Goal: Task Accomplishment & Management: Use online tool/utility

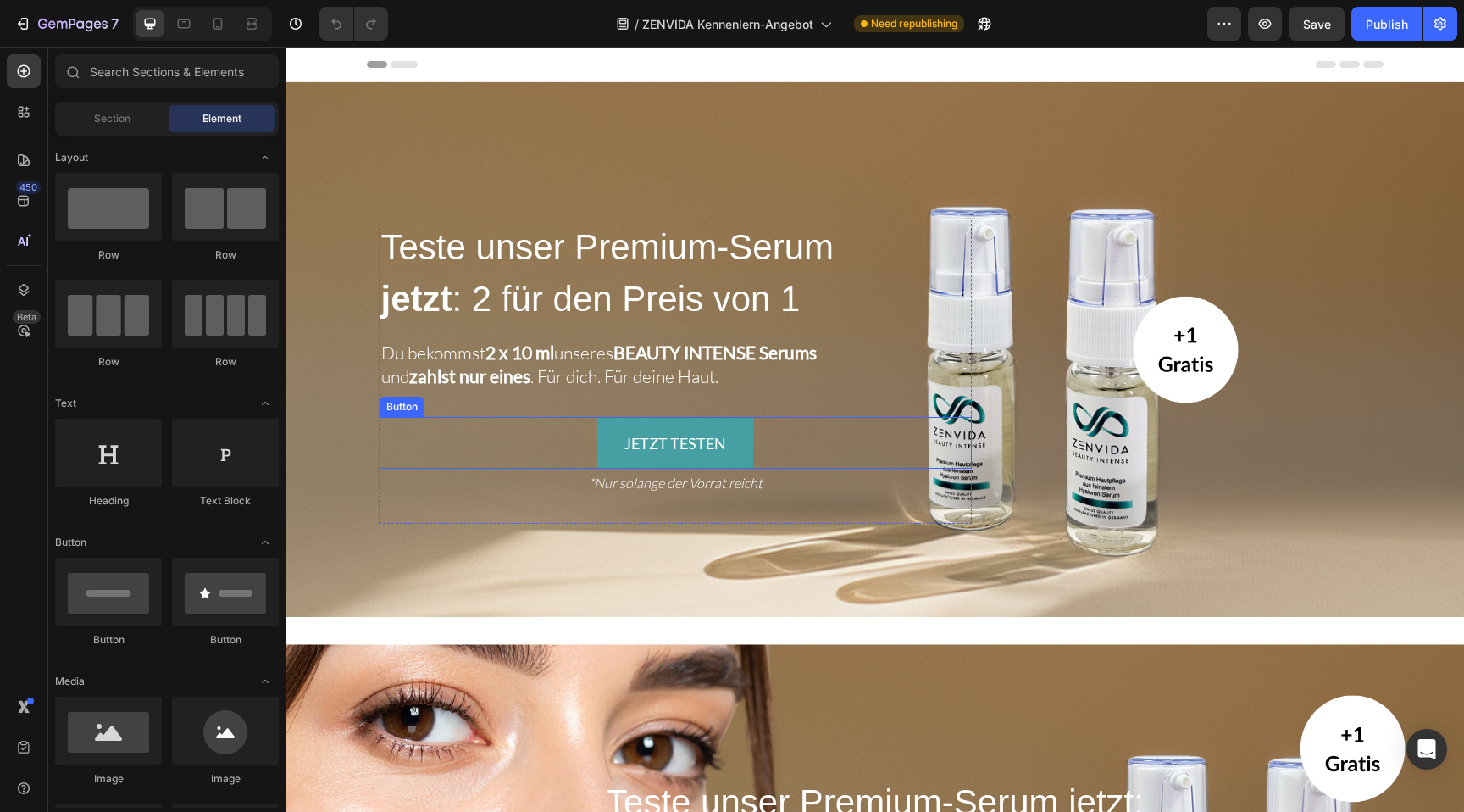
click at [590, 444] on div "JETZT TESTEN Button" at bounding box center [675, 442] width 592 height 51
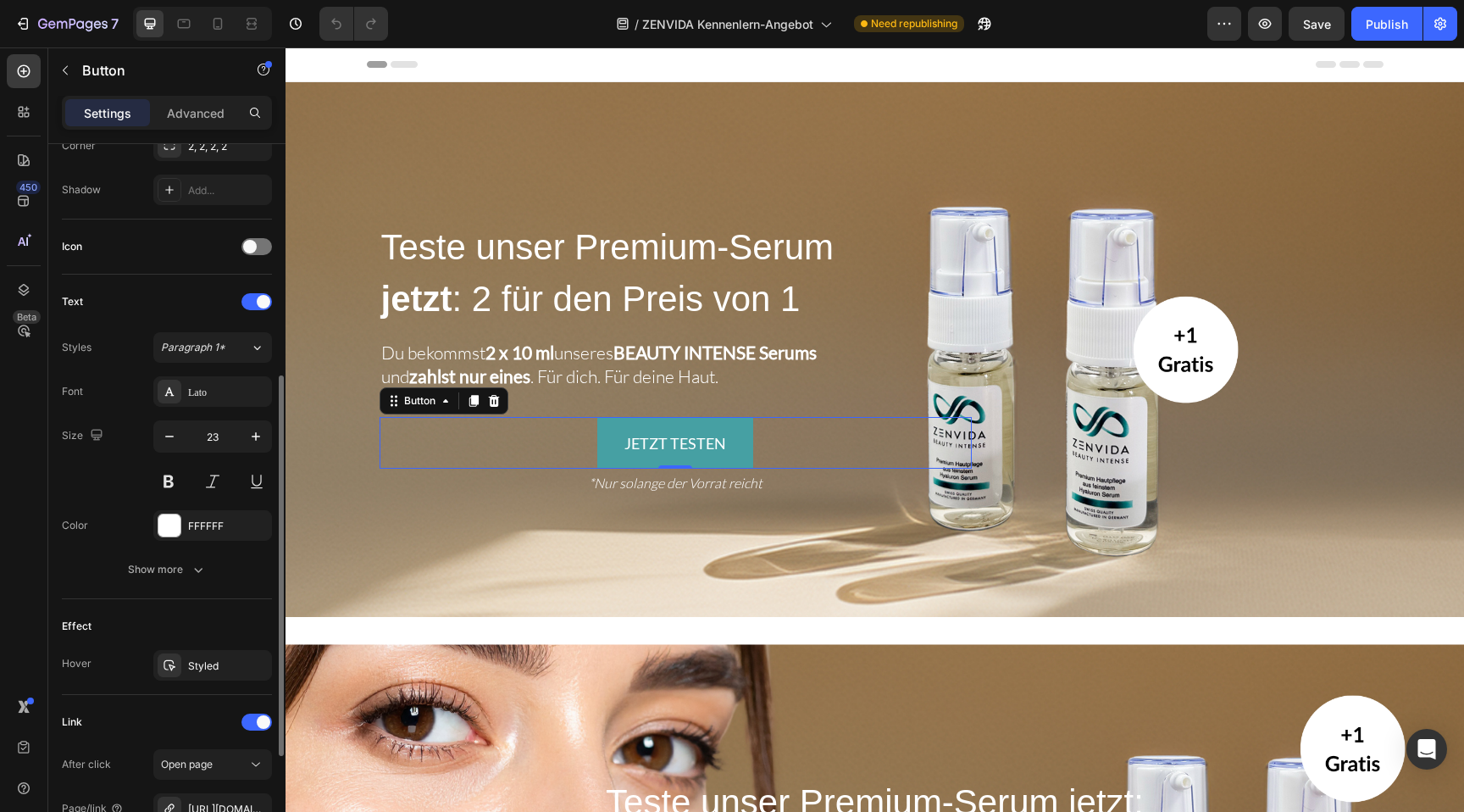
scroll to position [631, 0]
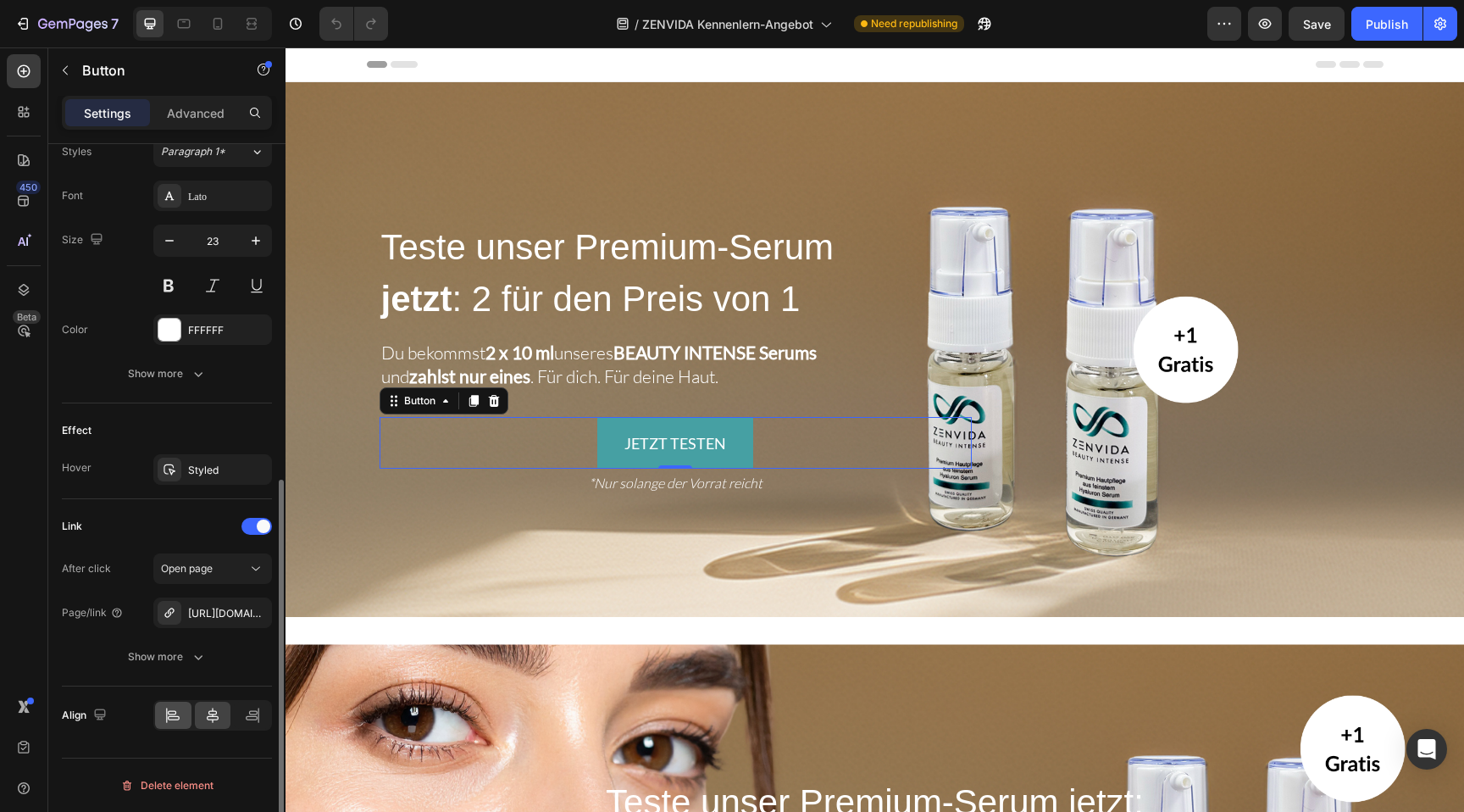
click at [172, 719] on icon at bounding box center [172, 715] width 17 height 17
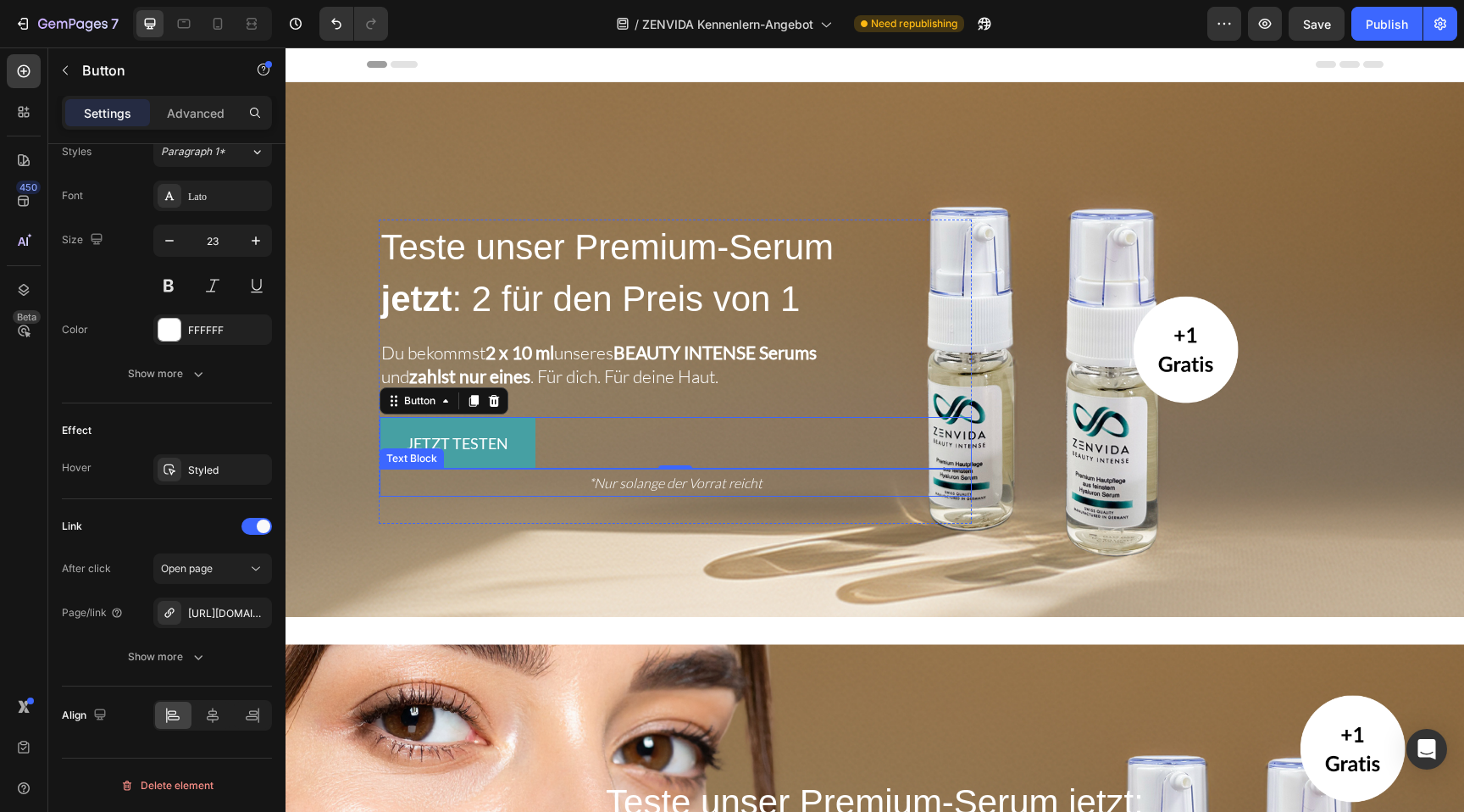
click at [482, 489] on p "*Nur solange der Vorrat reicht" at bounding box center [675, 483] width 589 height 24
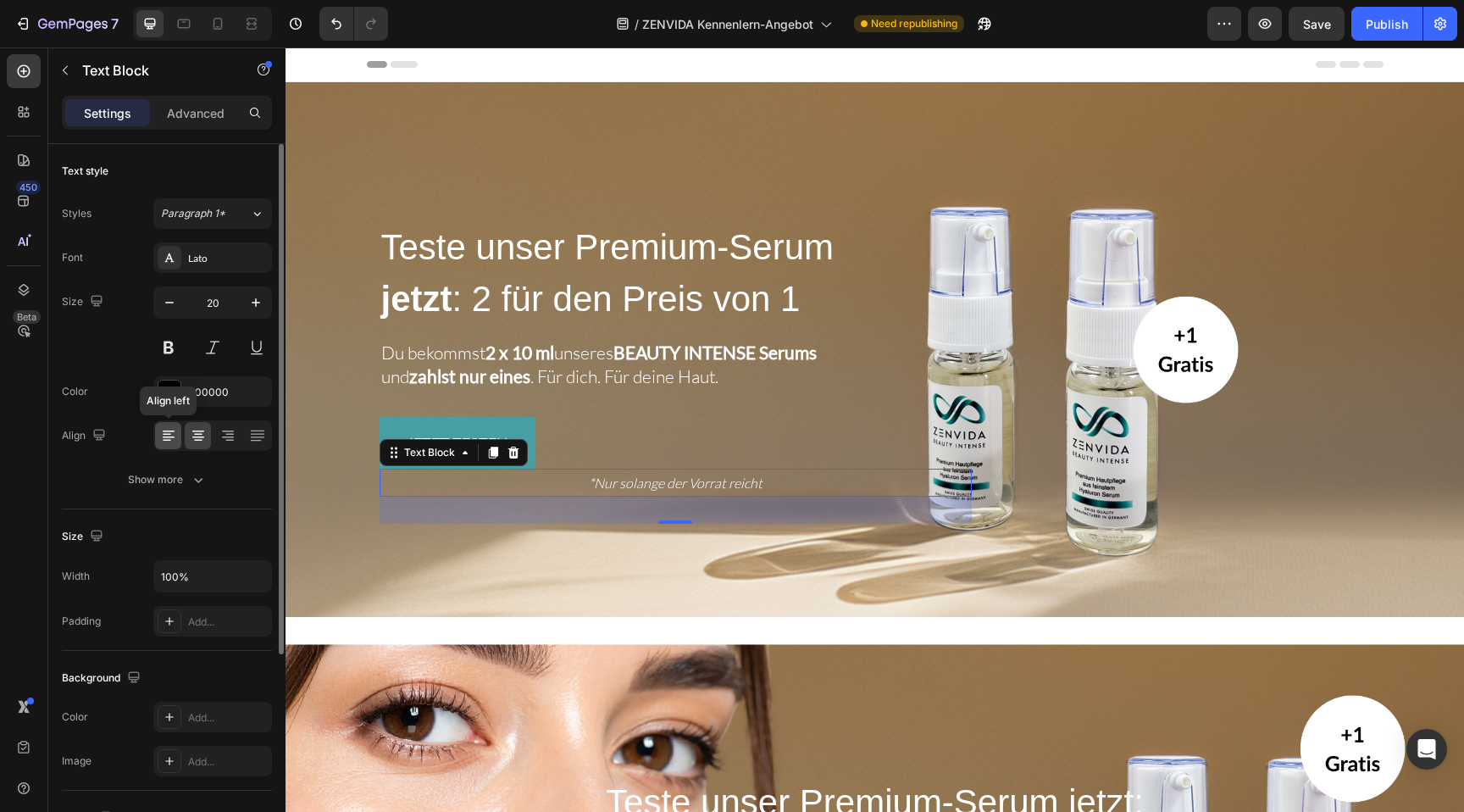
click at [163, 423] on div at bounding box center [168, 435] width 26 height 27
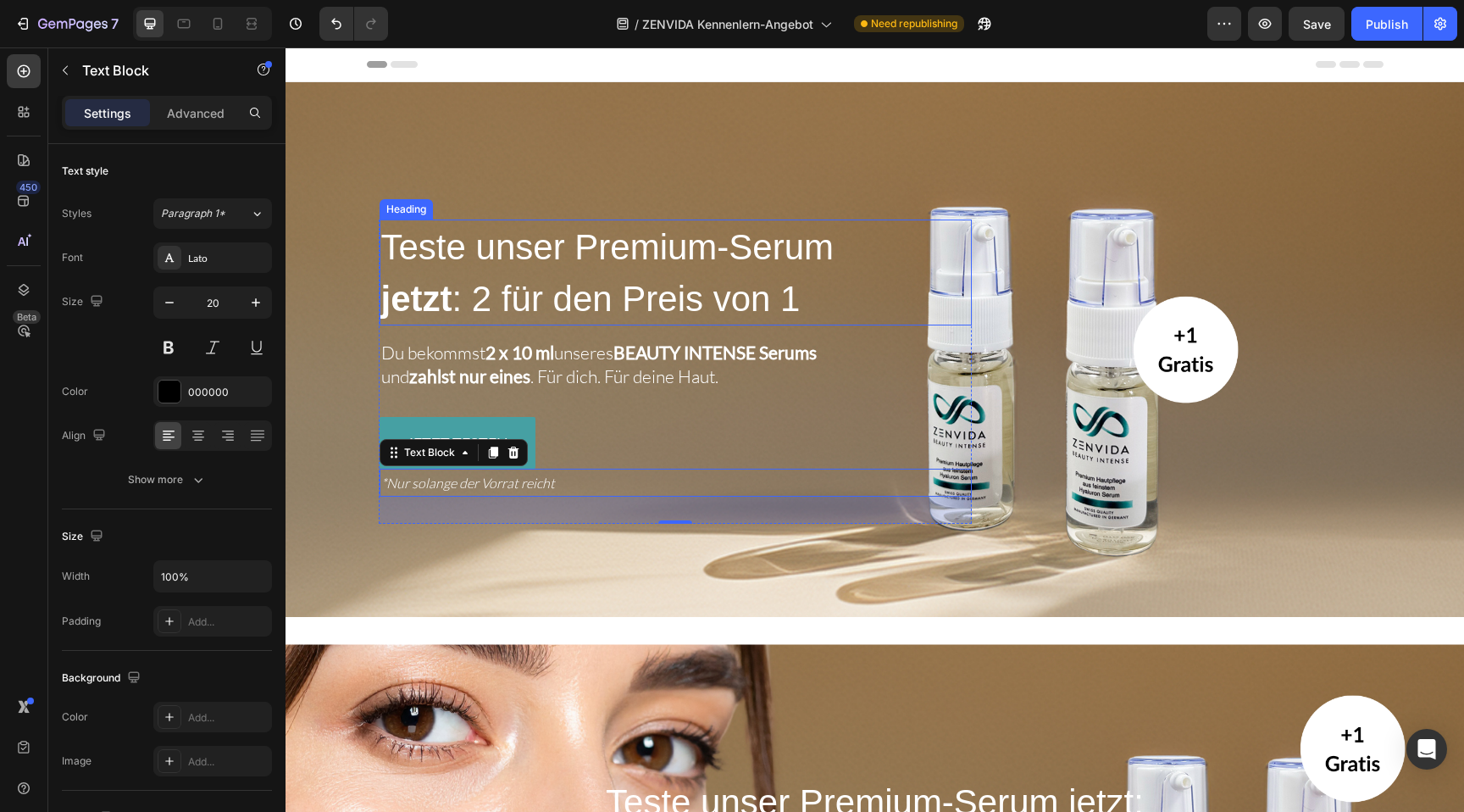
click at [613, 243] on span "Teste unser Premium-Serum" at bounding box center [607, 247] width 453 height 40
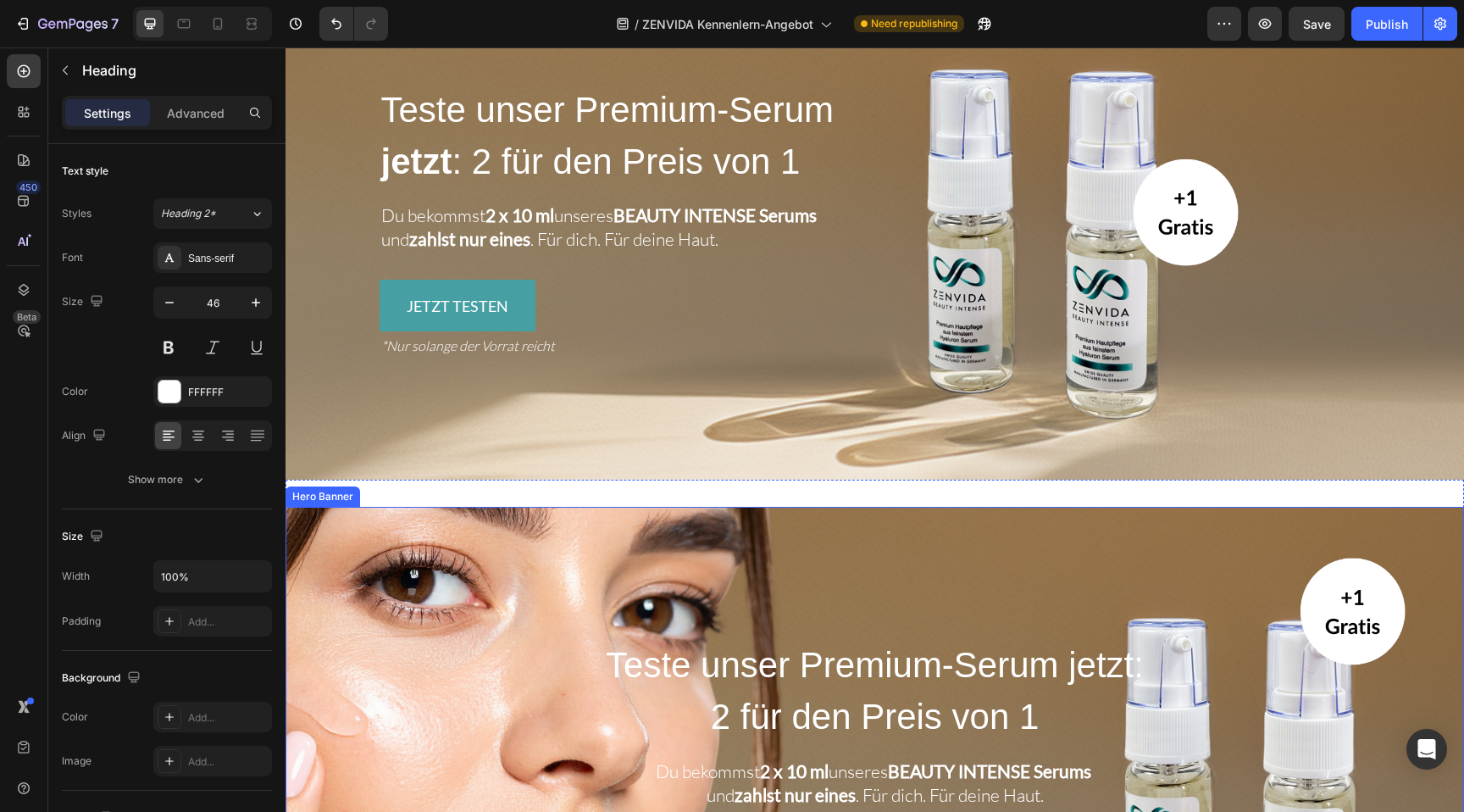
scroll to position [88, 0]
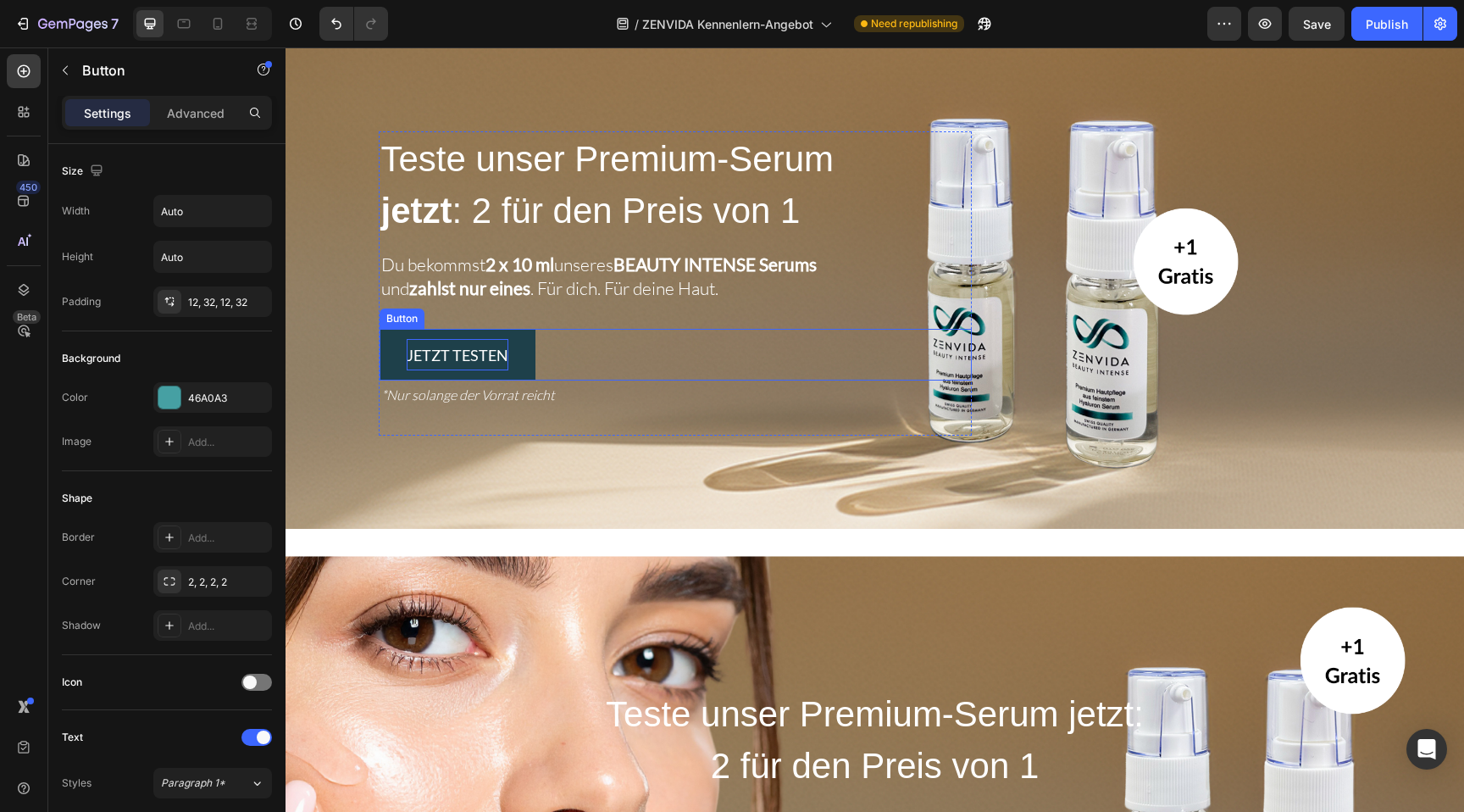
click at [444, 354] on span "JETZT TESTEN" at bounding box center [457, 355] width 102 height 18
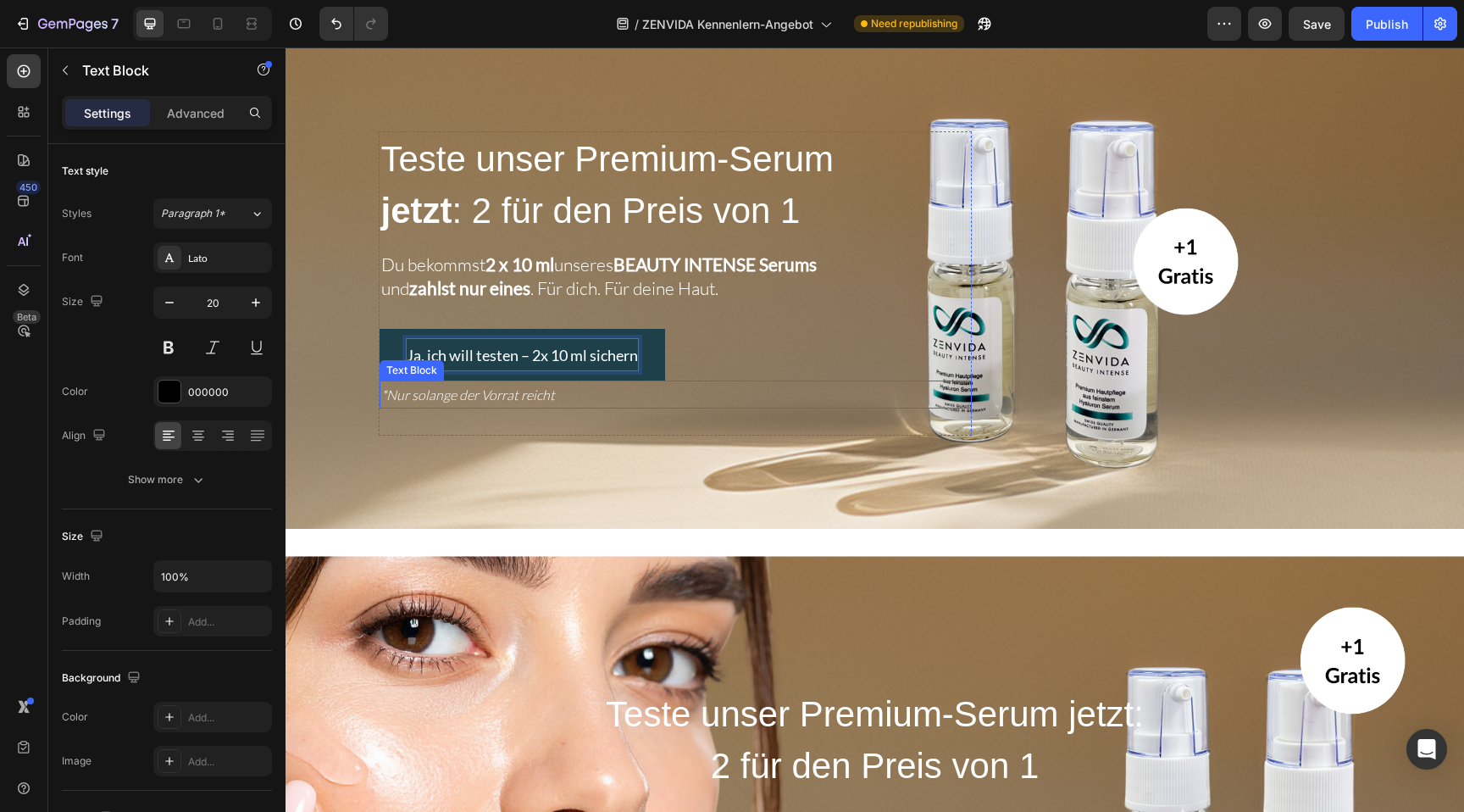
click at [808, 389] on p "*Nur solange der Vorrat reicht" at bounding box center [675, 394] width 589 height 24
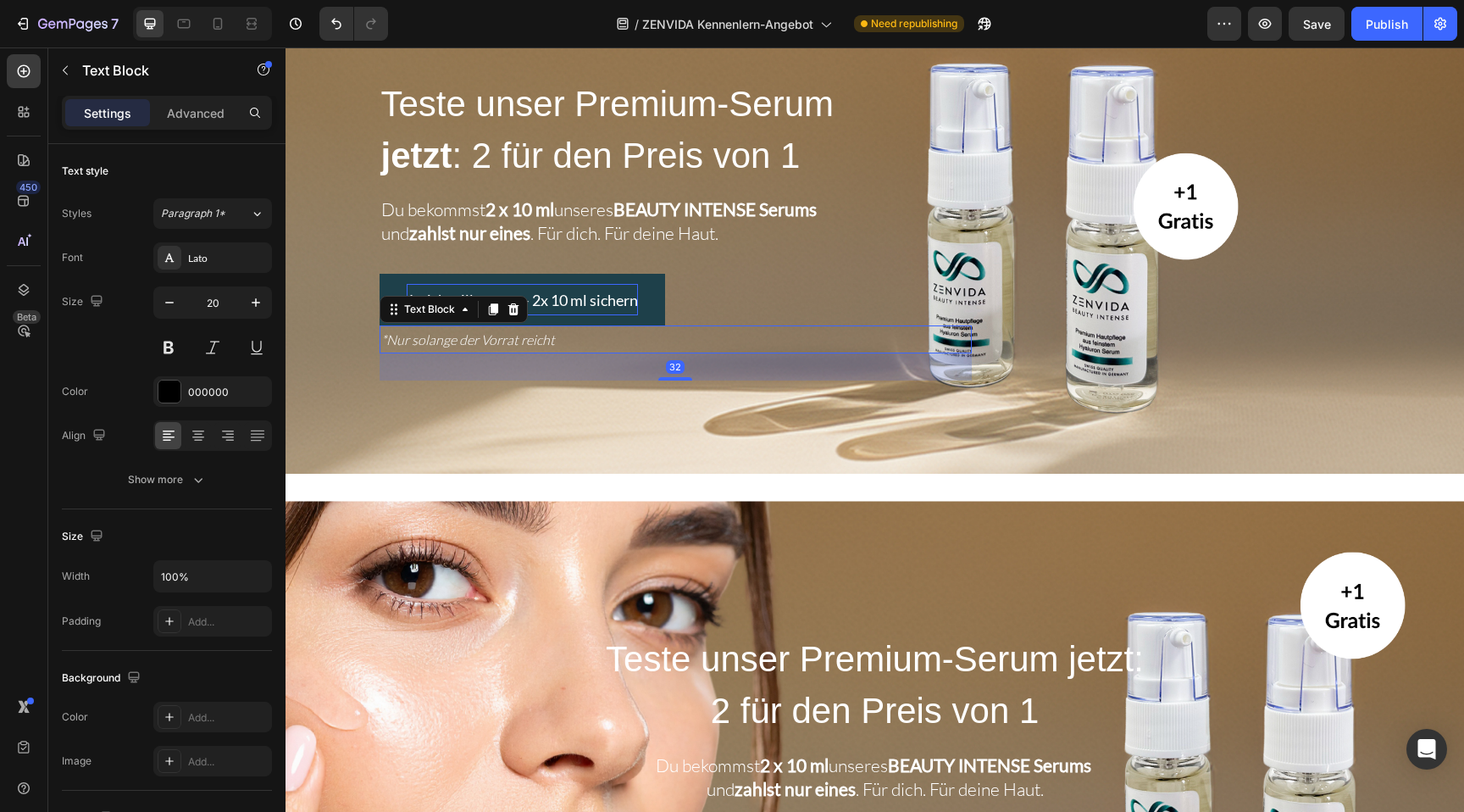
scroll to position [162, 0]
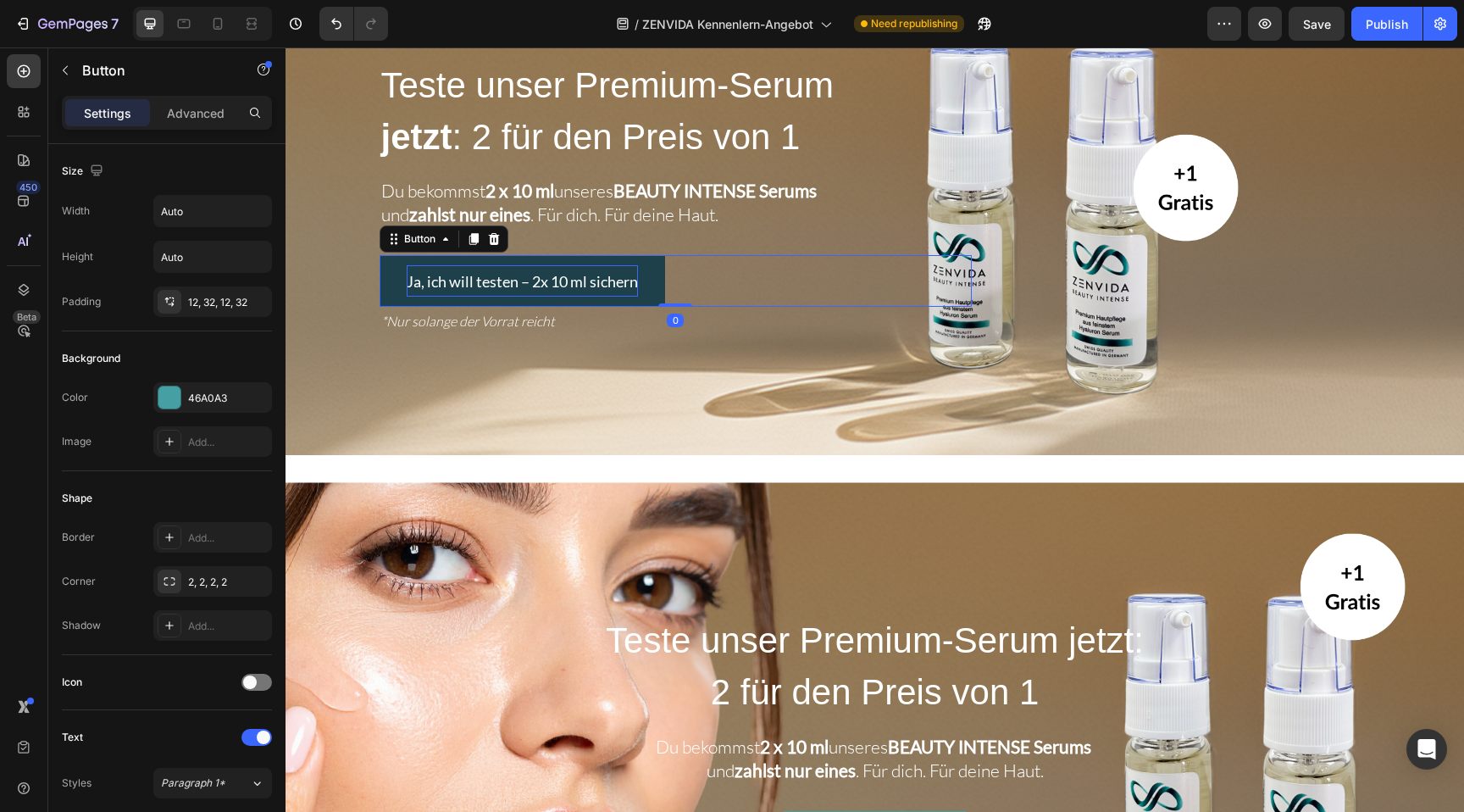
click at [620, 296] on p "Ja, ich will testen – 2x 10 ml sichern" at bounding box center [522, 281] width 231 height 31
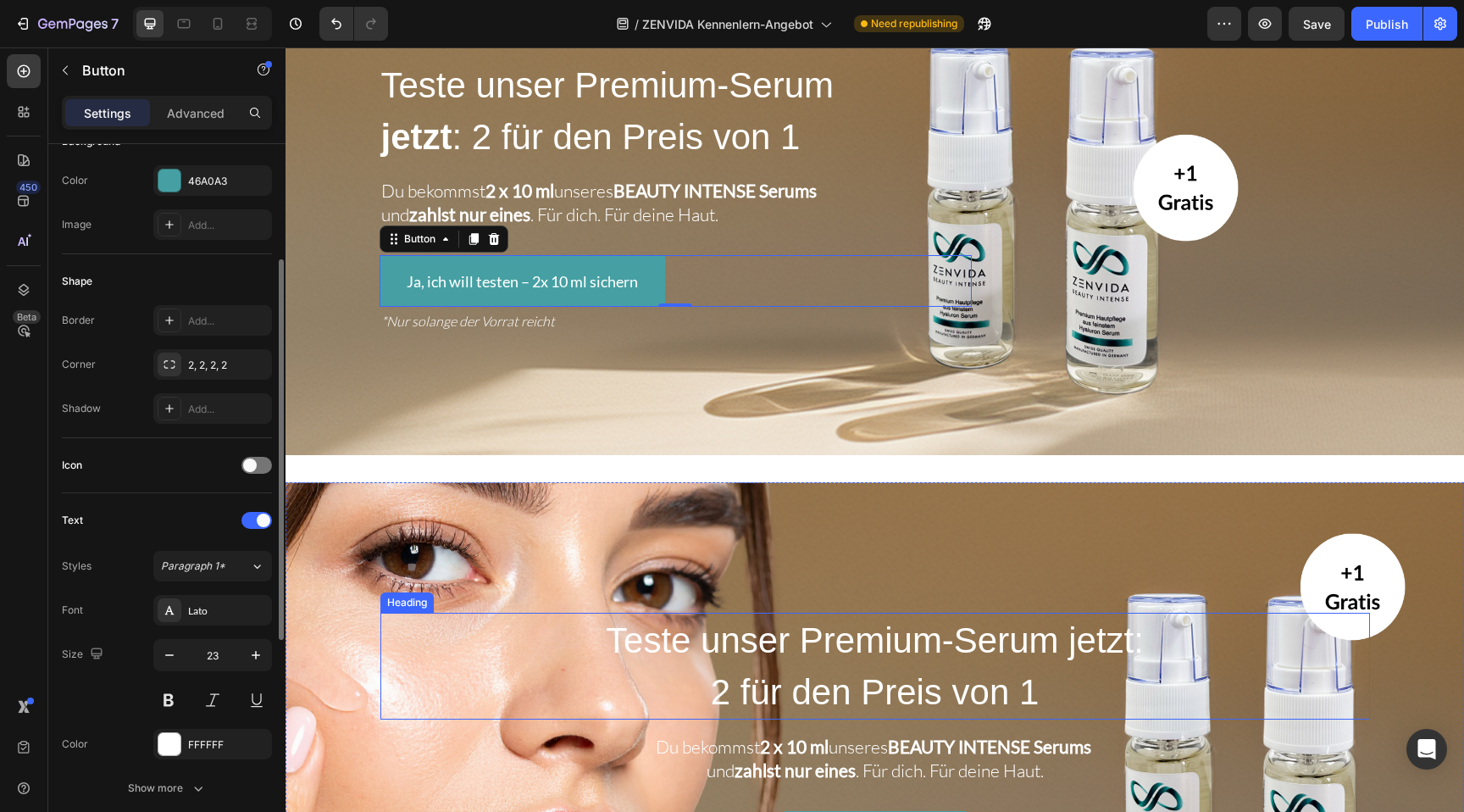
scroll to position [525, 0]
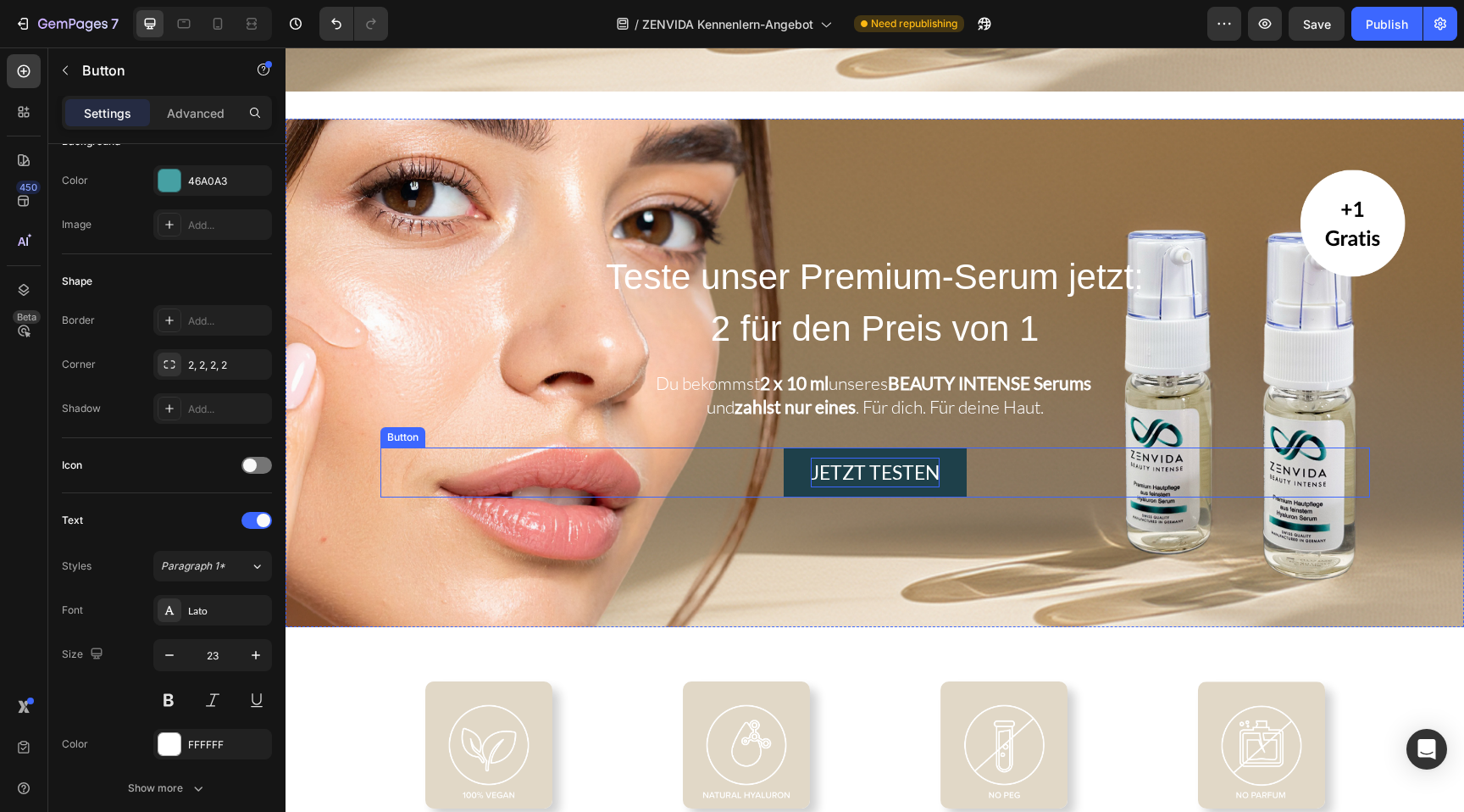
click at [855, 469] on p "JETZT TESTEN" at bounding box center [875, 472] width 129 height 30
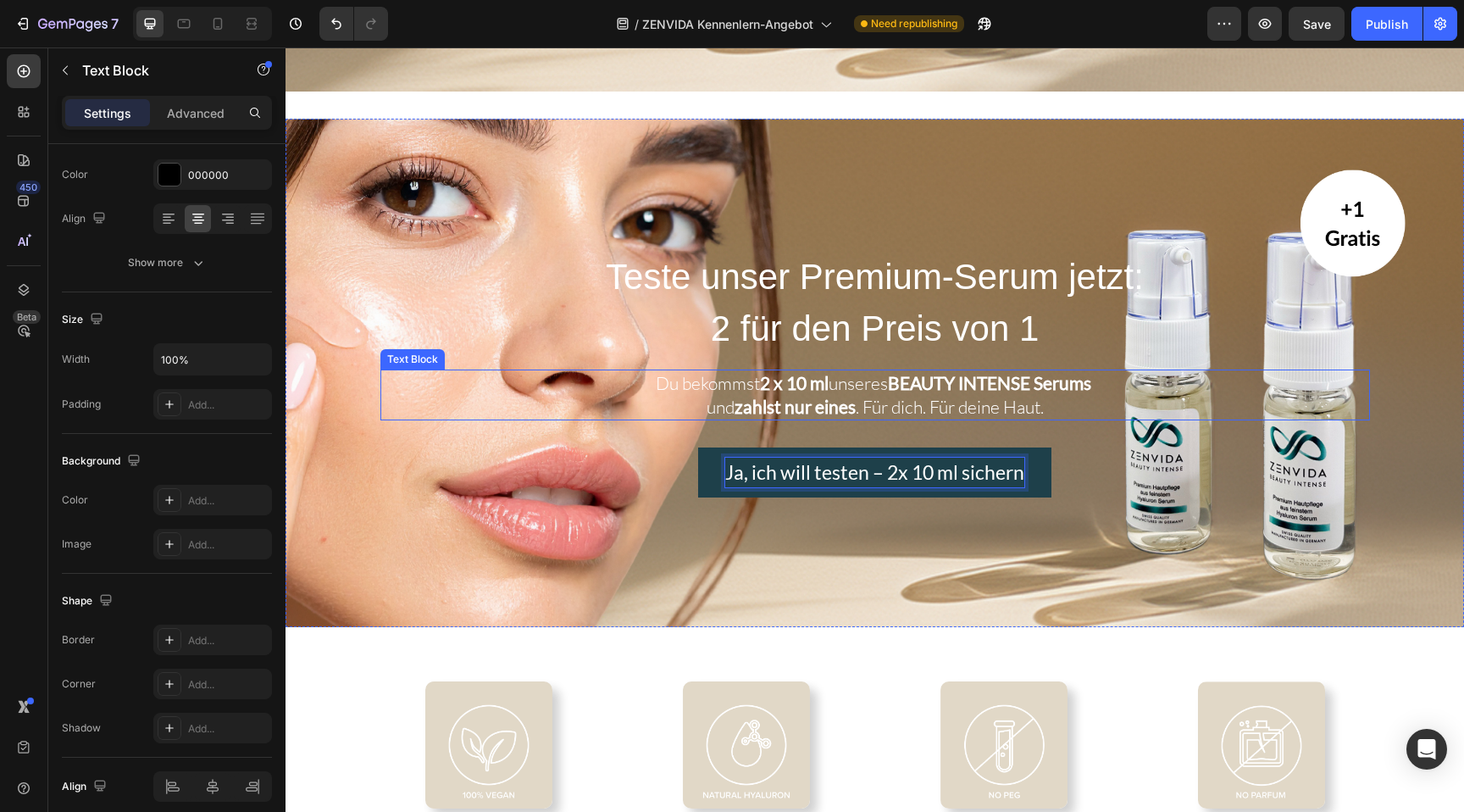
click at [861, 376] on span "Du bekommst 2 x 10 ml unseres BEAUTY INTENSE Serums" at bounding box center [875, 383] width 439 height 22
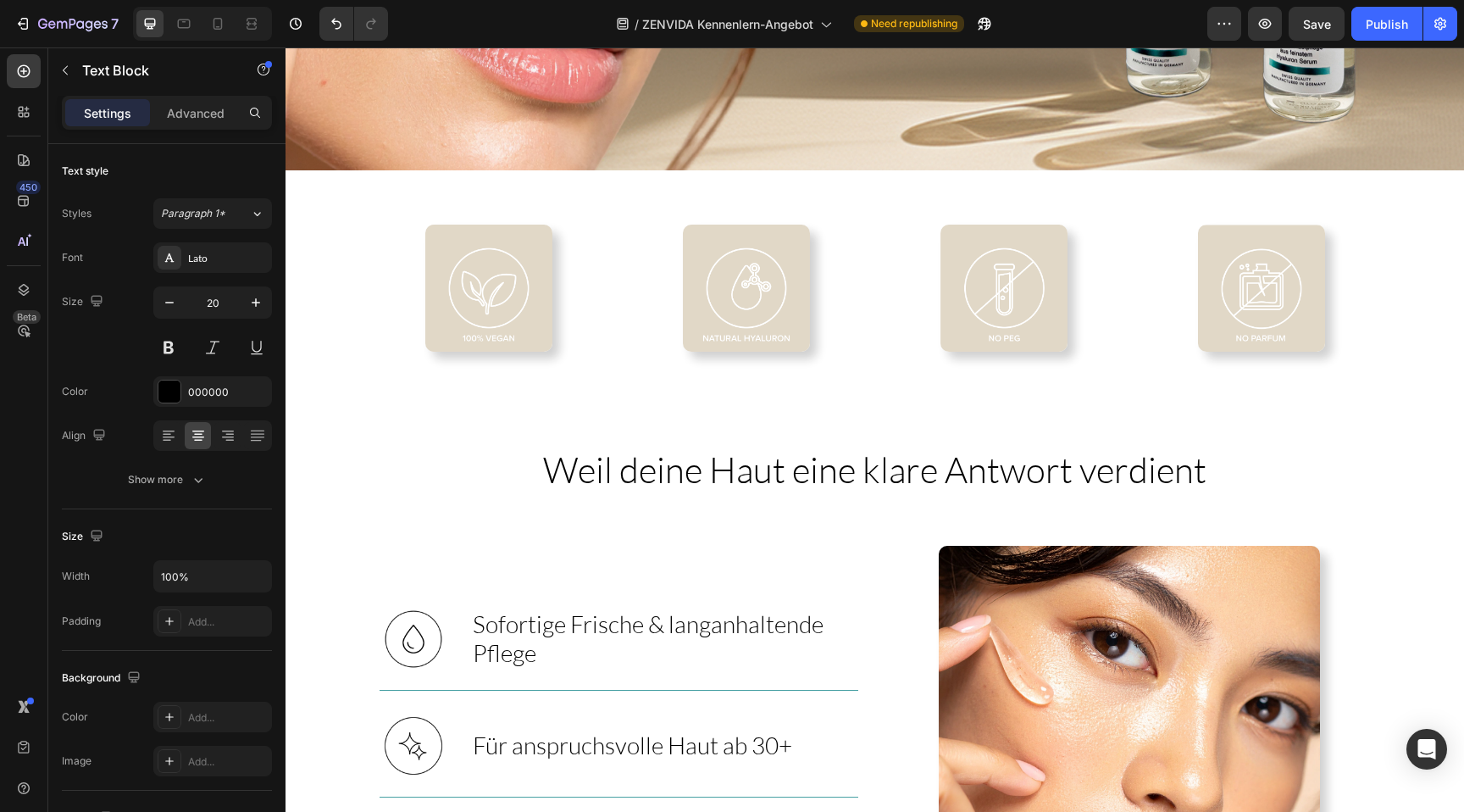
scroll to position [978, 0]
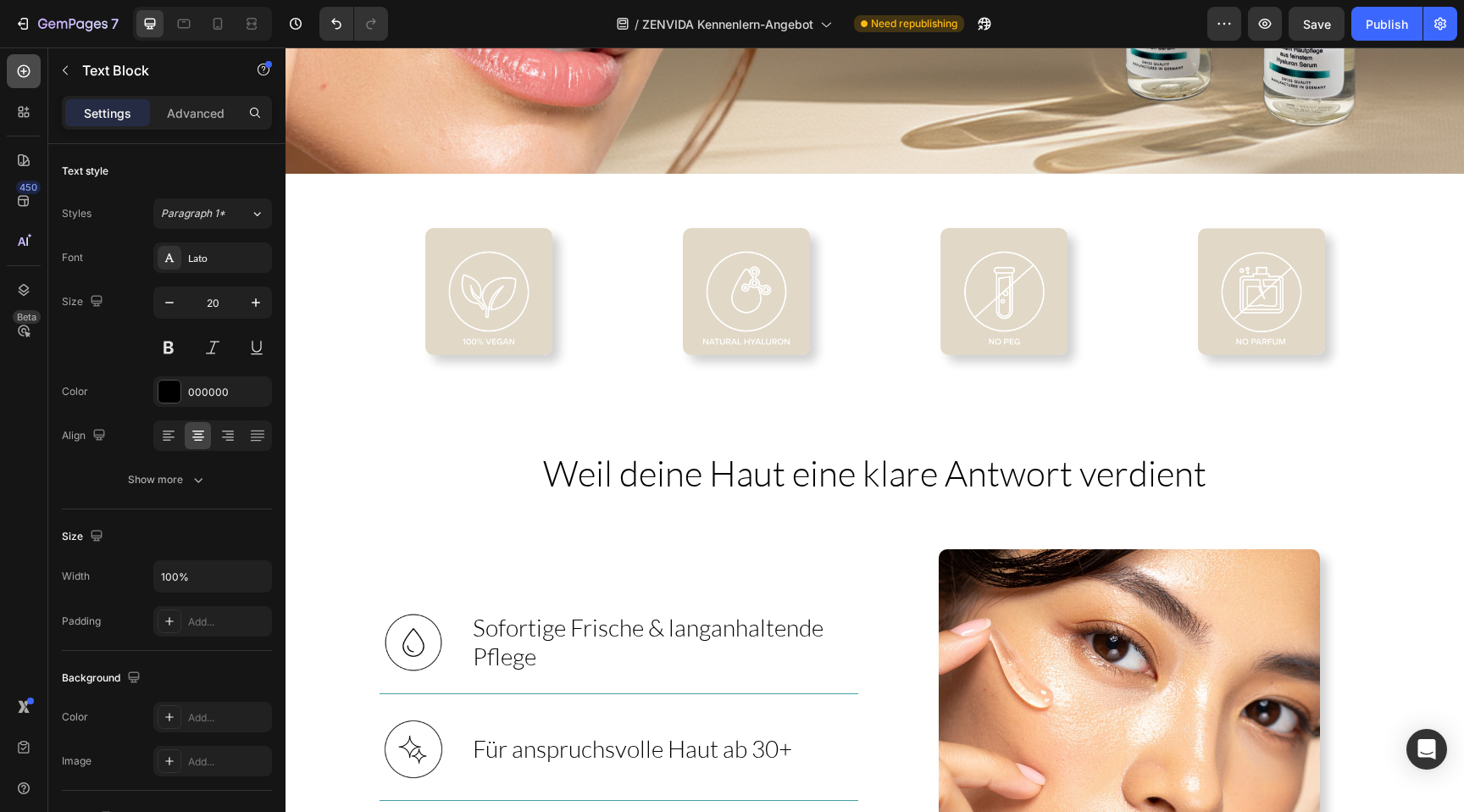
click at [23, 73] on icon at bounding box center [23, 71] width 13 height 13
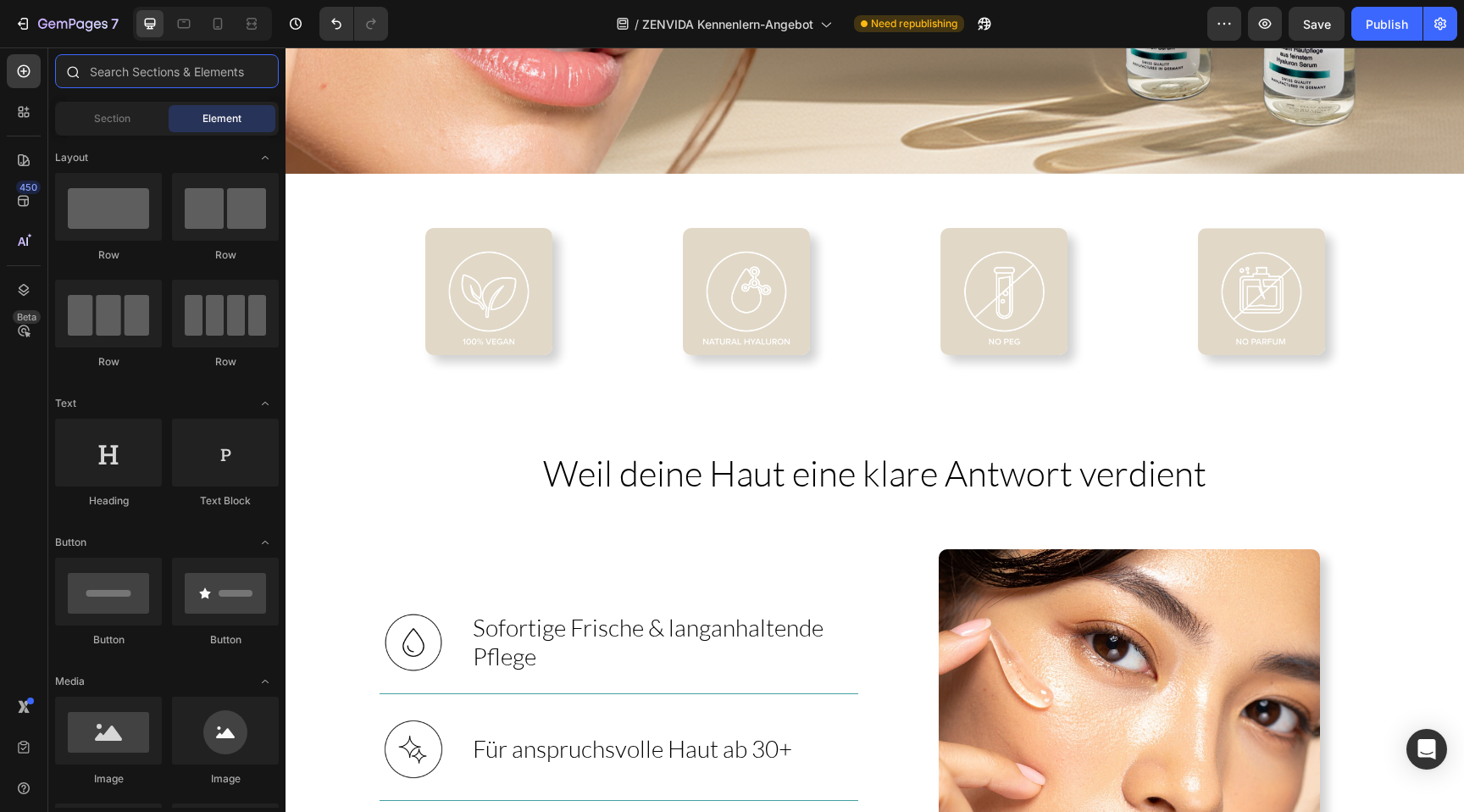
click at [98, 67] on input "text" at bounding box center [166, 70] width 223 height 34
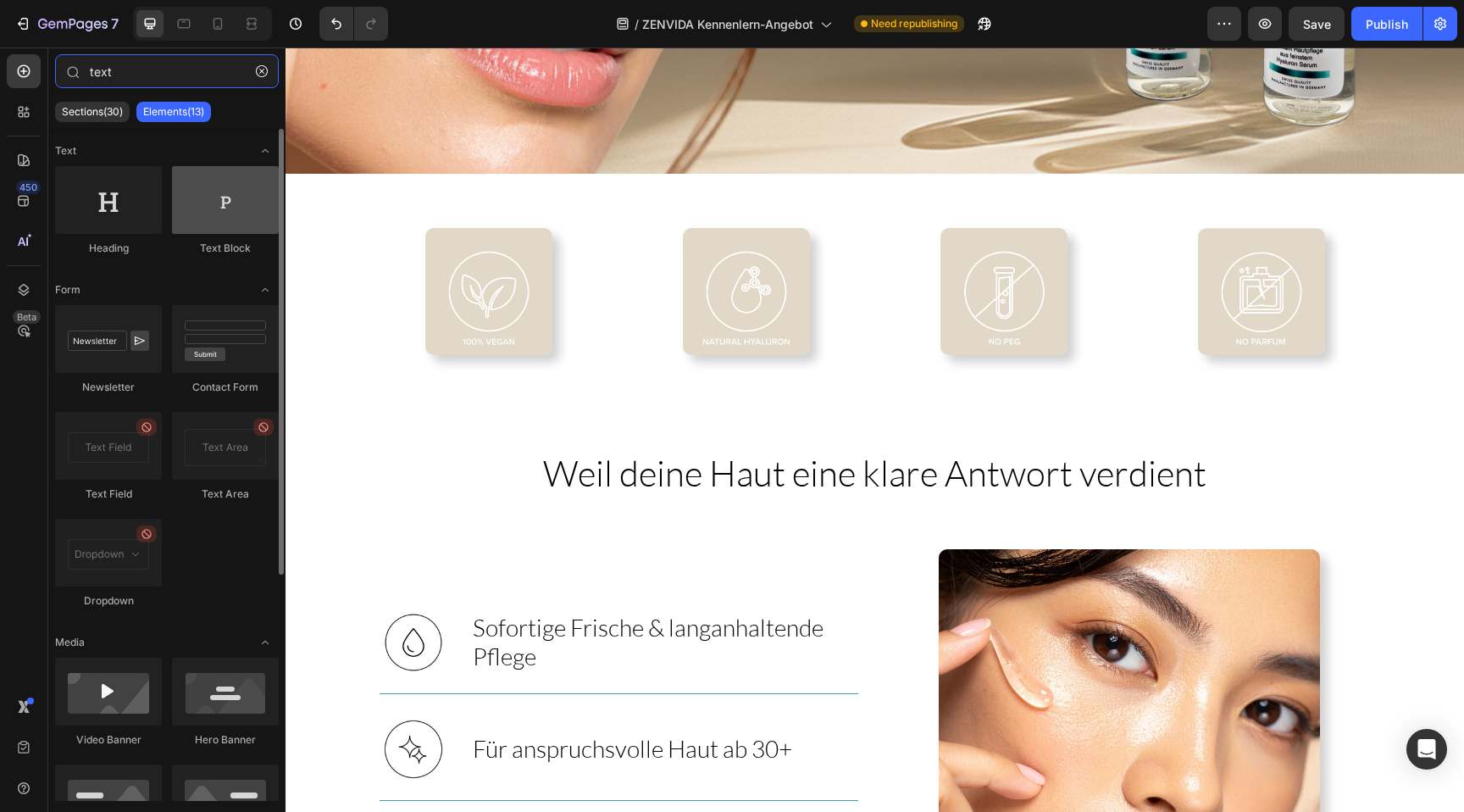
type input "text"
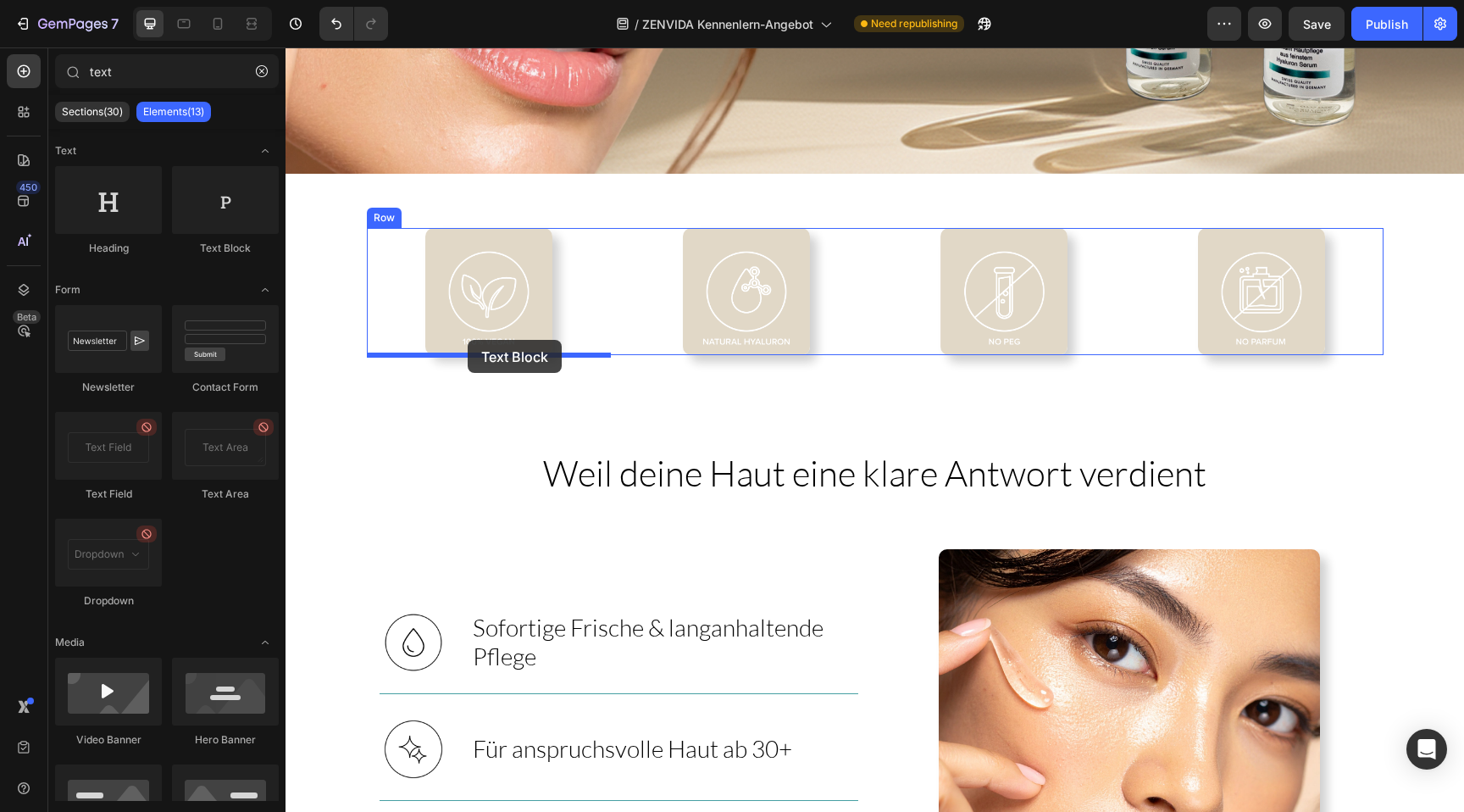
drag, startPoint x: 483, startPoint y: 236, endPoint x: 468, endPoint y: 341, distance: 106.1
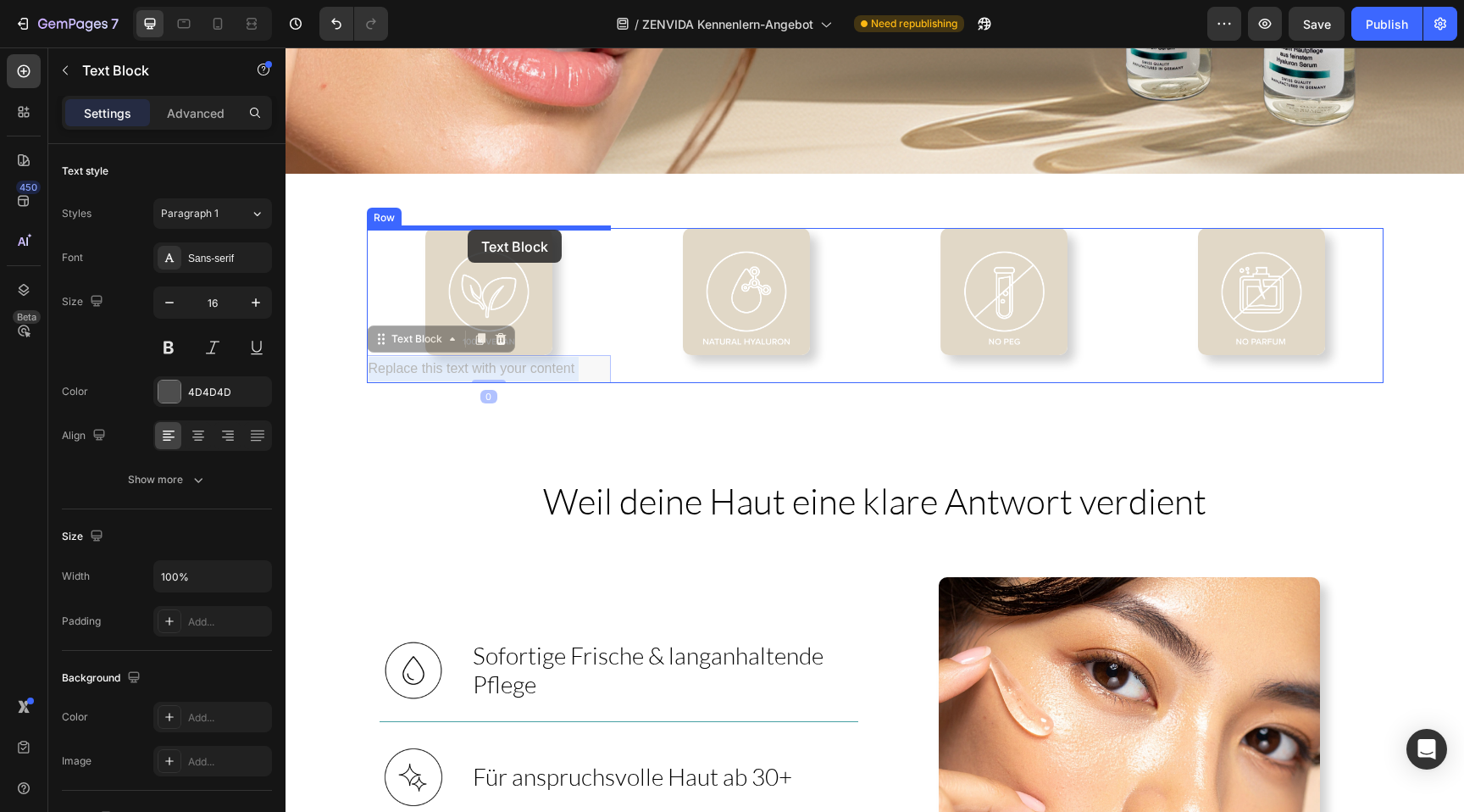
drag, startPoint x: 468, startPoint y: 368, endPoint x: 468, endPoint y: 230, distance: 138.0
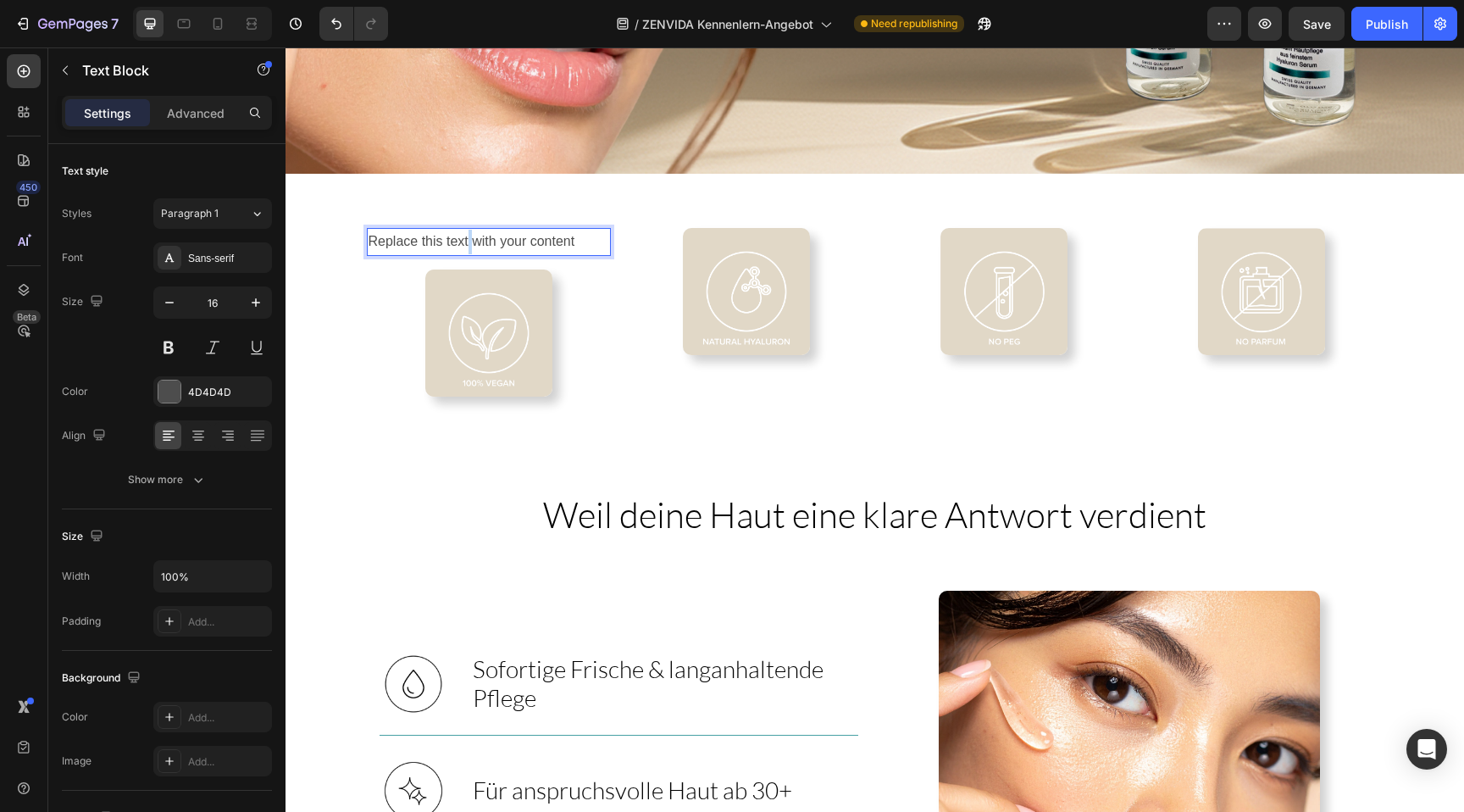
click at [467, 238] on p "Replace this text with your content" at bounding box center [489, 242] width 241 height 24
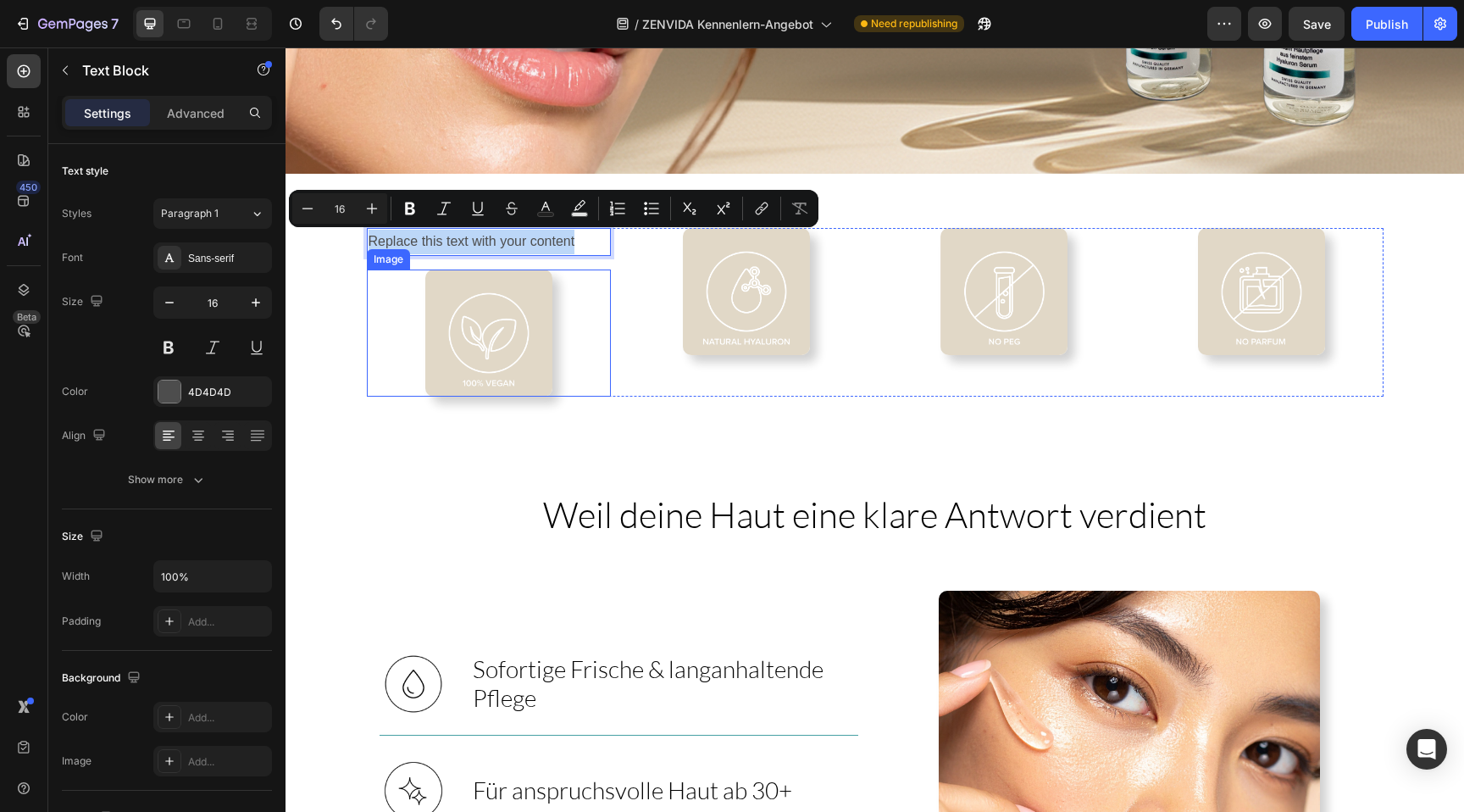
click at [403, 292] on div at bounding box center [489, 333] width 244 height 127
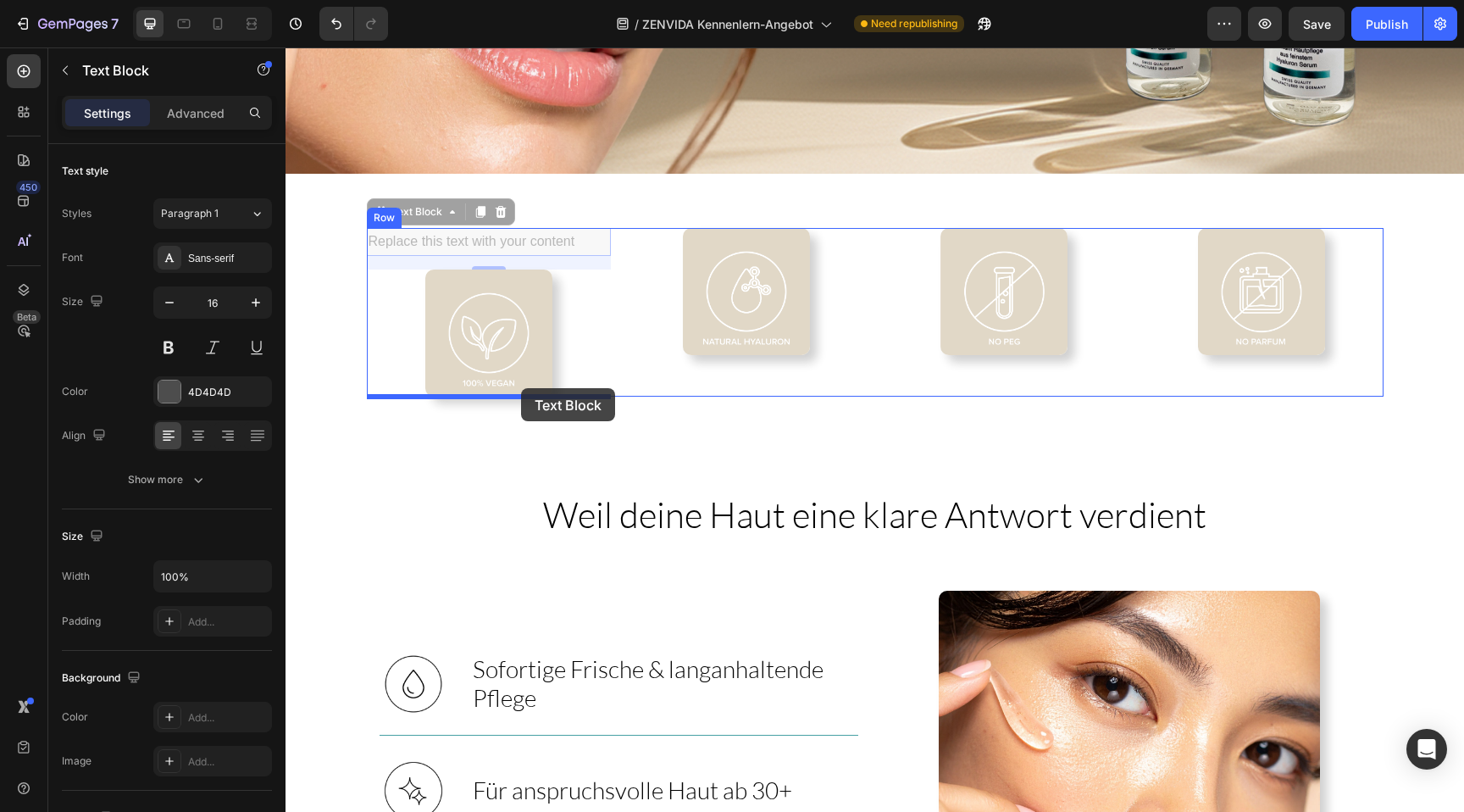
drag, startPoint x: 535, startPoint y: 237, endPoint x: 520, endPoint y: 387, distance: 150.7
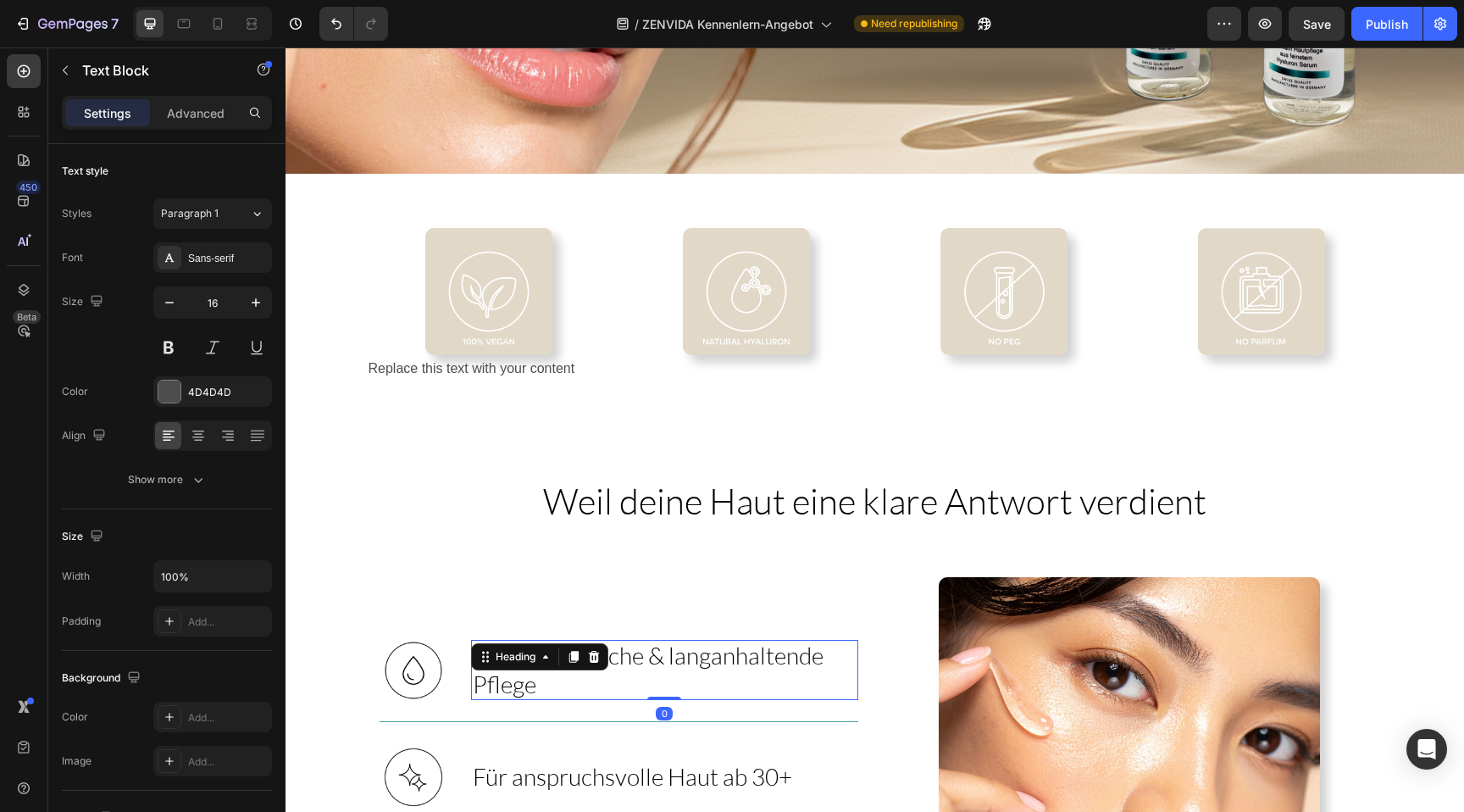
click at [535, 651] on div "Sofortige Frische & langanhaltende Pflege Heading 0" at bounding box center [664, 669] width 387 height 60
click at [535, 651] on div "Heading" at bounding box center [540, 656] width 137 height 27
click at [637, 642] on span "Sofortige Frische & langanhaltende Pflege" at bounding box center [648, 669] width 350 height 57
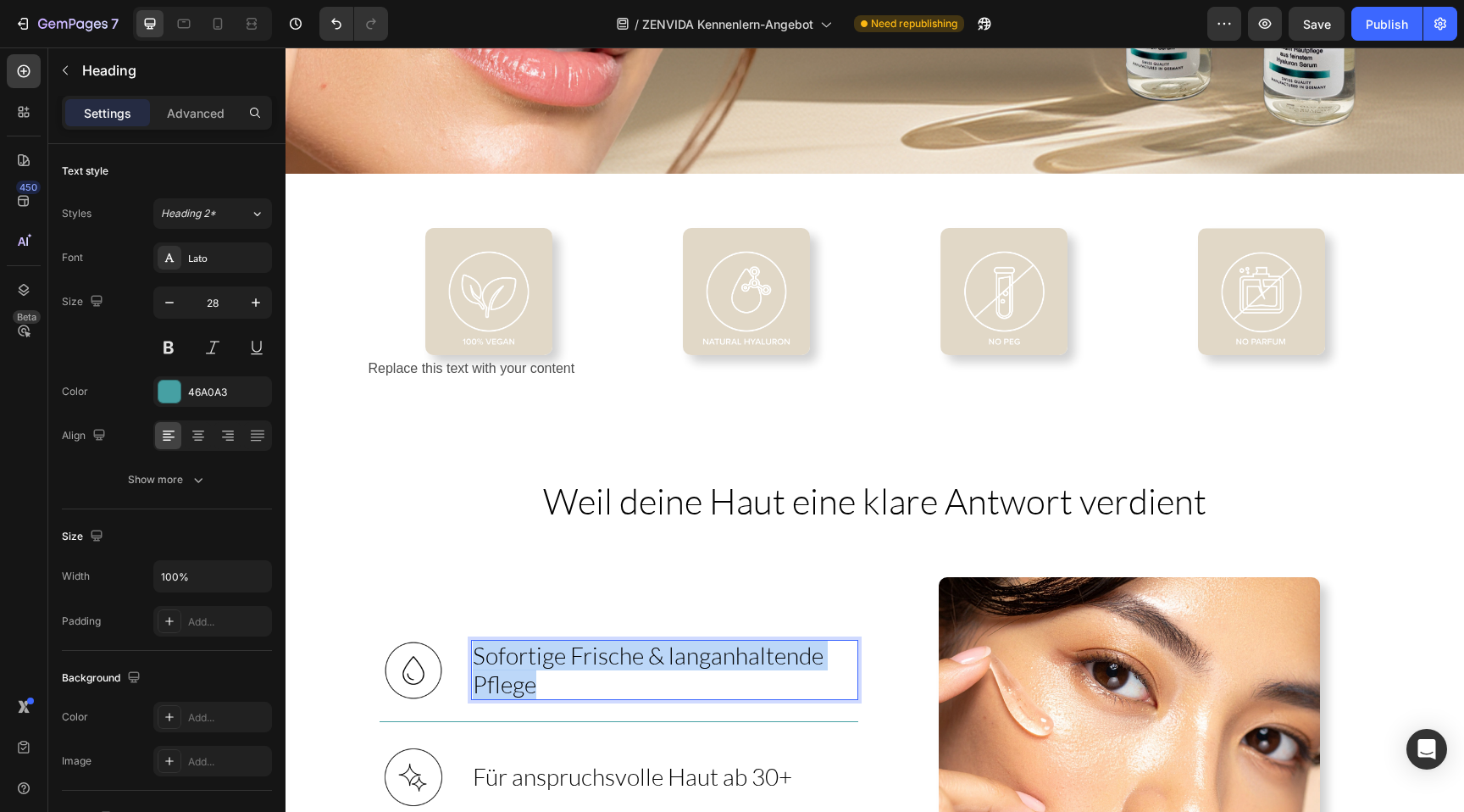
click at [637, 642] on span "Sofortige Frische & langanhaltende Pflege" at bounding box center [648, 669] width 350 height 57
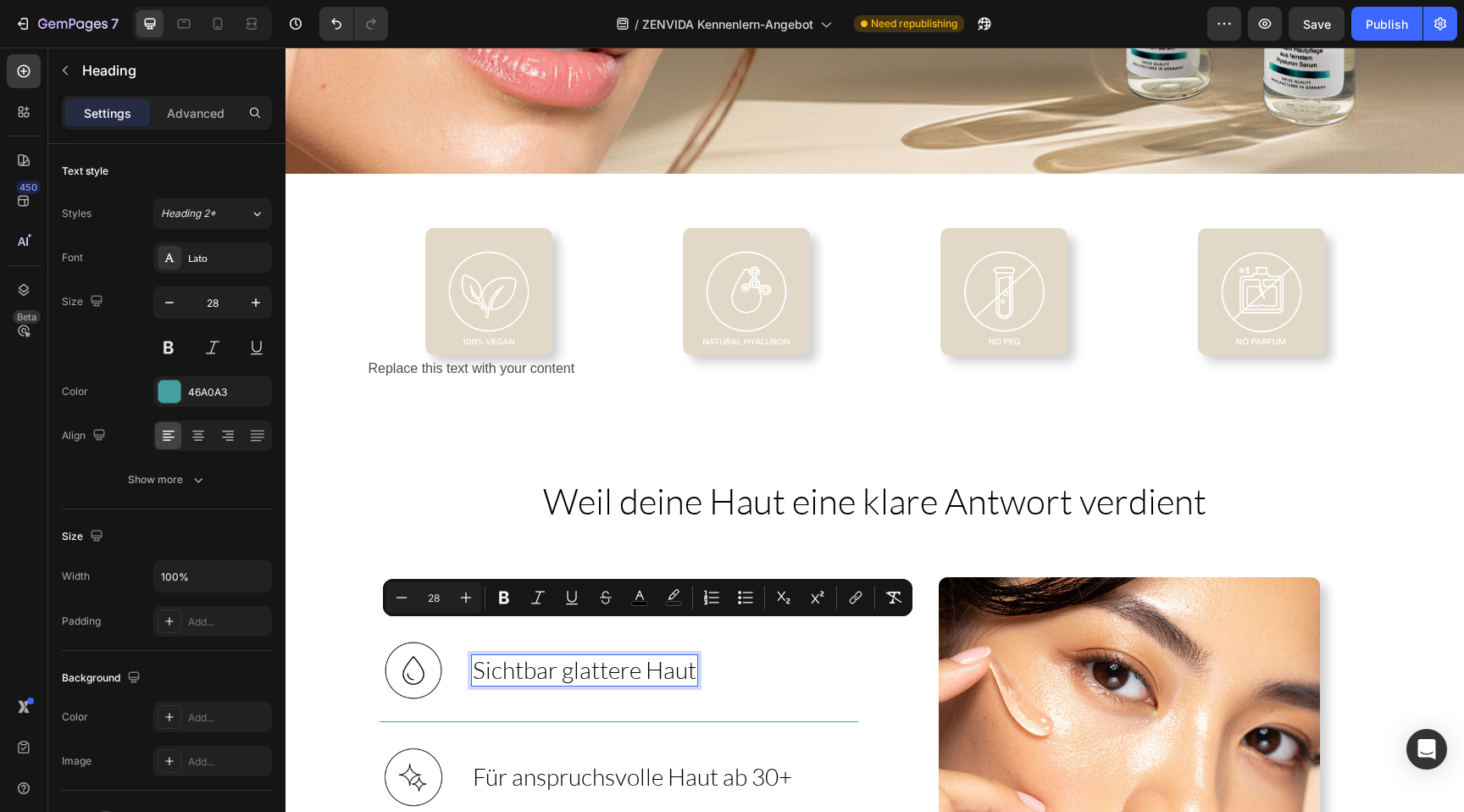
scroll to position [993, 0]
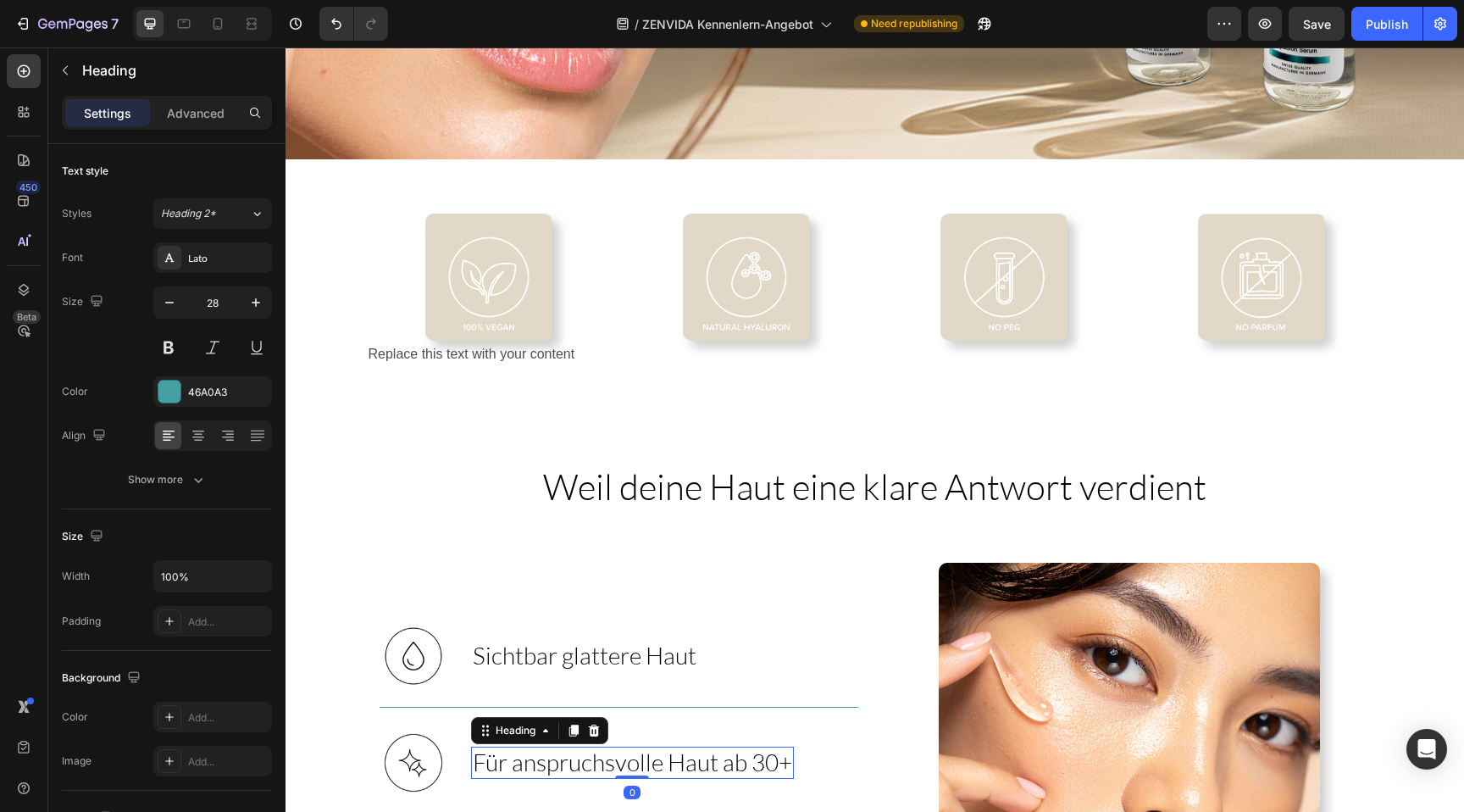
click at [627, 749] on span "Für anspruchsvolle Haut ab 30+" at bounding box center [632, 761] width 319 height 29
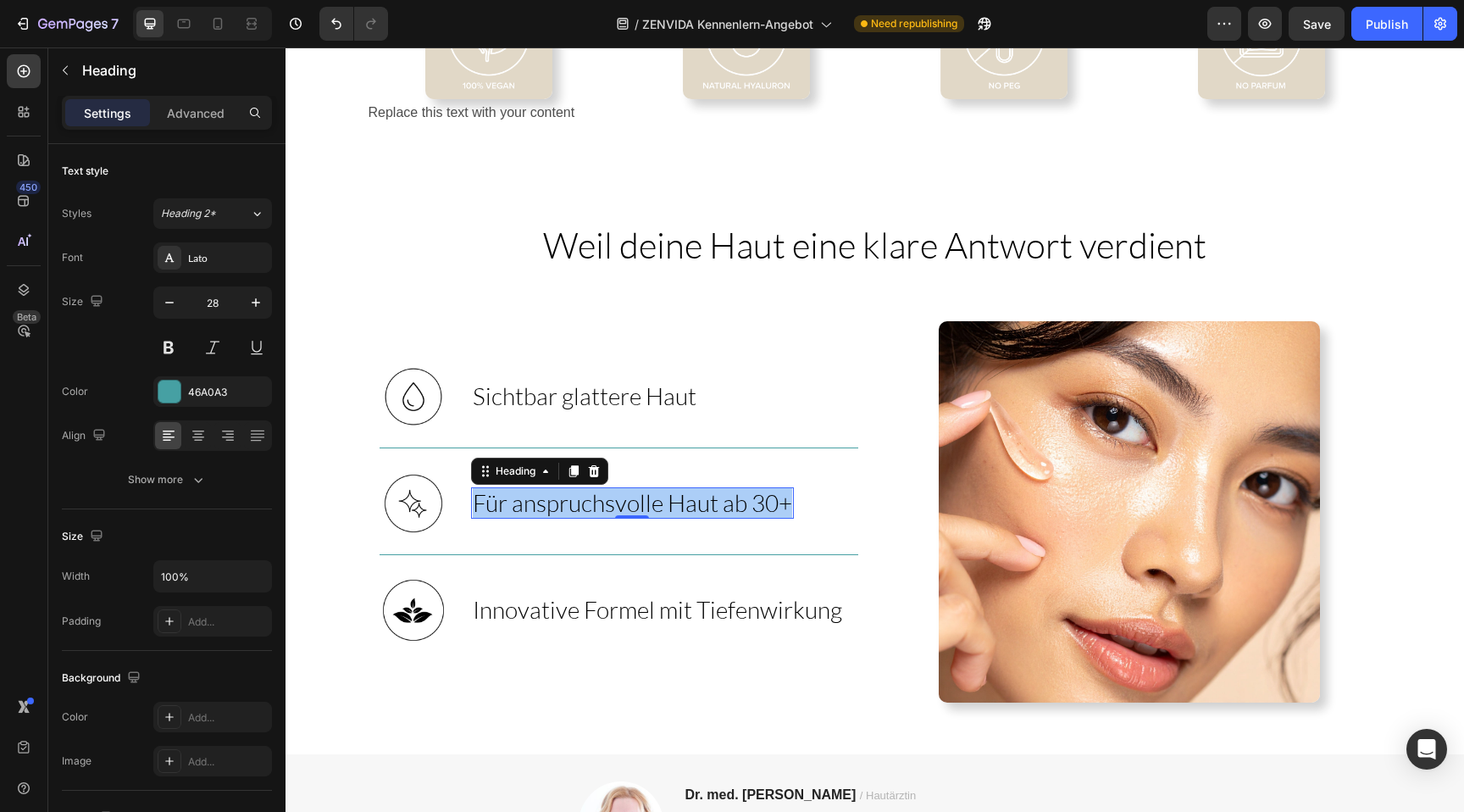
scroll to position [1233, 0]
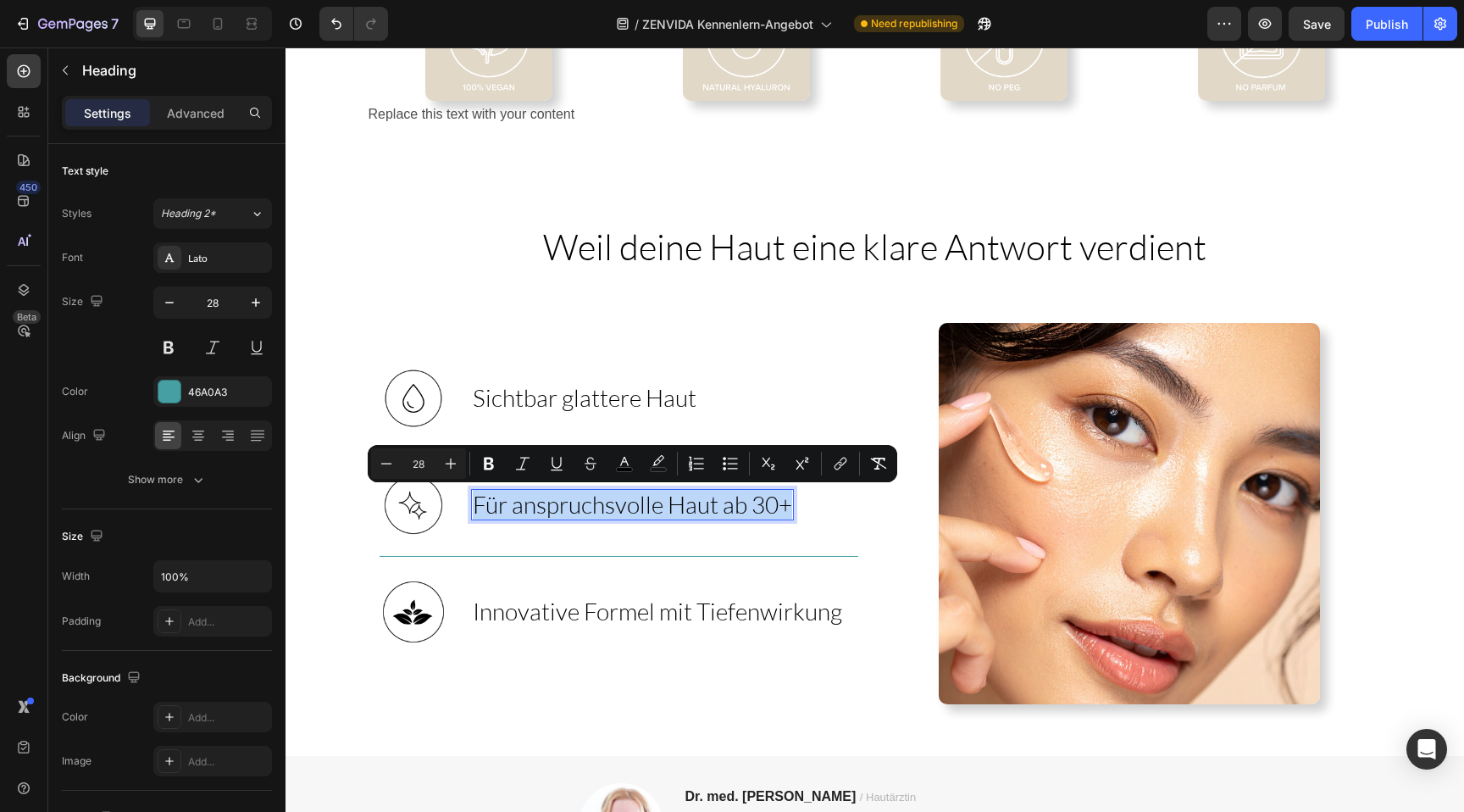
click at [548, 612] on span "Innovative Formel mit Tiefenwirkung" at bounding box center [657, 610] width 369 height 29
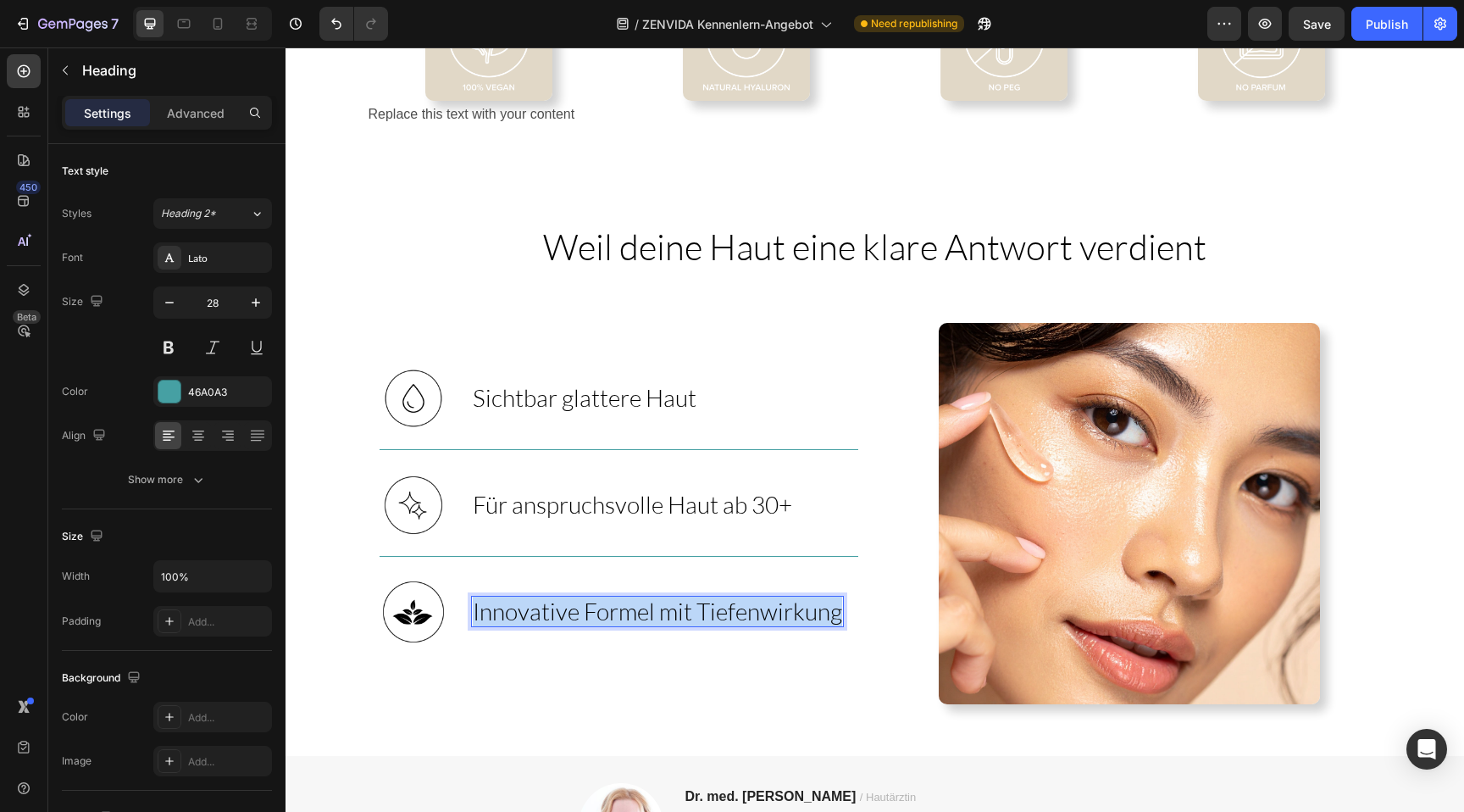
click at [548, 612] on span "Innovative Formel mit Tiefenwirkung" at bounding box center [657, 610] width 369 height 29
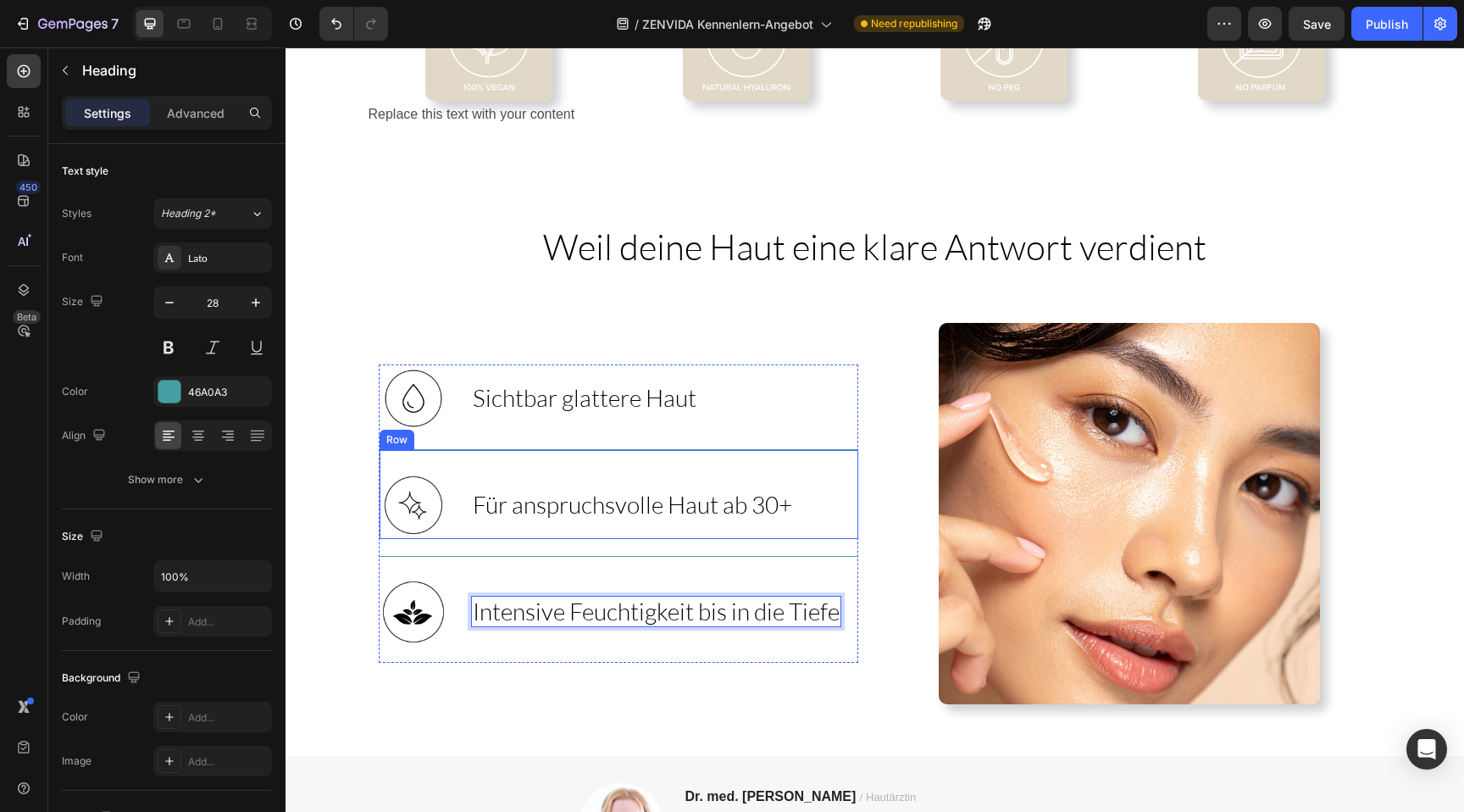
click at [560, 486] on div "⁠⁠⁠⁠⁠⁠⁠ Für anspruchsvolle Haut ab 30+ Heading" at bounding box center [632, 505] width 323 height 68
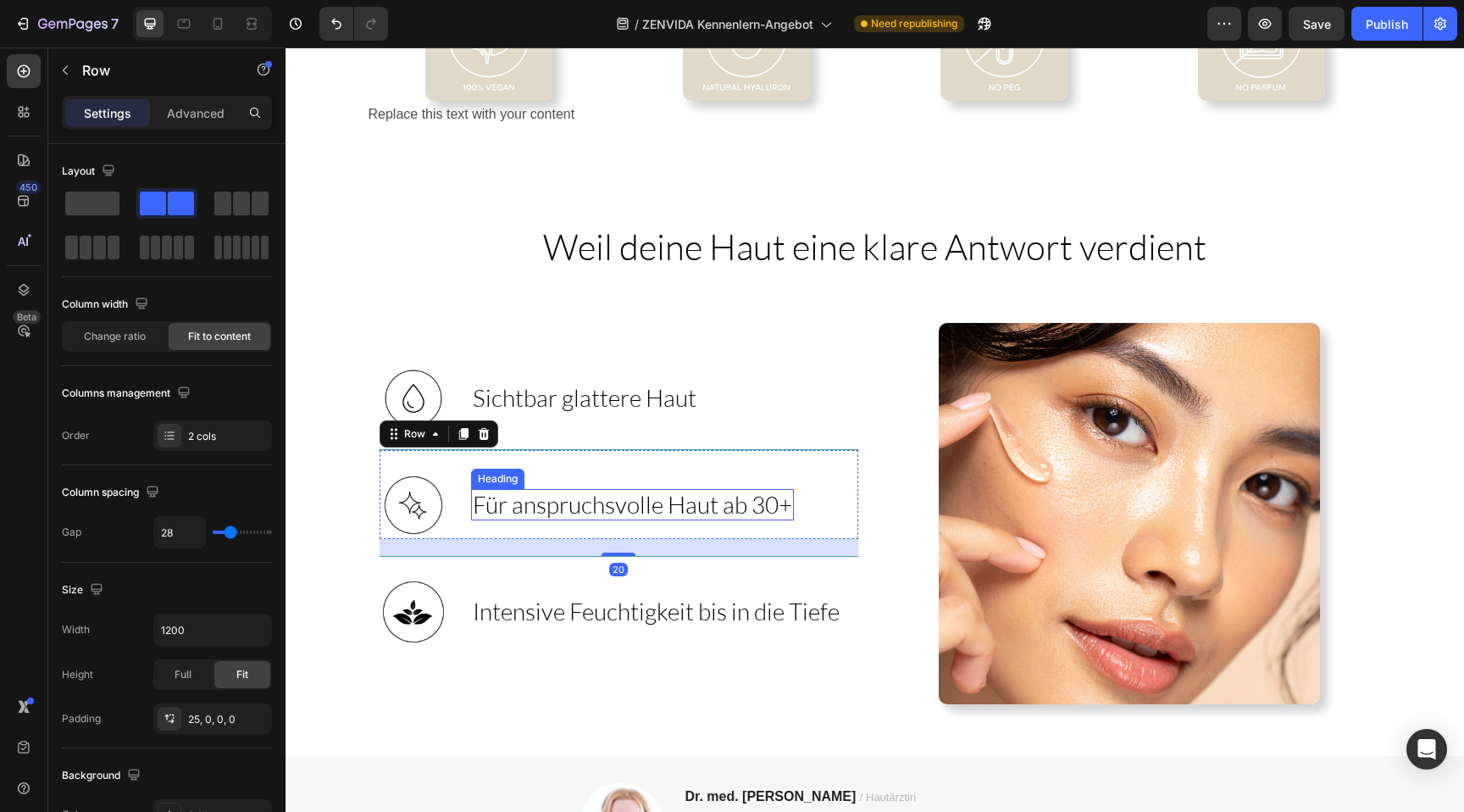
click at [554, 516] on span "Für anspruchsvolle Haut ab 30+" at bounding box center [632, 503] width 319 height 29
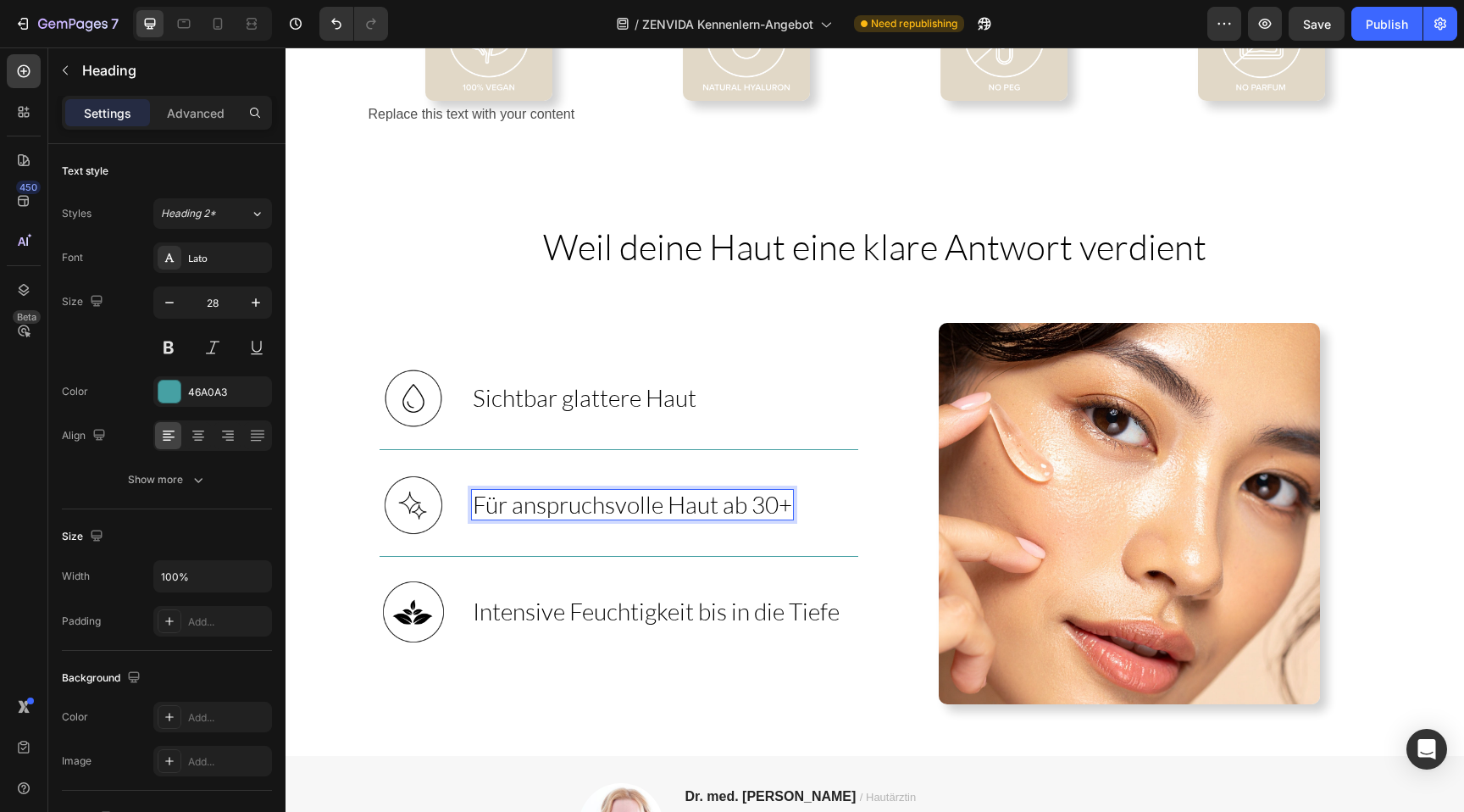
click at [554, 516] on span "Für anspruchsvolle Haut ab 30+" at bounding box center [632, 503] width 319 height 29
click at [574, 597] on span "Intensive Feuchtigkeit bis in die Tiefe" at bounding box center [656, 610] width 367 height 29
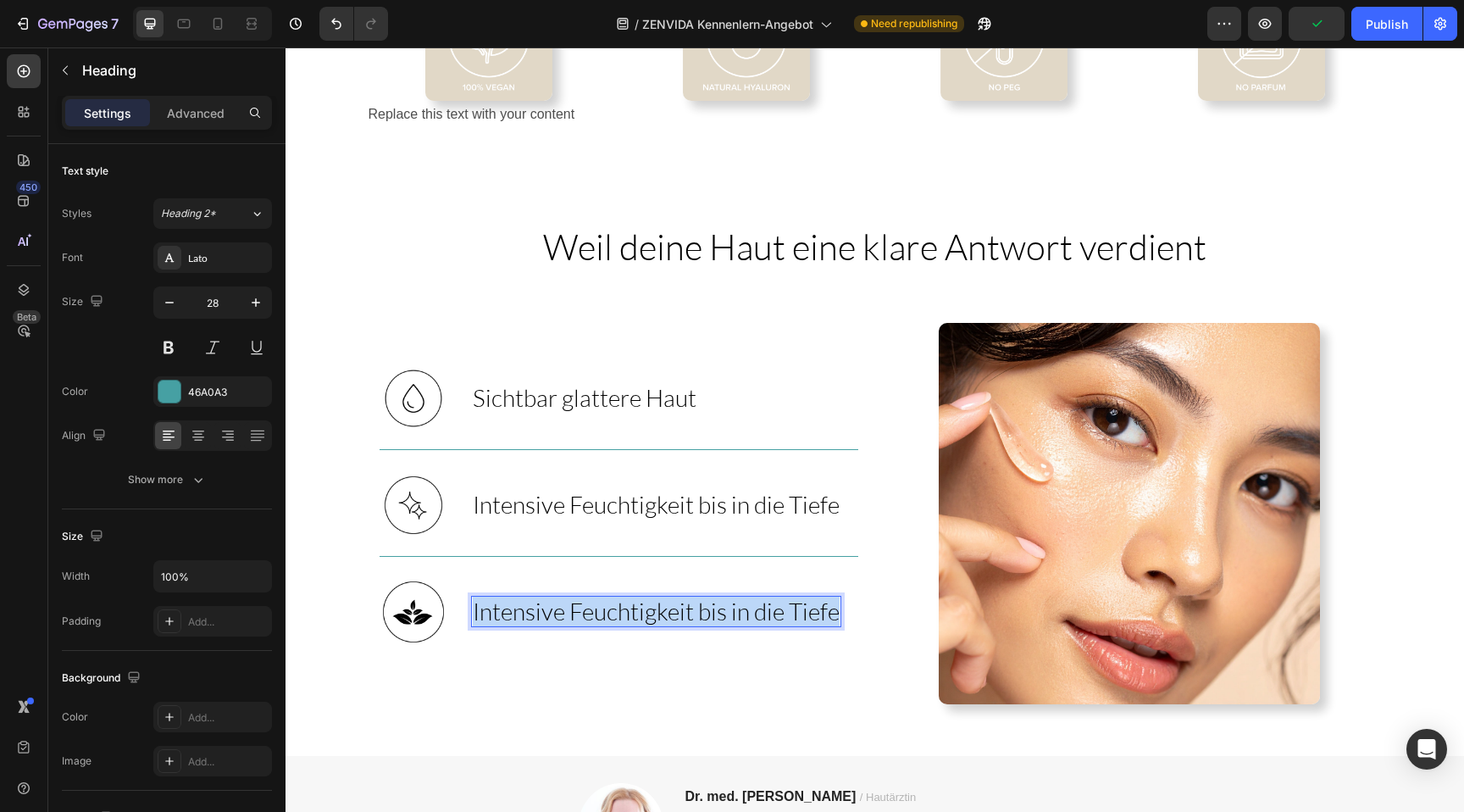
click at [574, 597] on span "Intensive Feuchtigkeit bis in die Tiefe" at bounding box center [656, 610] width 367 height 29
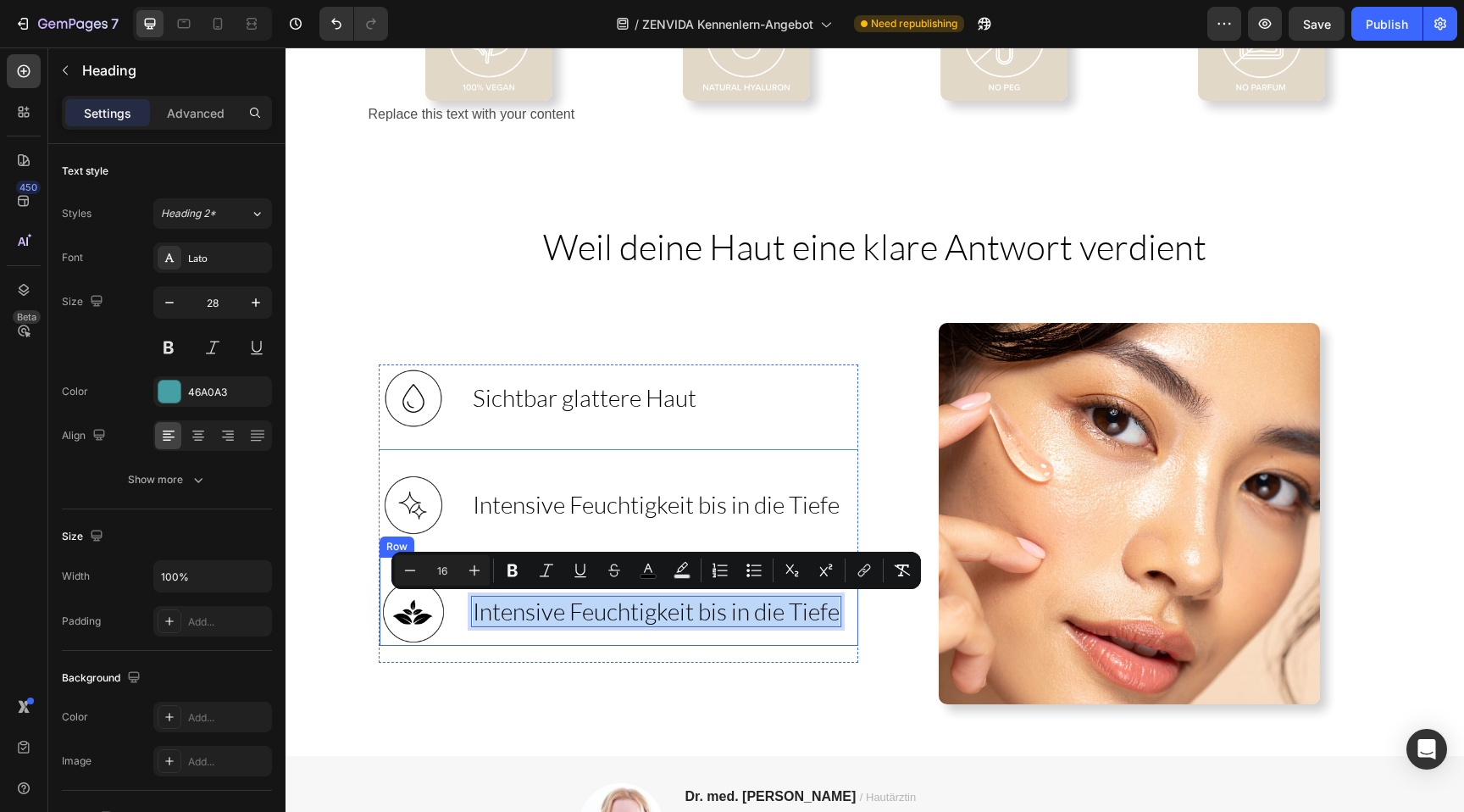
click at [571, 645] on div "Image Intensive Feuchtigkeit bis in die Tiefe Heading 0 Row" at bounding box center [619, 600] width 479 height 90
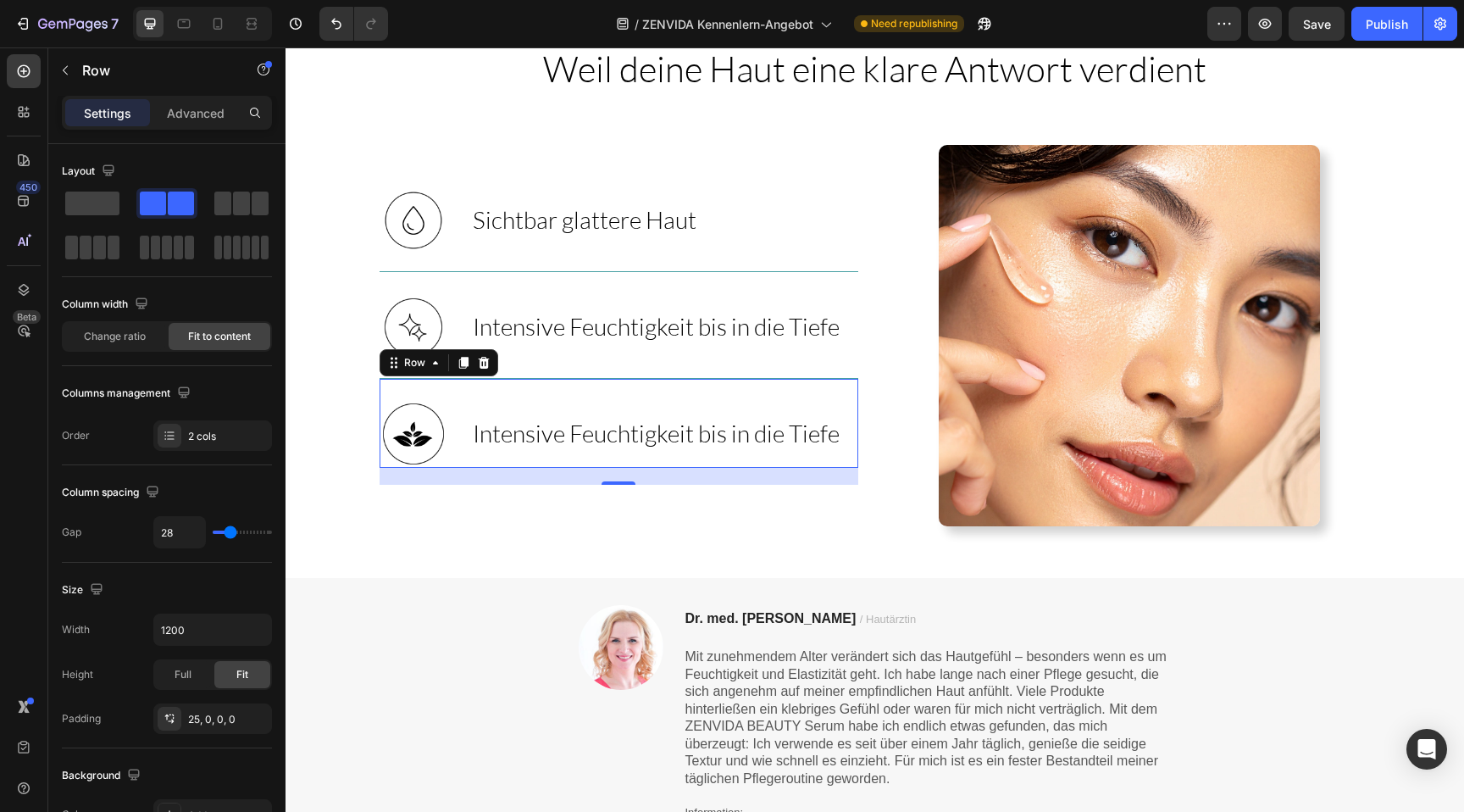
scroll to position [1341, 0]
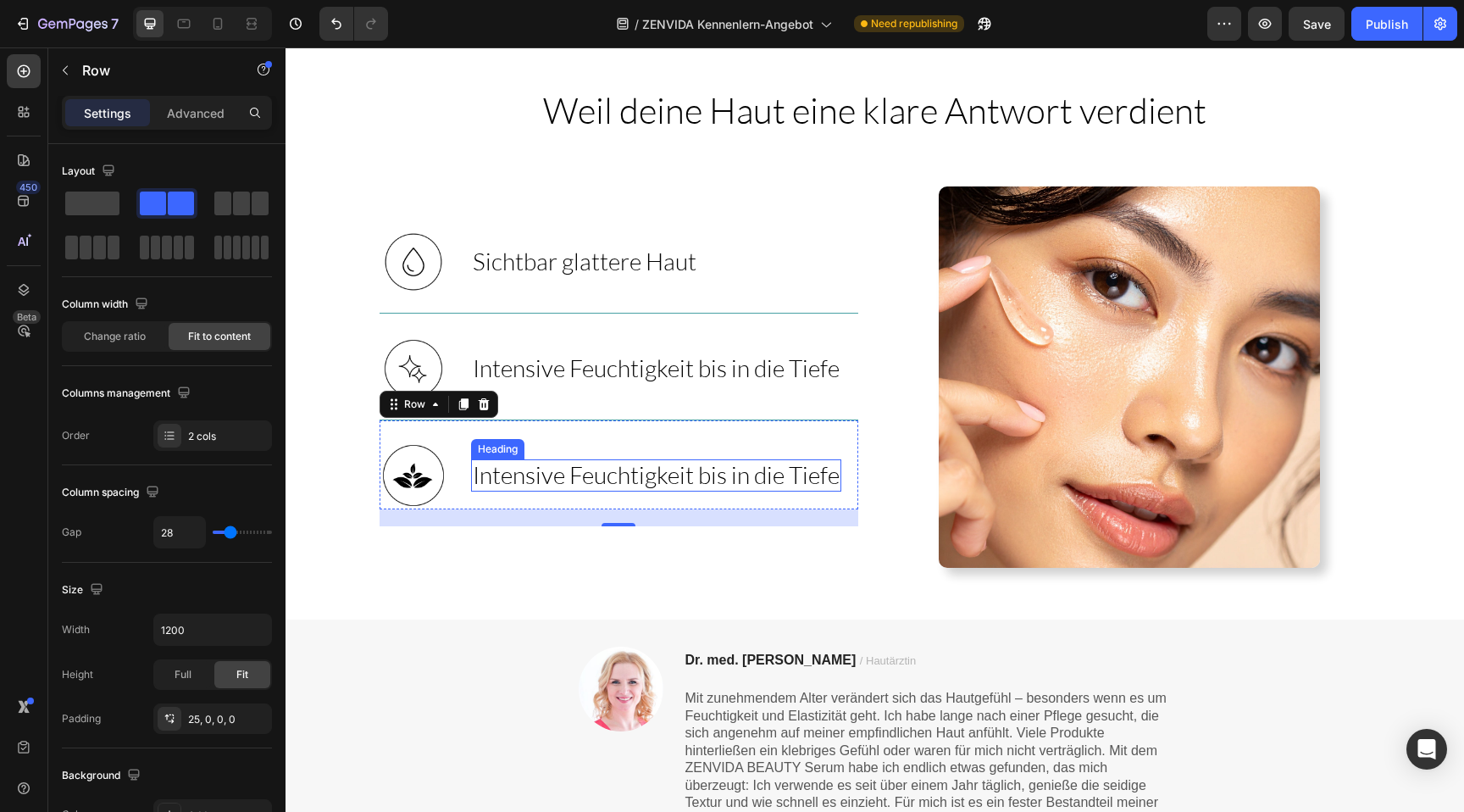
click at [548, 469] on span "Intensive Feuchtigkeit bis in die Tiefe" at bounding box center [656, 474] width 367 height 29
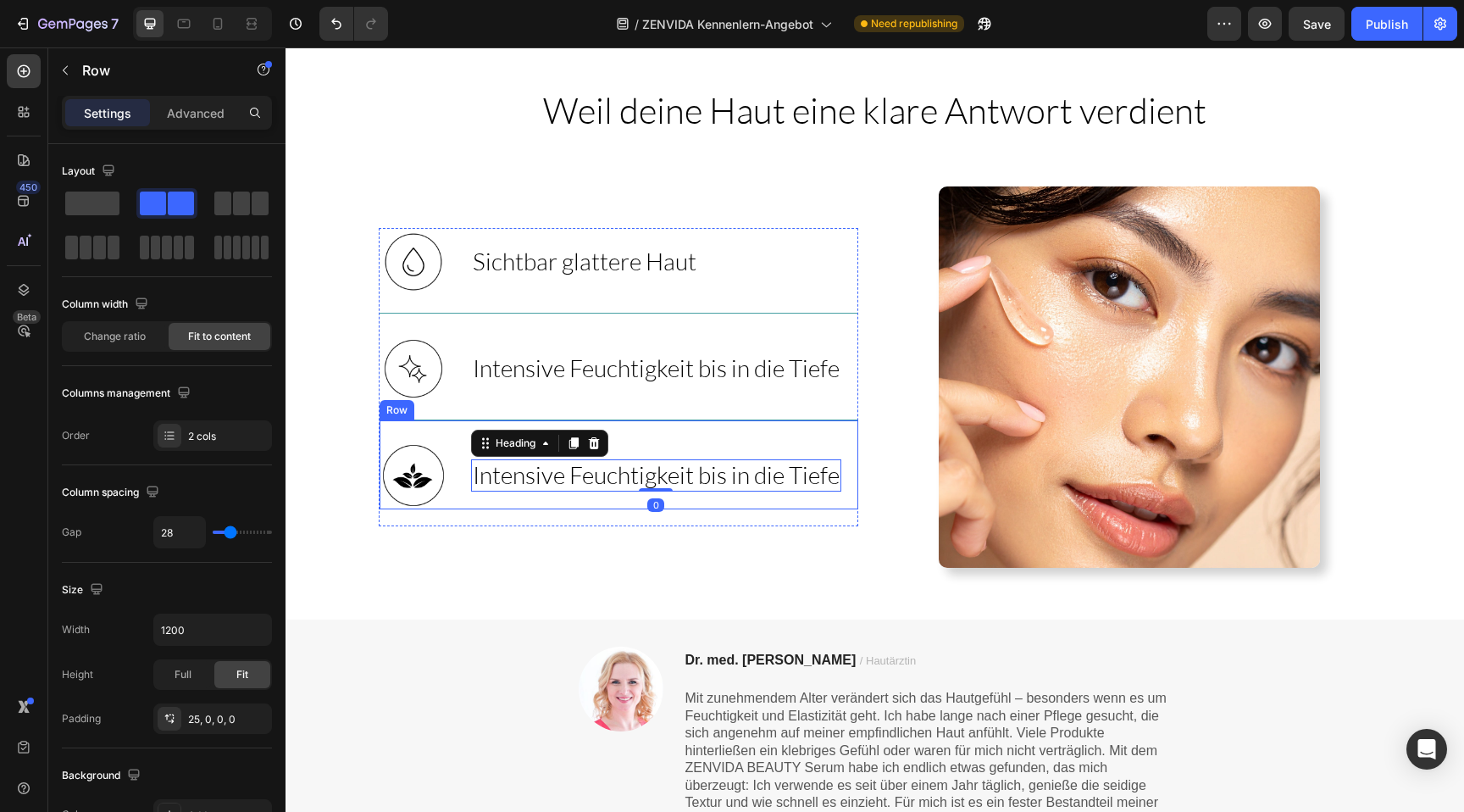
click at [655, 432] on div "Image ⁠⁠⁠⁠⁠⁠⁠ Intensive Feuchtigkeit bis in die Tiefe Heading 0 Row" at bounding box center [619, 463] width 479 height 90
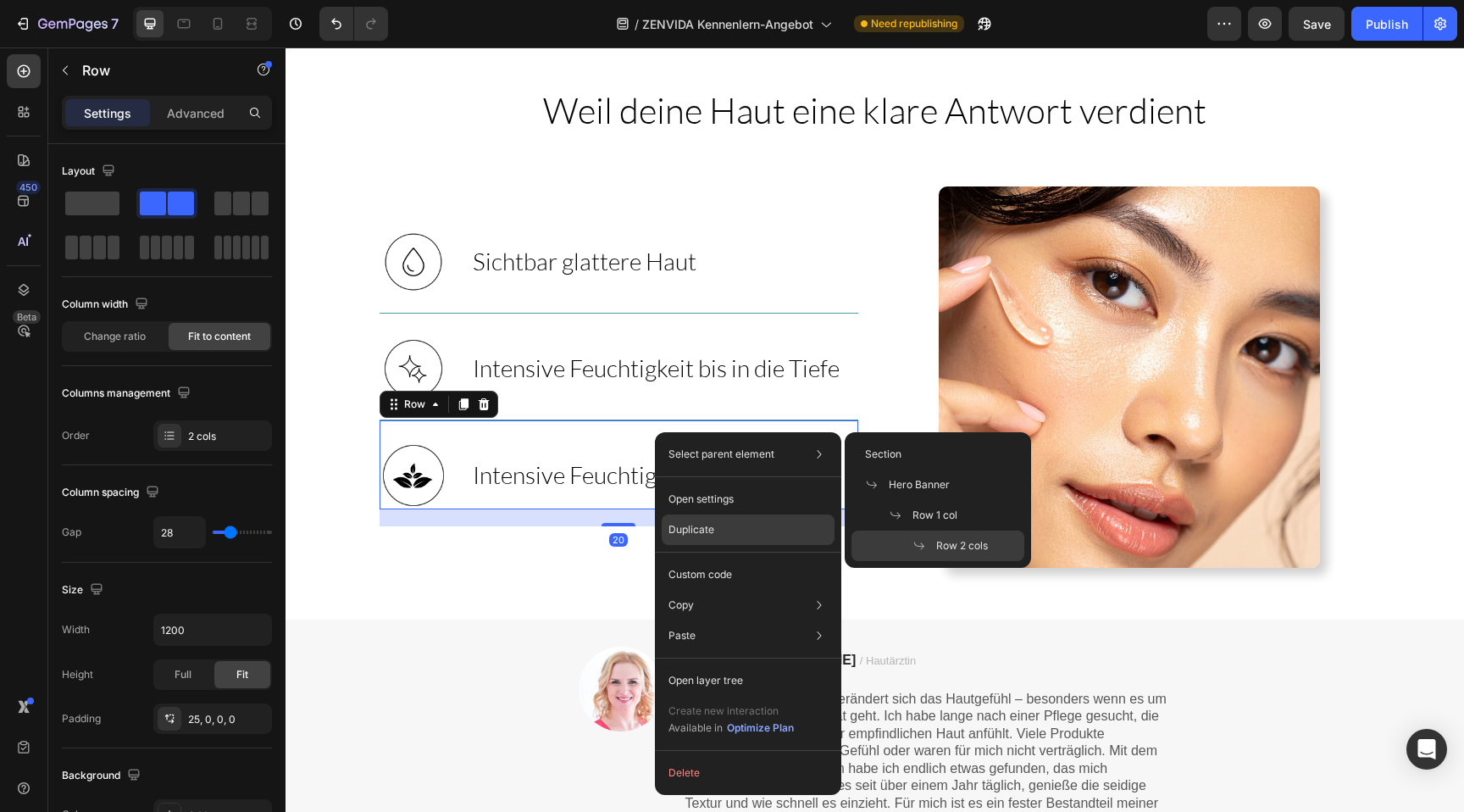
click at [721, 559] on div "Duplicate" at bounding box center [748, 574] width 173 height 30
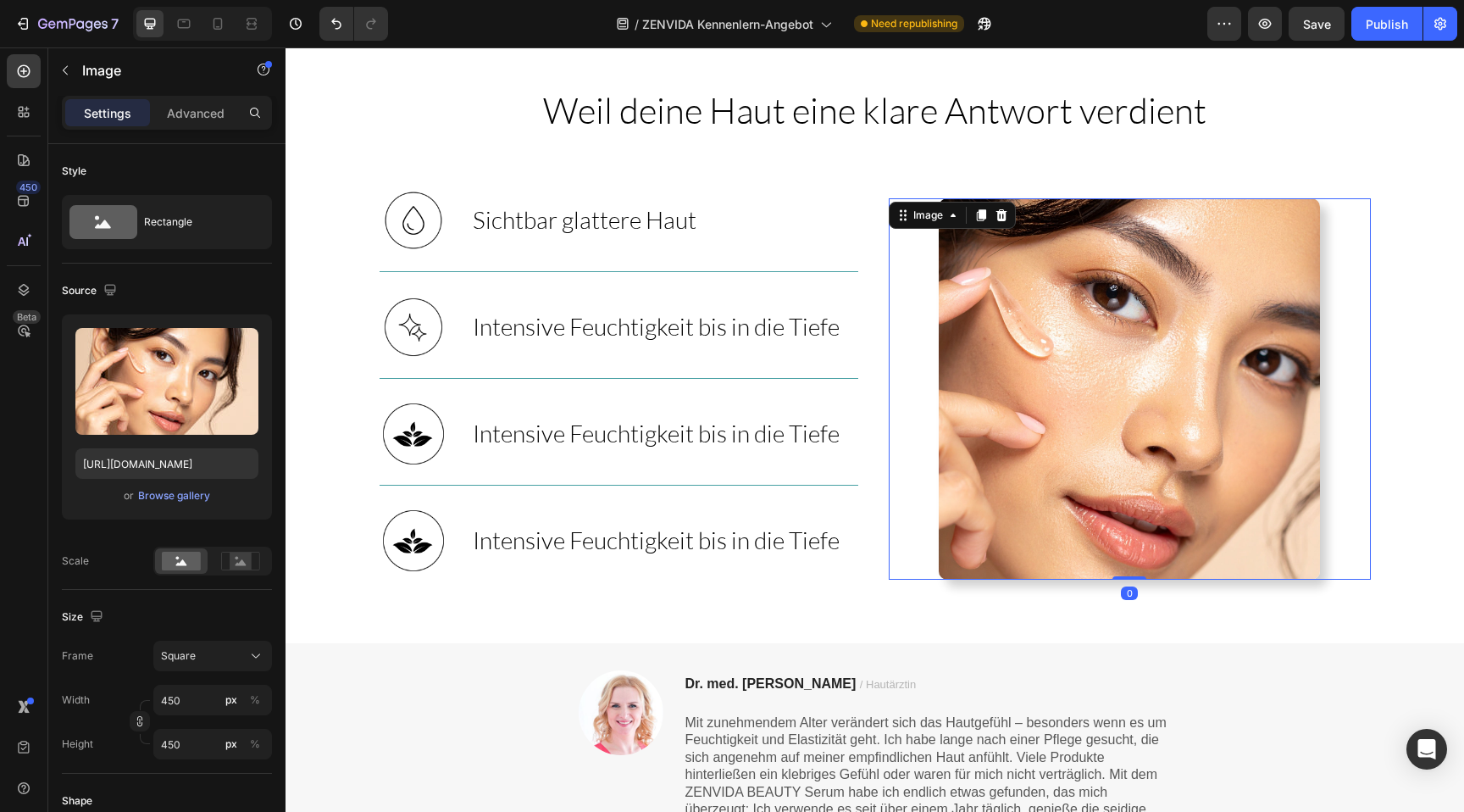
click at [929, 536] on div at bounding box center [1129, 389] width 482 height 381
click at [687, 538] on span "Intensive Feuchtigkeit bis in die Tiefe" at bounding box center [656, 539] width 367 height 29
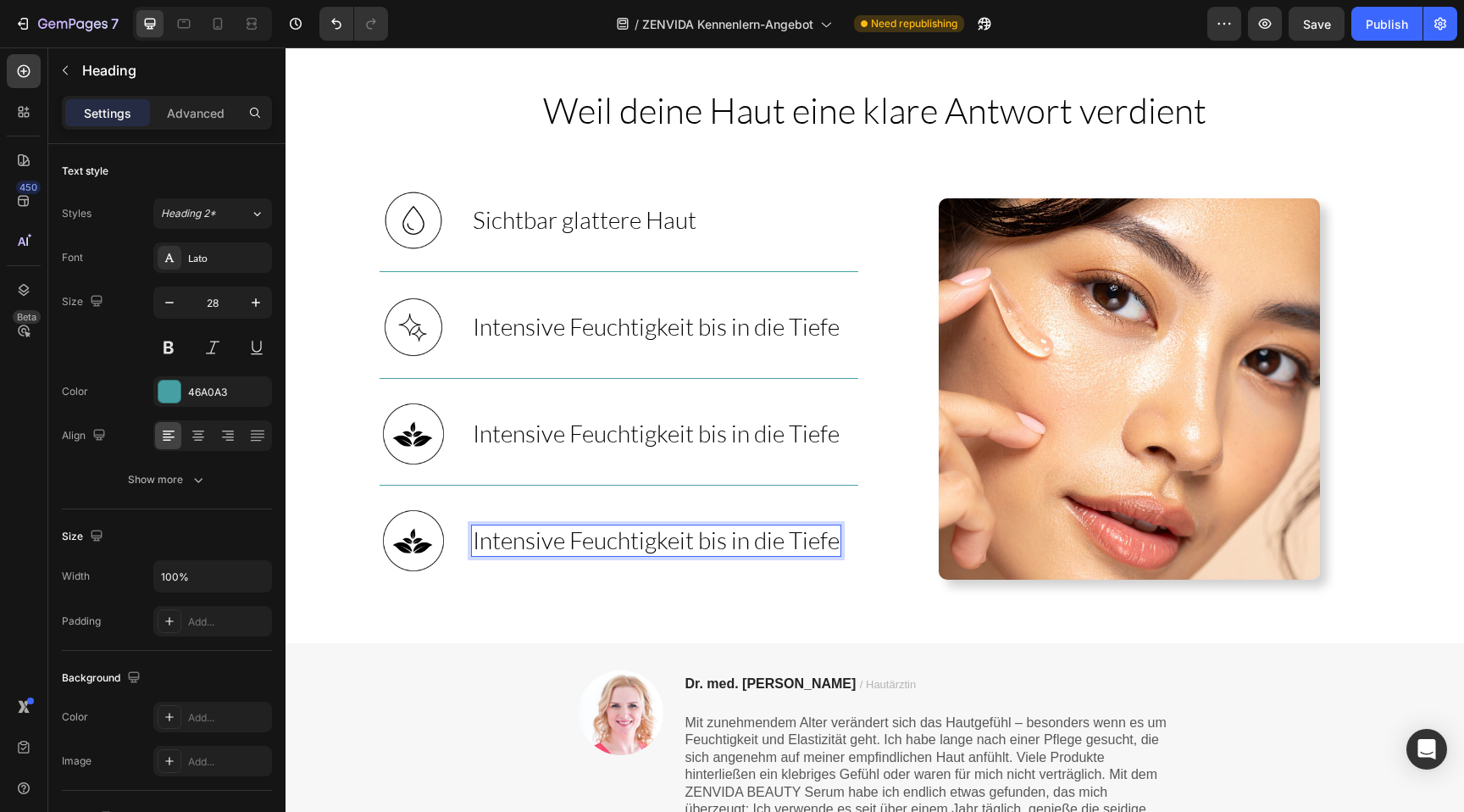
click at [687, 538] on span "Intensive Feuchtigkeit bis in die Tiefe" at bounding box center [656, 539] width 367 height 29
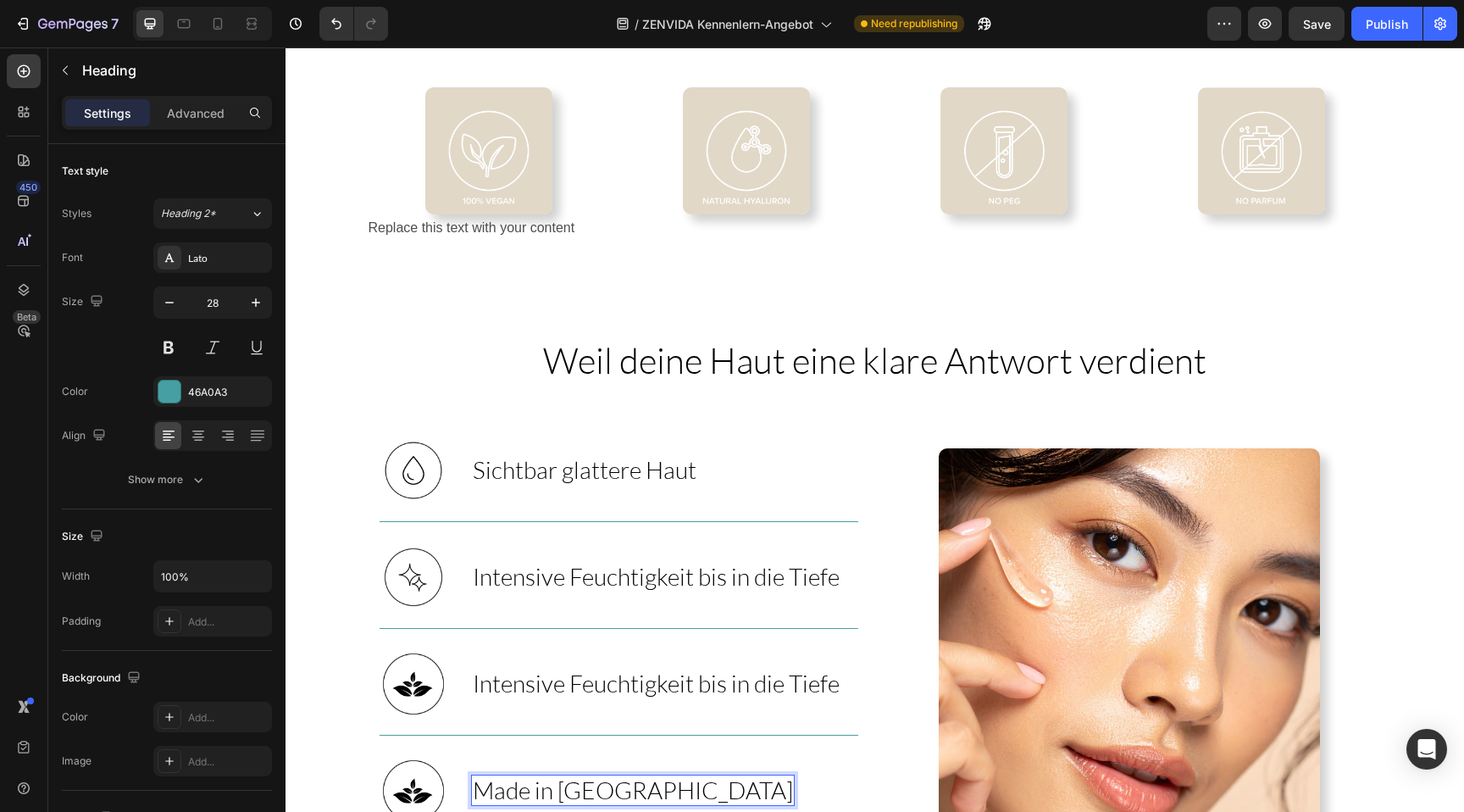
scroll to position [1121, 0]
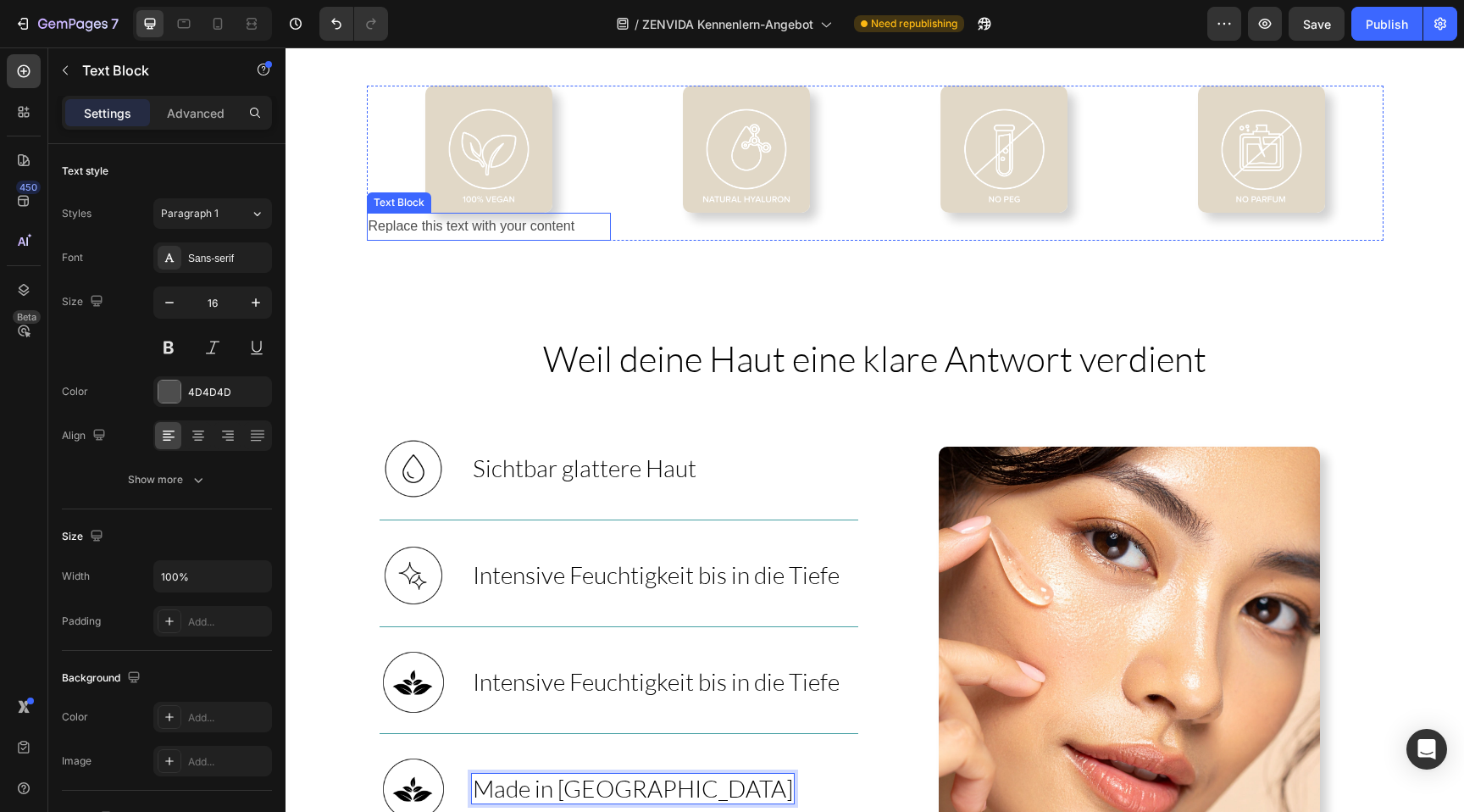
click at [512, 229] on div "Replace this text with your content" at bounding box center [489, 227] width 244 height 28
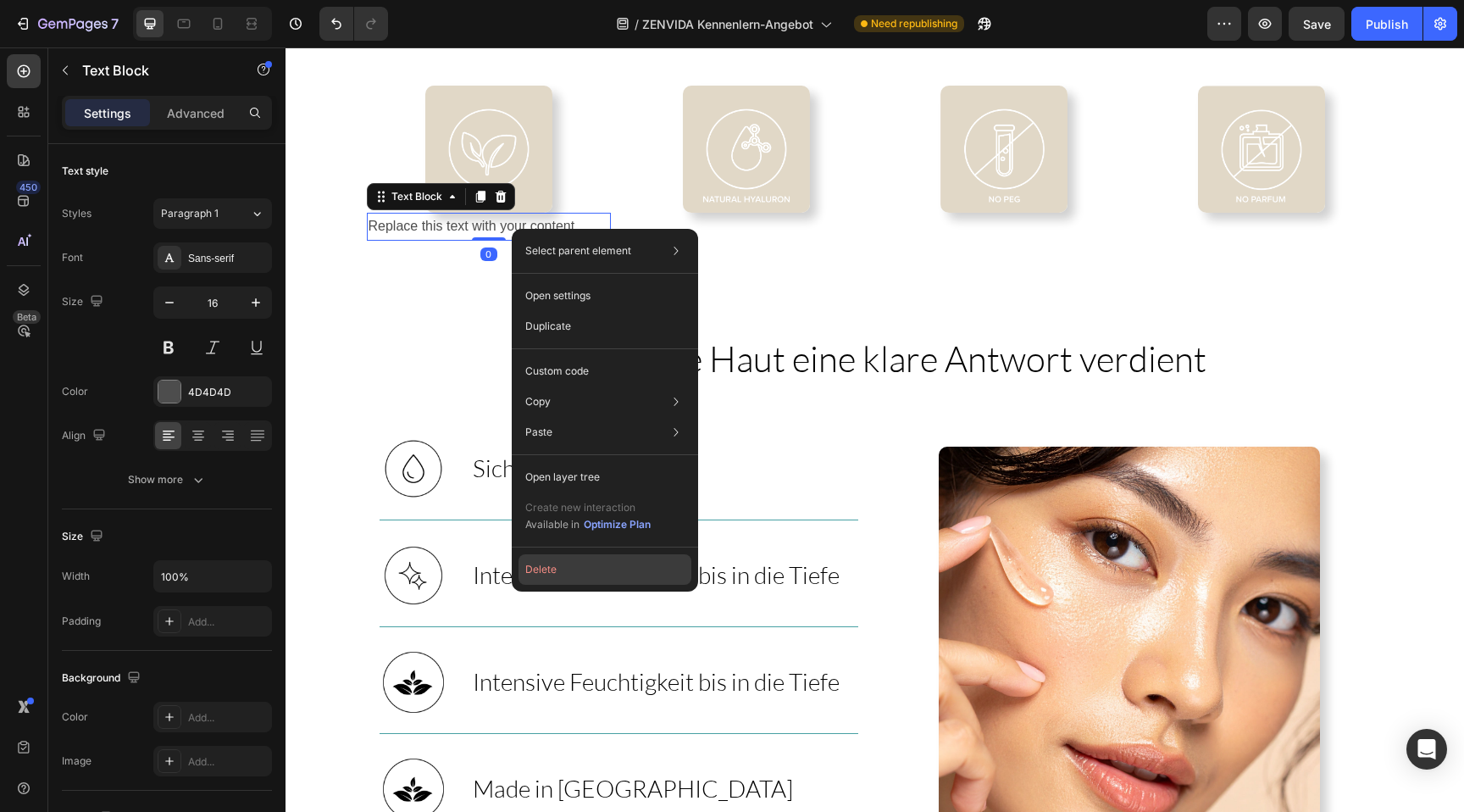
click at [596, 571] on button "Delete" at bounding box center [604, 569] width 173 height 30
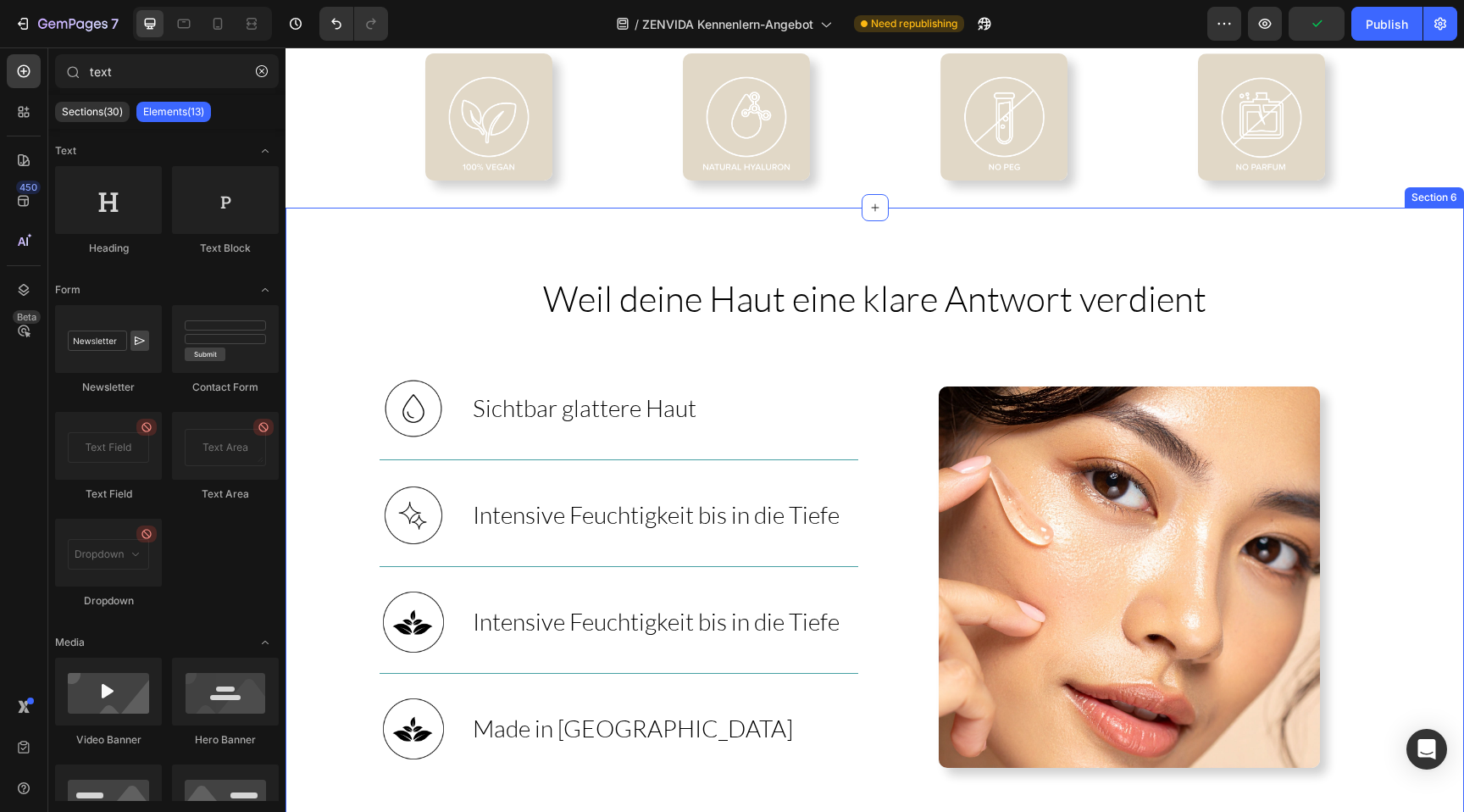
scroll to position [1152, 0]
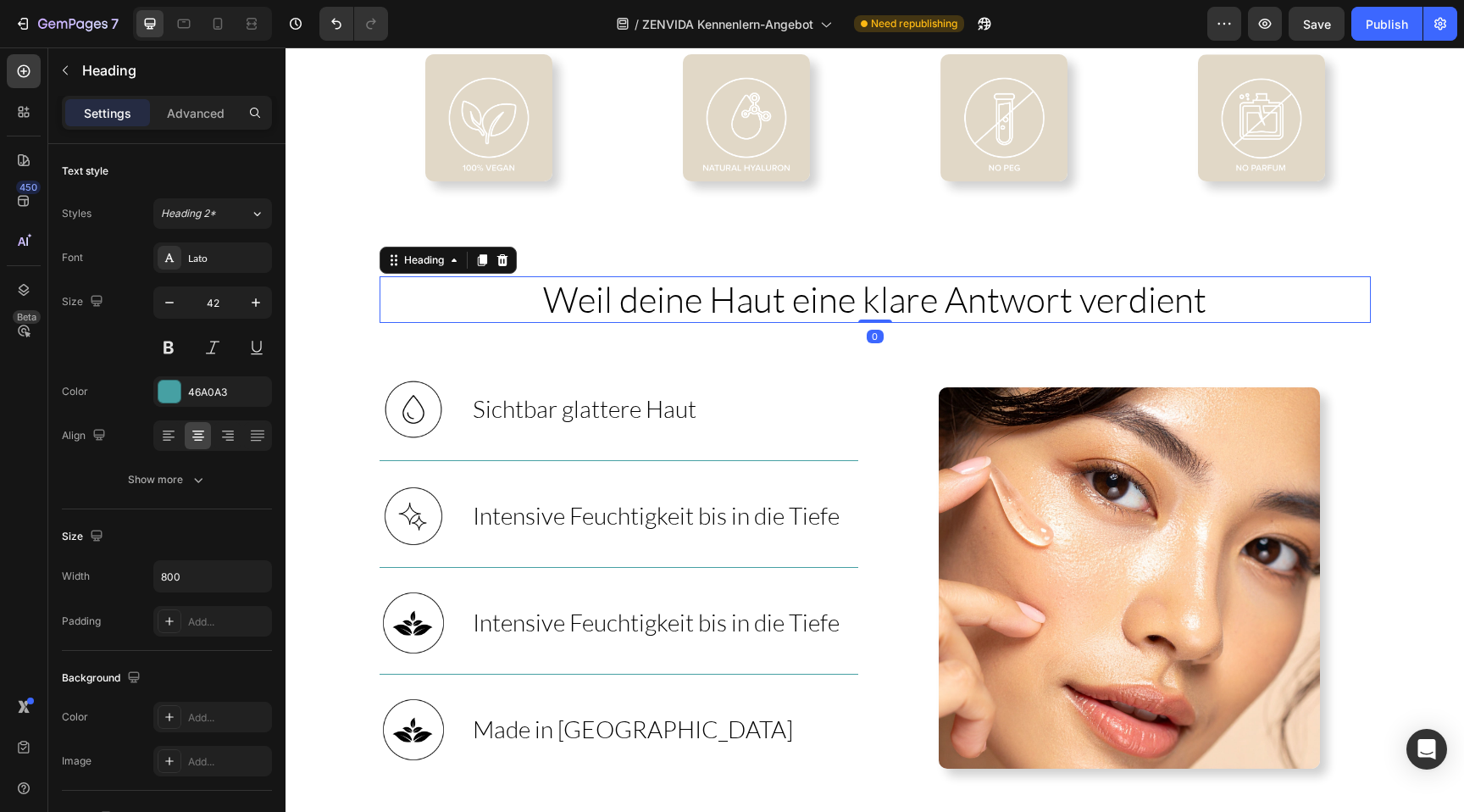
click at [863, 299] on span "Weil deine Haut eine klare Antwort verdient" at bounding box center [875, 299] width 663 height 43
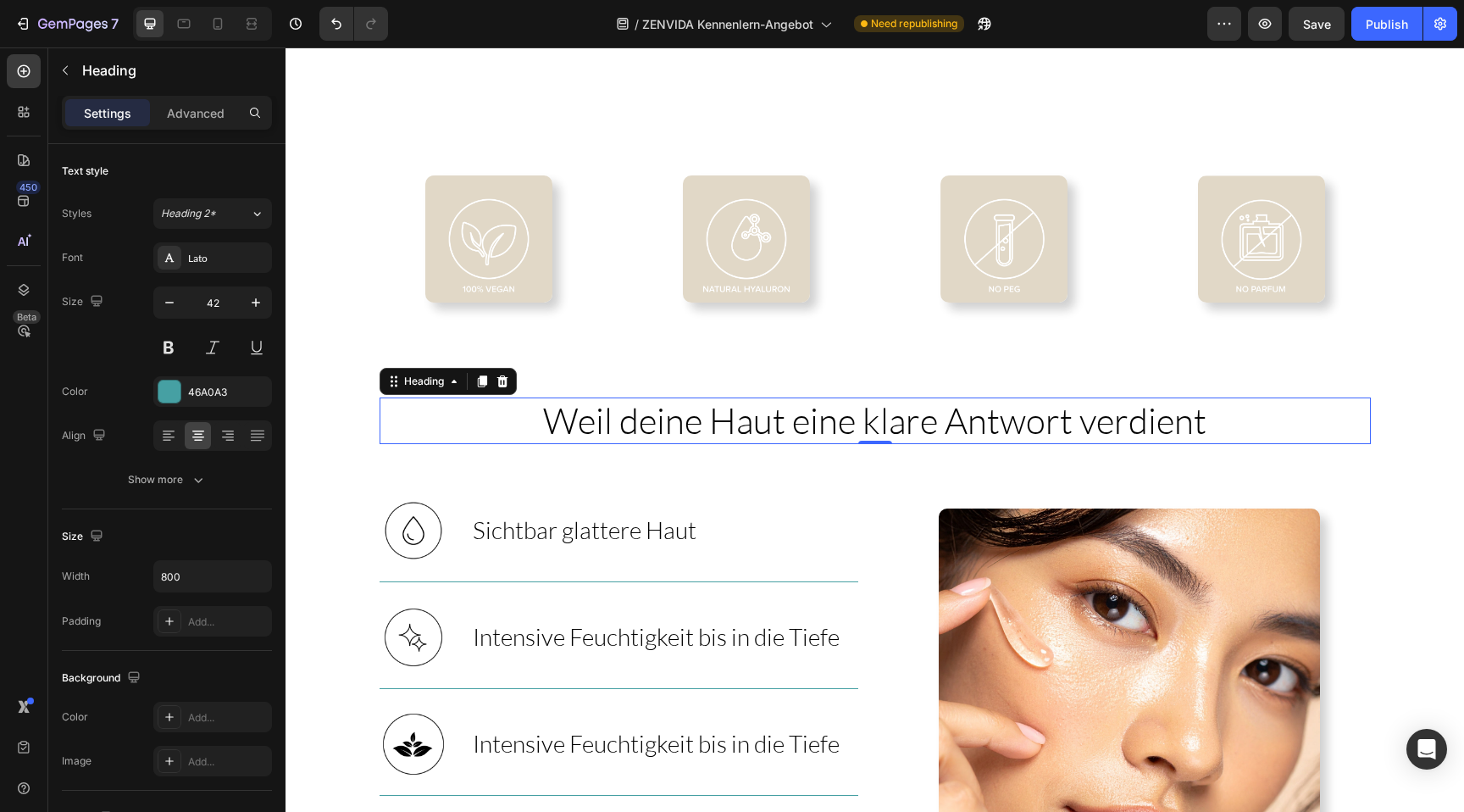
scroll to position [959, 0]
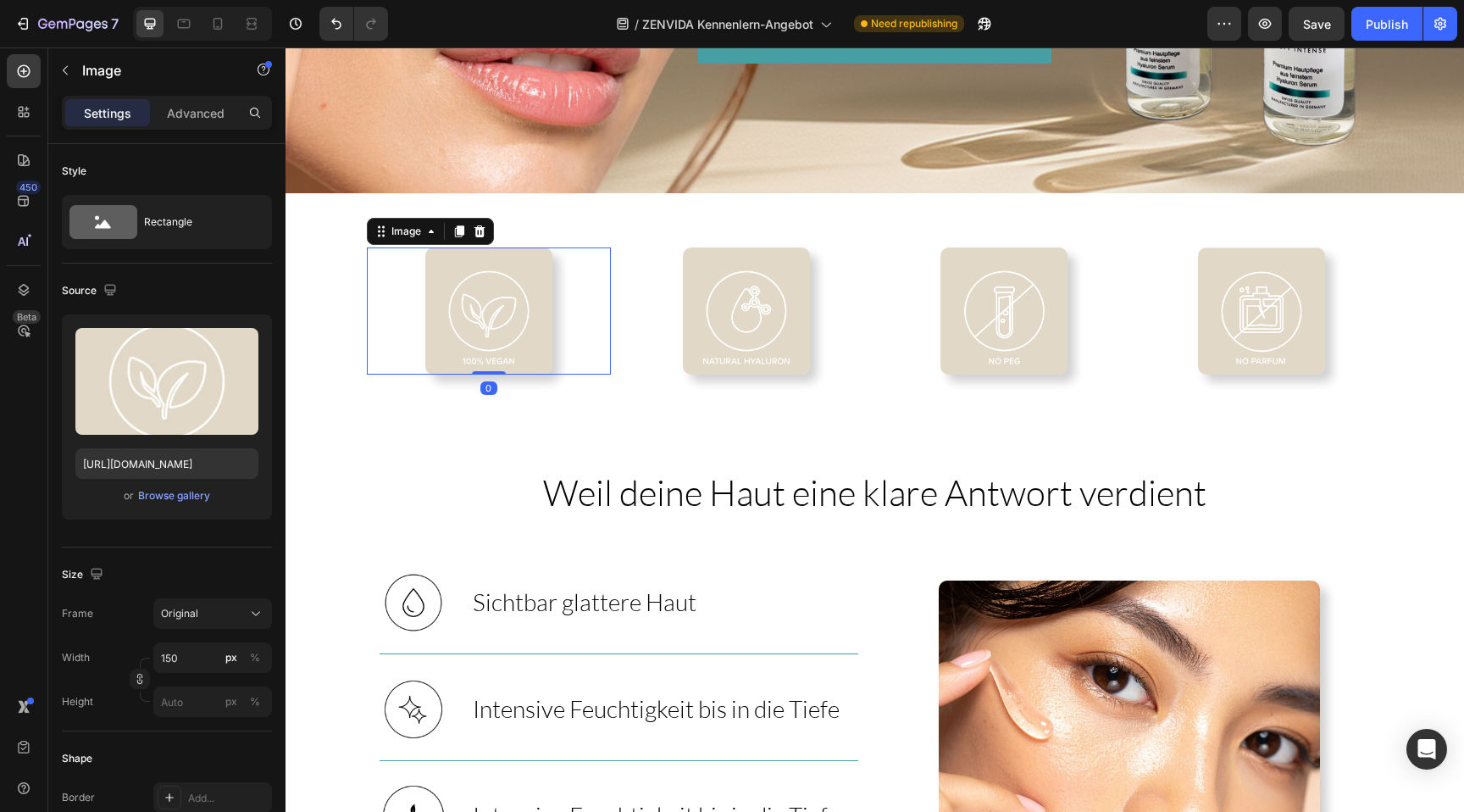
click at [489, 355] on img at bounding box center [489, 311] width 127 height 127
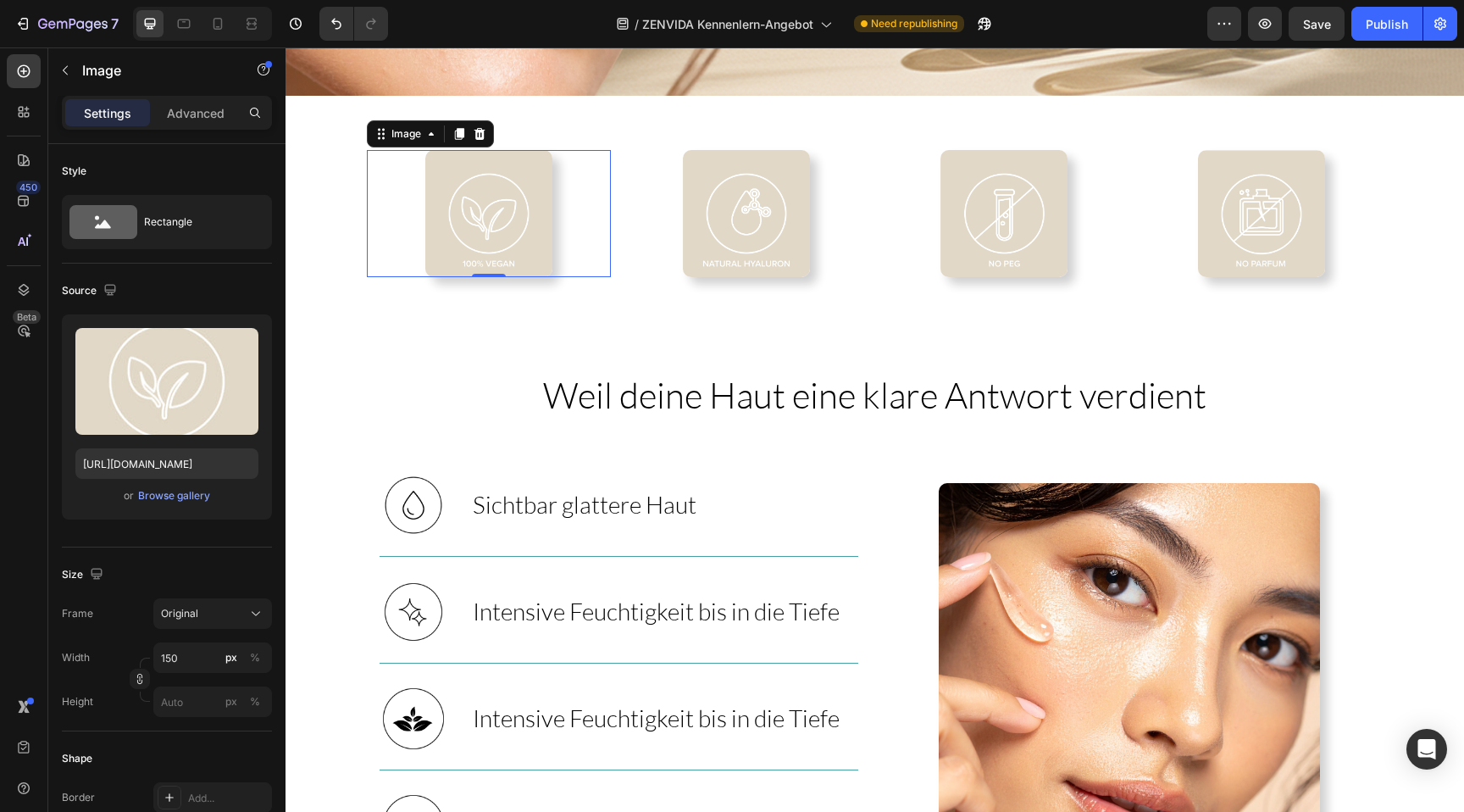
scroll to position [1059, 0]
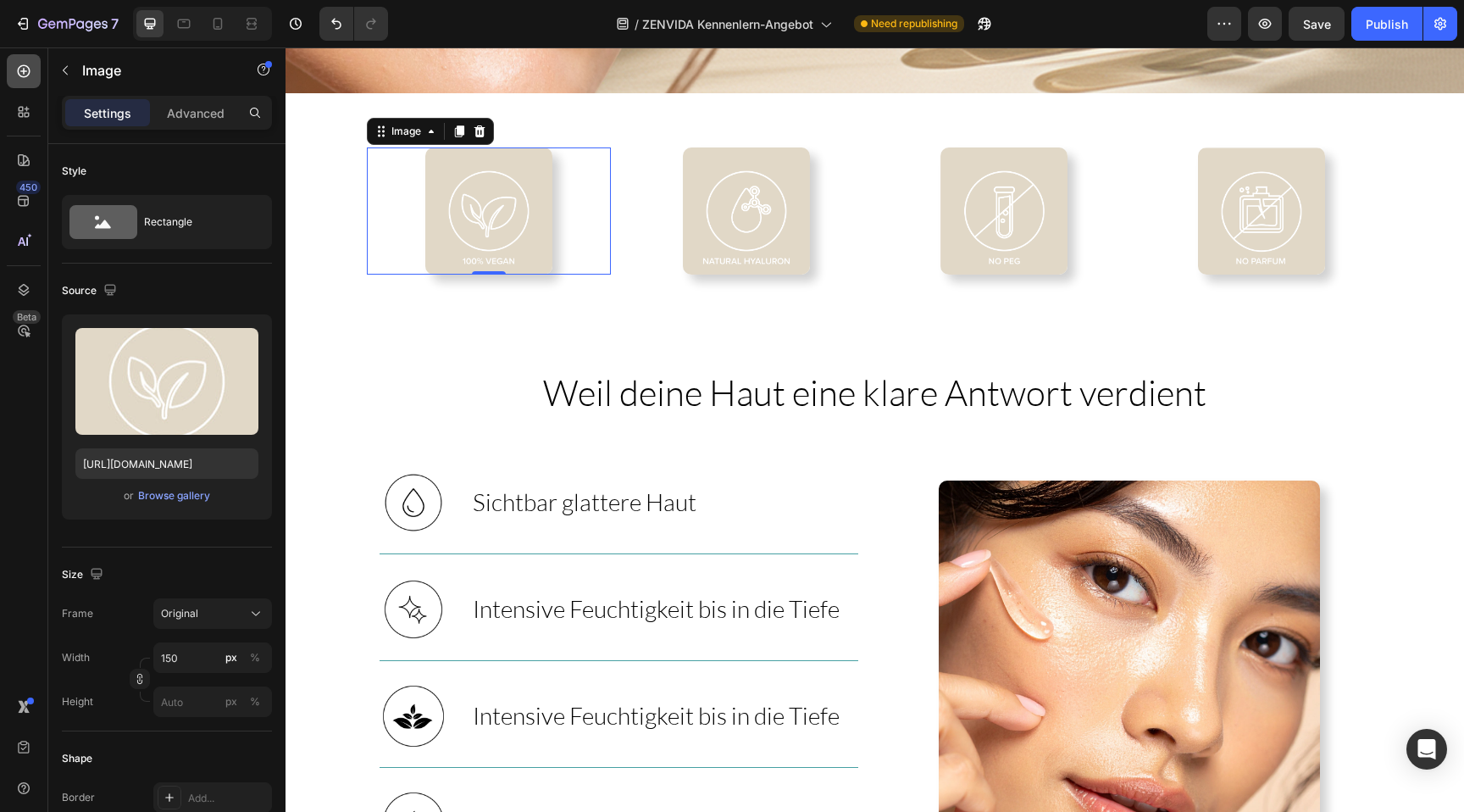
click at [26, 83] on div at bounding box center [23, 70] width 34 height 34
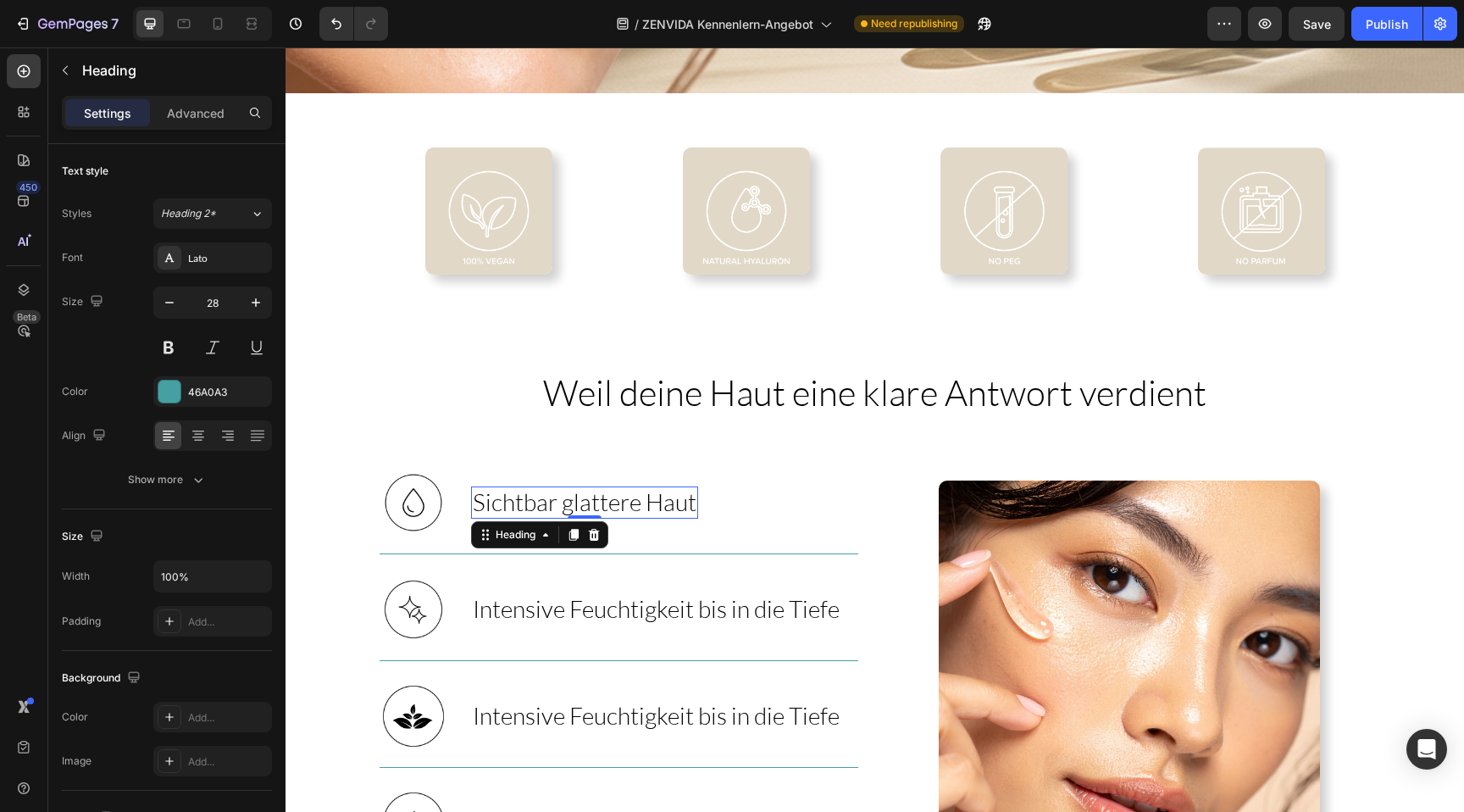
click at [526, 501] on span "Sichtbar glattere Haut" at bounding box center [584, 501] width 223 height 29
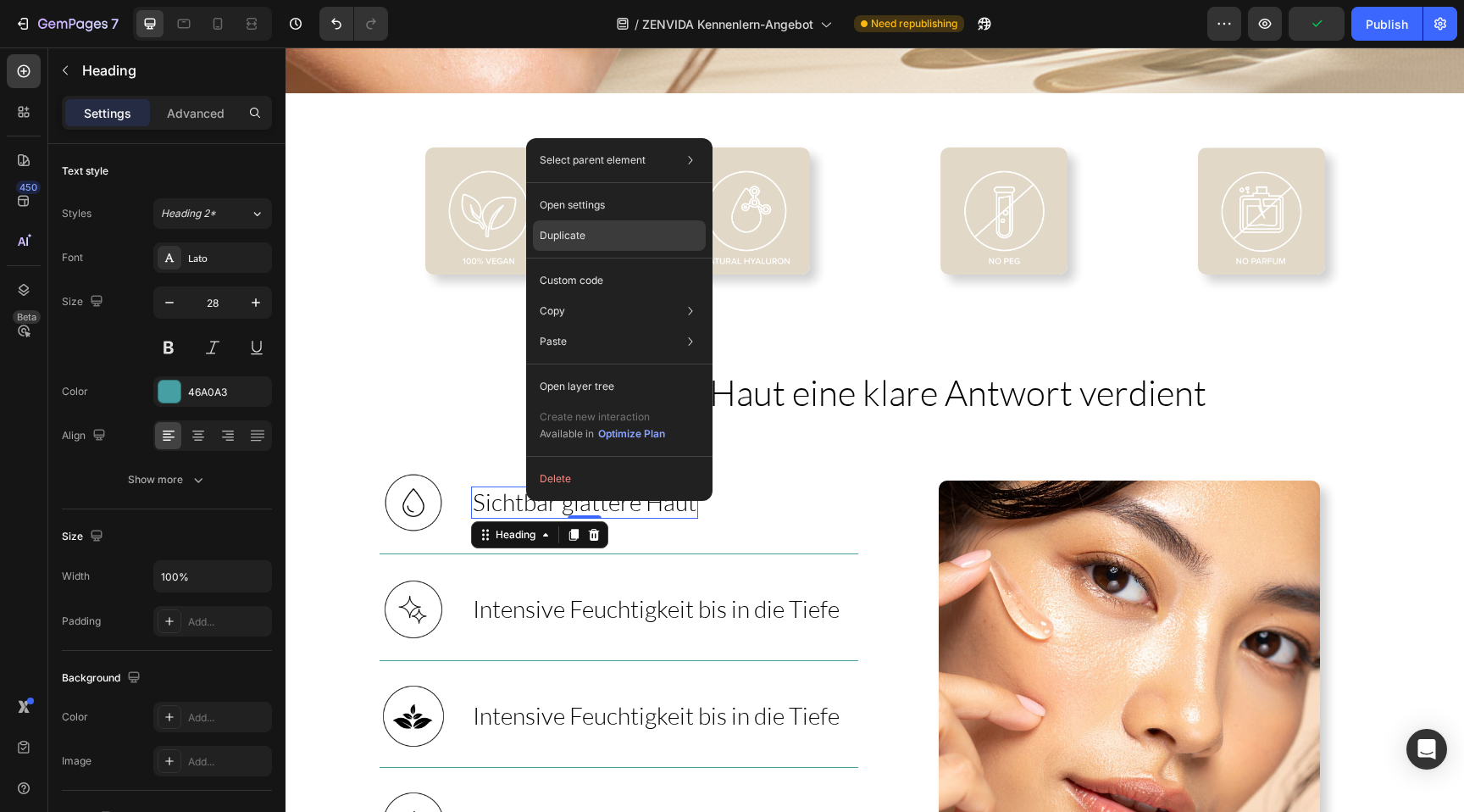
click at [580, 236] on p "Duplicate" at bounding box center [562, 236] width 46 height 16
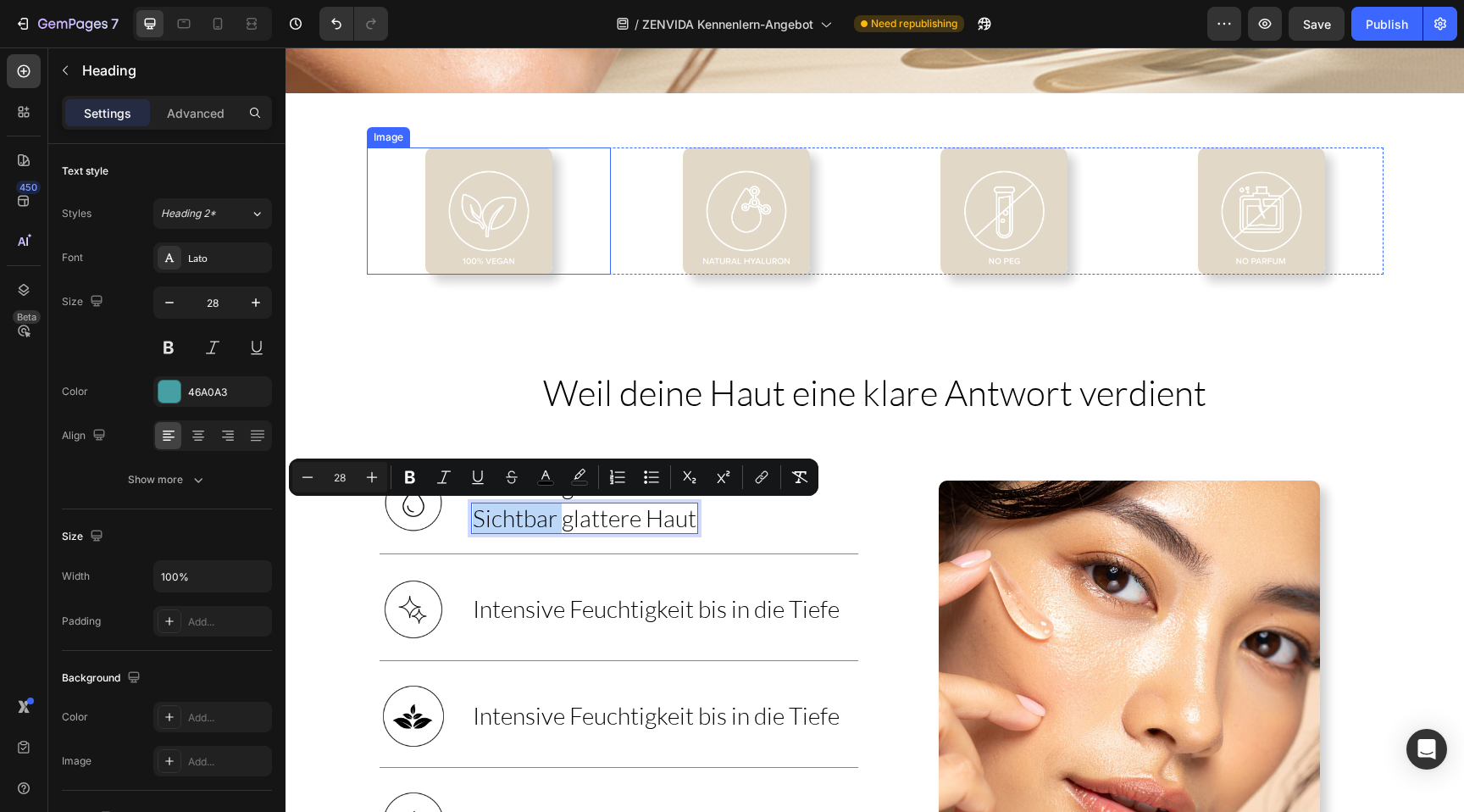
drag, startPoint x: 562, startPoint y: 509, endPoint x: 494, endPoint y: 305, distance: 215.0
click at [640, 530] on span "Sichtbar glattere Haut" at bounding box center [584, 517] width 223 height 29
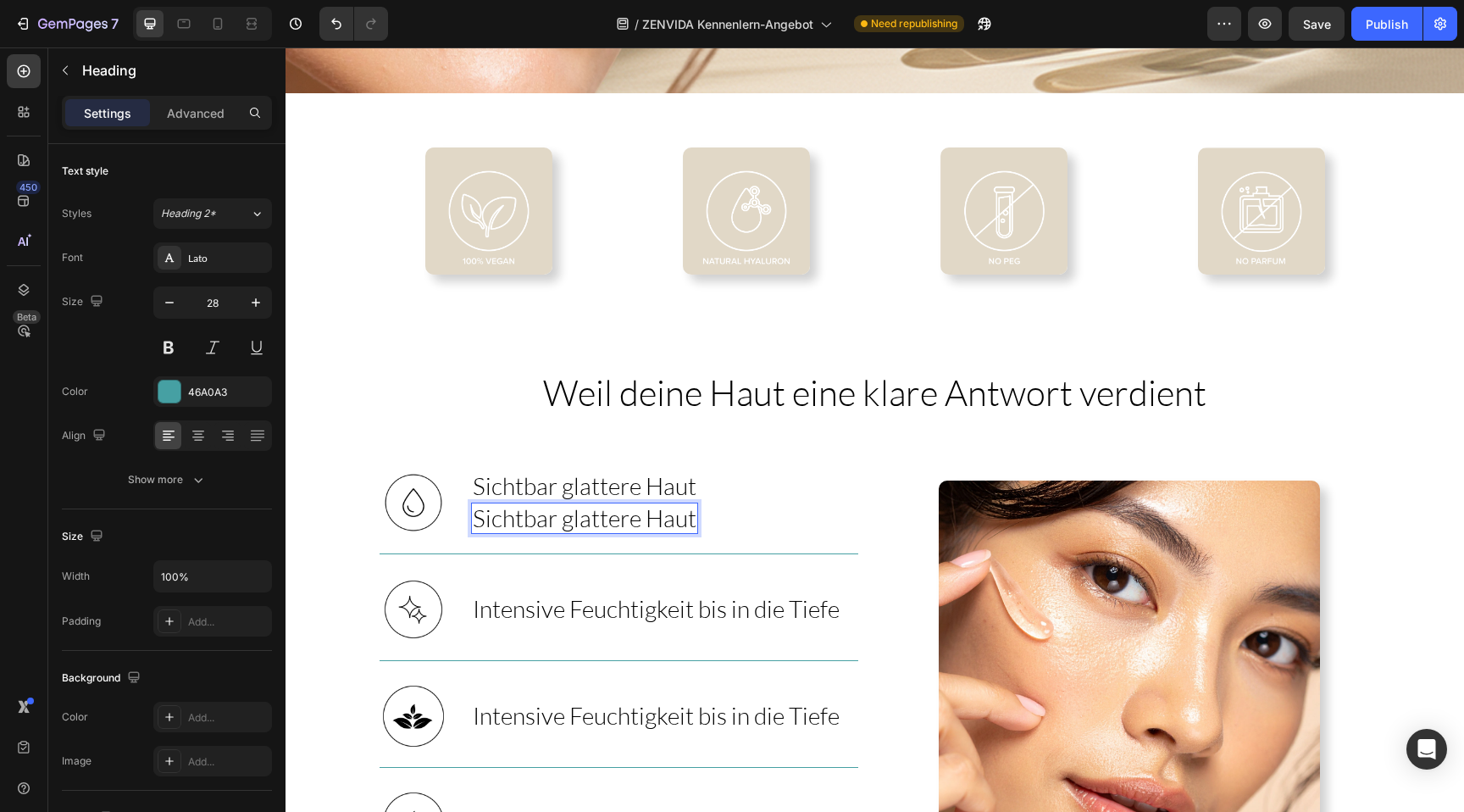
click at [729, 521] on div "Image ⁠⁠⁠⁠⁠⁠⁠ Sichtbar glattere Haut Heading Sichtbar glattere Haut Heading 0 R…" at bounding box center [619, 503] width 479 height 68
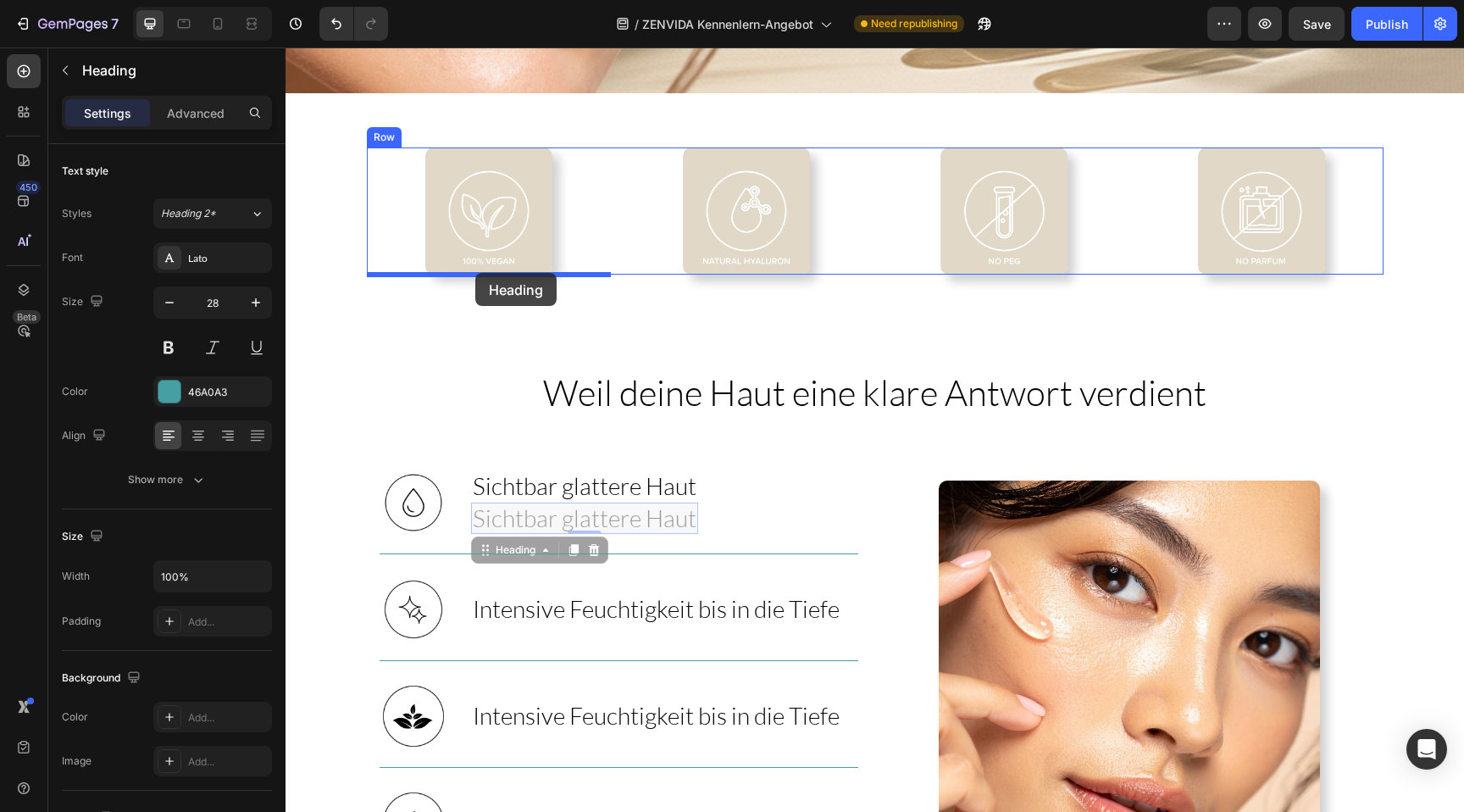
drag, startPoint x: 649, startPoint y: 518, endPoint x: 476, endPoint y: 274, distance: 299.1
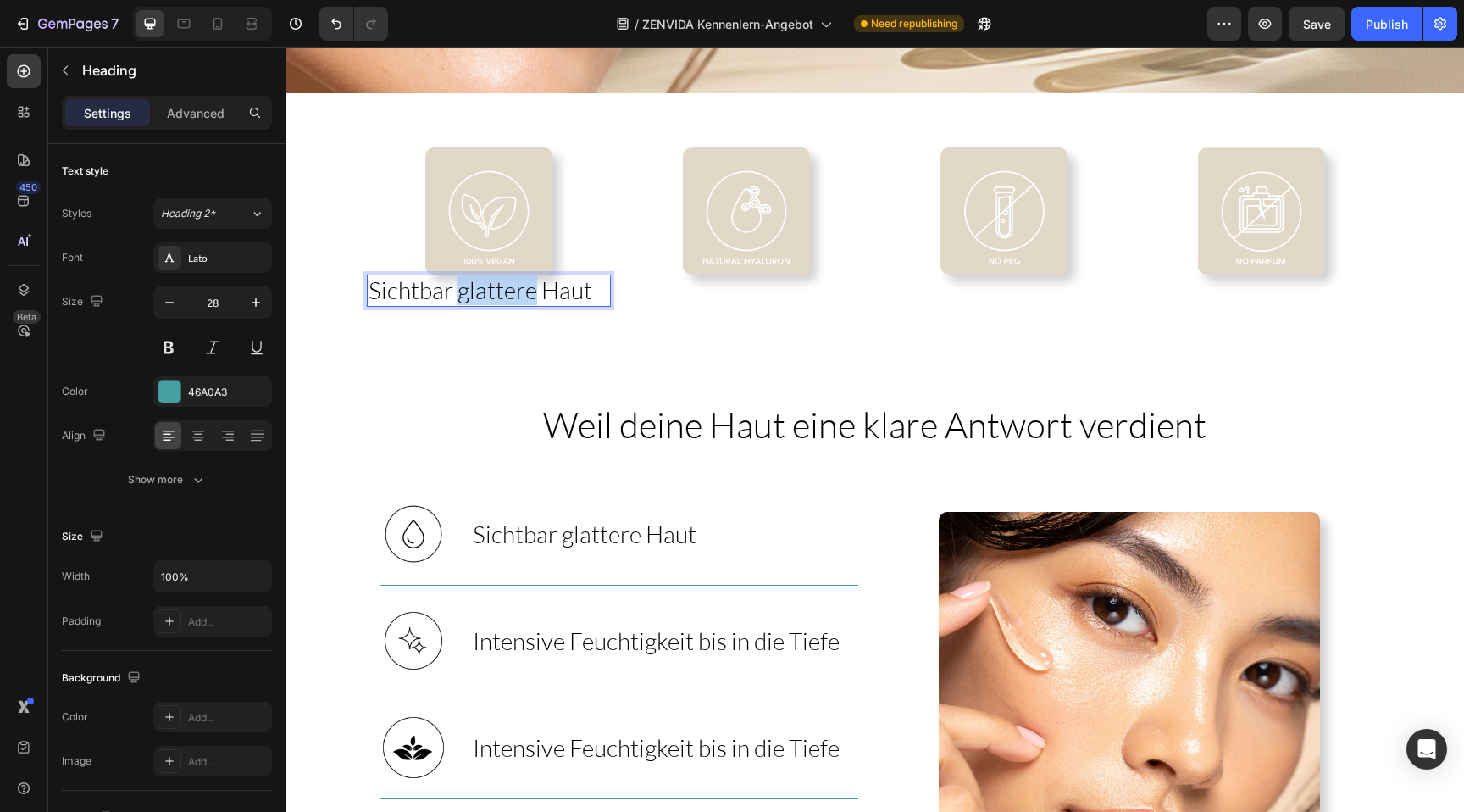
click at [491, 297] on span "Sichtbar glattere Haut" at bounding box center [480, 290] width 223 height 29
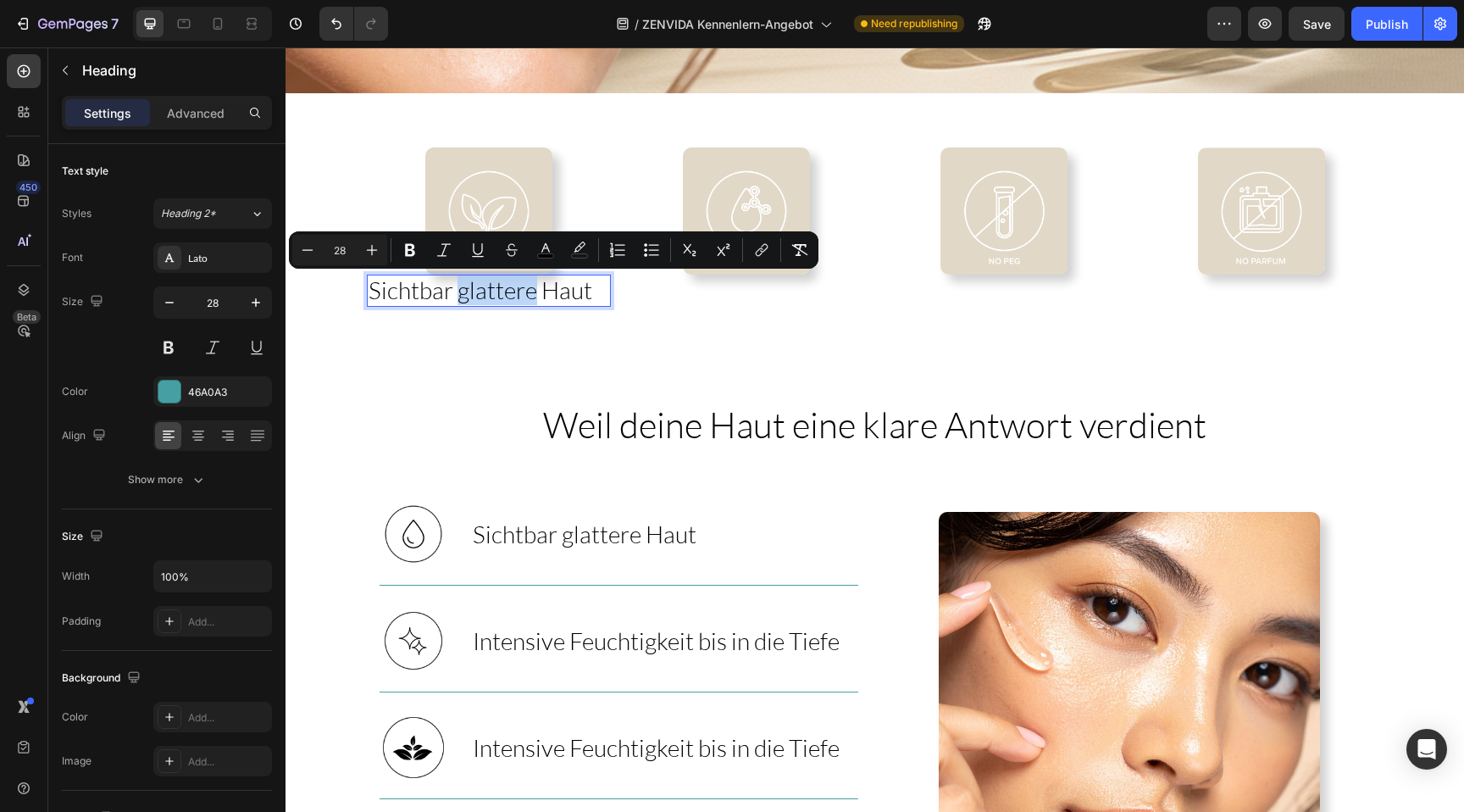
click at [491, 297] on span "Sichtbar glattere Haut" at bounding box center [480, 290] width 223 height 29
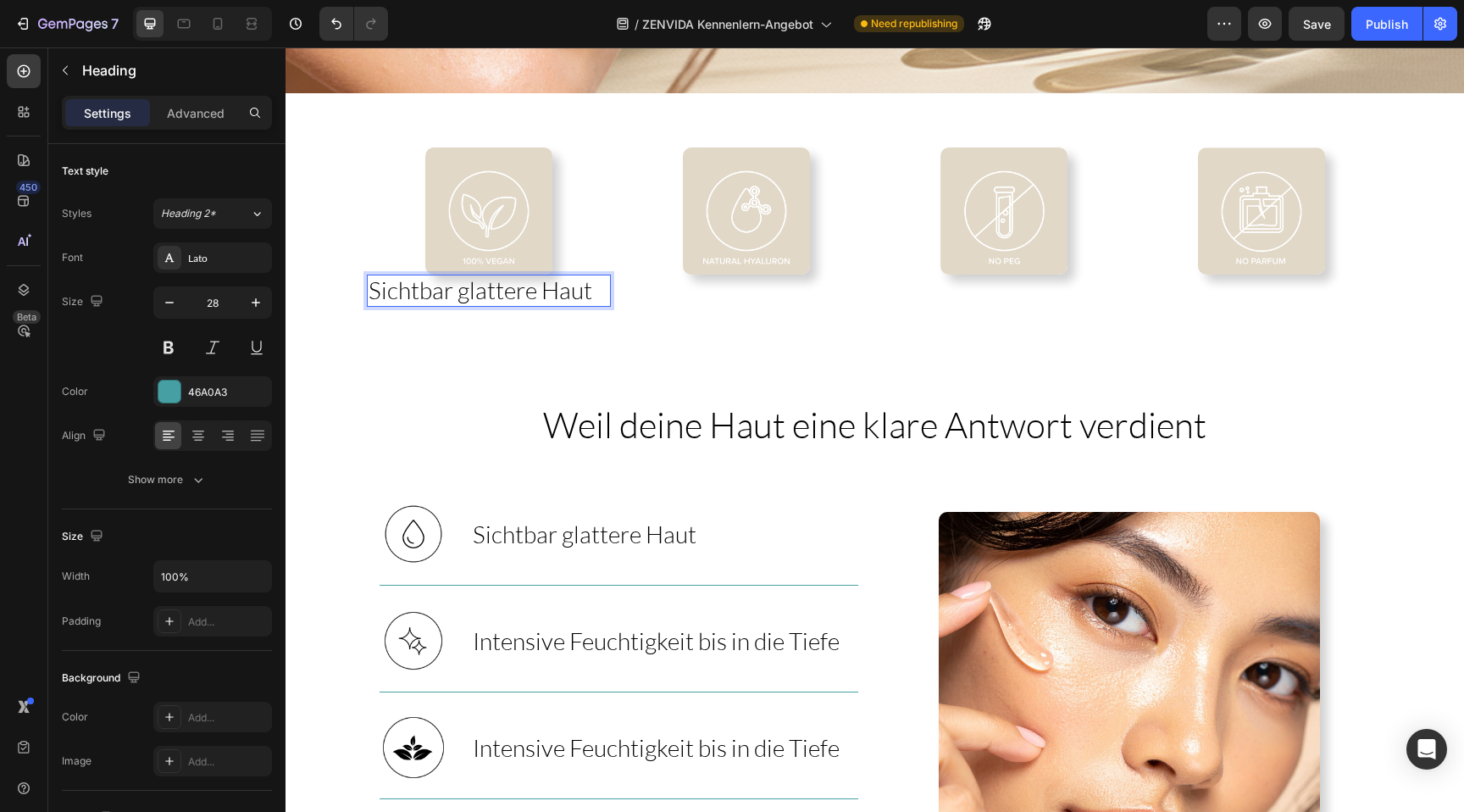
click at [491, 297] on span "Sichtbar glattere Haut" at bounding box center [480, 290] width 223 height 29
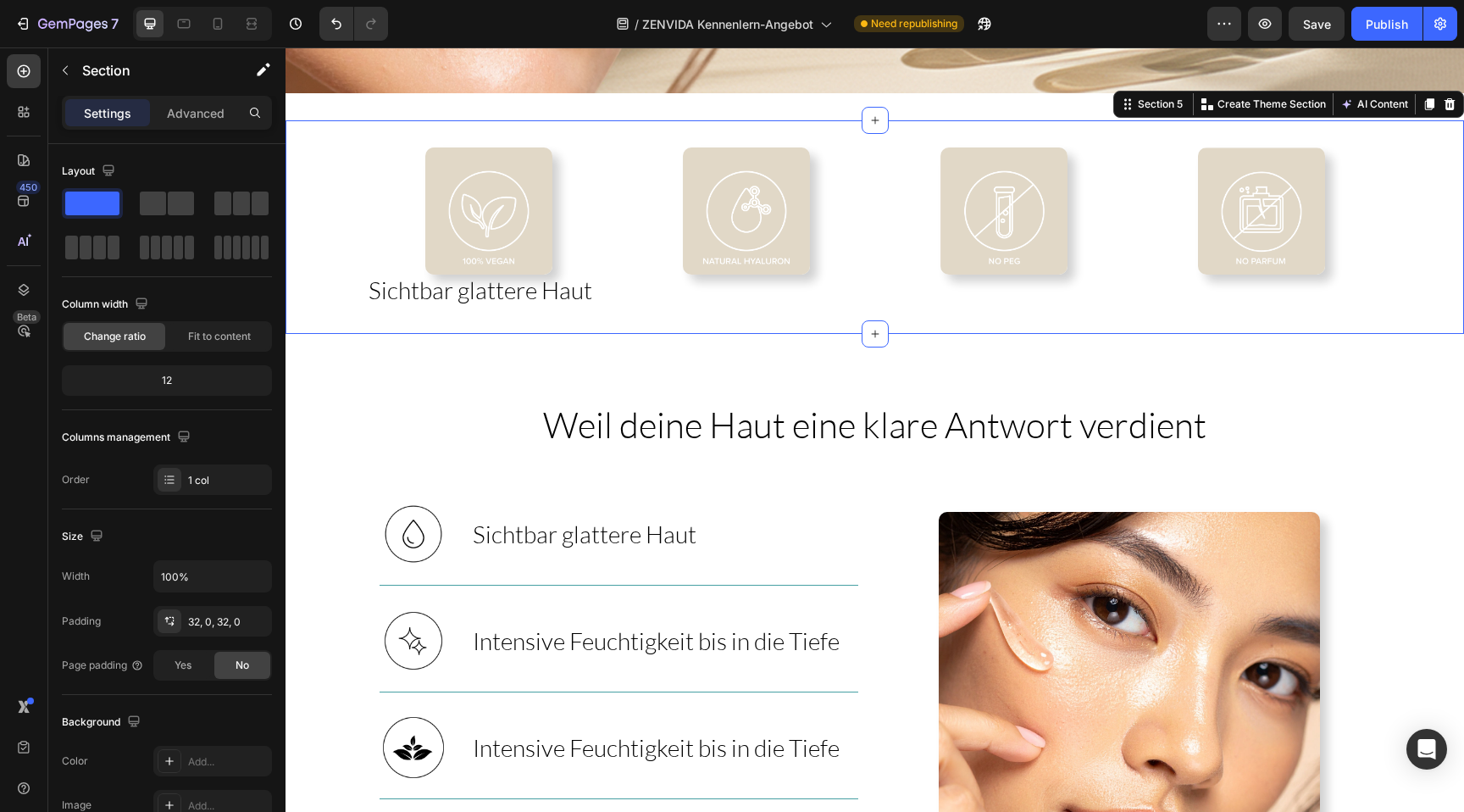
click at [448, 330] on div "Image ⁠⁠⁠⁠⁠⁠⁠ Sichtbar glattere Haut Heading Image Image Image Row Section 5 Cr…" at bounding box center [874, 227] width 1178 height 214
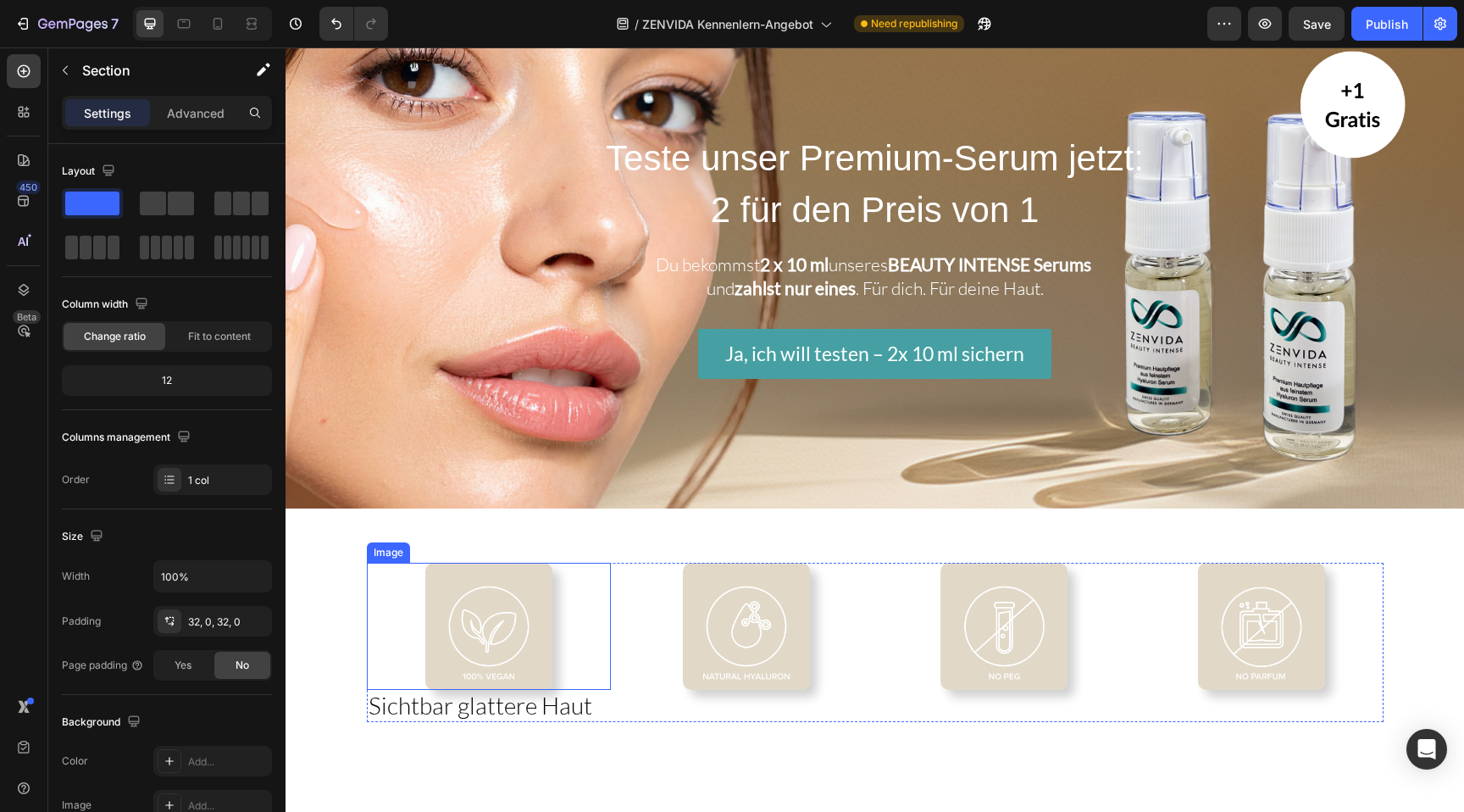
scroll to position [715, 0]
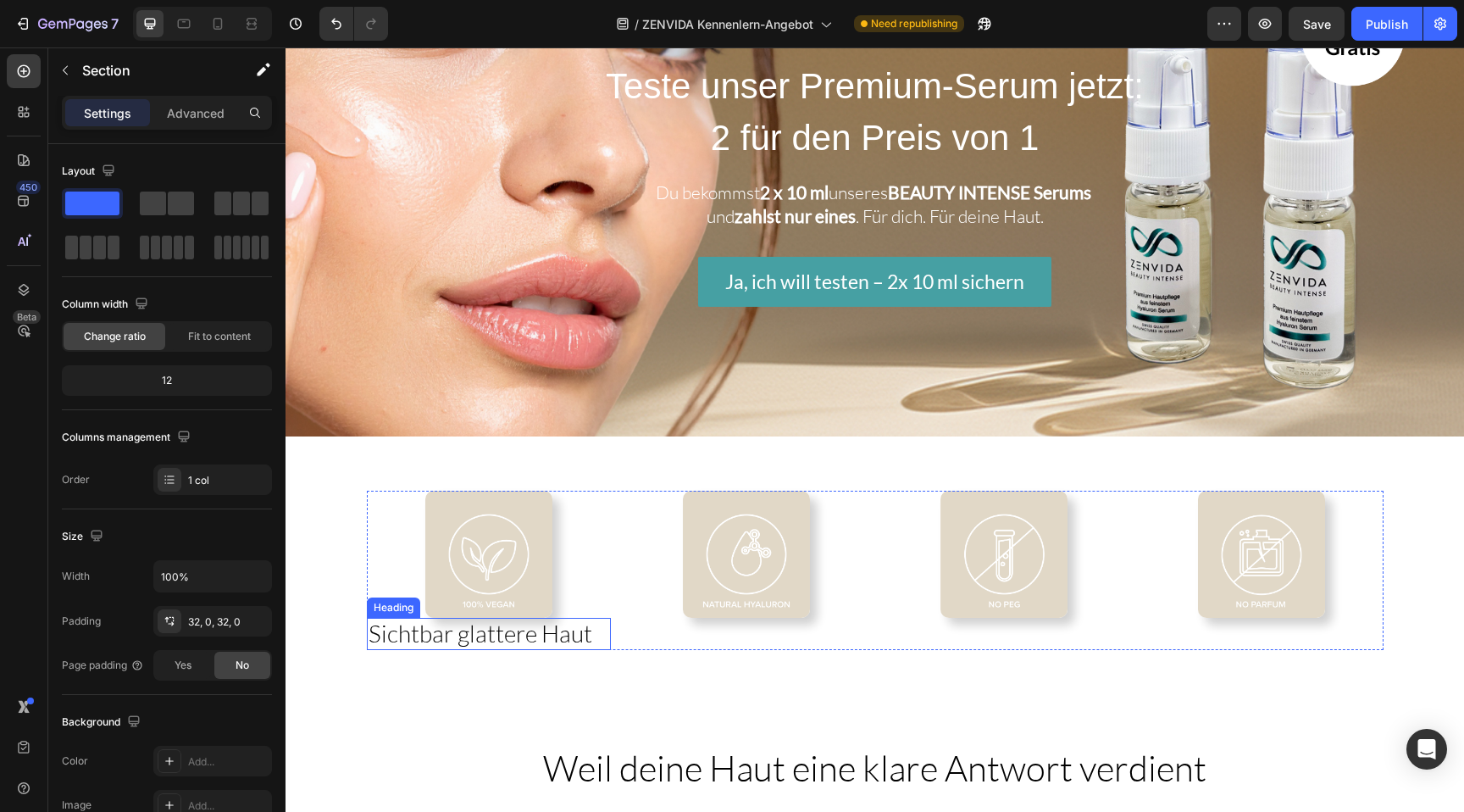
click at [542, 637] on span "Sichtbar glattere Haut" at bounding box center [480, 632] width 223 height 29
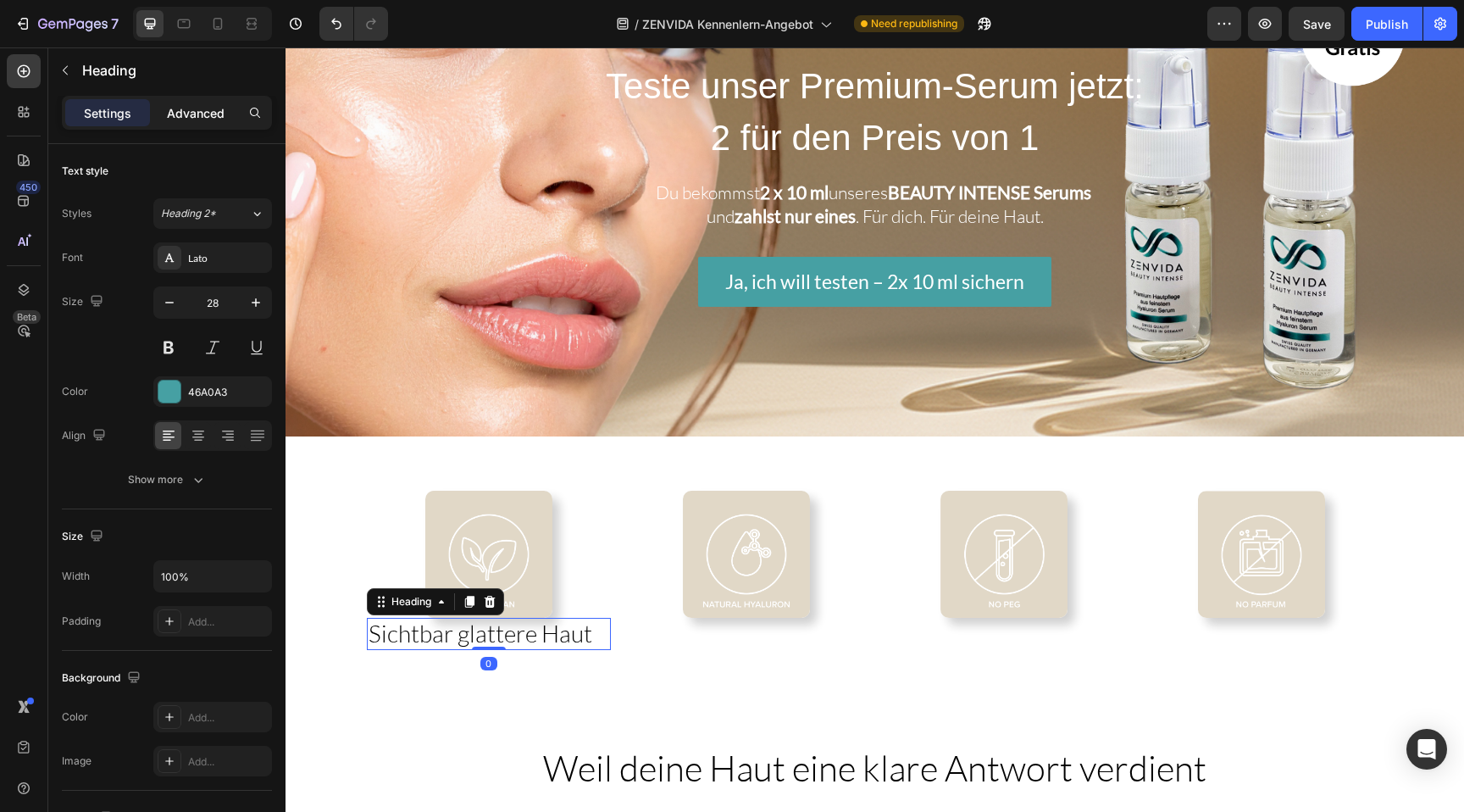
click at [177, 114] on p "Advanced" at bounding box center [196, 113] width 57 height 17
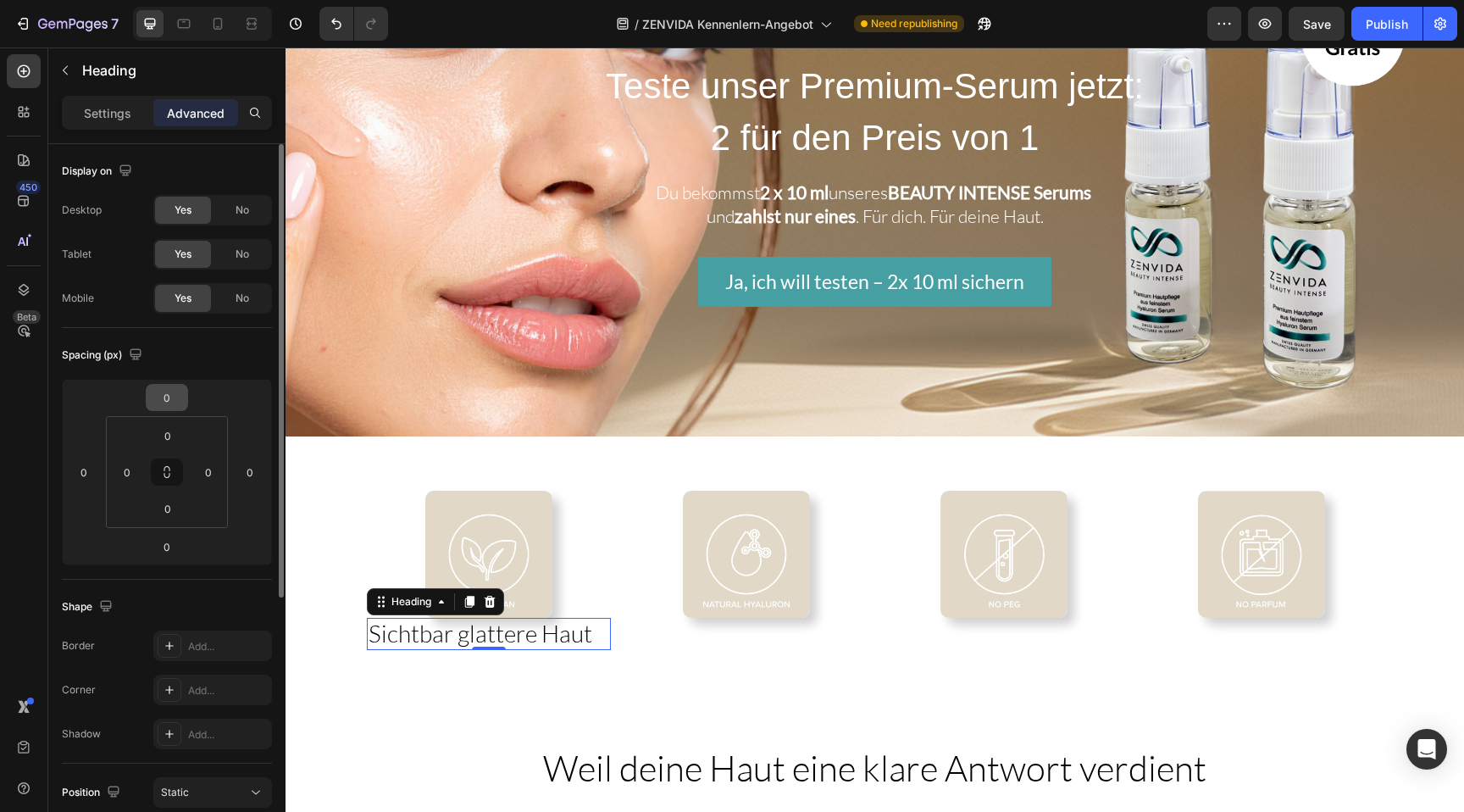
click at [162, 398] on input "0" at bounding box center [166, 396] width 34 height 25
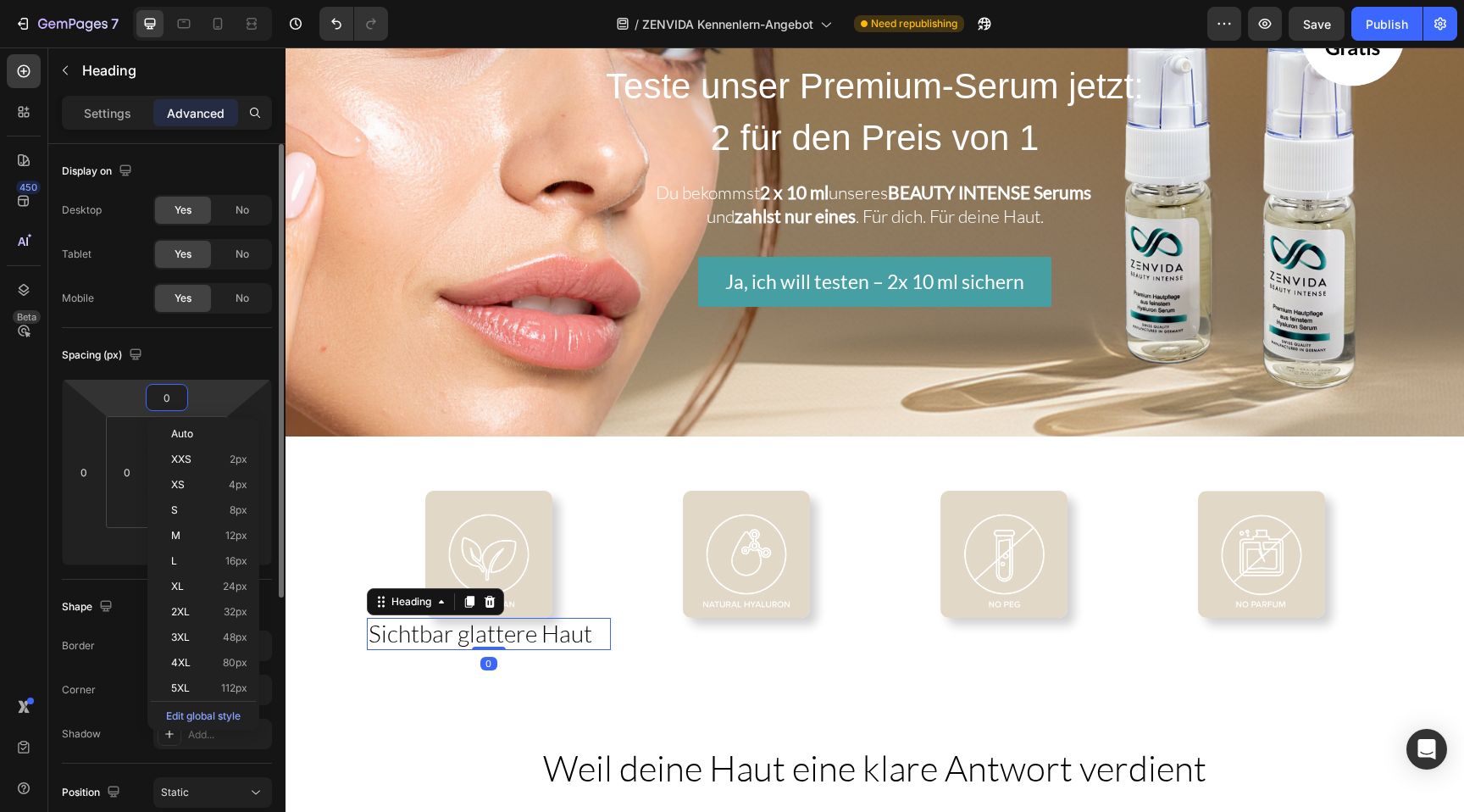
click at [162, 398] on input "0" at bounding box center [166, 396] width 34 height 25
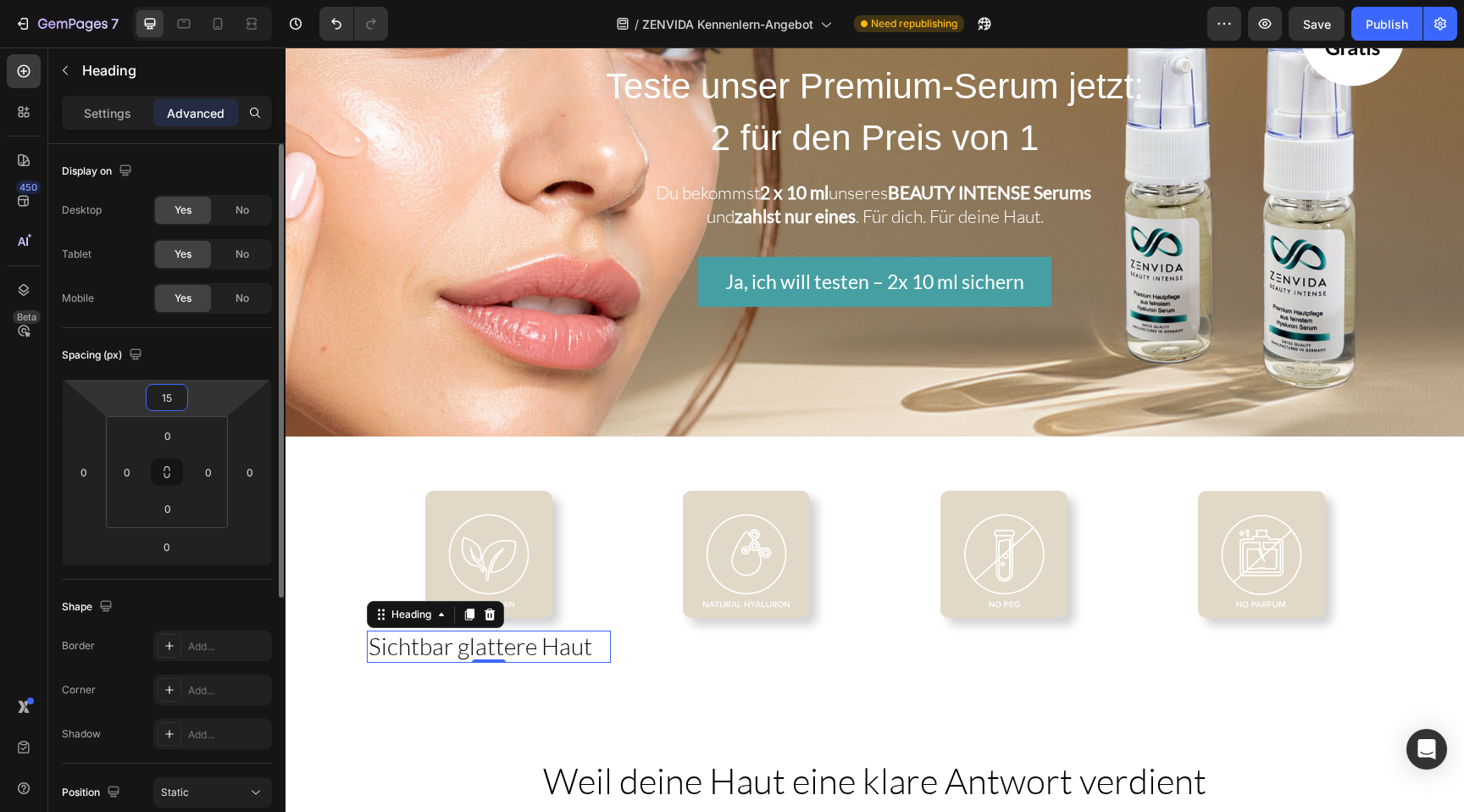
type input "1"
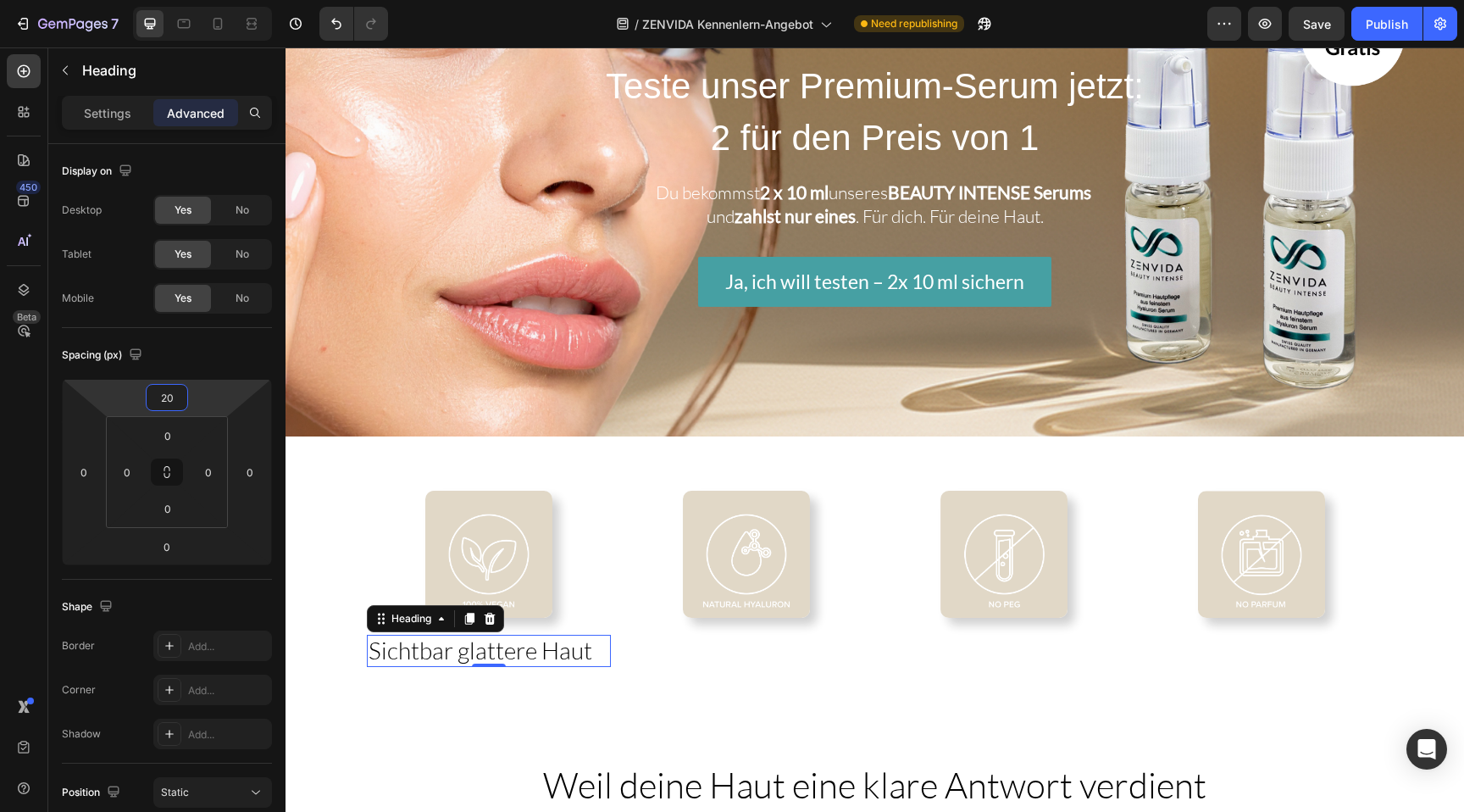
type input "20"
click at [564, 643] on span "Sichtbar glattere Haut" at bounding box center [480, 649] width 223 height 29
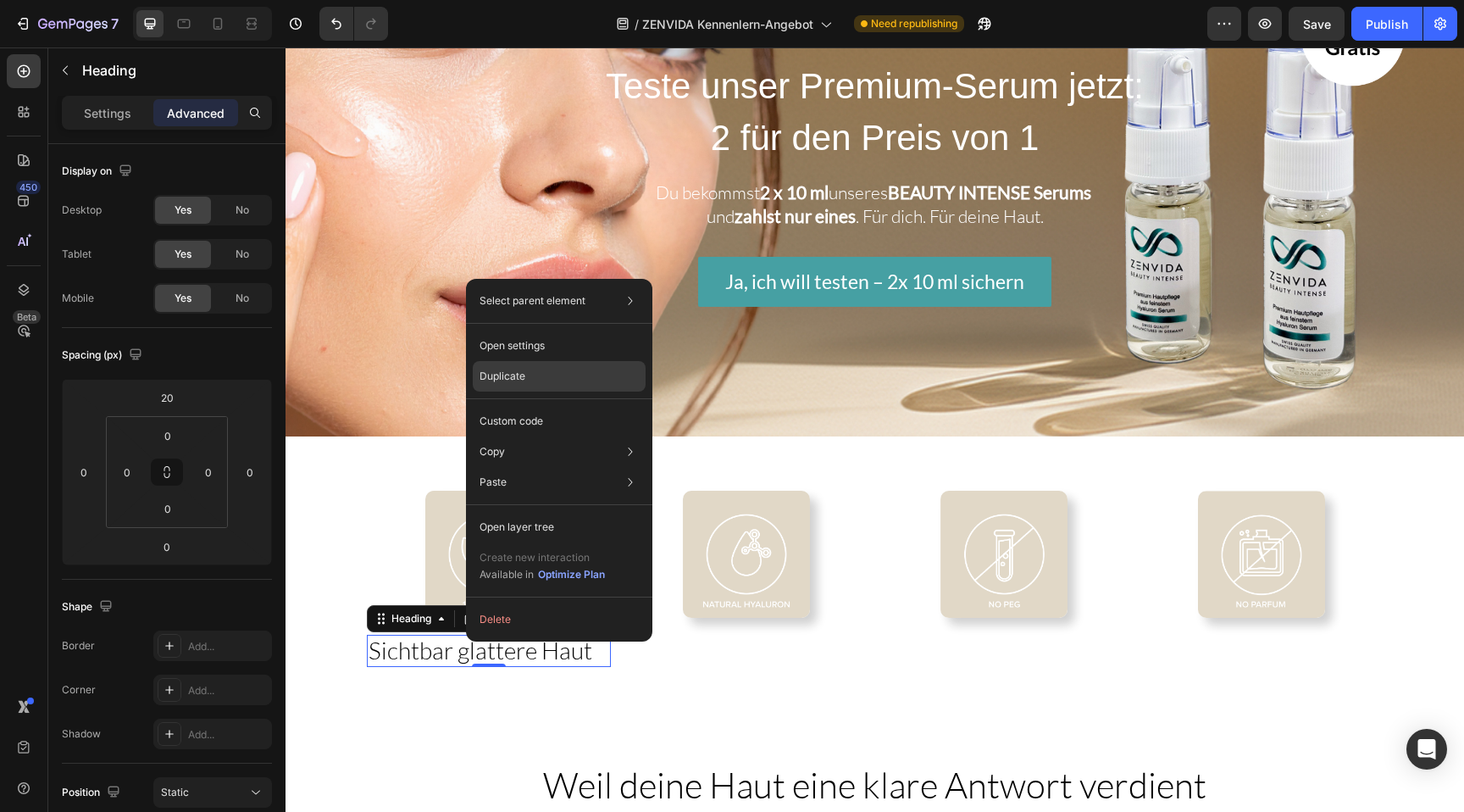
click at [503, 378] on p "Duplicate" at bounding box center [502, 376] width 46 height 16
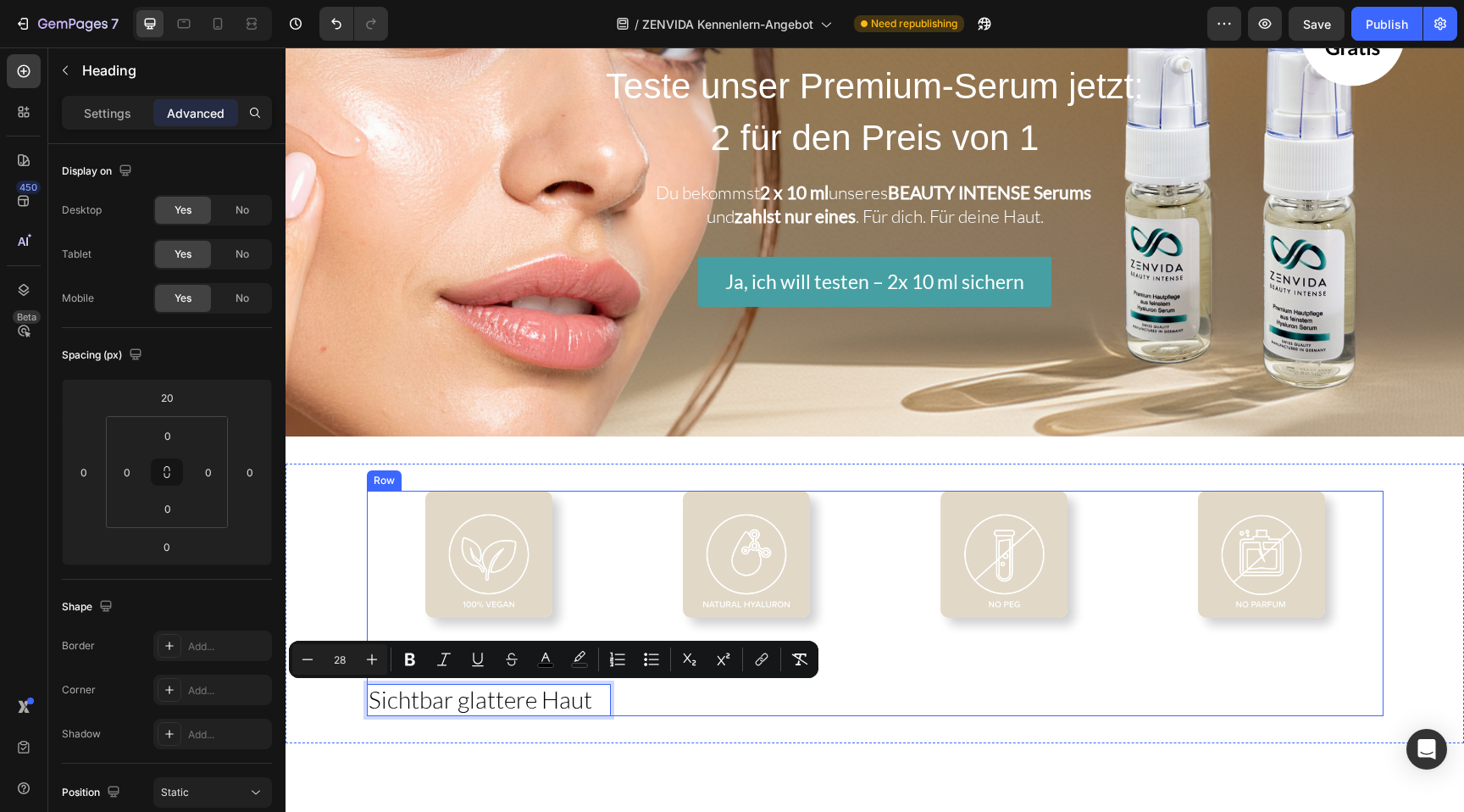
drag, startPoint x: 504, startPoint y: 698, endPoint x: 789, endPoint y: 628, distance: 293.5
click at [789, 628] on div "Image" at bounding box center [746, 602] width 244 height 224
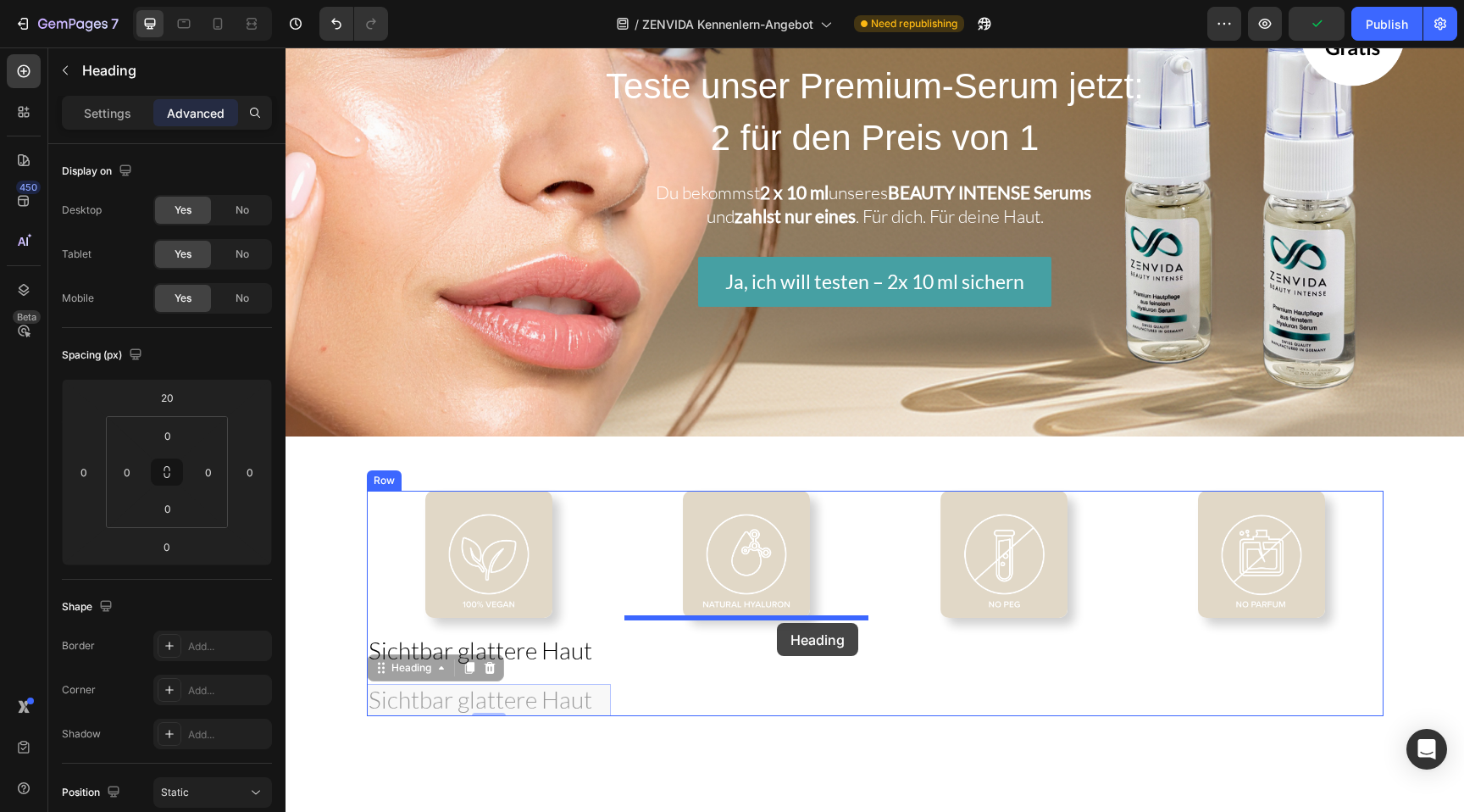
drag, startPoint x: 540, startPoint y: 704, endPoint x: 777, endPoint y: 622, distance: 250.8
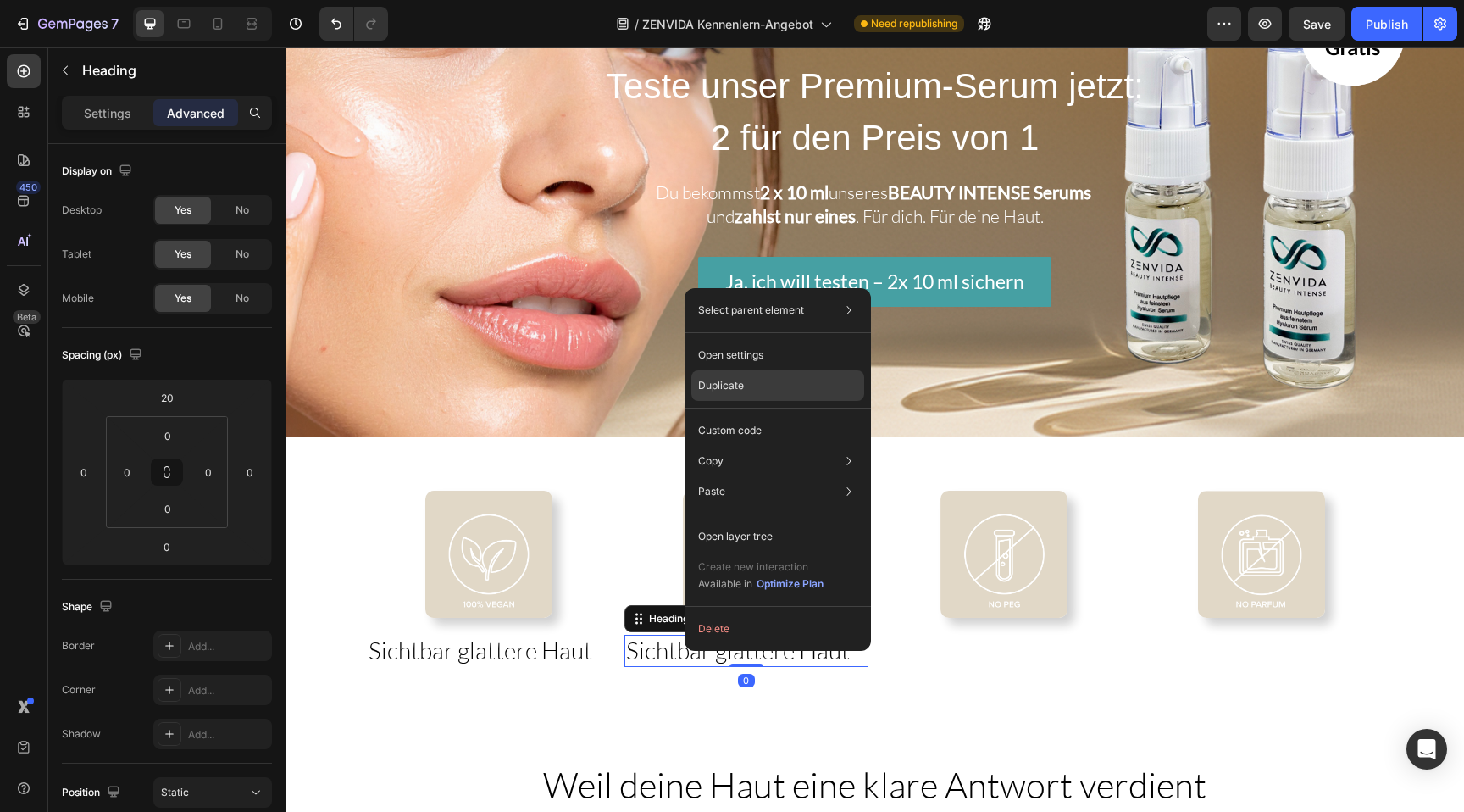
click at [725, 383] on p "Duplicate" at bounding box center [721, 386] width 46 height 16
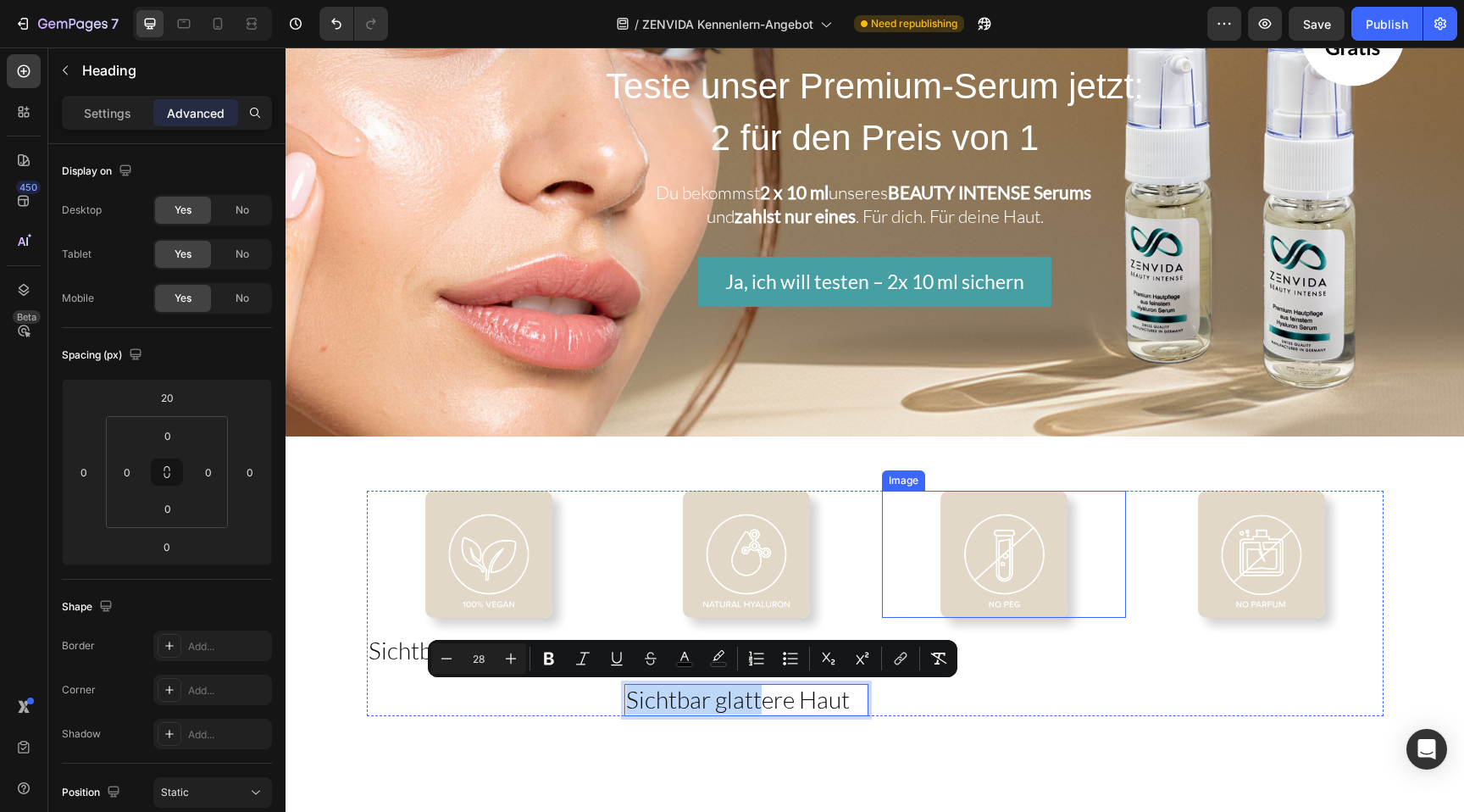
drag, startPoint x: 765, startPoint y: 699, endPoint x: 1000, endPoint y: 608, distance: 252.0
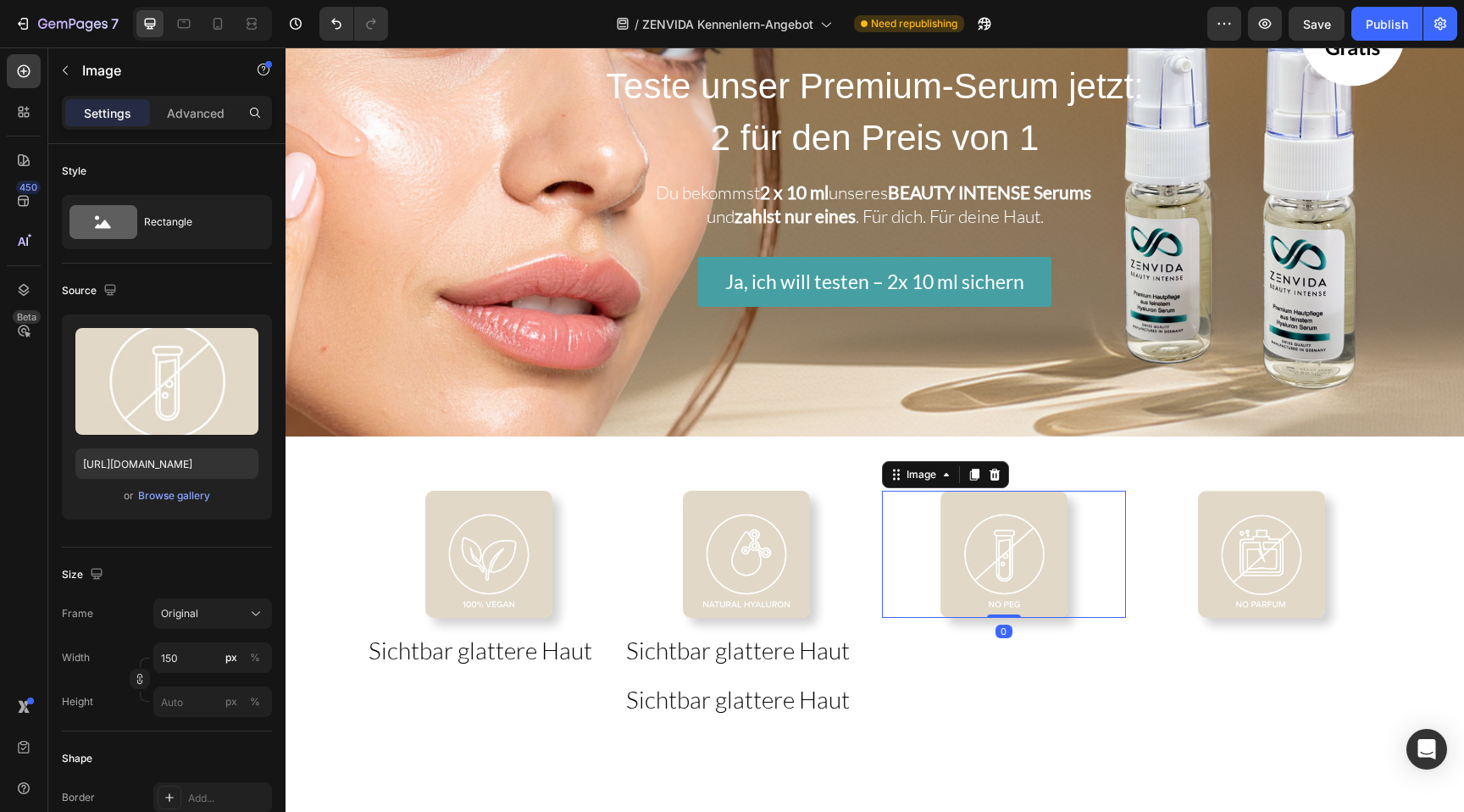
click at [996, 612] on img at bounding box center [1004, 554] width 127 height 127
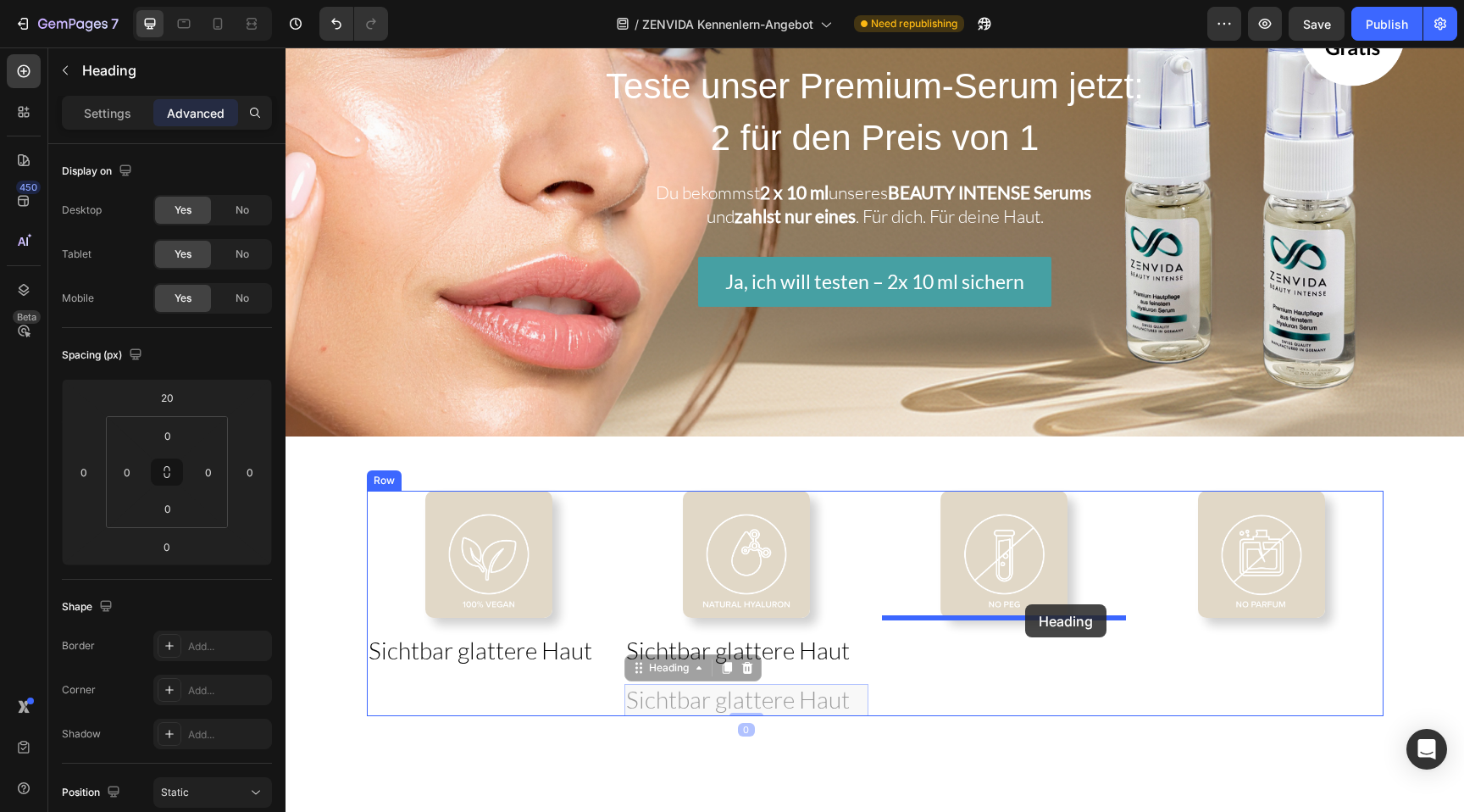
drag, startPoint x: 825, startPoint y: 710, endPoint x: 1025, endPoint y: 604, distance: 226.4
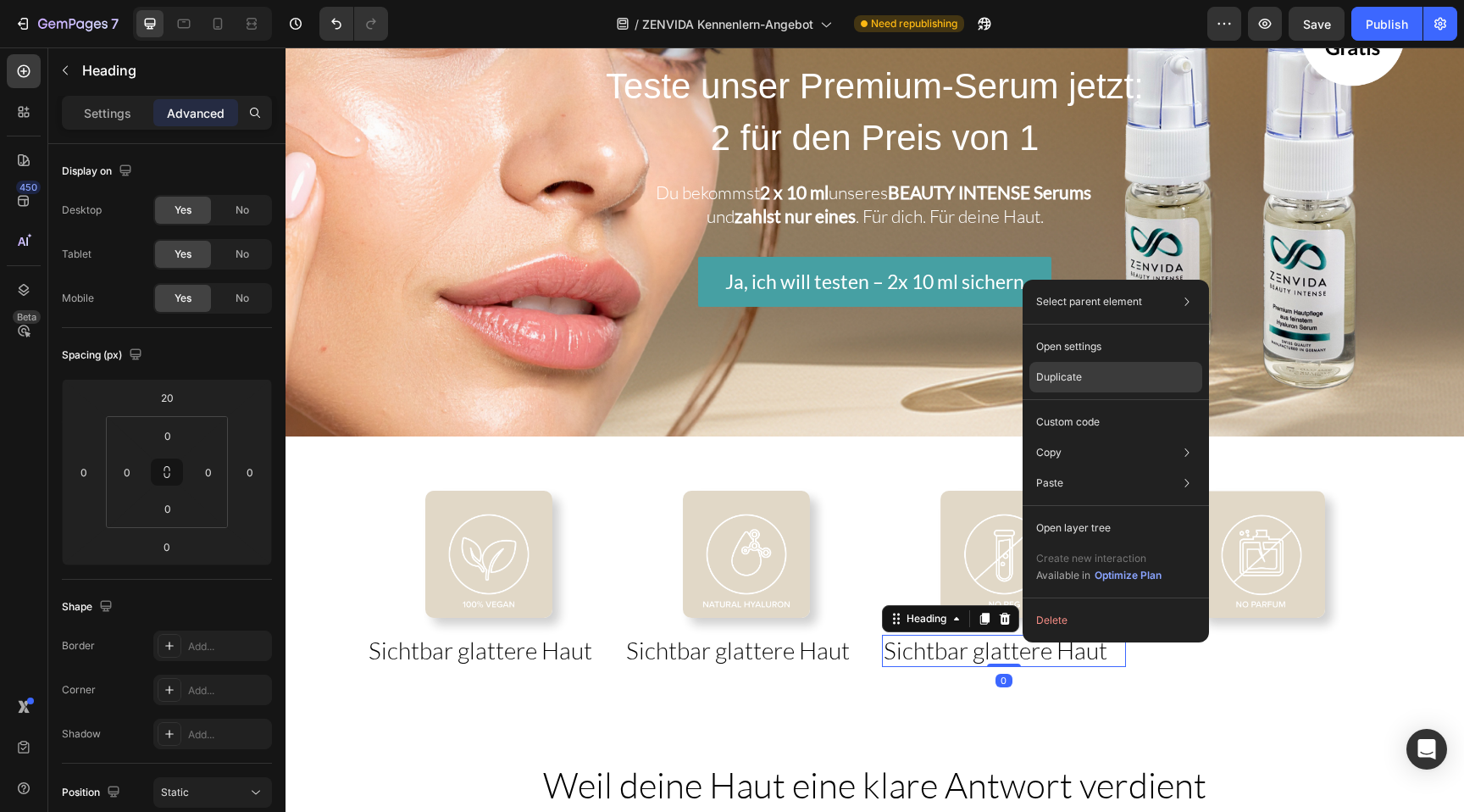
drag, startPoint x: 1061, startPoint y: 376, endPoint x: 765, endPoint y: 376, distance: 296.0
click at [1061, 376] on p "Duplicate" at bounding box center [1059, 377] width 46 height 16
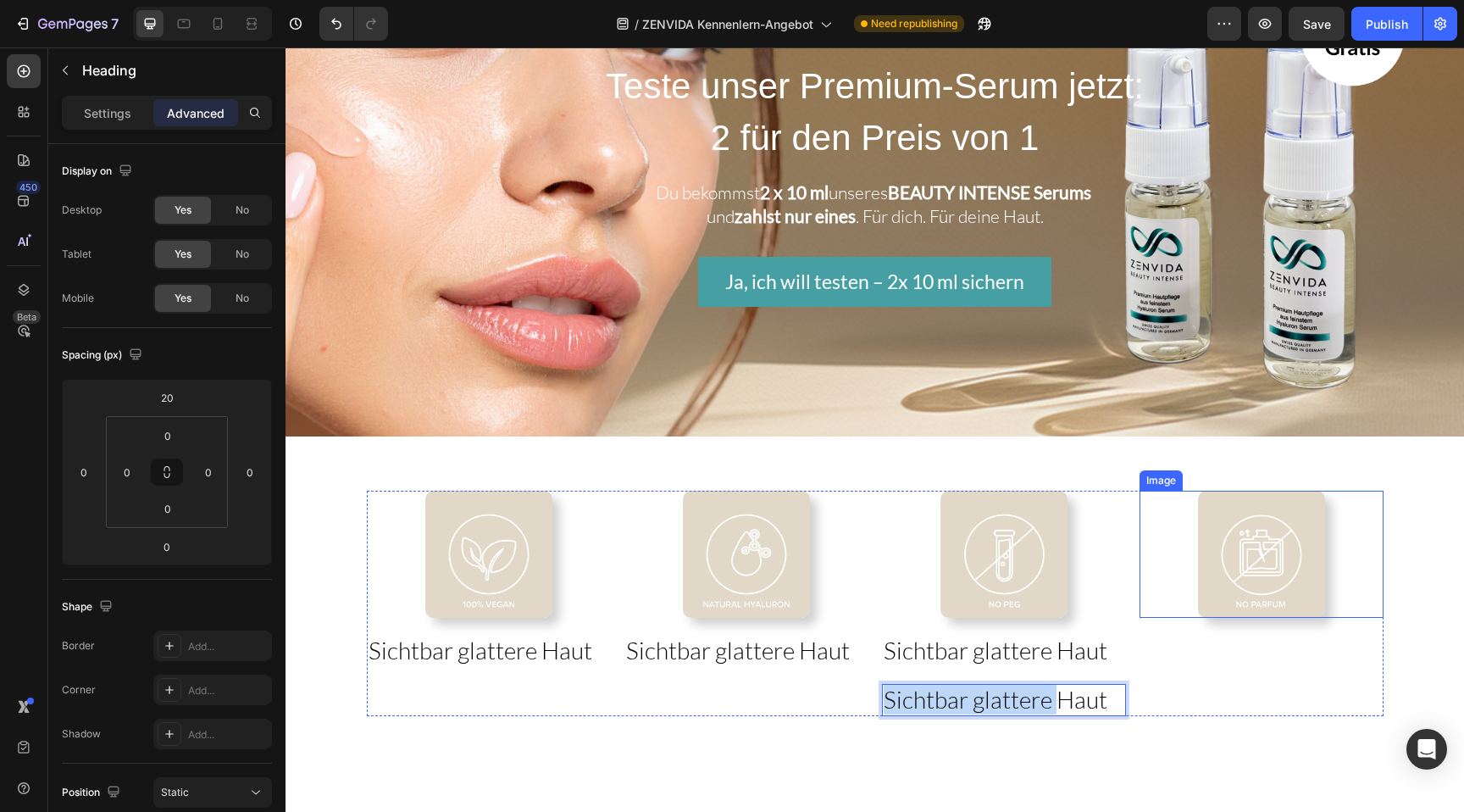
drag, startPoint x: 1061, startPoint y: 706, endPoint x: 1297, endPoint y: 604, distance: 257.1
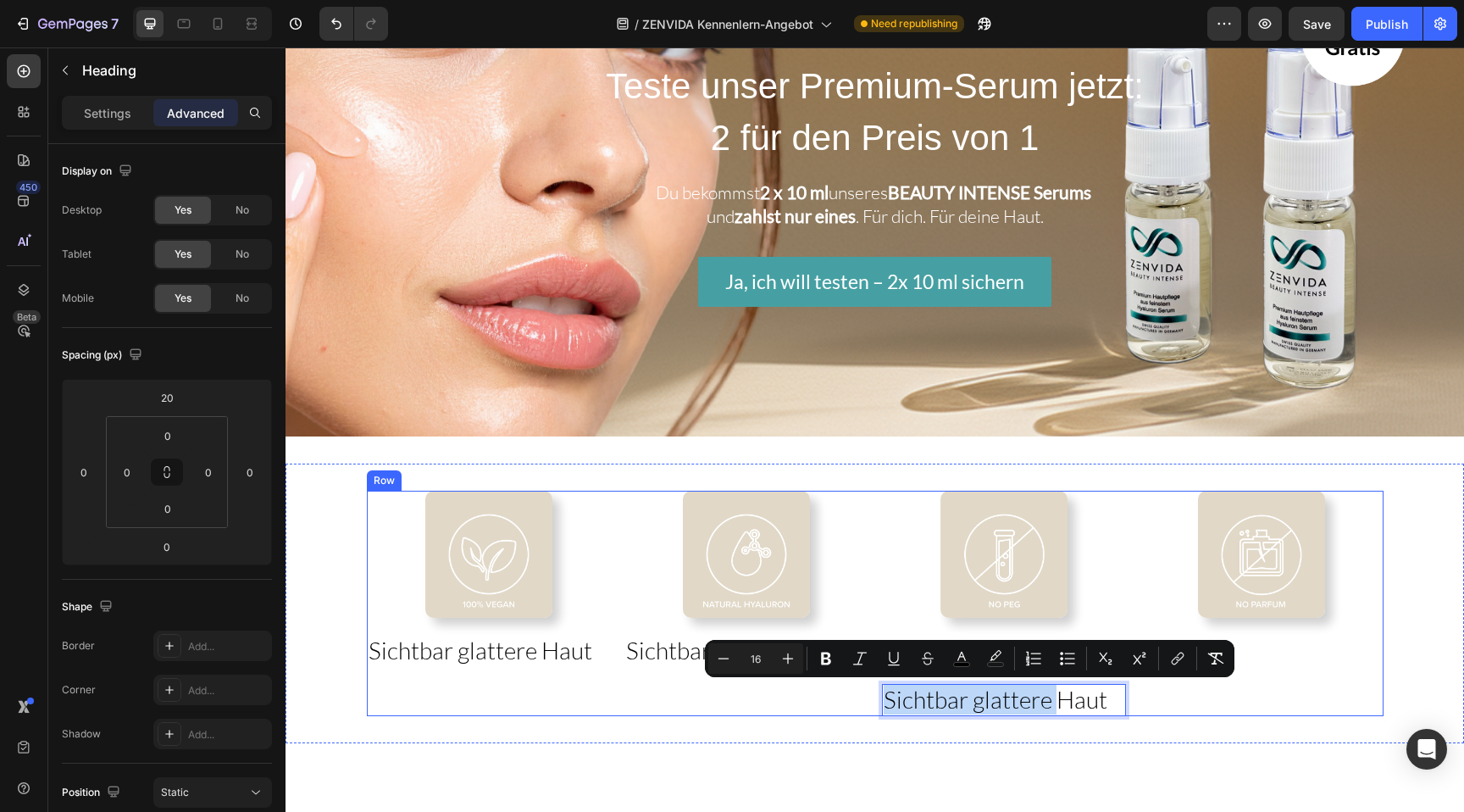
click at [1292, 629] on div "Image" at bounding box center [1261, 602] width 244 height 224
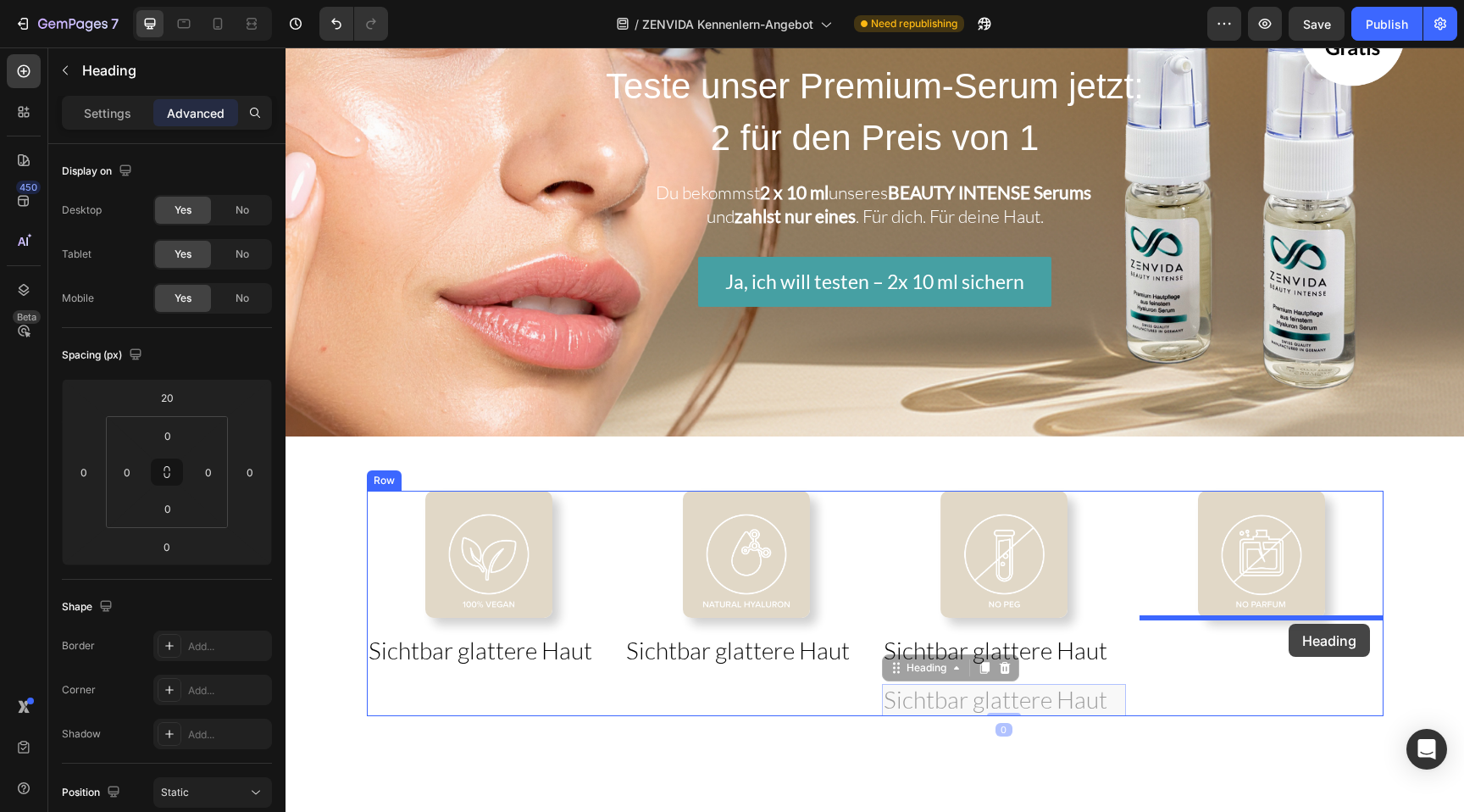
drag, startPoint x: 1107, startPoint y: 696, endPoint x: 1288, endPoint y: 621, distance: 195.9
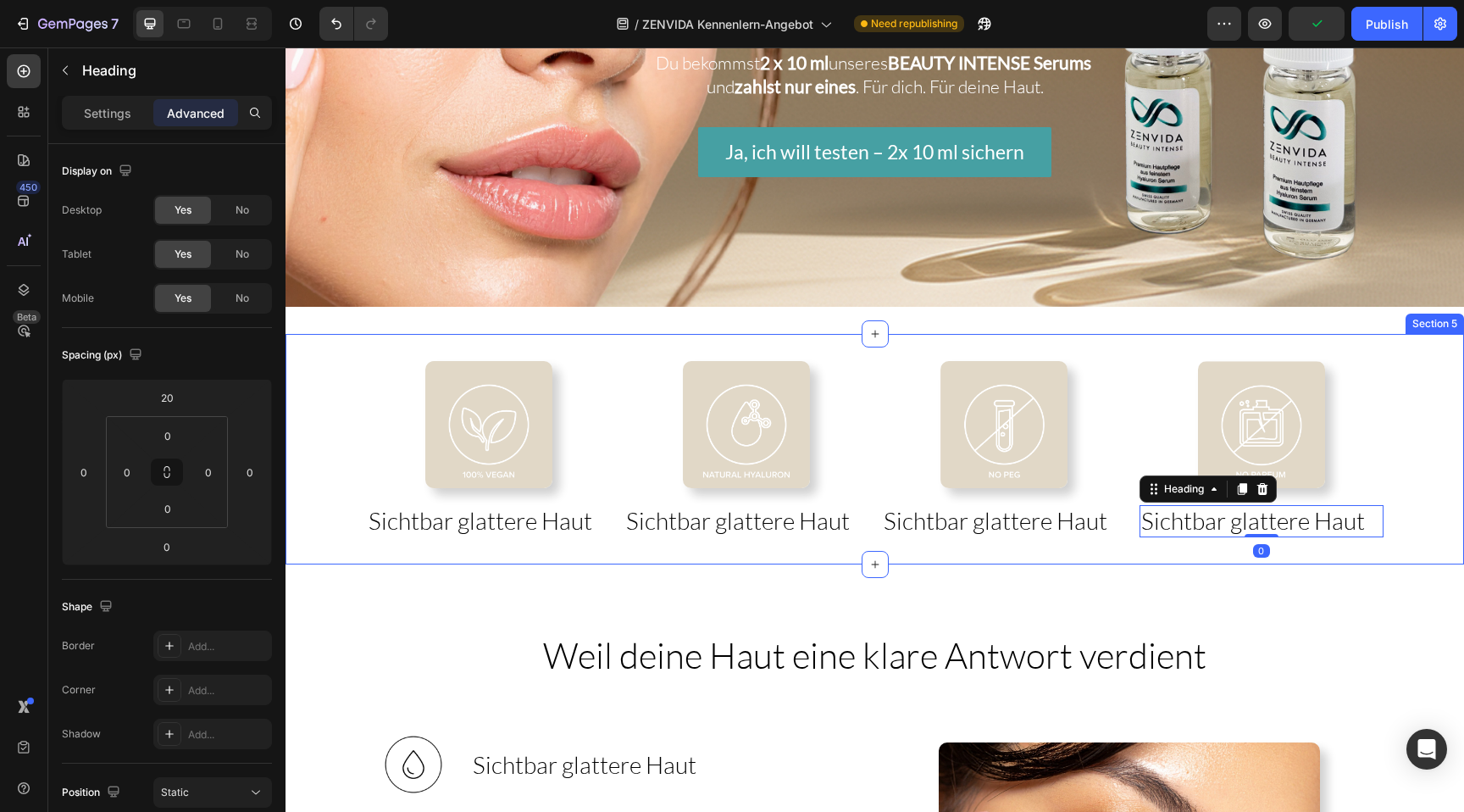
scroll to position [848, 0]
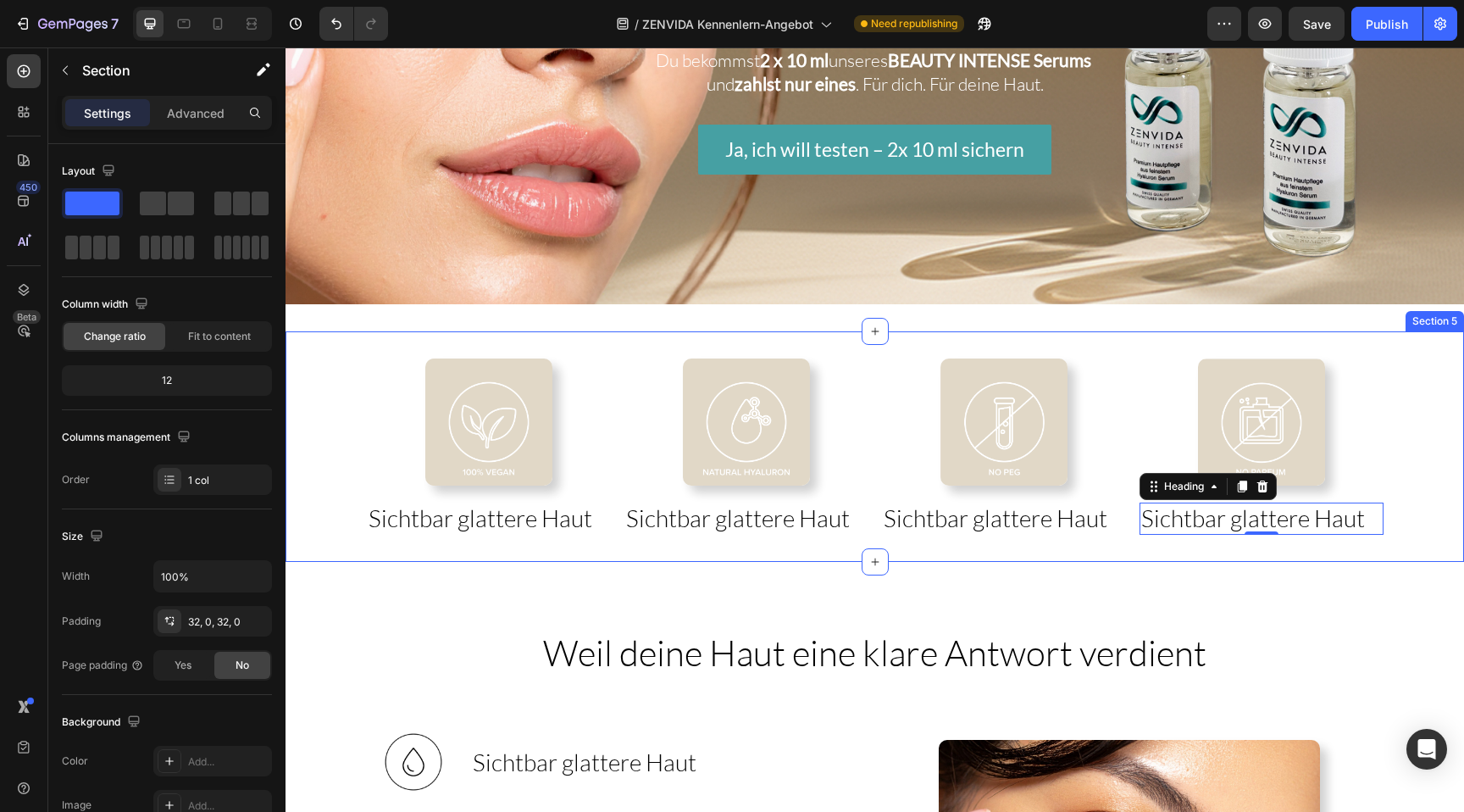
click at [1072, 343] on div "Image ⁠⁠⁠⁠⁠⁠⁠ Sichtbar glattere Haut Heading Image Sichtbar glattere Haut Headi…" at bounding box center [874, 446] width 1178 height 230
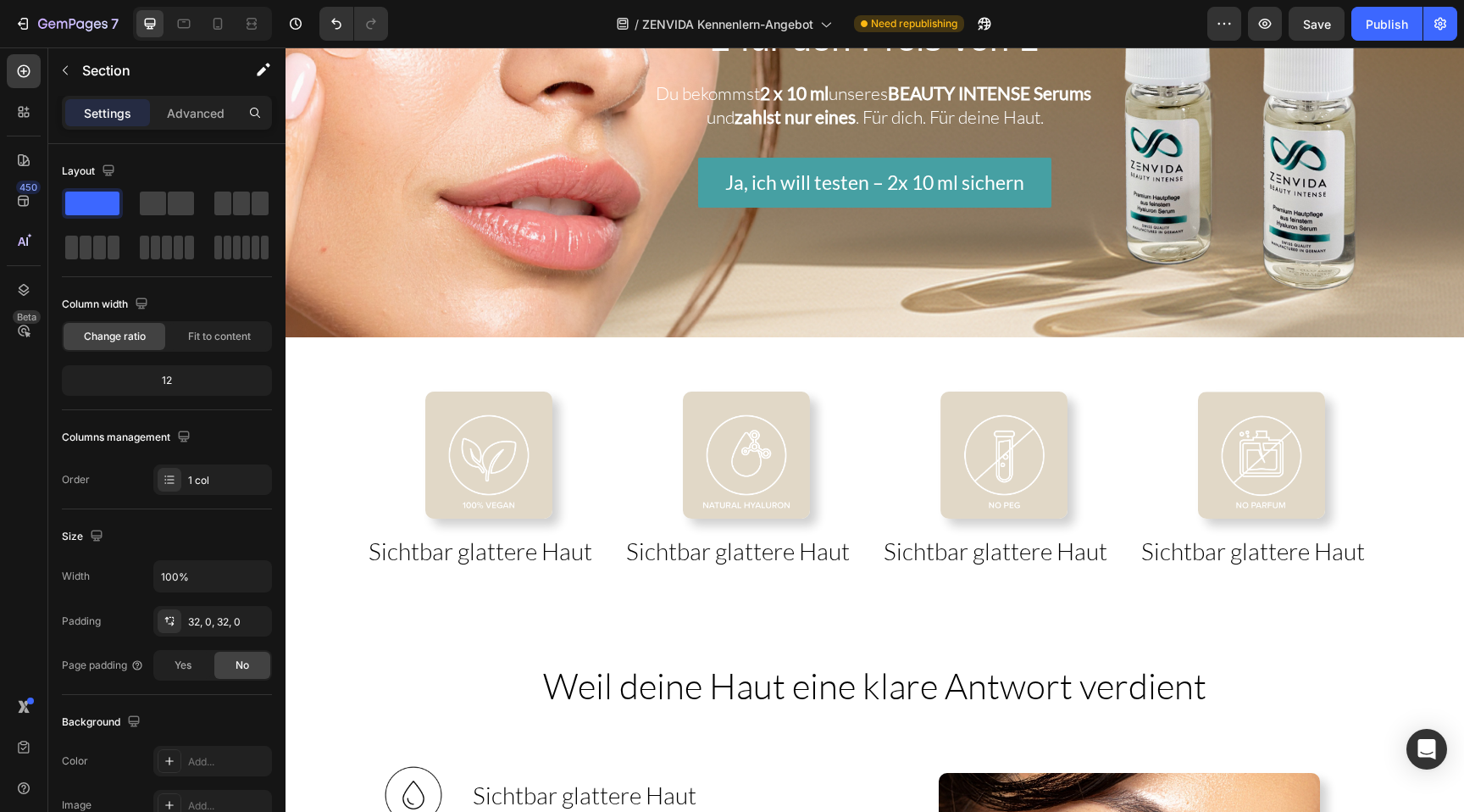
scroll to position [816, 0]
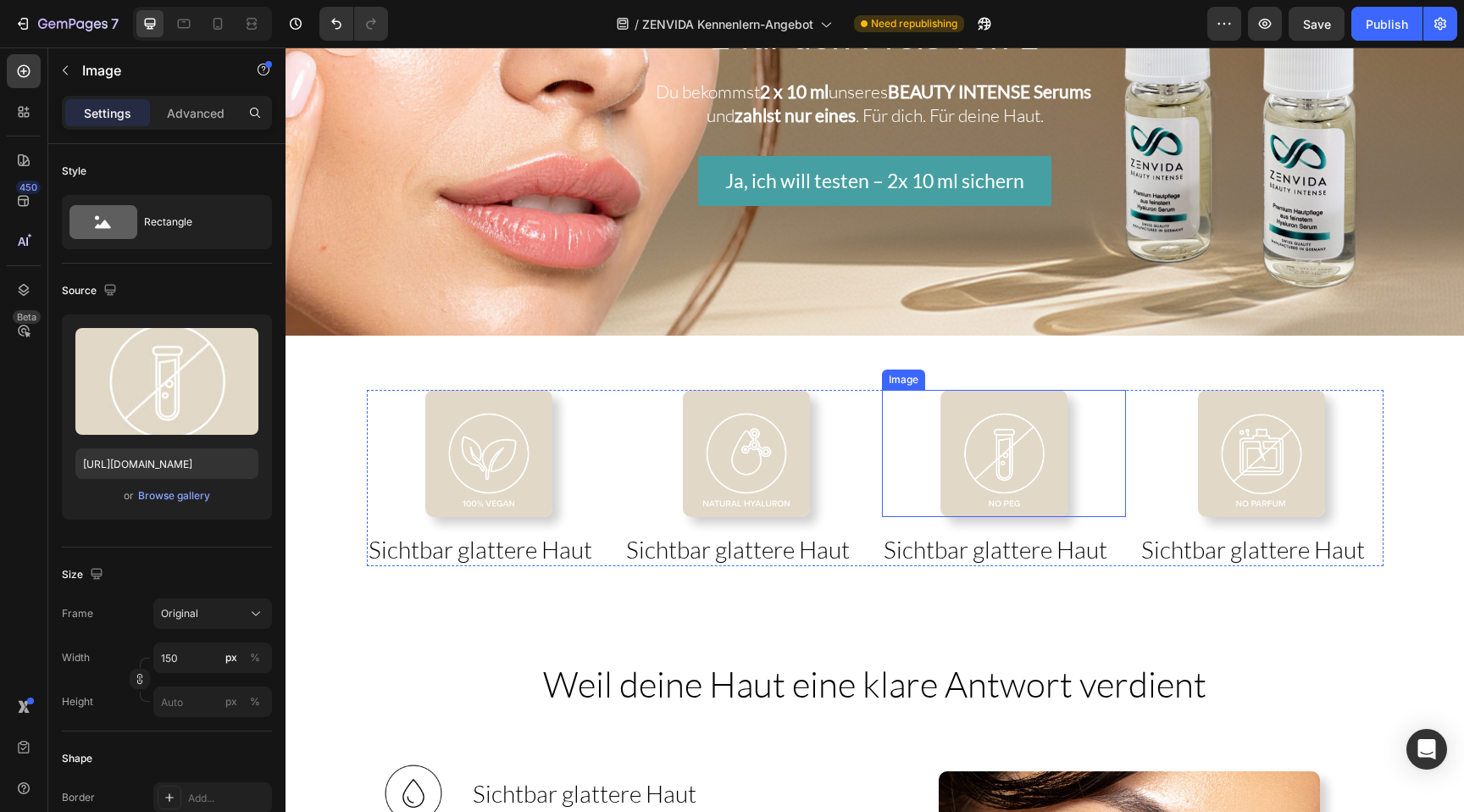
click at [897, 409] on div at bounding box center [1003, 453] width 244 height 127
click at [863, 398] on div at bounding box center [746, 453] width 244 height 127
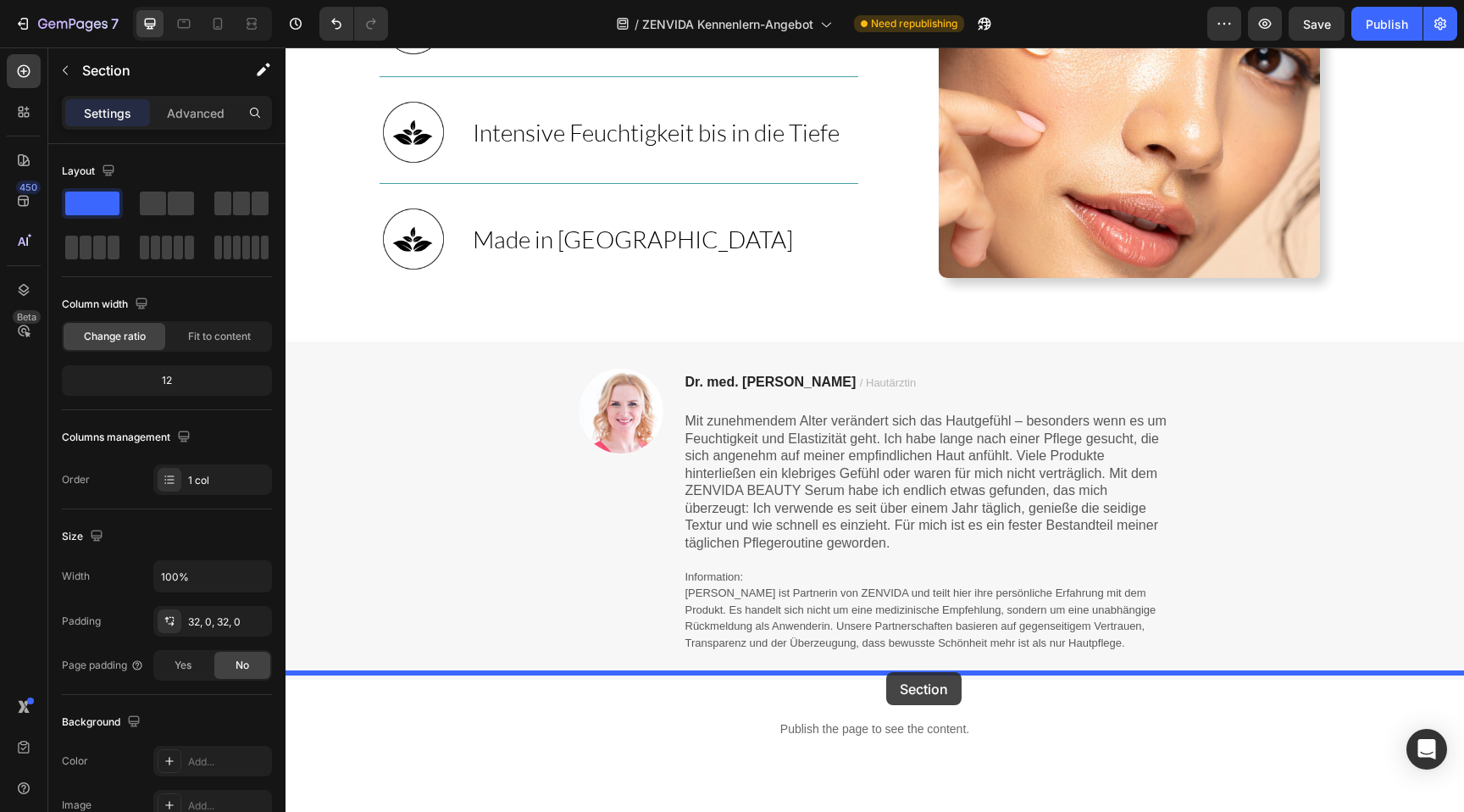
drag, startPoint x: 882, startPoint y: 376, endPoint x: 886, endPoint y: 672, distance: 296.0
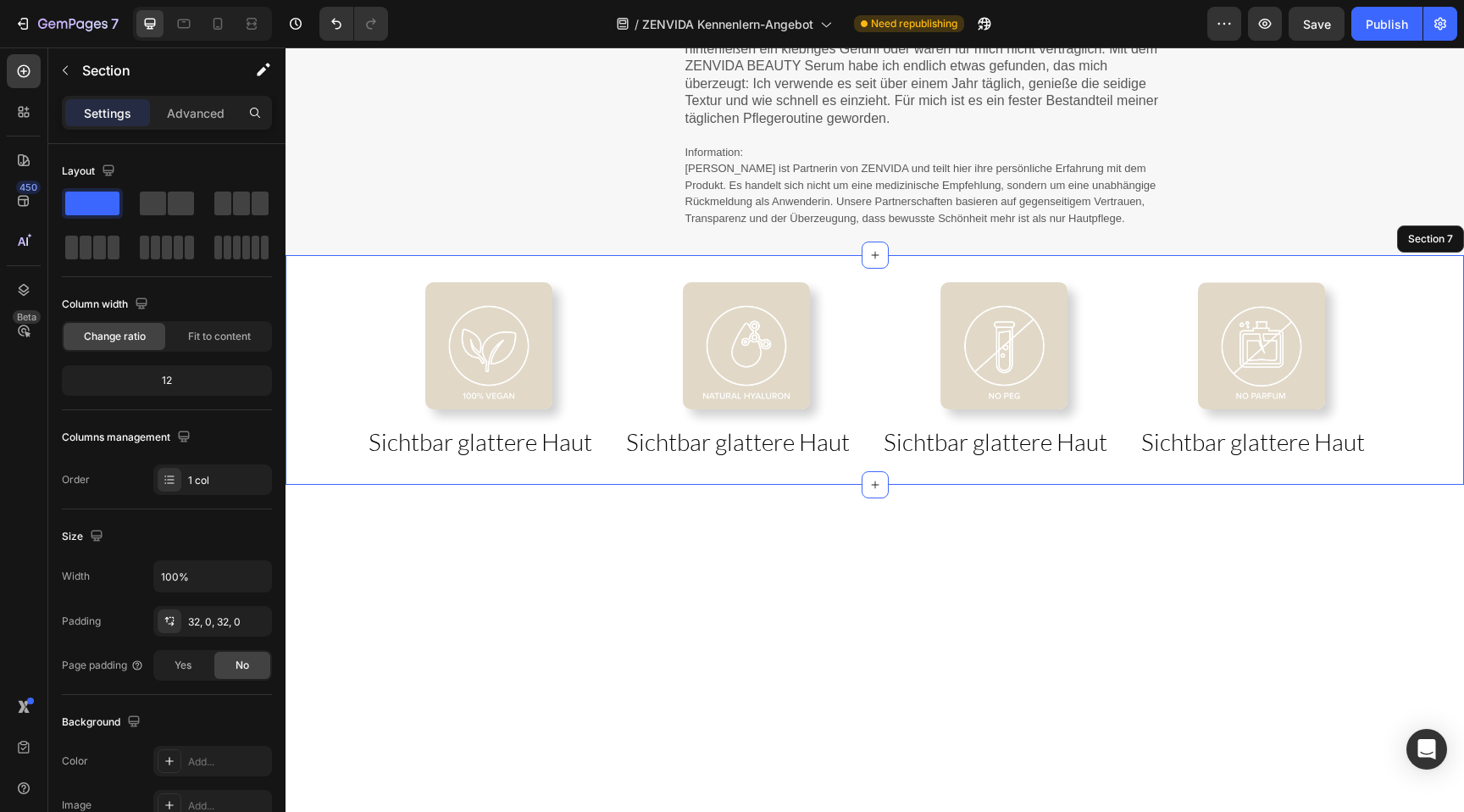
scroll to position [1909, 0]
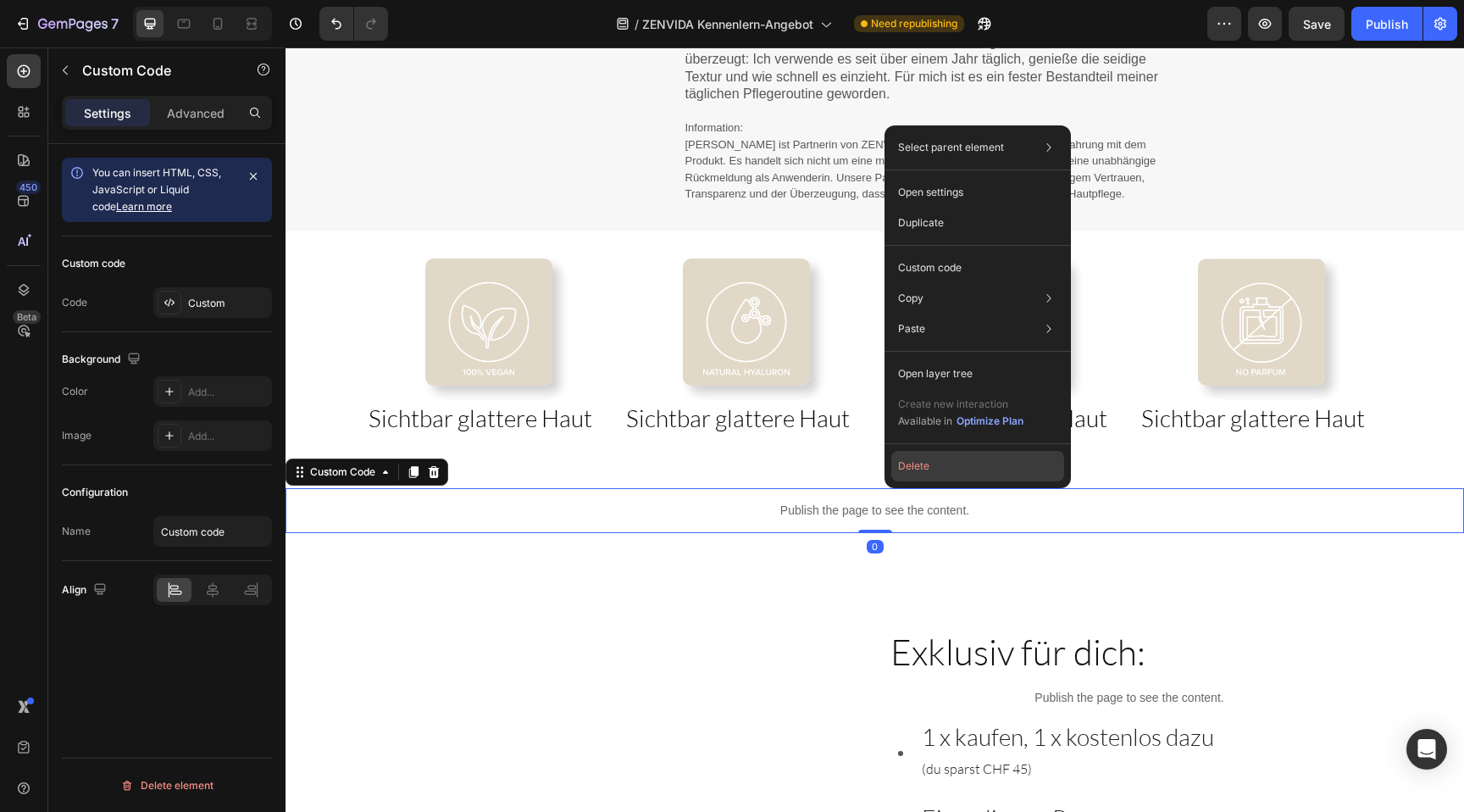
click at [919, 472] on button "Delete" at bounding box center [977, 465] width 173 height 30
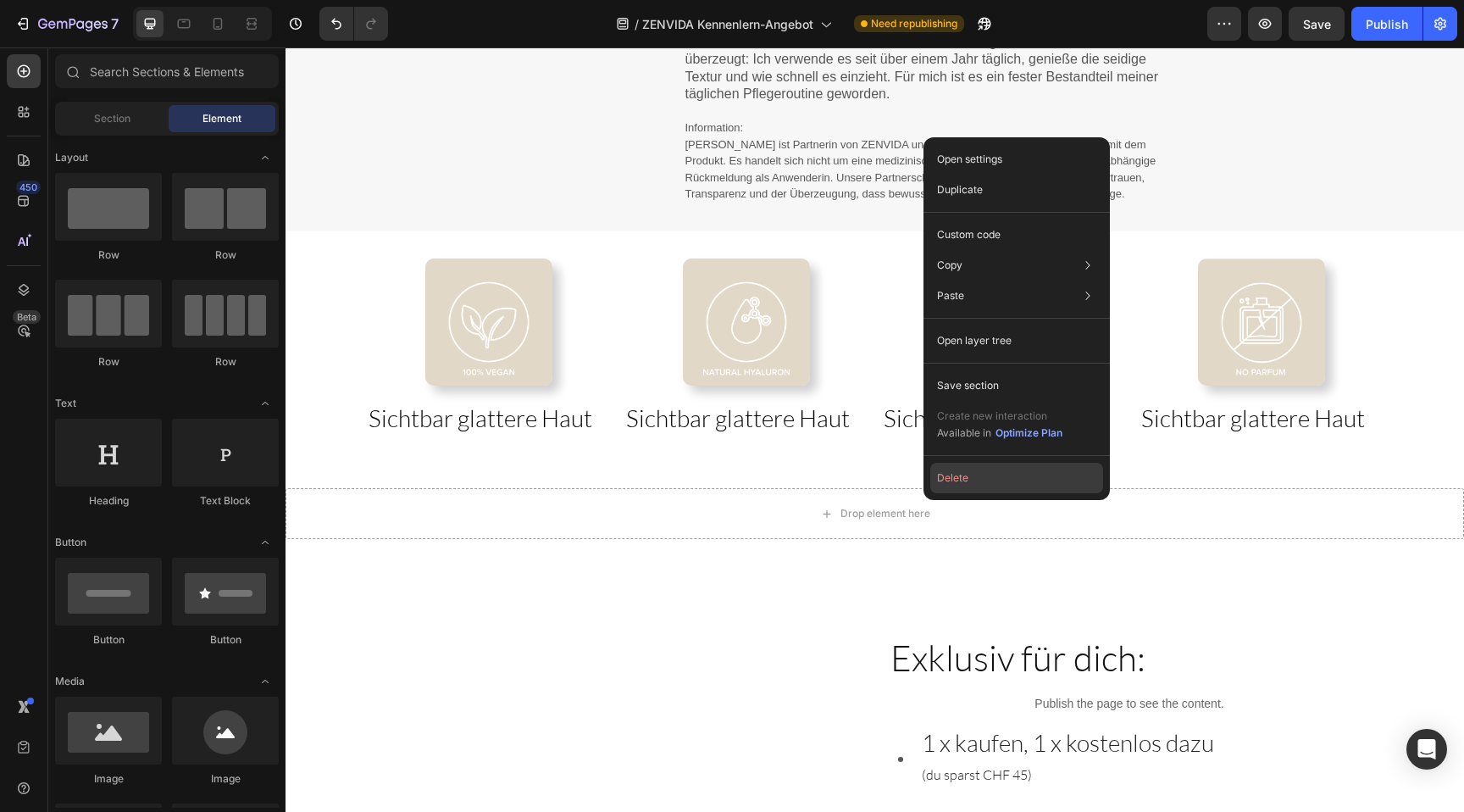
click at [946, 479] on button "Delete" at bounding box center [1016, 477] width 173 height 30
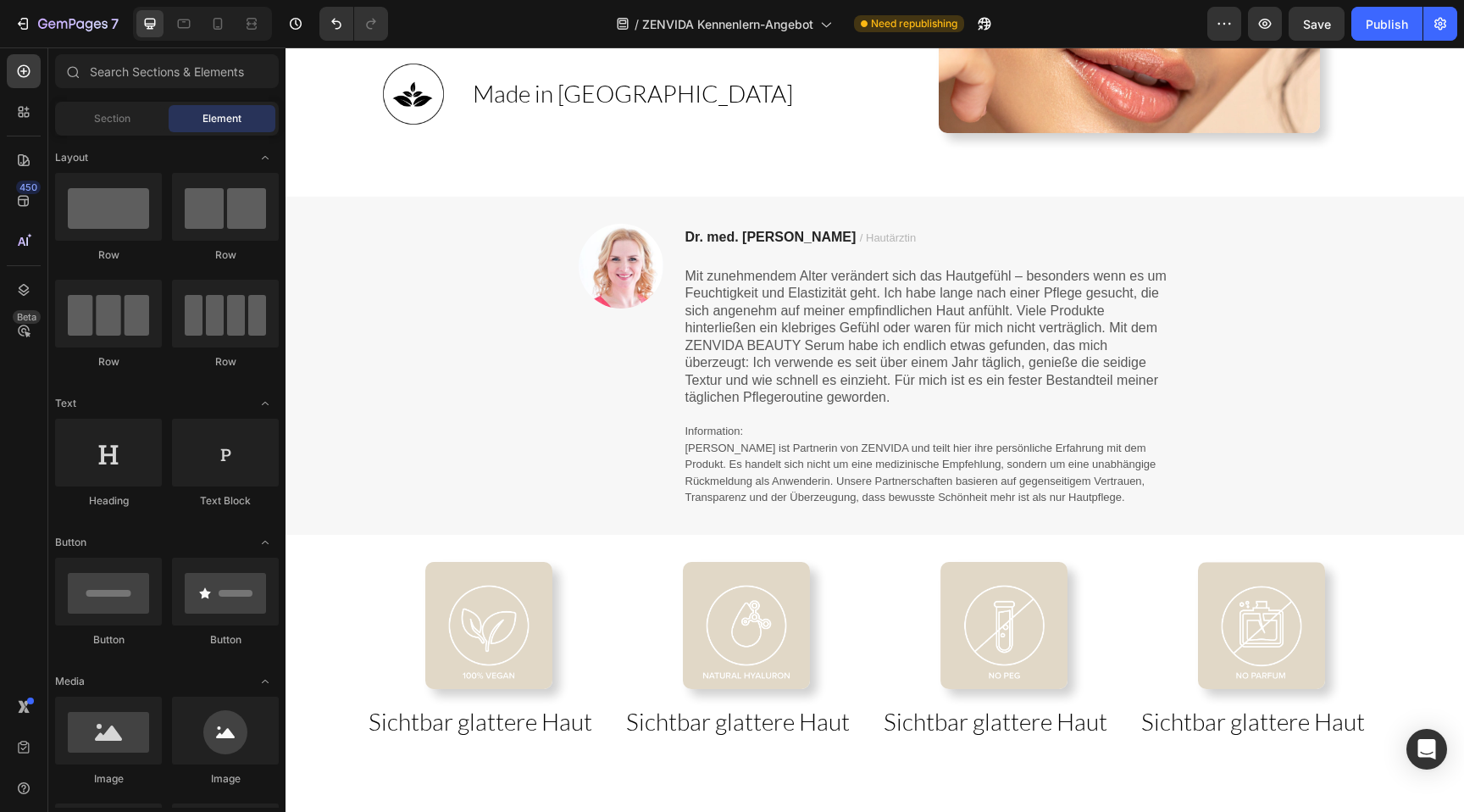
scroll to position [1616, 0]
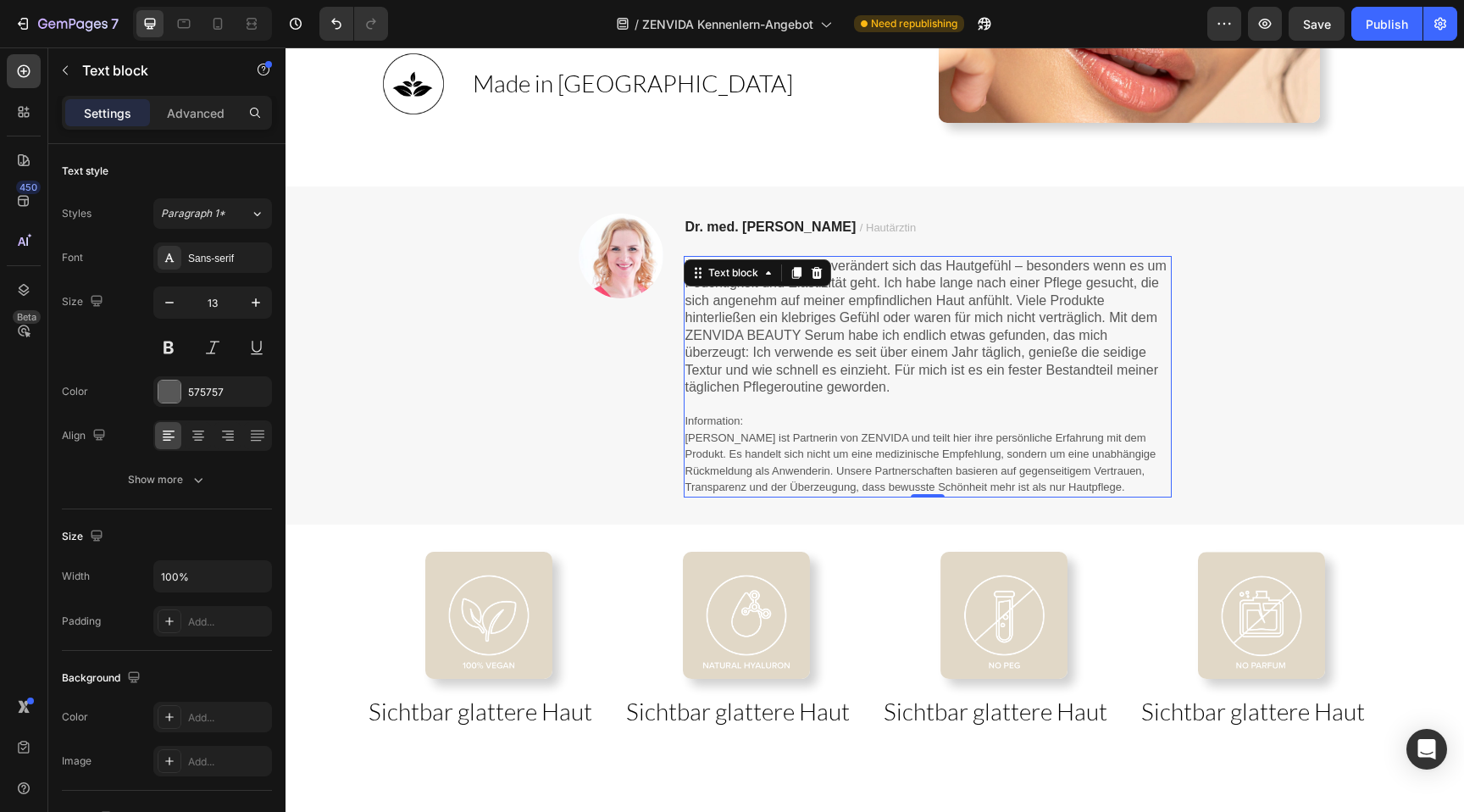
click at [959, 413] on p "Information : [PERSON_NAME] ist Partnerin von ZENVIDA und teilt hier ihre persö…" at bounding box center [927, 454] width 484 height 83
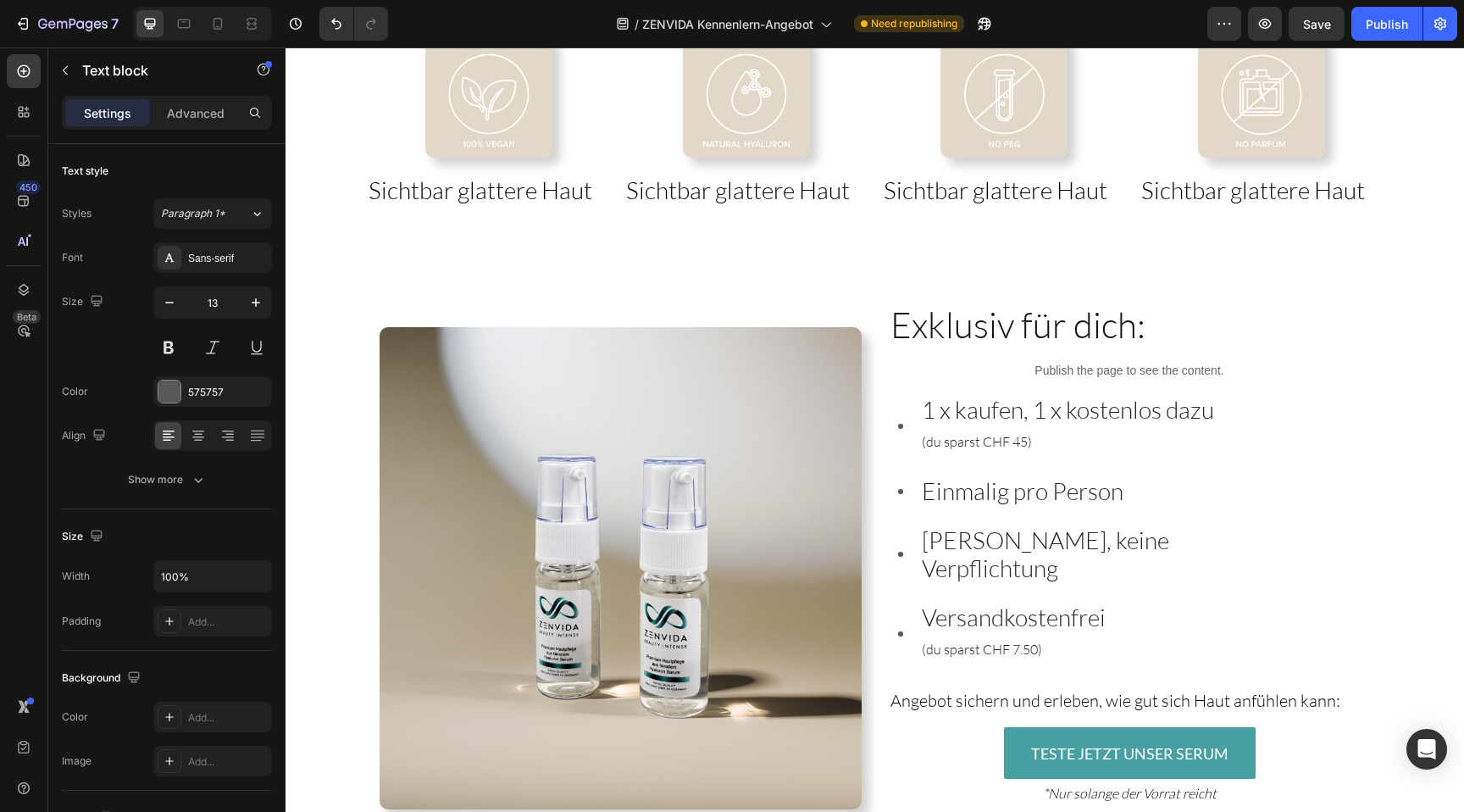
scroll to position [2058, 0]
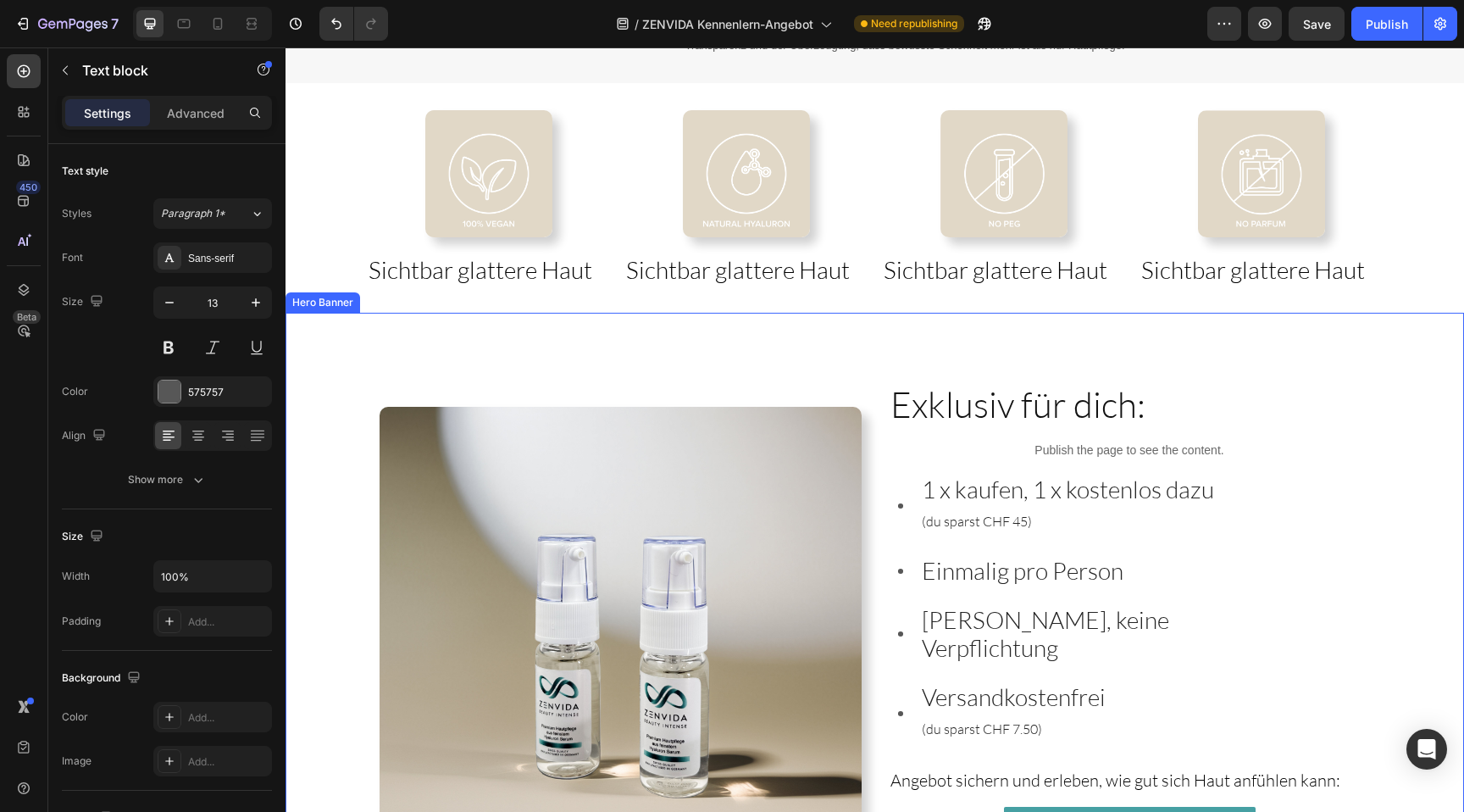
click at [873, 306] on div "Exklusiv für dich: Heading Publish the page to see the content. Custom Code 1 x…" at bounding box center [875, 634] width 1034 height 686
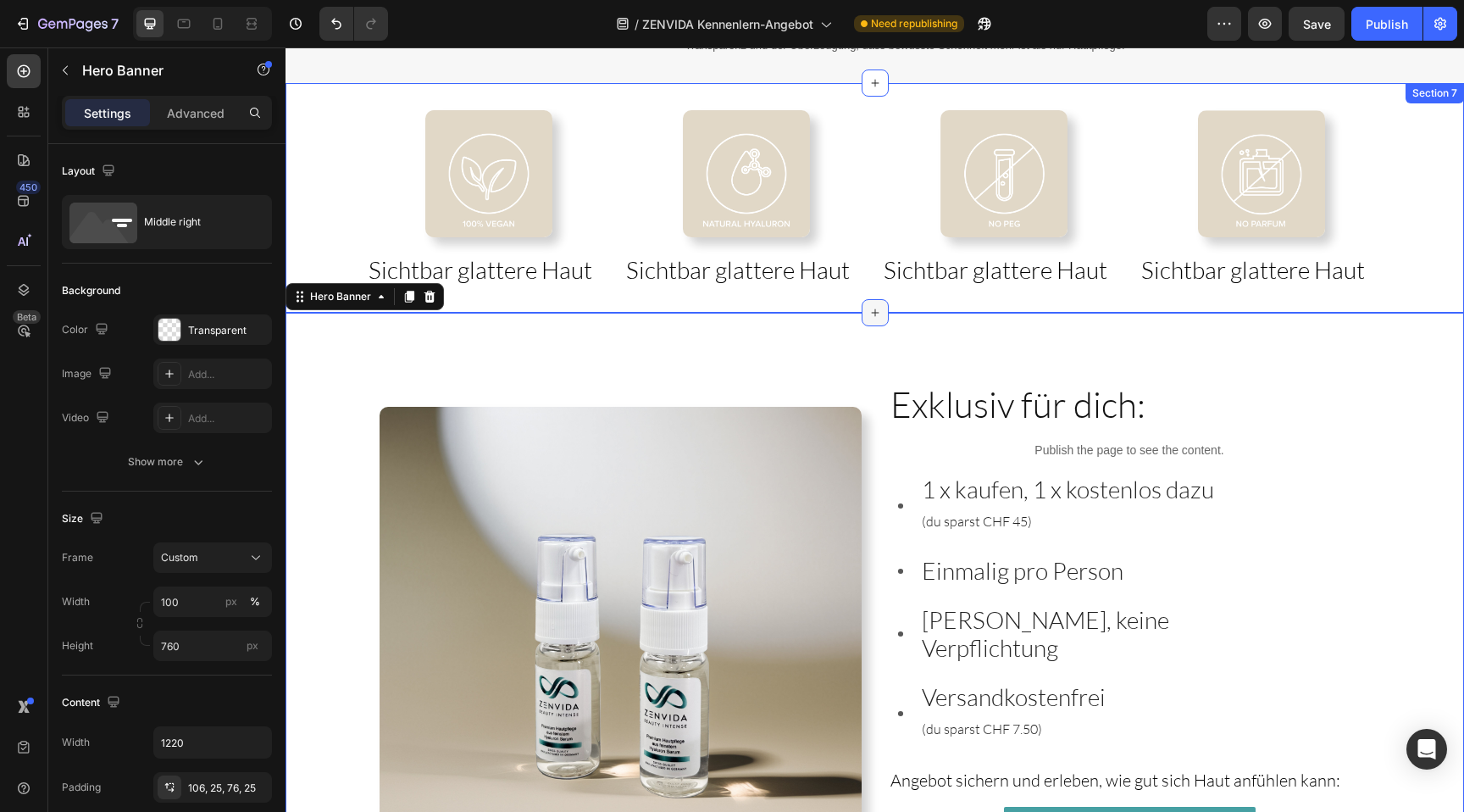
click at [872, 309] on icon at bounding box center [875, 313] width 14 height 14
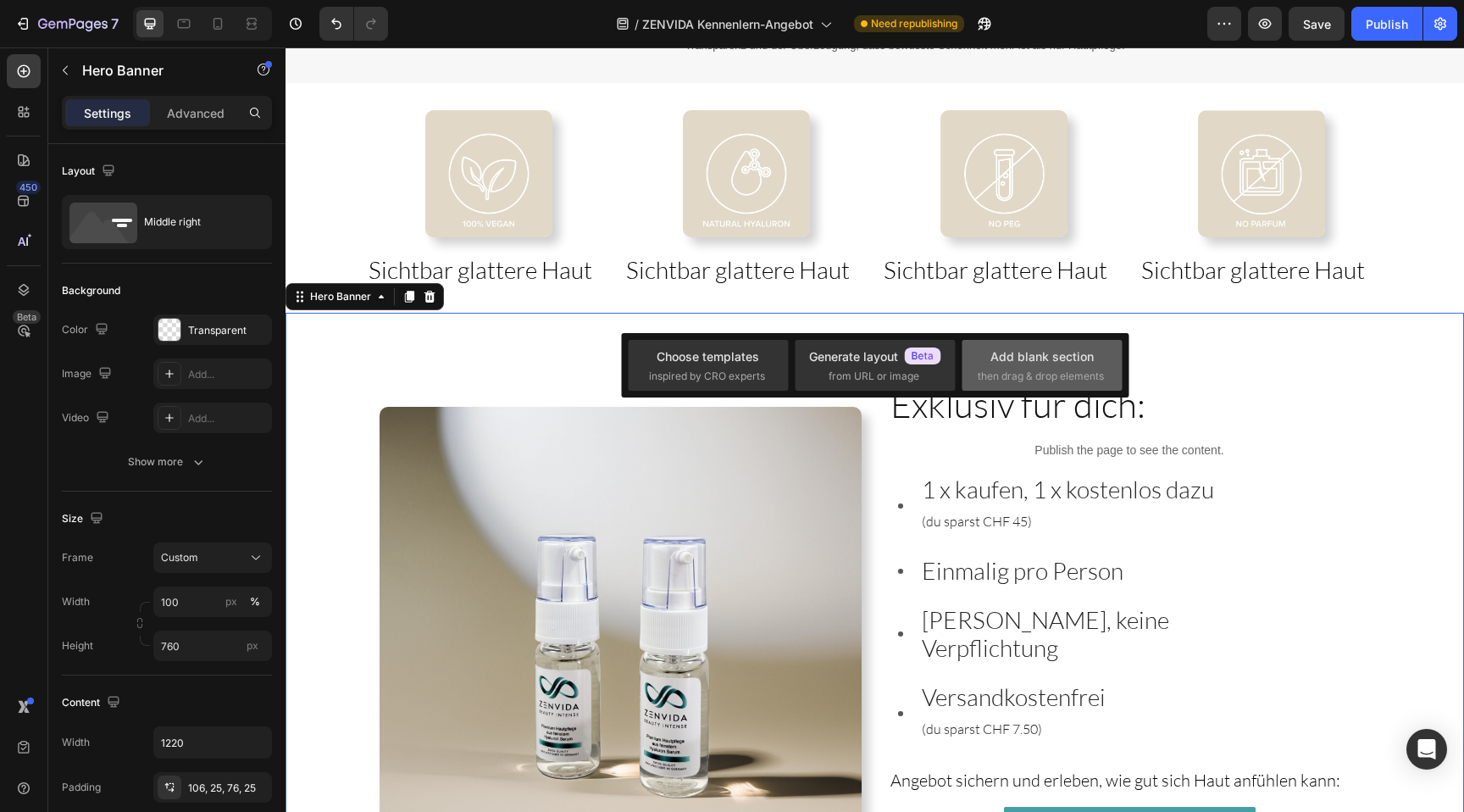
click at [1052, 382] on span "then drag & drop elements" at bounding box center [1041, 376] width 126 height 16
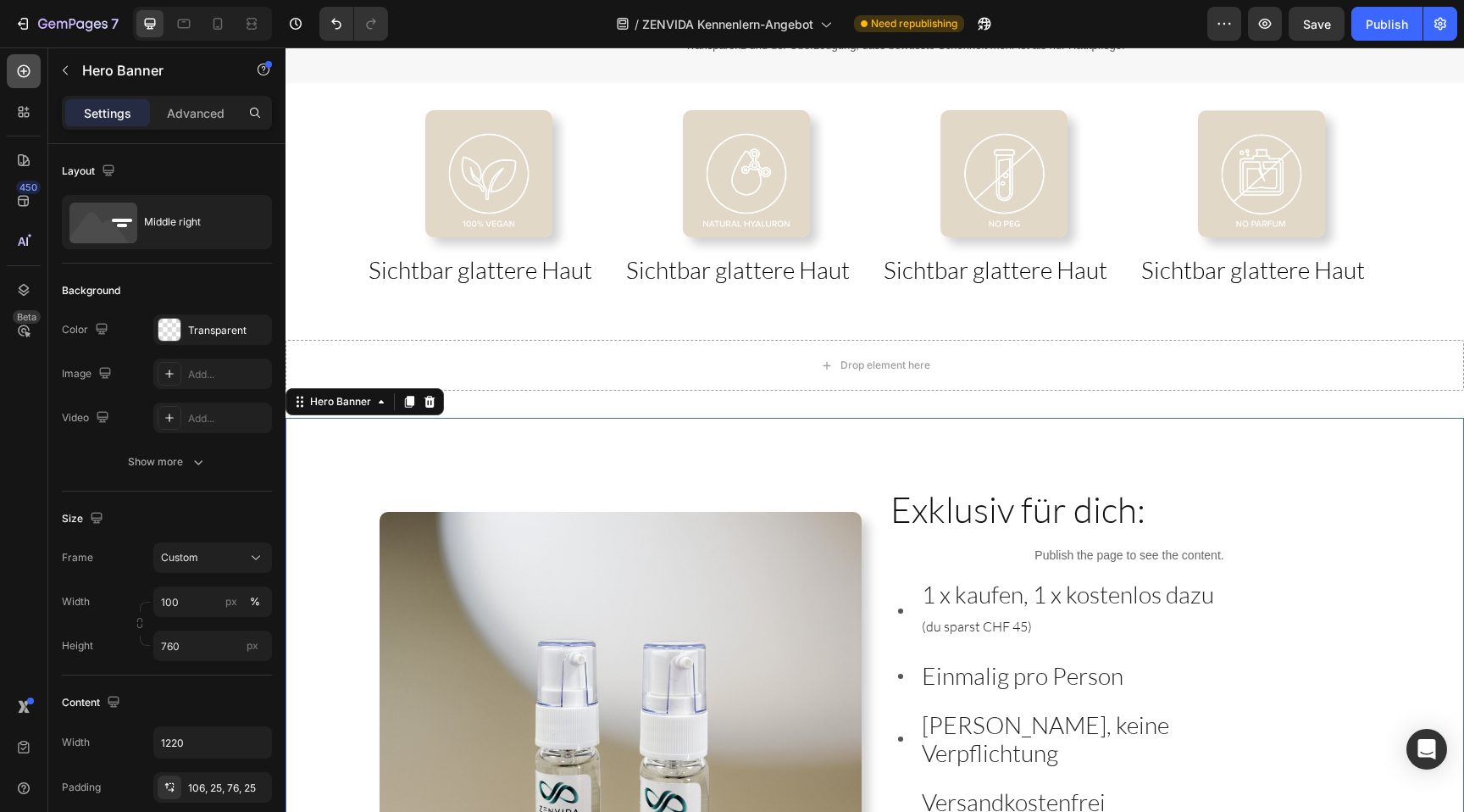
click at [31, 71] on icon at bounding box center [23, 70] width 17 height 17
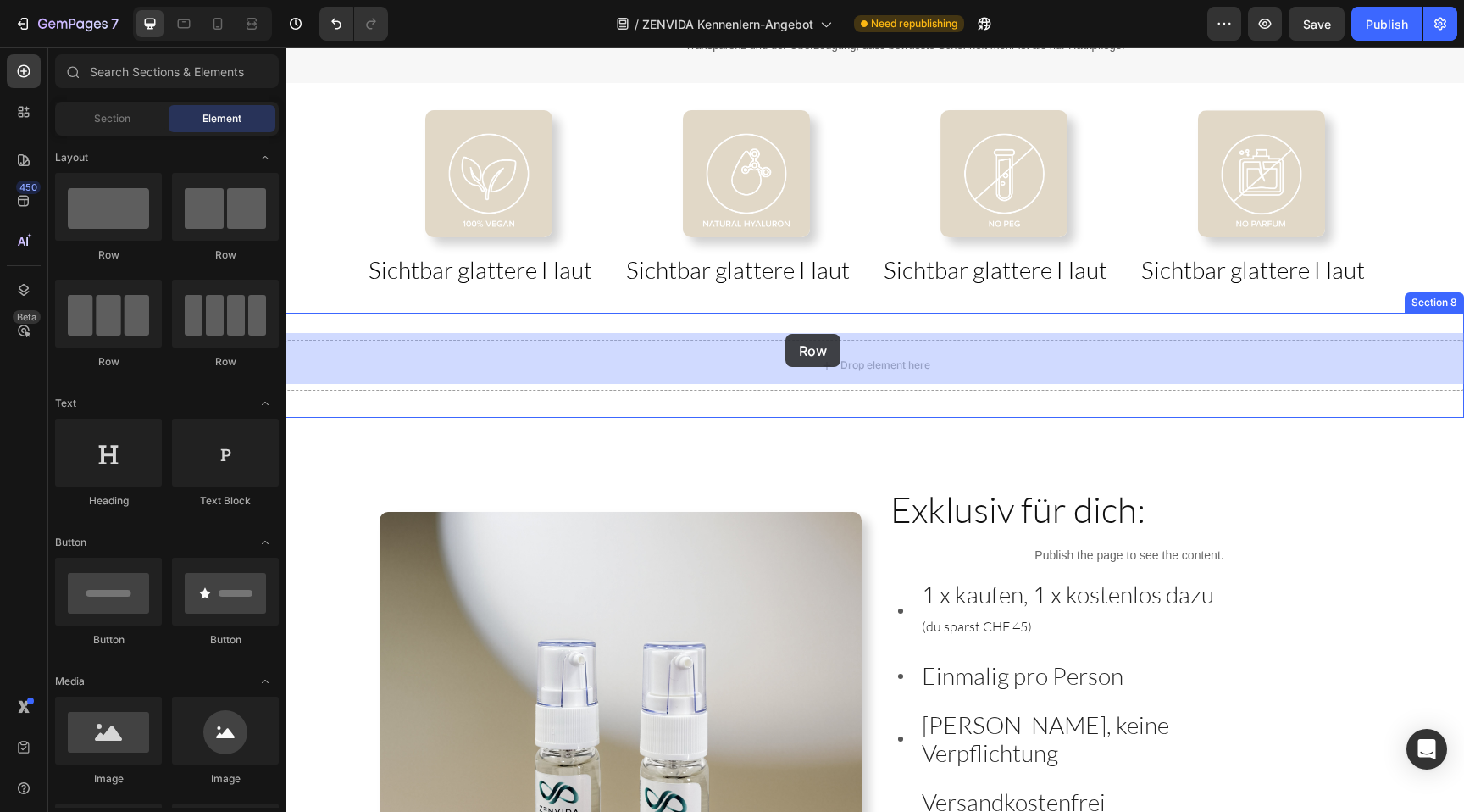
drag, startPoint x: 528, startPoint y: 274, endPoint x: 785, endPoint y: 334, distance: 263.9
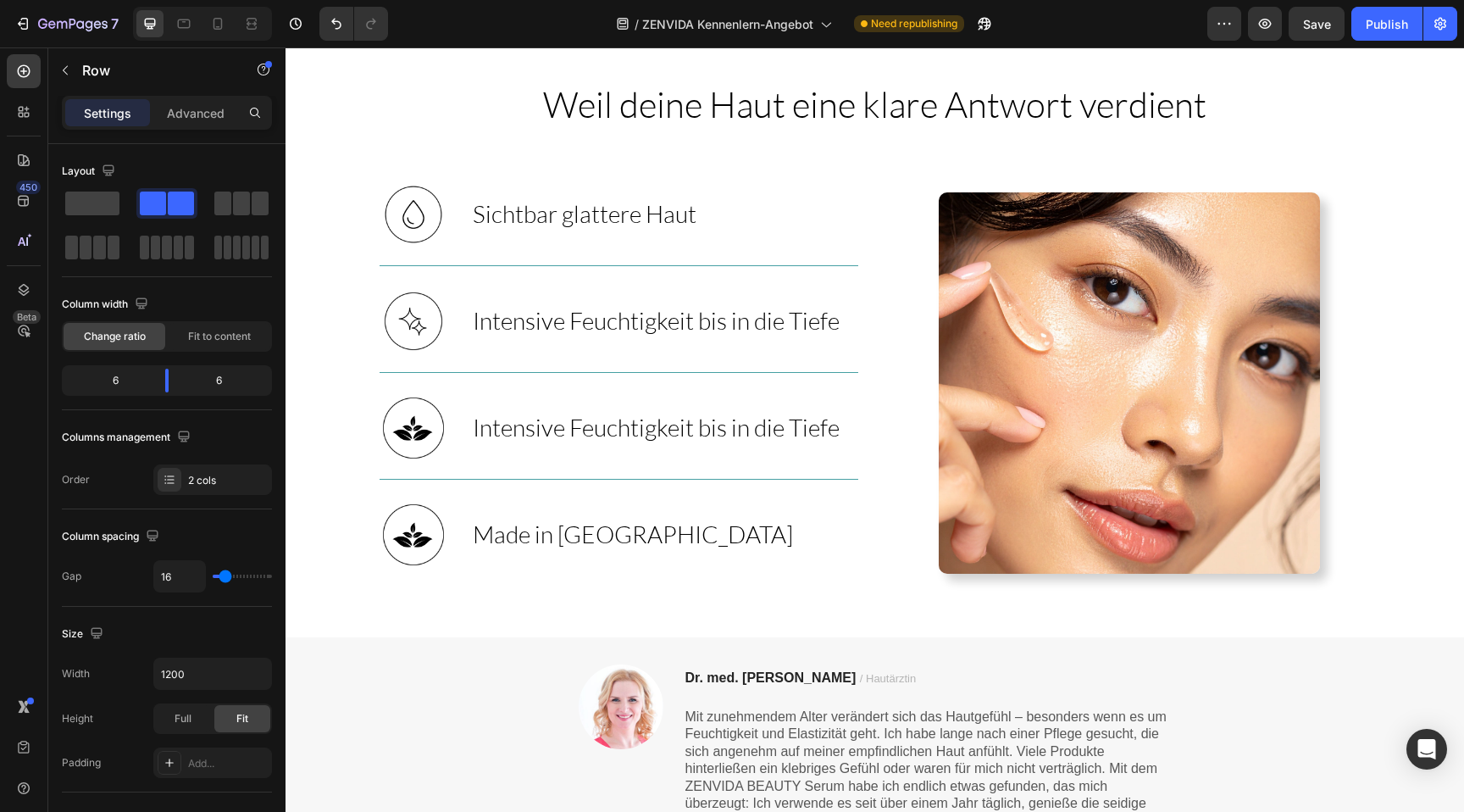
scroll to position [988, 0]
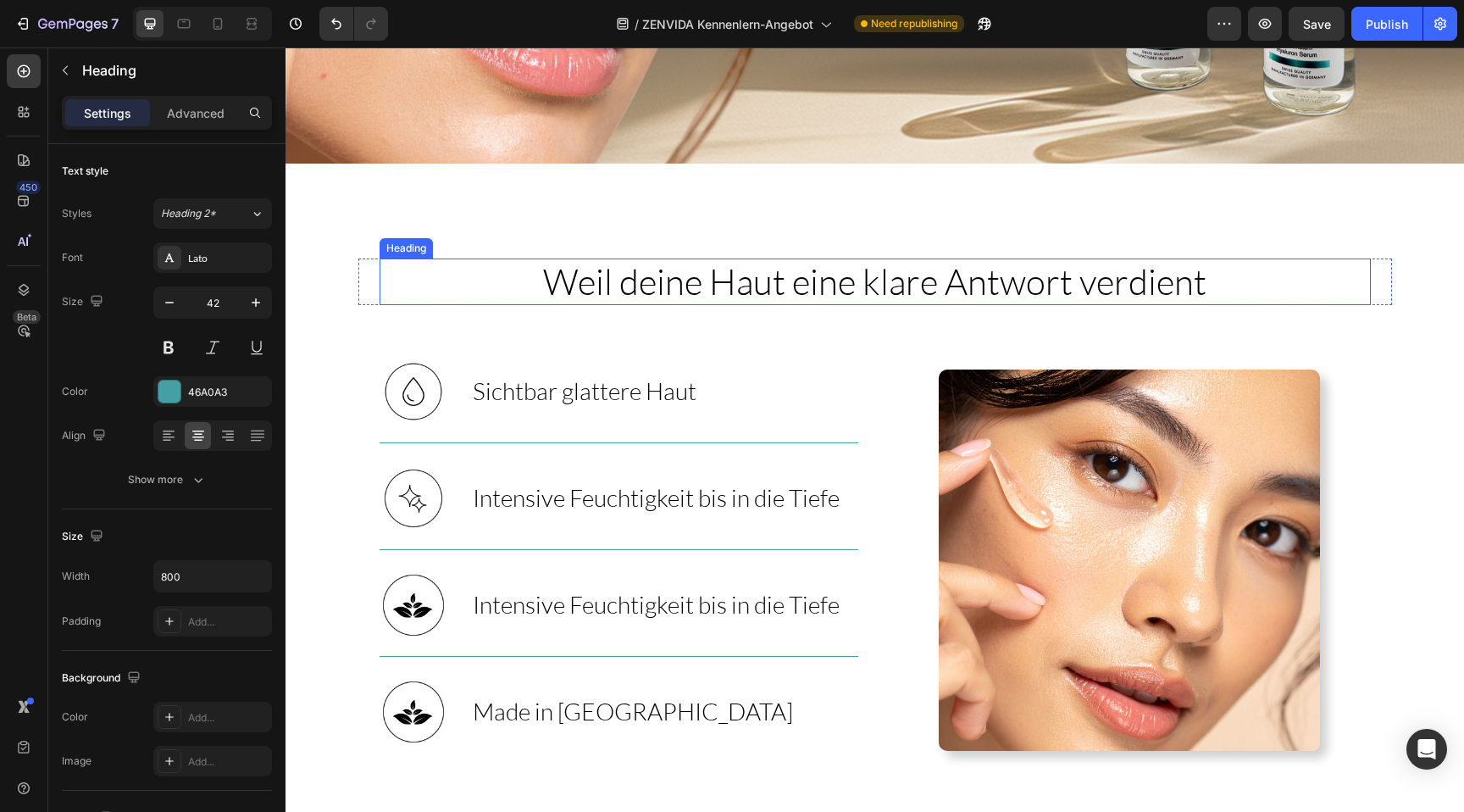
click at [804, 286] on span "Weil deine Haut eine klare Antwort verdient" at bounding box center [875, 281] width 663 height 43
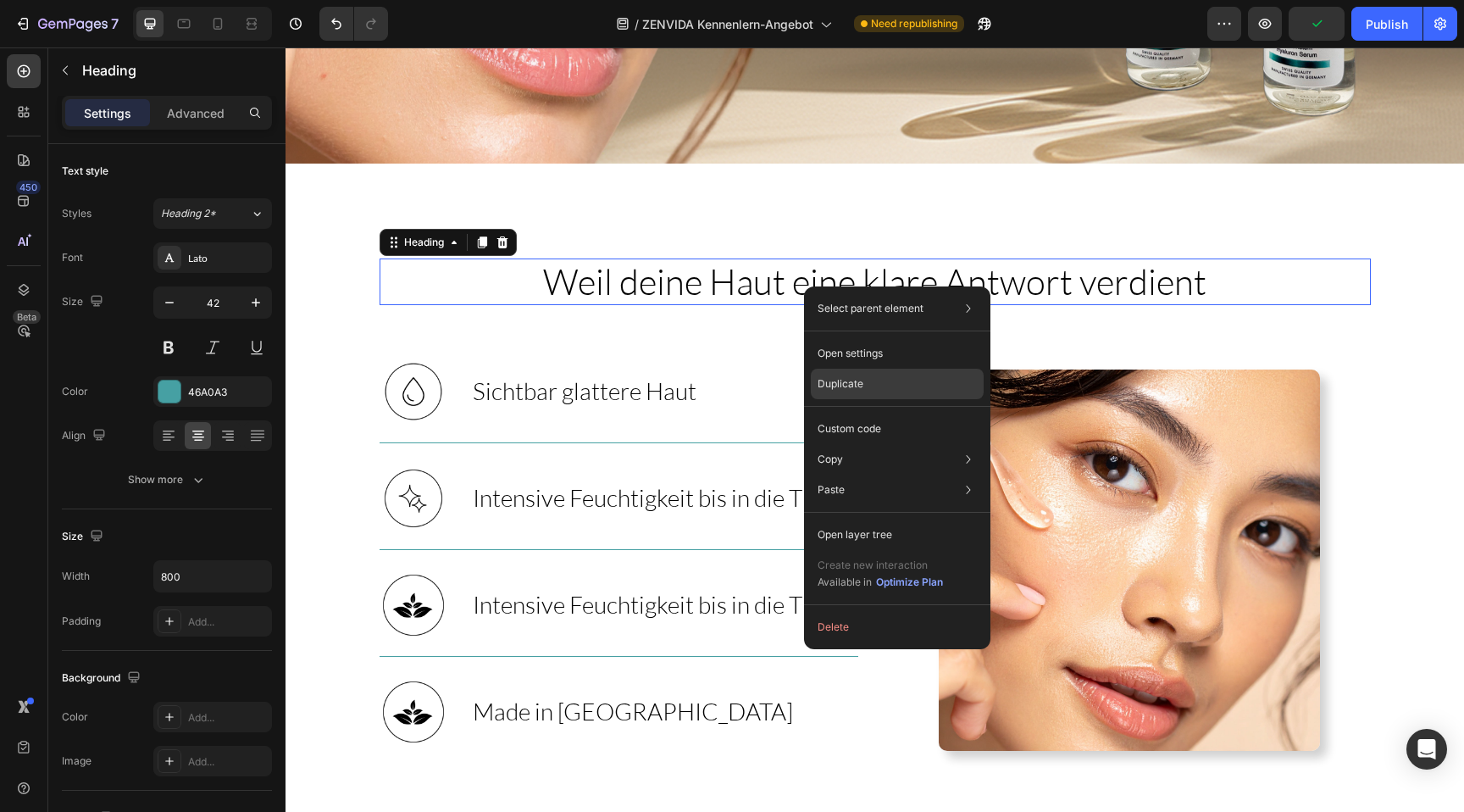
drag, startPoint x: 863, startPoint y: 386, endPoint x: 578, endPoint y: 331, distance: 290.3
click at [863, 414] on div "Duplicate" at bounding box center [897, 429] width 173 height 30
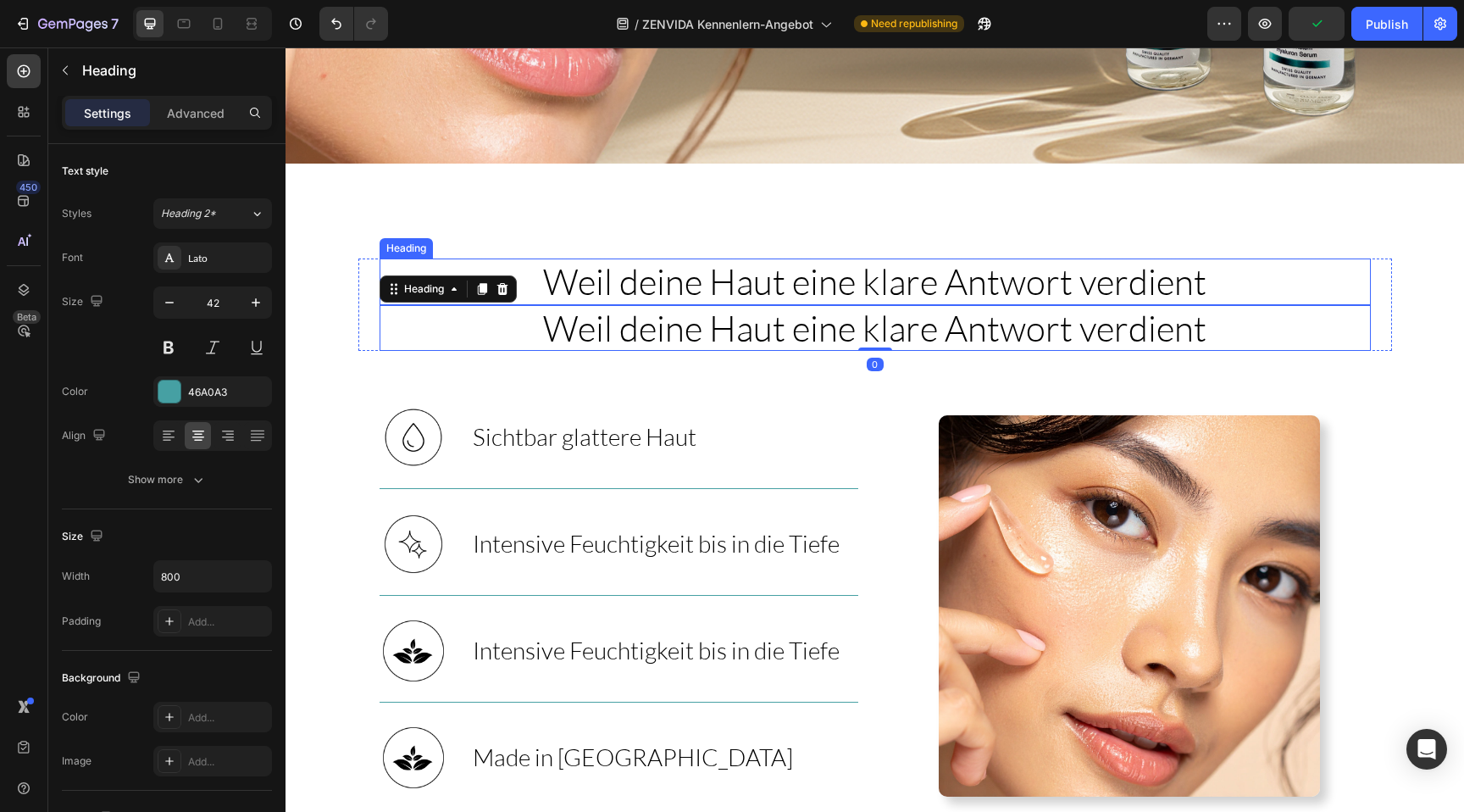
click at [851, 287] on span "Weil deine Haut eine klare Antwort verdient" at bounding box center [875, 281] width 663 height 43
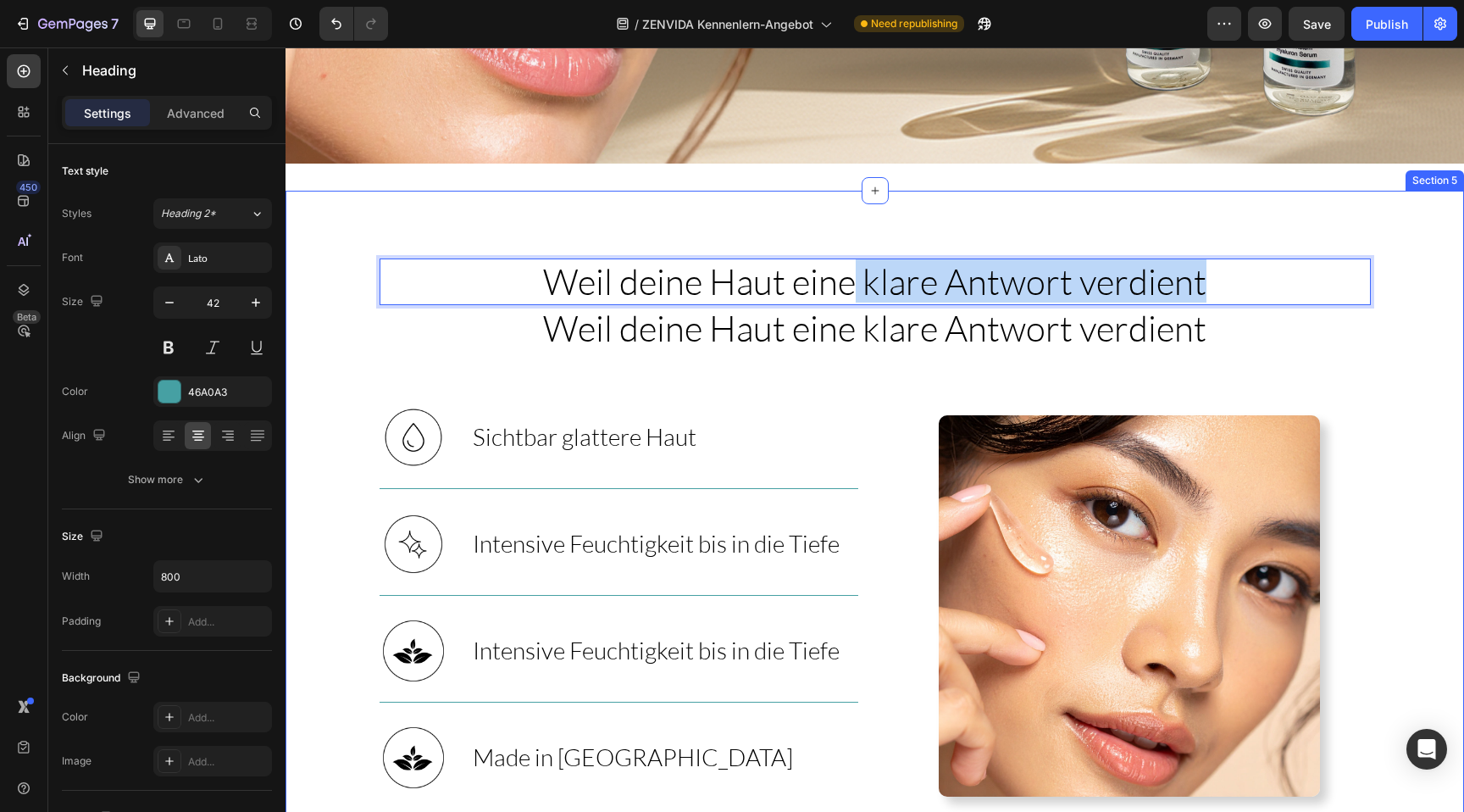
drag, startPoint x: 855, startPoint y: 283, endPoint x: 979, endPoint y: 362, distance: 147.0
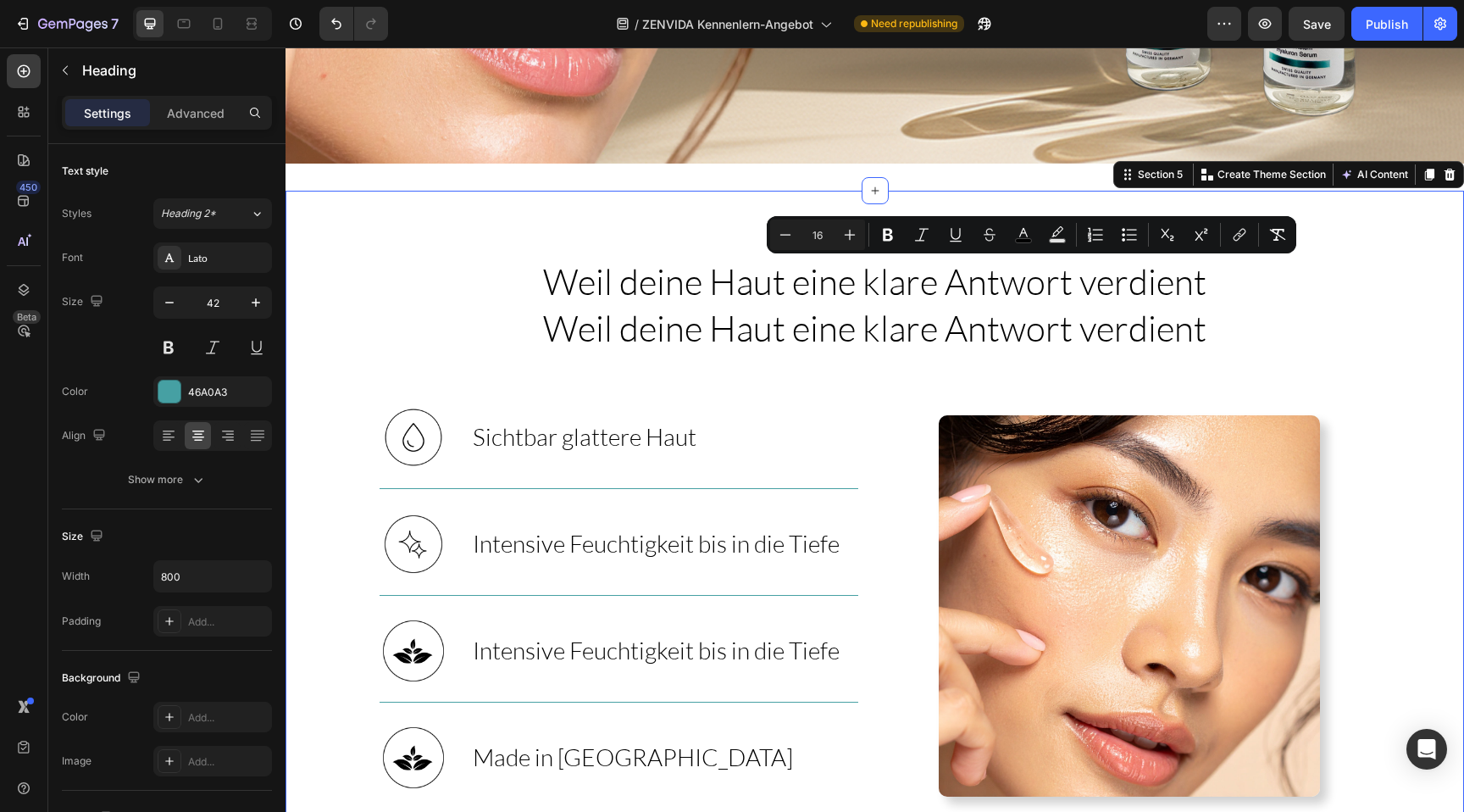
click at [979, 361] on div "⁠⁠⁠⁠⁠⁠⁠ Weil deine Haut eine klare Antwort verdient Heading Weil deine Haut ein…" at bounding box center [874, 559] width 1178 height 602
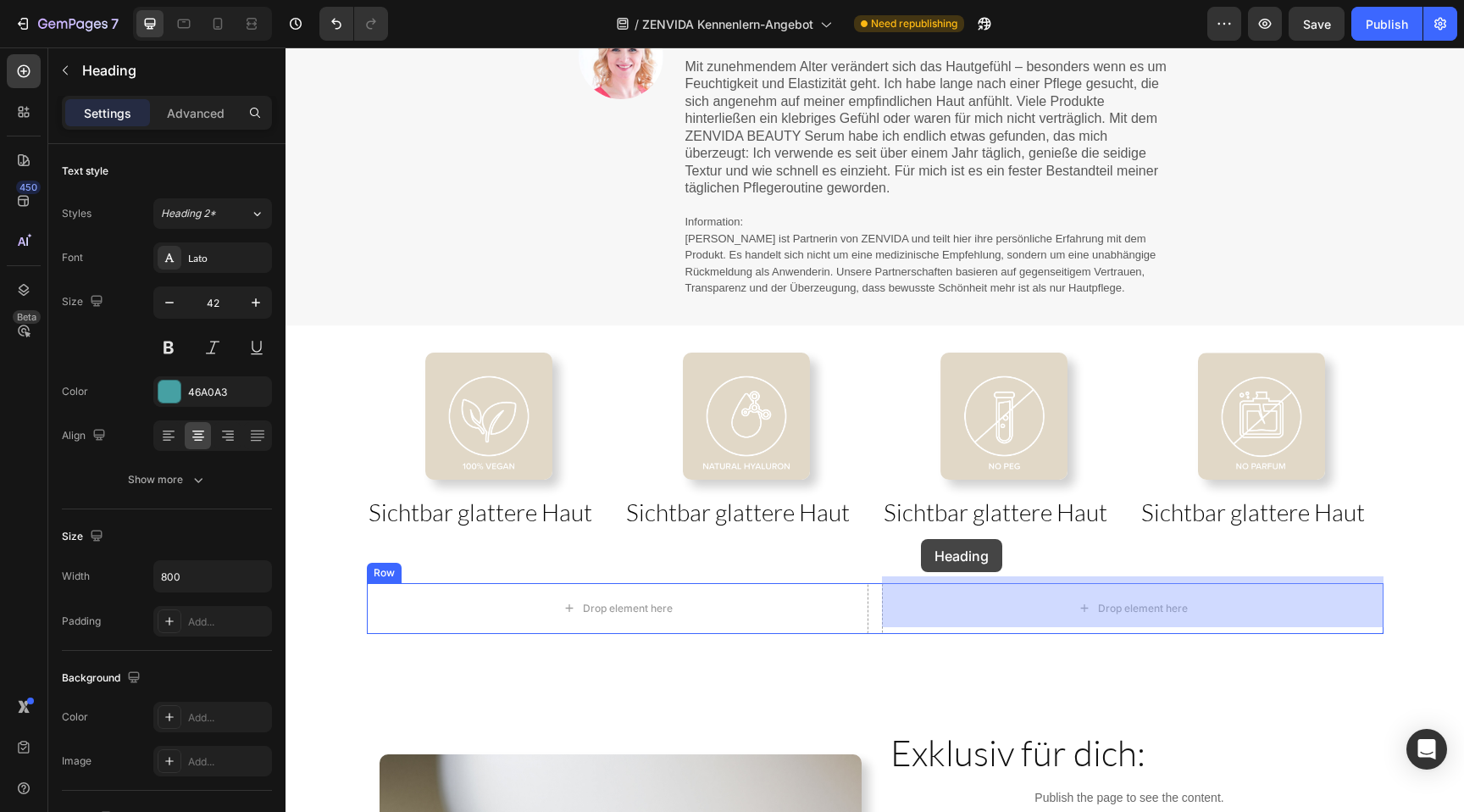
scroll to position [1968, 0]
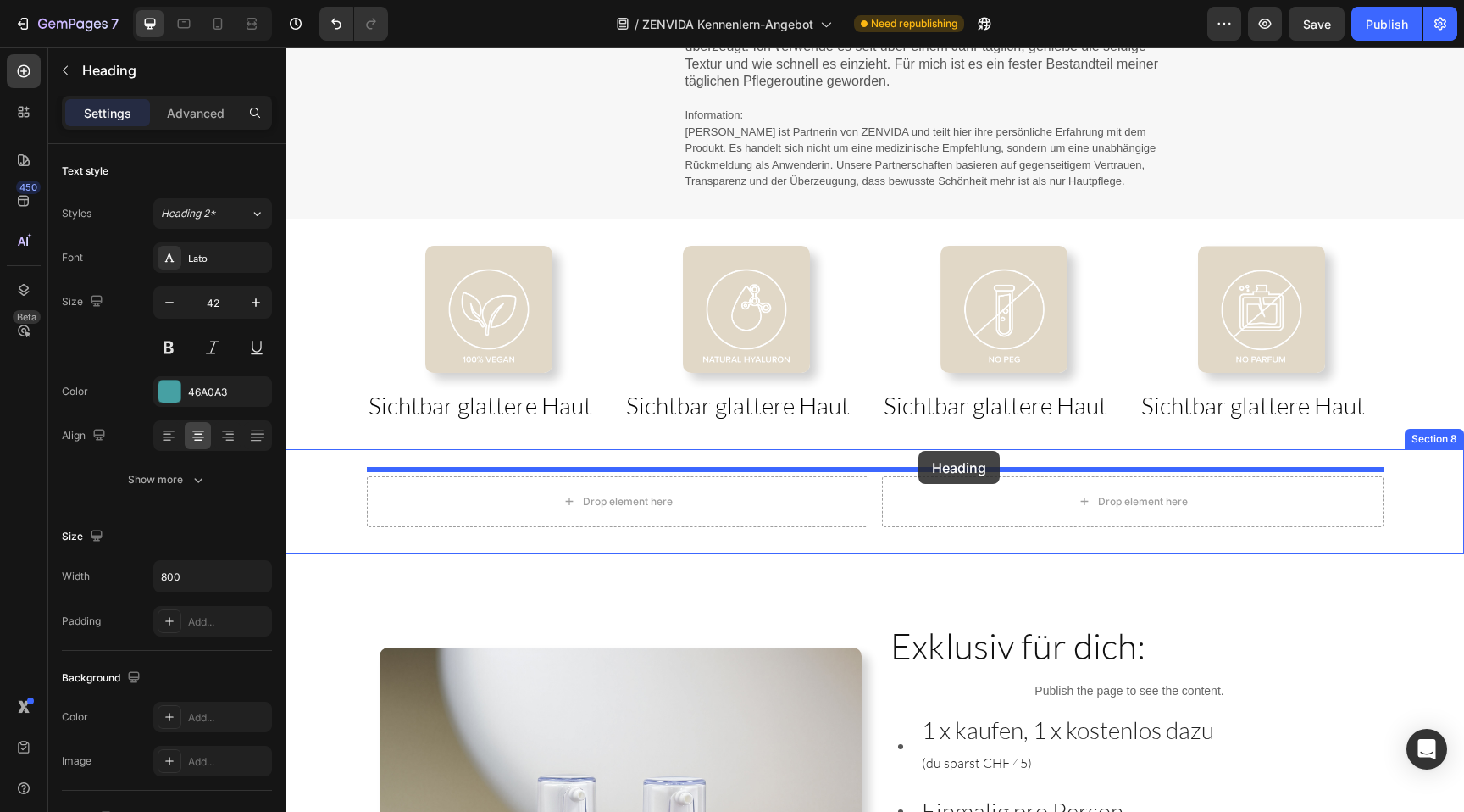
drag, startPoint x: 1252, startPoint y: 292, endPoint x: 918, endPoint y: 450, distance: 369.5
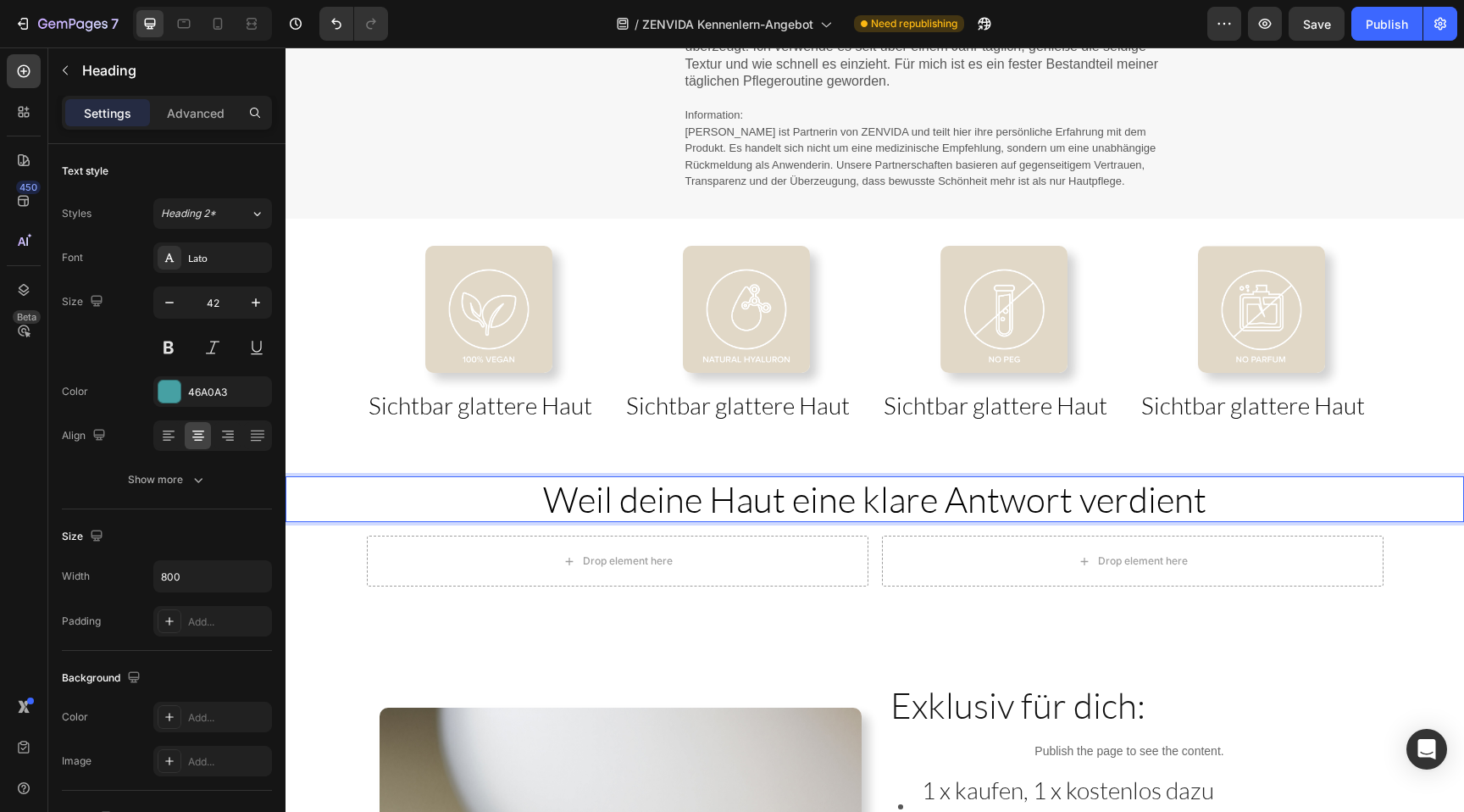
click at [829, 478] on span "Weil deine Haut eine klare Antwort verdient" at bounding box center [875, 499] width 663 height 43
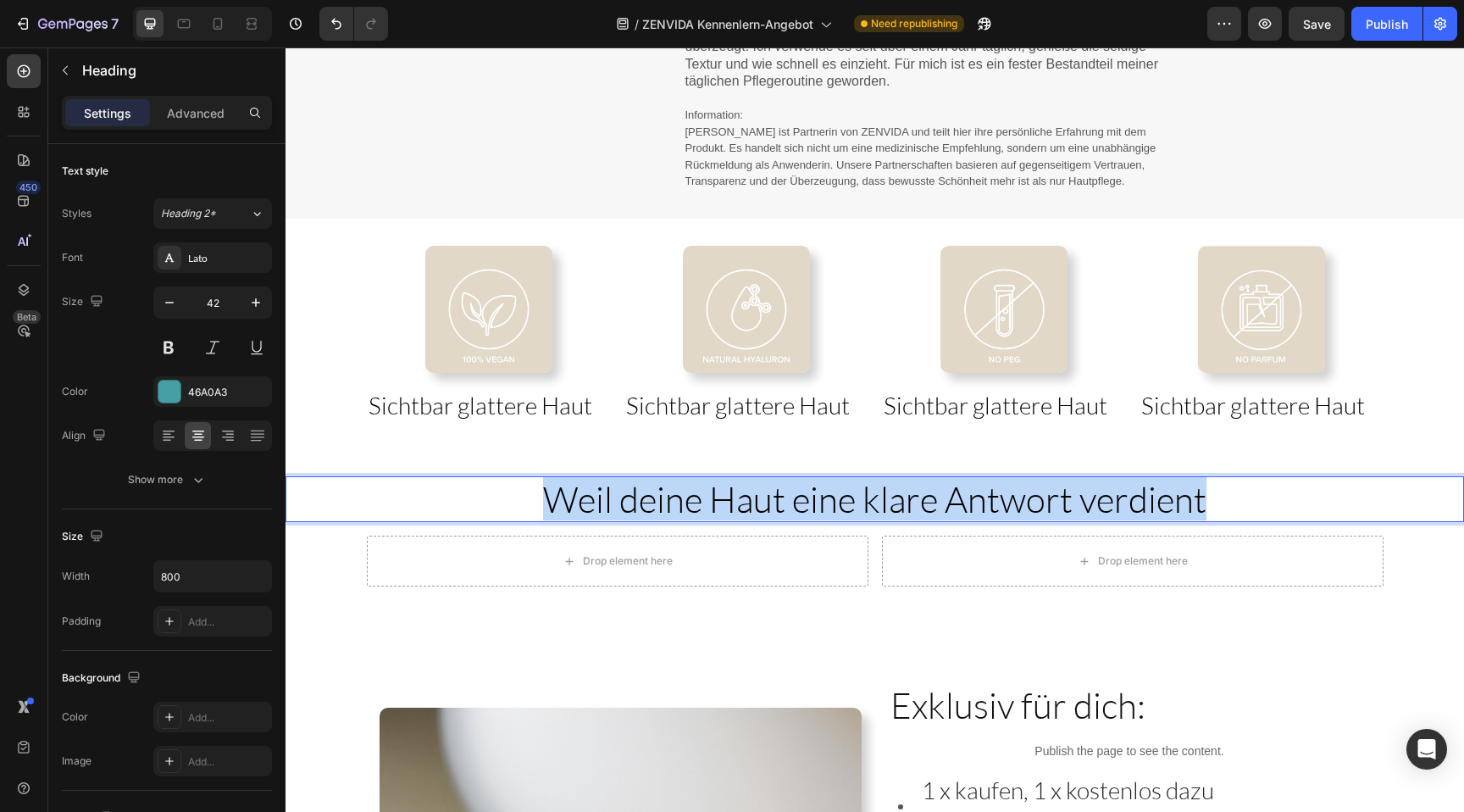
click at [829, 478] on span "Weil deine Haut eine klare Antwort verdient" at bounding box center [875, 499] width 663 height 43
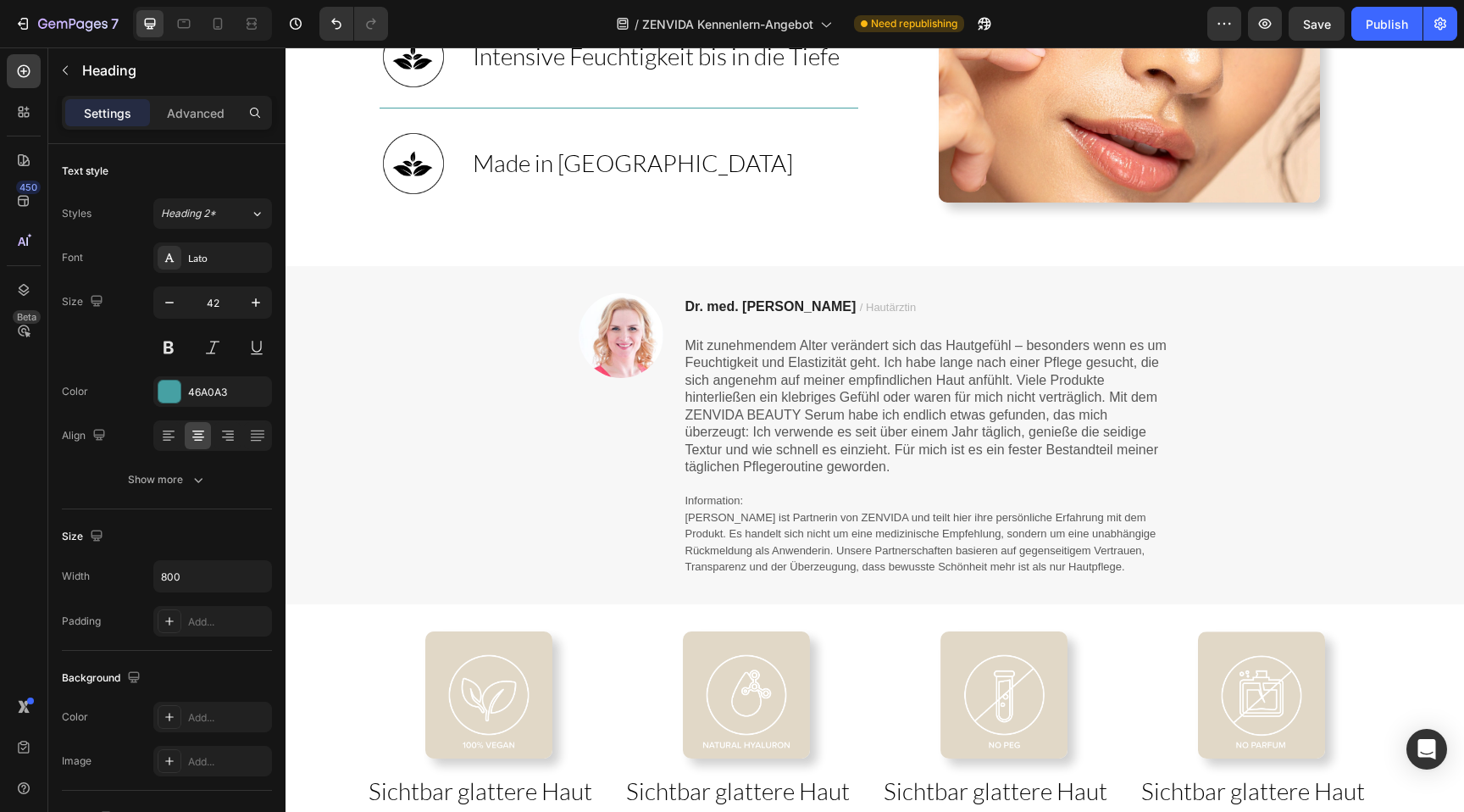
scroll to position [2129, 0]
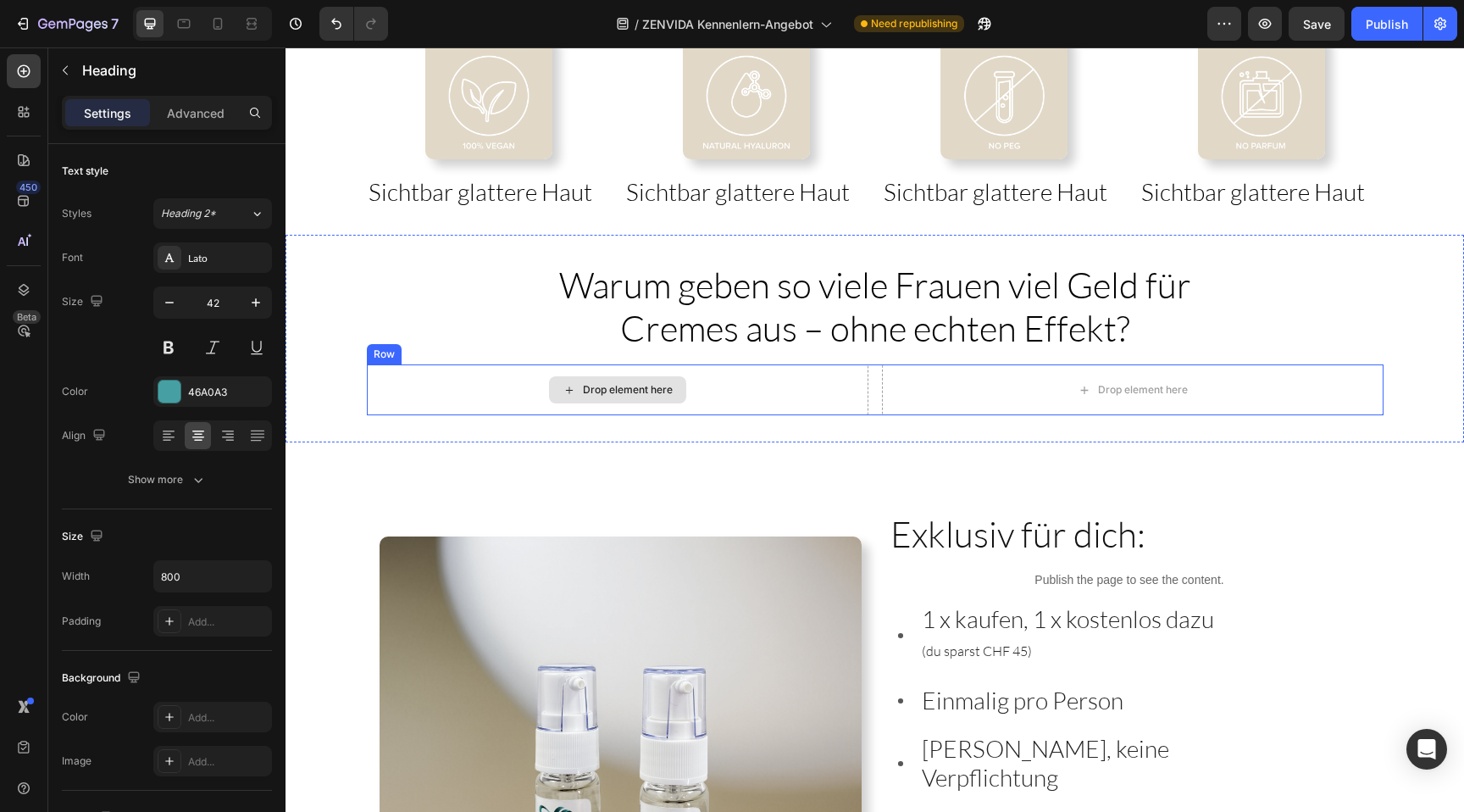
click at [657, 403] on div "Drop element here" at bounding box center [617, 389] width 137 height 27
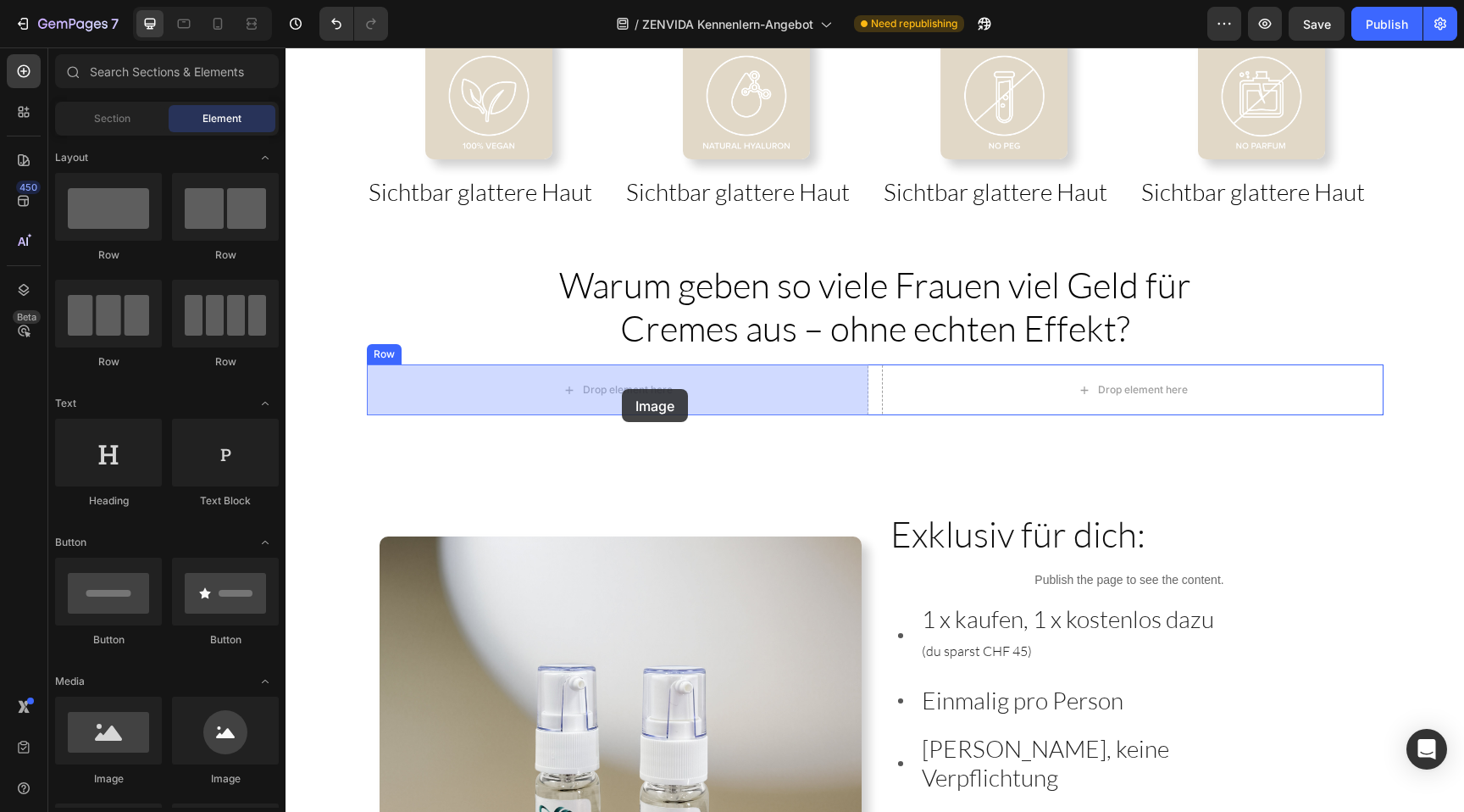
drag, startPoint x: 406, startPoint y: 795, endPoint x: 622, endPoint y: 389, distance: 459.9
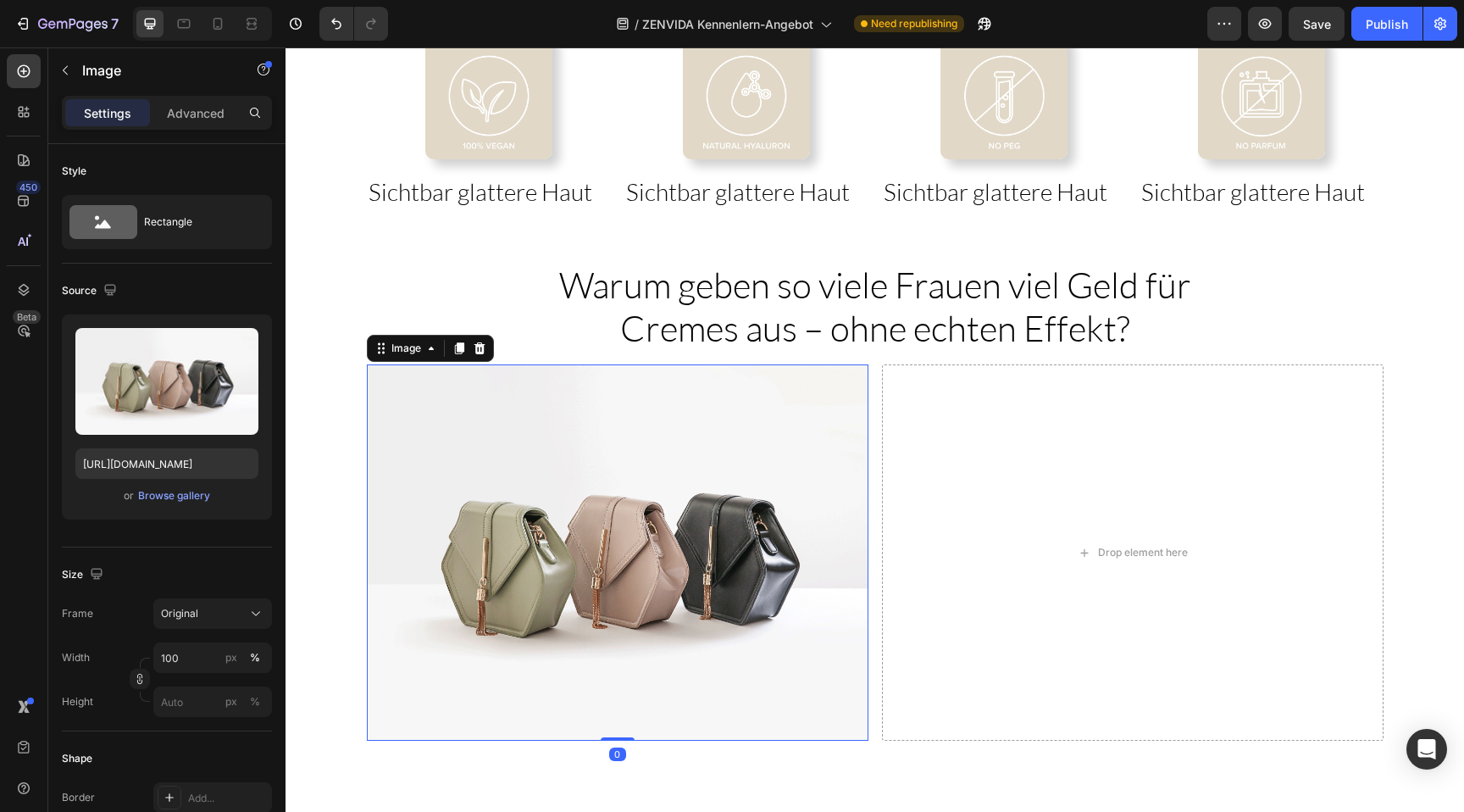
click at [622, 389] on img at bounding box center [617, 552] width 502 height 376
click at [1200, 532] on div "Drop element here" at bounding box center [1132, 552] width 502 height 376
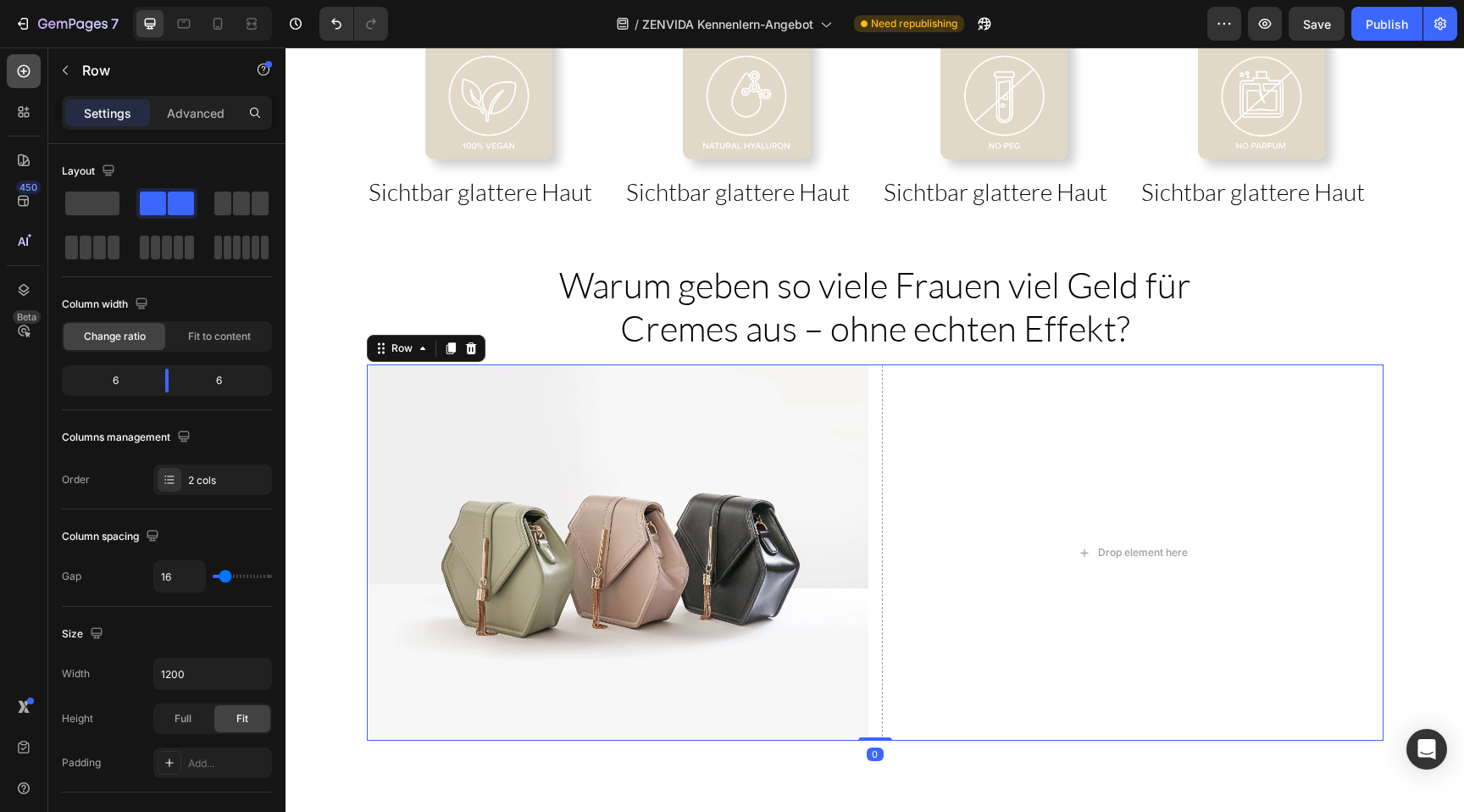
click at [28, 70] on icon at bounding box center [23, 71] width 13 height 13
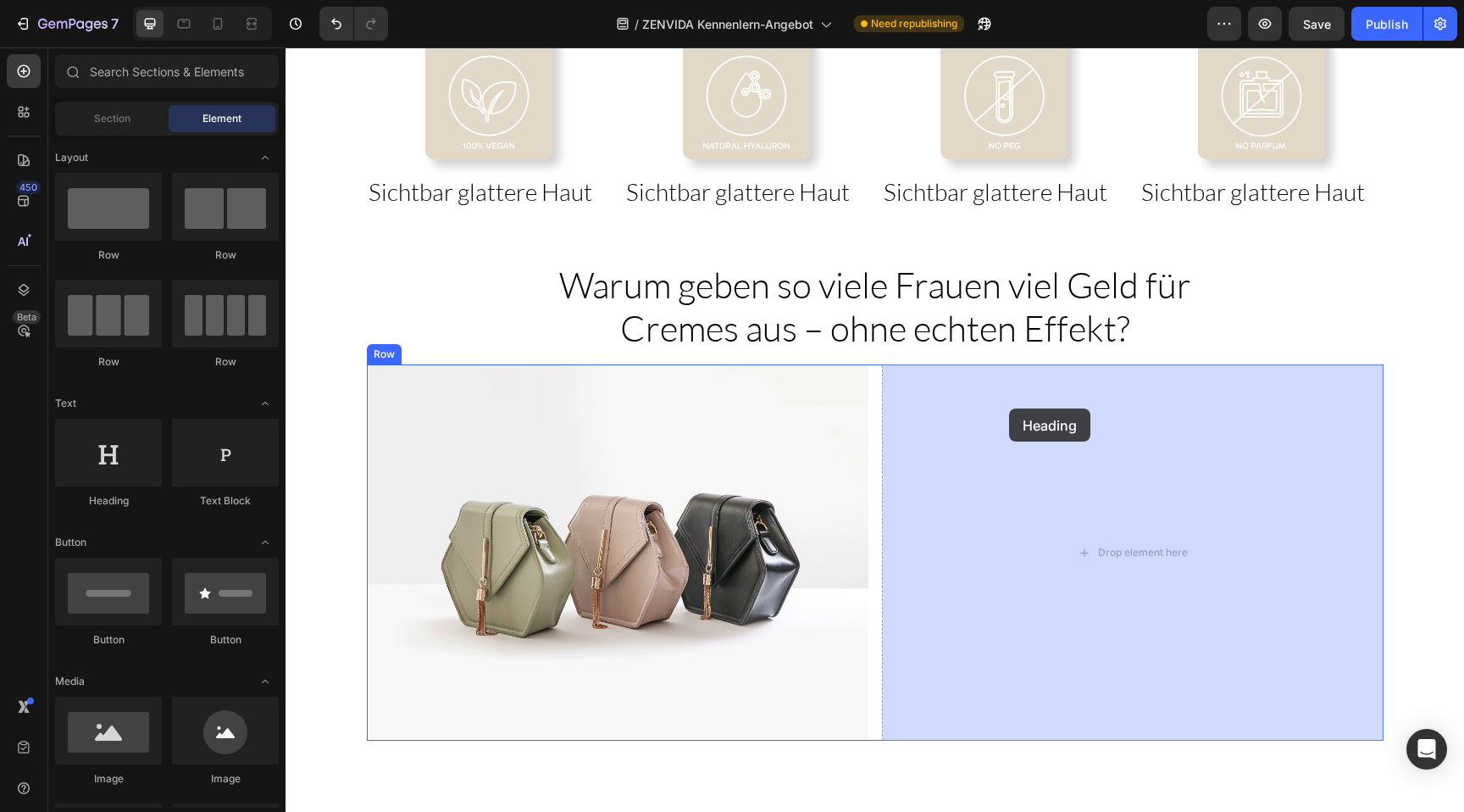
drag, startPoint x: 412, startPoint y: 524, endPoint x: 1009, endPoint y: 409, distance: 608.0
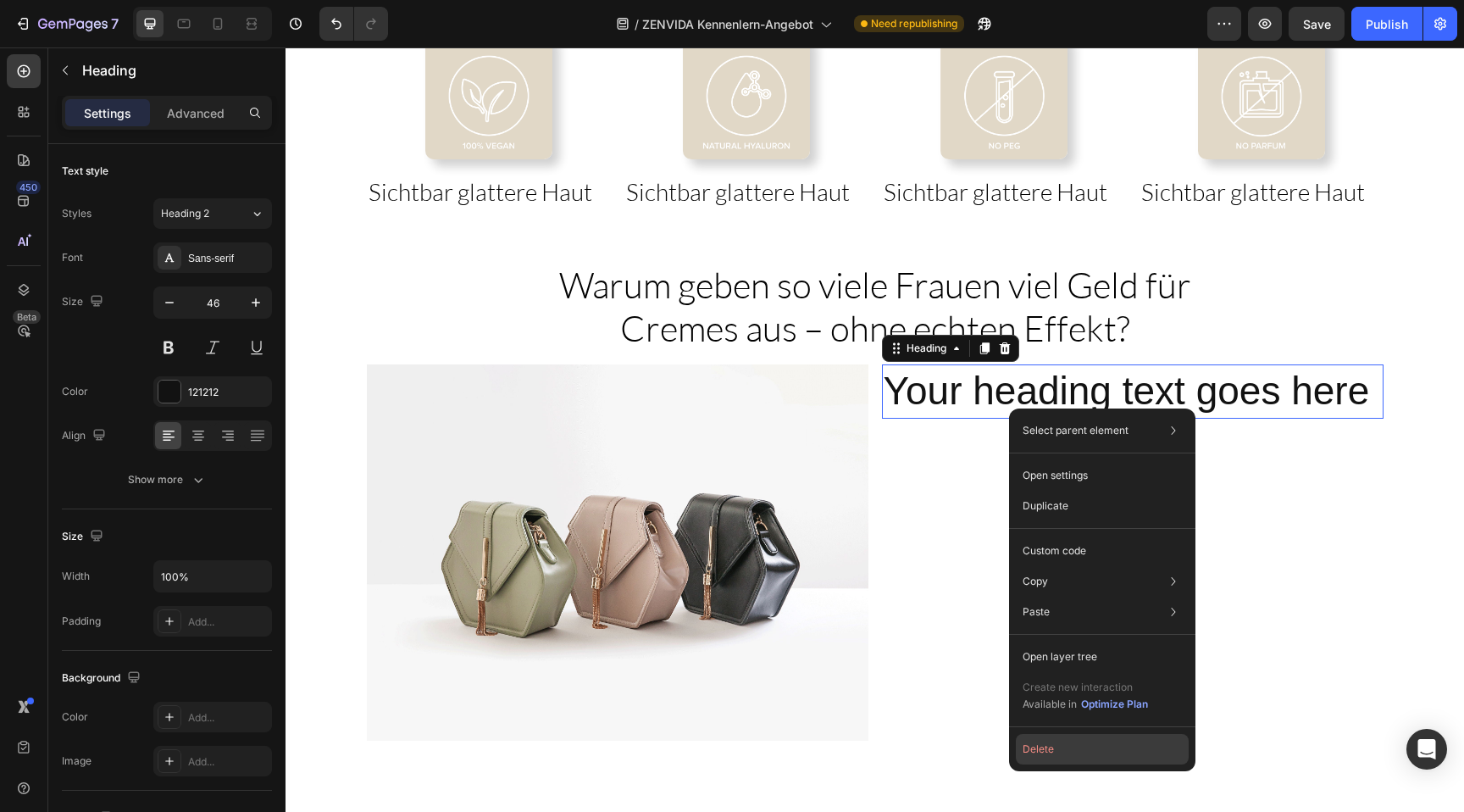
click at [1031, 754] on button "Delete" at bounding box center [1101, 749] width 173 height 30
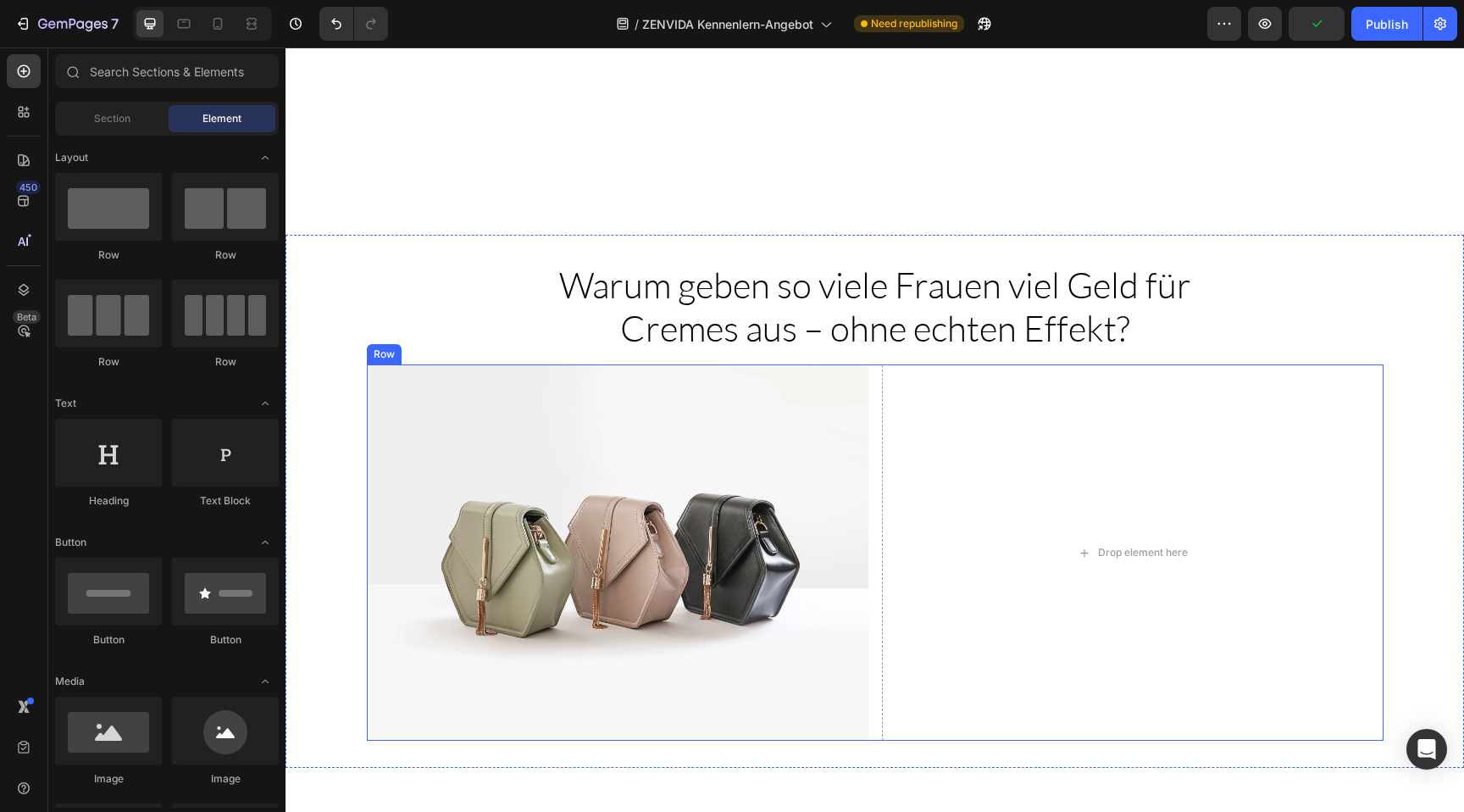
scroll to position [2950, 0]
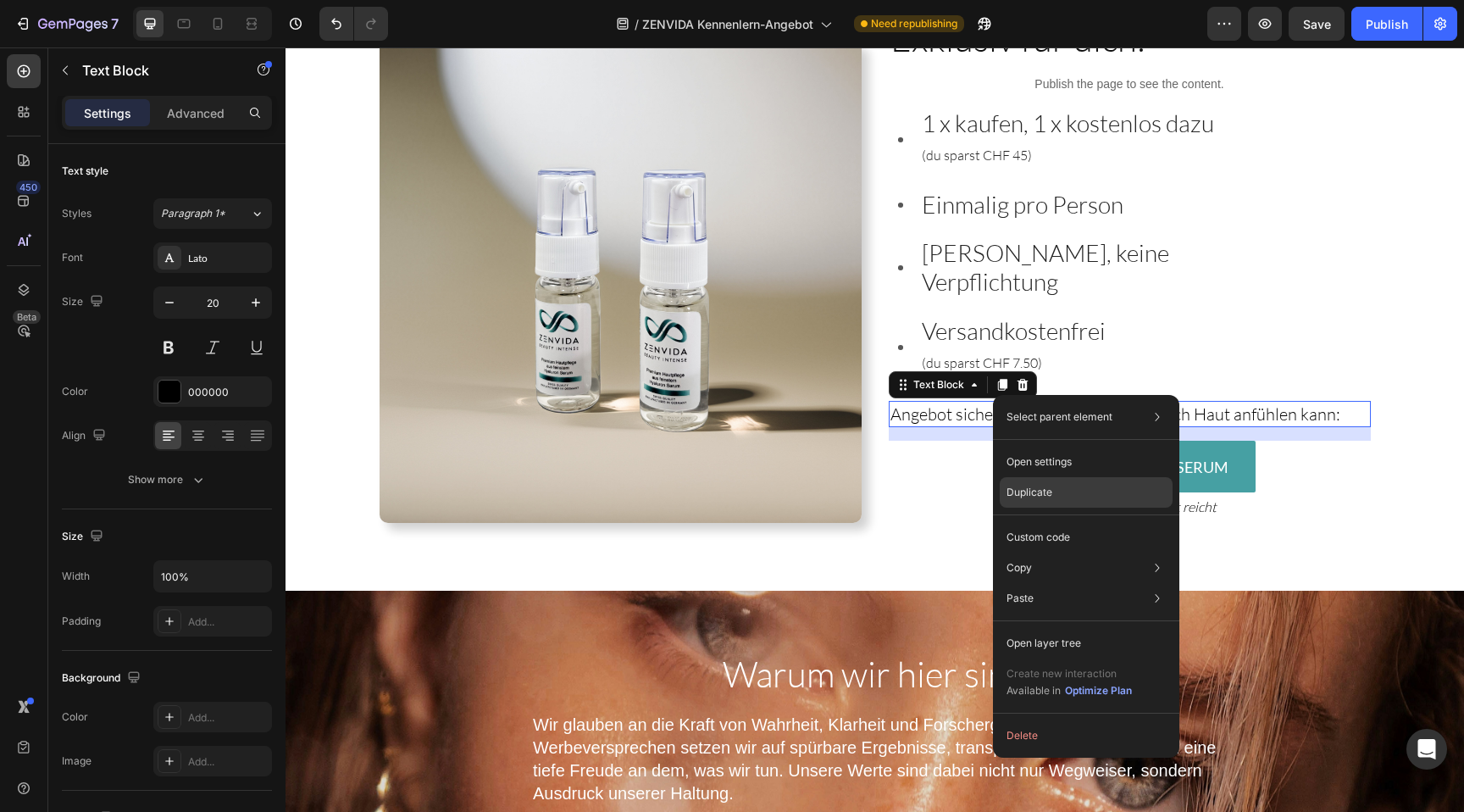
click at [1057, 522] on div "Duplicate" at bounding box center [1086, 536] width 173 height 30
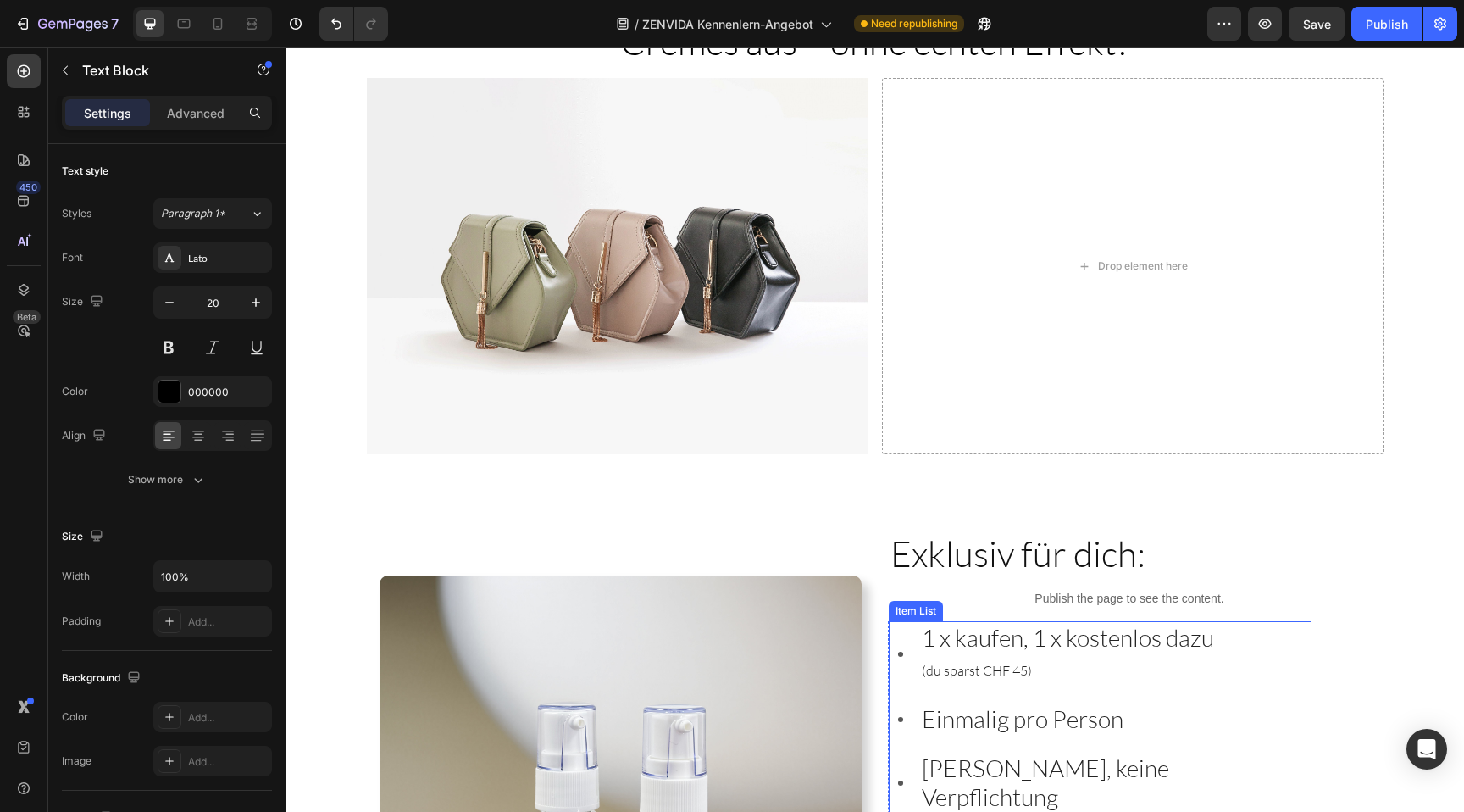
scroll to position [2681, 0]
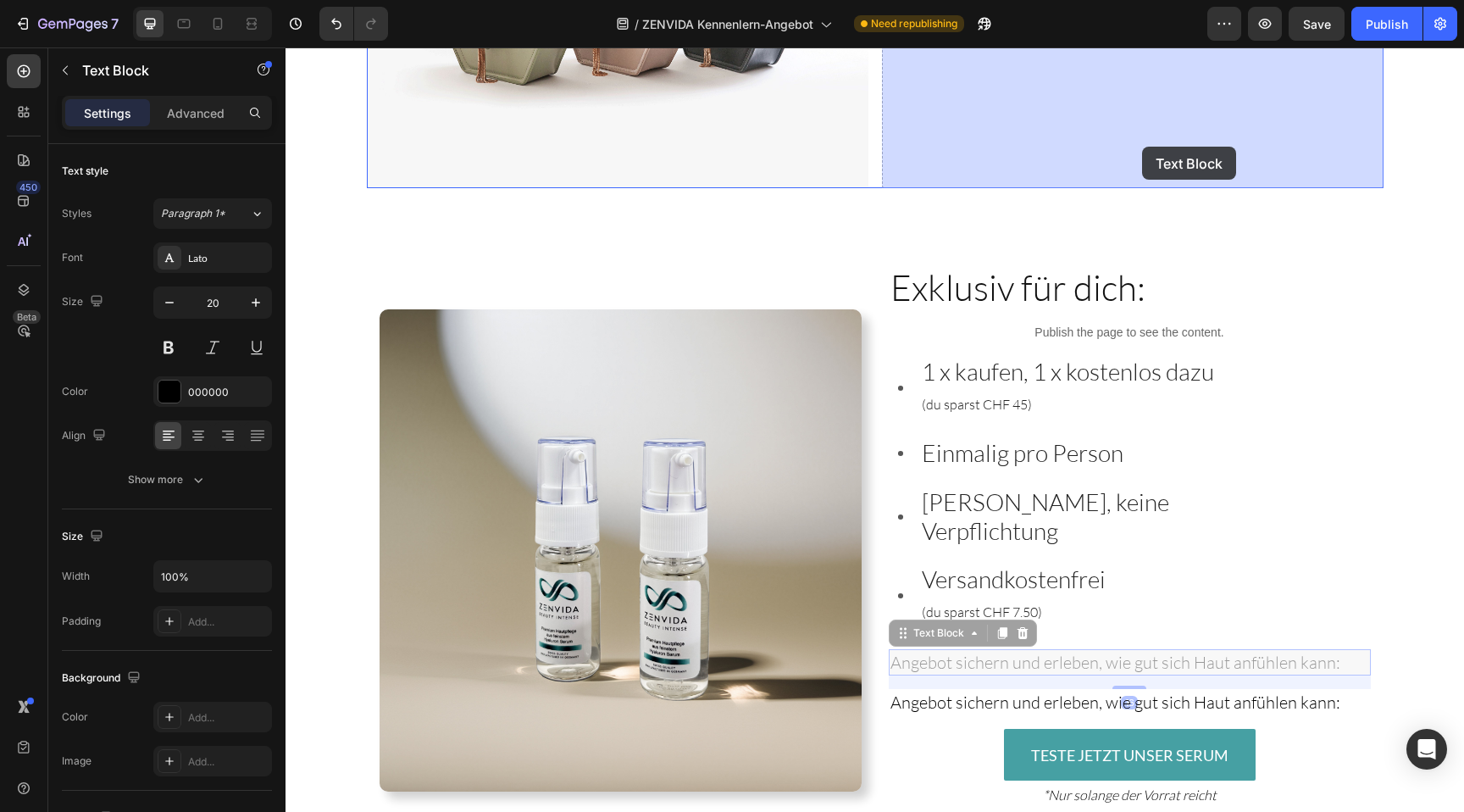
drag, startPoint x: 1092, startPoint y: 647, endPoint x: 1142, endPoint y: 148, distance: 501.5
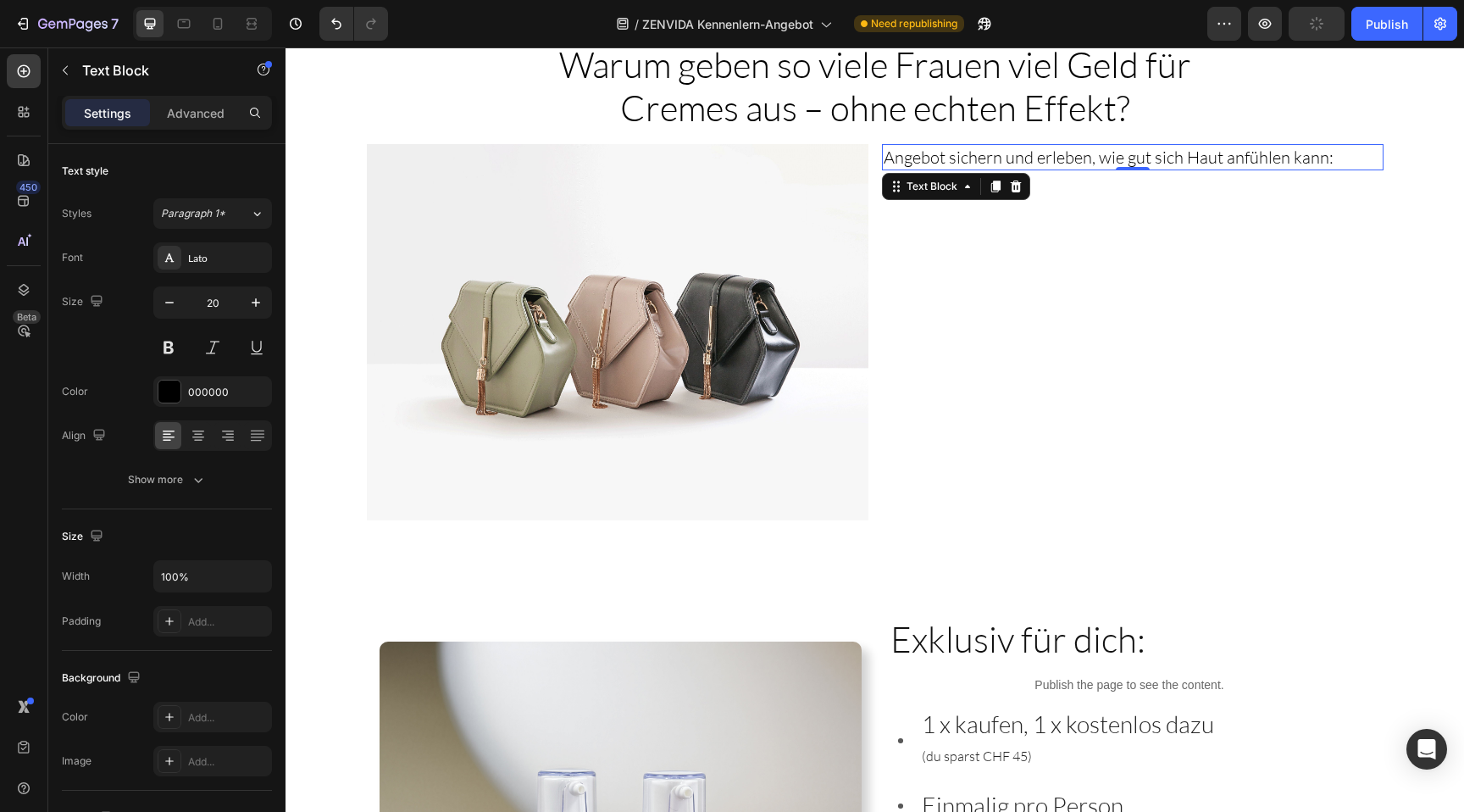
scroll to position [2256, 0]
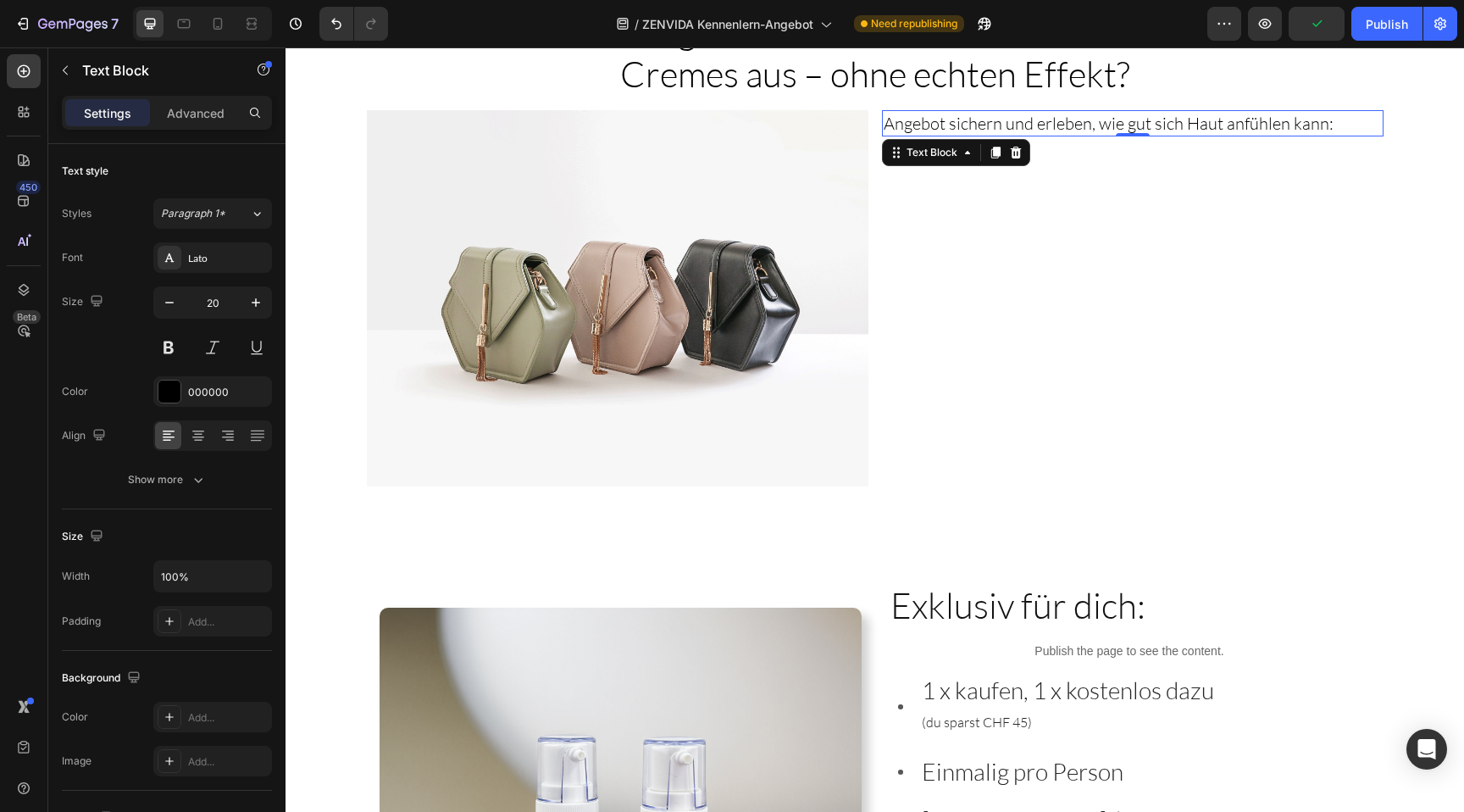
click at [1024, 128] on span "Angebot sichern und erleben, wie gut sich Haut anfühlen kann:" at bounding box center [1108, 123] width 449 height 21
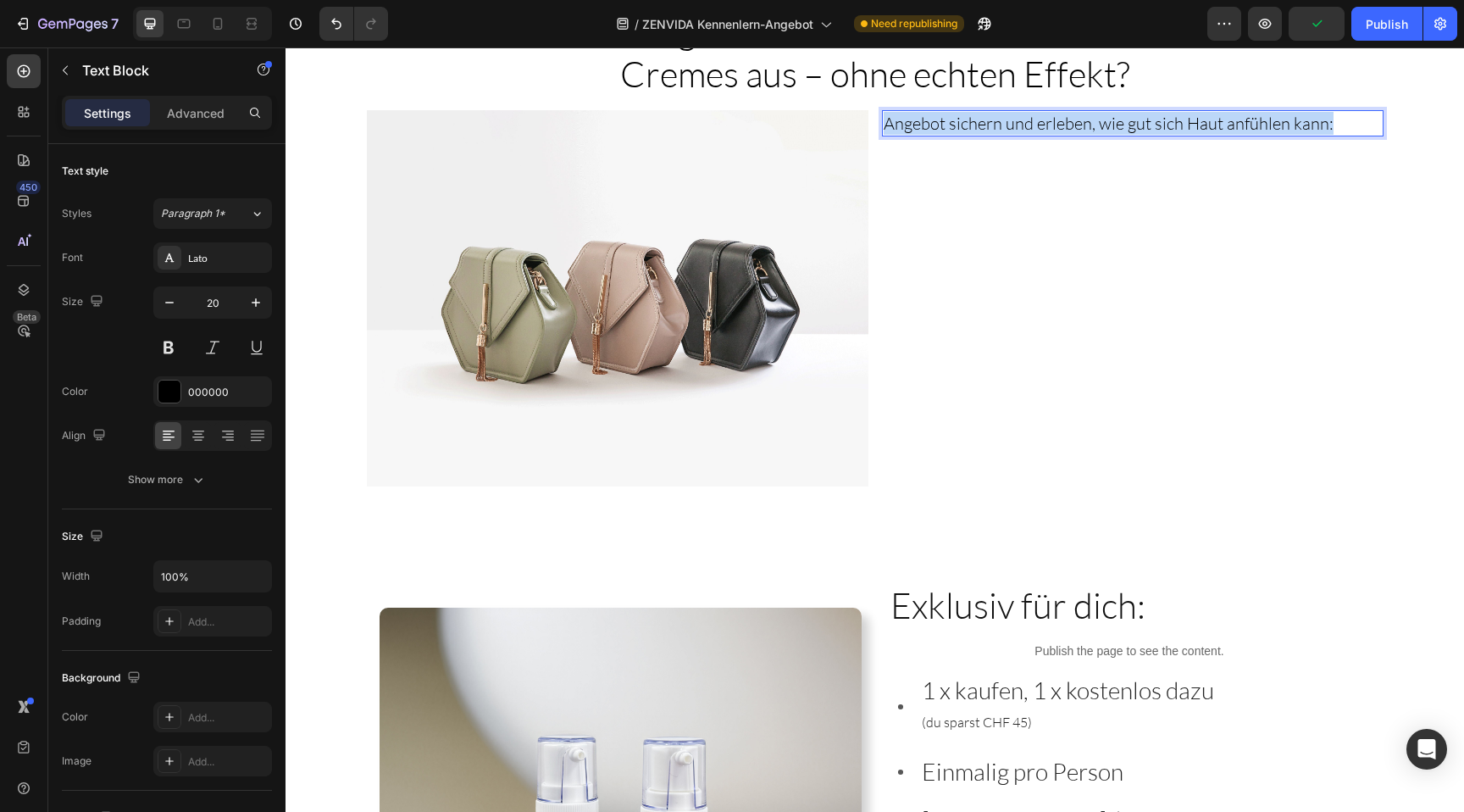
click at [1024, 128] on span "Angebot sichern und erleben, wie gut sich Haut anfühlen kann:" at bounding box center [1108, 123] width 449 height 21
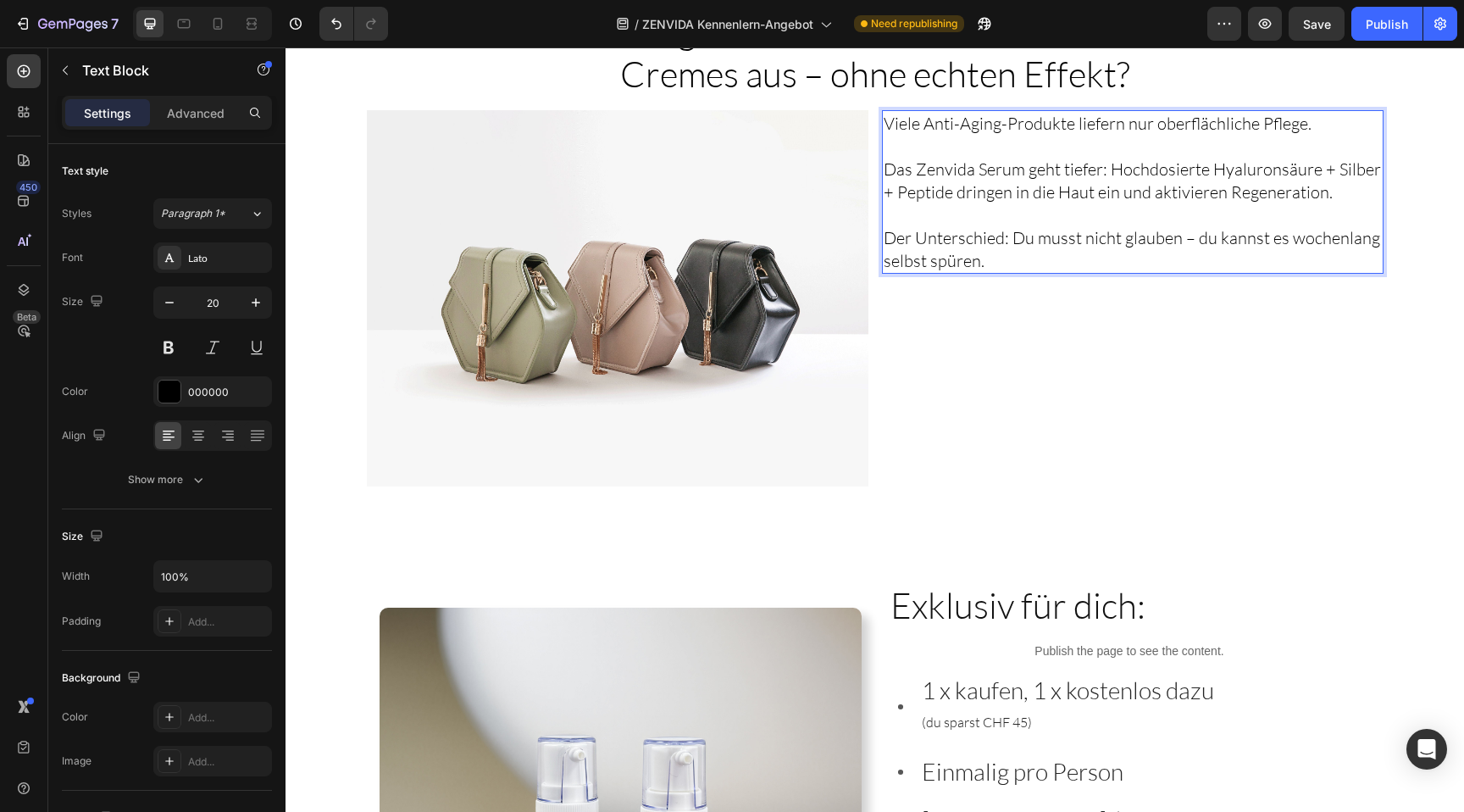
click at [981, 249] on p "Der Unterschied: Du musst nicht glauben – du kannst es wochenlang selbst spüren." at bounding box center [1132, 249] width 498 height 46
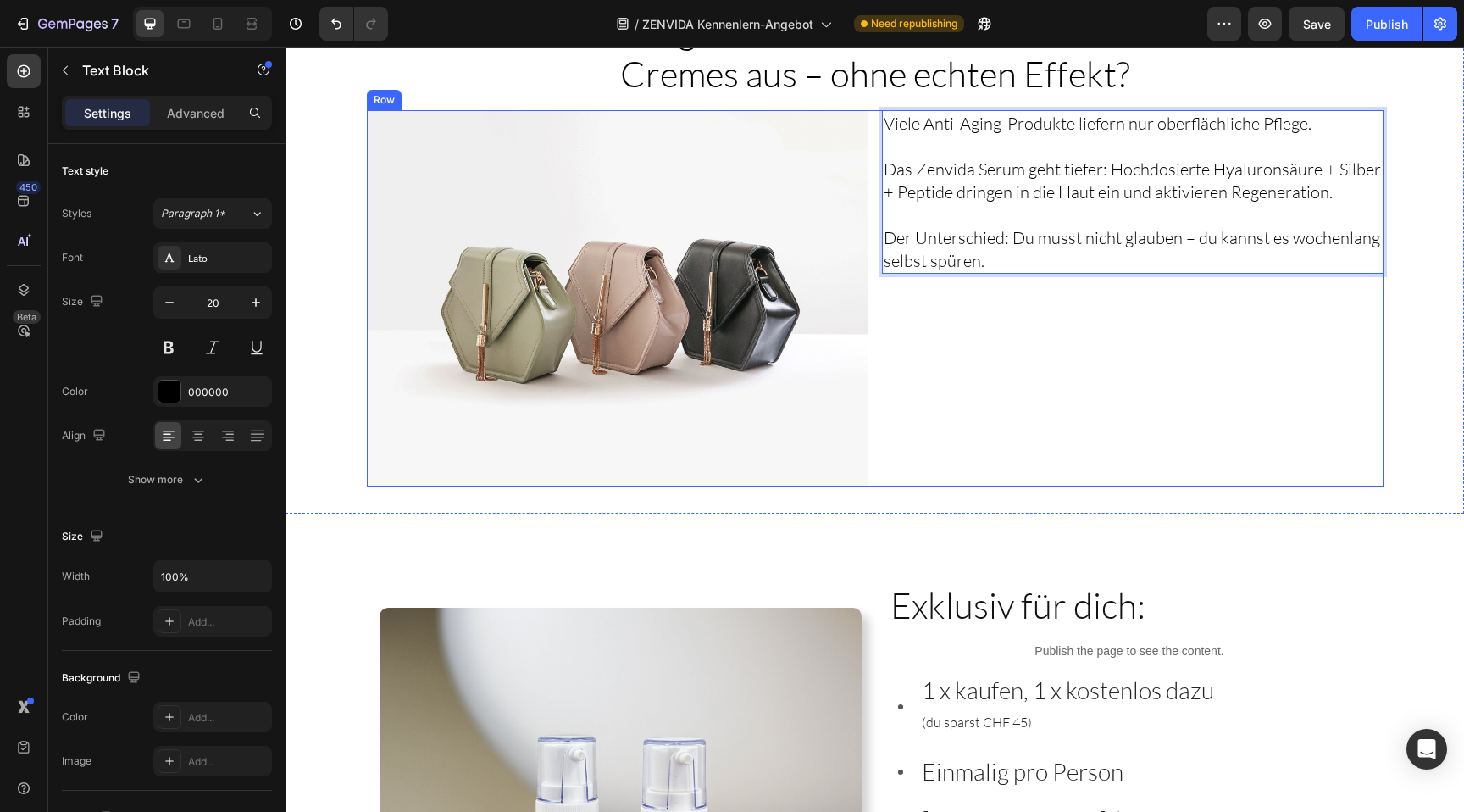
click at [983, 361] on div "Viele Anti-Aging-Produkte liefern nur oberflächliche Pflege. Das Zenvida Serum …" at bounding box center [1132, 298] width 502 height 376
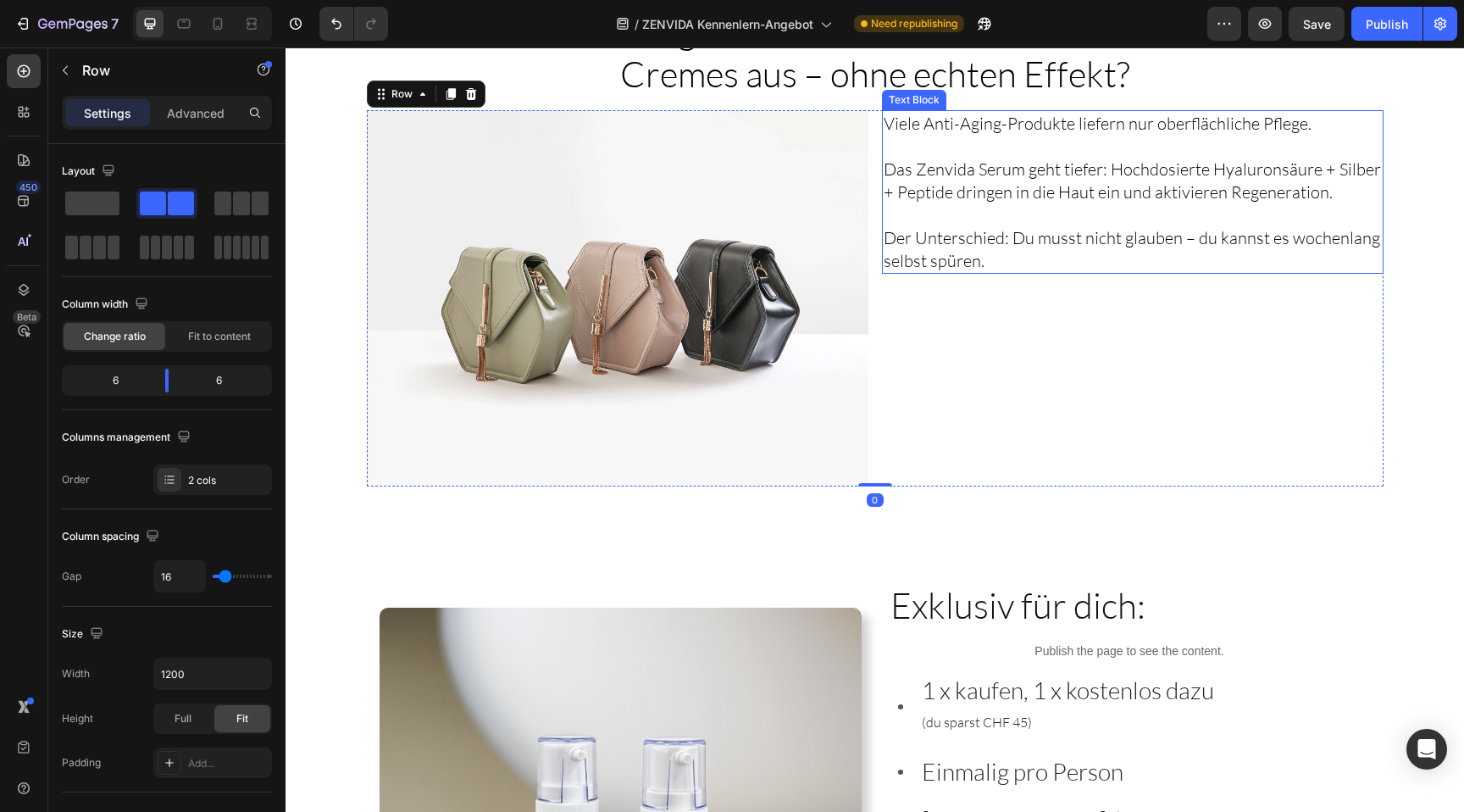
click at [1023, 203] on p "Rich Text Editor. Editing area: main" at bounding box center [1132, 215] width 498 height 23
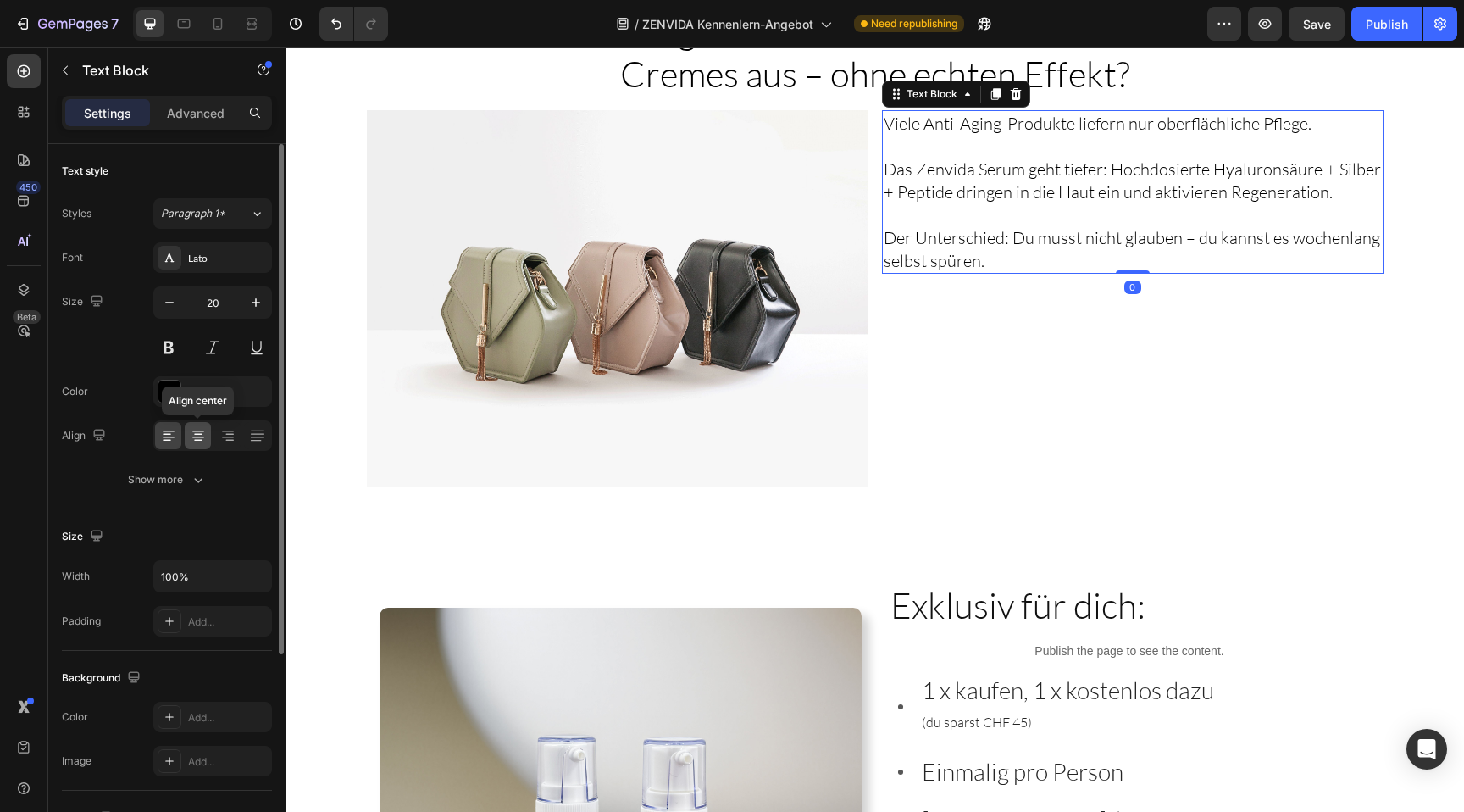
click at [192, 435] on icon at bounding box center [197, 435] width 17 height 17
click at [179, 437] on div at bounding box center [168, 435] width 26 height 27
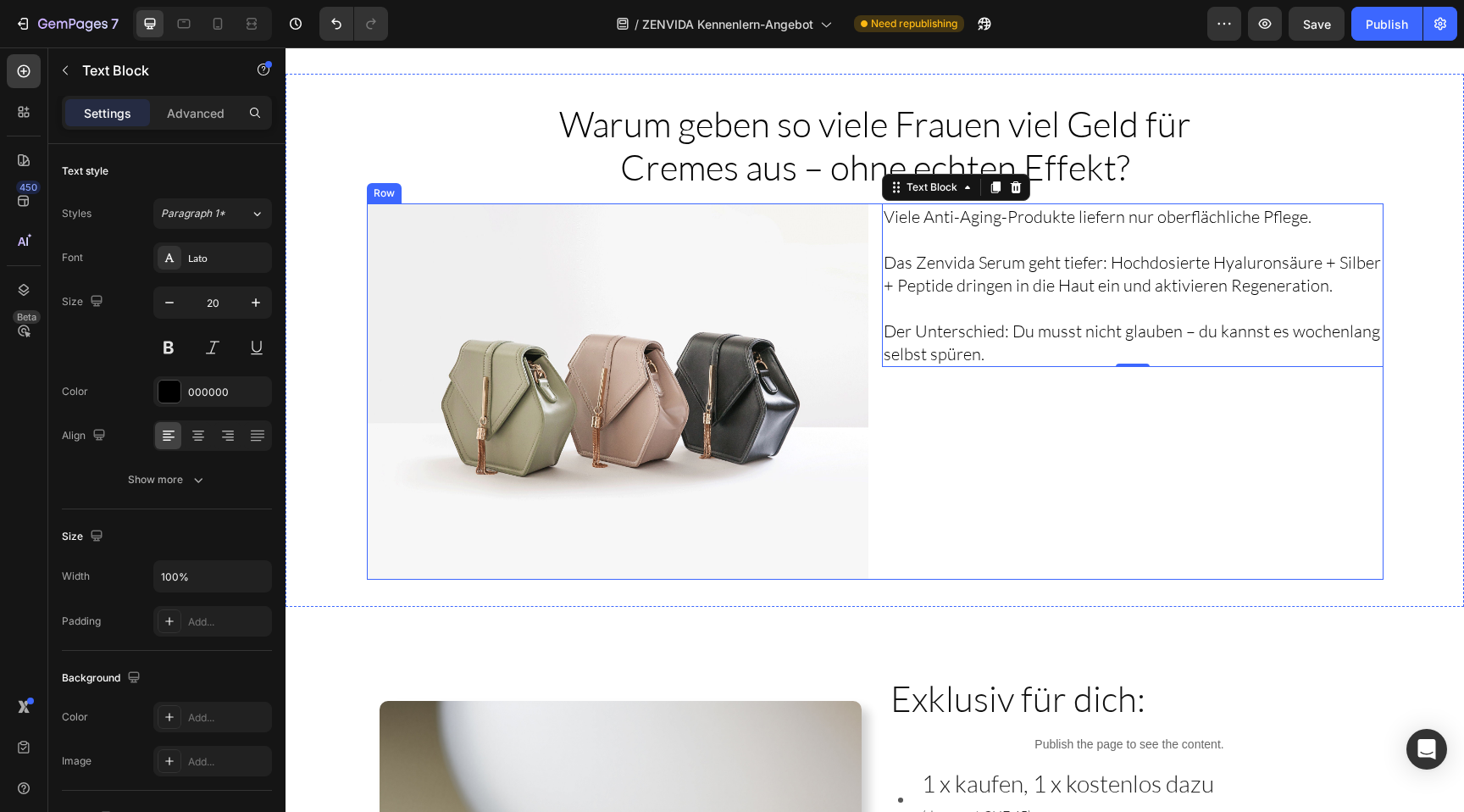
scroll to position [2109, 0]
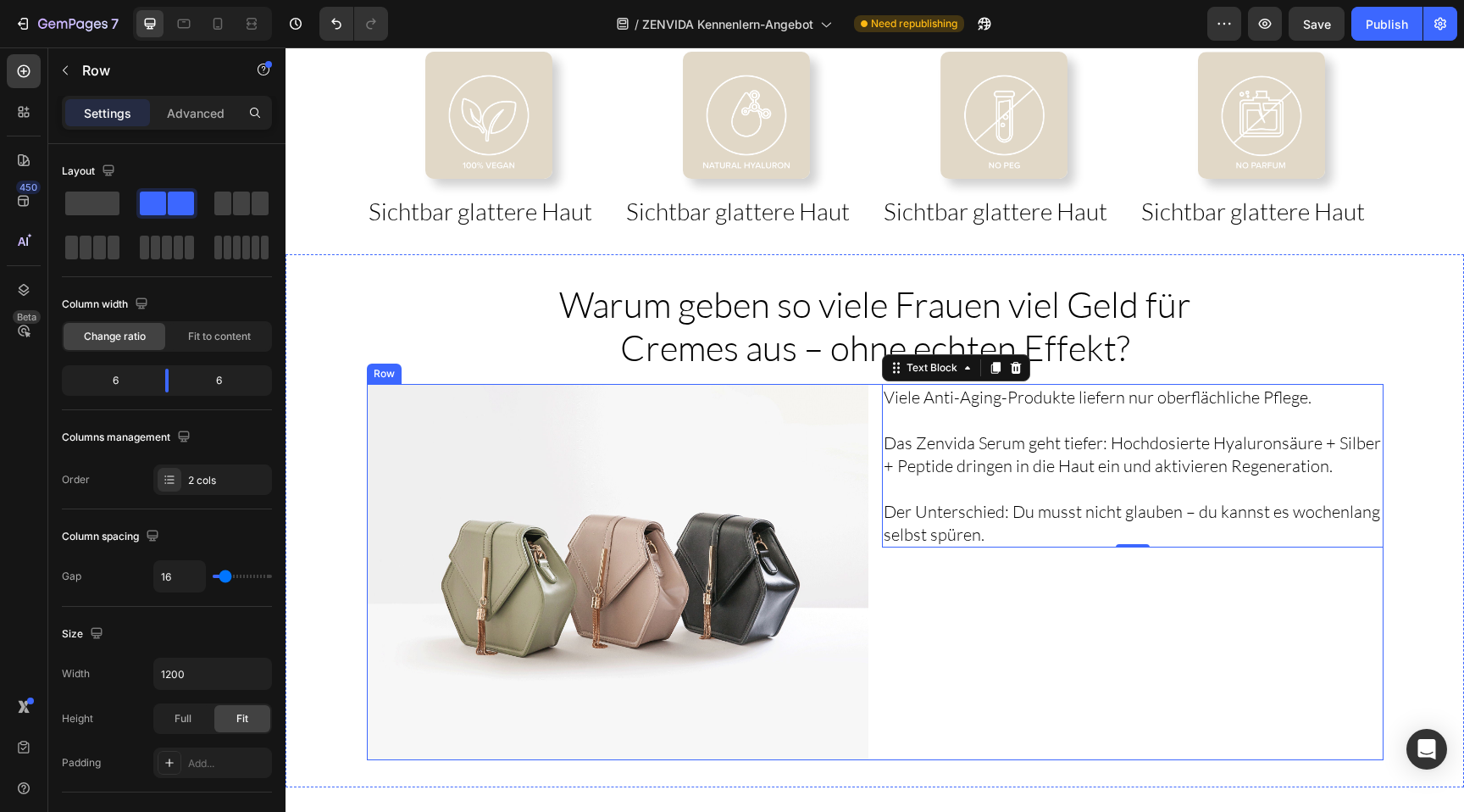
click at [1044, 595] on div "Viele Anti-Aging-Produkte liefern nur oberflächliche Pflege. Das Zenvida Serum …" at bounding box center [1132, 571] width 502 height 376
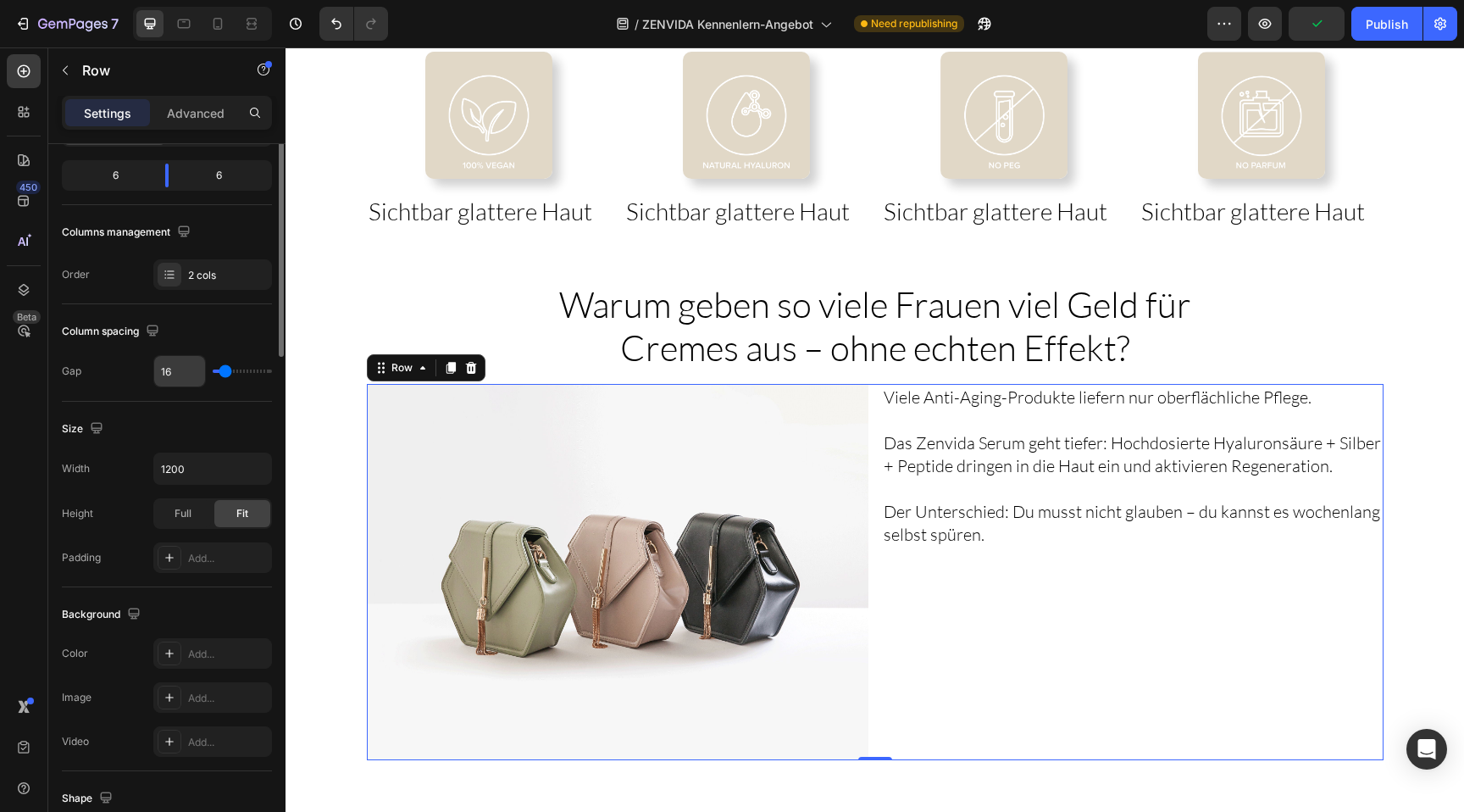
scroll to position [511, 0]
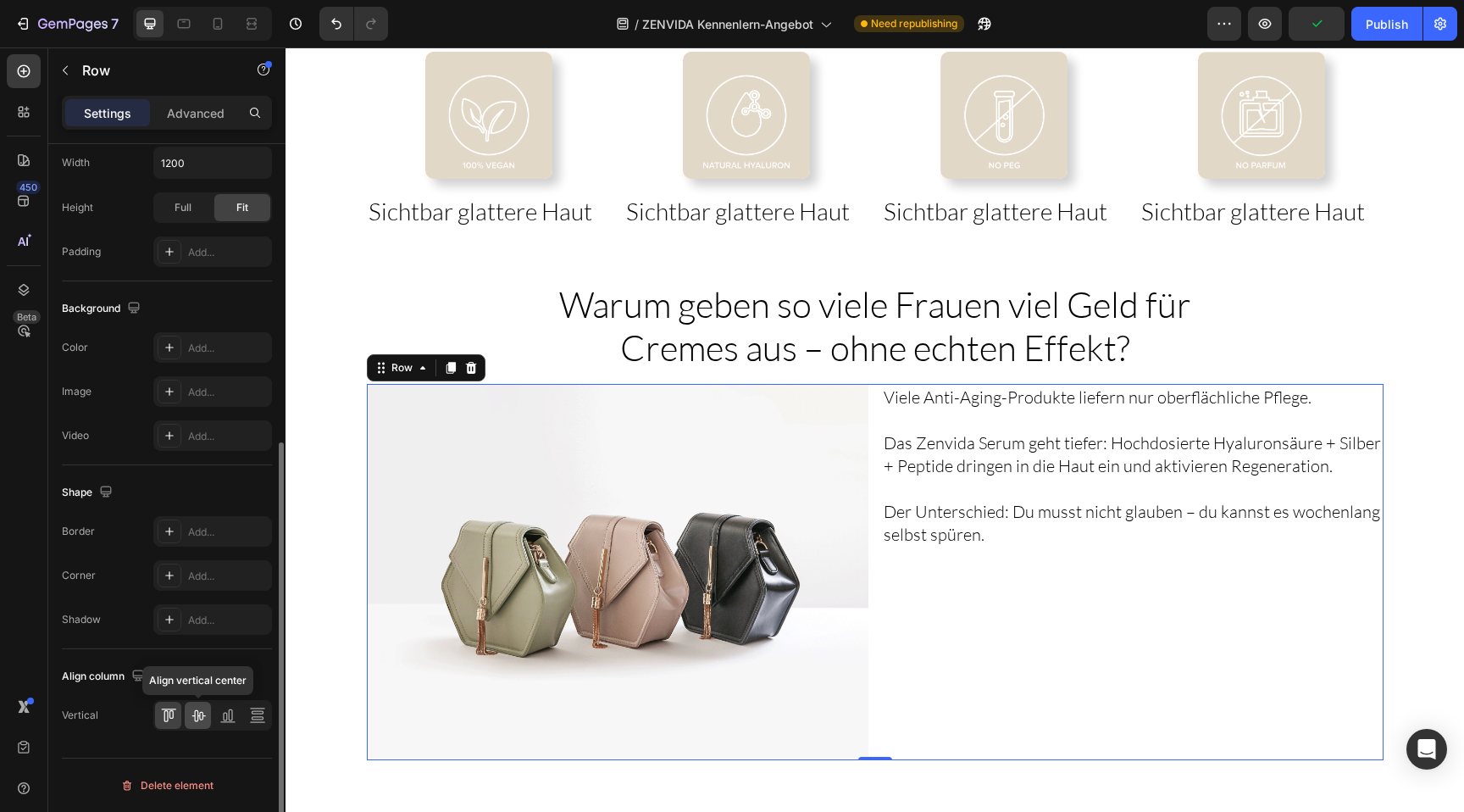
click at [197, 724] on div at bounding box center [197, 715] width 26 height 27
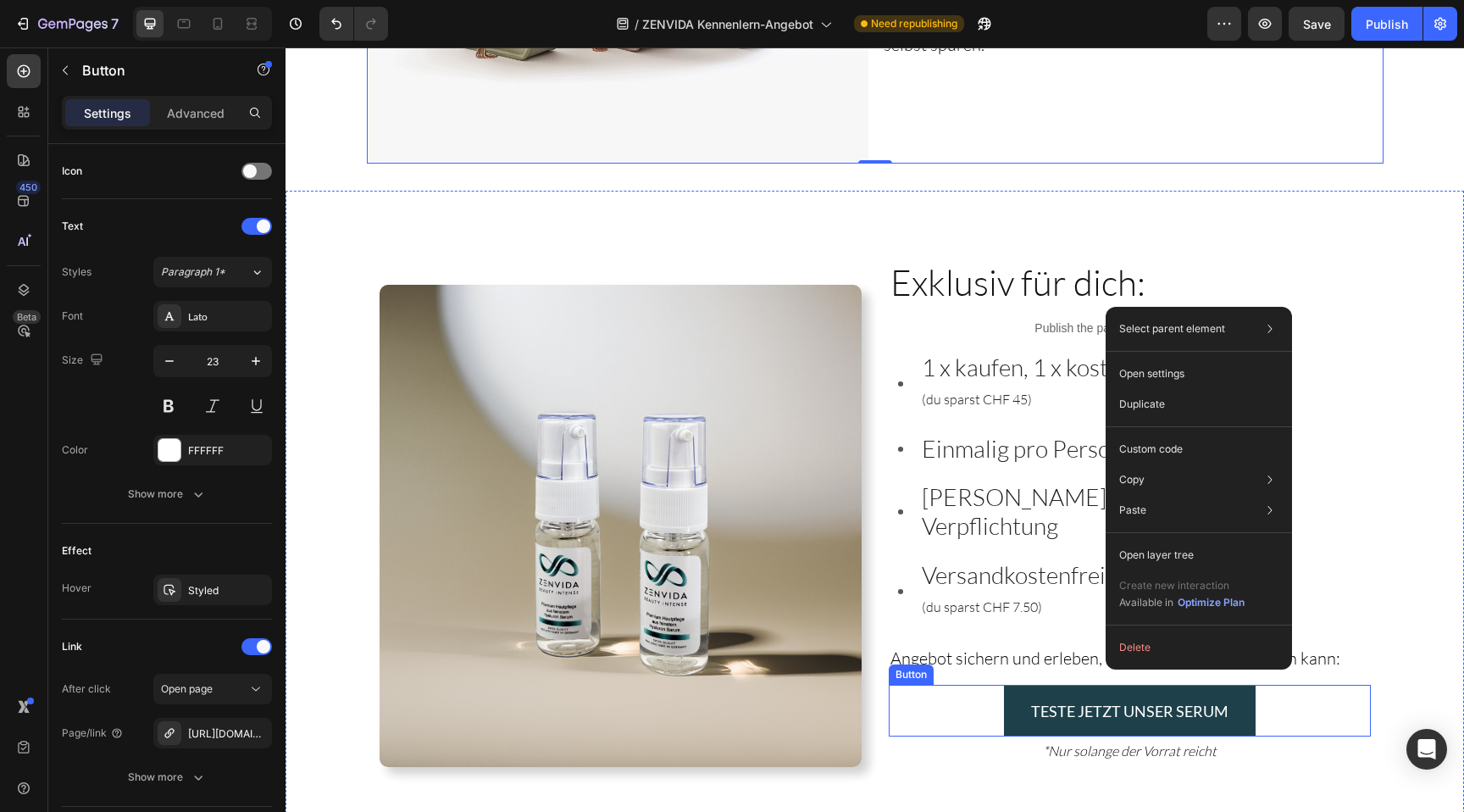
scroll to position [0, 0]
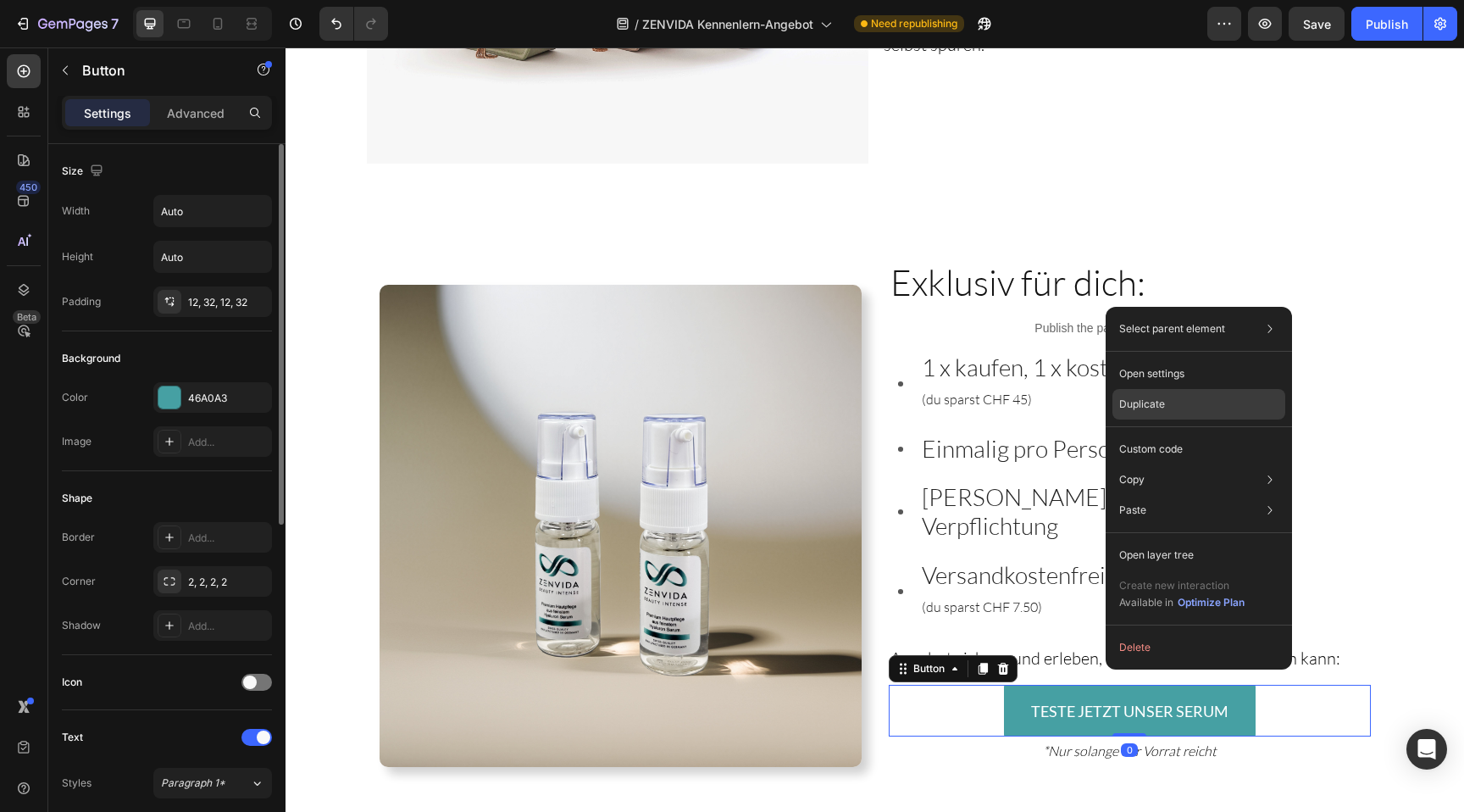
click at [1157, 434] on div "Duplicate" at bounding box center [1198, 449] width 173 height 30
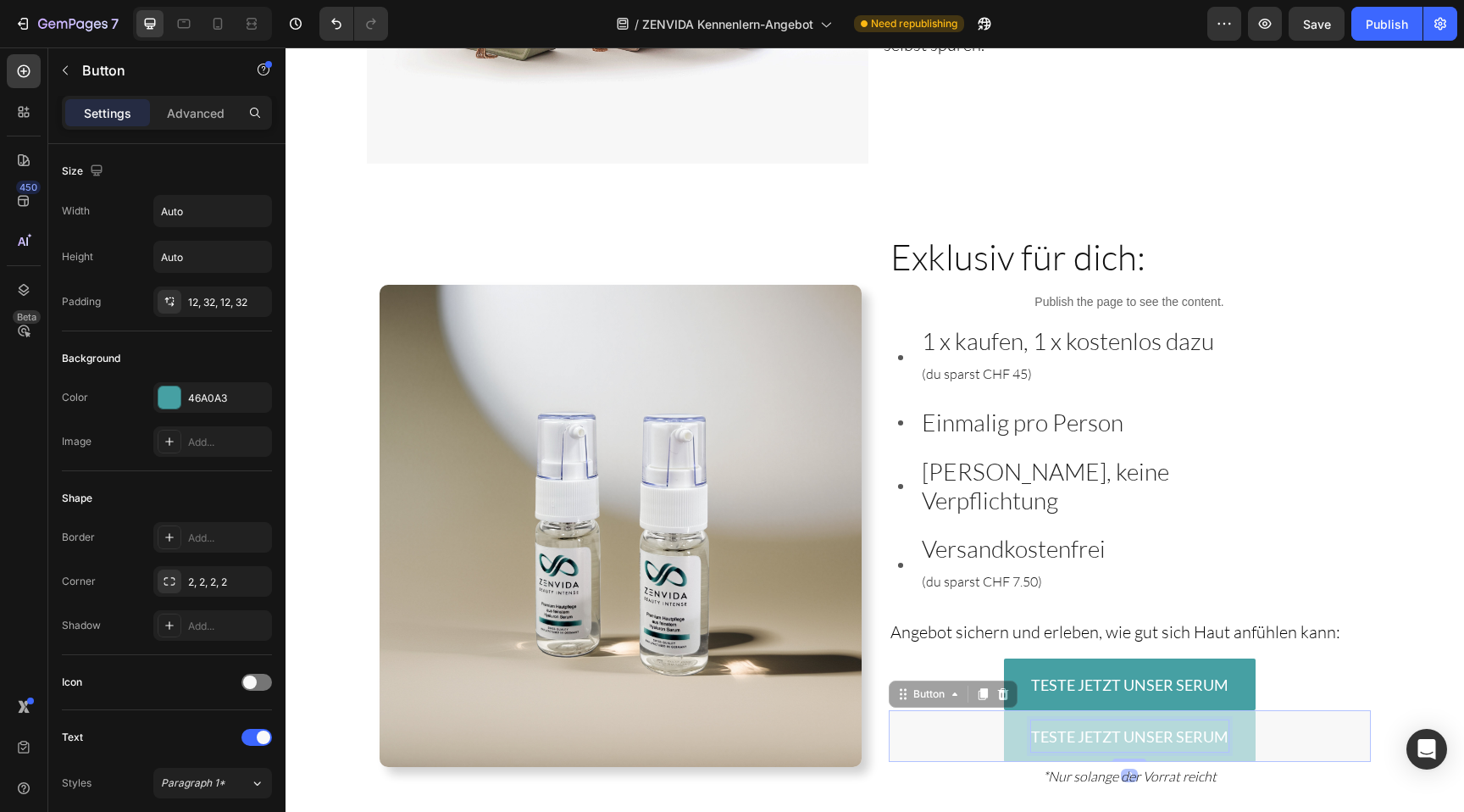
scroll to position [2680, 0]
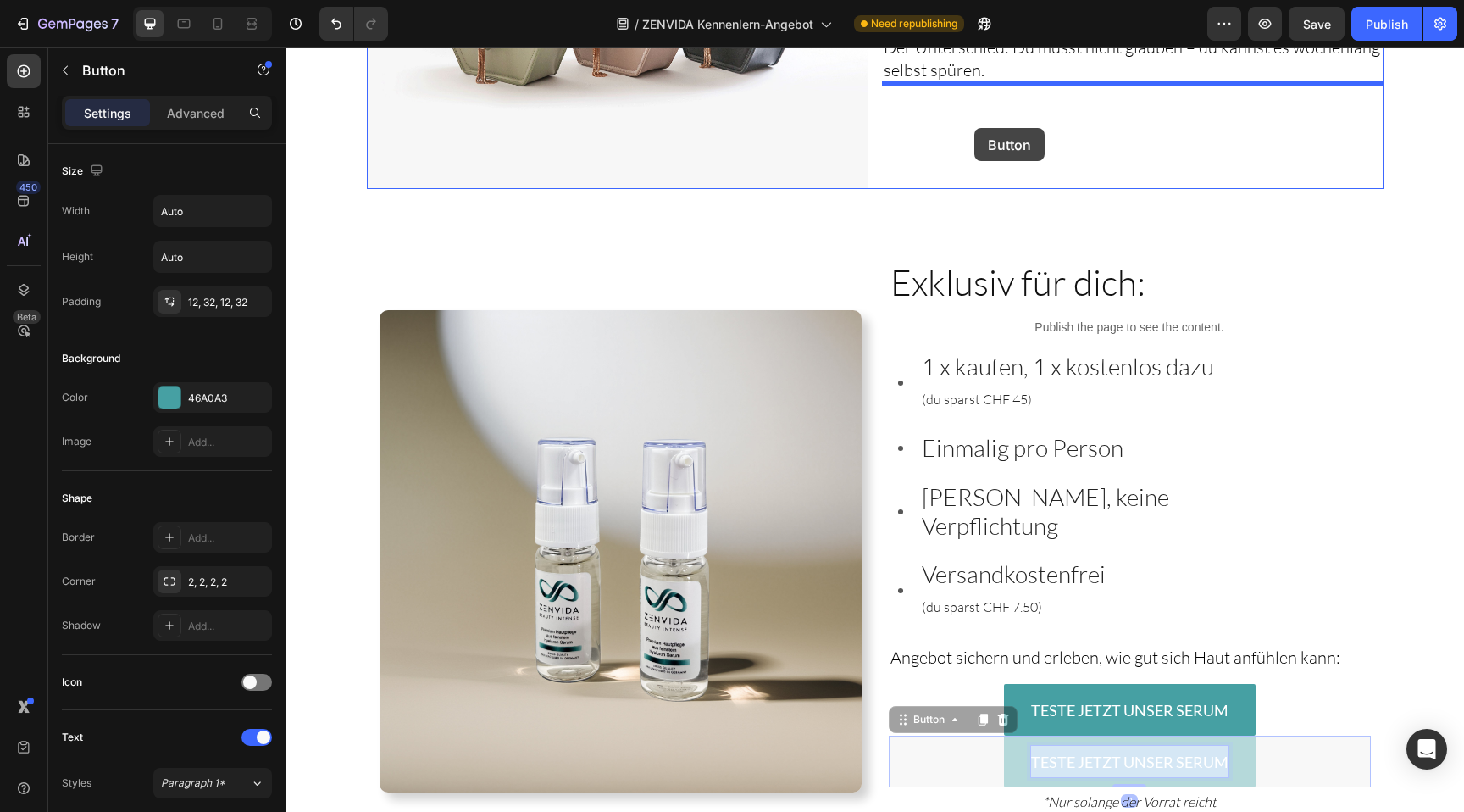
drag, startPoint x: 1080, startPoint y: 724, endPoint x: 975, endPoint y: 128, distance: 605.2
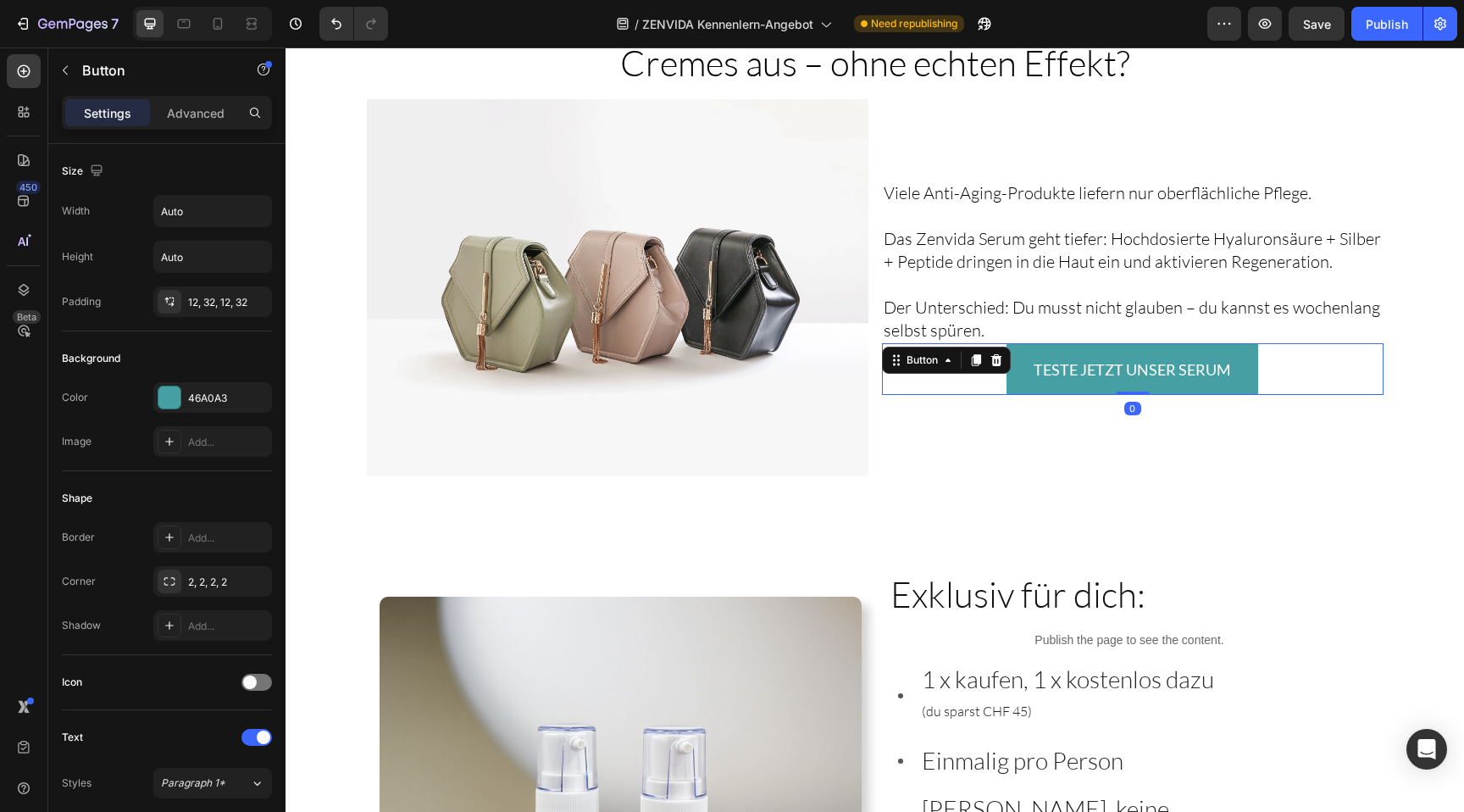
scroll to position [2384, 0]
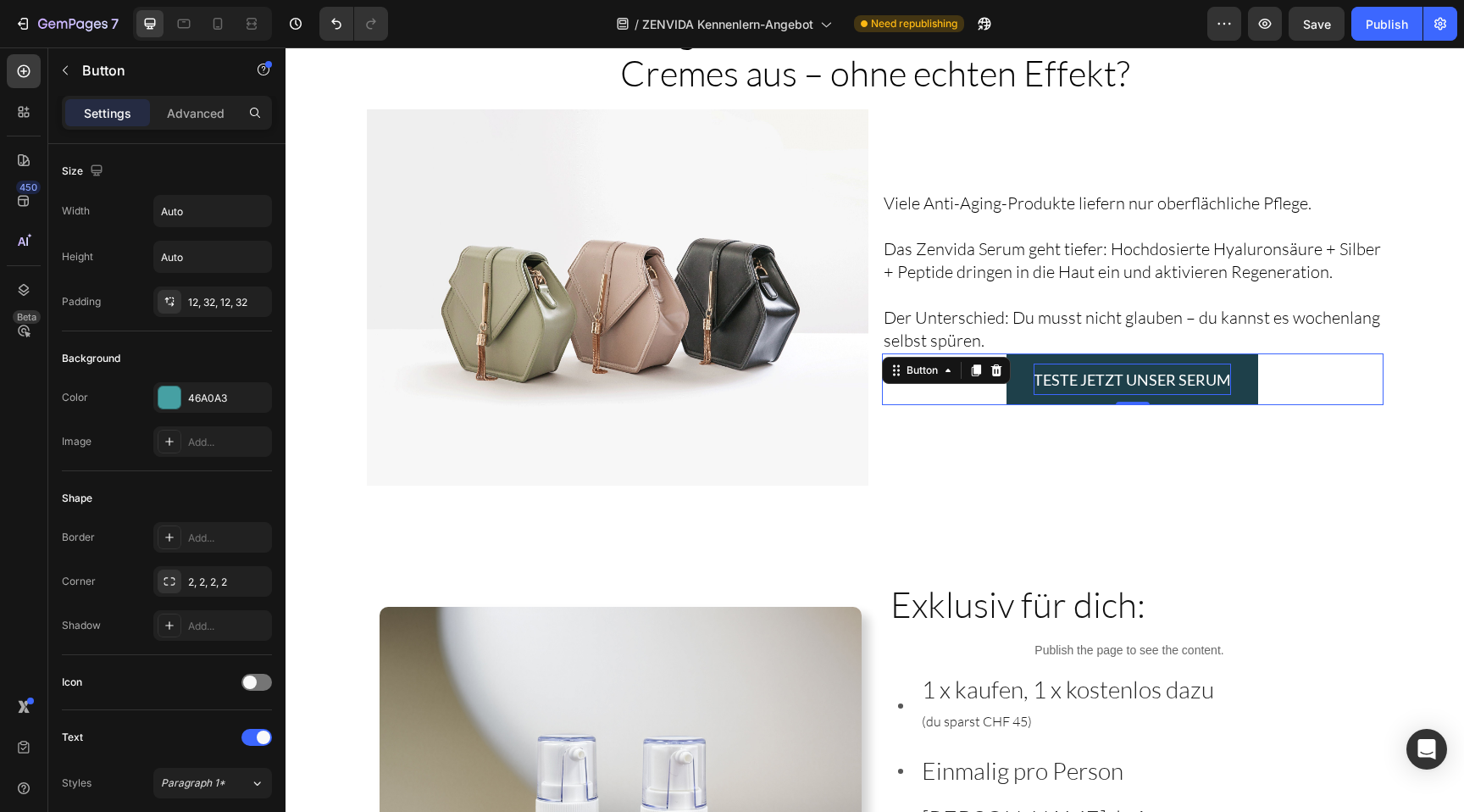
click at [1126, 378] on span "TESTE JETZT UNSER SERUM" at bounding box center [1132, 379] width 197 height 18
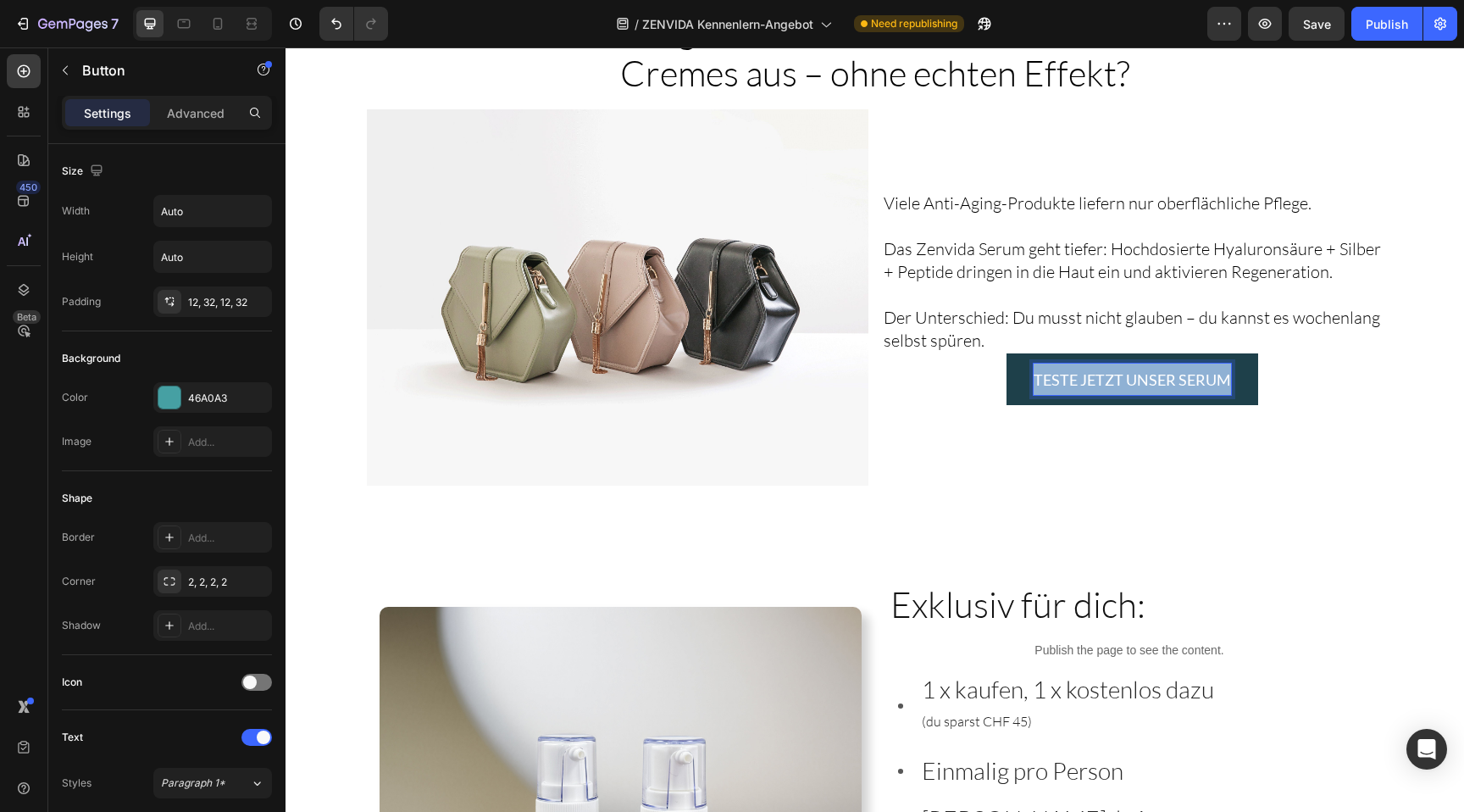
click at [1126, 378] on span "TESTE JETZT UNSER SERUM" at bounding box center [1132, 379] width 197 height 18
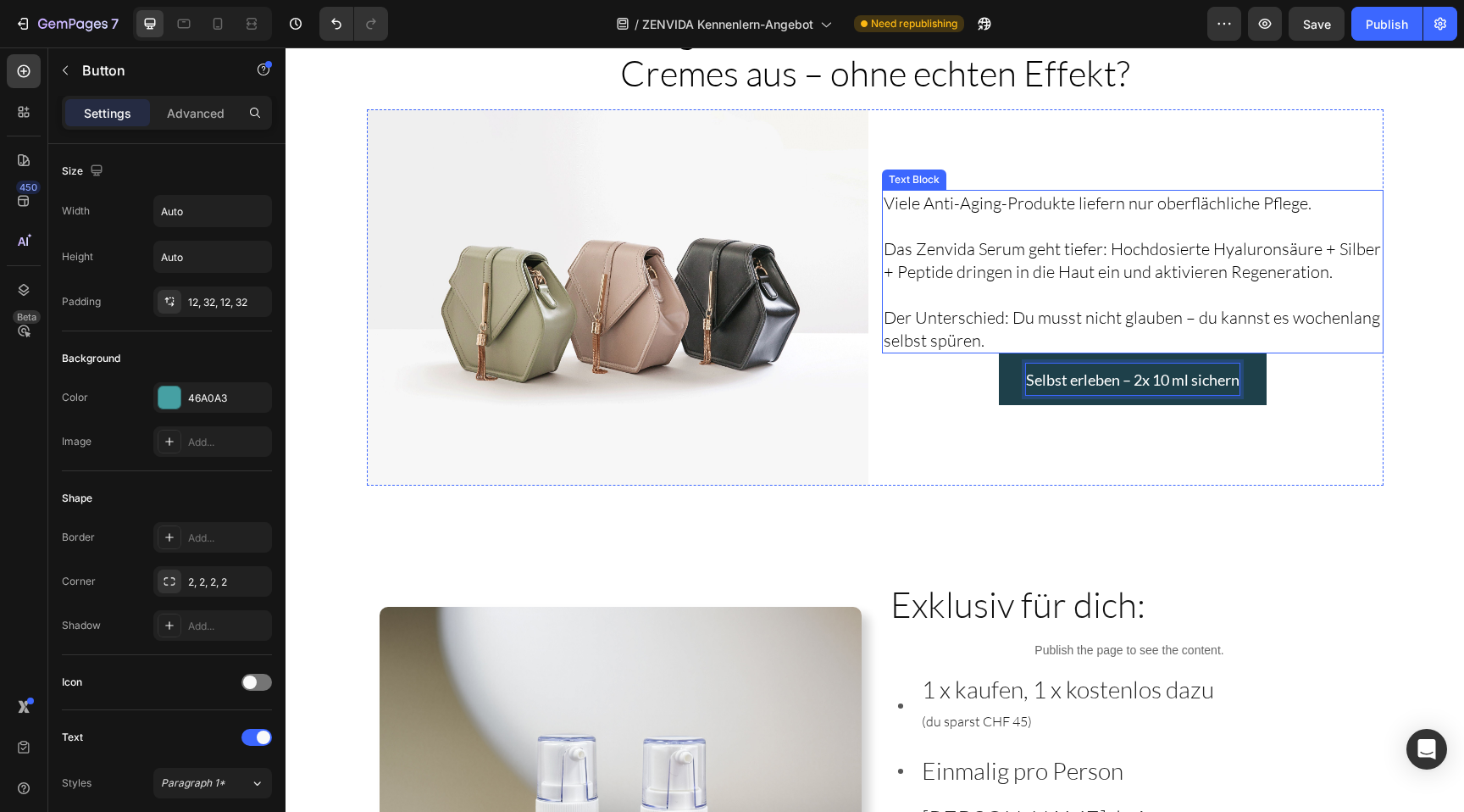
click at [1214, 287] on p "Rich Text Editor. Editing area: main" at bounding box center [1132, 294] width 498 height 23
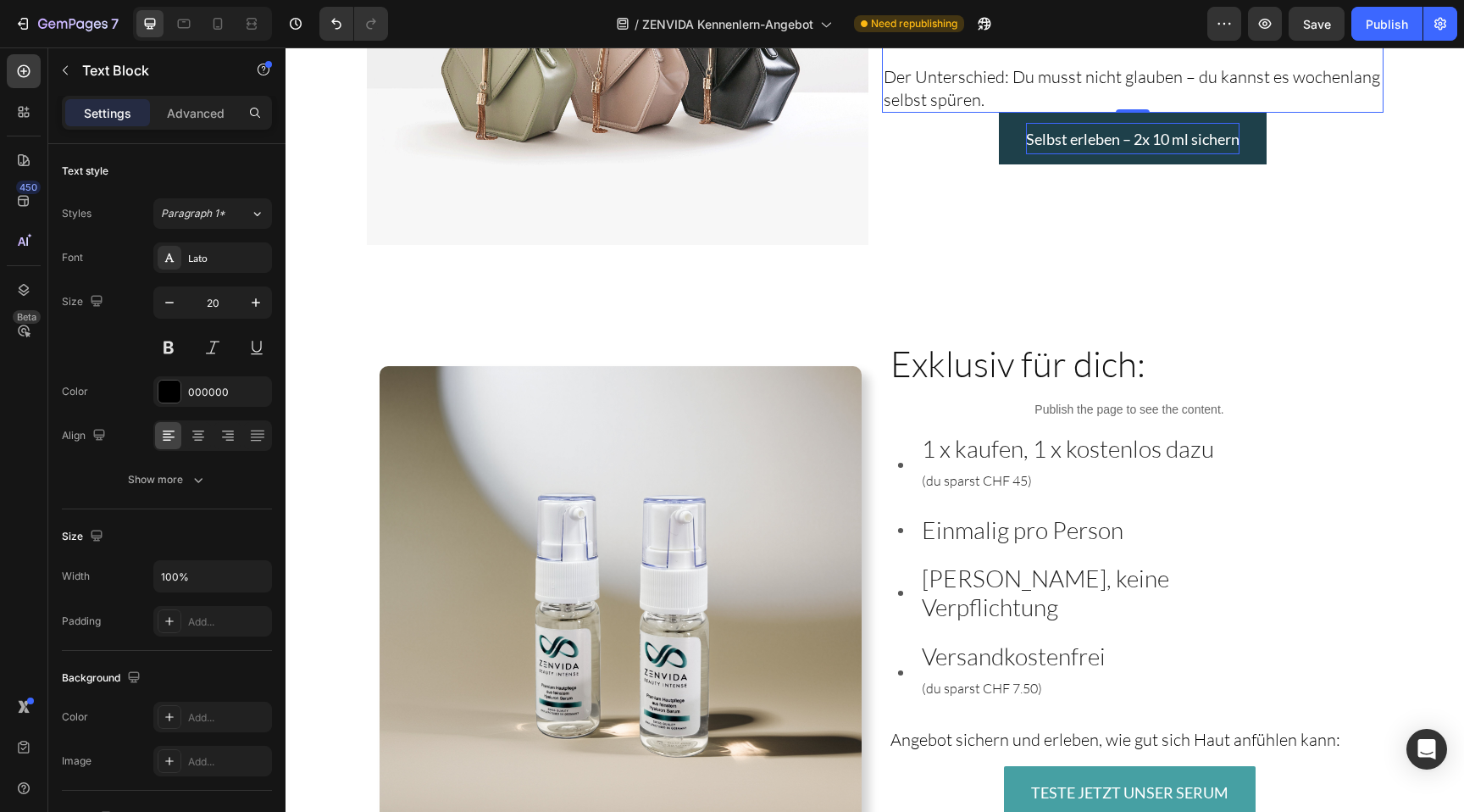
scroll to position [2719, 0]
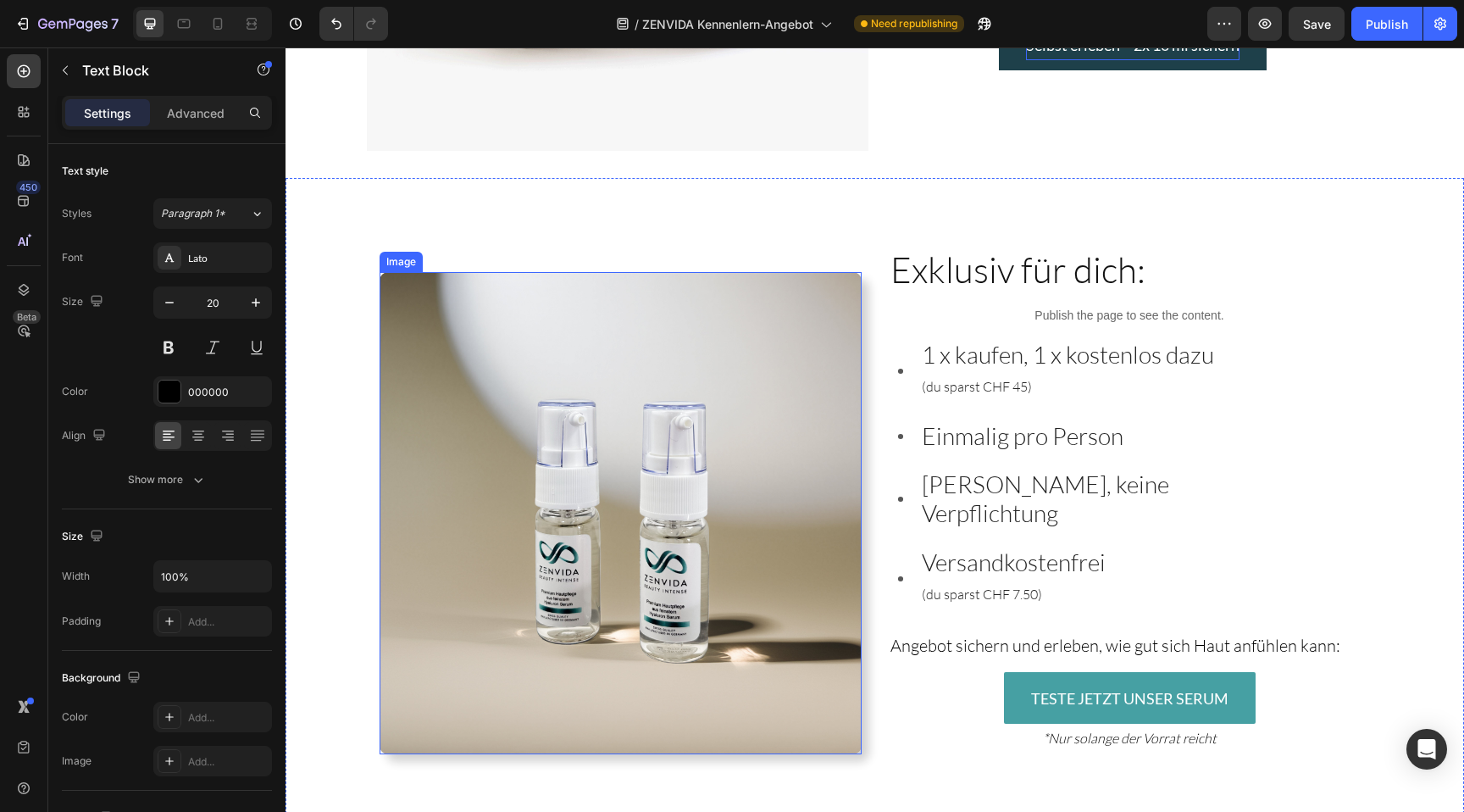
click at [591, 385] on img at bounding box center [621, 513] width 482 height 482
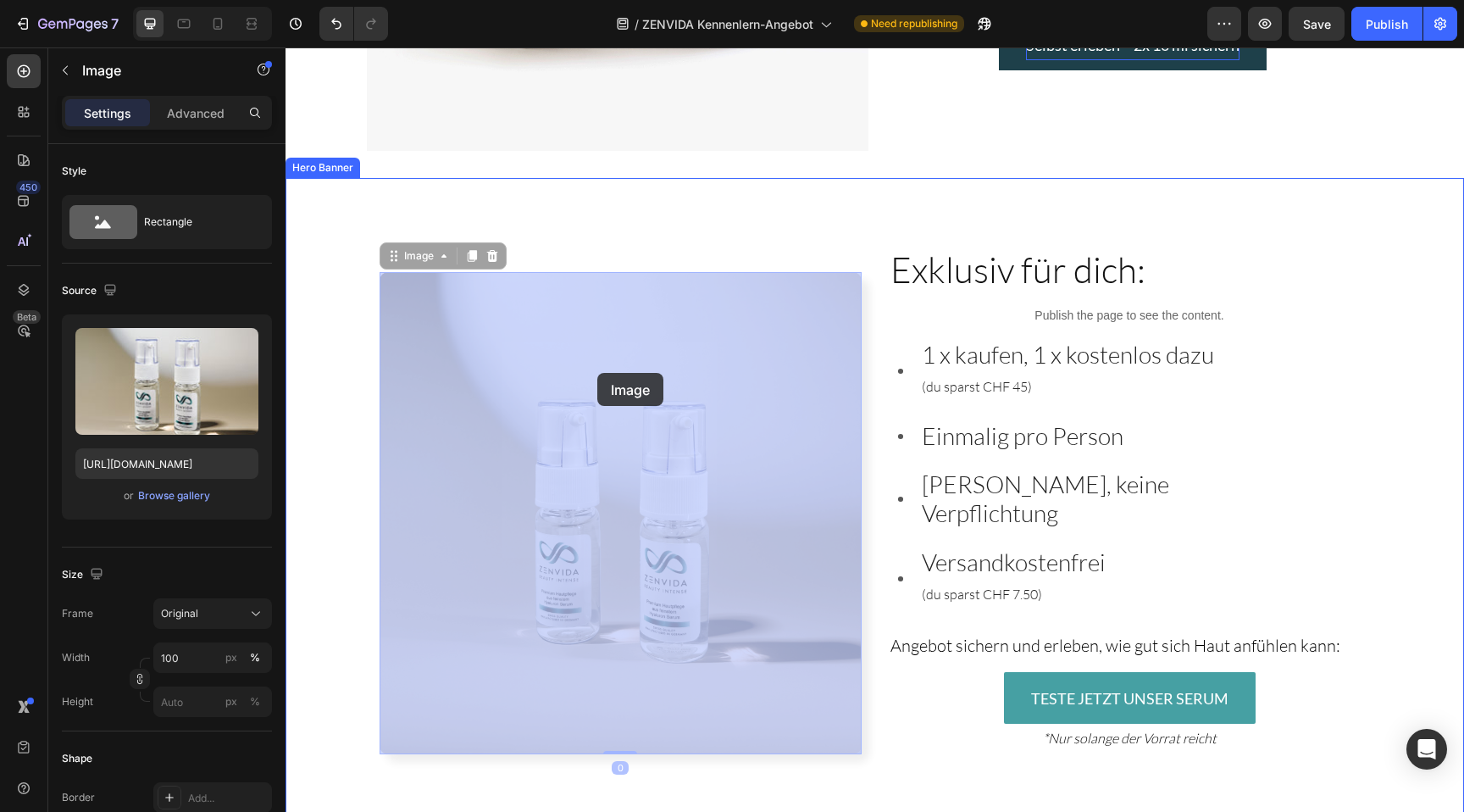
drag, startPoint x: 605, startPoint y: 385, endPoint x: 598, endPoint y: 373, distance: 13.9
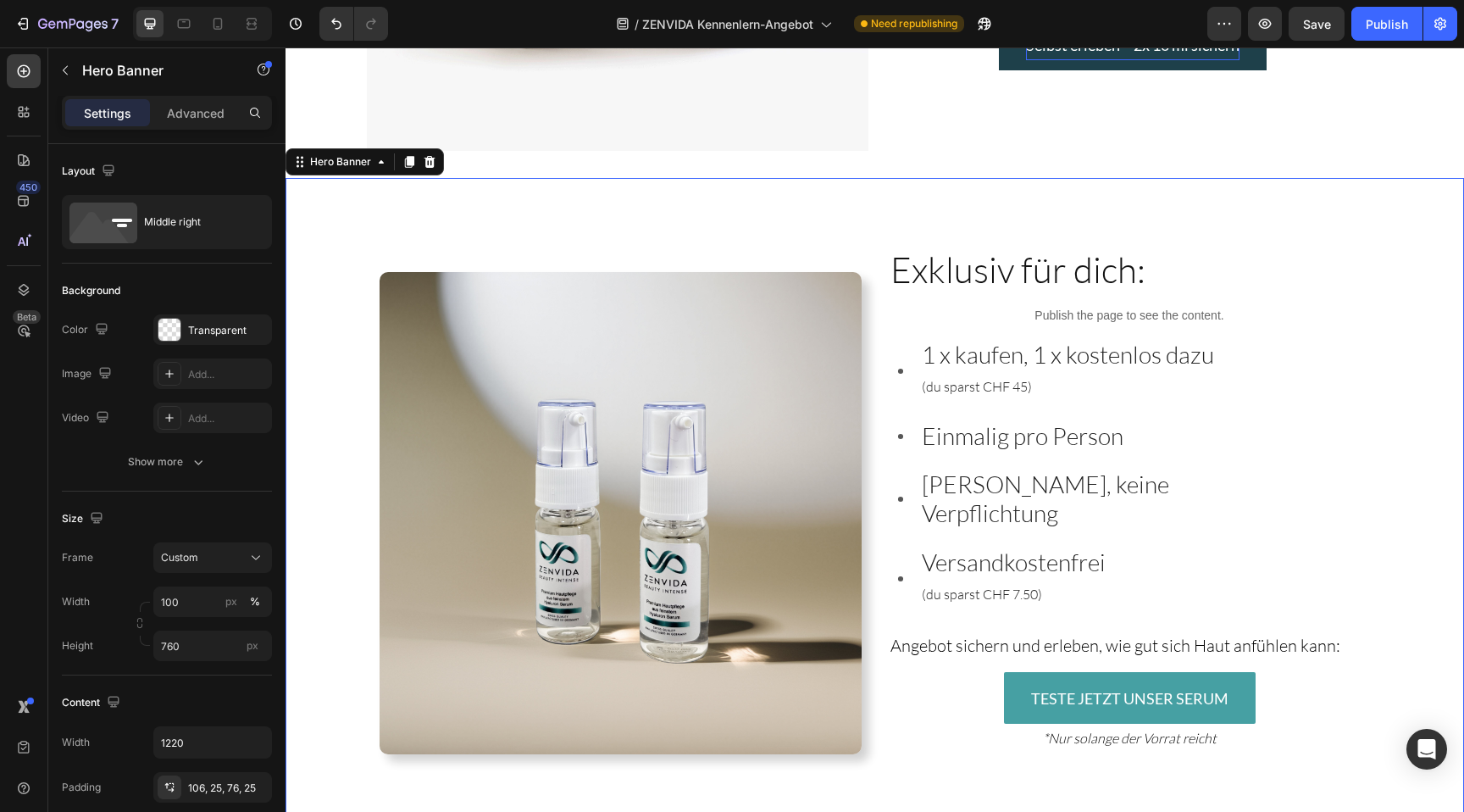
click at [747, 214] on div "Exklusiv für dich: Heading Publish the page to see the content. Custom Code 1 x…" at bounding box center [875, 499] width 1034 height 686
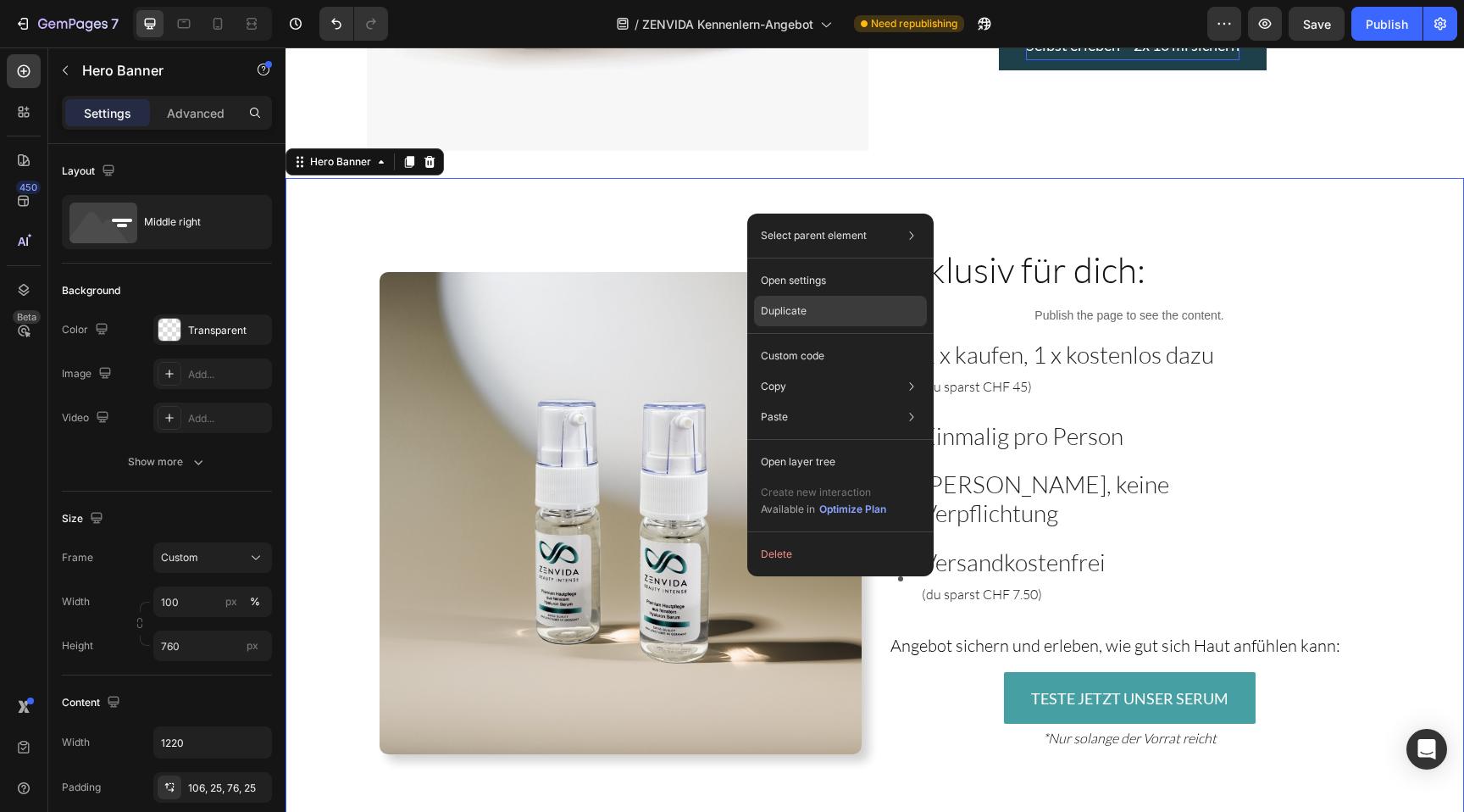
click at [798, 303] on p "Duplicate" at bounding box center [783, 311] width 46 height 16
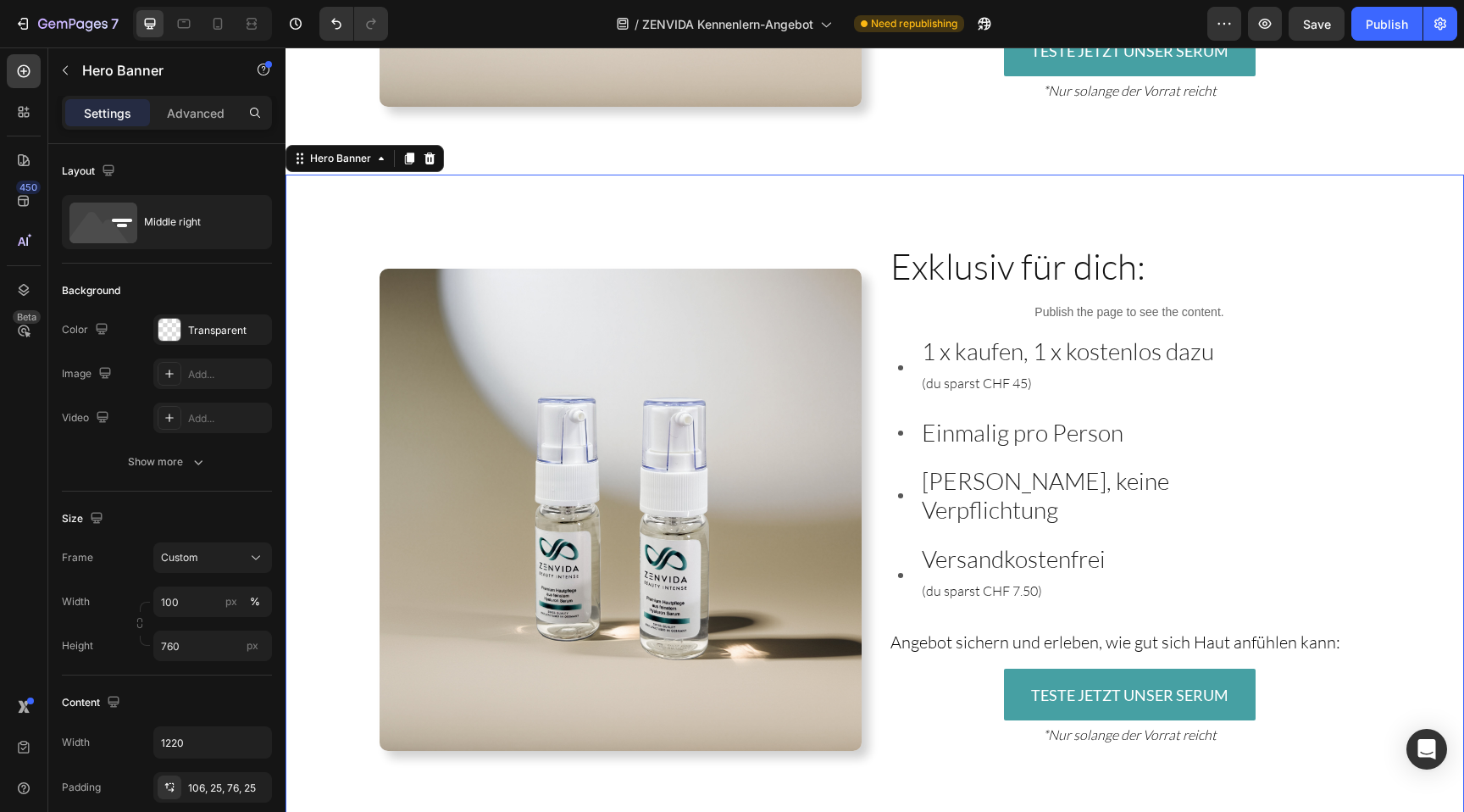
scroll to position [3433, 0]
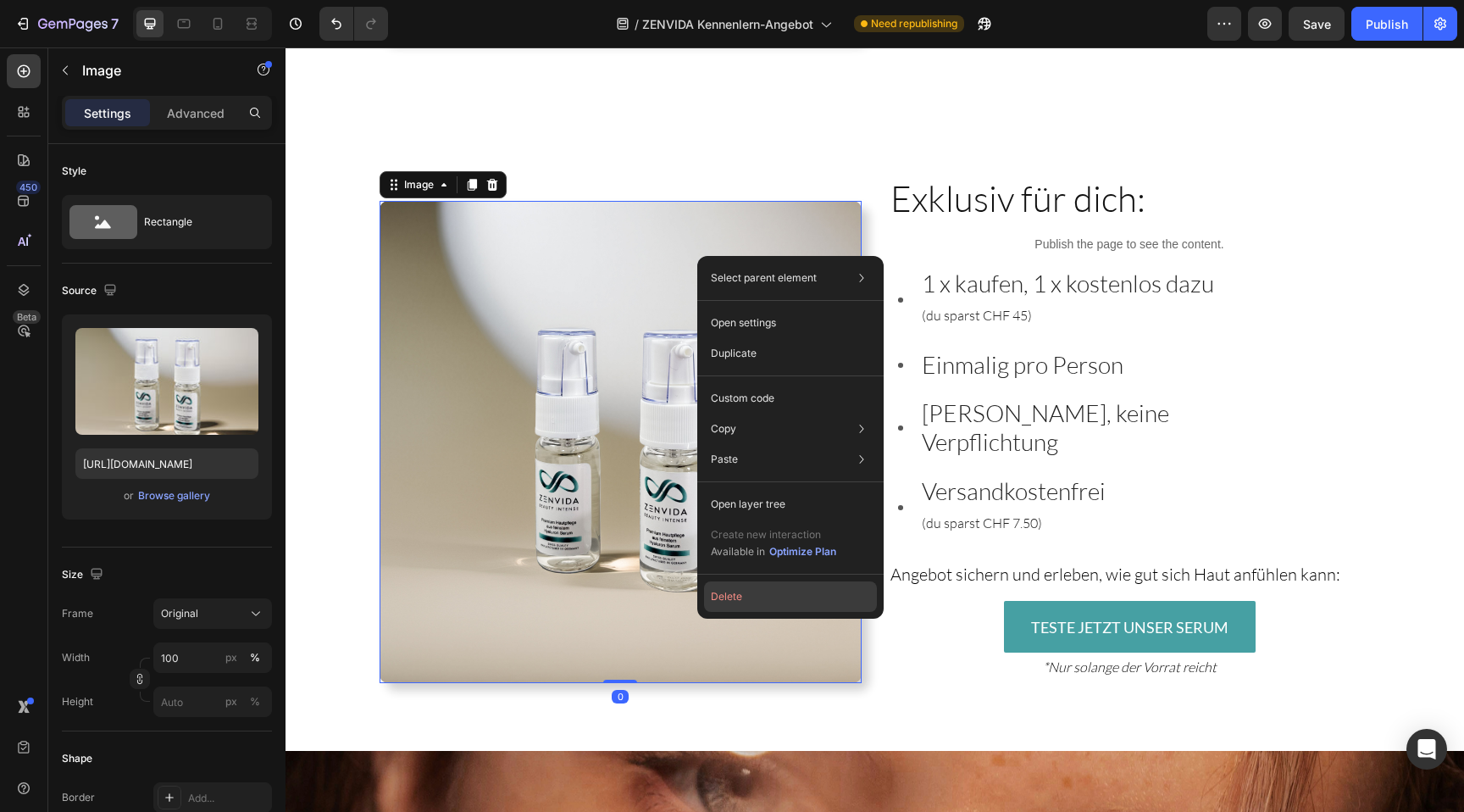
click at [746, 609] on button "Delete" at bounding box center [790, 596] width 173 height 30
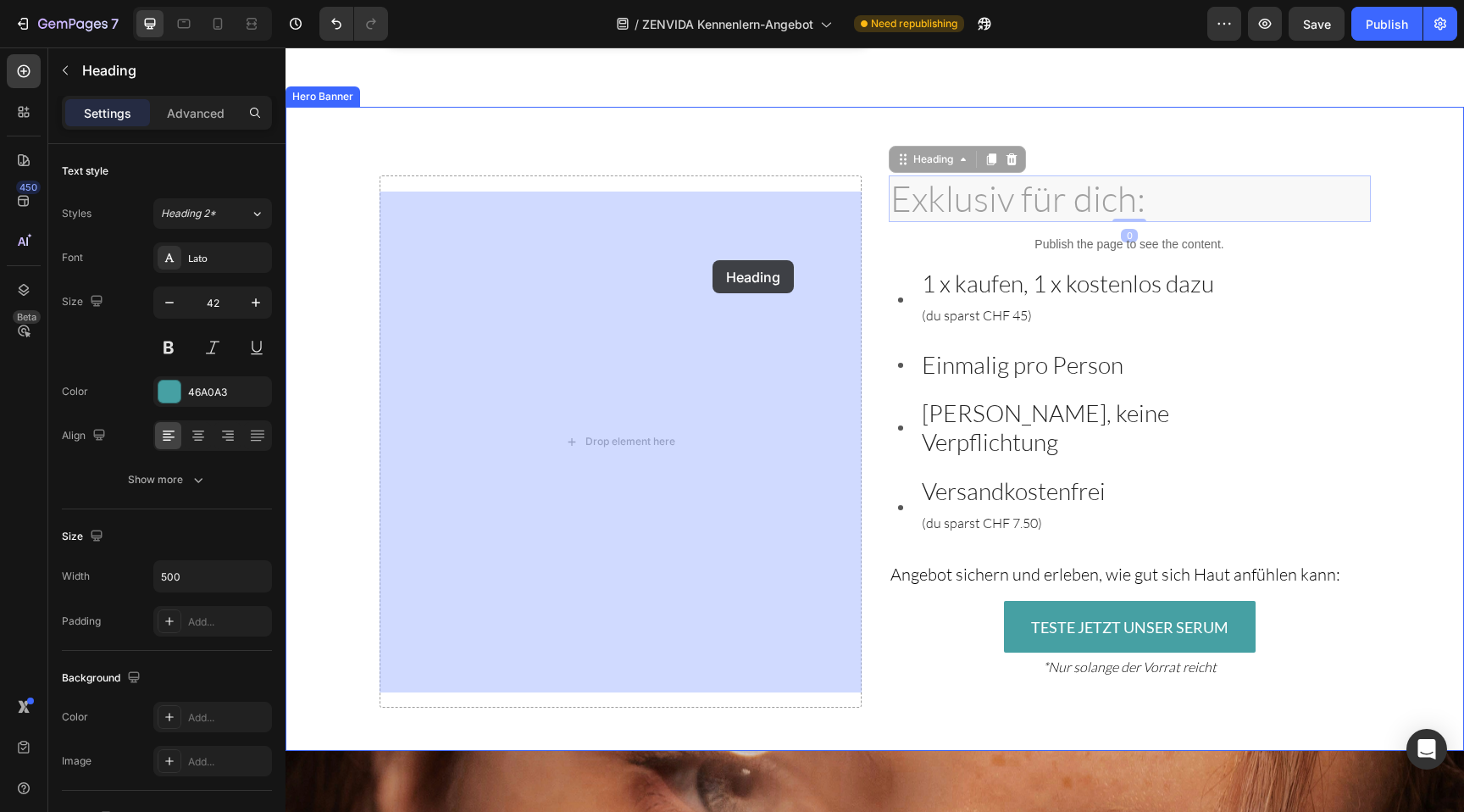
drag, startPoint x: 1165, startPoint y: 227, endPoint x: 713, endPoint y: 260, distance: 453.2
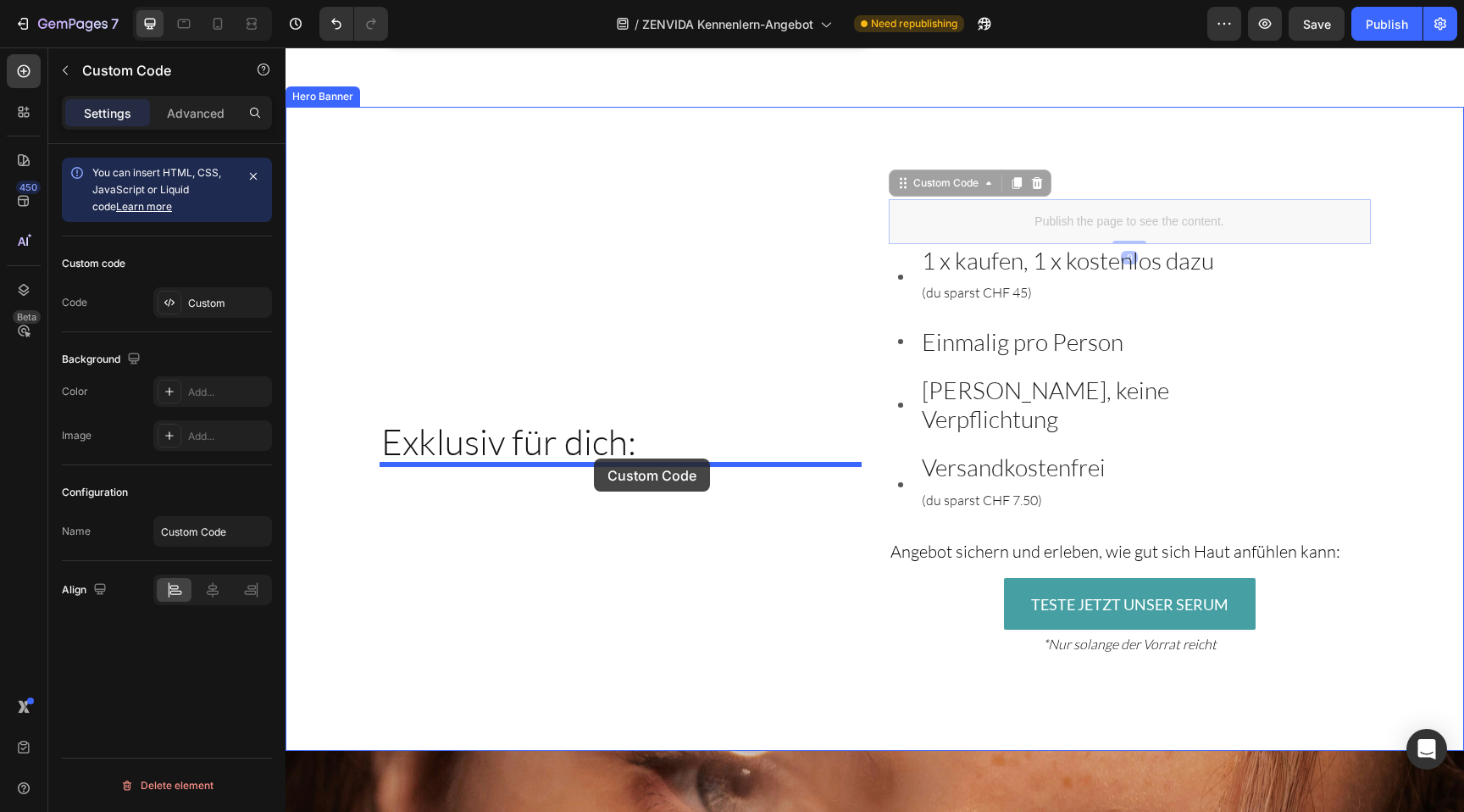
drag, startPoint x: 1141, startPoint y: 225, endPoint x: 594, endPoint y: 458, distance: 594.6
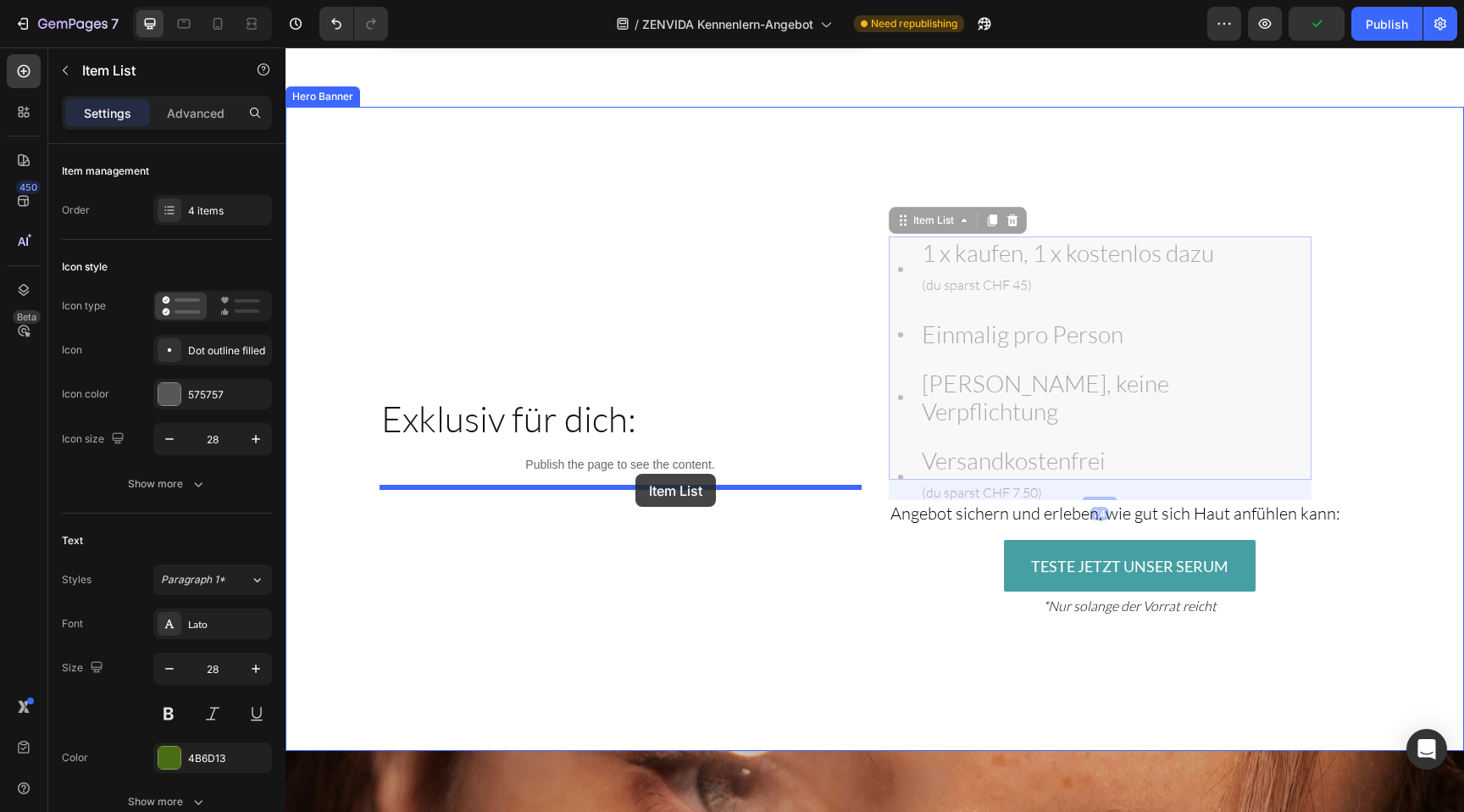
drag, startPoint x: 1270, startPoint y: 303, endPoint x: 636, endPoint y: 474, distance: 656.7
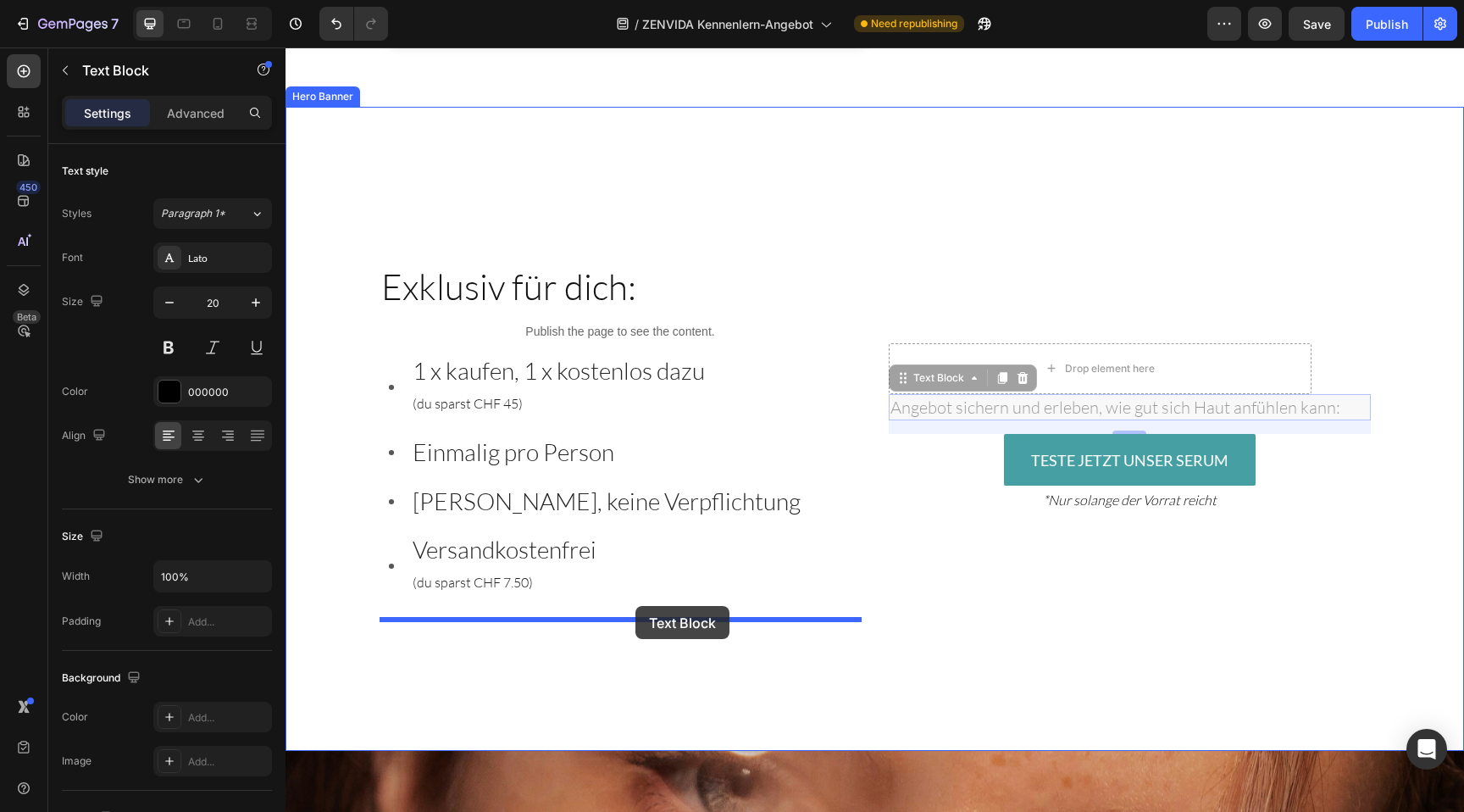
drag, startPoint x: 1265, startPoint y: 416, endPoint x: 636, endPoint y: 606, distance: 657.1
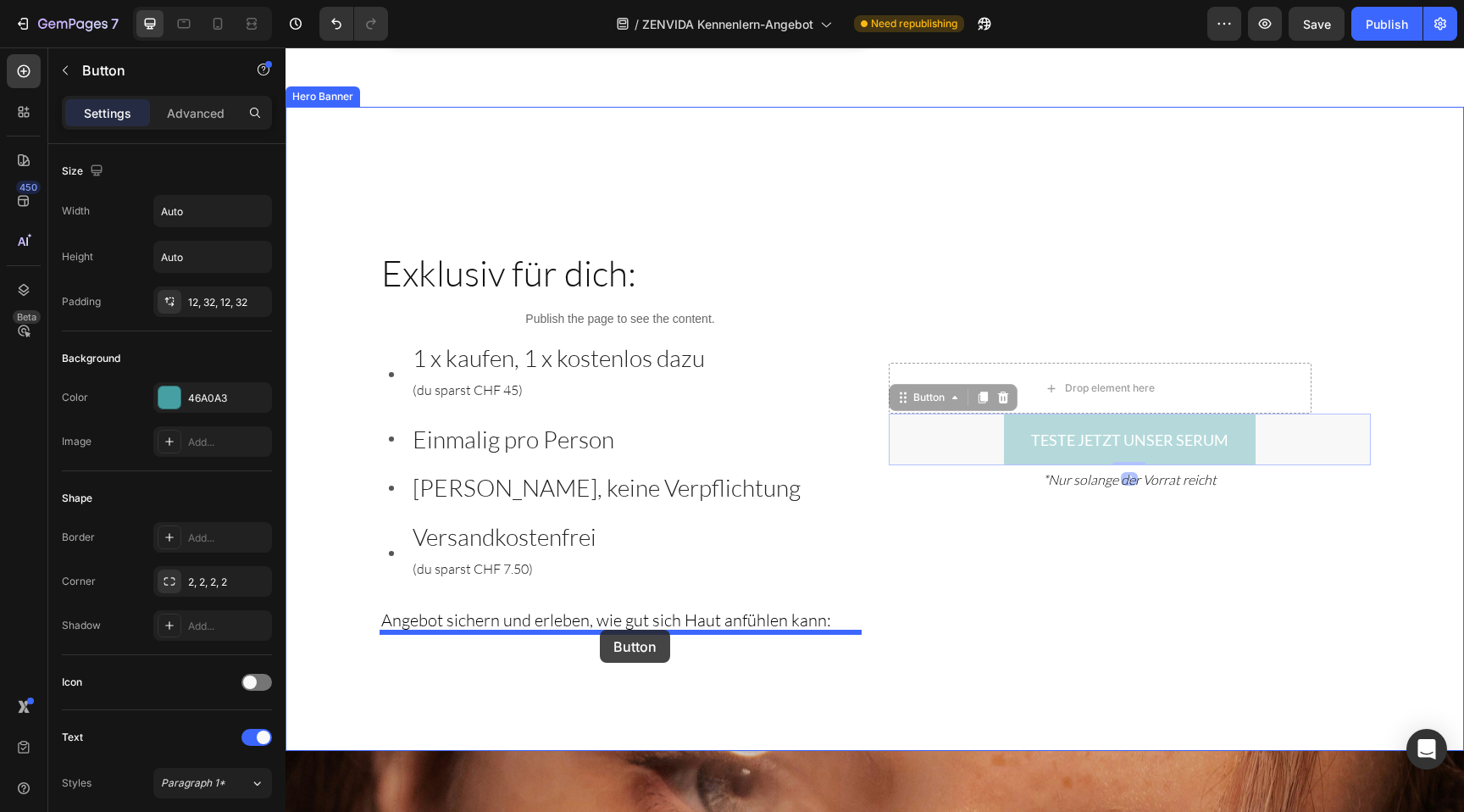
drag, startPoint x: 1128, startPoint y: 441, endPoint x: 600, endPoint y: 629, distance: 560.5
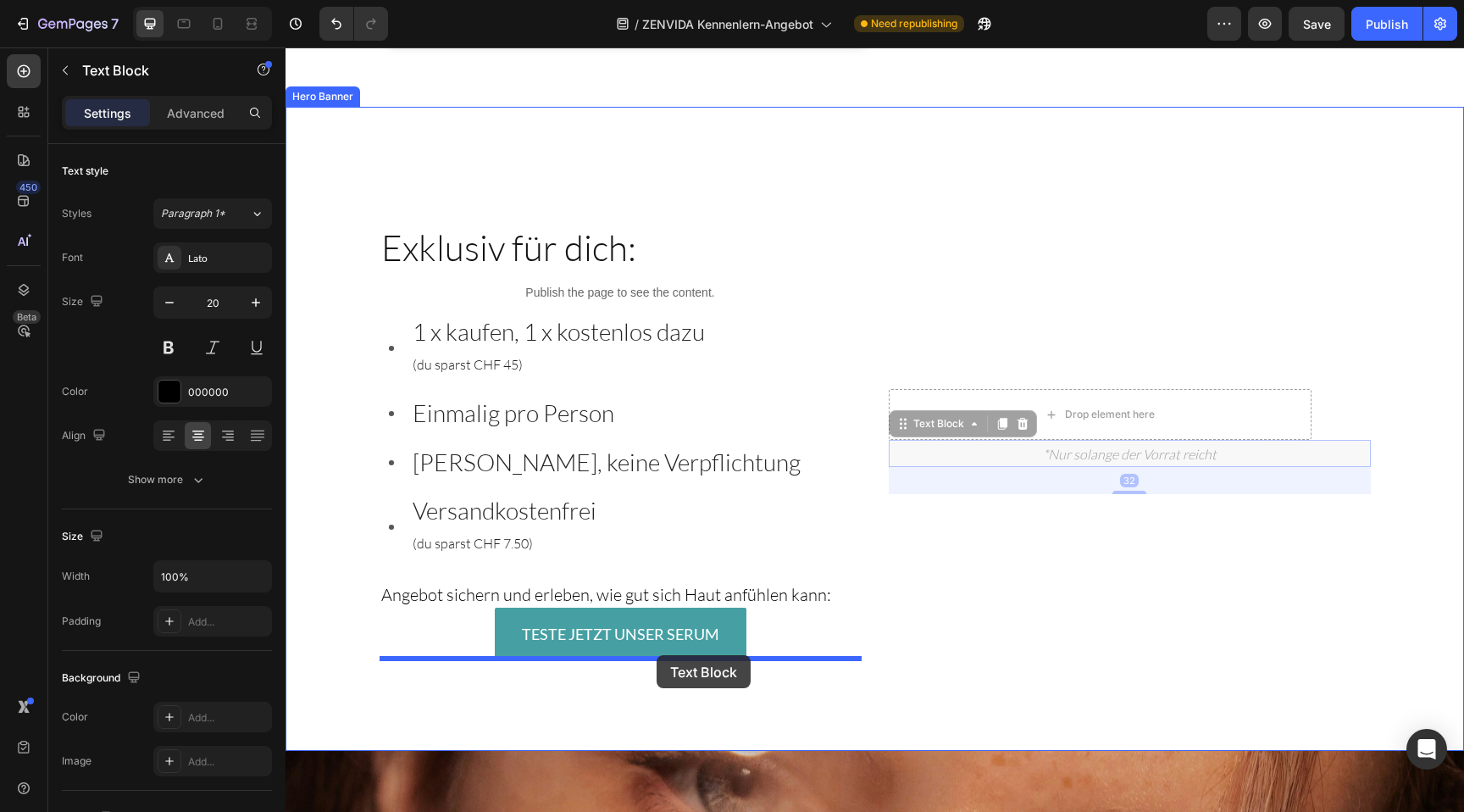
drag, startPoint x: 1155, startPoint y: 461, endPoint x: 656, endPoint y: 654, distance: 535.0
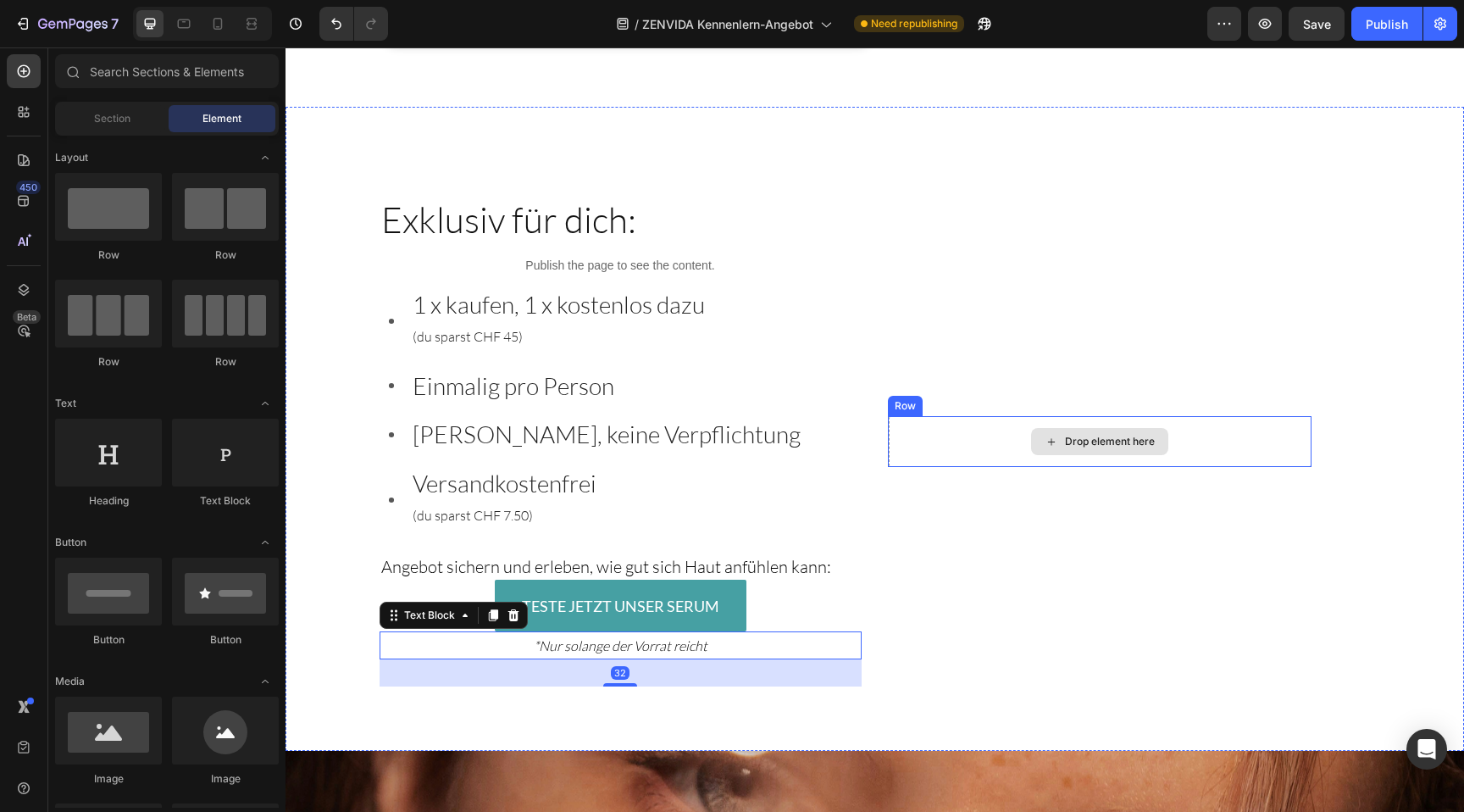
click at [1140, 441] on div "Drop element here" at bounding box center [1109, 442] width 90 height 14
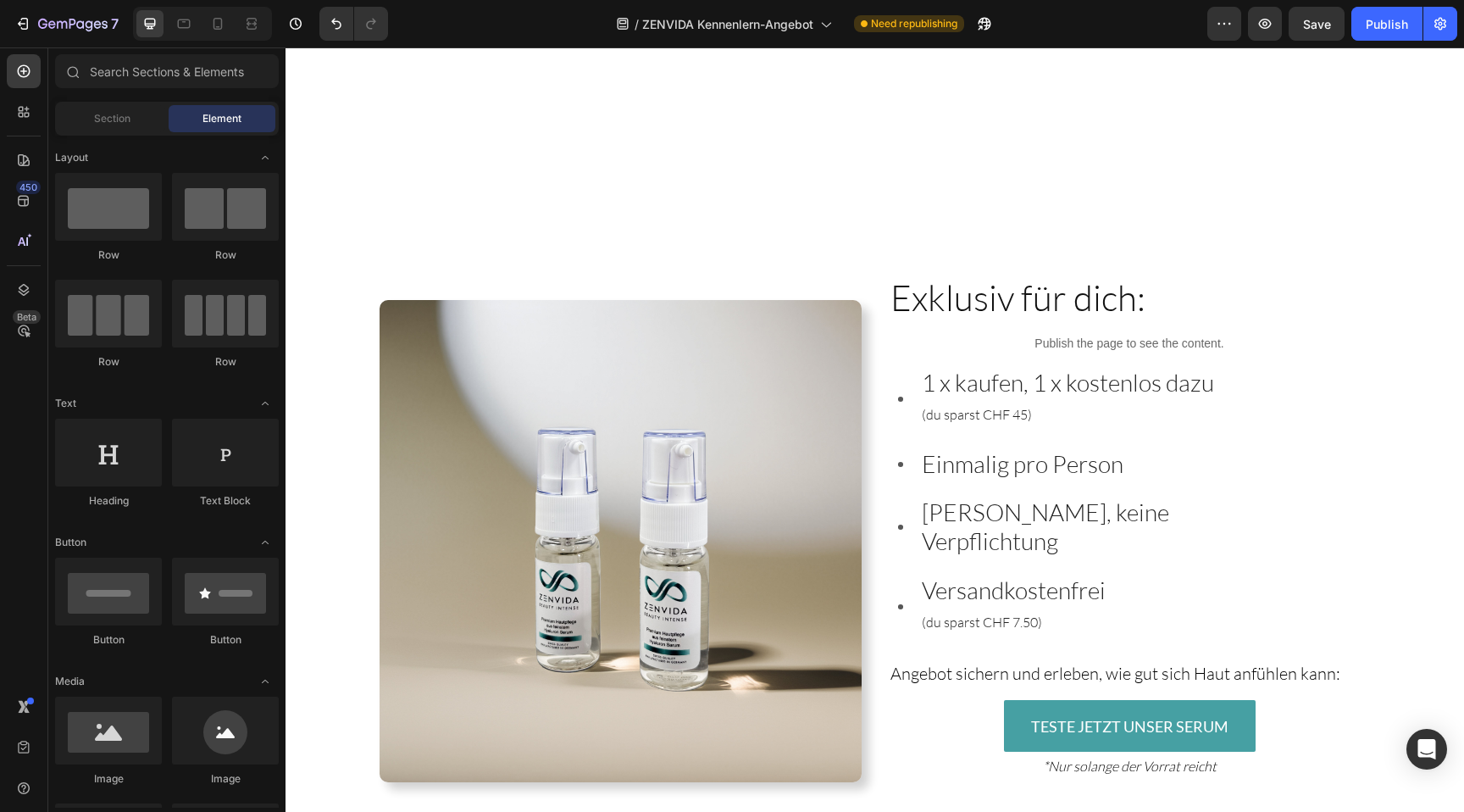
scroll to position [2583, 0]
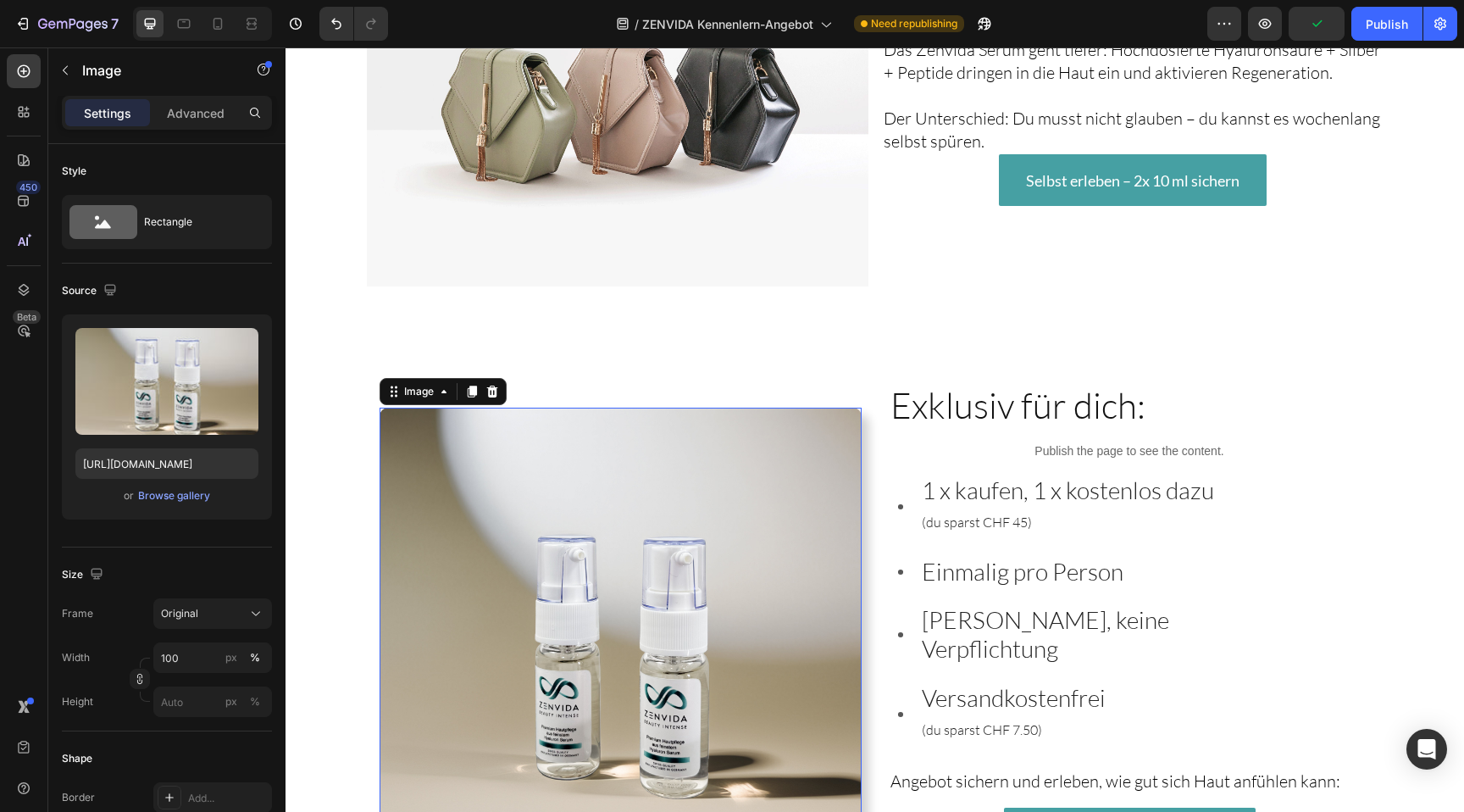
click at [807, 679] on img at bounding box center [621, 649] width 482 height 482
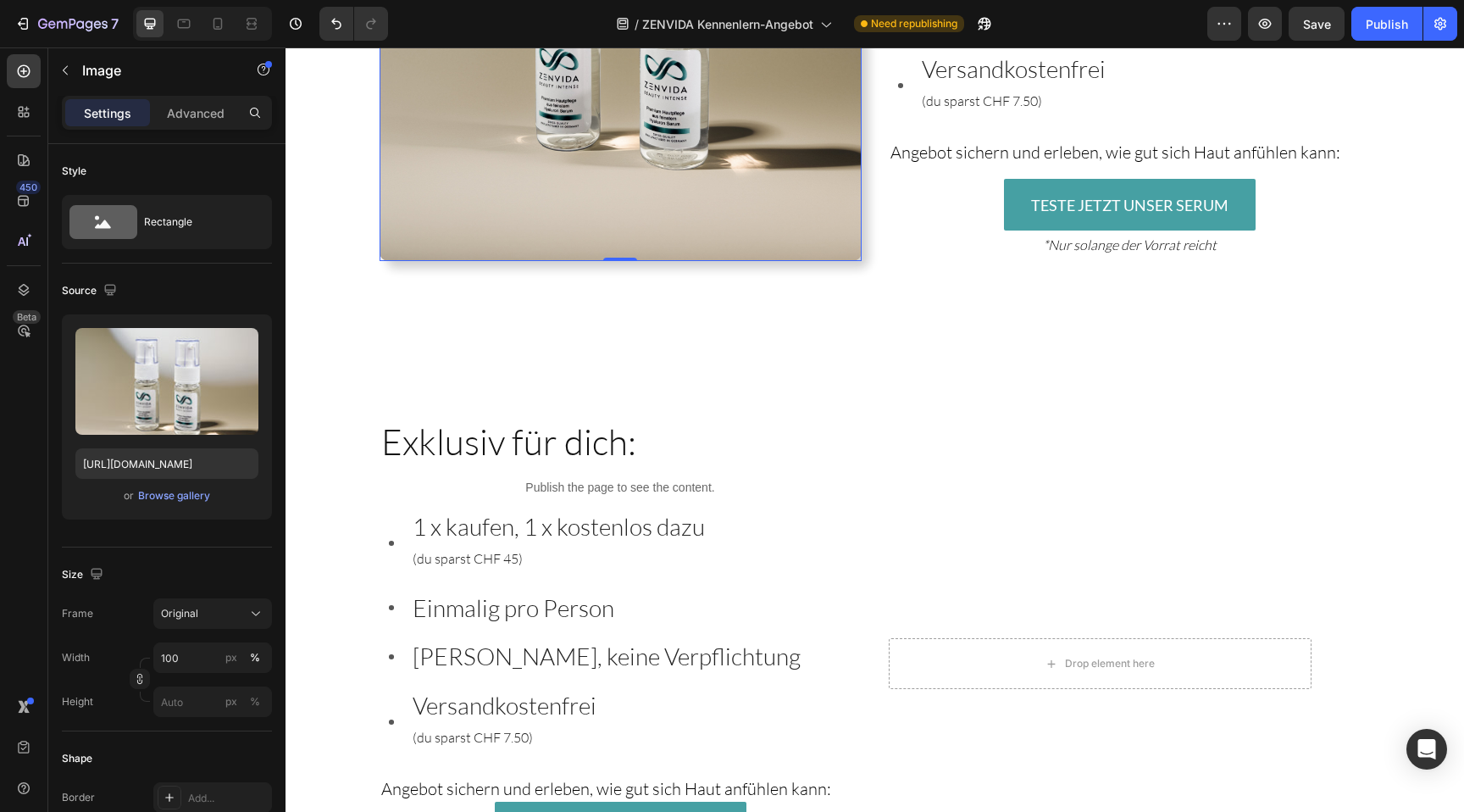
scroll to position [3215, 0]
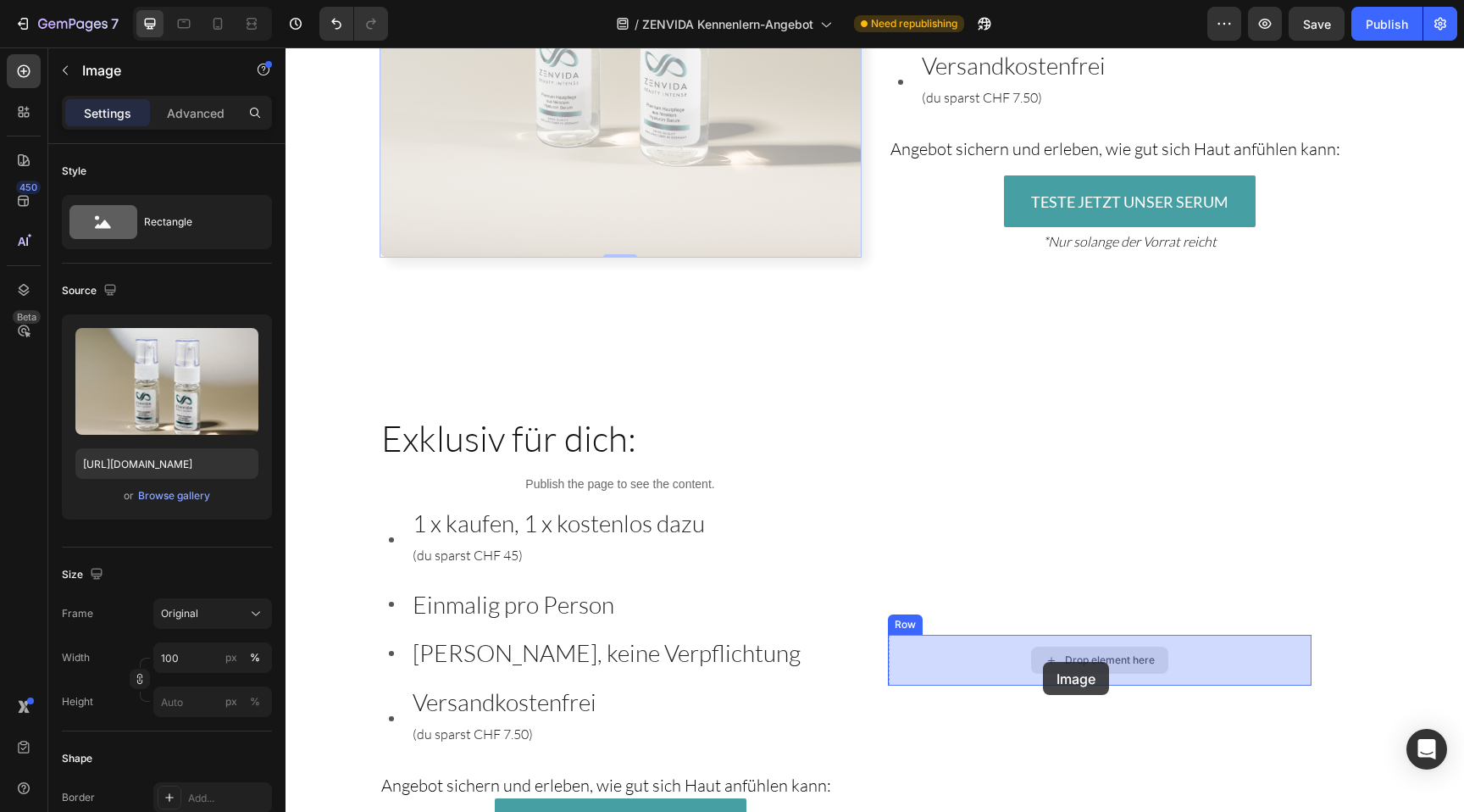
drag, startPoint x: 651, startPoint y: 189, endPoint x: 1042, endPoint y: 662, distance: 613.7
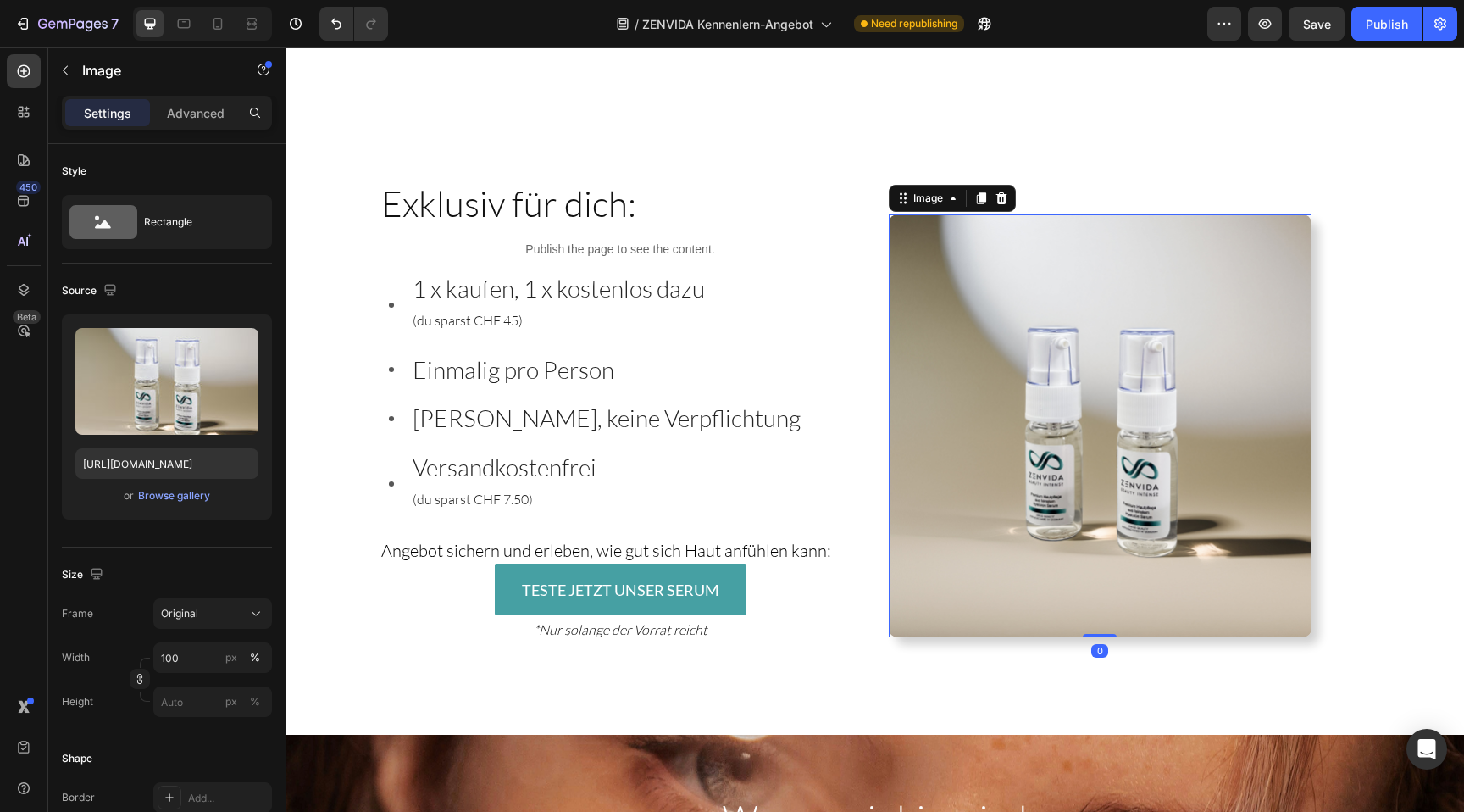
scroll to position [3451, 0]
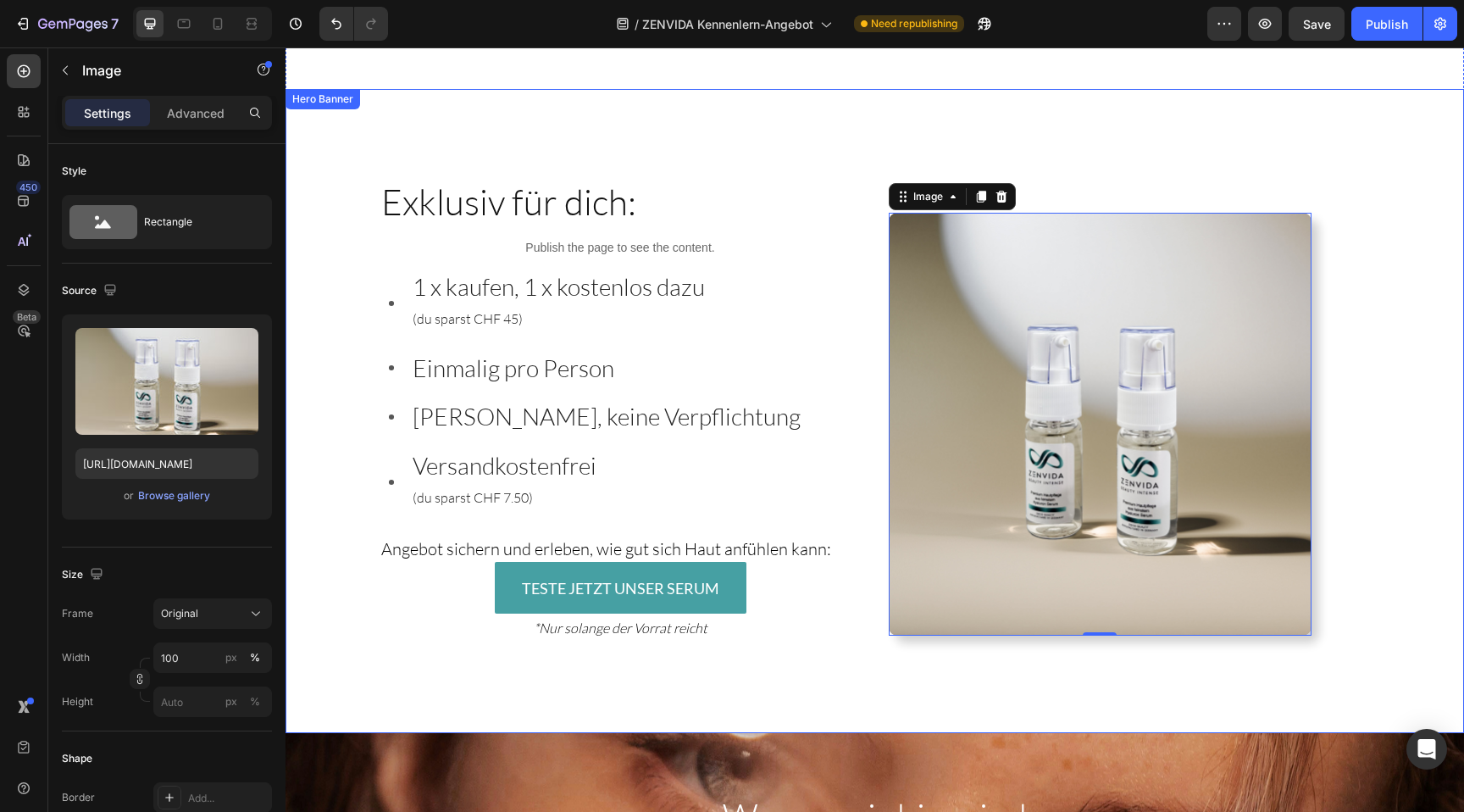
click at [830, 153] on div "Image 0 Row Exklusiv für dich: Heading Publish the page to see the content. Cus…" at bounding box center [875, 410] width 1034 height 644
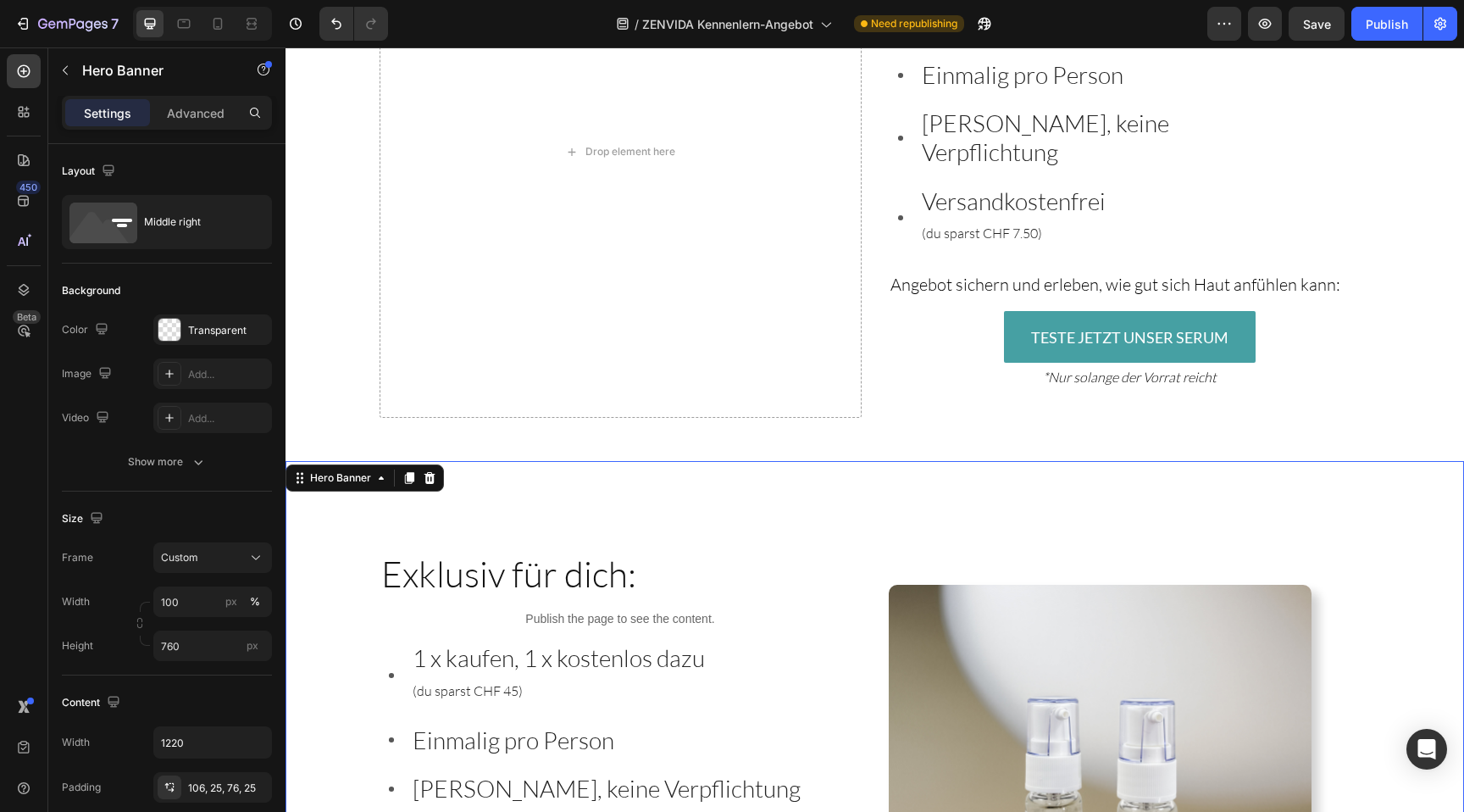
scroll to position [2919, 0]
click at [929, 682] on img at bounding box center [1100, 795] width 423 height 423
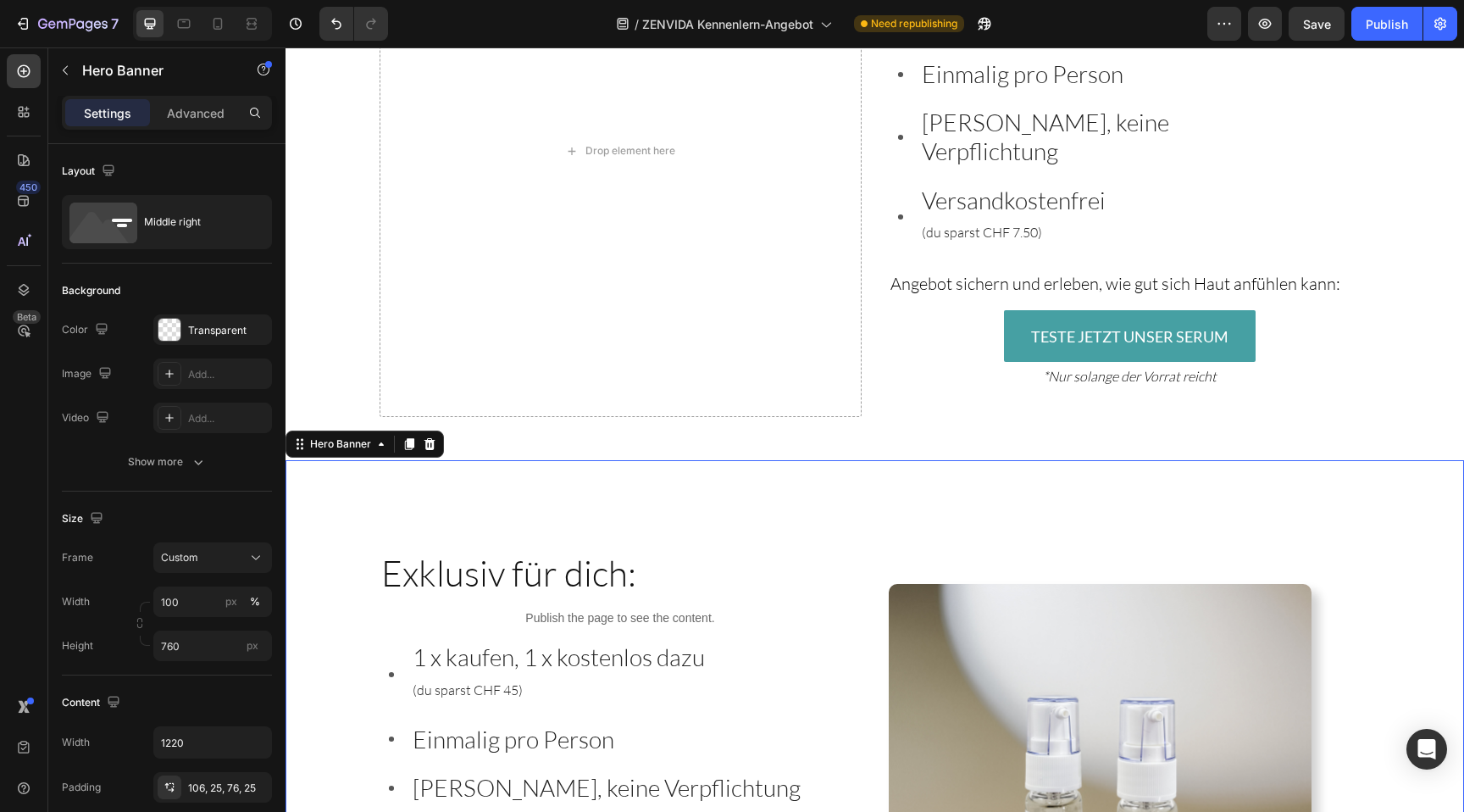
click at [809, 516] on div "Image Row Exklusiv für dich: Heading Publish the page to see the content. Custo…" at bounding box center [875, 782] width 1034 height 644
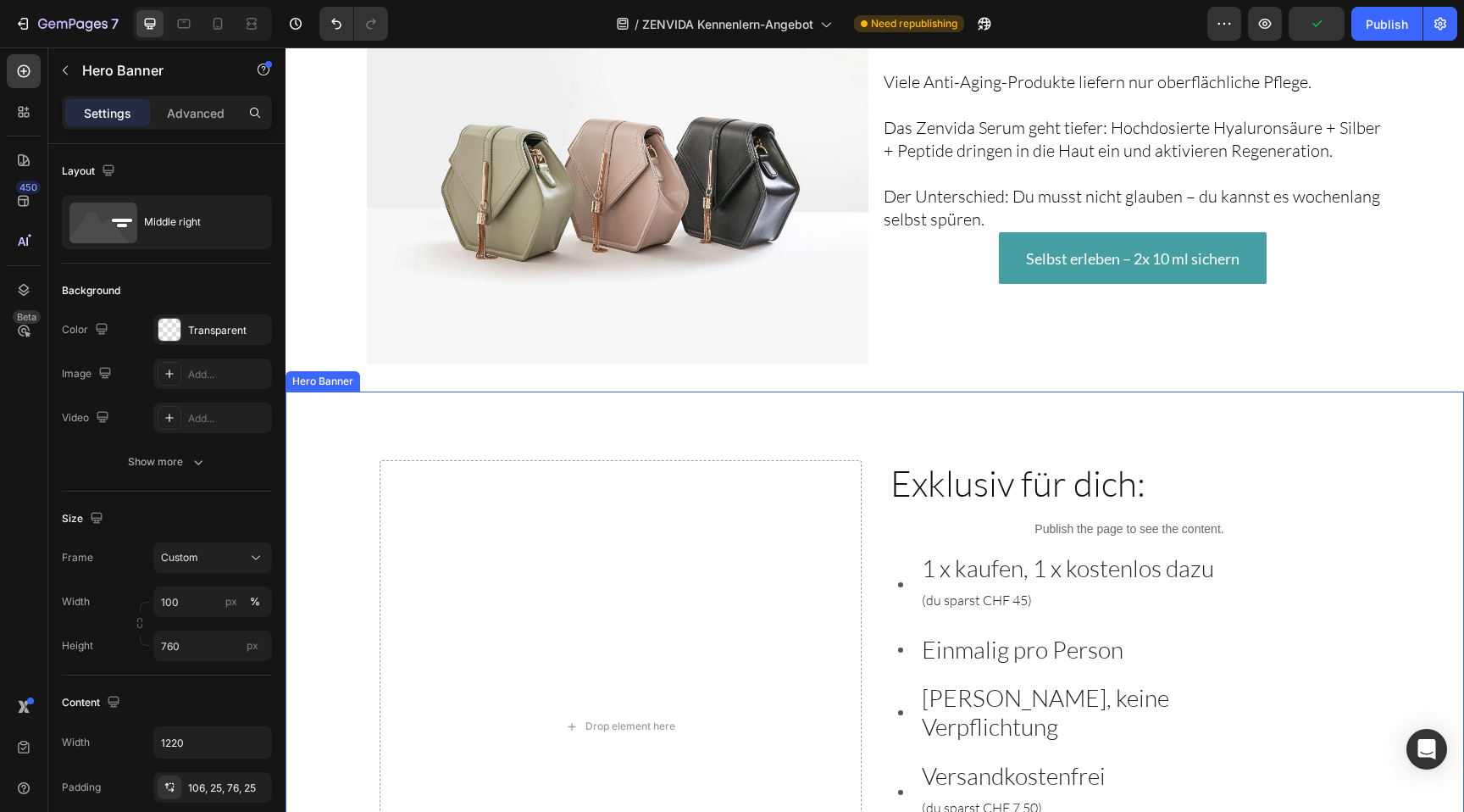
scroll to position [2503, 0]
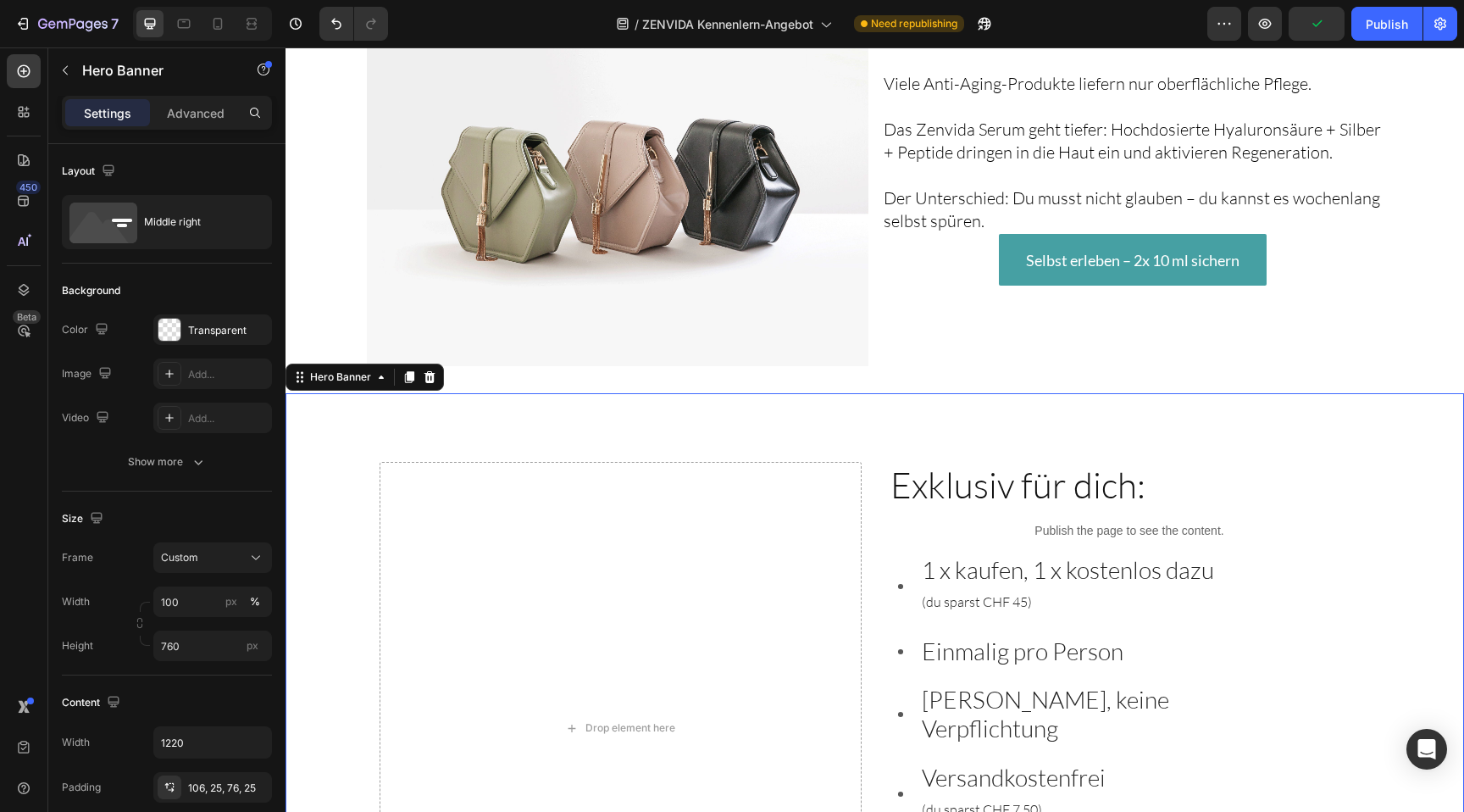
click at [326, 470] on div "Background Image" at bounding box center [874, 715] width 1178 height 644
click at [193, 117] on p "Advanced" at bounding box center [196, 113] width 57 height 17
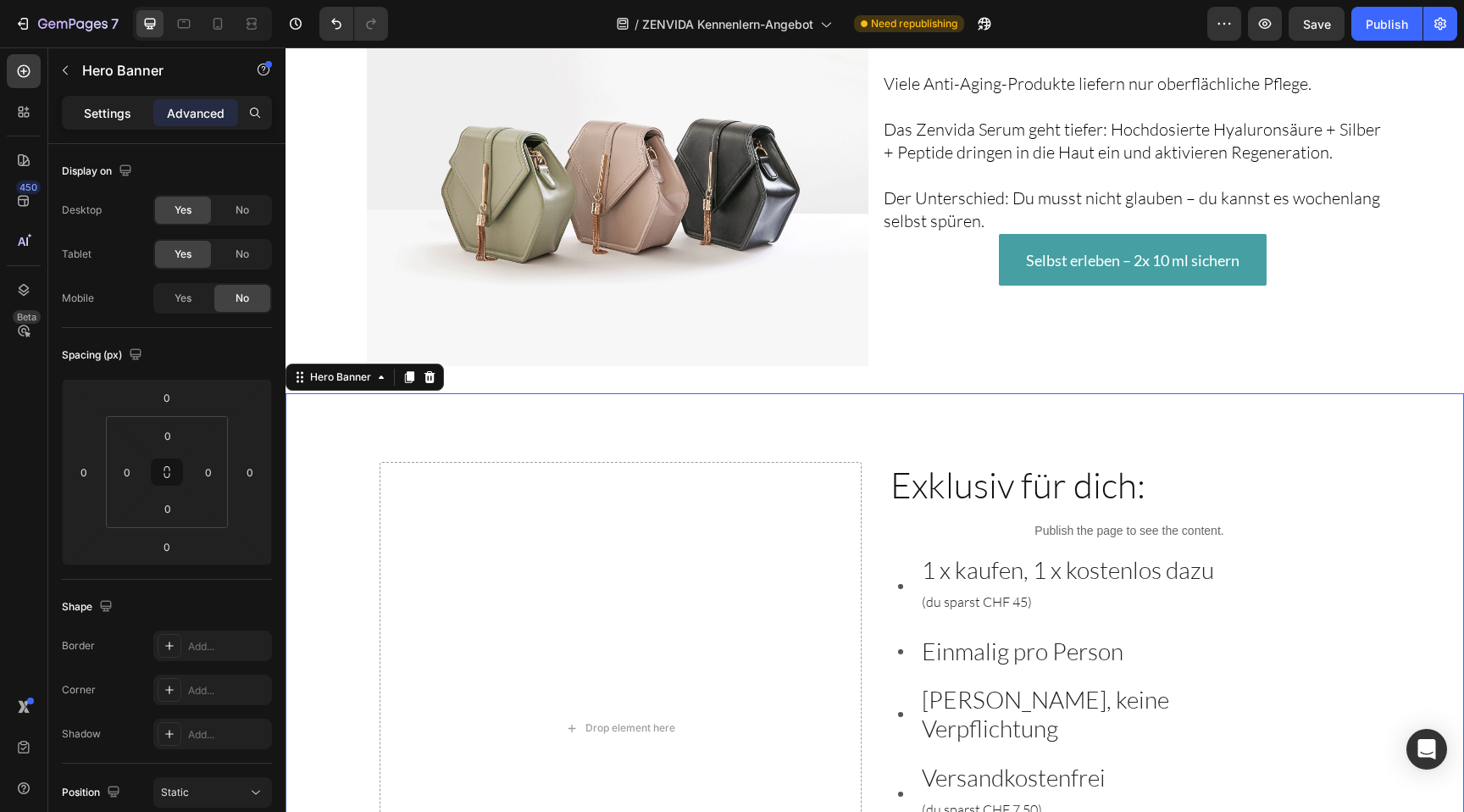
click at [91, 123] on div "Settings" at bounding box center [107, 112] width 84 height 27
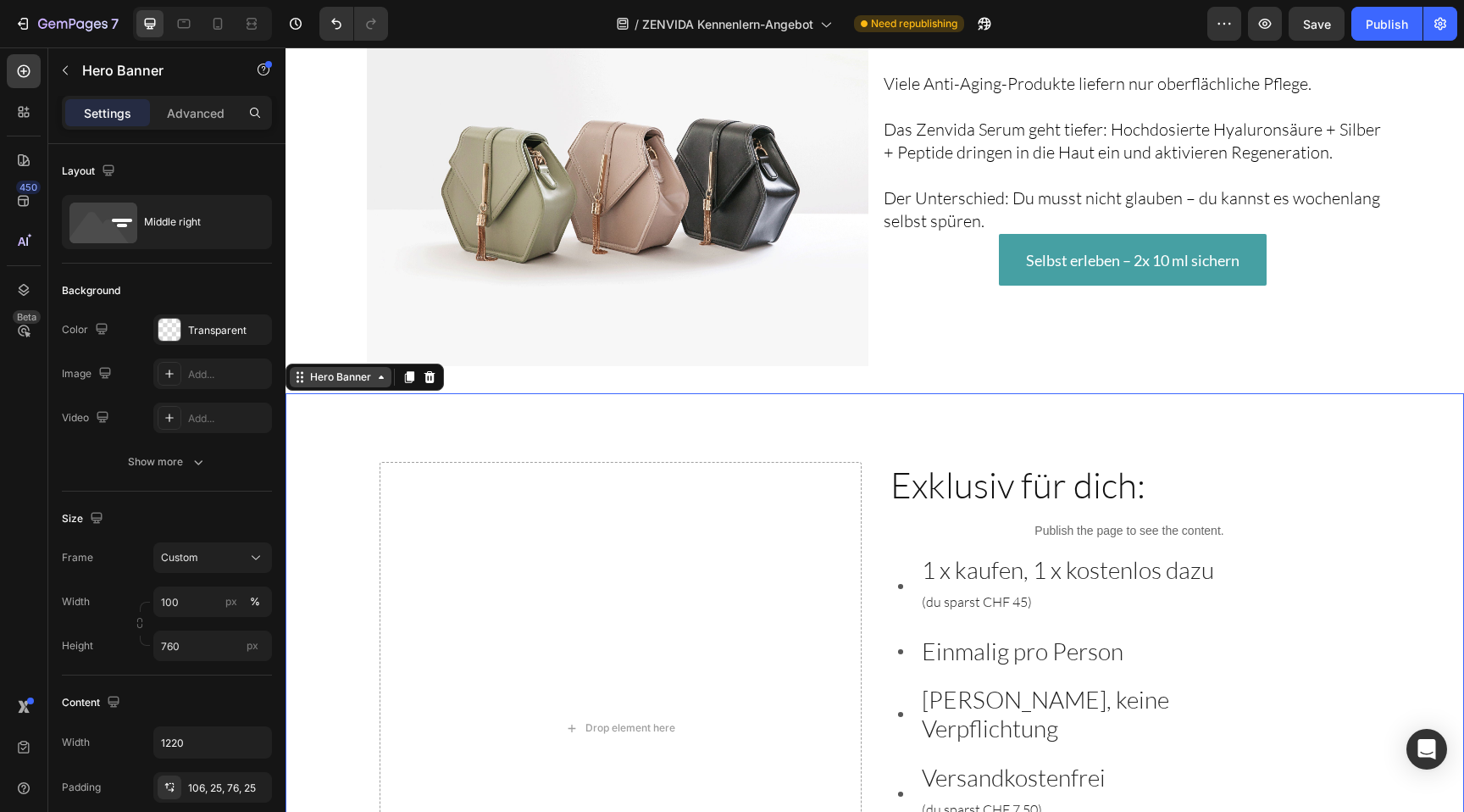
click at [344, 381] on div "Hero Banner" at bounding box center [341, 377] width 68 height 16
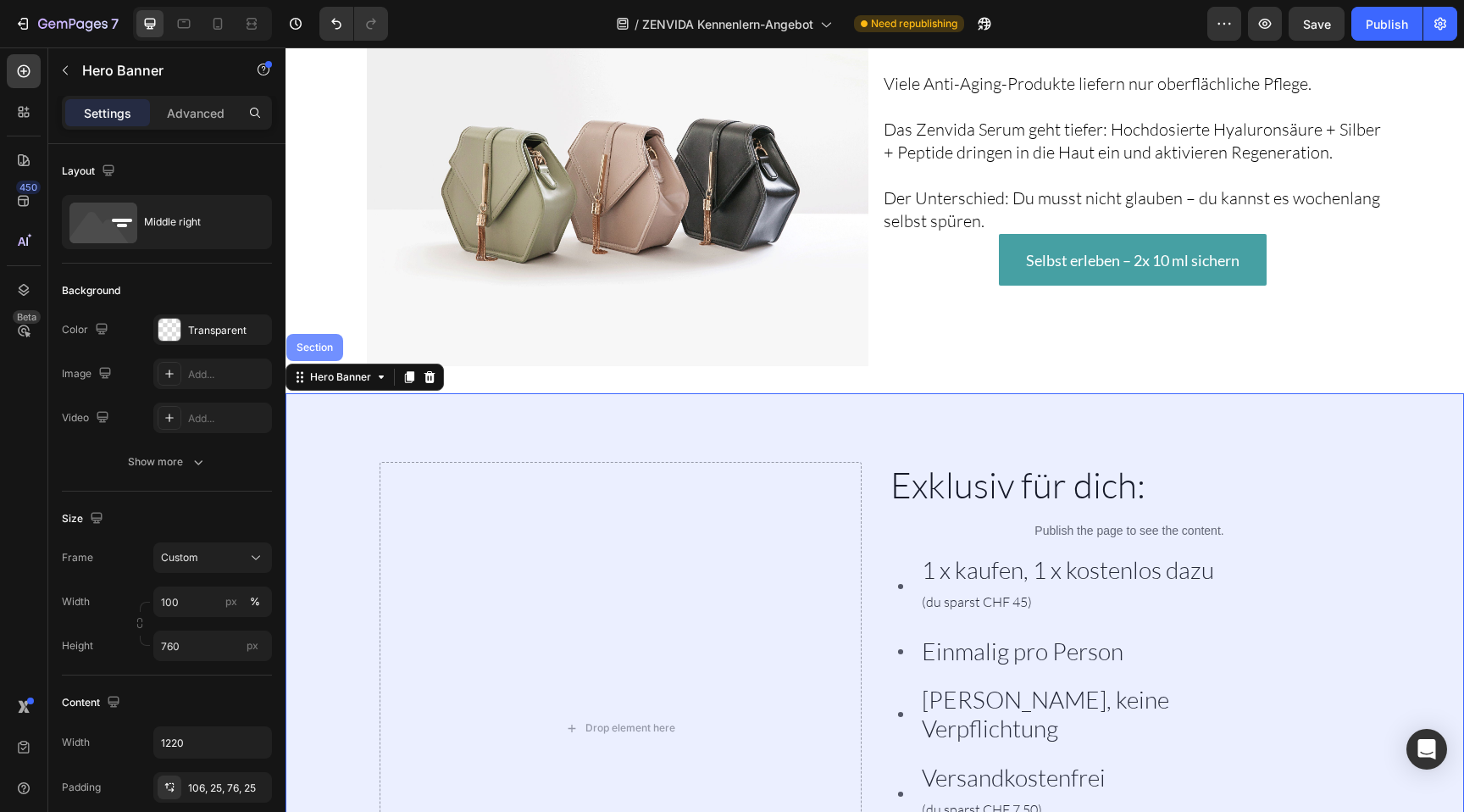
click at [323, 354] on div "Section" at bounding box center [314, 347] width 57 height 27
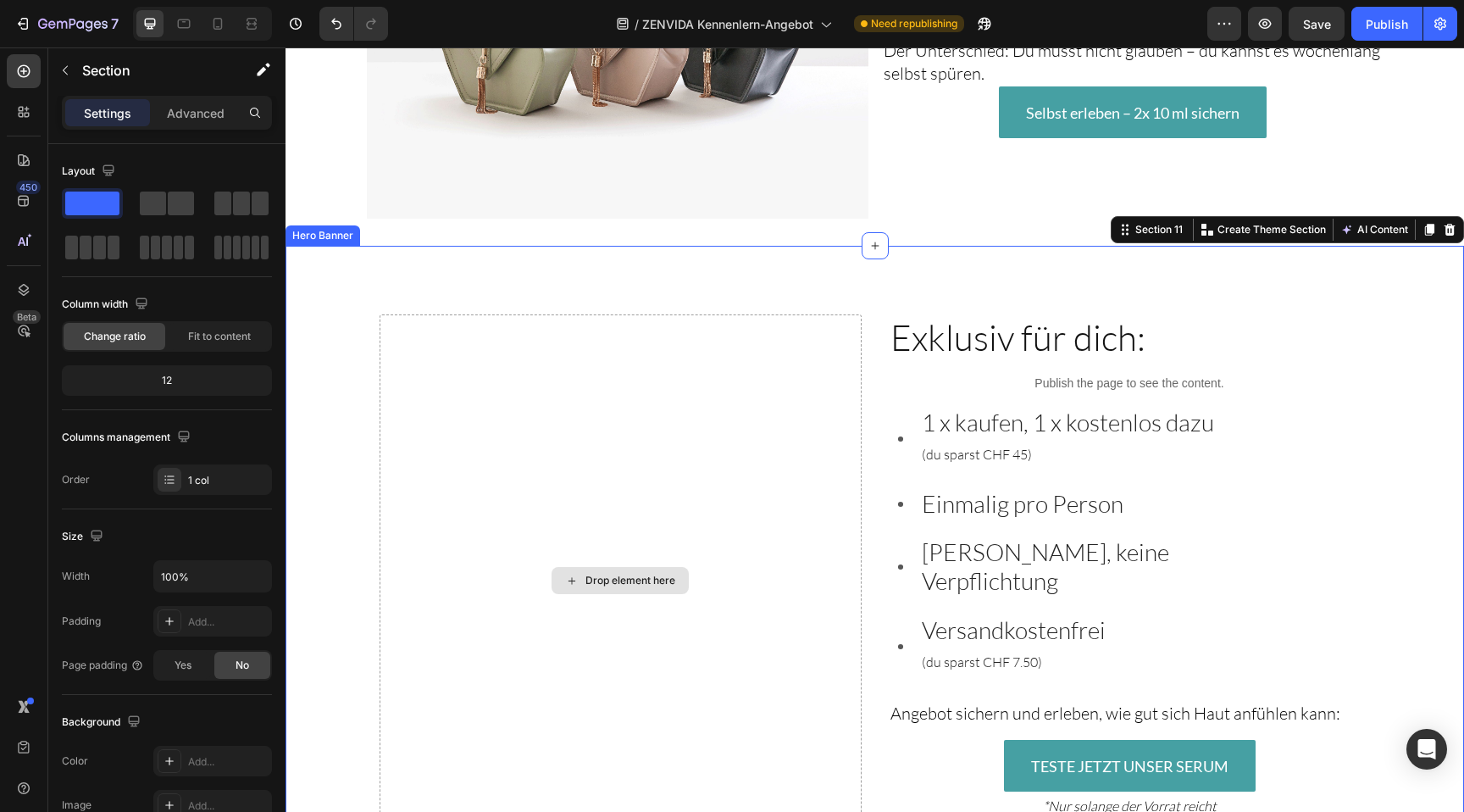
scroll to position [2792, 0]
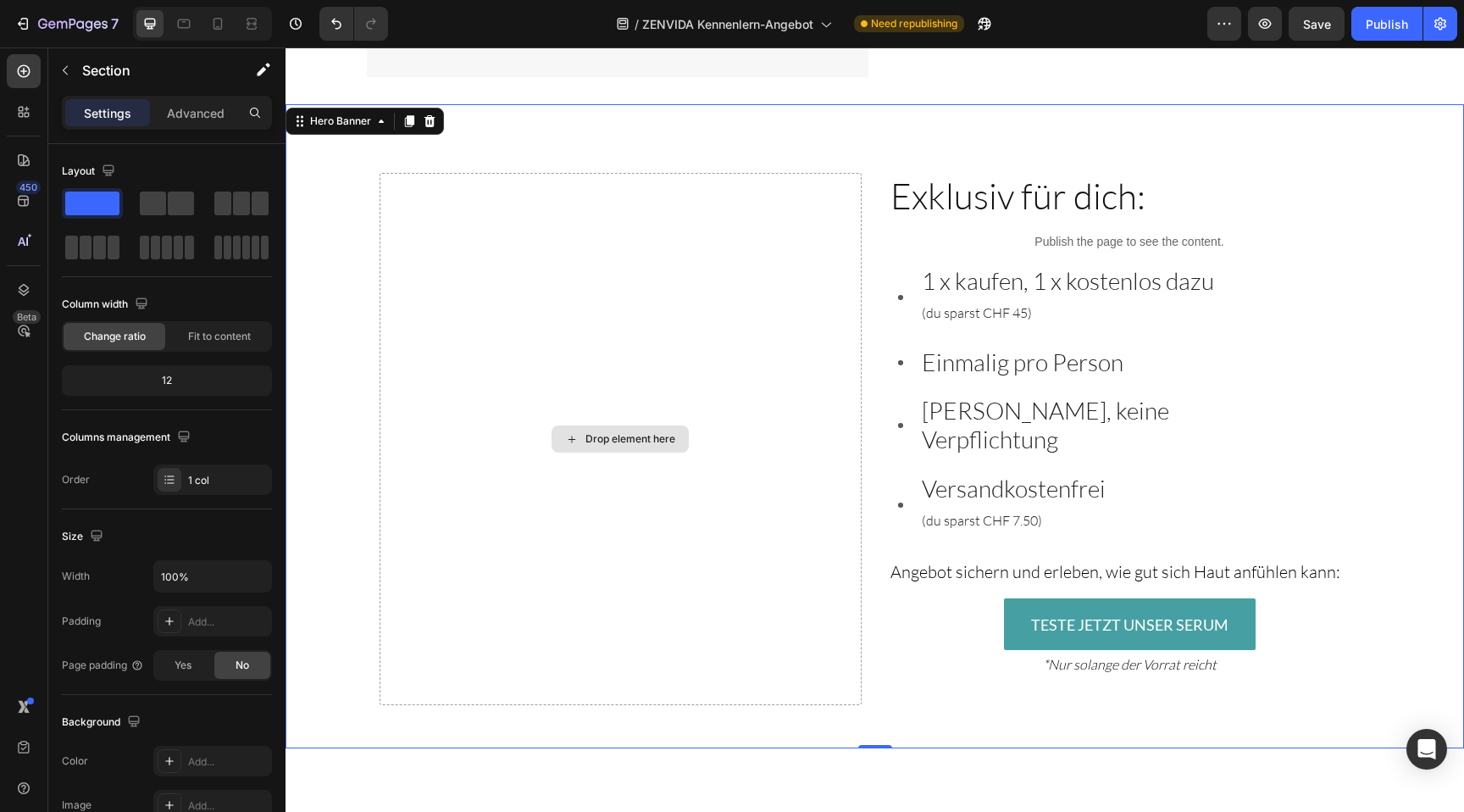
click at [653, 253] on div "Drop element here" at bounding box center [621, 439] width 482 height 532
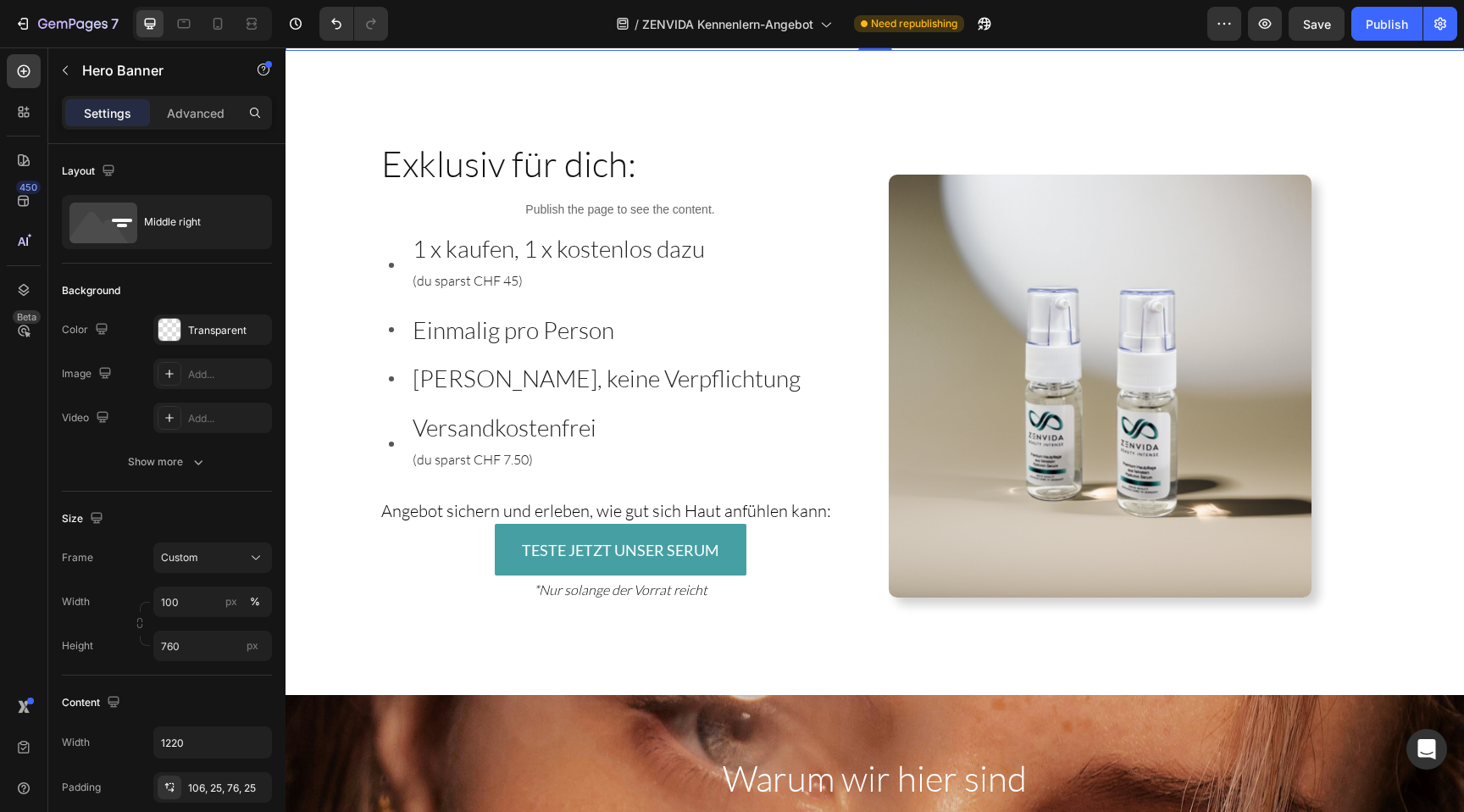
scroll to position [3294, 0]
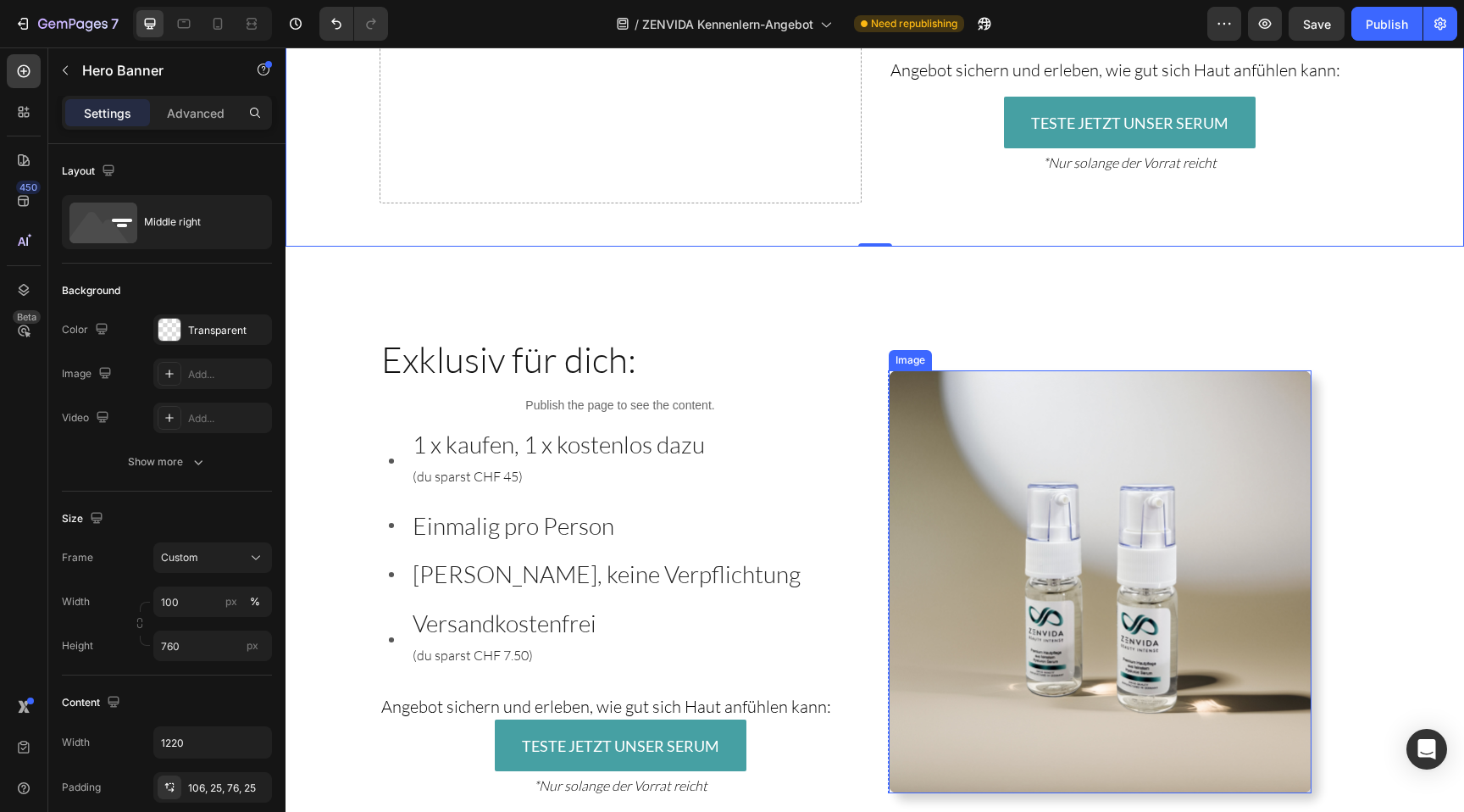
click at [1049, 554] on img at bounding box center [1100, 582] width 423 height 423
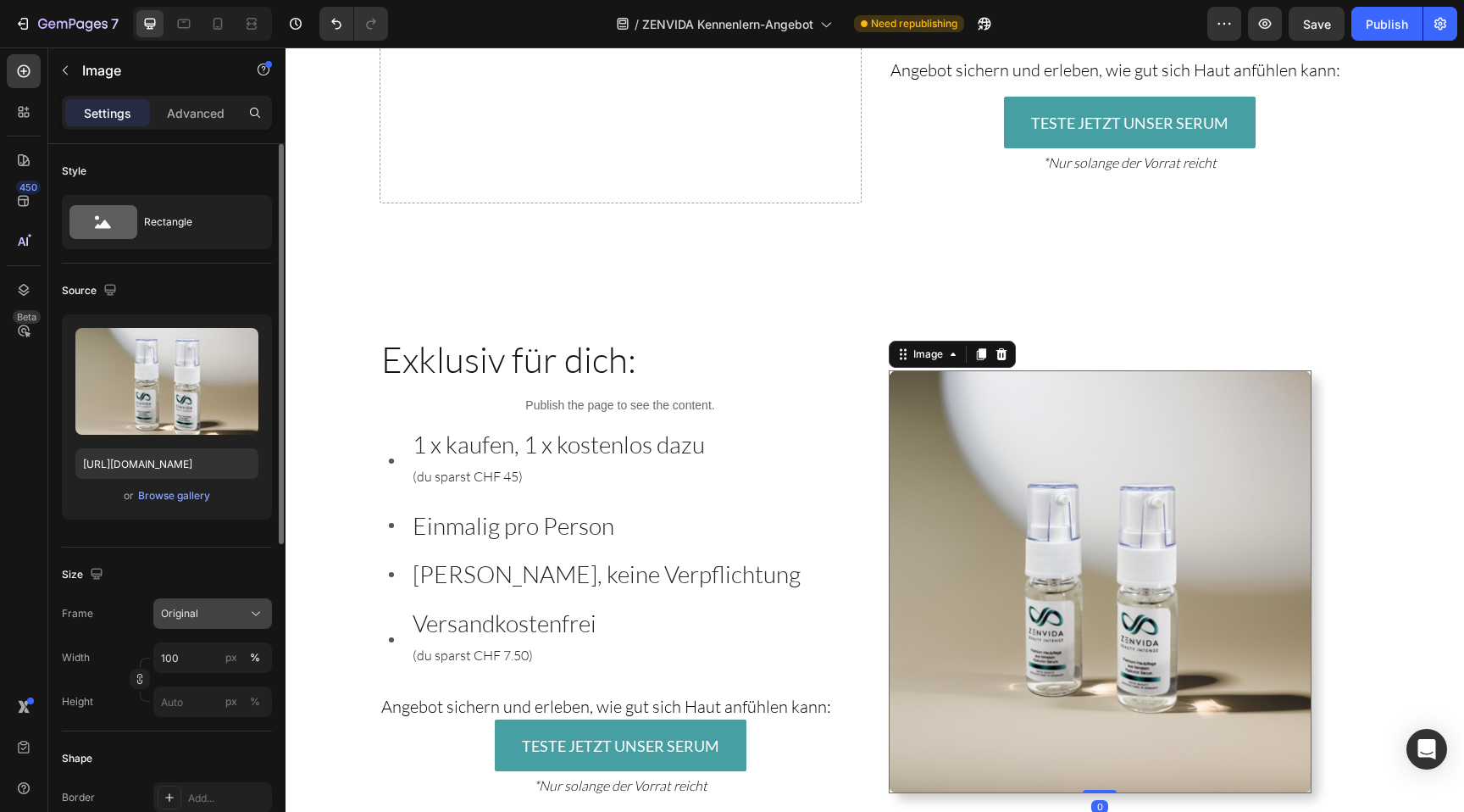
click at [170, 605] on div "Original" at bounding box center [212, 613] width 103 height 17
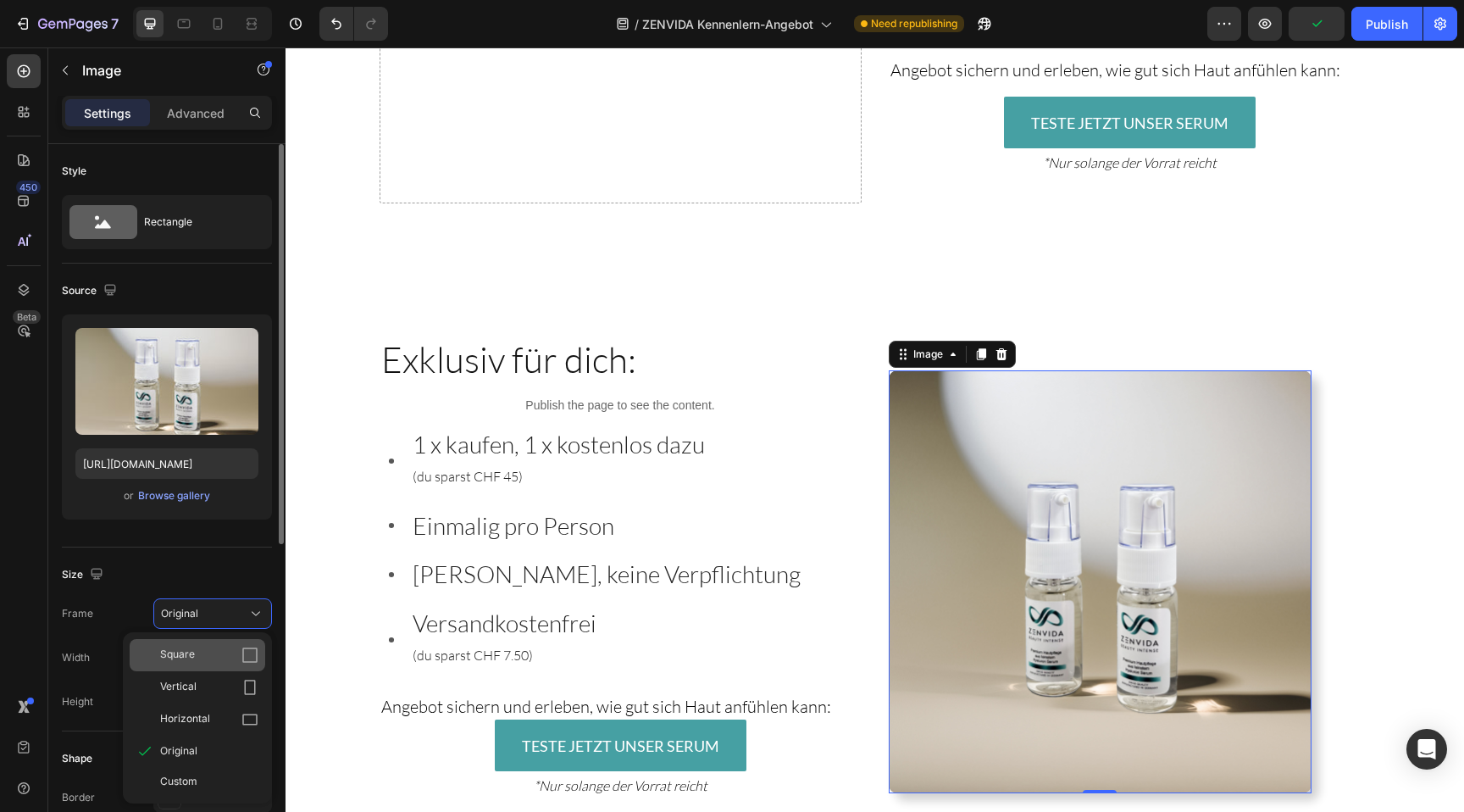
click at [194, 661] on div "Square" at bounding box center [209, 654] width 98 height 17
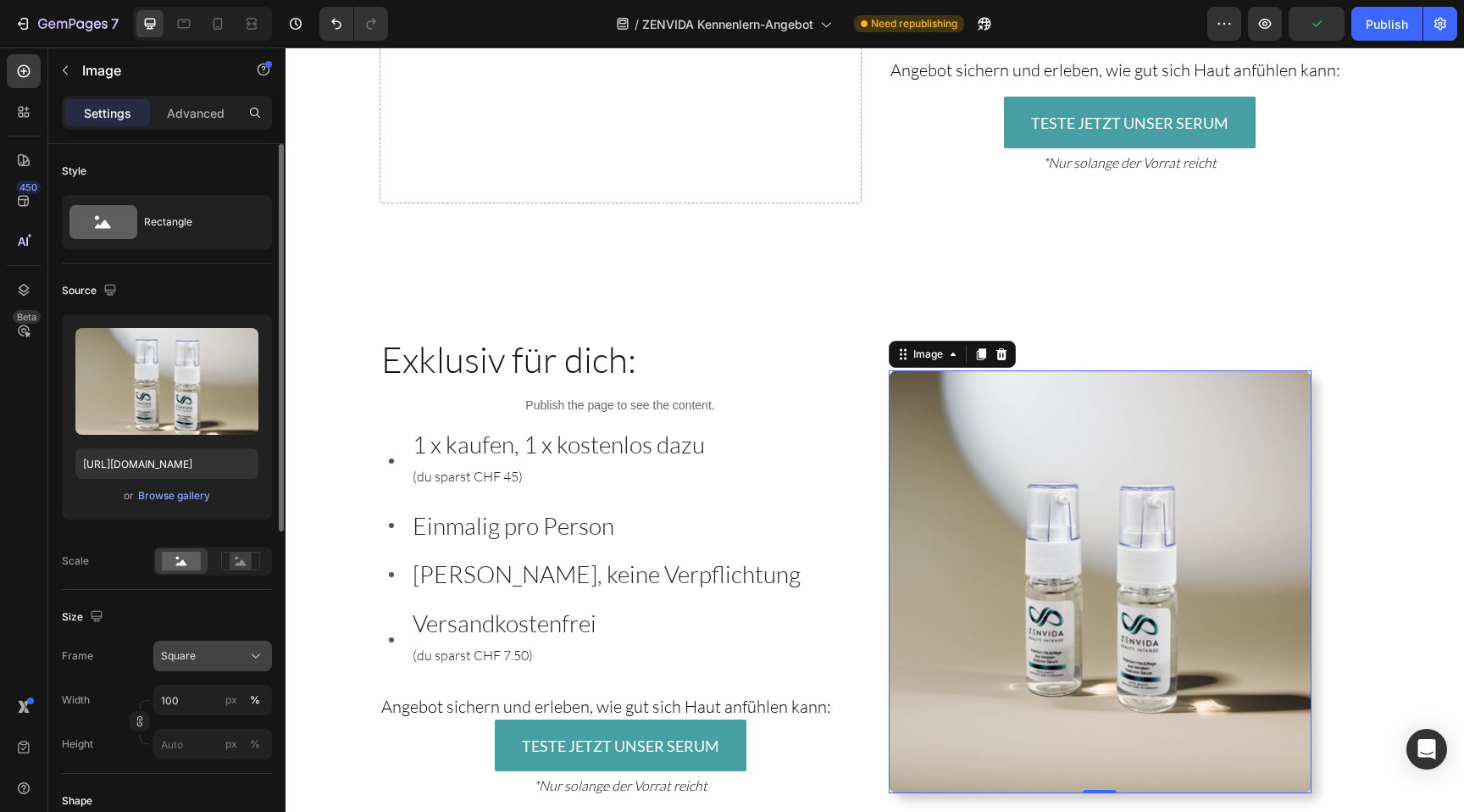
click at [207, 645] on button "Square" at bounding box center [212, 656] width 118 height 30
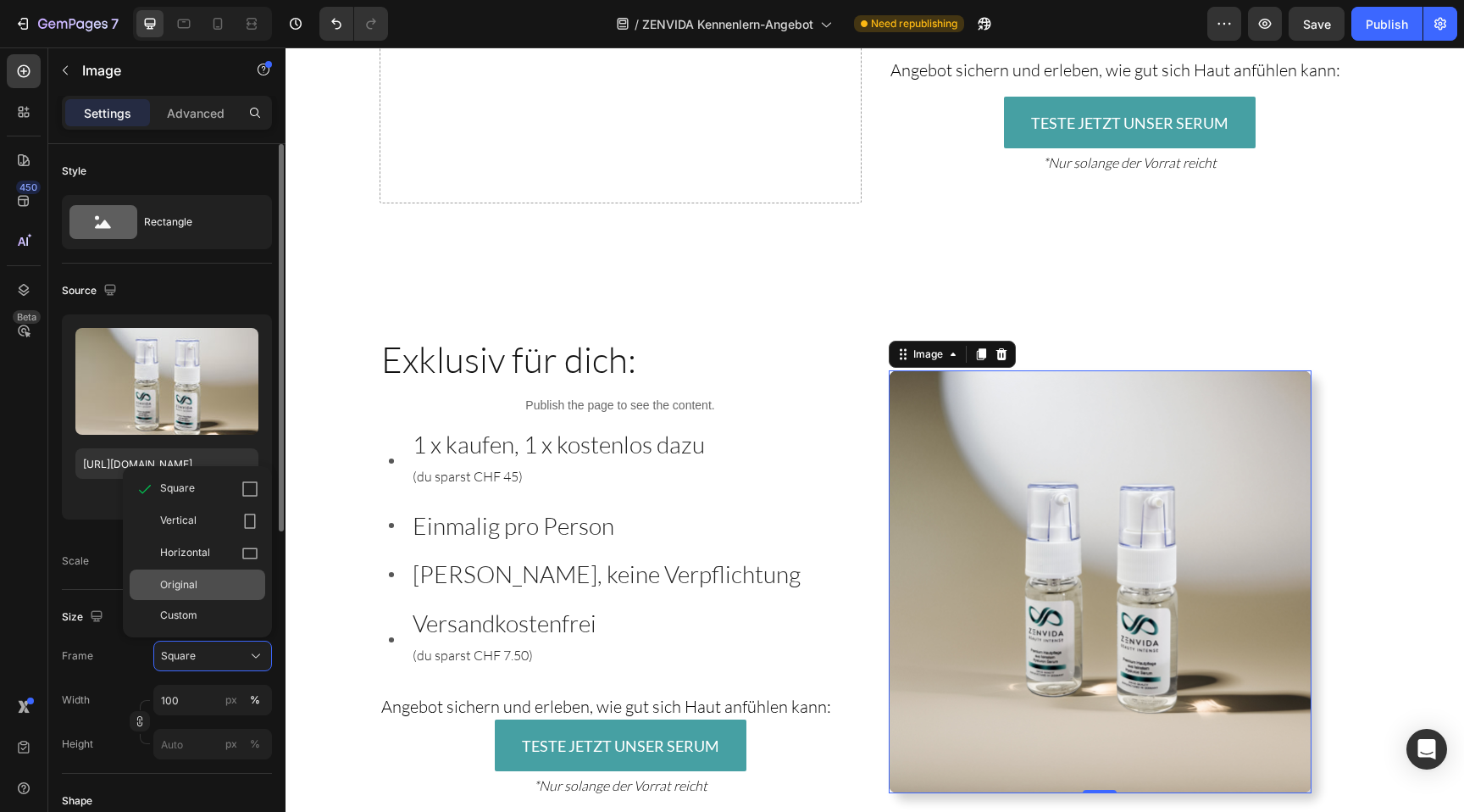
click at [192, 594] on div "Original" at bounding box center [197, 584] width 136 height 30
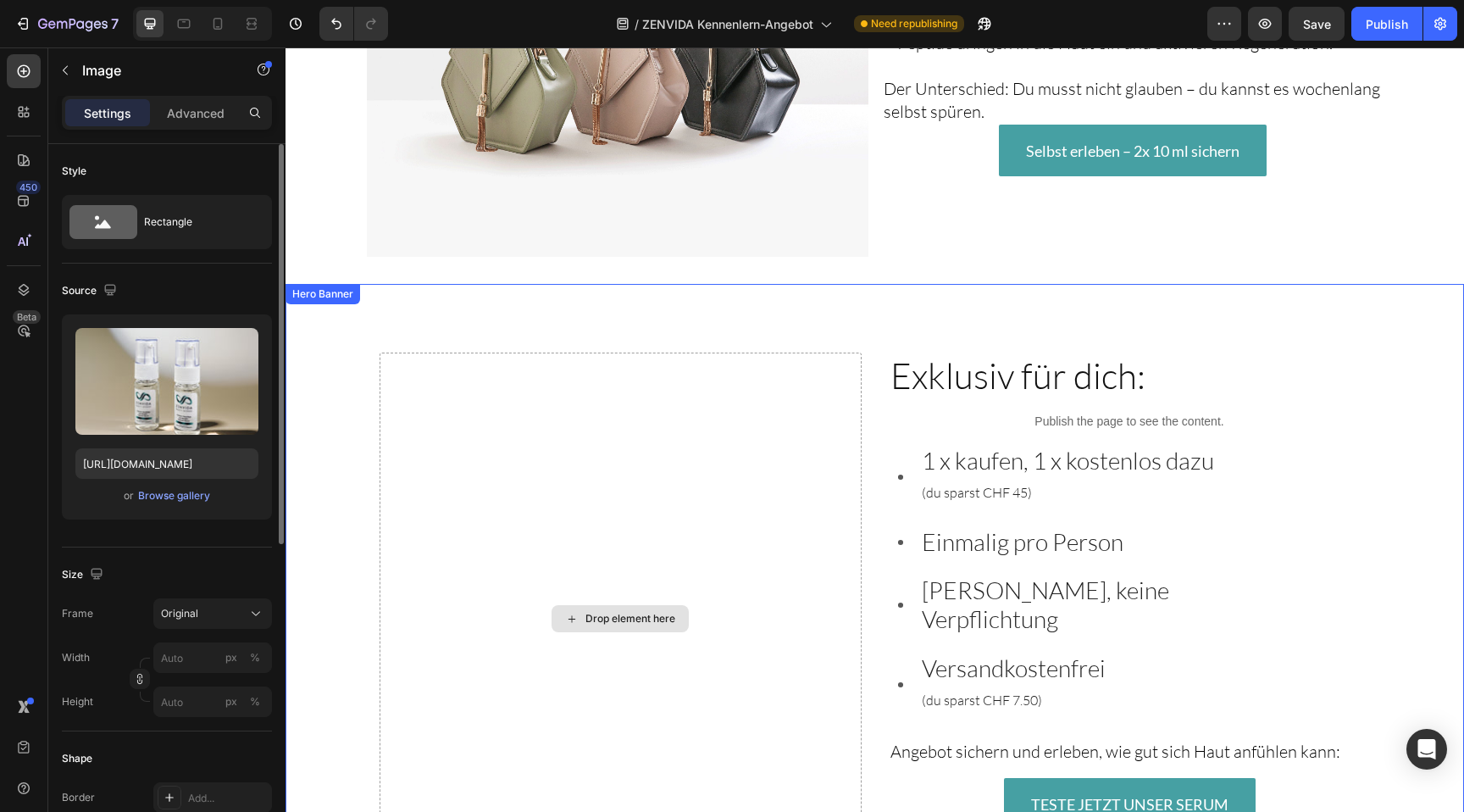
scroll to position [2548, 0]
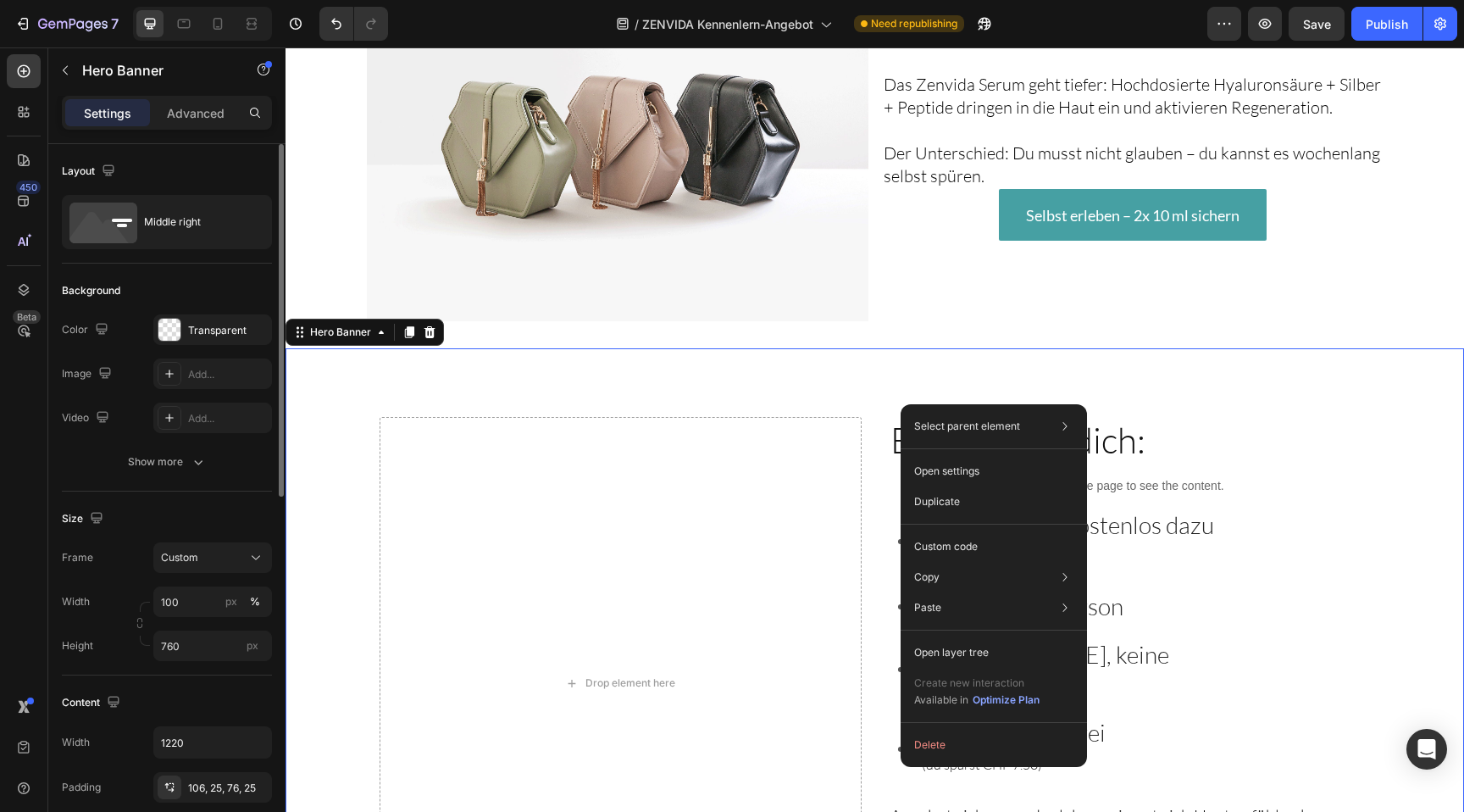
click at [961, 728] on div "Select parent element Section Hero Banner Open settings Duplicate Custom code C…" at bounding box center [994, 585] width 186 height 363
click at [959, 737] on button "Delete" at bounding box center [994, 744] width 173 height 30
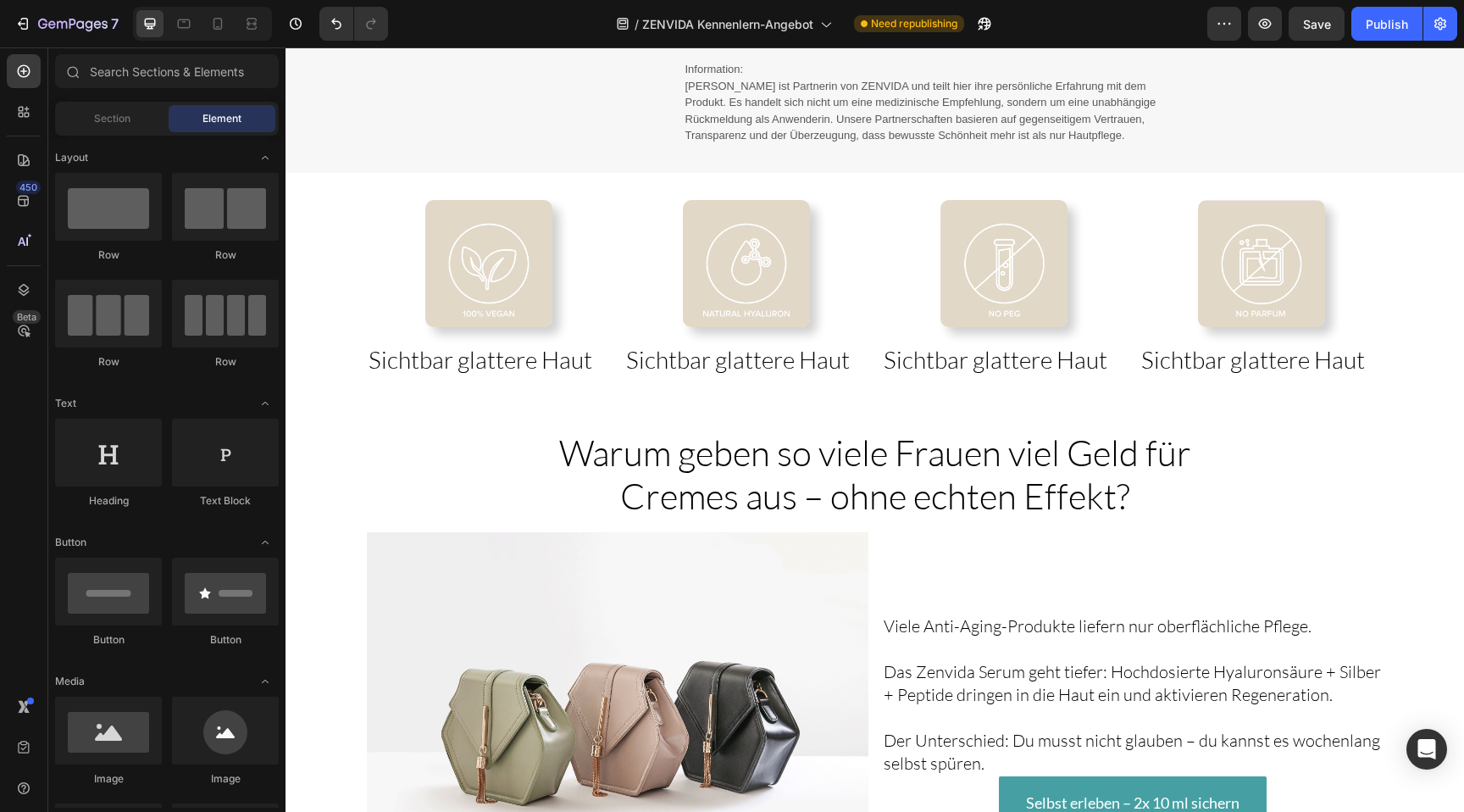
scroll to position [2060, 0]
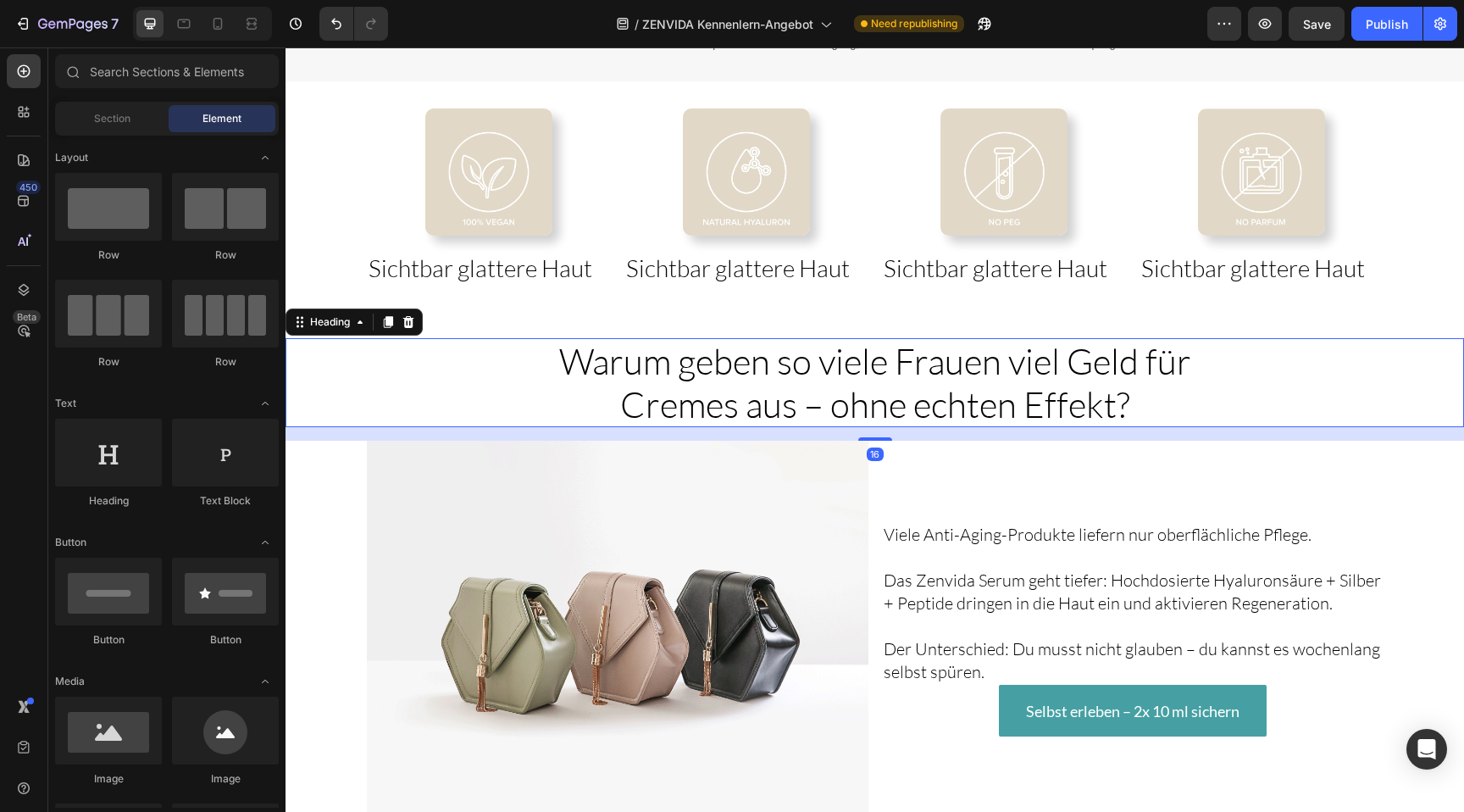
click at [1012, 387] on span "Warum geben so viele Frauen viel Geld für Cremes aus – ohne echten Effekt?" at bounding box center [875, 382] width 632 height 85
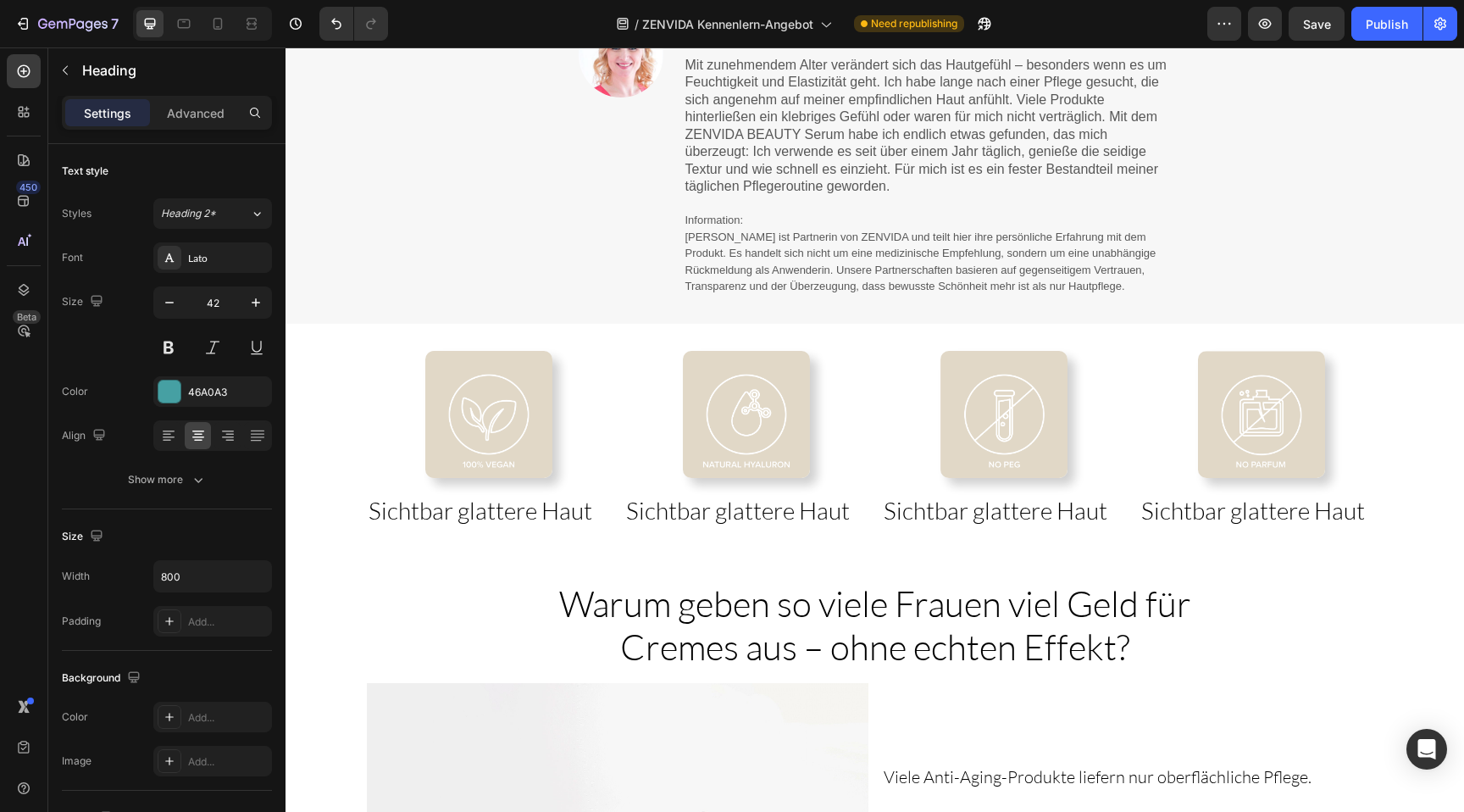
scroll to position [2181, 0]
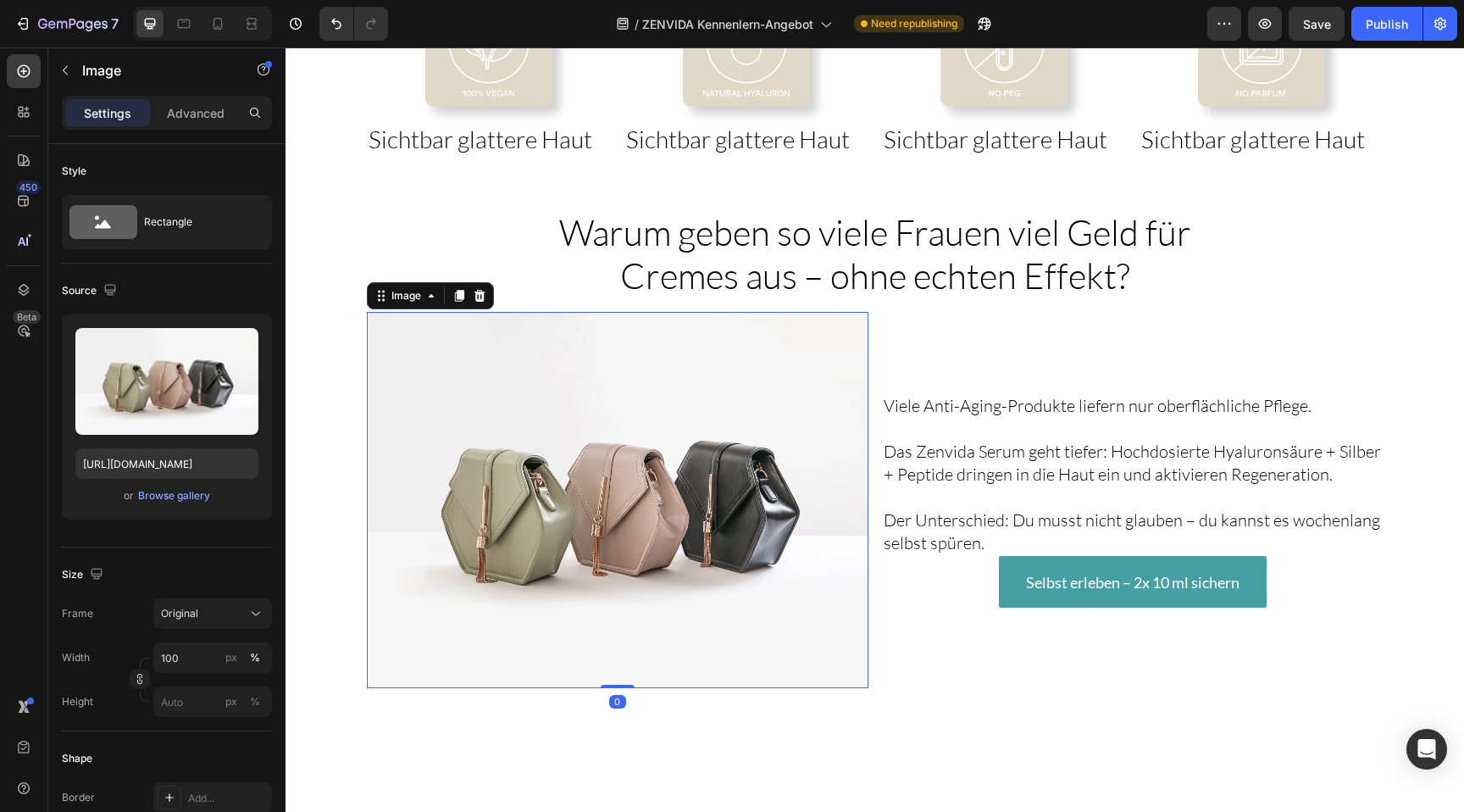
click at [751, 415] on img at bounding box center [617, 500] width 502 height 376
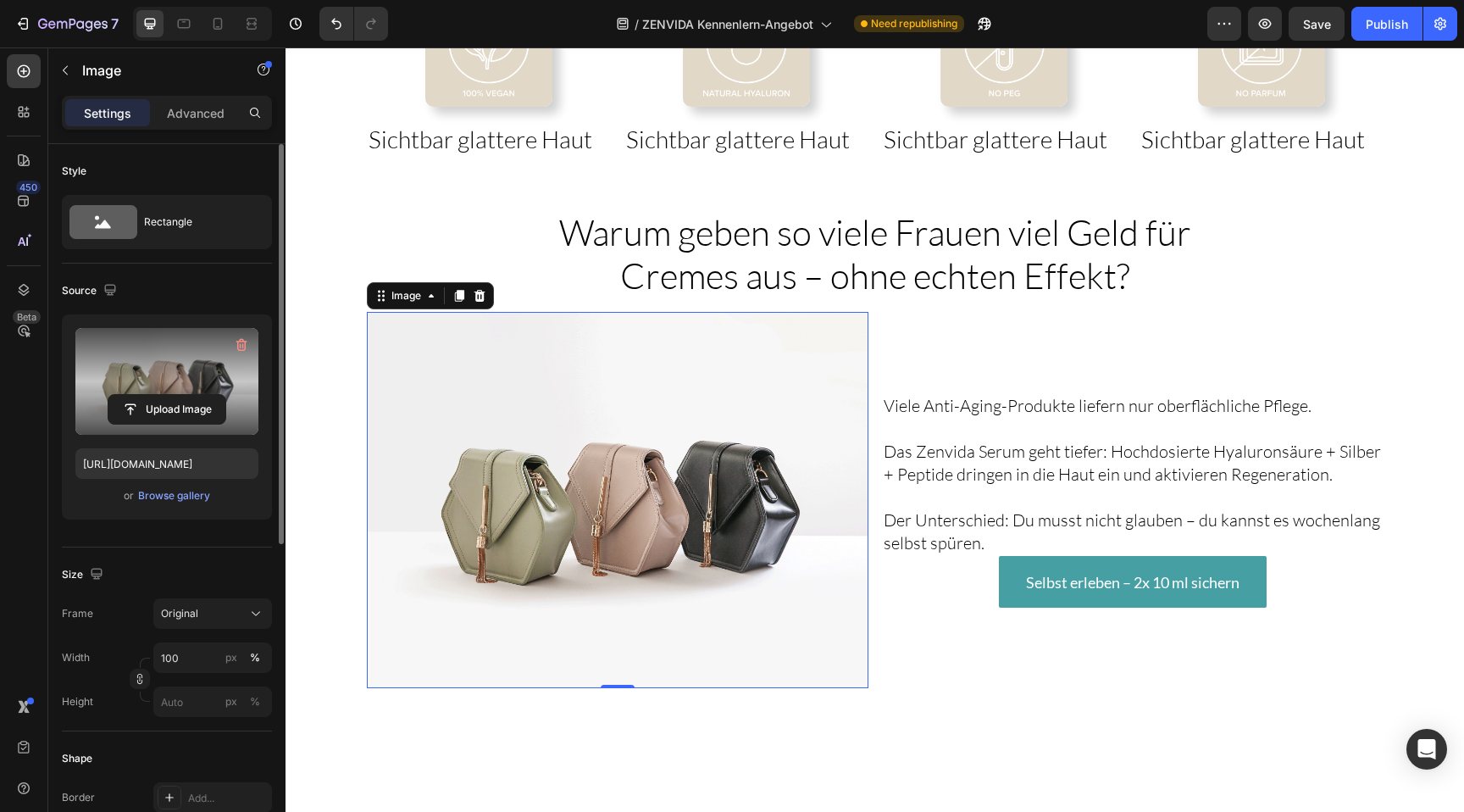
click at [107, 360] on label at bounding box center [167, 381] width 183 height 107
click at [109, 395] on input "file" at bounding box center [167, 409] width 116 height 29
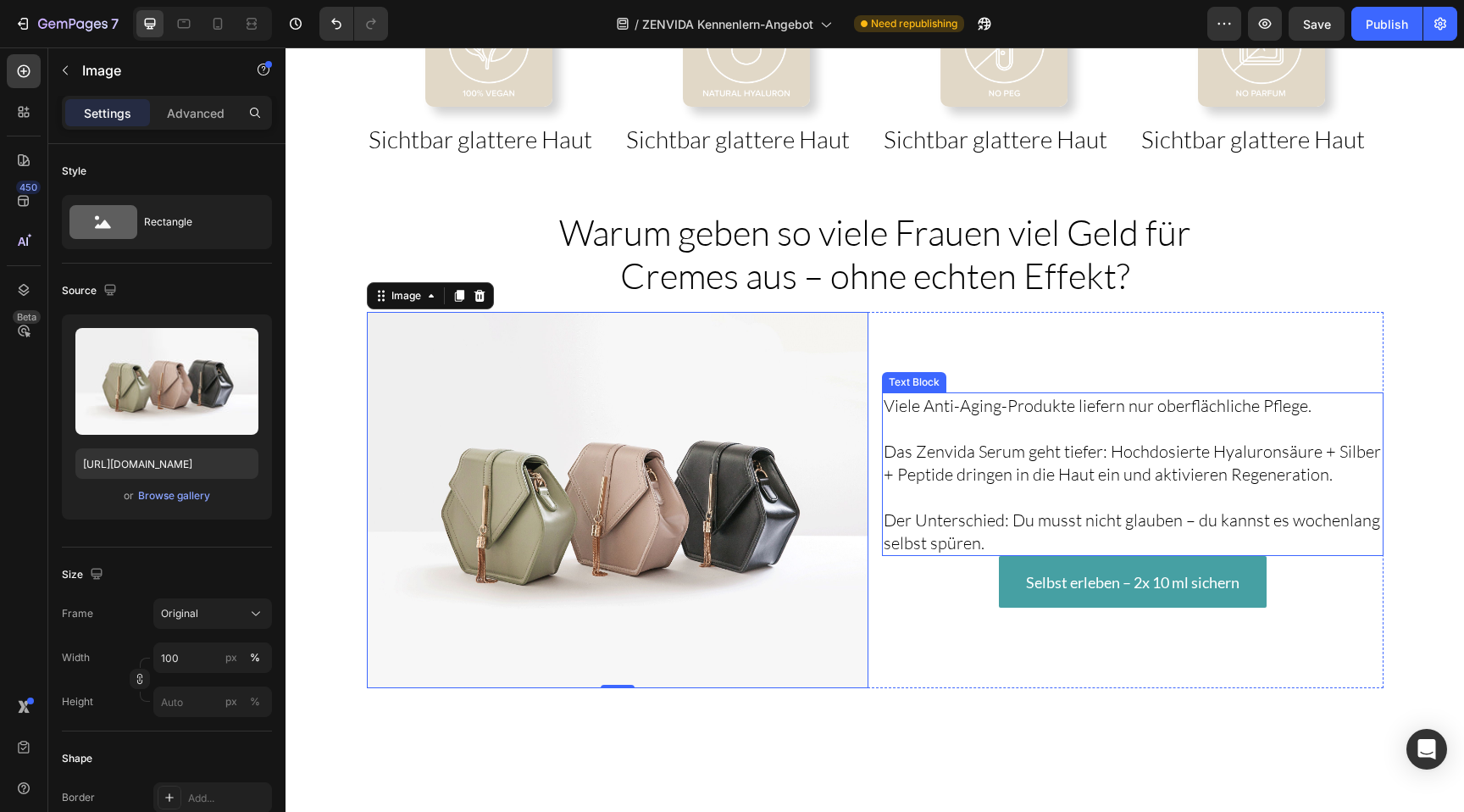
scroll to position [2200, 0]
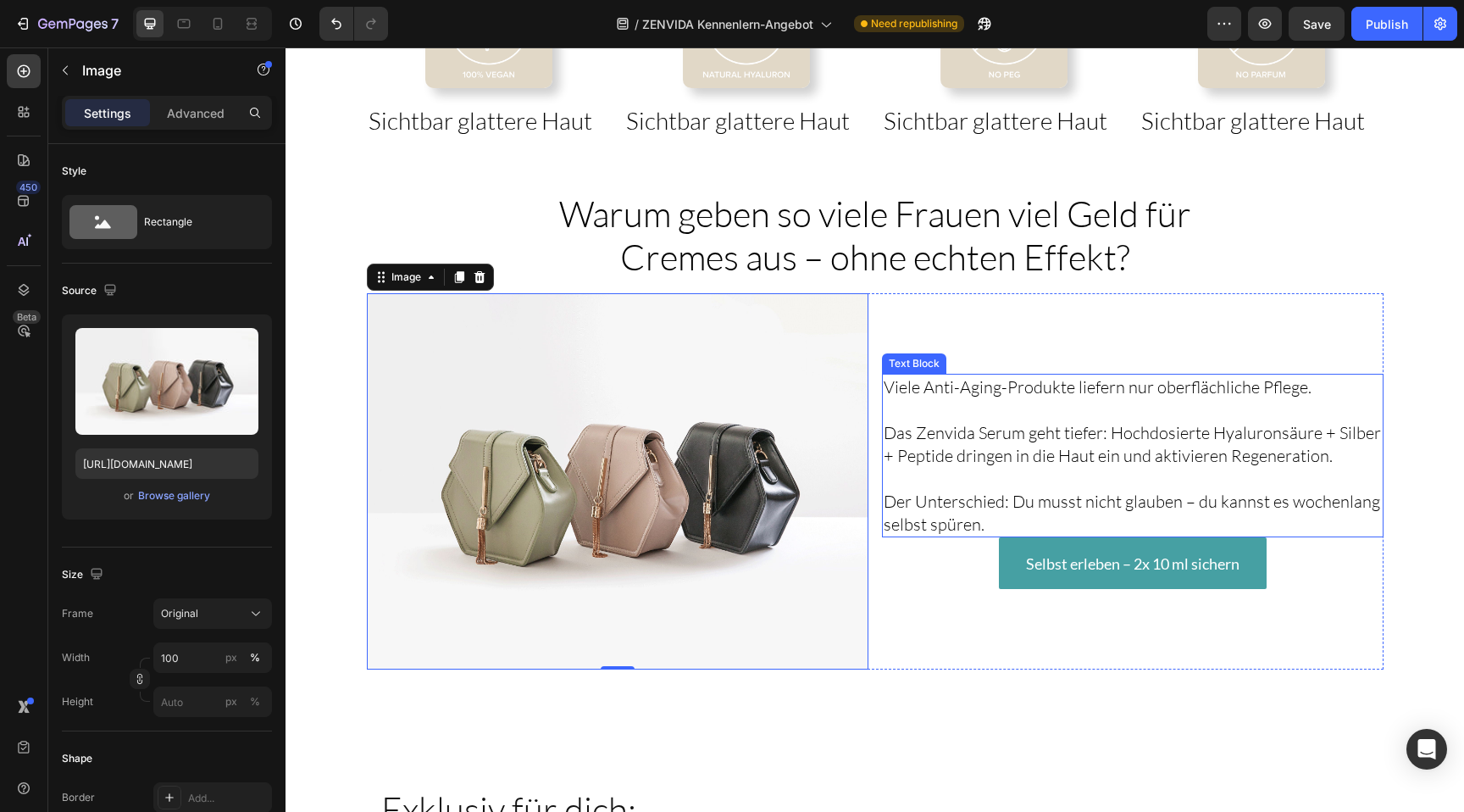
click at [943, 390] on p "Viele Anti-Aging-Produkte liefern nur oberflächliche Pflege." at bounding box center [1132, 387] width 498 height 23
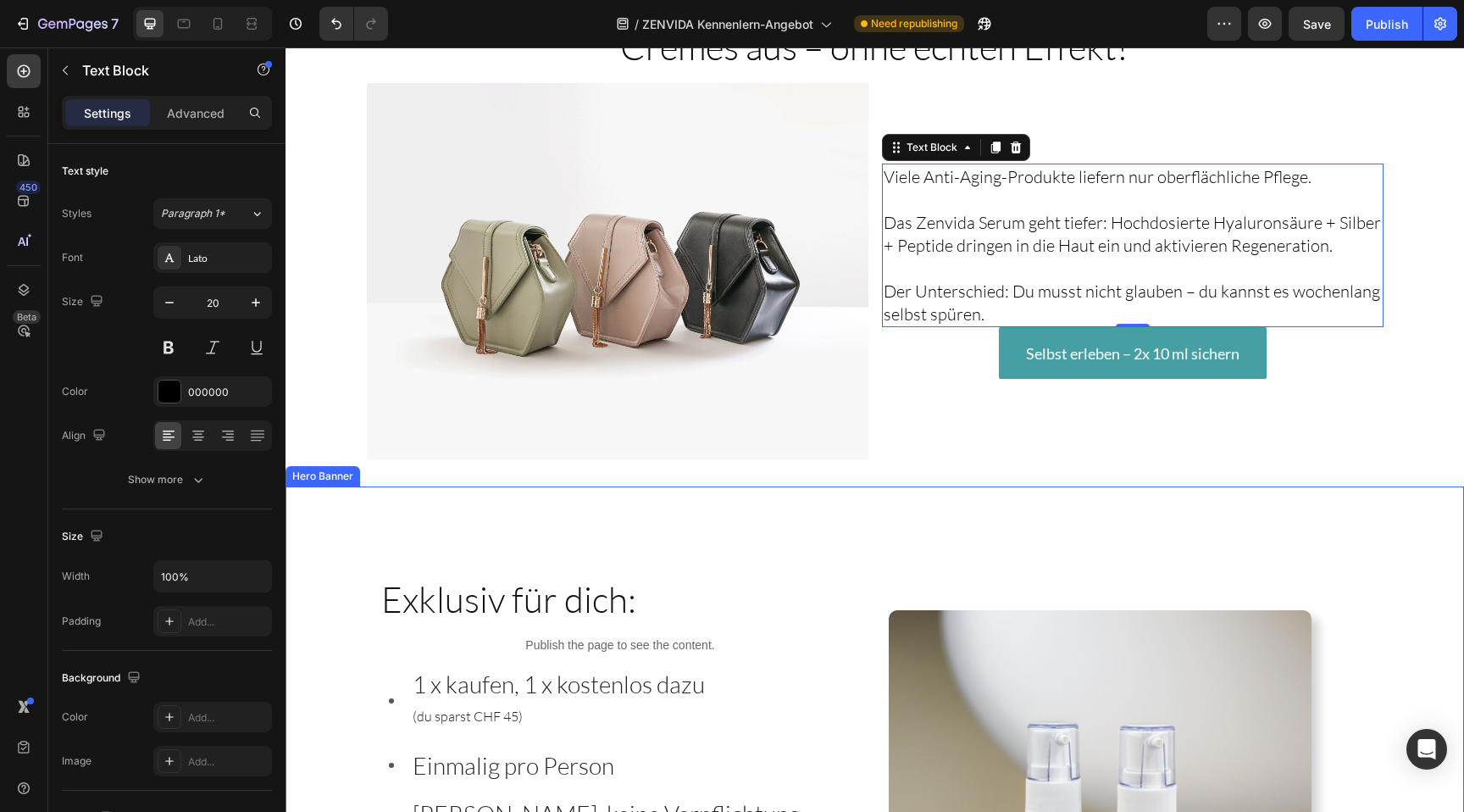
scroll to position [2400, 0]
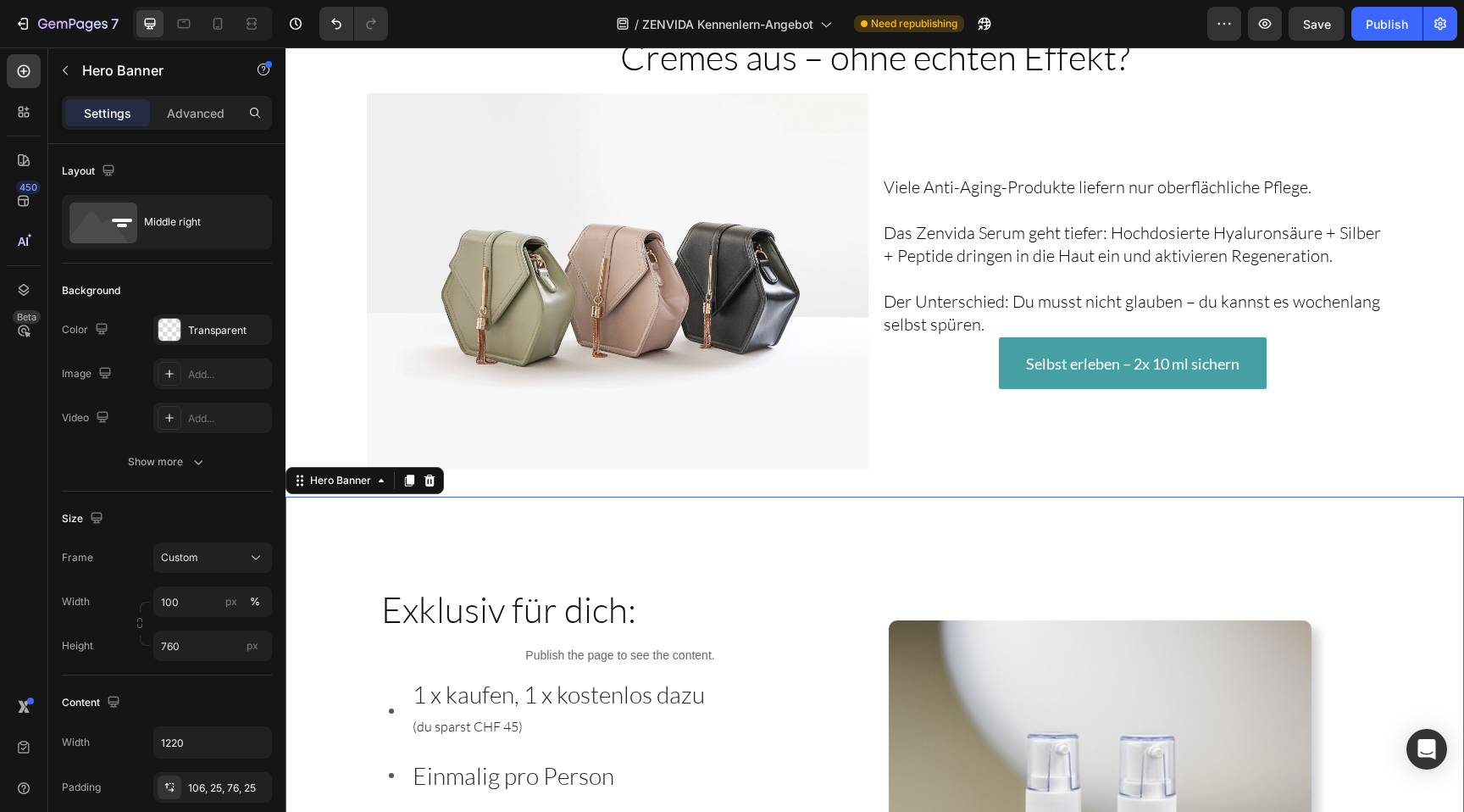
click at [895, 518] on div "Image Row Exklusiv für dich: Heading Publish the page to see the content. Custo…" at bounding box center [875, 818] width 1034 height 644
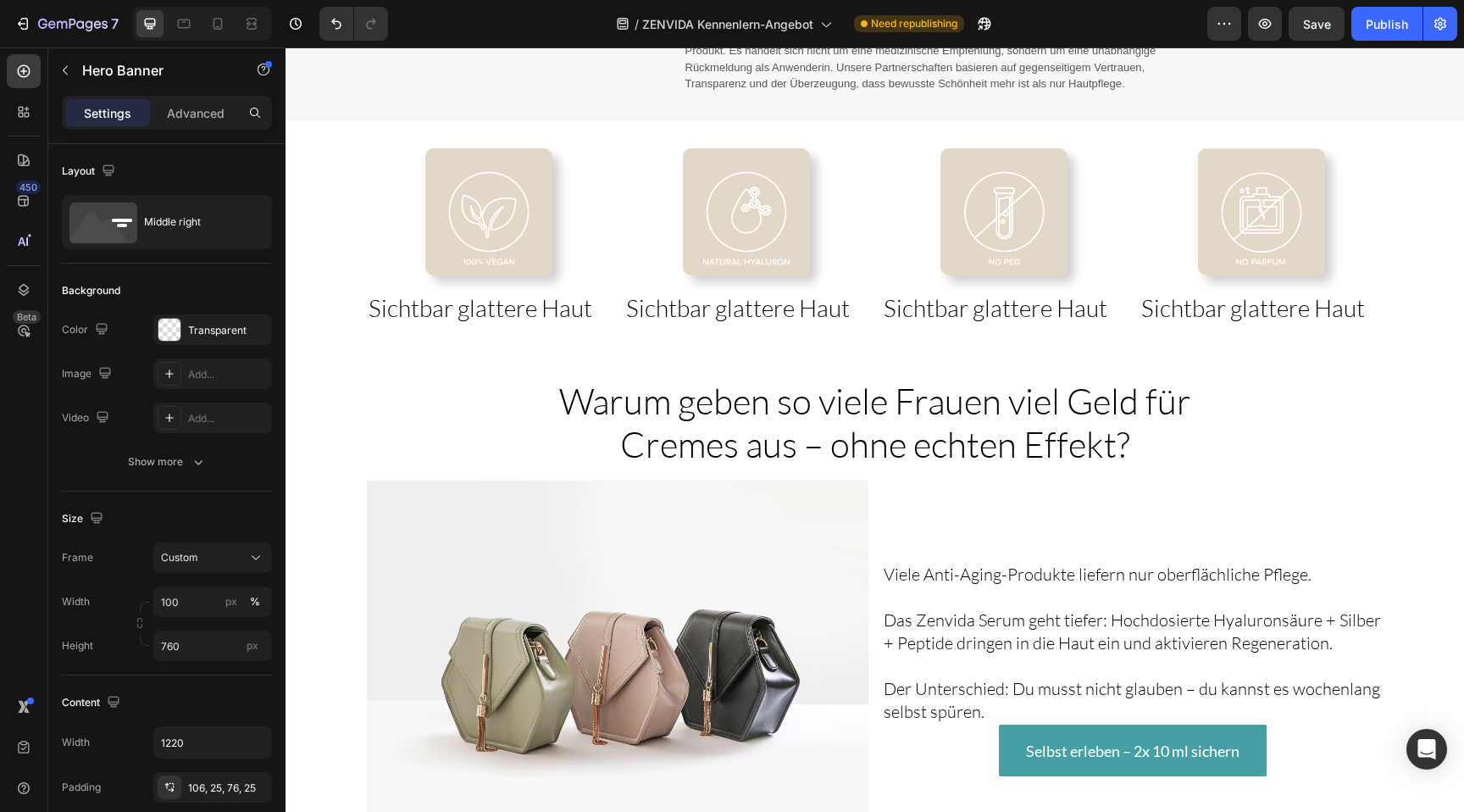
scroll to position [2033, 0]
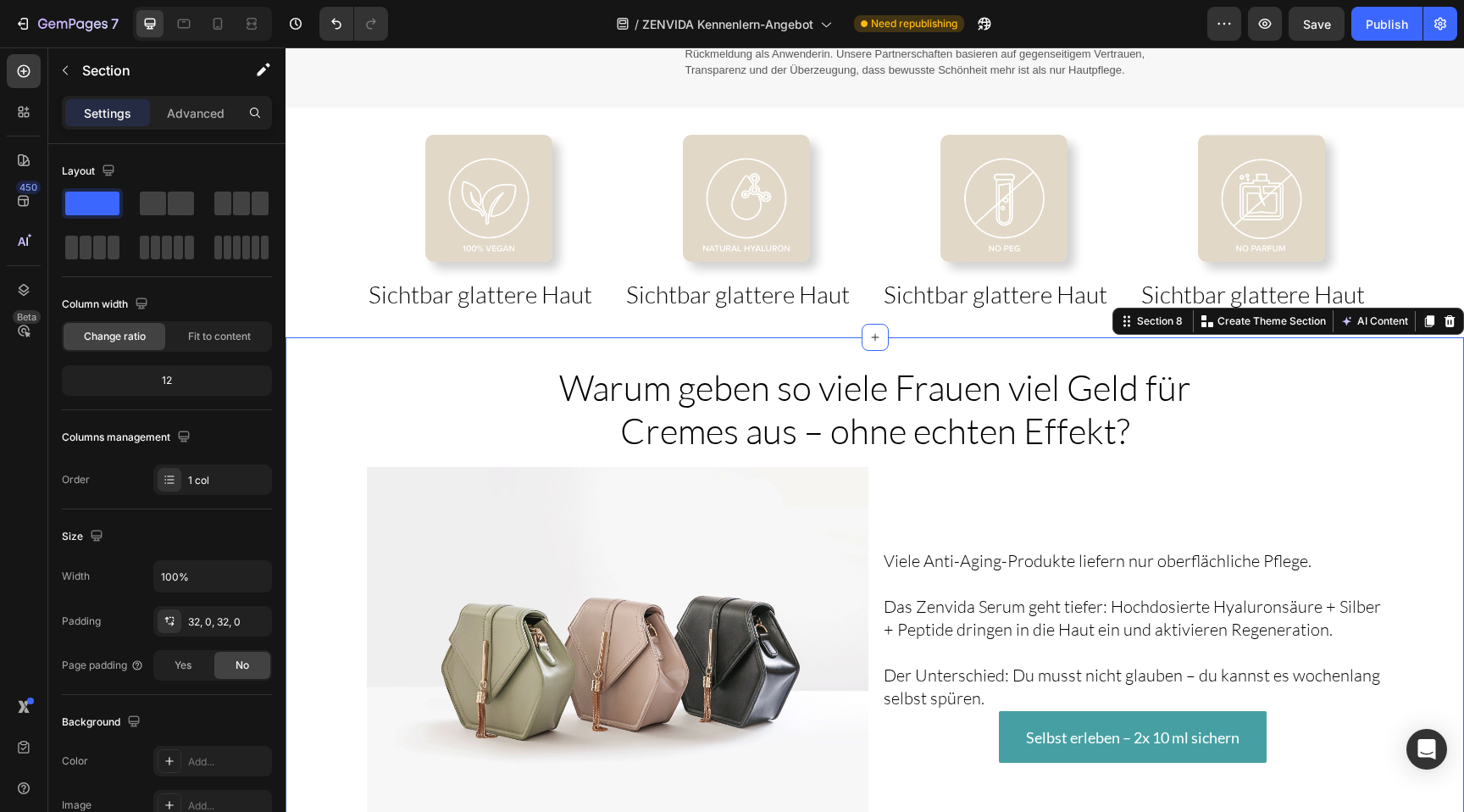
click at [1254, 345] on div "⁠⁠⁠⁠⁠⁠⁠ Warum geben so viele Frauen viel Geld für Cremes aus – ohne echten Effe…" at bounding box center [874, 603] width 1178 height 533
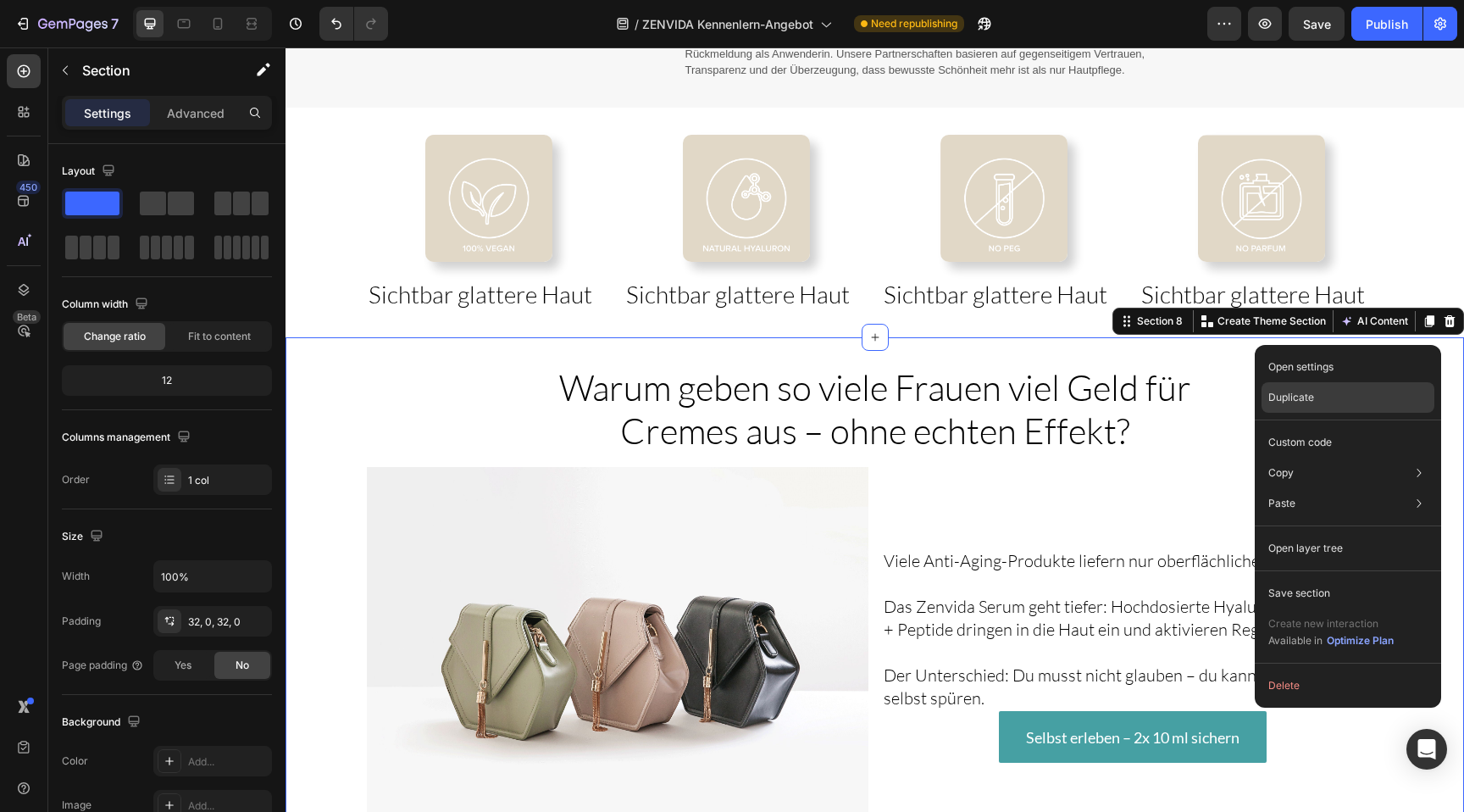
click at [1289, 403] on p "Duplicate" at bounding box center [1291, 397] width 46 height 16
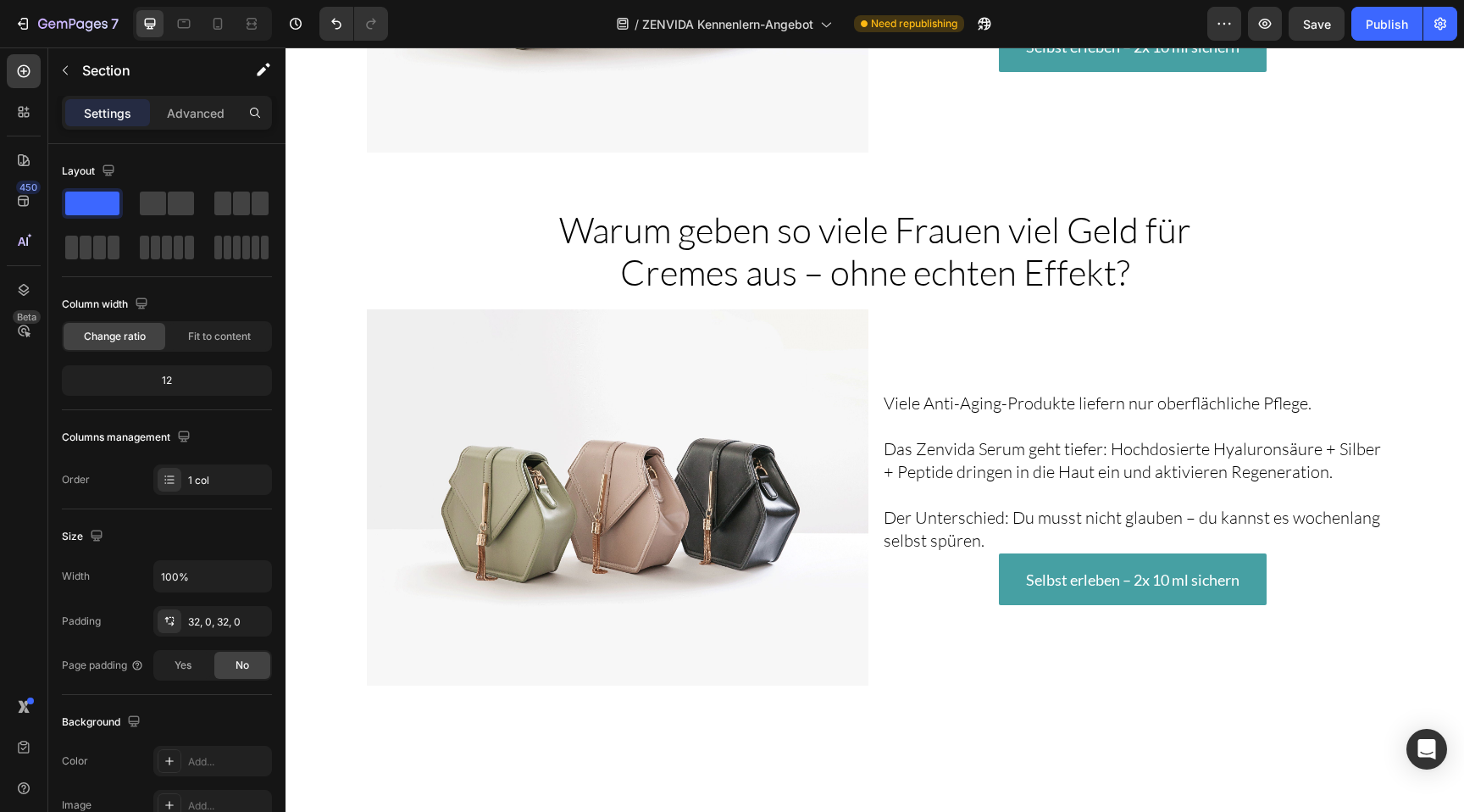
scroll to position [2790, 0]
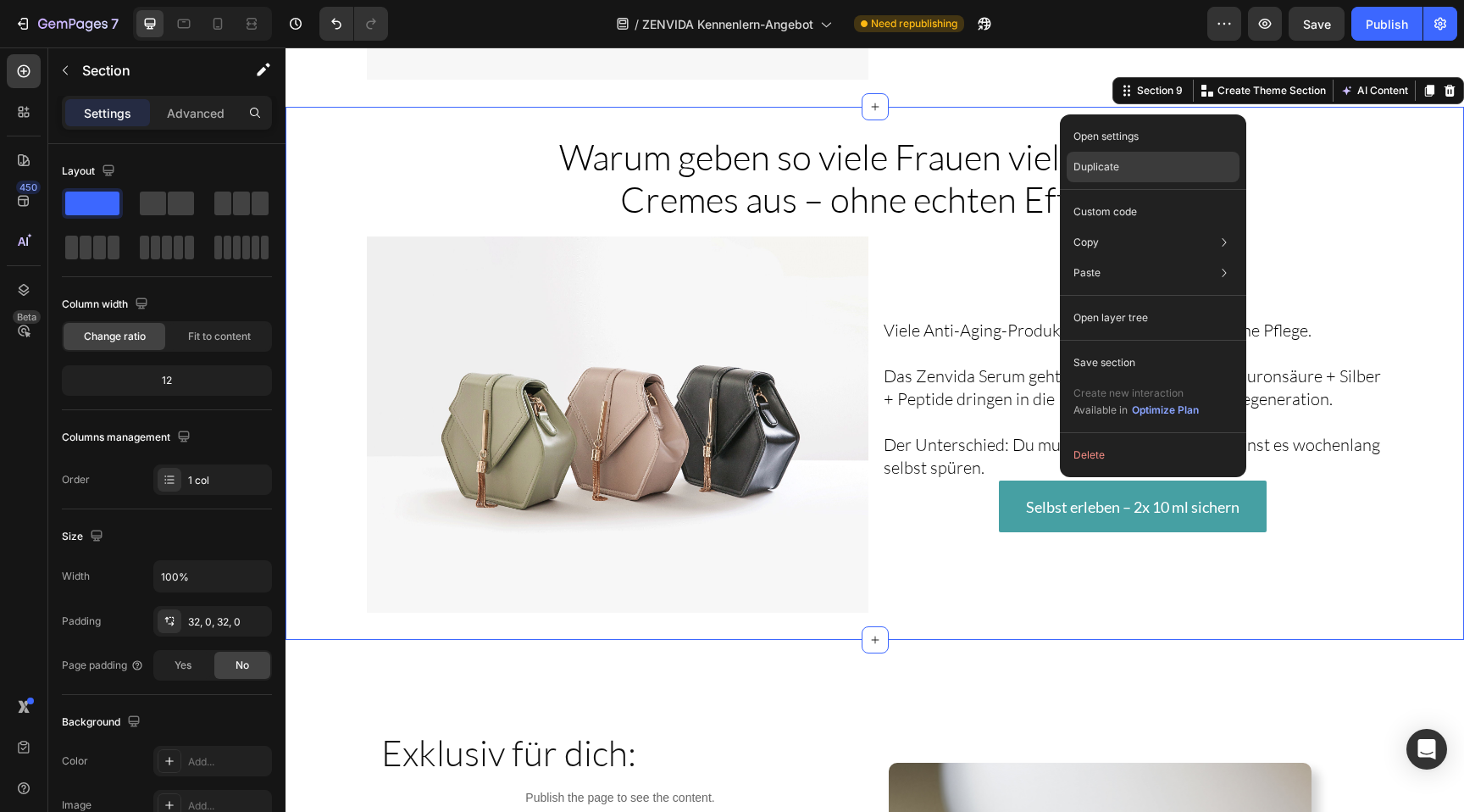
click at [1095, 168] on p "Duplicate" at bounding box center [1096, 167] width 46 height 16
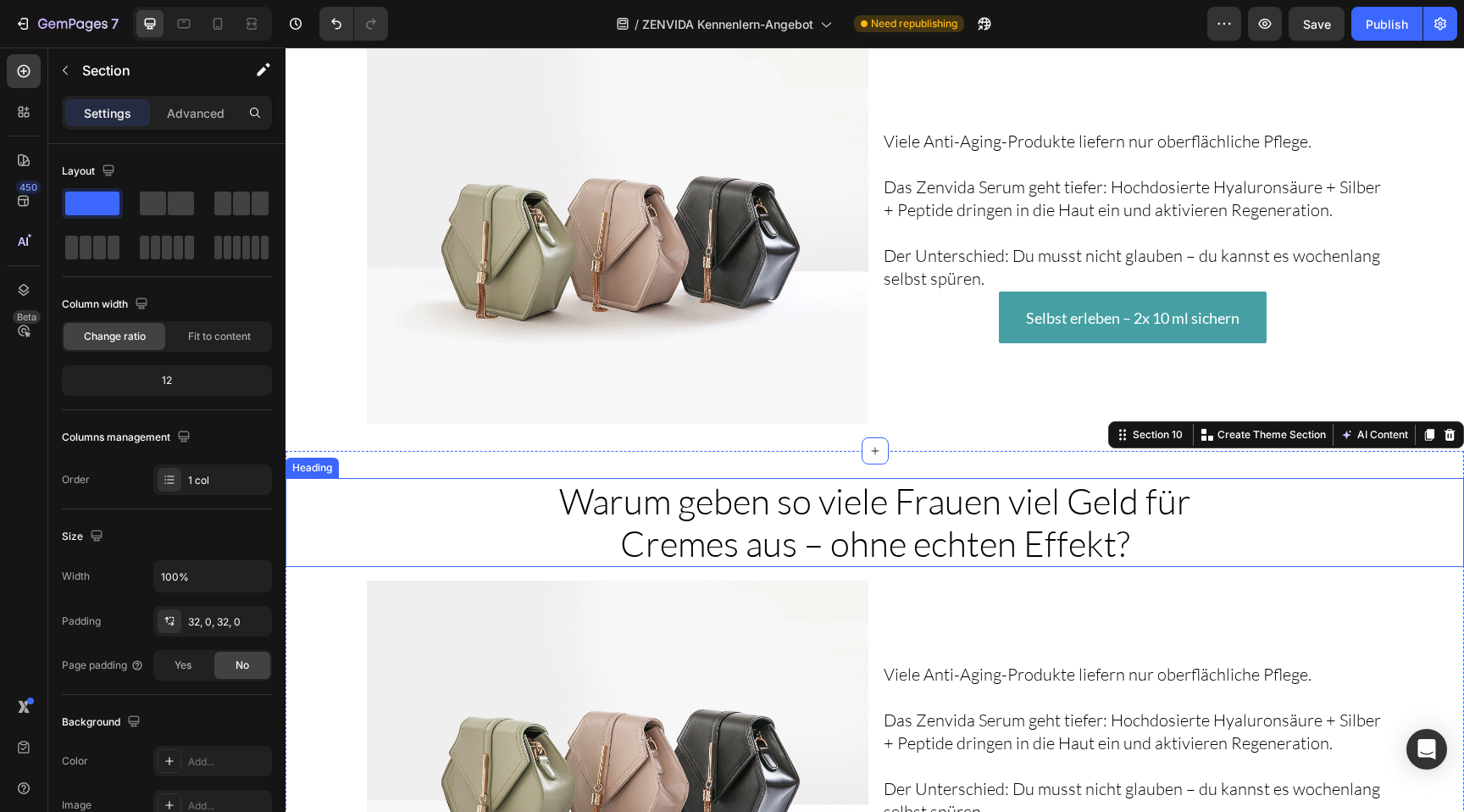
scroll to position [2801, 0]
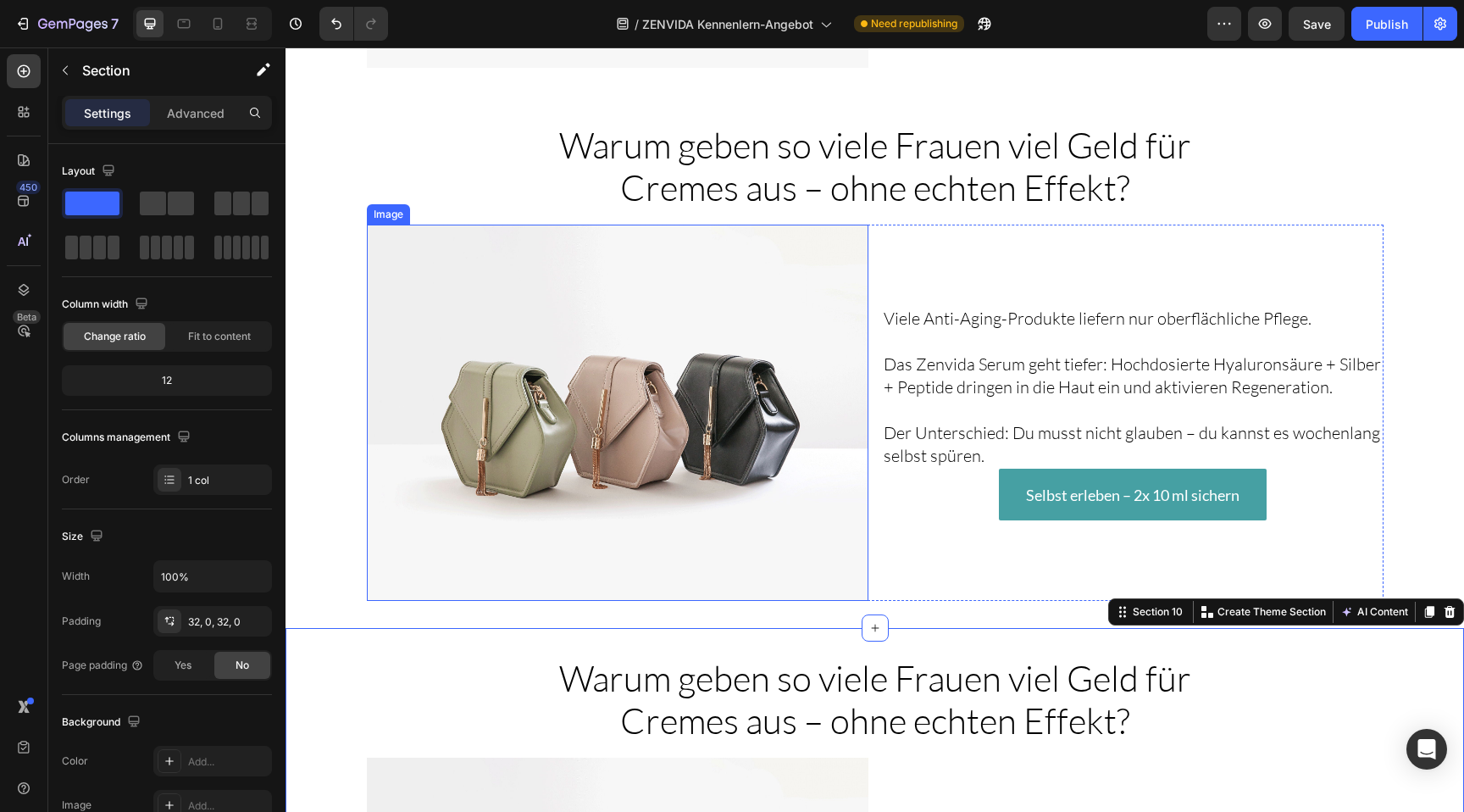
click at [721, 313] on img at bounding box center [617, 412] width 502 height 376
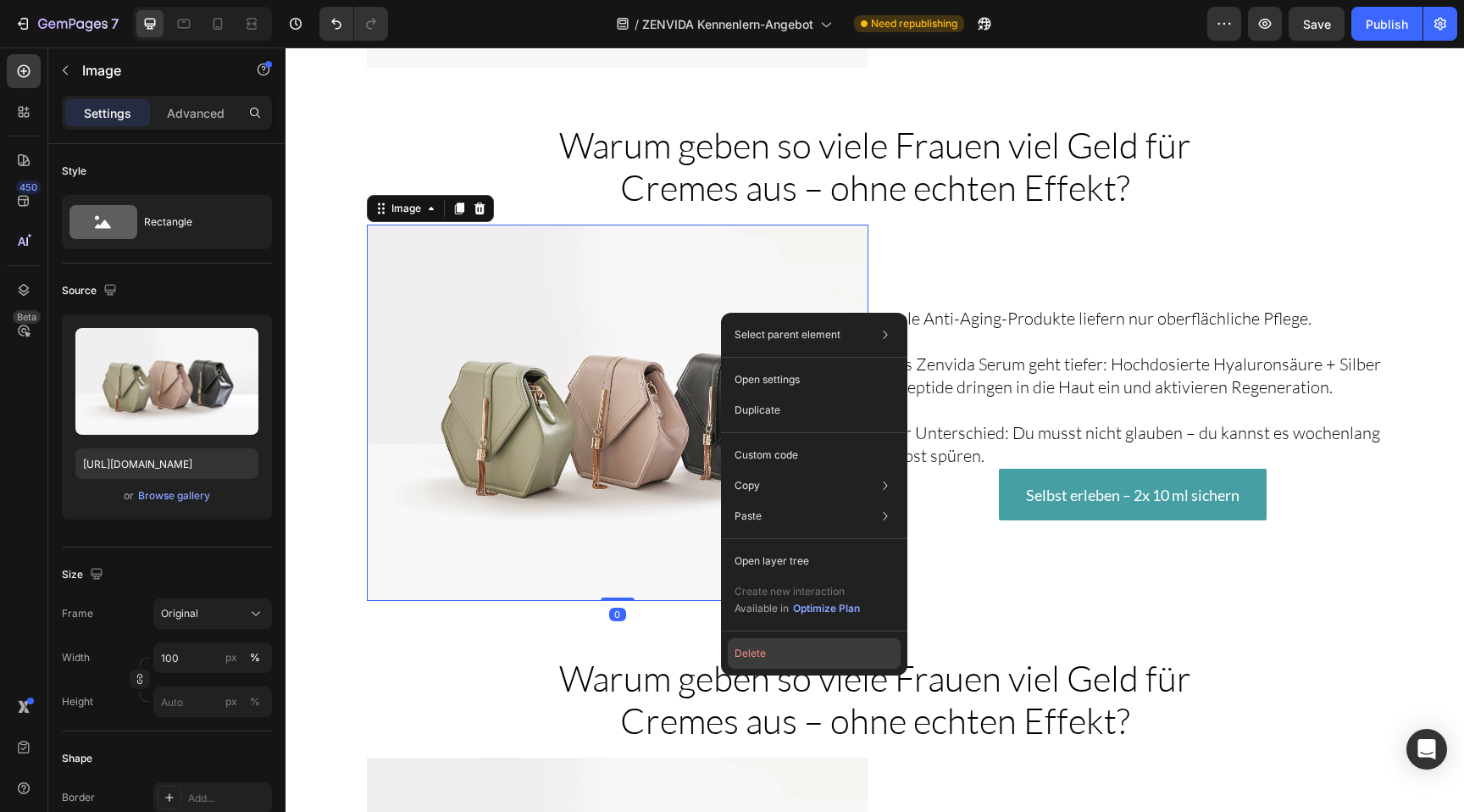
click at [770, 650] on button "Delete" at bounding box center [814, 653] width 173 height 30
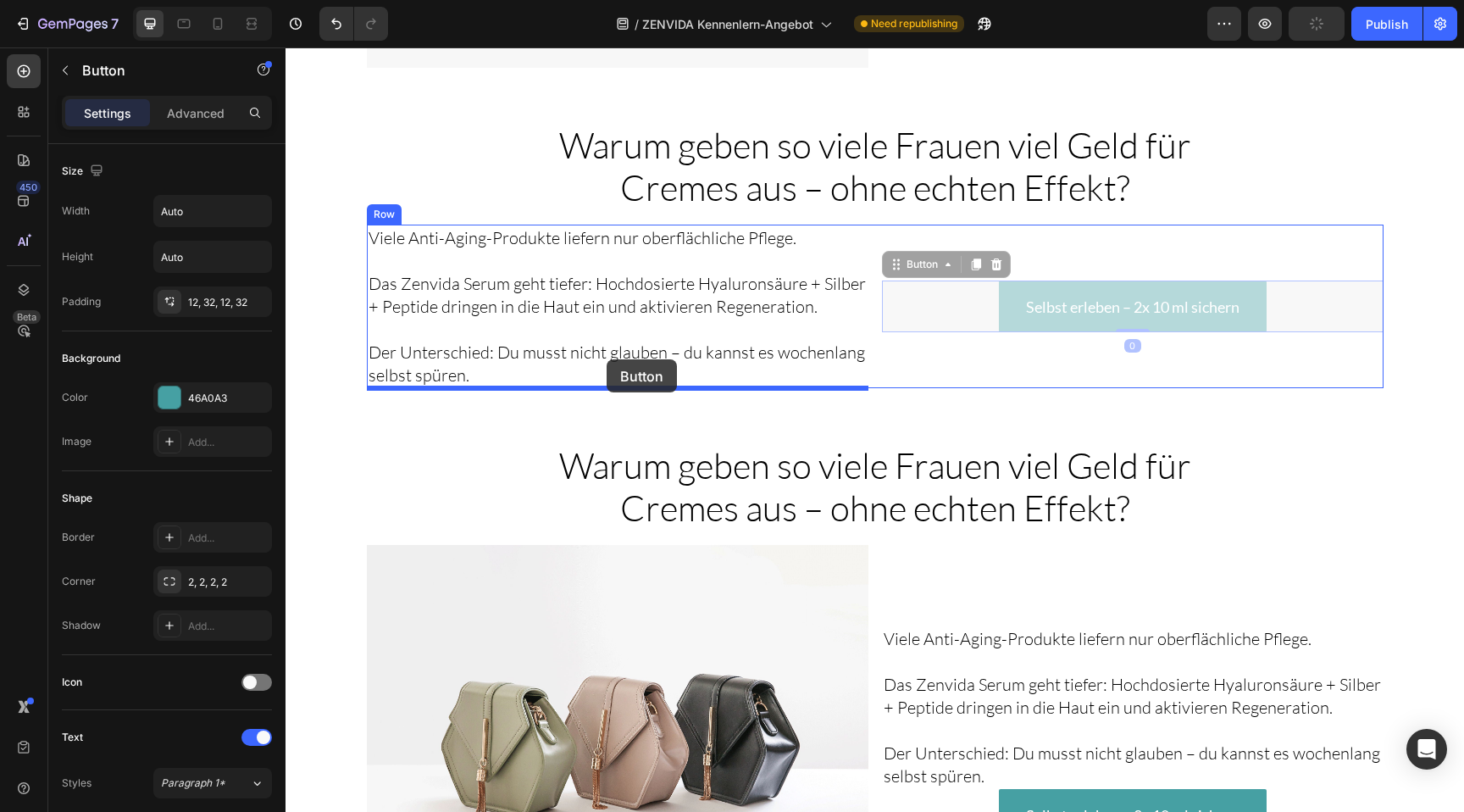
drag, startPoint x: 1053, startPoint y: 320, endPoint x: 606, endPoint y: 359, distance: 448.7
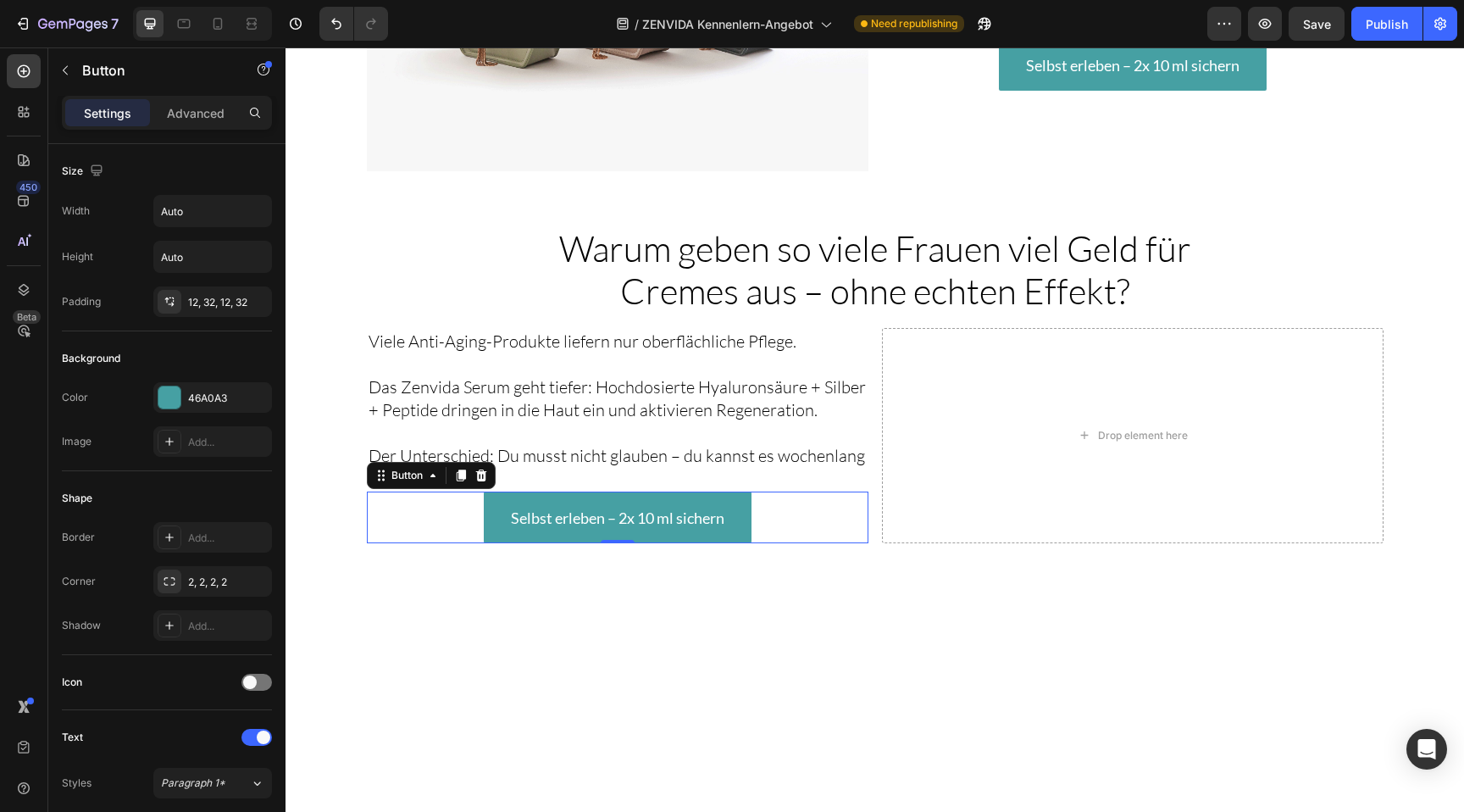
scroll to position [2730, 0]
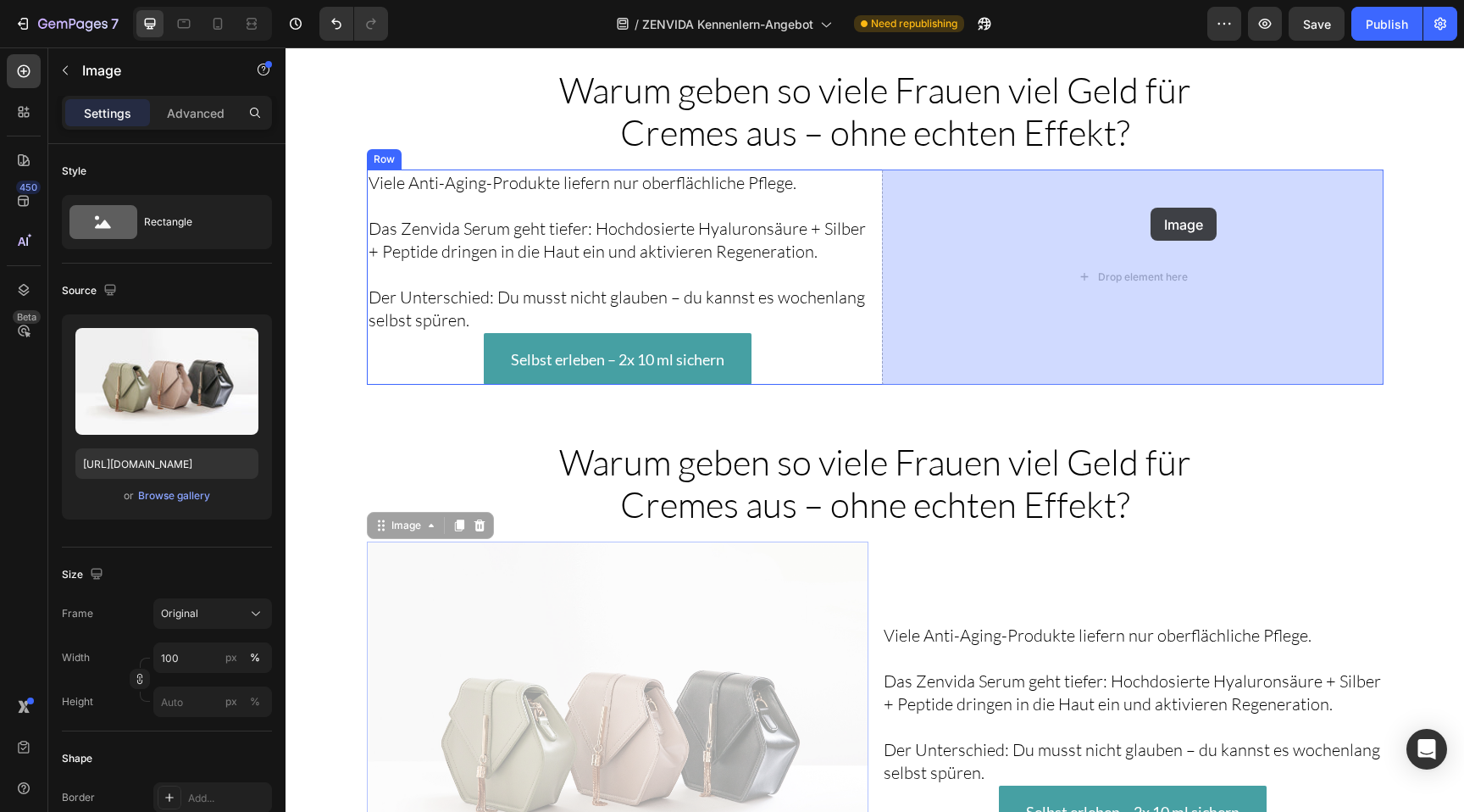
drag, startPoint x: 663, startPoint y: 634, endPoint x: 1150, endPoint y: 208, distance: 647.0
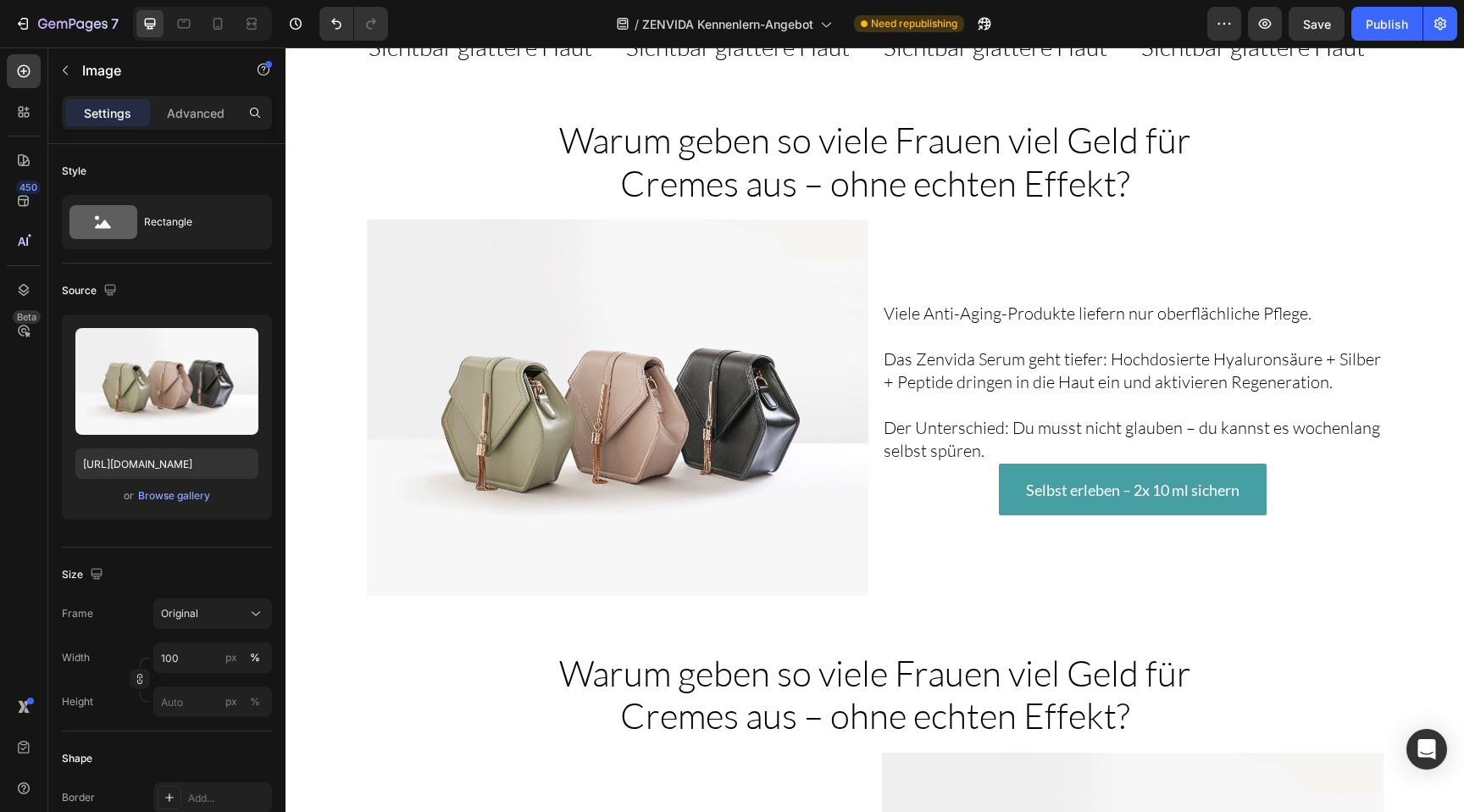
scroll to position [2283, 0]
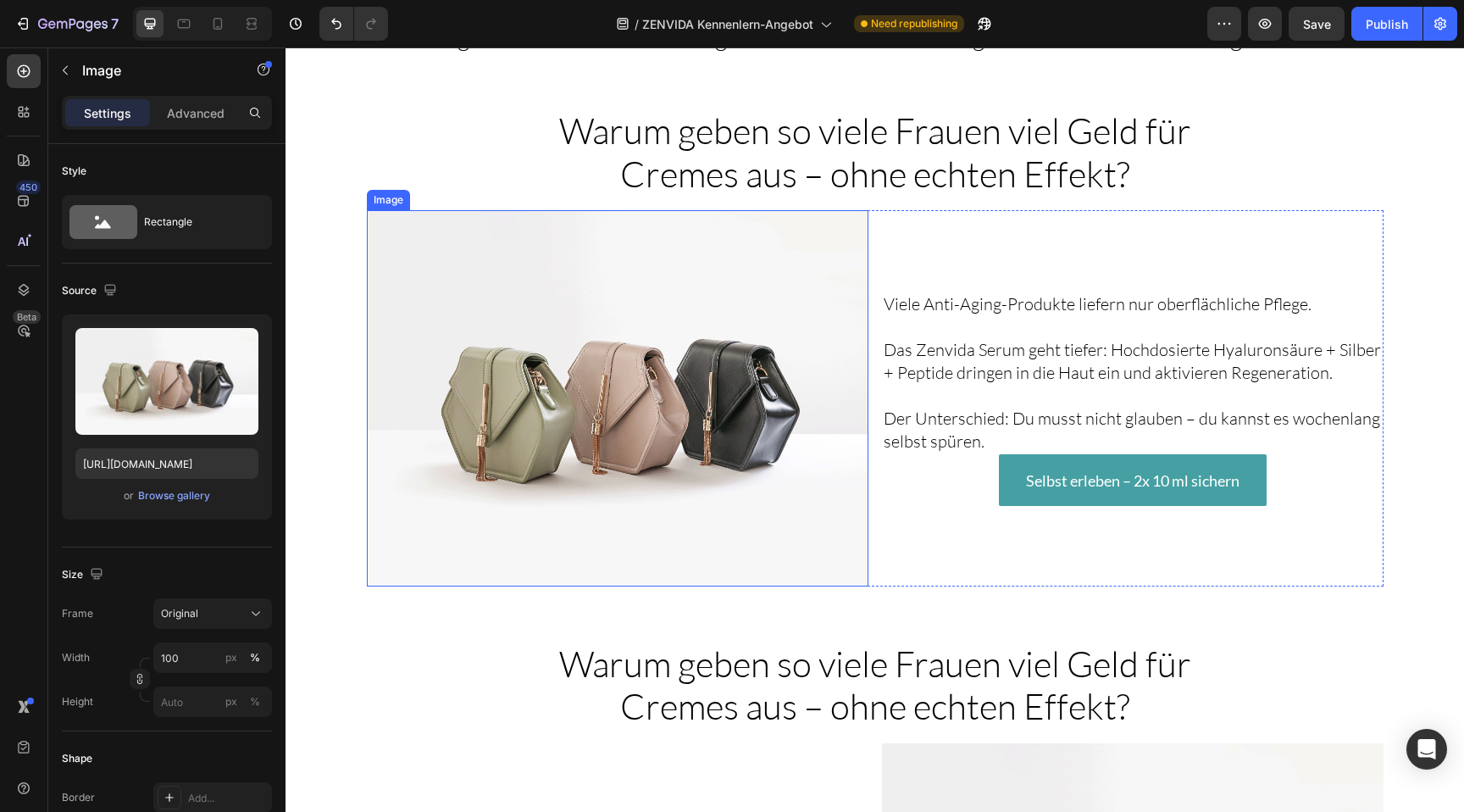
click at [543, 374] on img at bounding box center [617, 398] width 502 height 376
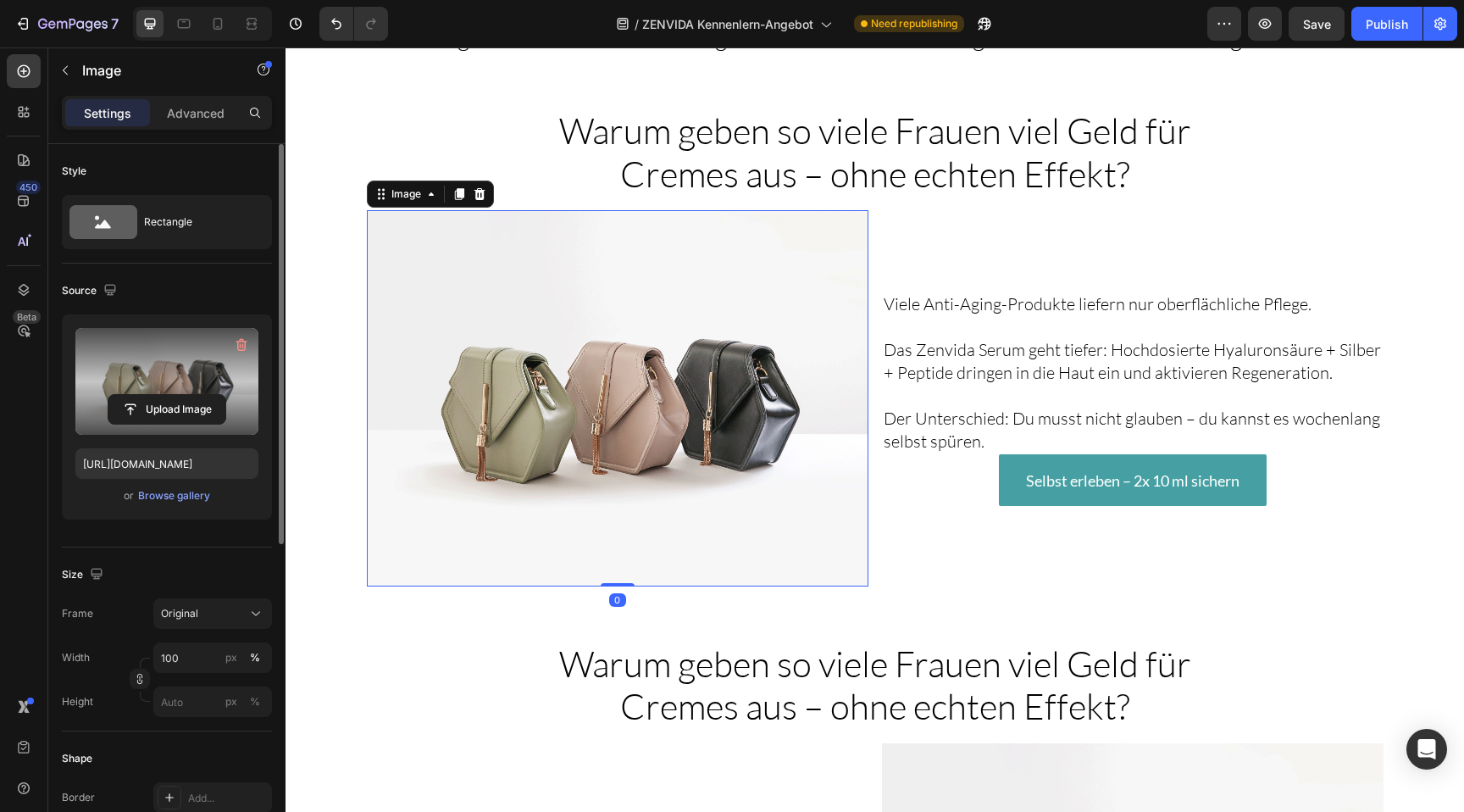
click at [161, 372] on label at bounding box center [167, 381] width 183 height 107
click at [161, 395] on input "file" at bounding box center [167, 409] width 116 height 29
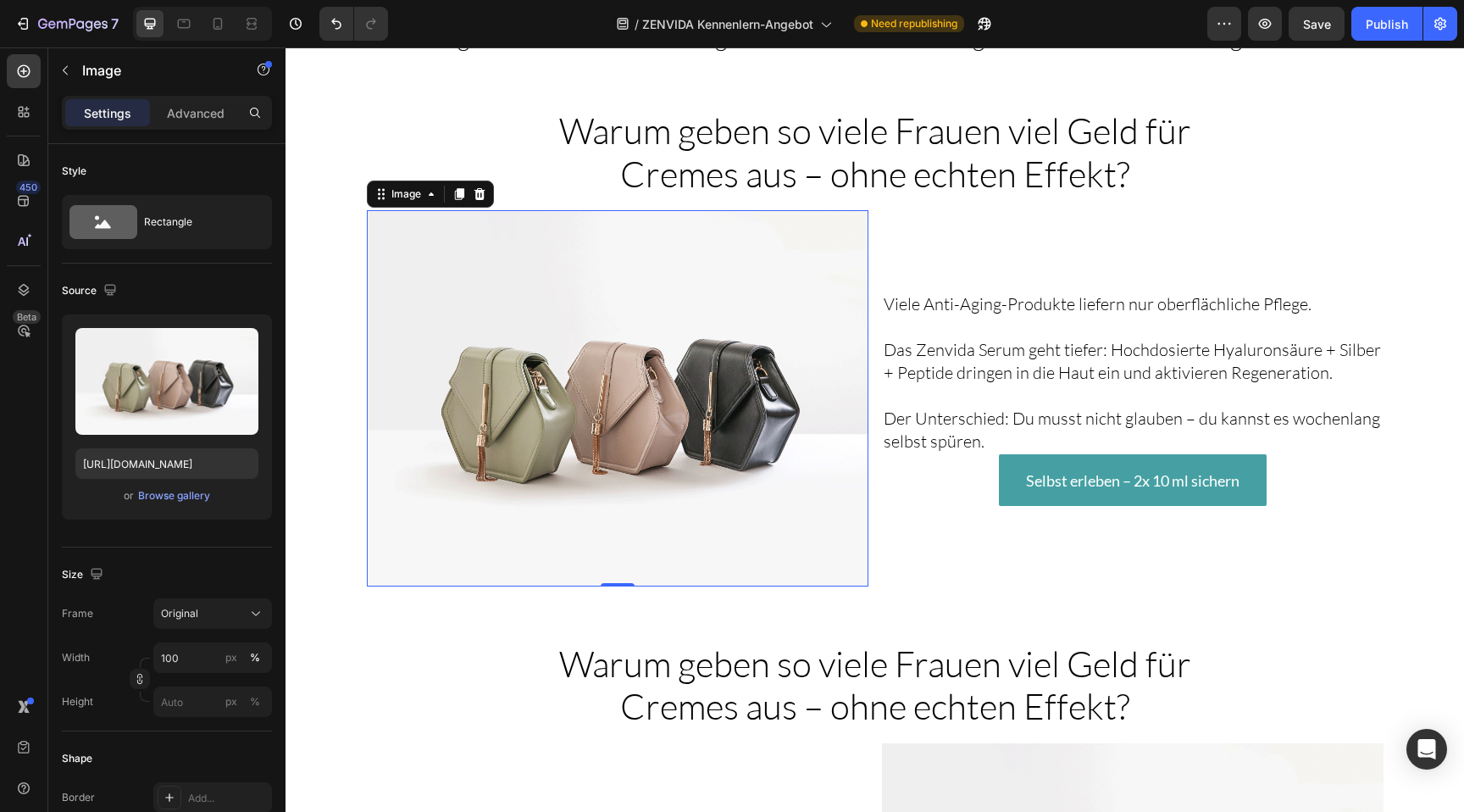
click at [698, 352] on img at bounding box center [617, 398] width 502 height 376
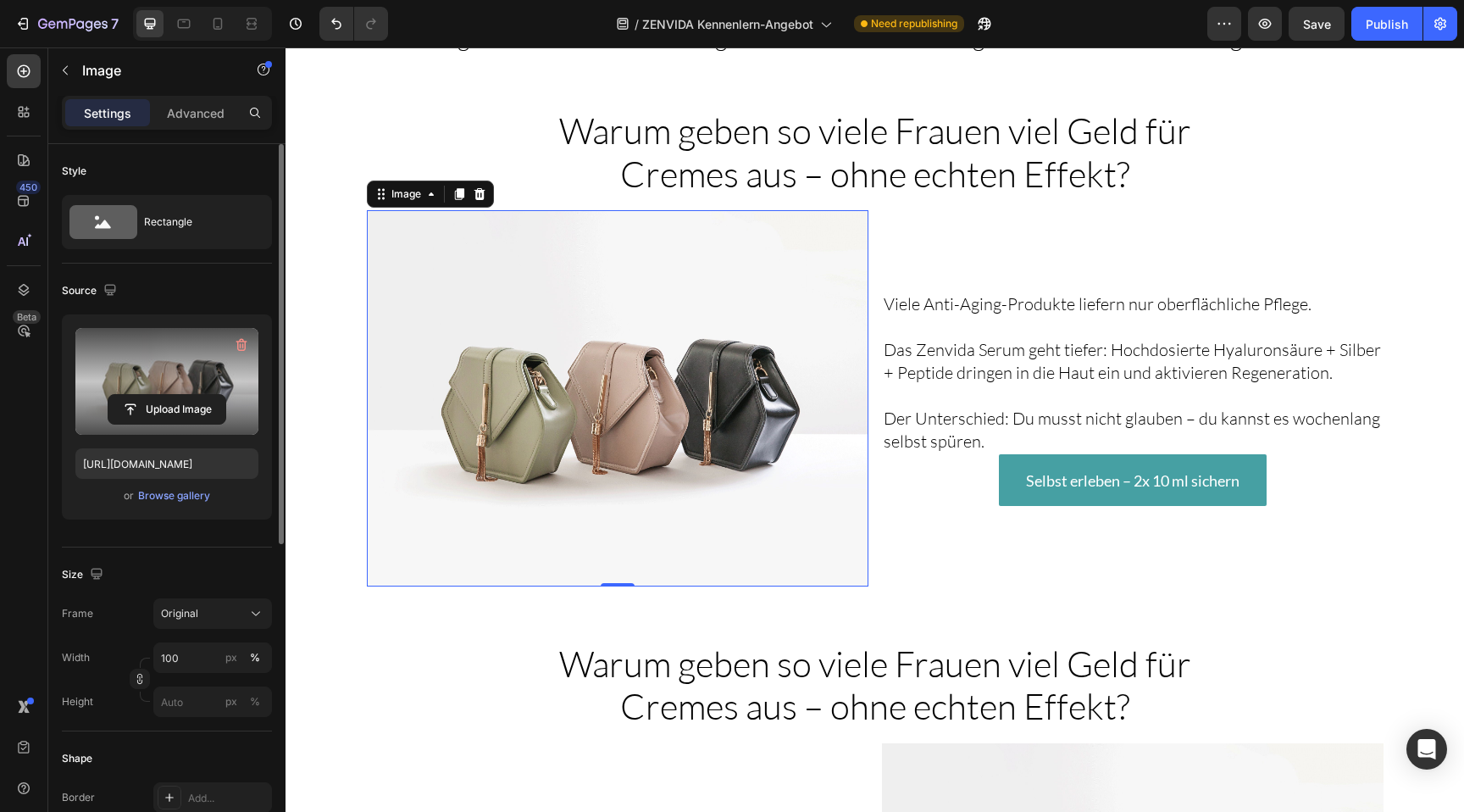
click at [150, 342] on label at bounding box center [167, 381] width 183 height 107
click at [150, 395] on input "file" at bounding box center [167, 409] width 116 height 29
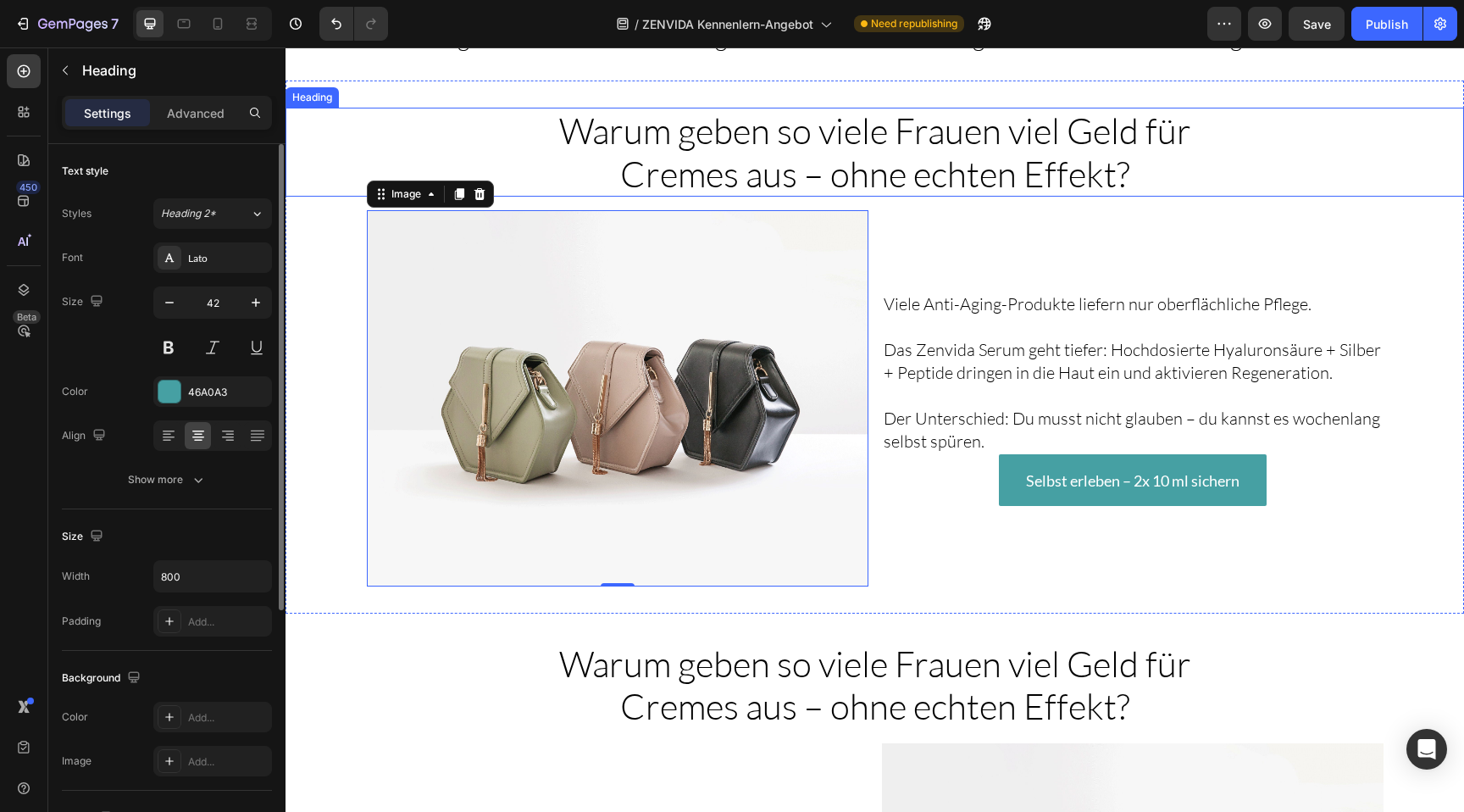
click at [874, 145] on span "Warum geben so viele Frauen viel Geld für Cremes aus – ohne echten Effekt?" at bounding box center [875, 151] width 632 height 85
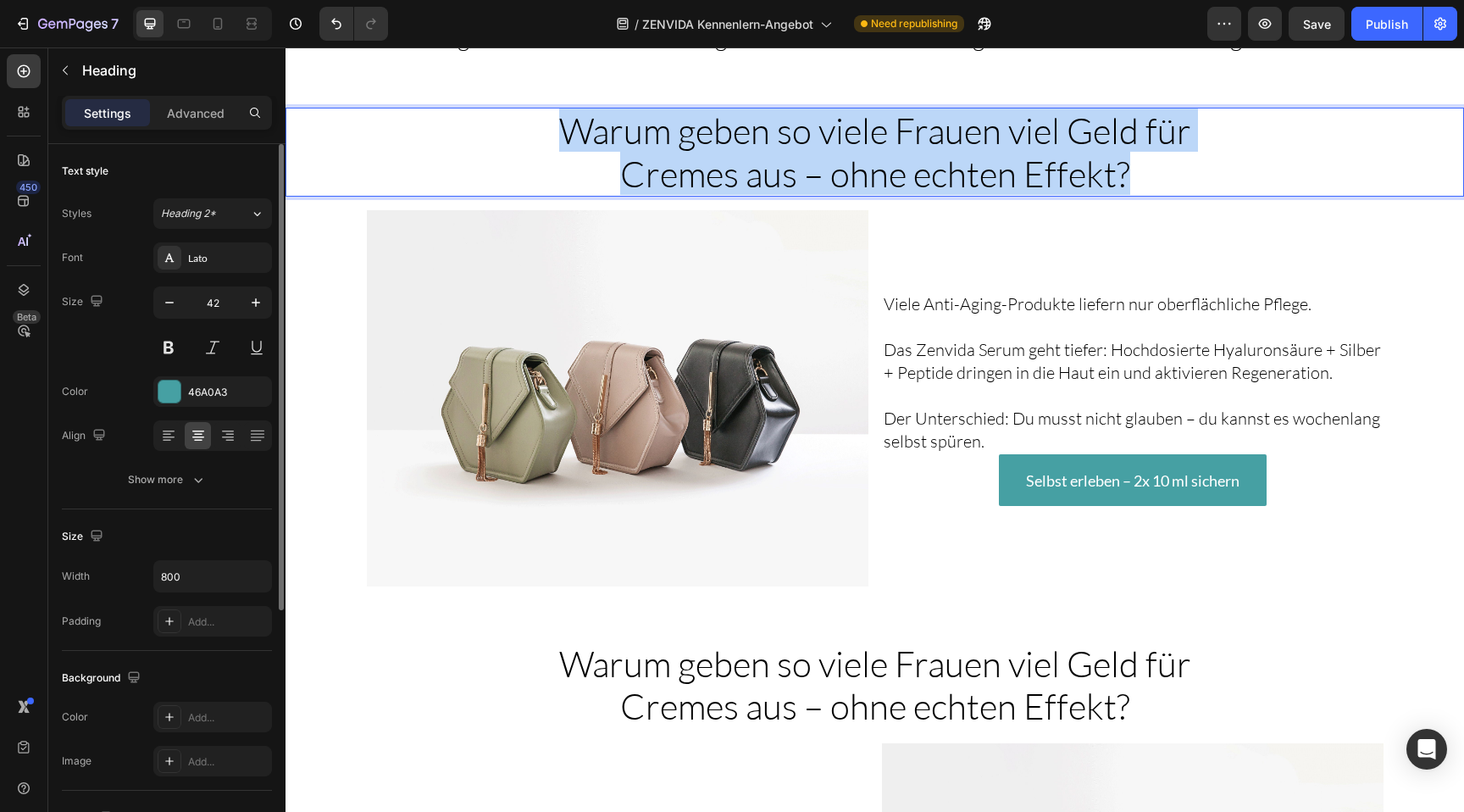
click at [681, 148] on span "Warum geben so viele Frauen viel Geld für Cremes aus – ohne echten Effekt?" at bounding box center [875, 151] width 632 height 85
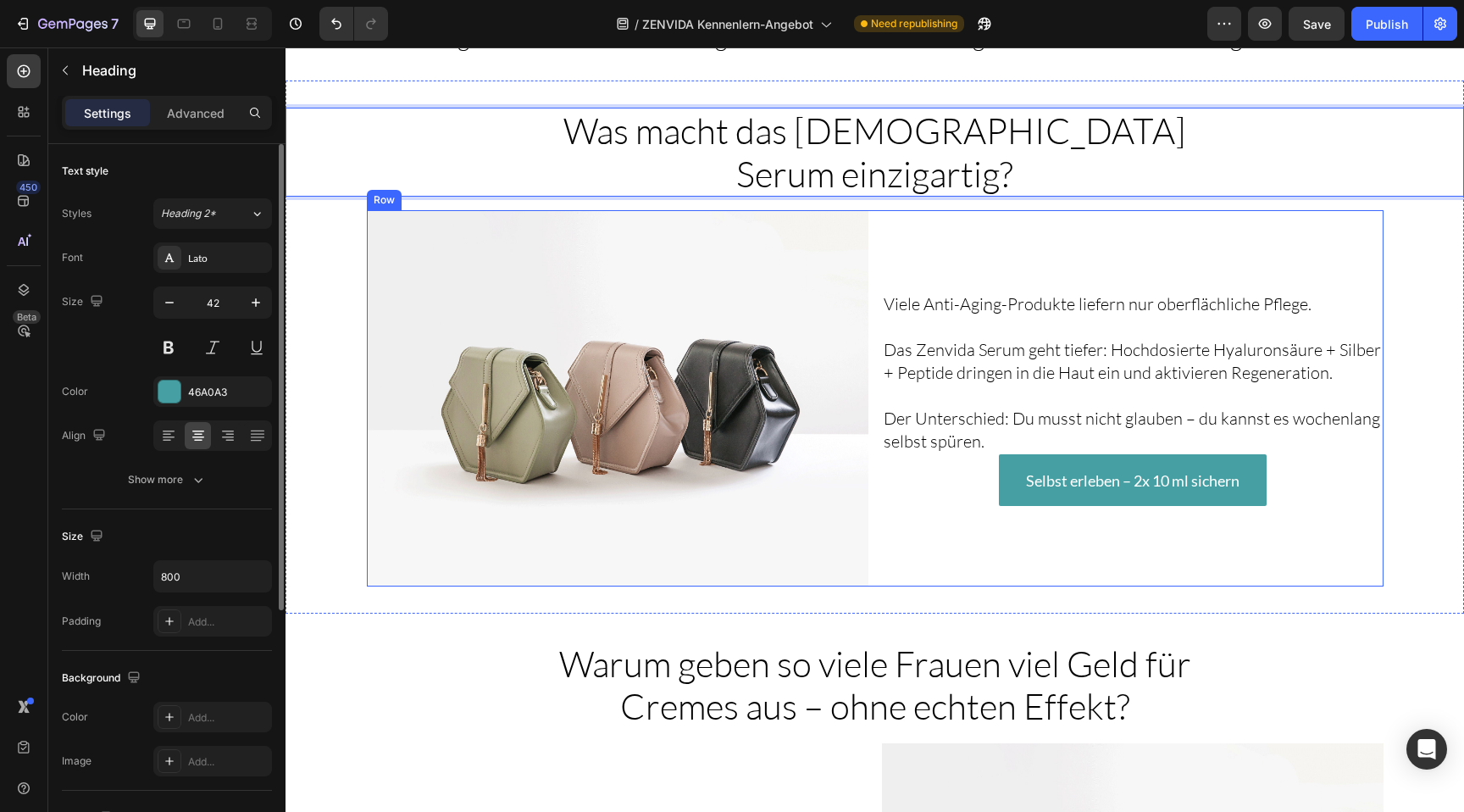
click at [1002, 239] on div "Viele Anti-Aging-Produkte liefern nur oberflächliche Pflege. Das Zenvida Serum …" at bounding box center [1132, 398] width 502 height 376
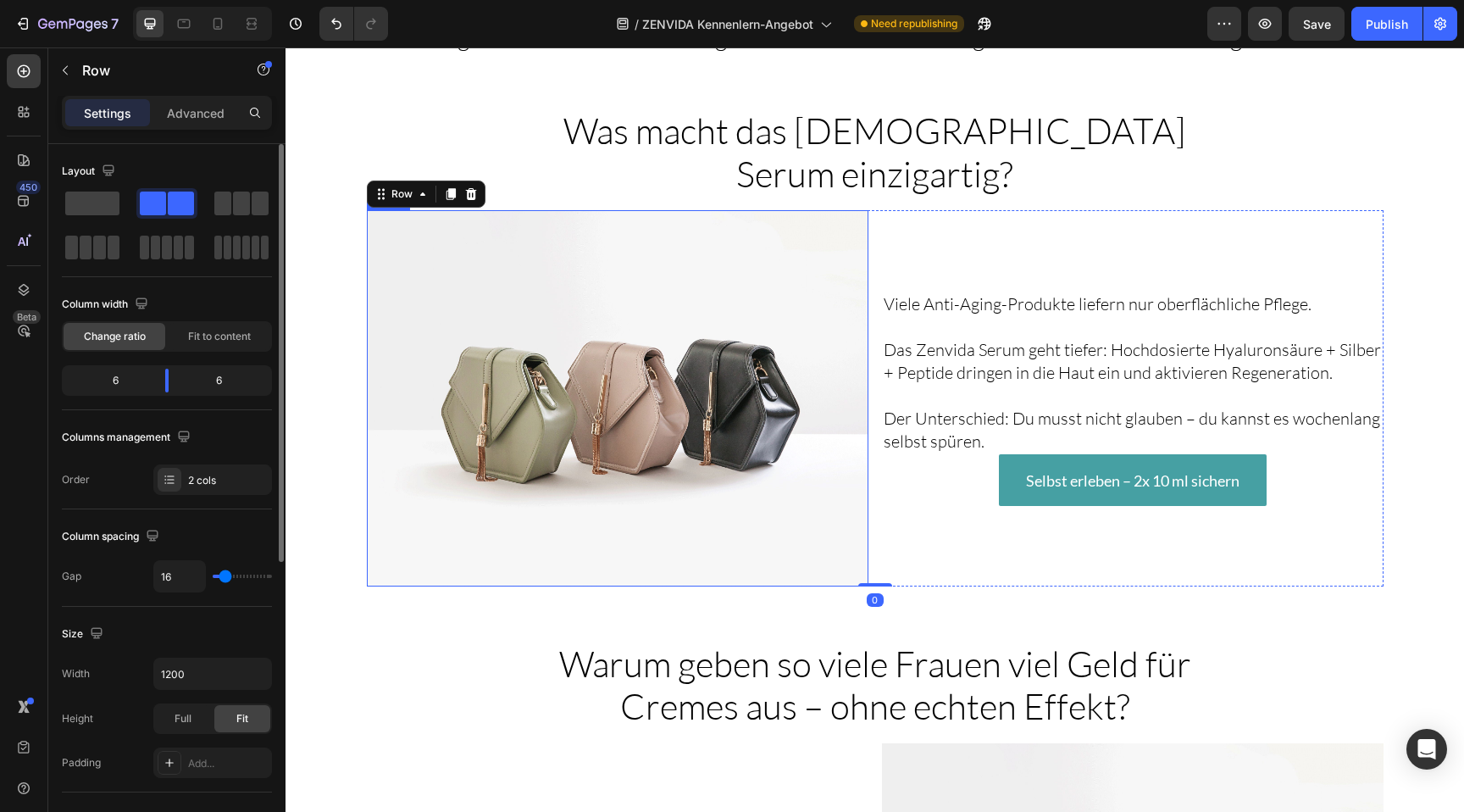
click at [622, 289] on img at bounding box center [617, 398] width 502 height 376
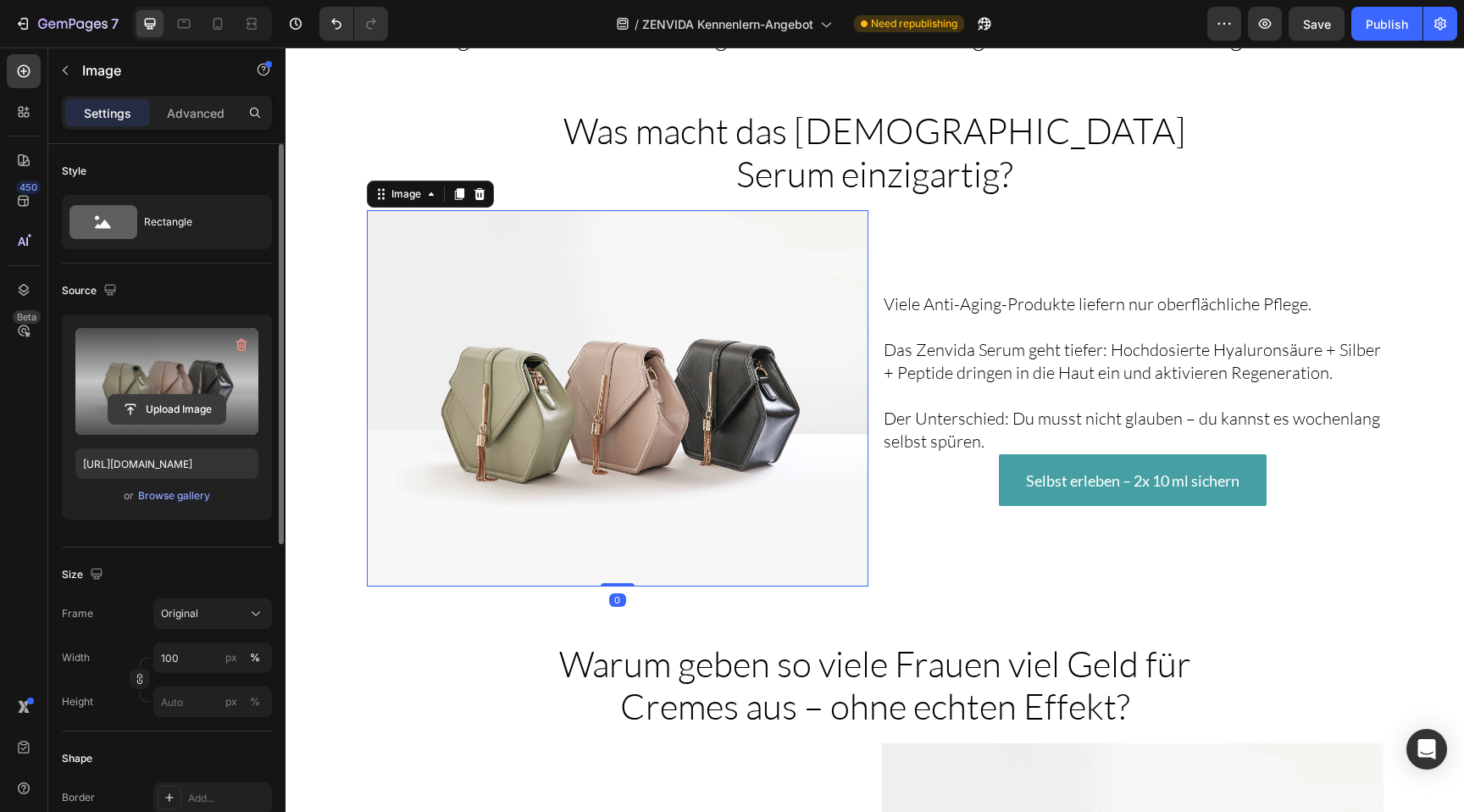
click at [156, 406] on input "file" at bounding box center [167, 409] width 116 height 29
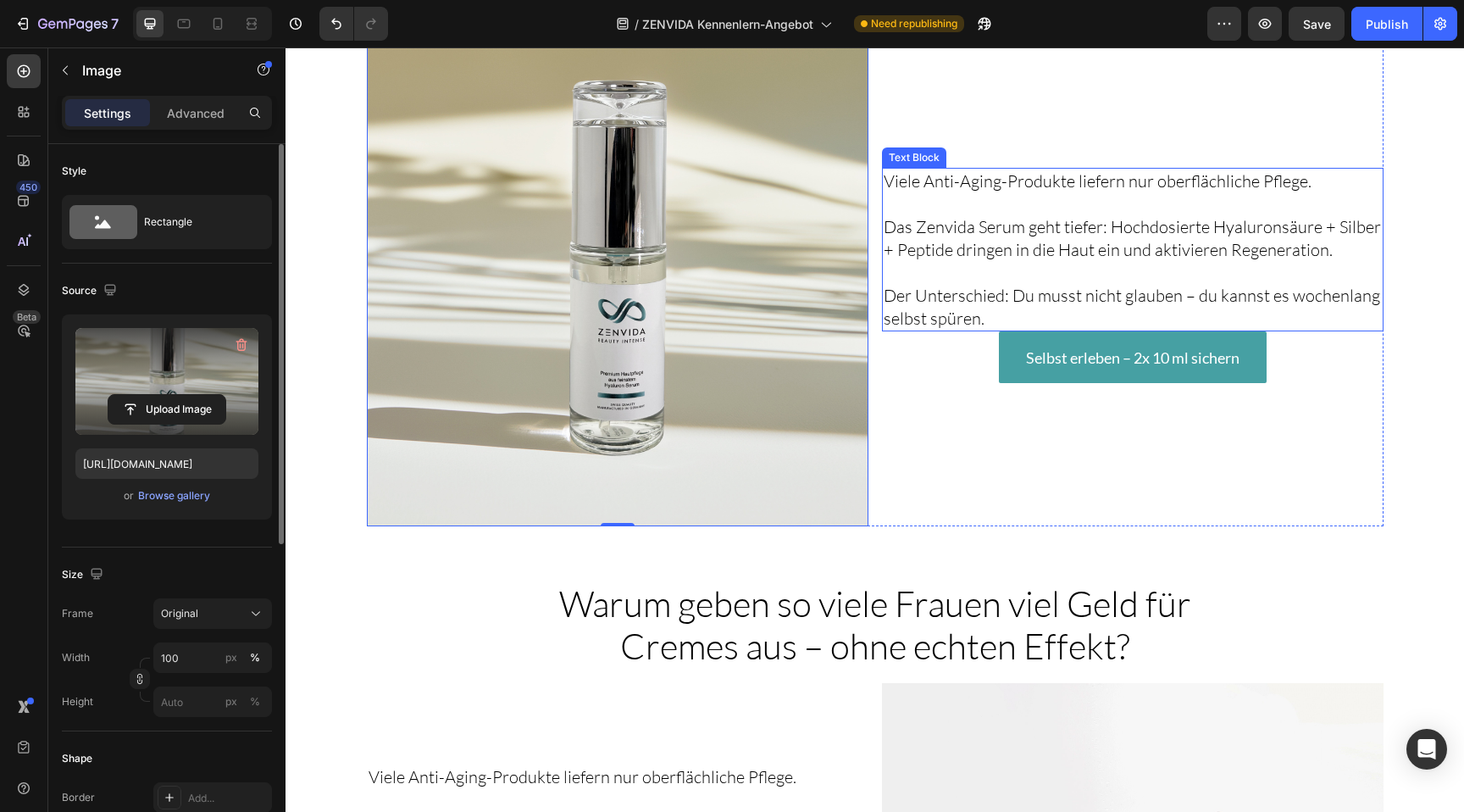
scroll to position [2412, 0]
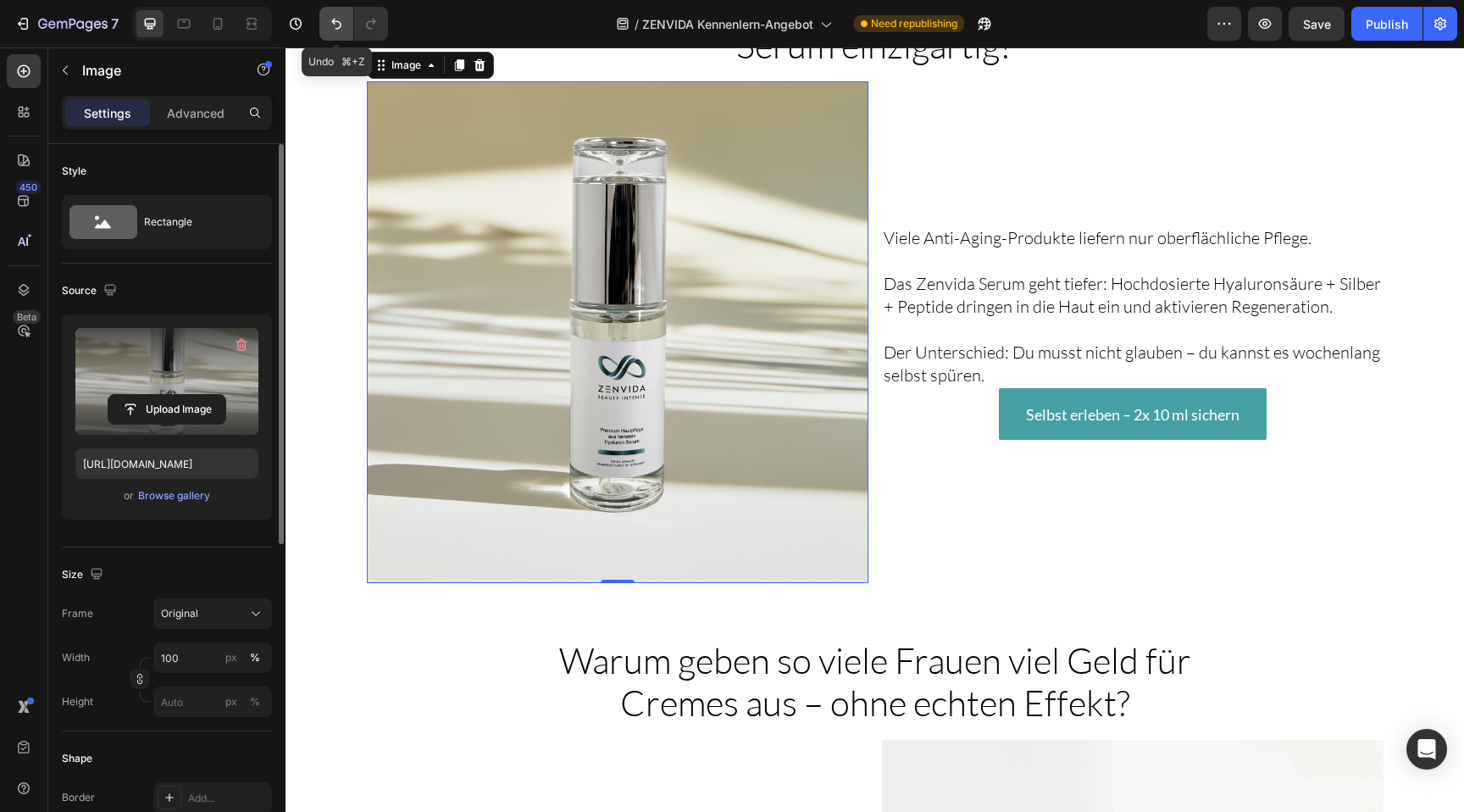
click at [336, 23] on icon "Undo/Redo" at bounding box center [336, 23] width 17 height 17
type input "[URL][DOMAIN_NAME]"
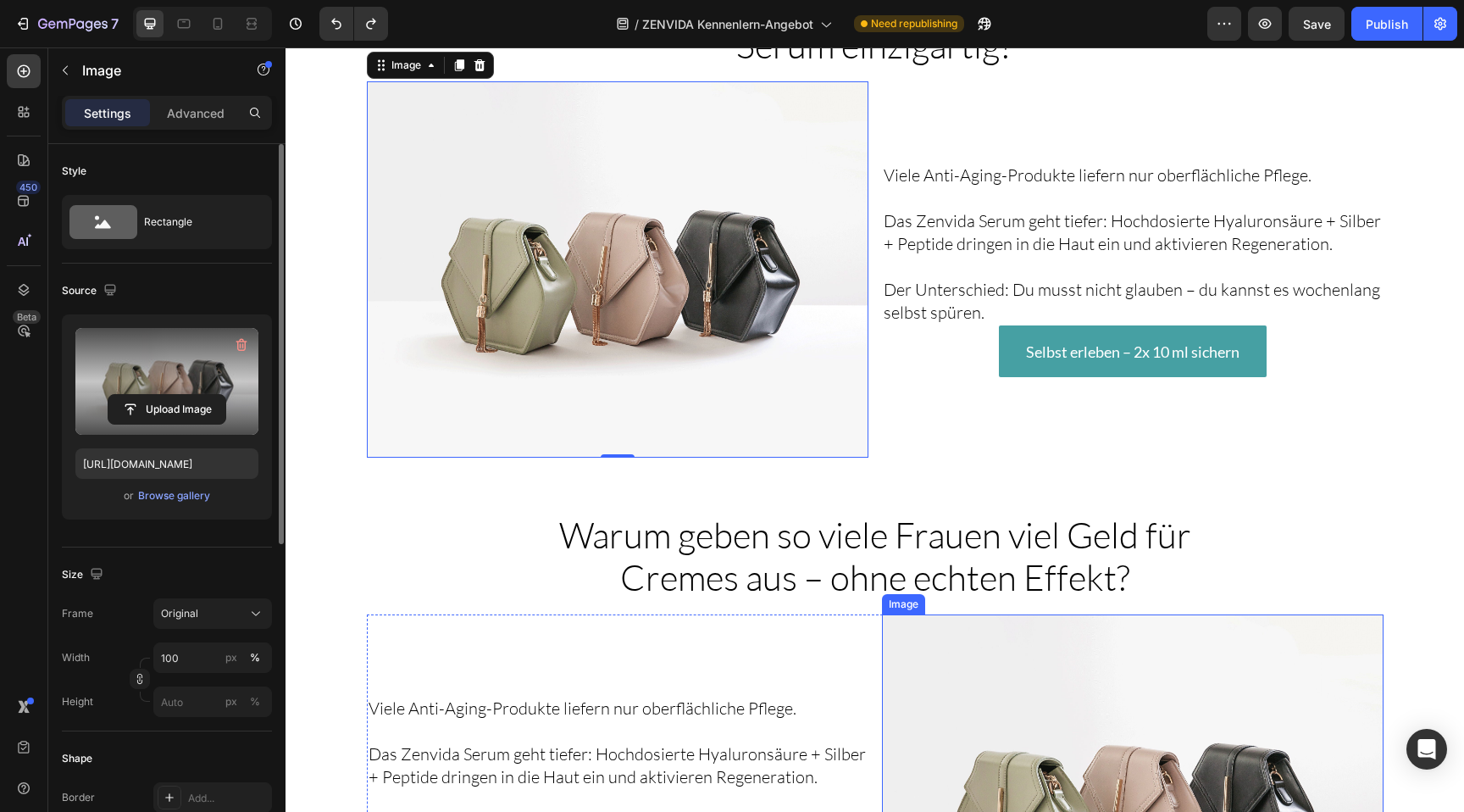
click at [911, 614] on img at bounding box center [1132, 802] width 502 height 376
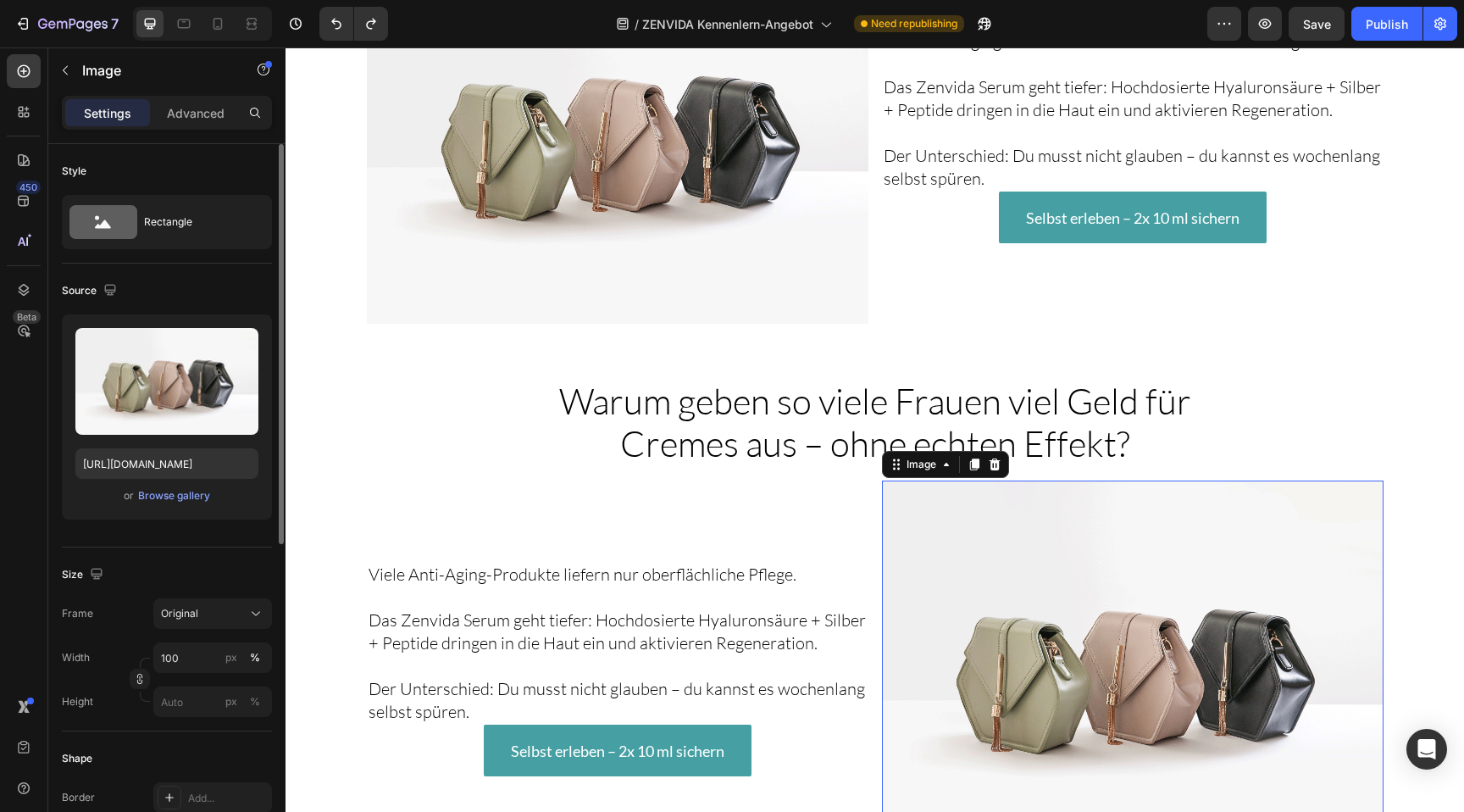
scroll to position [2579, 0]
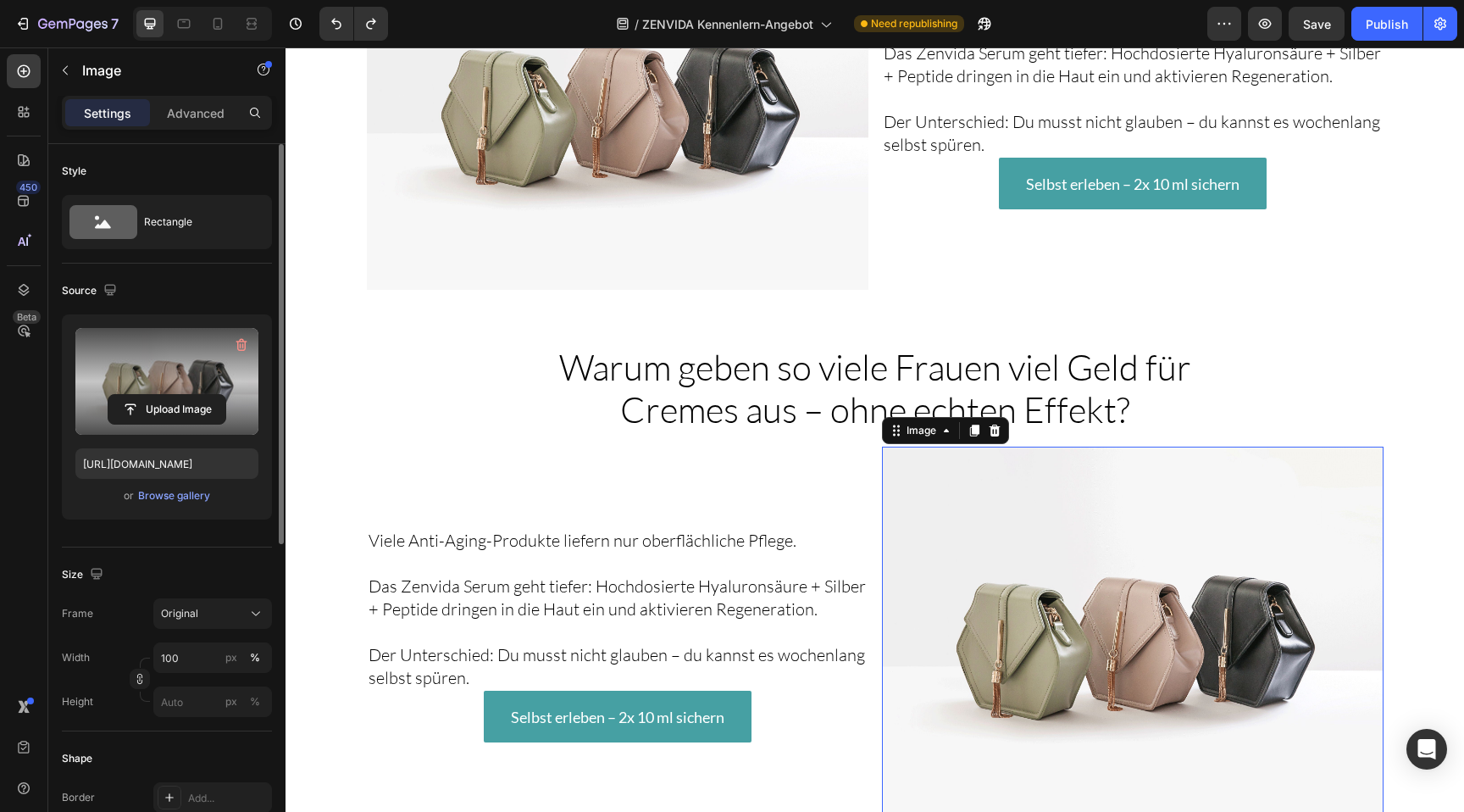
click at [211, 354] on label at bounding box center [167, 381] width 183 height 107
click at [211, 395] on input "file" at bounding box center [167, 409] width 116 height 29
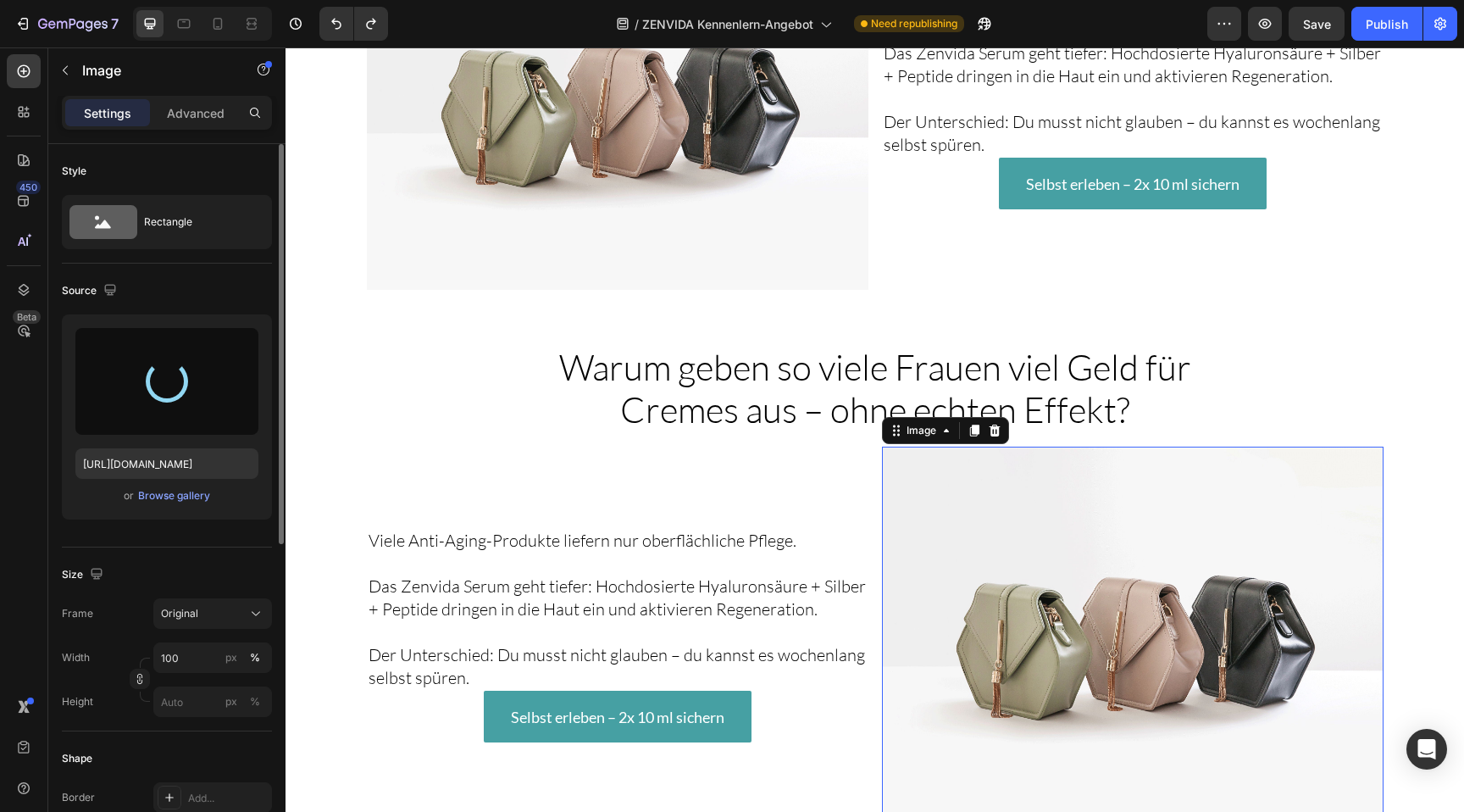
type input "[URL][DOMAIN_NAME]"
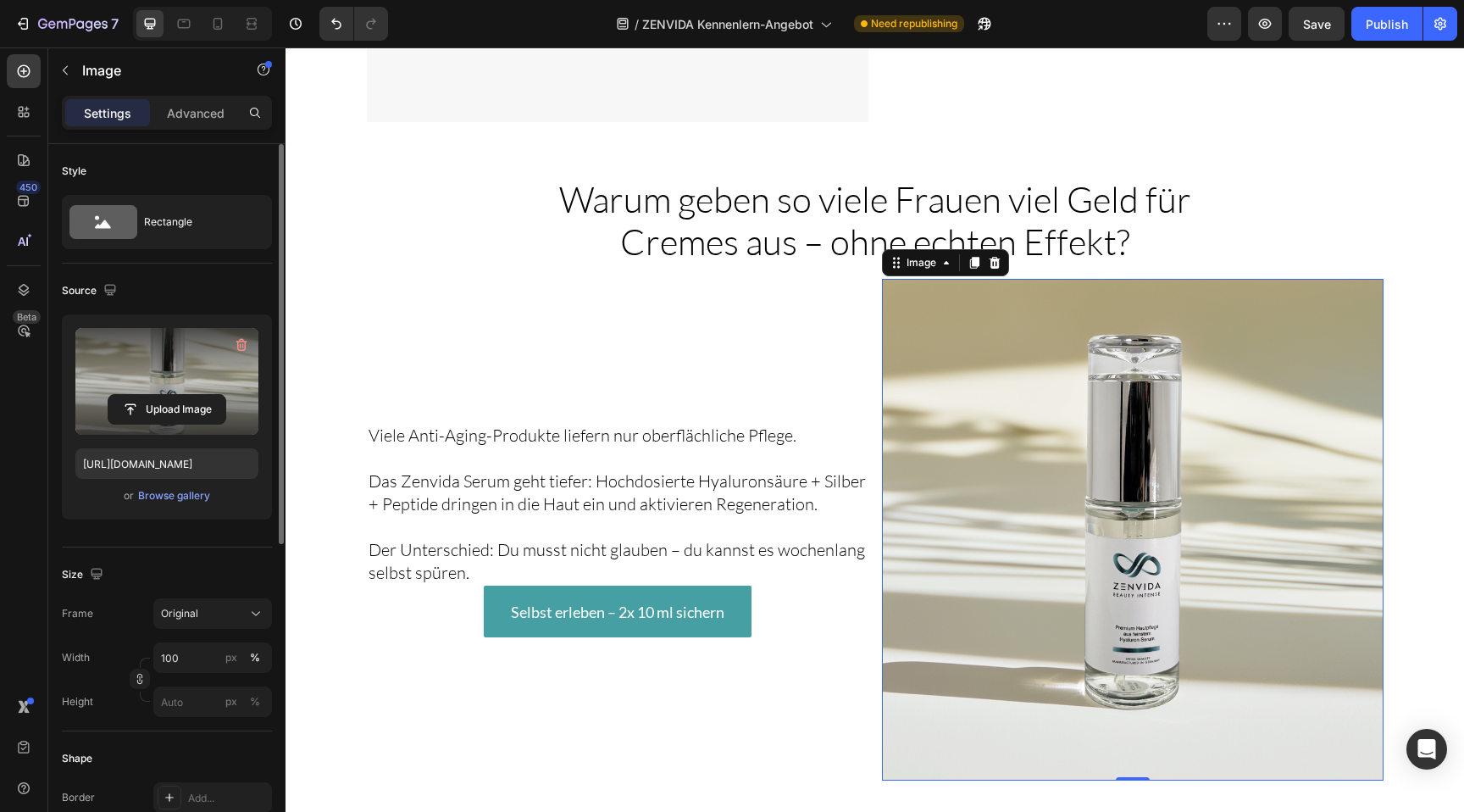
scroll to position [2771, 0]
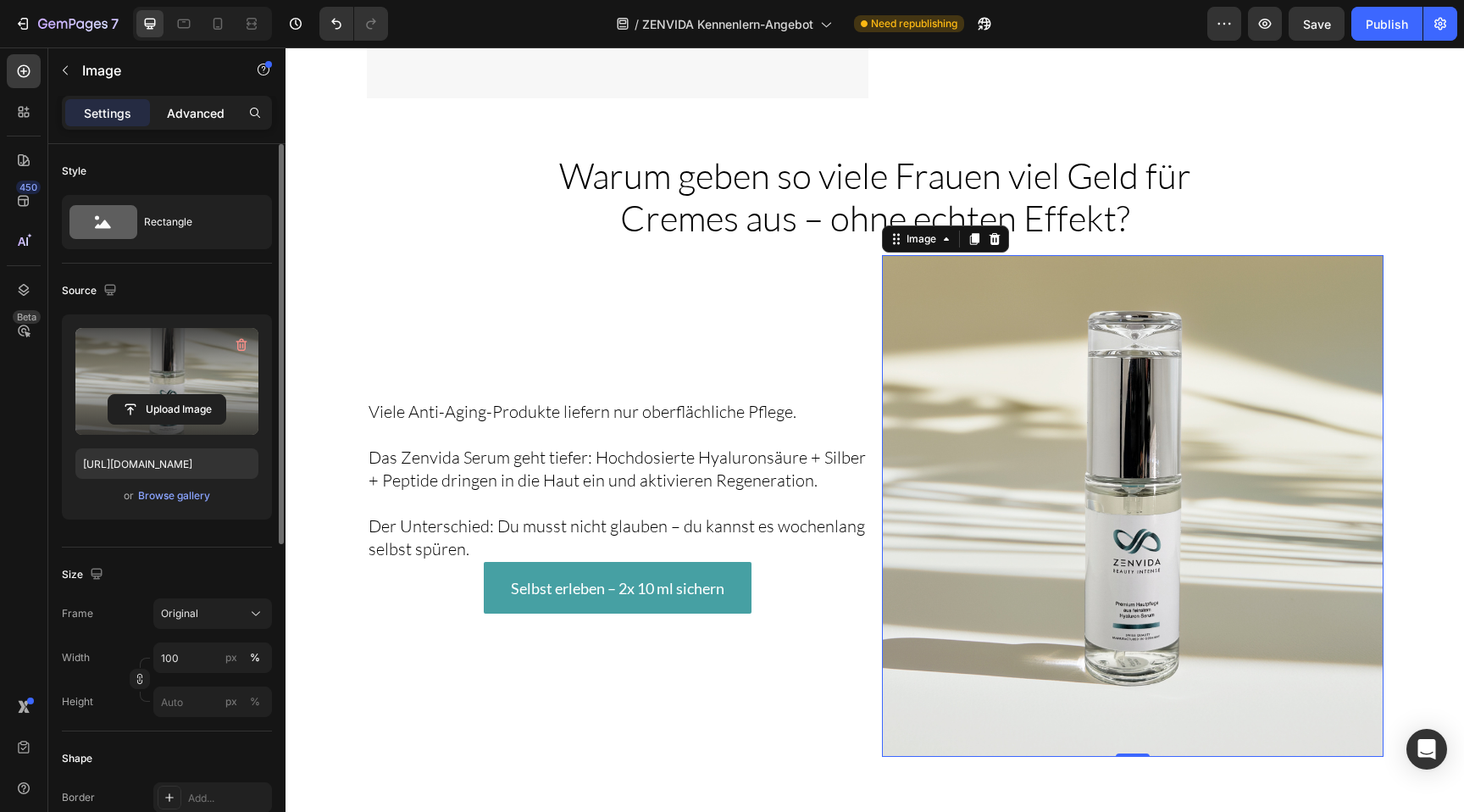
click at [185, 123] on div "Advanced" at bounding box center [195, 112] width 84 height 27
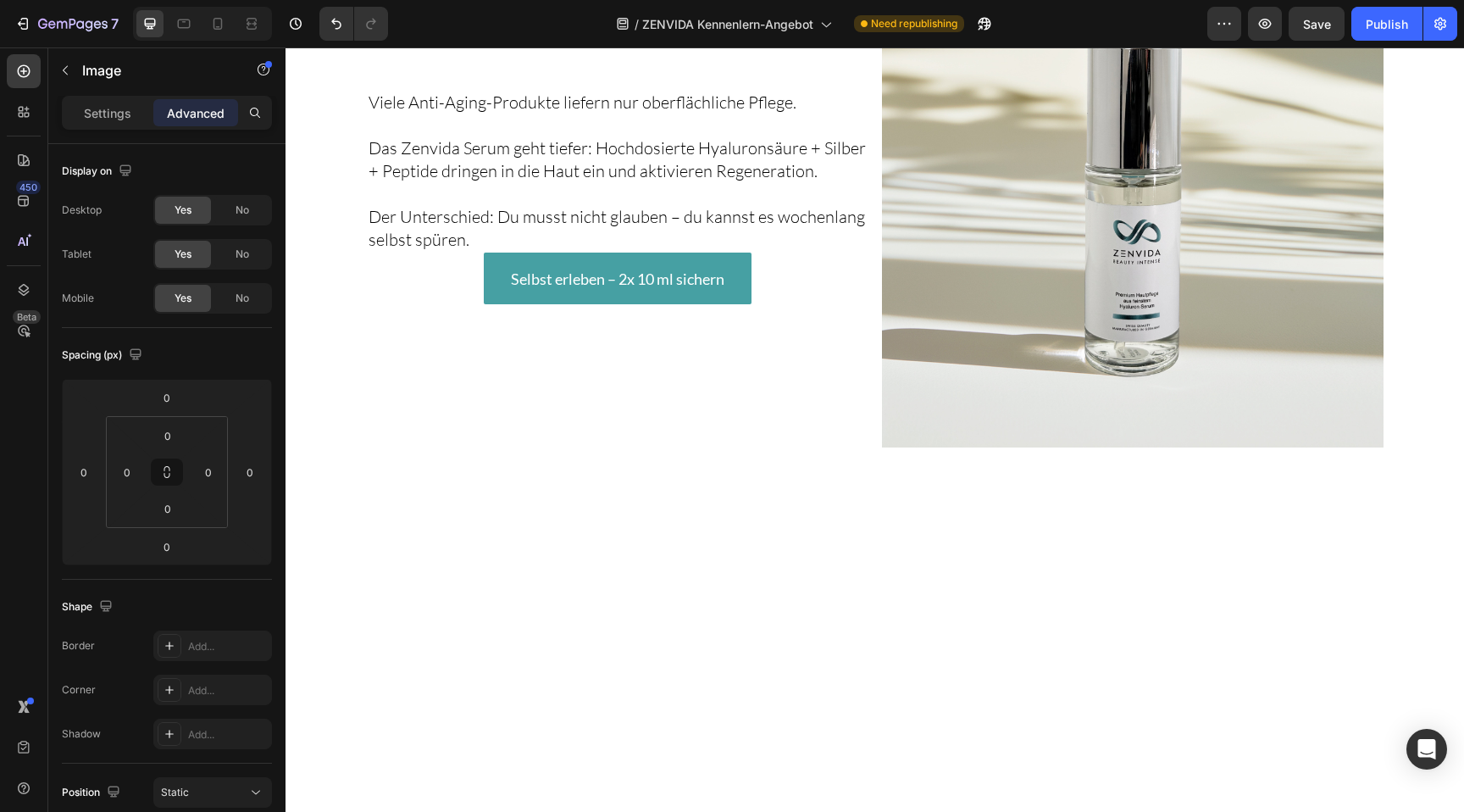
scroll to position [2943, 0]
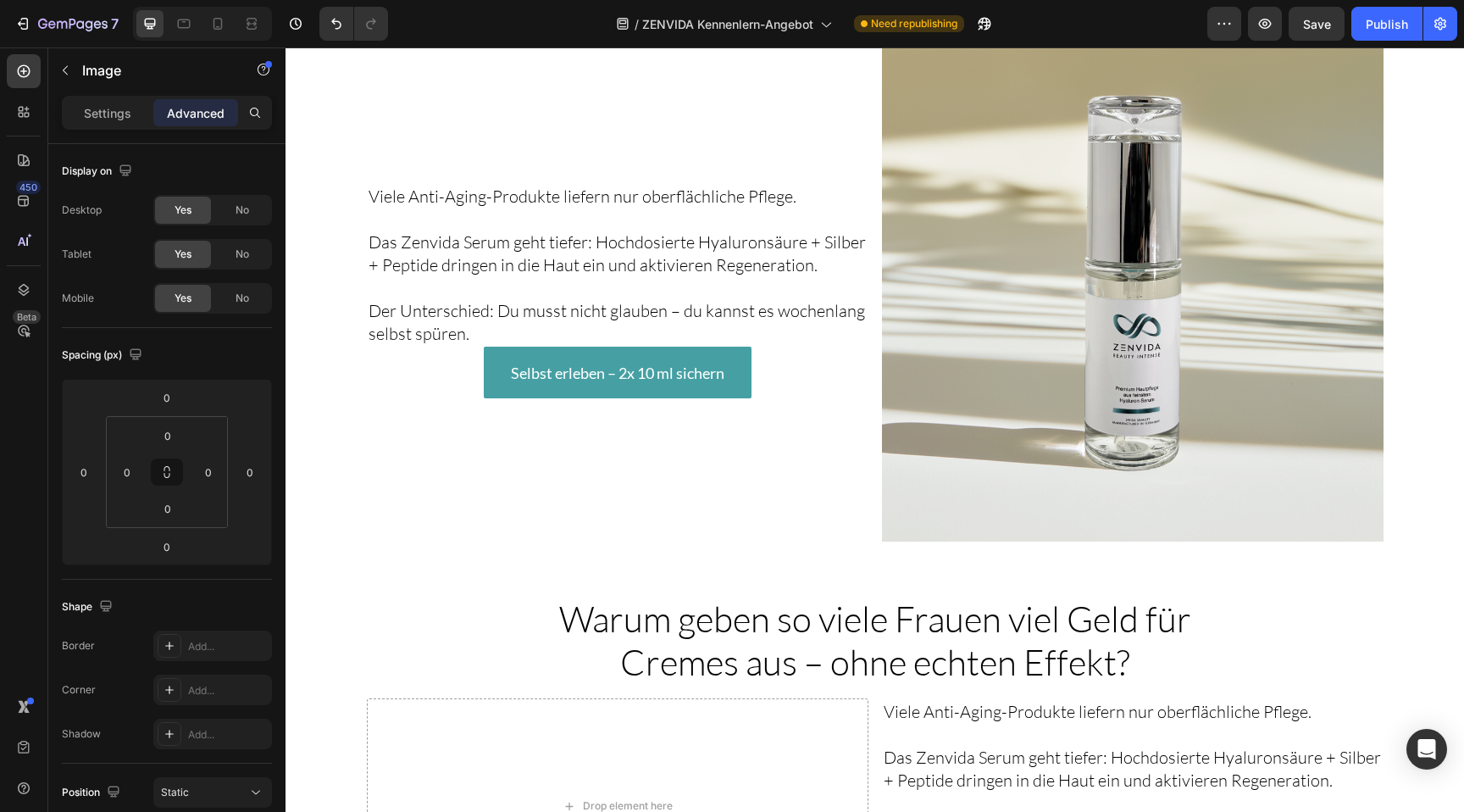
click at [1067, 243] on img at bounding box center [1132, 290] width 502 height 502
click at [949, 237] on img at bounding box center [1132, 290] width 502 height 502
click at [942, 330] on img at bounding box center [1132, 290] width 502 height 502
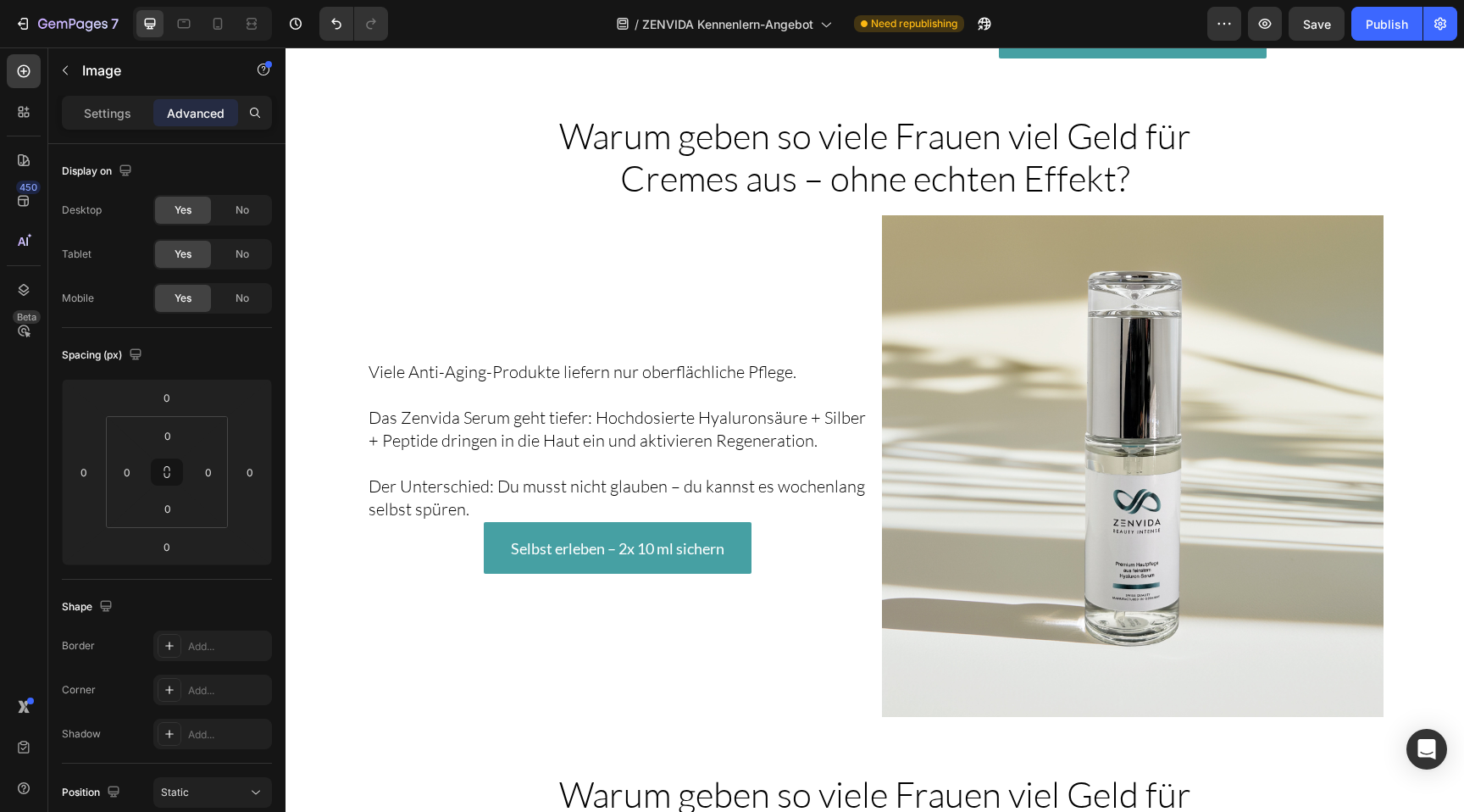
scroll to position [2580, 0]
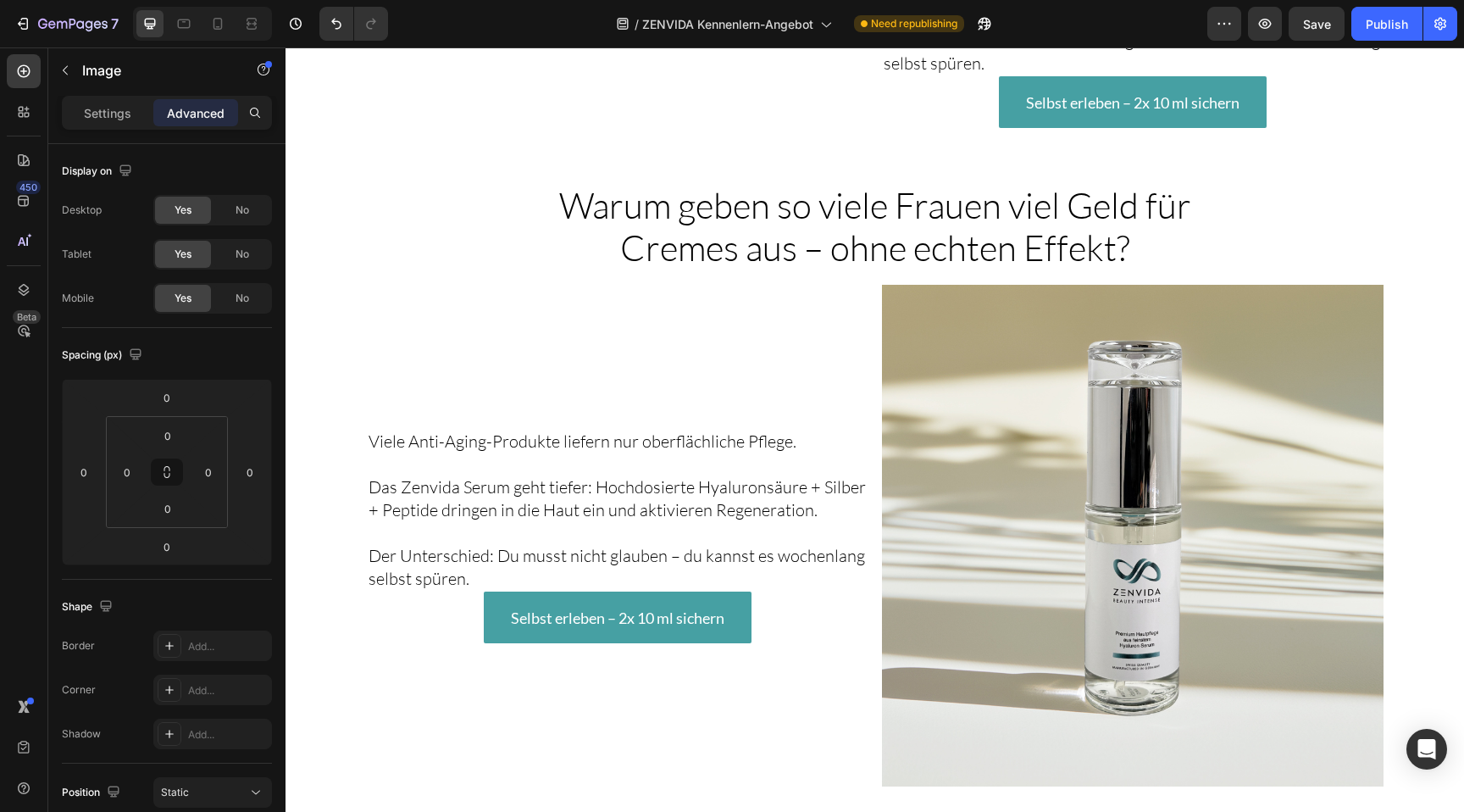
click at [928, 442] on img at bounding box center [1132, 535] width 502 height 502
click at [97, 121] on div "Settings" at bounding box center [107, 112] width 84 height 27
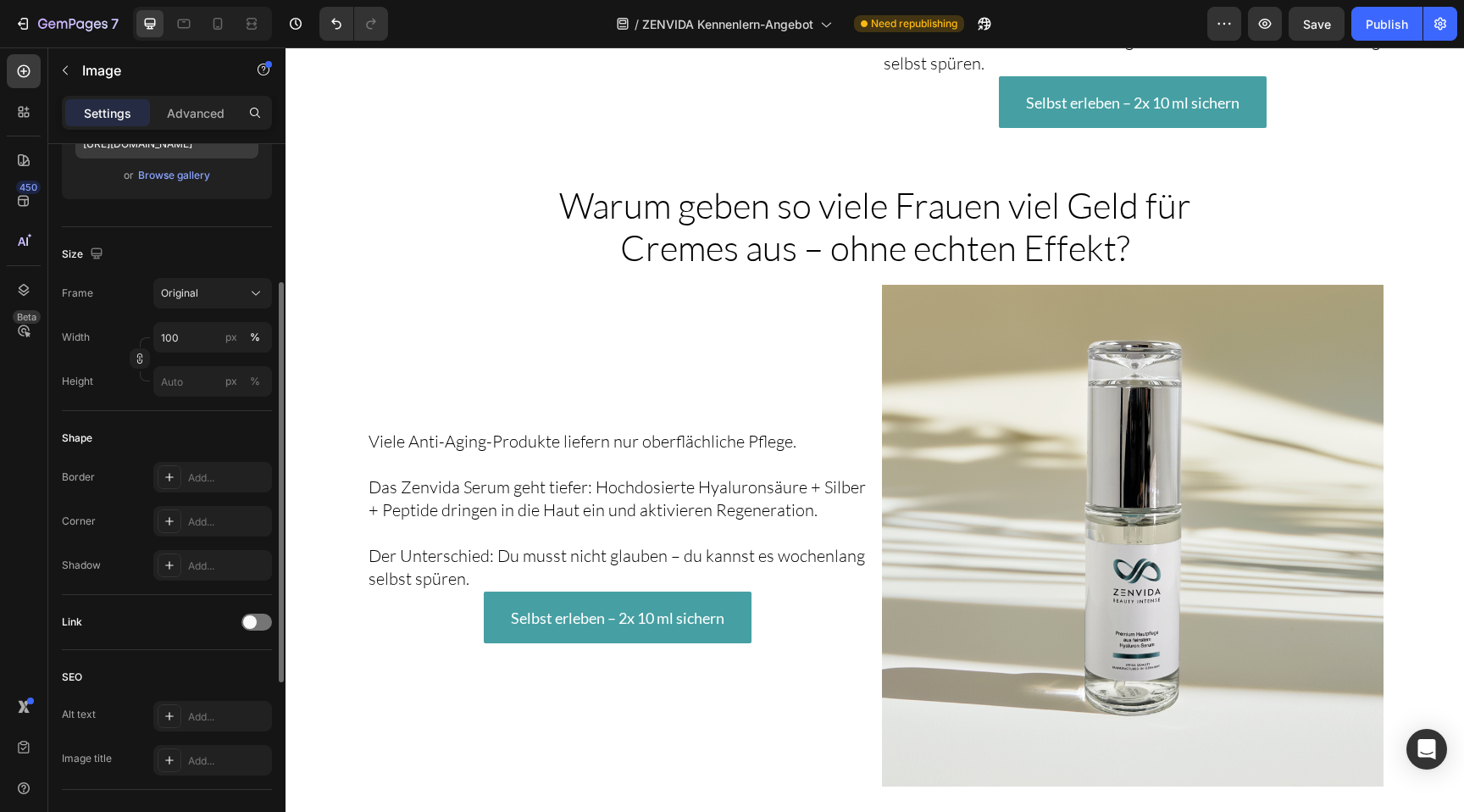
scroll to position [289, 0]
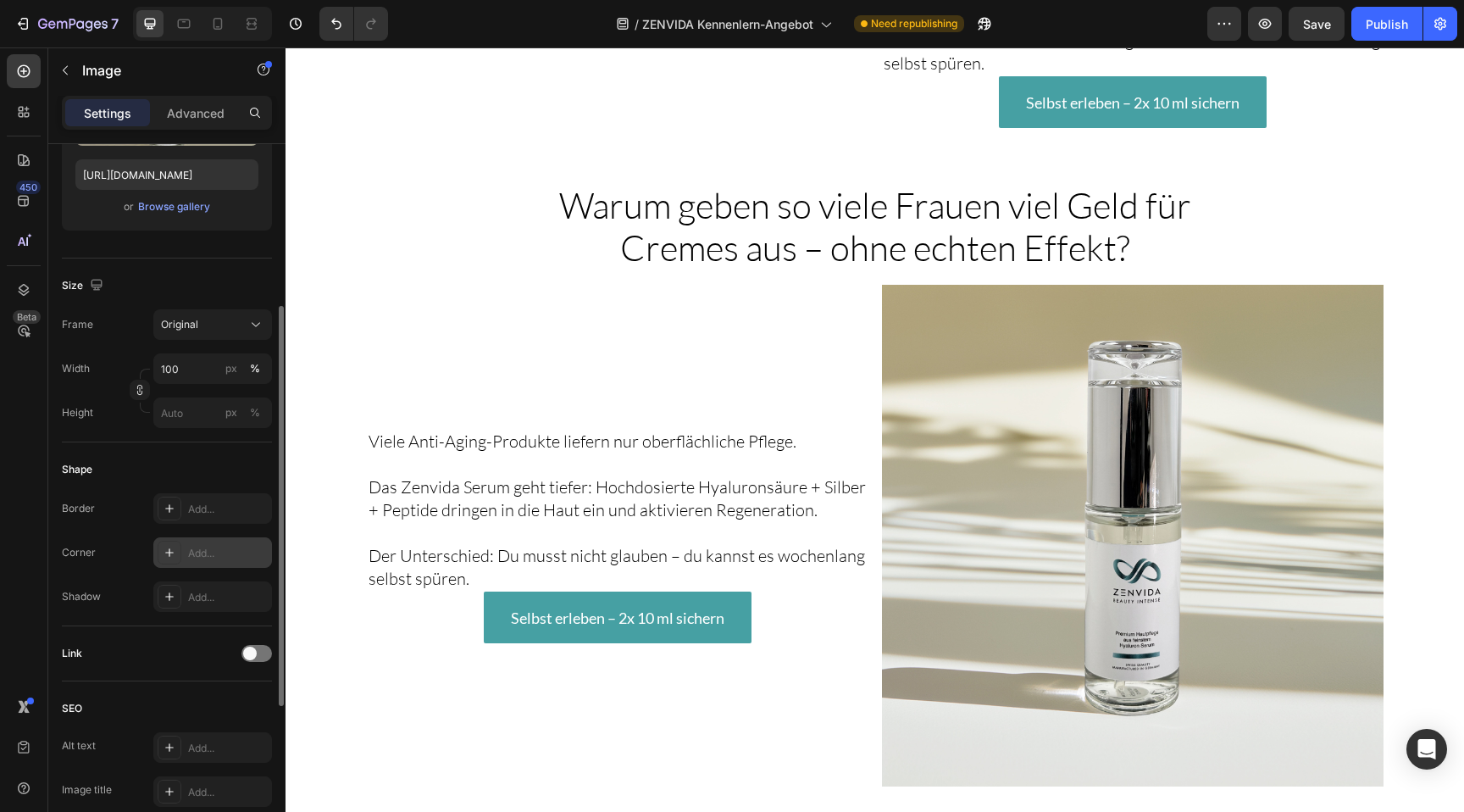
click at [200, 541] on div "Add..." at bounding box center [212, 552] width 118 height 30
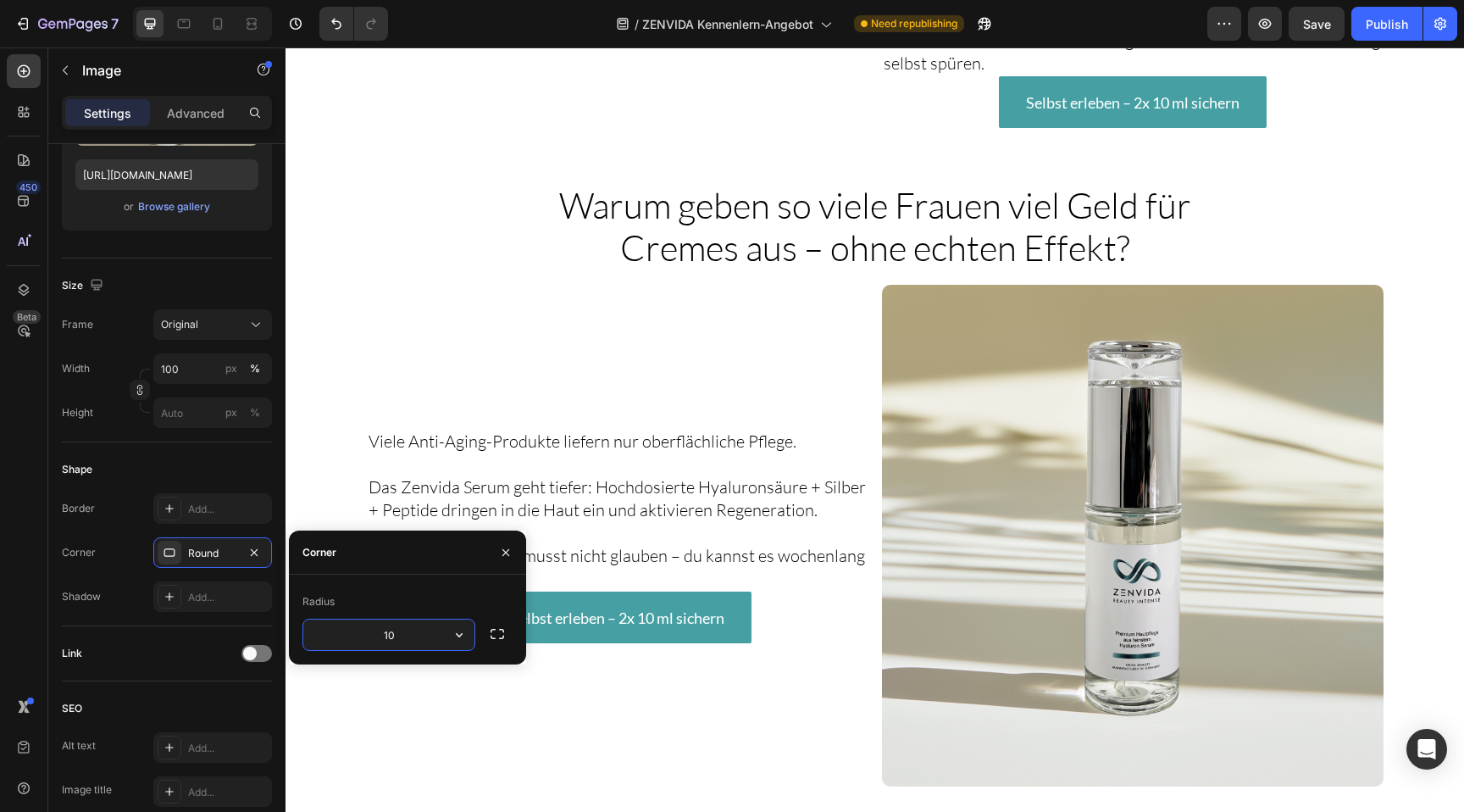
type input "10"
click at [238, 618] on div "Shape Border Add... Corner 10, 10, 10, 10 Shadow Add..." at bounding box center [167, 534] width 210 height 183
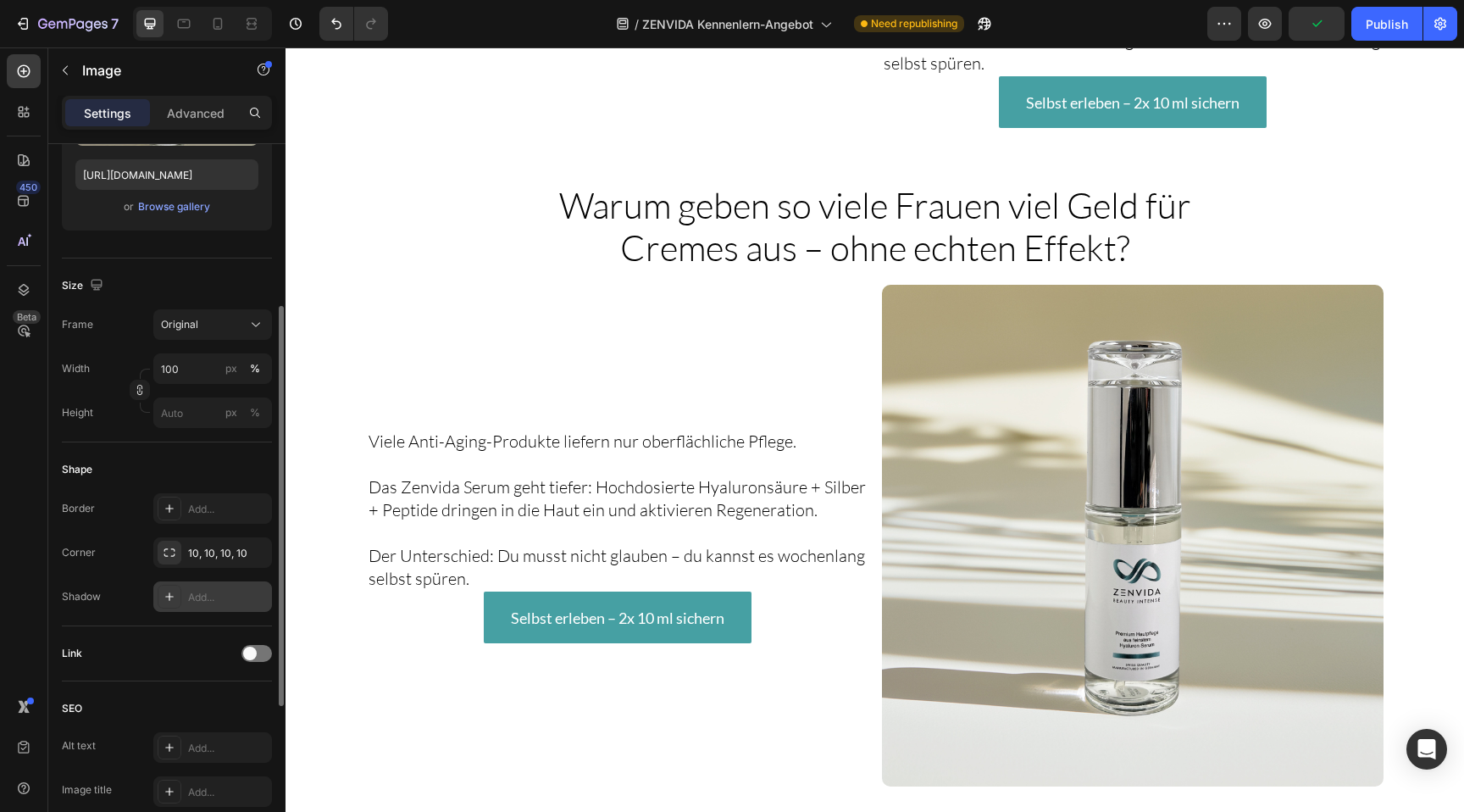
click at [237, 609] on div "Add..." at bounding box center [212, 596] width 118 height 30
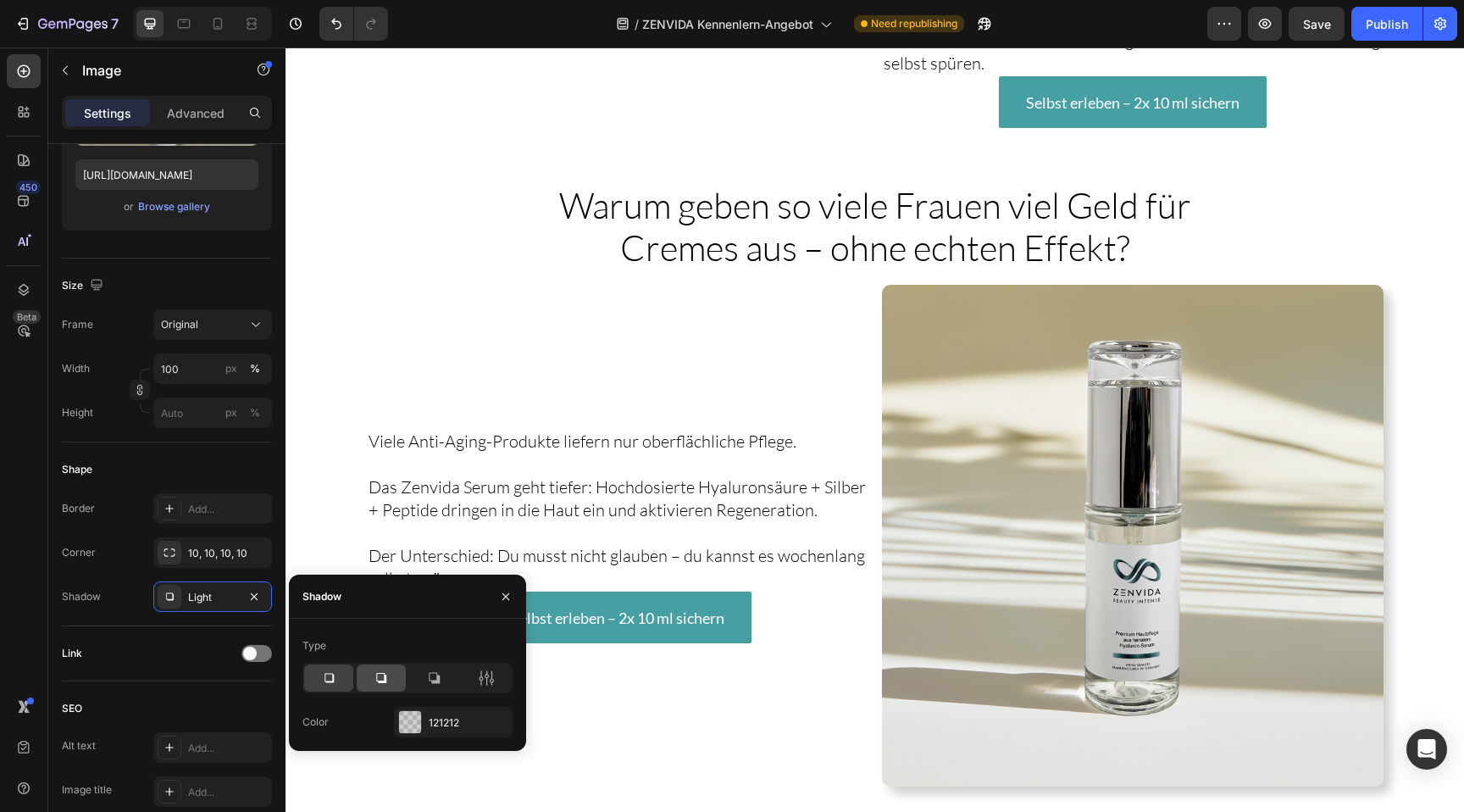
click at [380, 683] on icon at bounding box center [381, 677] width 17 height 17
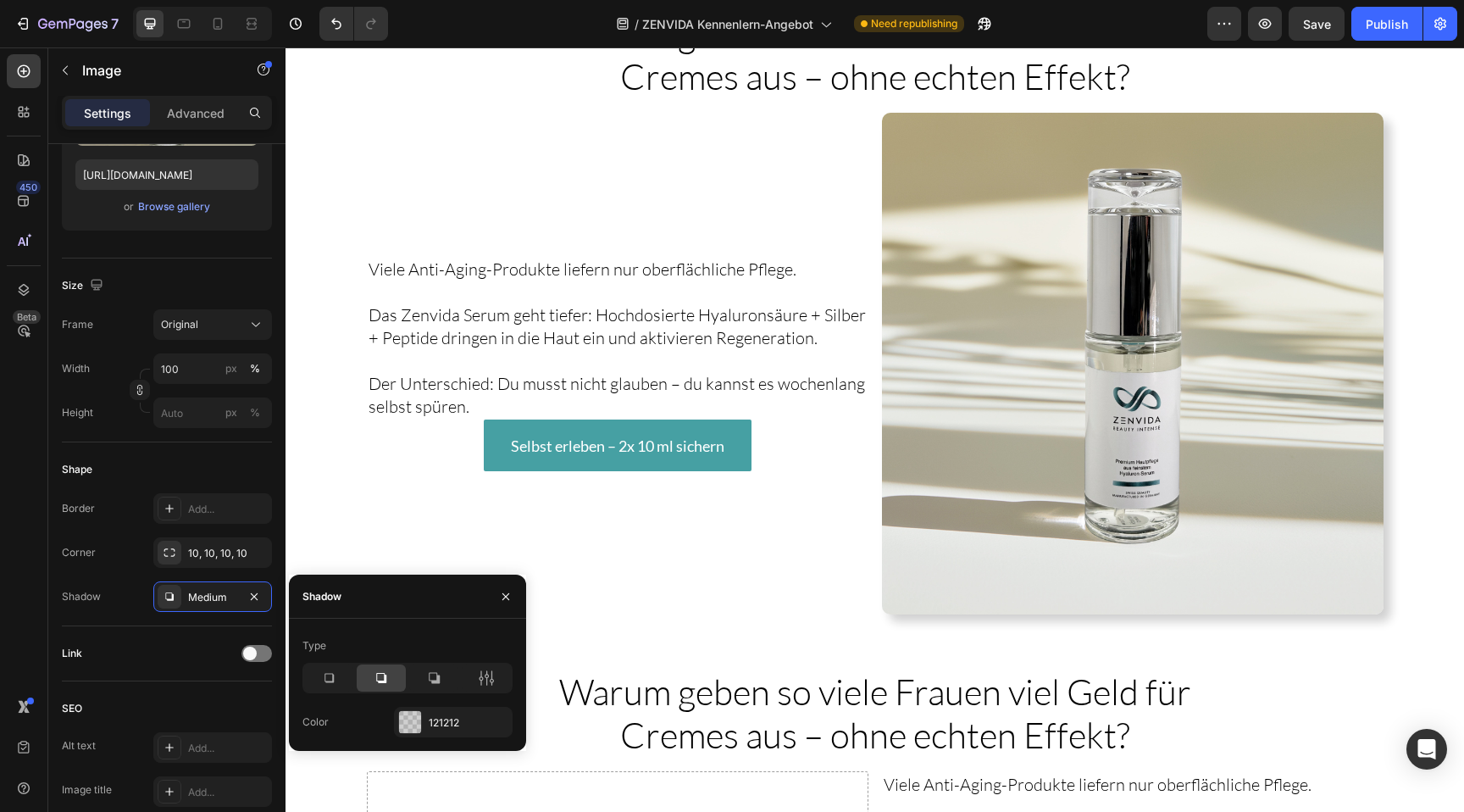
scroll to position [2873, 0]
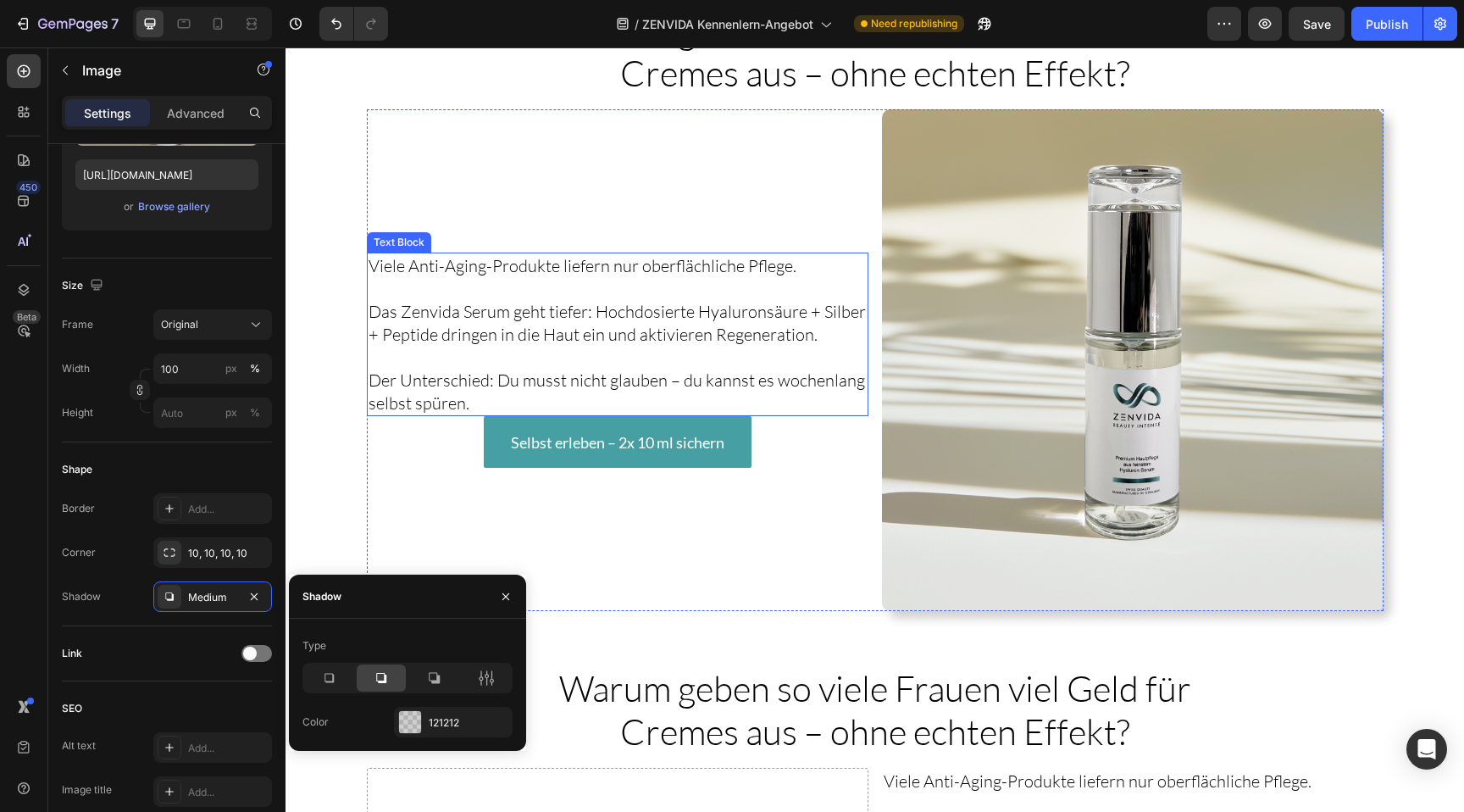
click at [832, 391] on p "Der Unterschied: Du musst nicht glauben – du kannst es wochenlang selbst spüren." at bounding box center [617, 391] width 498 height 46
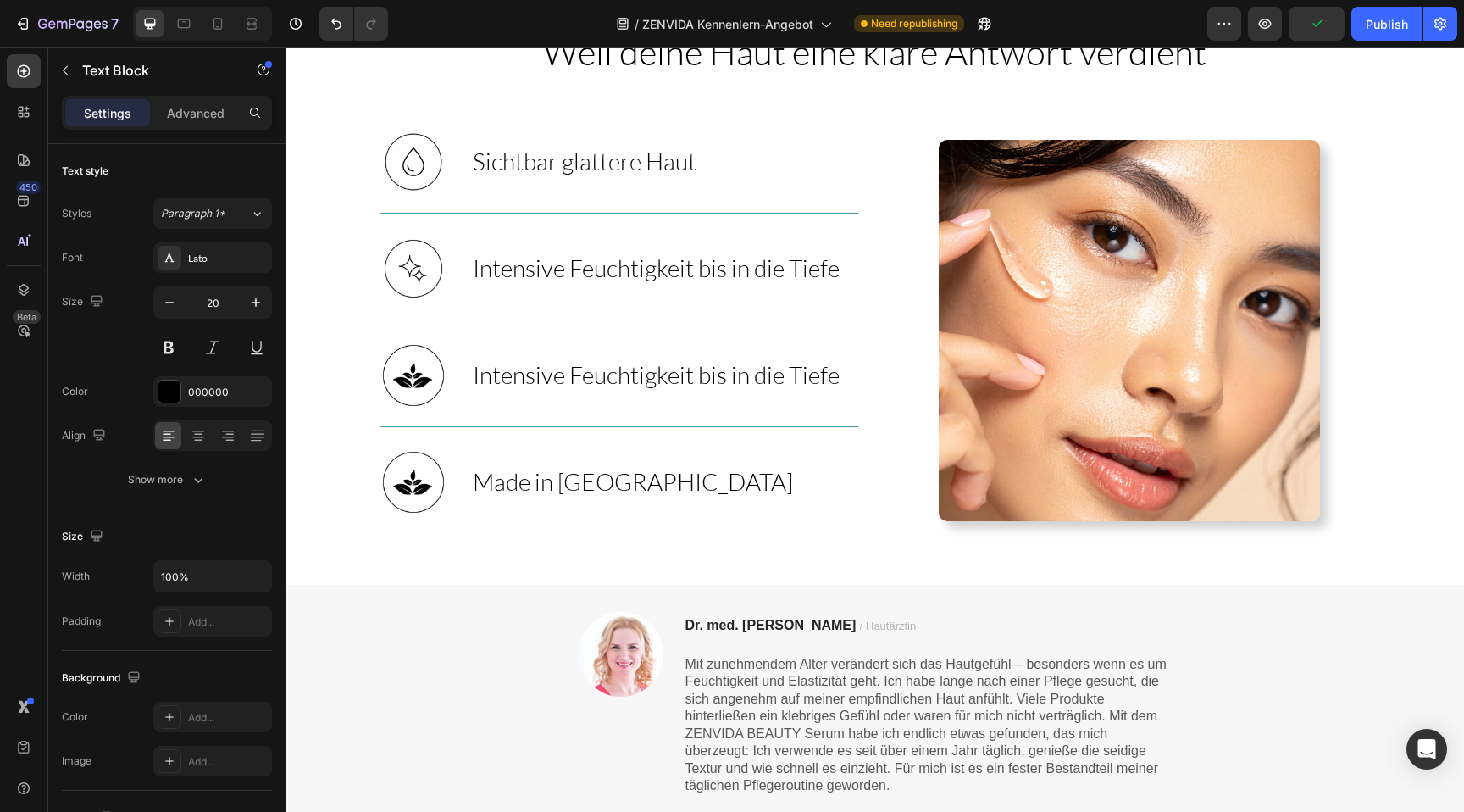
scroll to position [1180, 0]
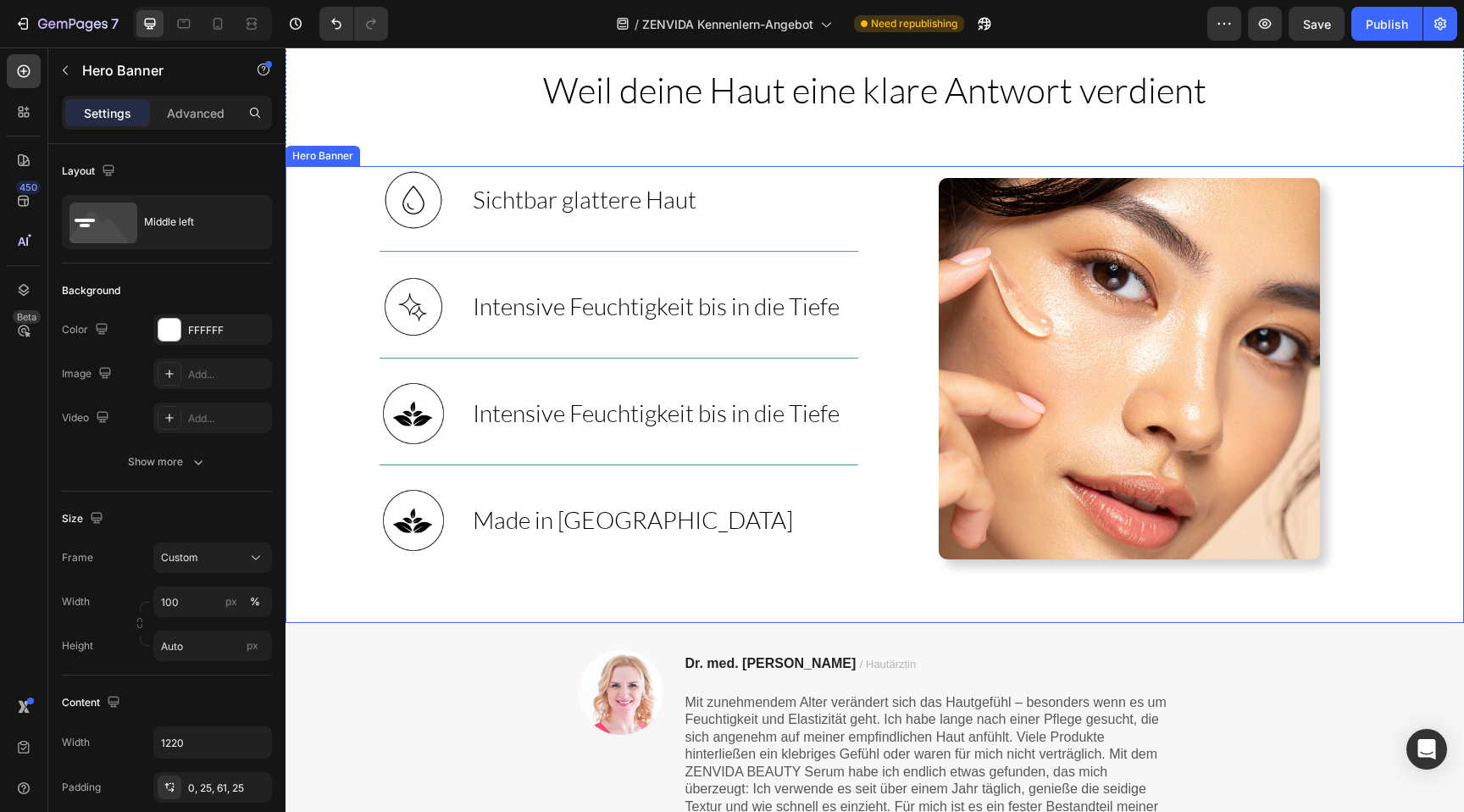
click at [875, 183] on div "Image Sichtbar glattere Haut Heading Row Image Intensive Feuchtigkeit bis in di…" at bounding box center [875, 394] width 1034 height 456
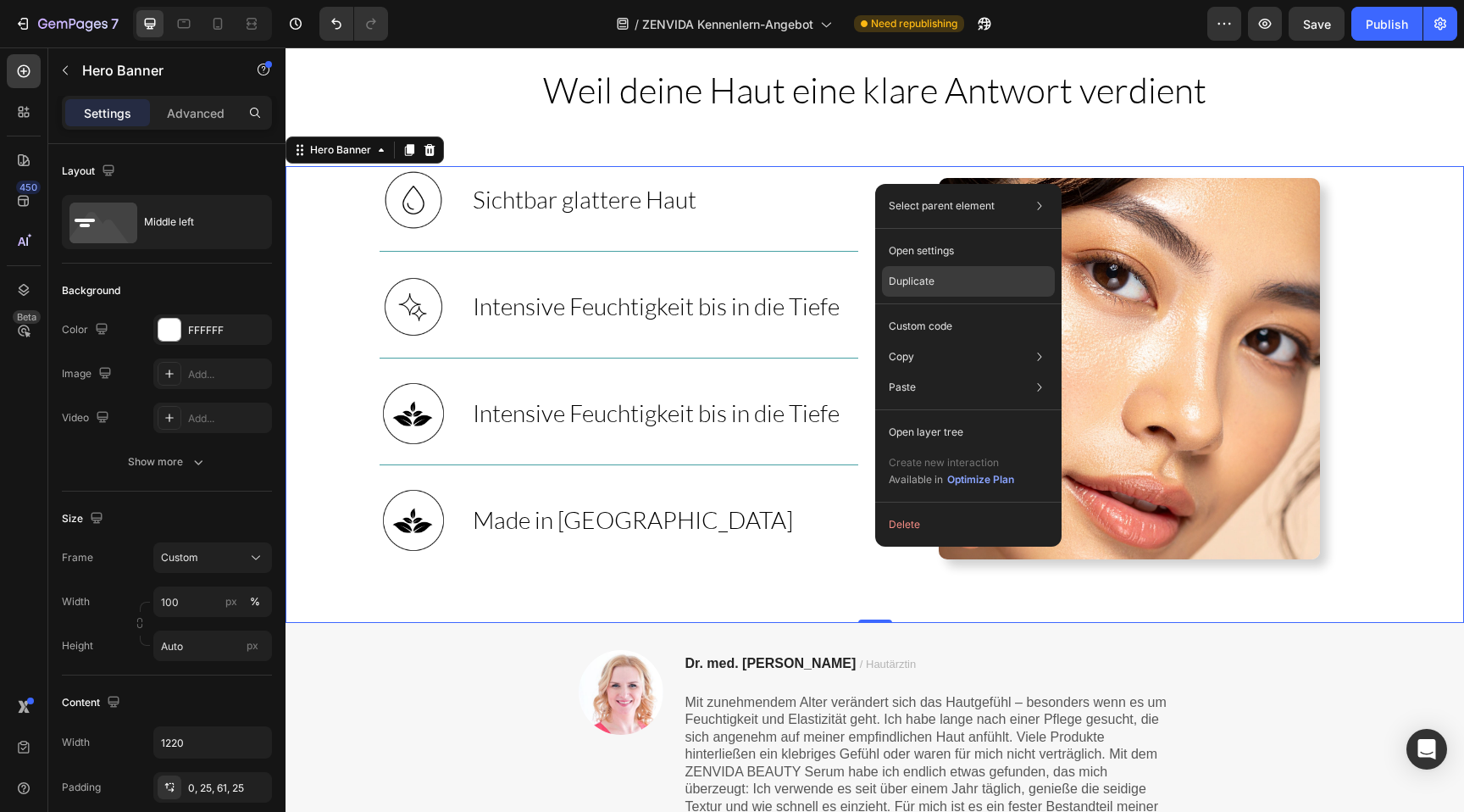
click at [911, 287] on p "Duplicate" at bounding box center [911, 282] width 46 height 16
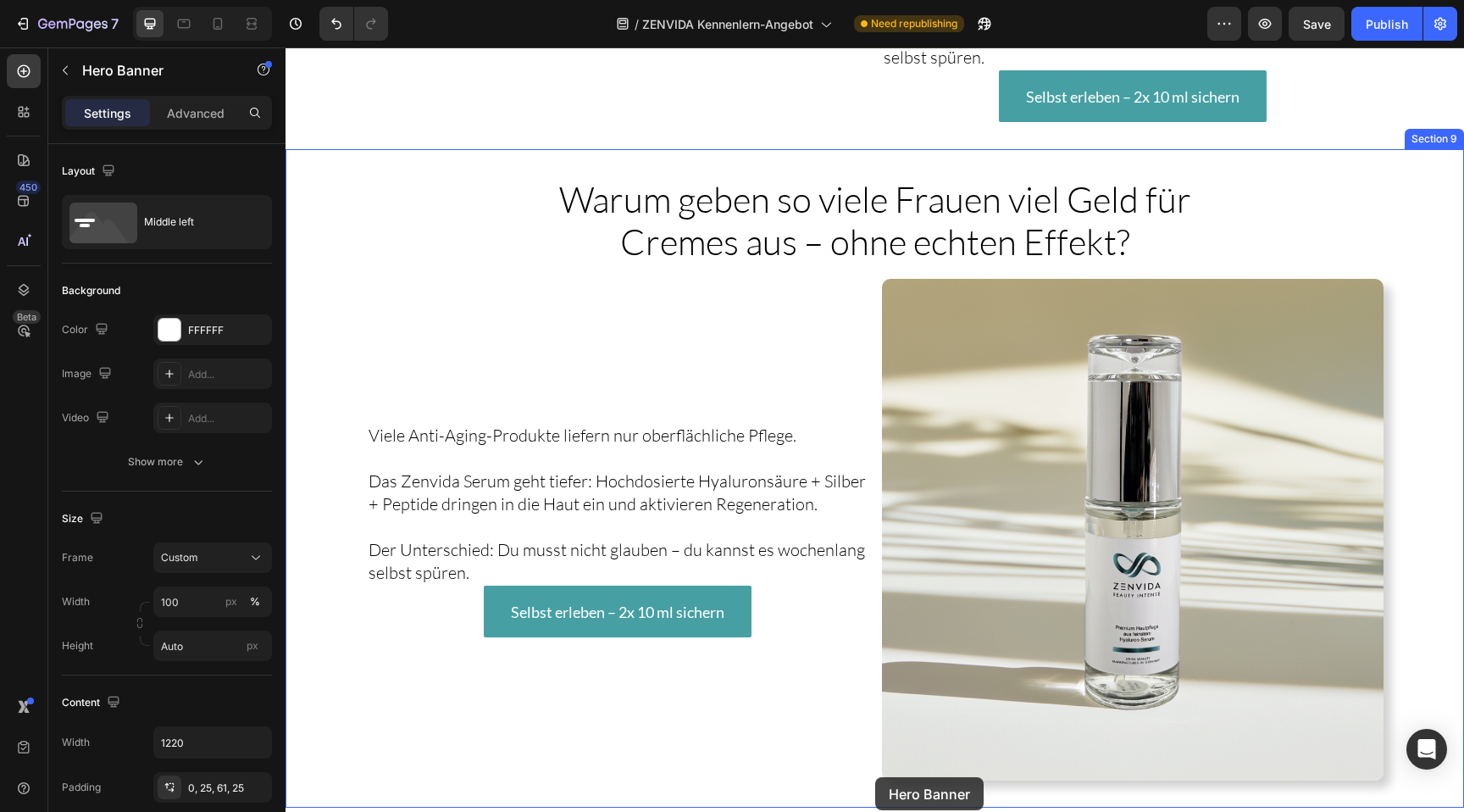
scroll to position [3114, 0]
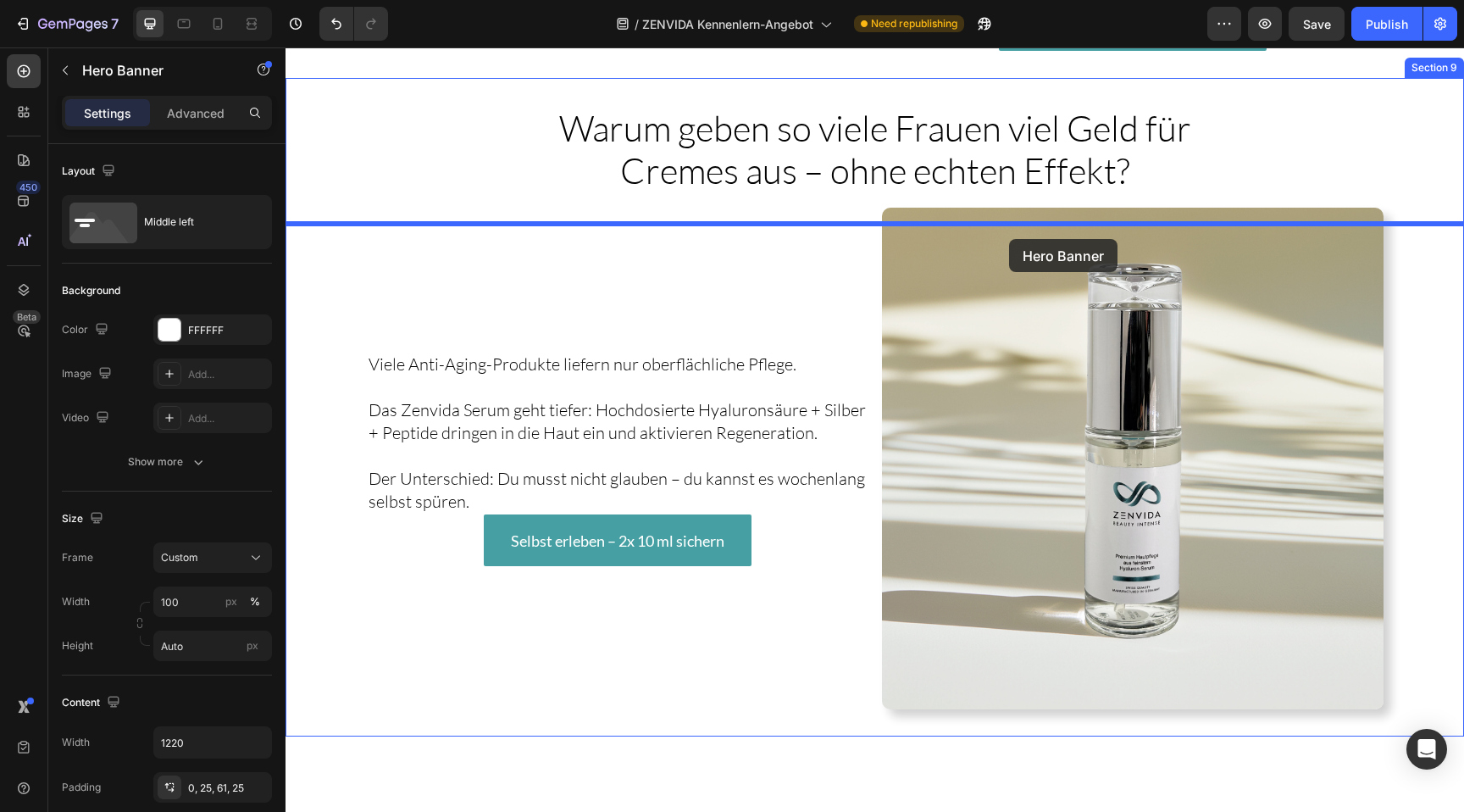
drag, startPoint x: 886, startPoint y: 118, endPoint x: 1009, endPoint y: 239, distance: 172.5
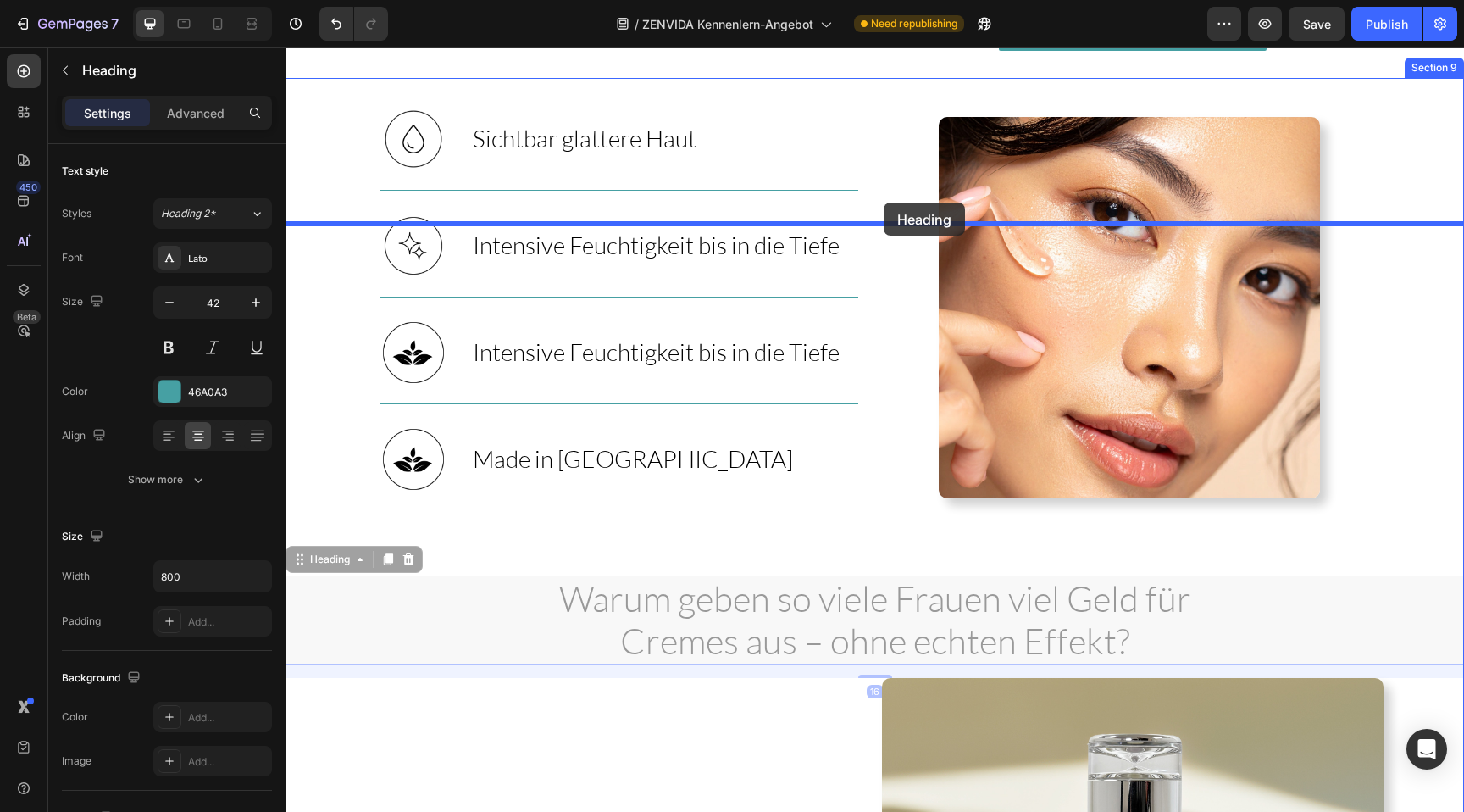
drag, startPoint x: 812, startPoint y: 710, endPoint x: 882, endPoint y: 202, distance: 512.8
click at [882, 202] on div "Header Testen. Spüren. Verlieben. Dein exklusives Kennenlern-Angebot für doppel…" at bounding box center [874, 171] width 1178 height 6475
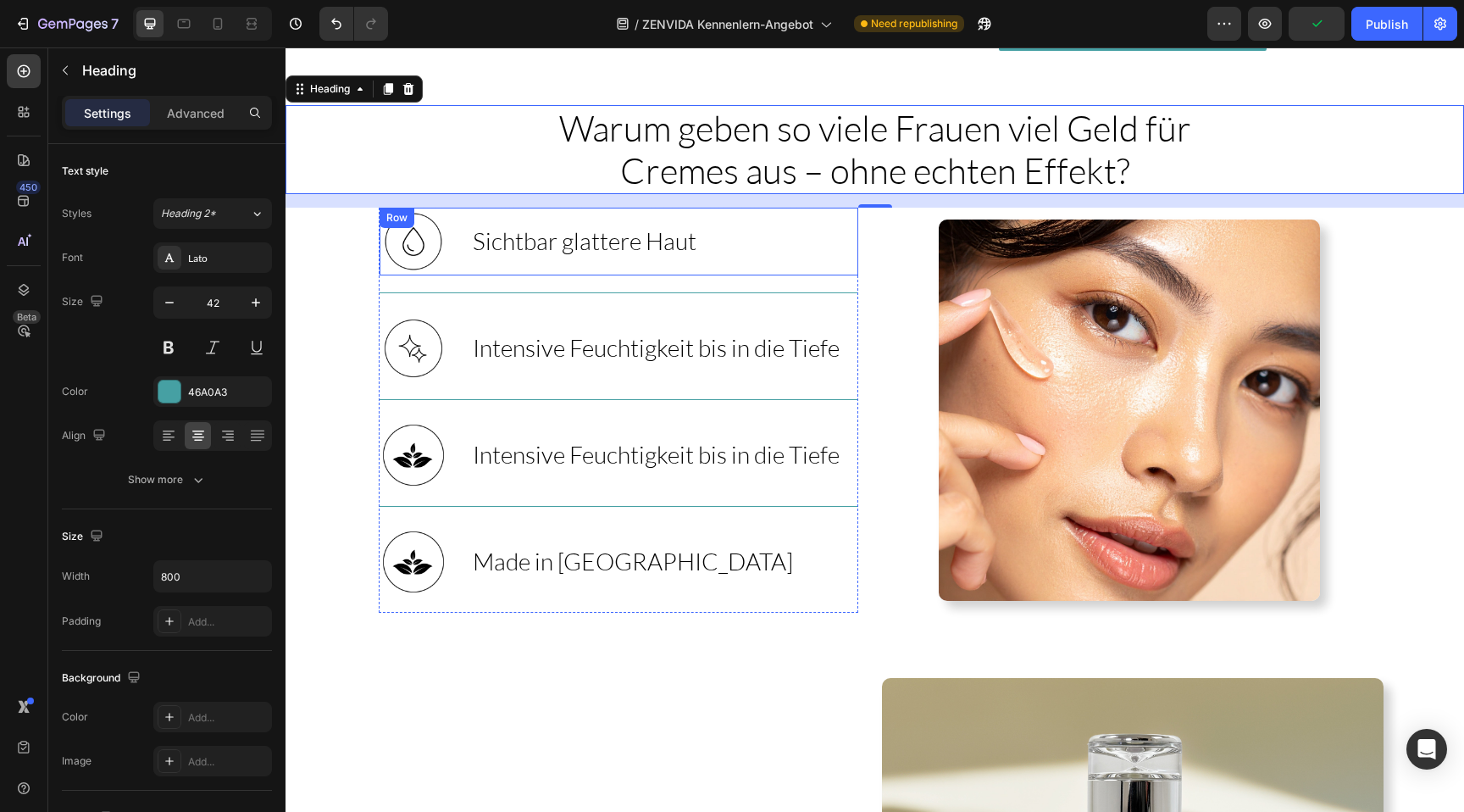
click at [762, 276] on div "Image Sichtbar glattere Haut Heading Row" at bounding box center [619, 242] width 479 height 68
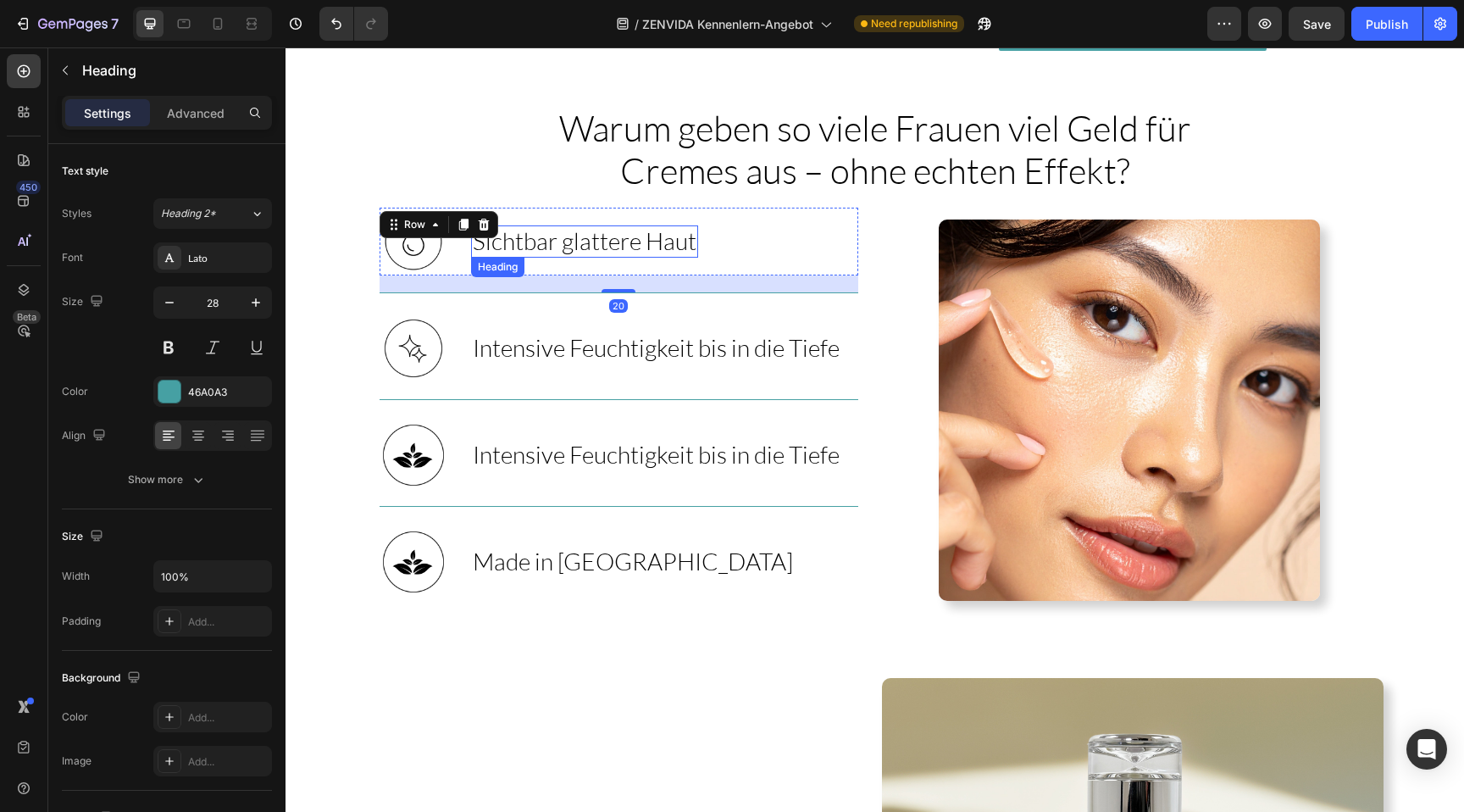
click at [663, 255] on span "Sichtbar glattere Haut" at bounding box center [584, 240] width 223 height 29
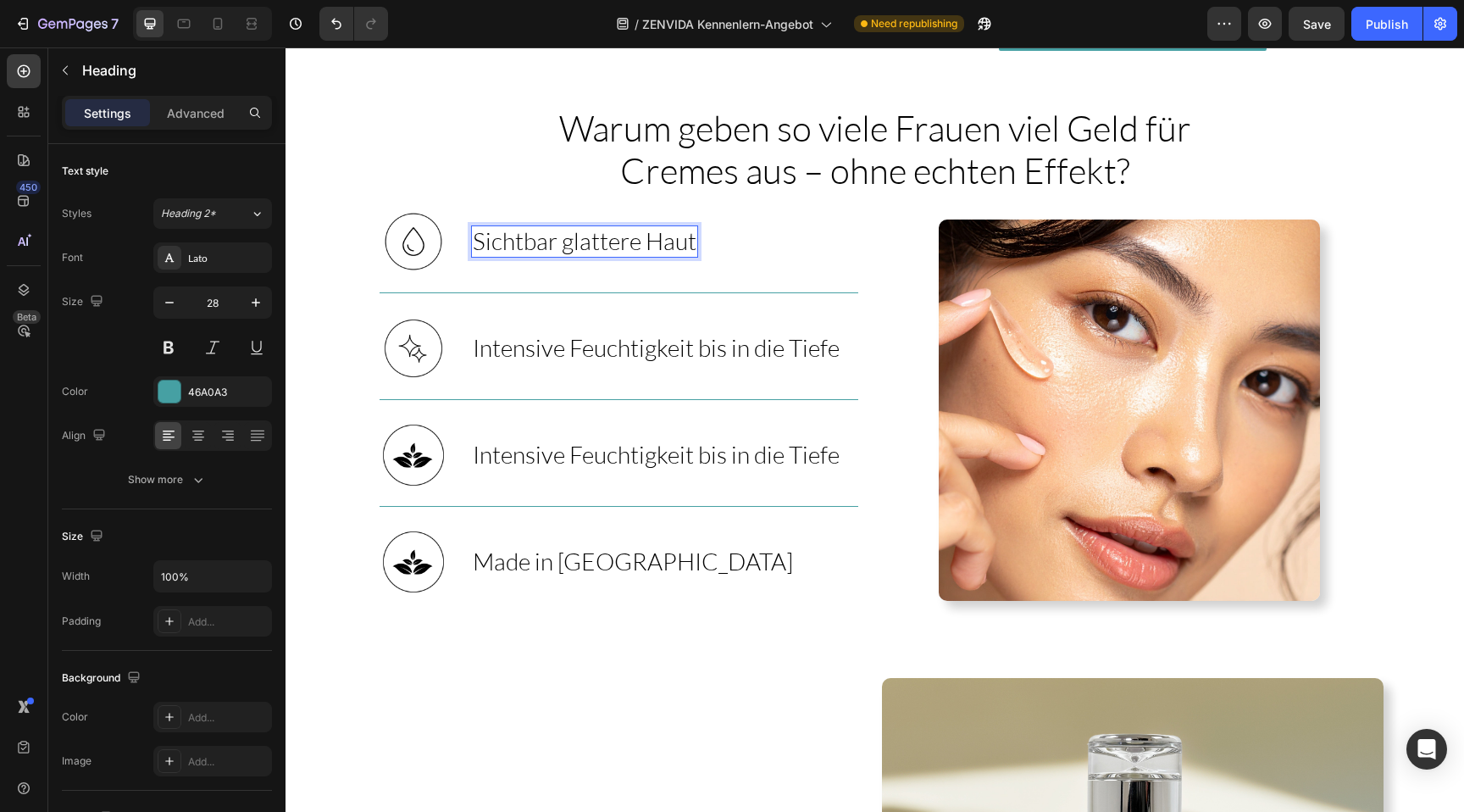
click at [663, 255] on span "Sichtbar glattere Haut" at bounding box center [584, 240] width 223 height 29
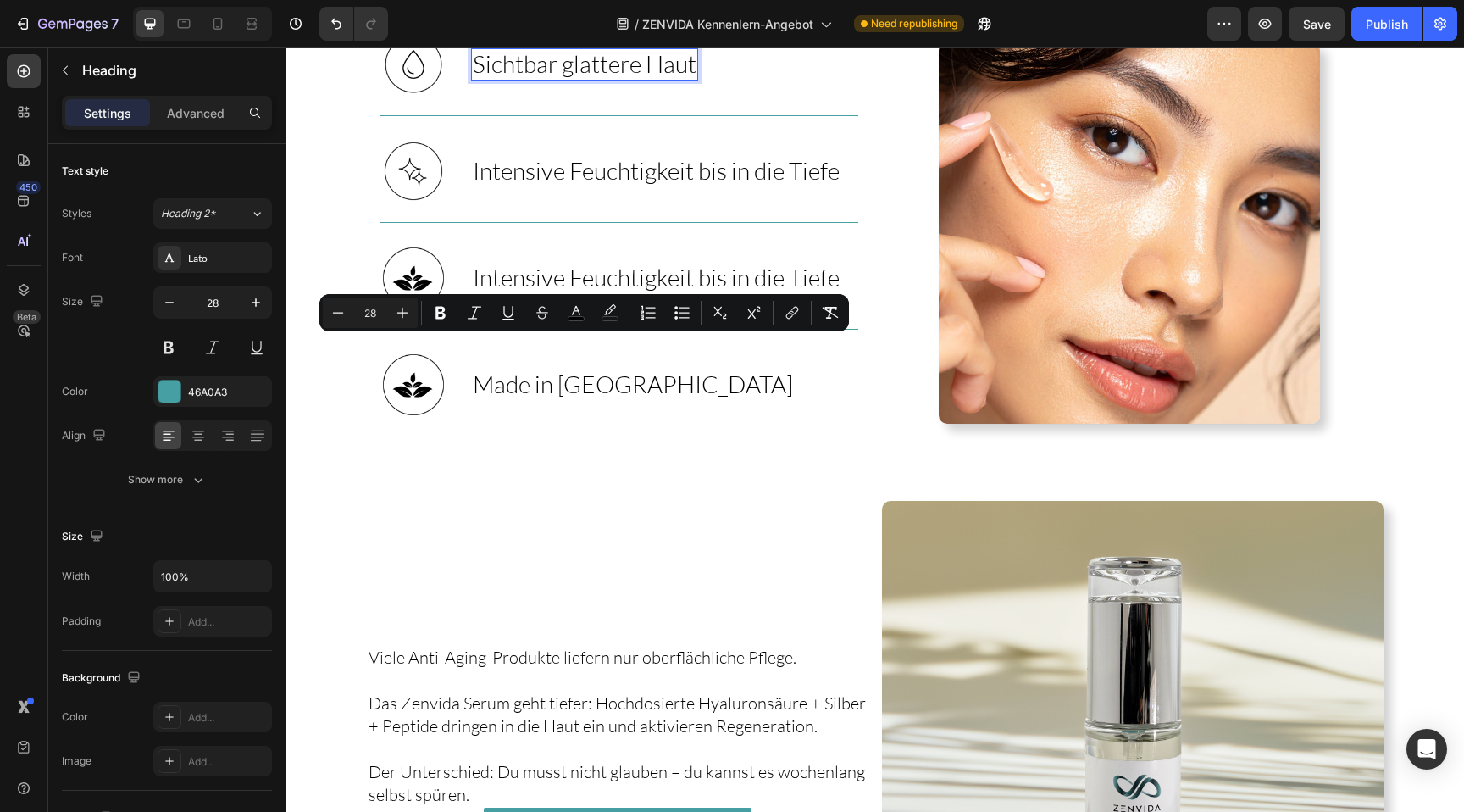
scroll to position [3332, 0]
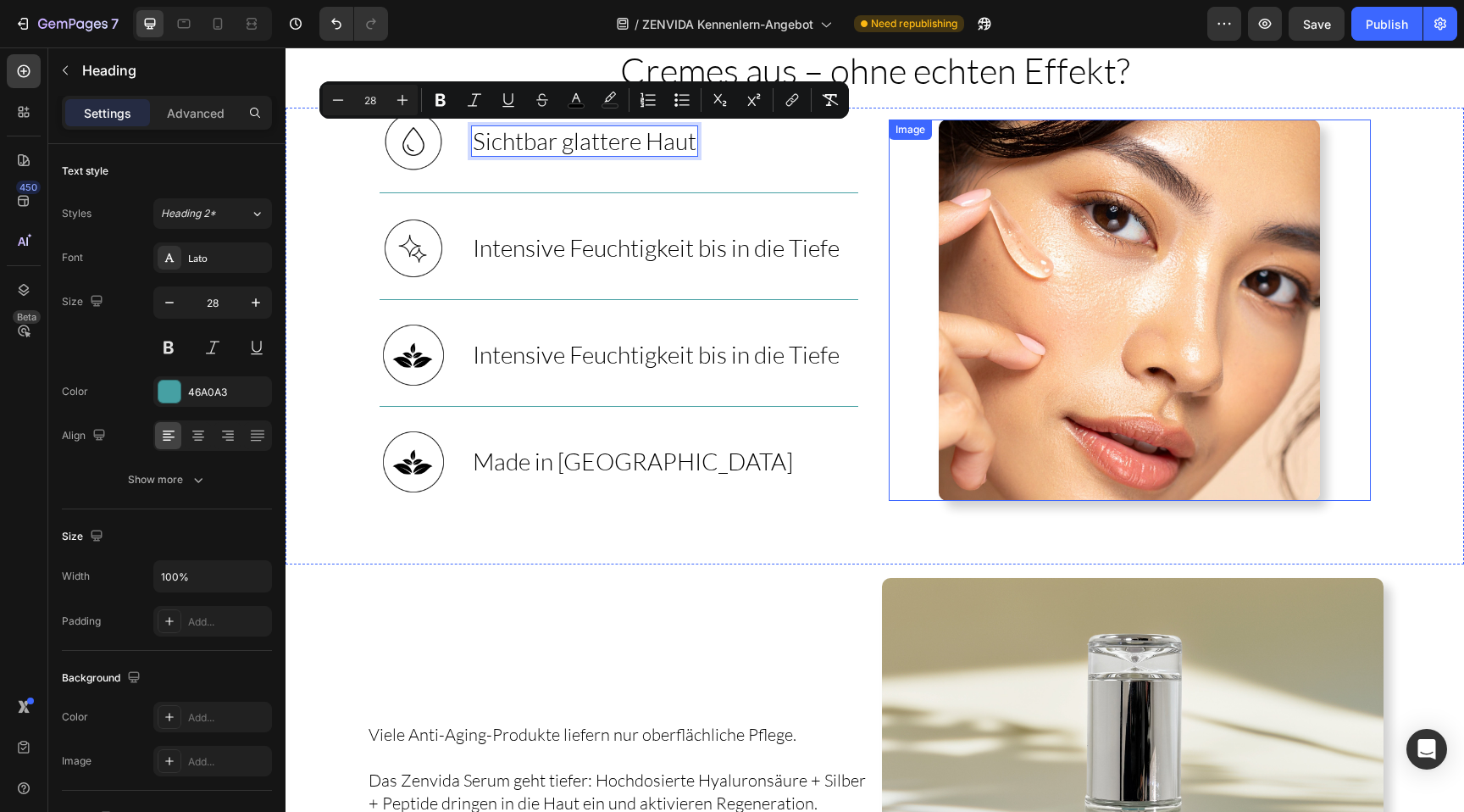
click at [1074, 345] on img at bounding box center [1129, 309] width 381 height 381
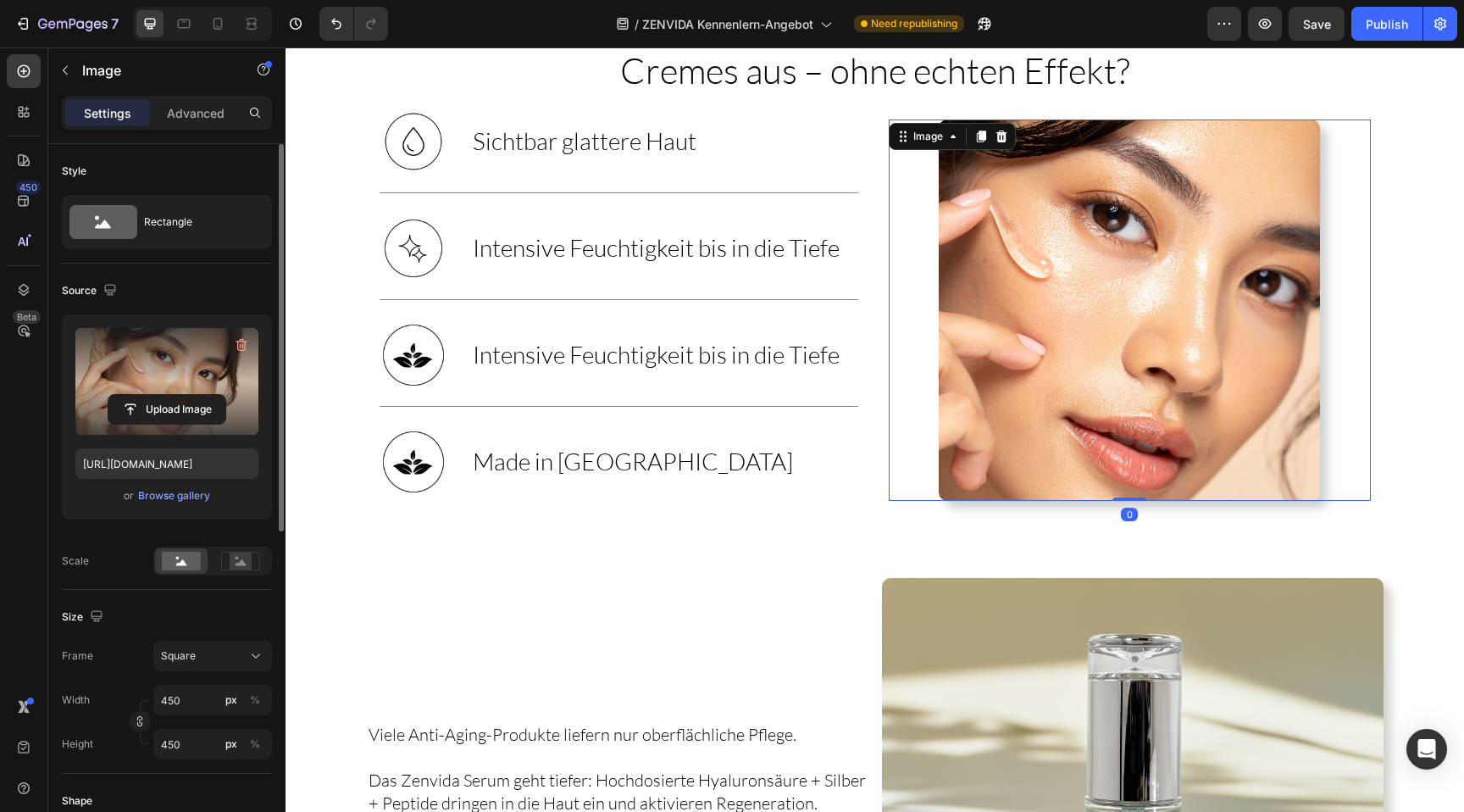
click at [178, 363] on label at bounding box center [167, 381] width 183 height 107
click at [178, 395] on input "file" at bounding box center [167, 409] width 116 height 29
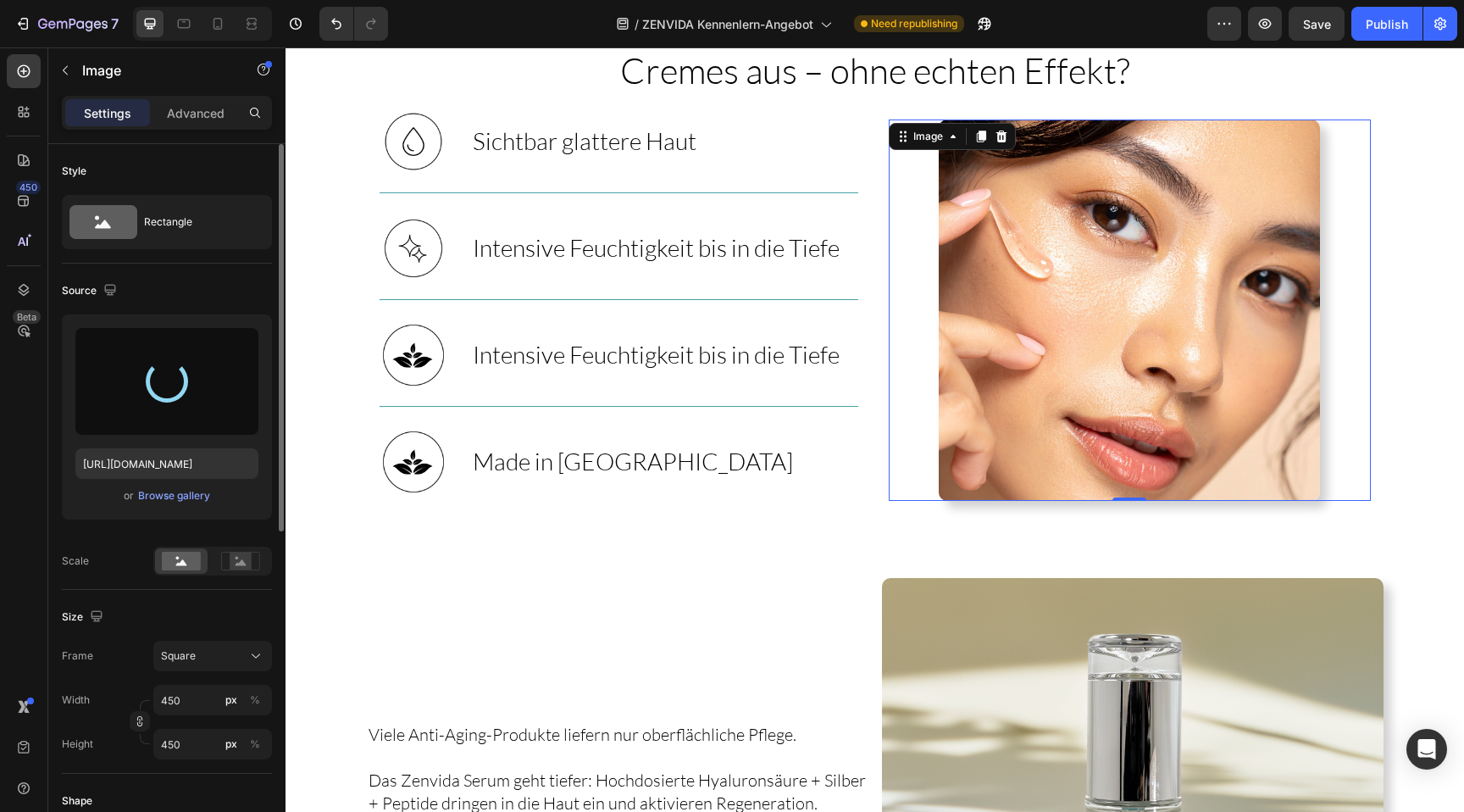
type input "[URL][DOMAIN_NAME]"
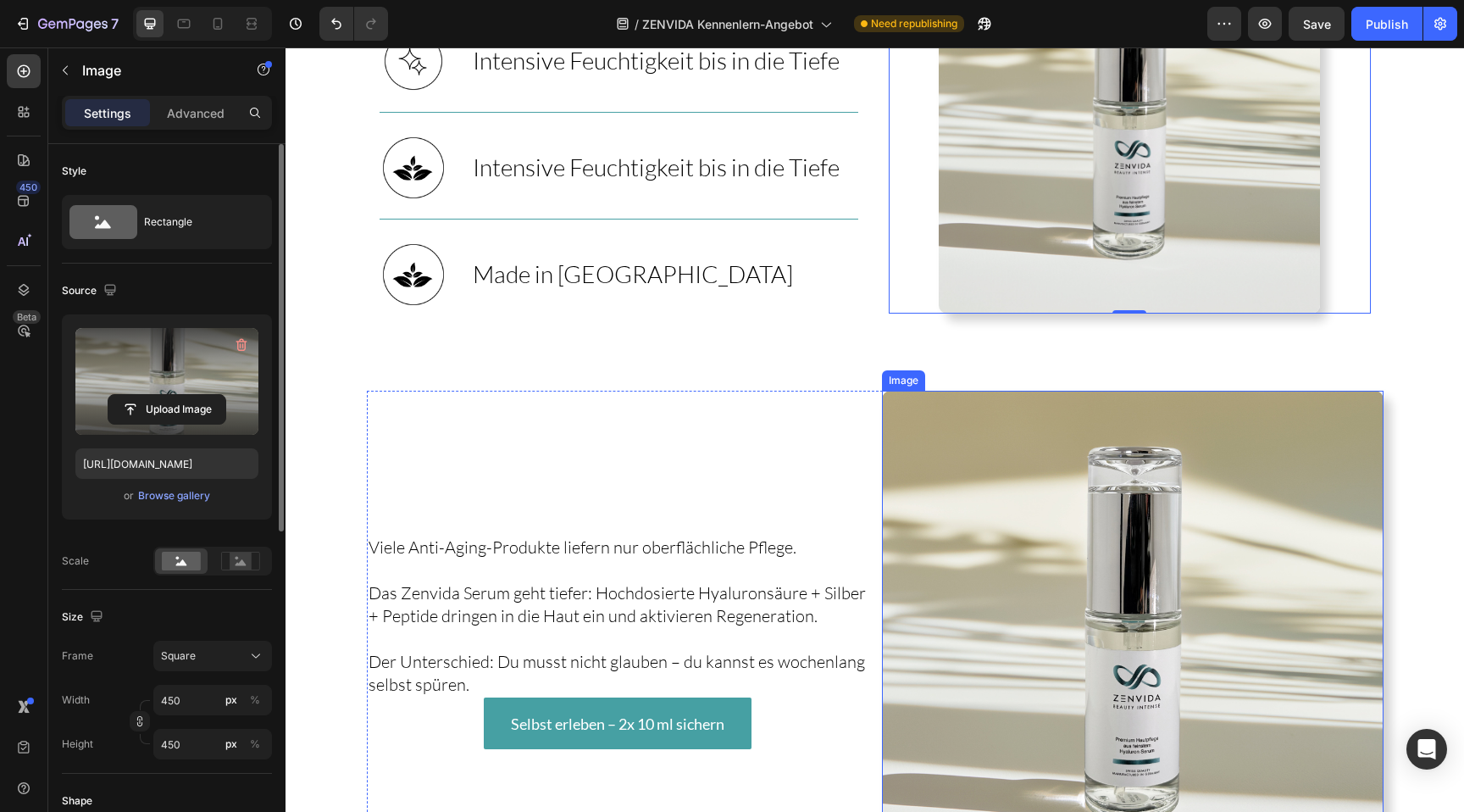
scroll to position [3522, 0]
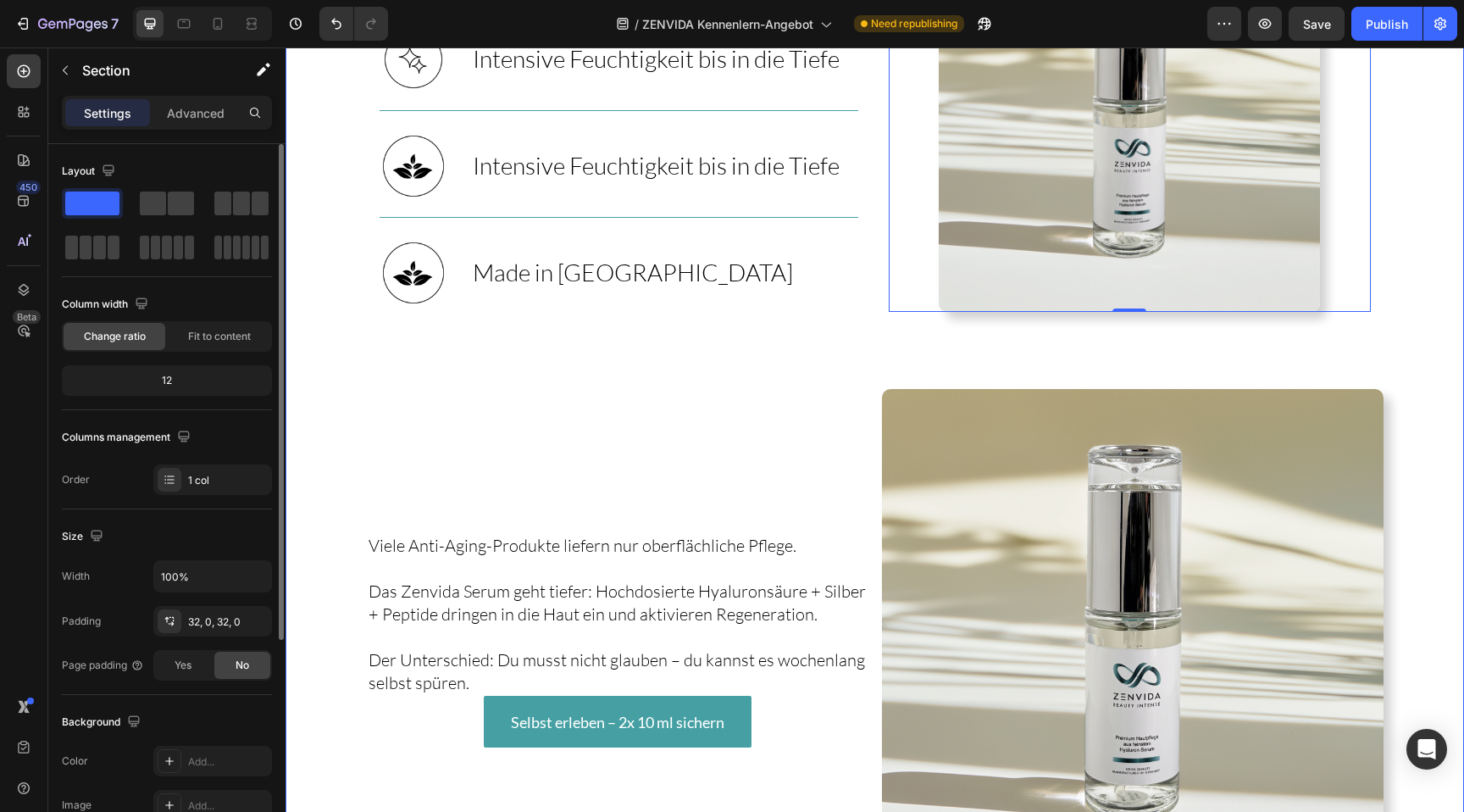
click at [697, 383] on div "Warum geben so viele Frauen viel Geld für Cremes aus – ohne echten Effekt? Head…" at bounding box center [874, 354] width 1178 height 1075
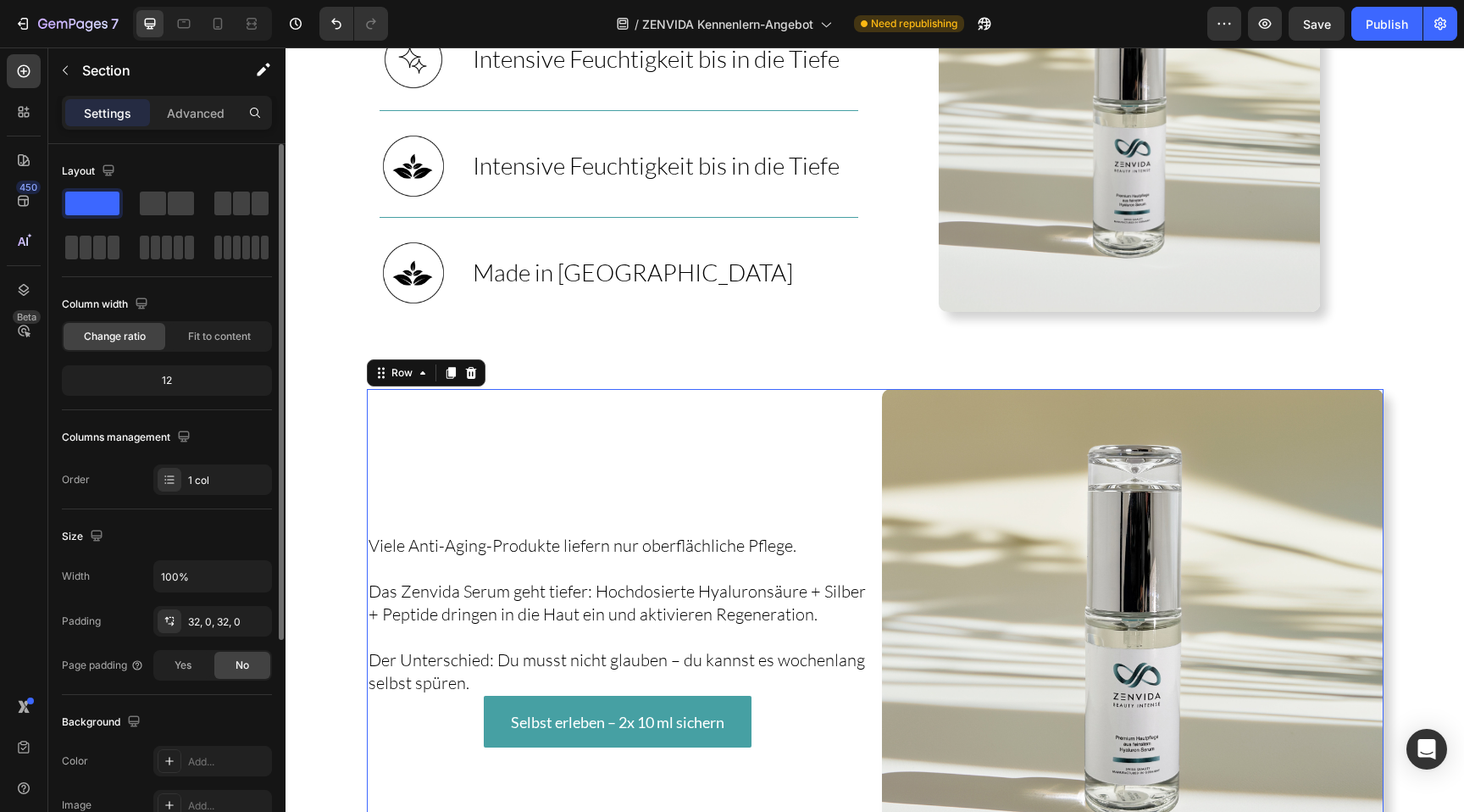
click at [694, 415] on div "Viele Anti-Aging-Produkte liefern nur oberflächliche Pflege. Das Zenvida Serum …" at bounding box center [617, 639] width 502 height 502
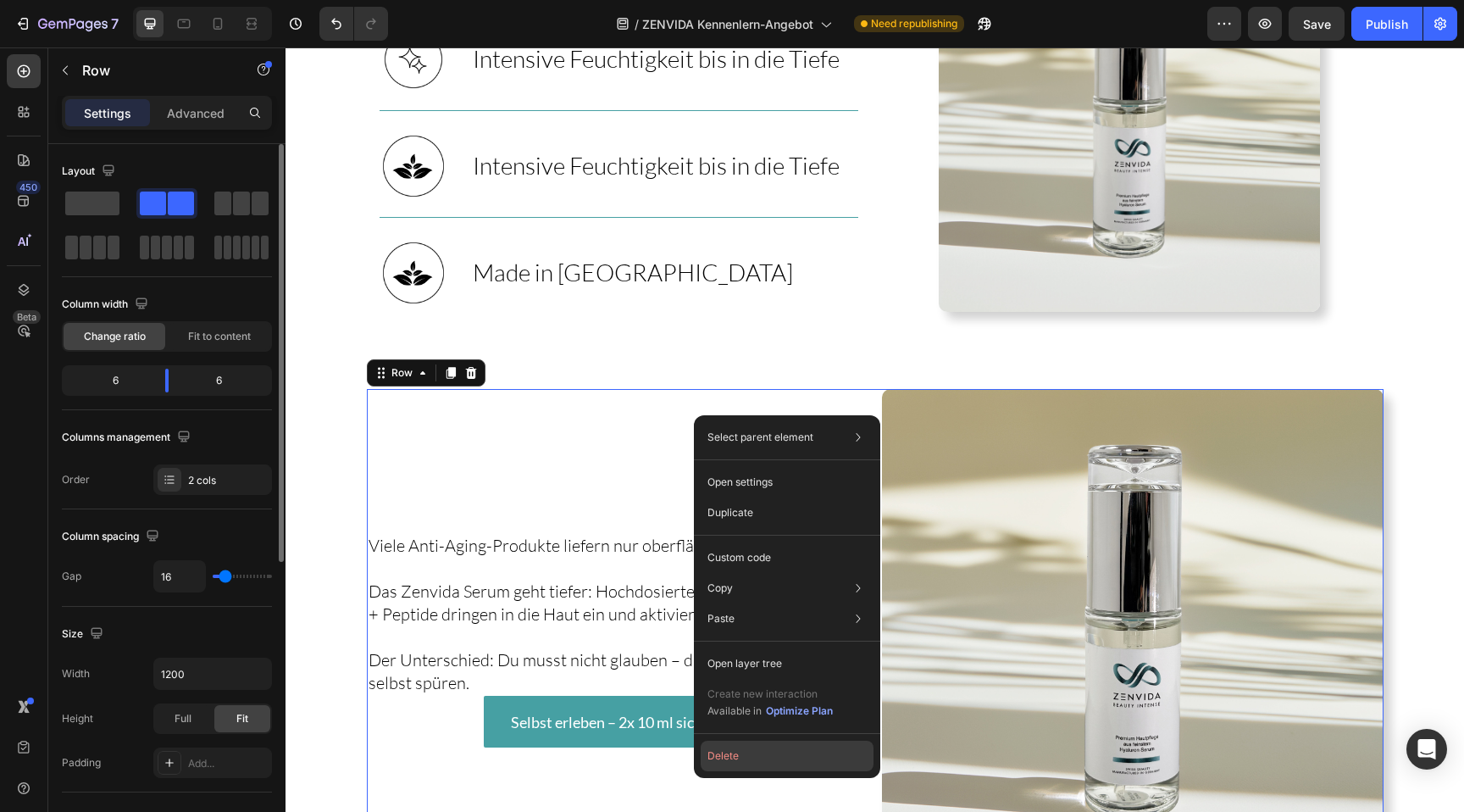
click at [727, 761] on button "Delete" at bounding box center [787, 755] width 173 height 30
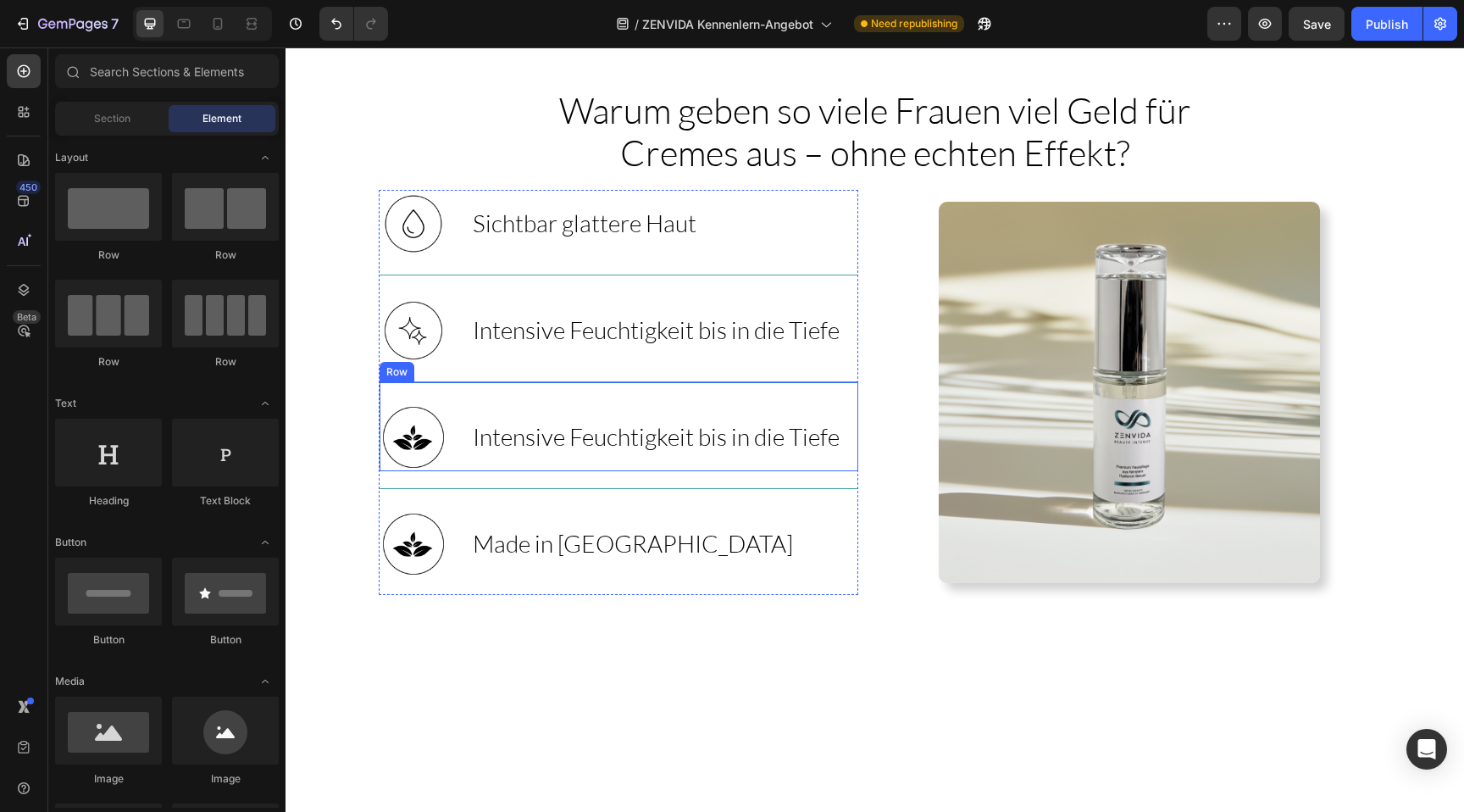
scroll to position [3013, 0]
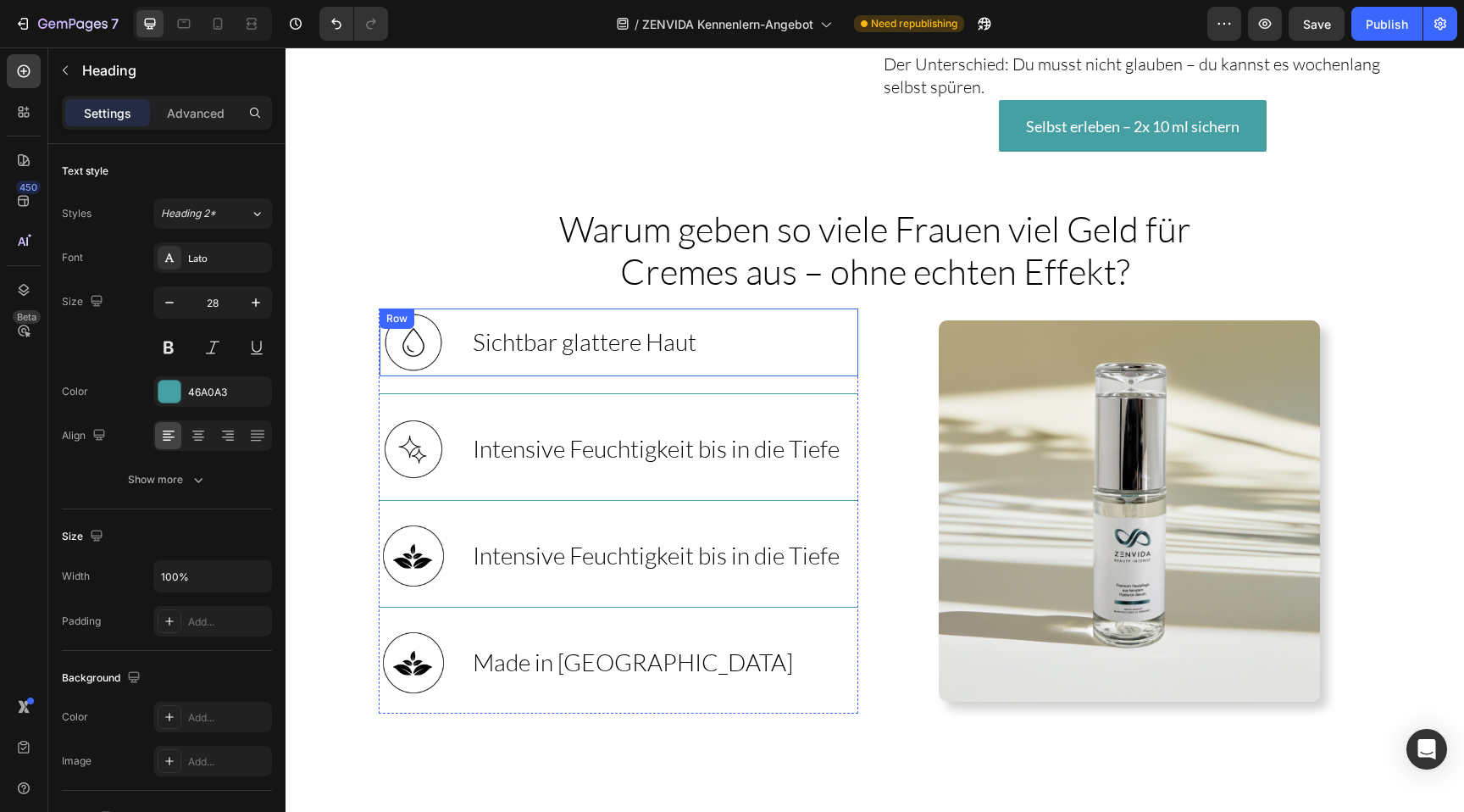
click at [624, 356] on span "Sichtbar glattere Haut" at bounding box center [584, 341] width 223 height 29
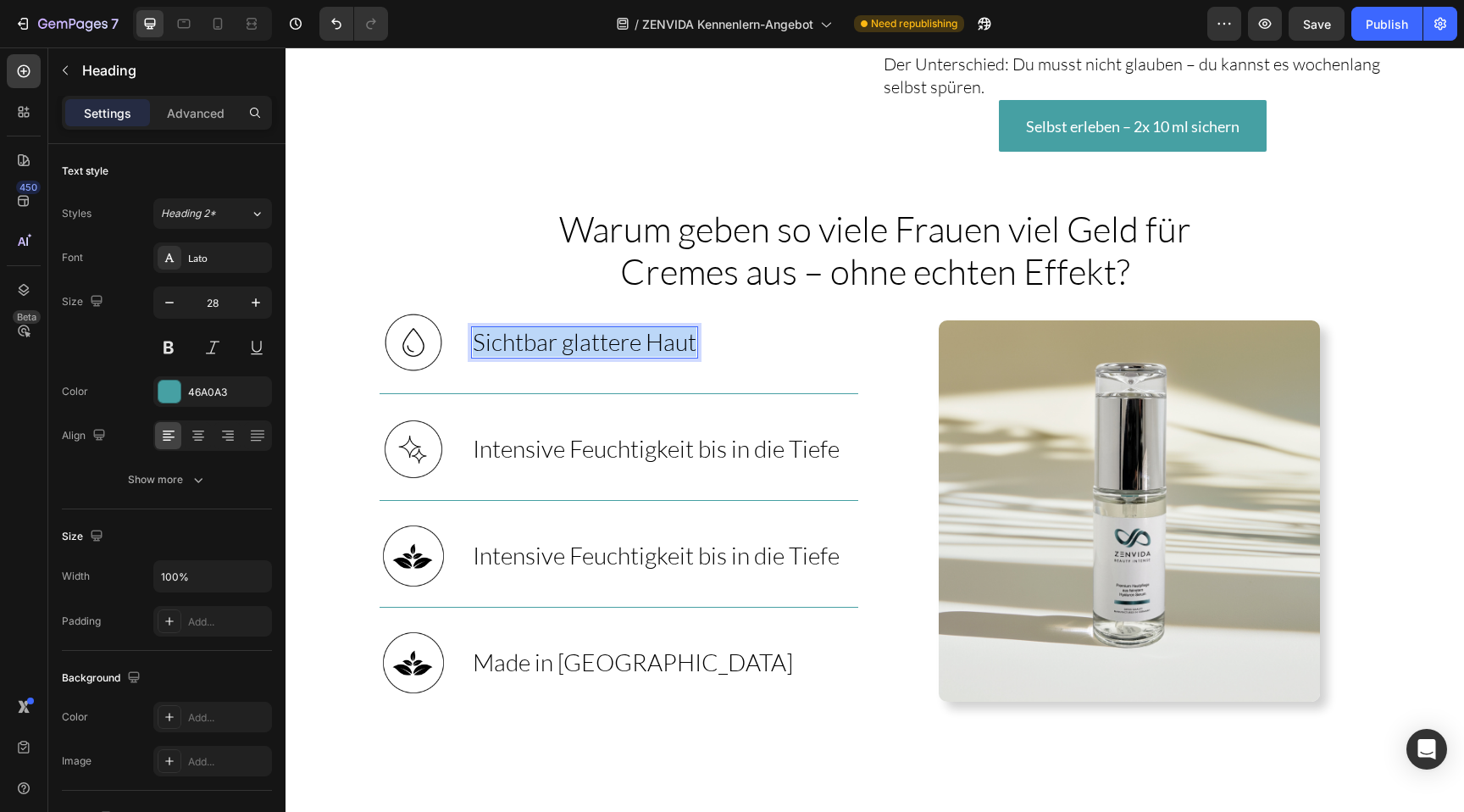
click at [624, 356] on span "Sichtbar glattere Haut" at bounding box center [584, 341] width 223 height 29
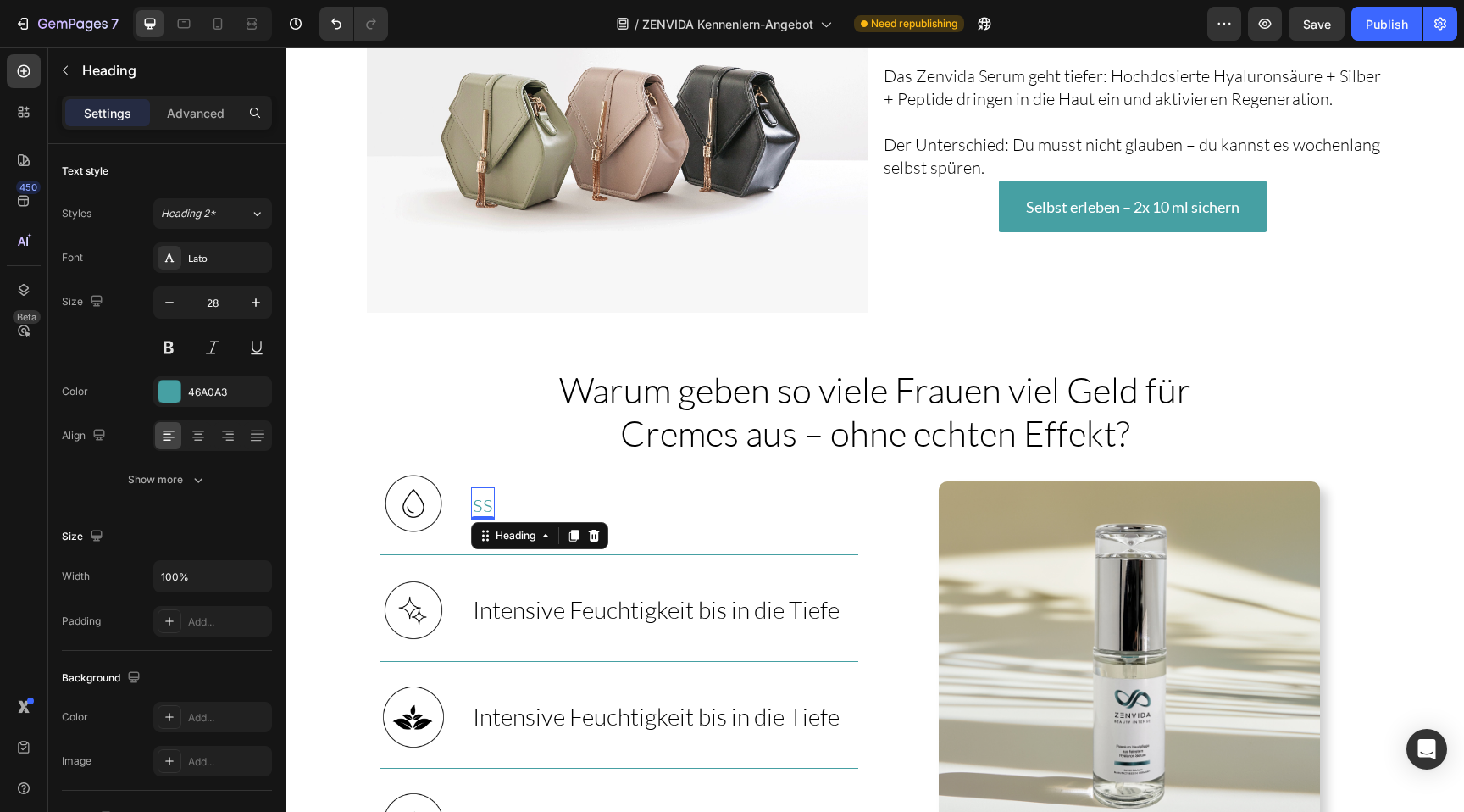
click at [478, 489] on p "ss" at bounding box center [482, 503] width 20 height 29
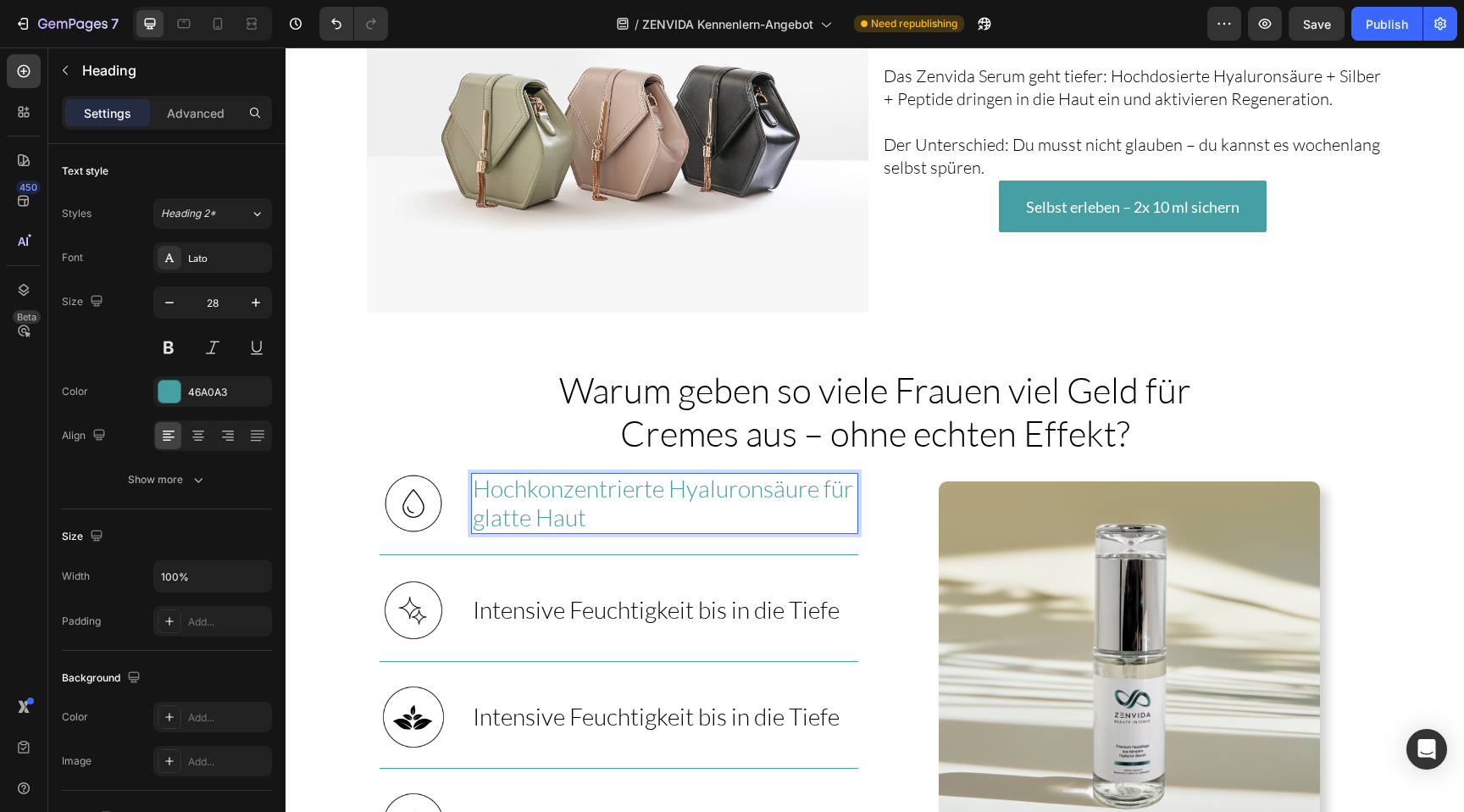
click at [521, 475] on p "Hochkonzentrierte Hyaluronsäure für glatte Haut" at bounding box center [664, 503] width 383 height 57
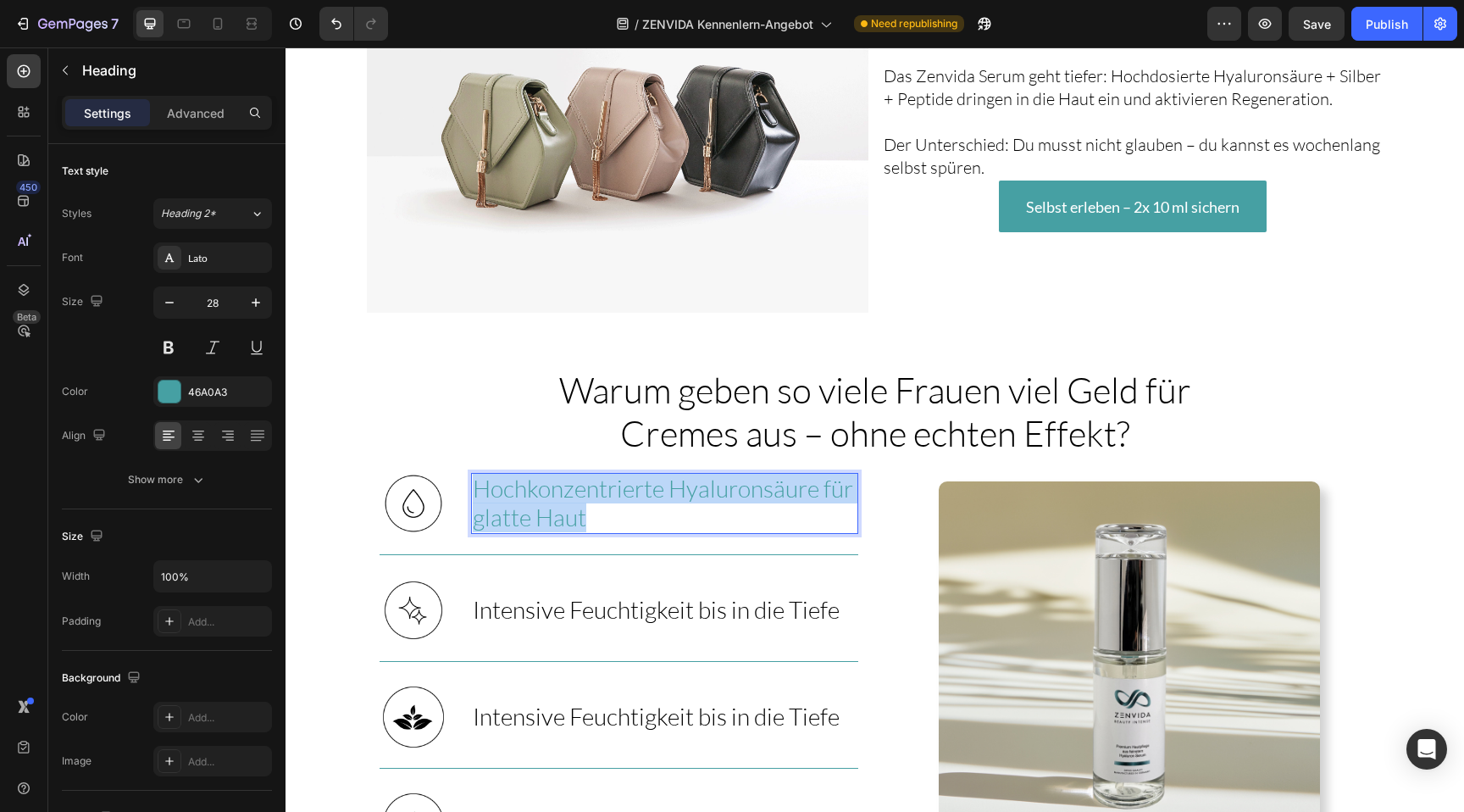
click at [521, 475] on p "Hochkonzentrierte Hyaluronsäure für glatte Haut" at bounding box center [664, 503] width 383 height 57
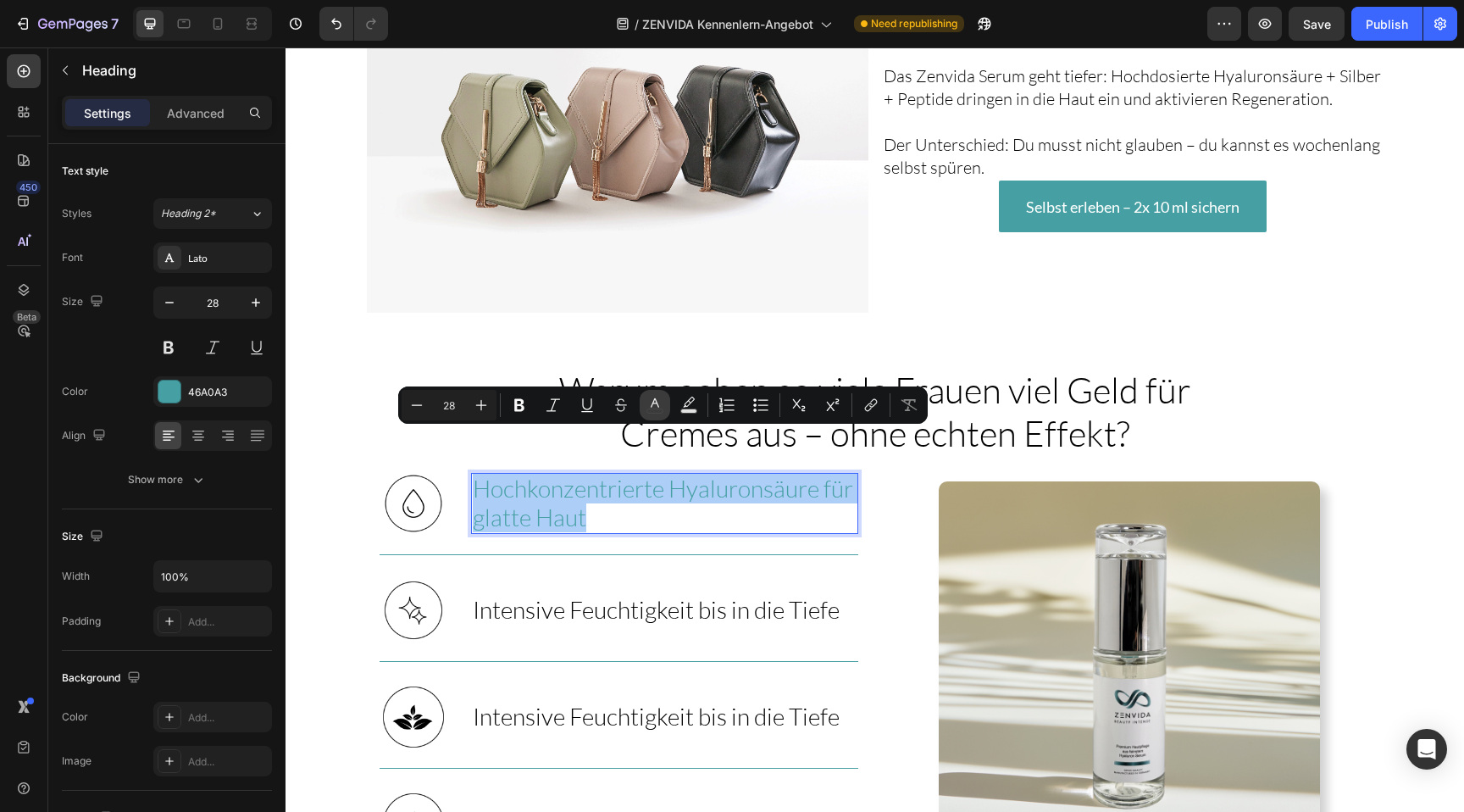
click at [652, 409] on icon "Editor contextual toolbar" at bounding box center [654, 404] width 17 height 17
type input "46A0A3"
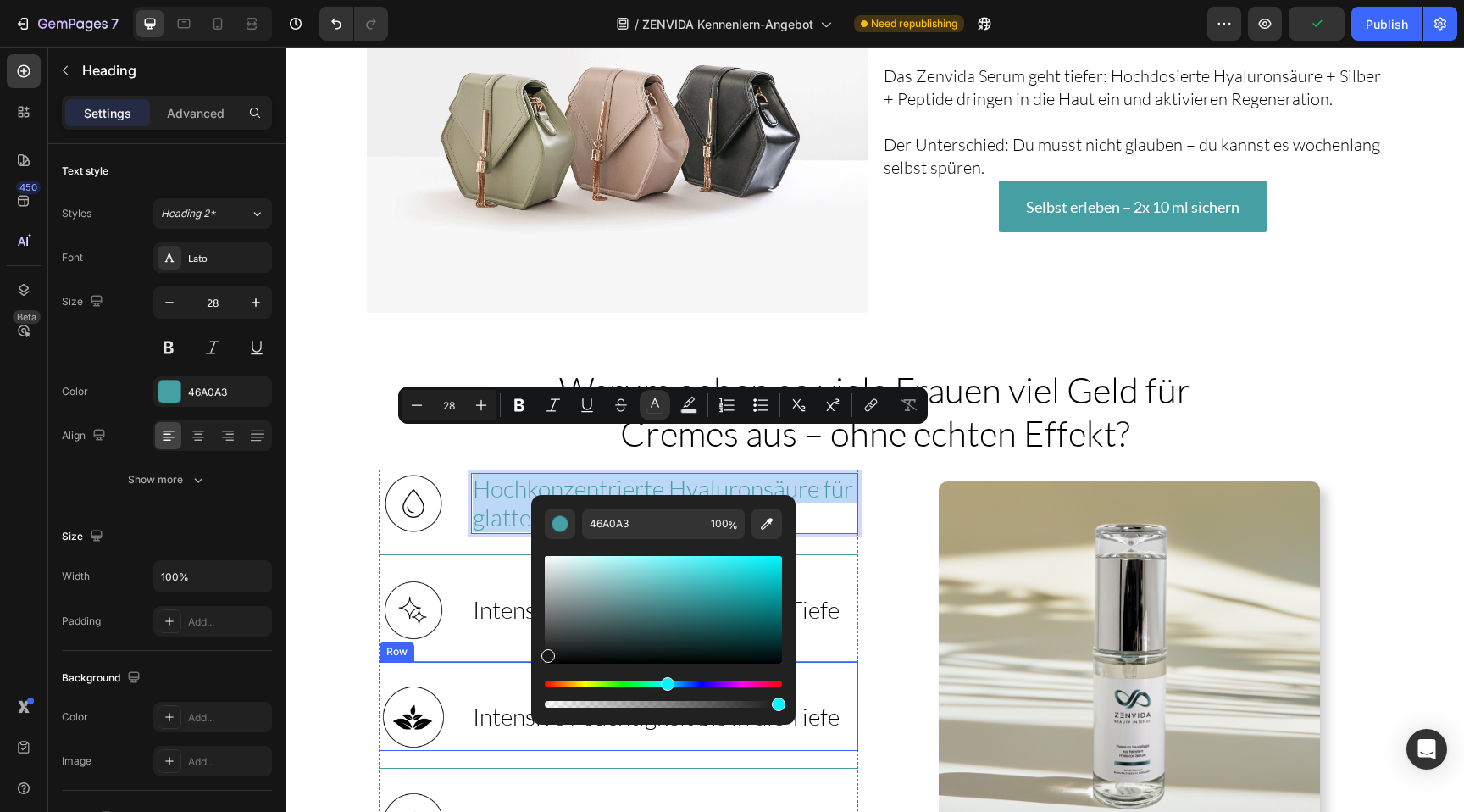
type input "191919"
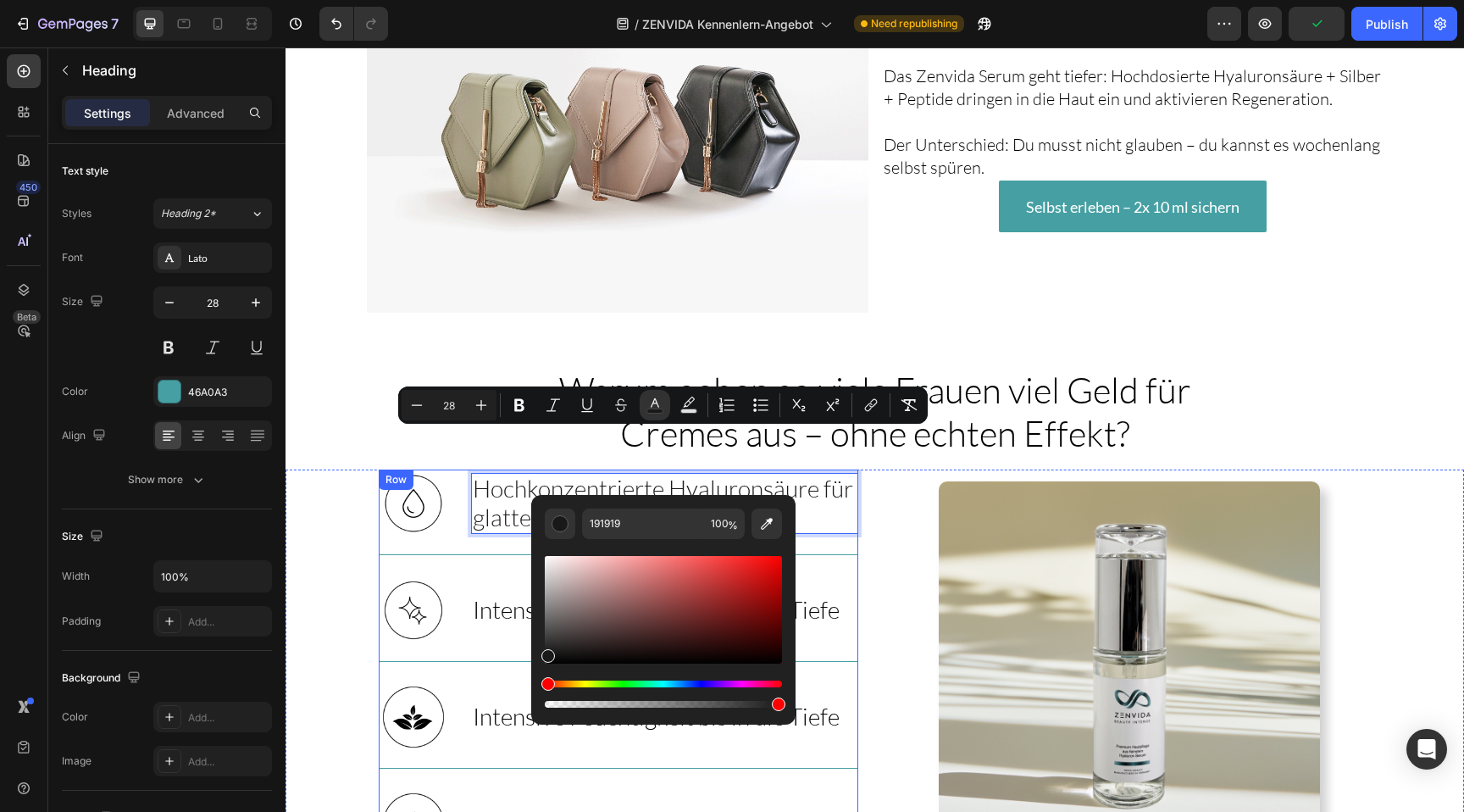
drag, startPoint x: 862, startPoint y: 656, endPoint x: 468, endPoint y: 718, distance: 398.8
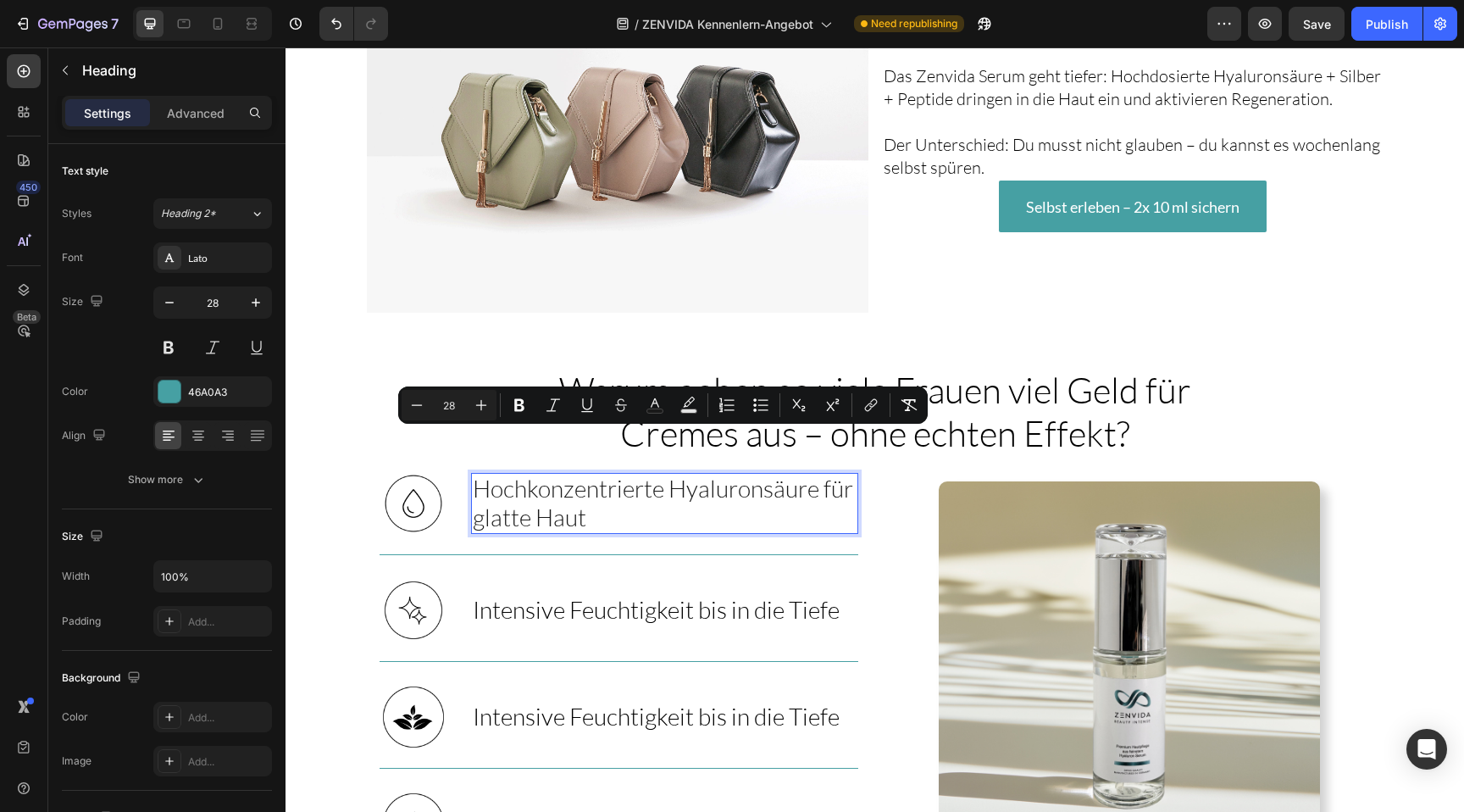
click at [694, 595] on span "Intensive Feuchtigkeit bis in die Tiefe" at bounding box center [656, 609] width 367 height 29
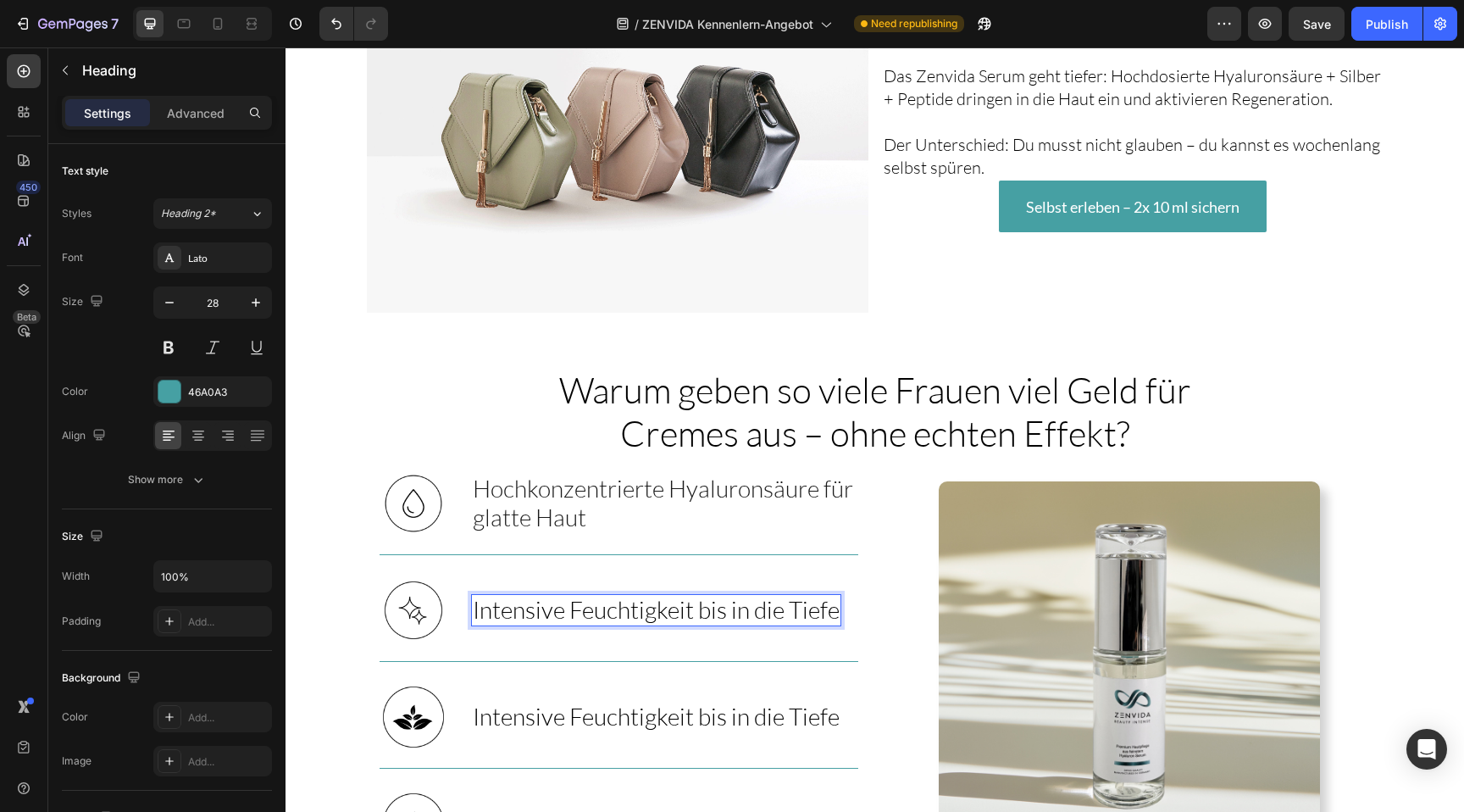
click at [694, 595] on span "Intensive Feuchtigkeit bis in die Tiefe" at bounding box center [656, 609] width 367 height 29
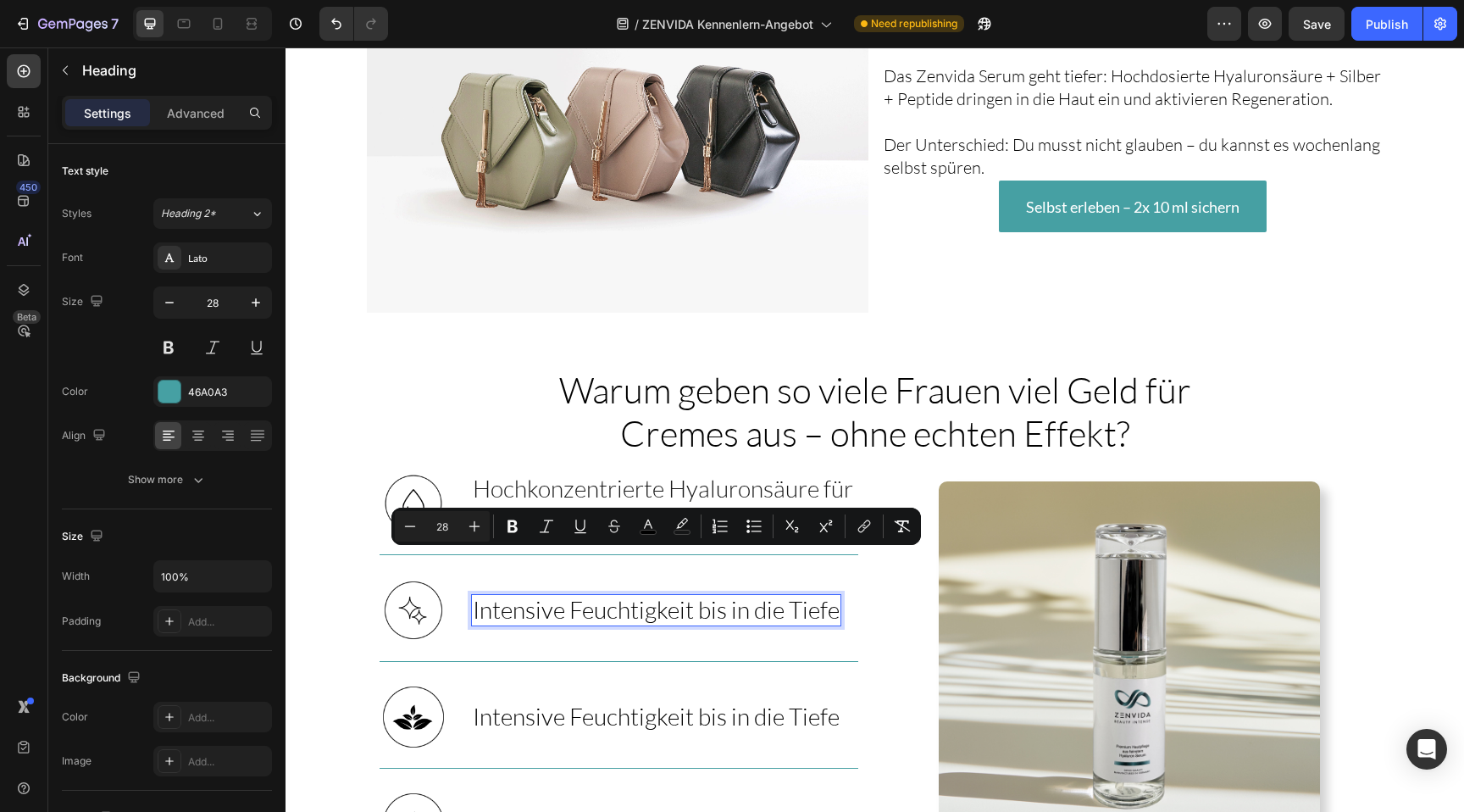
scroll to position [2999, 0]
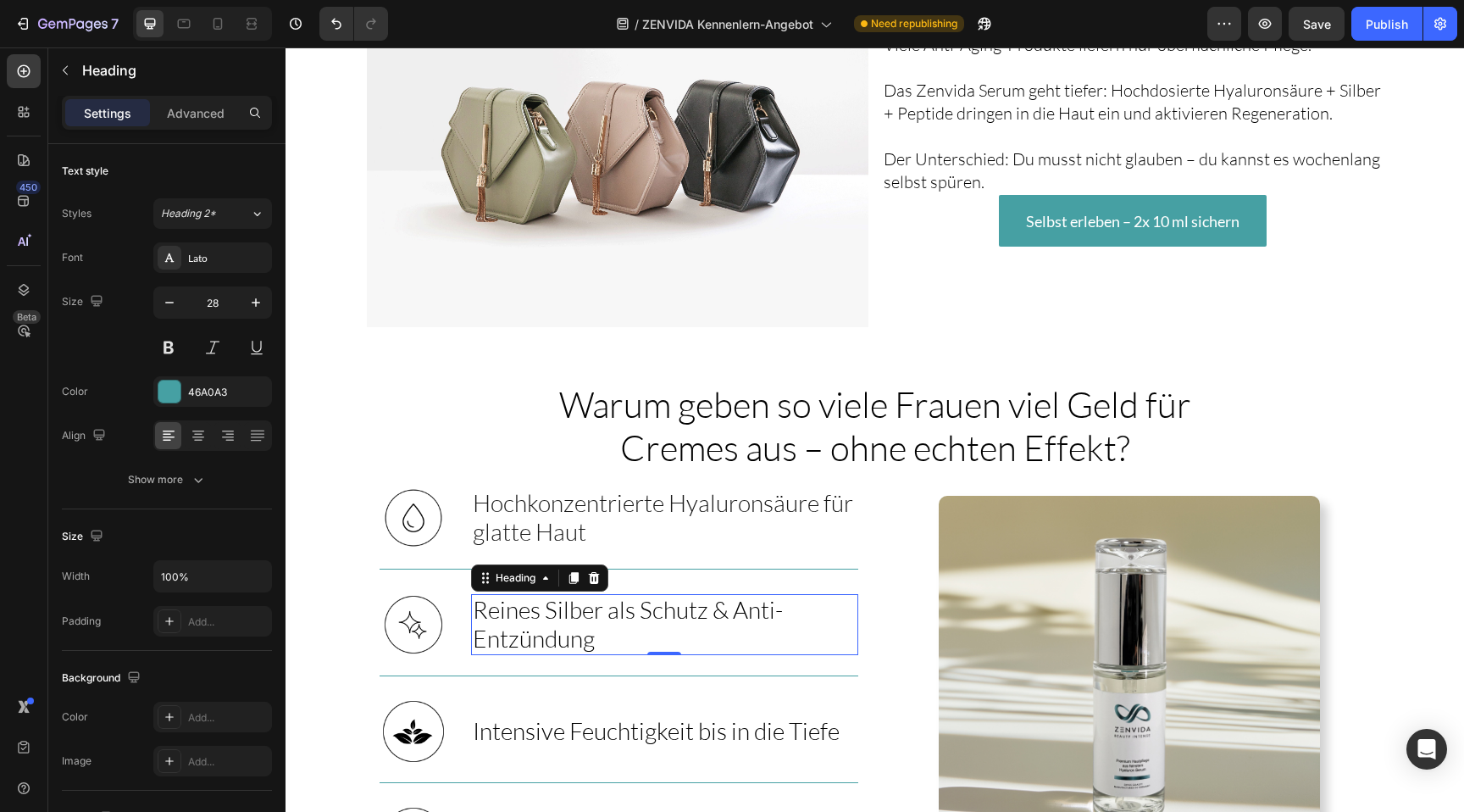
click at [559, 715] on span "Intensive Feuchtigkeit bis in die Tiefe" at bounding box center [656, 729] width 367 height 29
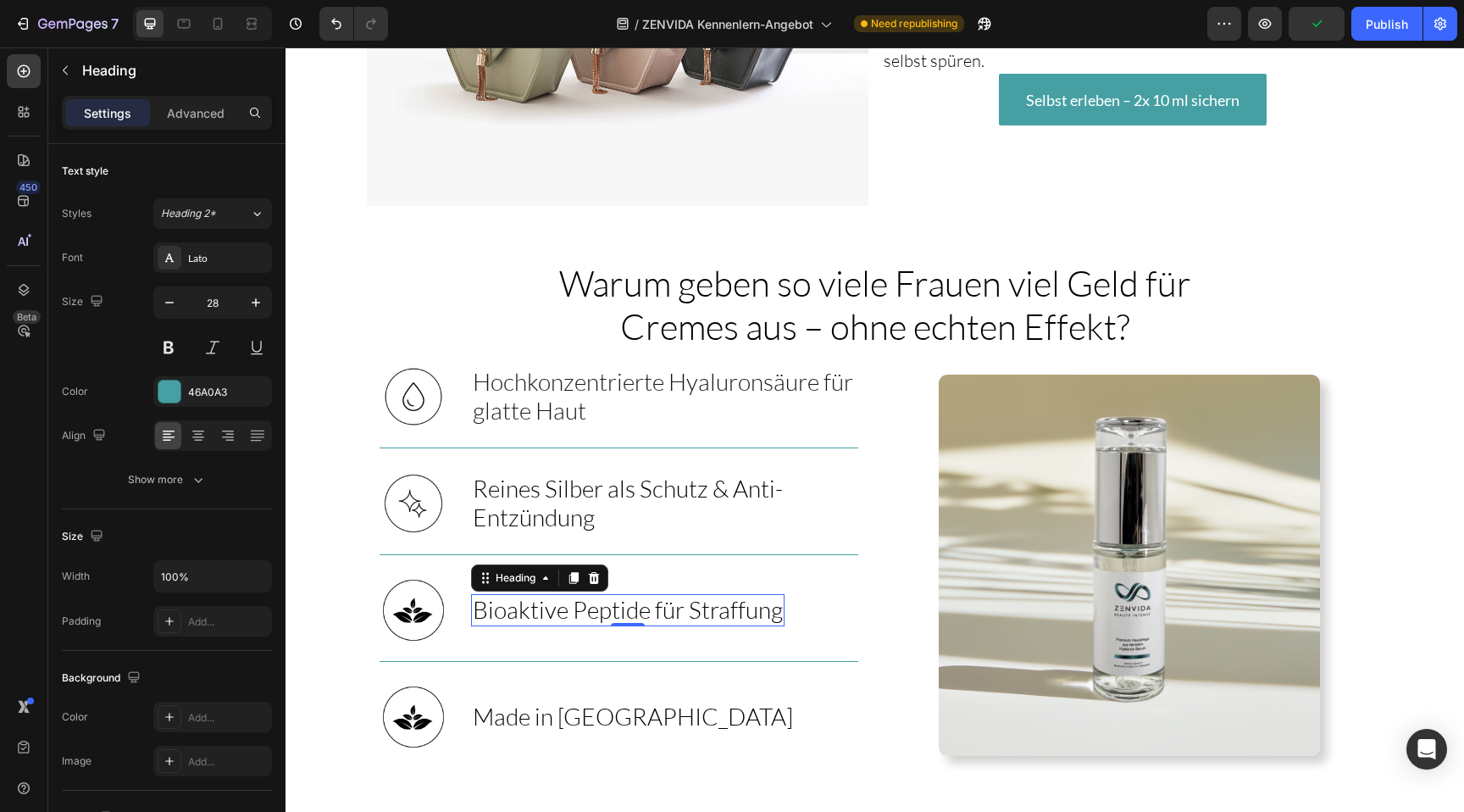
scroll to position [3122, 0]
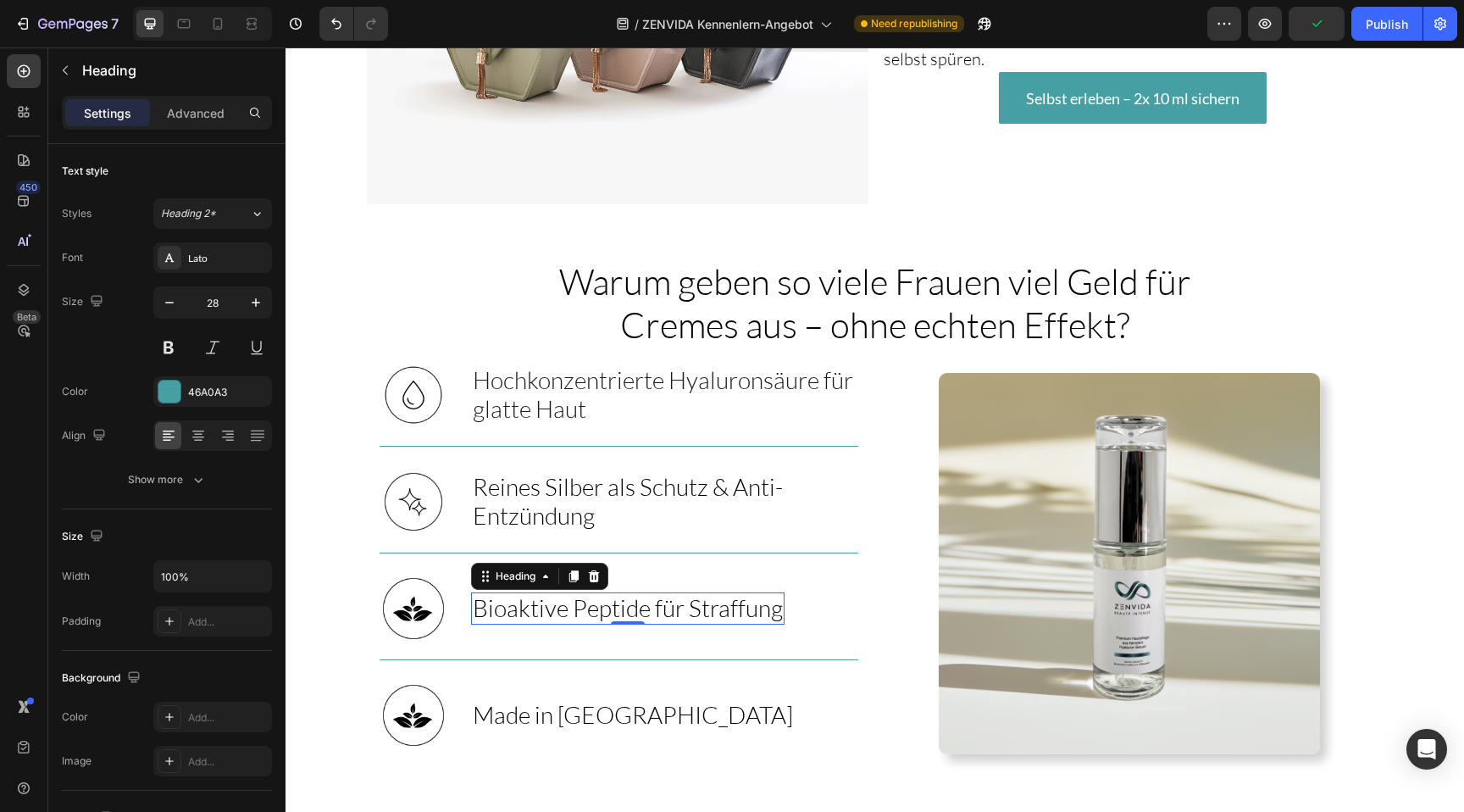
click at [510, 700] on span "Made in [GEOGRAPHIC_DATA]" at bounding box center [633, 714] width 320 height 29
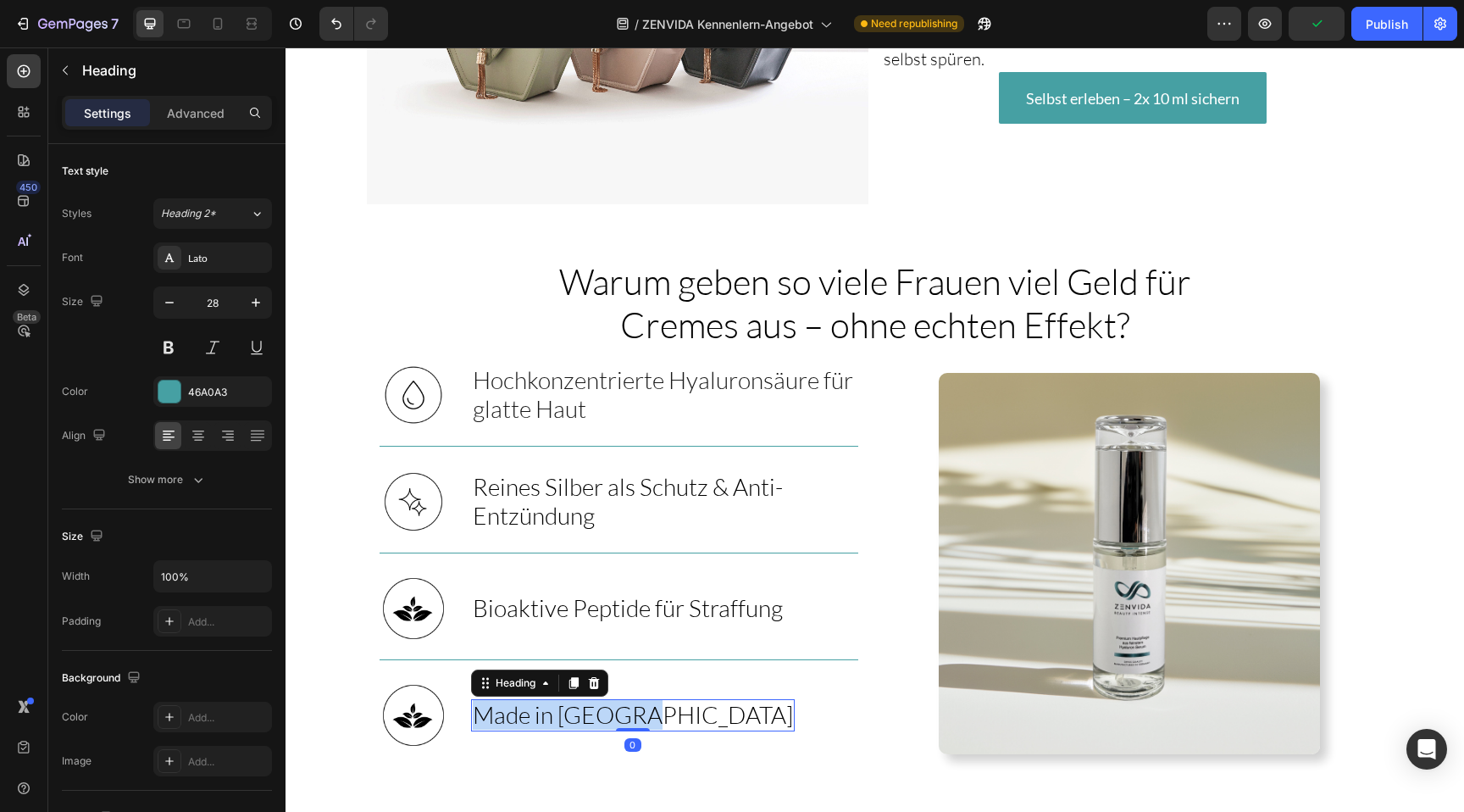
click at [510, 700] on span "Made in [GEOGRAPHIC_DATA]" at bounding box center [633, 714] width 320 height 29
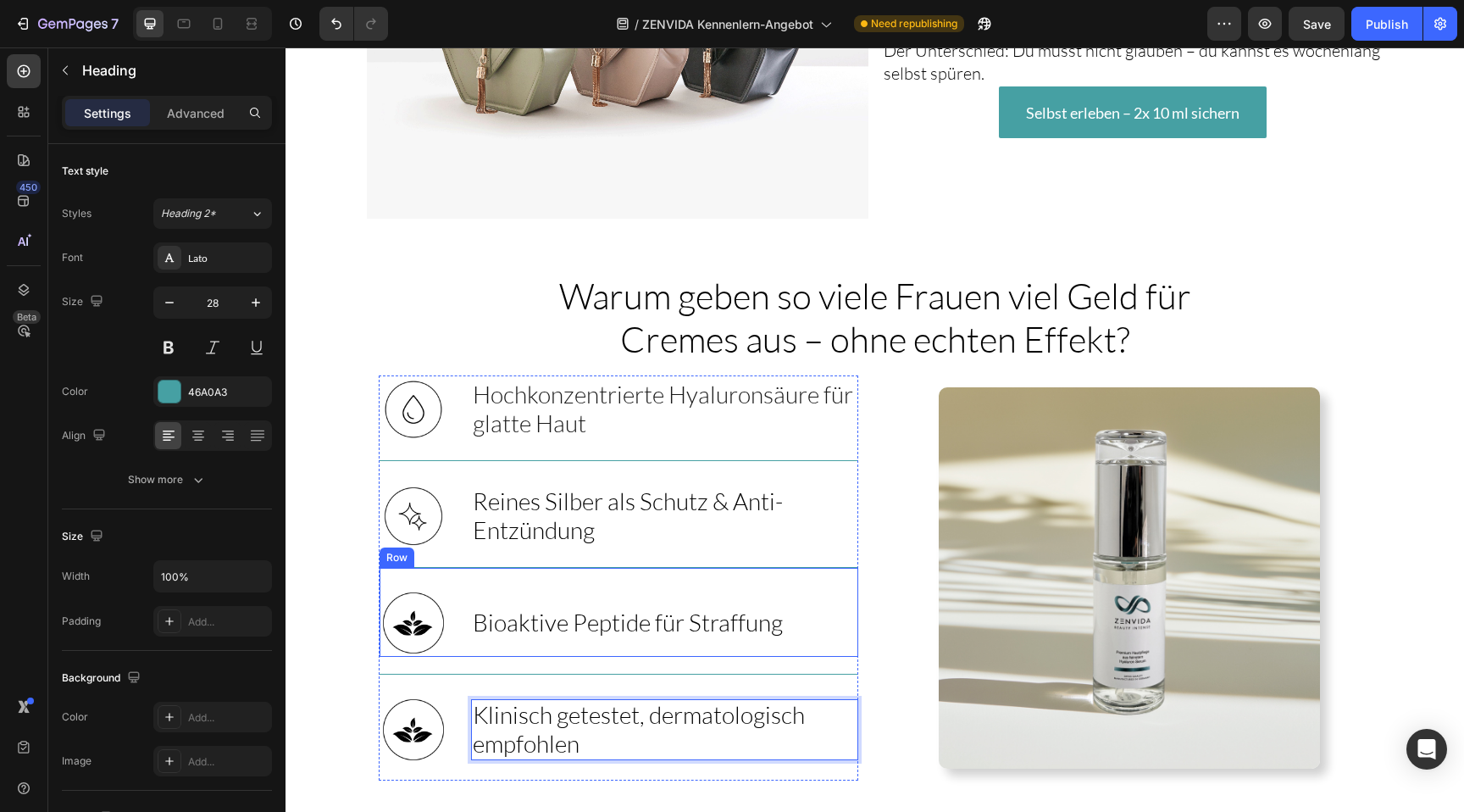
click at [725, 589] on div "⁠⁠⁠⁠⁠⁠⁠ Bioaktive Peptide für Straffung Heading" at bounding box center [628, 622] width 314 height 68
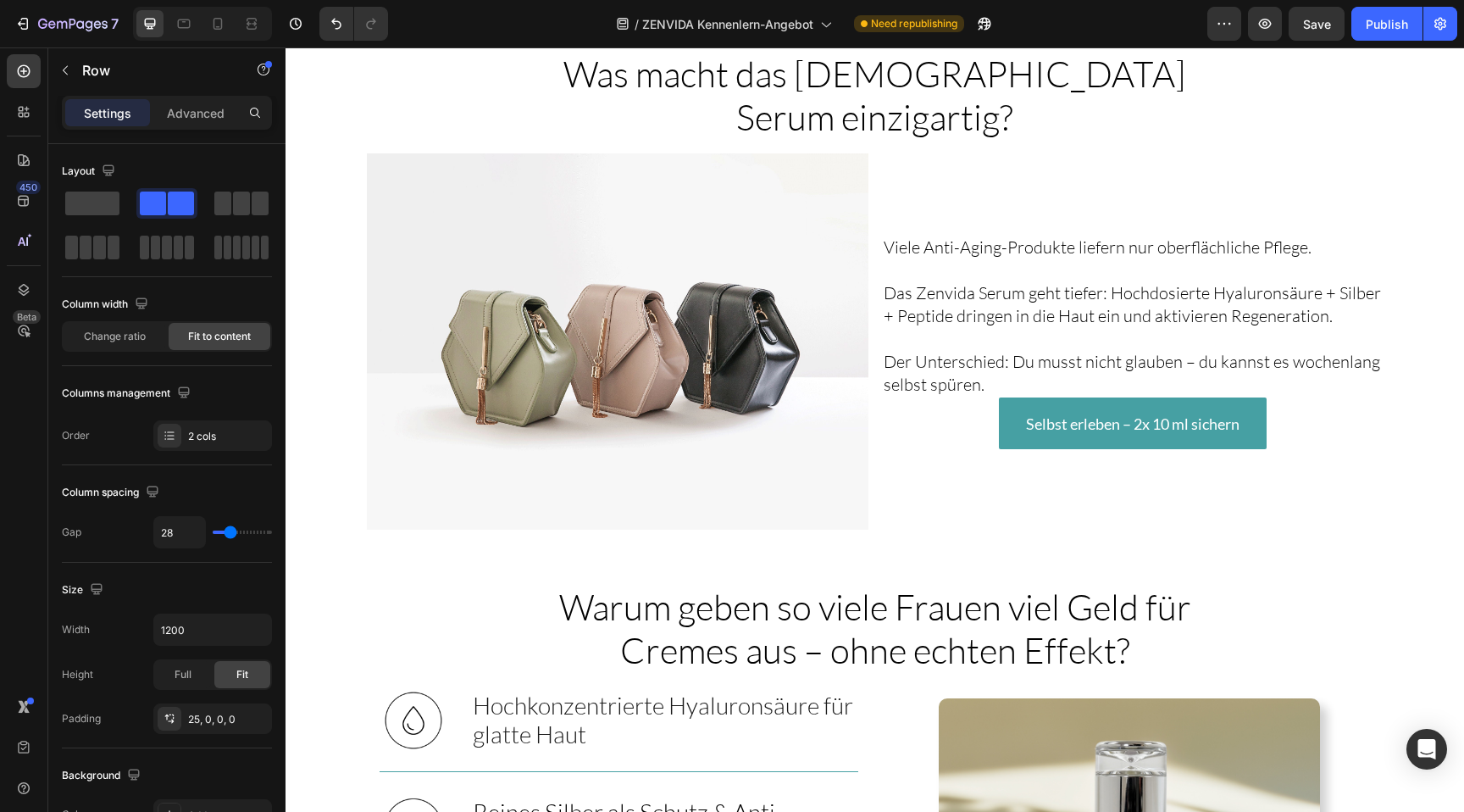
scroll to position [2764, 0]
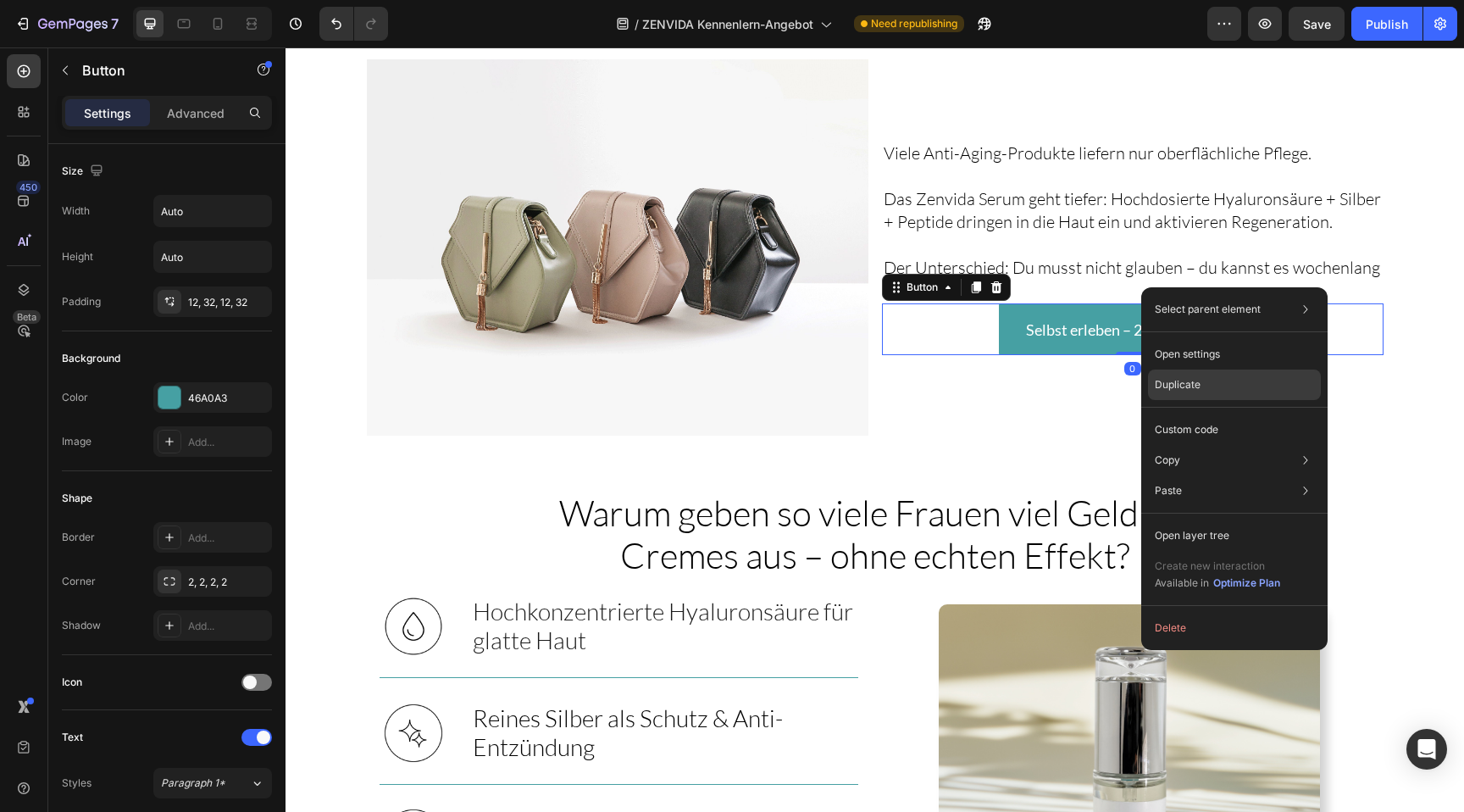
click at [1181, 382] on p "Duplicate" at bounding box center [1177, 385] width 46 height 16
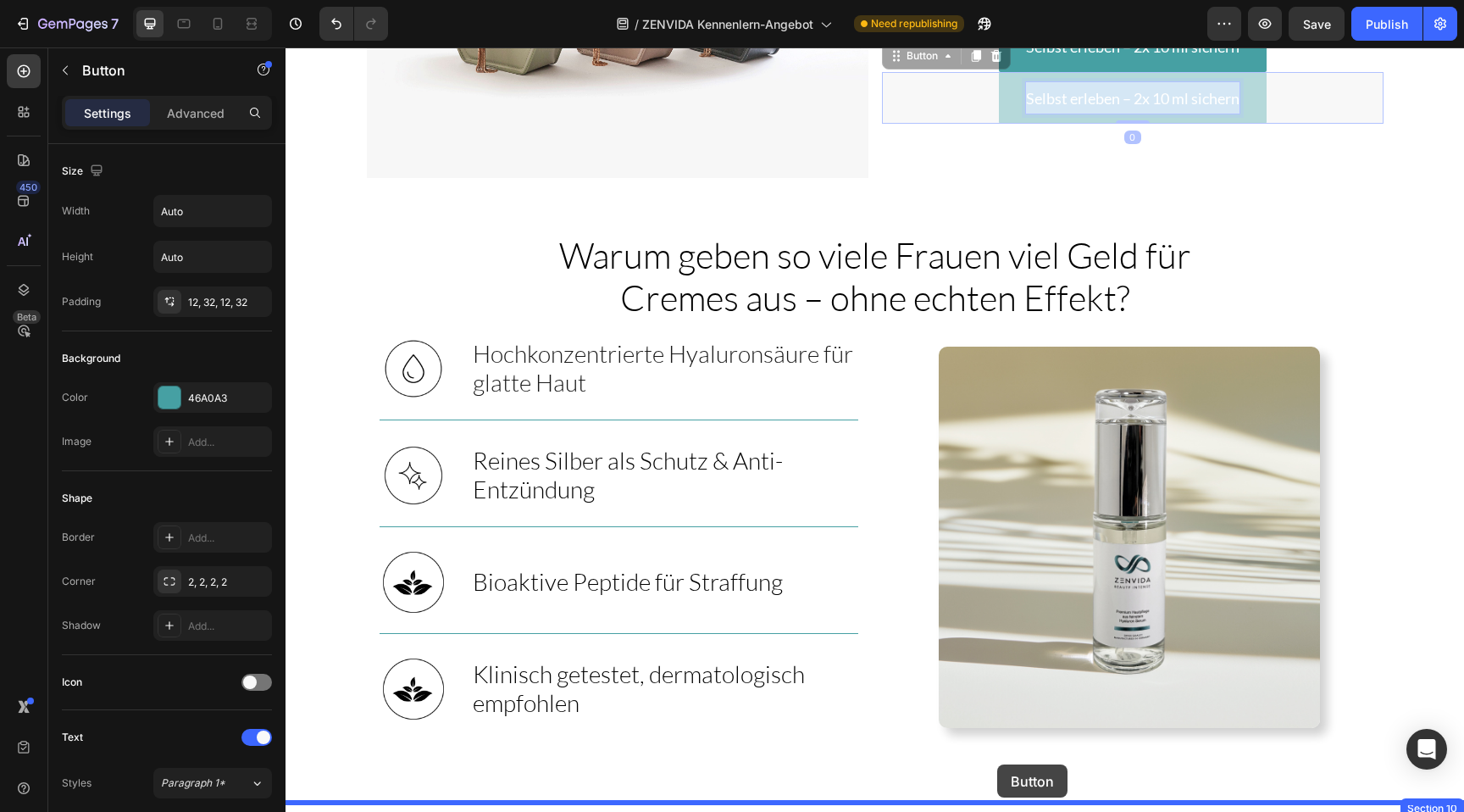
drag, startPoint x: 1156, startPoint y: 163, endPoint x: 997, endPoint y: 763, distance: 620.7
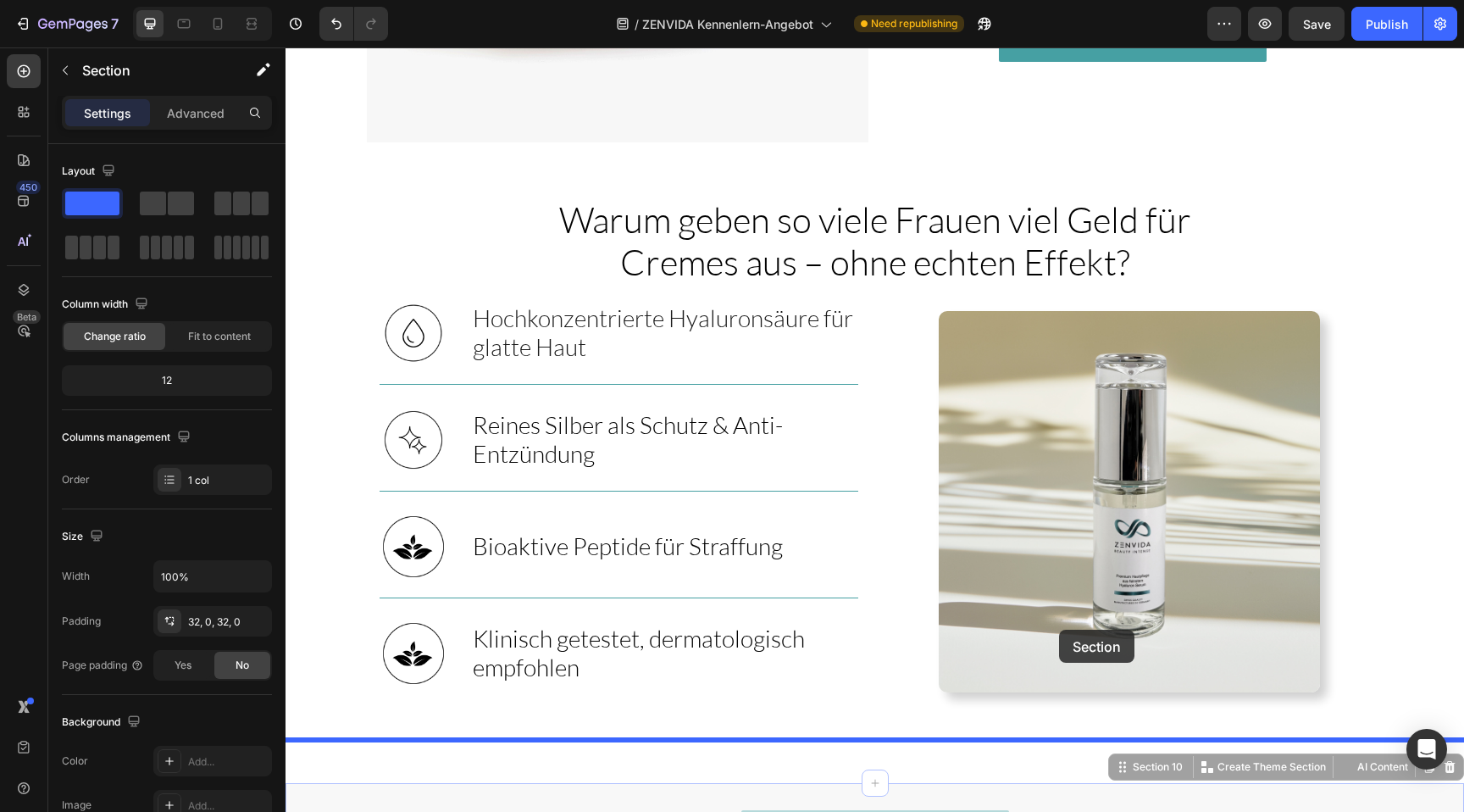
drag, startPoint x: 997, startPoint y: 763, endPoint x: 828, endPoint y: 657, distance: 199.5
click at [828, 659] on div "Header Testen. Spüren. Verlieben. Dein exklusives Kennenlern-Angebot für doppel…" at bounding box center [874, 20] width 1178 height 6059
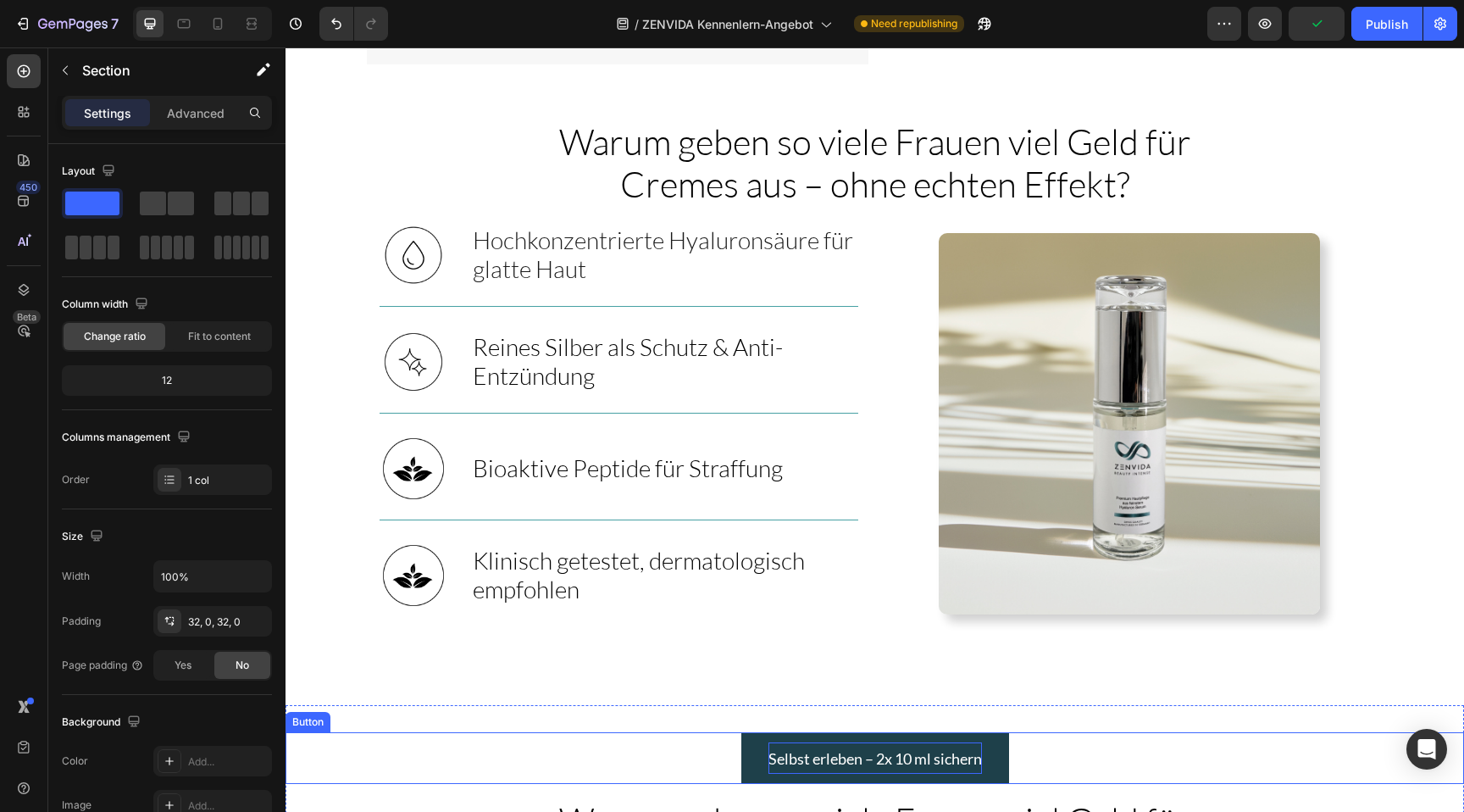
scroll to position [3133, 0]
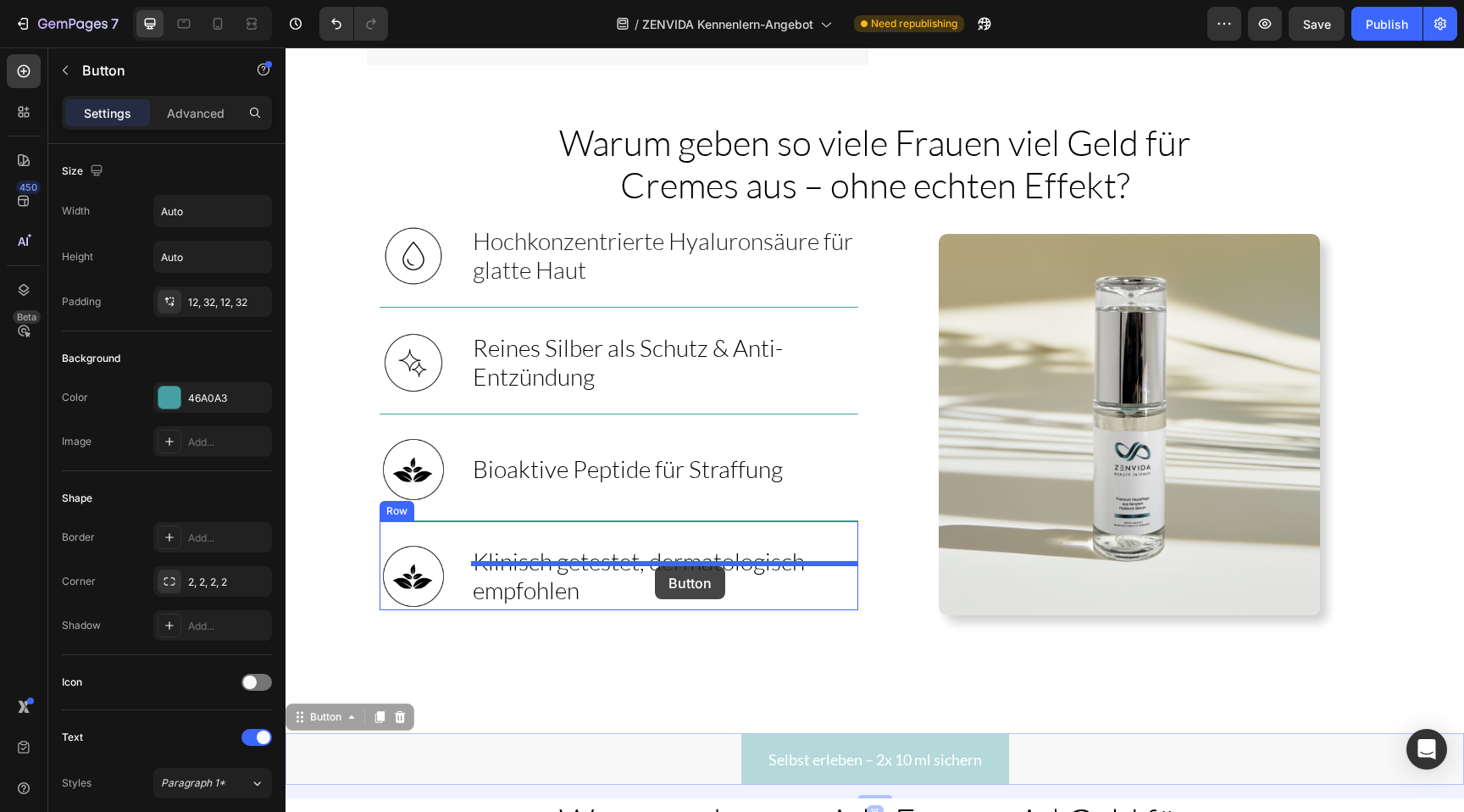
drag, startPoint x: 849, startPoint y: 701, endPoint x: 655, endPoint y: 566, distance: 236.3
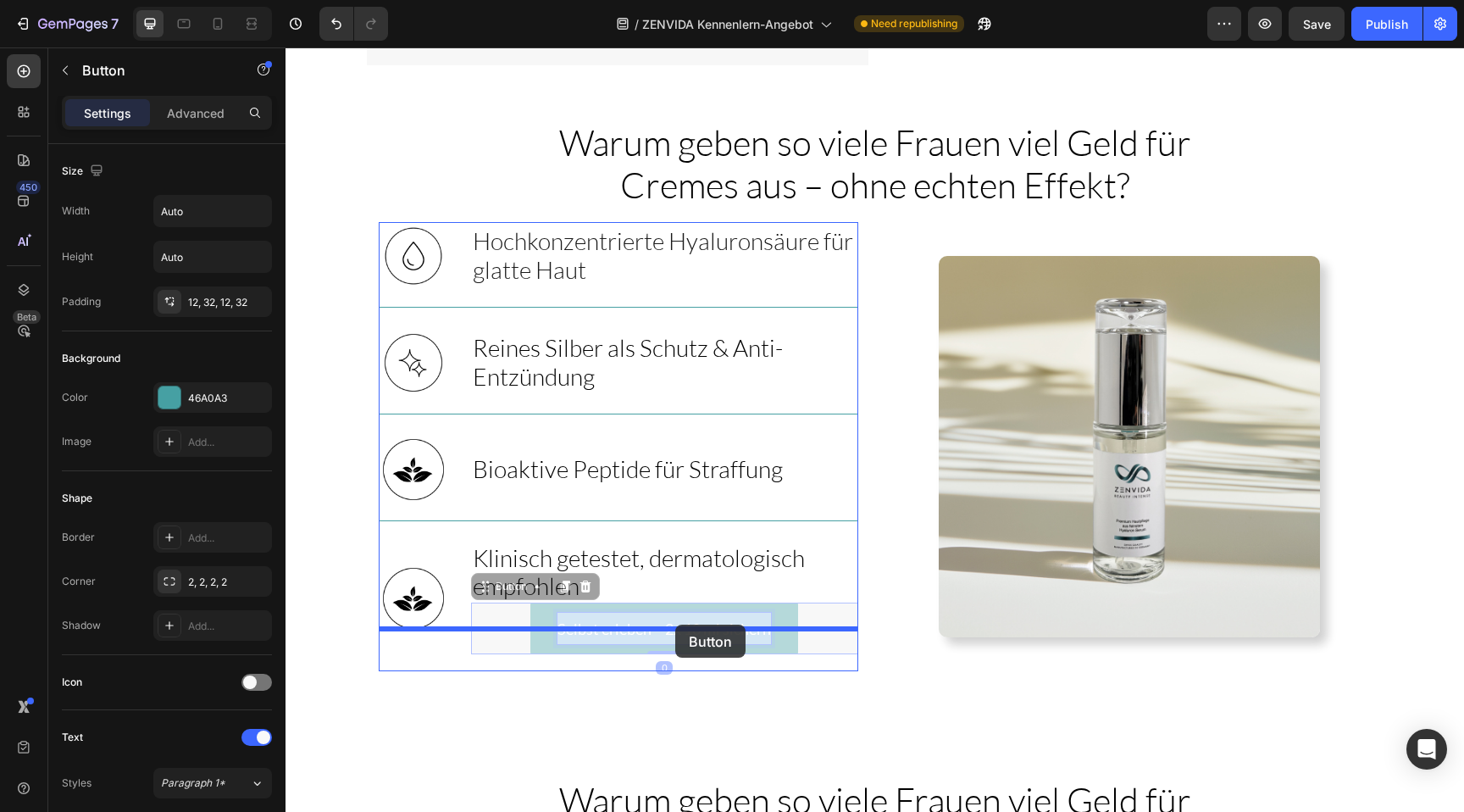
drag, startPoint x: 654, startPoint y: 577, endPoint x: 675, endPoint y: 624, distance: 51.5
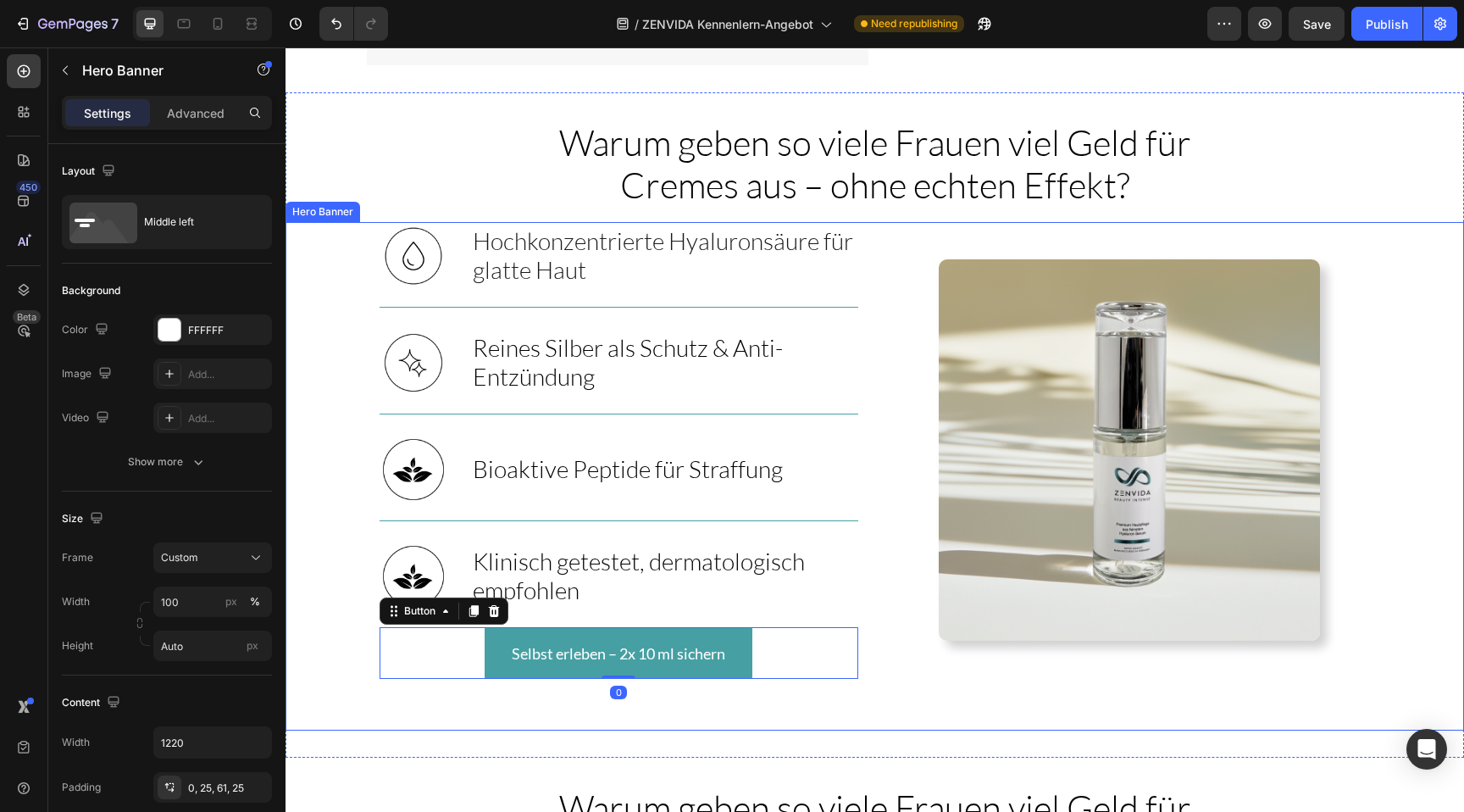
click at [798, 672] on div "Image ⁠⁠⁠⁠⁠⁠⁠ Hochkonzentrierte Hyaluronsäure für glatte Haut Heading Row Image…" at bounding box center [875, 476] width 1034 height 509
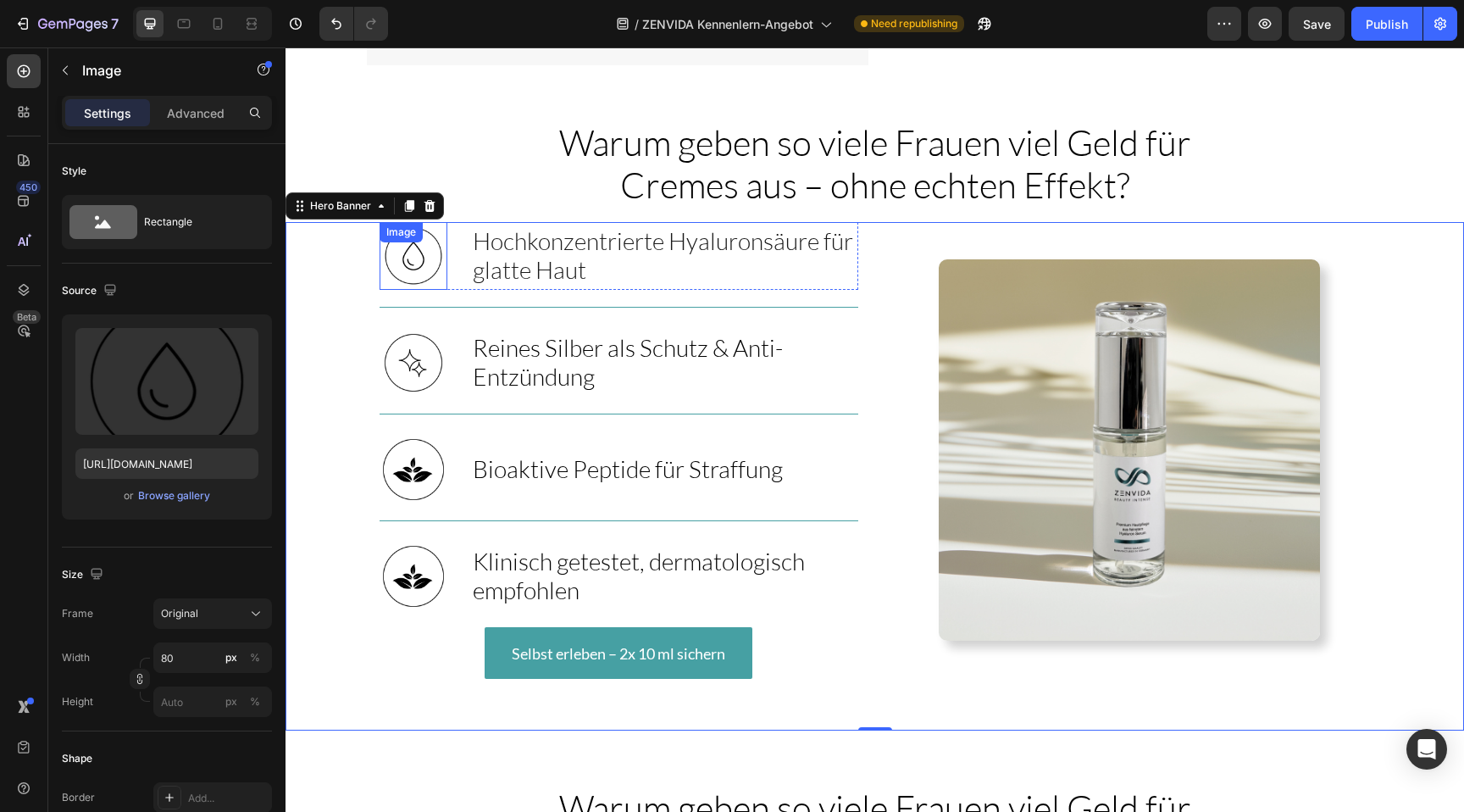
click at [407, 222] on img at bounding box center [414, 256] width 68 height 68
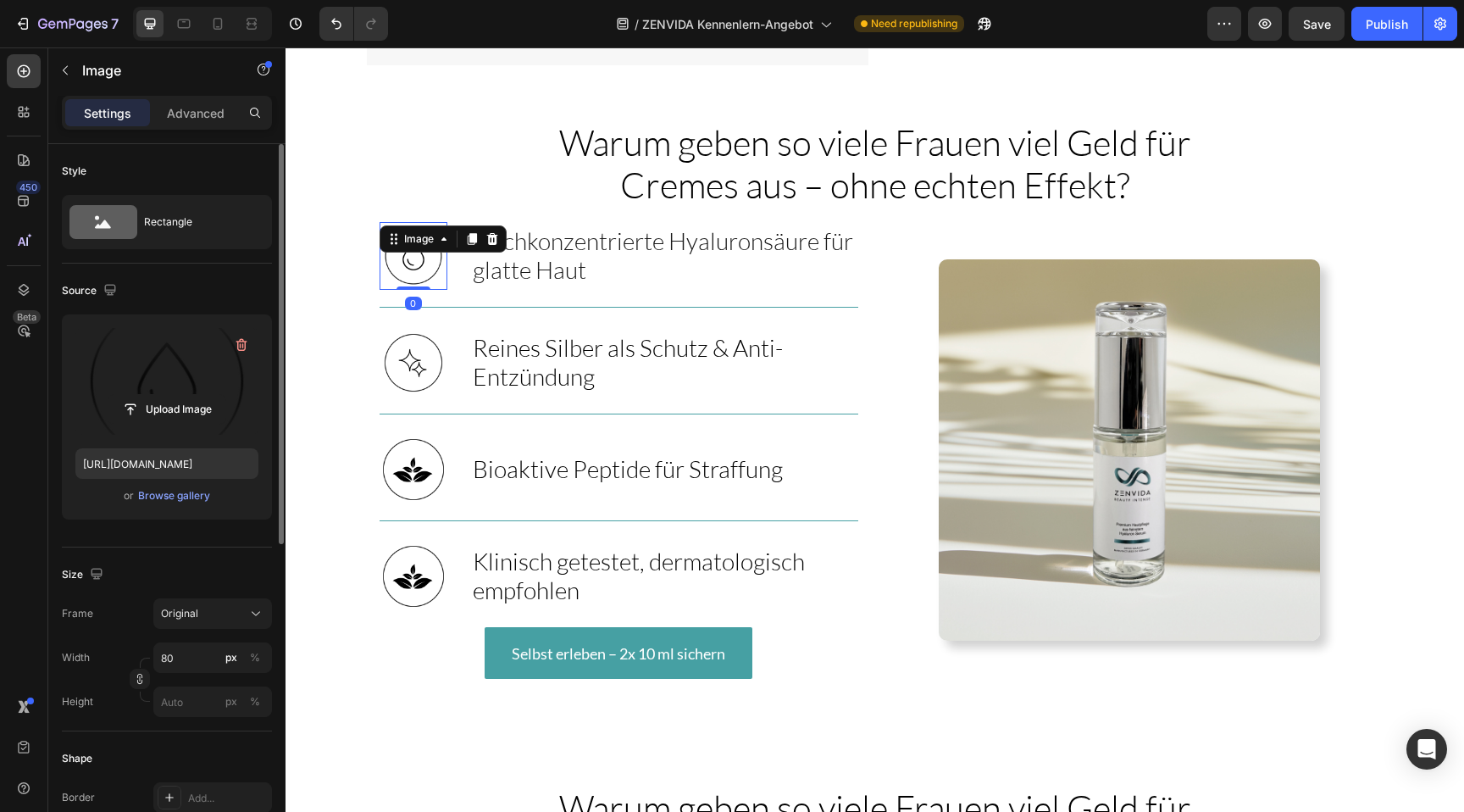
click at [229, 368] on label at bounding box center [167, 381] width 183 height 107
click at [225, 395] on input "file" at bounding box center [167, 409] width 116 height 29
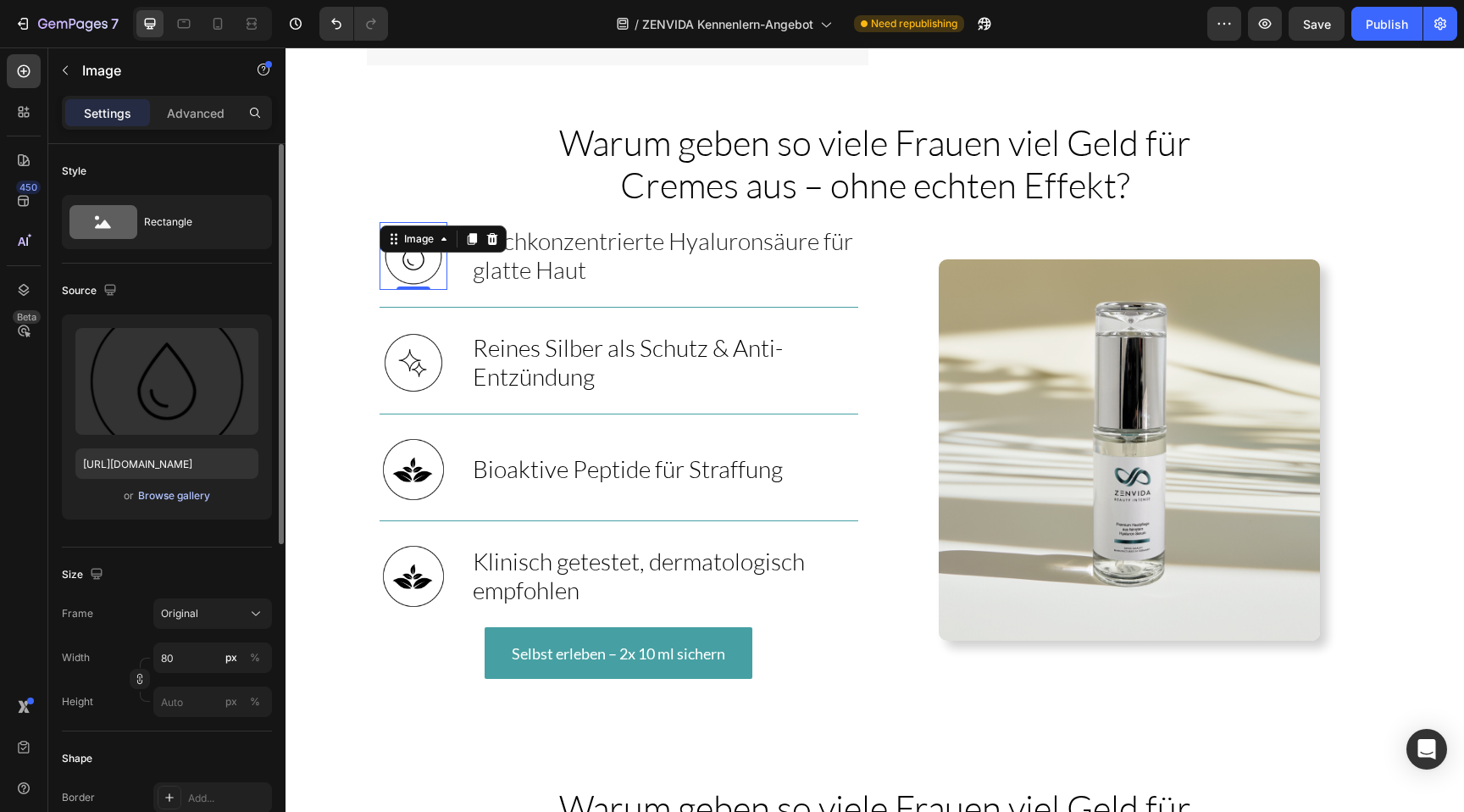
click at [195, 494] on div "Browse gallery" at bounding box center [174, 496] width 72 height 16
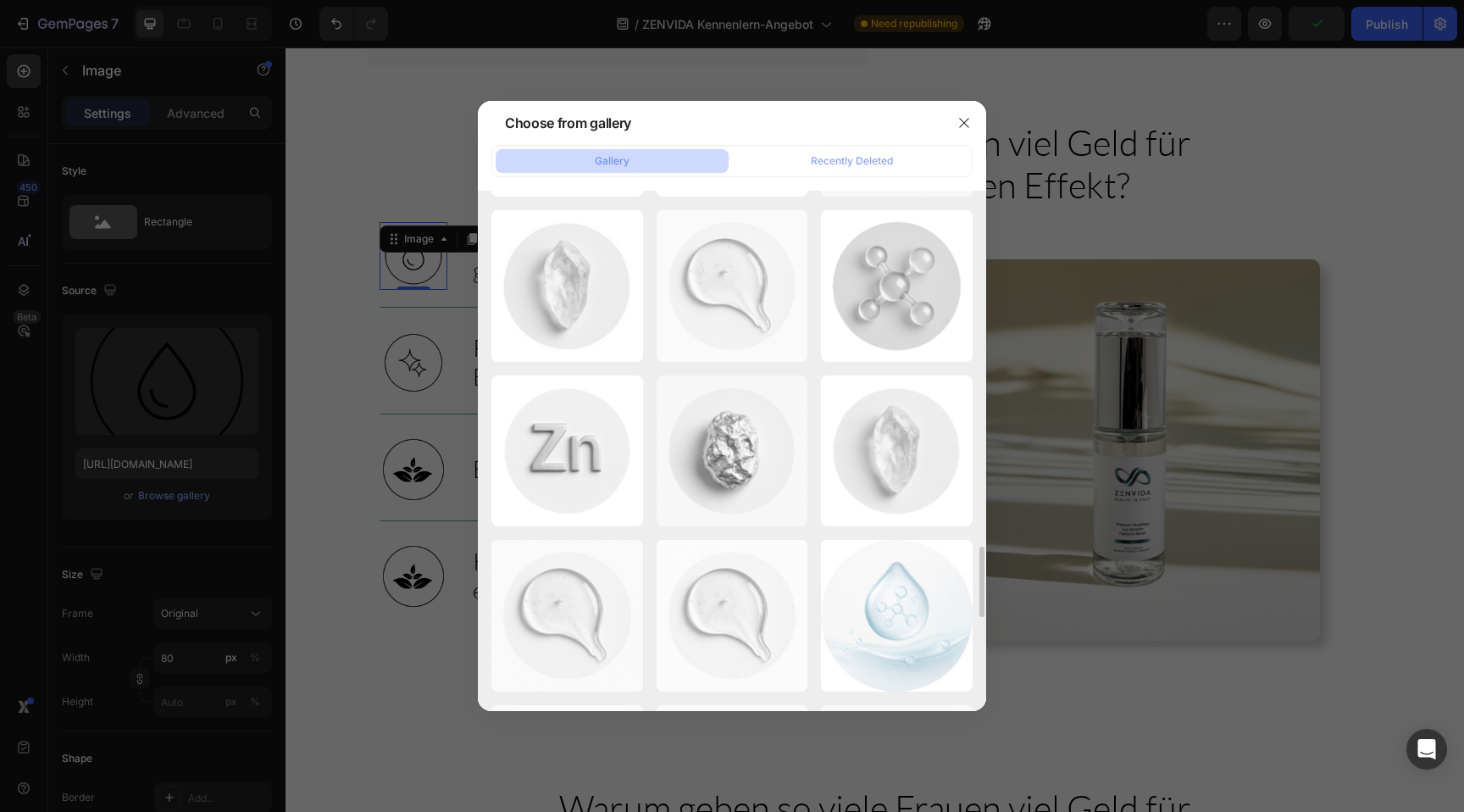
scroll to position [2463, 0]
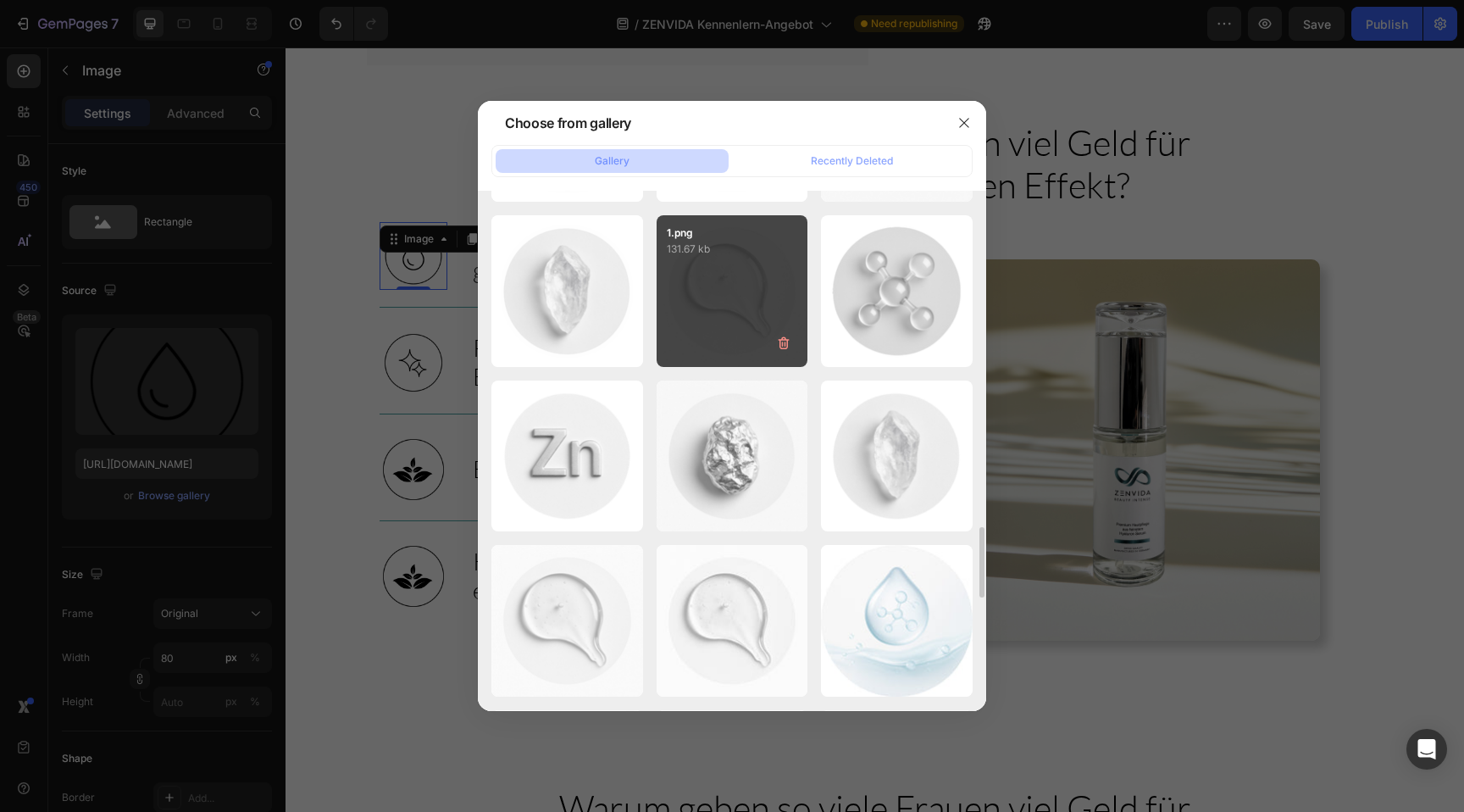
click at [754, 293] on div "1.png 131.67 kb" at bounding box center [732, 291] width 151 height 151
type input "https://cdn.shopify.com/s/files/1/0881/3137/1274/files/gempages_550046199009248…"
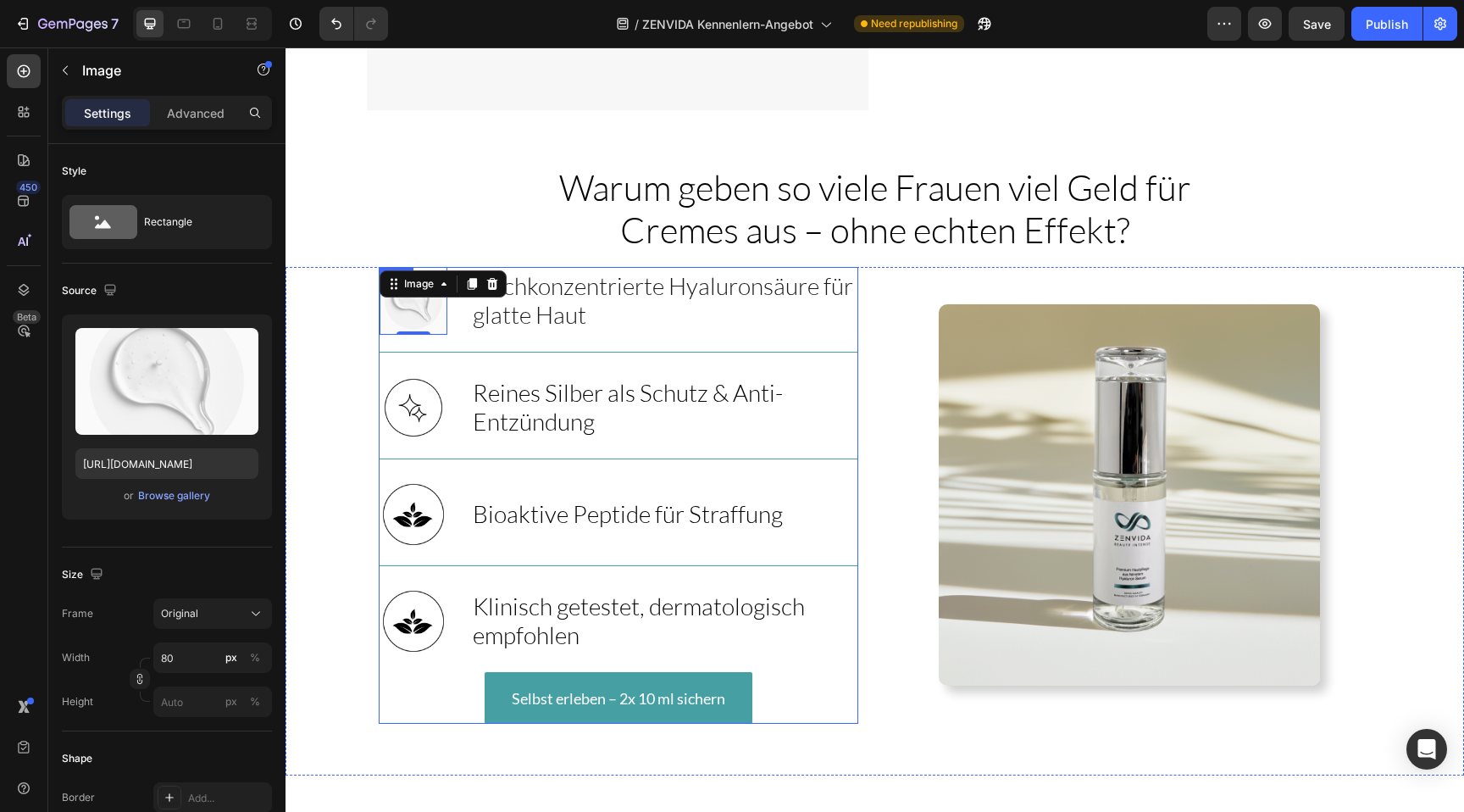
scroll to position [3087, 0]
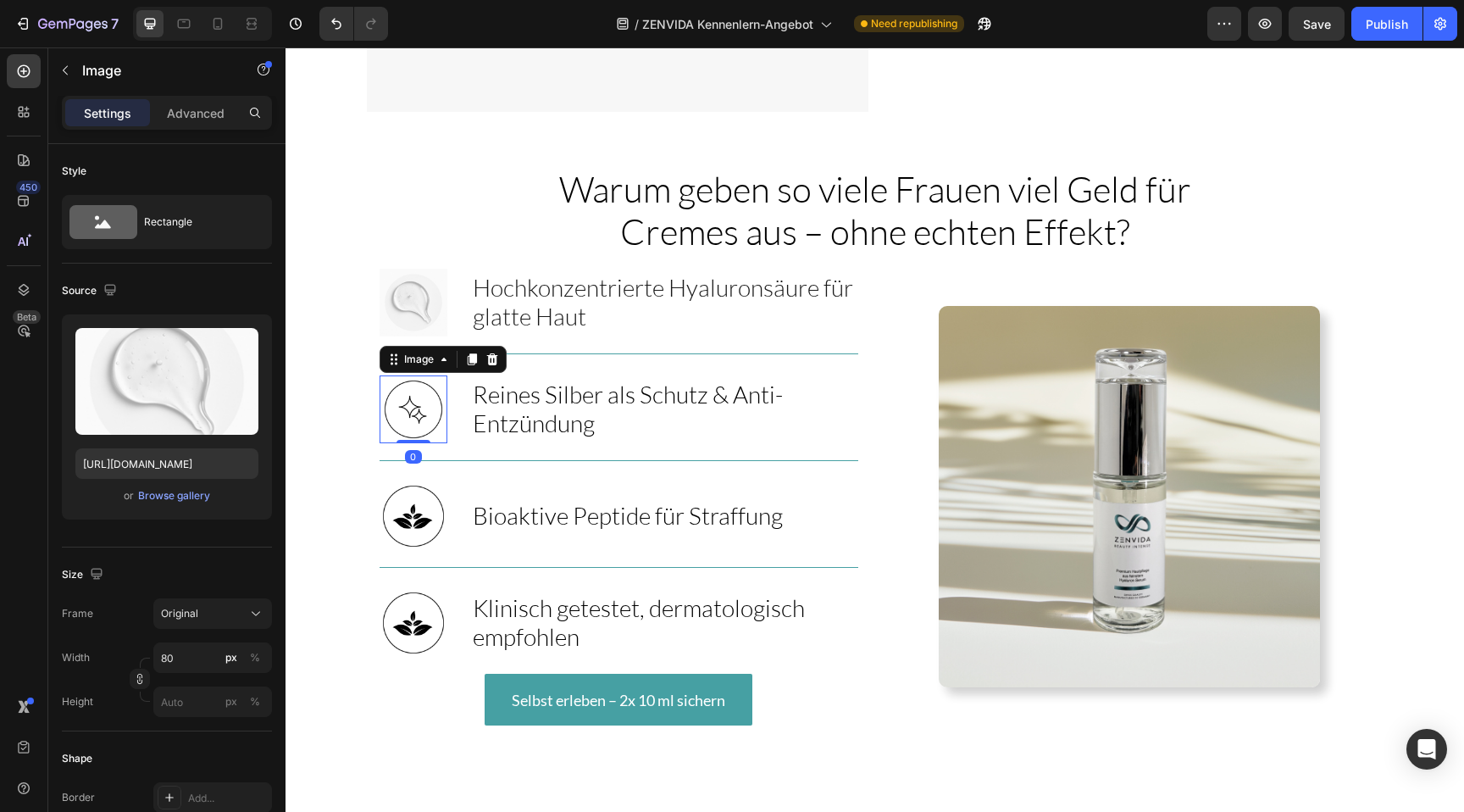
click at [421, 376] on img at bounding box center [414, 409] width 68 height 68
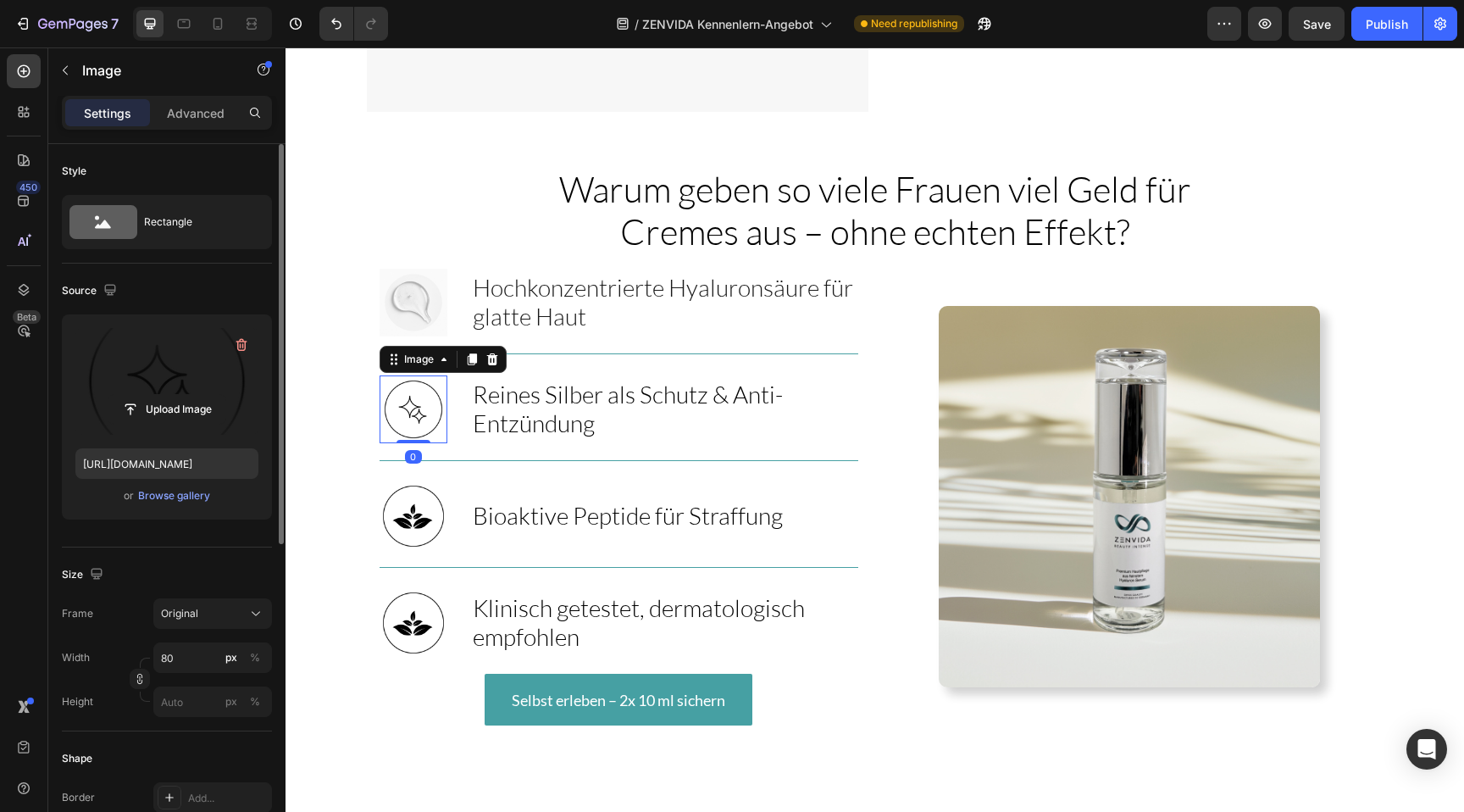
click at [158, 373] on label at bounding box center [167, 381] width 183 height 107
click at [158, 395] on input "file" at bounding box center [167, 409] width 116 height 29
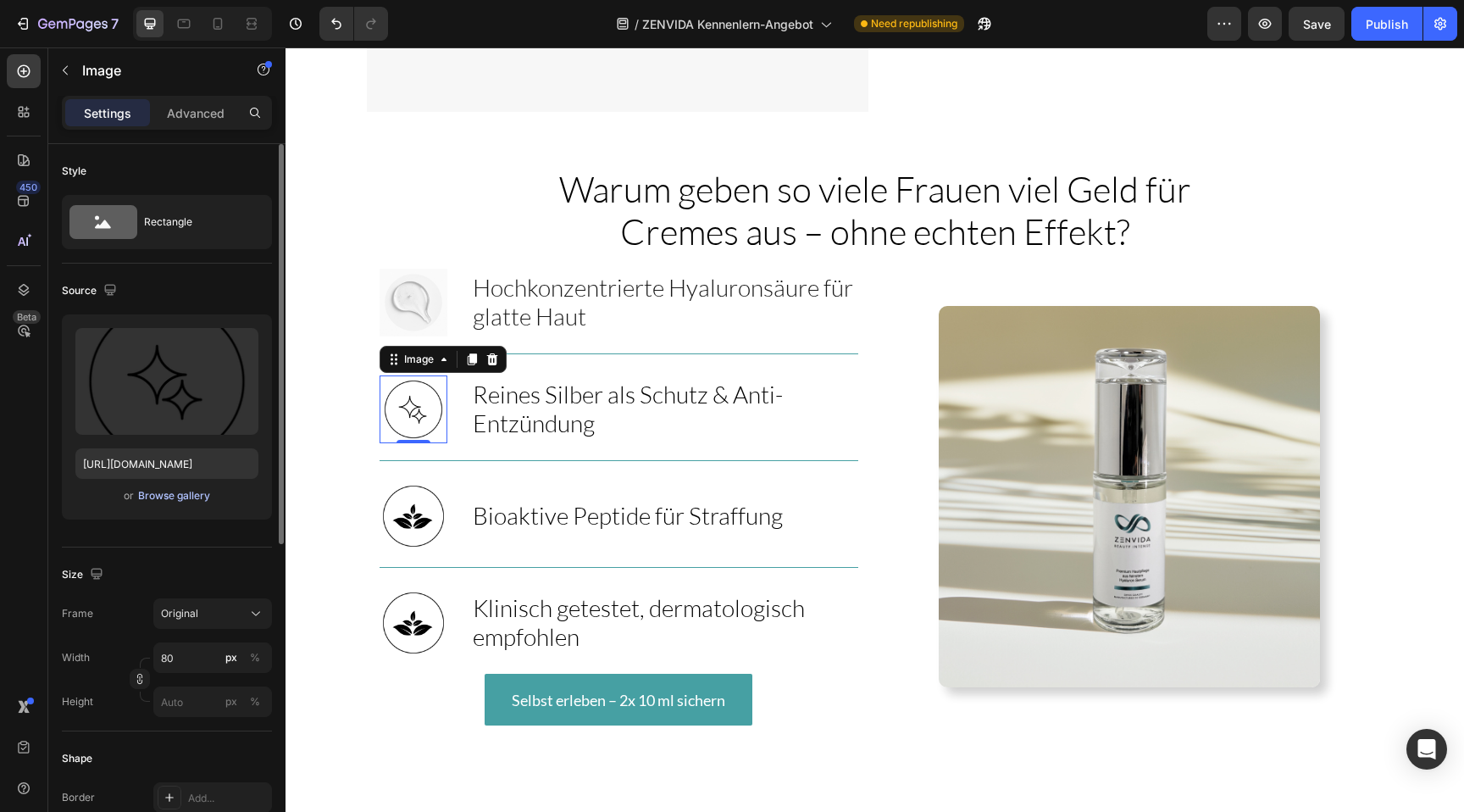
click at [170, 503] on button "Browse gallery" at bounding box center [174, 495] width 74 height 17
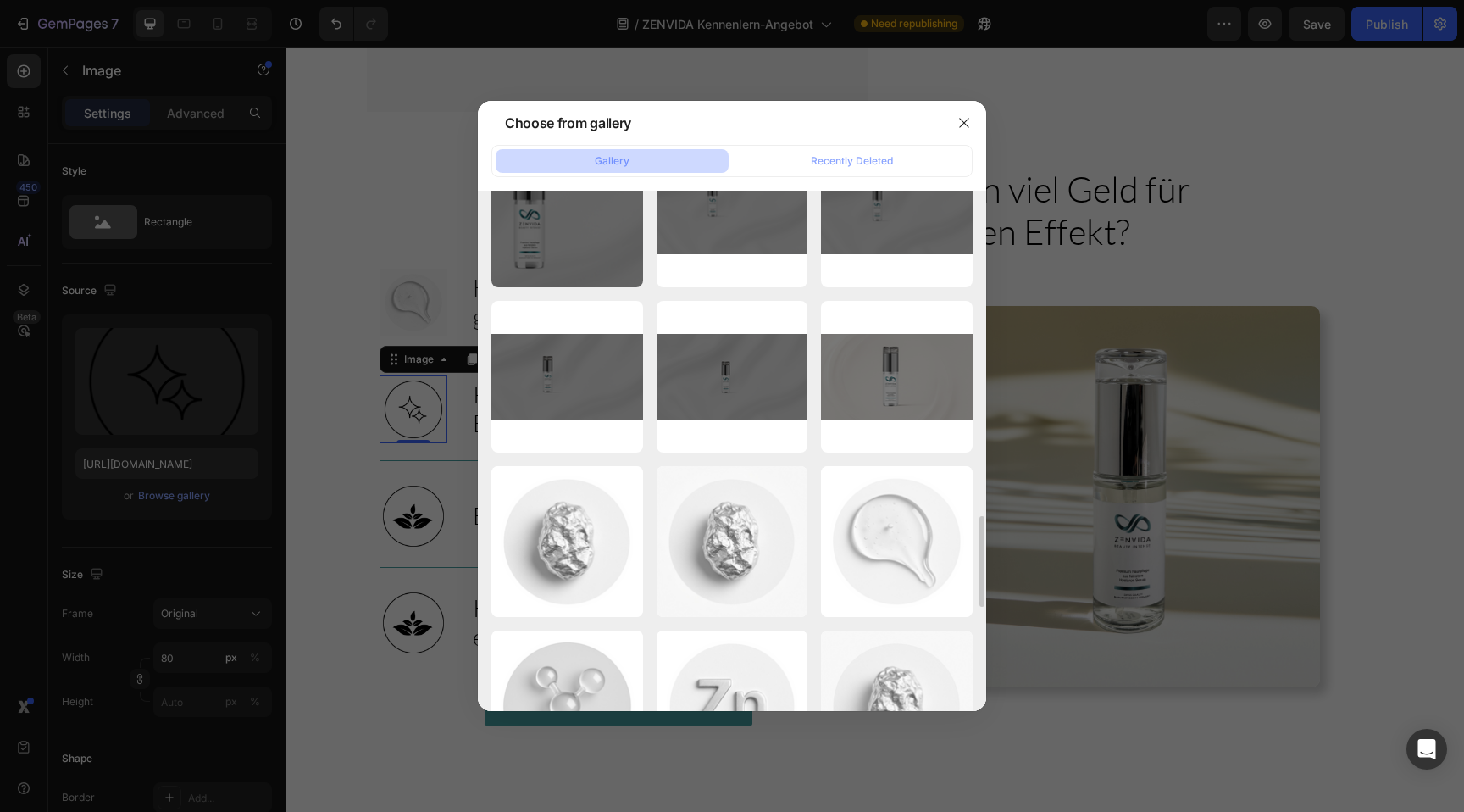
scroll to position [1880, 0]
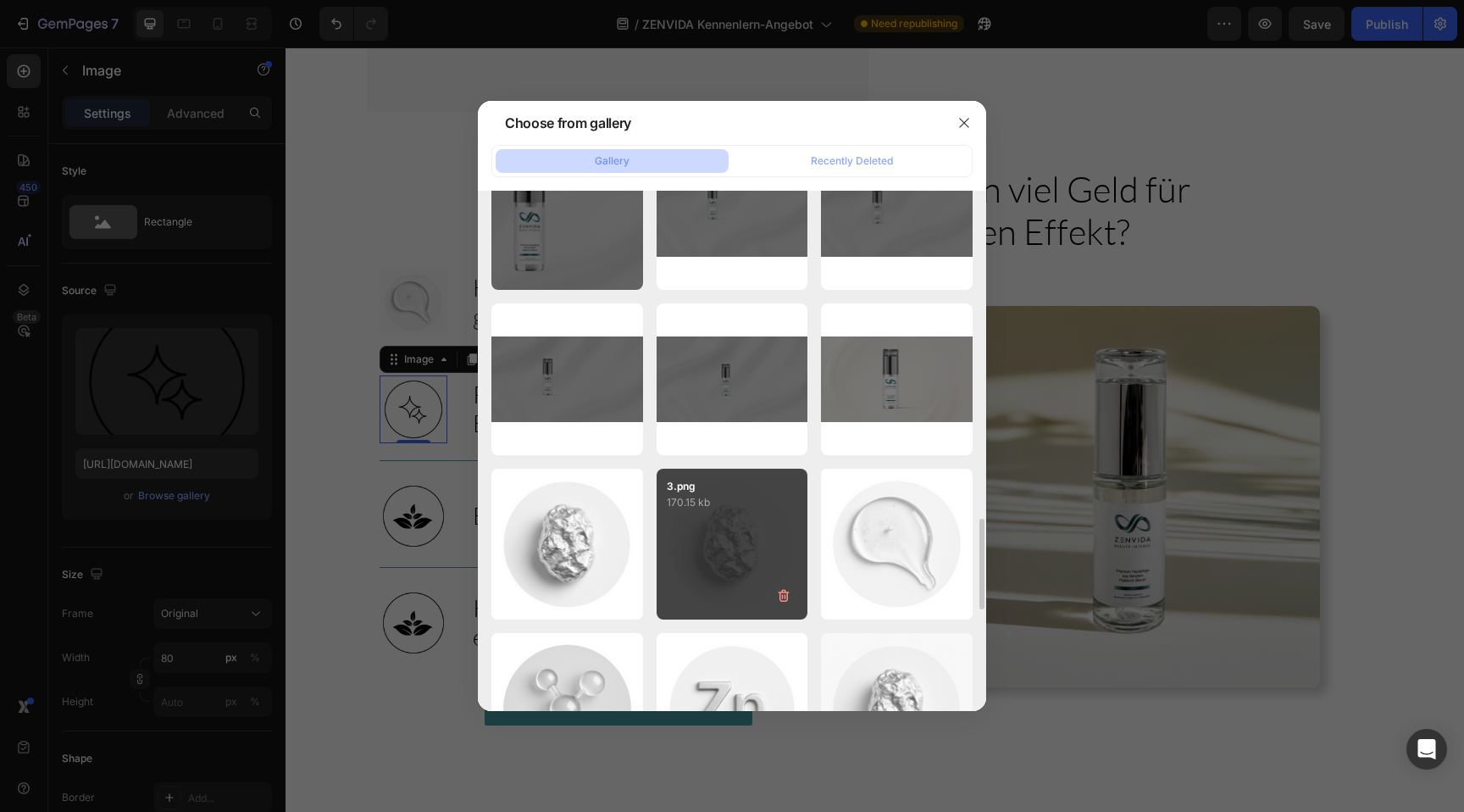
click at [712, 548] on div "3.png 170.15 kb" at bounding box center [732, 544] width 151 height 151
type input "https://cdn.shopify.com/s/files/1/0881/3137/1274/files/gempages_550046199009248…"
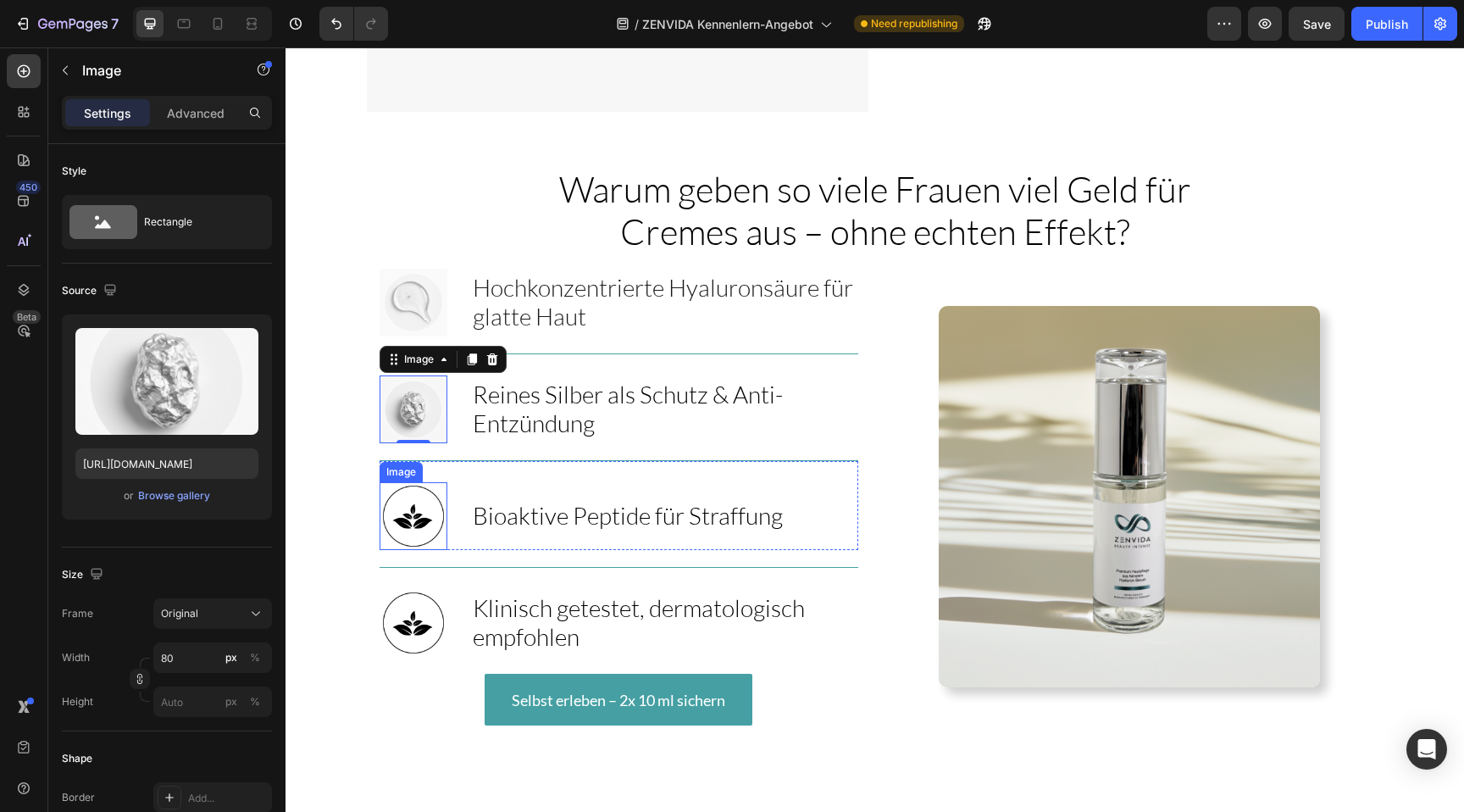
click at [415, 482] on img at bounding box center [414, 516] width 68 height 68
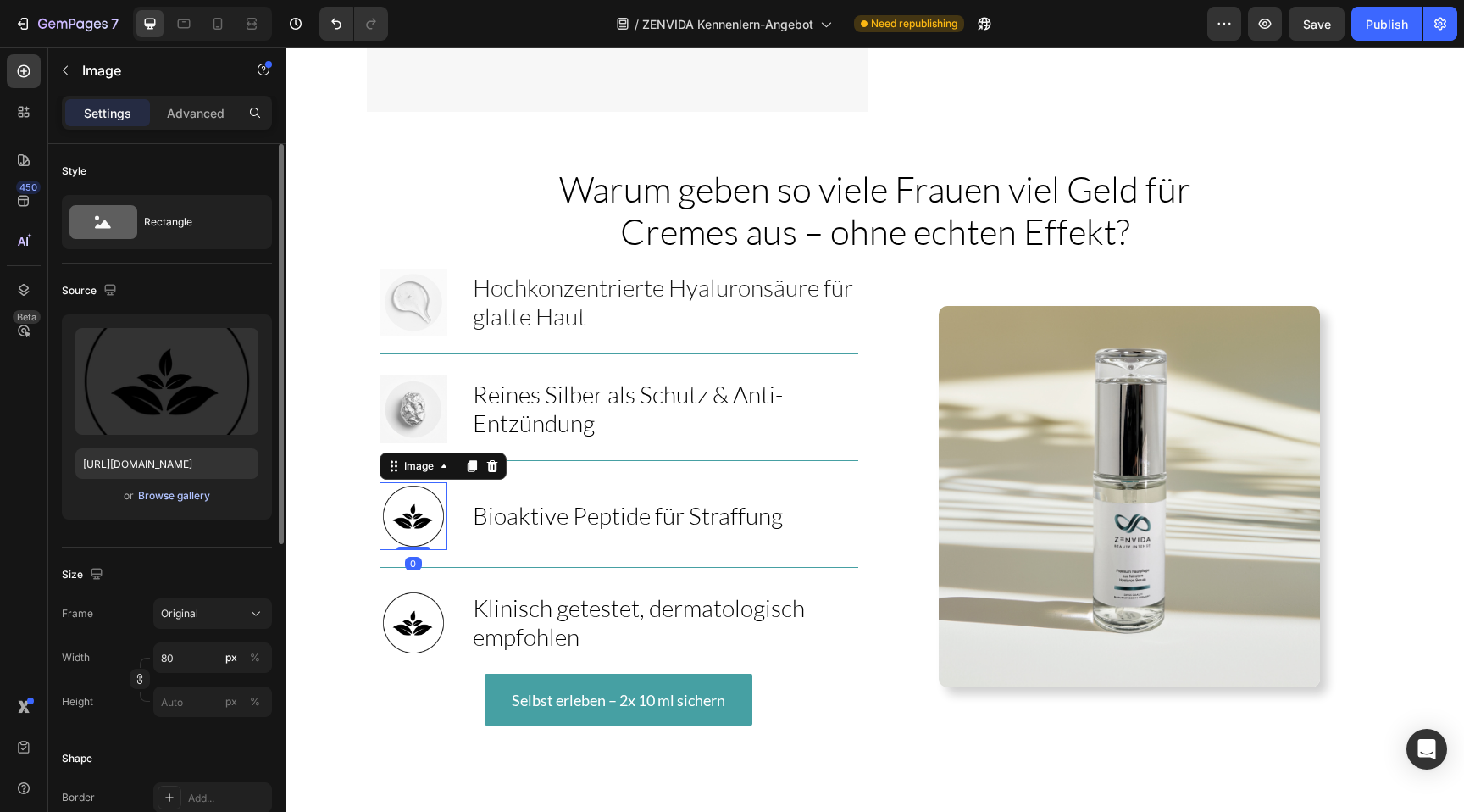
click at [160, 493] on div "Browse gallery" at bounding box center [174, 496] width 72 height 16
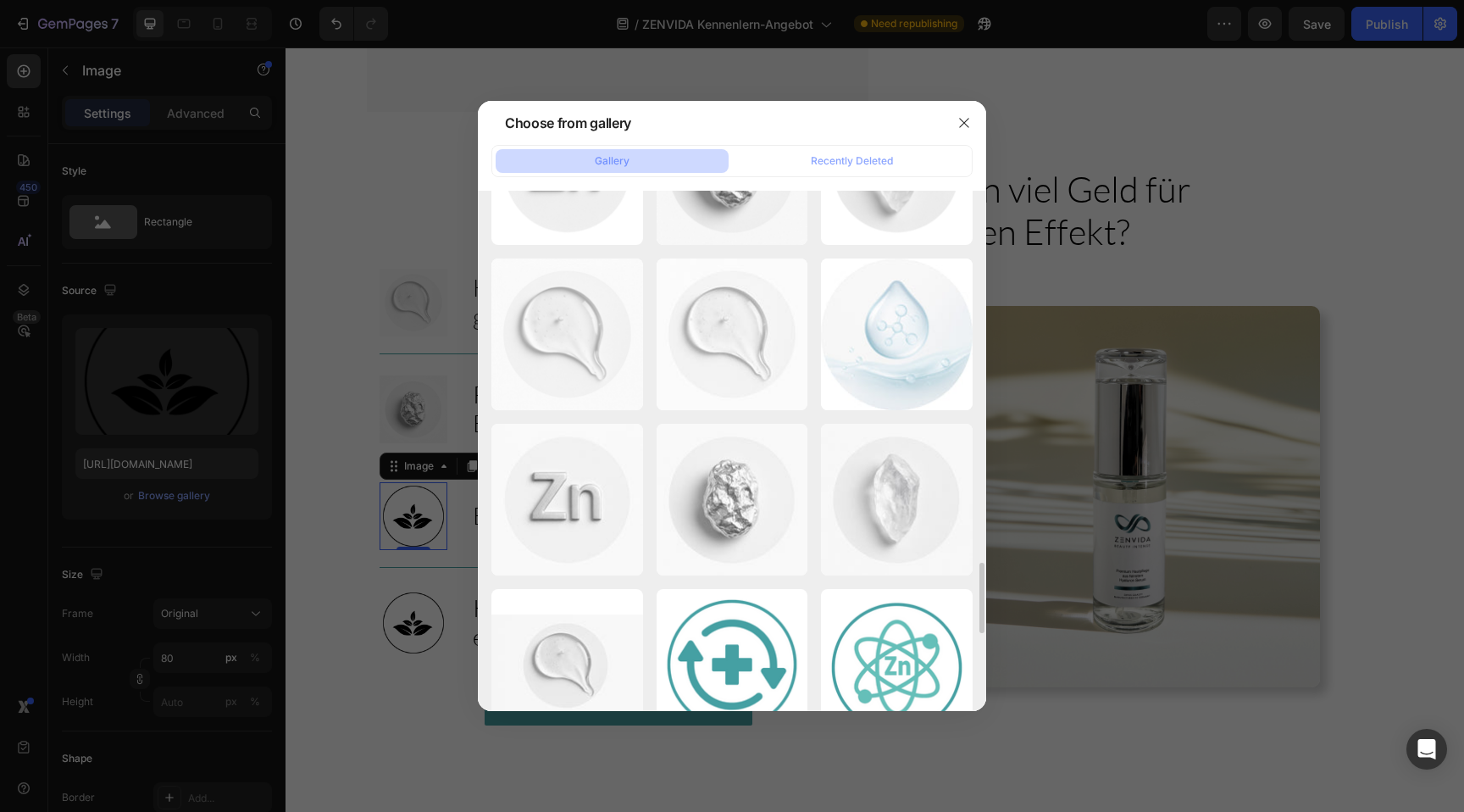
scroll to position [2745, 0]
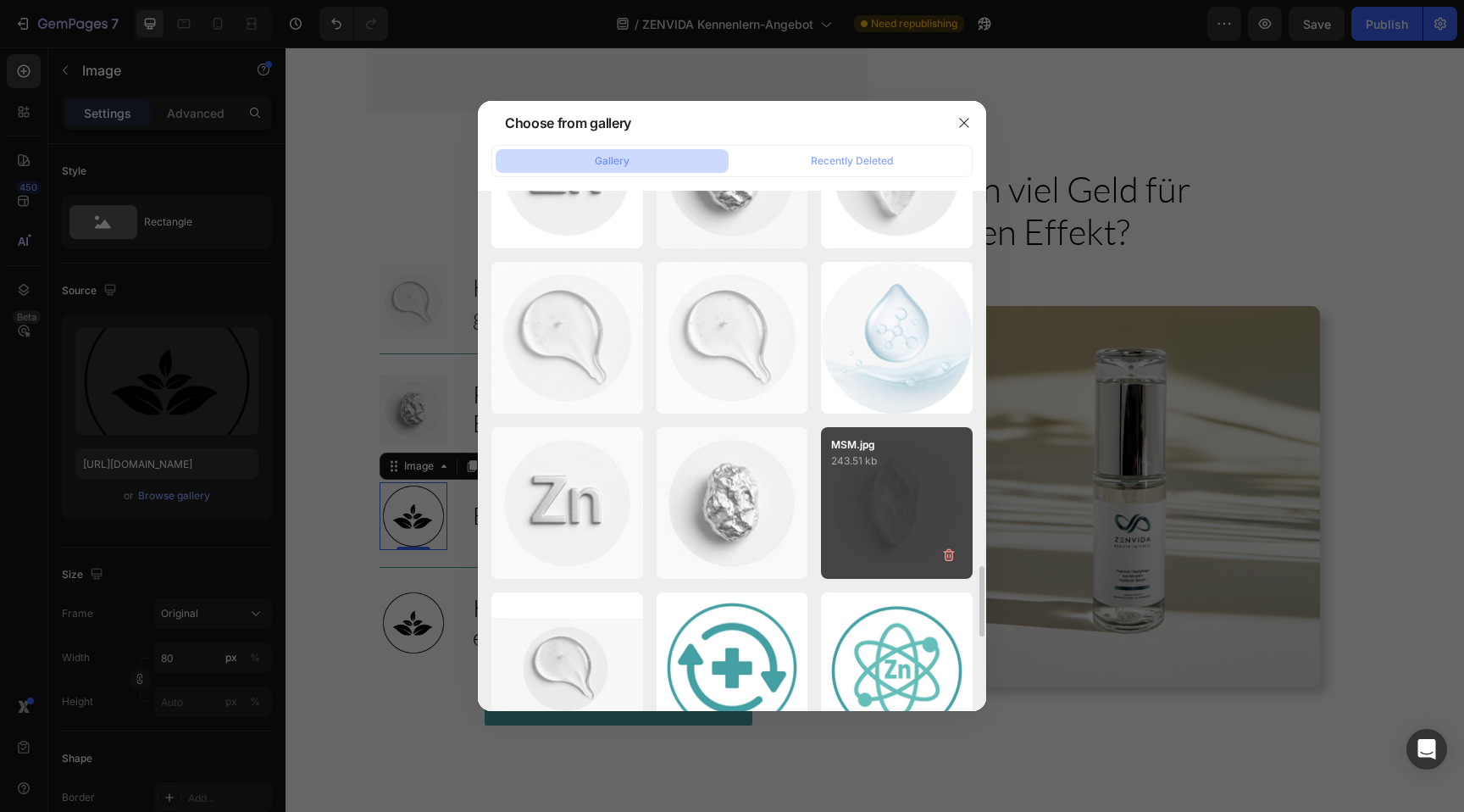
click at [862, 489] on div "MSM.jpg 243.51 kb" at bounding box center [896, 503] width 151 height 151
type input "https://cdn.shopify.com/s/files/1/0881/3137/1274/files/gempages_550046199009248…"
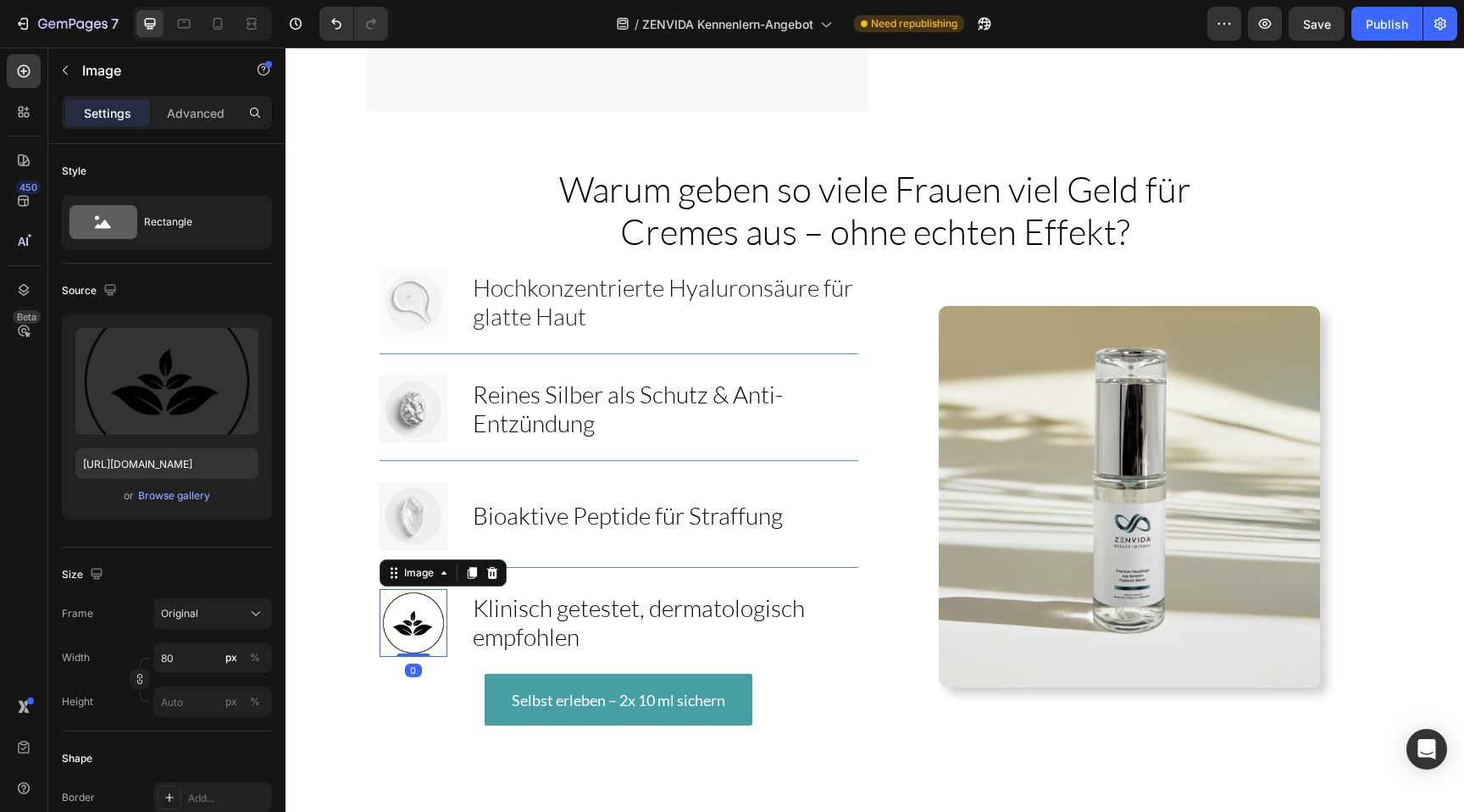
click at [410, 589] on img at bounding box center [414, 622] width 68 height 68
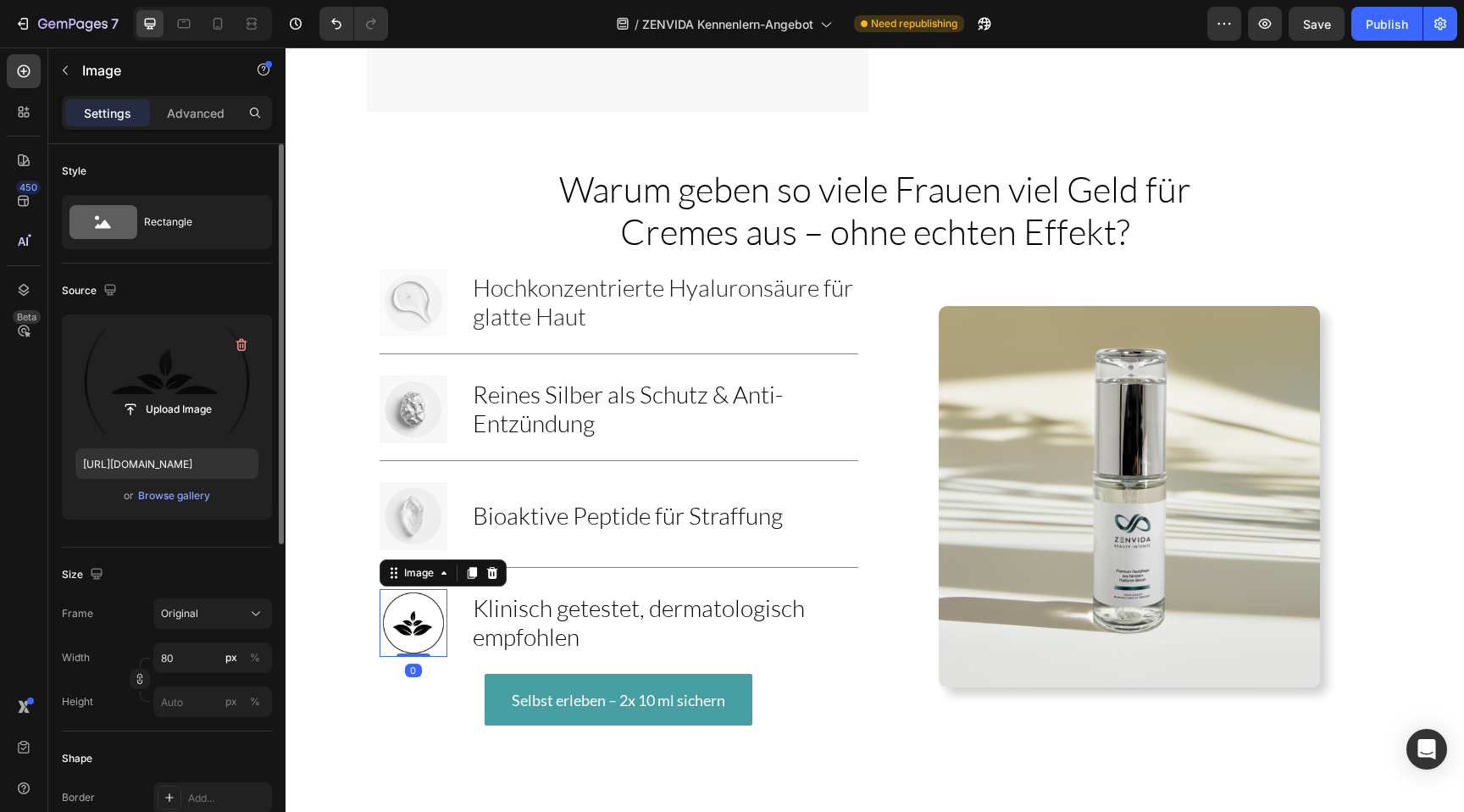
click at [200, 363] on label at bounding box center [167, 381] width 183 height 107
click at [200, 395] on input "file" at bounding box center [167, 409] width 116 height 29
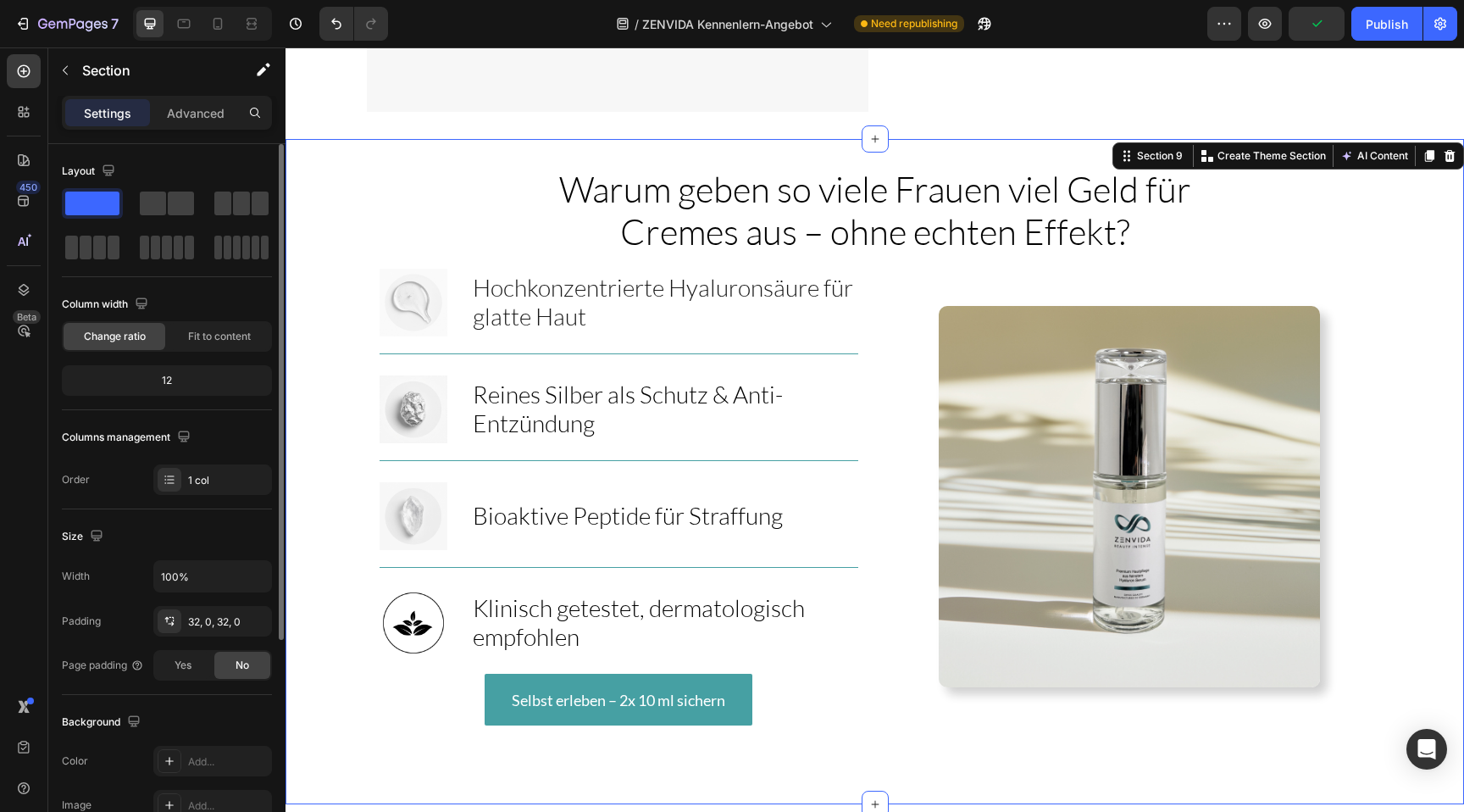
click at [848, 222] on div "Warum geben so viele Frauen viel Geld für Cremes aus – ohne echten Effekt? Head…" at bounding box center [874, 471] width 1178 height 611
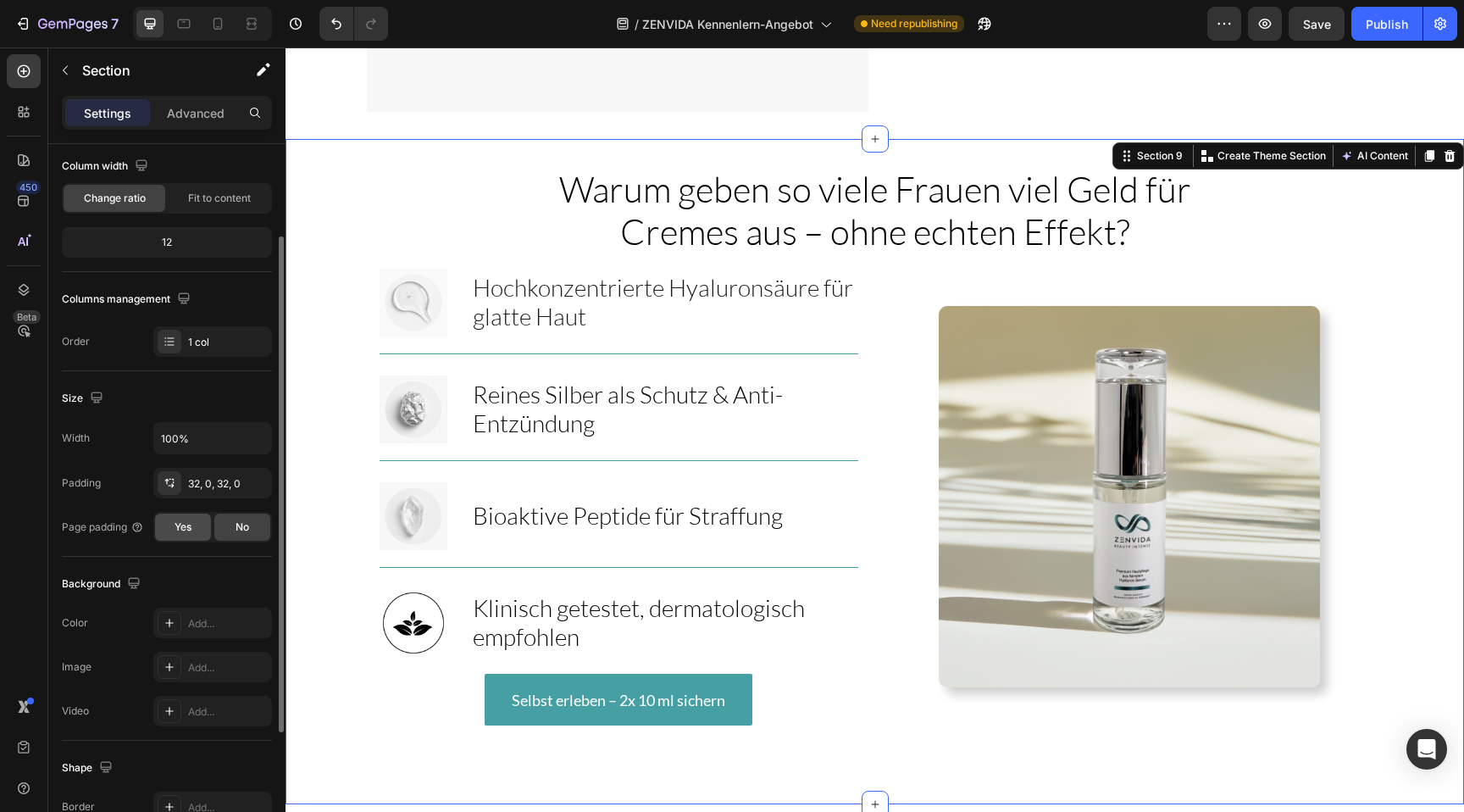
scroll to position [136, 0]
click at [188, 617] on div "Add..." at bounding box center [228, 625] width 80 height 16
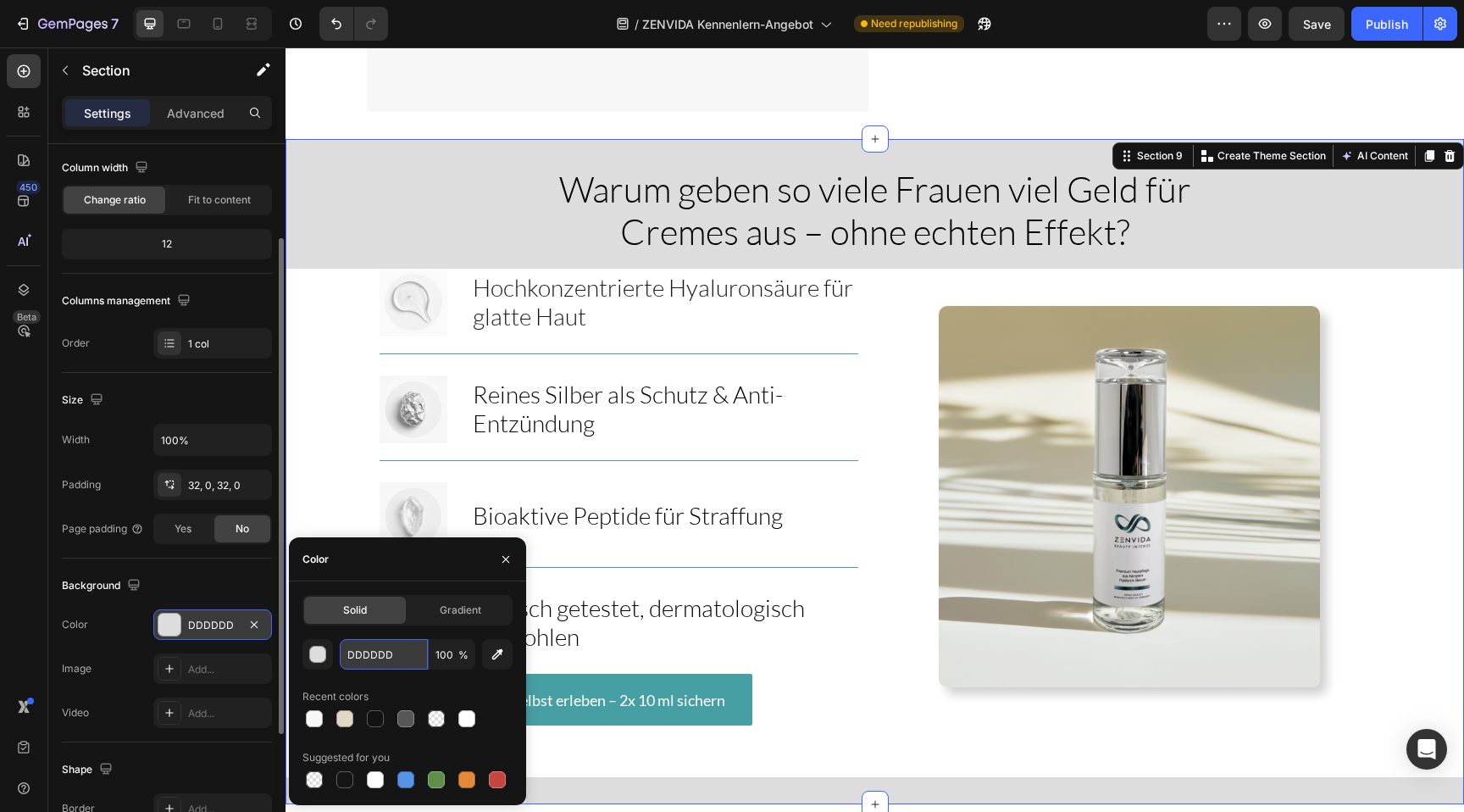
click at [378, 656] on input "DDDDDD" at bounding box center [383, 654] width 88 height 30
paste input "#f5f5f5"
type input "#f5f5f5"
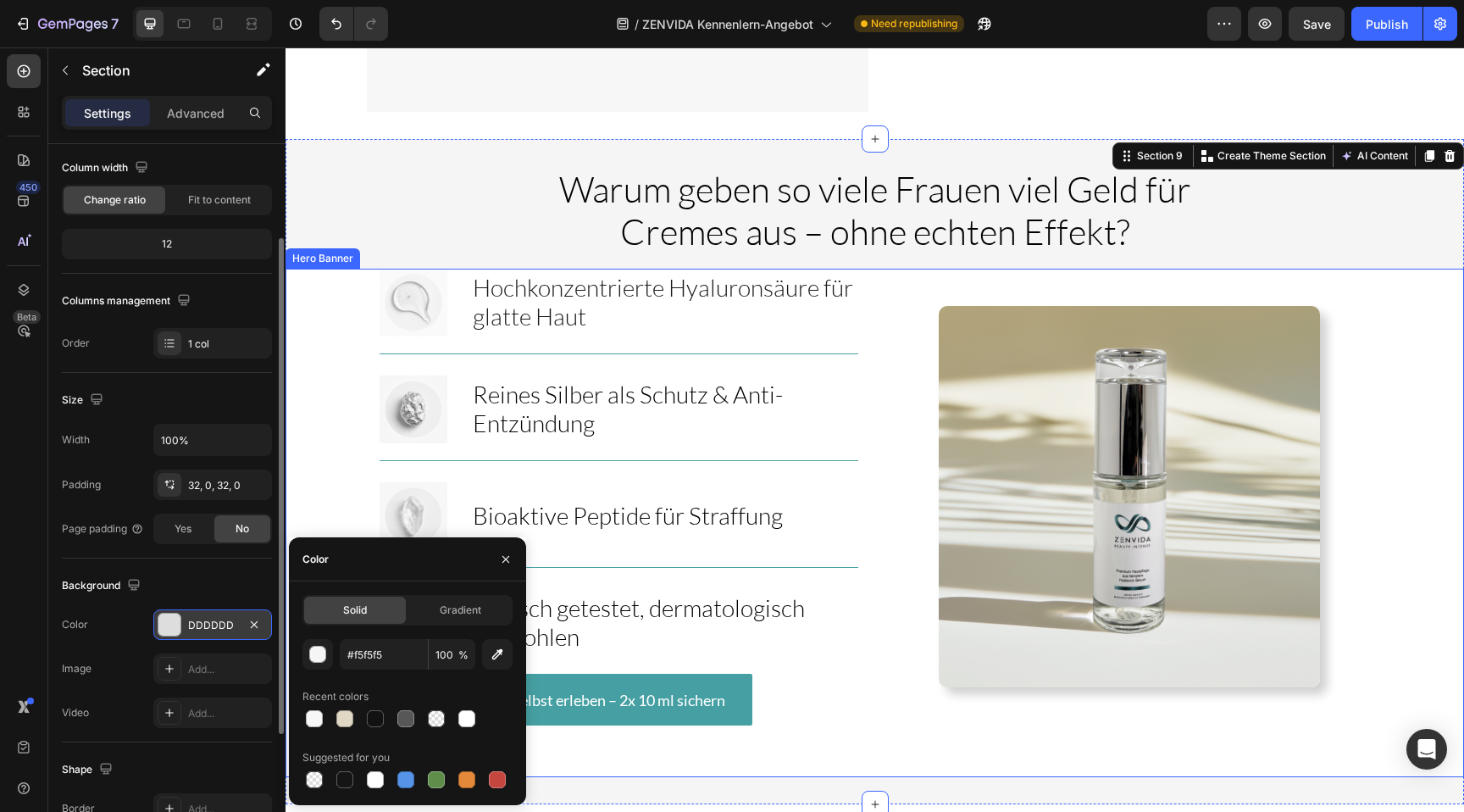
click at [915, 269] on div "Image" at bounding box center [1129, 496] width 482 height 456
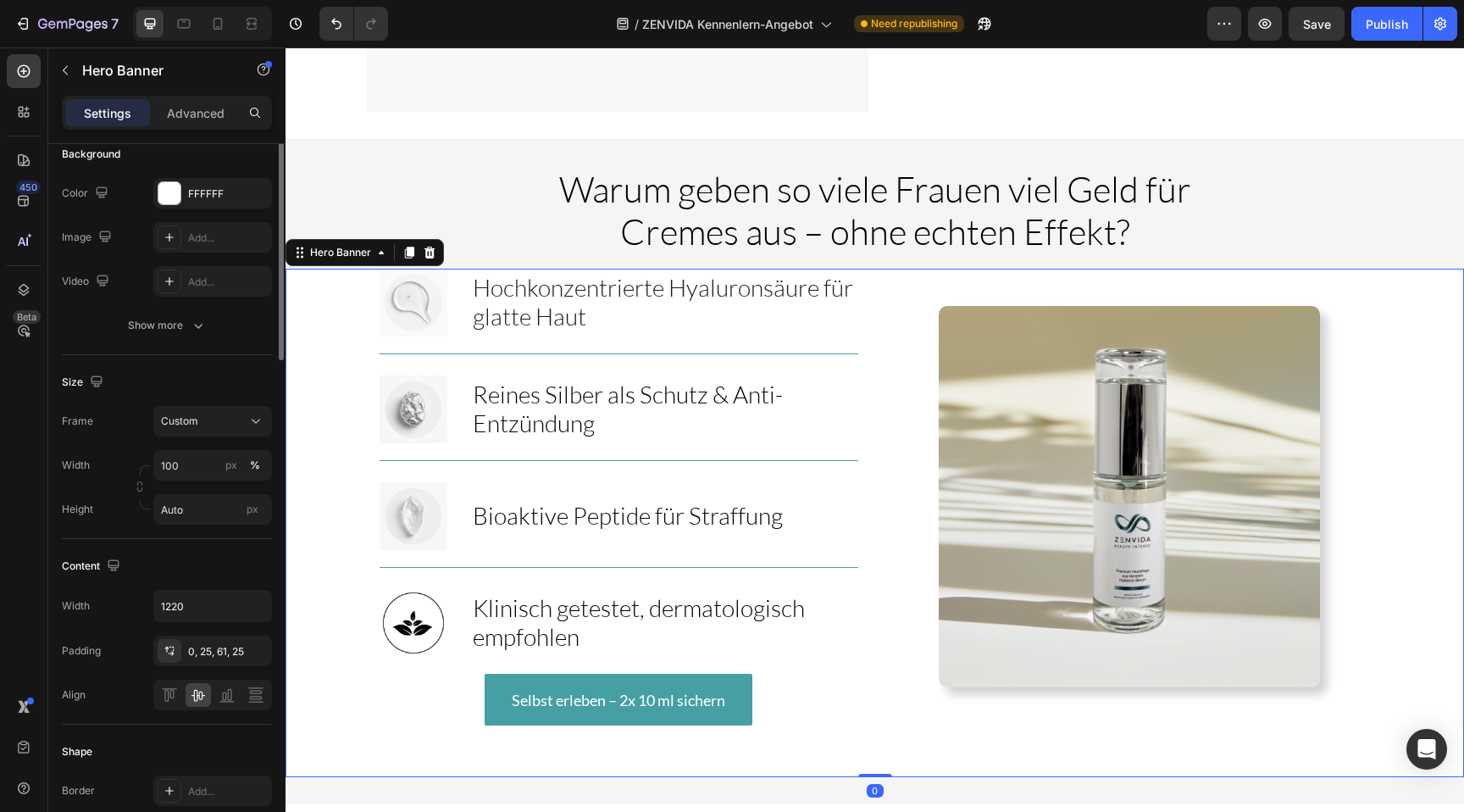
scroll to position [0, 0]
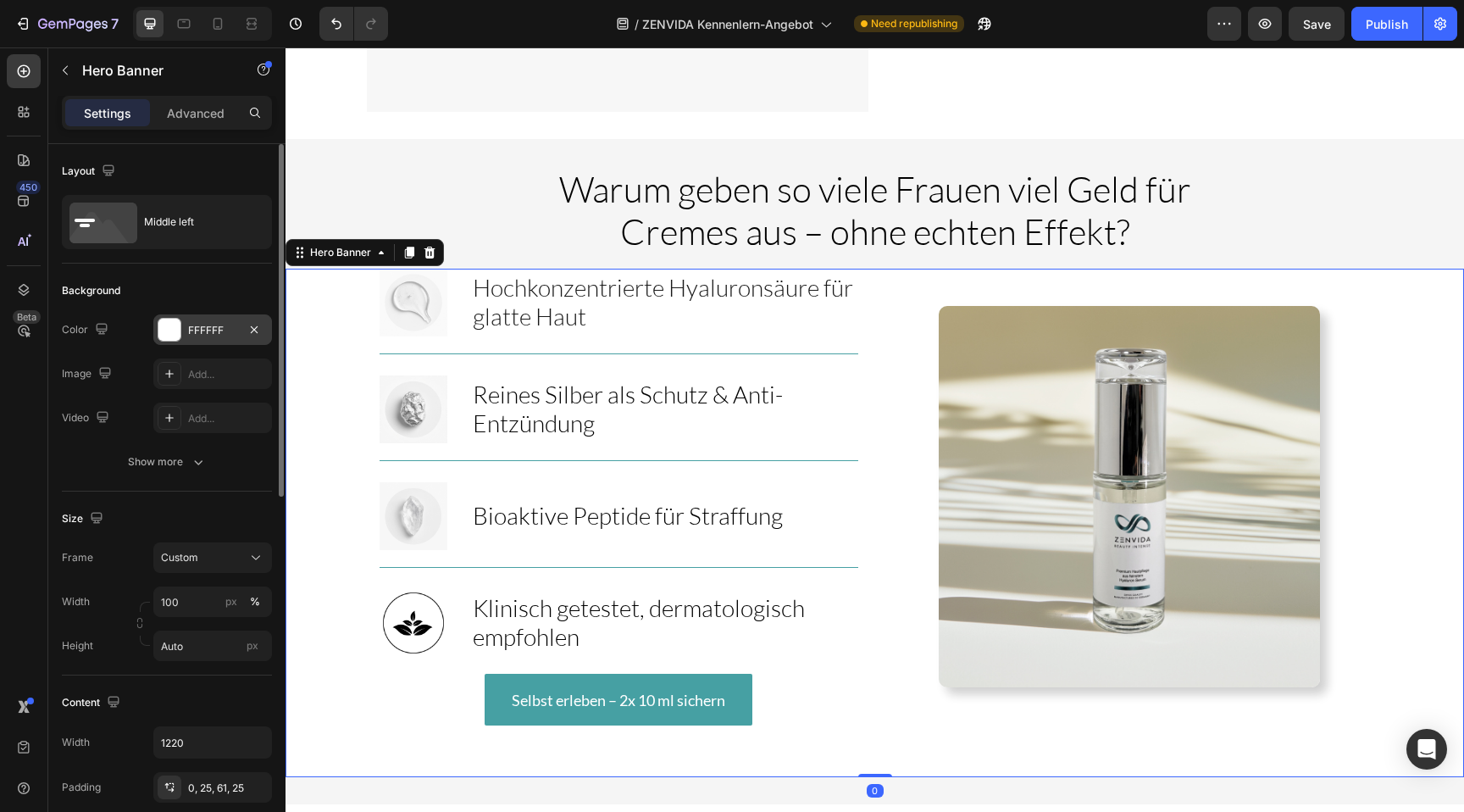
click at [172, 330] on div at bounding box center [169, 329] width 22 height 22
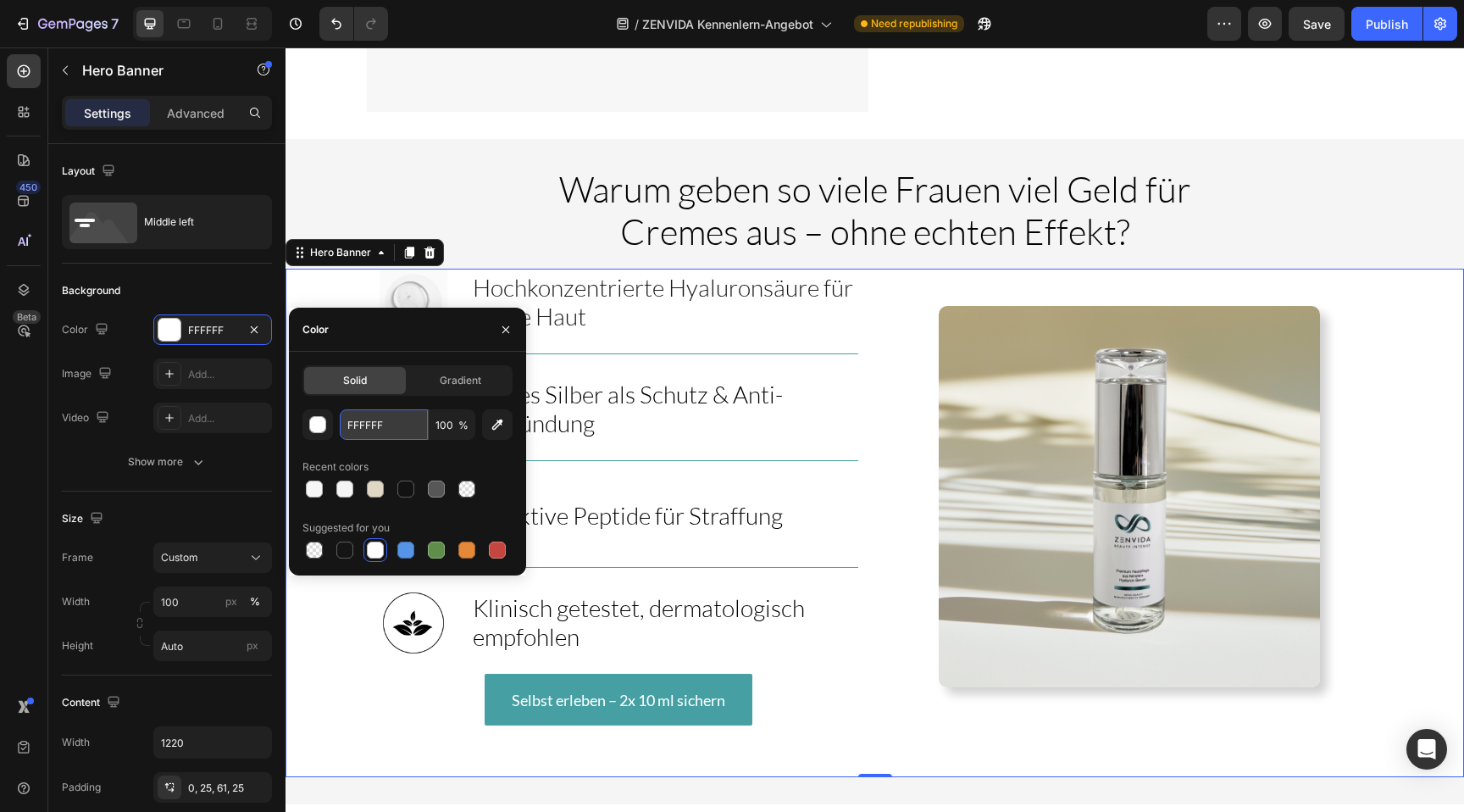
click at [369, 428] on input "FFFFFF" at bounding box center [383, 424] width 88 height 30
paste input "#f5f5f5"
type input "#f5f5f5"
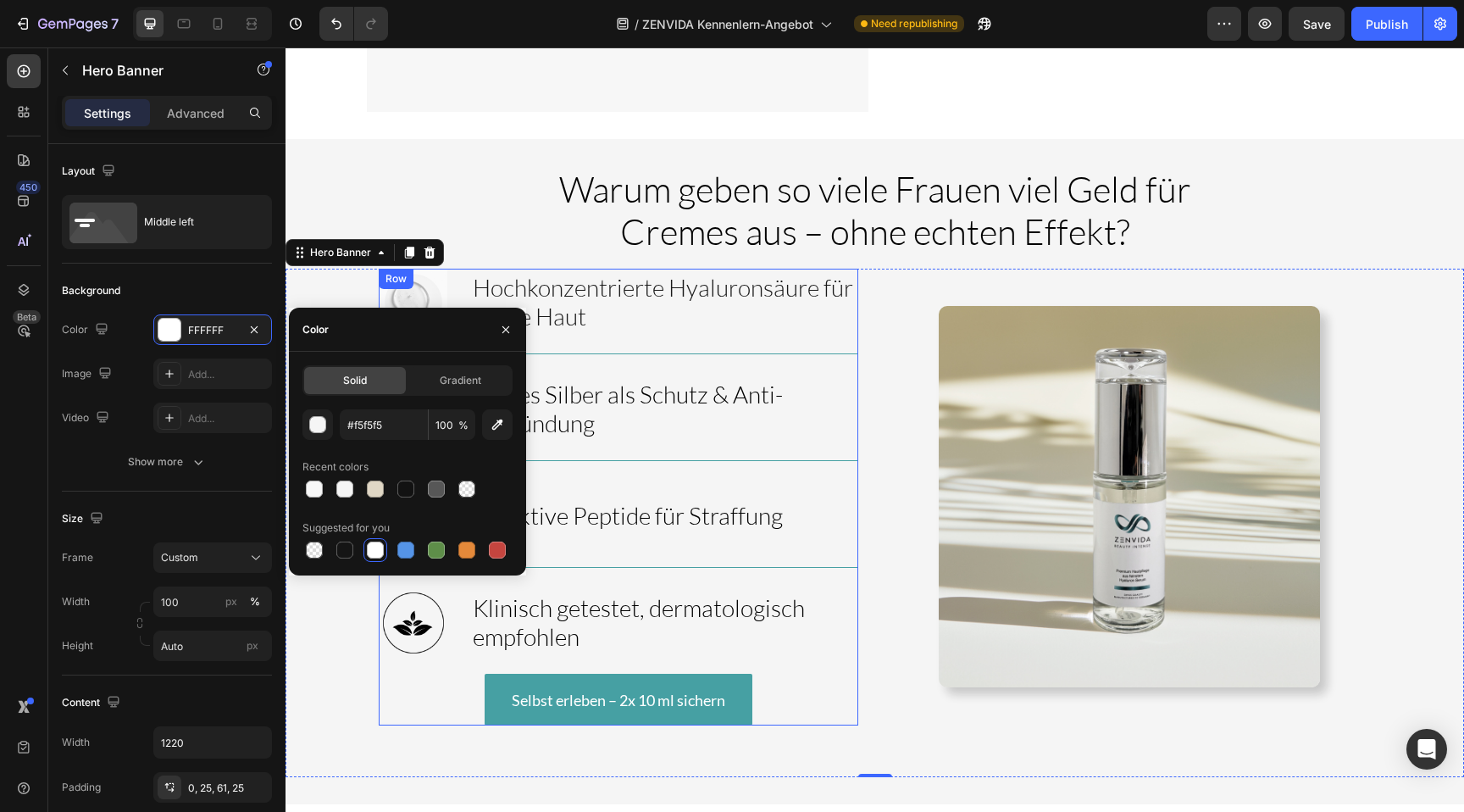
click at [749, 409] on div "Image ⁠⁠⁠⁠⁠⁠⁠ Hochkonzentrierte Hyaluronsäure für glatte Haut Heading Row Image…" at bounding box center [619, 496] width 479 height 456
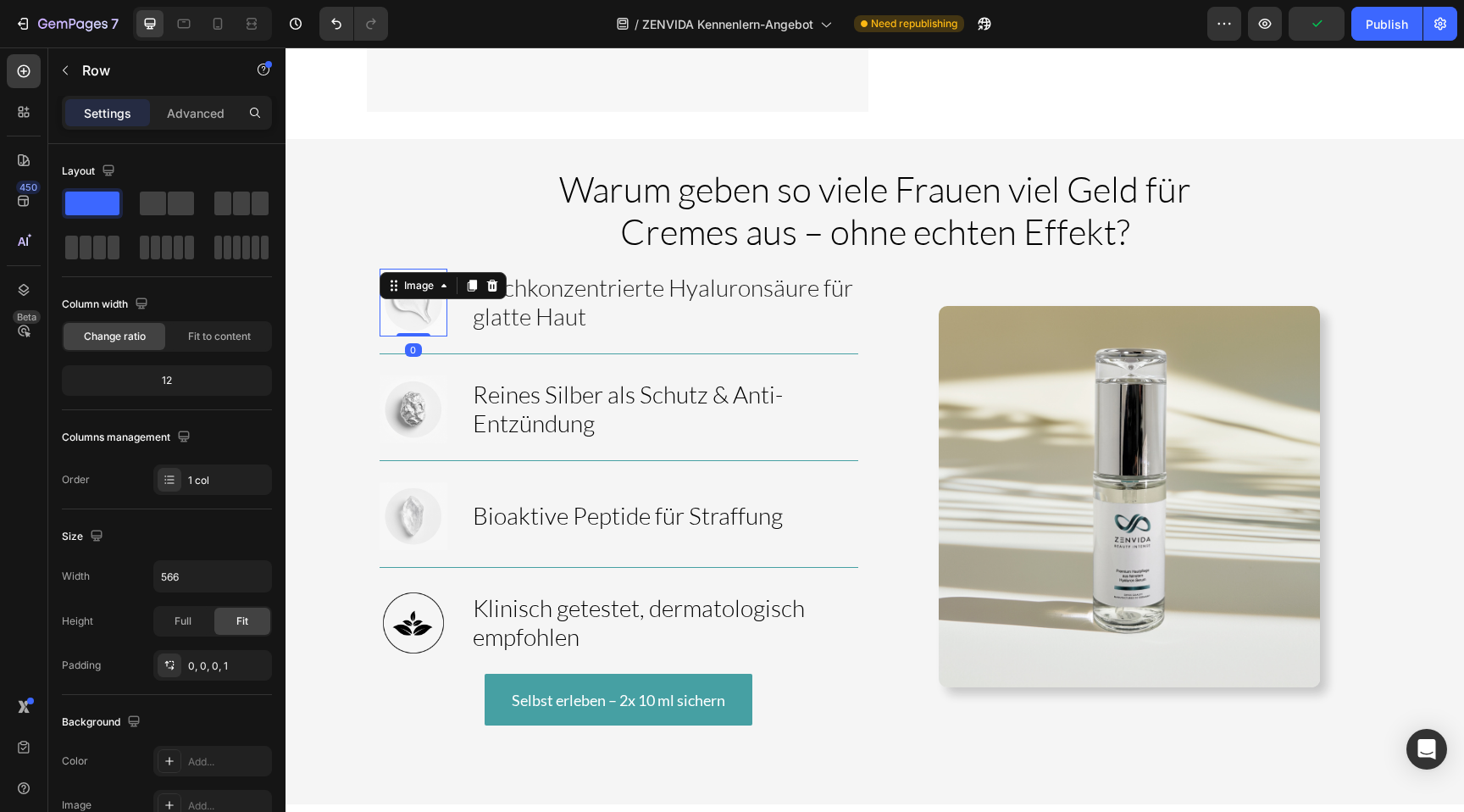
click at [425, 273] on img at bounding box center [414, 303] width 68 height 68
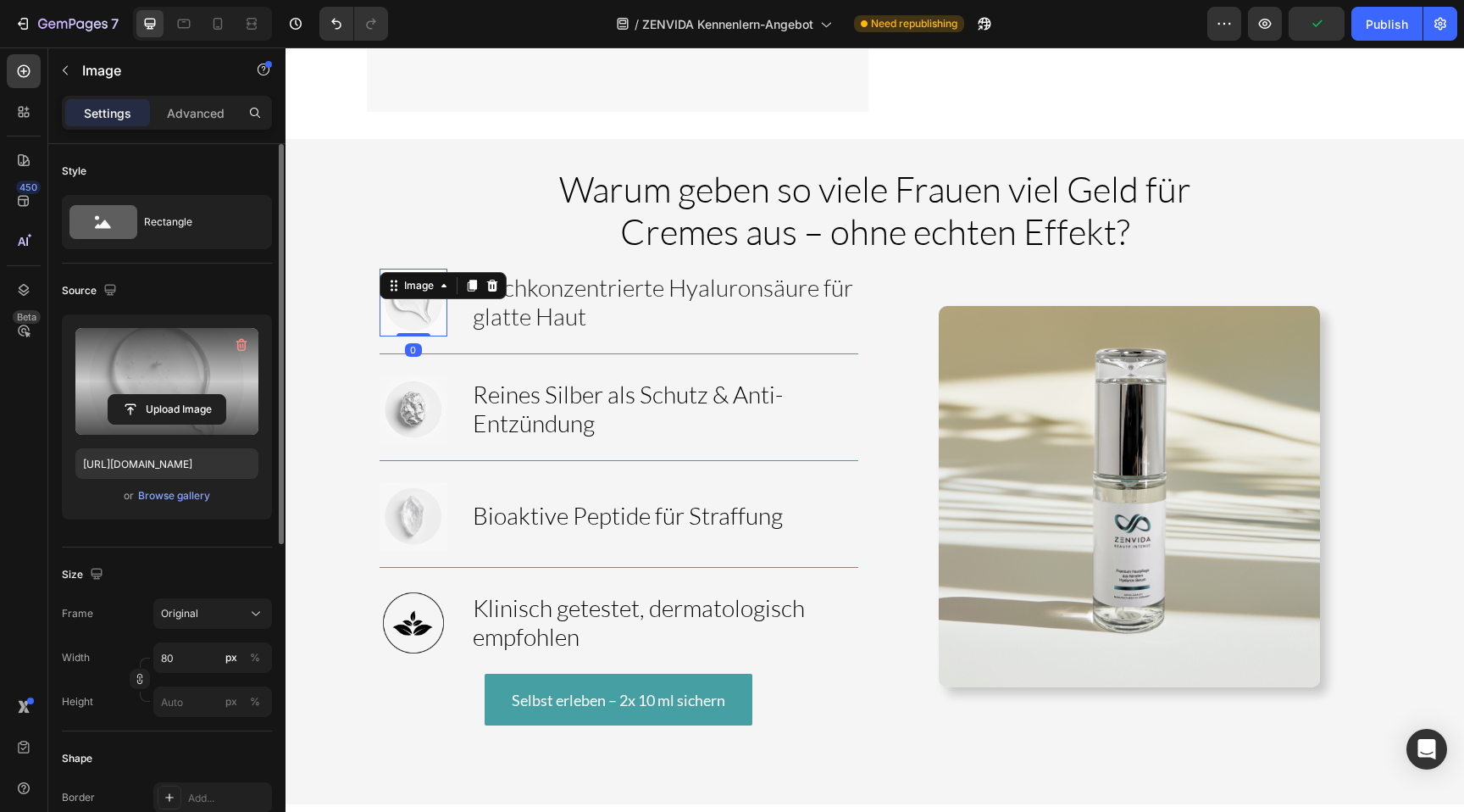
click at [145, 383] on label at bounding box center [167, 381] width 183 height 107
click at [145, 395] on input "file" at bounding box center [167, 409] width 116 height 29
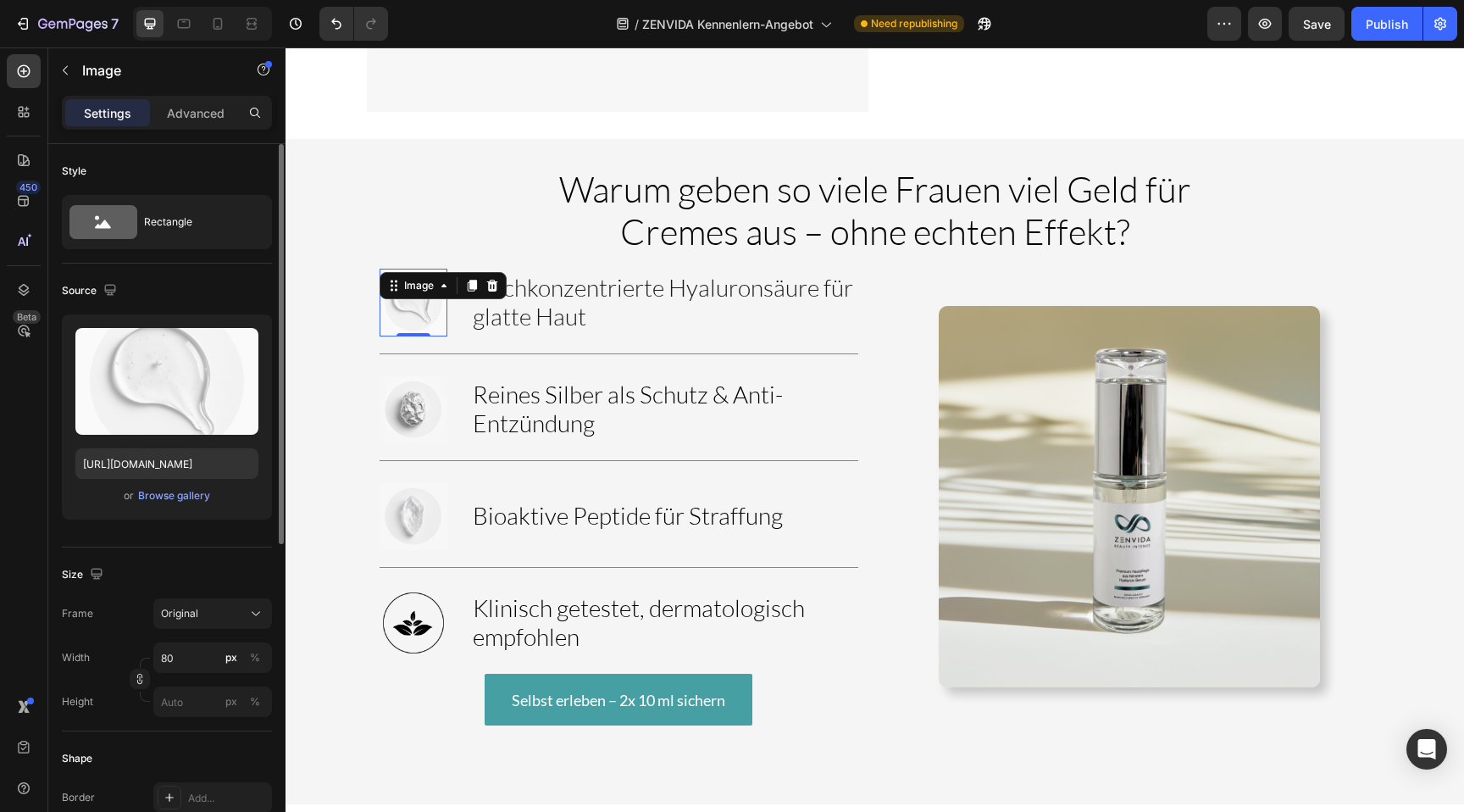
click at [196, 507] on div "Upload Image https://cdn.shopify.com/s/files/1/0881/3137/1274/files/gempages_55…" at bounding box center [167, 417] width 210 height 205
click at [193, 502] on div "Browse gallery" at bounding box center [174, 496] width 72 height 16
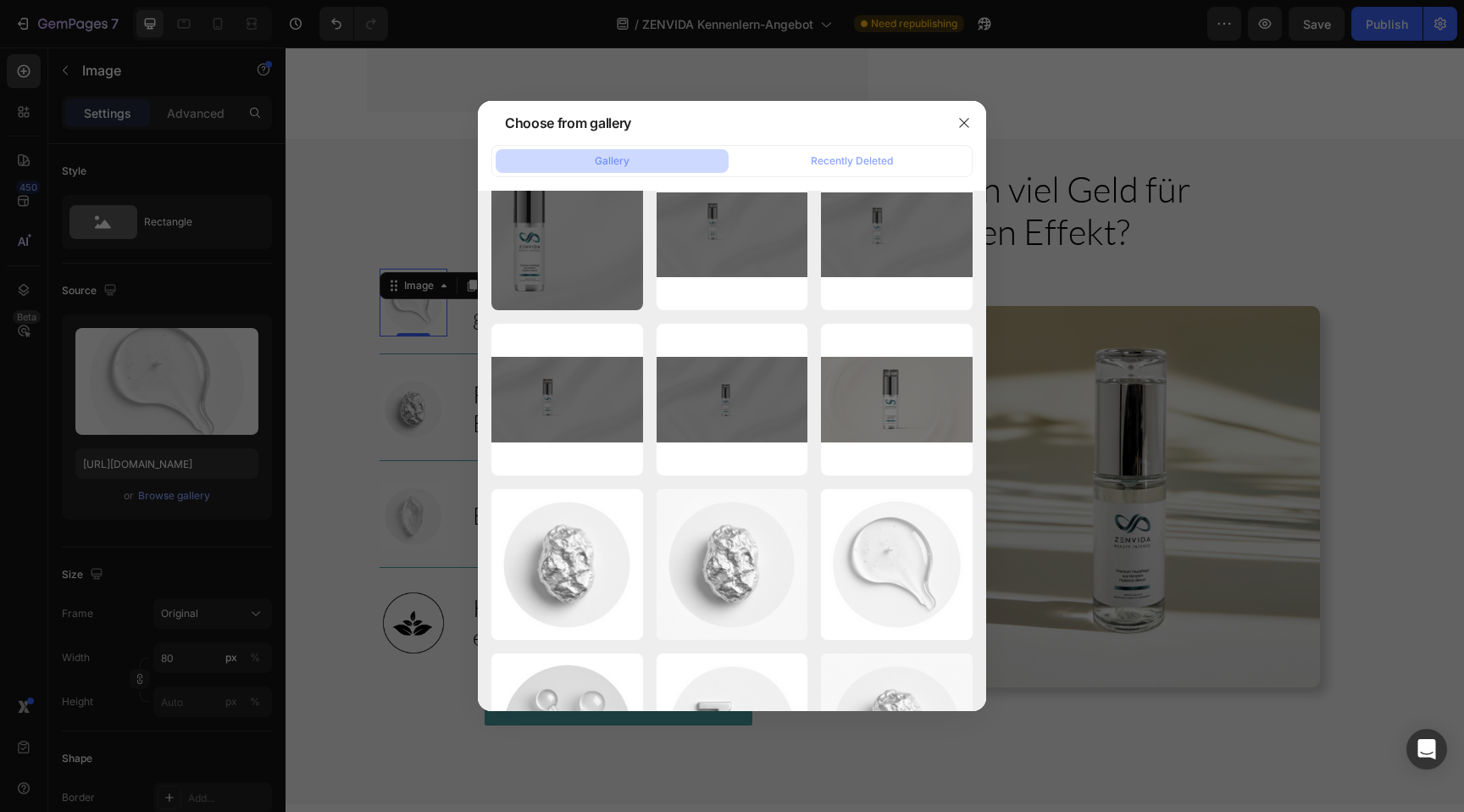
scroll to position [2220, 0]
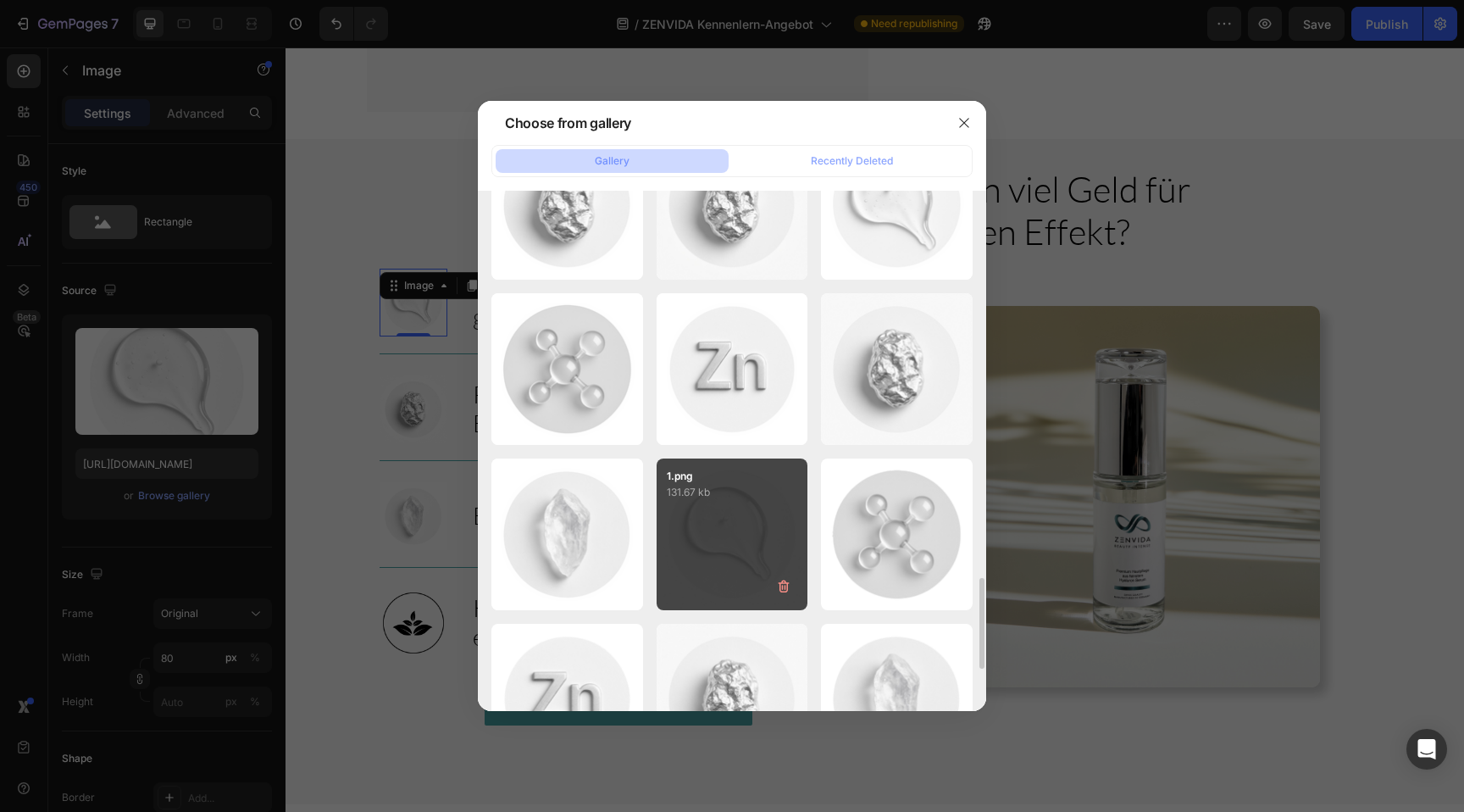
click at [723, 522] on div "1.png 131.67 kb" at bounding box center [732, 534] width 151 height 151
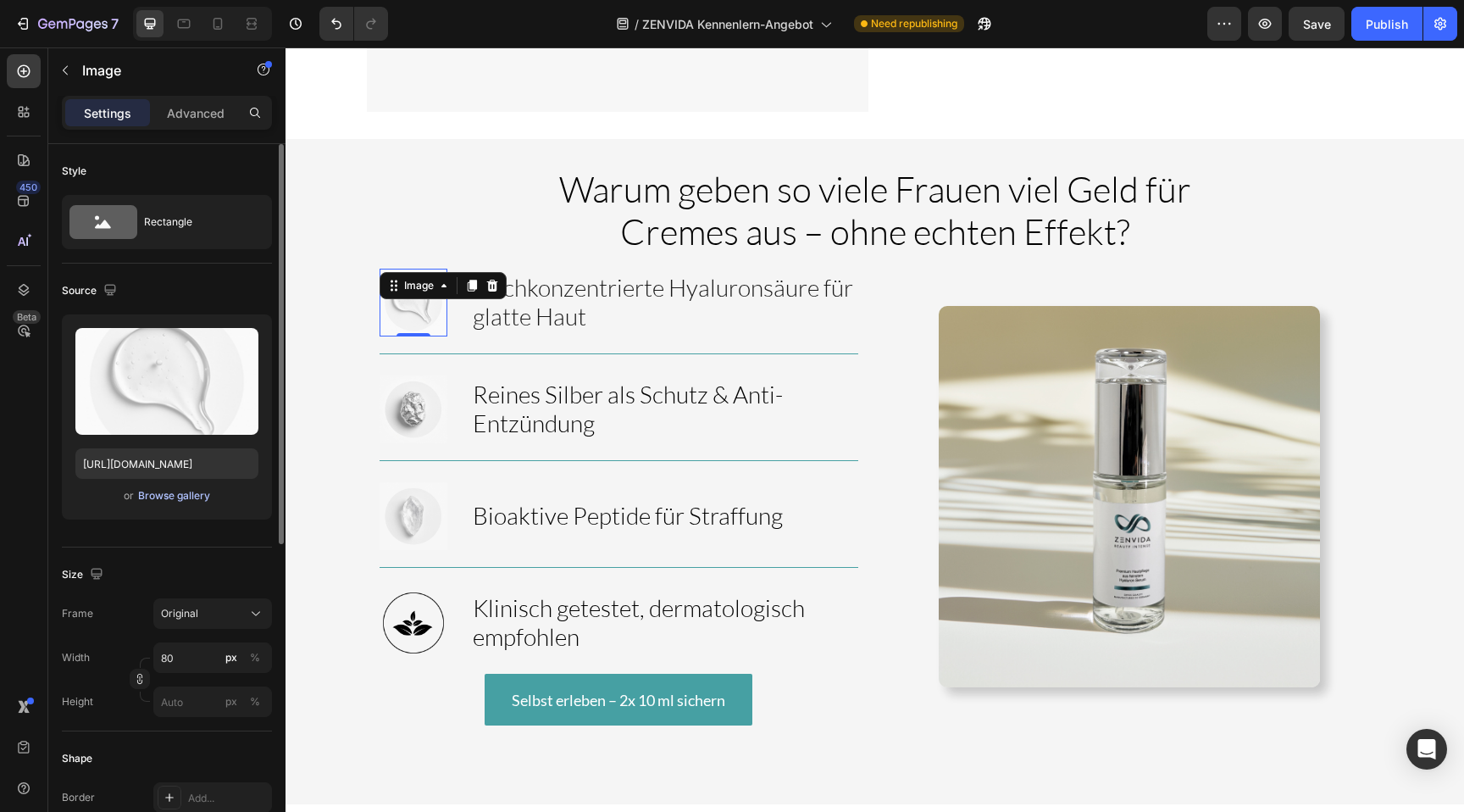
click at [150, 498] on div "Browse gallery" at bounding box center [174, 496] width 72 height 16
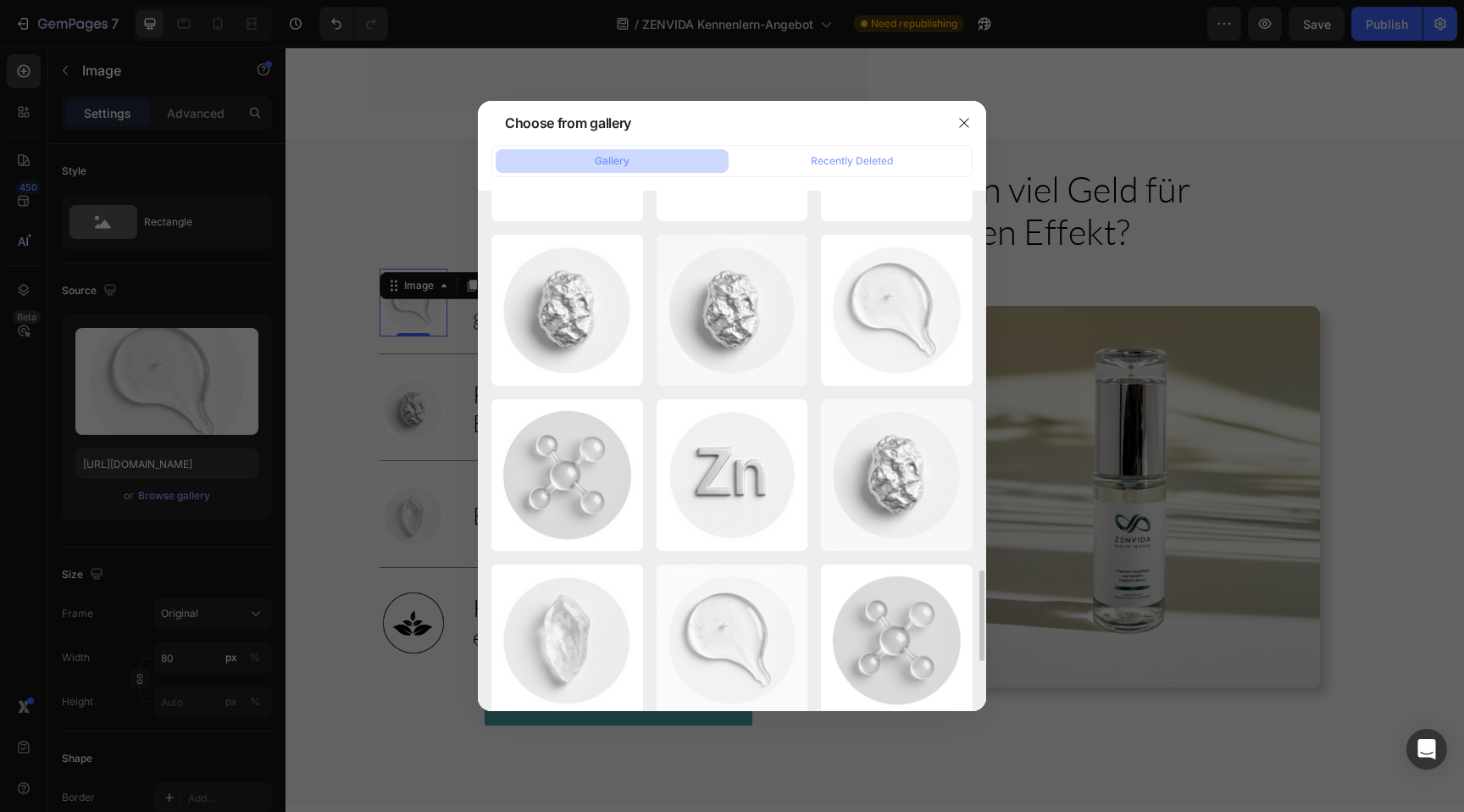
scroll to position [2123, 0]
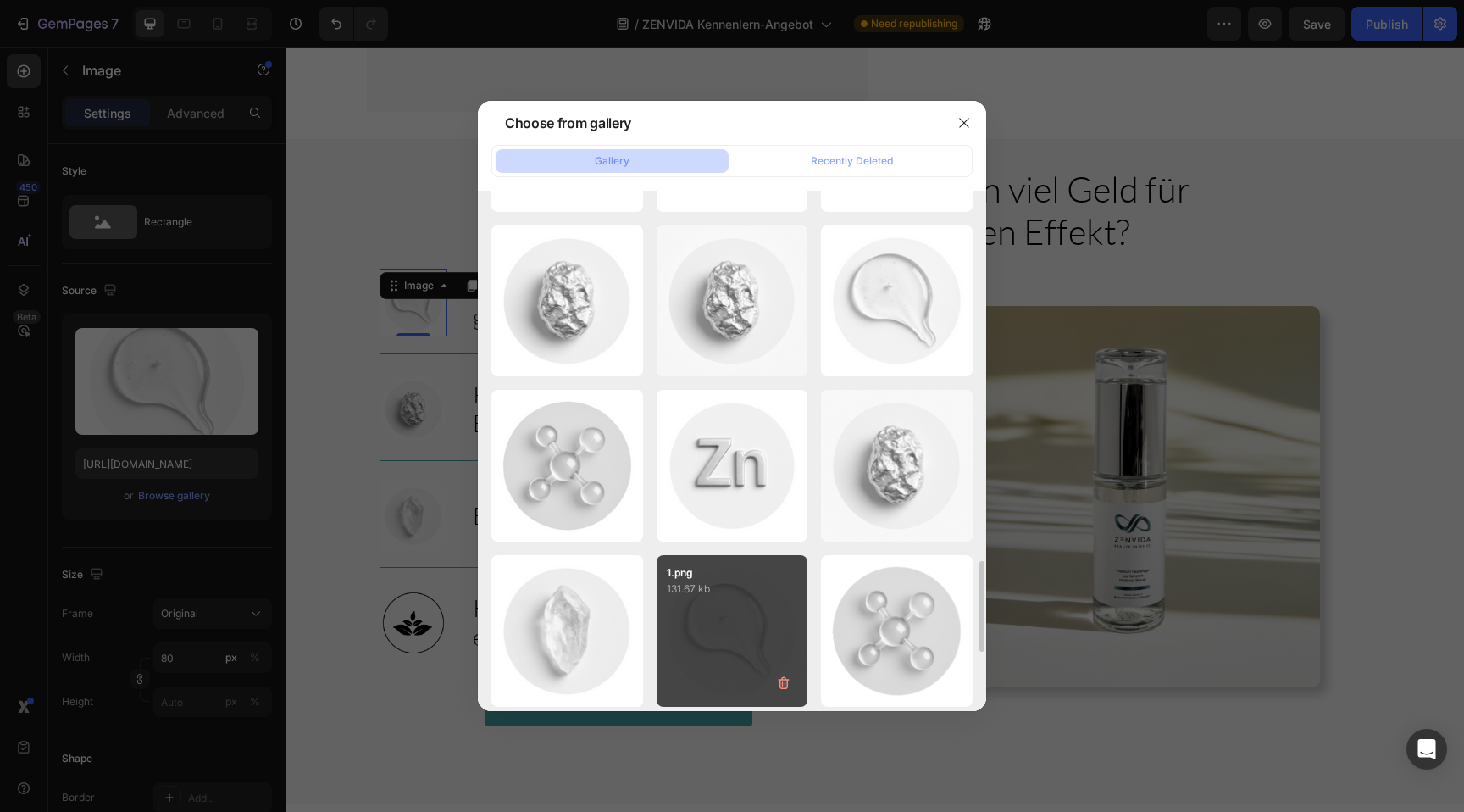
click at [733, 620] on div "1.png 131.67 kb" at bounding box center [732, 630] width 151 height 151
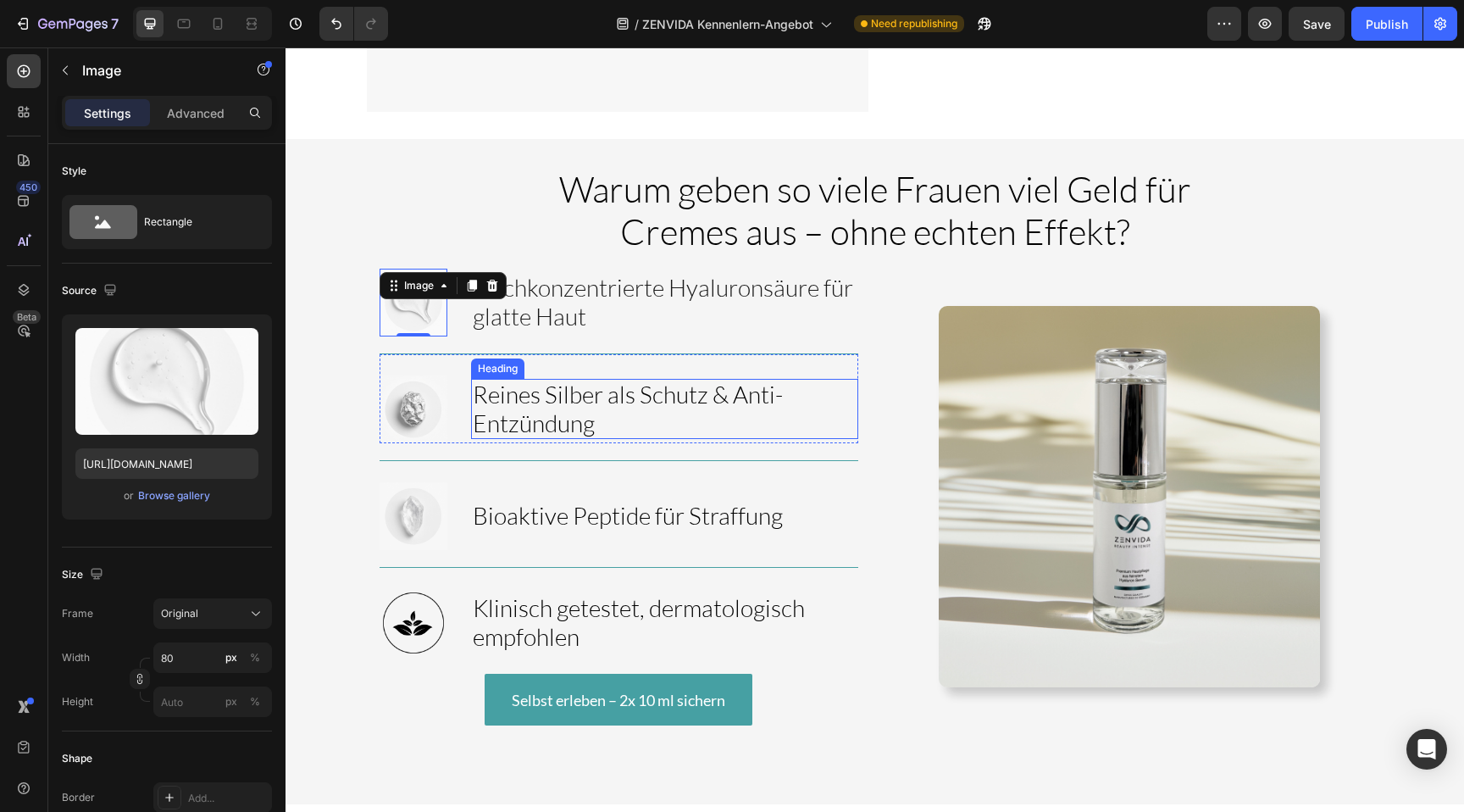
click at [582, 380] on span "Reines Silber als Schutz & Anti-Entzündung" at bounding box center [628, 409] width 310 height 57
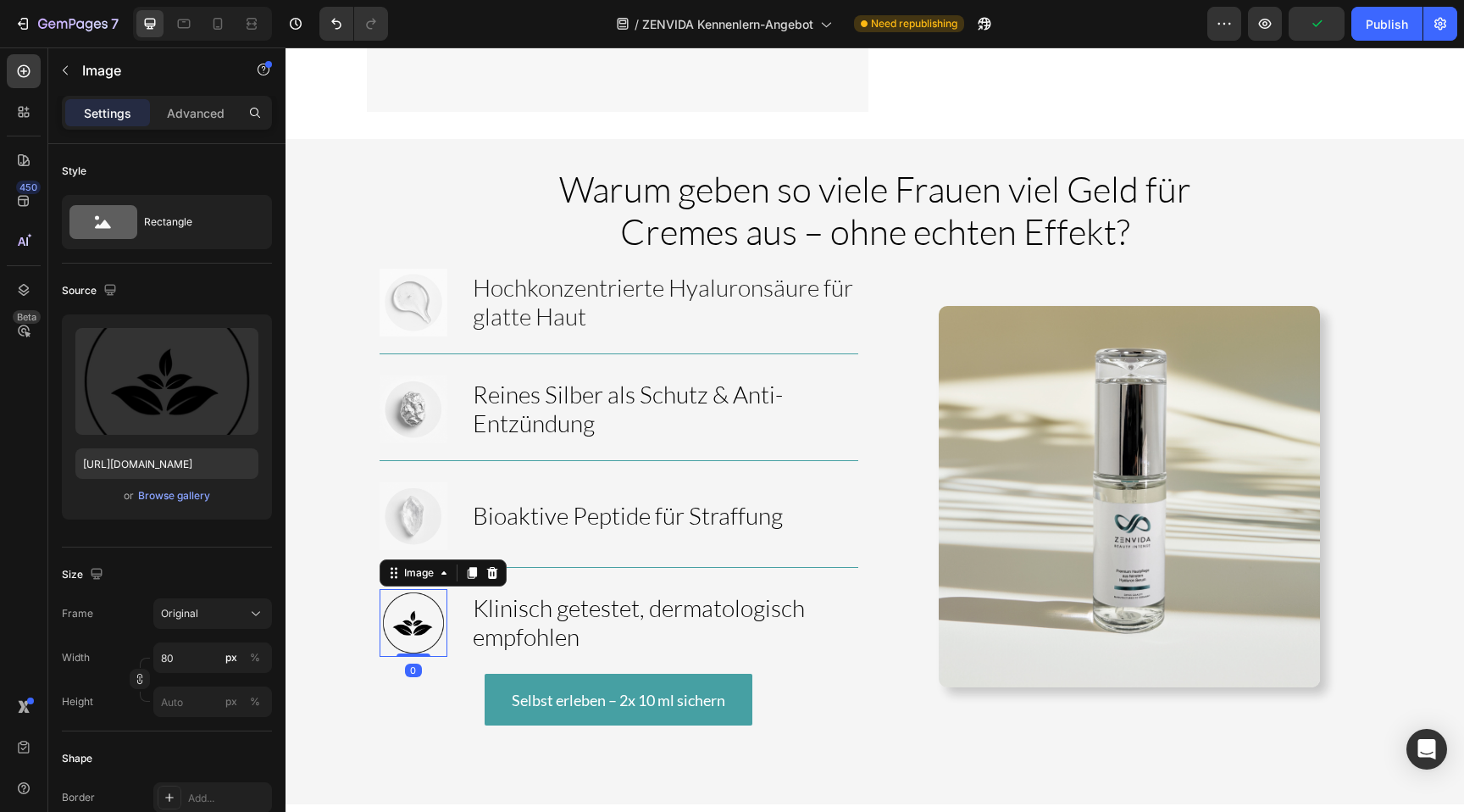
click at [415, 589] on img at bounding box center [414, 622] width 68 height 68
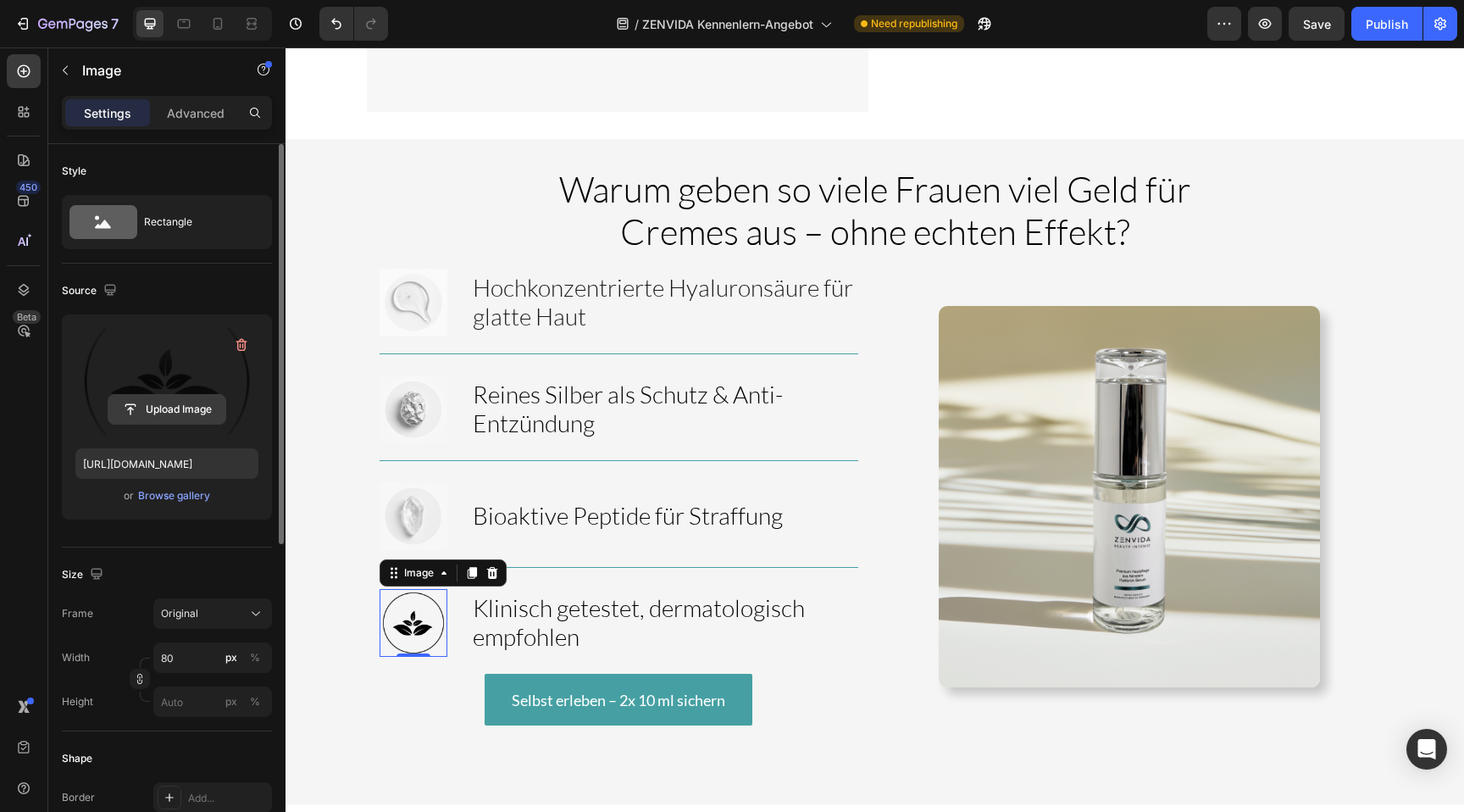
click at [158, 415] on input "file" at bounding box center [167, 409] width 116 height 29
click at [183, 494] on div "Browse gallery" at bounding box center [174, 496] width 72 height 16
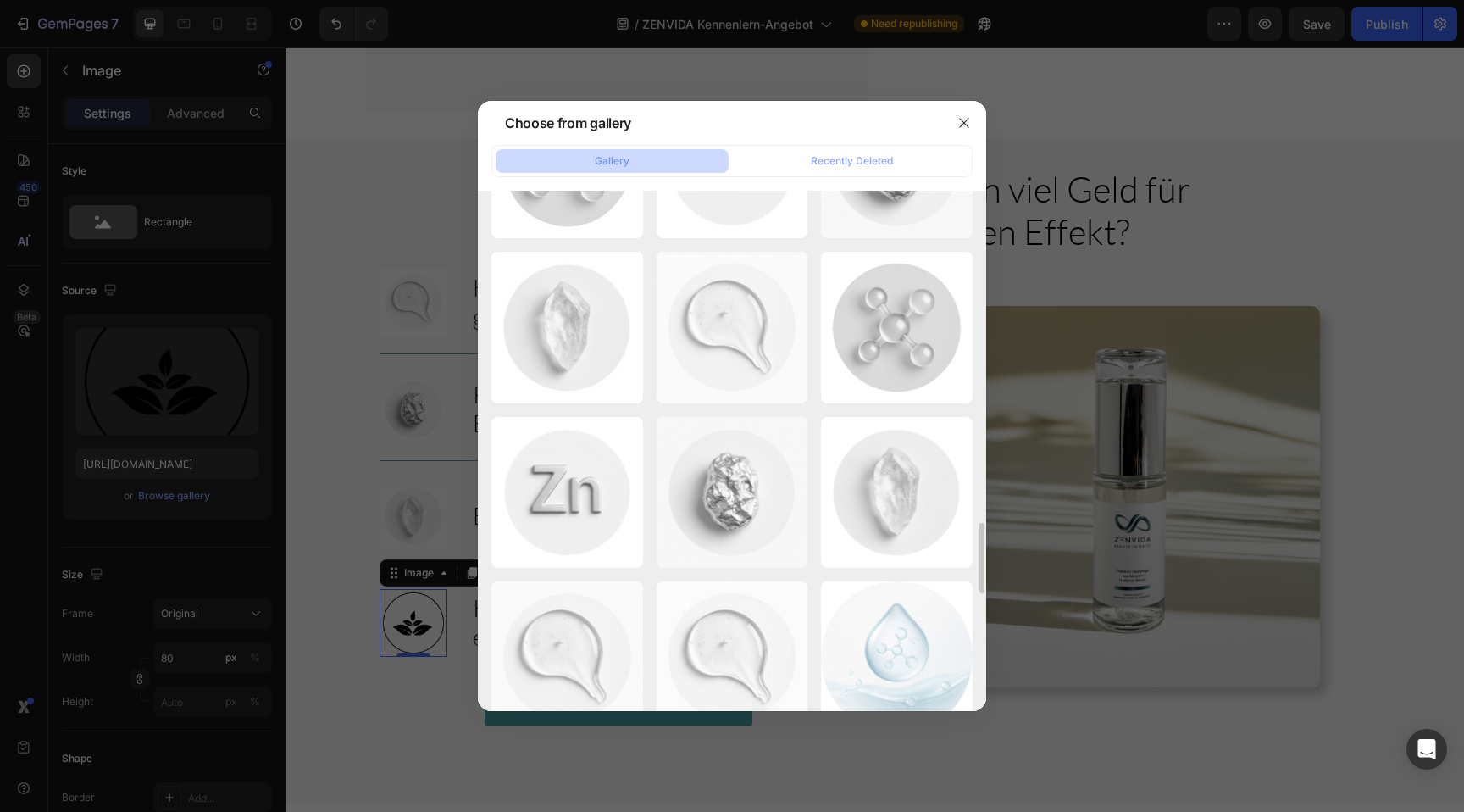
scroll to position [2422, 0]
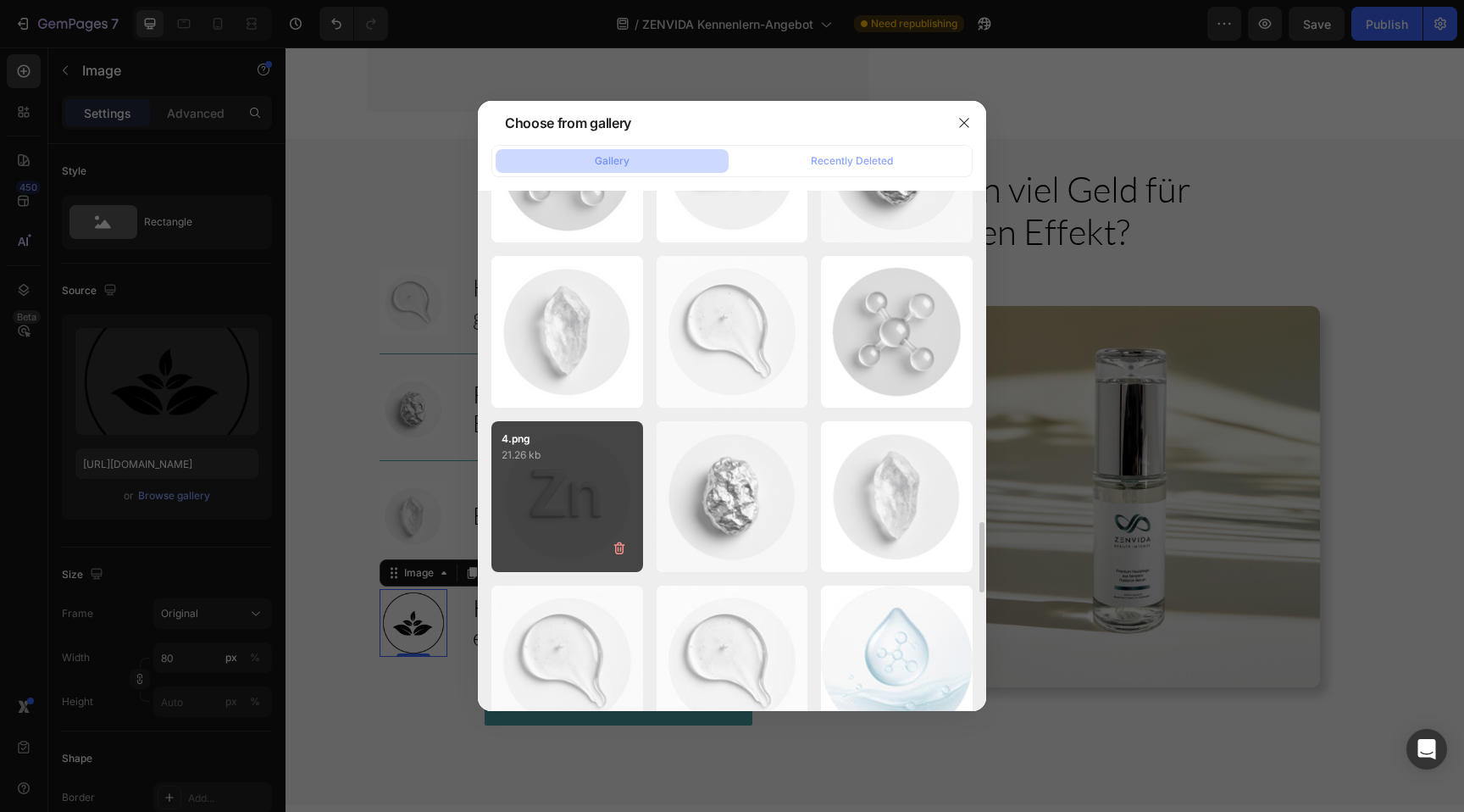
click at [576, 479] on div "4.png 21.26 kb" at bounding box center [567, 496] width 151 height 151
type input "https://cdn.shopify.com/s/files/1/0881/3137/1274/files/gempages_550046199009248…"
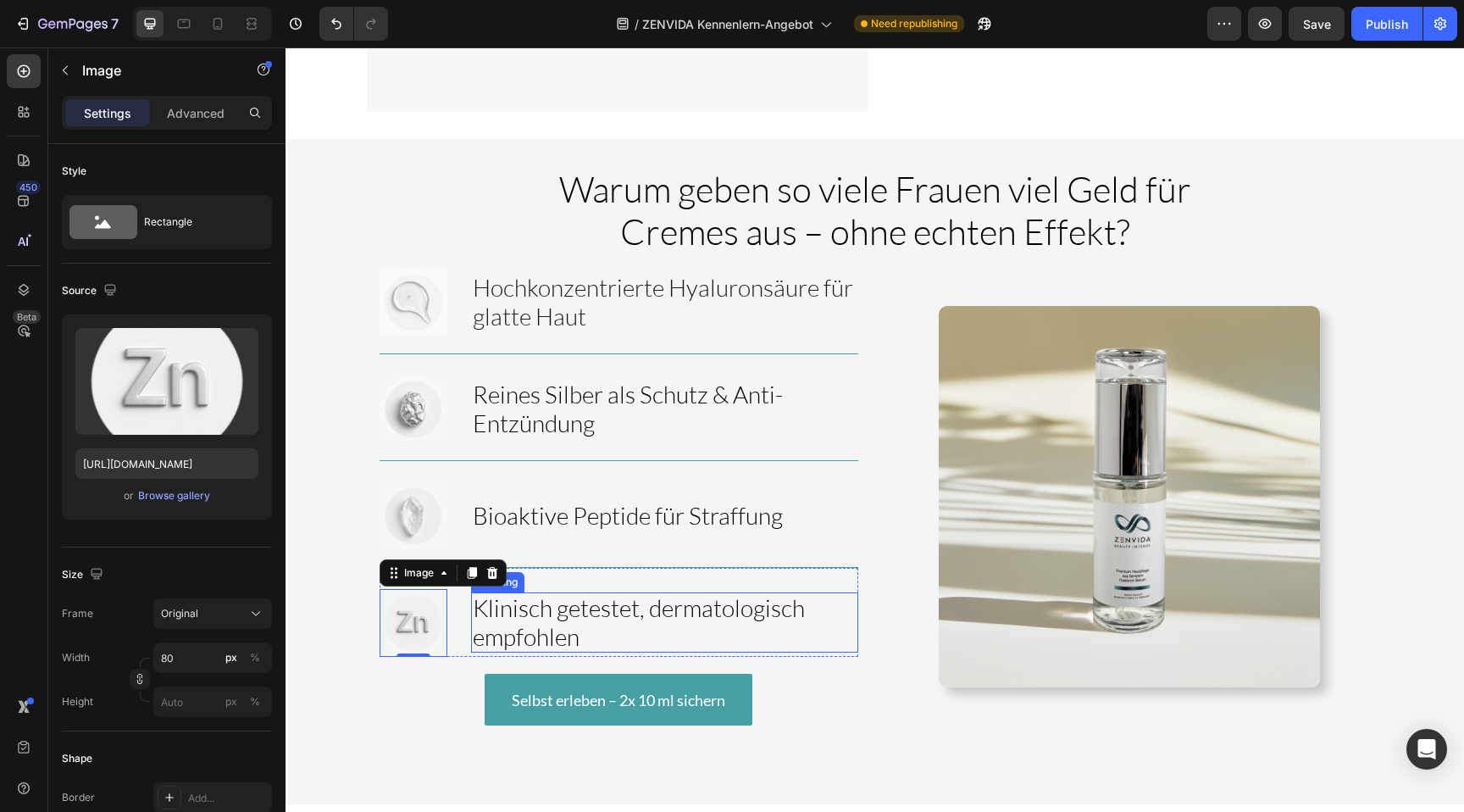
click at [625, 594] on p "⁠⁠⁠⁠⁠⁠⁠ Klinisch getestet, dermatologisch empfohlen" at bounding box center [664, 622] width 383 height 57
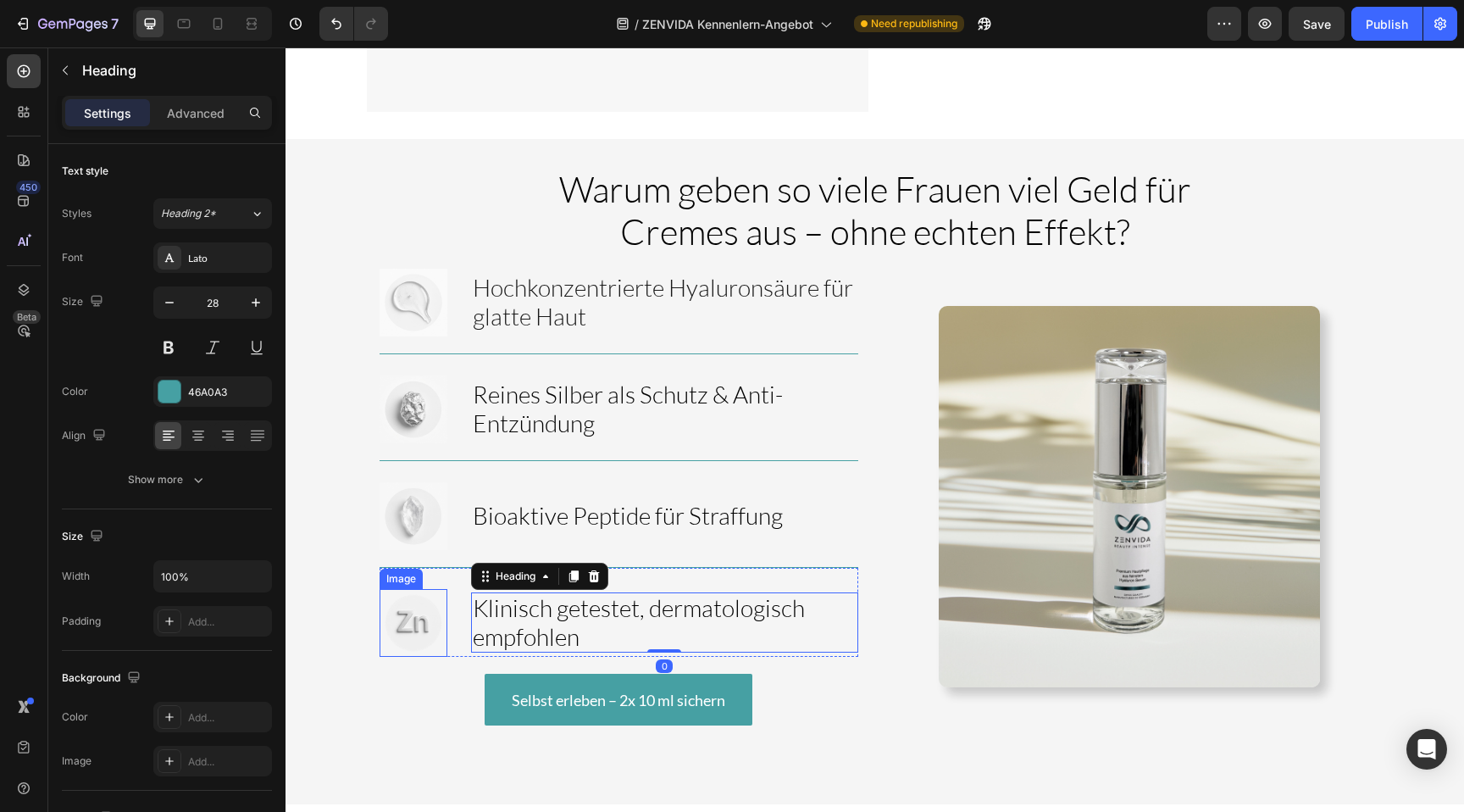
click at [421, 589] on img at bounding box center [414, 622] width 68 height 68
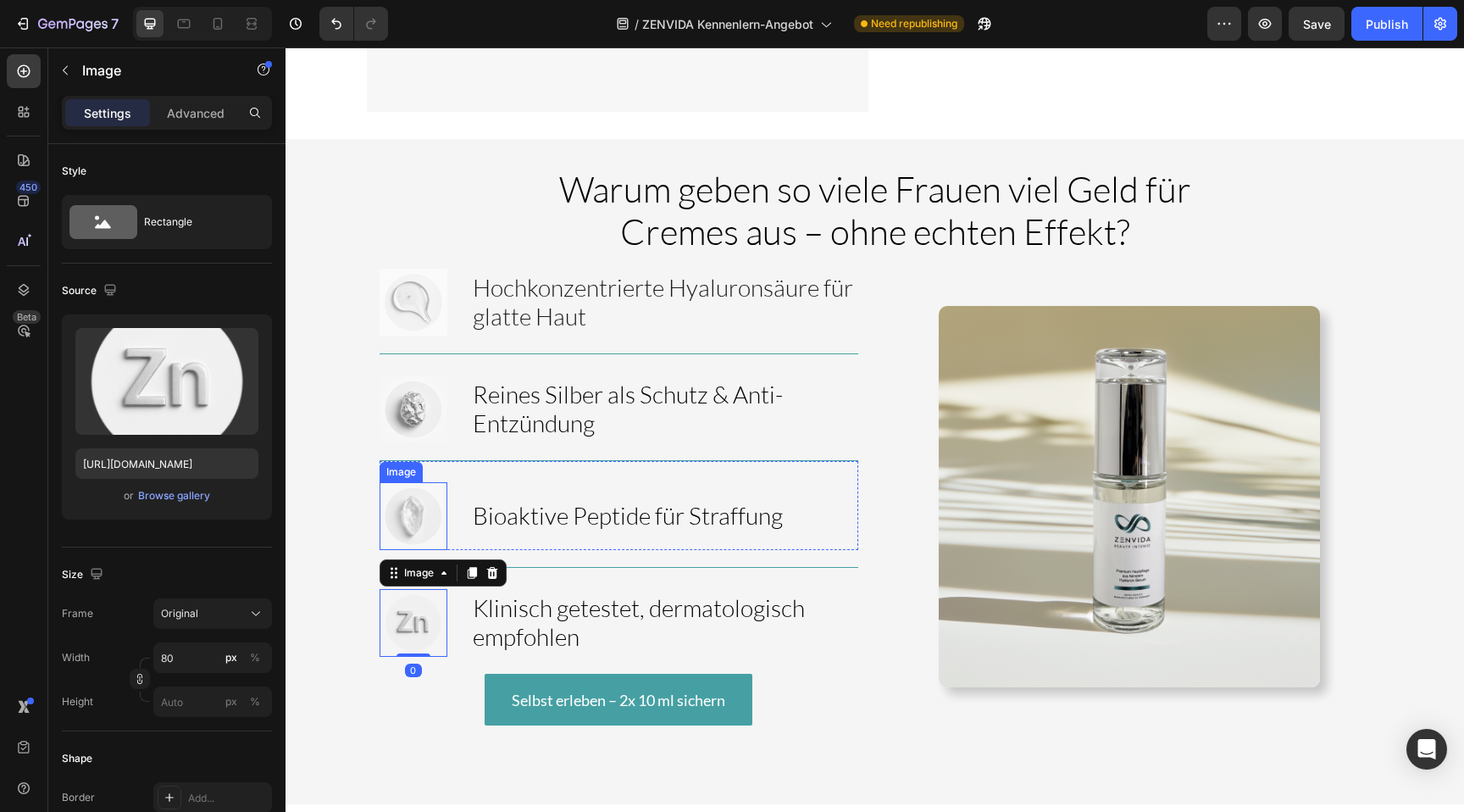
click at [416, 482] on img at bounding box center [414, 516] width 68 height 68
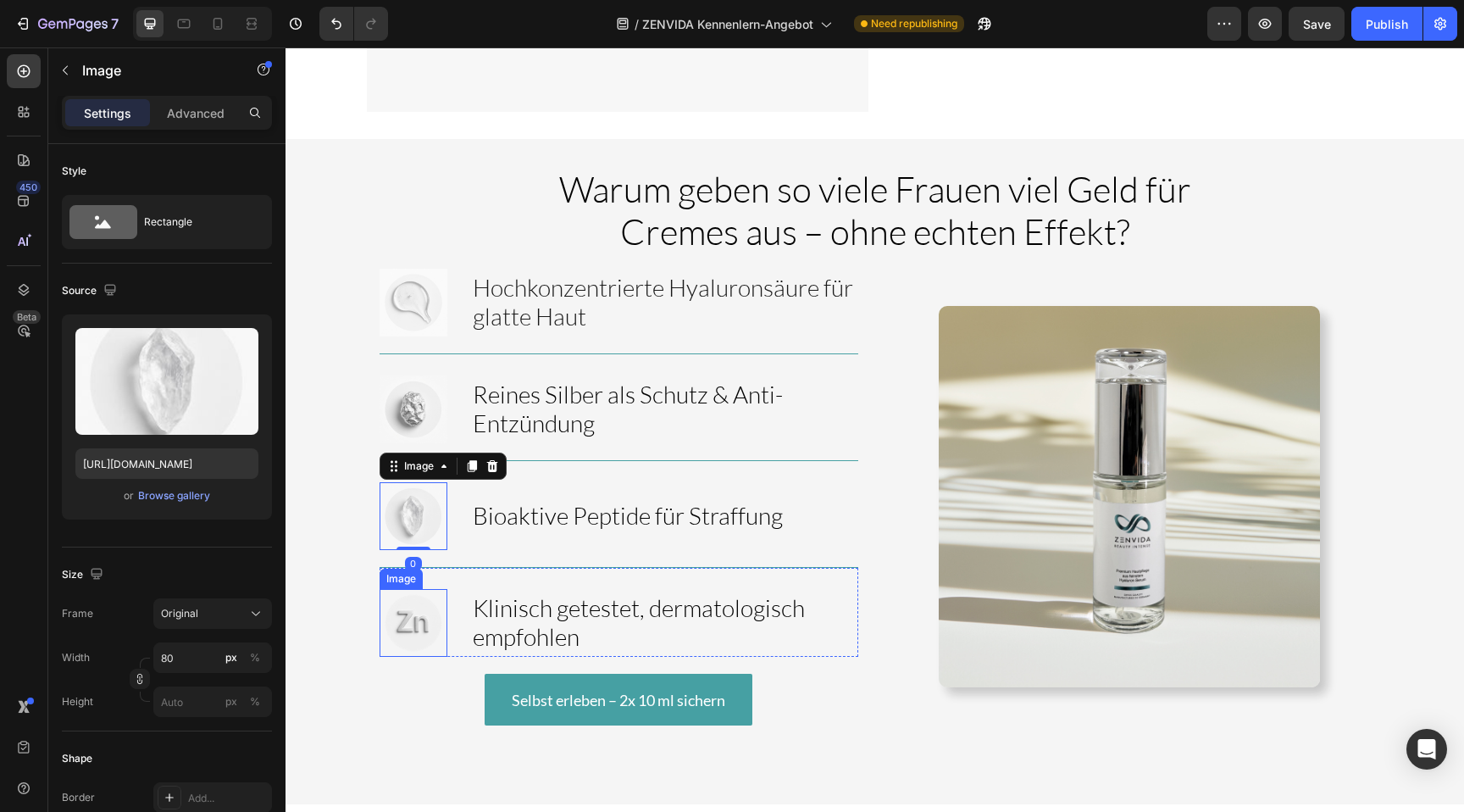
click at [412, 589] on img at bounding box center [414, 622] width 68 height 68
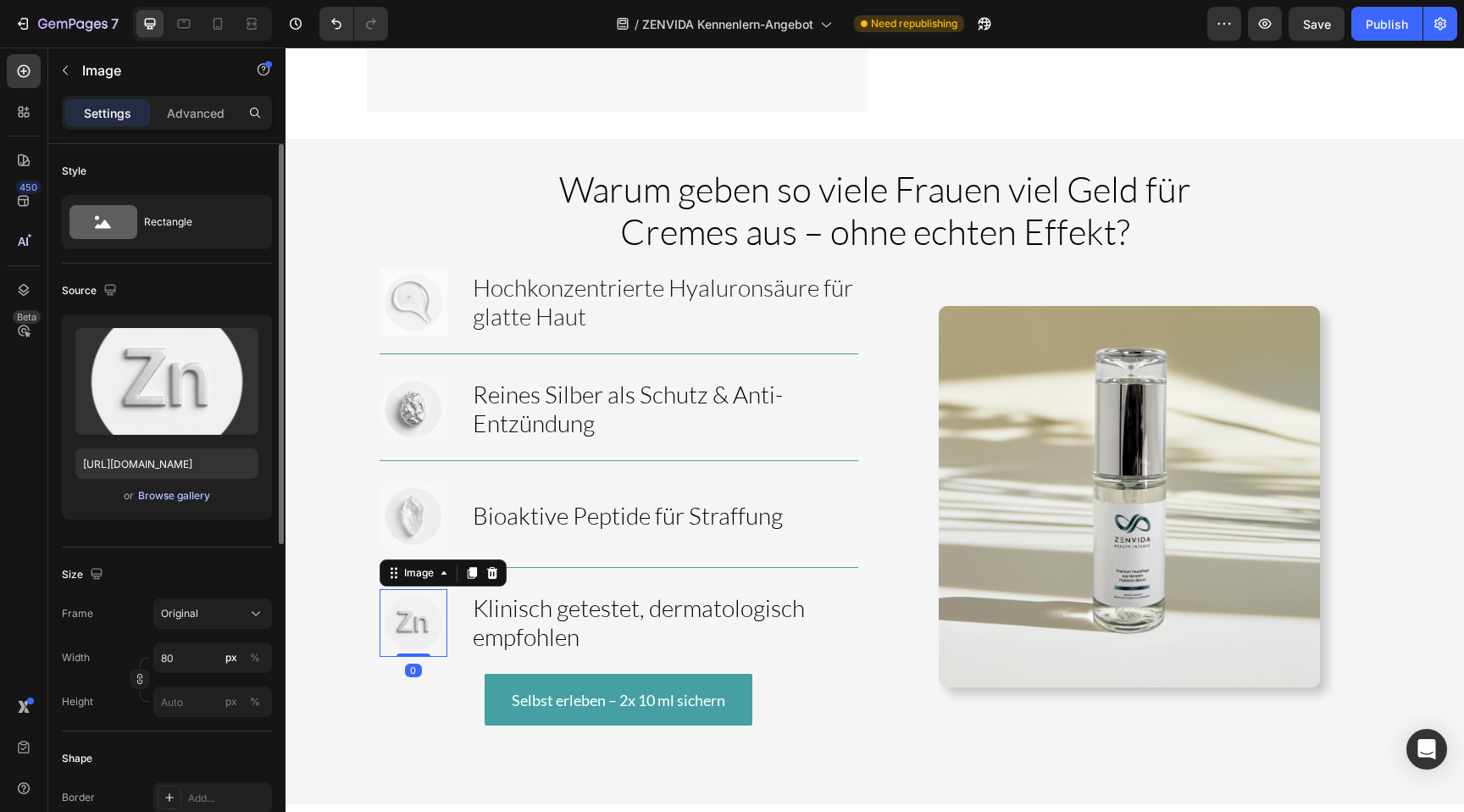
click at [175, 499] on div "Browse gallery" at bounding box center [174, 496] width 72 height 16
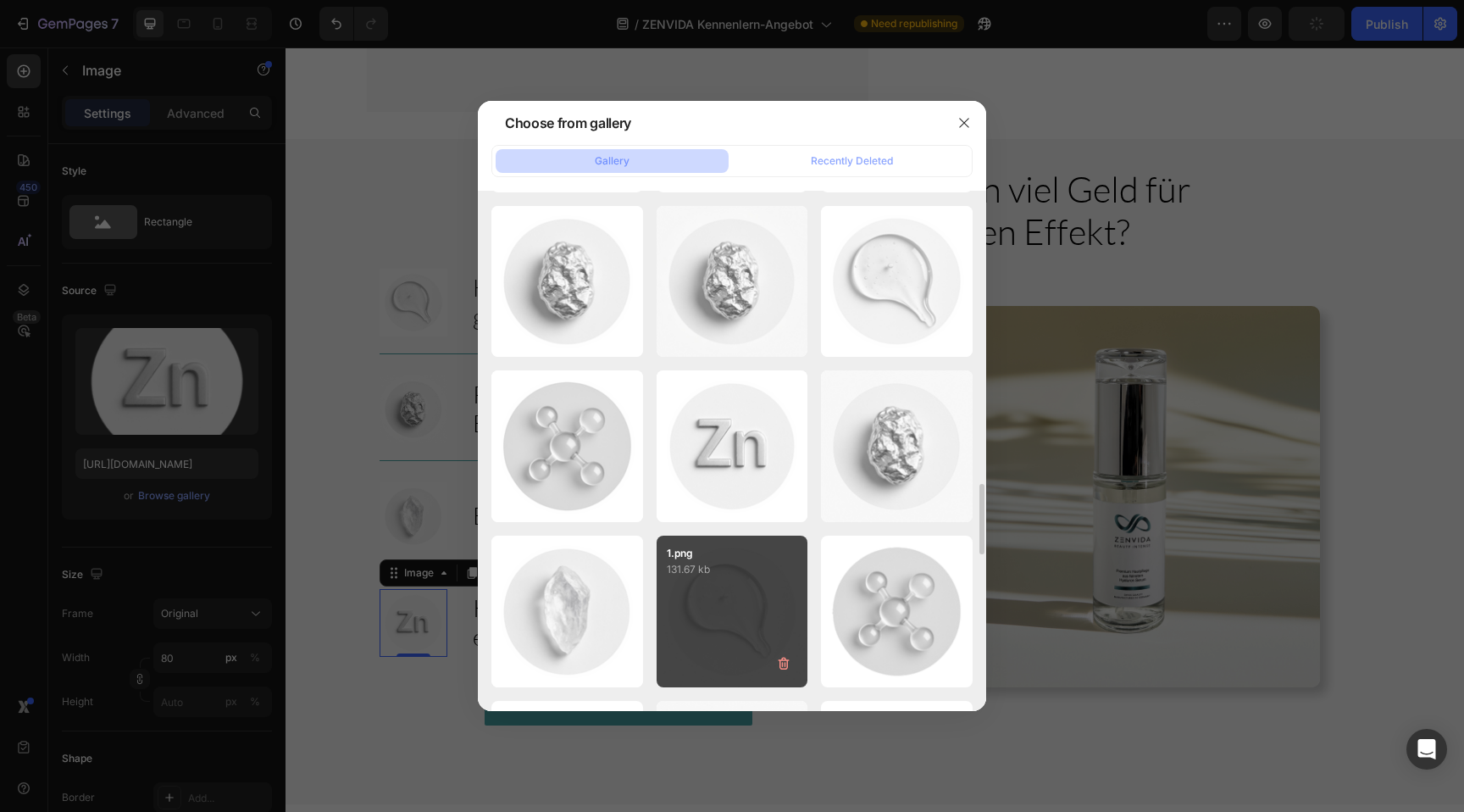
scroll to position [2150, 0]
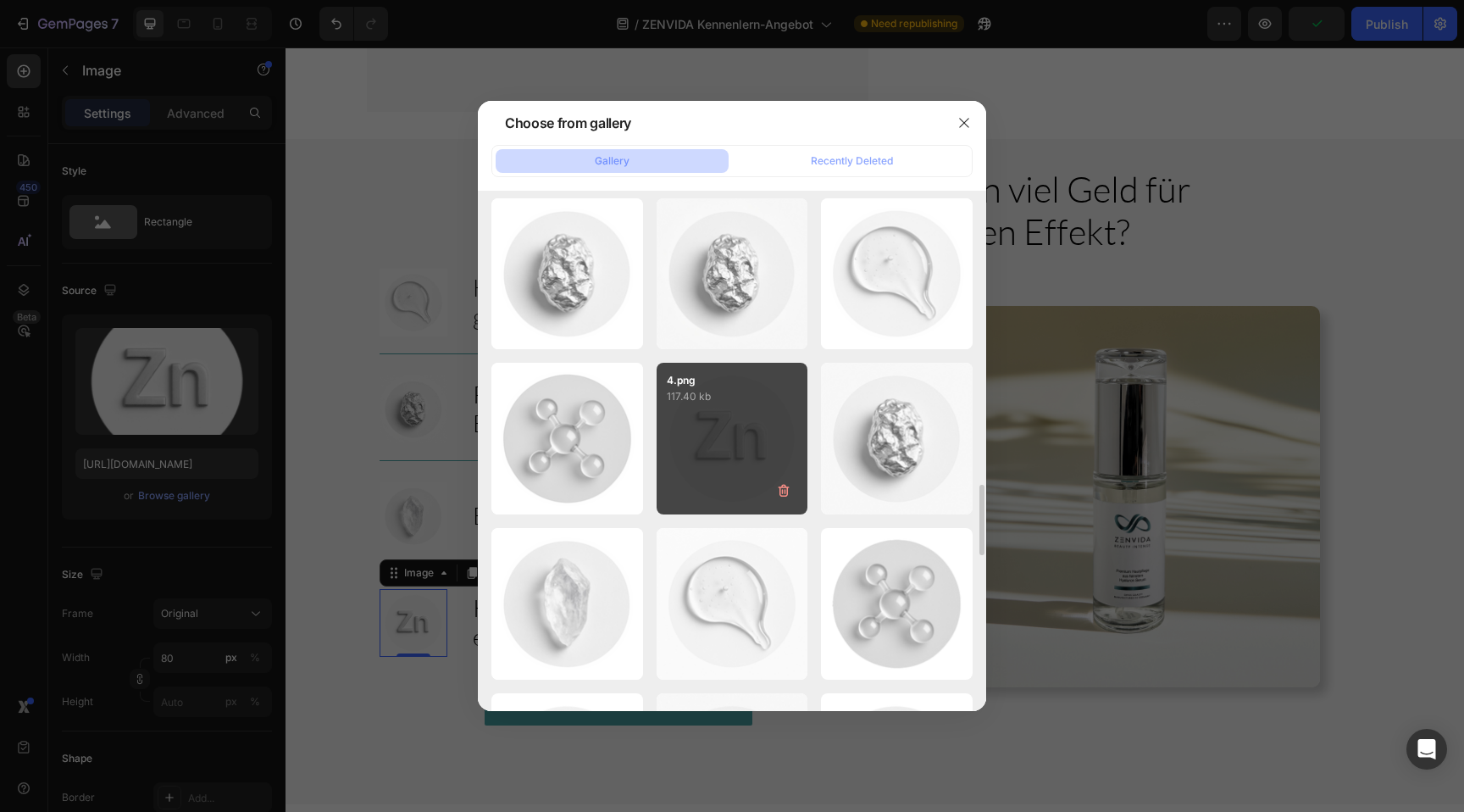
click at [722, 426] on div "4.png 117.40 kb" at bounding box center [732, 438] width 151 height 151
type input "https://cdn.shopify.com/s/files/1/0881/3137/1274/files/gempages_550046199009248…"
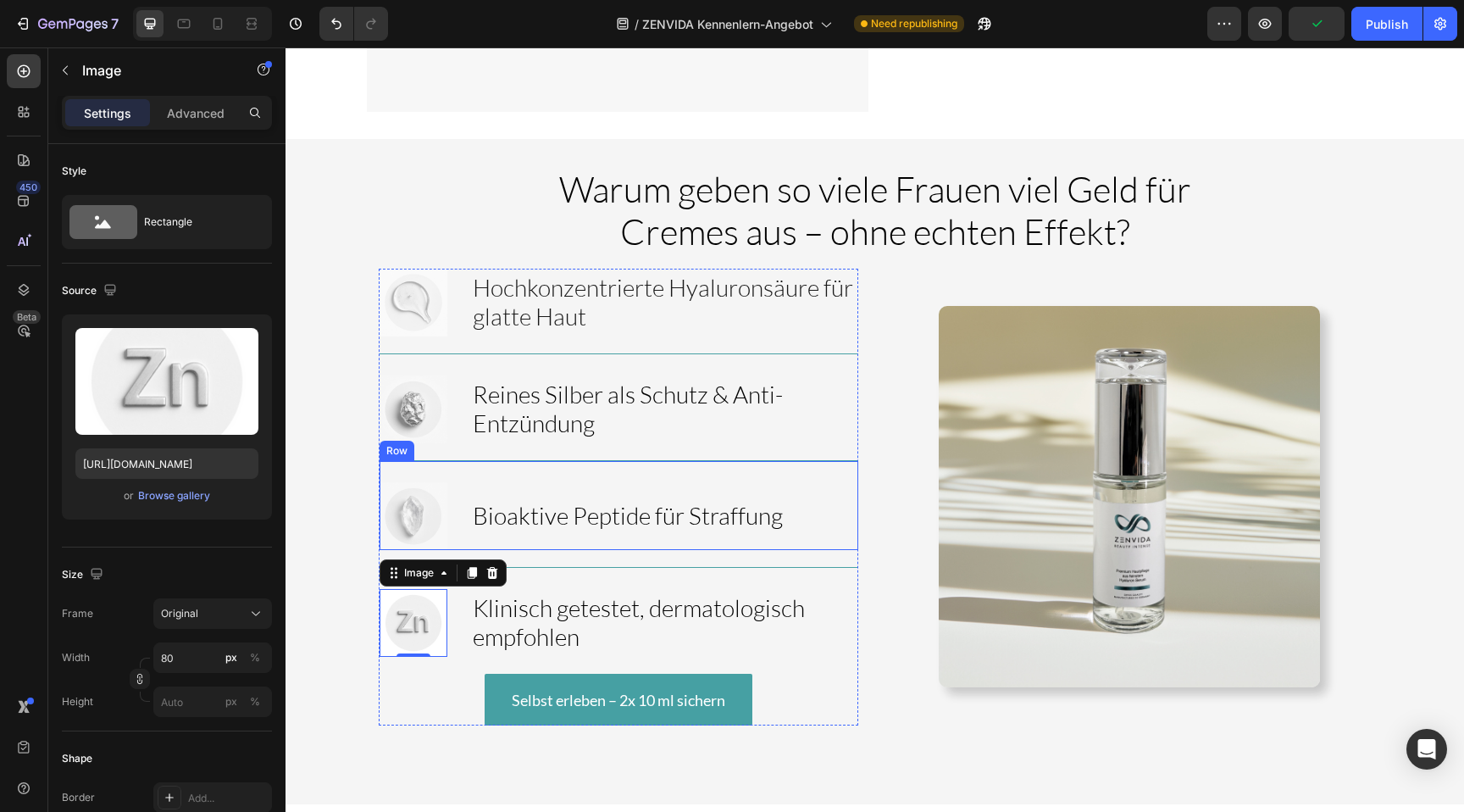
click at [680, 482] on div "⁠⁠⁠⁠⁠⁠⁠ Bioaktive Peptide für Straffung Heading" at bounding box center [628, 516] width 314 height 68
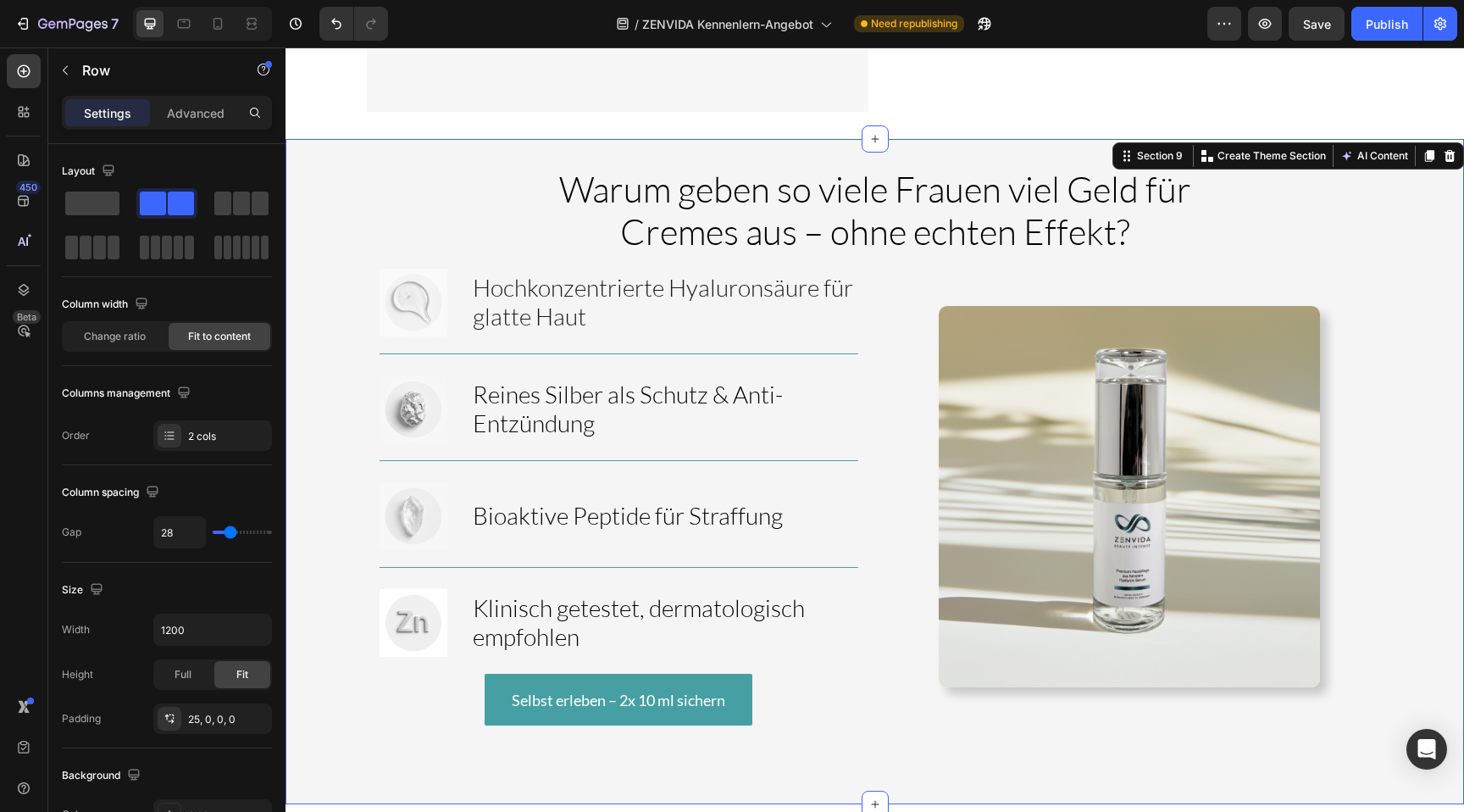
click at [799, 139] on div "Warum geben so viele Frauen viel Geld für Cremes aus – ohne echten Effekt? Head…" at bounding box center [874, 471] width 1178 height 665
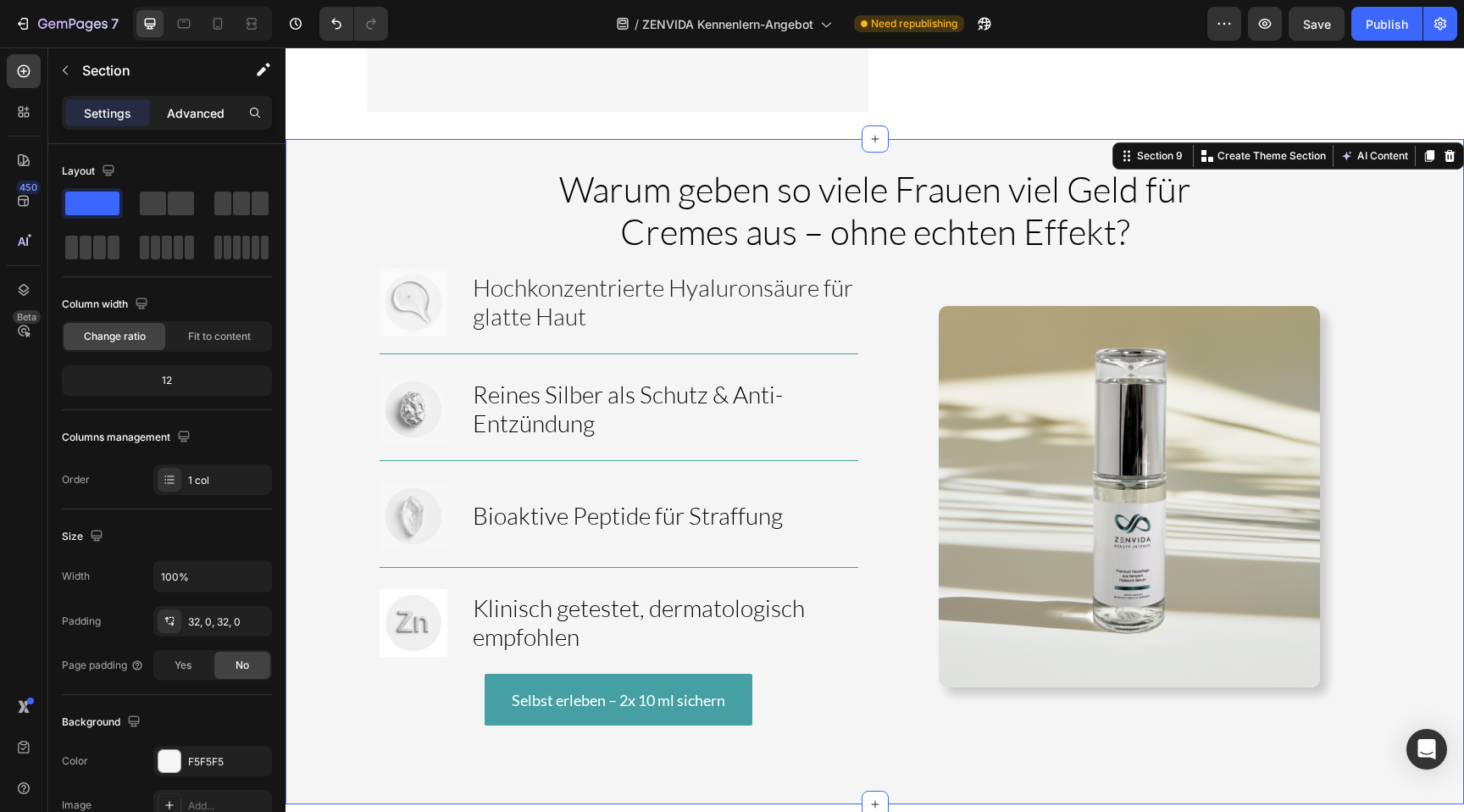
click at [166, 100] on div "Advanced" at bounding box center [195, 112] width 84 height 27
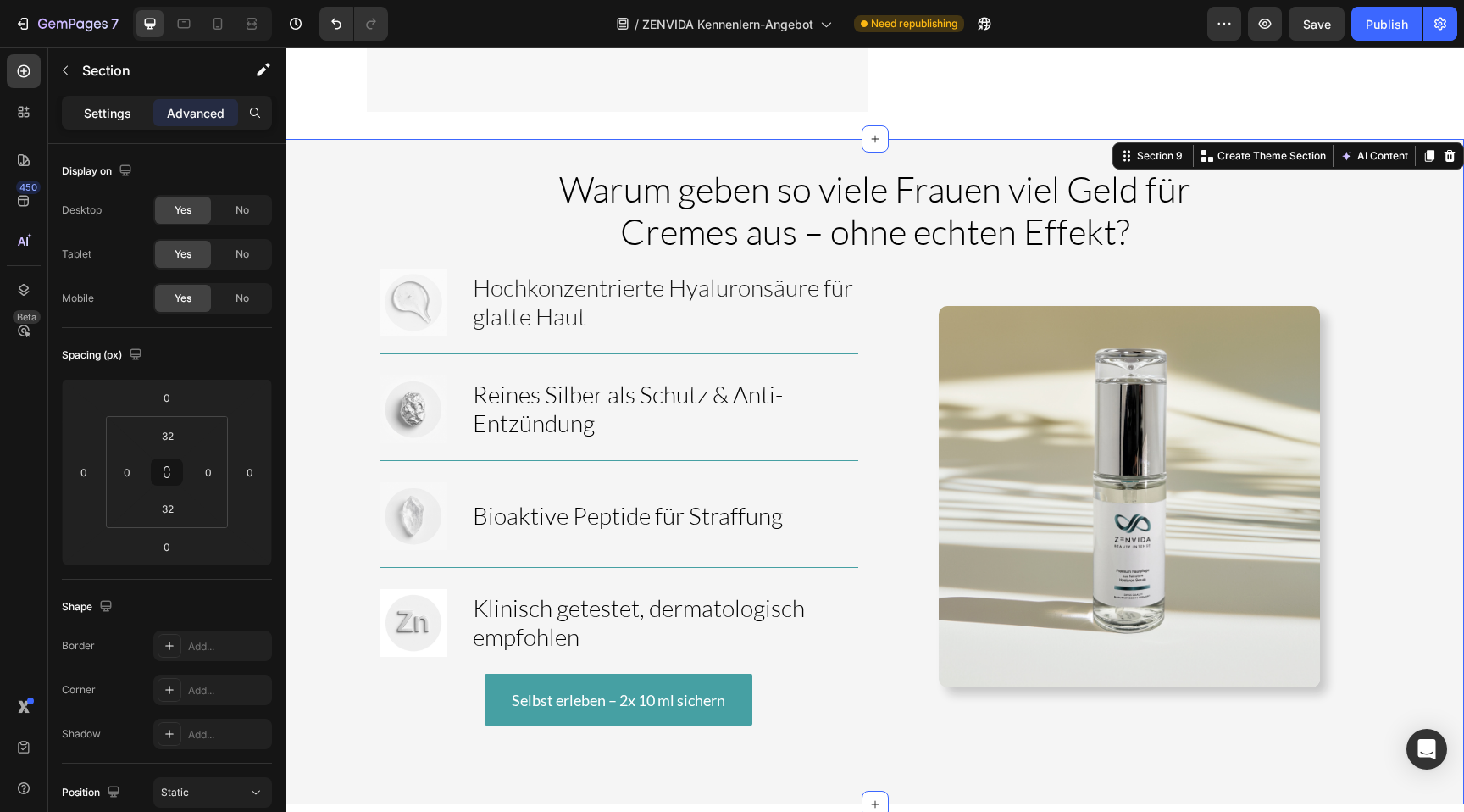
click at [130, 114] on p "Settings" at bounding box center [107, 113] width 48 height 17
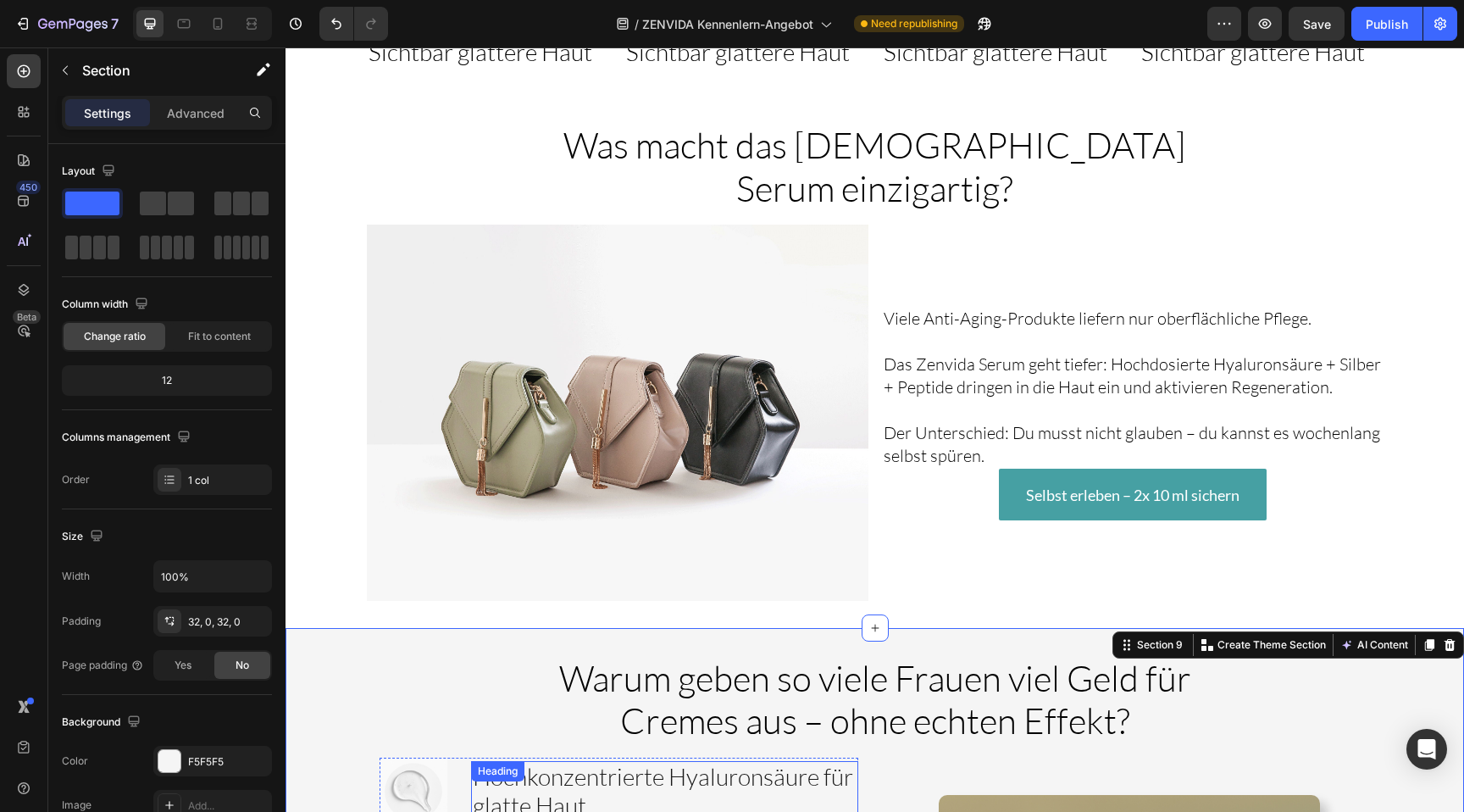
scroll to position [2570, 0]
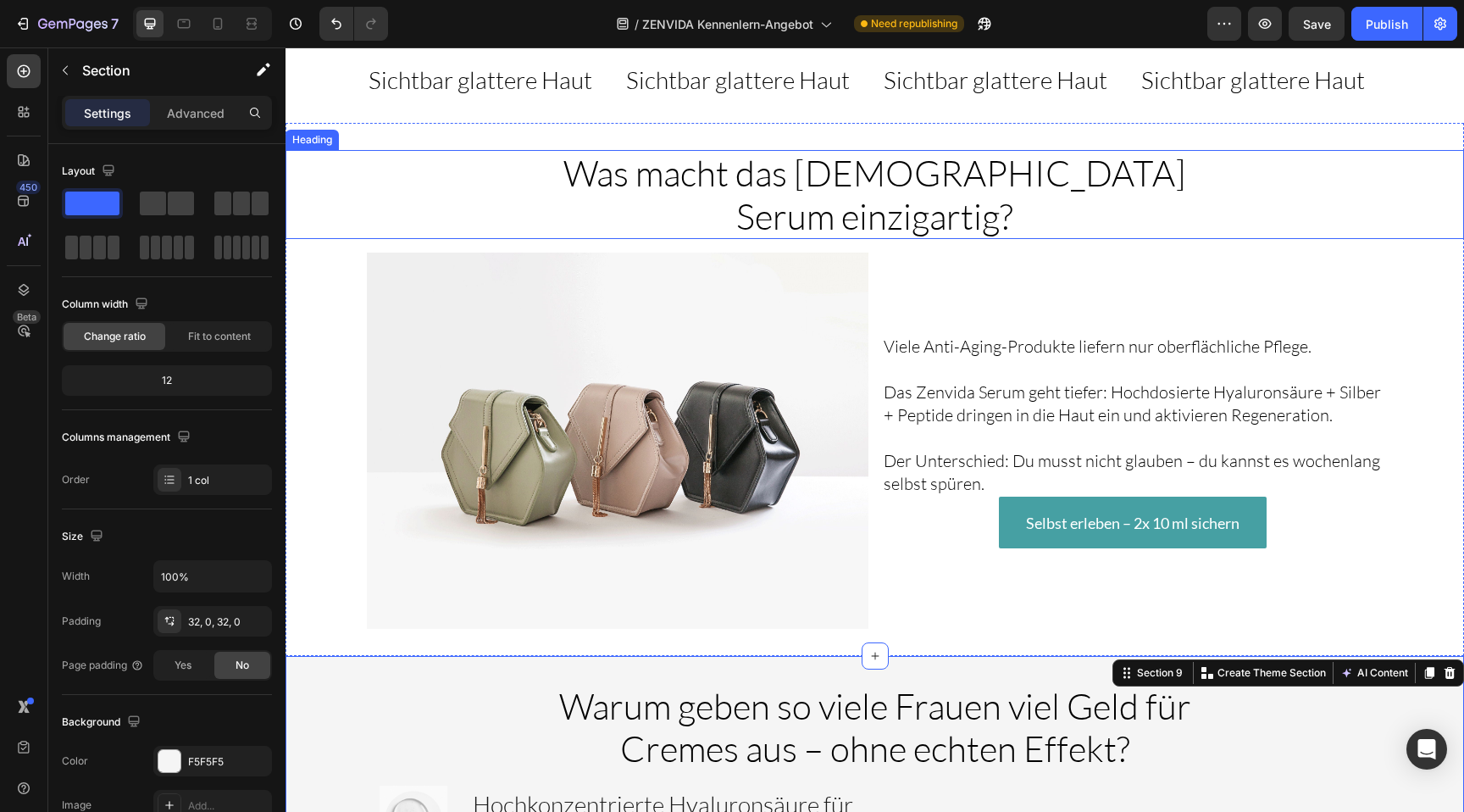
click at [938, 236] on span "Was macht das [DEMOGRAPHIC_DATA] Serum einzigartig?" at bounding box center [875, 193] width 622 height 85
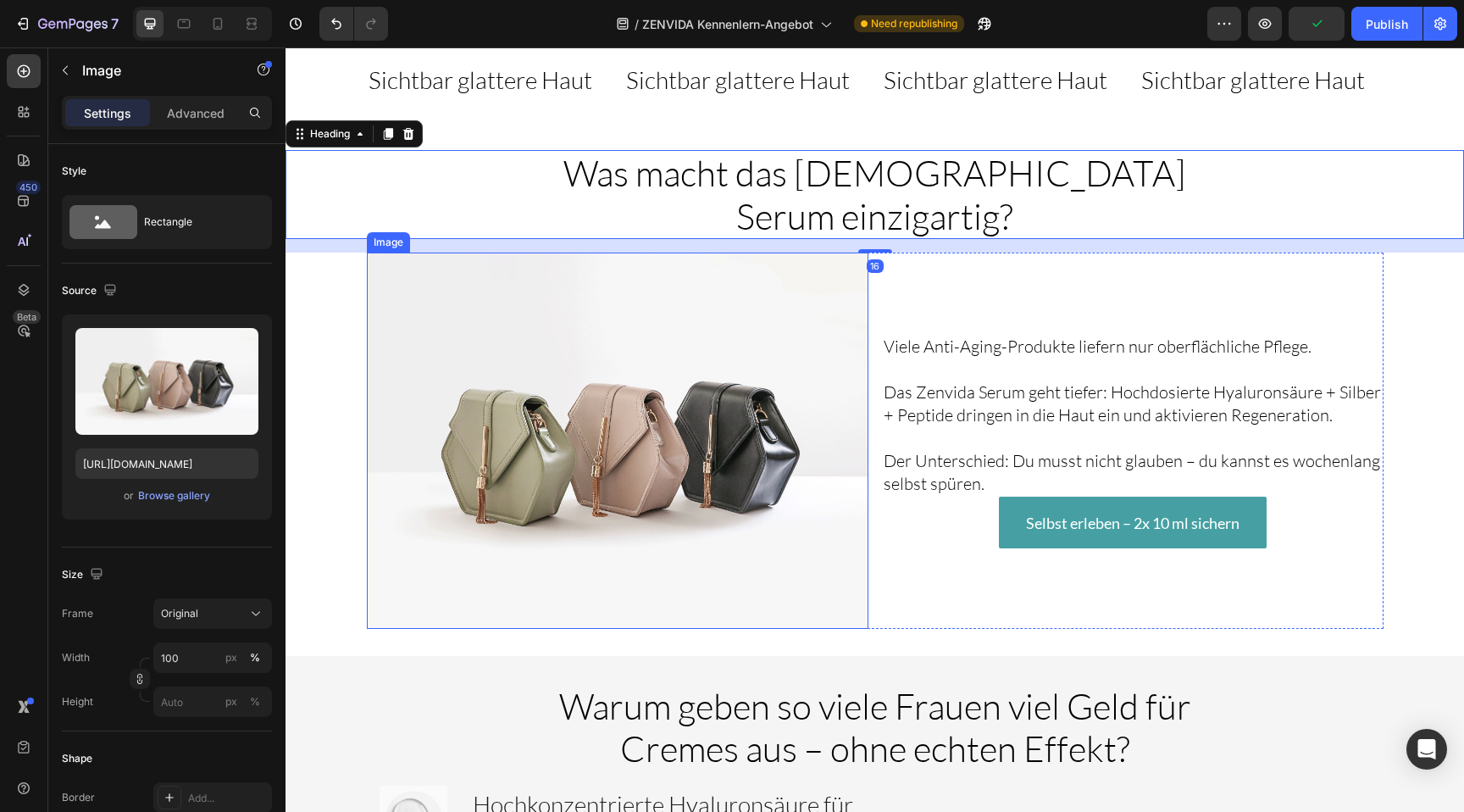
click at [772, 453] on img at bounding box center [617, 440] width 502 height 376
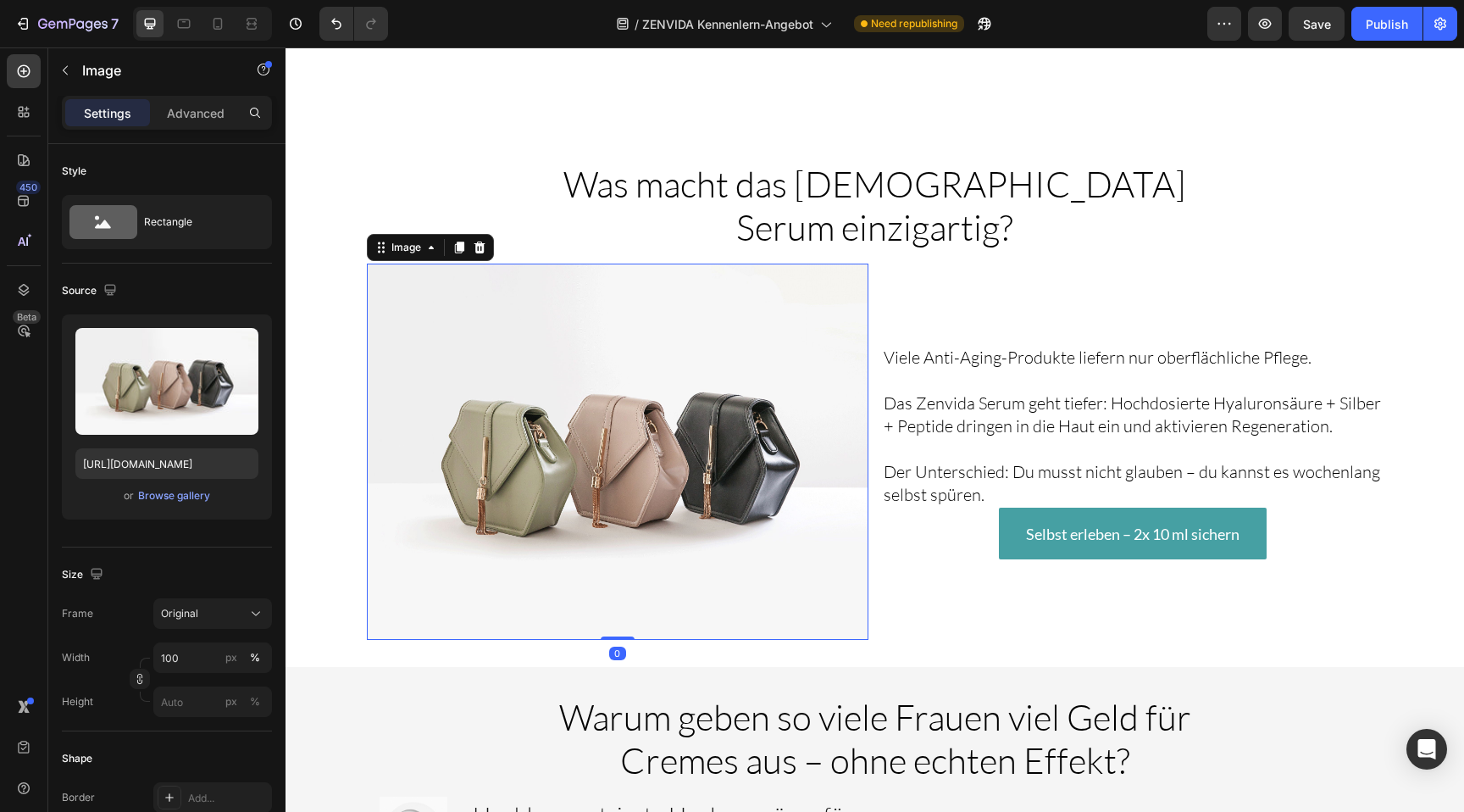
scroll to position [2959, 0]
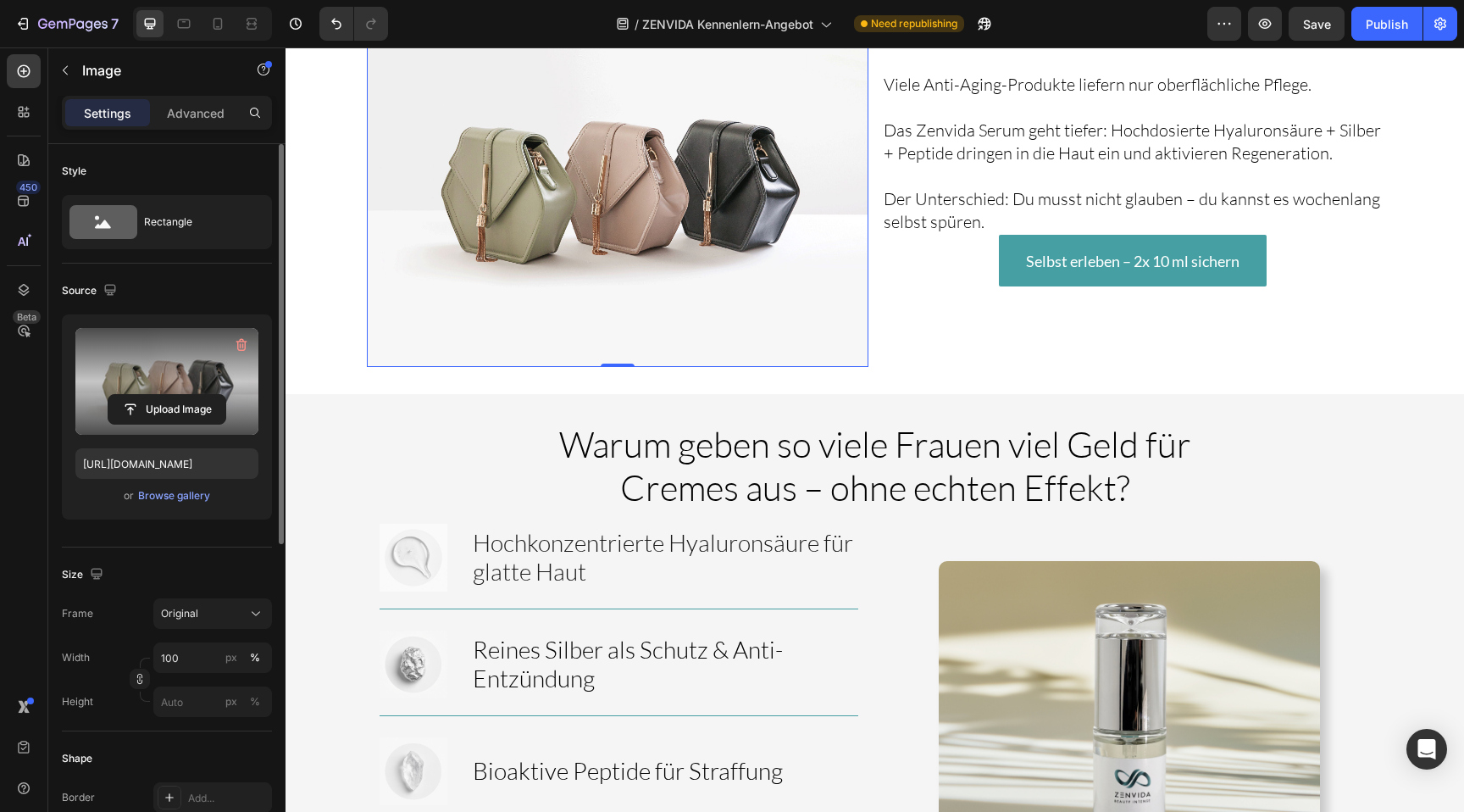
click at [157, 360] on label at bounding box center [167, 381] width 183 height 107
click at [157, 395] on input "file" at bounding box center [167, 409] width 116 height 29
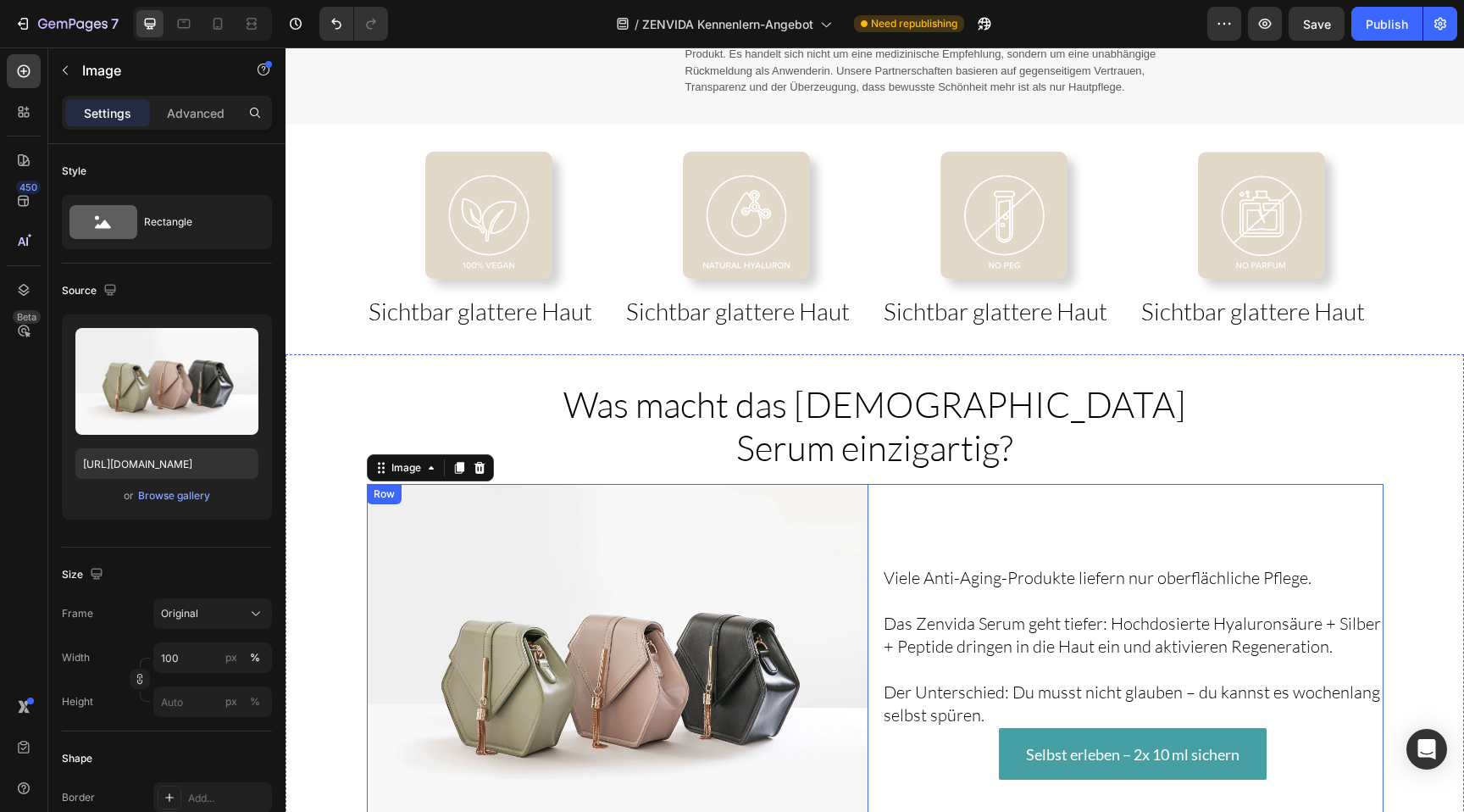
scroll to position [2661, 0]
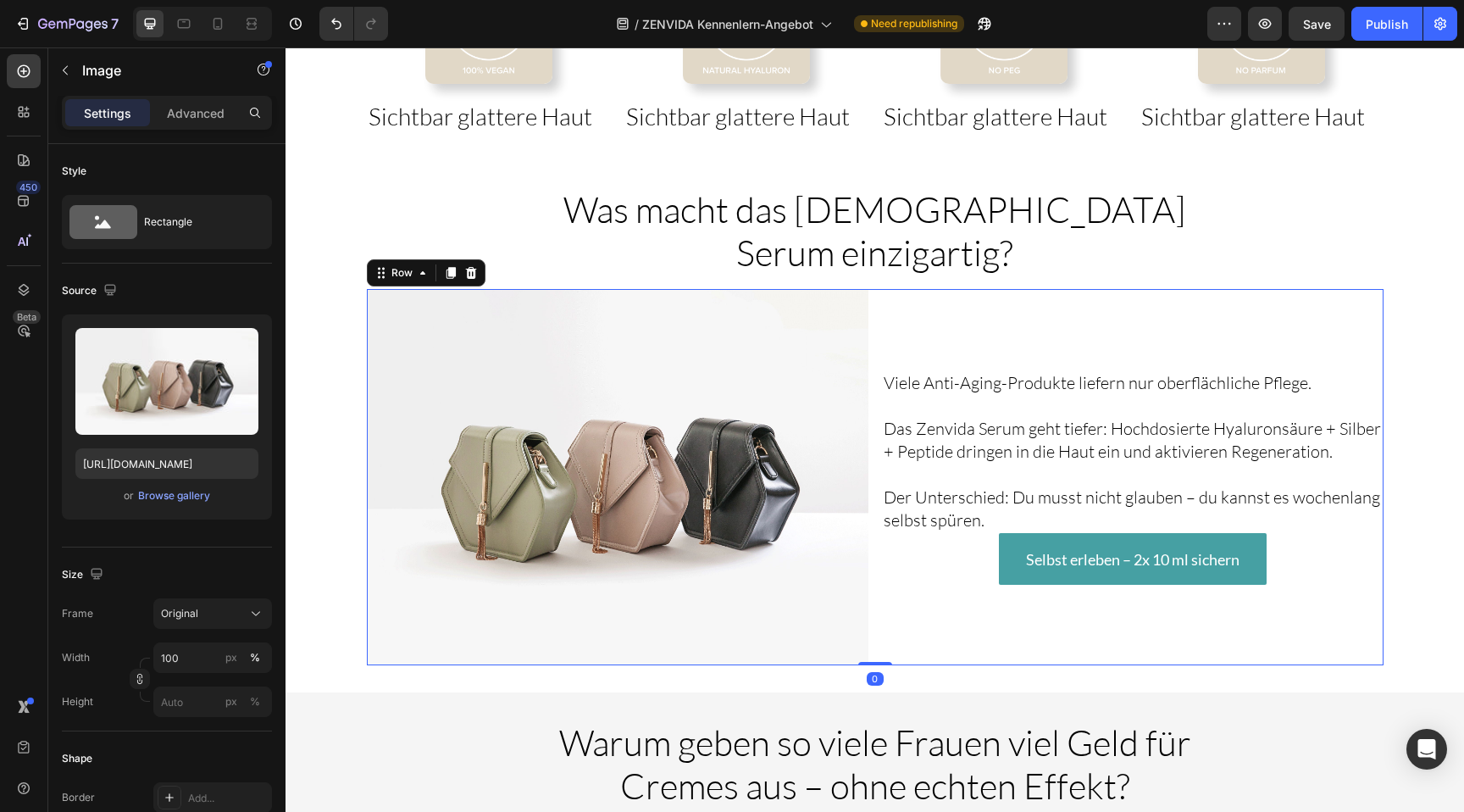
click at [892, 289] on div "Viele Anti-Aging-Produkte liefern nur oberflächliche Pflege. Das Zenvida Serum …" at bounding box center [1132, 476] width 502 height 376
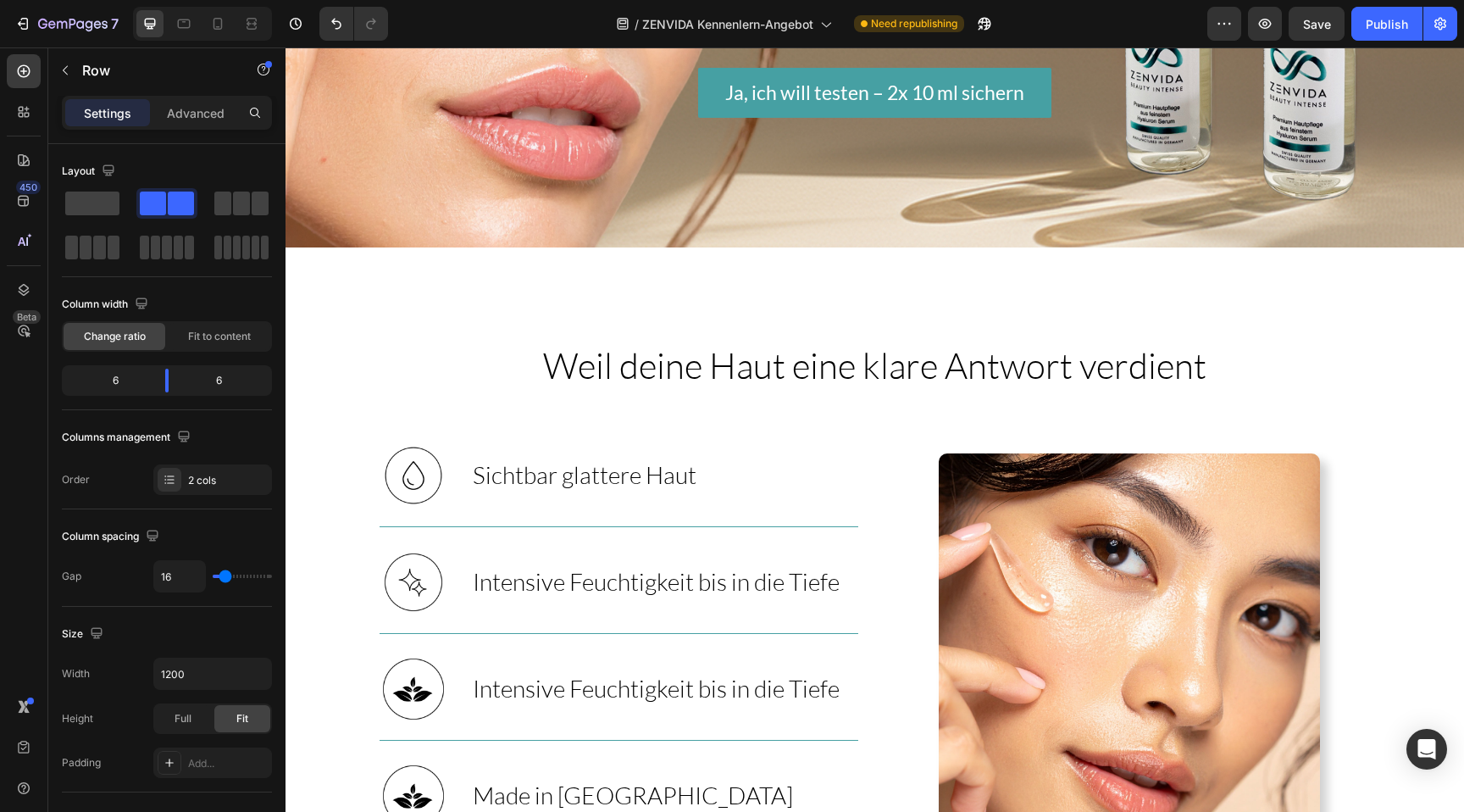
scroll to position [2287, 0]
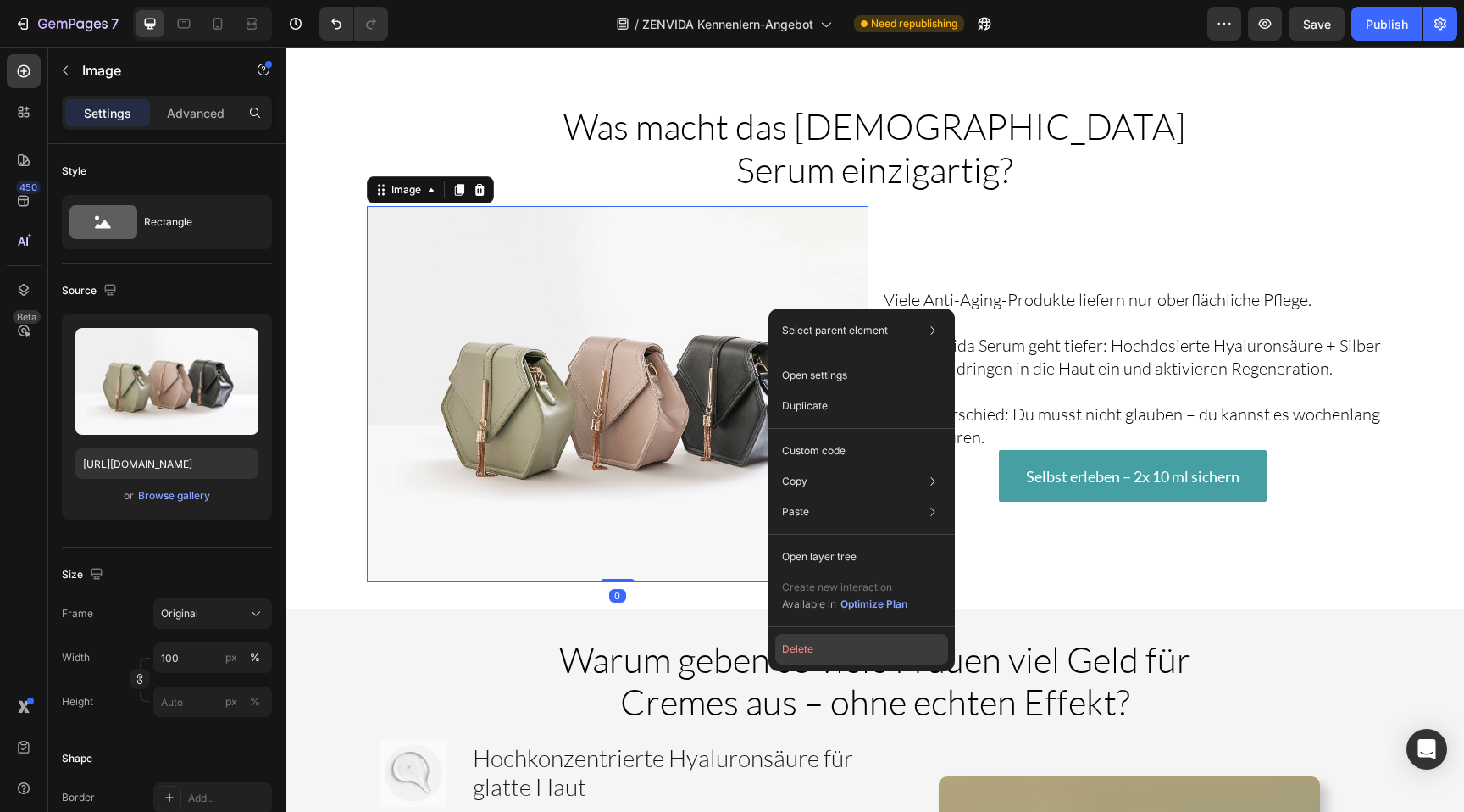
click at [825, 640] on button "Delete" at bounding box center [862, 649] width 173 height 30
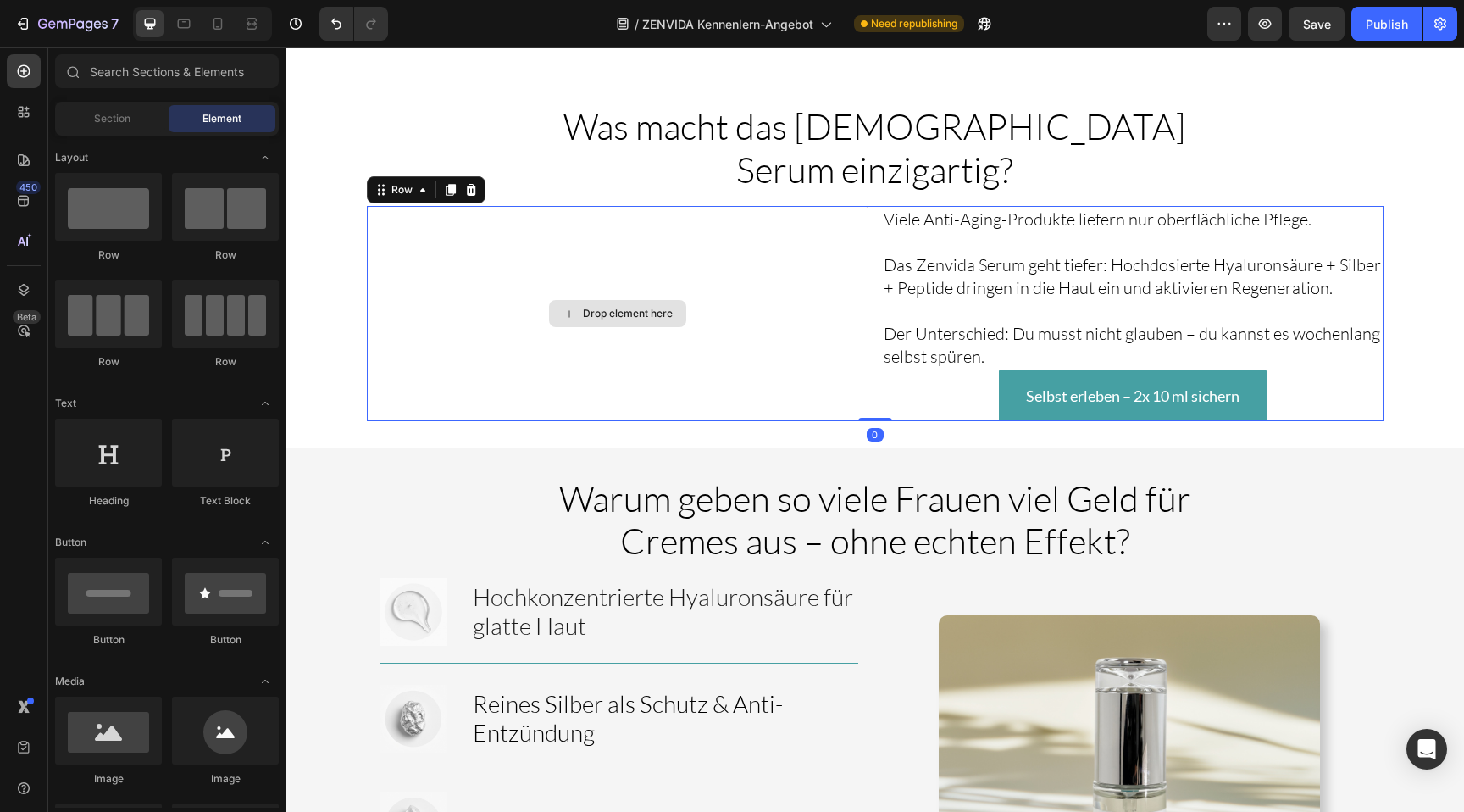
click at [775, 239] on div "Drop element here" at bounding box center [617, 314] width 502 height 216
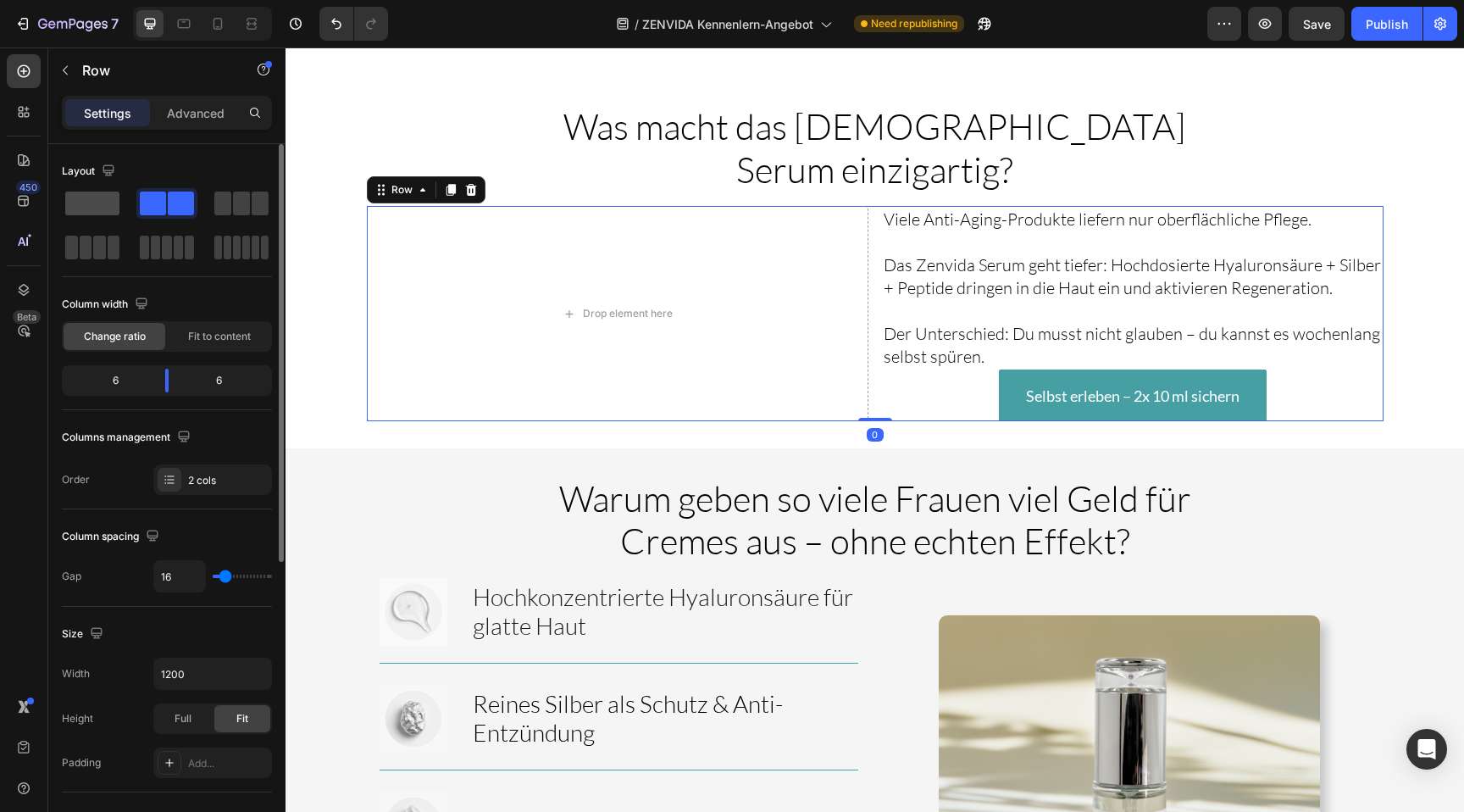
click at [103, 203] on span at bounding box center [92, 203] width 54 height 23
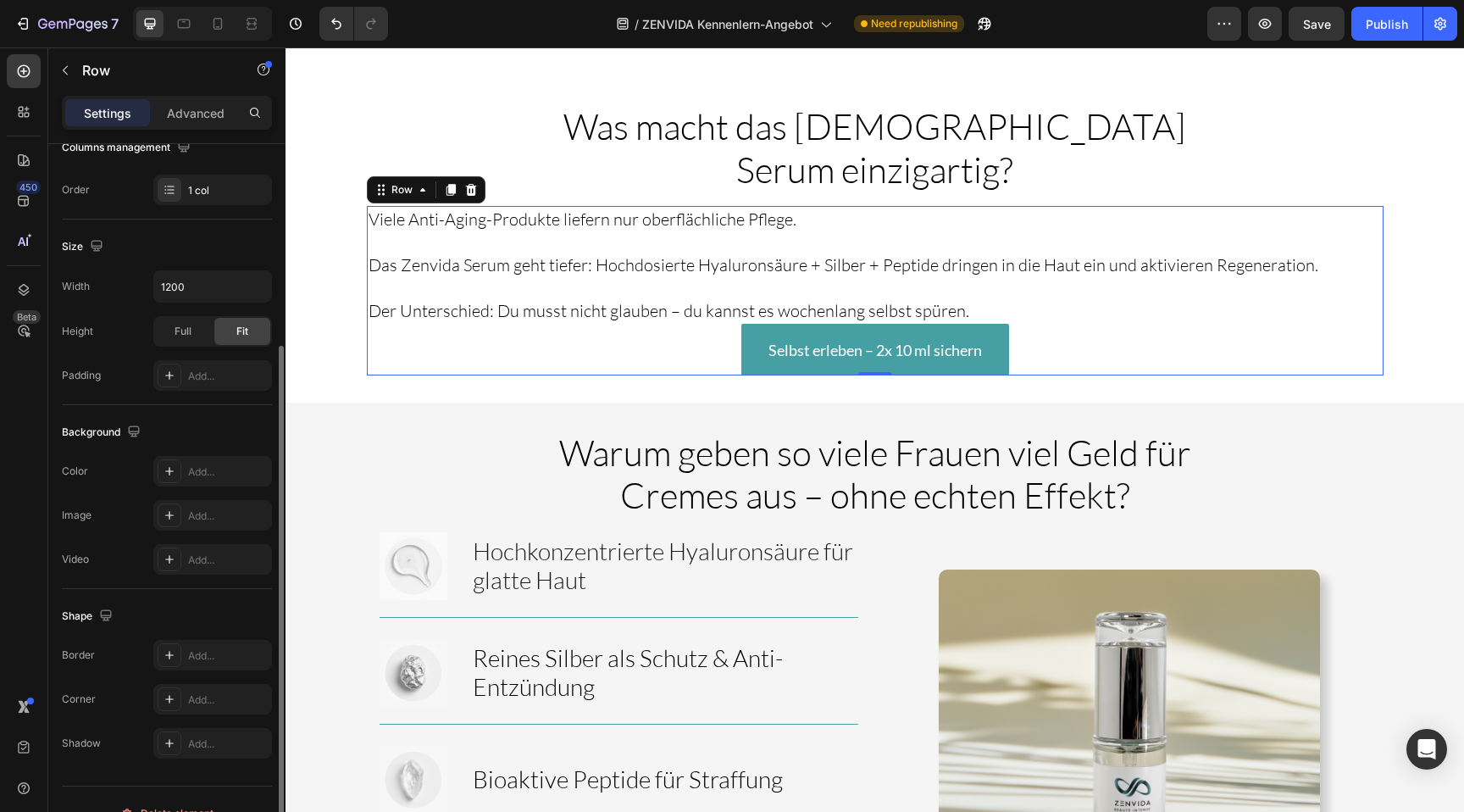
scroll to position [0, 0]
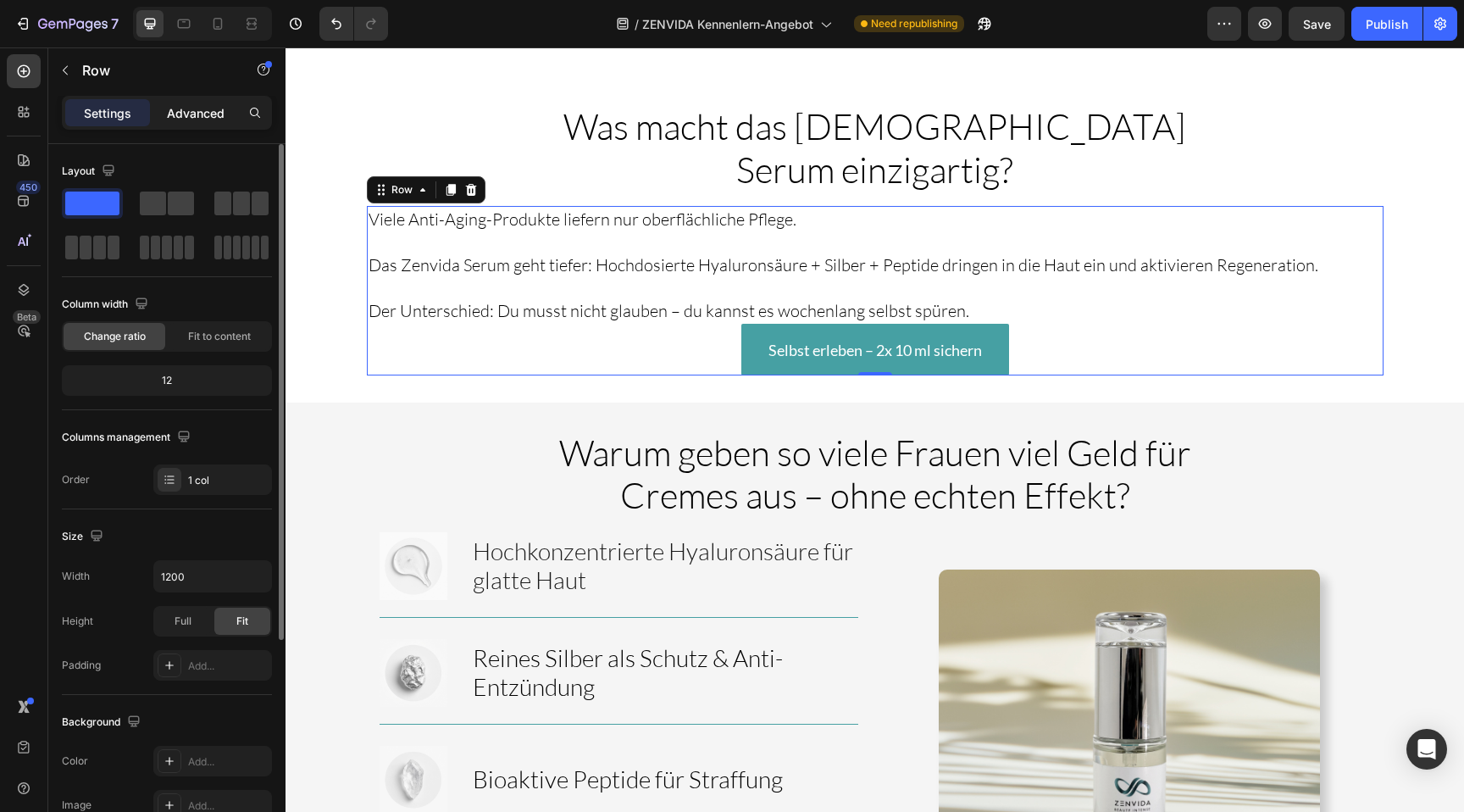
click at [183, 116] on p "Advanced" at bounding box center [196, 113] width 57 height 17
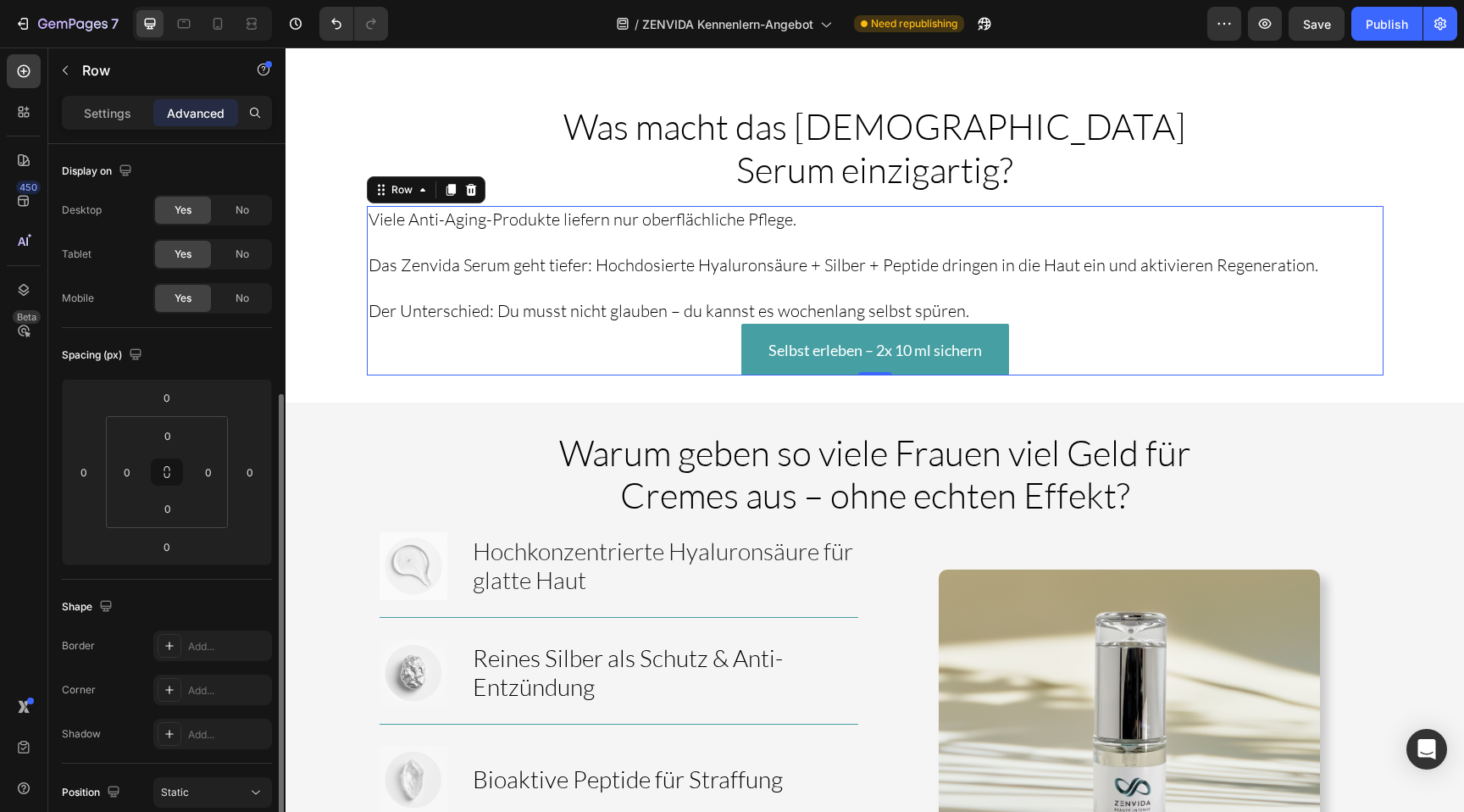
scroll to position [415, 0]
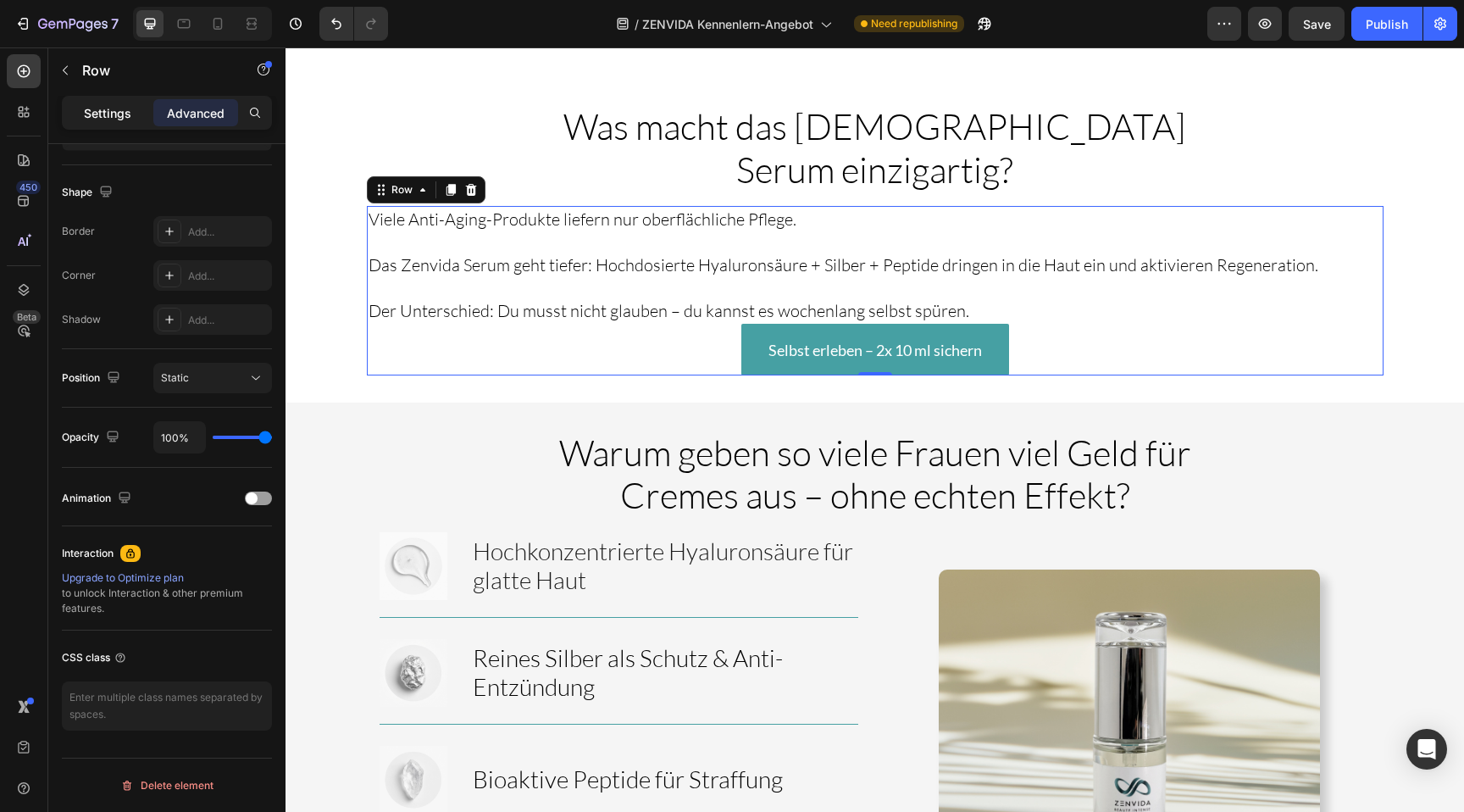
click at [101, 117] on p "Settings" at bounding box center [107, 113] width 48 height 17
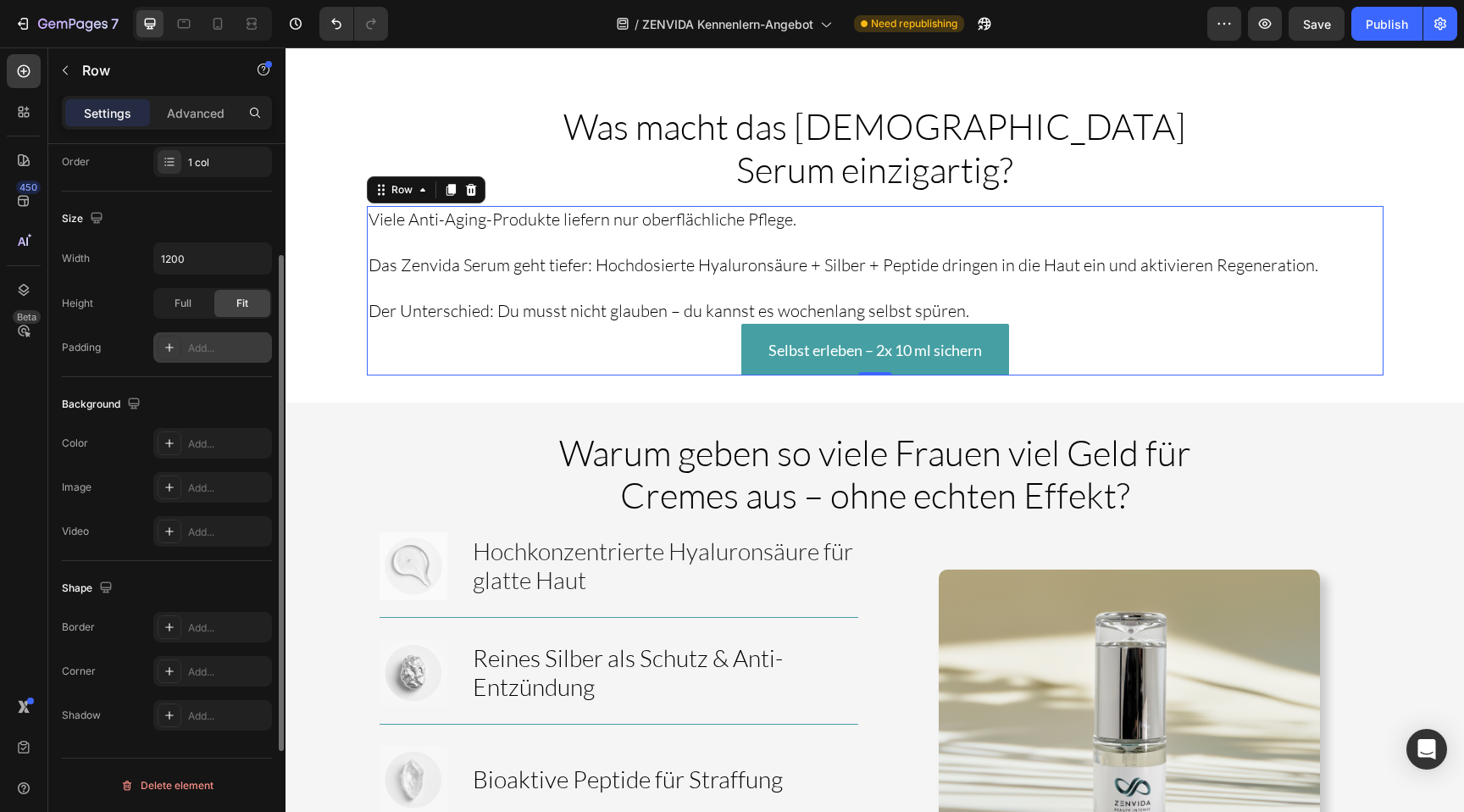
scroll to position [0, 0]
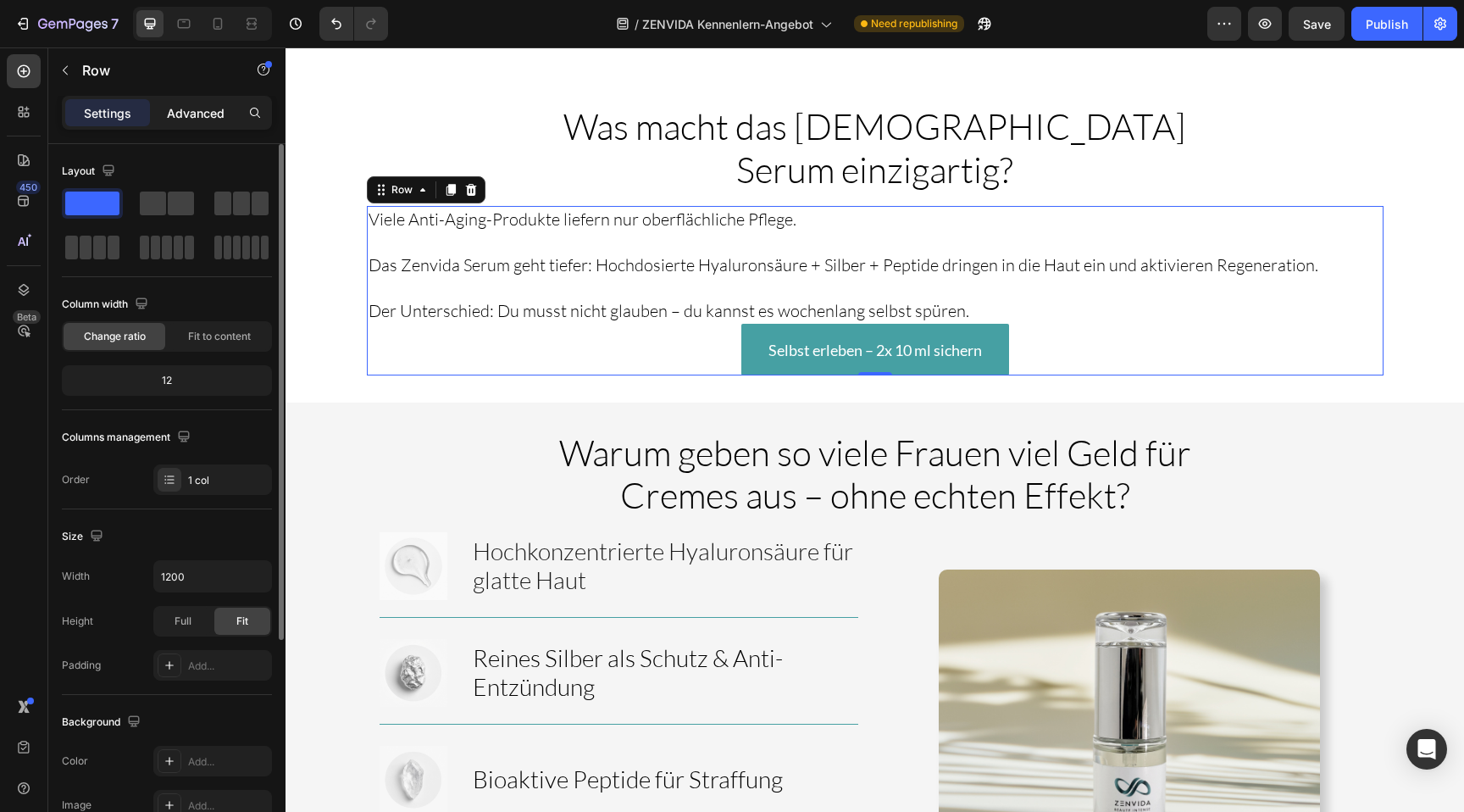
click at [209, 112] on p "Advanced" at bounding box center [196, 113] width 57 height 17
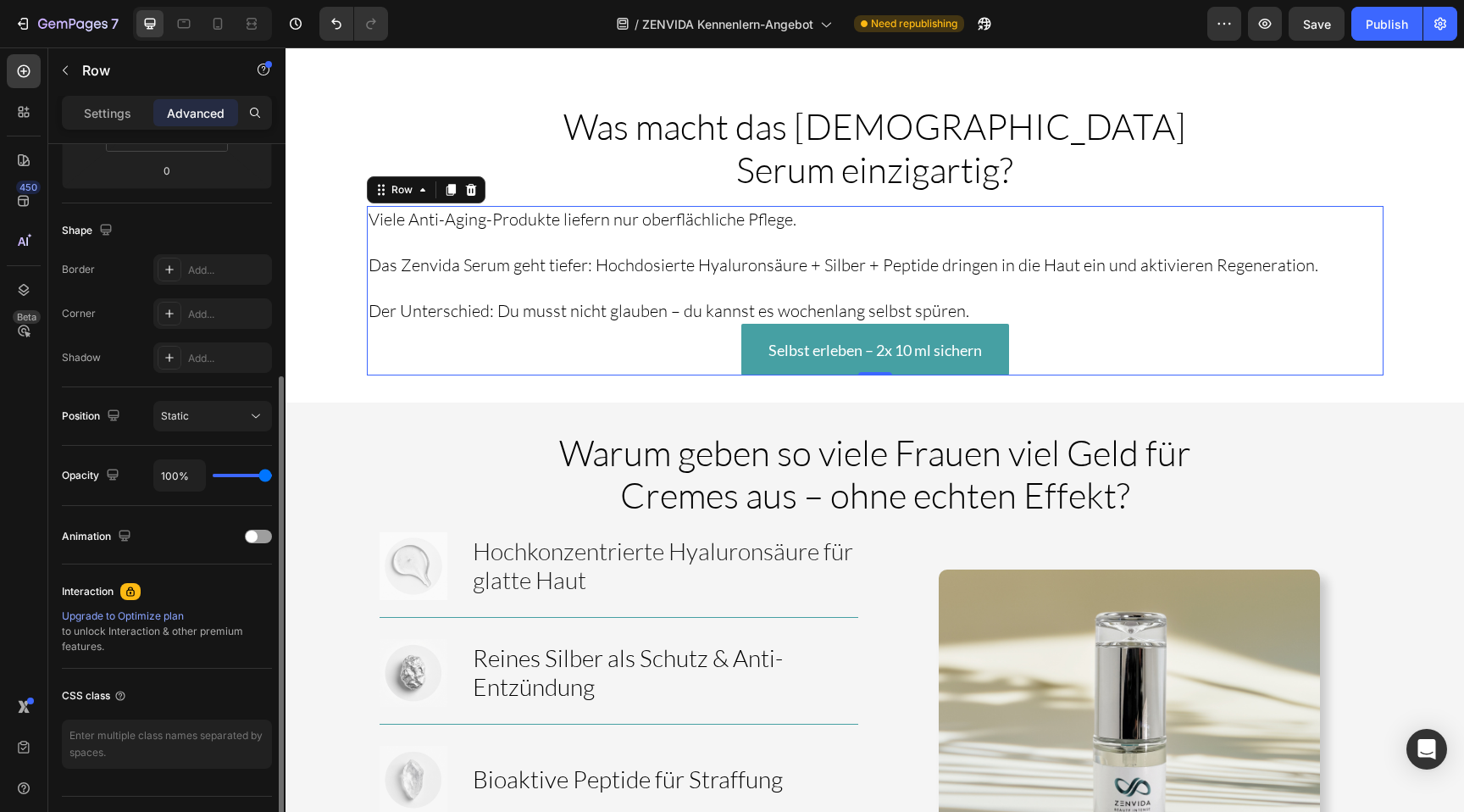
scroll to position [373, 0]
click at [175, 413] on span "Static" at bounding box center [175, 419] width 28 height 13
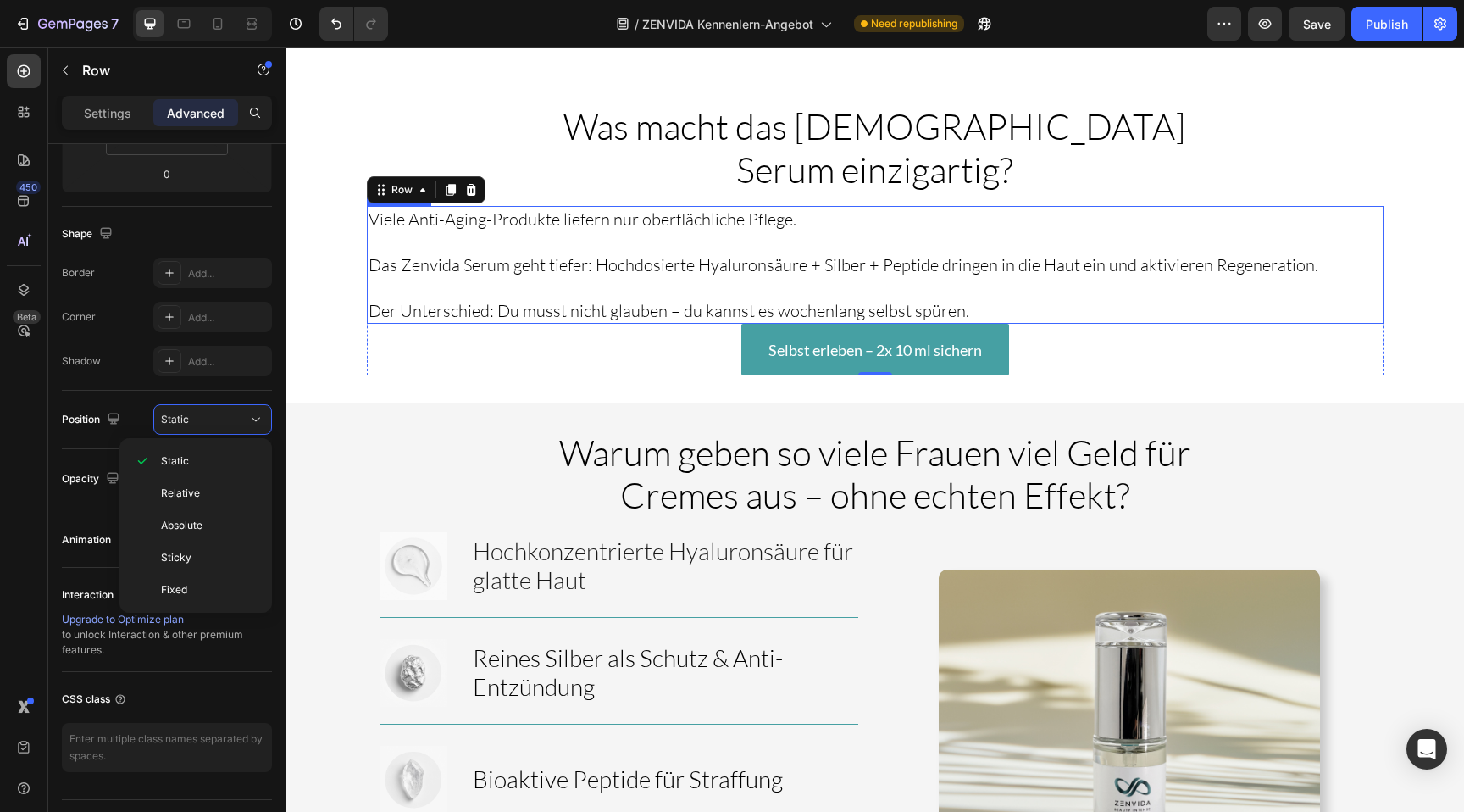
click at [667, 299] on p "Der Unterschied: Du musst nicht glauben – du kannst es wochenlang selbst spüren." at bounding box center [875, 310] width 1013 height 23
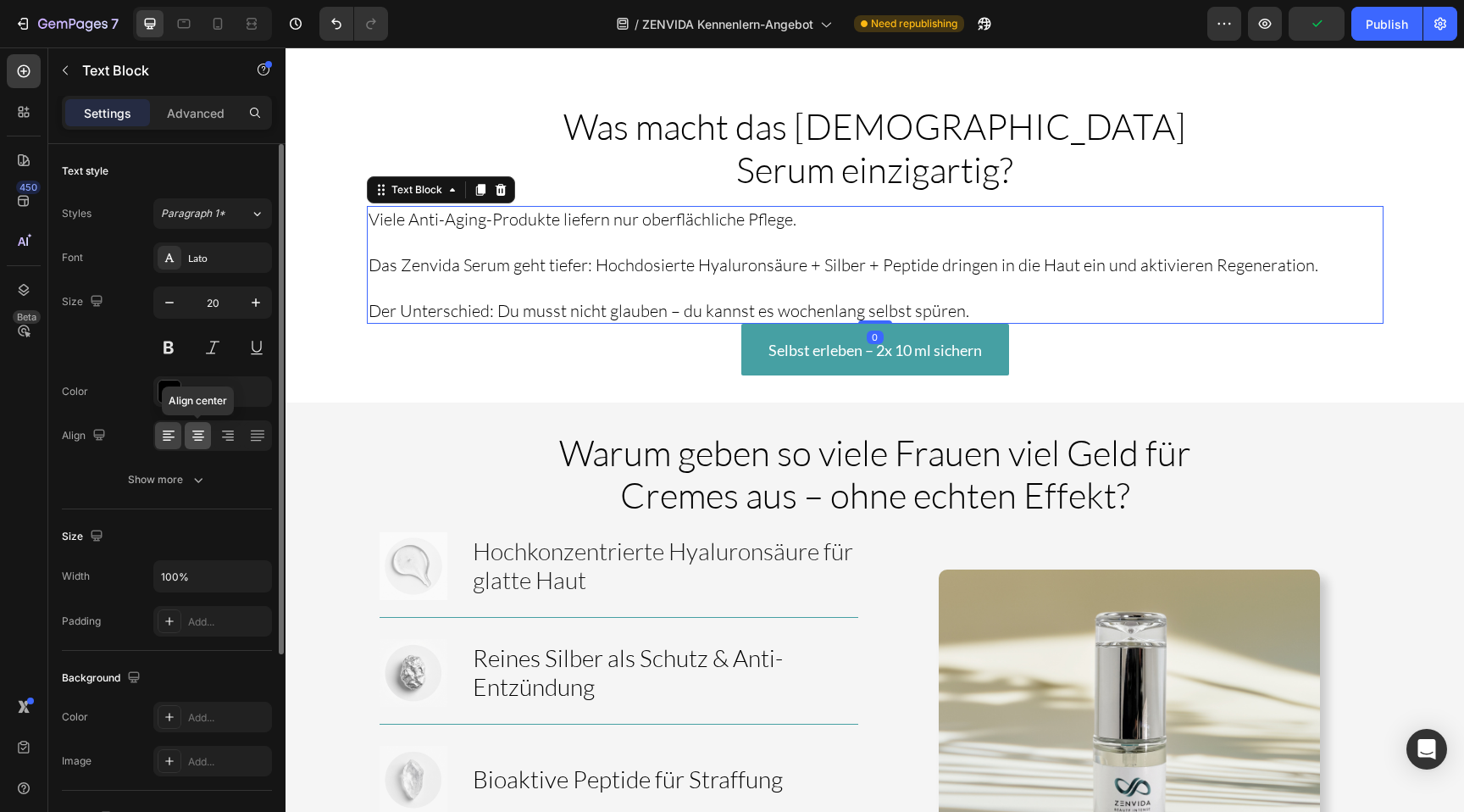
click at [209, 442] on div at bounding box center [197, 435] width 26 height 27
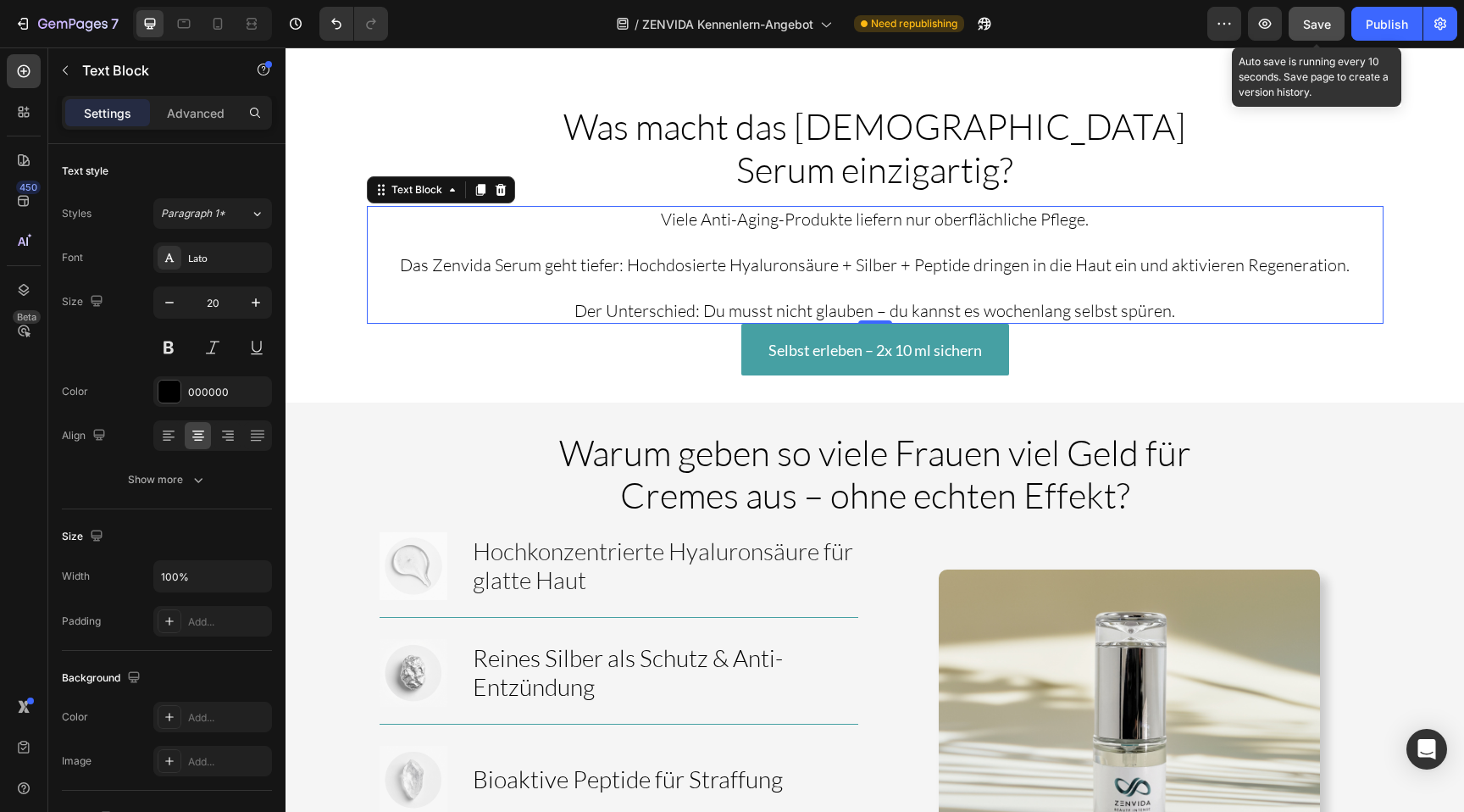
click at [1334, 34] on button "Save" at bounding box center [1316, 23] width 56 height 34
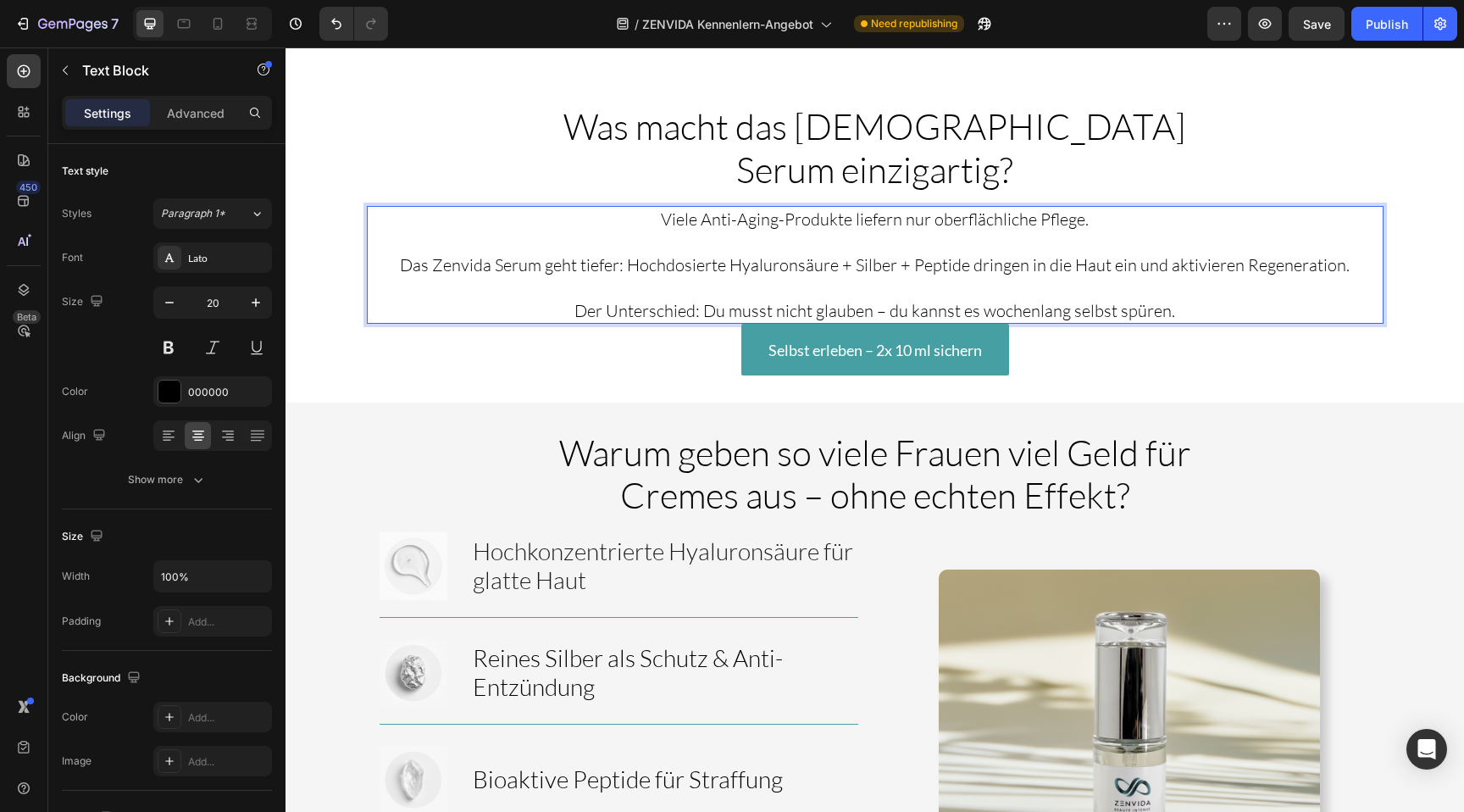
click at [1156, 276] on p "Rich Text Editor. Editing area: main" at bounding box center [875, 288] width 1013 height 23
click at [689, 323] on div "Selbst erleben – 2x 10 ml sichern Button" at bounding box center [875, 349] width 1016 height 51
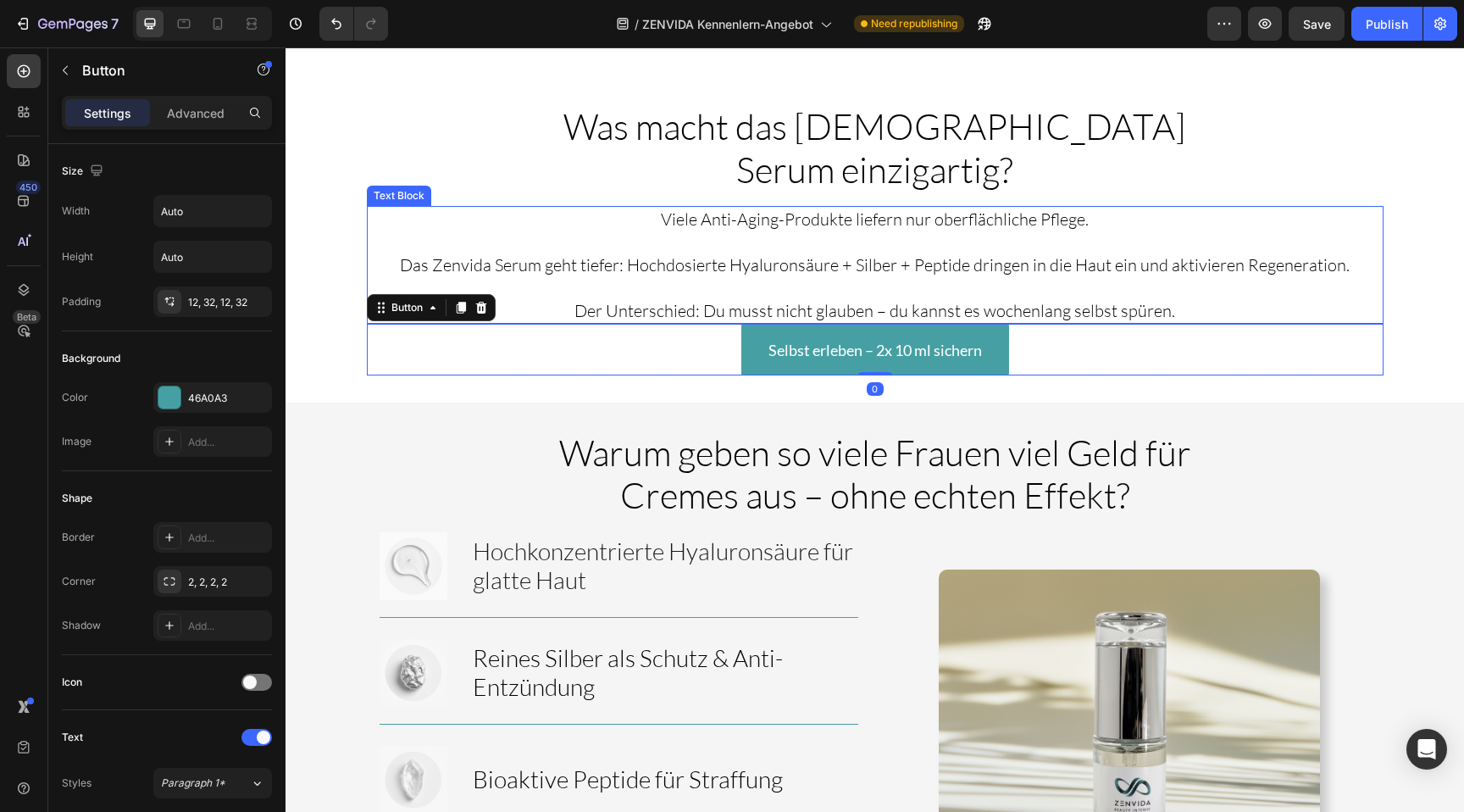
click at [725, 299] on p "Der Unterschied: Du musst nicht glauben – du kannst es wochenlang selbst spüren." at bounding box center [875, 310] width 1013 height 23
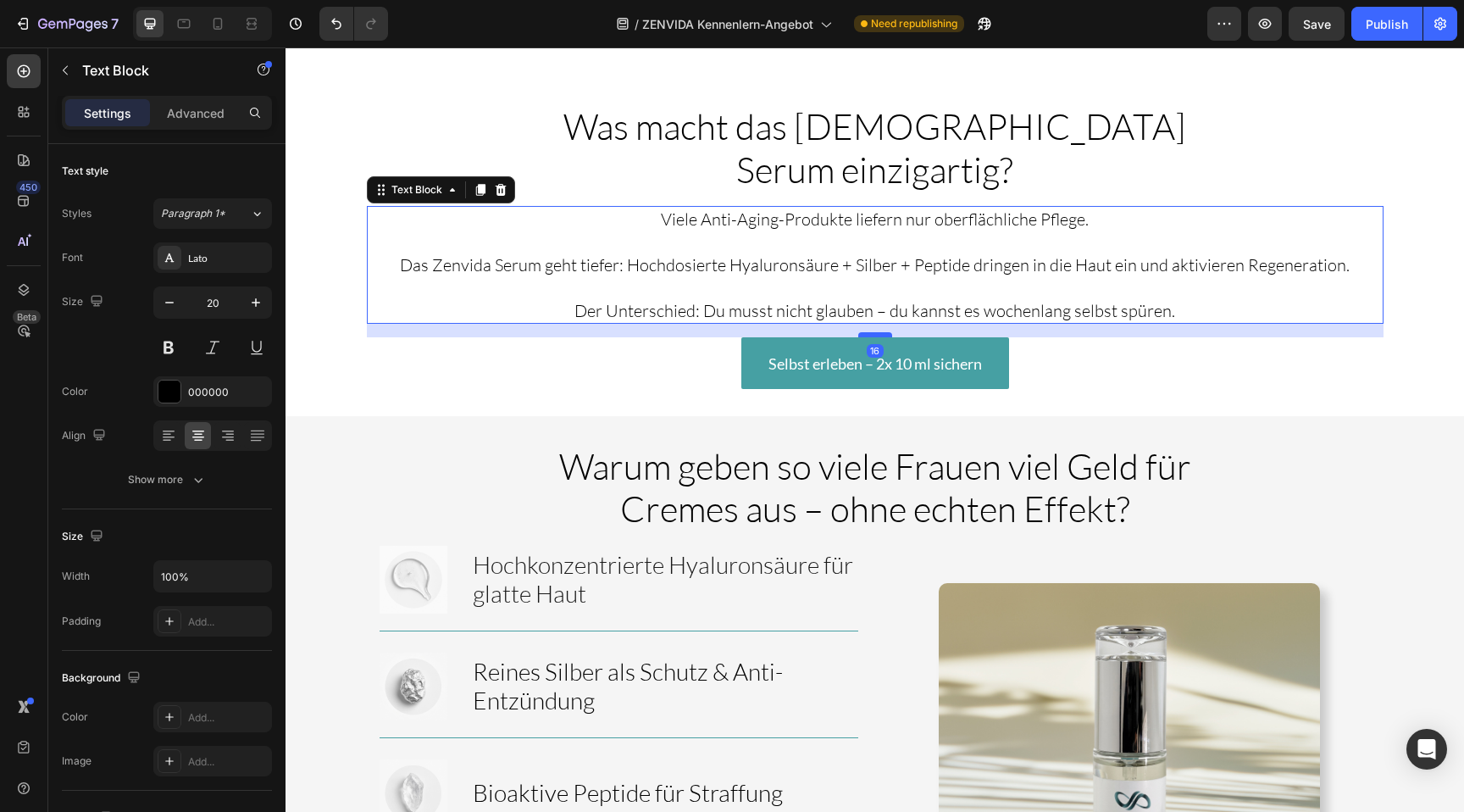
drag, startPoint x: 875, startPoint y: 279, endPoint x: 876, endPoint y: 292, distance: 13.0
click at [876, 332] on div at bounding box center [875, 335] width 34 height 5
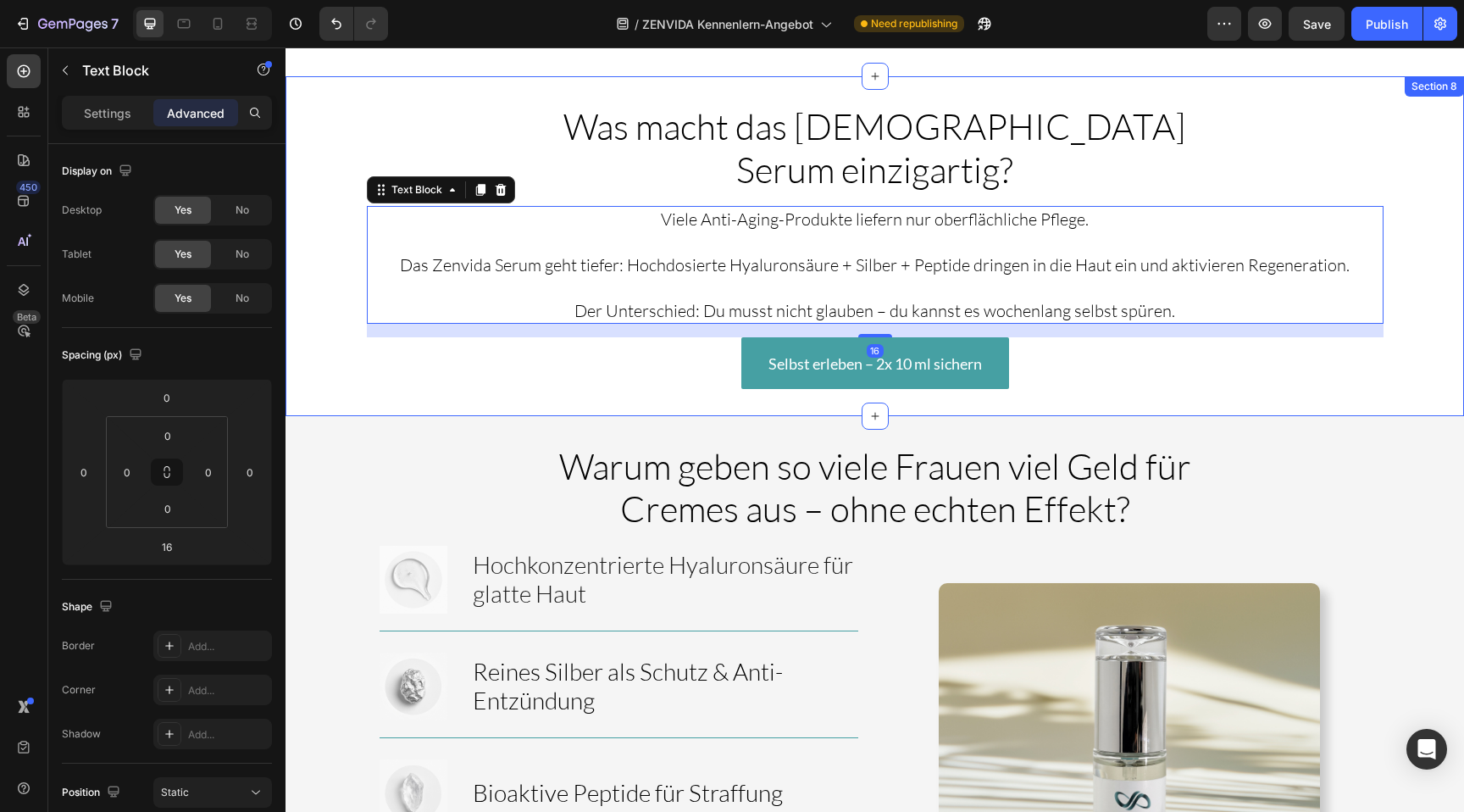
click at [1220, 348] on div "Was macht das Zenvida Serum einzigartig? Heading Viele Anti-Aging-Produkte lief…" at bounding box center [874, 246] width 1178 height 340
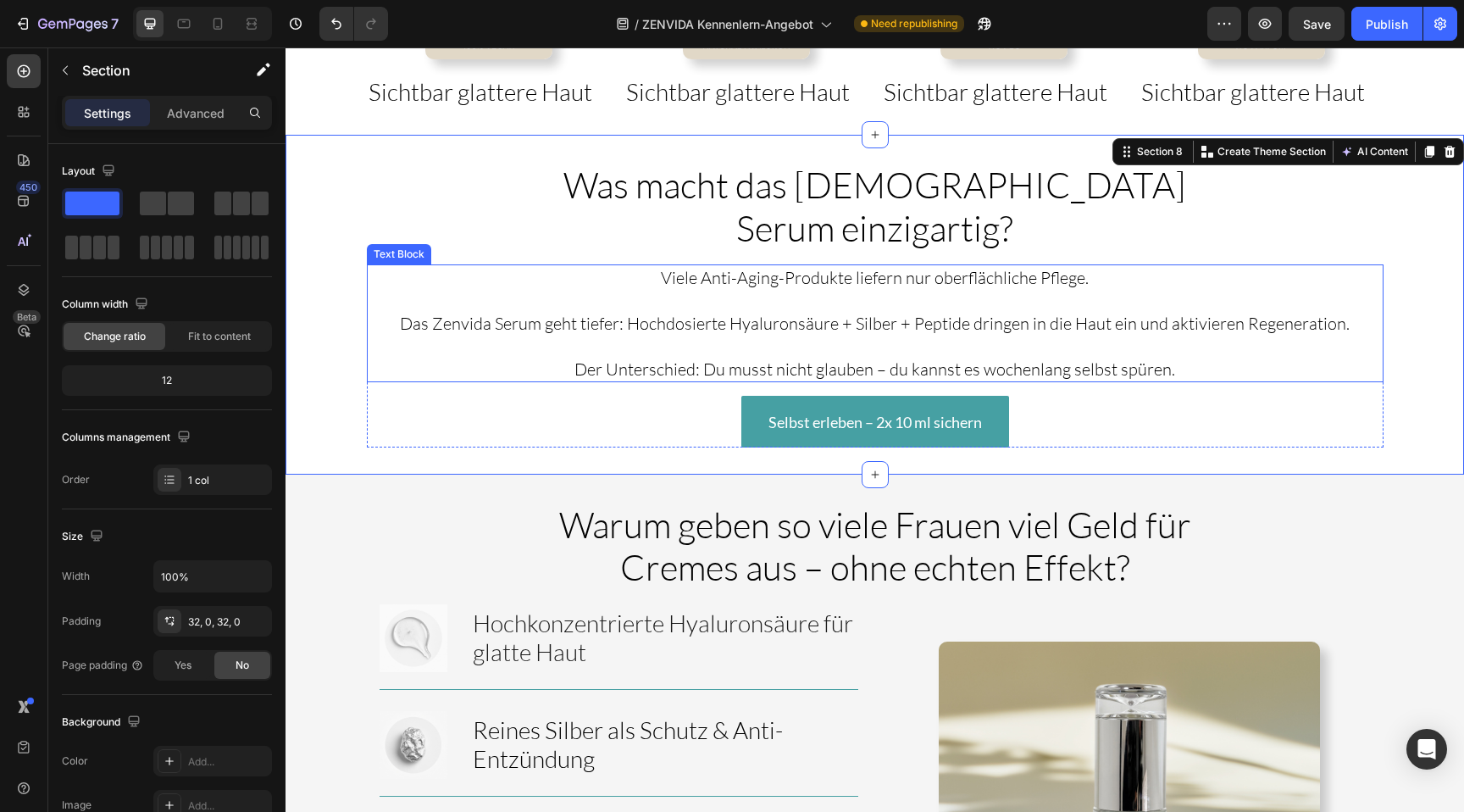
scroll to position [2228, 0]
click at [1098, 290] on p "Rich Text Editor. Editing area: main" at bounding box center [875, 301] width 1013 height 23
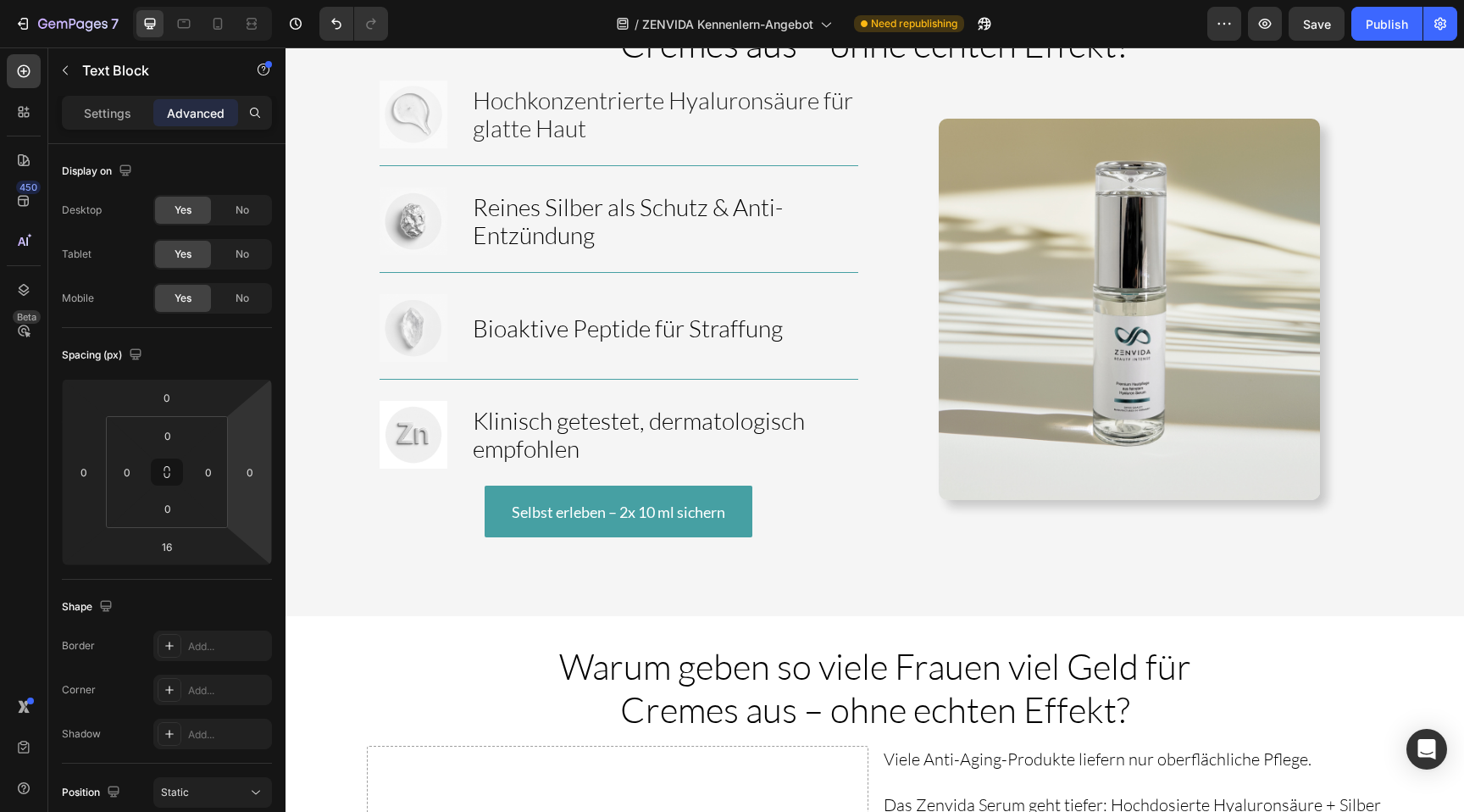
scroll to position [2948, 0]
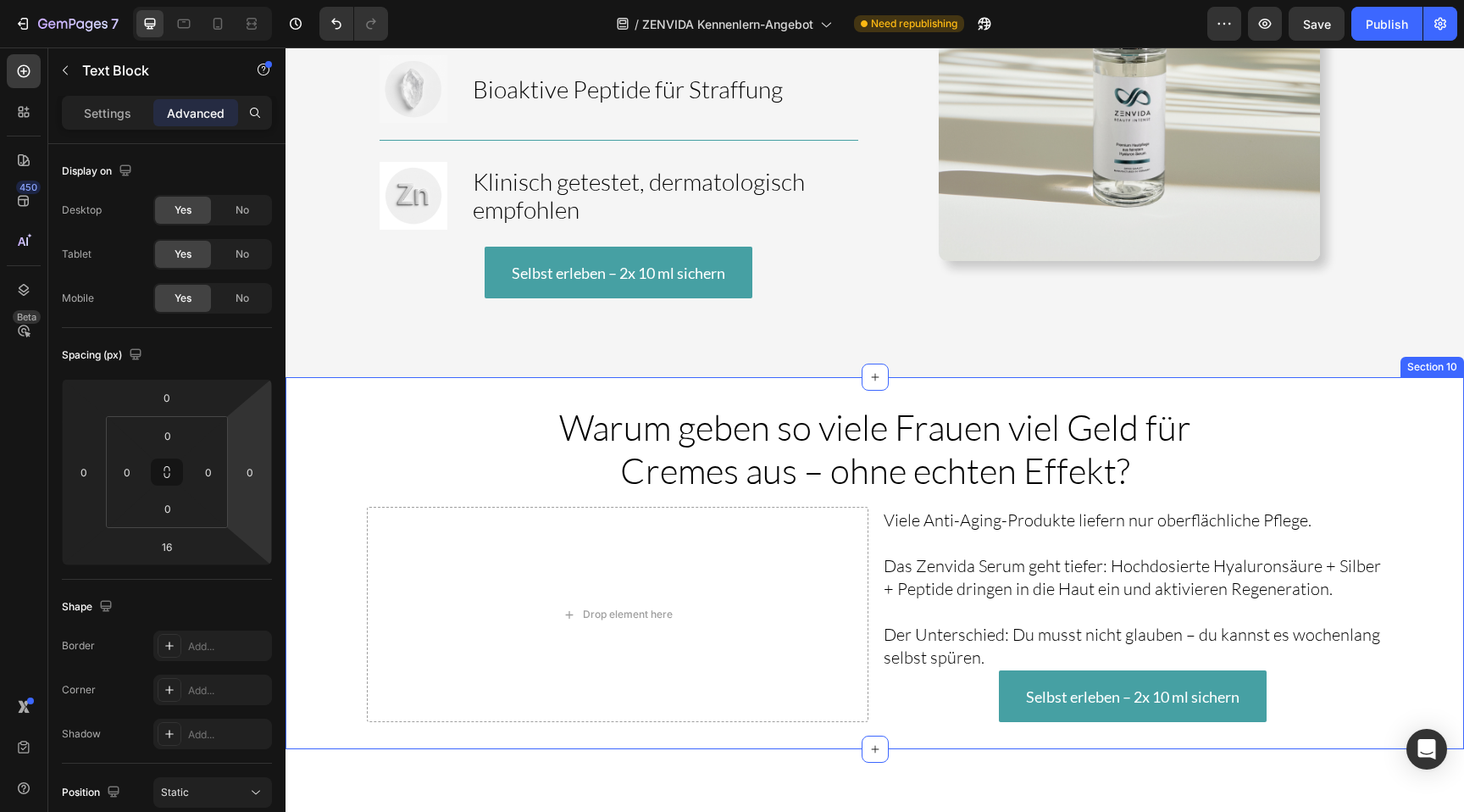
click at [1164, 399] on div "Warum geben so viele Frauen viel Geld für Cremes aus – ohne echten Effekt? Head…" at bounding box center [874, 563] width 1178 height 372
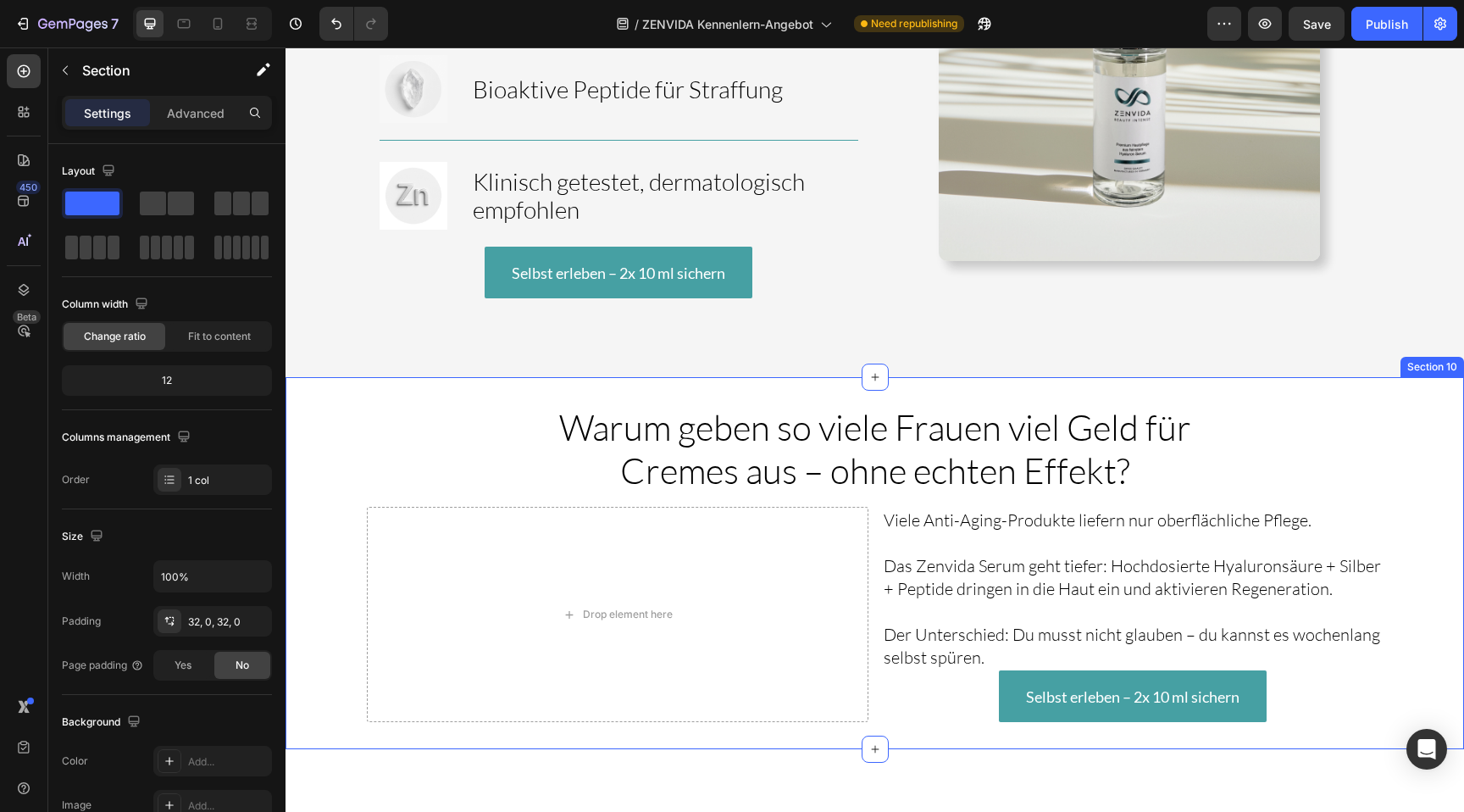
click at [1164, 399] on div "Warum geben so viele Frauen viel Geld für Cremes aus – ohne echten Effekt? Head…" at bounding box center [874, 563] width 1178 height 372
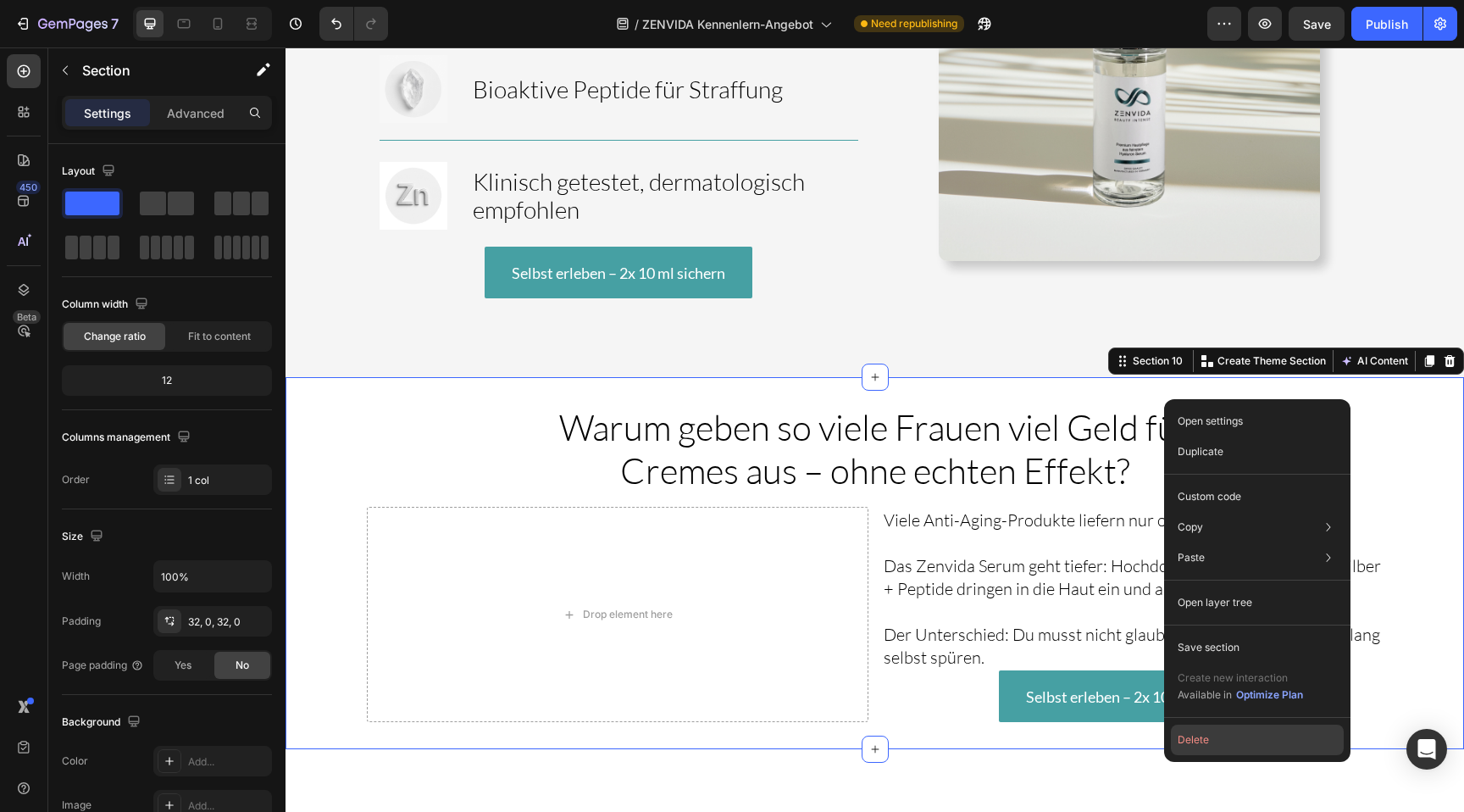
click at [1216, 742] on button "Delete" at bounding box center [1257, 739] width 173 height 30
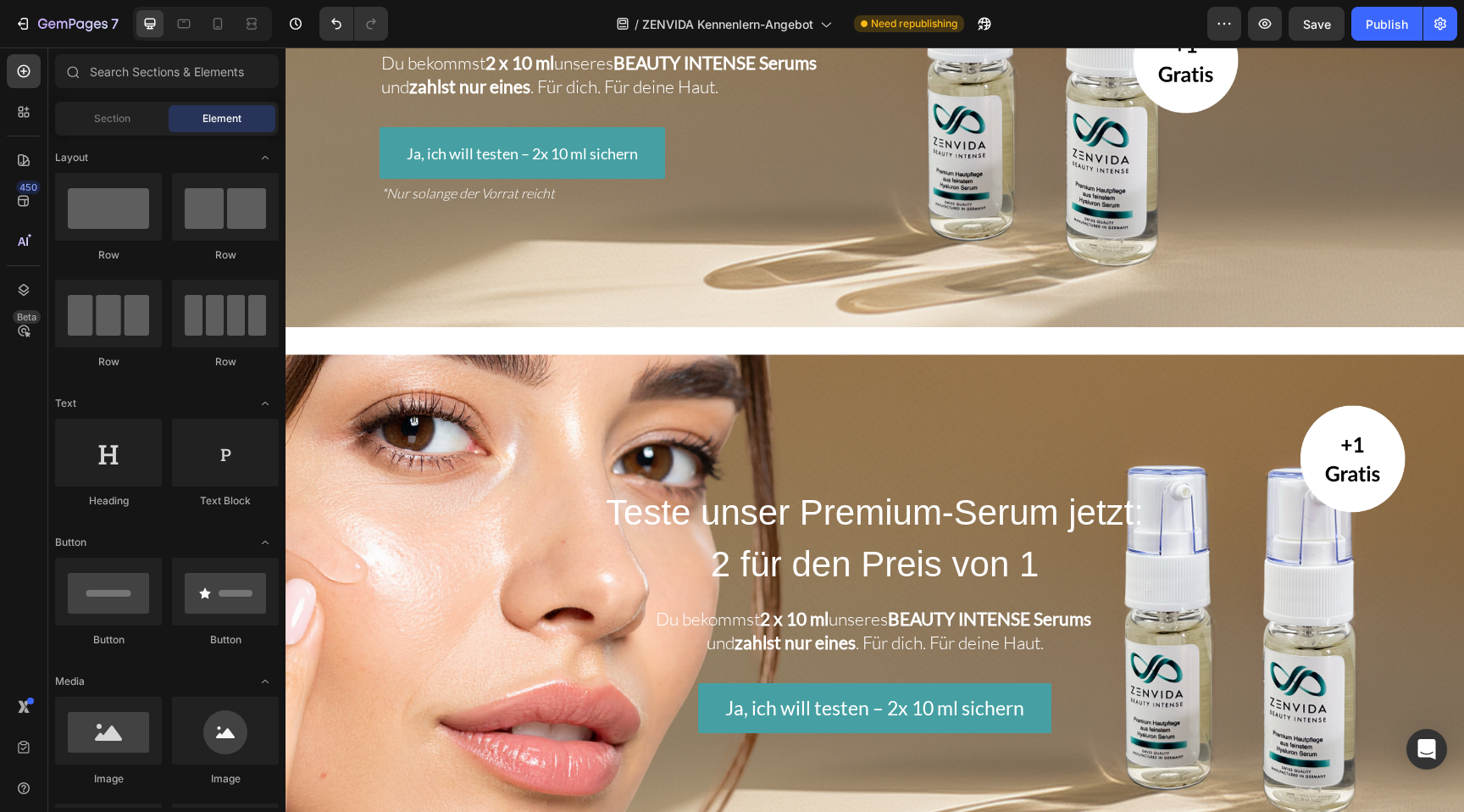
scroll to position [345, 0]
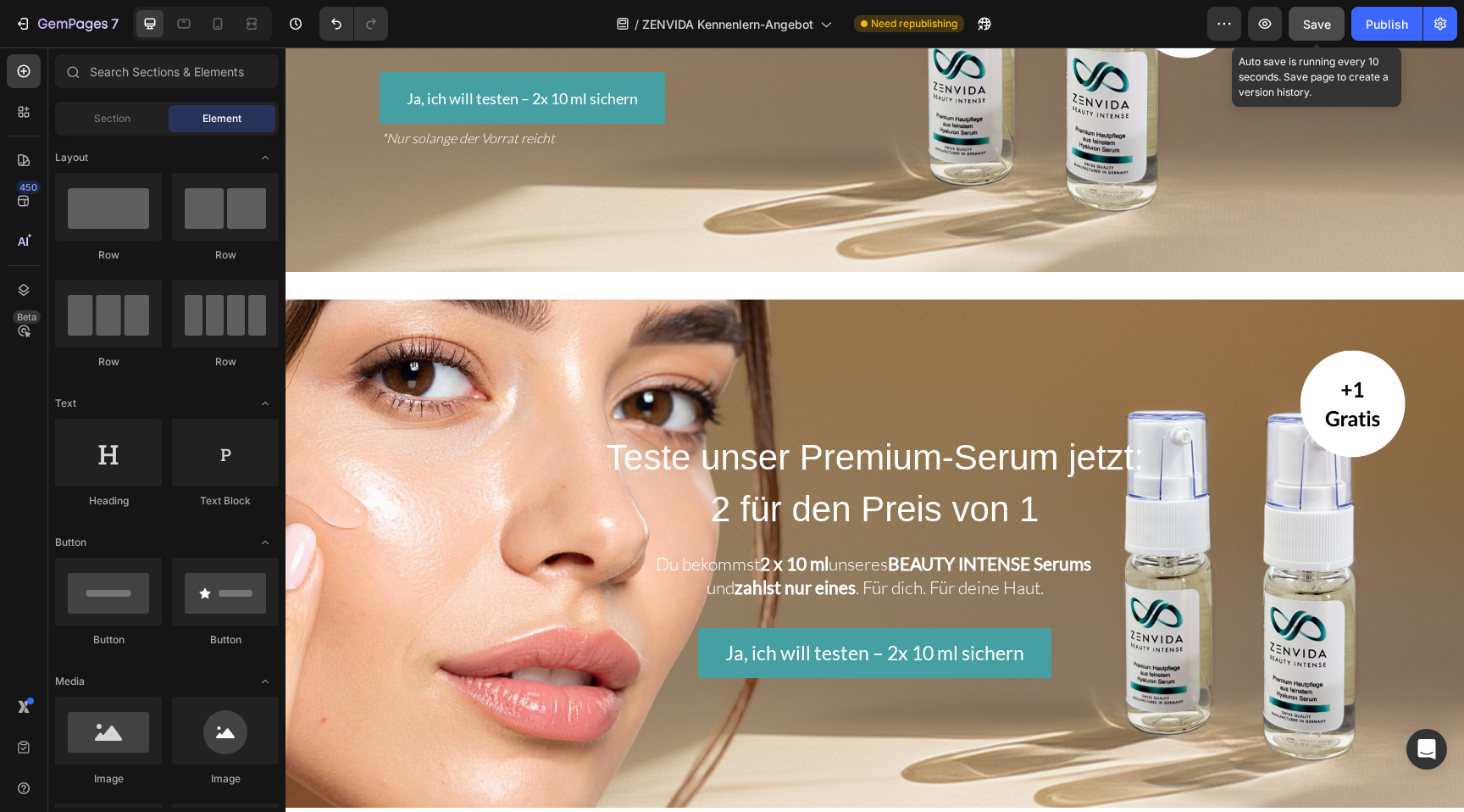
click at [1336, 15] on button "Save" at bounding box center [1316, 23] width 56 height 34
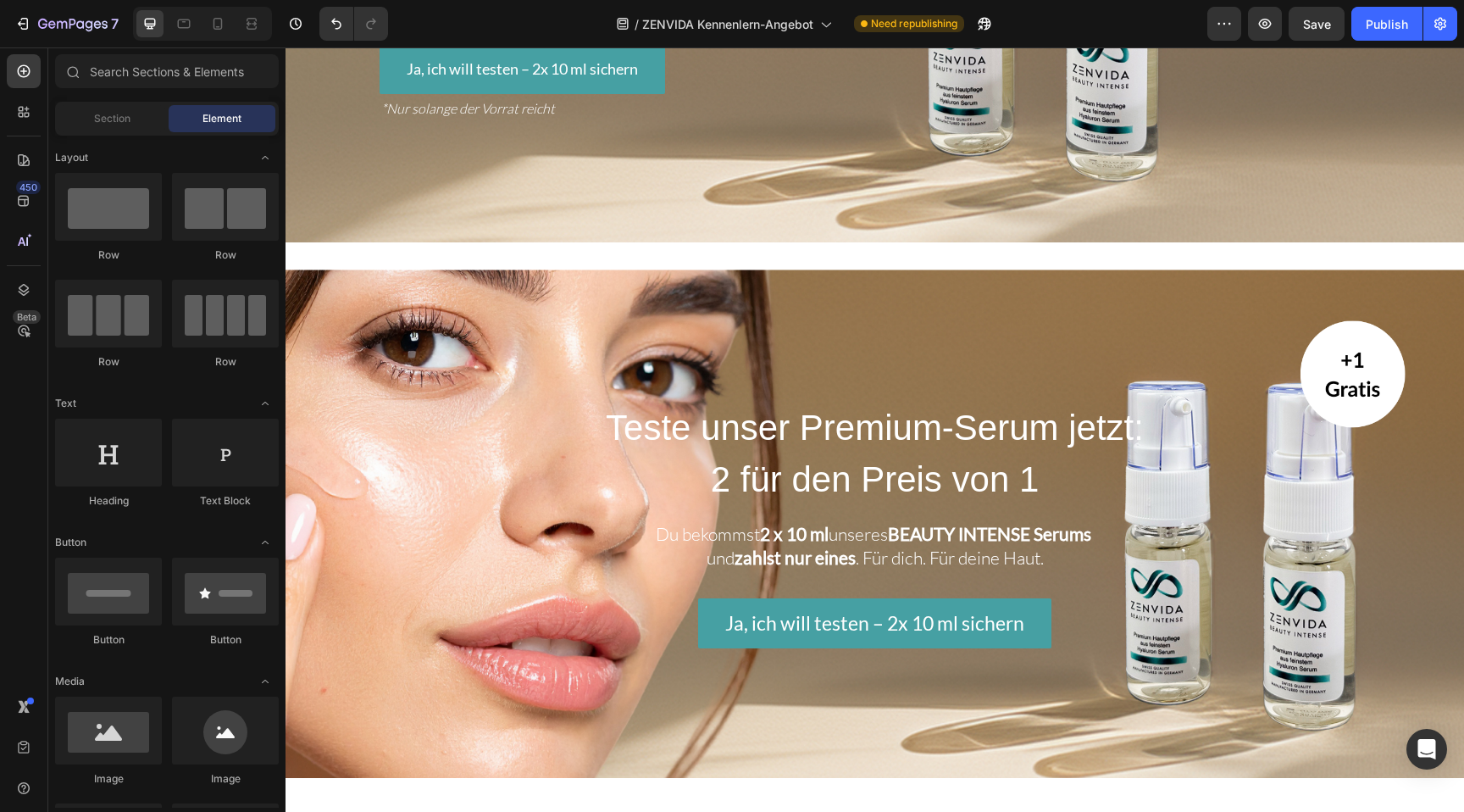
scroll to position [0, 0]
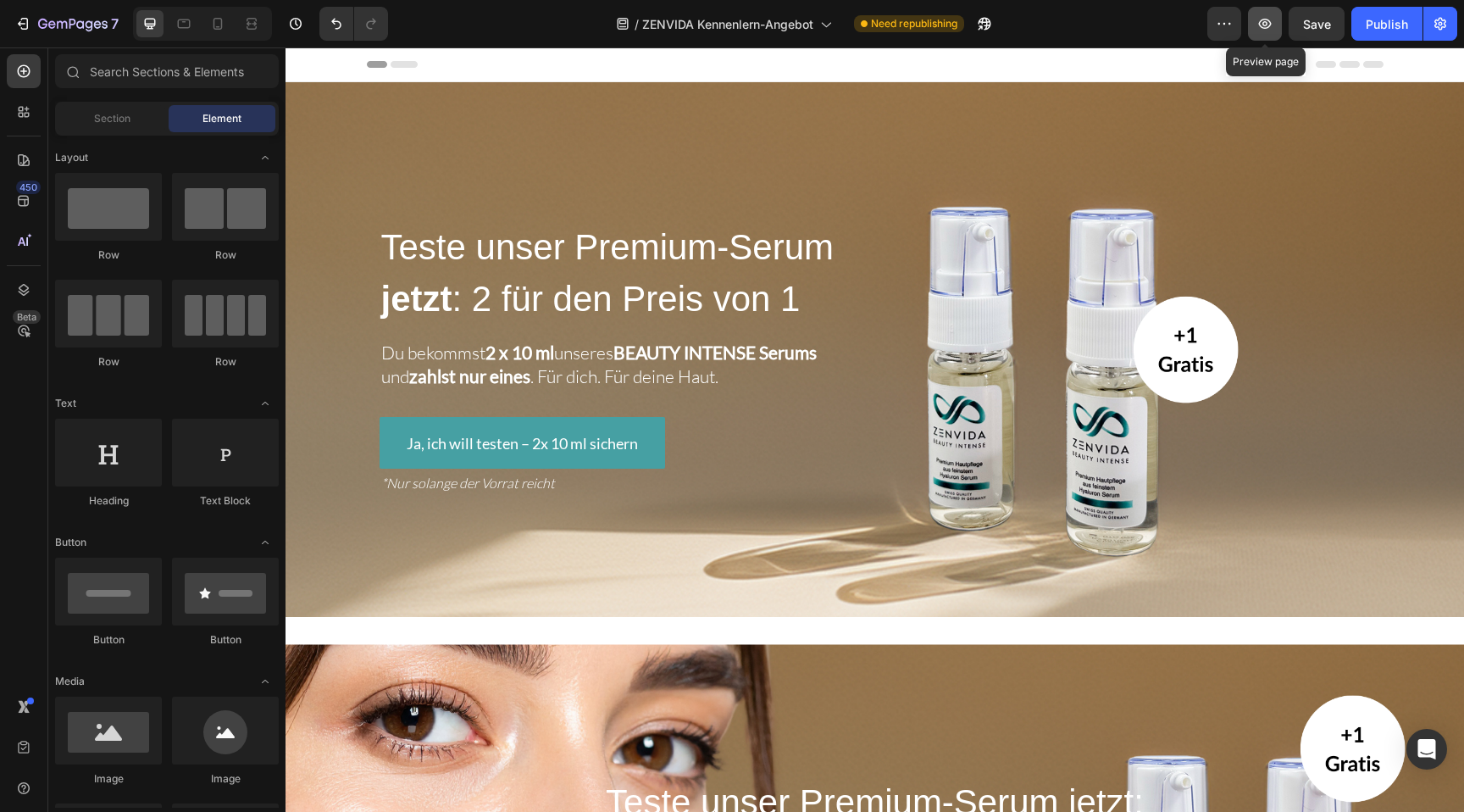
click at [1266, 24] on icon "button" at bounding box center [1264, 23] width 17 height 17
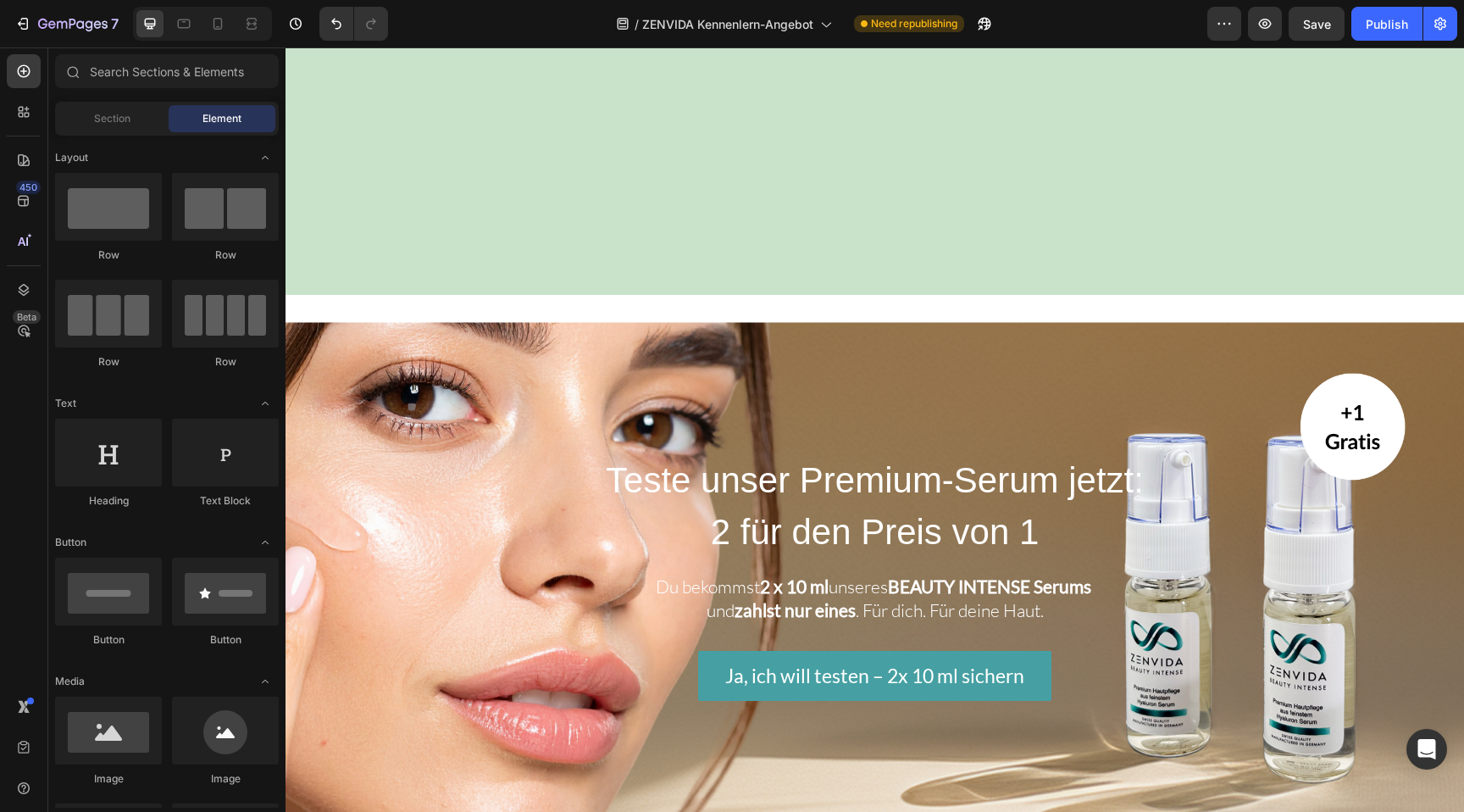
scroll to position [210, 0]
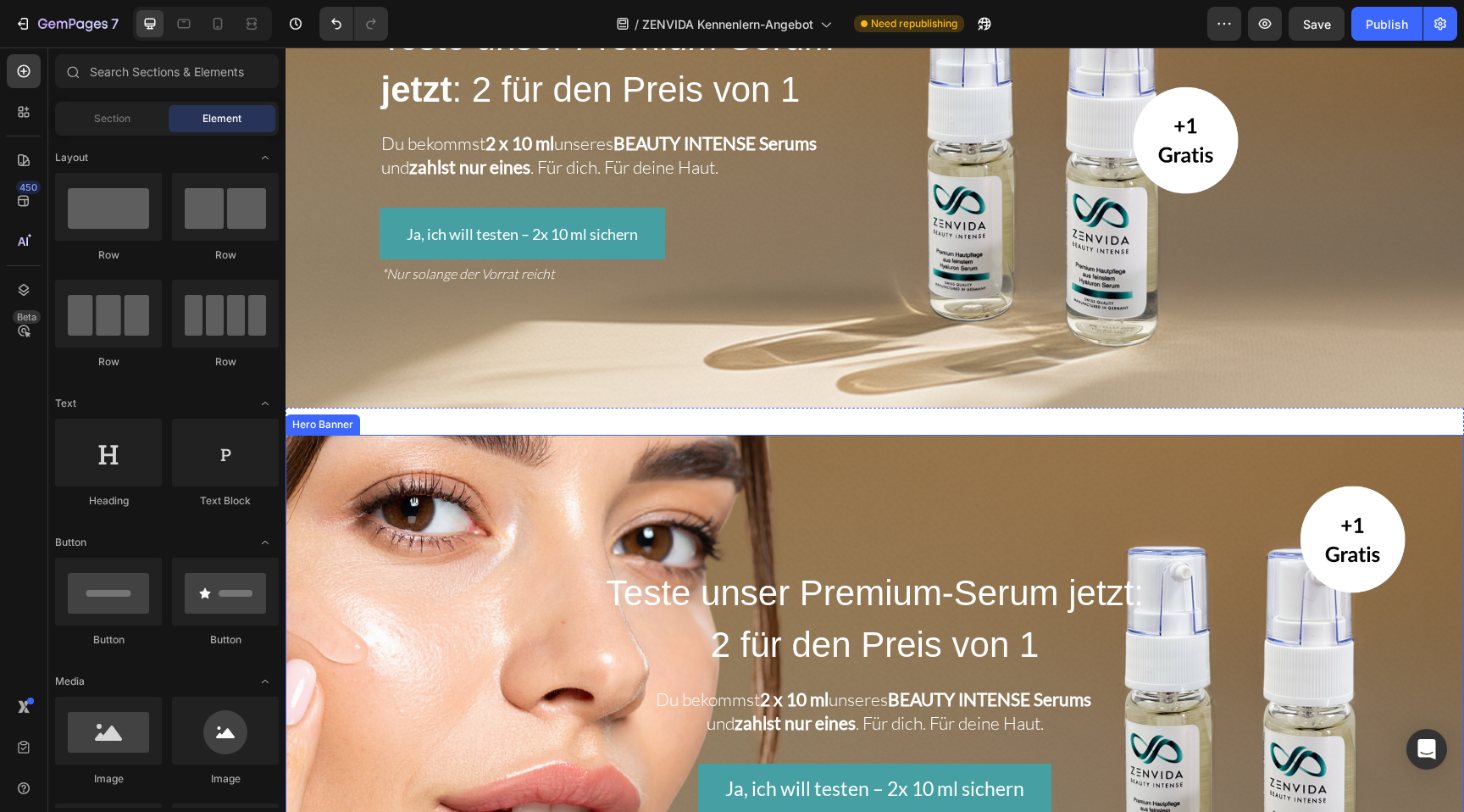
click at [1188, 506] on div "Background Image" at bounding box center [874, 689] width 1178 height 509
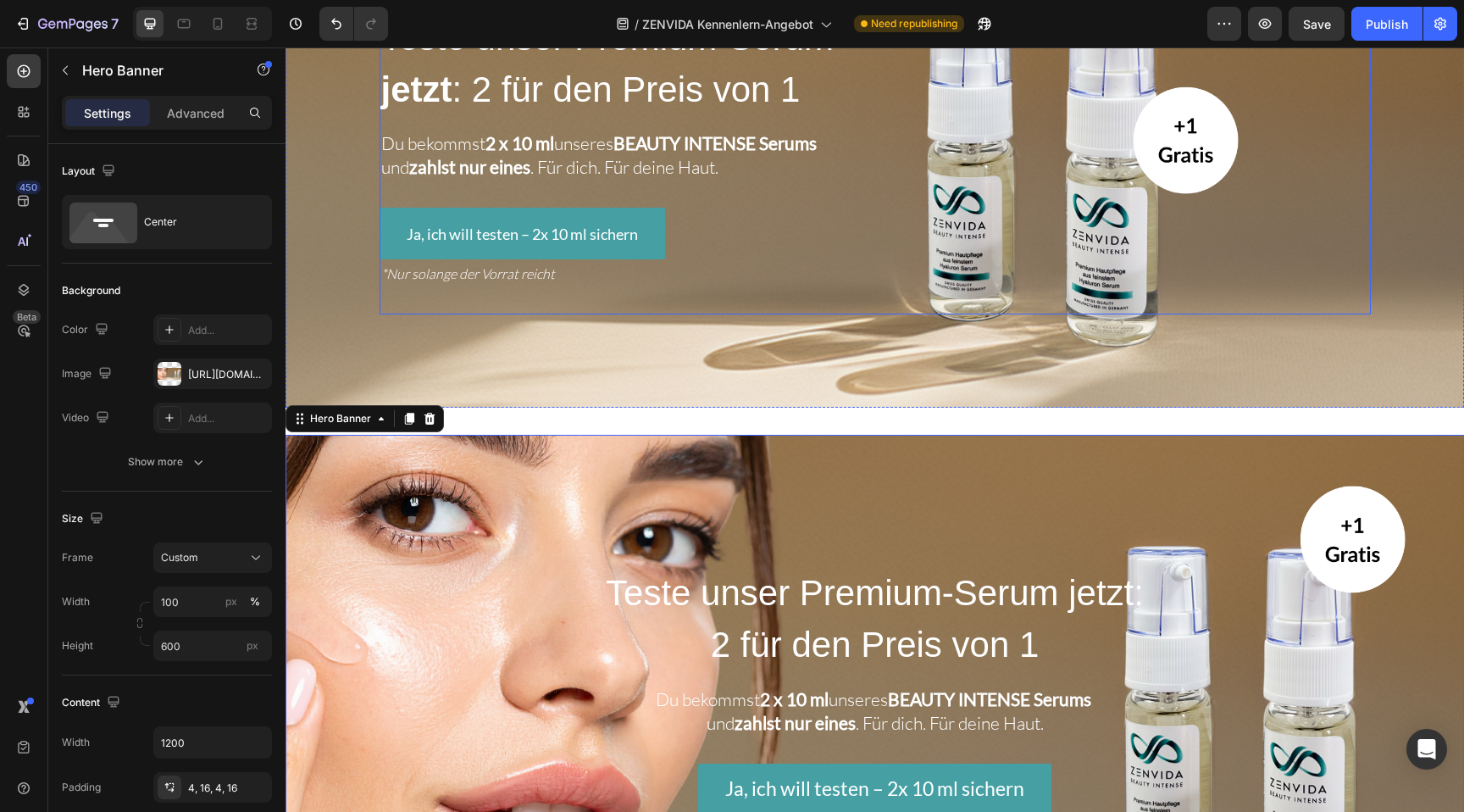
click at [1166, 314] on div "Teste unser Premium-Serum jetzt : 2 für den Preis von 1 Heading Du bekommst 2 x…" at bounding box center [875, 163] width 991 height 305
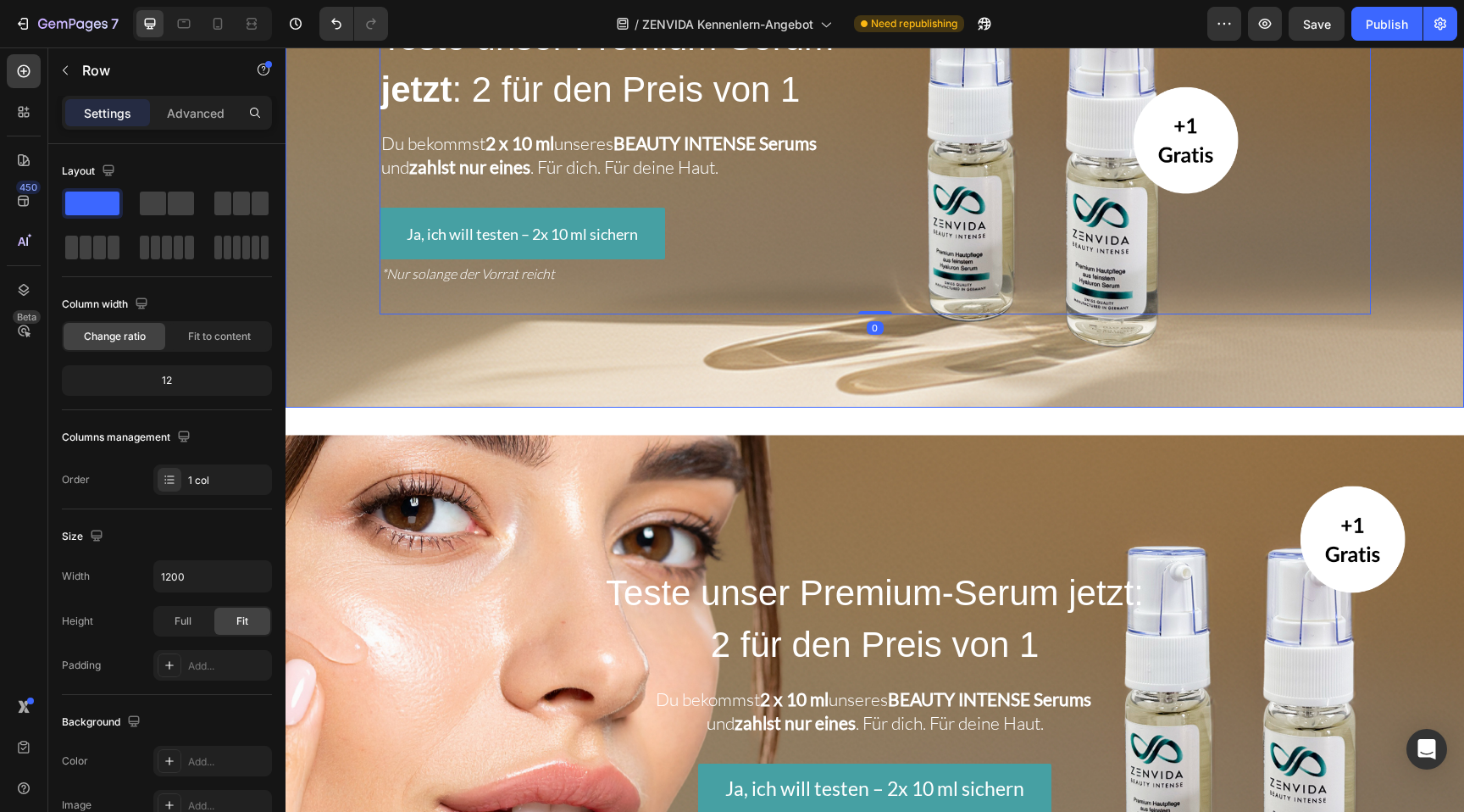
click at [1227, 383] on div "Overlay" at bounding box center [874, 140] width 1178 height 535
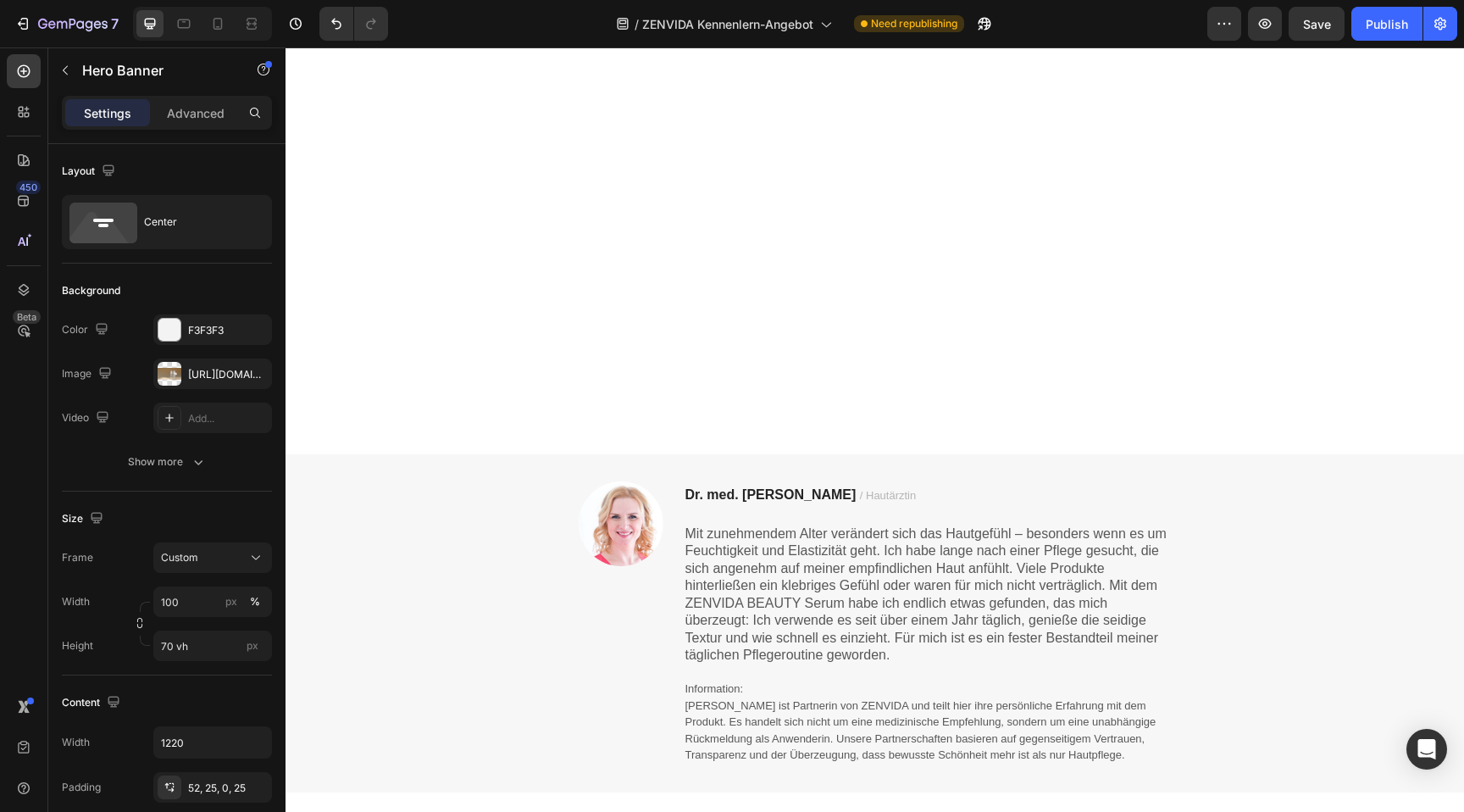
scroll to position [1835, 0]
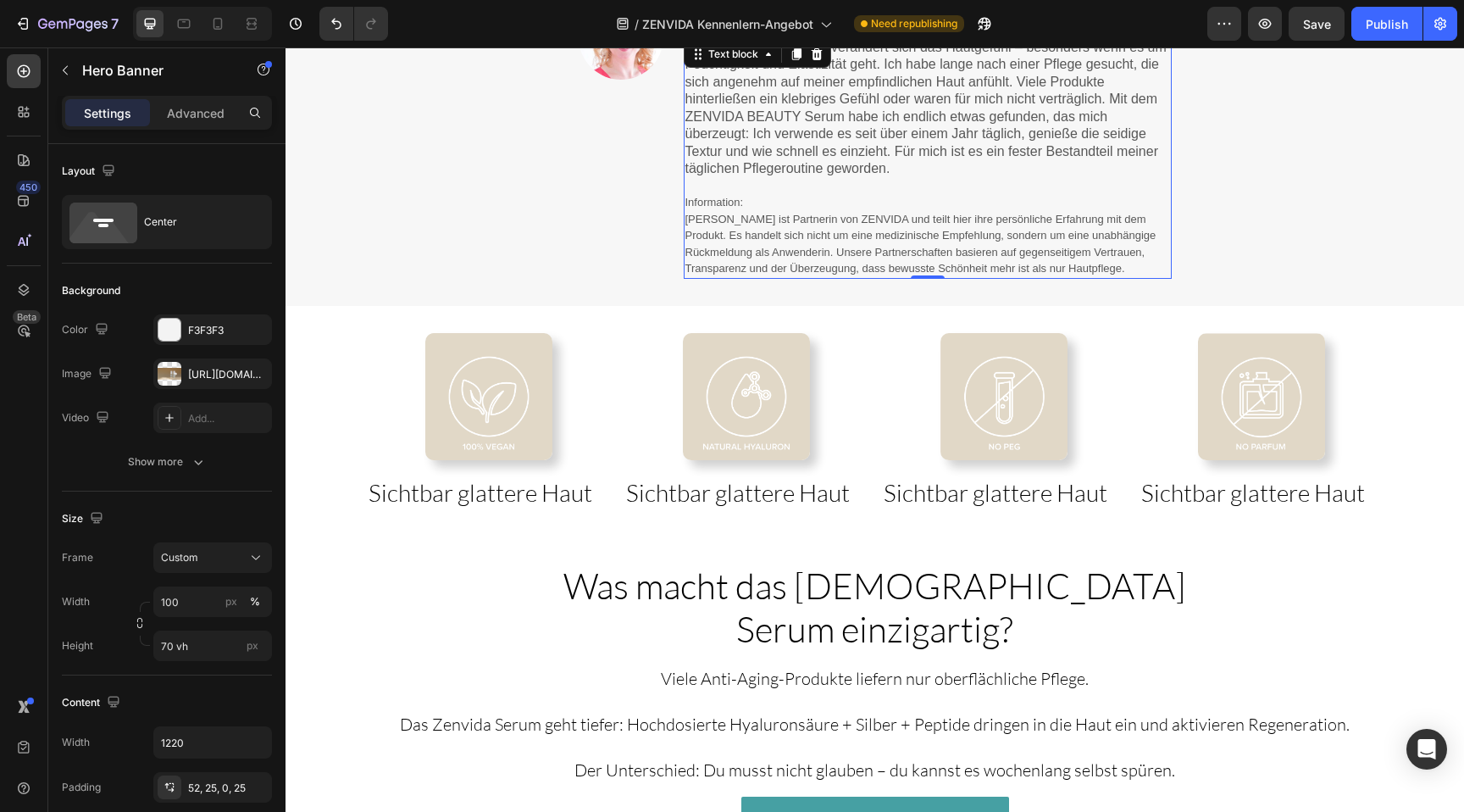
click at [824, 249] on span "[PERSON_NAME] ist Partnerin von ZENVIDA und teilt hier ihre persönliche Erfahru…" at bounding box center [921, 244] width 471 height 63
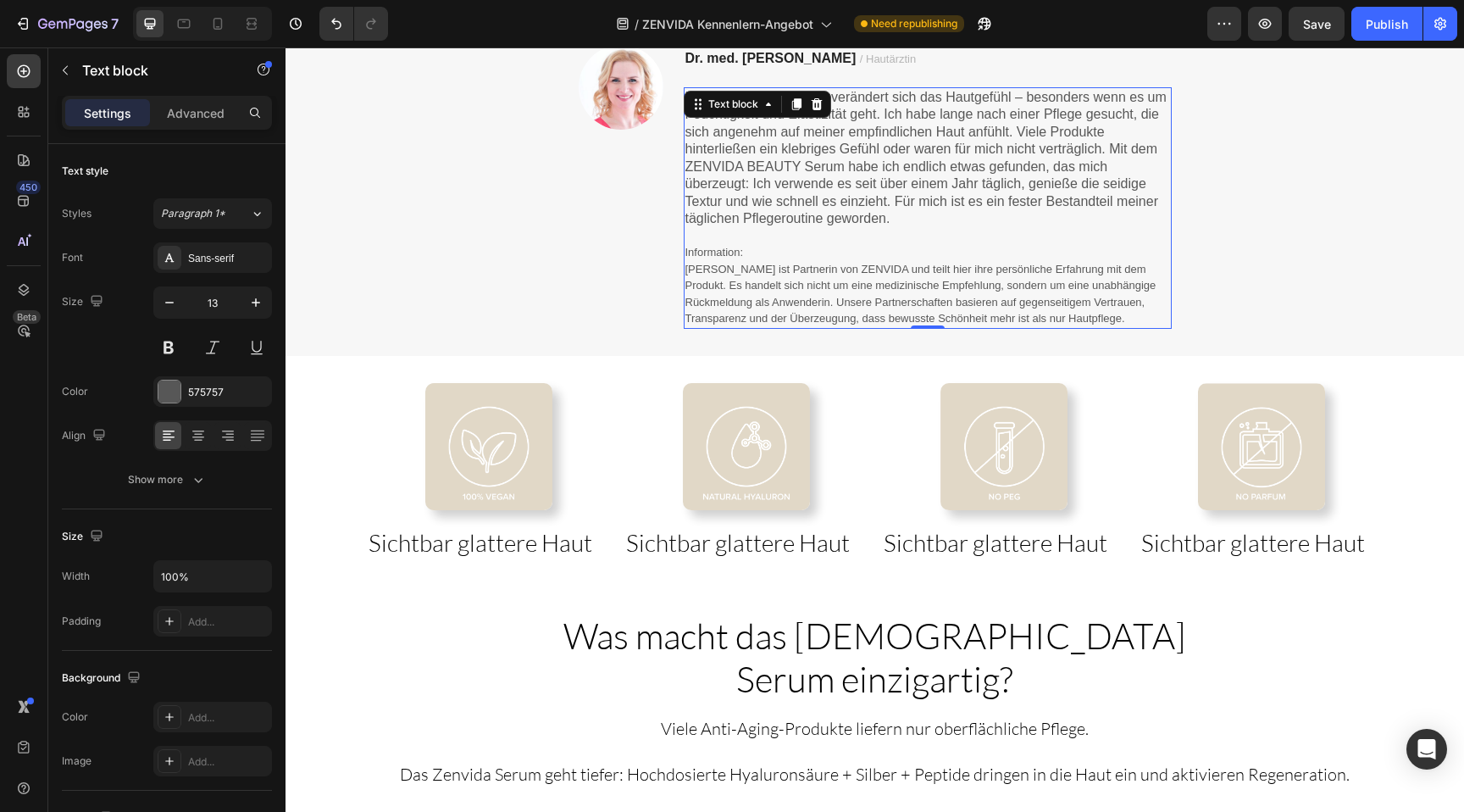
scroll to position [1678, 0]
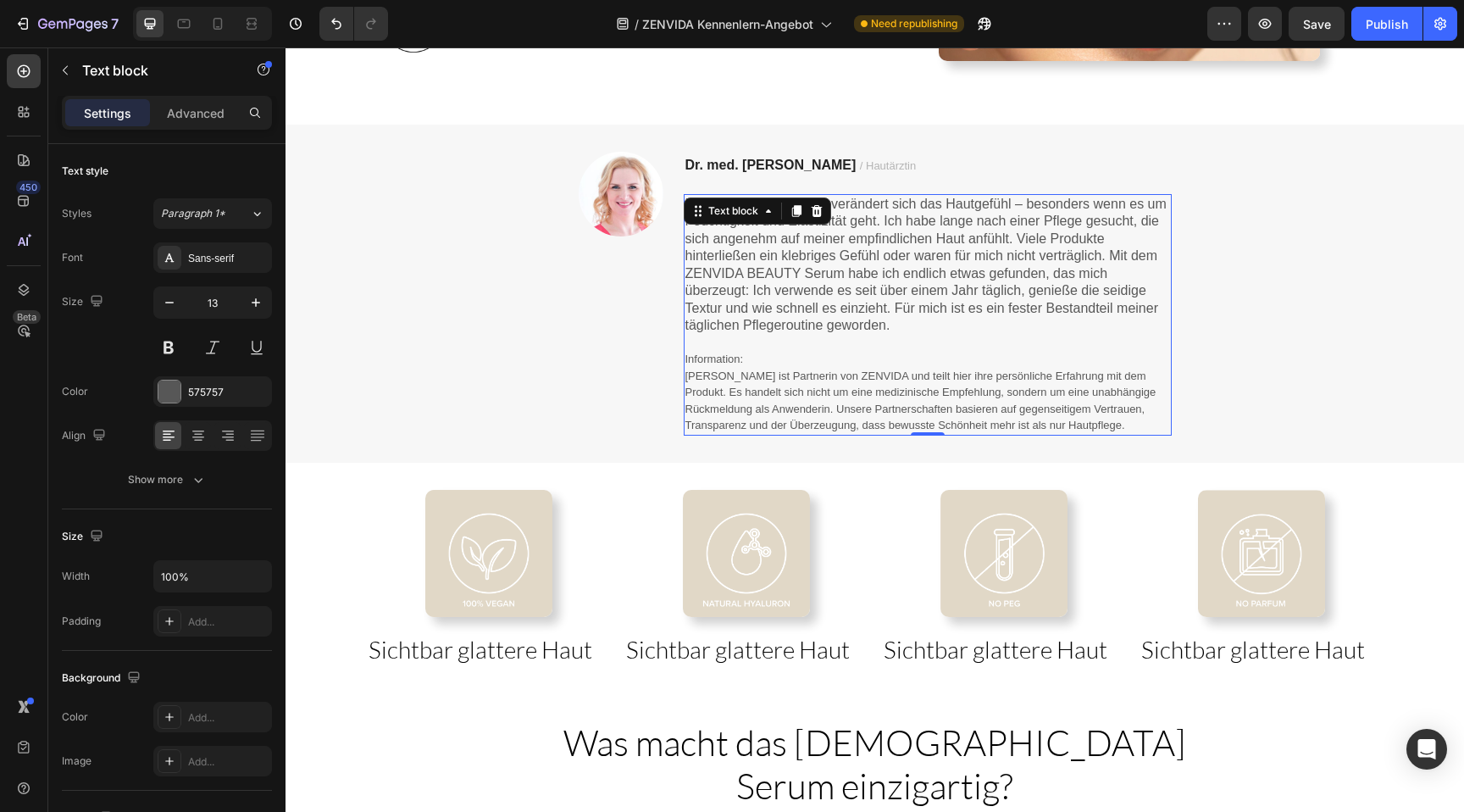
click at [839, 282] on span "Mit zunehmendem Alter verändert sich das Hautgefühl – besonders wenn es um Feuc…" at bounding box center [925, 264] width 481 height 136
click at [868, 285] on span "Mit zunehmendem Alter verändert sich das Hautgefühl – besonders wenn es um Feuc…" at bounding box center [925, 264] width 481 height 136
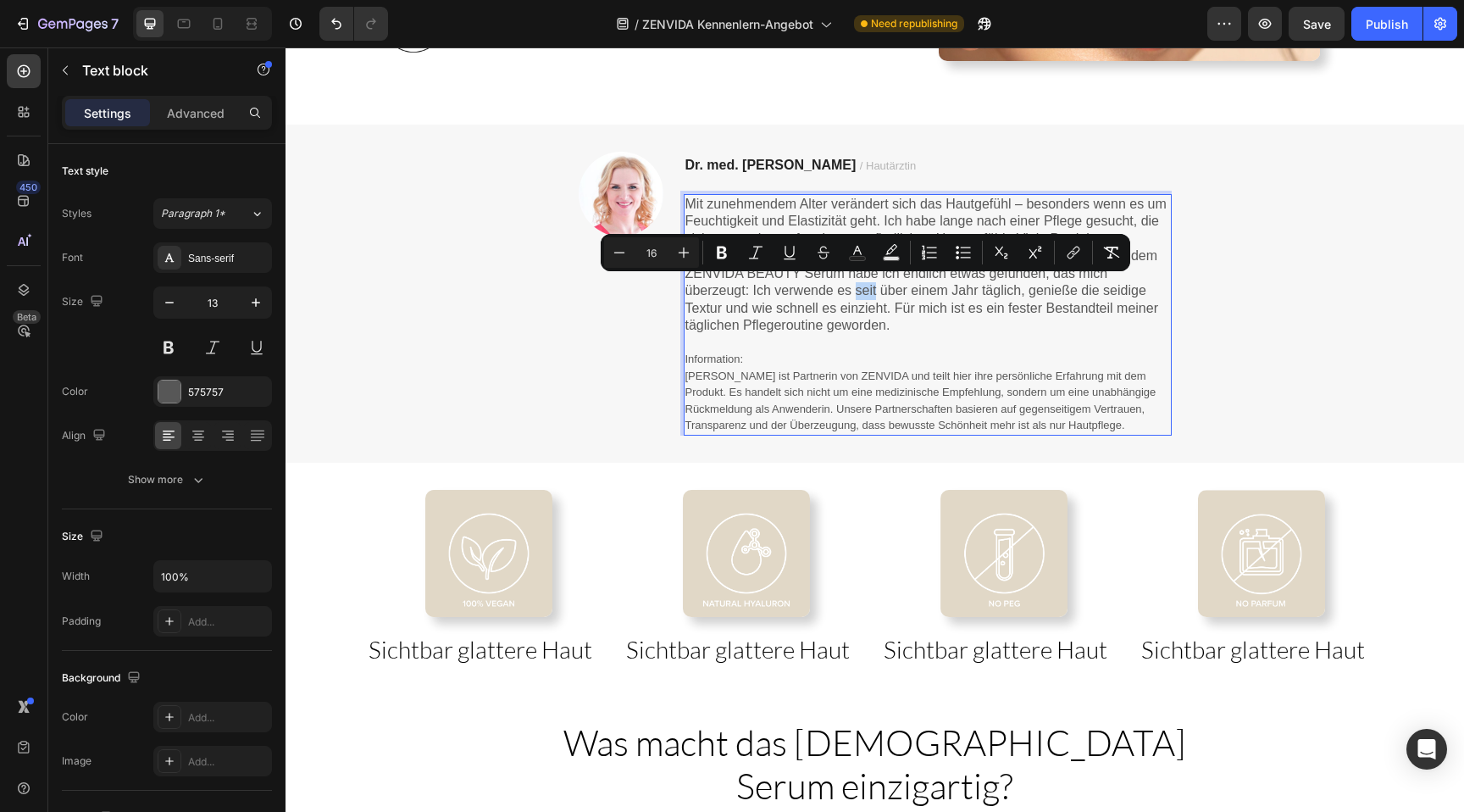
click at [910, 287] on span "Mit zunehmendem Alter verändert sich das Hautgefühl – besonders wenn es um Feuc…" at bounding box center [925, 264] width 481 height 136
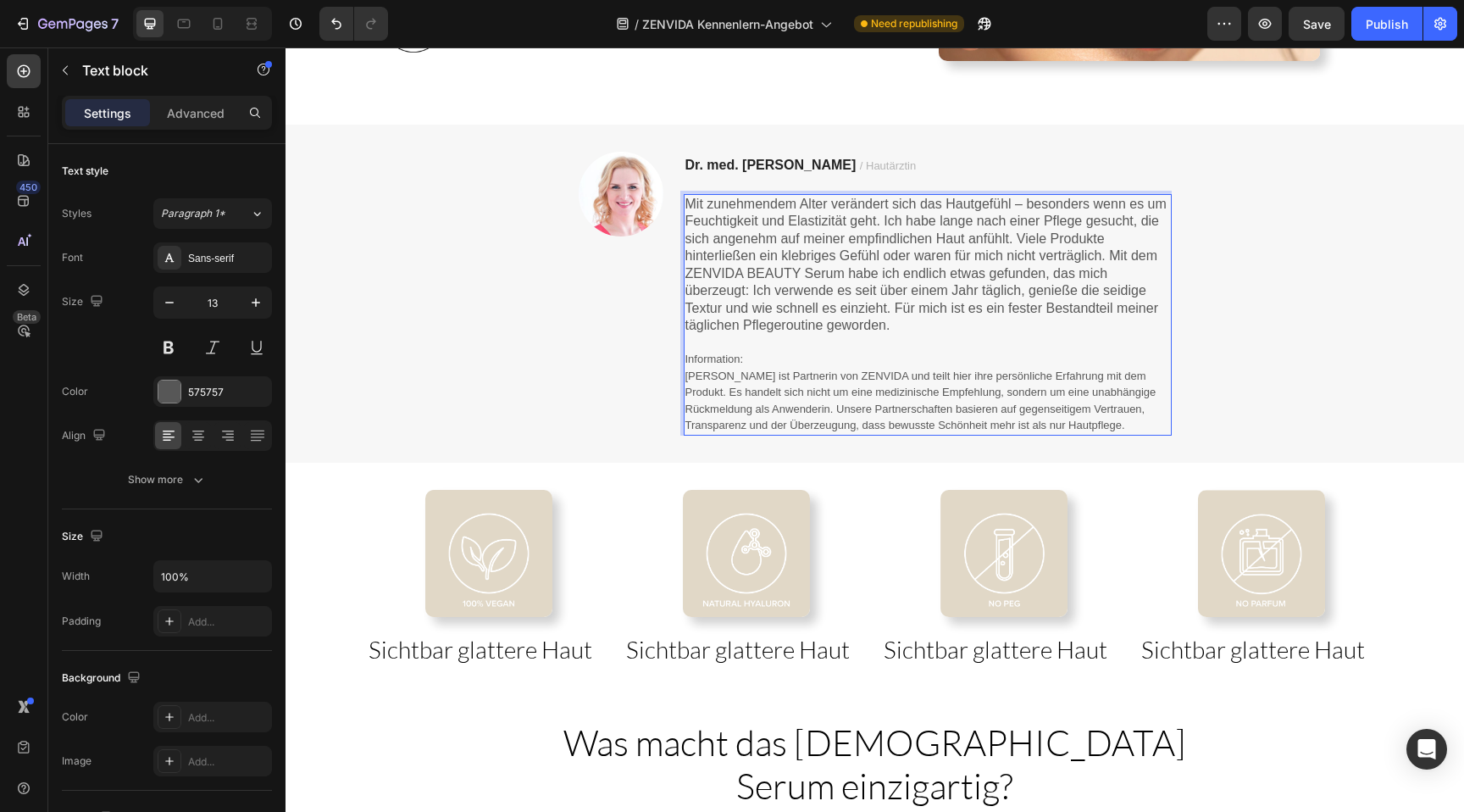
click at [910, 287] on span "Mit zunehmendem Alter verändert sich das Hautgefühl – besonders wenn es um Feuc…" at bounding box center [925, 264] width 481 height 136
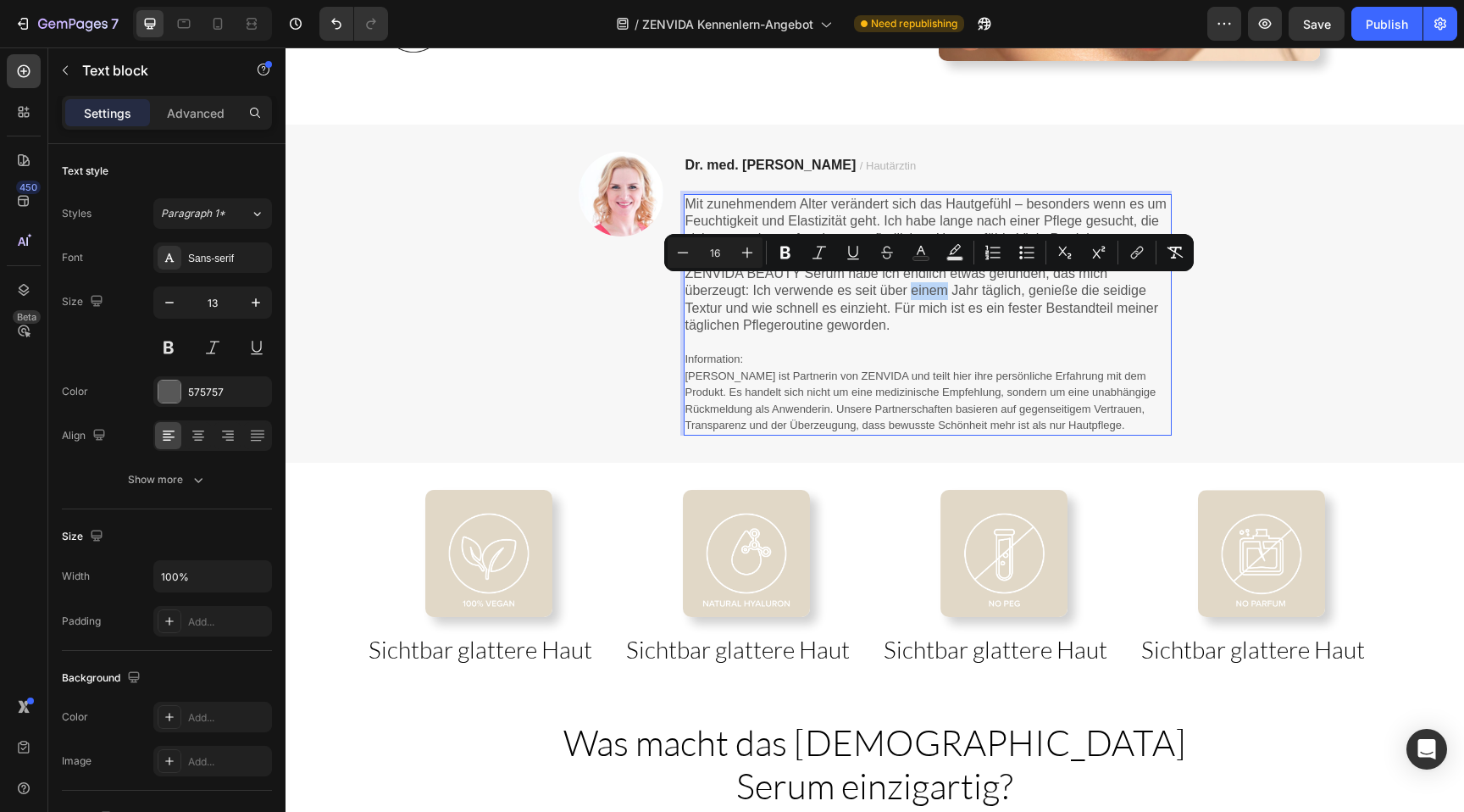
click at [949, 283] on span "Mit zunehmendem Alter verändert sich das Hautgefühl – besonders wenn es um Feuc…" at bounding box center [925, 264] width 481 height 136
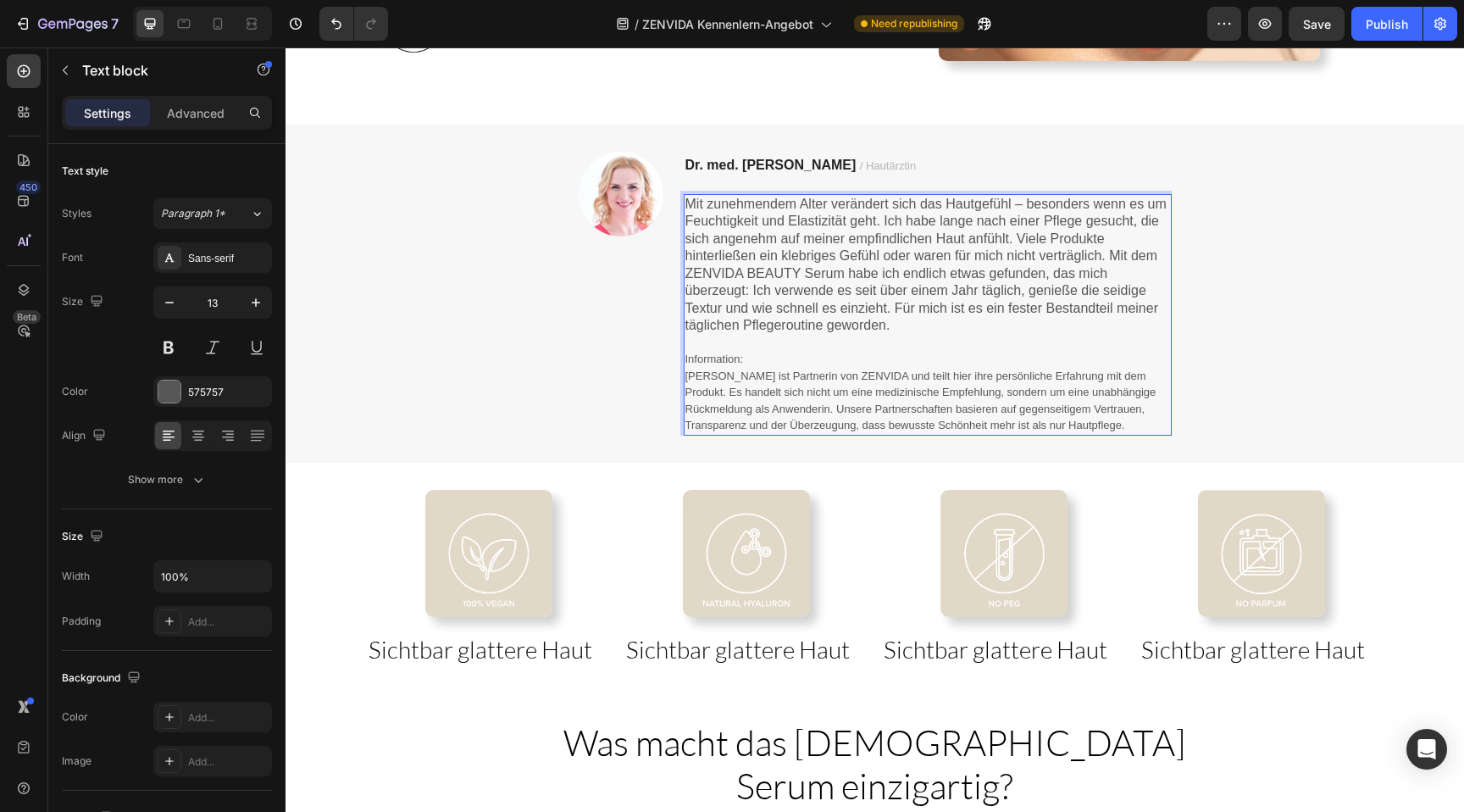
click at [949, 283] on span "Mit zunehmendem Alter verändert sich das Hautgefühl – besonders wenn es um Feuc…" at bounding box center [925, 264] width 481 height 136
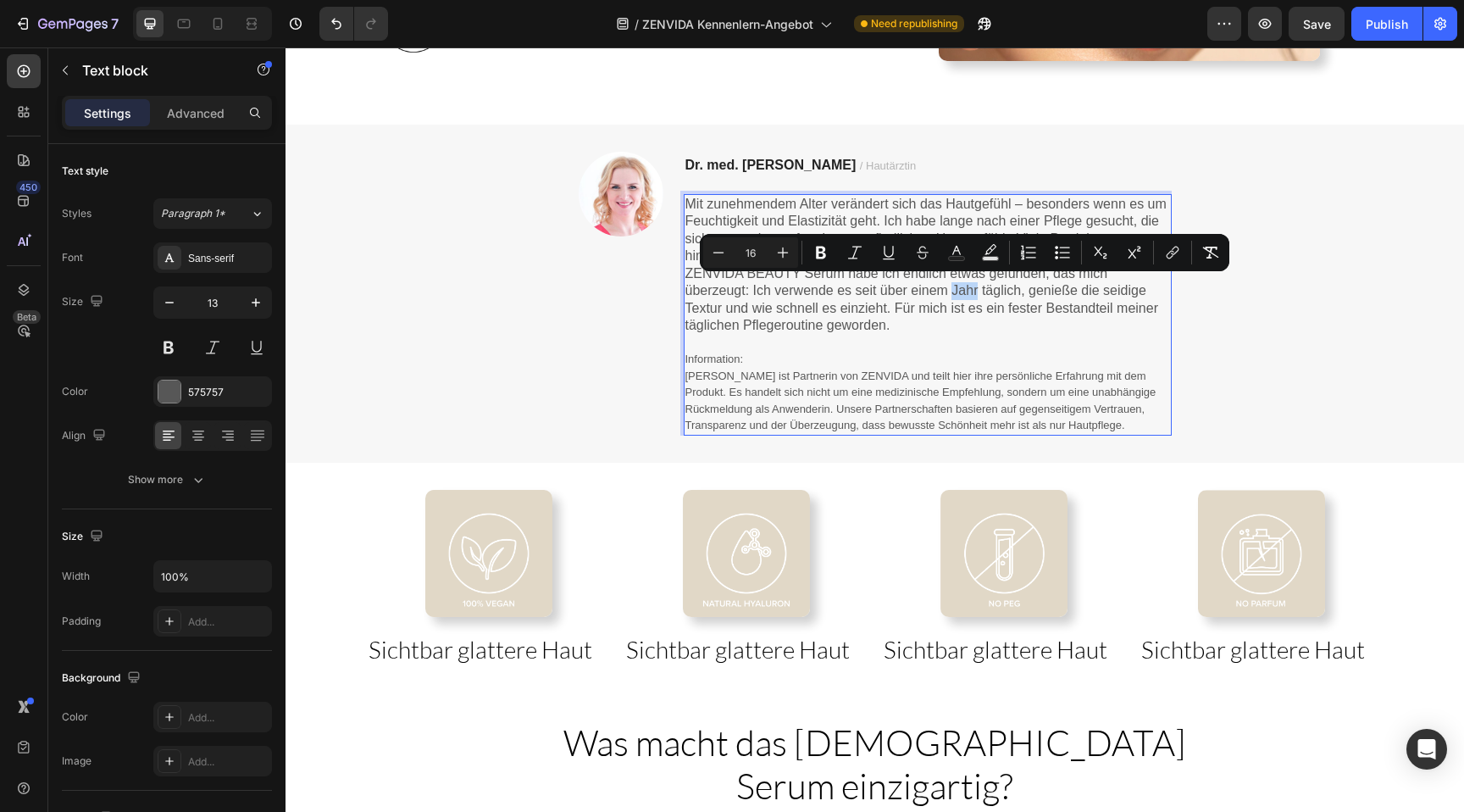
click at [1027, 284] on span "Mit zunehmendem Alter verändert sich das Hautgefühl – besonders wenn es um Feuc…" at bounding box center [925, 264] width 481 height 136
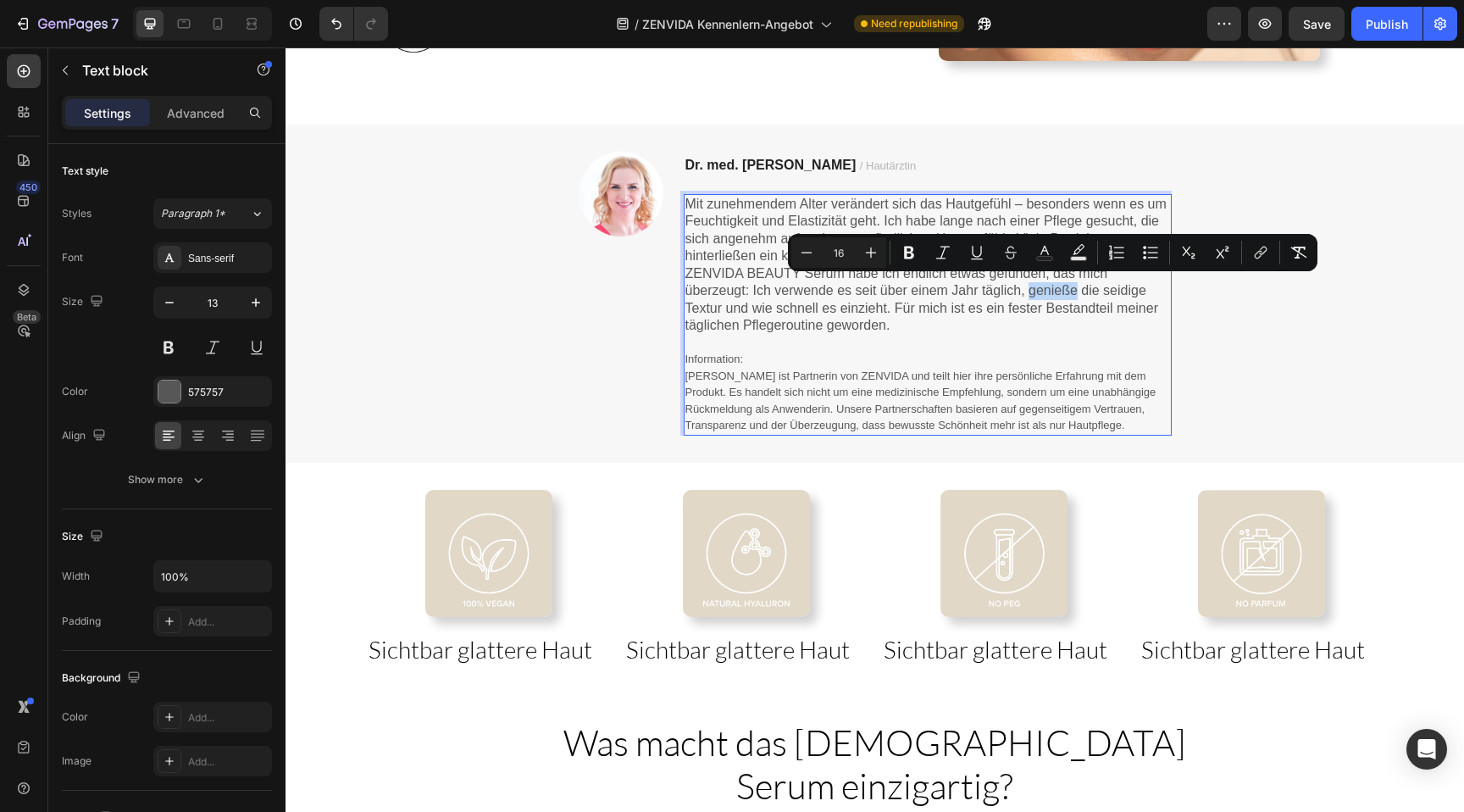
click at [1081, 295] on span "Mit zunehmendem Alter verändert sich das Hautgefühl – besonders wenn es um Feuc…" at bounding box center [925, 264] width 481 height 136
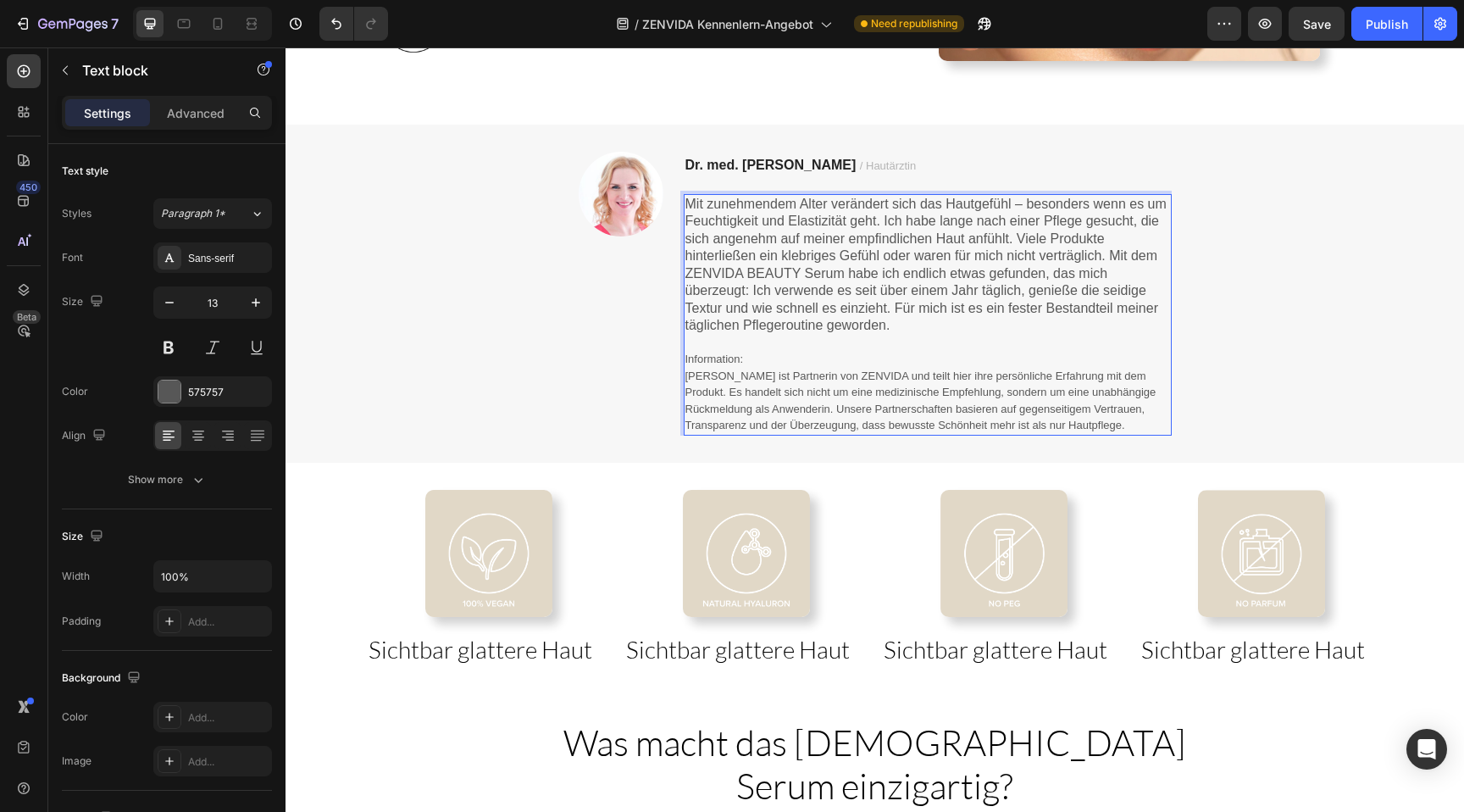
click at [1081, 295] on span "Mit zunehmendem Alter verändert sich das Hautgefühl – besonders wenn es um Feuc…" at bounding box center [925, 264] width 481 height 136
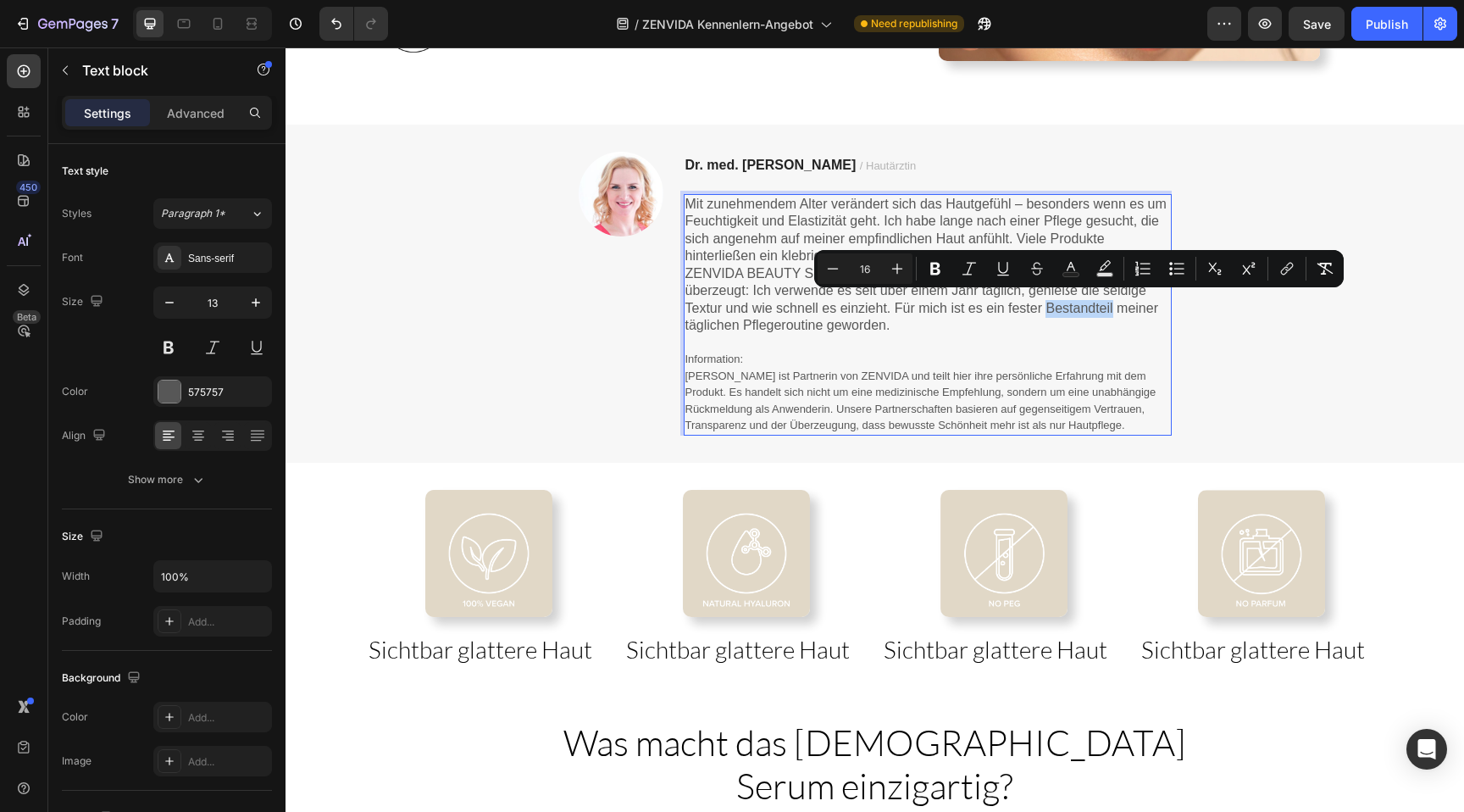
click at [1107, 289] on span "Mit zunehmendem Alter verändert sich das Hautgefühl – besonders wenn es um Feuc…" at bounding box center [925, 264] width 481 height 136
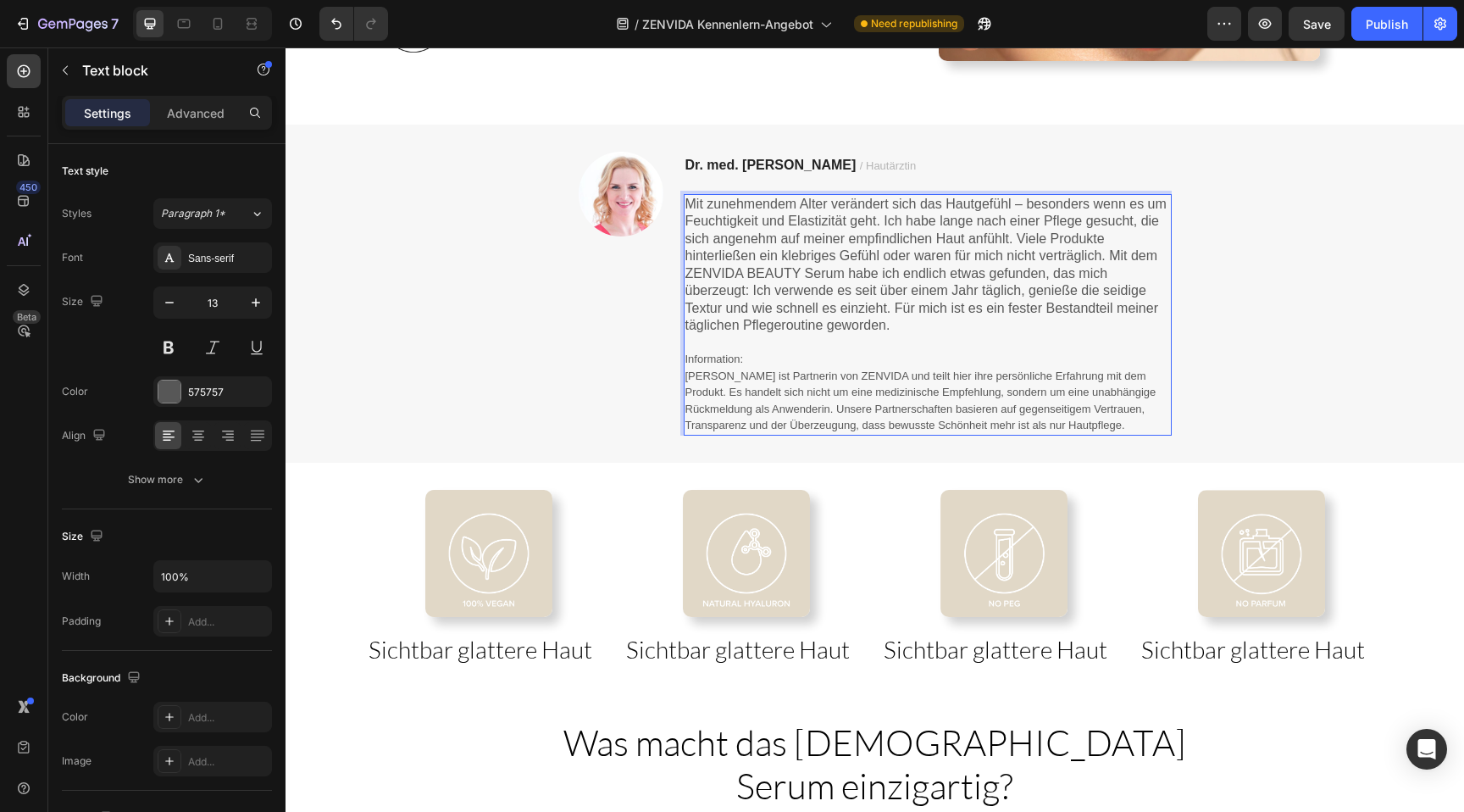
click at [1107, 289] on span "Mit zunehmendem Alter verändert sich das Hautgefühl – besonders wenn es um Feuc…" at bounding box center [925, 264] width 481 height 136
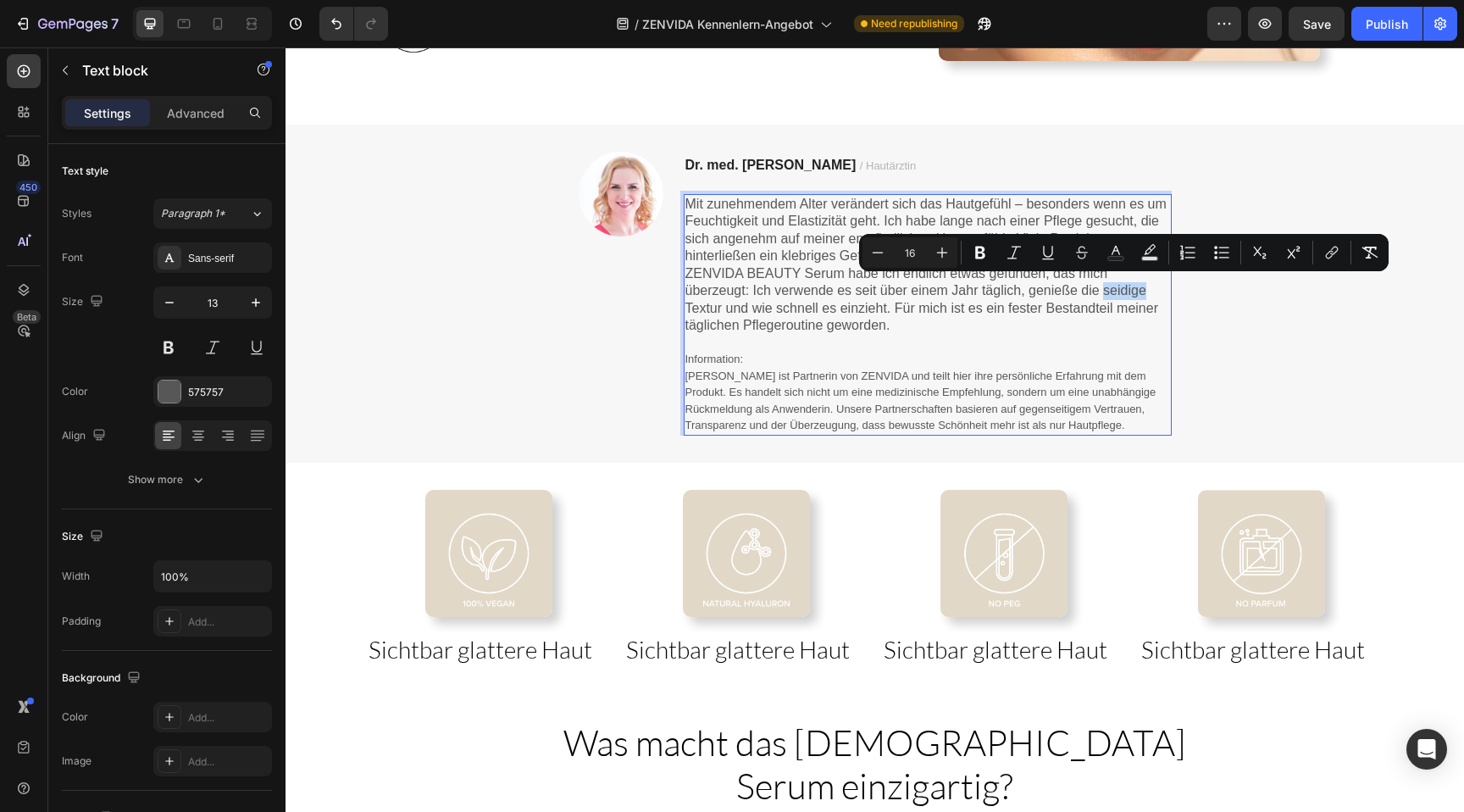
click at [1107, 289] on span "Mit zunehmendem Alter verändert sich das Hautgefühl – besonders wenn es um Feuc…" at bounding box center [925, 264] width 481 height 136
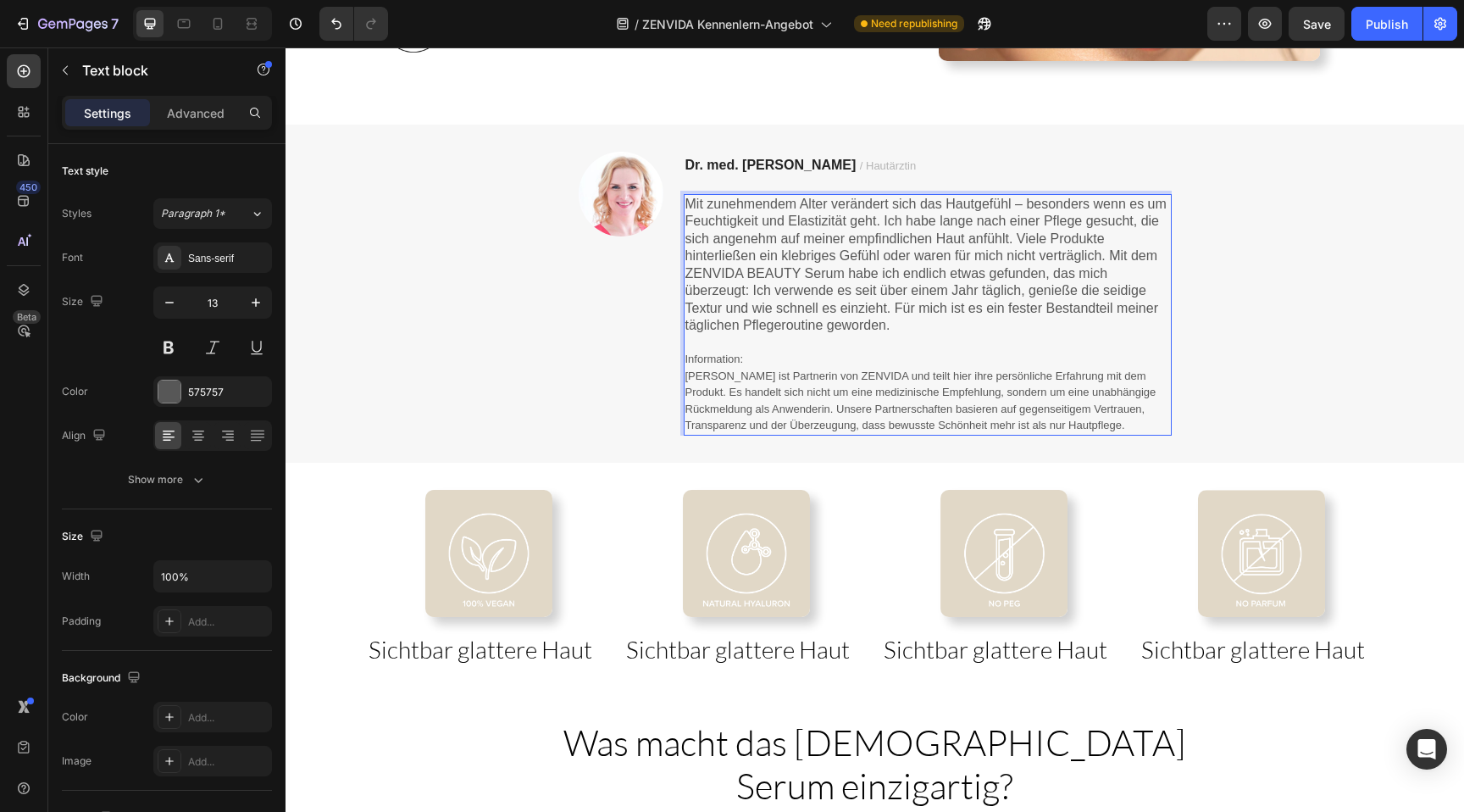
click at [725, 267] on span "Mit zunehmendem Alter verändert sich das Hautgefühl – besonders wenn es um Feuc…" at bounding box center [925, 264] width 481 height 136
click at [1021, 200] on span "Mit zunehmendem Alter verändert sich das Hautgefühl – besonders wenn es um Feuc…" at bounding box center [925, 264] width 481 height 136
click at [542, 320] on div "Image Dr. med. Kerstin Haufe / Hautärztin Text block Mit zunehmendem Alter verä…" at bounding box center [874, 293] width 1178 height 283
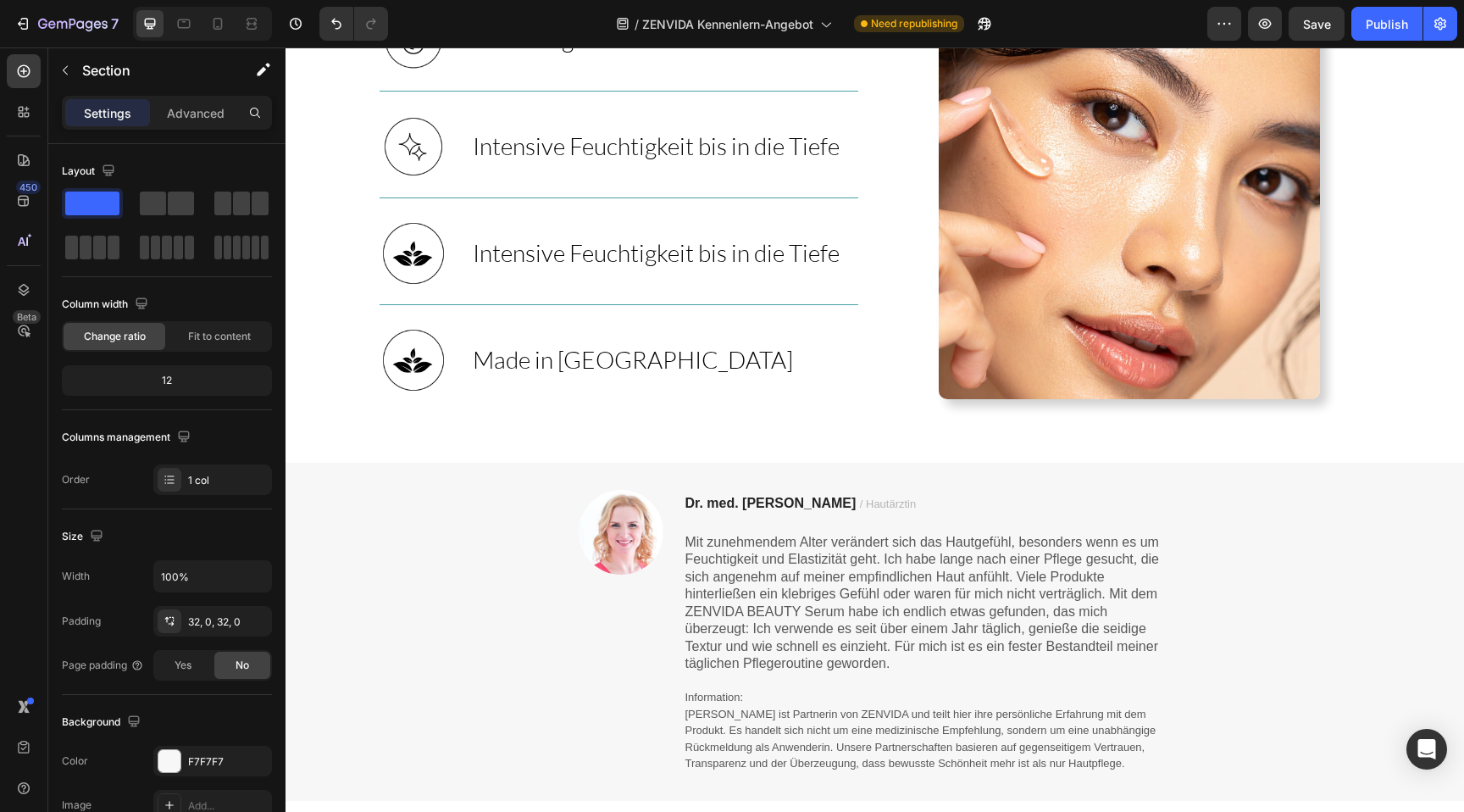
scroll to position [1347, 0]
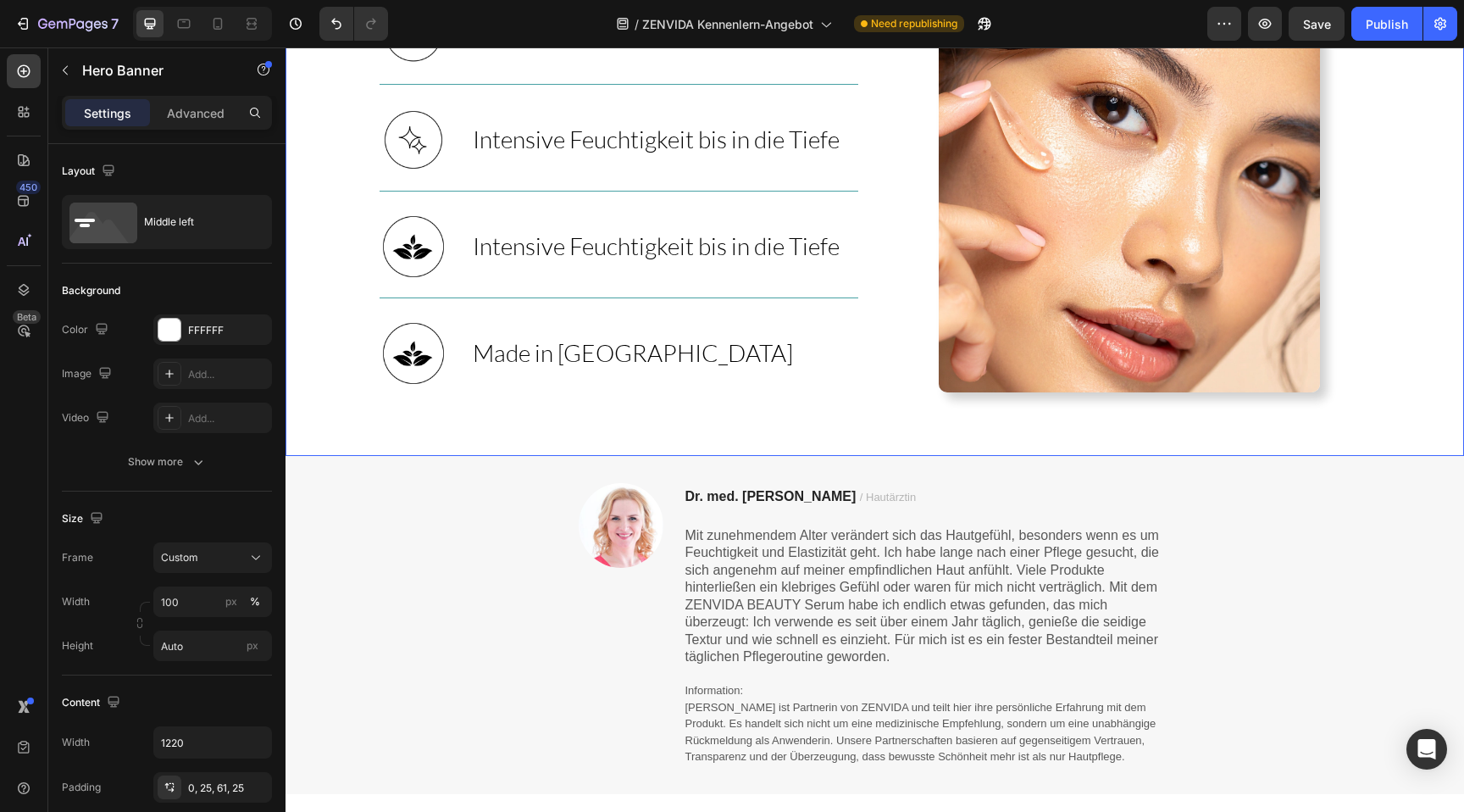
click at [854, 454] on div "Image Sichtbar glattere Haut Heading Row Image Intensive Feuchtigkeit bis in di…" at bounding box center [875, 227] width 1034 height 456
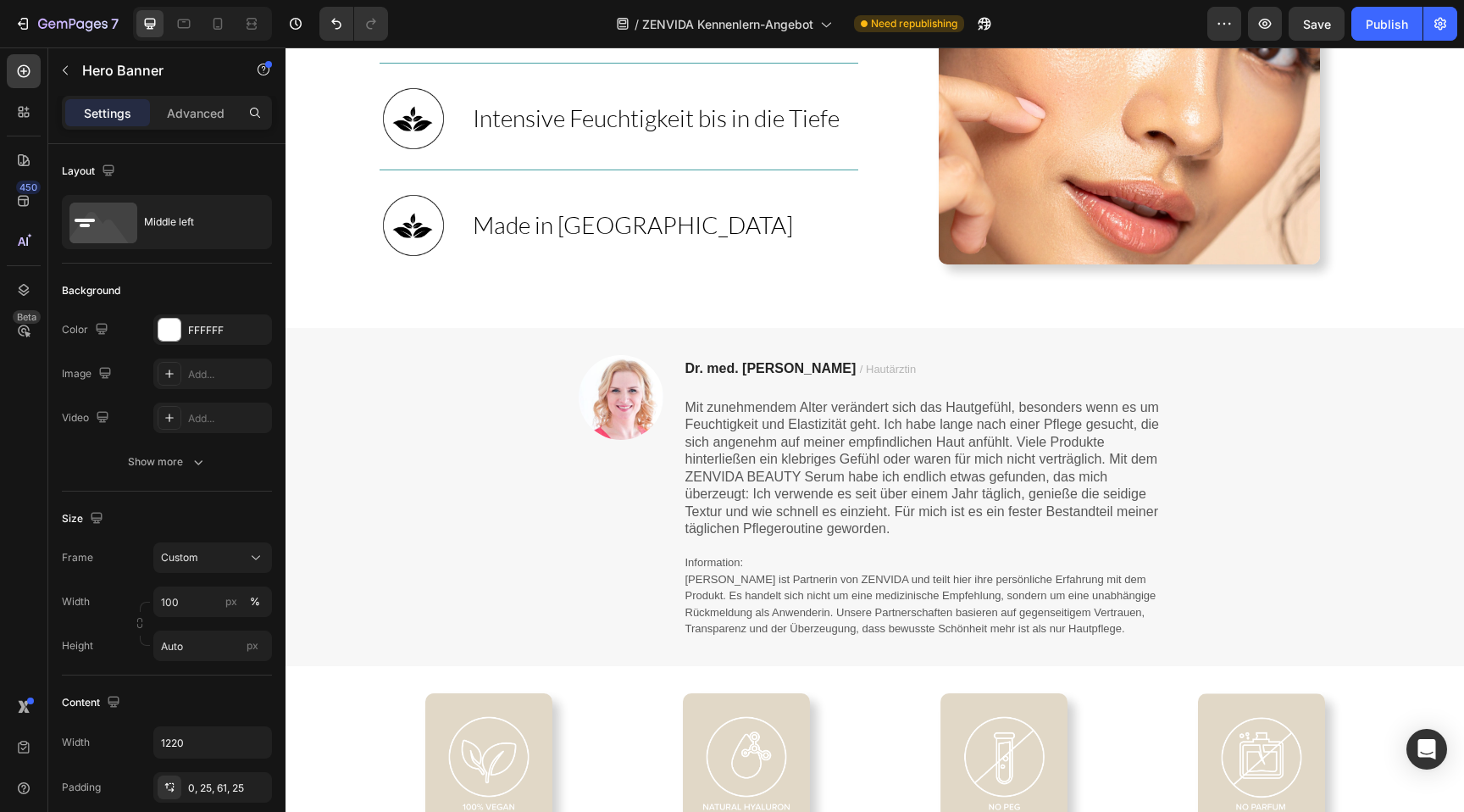
scroll to position [1474, 0]
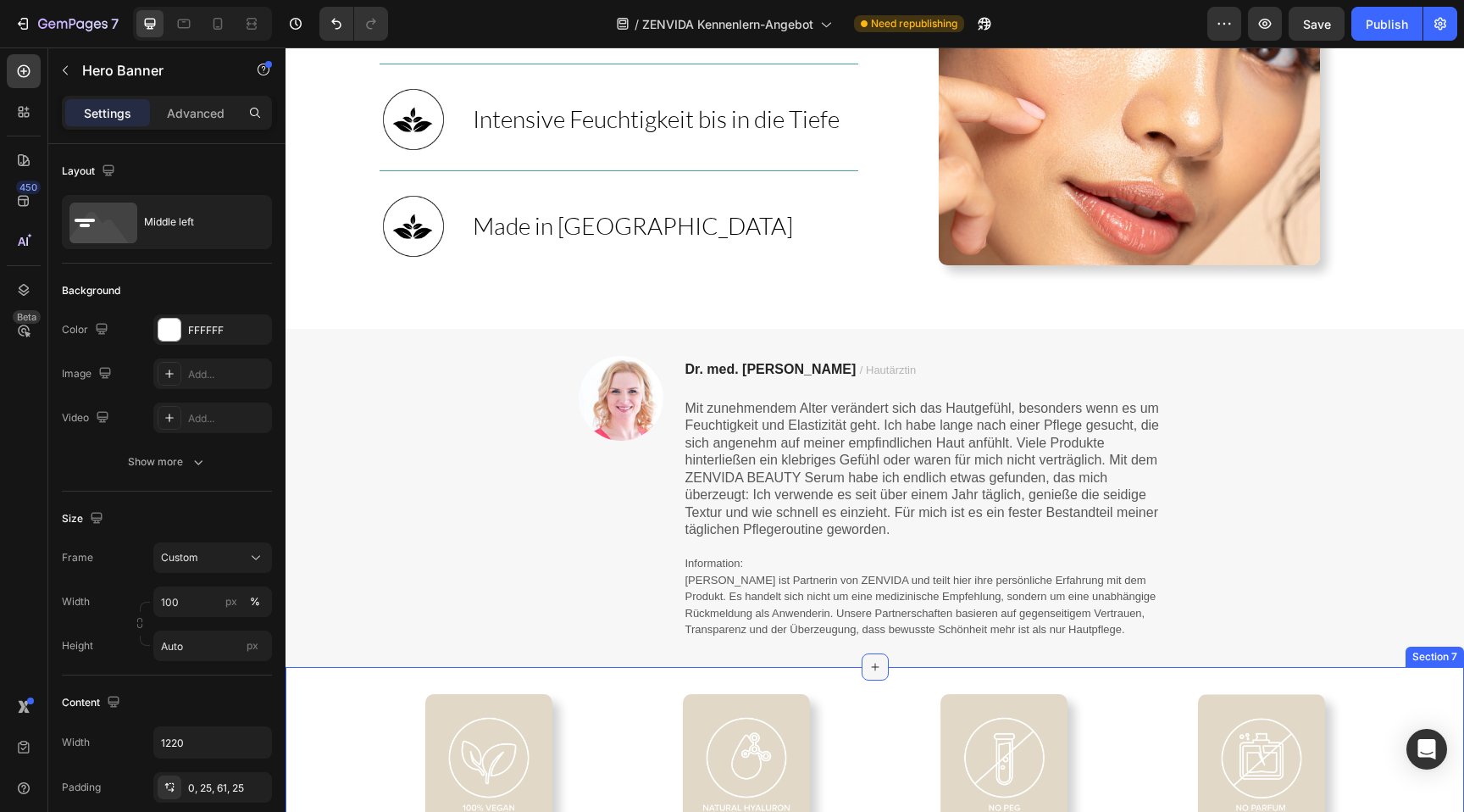
click at [883, 662] on div at bounding box center [875, 666] width 27 height 27
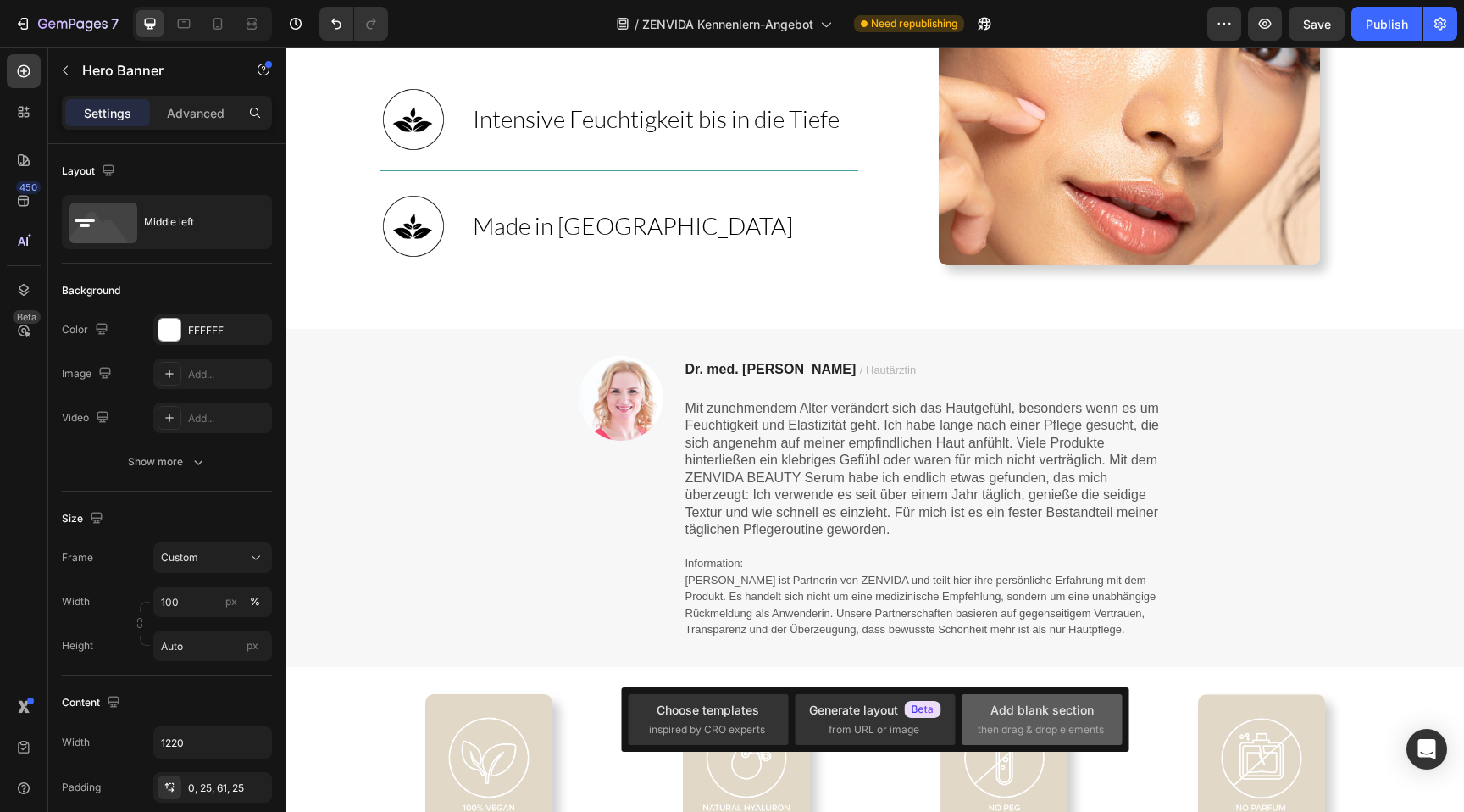
click at [1042, 722] on span "then drag & drop elements" at bounding box center [1041, 729] width 126 height 16
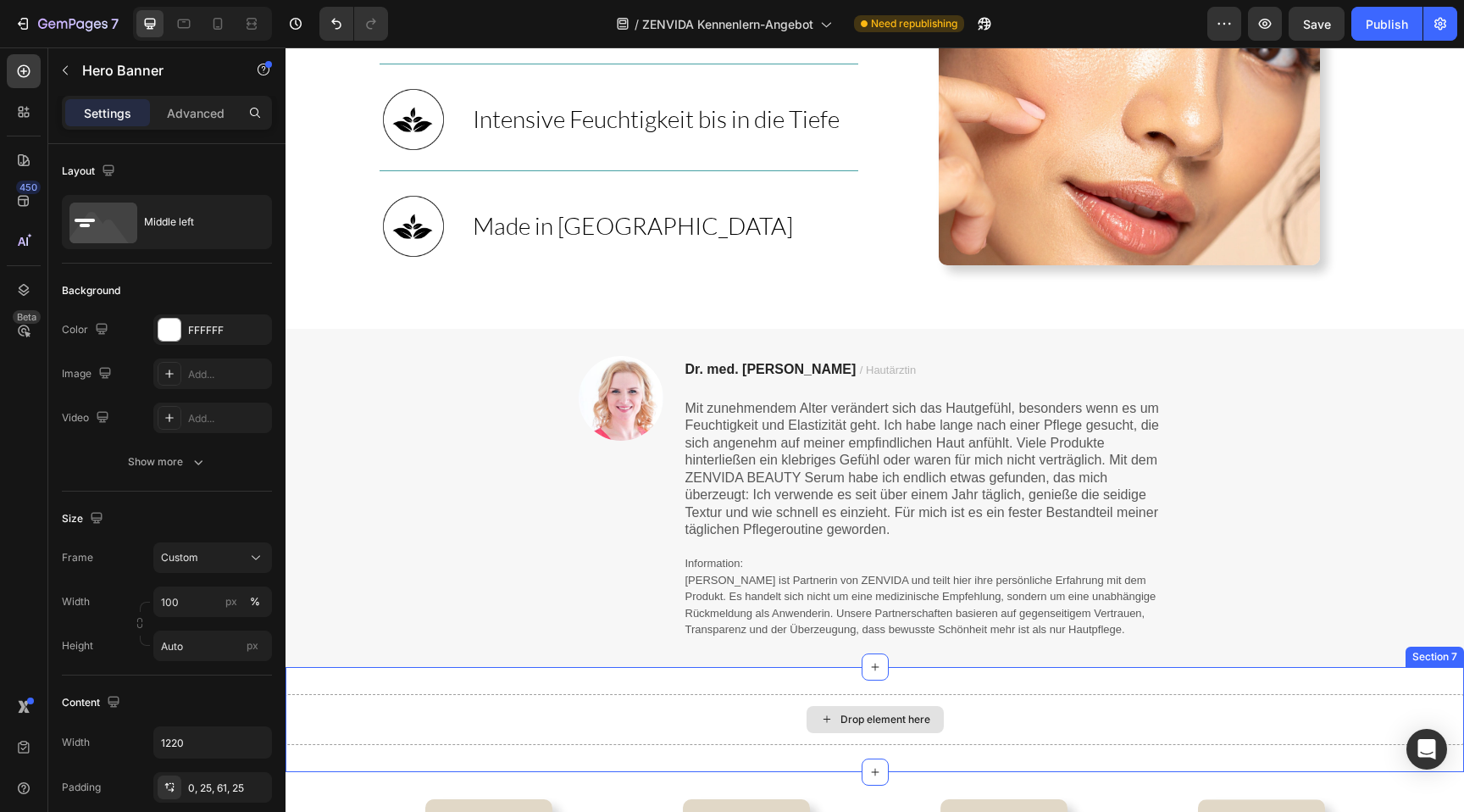
click at [908, 722] on div "Drop element here" at bounding box center [875, 719] width 137 height 27
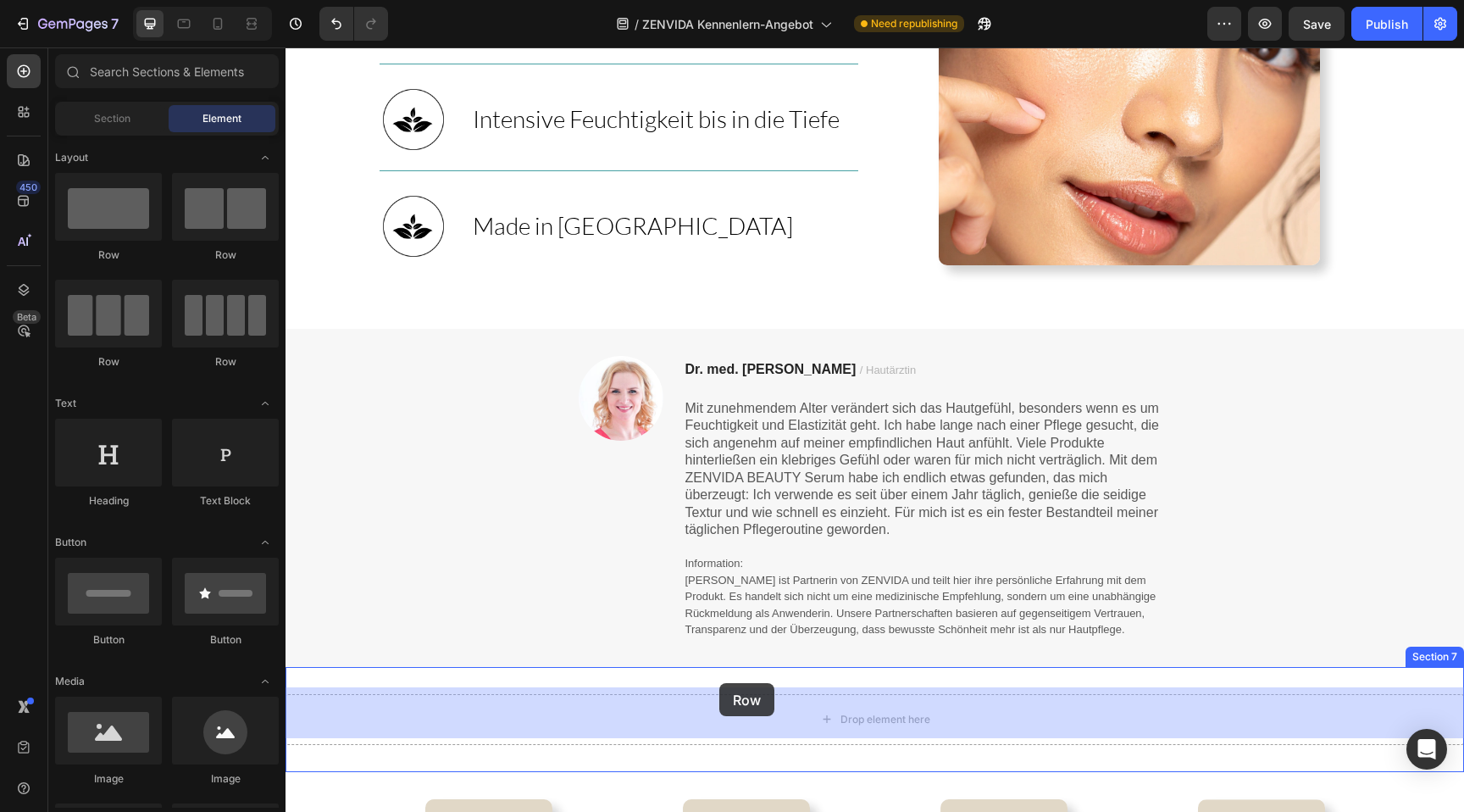
drag, startPoint x: 406, startPoint y: 280, endPoint x: 719, endPoint y: 682, distance: 509.5
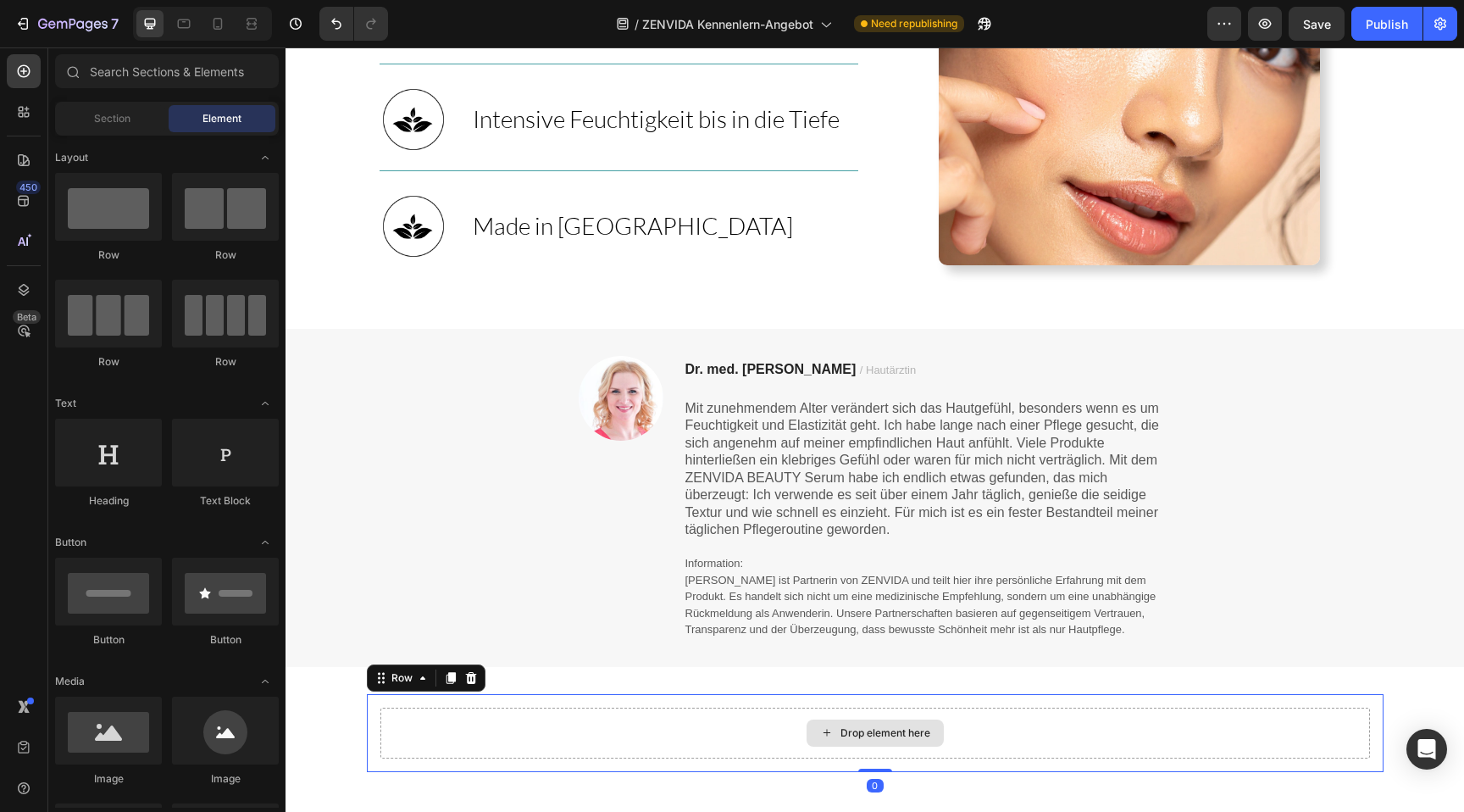
click at [829, 725] on icon at bounding box center [827, 732] width 14 height 15
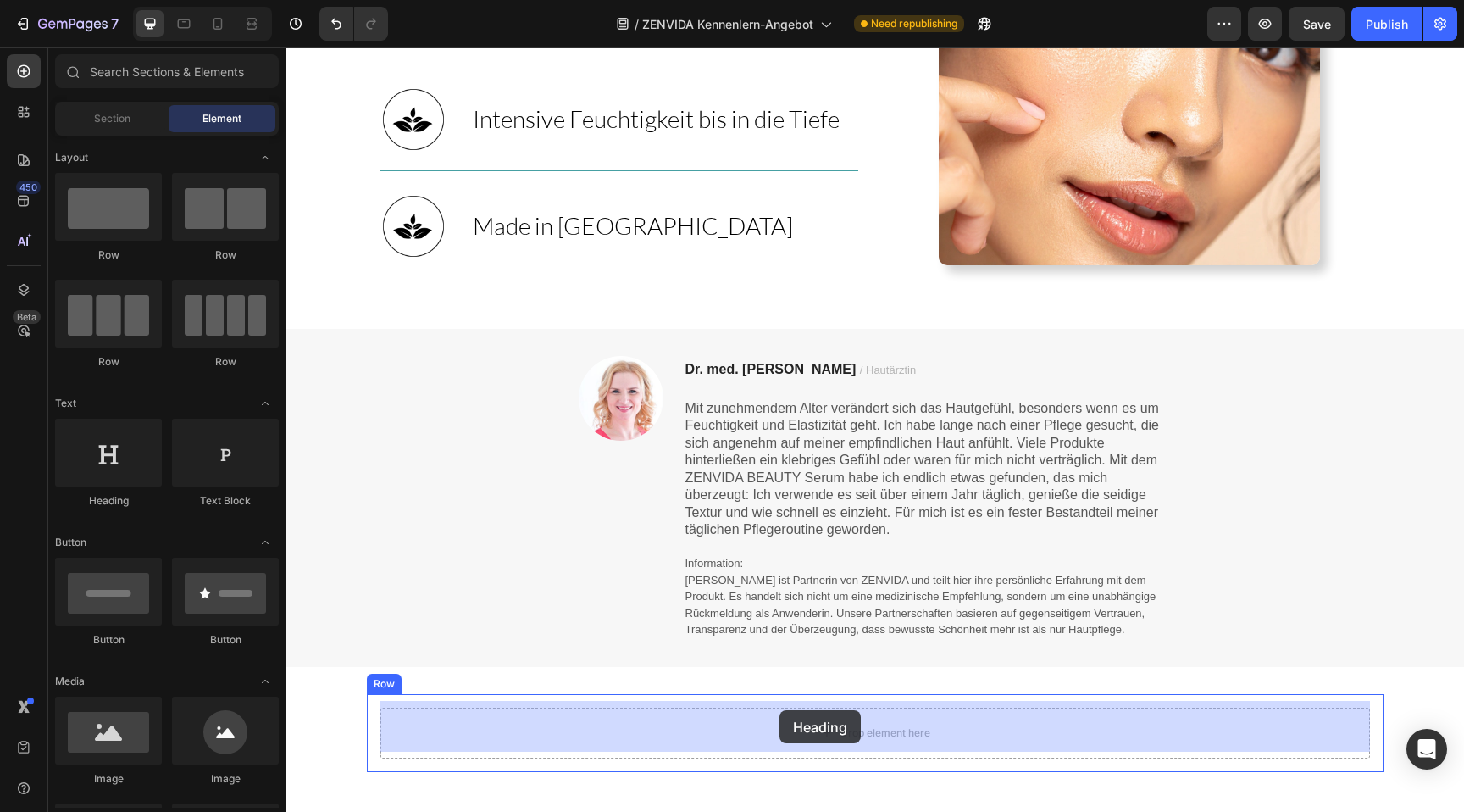
drag, startPoint x: 400, startPoint y: 505, endPoint x: 779, endPoint y: 710, distance: 430.9
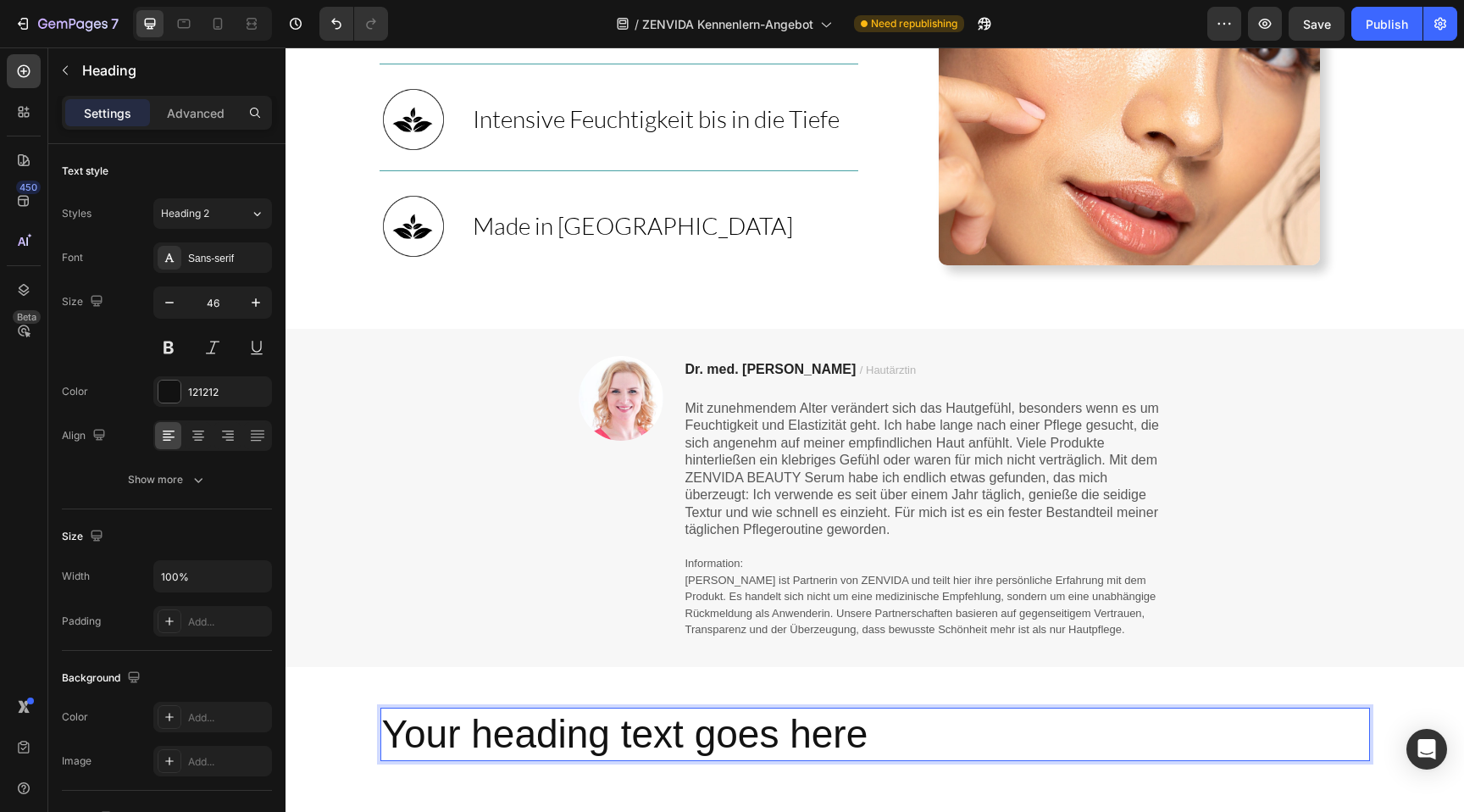
click at [755, 721] on h2 "Your heading text goes here" at bounding box center [875, 735] width 989 height 54
click at [755, 721] on p "Your heading text goes here" at bounding box center [875, 735] width 986 height 50
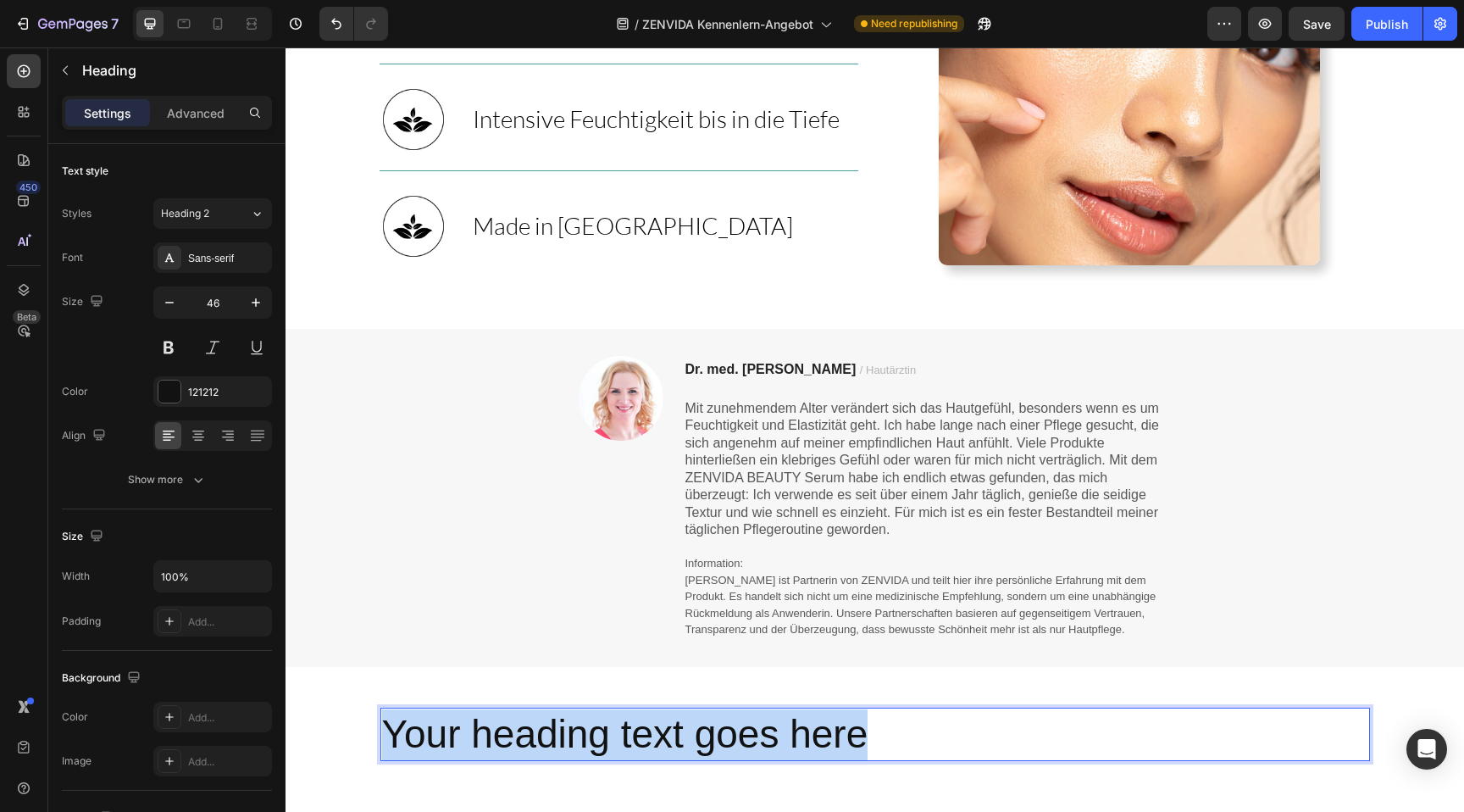
click at [755, 721] on p "Your heading text goes here" at bounding box center [875, 735] width 986 height 50
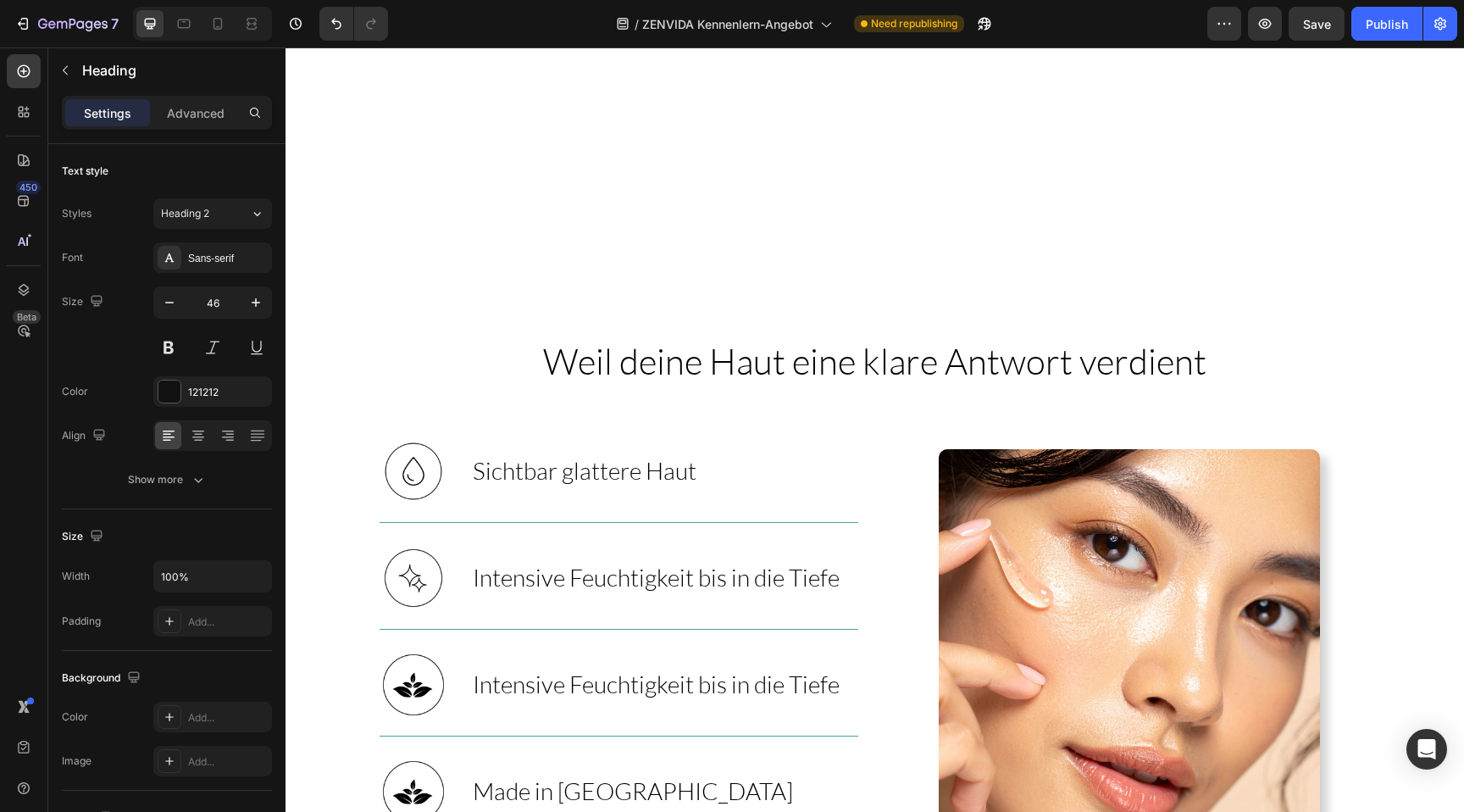
scroll to position [777, 0]
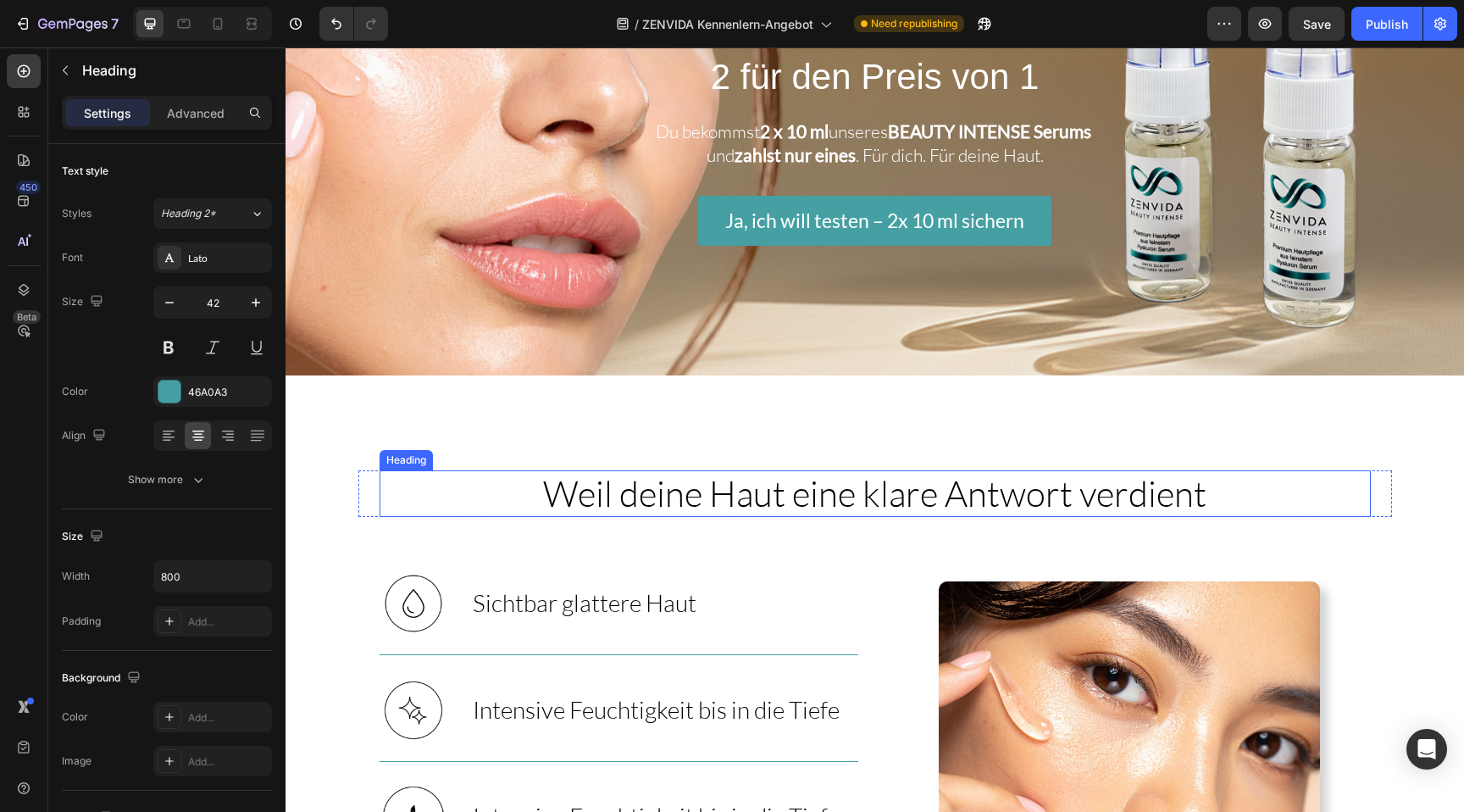
click at [803, 482] on span "Weil deine Haut eine klare Antwort verdient" at bounding box center [875, 493] width 663 height 43
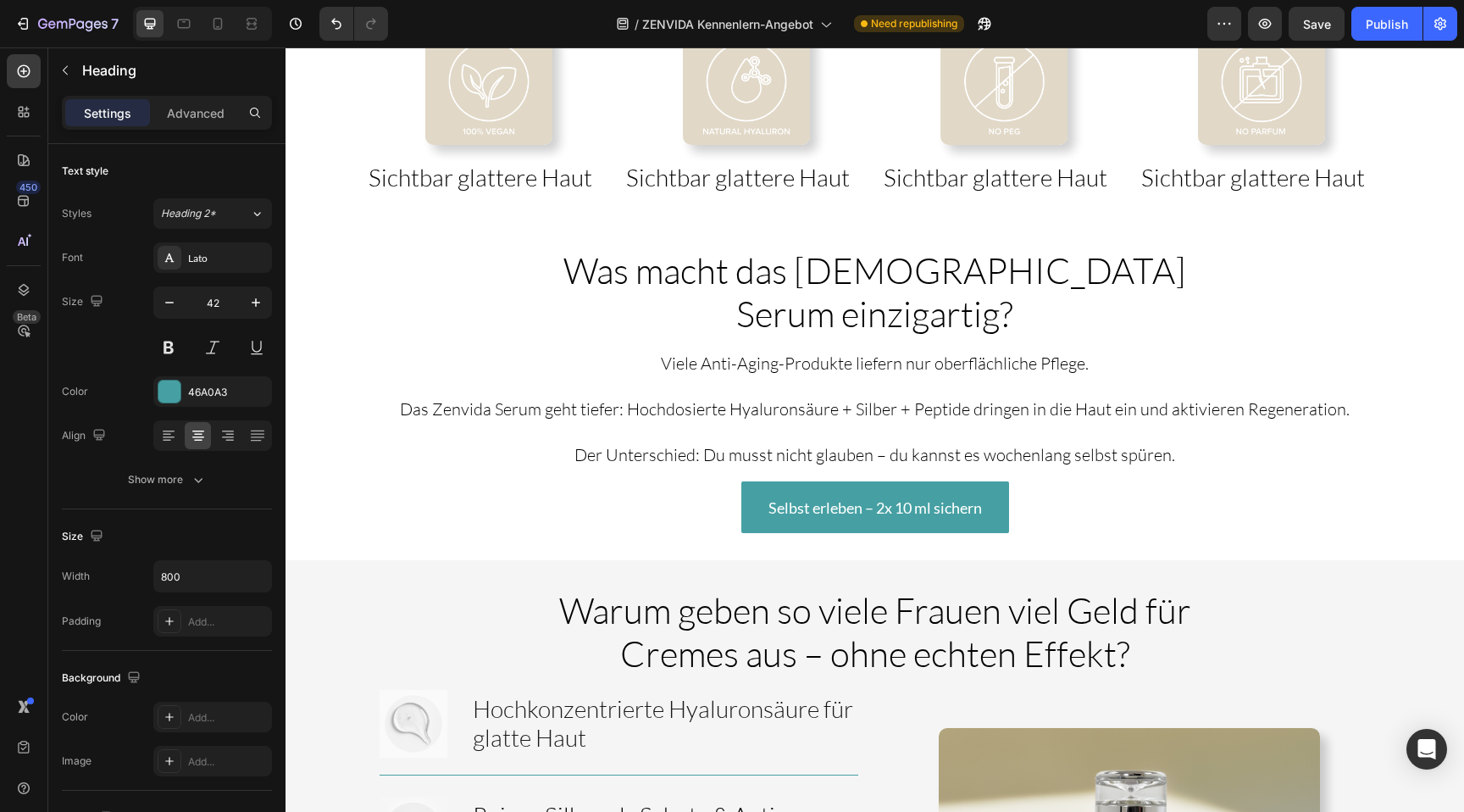
scroll to position [2300, 0]
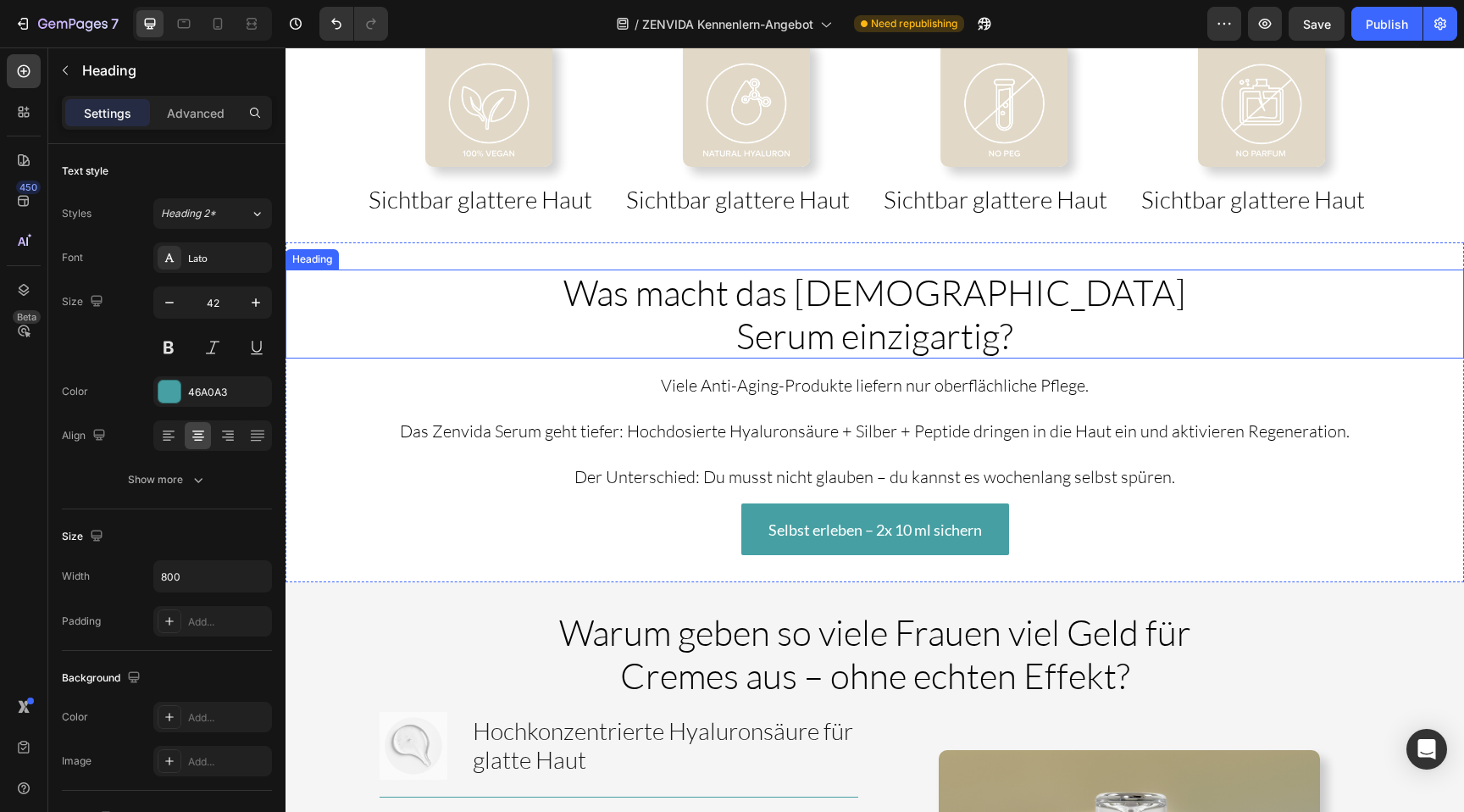
click at [545, 296] on h2 "Was macht das [DEMOGRAPHIC_DATA] Serum einzigartig?" at bounding box center [875, 314] width 678 height 89
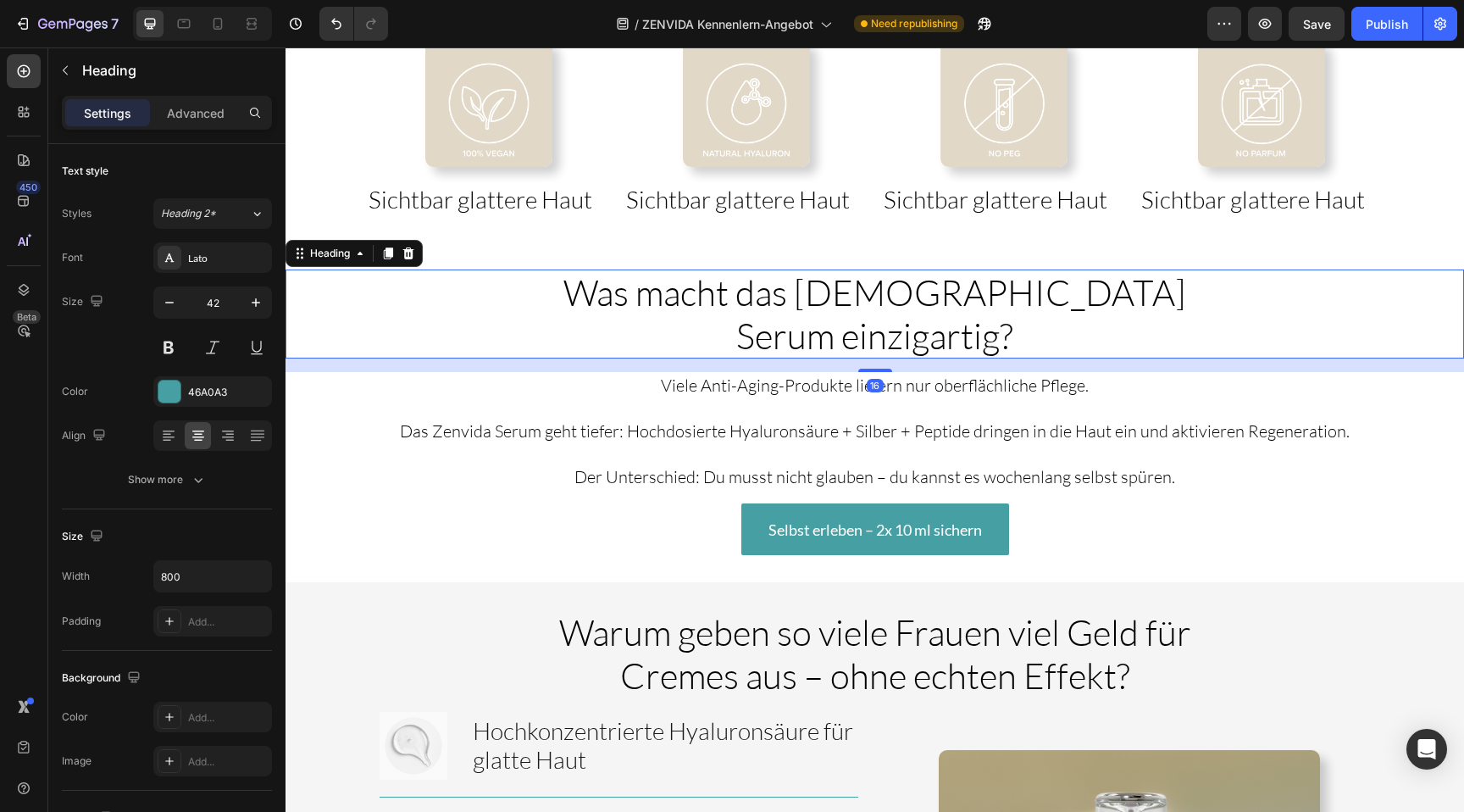
click at [545, 296] on h2 "Was macht das [DEMOGRAPHIC_DATA] Serum einzigartig?" at bounding box center [875, 314] width 678 height 89
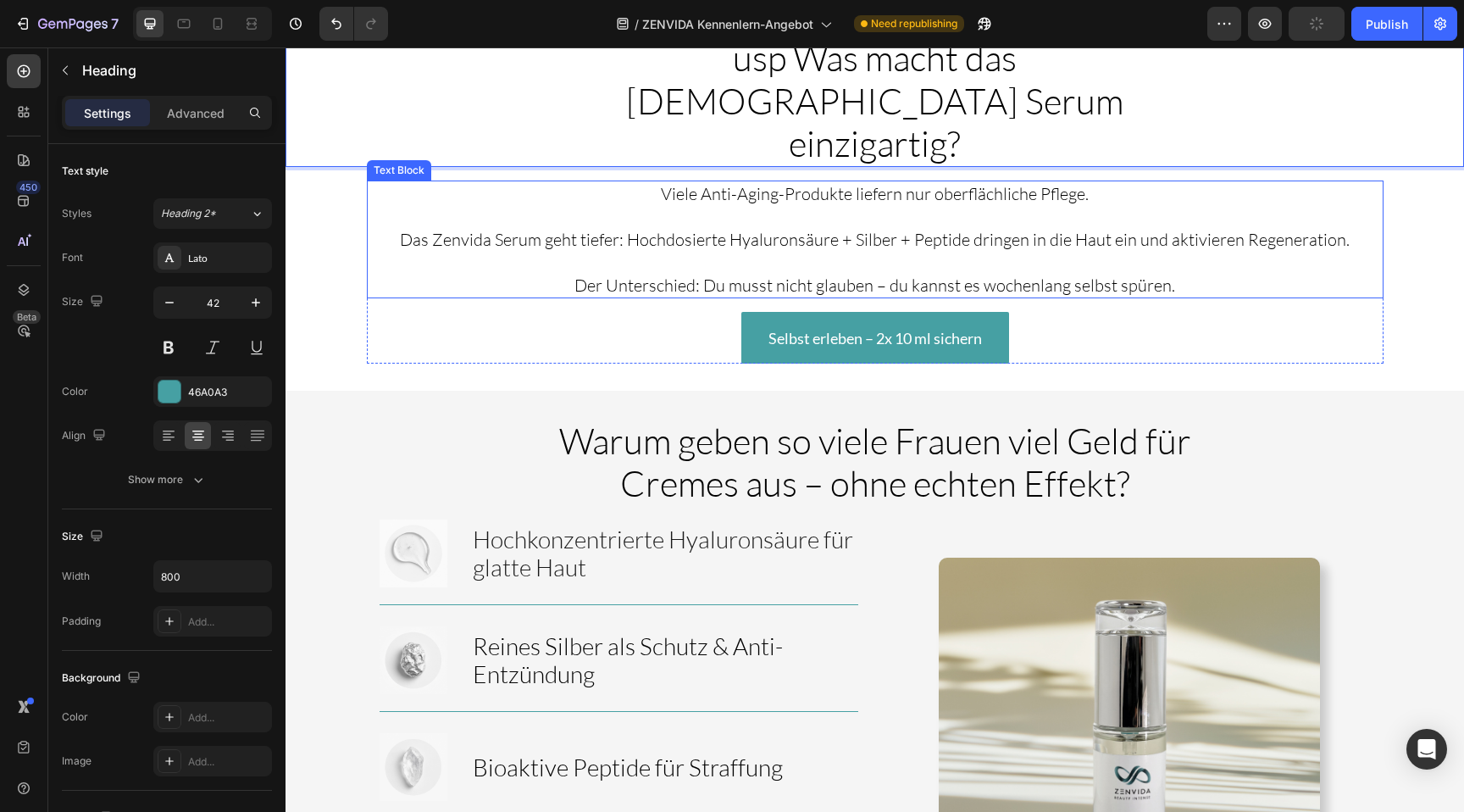
scroll to position [2532, 0]
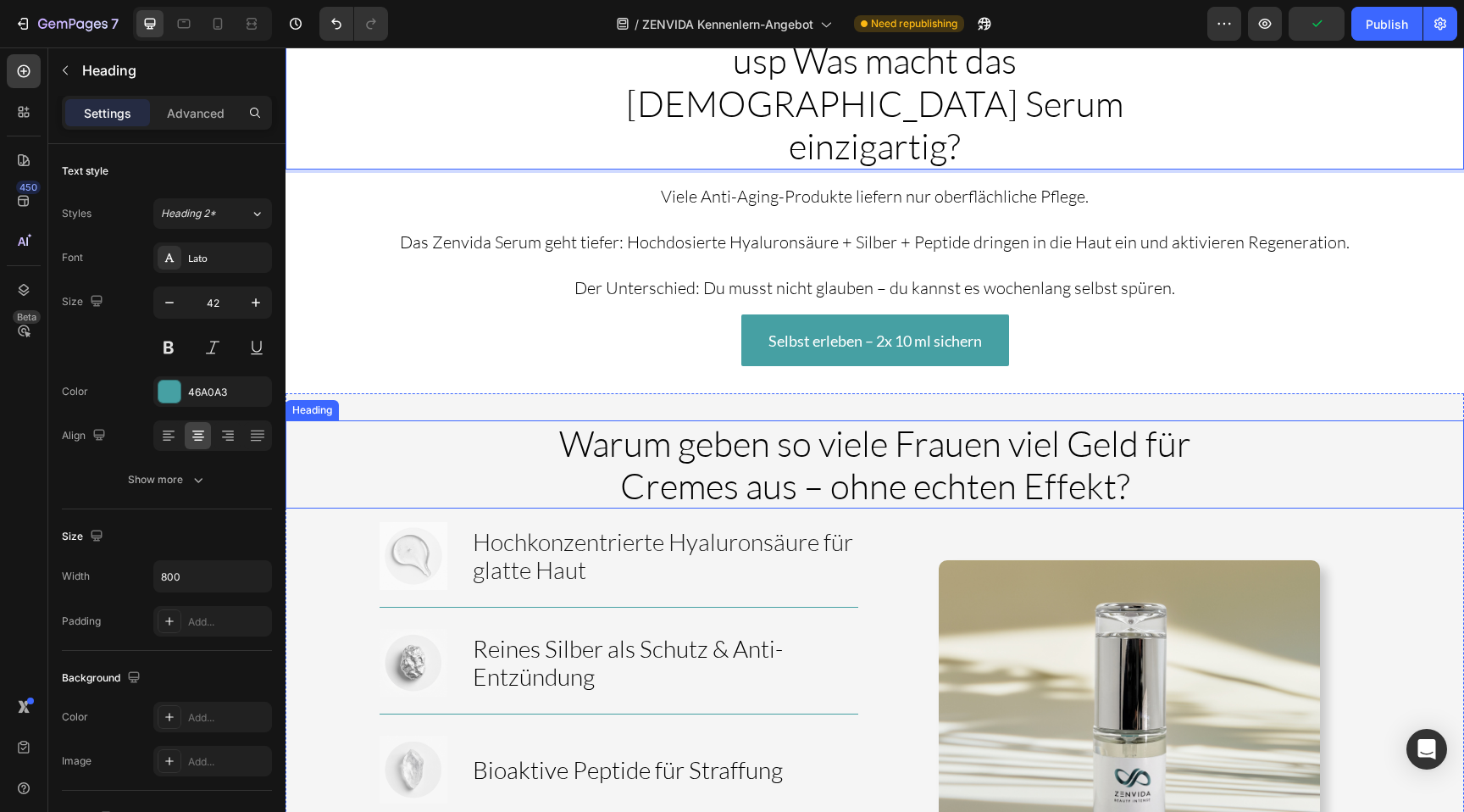
click at [569, 421] on span "Warum geben so viele Frauen viel Geld für Cremes aus – ohne echten Effekt?" at bounding box center [875, 463] width 632 height 85
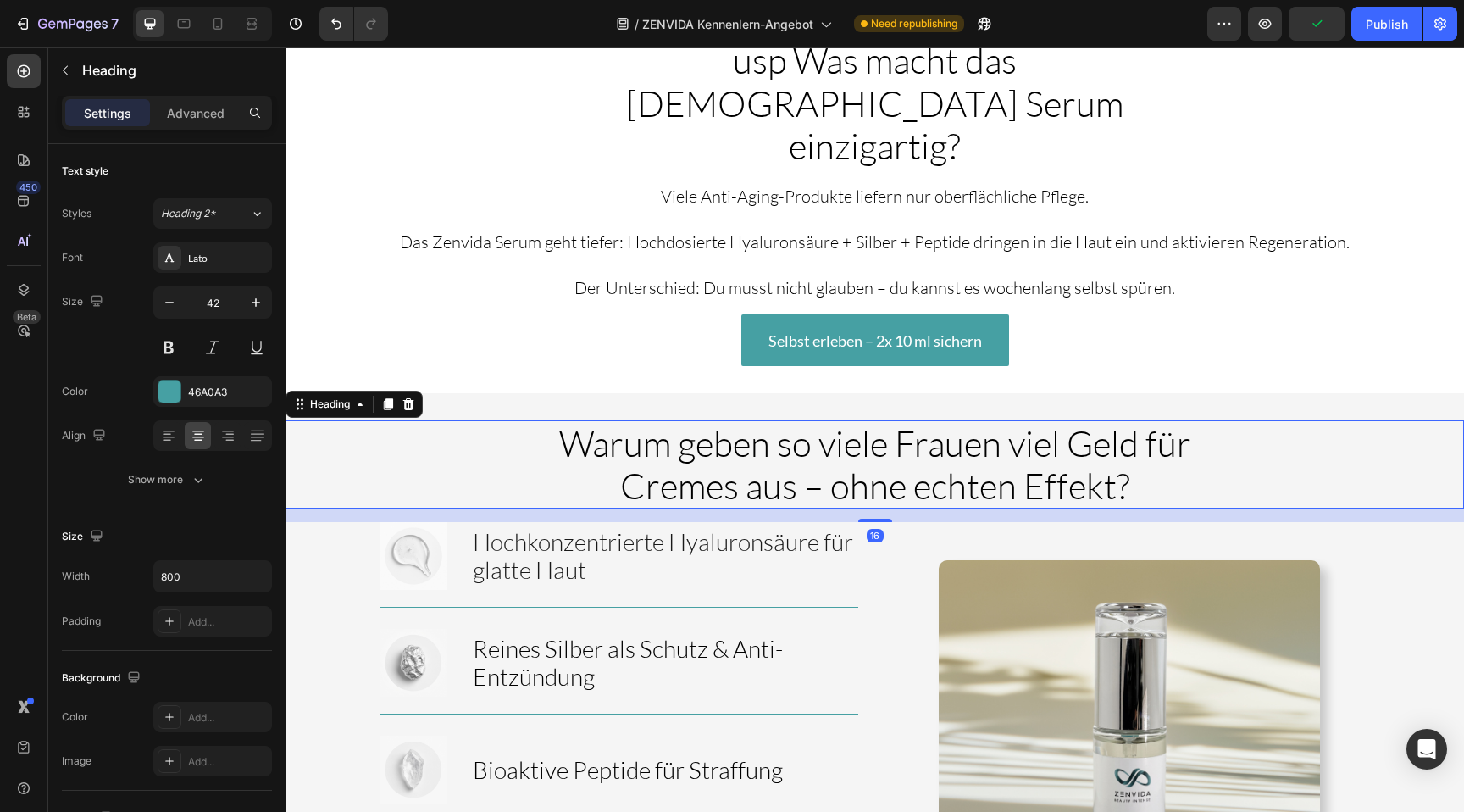
click at [533, 420] on div "Warum geben so viele Frauen viel Geld für Cremes aus – ohne echten Effekt?" at bounding box center [874, 464] width 1178 height 89
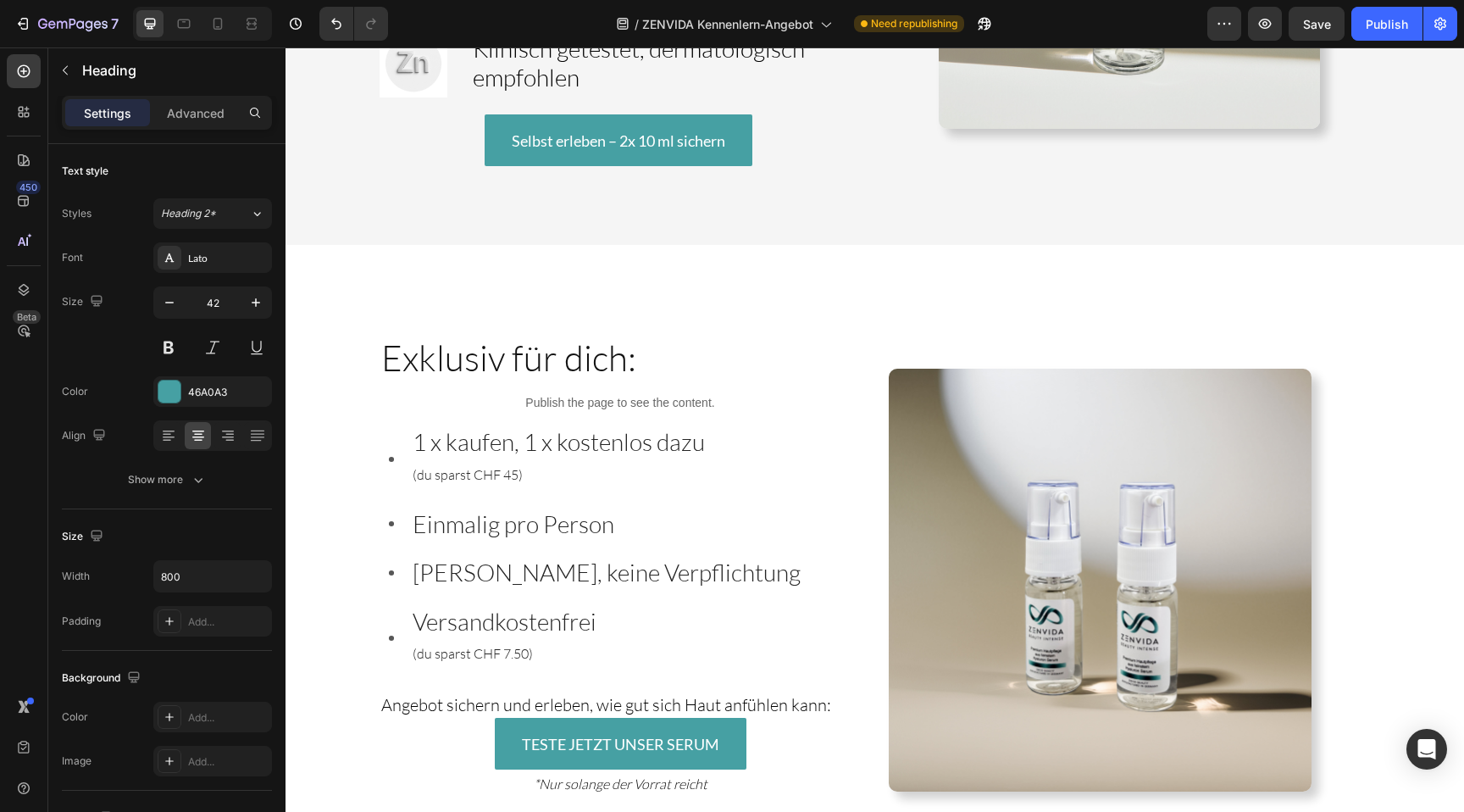
scroll to position [3487, 0]
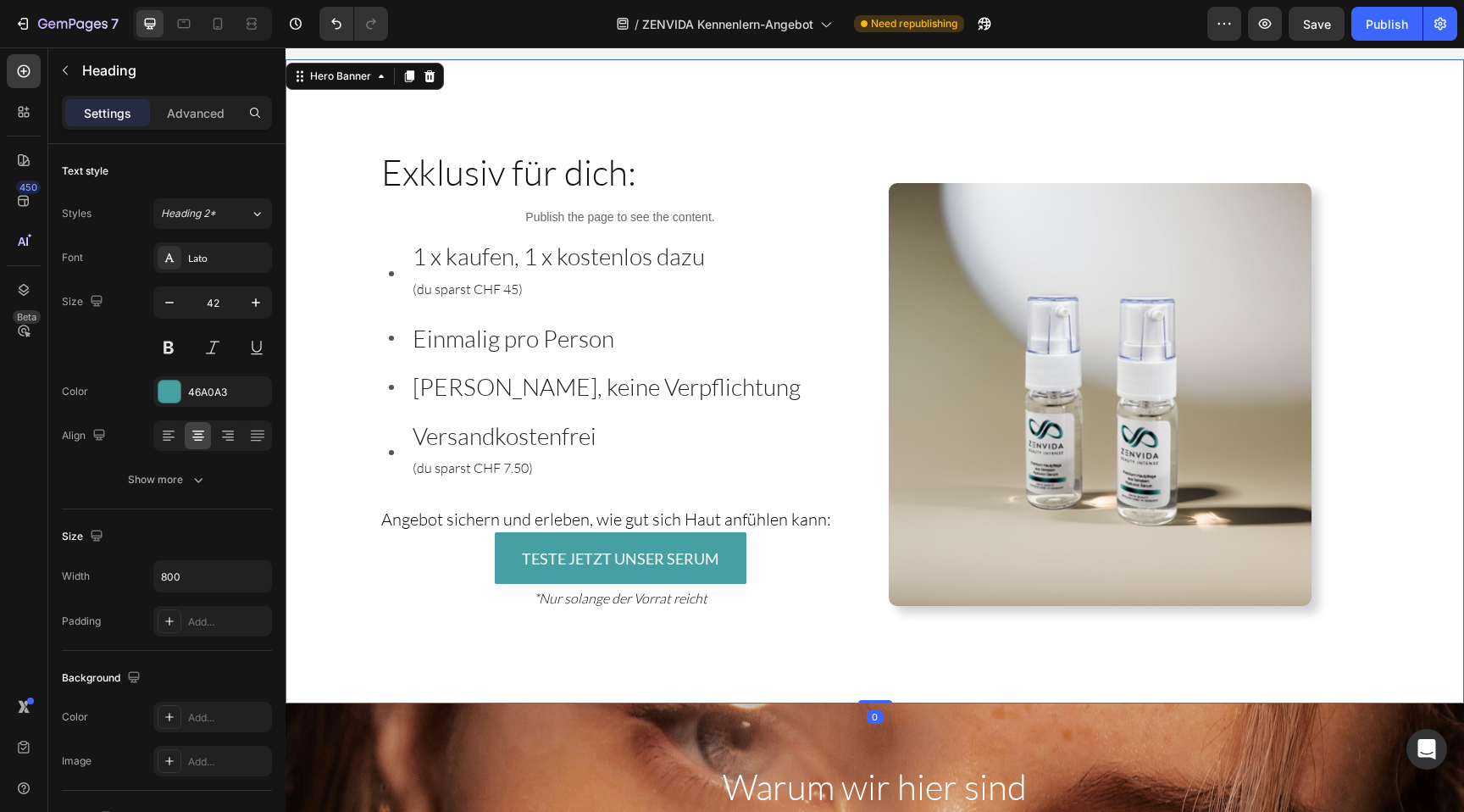
click at [376, 183] on div "Image Row Exklusiv für dich: Heading Publish the page to see the content. Custo…" at bounding box center [875, 381] width 1034 height 644
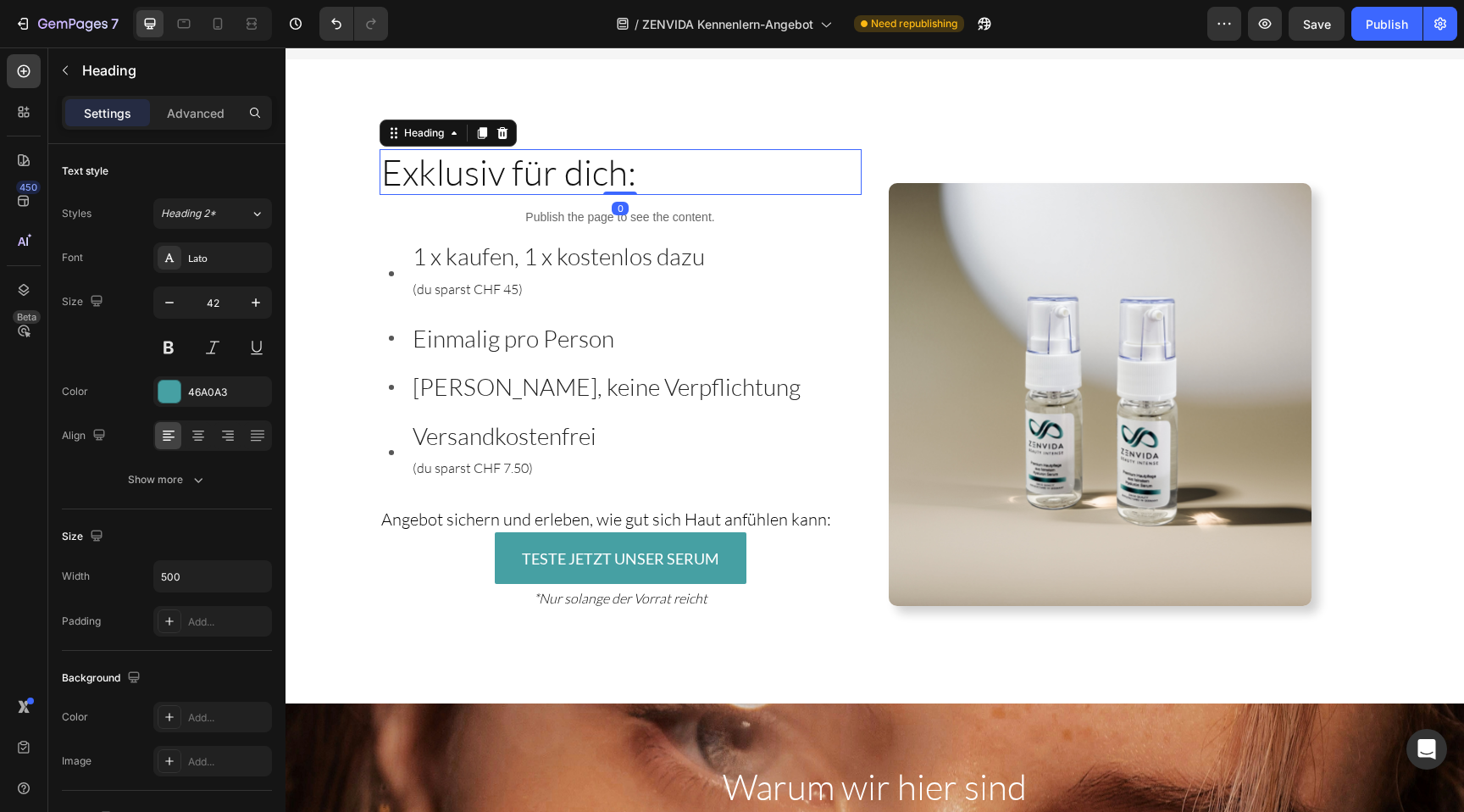
click at [389, 183] on span "Exklusiv für dich:" at bounding box center [508, 171] width 255 height 43
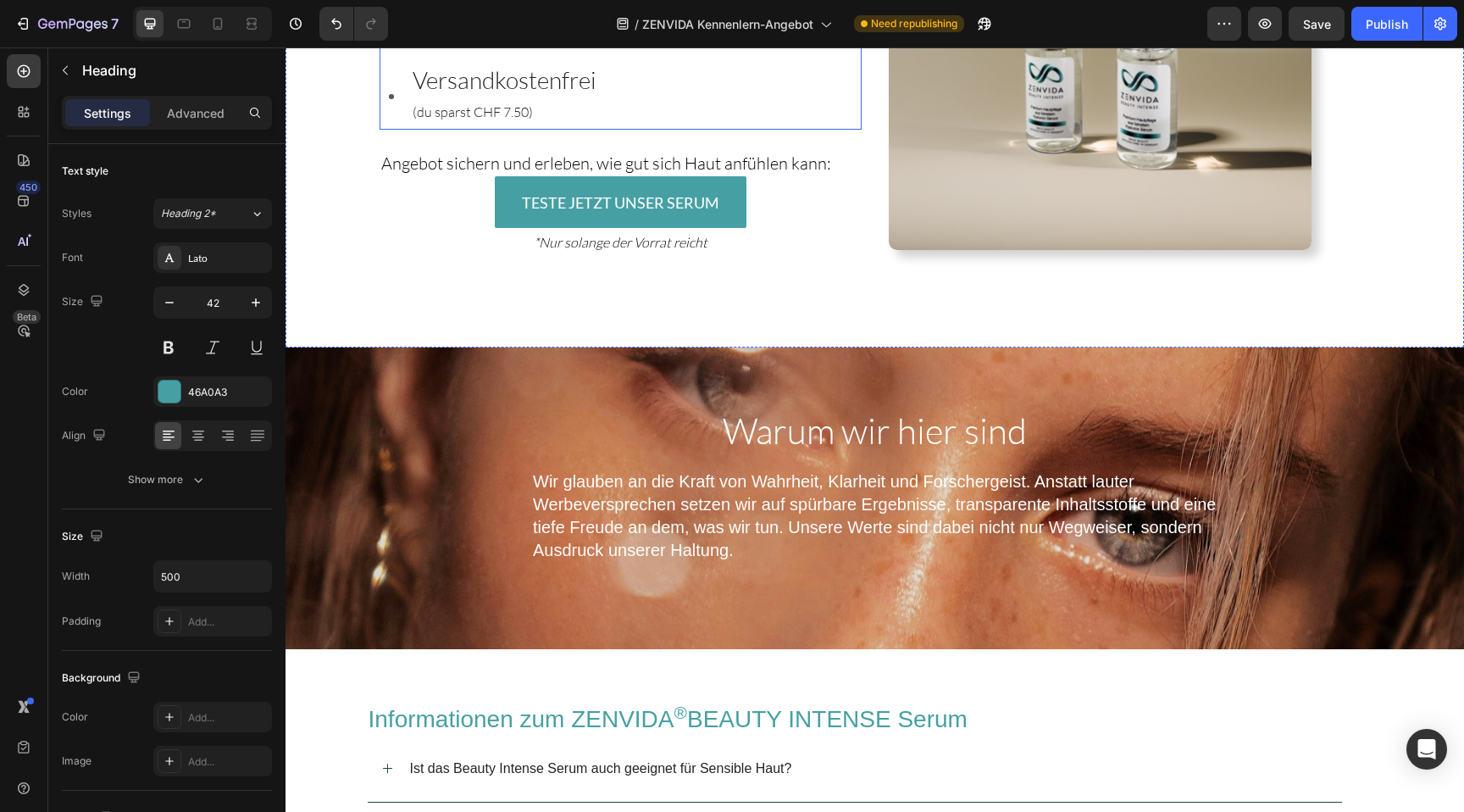
scroll to position [3837, 0]
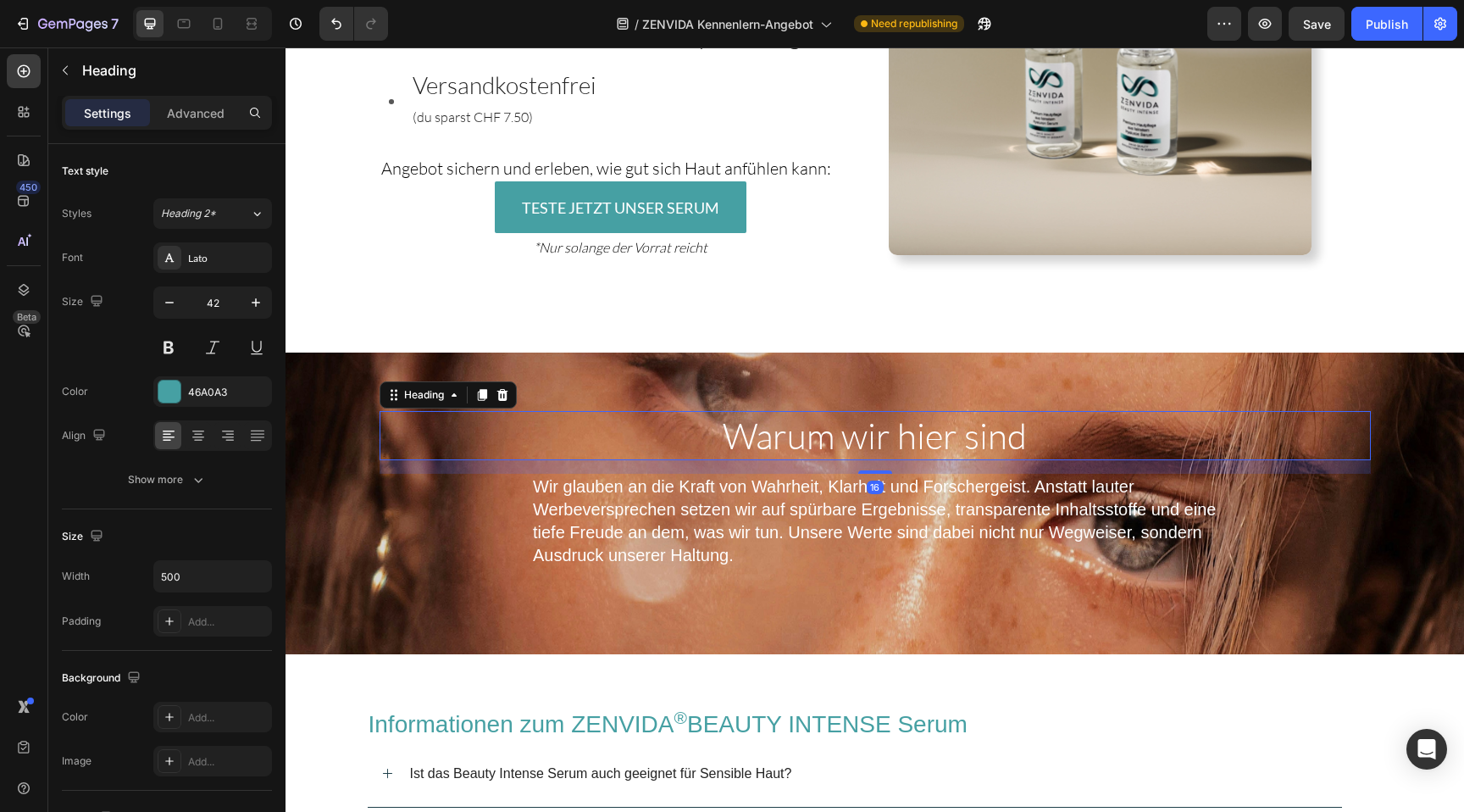
click at [739, 432] on span "Warum wir hier sind" at bounding box center [875, 436] width 304 height 43
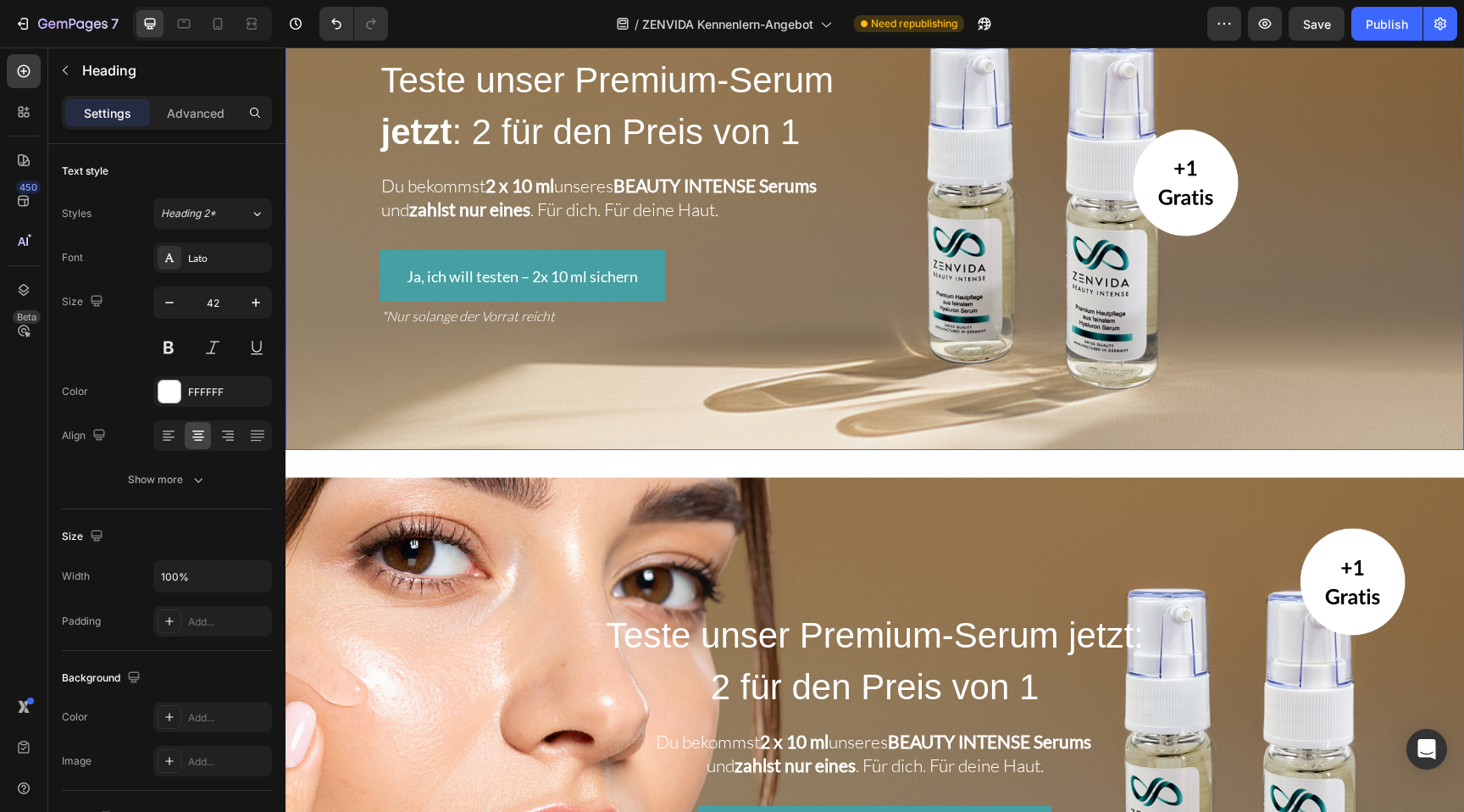
scroll to position [0, 0]
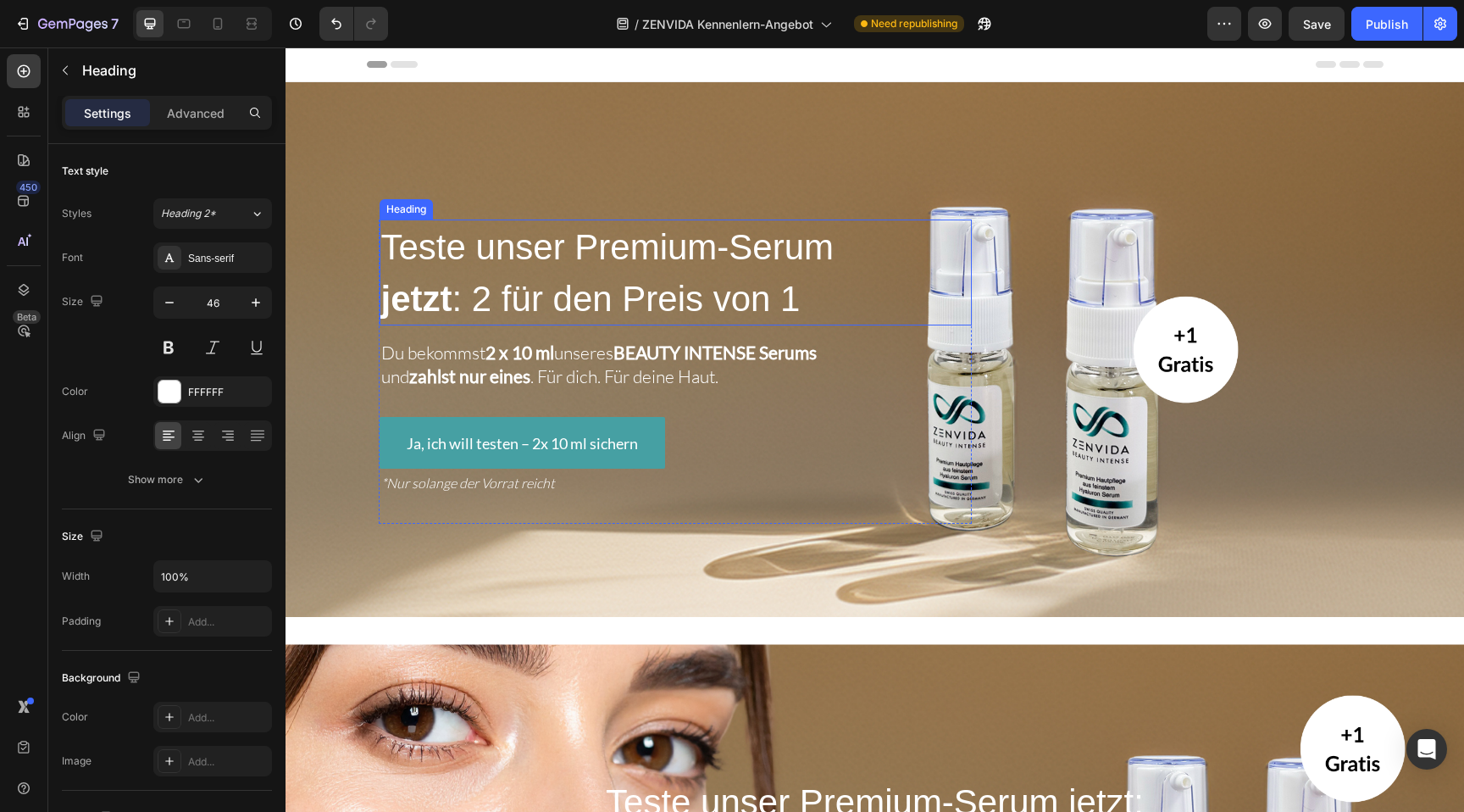
click at [564, 267] on span "Teste unser Premium-Serum" at bounding box center [607, 247] width 453 height 40
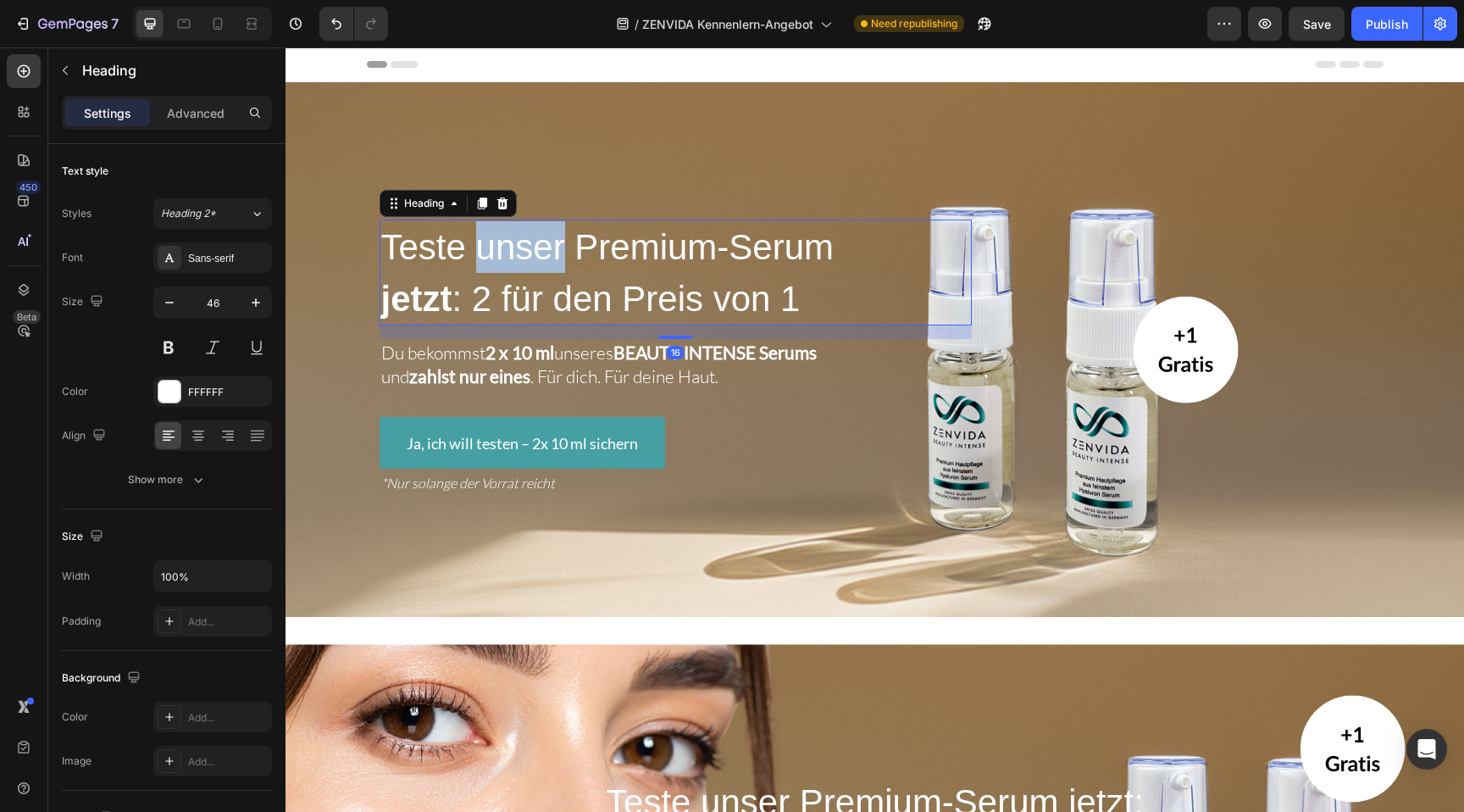
click at [506, 265] on span "Teste unser Premium-Serum" at bounding box center [607, 247] width 453 height 40
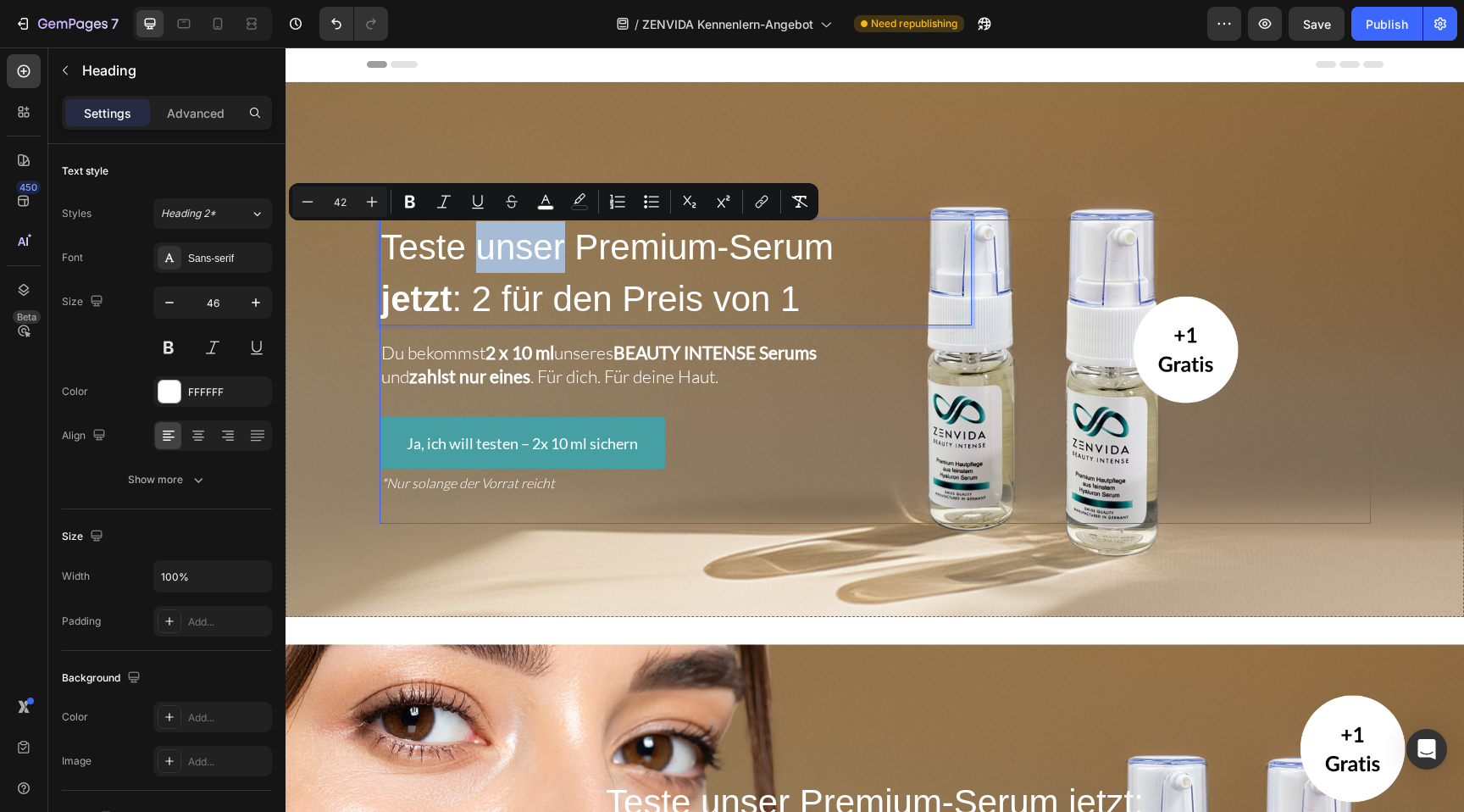
click at [1214, 344] on div "Teste unser Premium-Serum jetzt : 2 für den Preis von 1 Heading 16 Du bekommst …" at bounding box center [875, 371] width 991 height 305
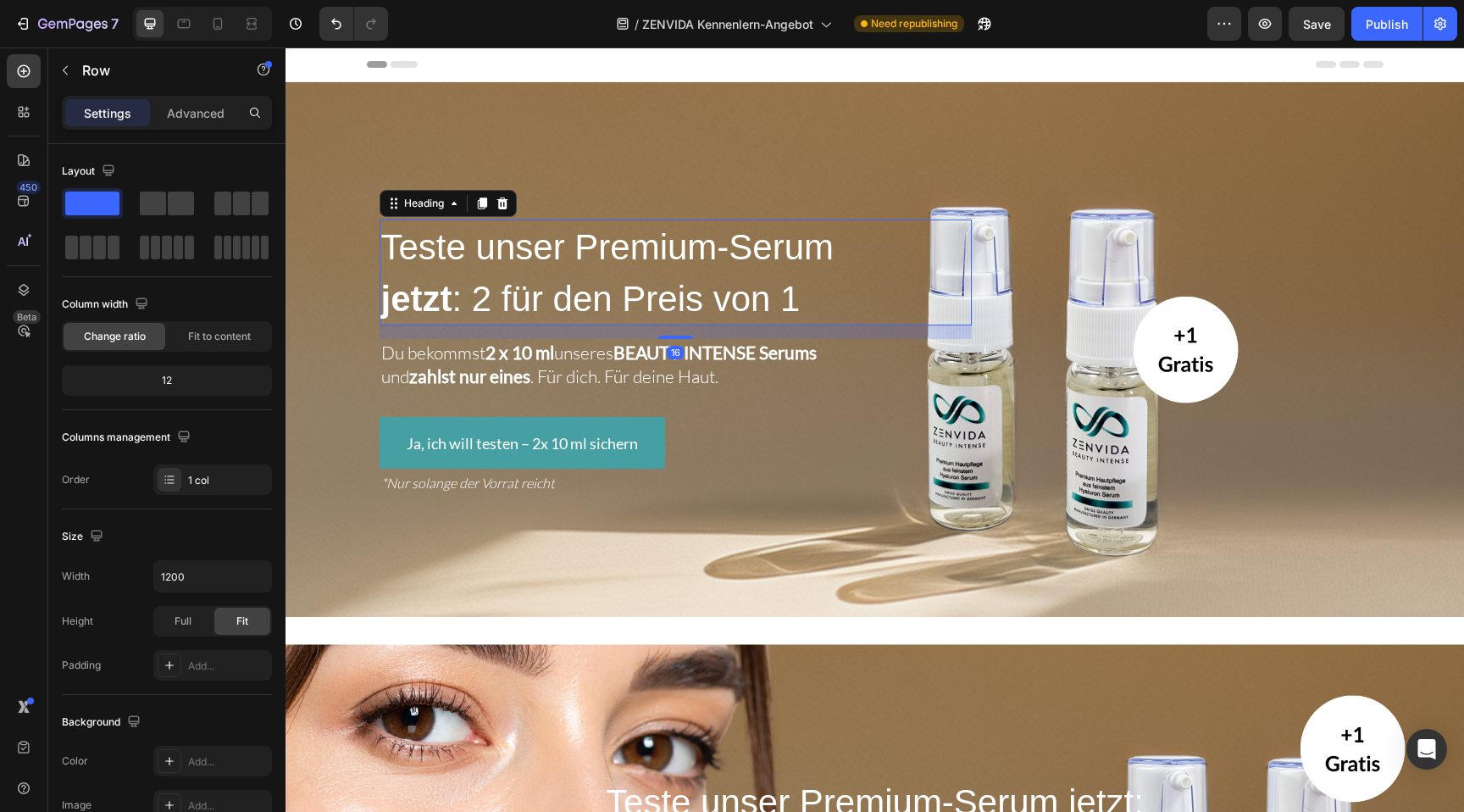
click at [603, 301] on span "jetzt : 2 für den Preis von 1" at bounding box center [590, 299] width 419 height 40
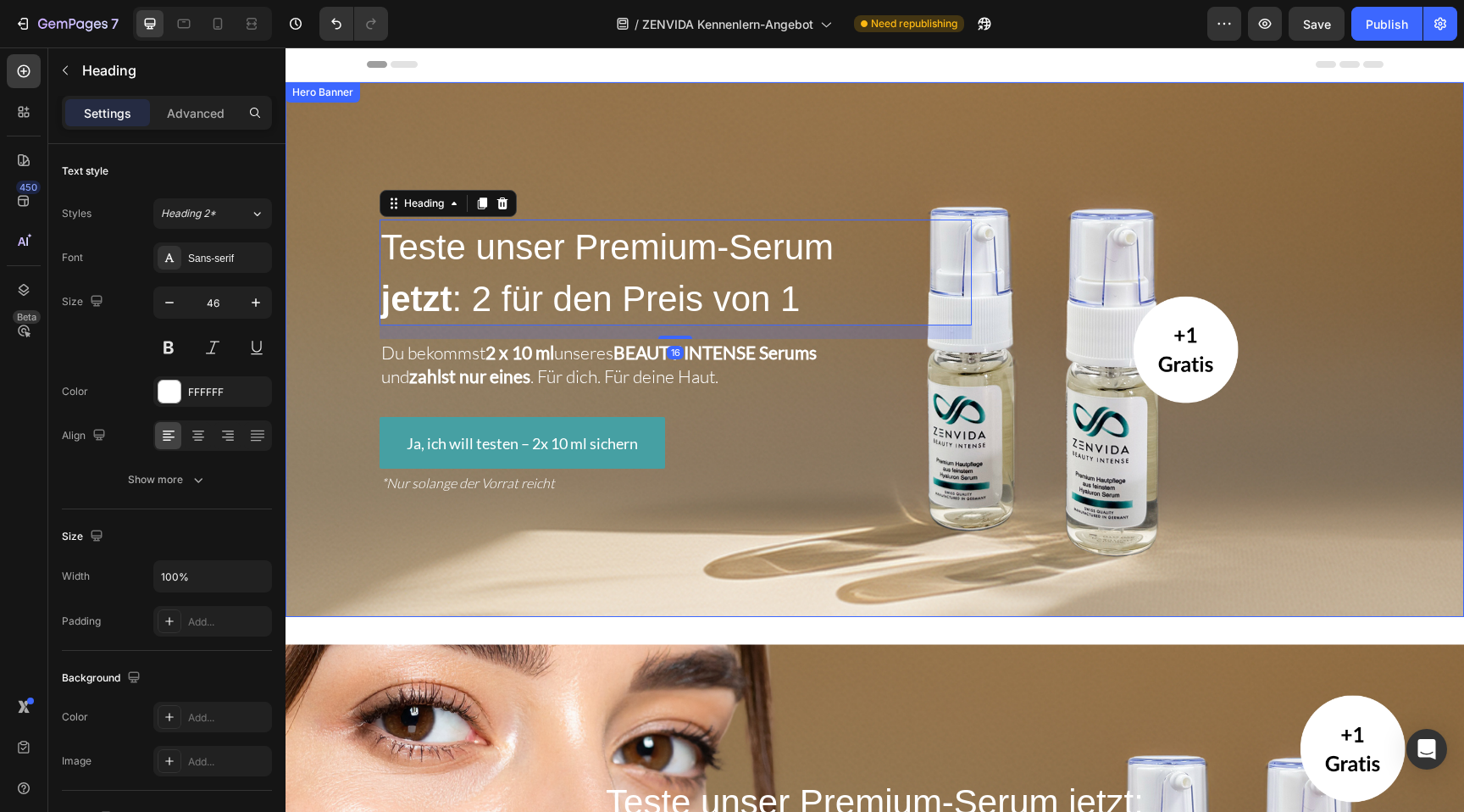
click at [732, 116] on div "Overlay" at bounding box center [874, 349] width 1178 height 535
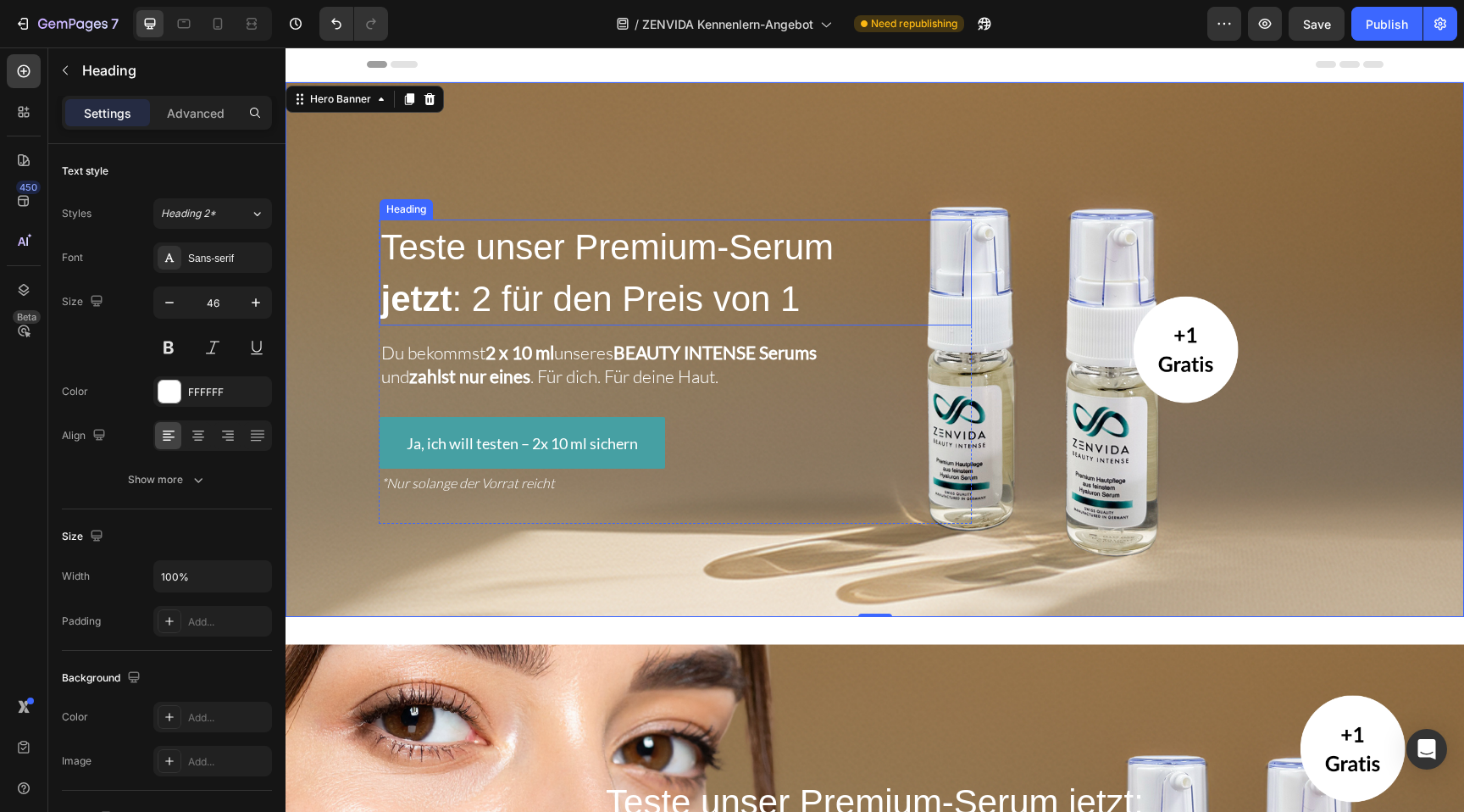
click at [452, 273] on p "⁠⁠⁠⁠⁠⁠⁠ Teste unser Premium-Serum jetzt : 2 für den Preis von 1" at bounding box center [675, 272] width 589 height 103
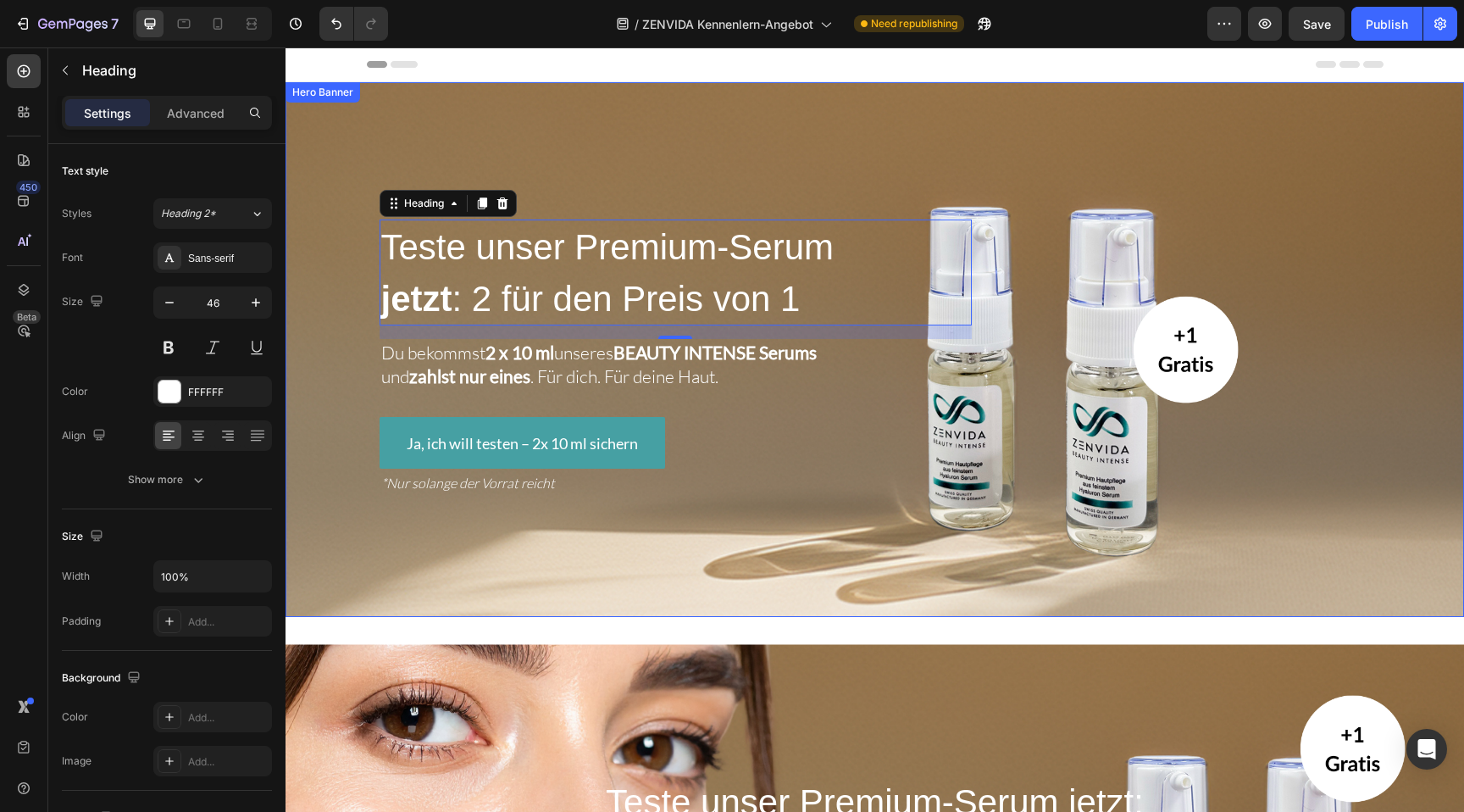
click at [837, 130] on div "Overlay" at bounding box center [874, 349] width 1178 height 535
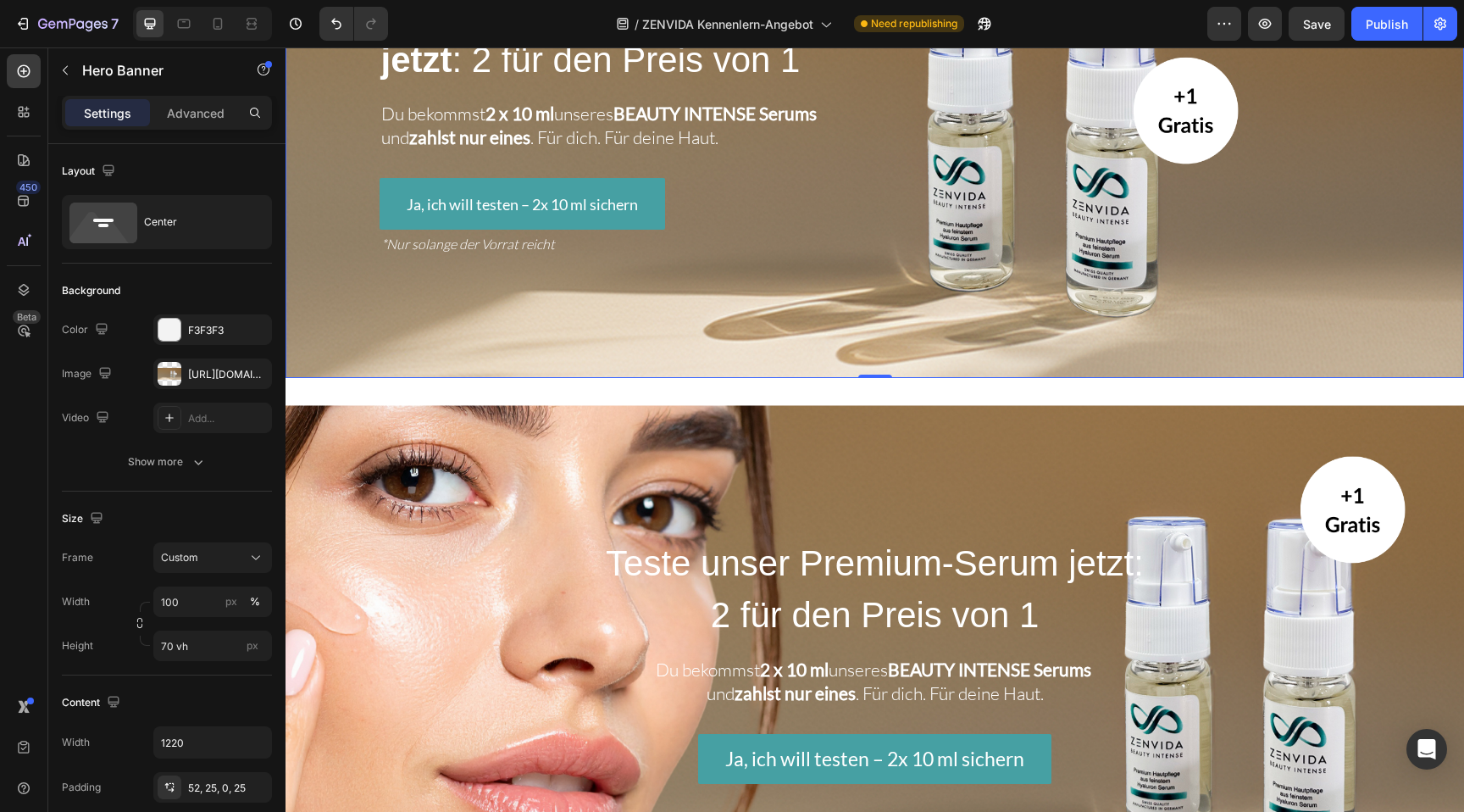
scroll to position [497, 0]
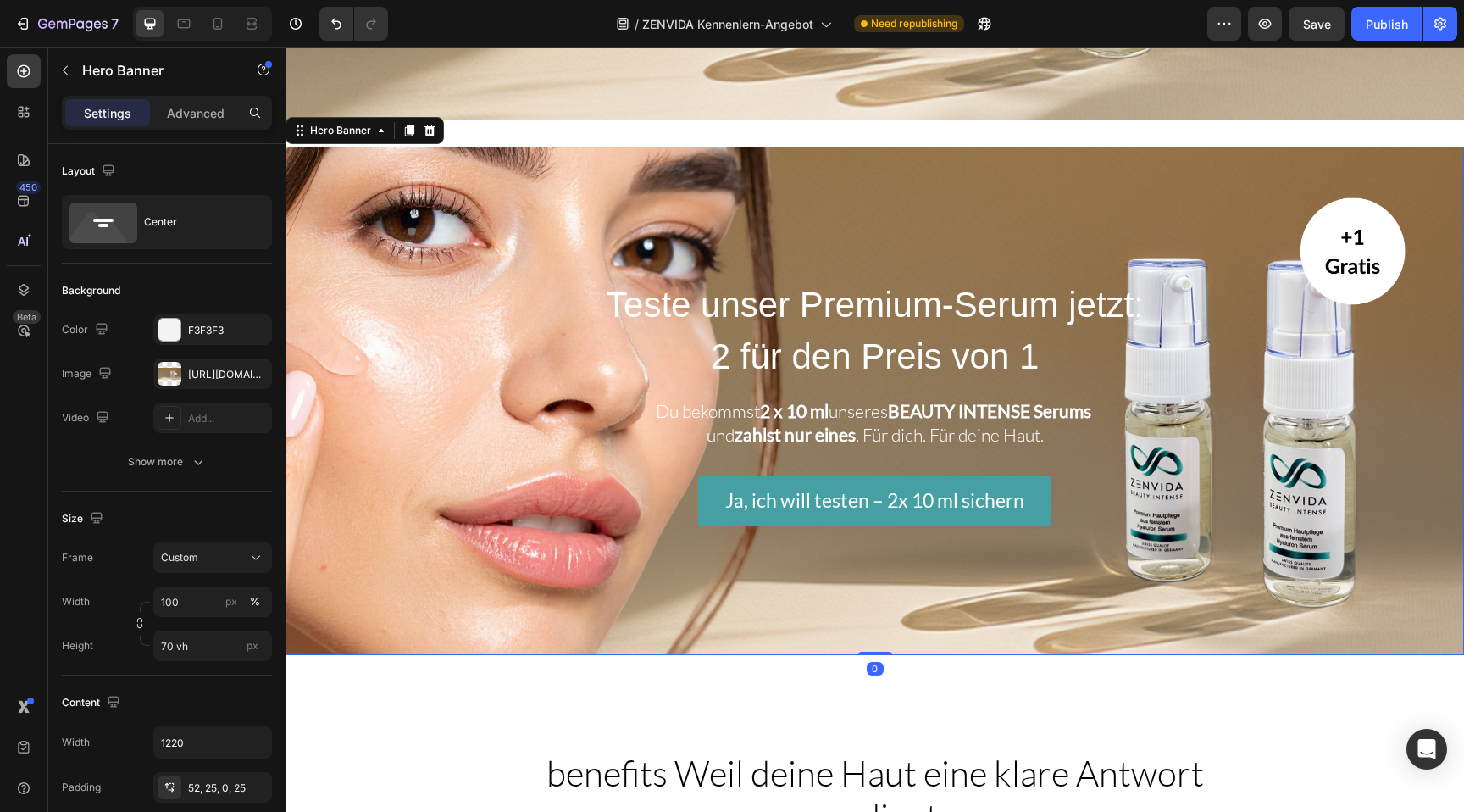
click at [978, 153] on div "Background Image" at bounding box center [874, 401] width 1178 height 509
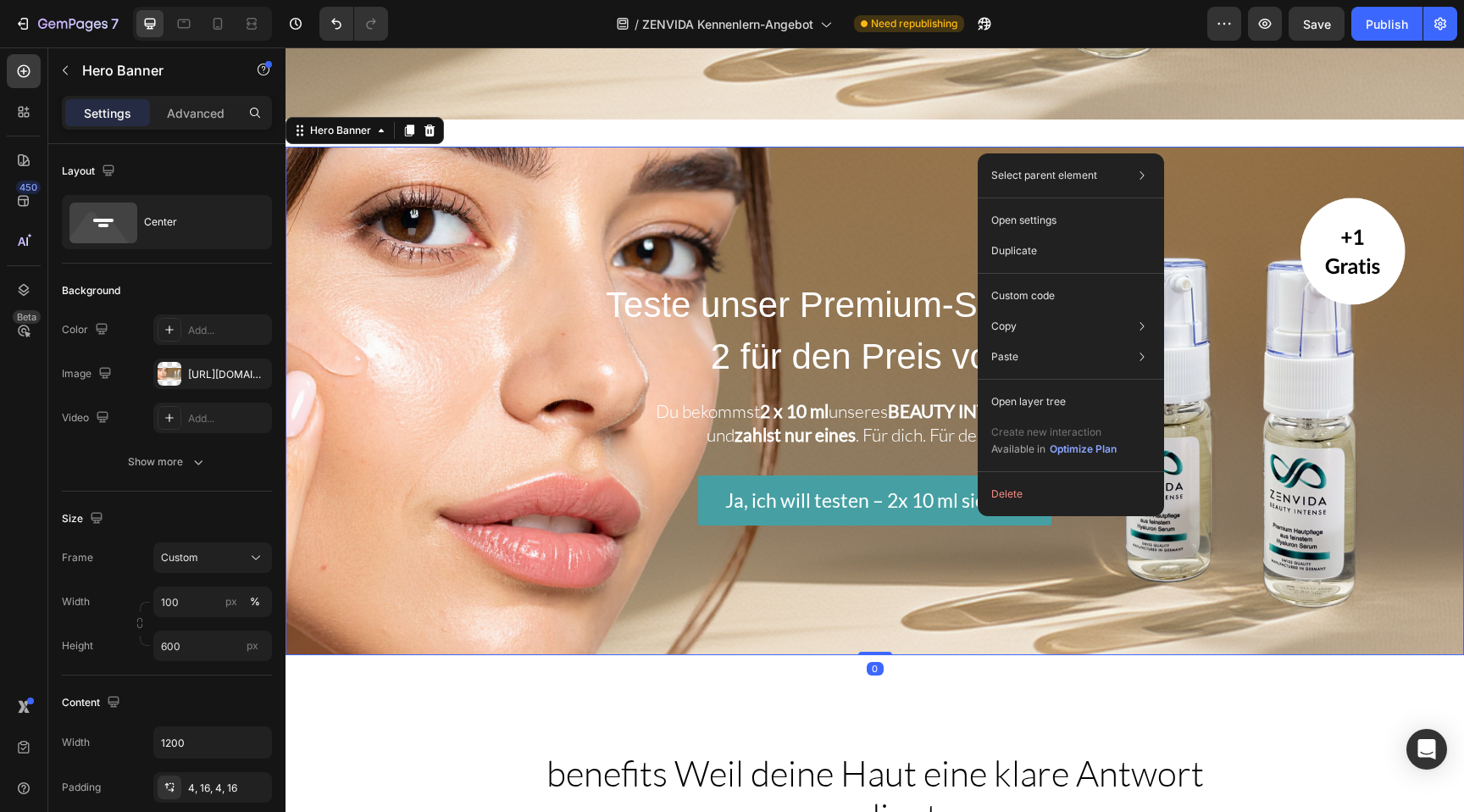
click at [918, 171] on div "Background Image" at bounding box center [874, 401] width 1178 height 509
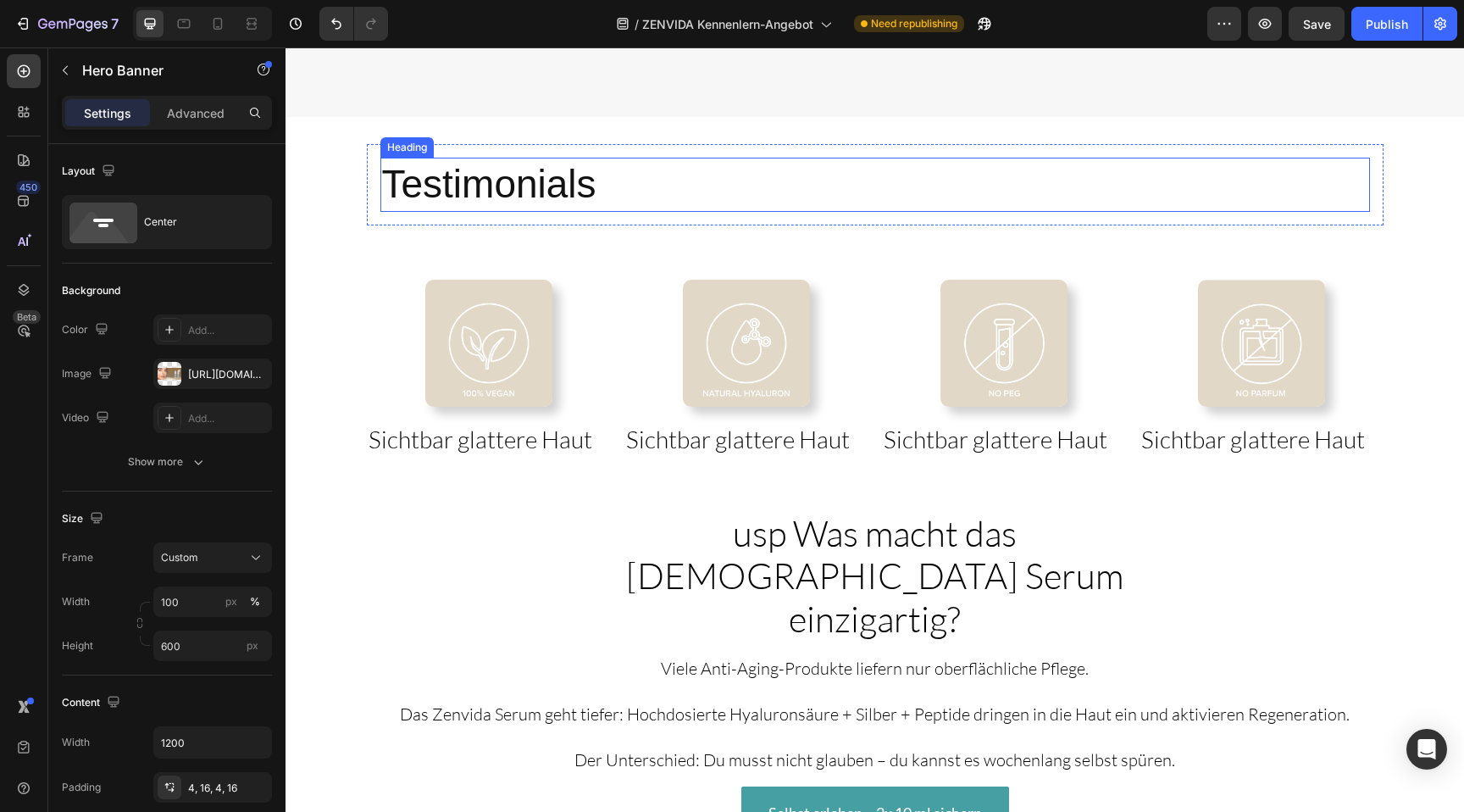
scroll to position [2254, 0]
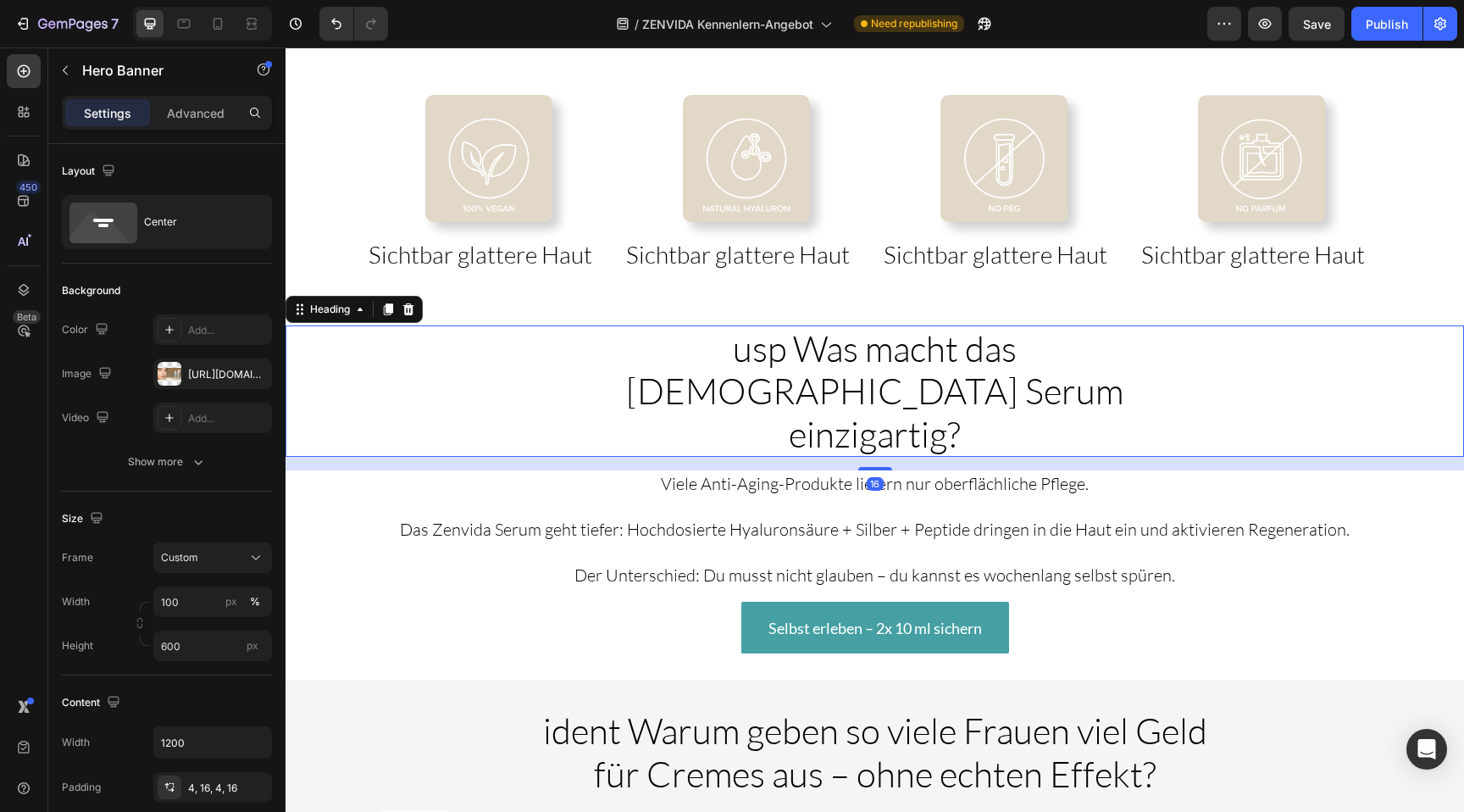
click at [779, 363] on span "usp Was macht das Zenvida Serum einzigartig?" at bounding box center [875, 390] width 497 height 129
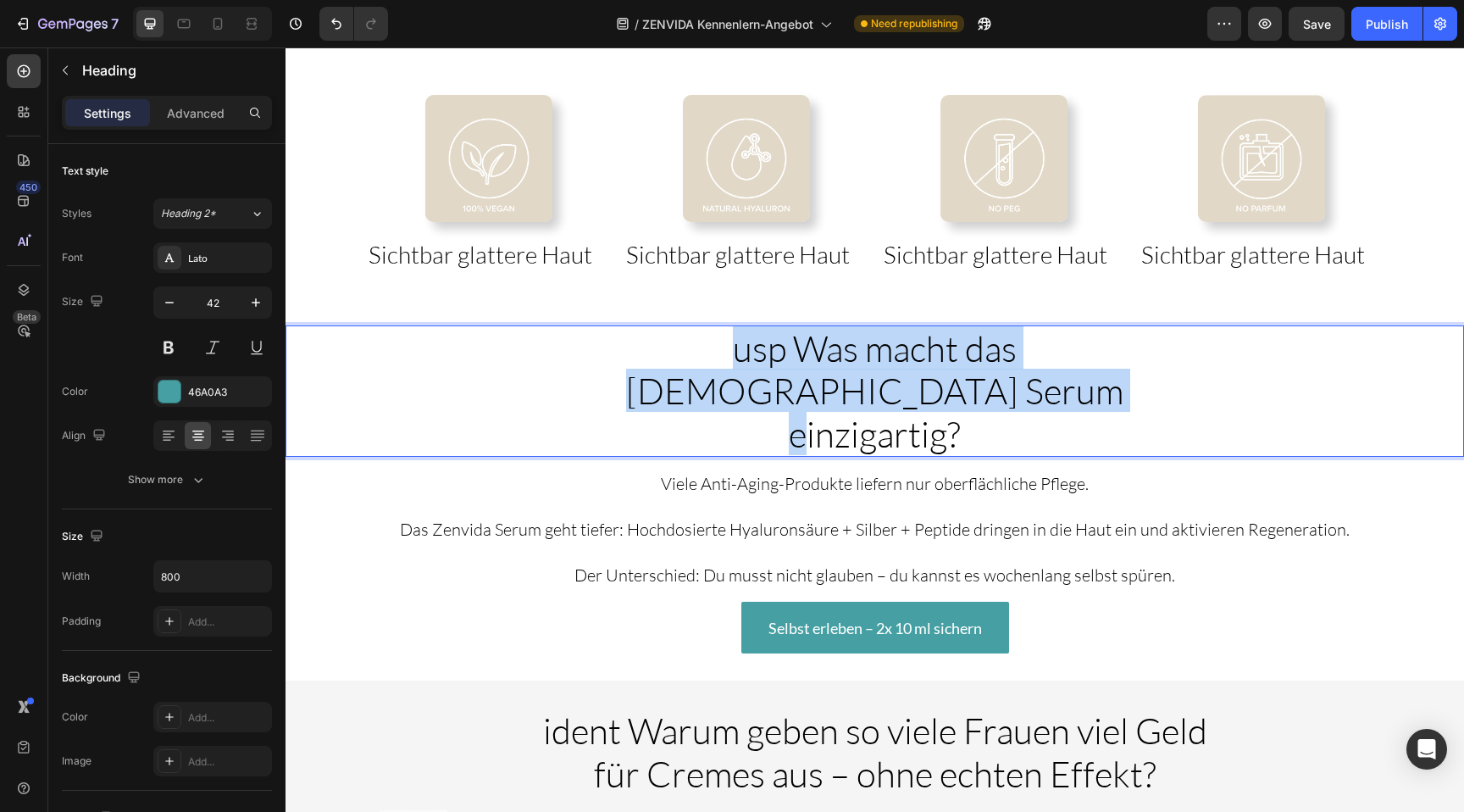
click at [779, 363] on span "usp Was macht das Zenvida Serum einzigartig?" at bounding box center [875, 390] width 497 height 129
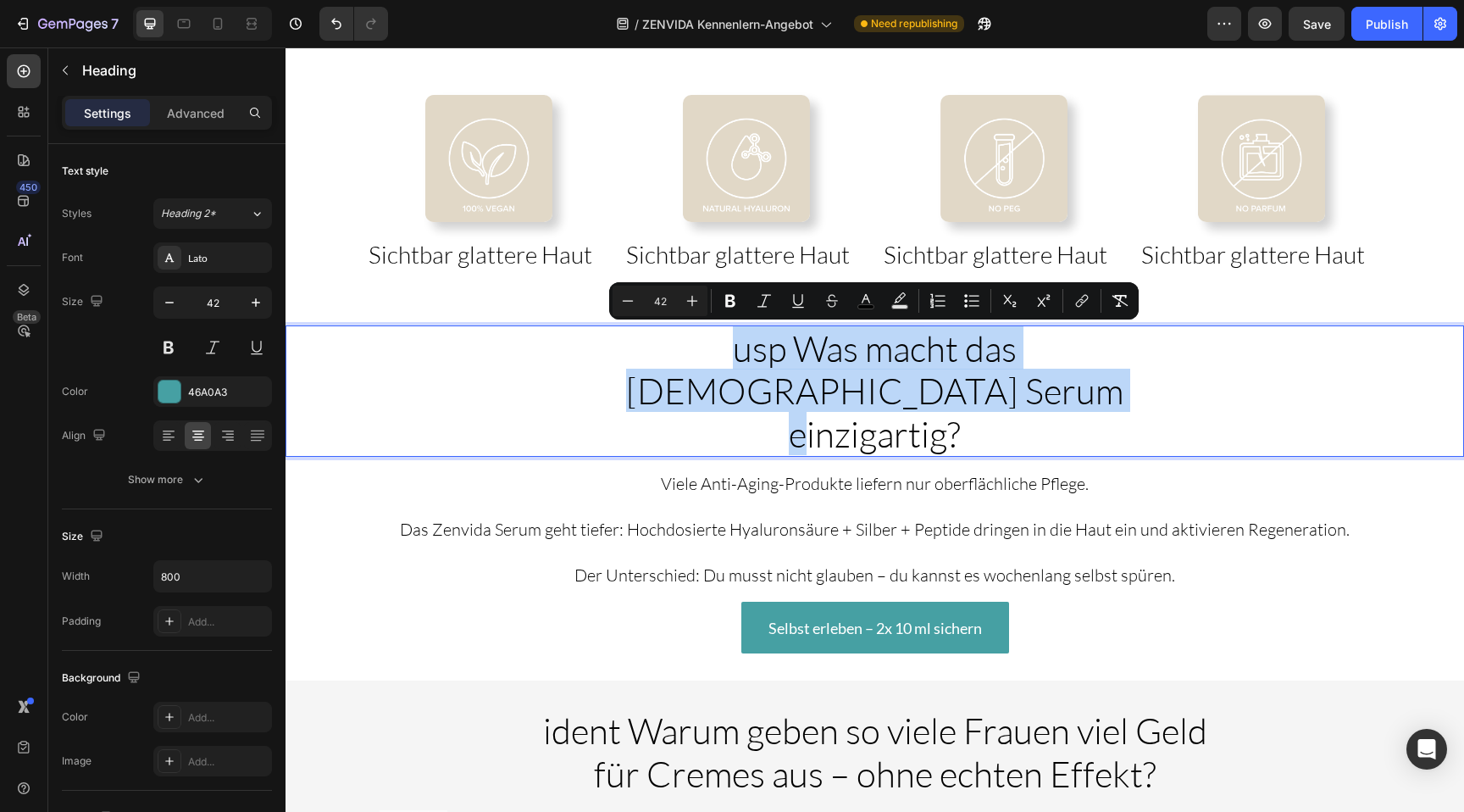
click at [779, 363] on span "usp Was macht das Zenvida Serum einzigartig?" at bounding box center [875, 390] width 497 height 129
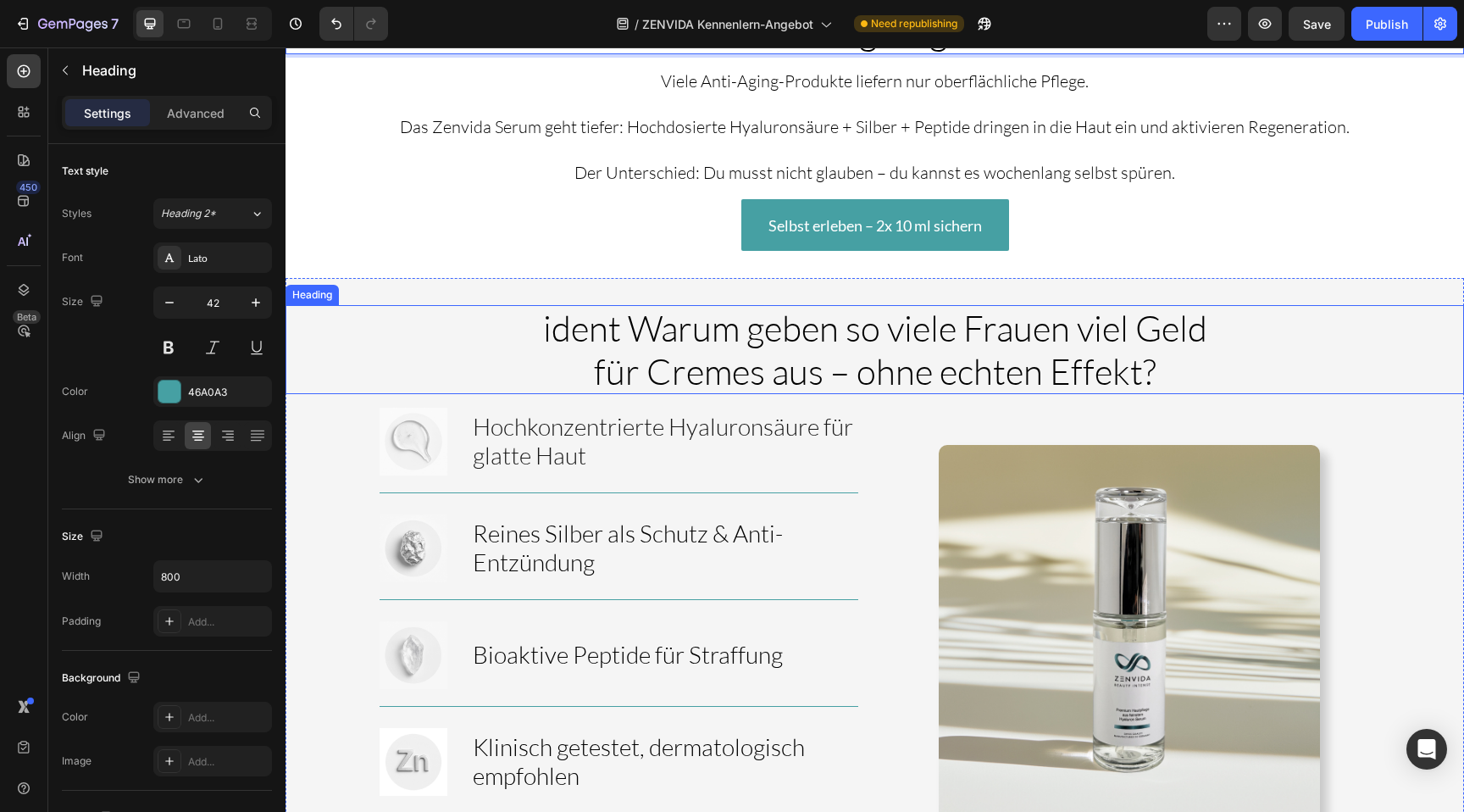
scroll to position [2670, 0]
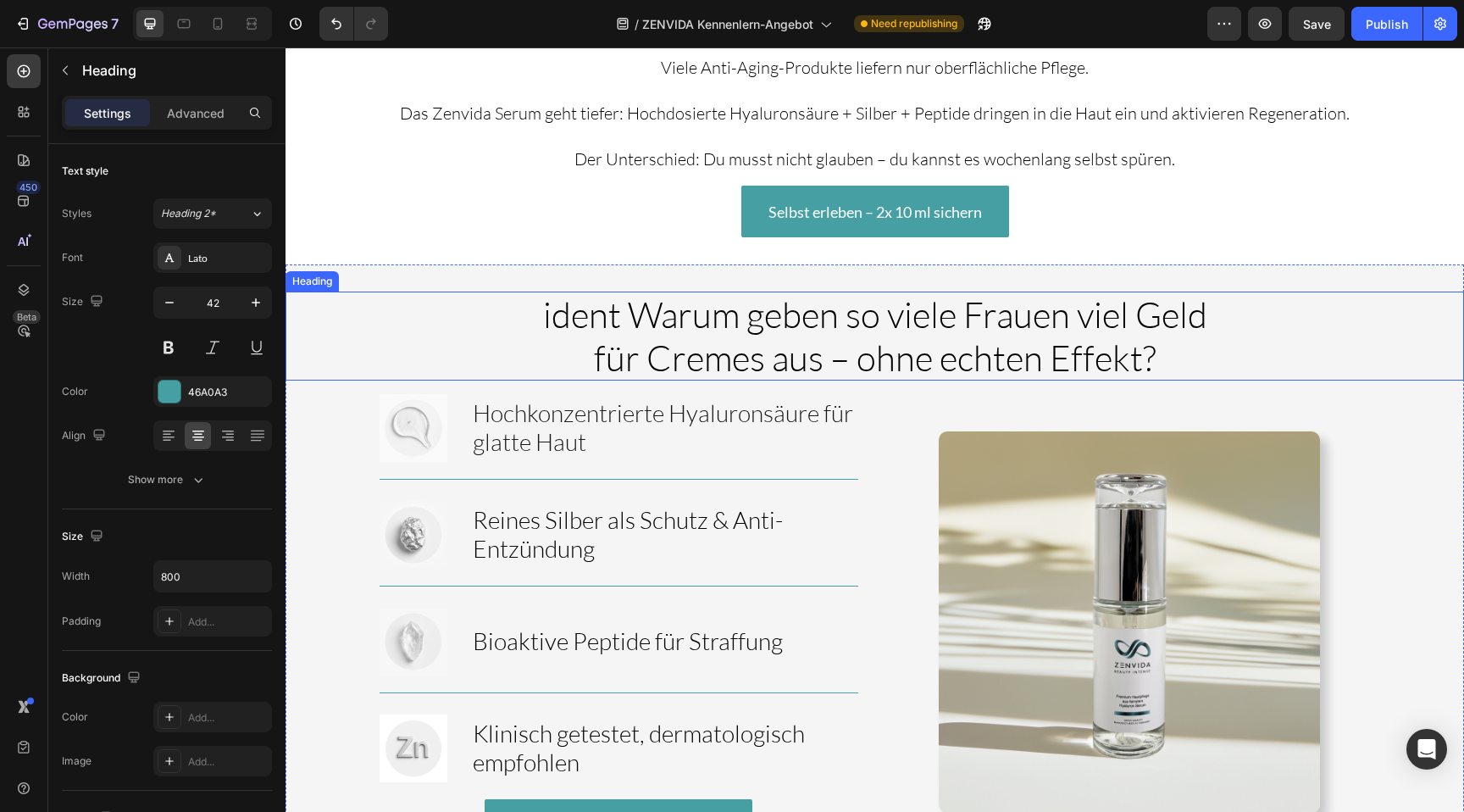
click at [573, 296] on h2 "ident Warum geben so viele Frauen viel Geld für Cremes aus – ohne echten Effekt?" at bounding box center [875, 336] width 678 height 89
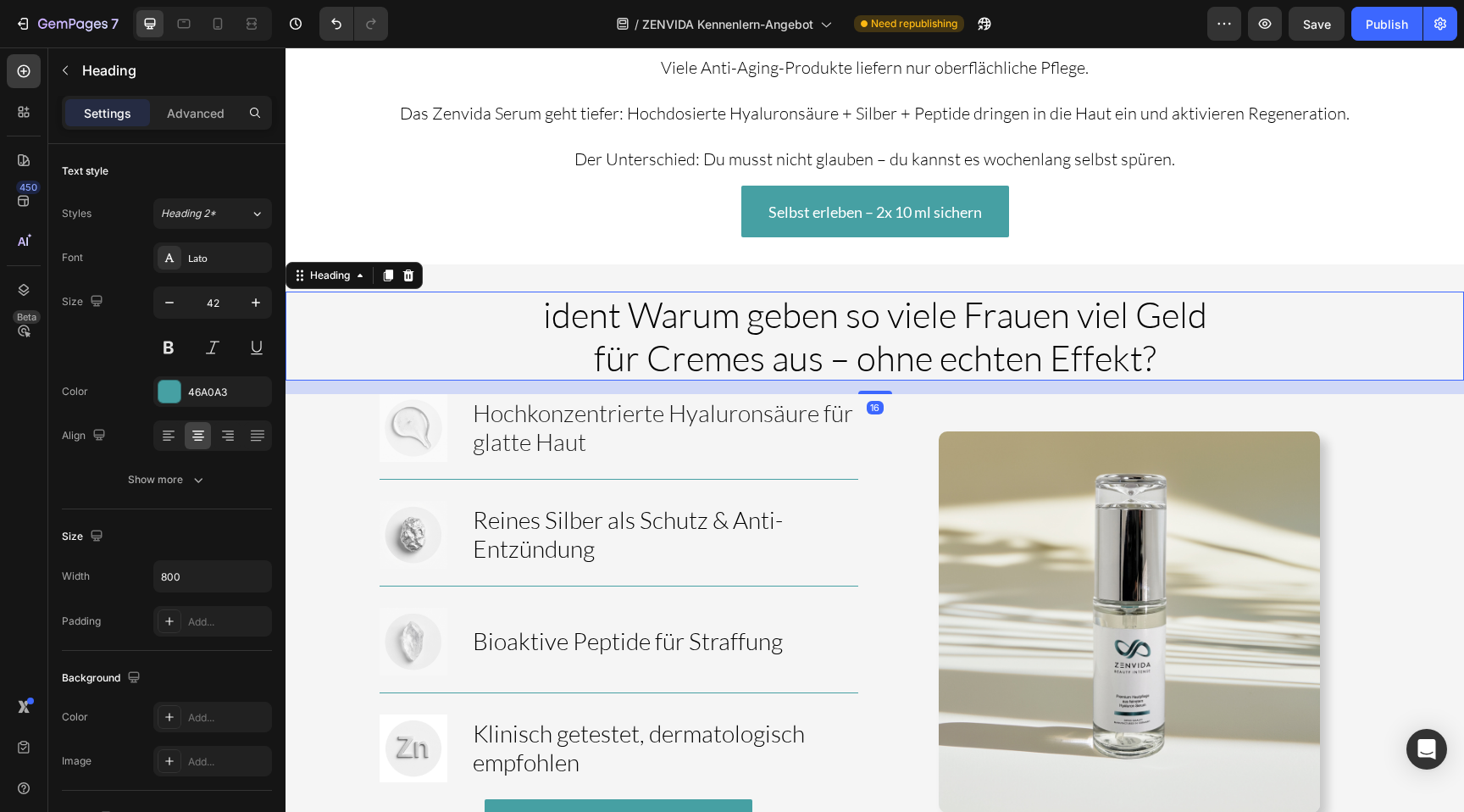
click at [573, 296] on h2 "ident Warum geben so viele Frauen viel Geld für Cremes aus – ohne echten Effekt?" at bounding box center [875, 336] width 678 height 89
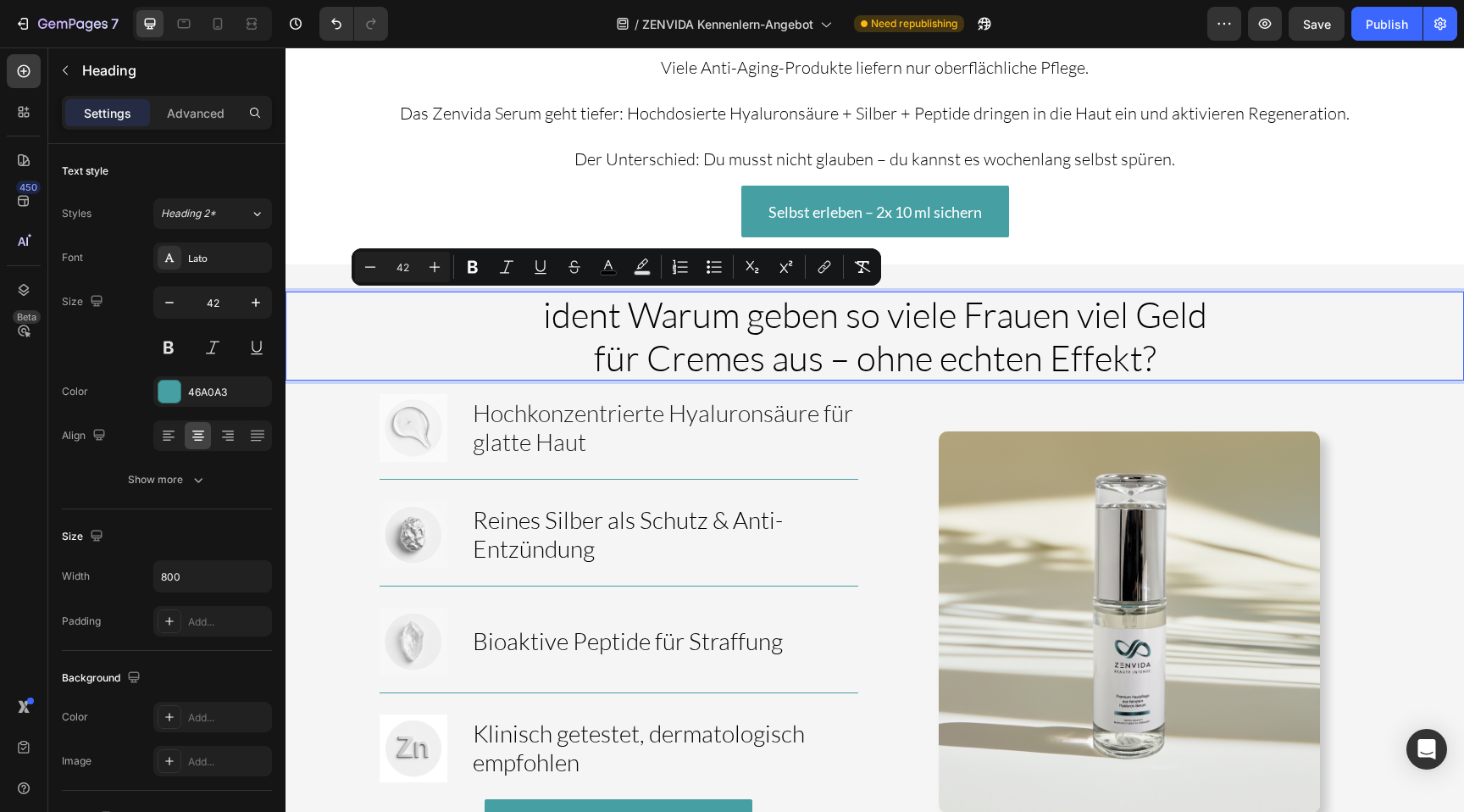
click at [1021, 312] on span "ident Warum geben so viele Frauen viel Geld für Cremes aus – ohne echten Effekt?" at bounding box center [875, 335] width 664 height 85
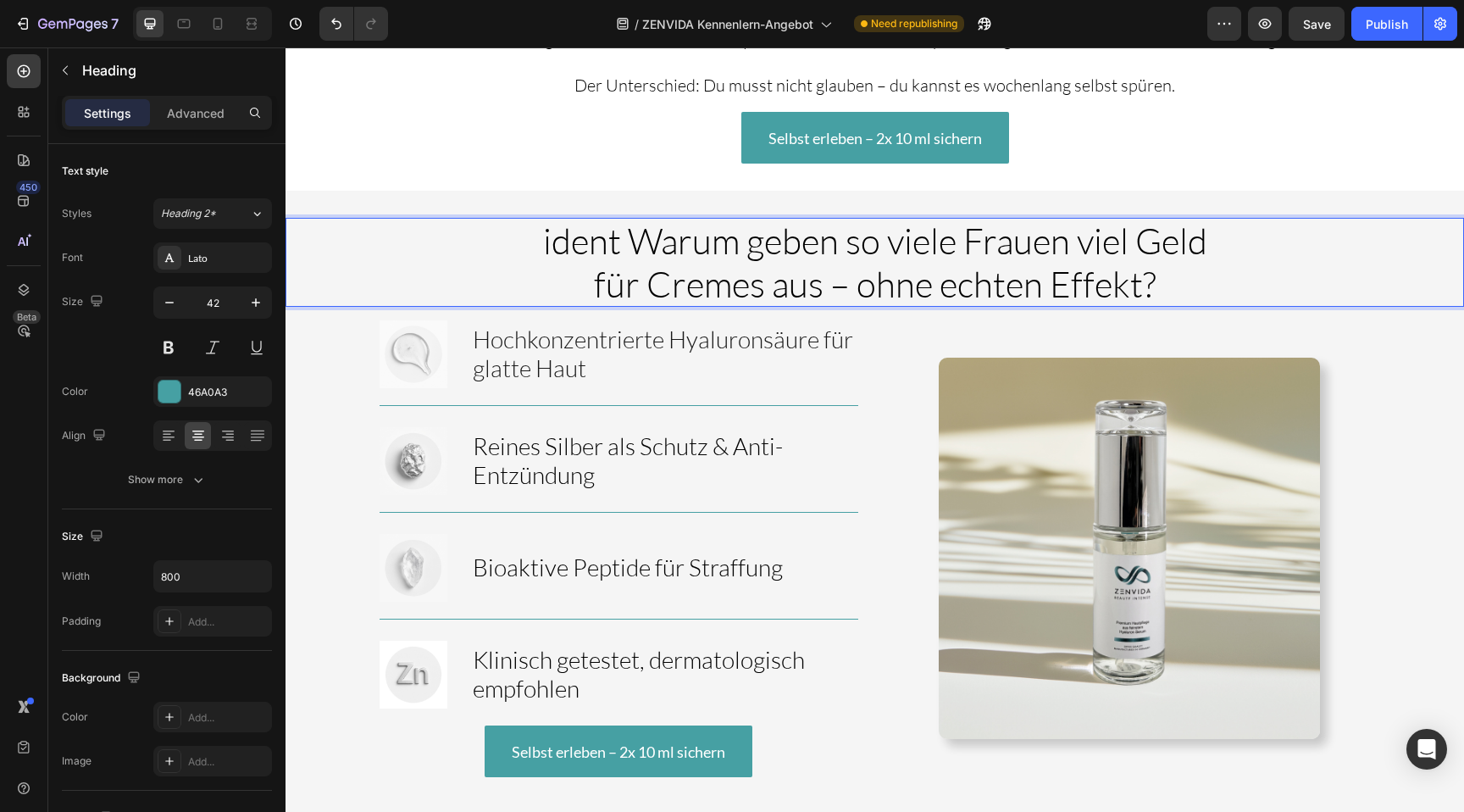
scroll to position [2766, 0]
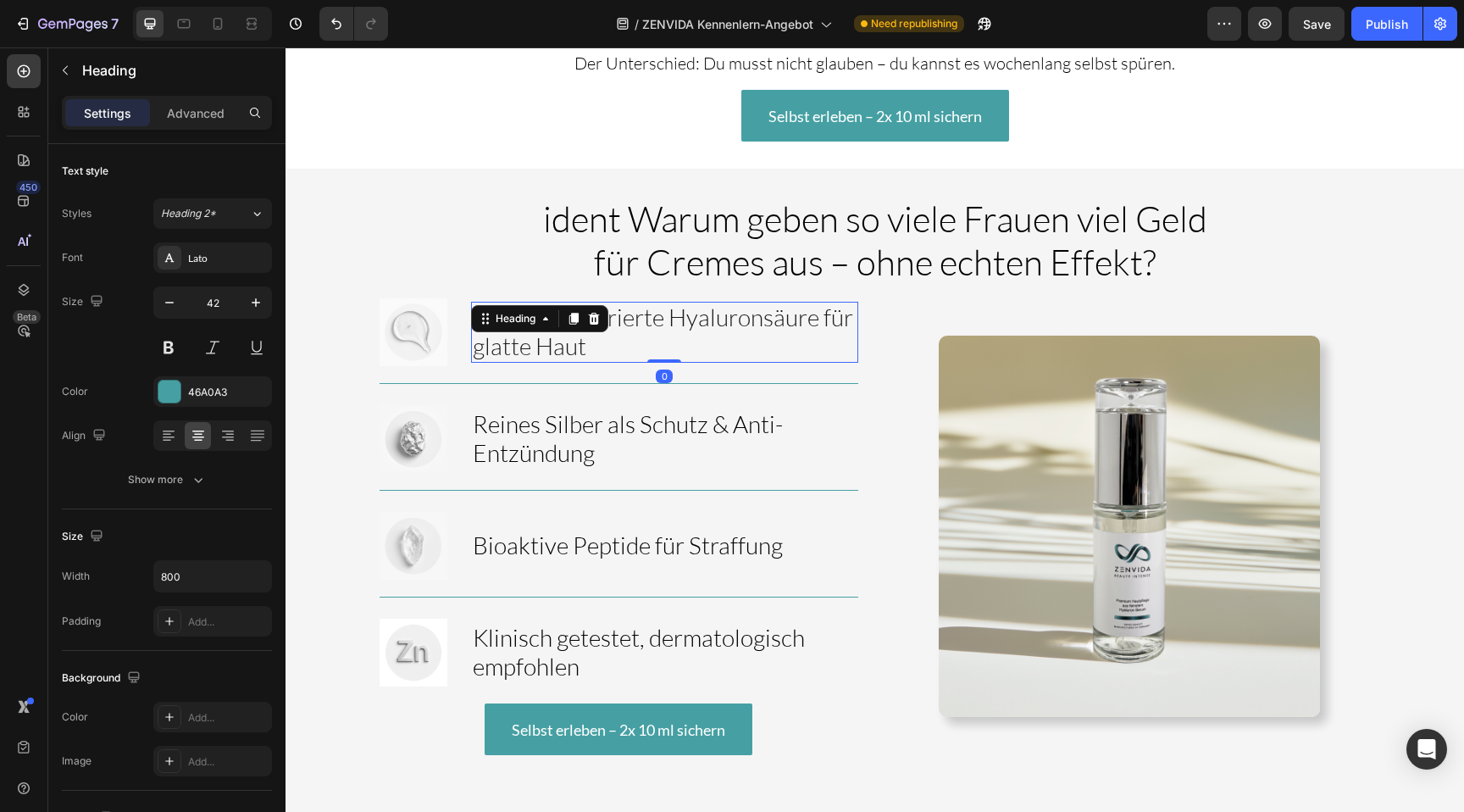
click at [539, 302] on div "Hochkonzentrierte Hyaluronsäure für glatte Haut Heading 0" at bounding box center [664, 331] width 387 height 60
click at [516, 409] on span "Reines Silber als Schutz & Anti-Entzündung" at bounding box center [628, 438] width 310 height 57
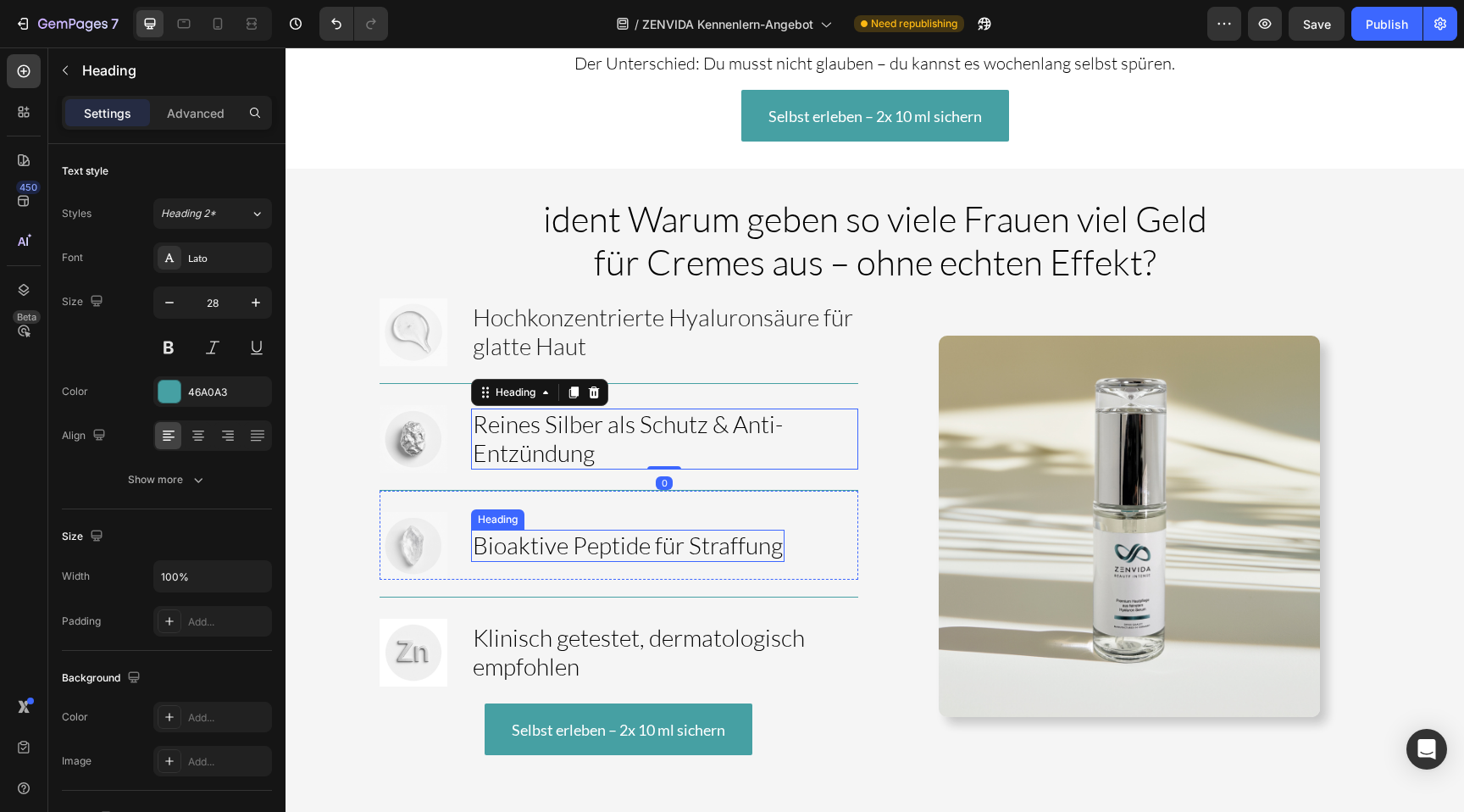
click at [522, 530] on span "Bioaktive Peptide für Straffung" at bounding box center [628, 544] width 310 height 29
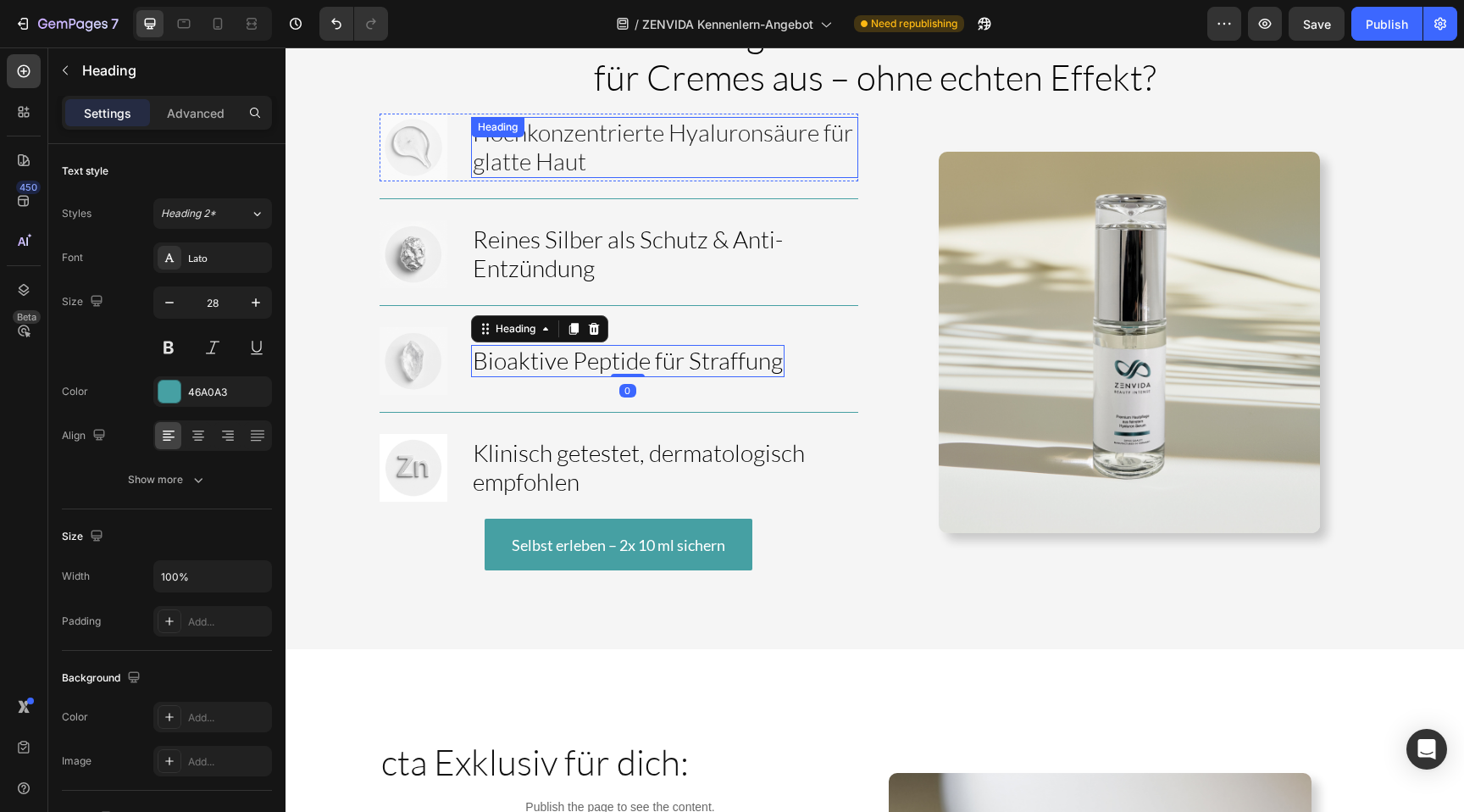
scroll to position [2896, 0]
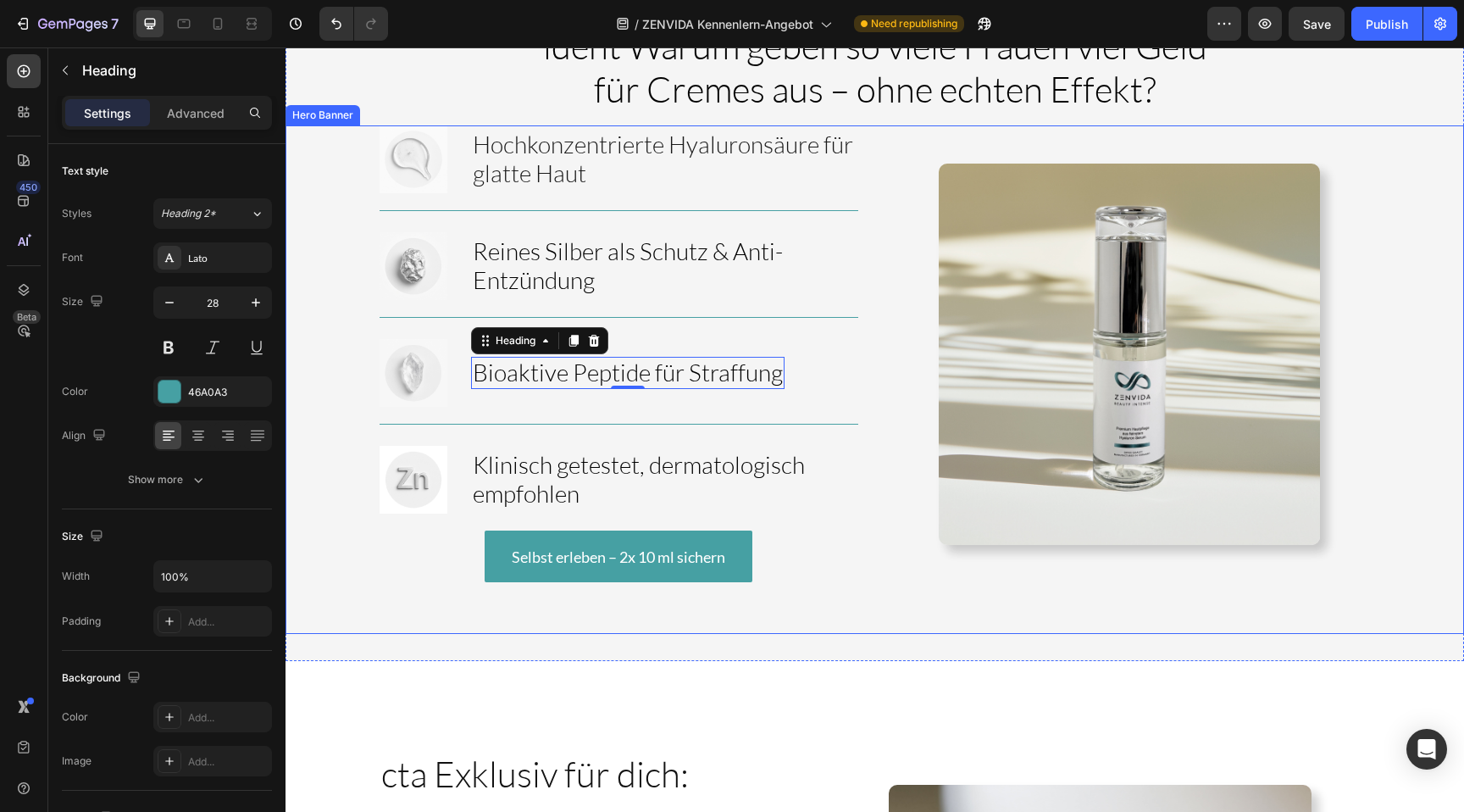
click at [861, 542] on div "Image Hochkonzentrierte Hyaluronsäure für glatte Haut Heading Row Image Reines …" at bounding box center [621, 353] width 482 height 456
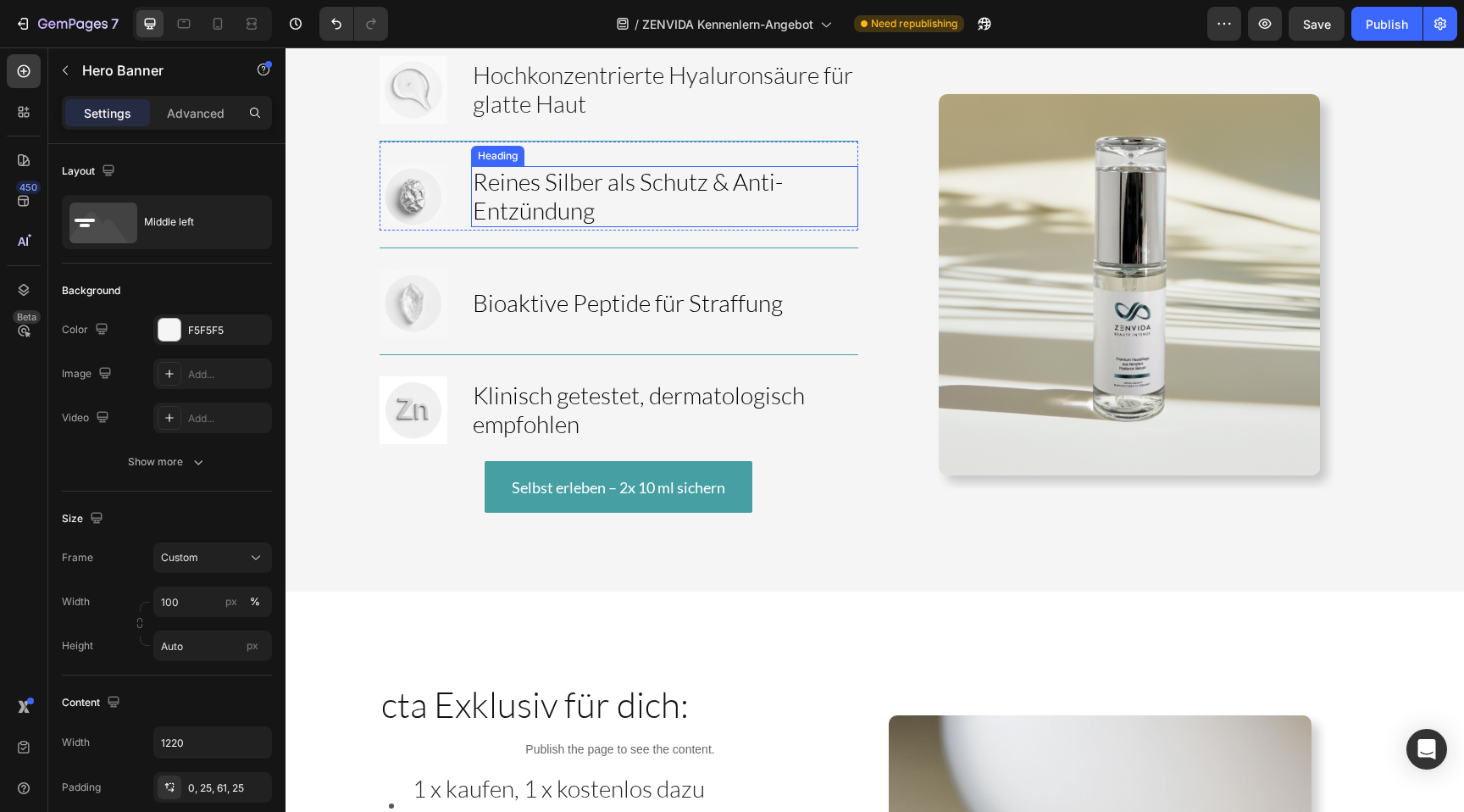
scroll to position [2283, 0]
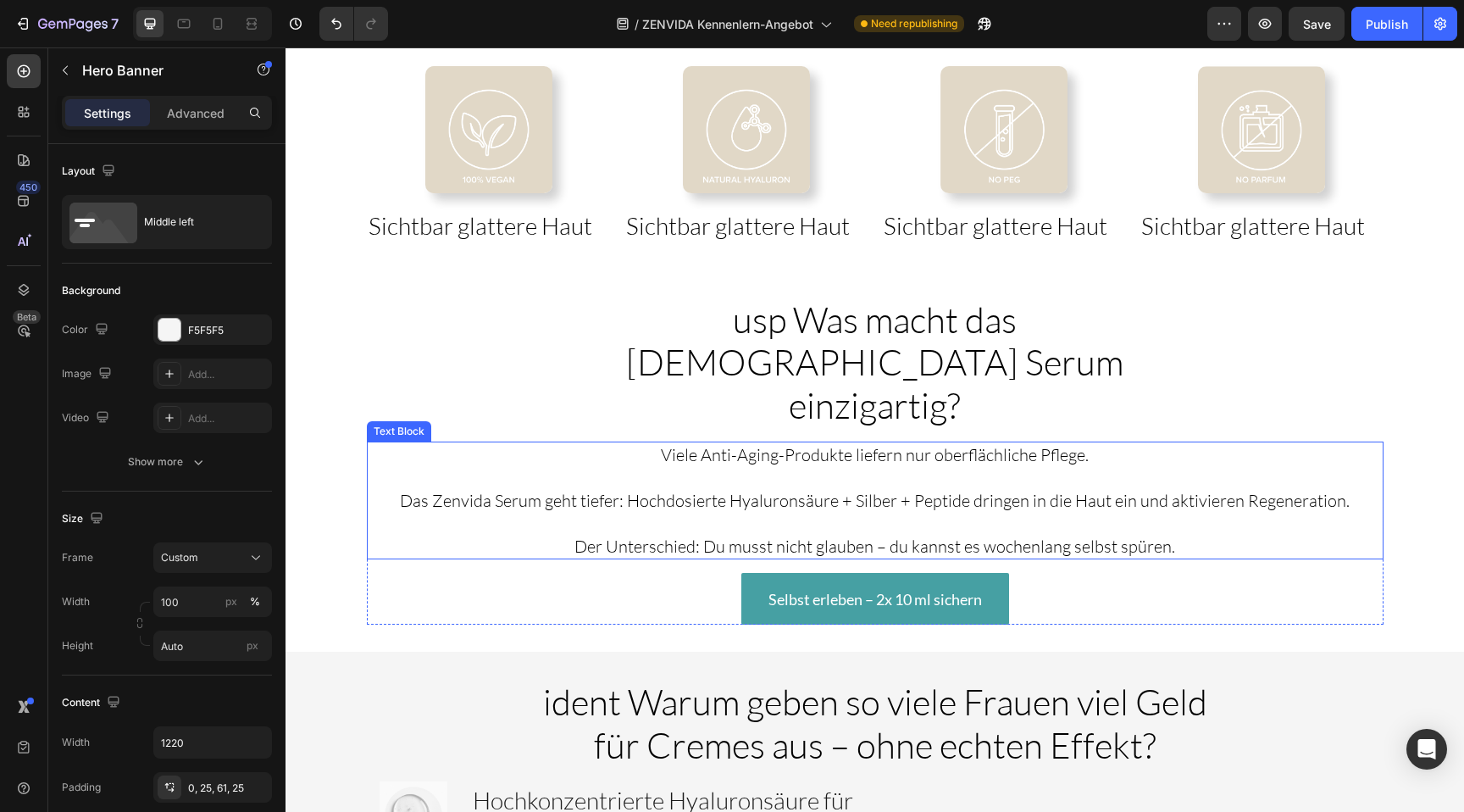
click at [1018, 512] on p at bounding box center [875, 523] width 1013 height 23
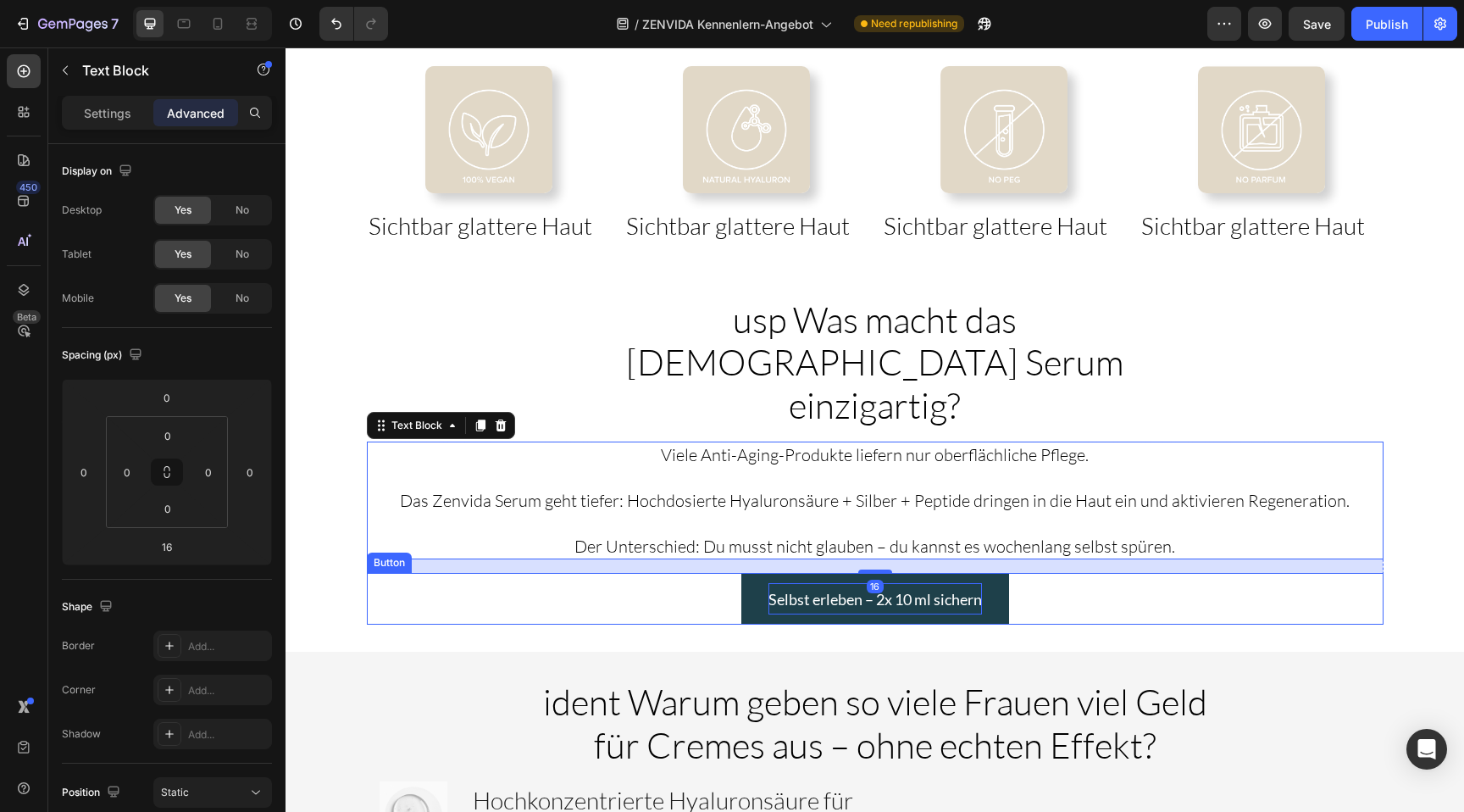
click at [942, 582] on p "Selbst erleben – 2x 10 ml sichern" at bounding box center [875, 598] width 214 height 31
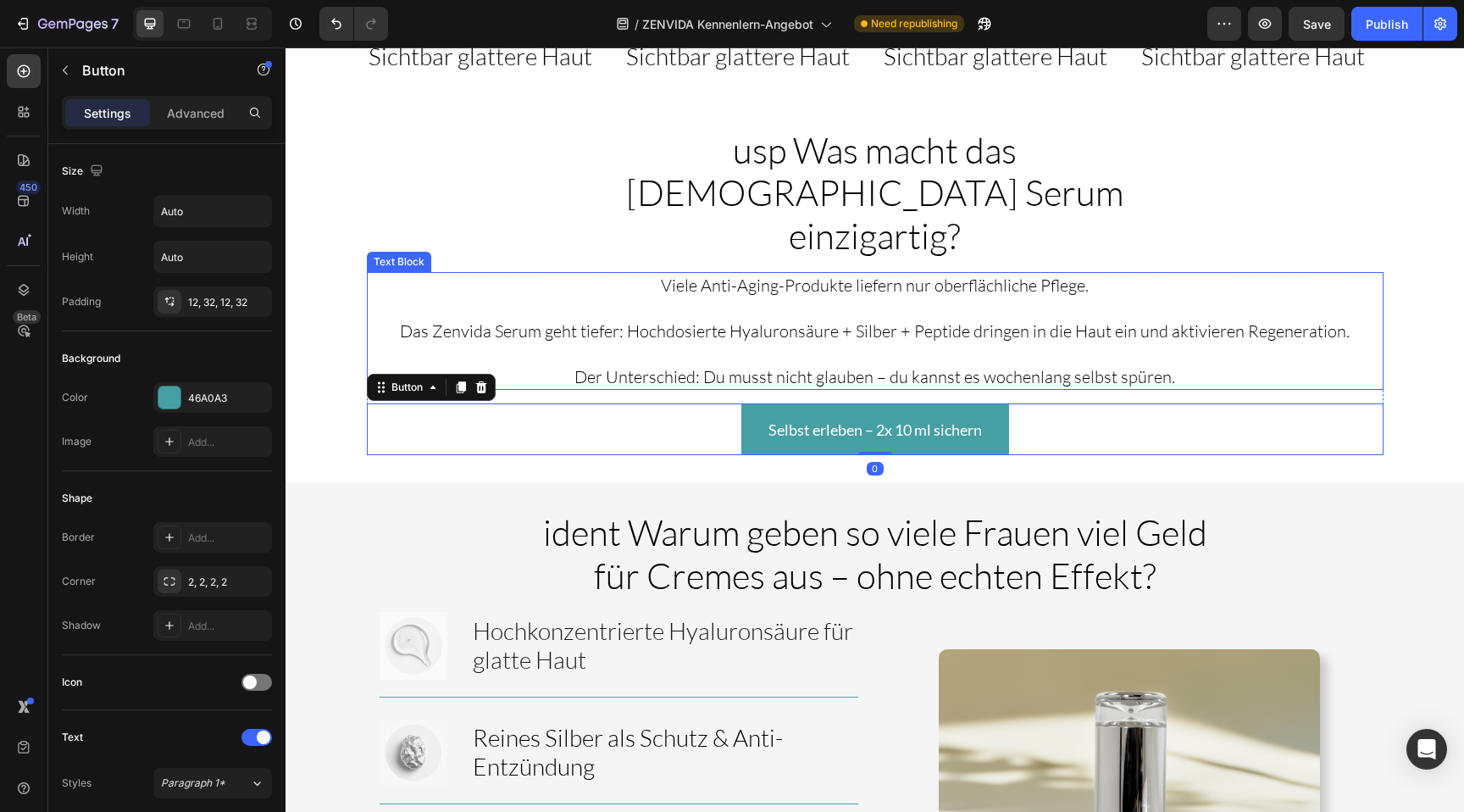
scroll to position [2456, 0]
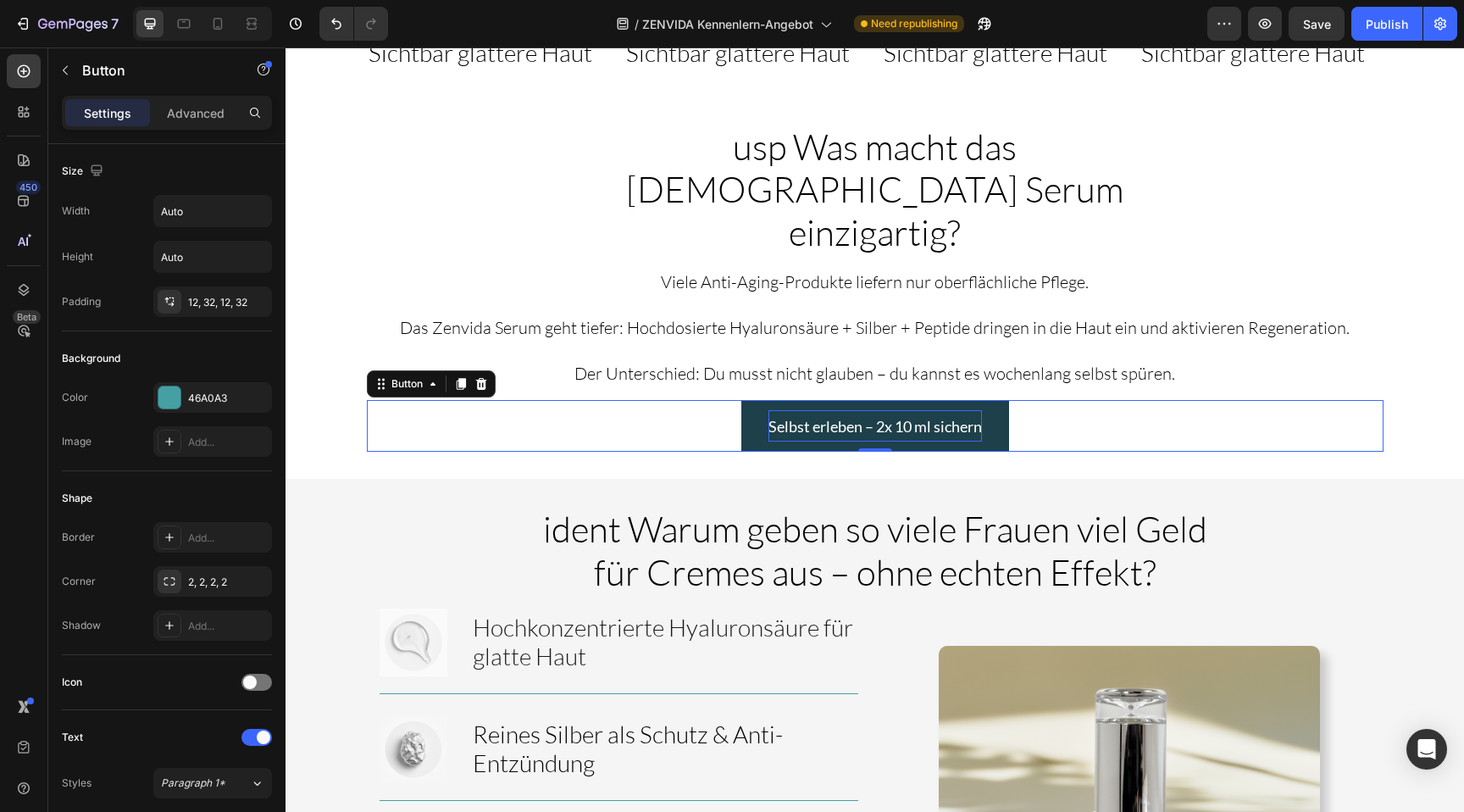
click at [894, 416] on span "Selbst erleben – 2x 10 ml sichern" at bounding box center [875, 425] width 214 height 18
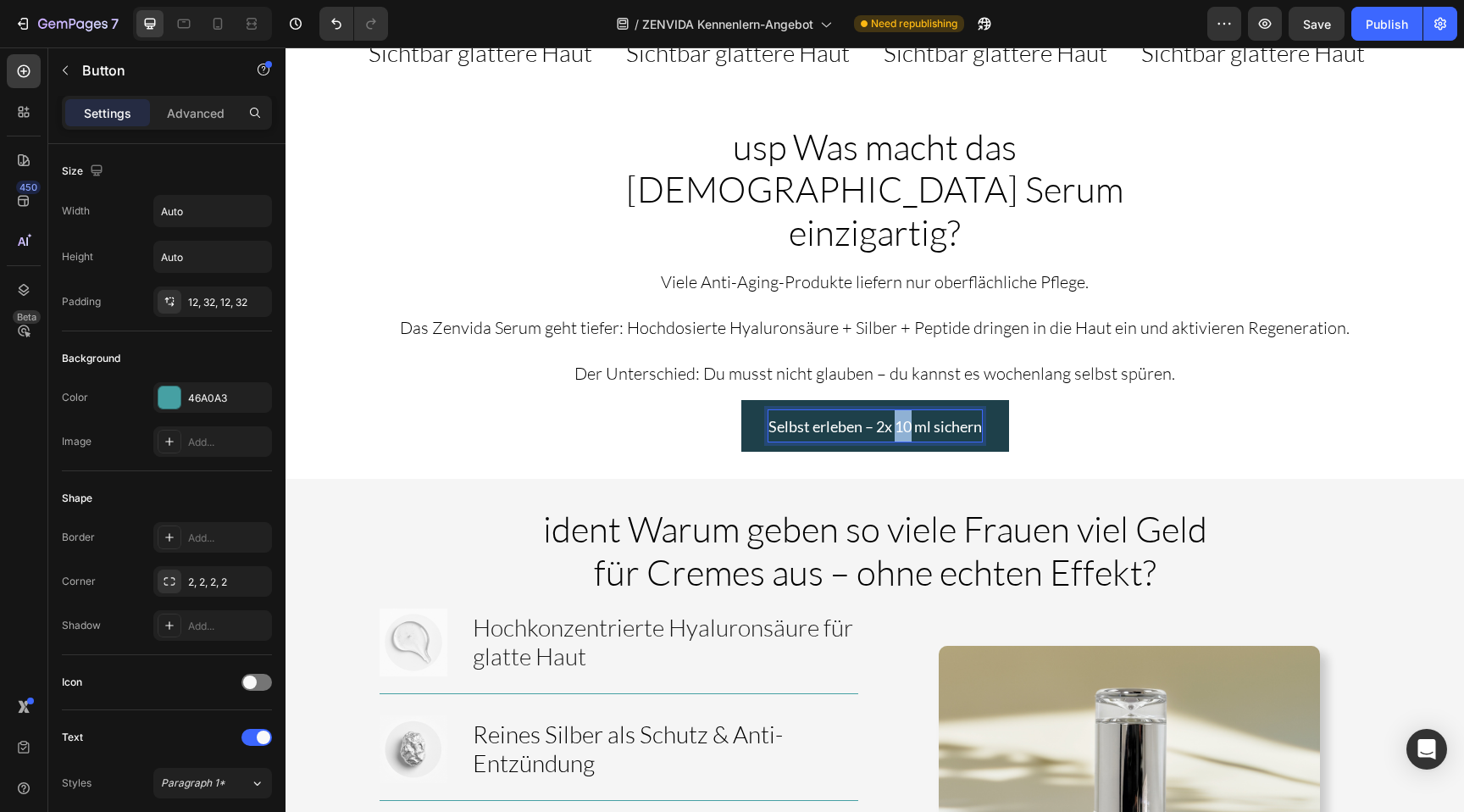
click at [894, 416] on span "Selbst erleben – 2x 10 ml sichern" at bounding box center [875, 425] width 214 height 18
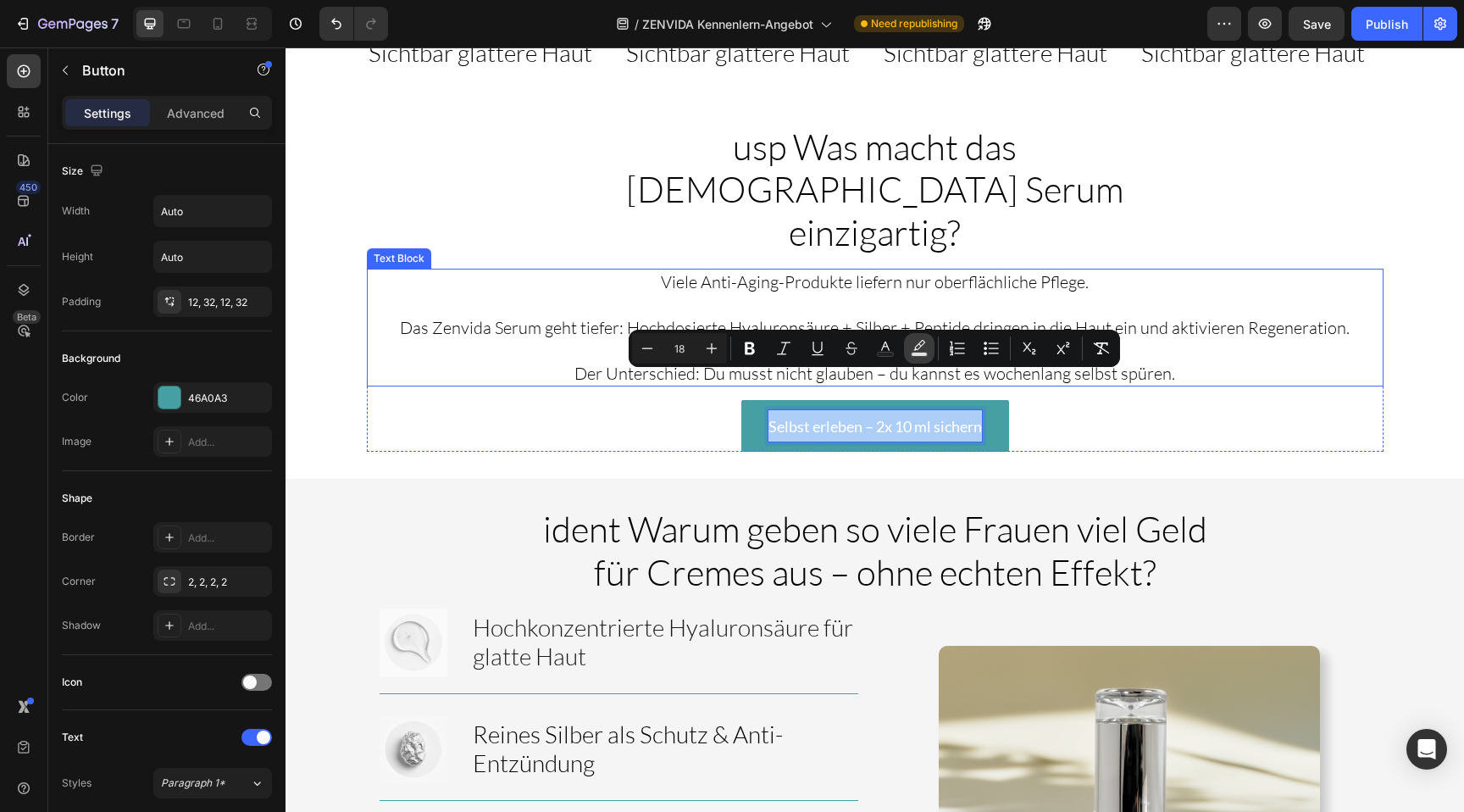
click at [944, 316] on p "Das Zenvida Serum geht tiefer: Hochdosierte Hyaluronsäure + Silber + Peptide dr…" at bounding box center [875, 327] width 1013 height 23
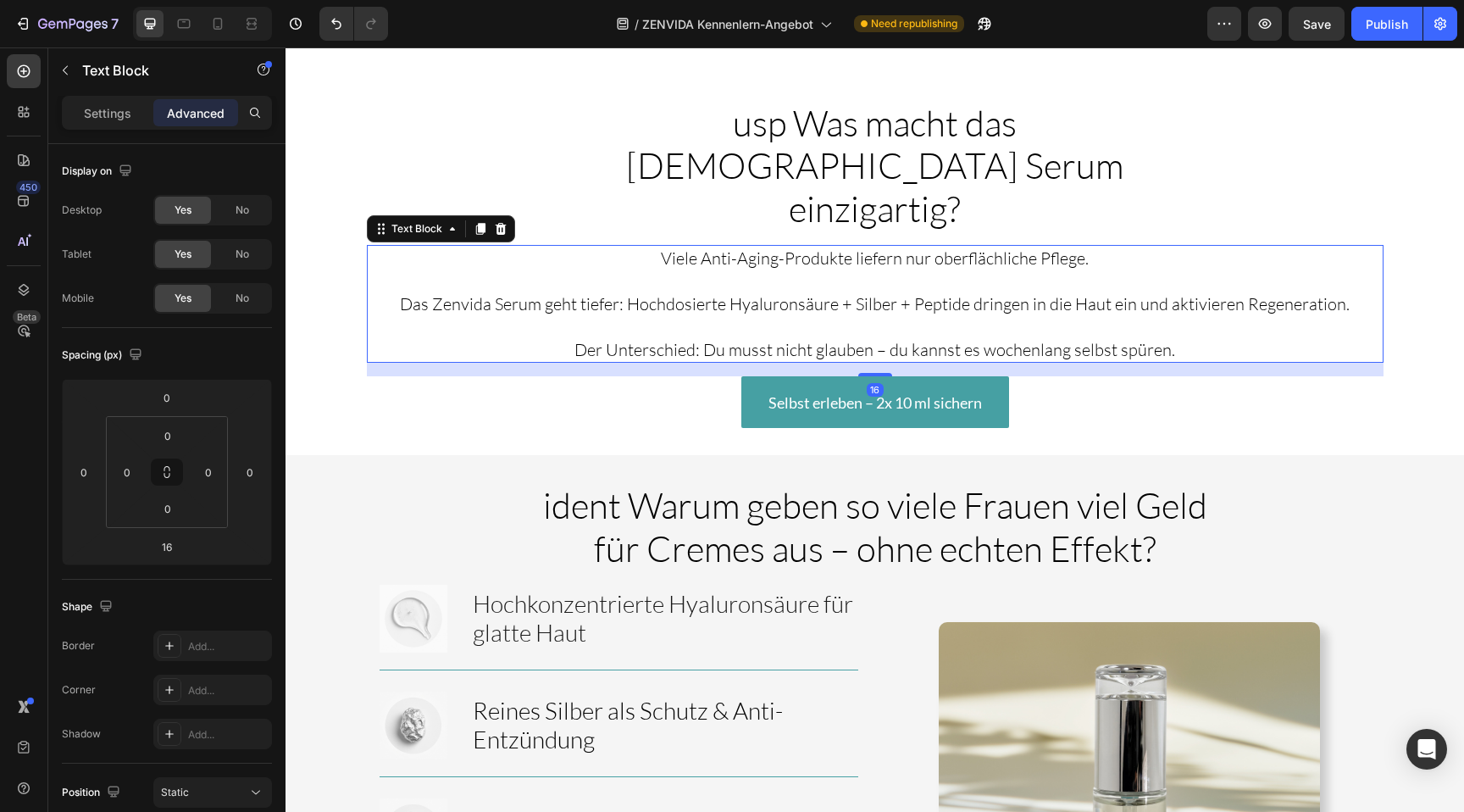
scroll to position [2488, 0]
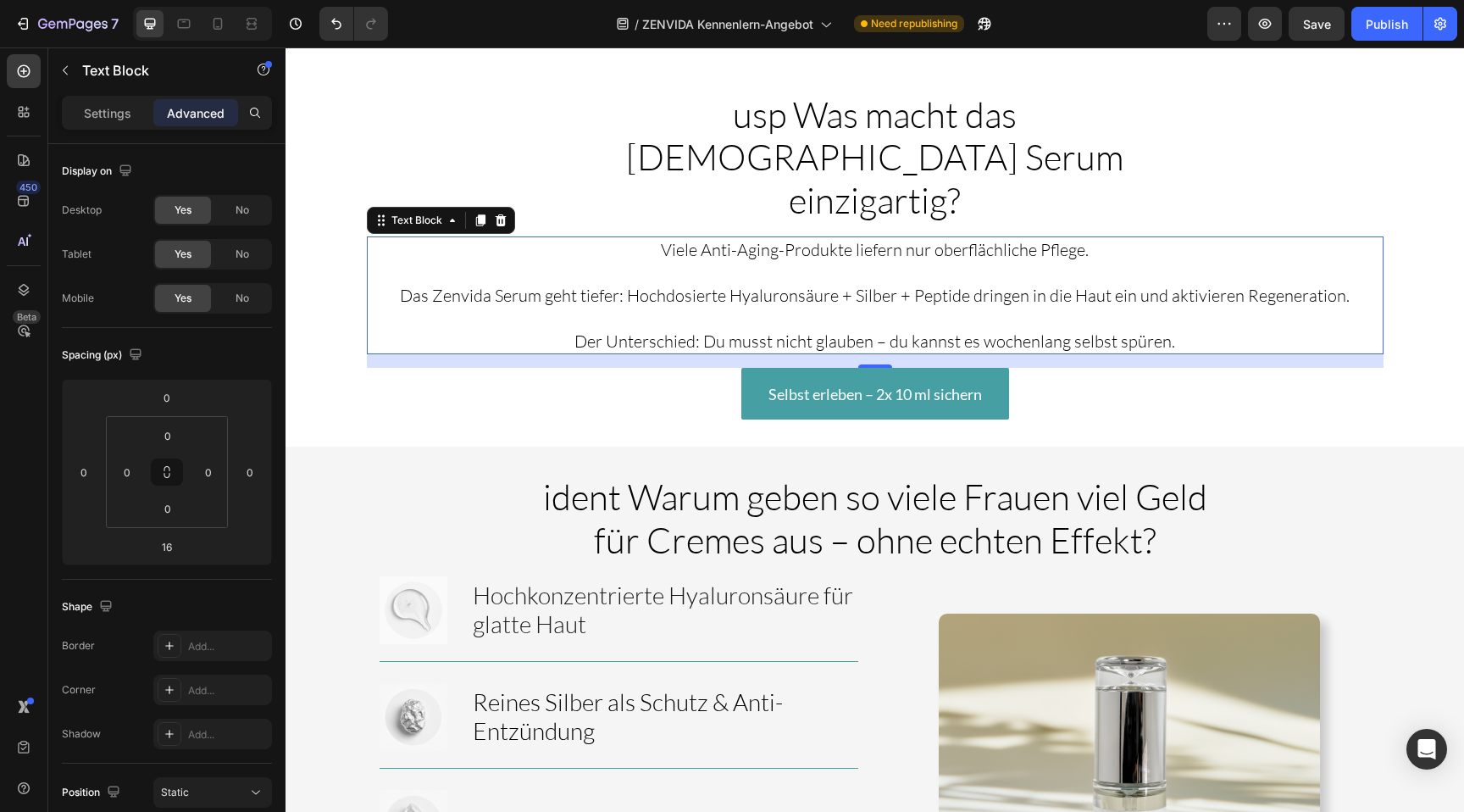
click at [944, 329] on p "Der Unterschied: Du musst nicht glauben – du kannst es wochenlang selbst spüren." at bounding box center [875, 341] width 1013 height 23
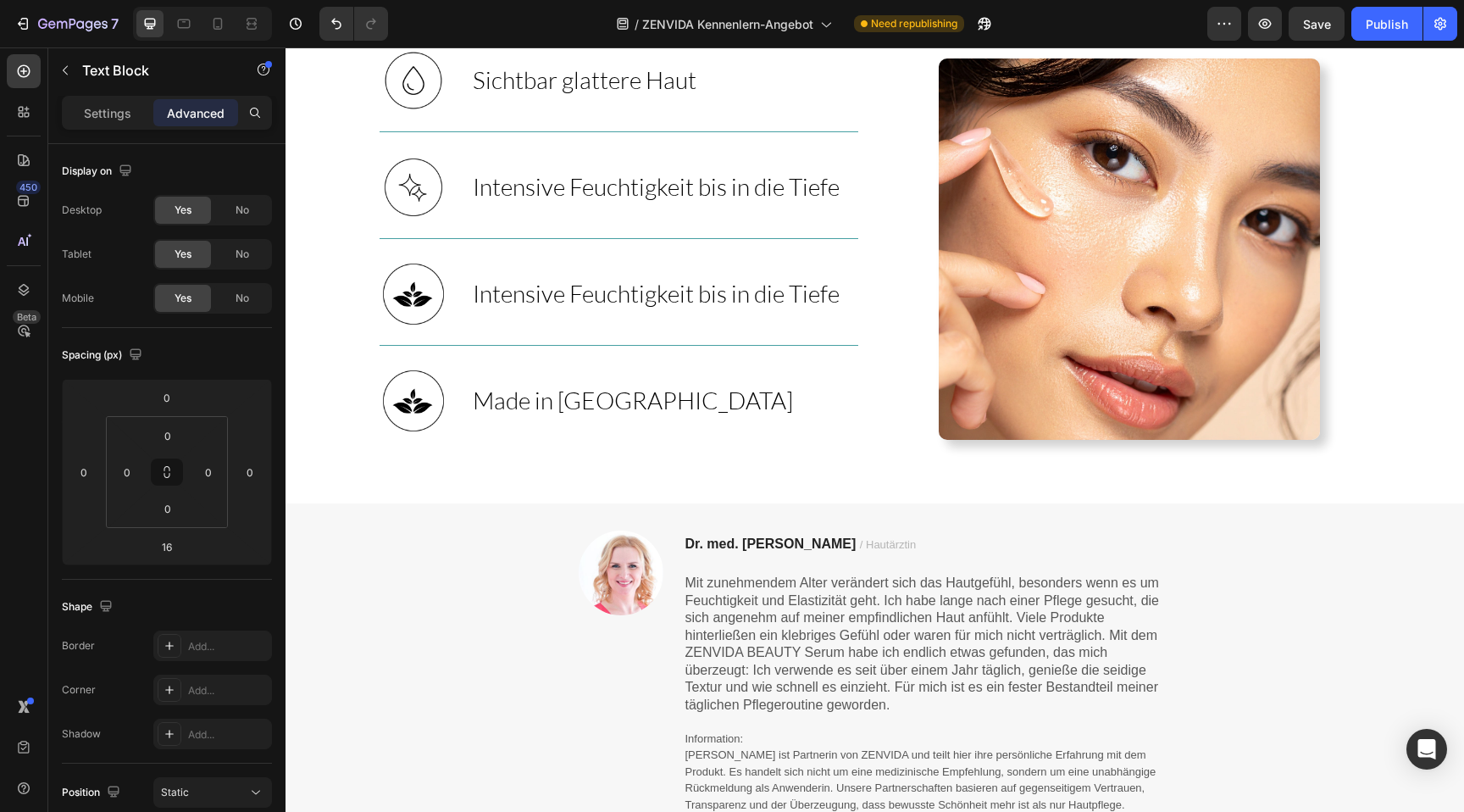
scroll to position [2021, 0]
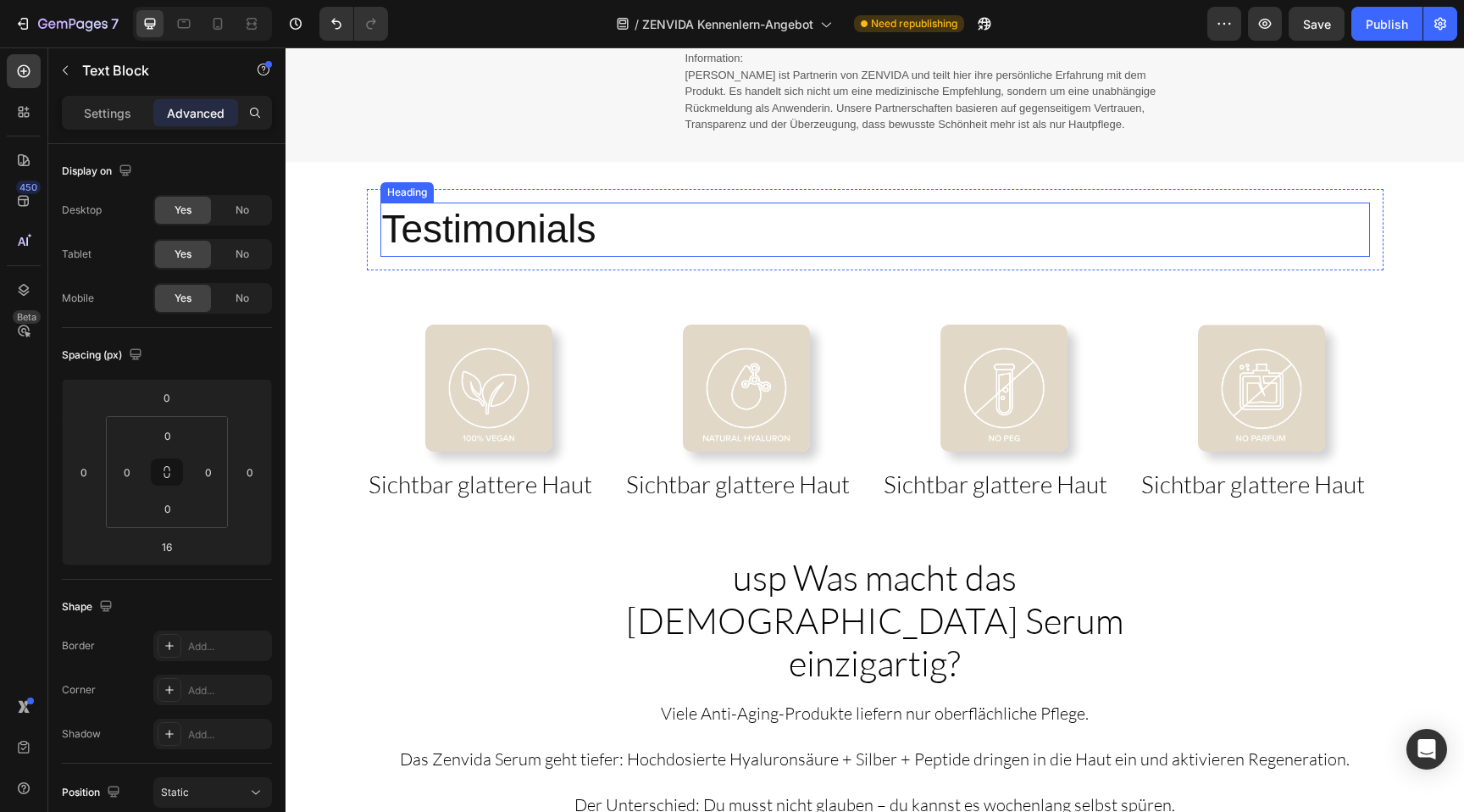
click at [823, 221] on h2 "Testimonials" at bounding box center [875, 230] width 989 height 54
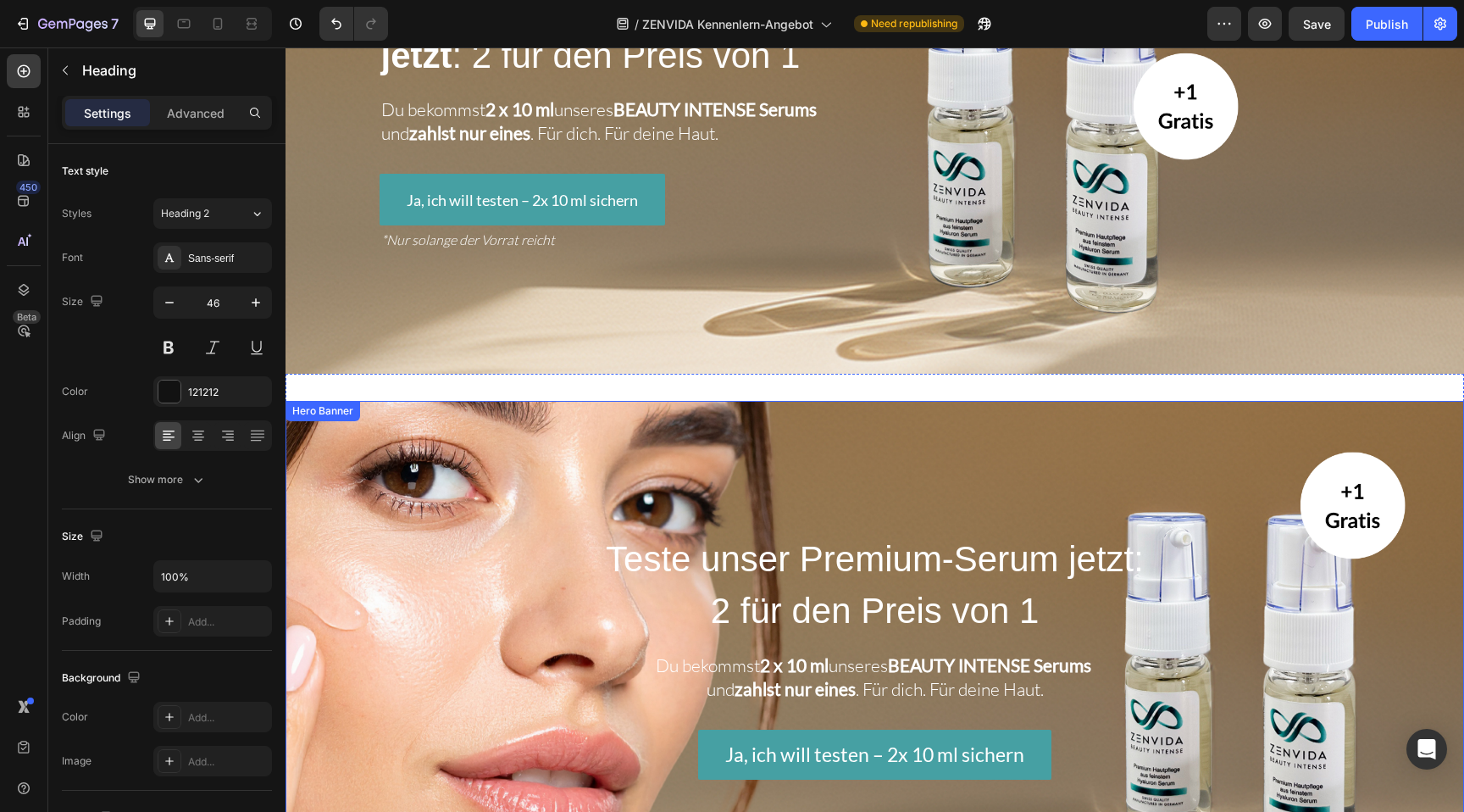
scroll to position [0, 0]
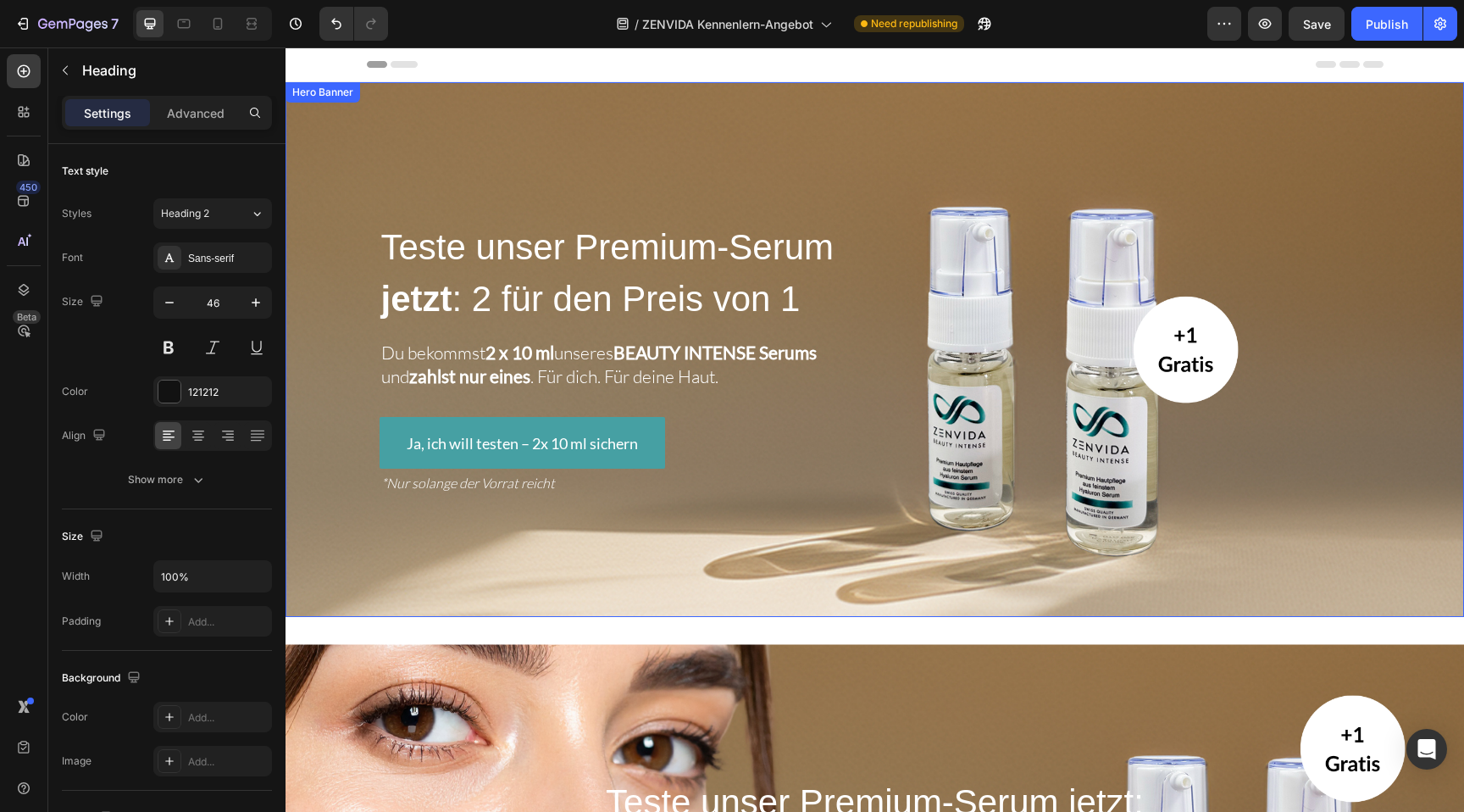
click at [675, 166] on div "Overlay" at bounding box center [874, 349] width 1178 height 535
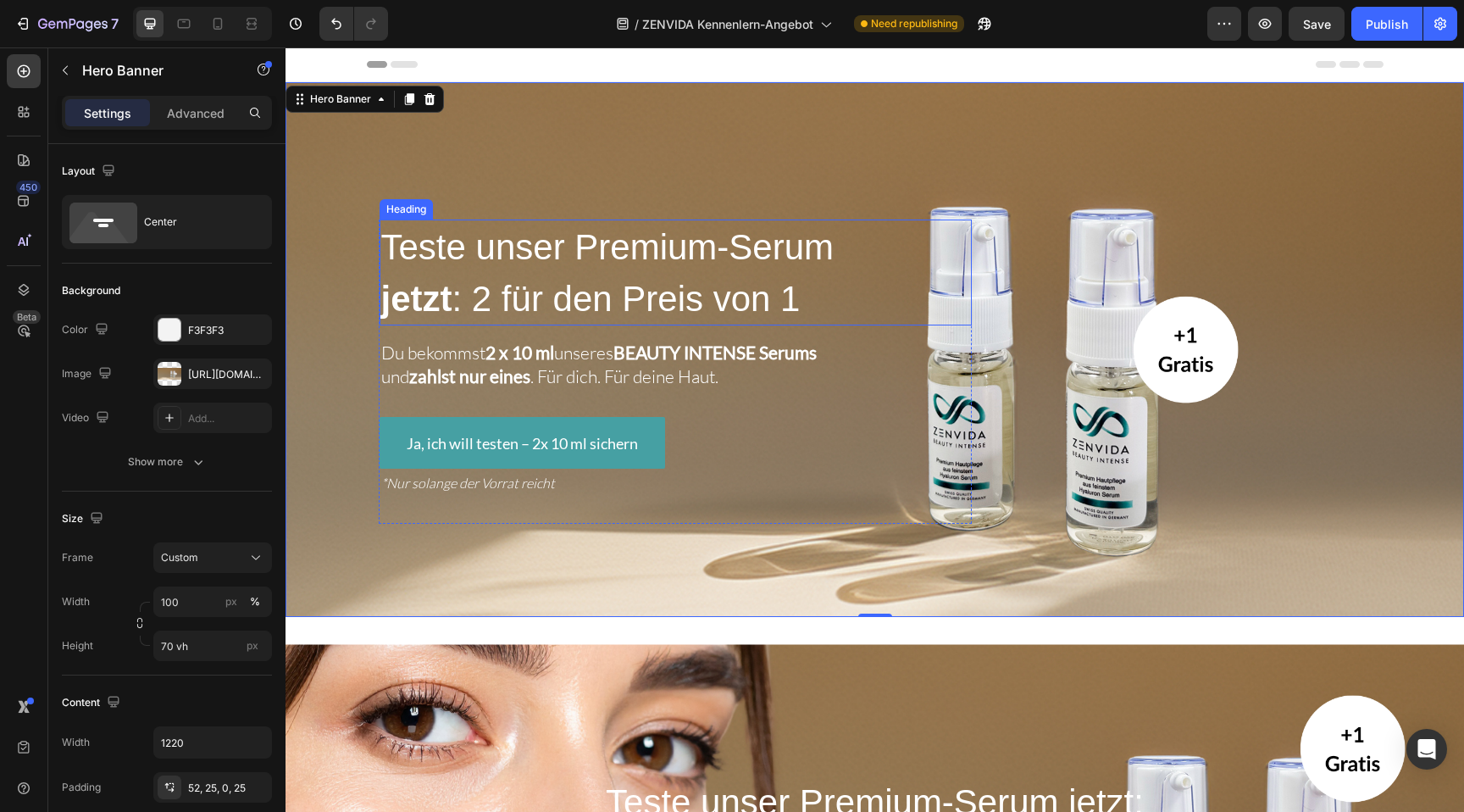
click at [720, 261] on span "Teste unser Premium-Serum" at bounding box center [607, 247] width 453 height 40
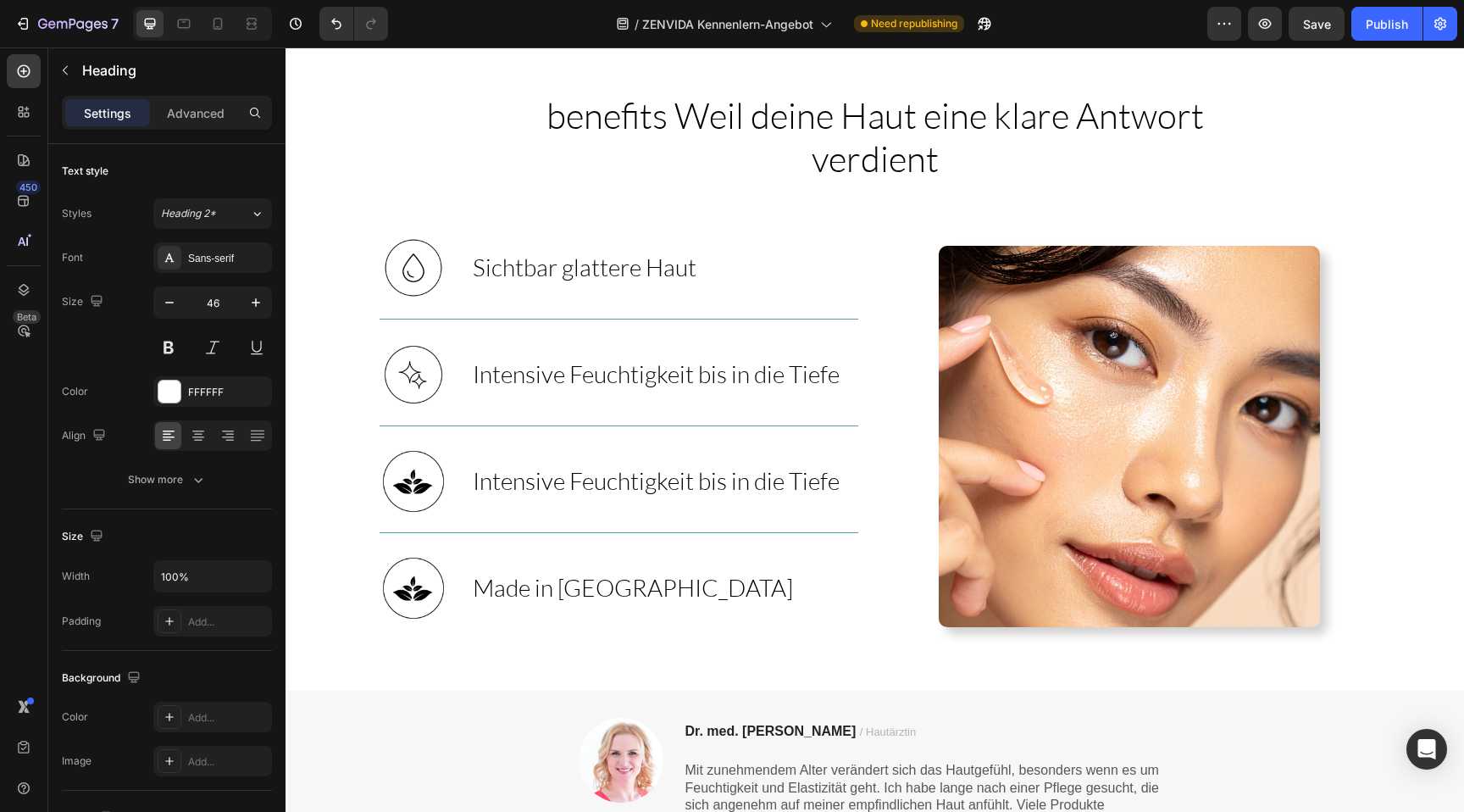
scroll to position [1159, 0]
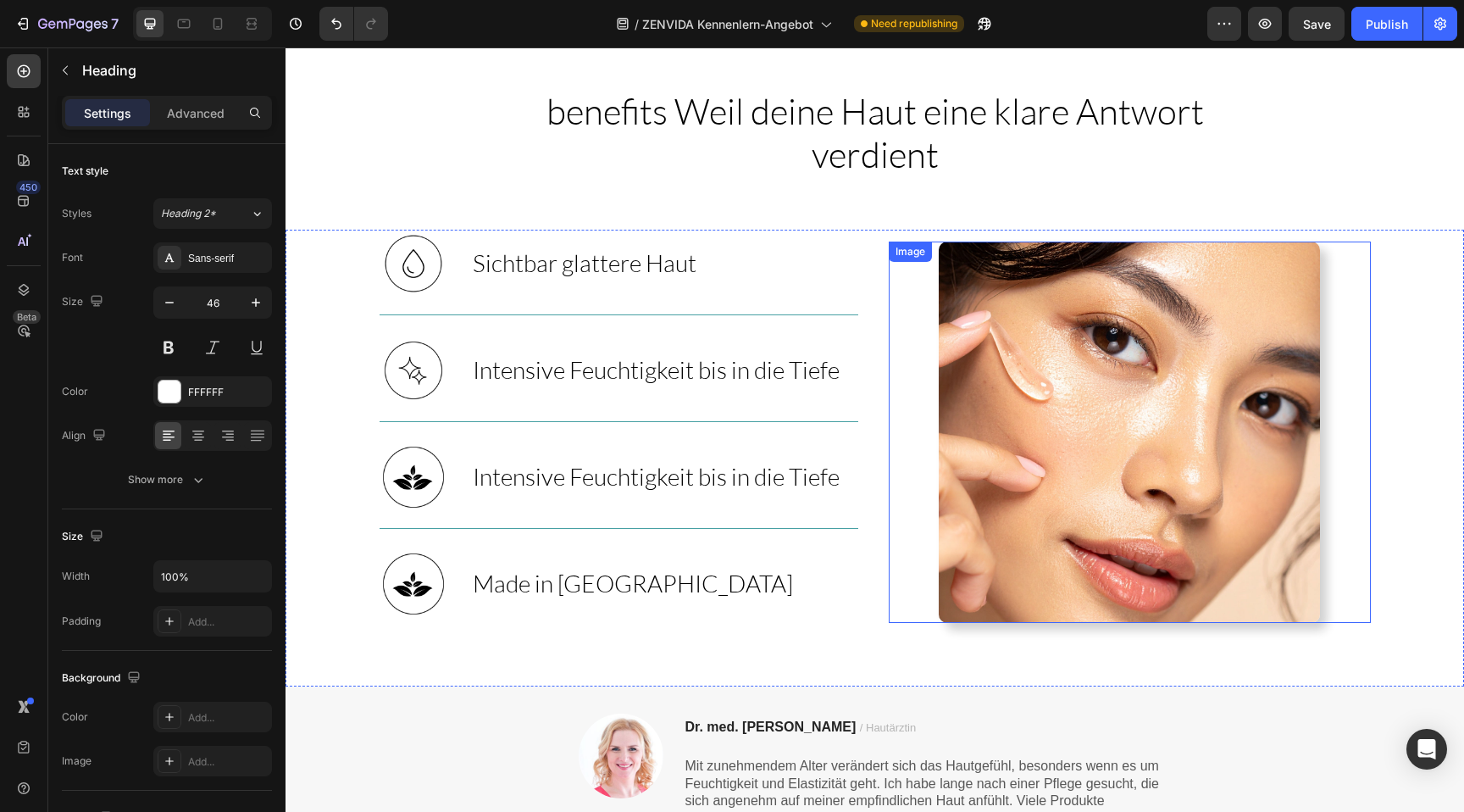
click at [1128, 406] on img at bounding box center [1129, 432] width 381 height 381
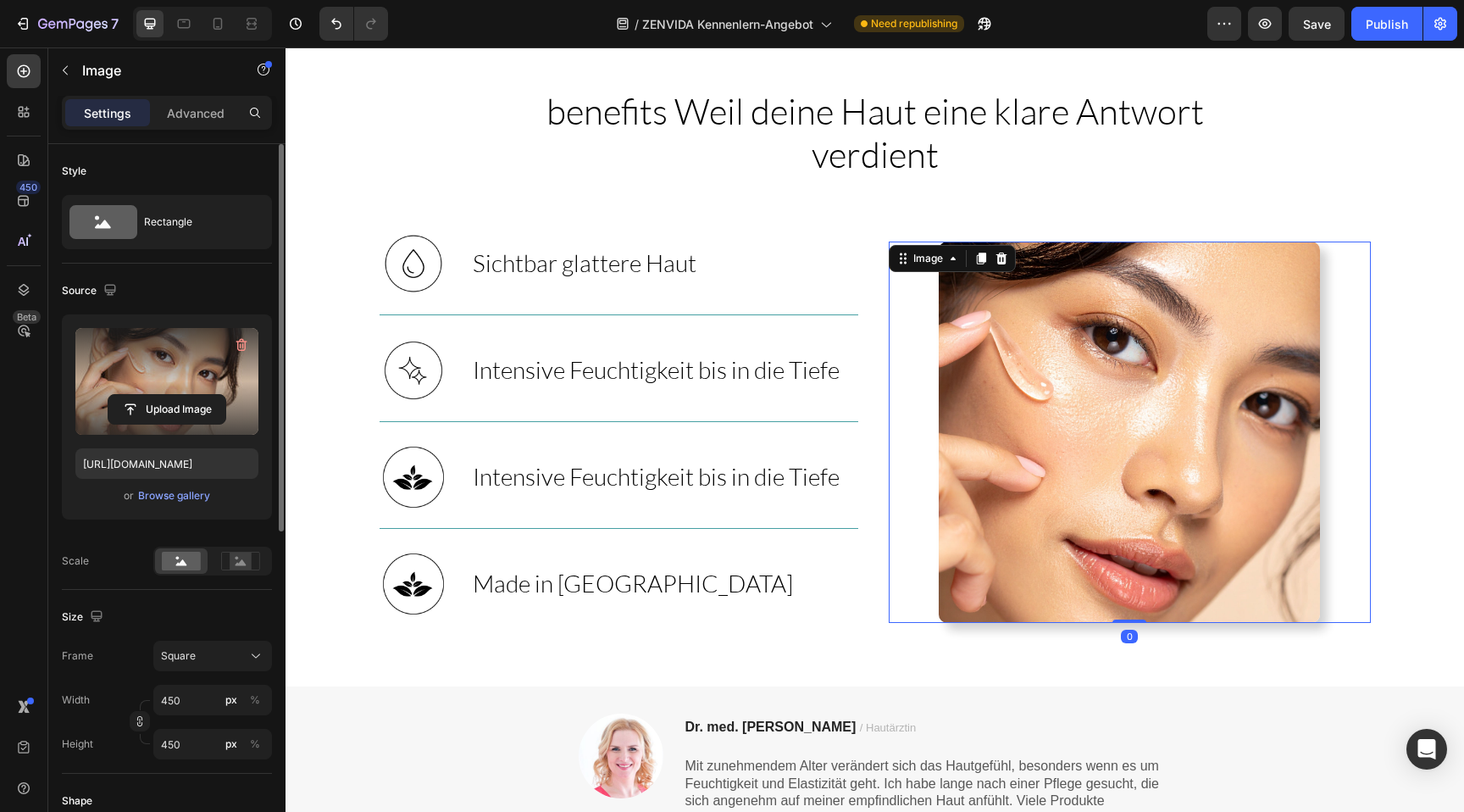
click at [204, 383] on label at bounding box center [167, 381] width 183 height 107
click at [204, 395] on input "file" at bounding box center [167, 409] width 116 height 29
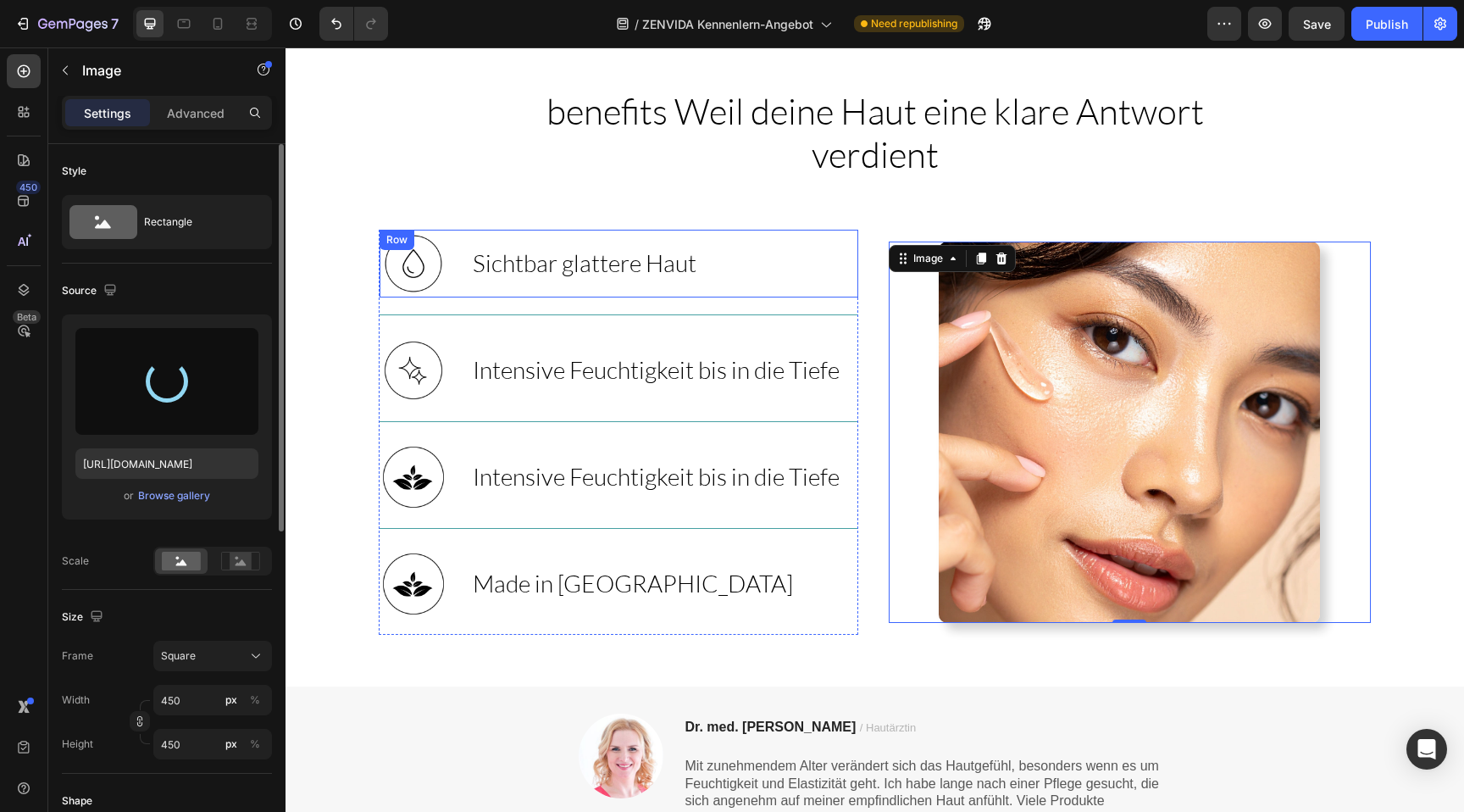
type input "https://cdn.shopify.com/s/files/1/0881/3137/1274/files/gempages_550046199009248…"
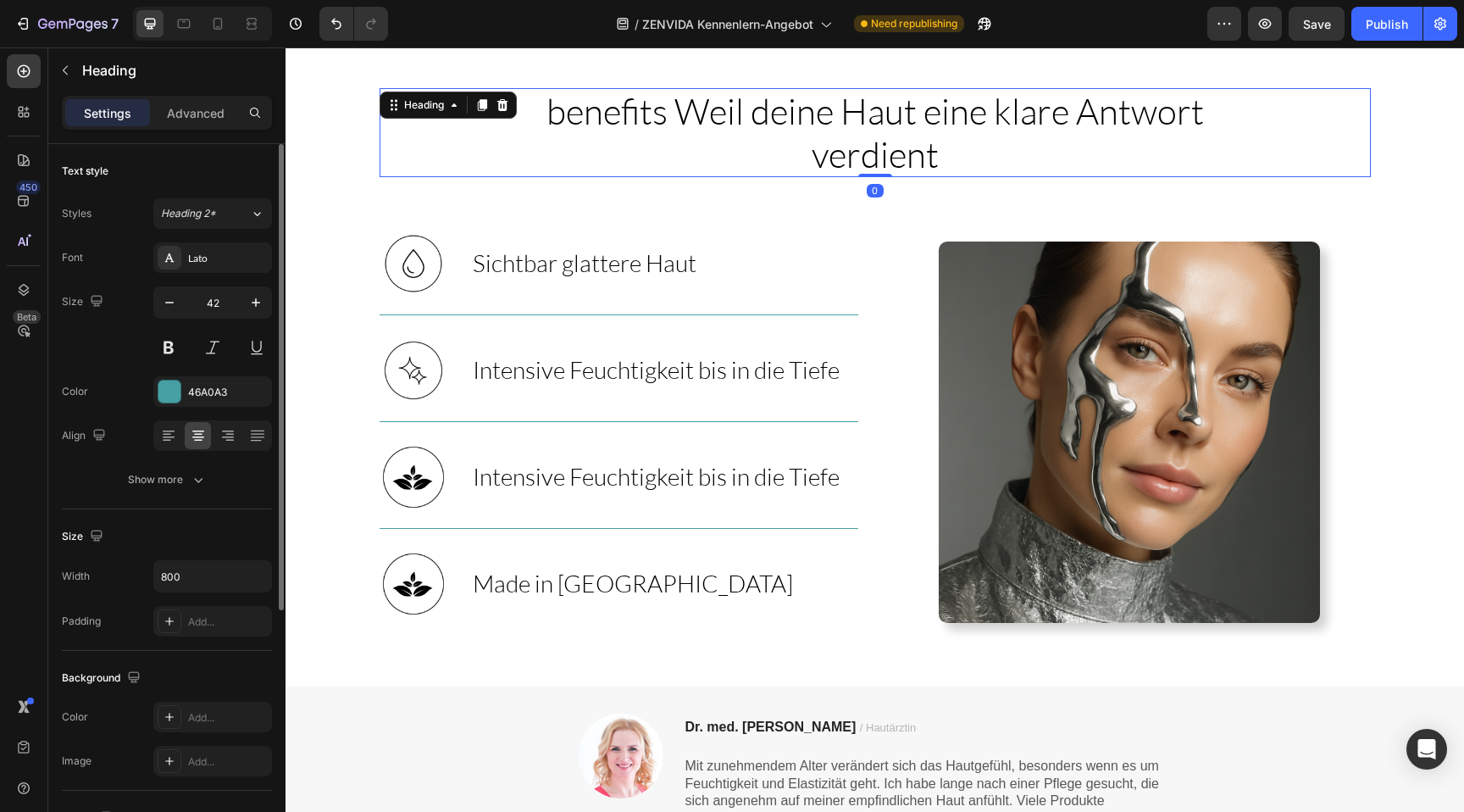
click at [683, 174] on h2 "benefits Weil deine Haut eine klare Antwort verdient" at bounding box center [875, 132] width 678 height 89
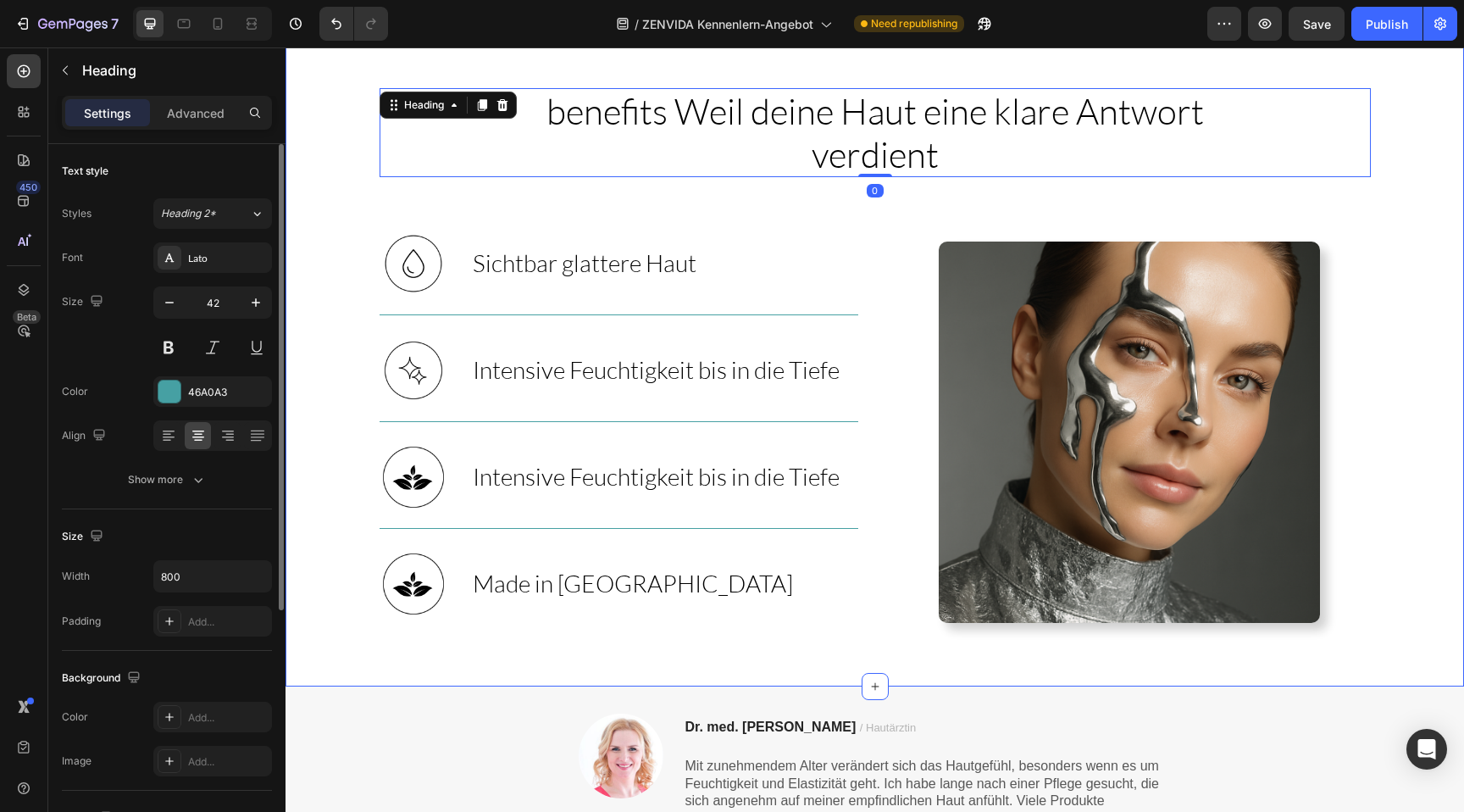
click at [609, 205] on div "benefits Weil deine Haut eine klare Antwort verdient Heading 0 Row Image Sichtb…" at bounding box center [874, 387] width 1178 height 598
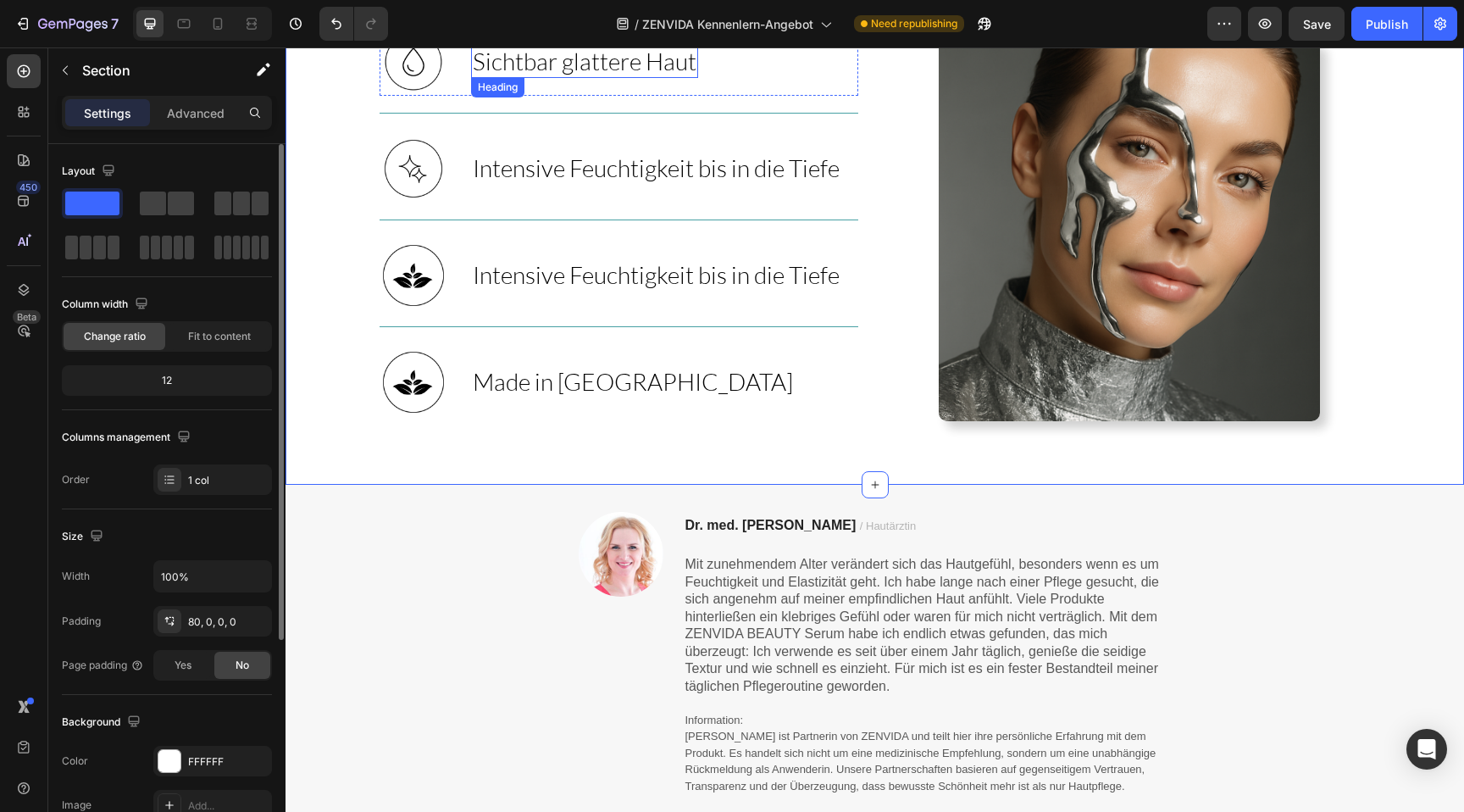
scroll to position [1216, 0]
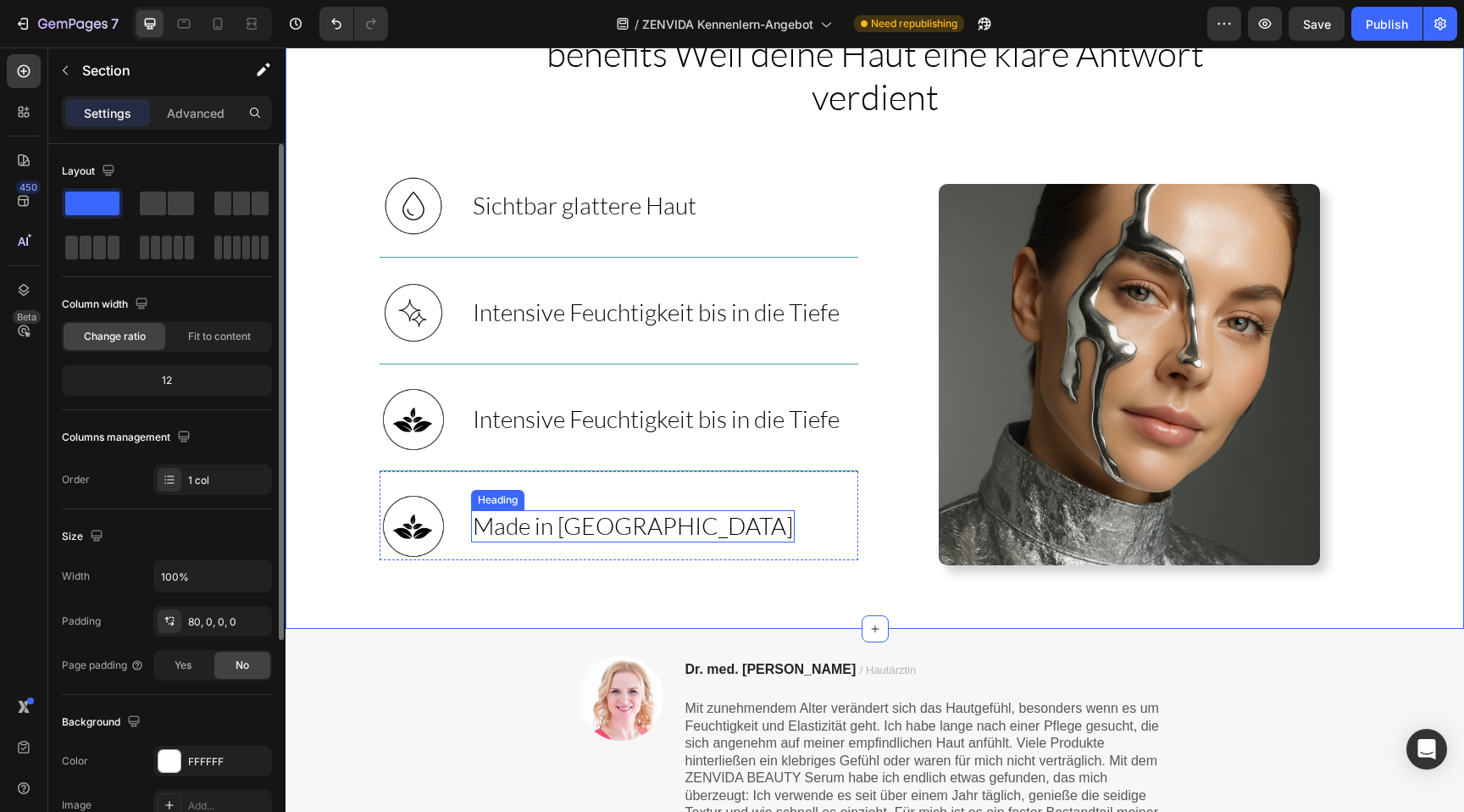
click at [595, 536] on span "Made in [GEOGRAPHIC_DATA]" at bounding box center [633, 525] width 320 height 29
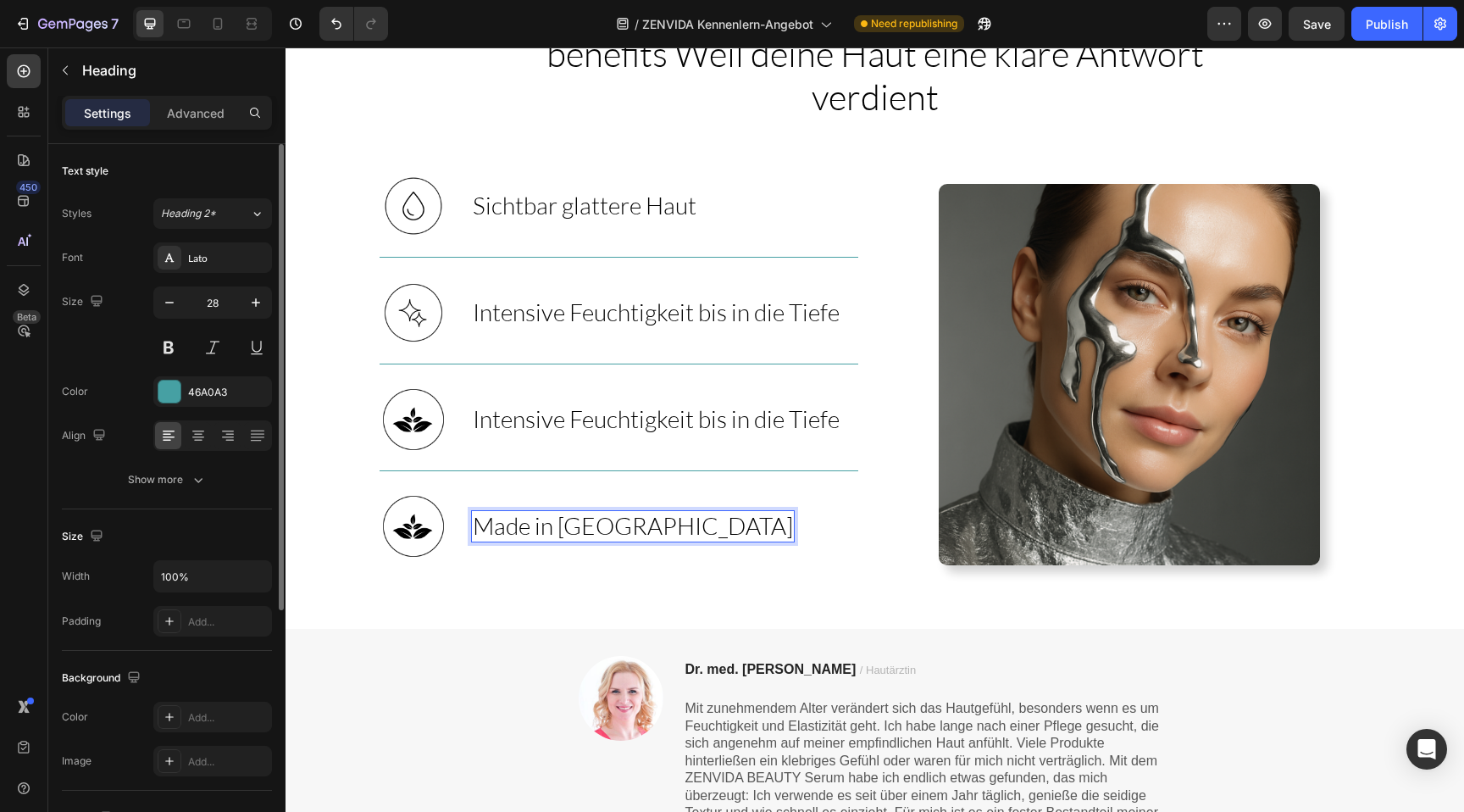
click at [595, 536] on span "Made in [GEOGRAPHIC_DATA]" at bounding box center [633, 525] width 320 height 29
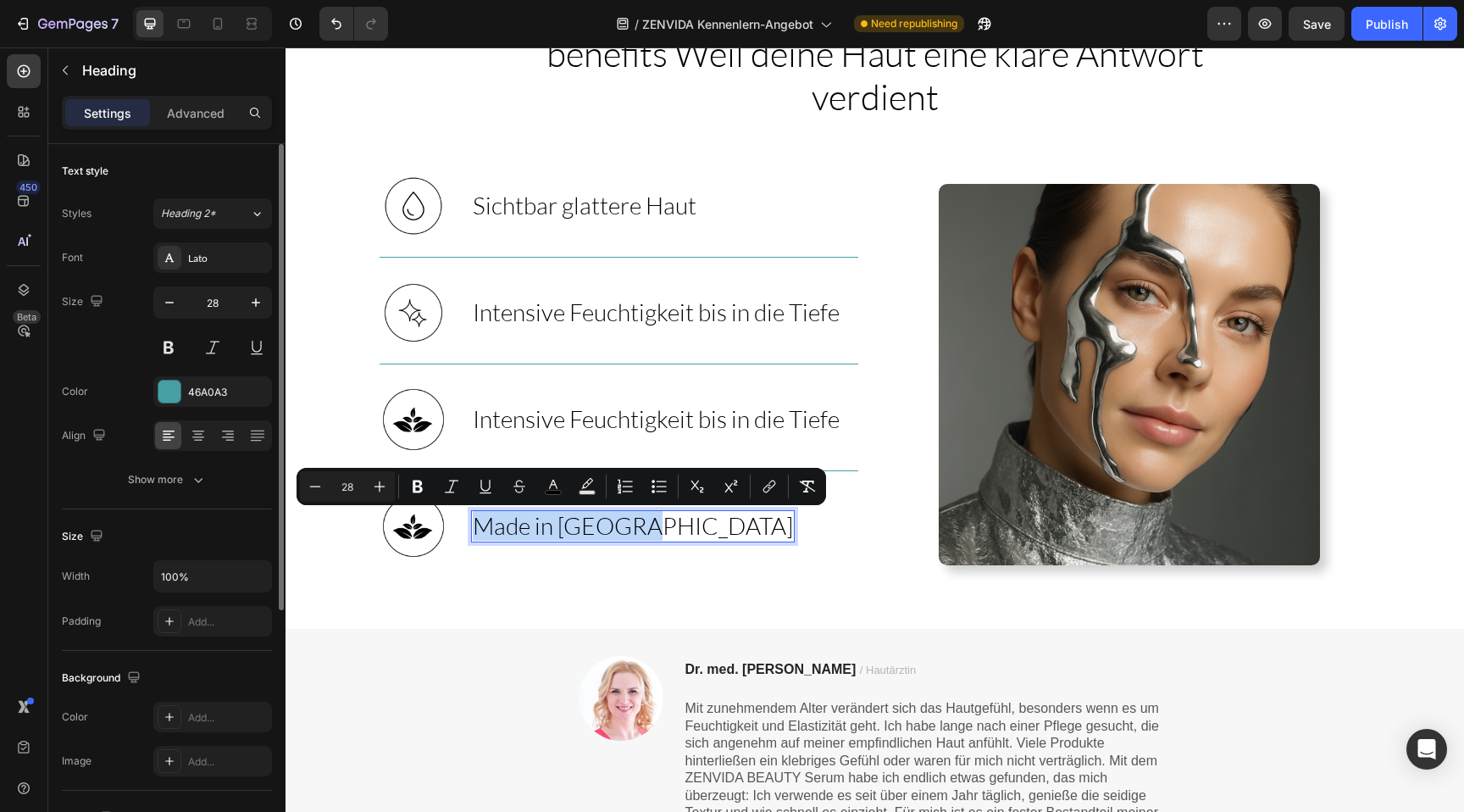
click at [595, 536] on span "Made in [GEOGRAPHIC_DATA]" at bounding box center [633, 525] width 320 height 29
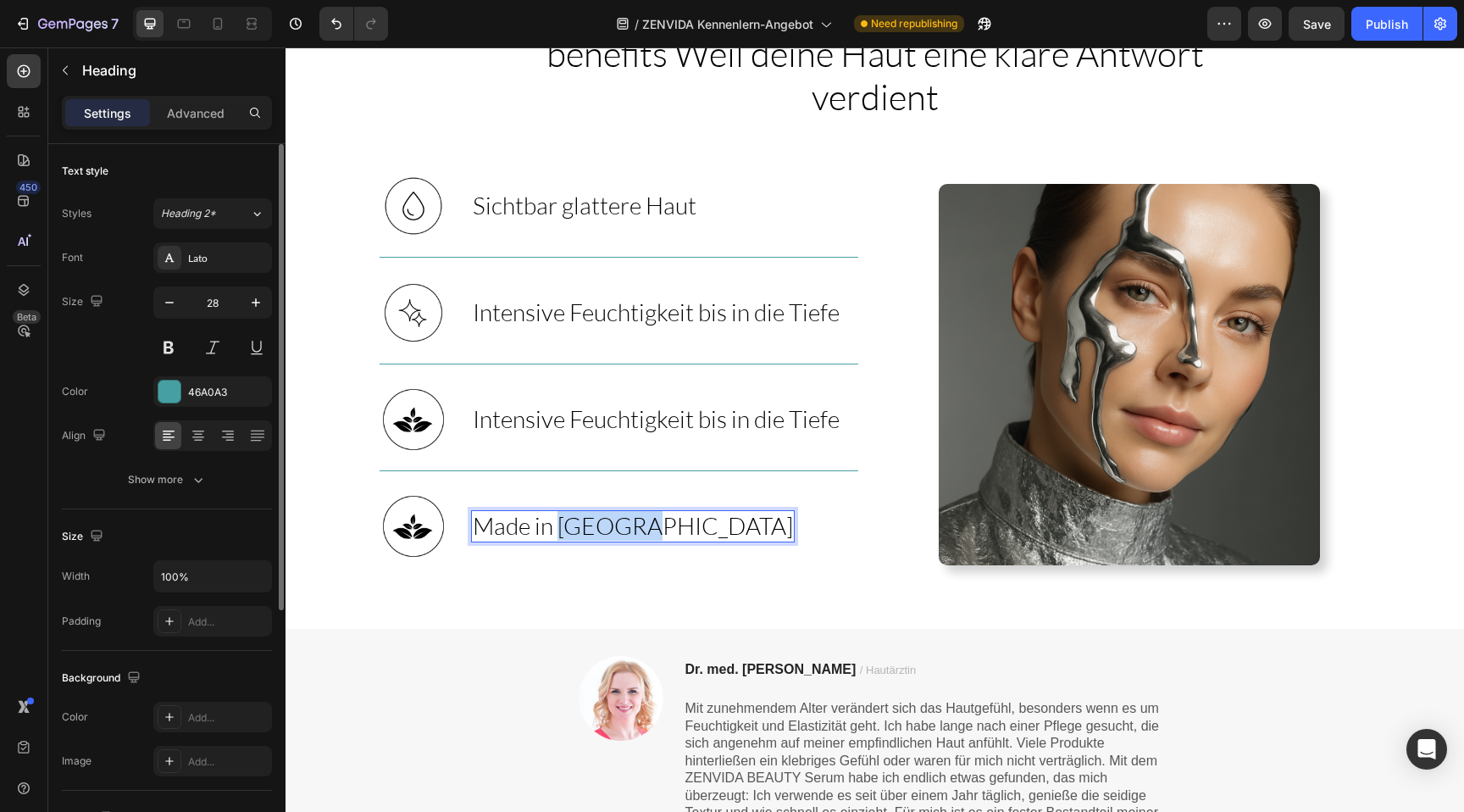
click at [595, 536] on span "Made in [GEOGRAPHIC_DATA]" at bounding box center [633, 525] width 320 height 29
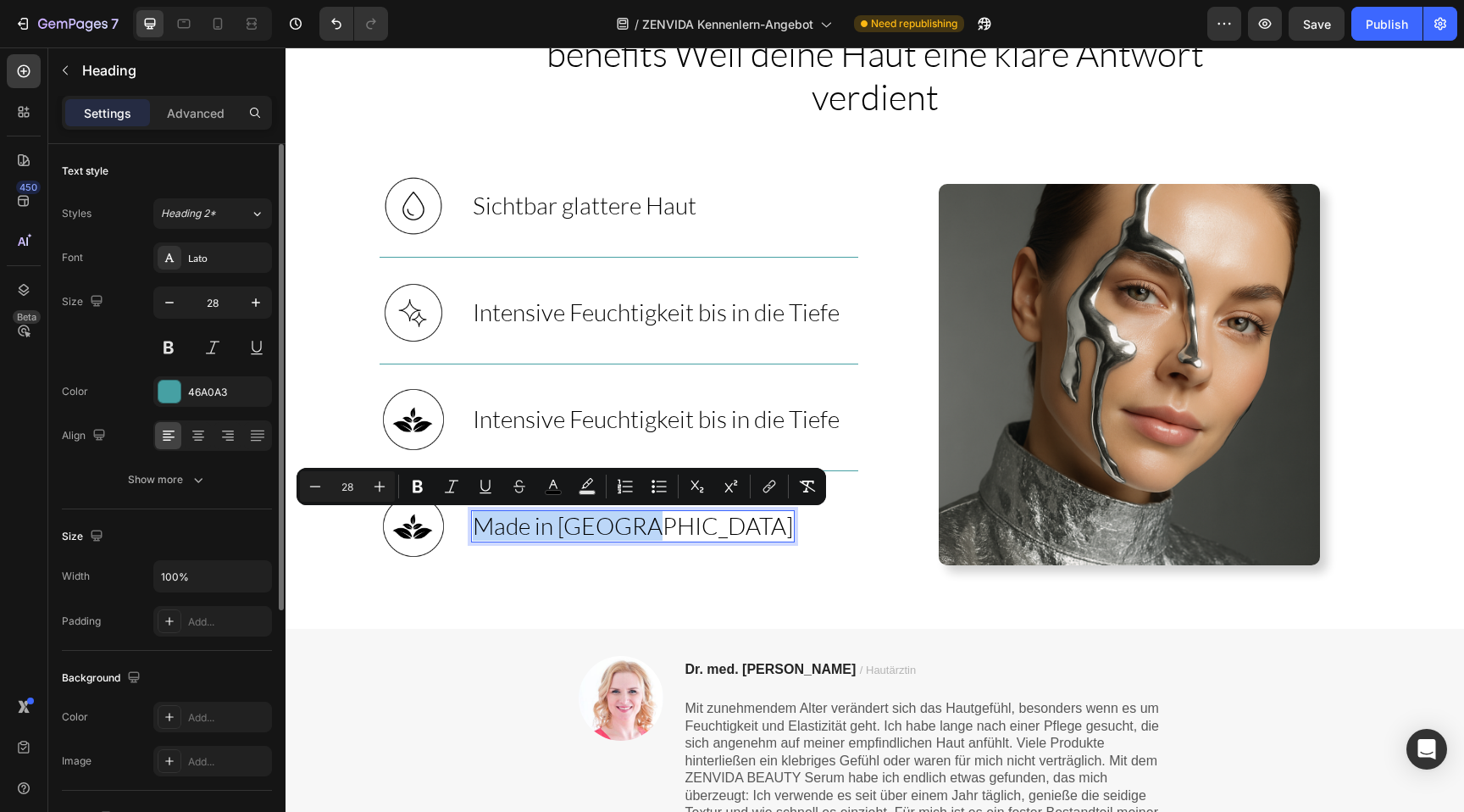
click at [595, 536] on span "Made in [GEOGRAPHIC_DATA]" at bounding box center [633, 525] width 320 height 29
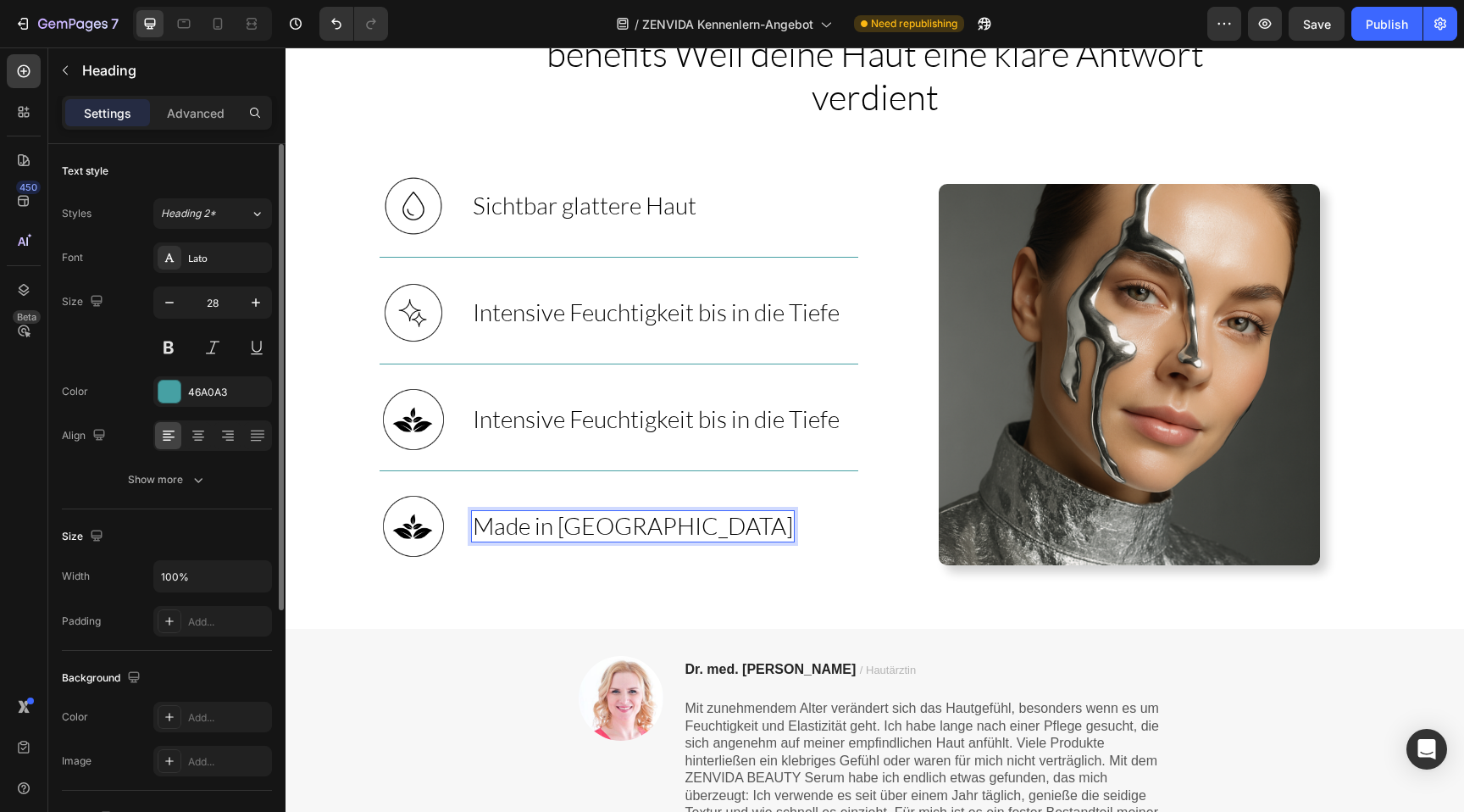
click at [595, 536] on span "Made in [GEOGRAPHIC_DATA]" at bounding box center [633, 525] width 320 height 29
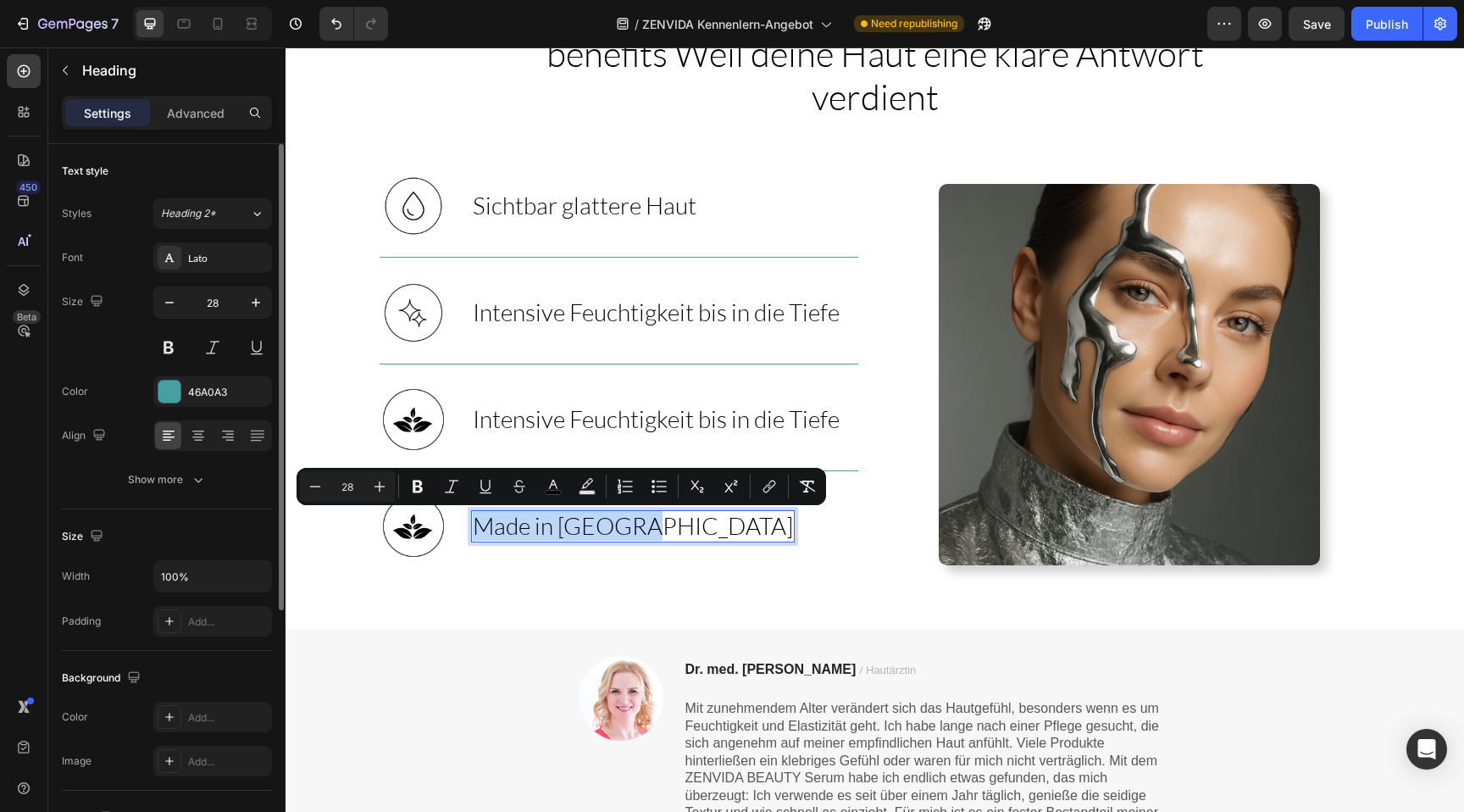
click at [595, 536] on span "Made in [GEOGRAPHIC_DATA]" at bounding box center [633, 525] width 320 height 29
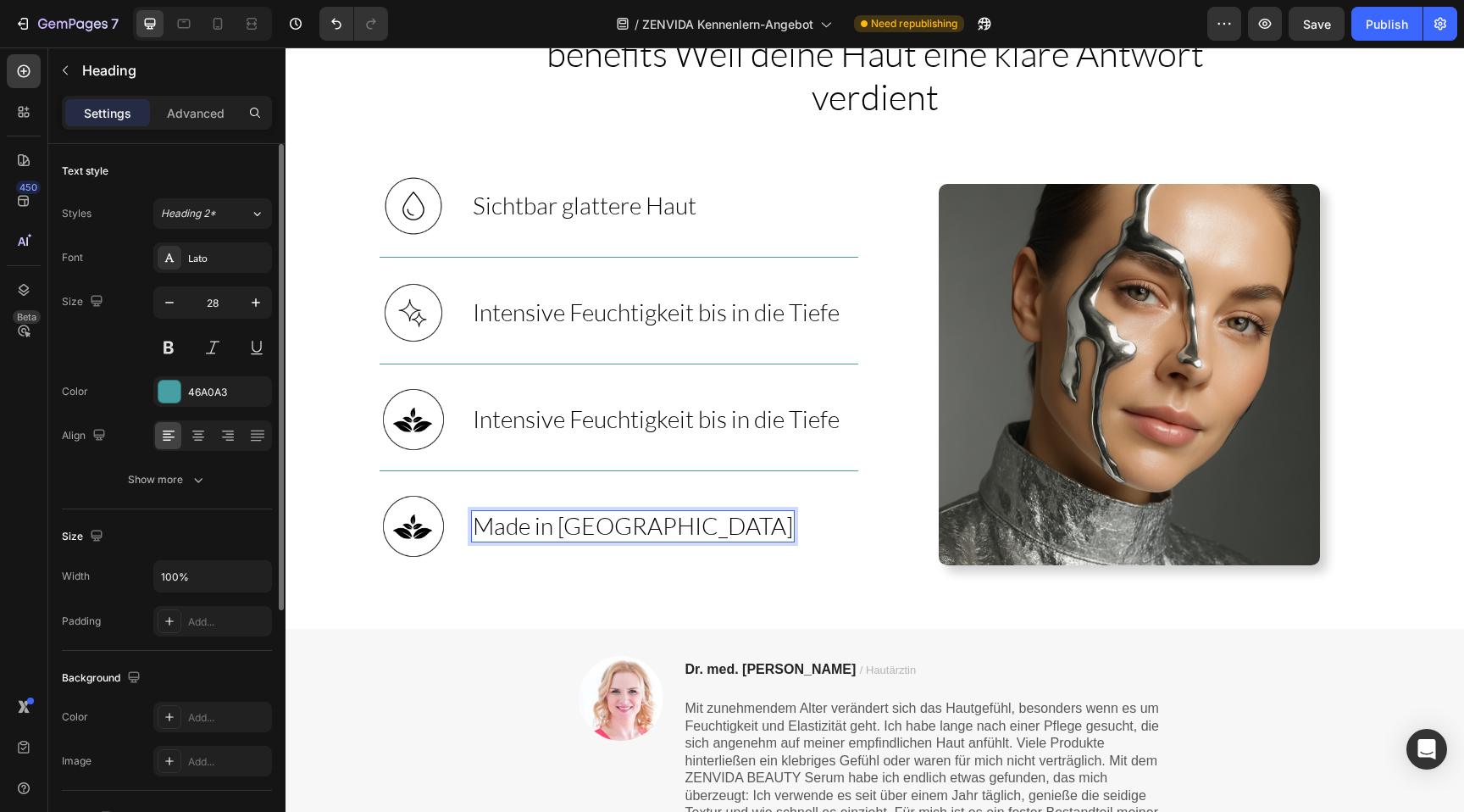
click at [595, 536] on span "Made in [GEOGRAPHIC_DATA]" at bounding box center [633, 525] width 320 height 29
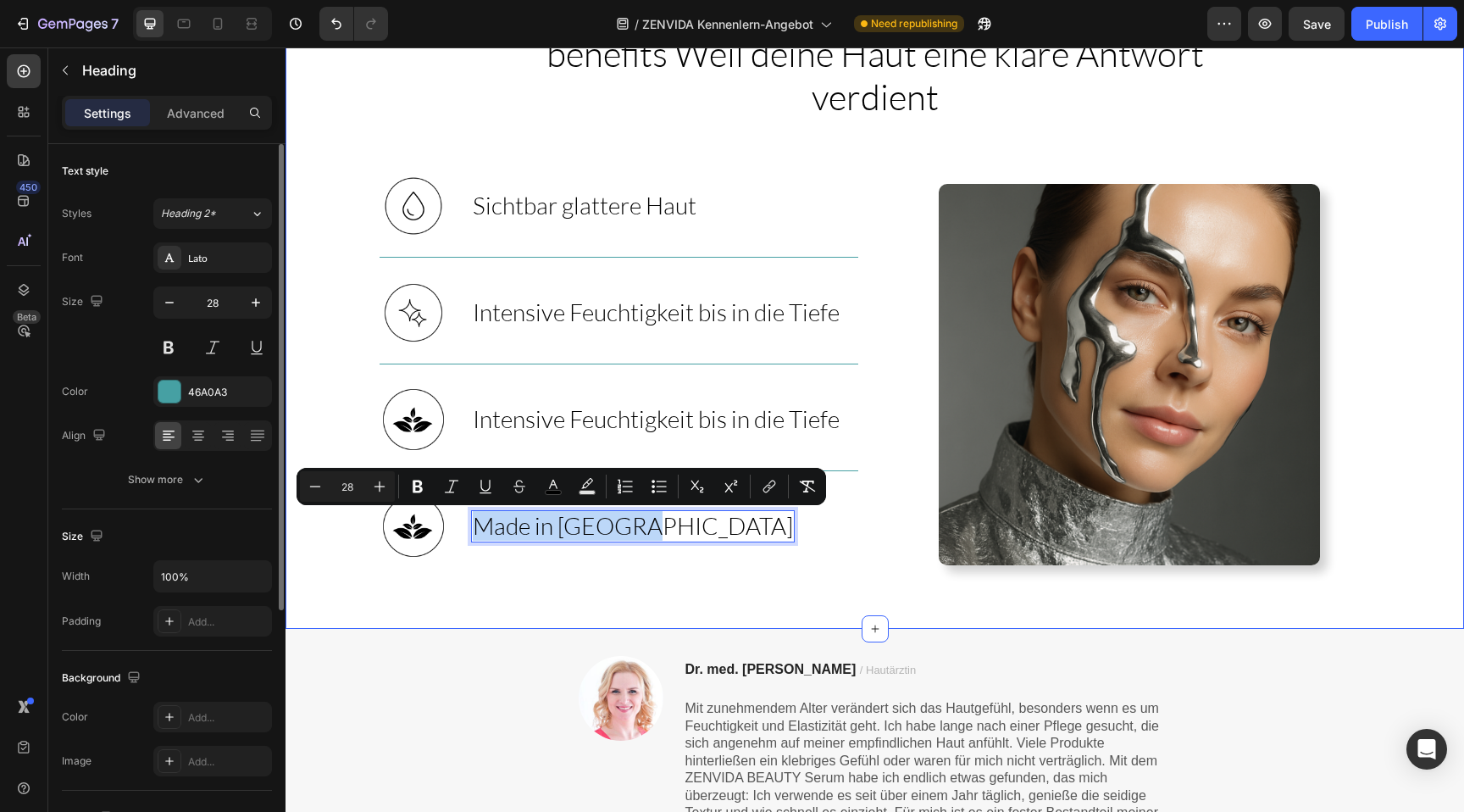
click at [729, 156] on div "benefits Weil deine Haut eine klare Antwort verdient Heading Row Image Sichtbar…" at bounding box center [874, 329] width 1178 height 598
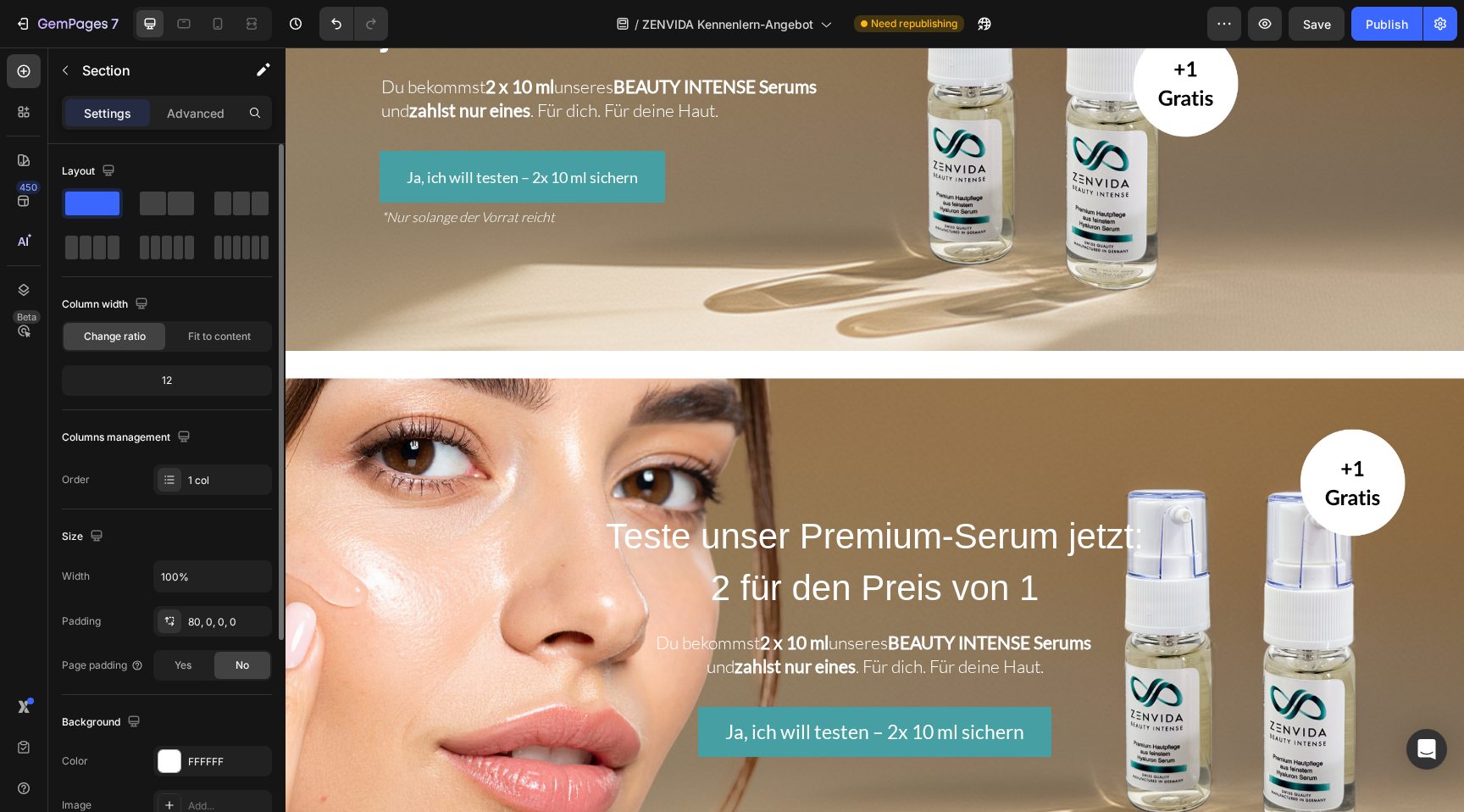
scroll to position [235, 0]
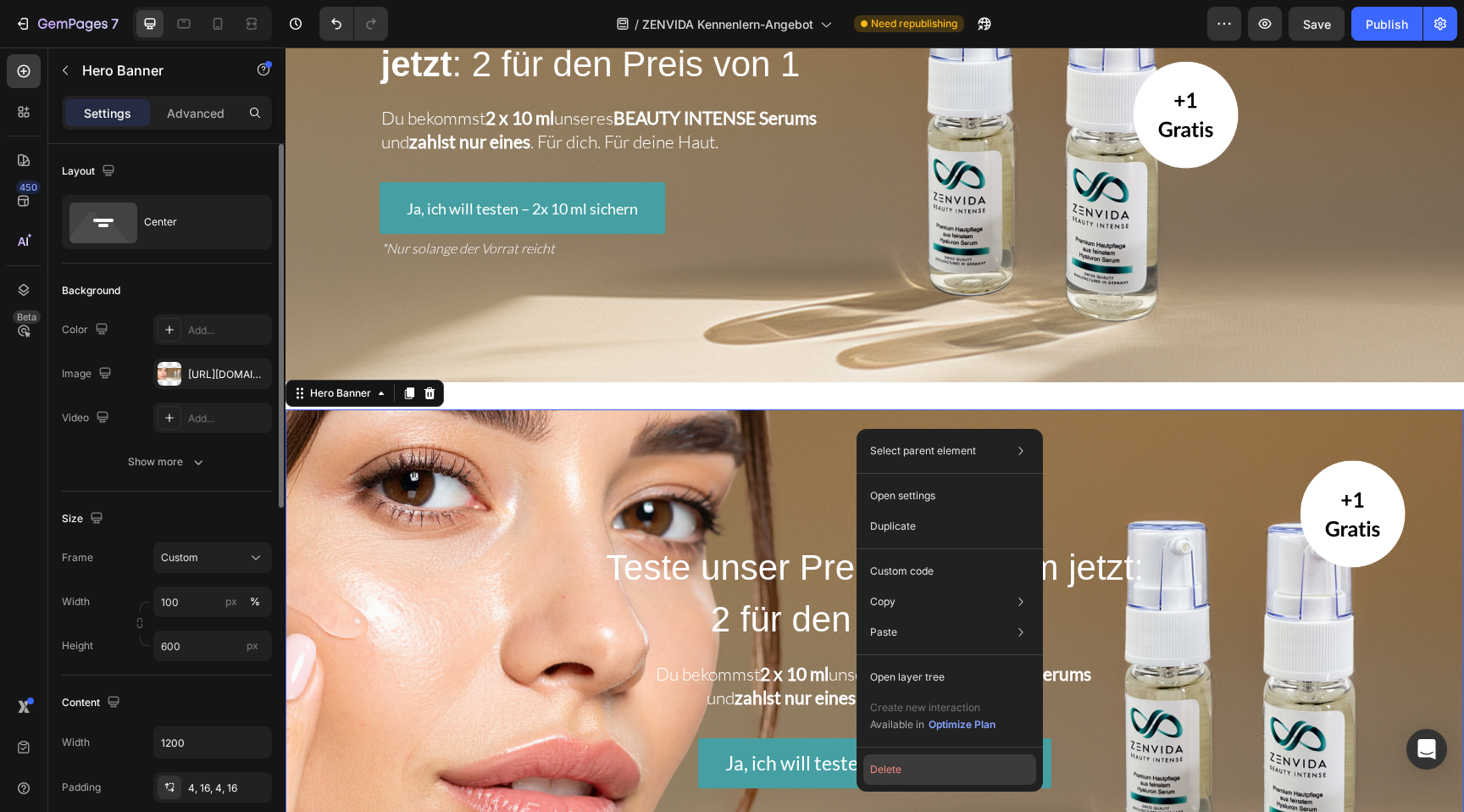
click at [902, 766] on button "Delete" at bounding box center [949, 769] width 173 height 30
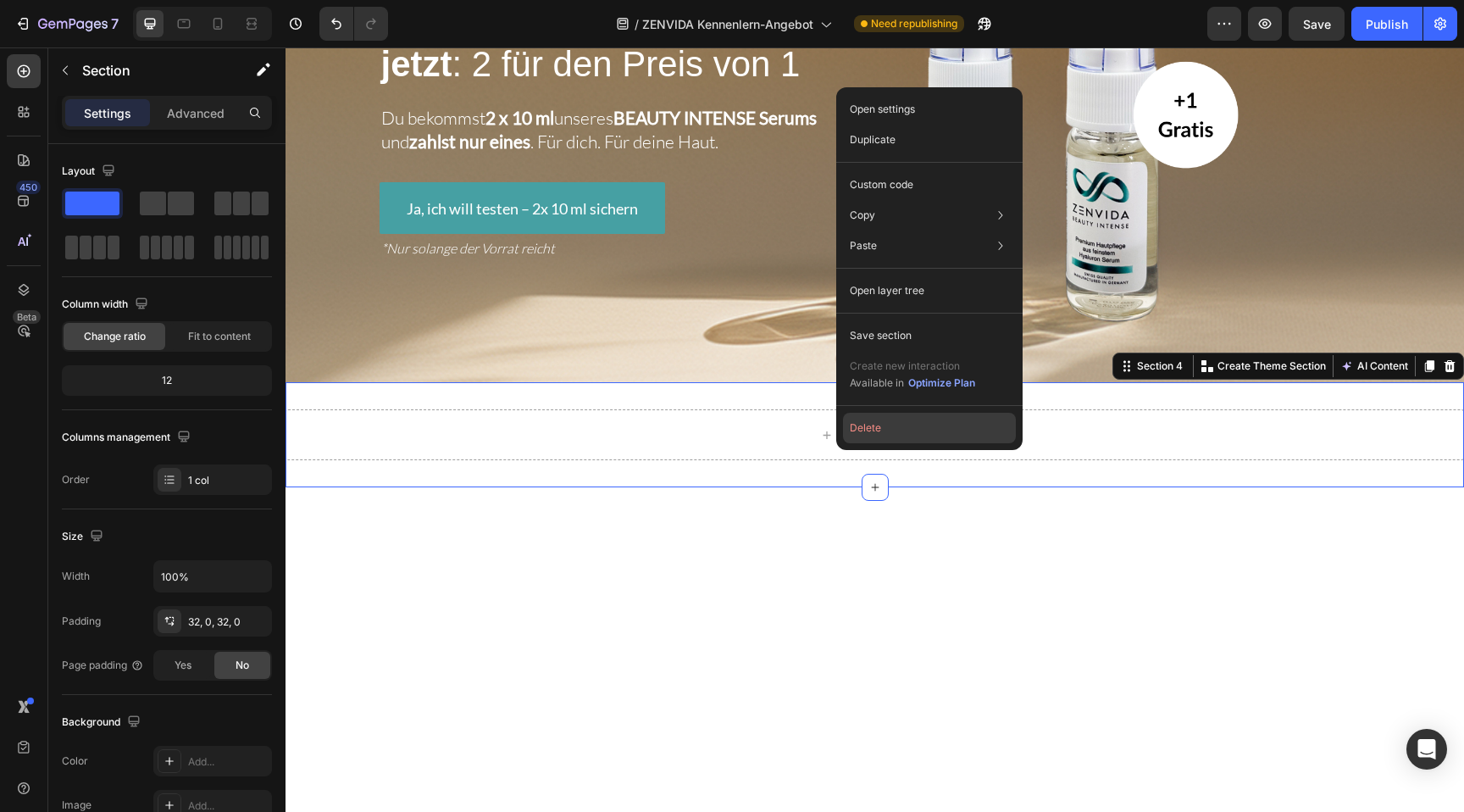
click at [862, 439] on button "Delete" at bounding box center [929, 428] width 173 height 30
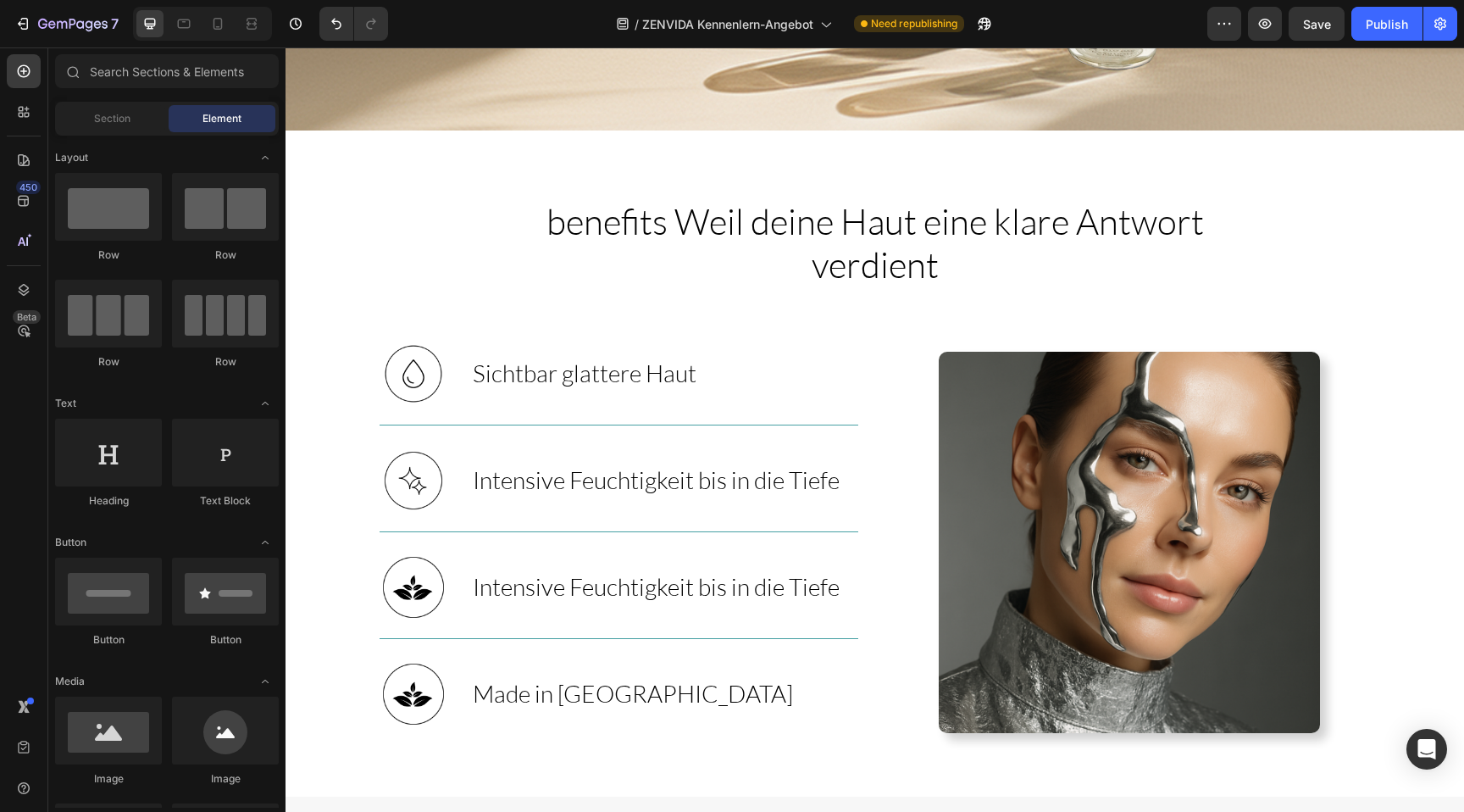
scroll to position [536, 0]
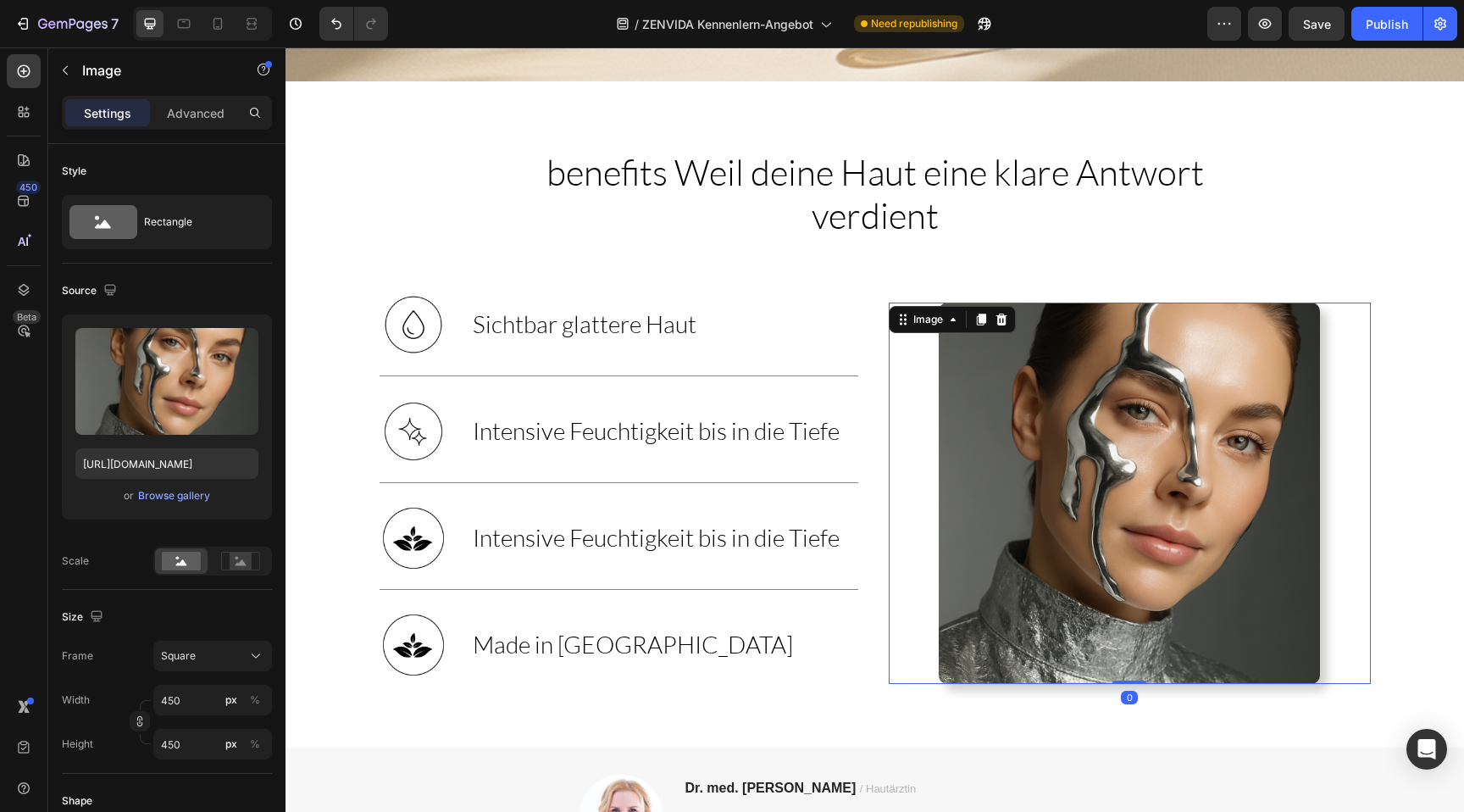
click at [893, 436] on div at bounding box center [1129, 493] width 482 height 381
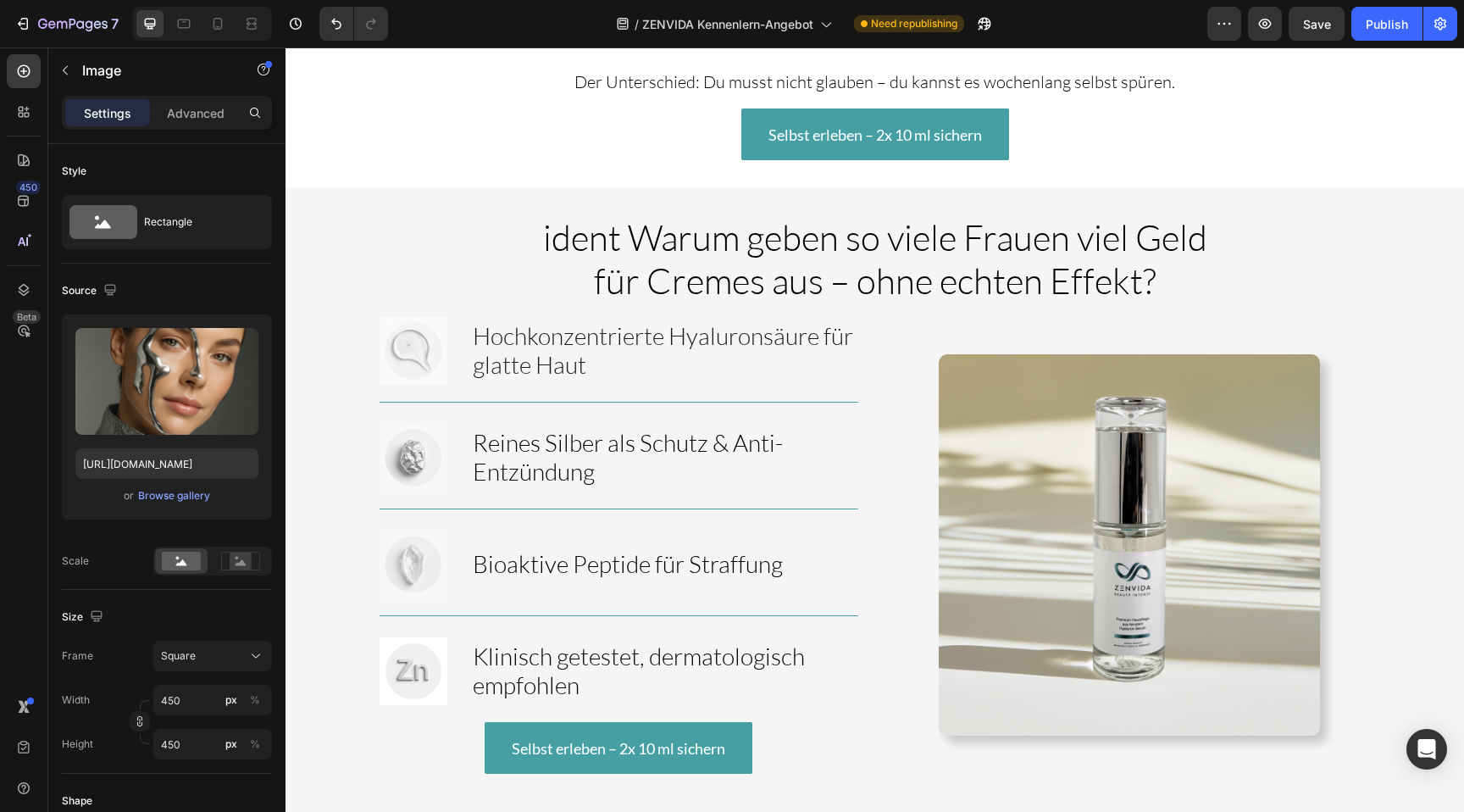
scroll to position [2348, 0]
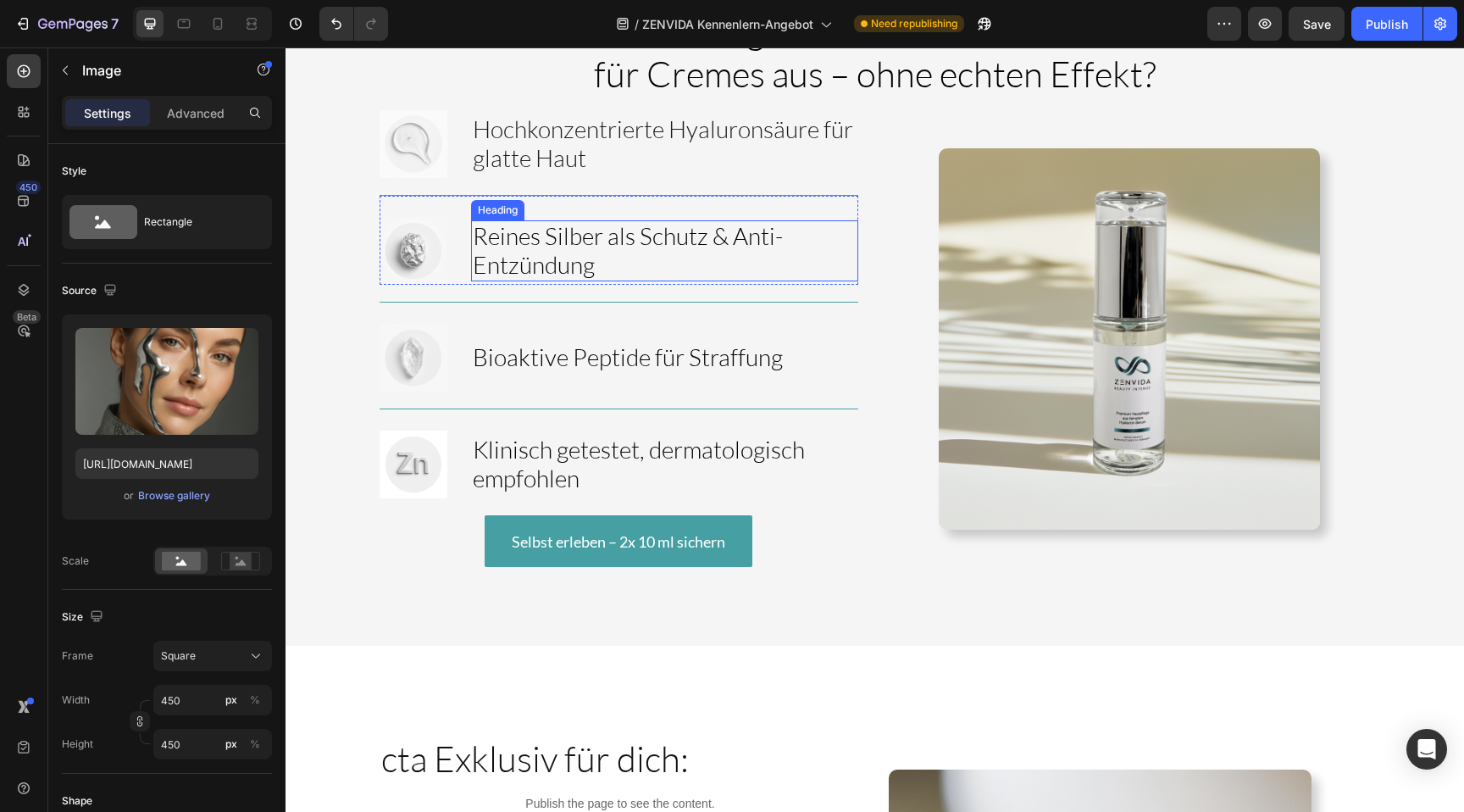
click at [559, 271] on span "Reines Silber als Schutz & Anti-Entzündung" at bounding box center [628, 250] width 310 height 57
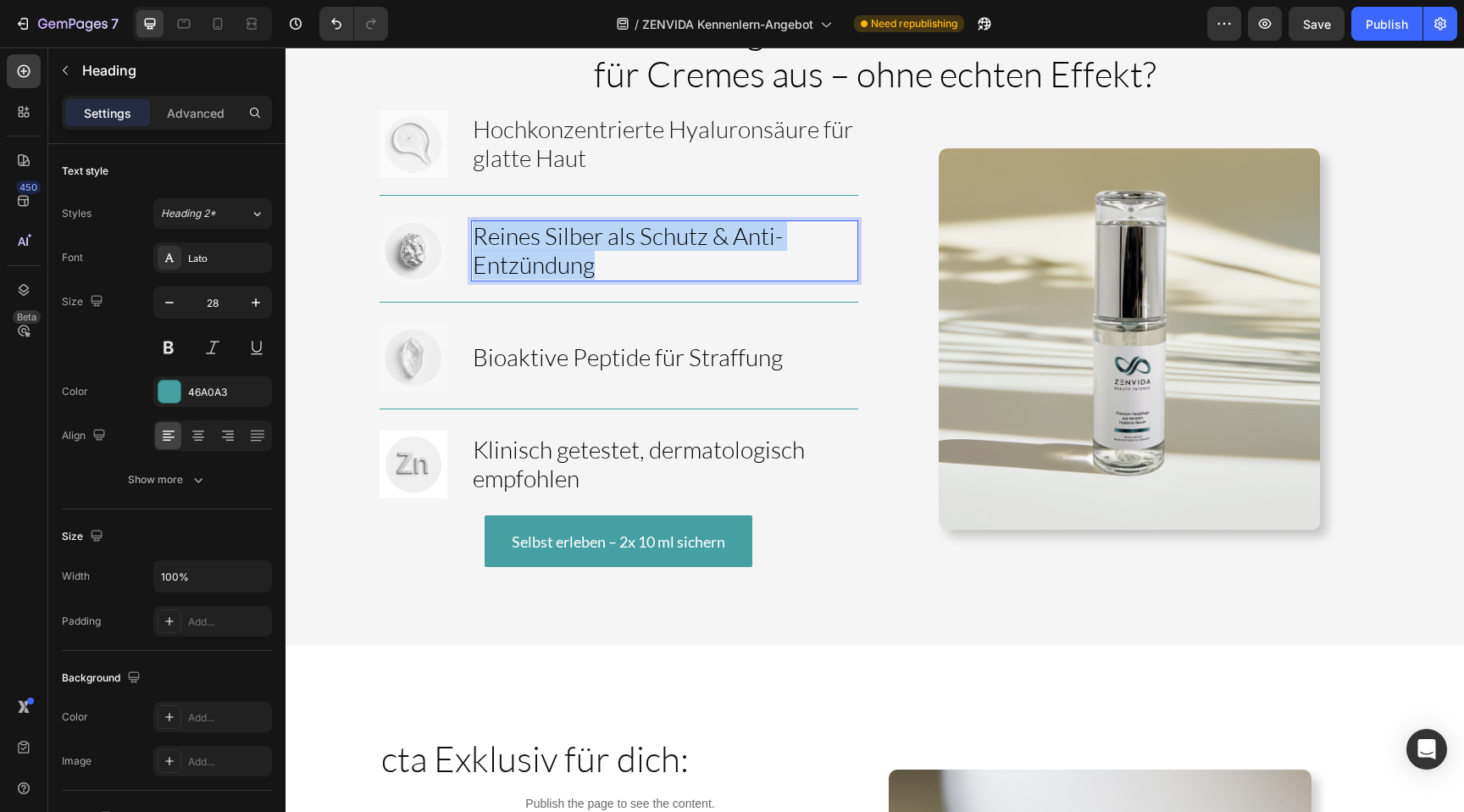
click at [559, 271] on span "Reines Silber als Schutz & Anti-Entzündung" at bounding box center [628, 250] width 310 height 57
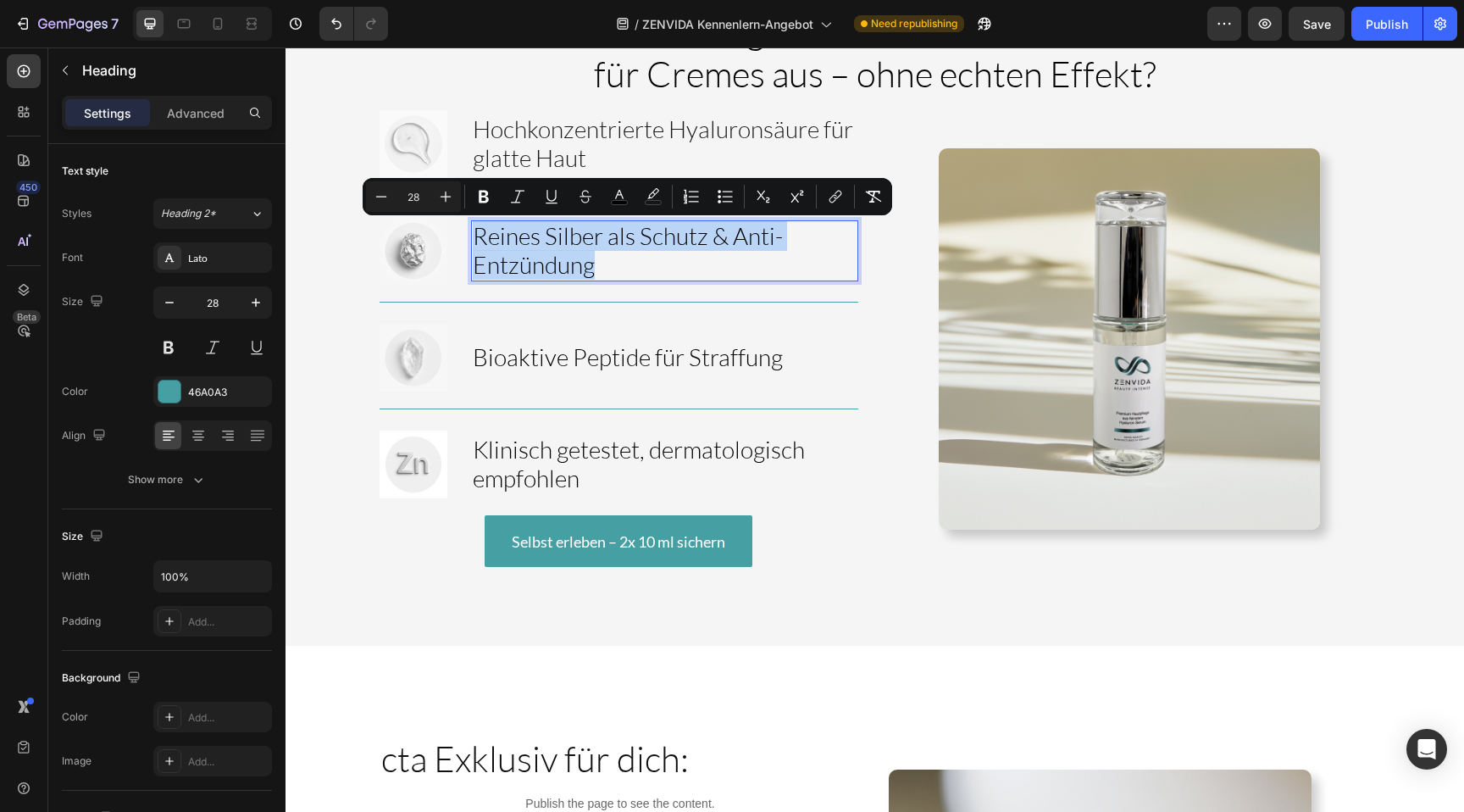
click at [559, 271] on span "Reines Silber als Schutz & Anti-Entzündung" at bounding box center [628, 250] width 310 height 57
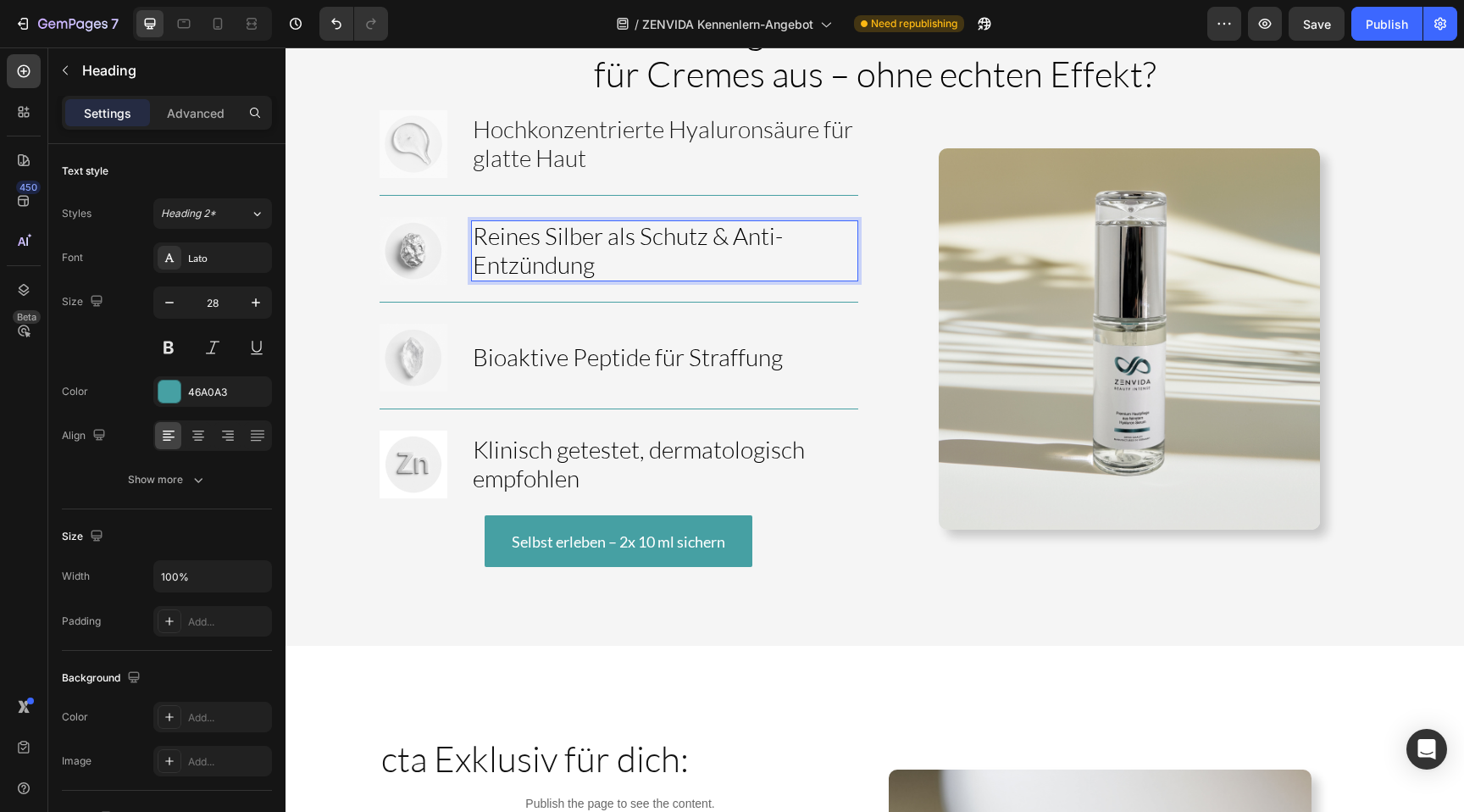
click at [559, 271] on span "Reines Silber als Schutz & Anti-Entzündung" at bounding box center [628, 250] width 310 height 57
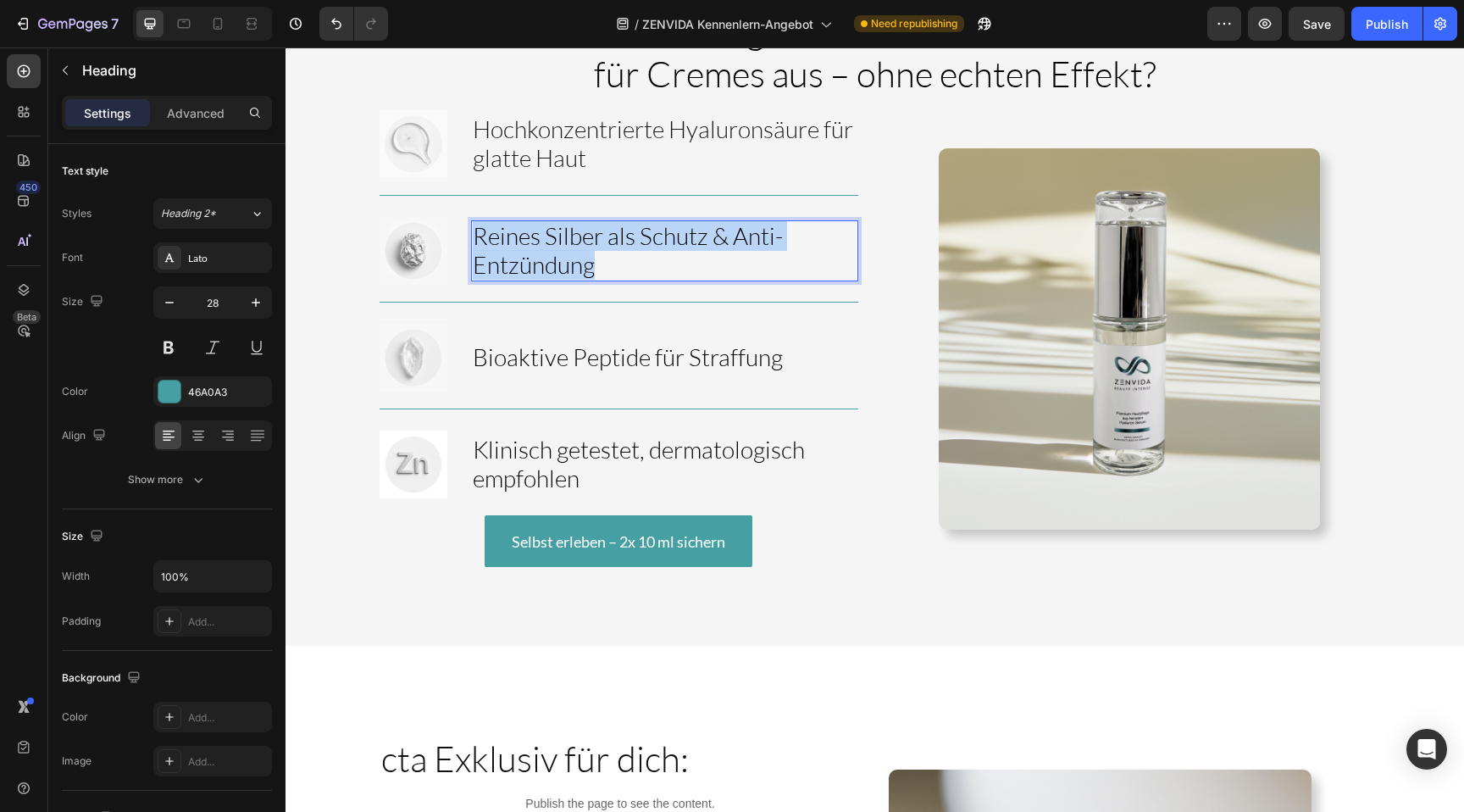
click at [559, 271] on span "Reines Silber als Schutz & Anti-Entzündung" at bounding box center [628, 250] width 310 height 57
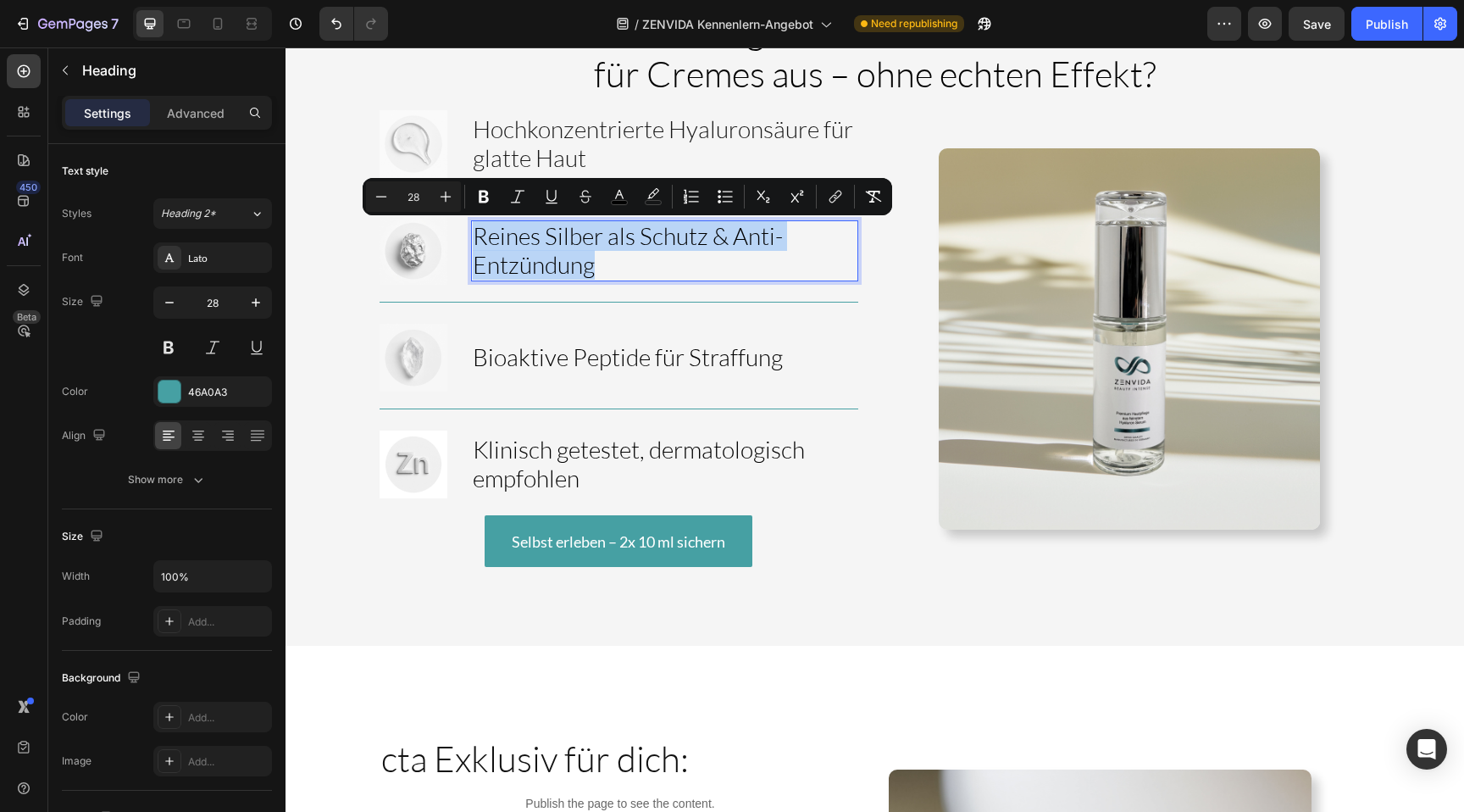
click at [559, 271] on span "Reines Silber als Schutz & Anti-Entzündung" at bounding box center [628, 250] width 310 height 57
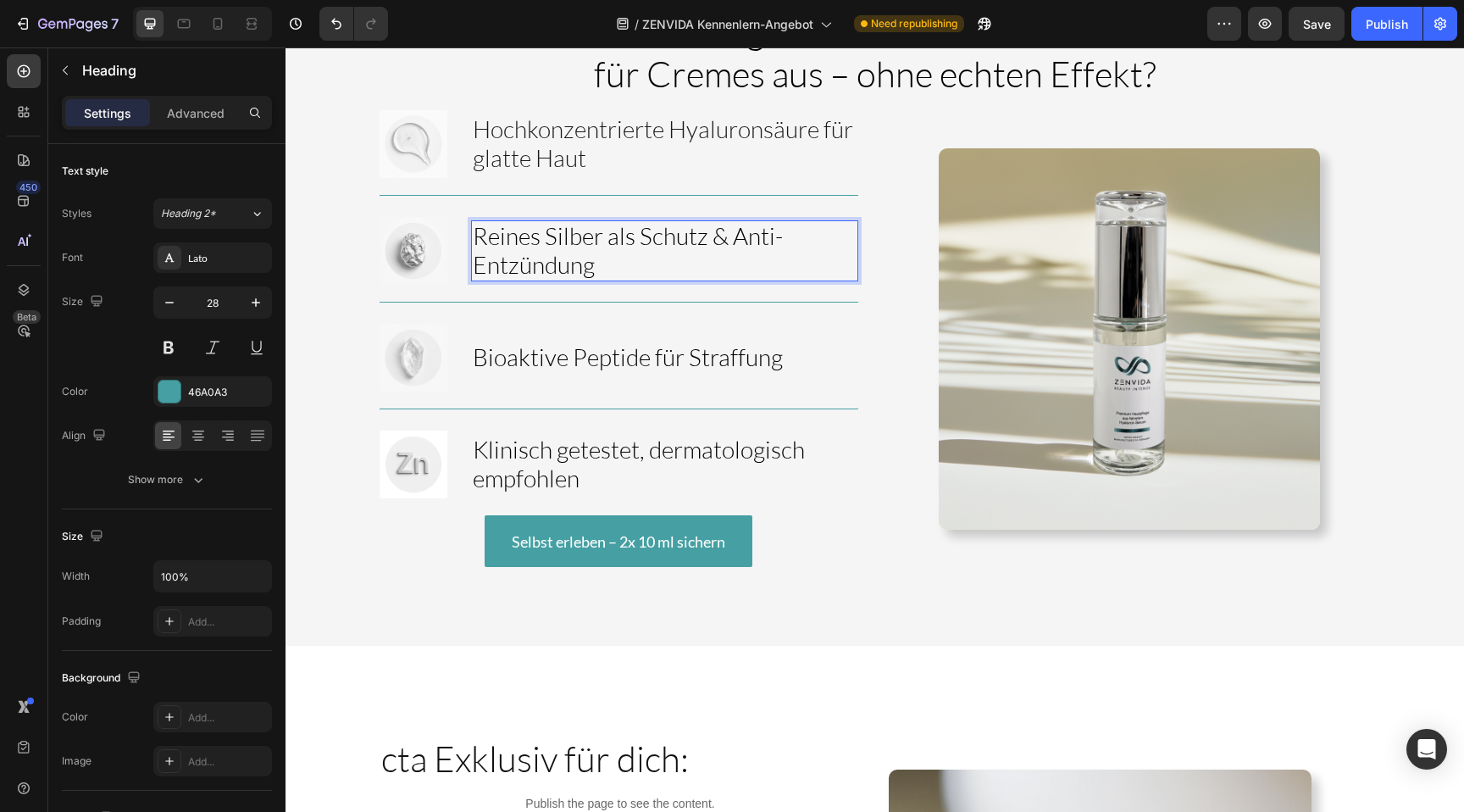
click at [559, 271] on span "Reines Silber als Schutz & Anti-Entzündung" at bounding box center [628, 250] width 310 height 57
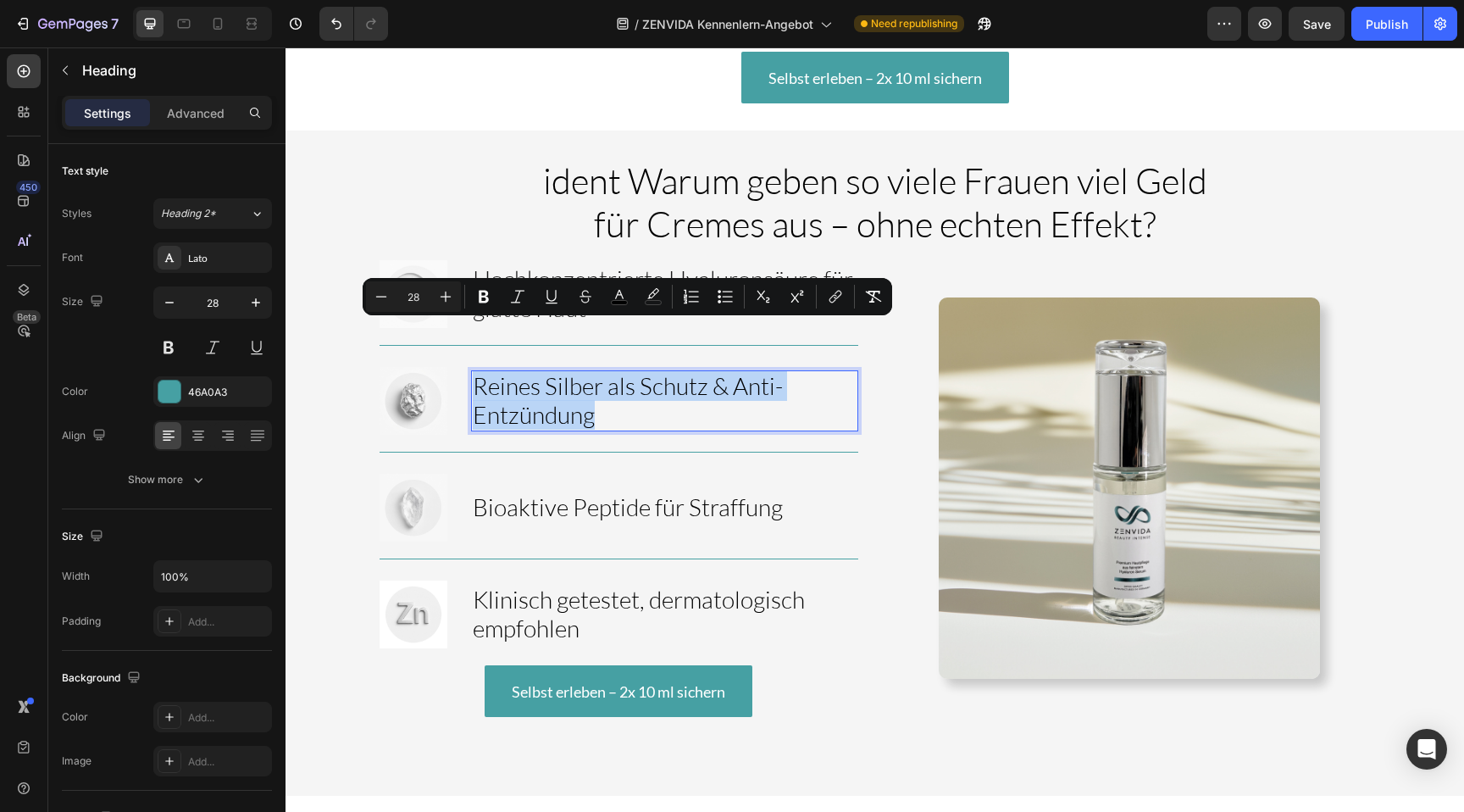
scroll to position [2233, 0]
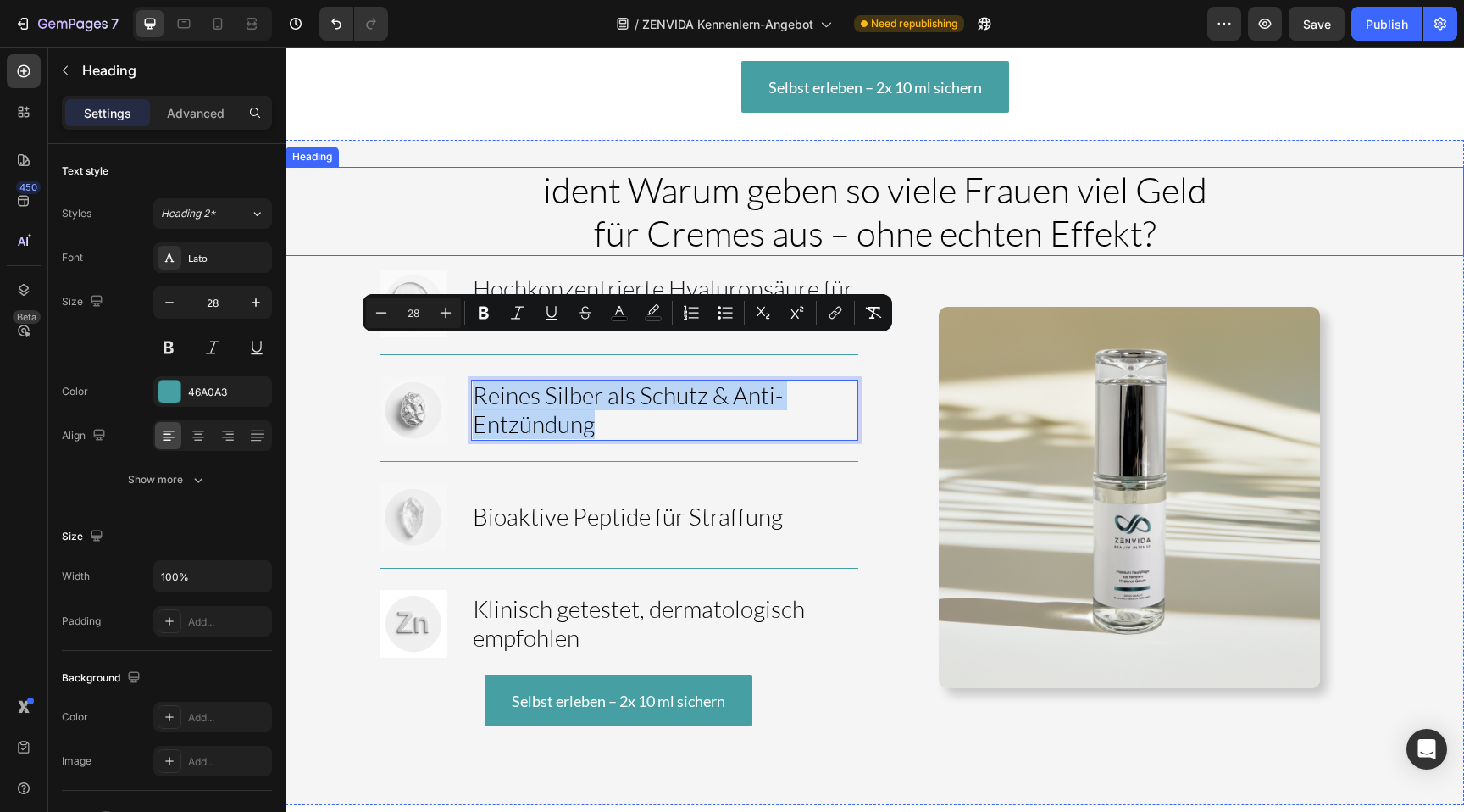
click at [702, 168] on span "ident Warum geben so viele Frauen viel Geld für Cremes aus – ohne echten Effekt?" at bounding box center [875, 210] width 664 height 85
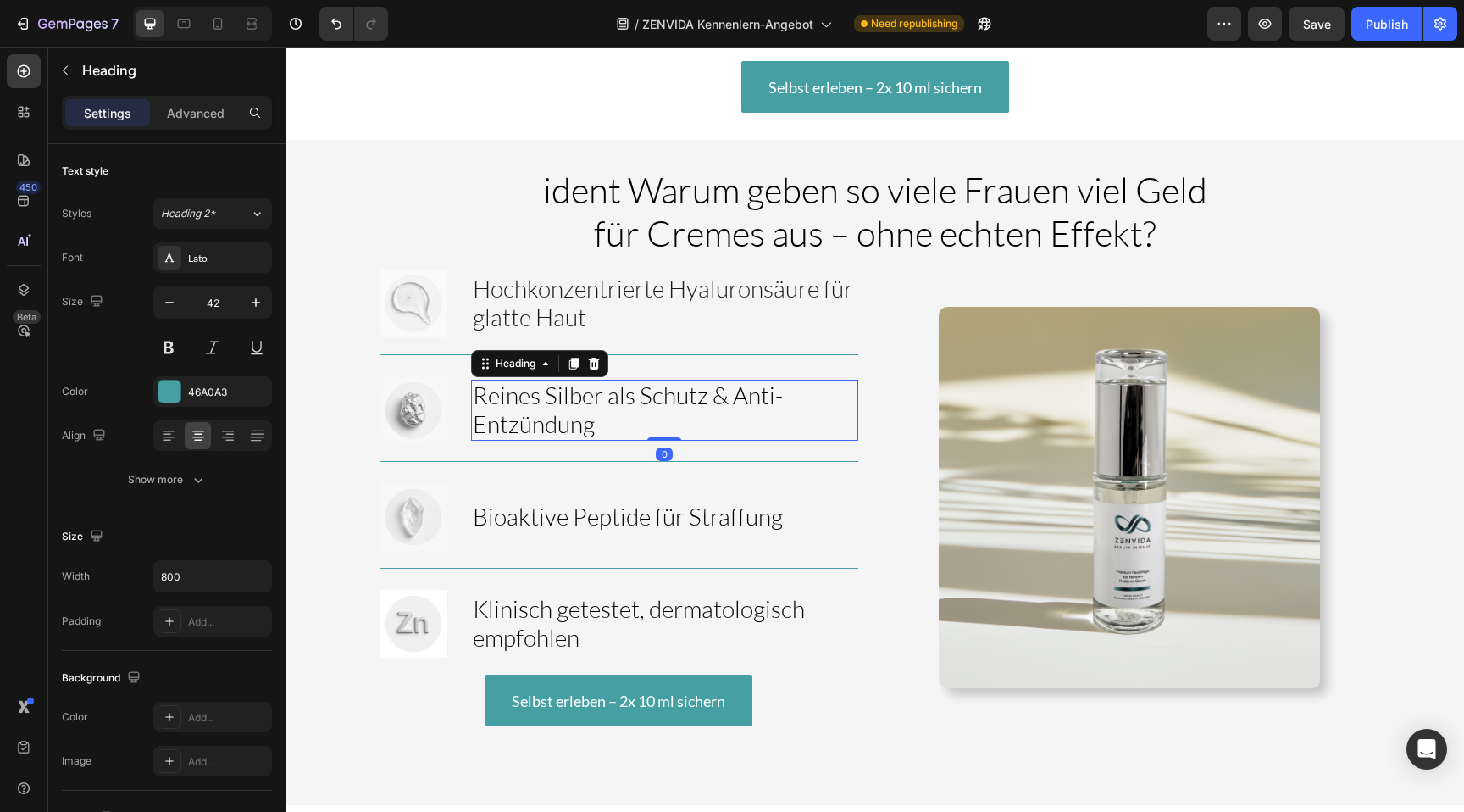
click at [722, 381] on span "Reines Silber als Schutz & Anti-Entzündung" at bounding box center [628, 409] width 310 height 57
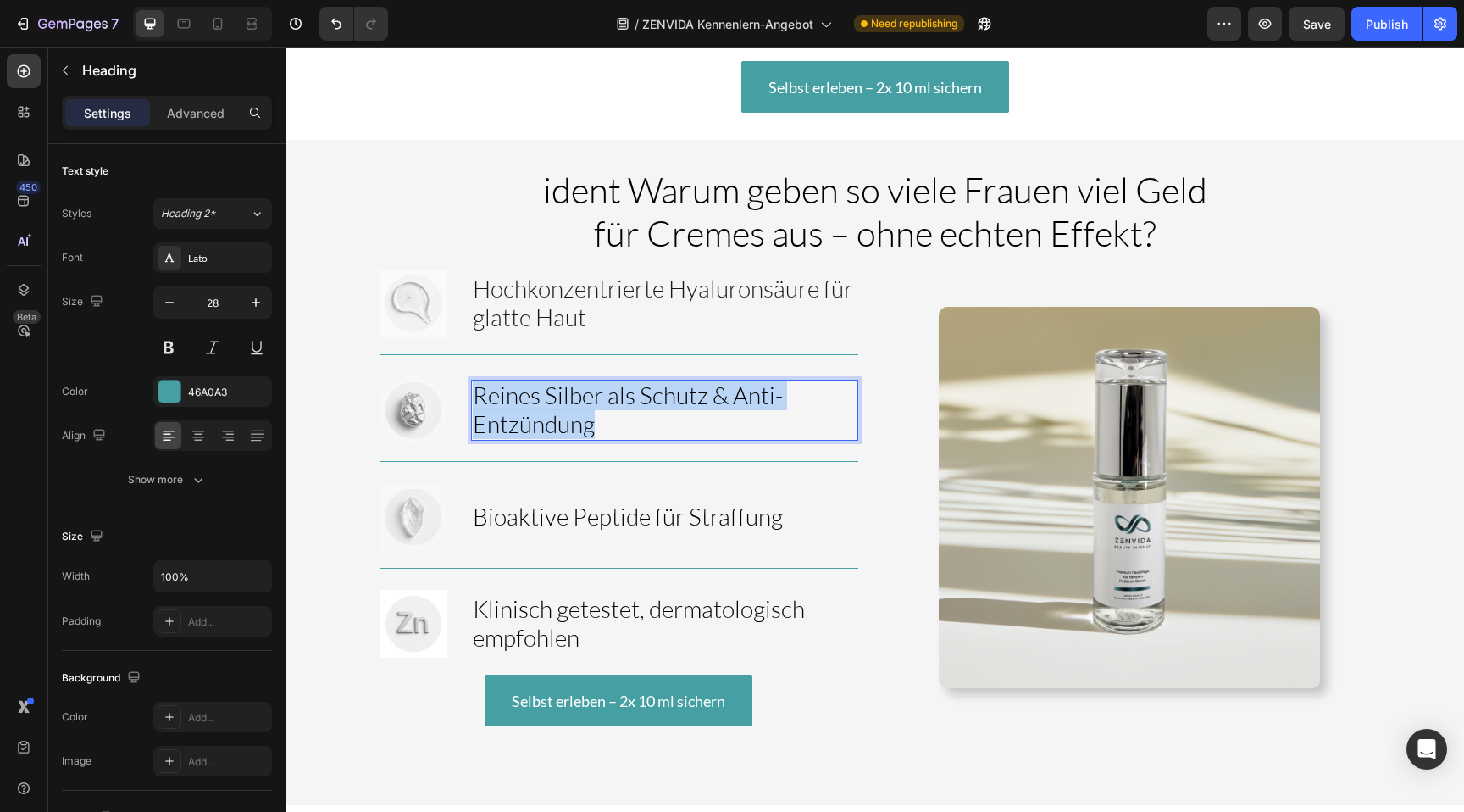
click at [722, 381] on span "Reines Silber als Schutz & Anti-Entzündung" at bounding box center [628, 409] width 310 height 57
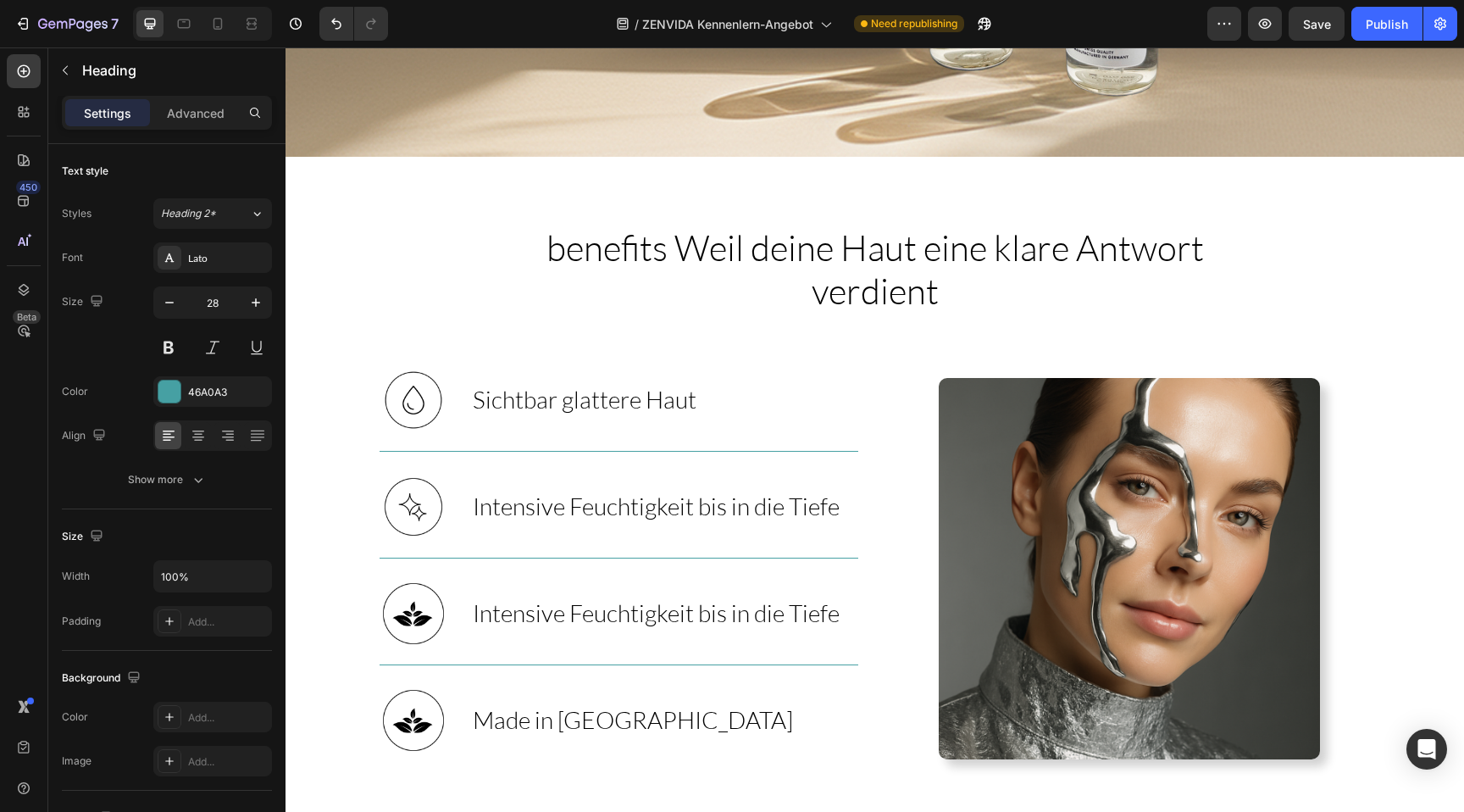
scroll to position [744, 0]
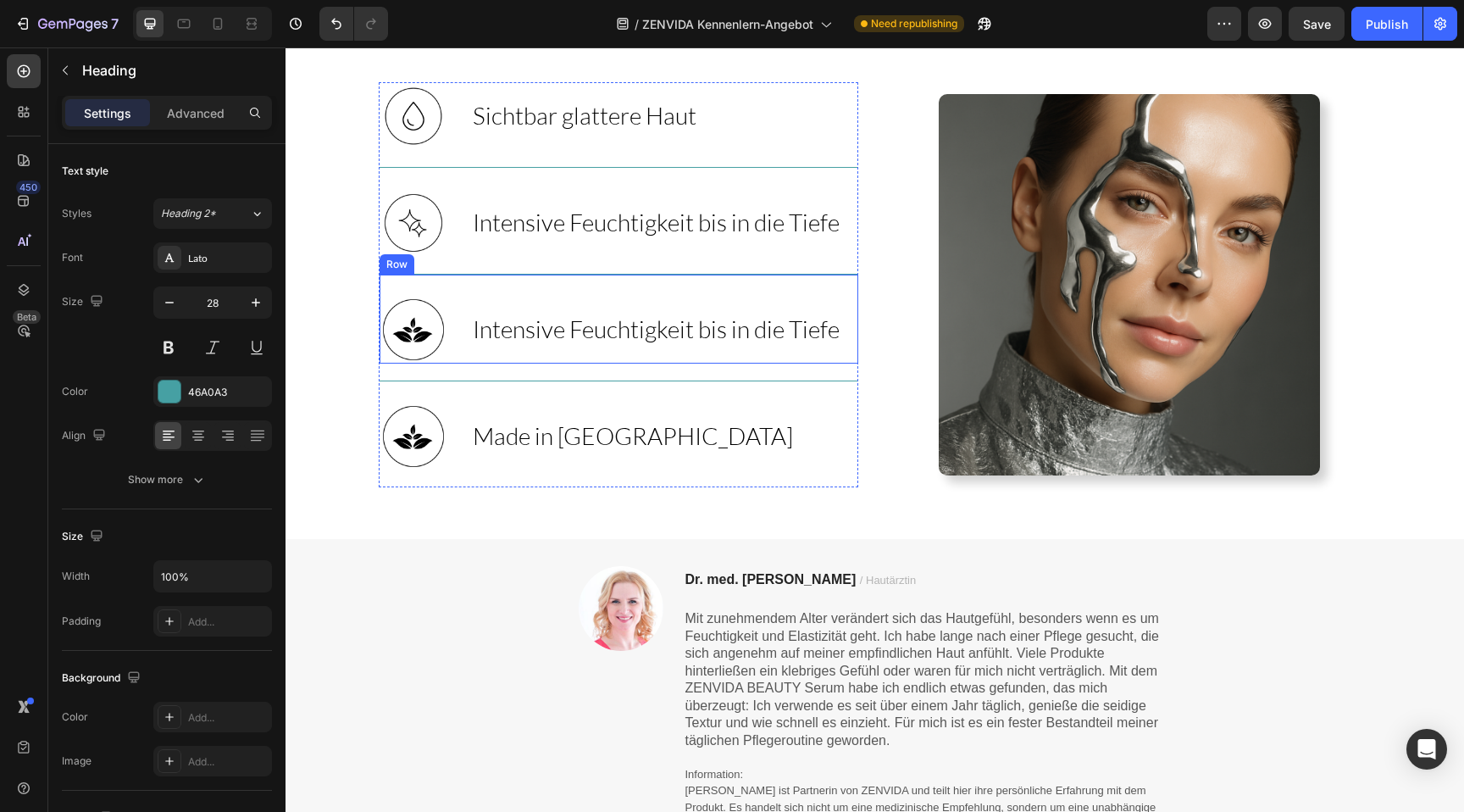
click at [574, 349] on div "Intensive Feuchtigkeit bis in die Tiefe Heading" at bounding box center [656, 329] width 370 height 68
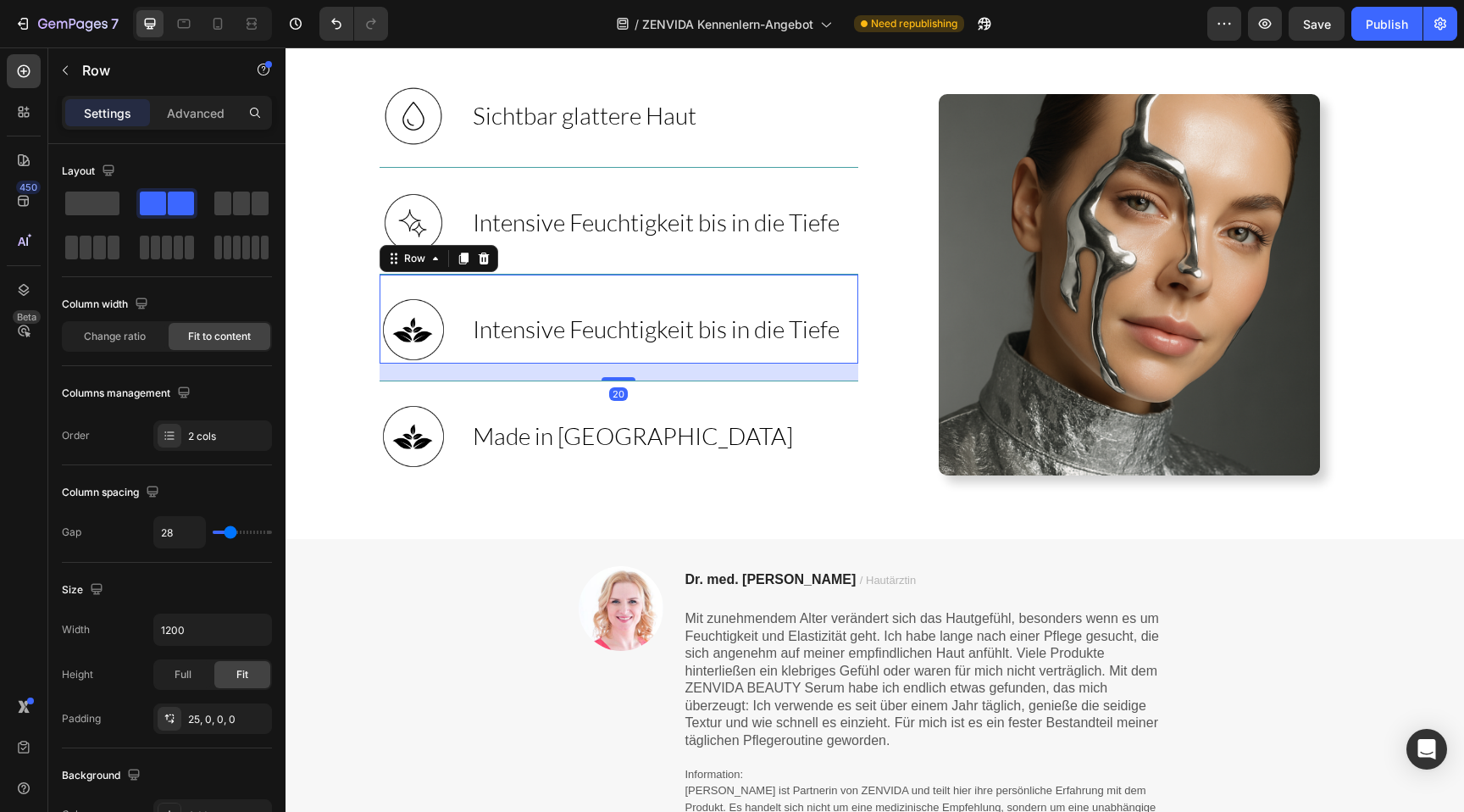
click at [574, 349] on div "Intensive Feuchtigkeit bis in die Tiefe Heading" at bounding box center [656, 329] width 370 height 68
click at [570, 336] on span "Intensive Feuchtigkeit bis in die Tiefe" at bounding box center [656, 329] width 367 height 29
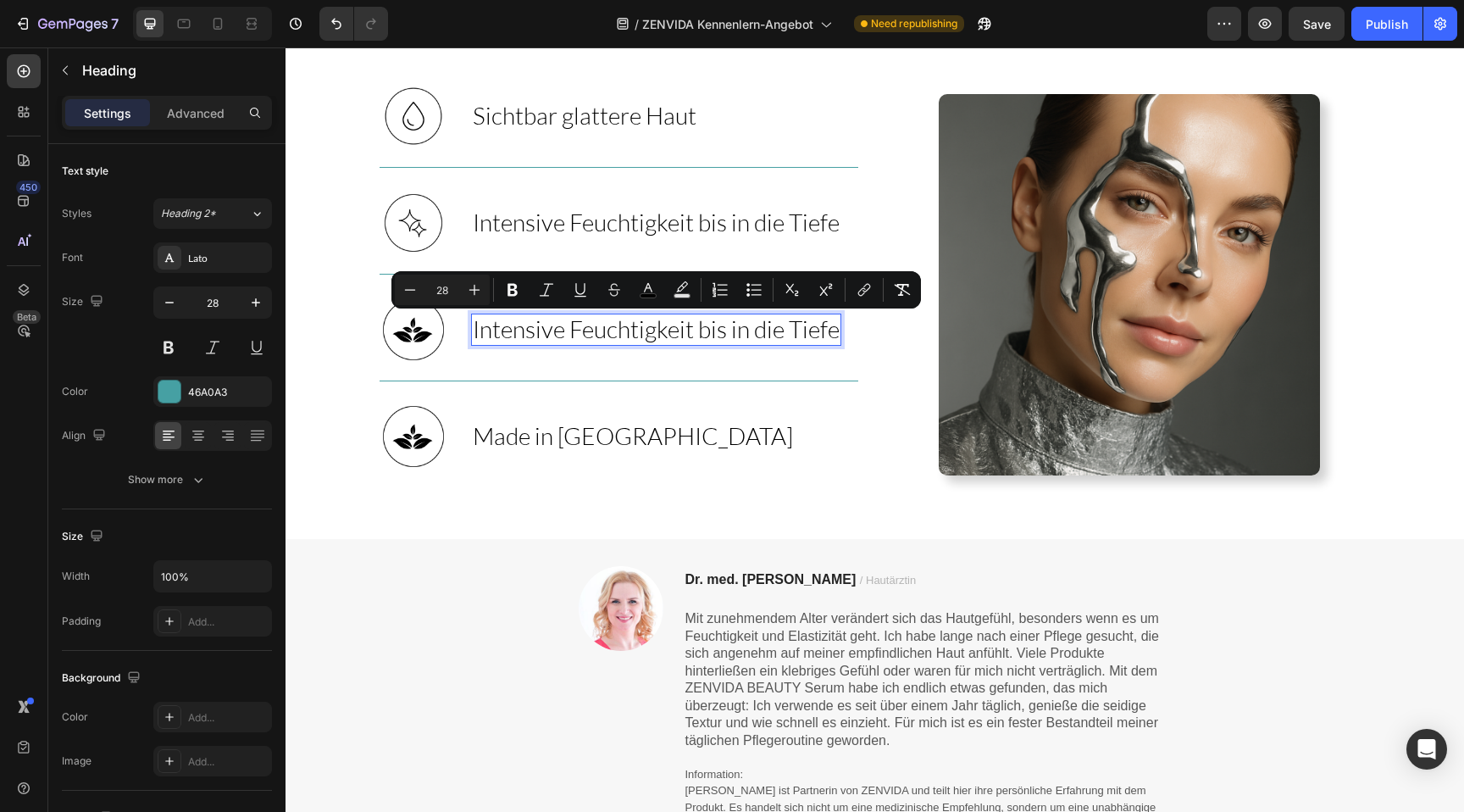
scroll to position [729, 0]
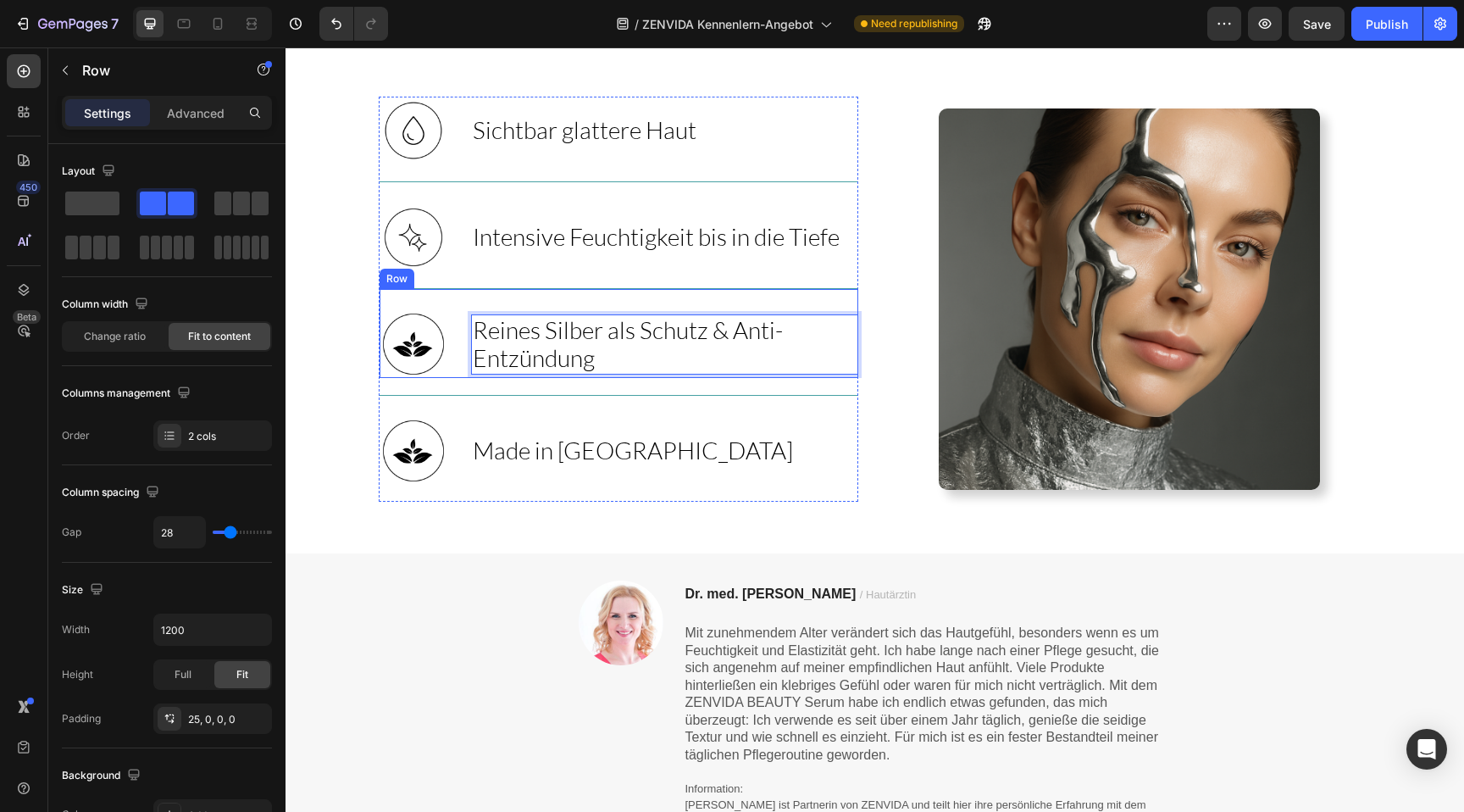
click at [530, 298] on div "Image Reines Silber als Schutz & Anti-Entzündung Heading 0 Row" at bounding box center [619, 332] width 479 height 90
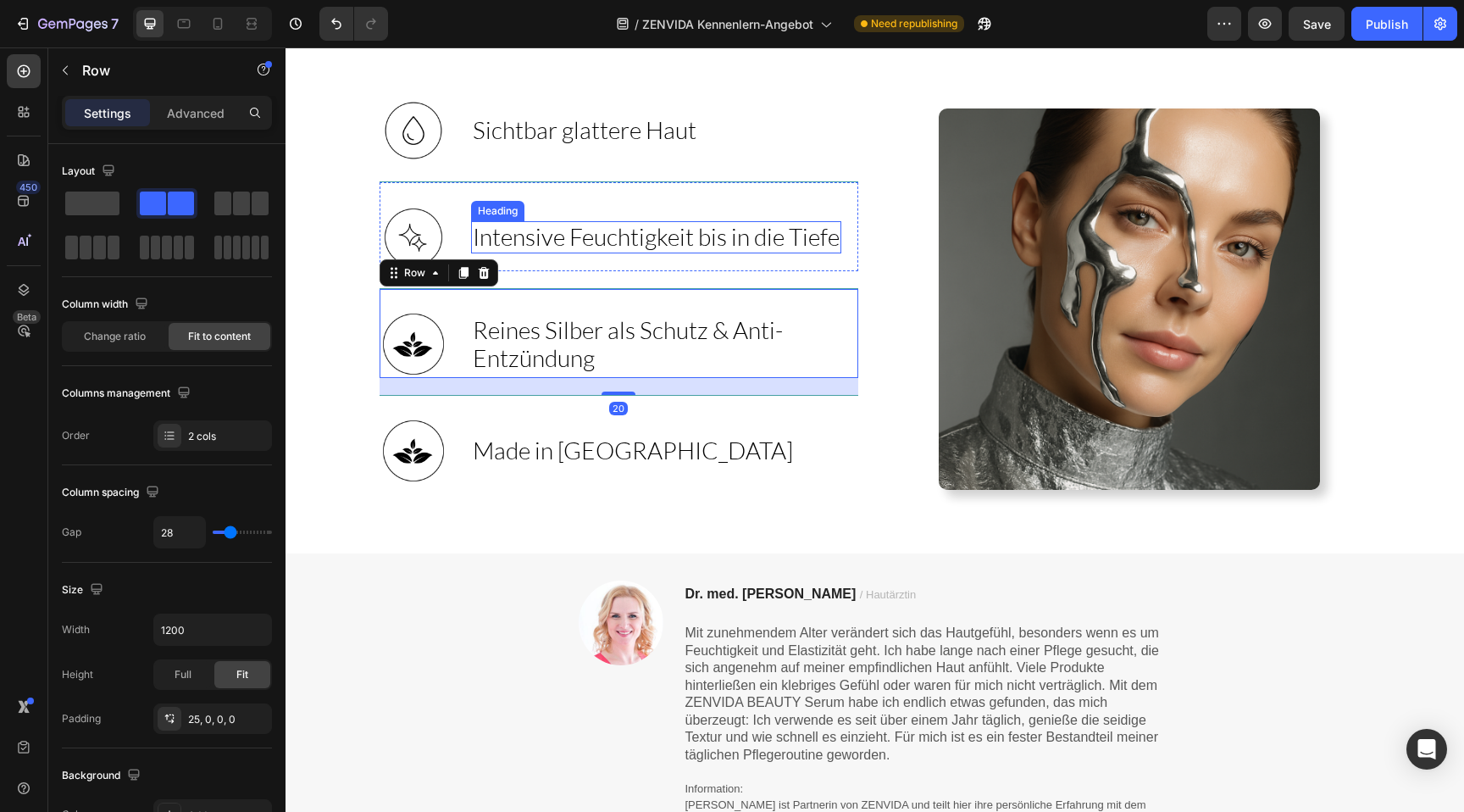
click at [522, 228] on span "Intensive Feuchtigkeit bis in die Tiefe" at bounding box center [656, 236] width 367 height 29
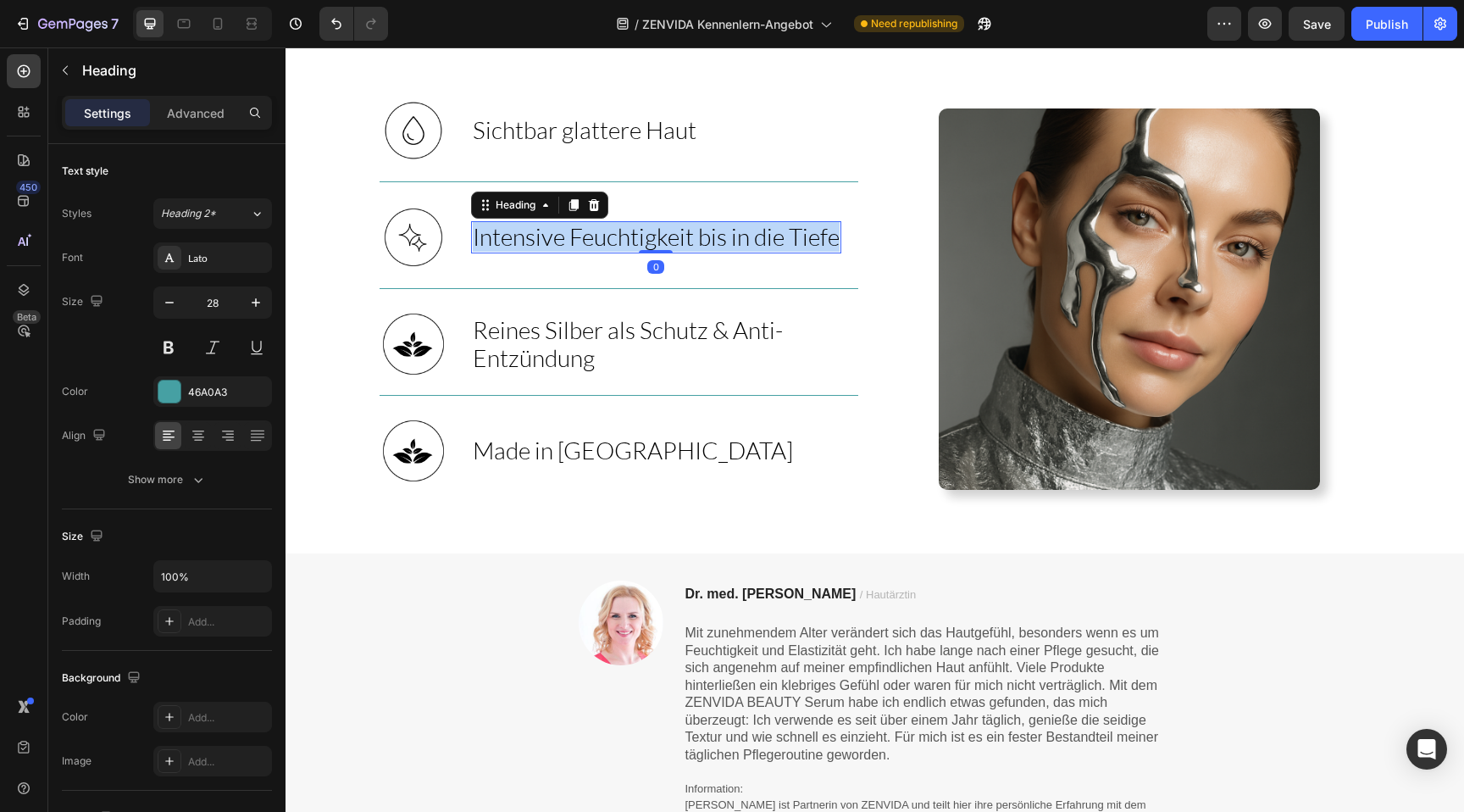
click at [522, 228] on span "Intensive Feuchtigkeit bis in die Tiefe" at bounding box center [656, 236] width 367 height 29
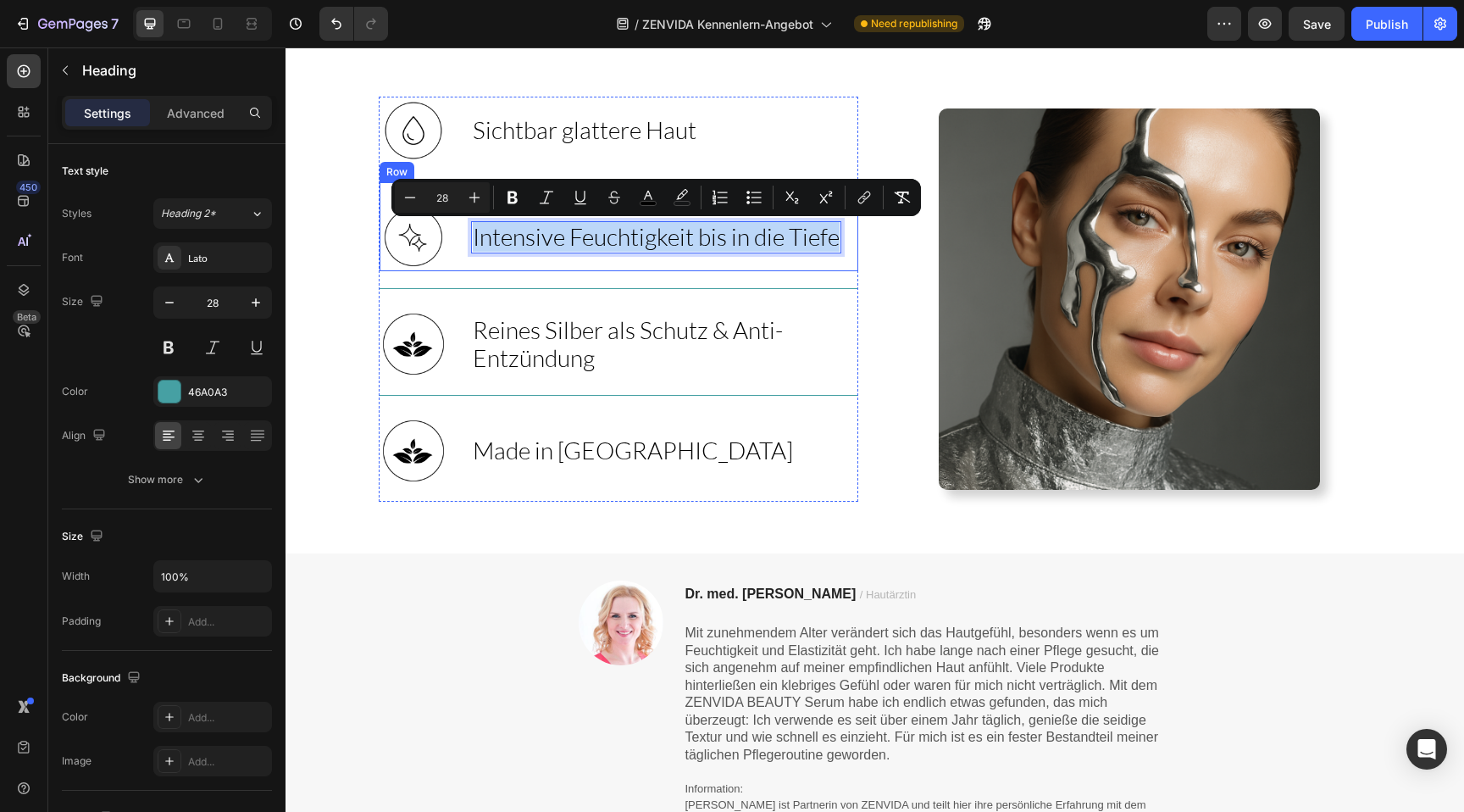
copy span "Intensive Feuchtigkeit bis in die Tiefe"
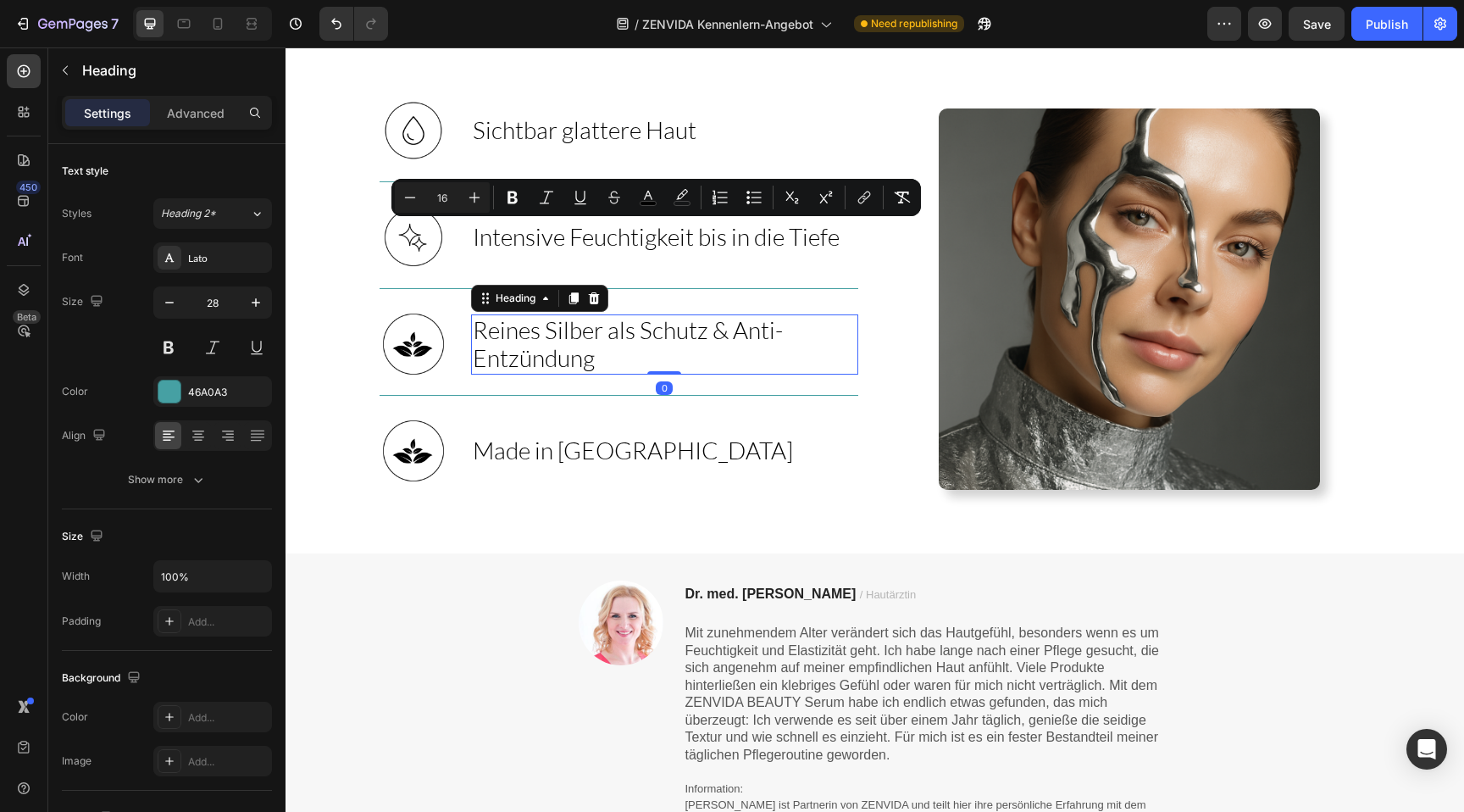
click at [531, 339] on span "Reines Silber als Schutz & Anti-Entzündung" at bounding box center [628, 343] width 310 height 57
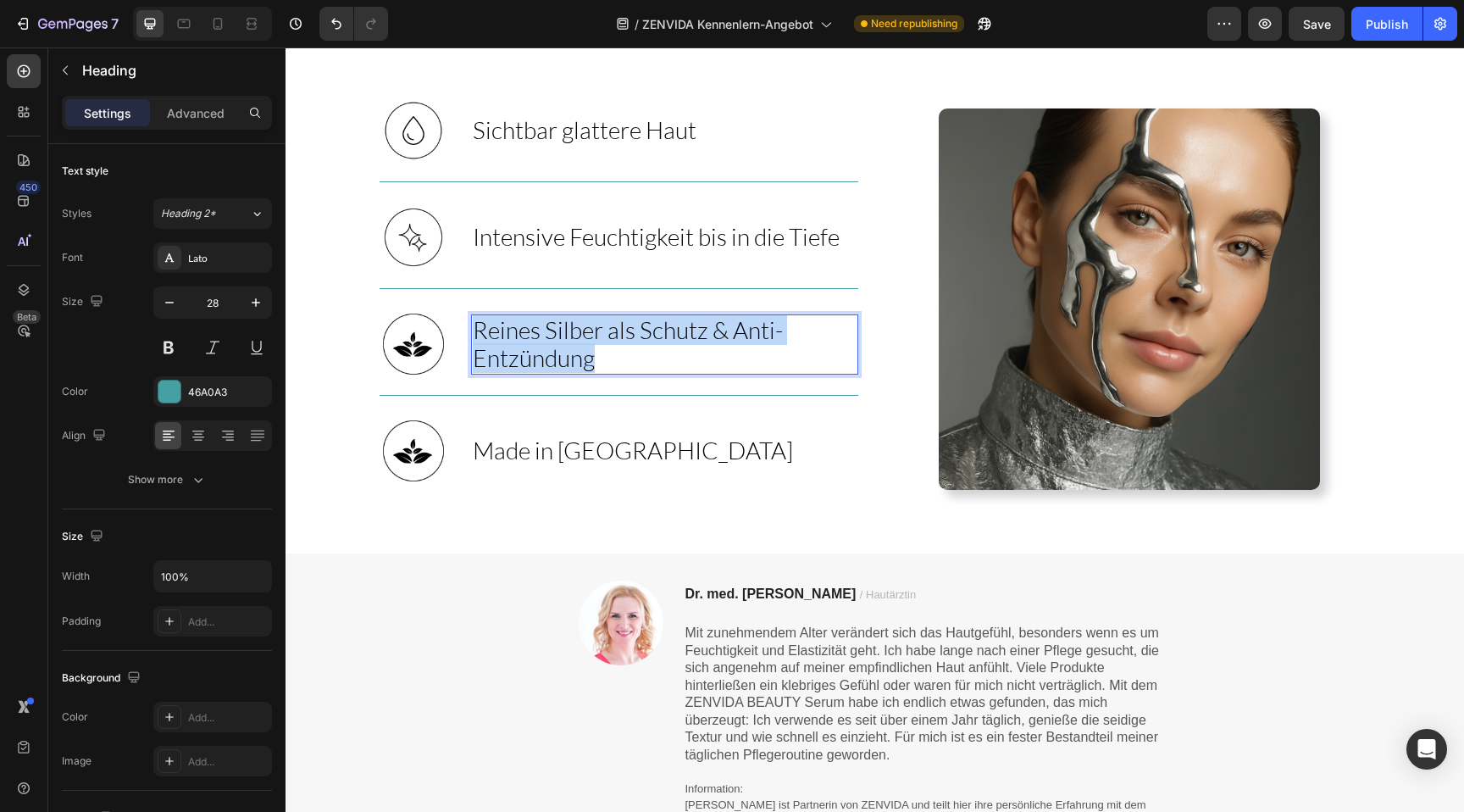
click at [531, 339] on span "Reines Silber als Schutz & Anti-Entzündung" at bounding box center [628, 343] width 310 height 57
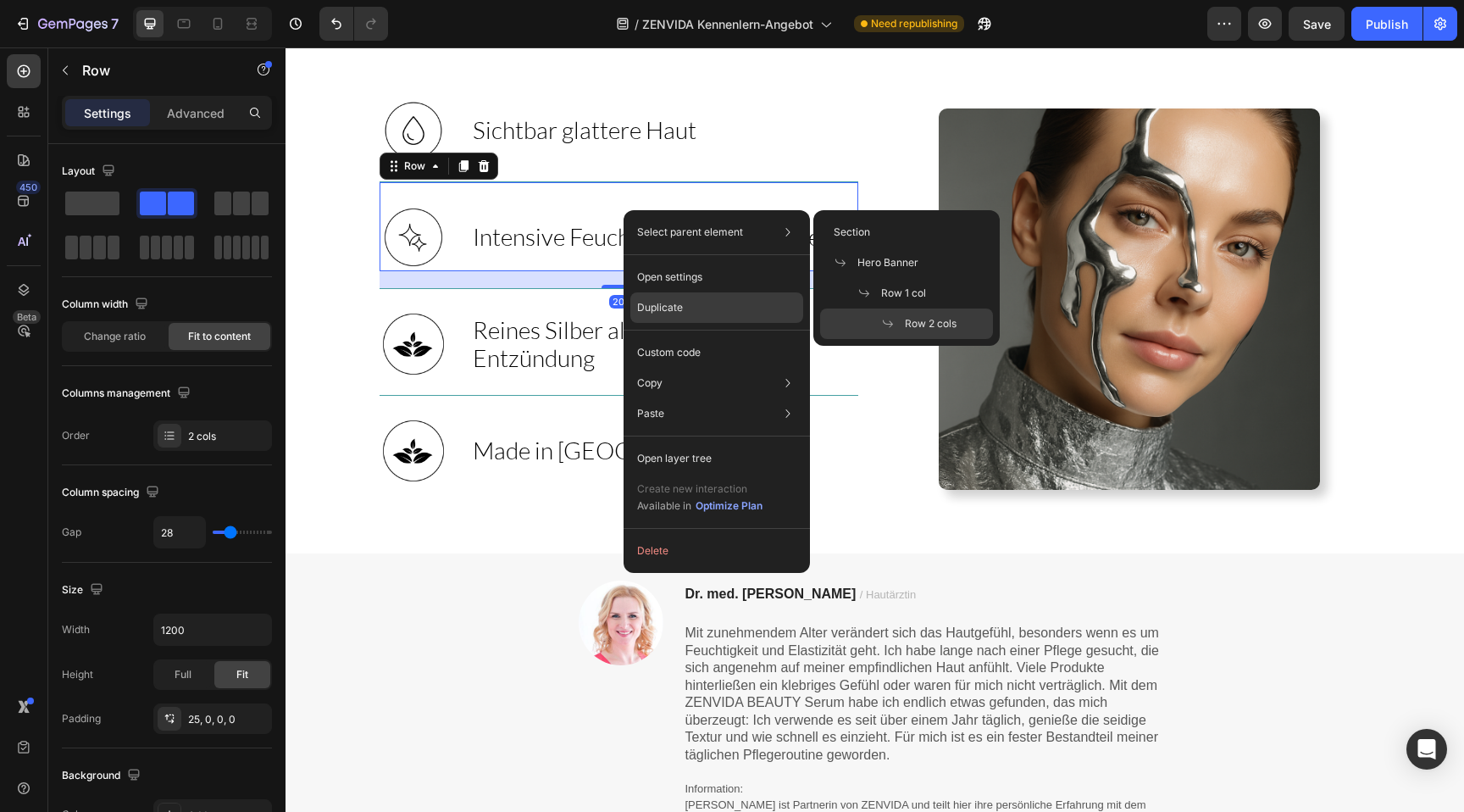
click at [667, 302] on p "Duplicate" at bounding box center [660, 308] width 46 height 16
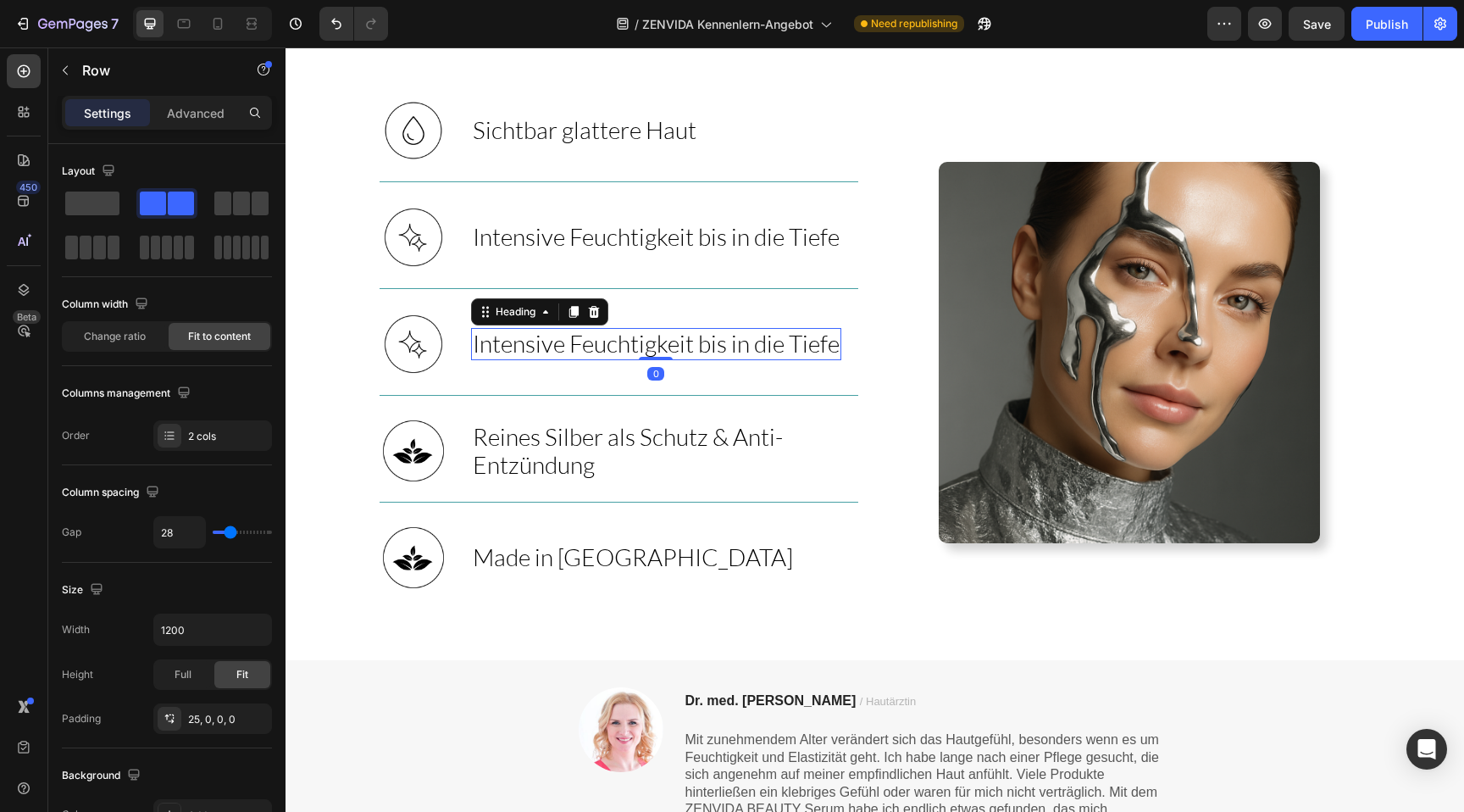
click at [561, 349] on span "Intensive Feuchtigkeit bis in die Tiefe" at bounding box center [656, 343] width 367 height 29
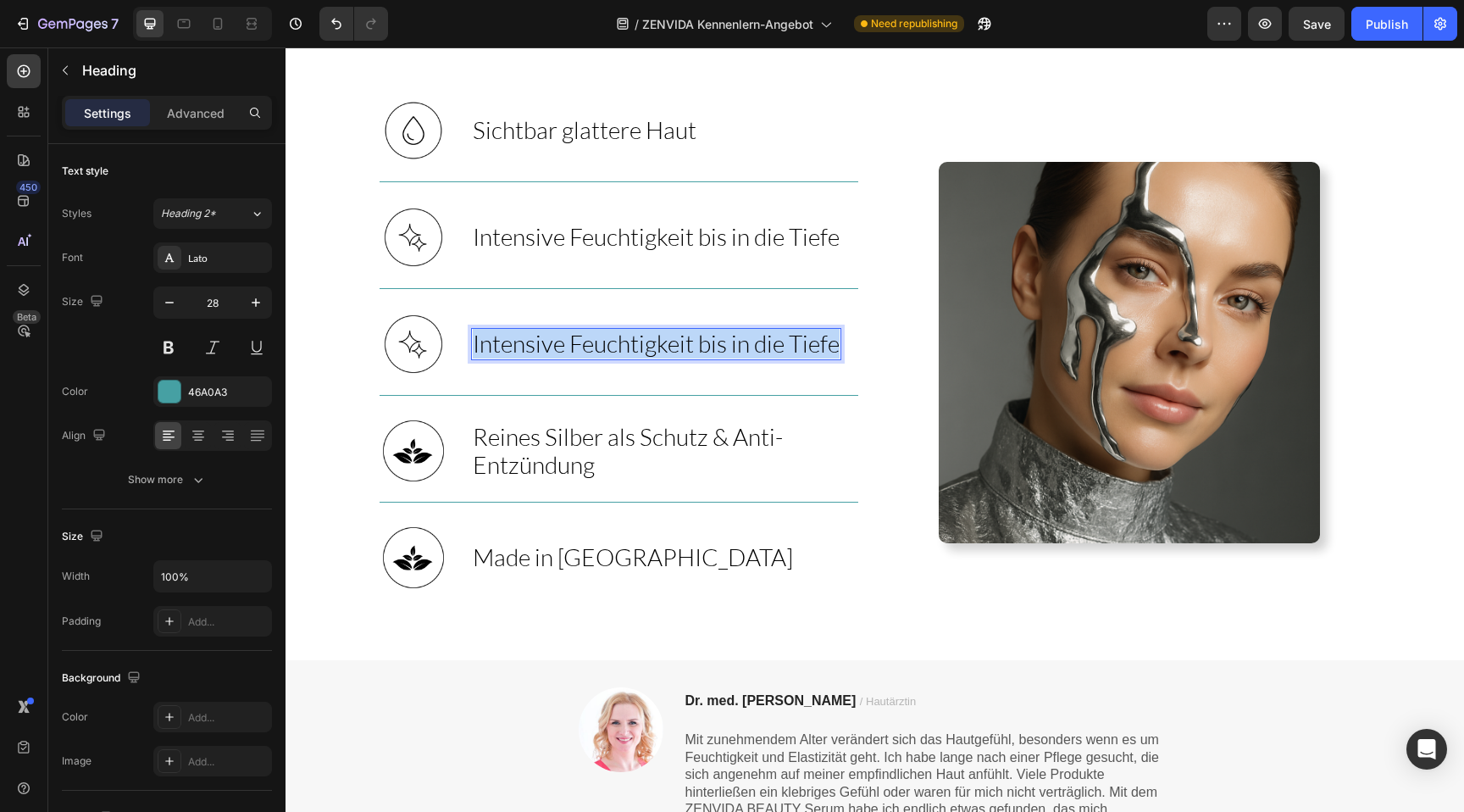
click at [561, 349] on span "Intensive Feuchtigkeit bis in die Tiefe" at bounding box center [656, 343] width 367 height 29
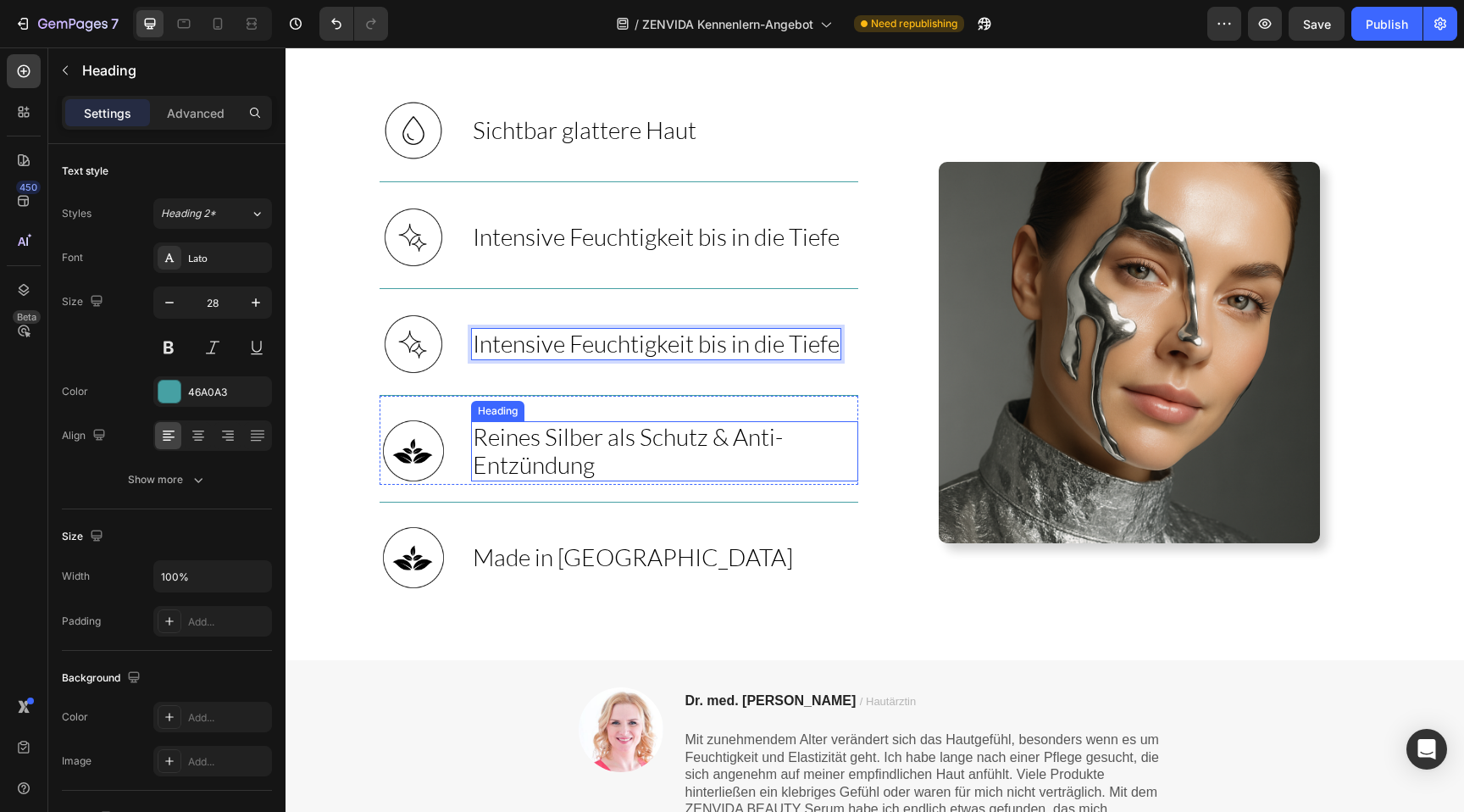
click at [549, 440] on span "Reines Silber als Schutz & Anti-Entzündung" at bounding box center [628, 450] width 310 height 57
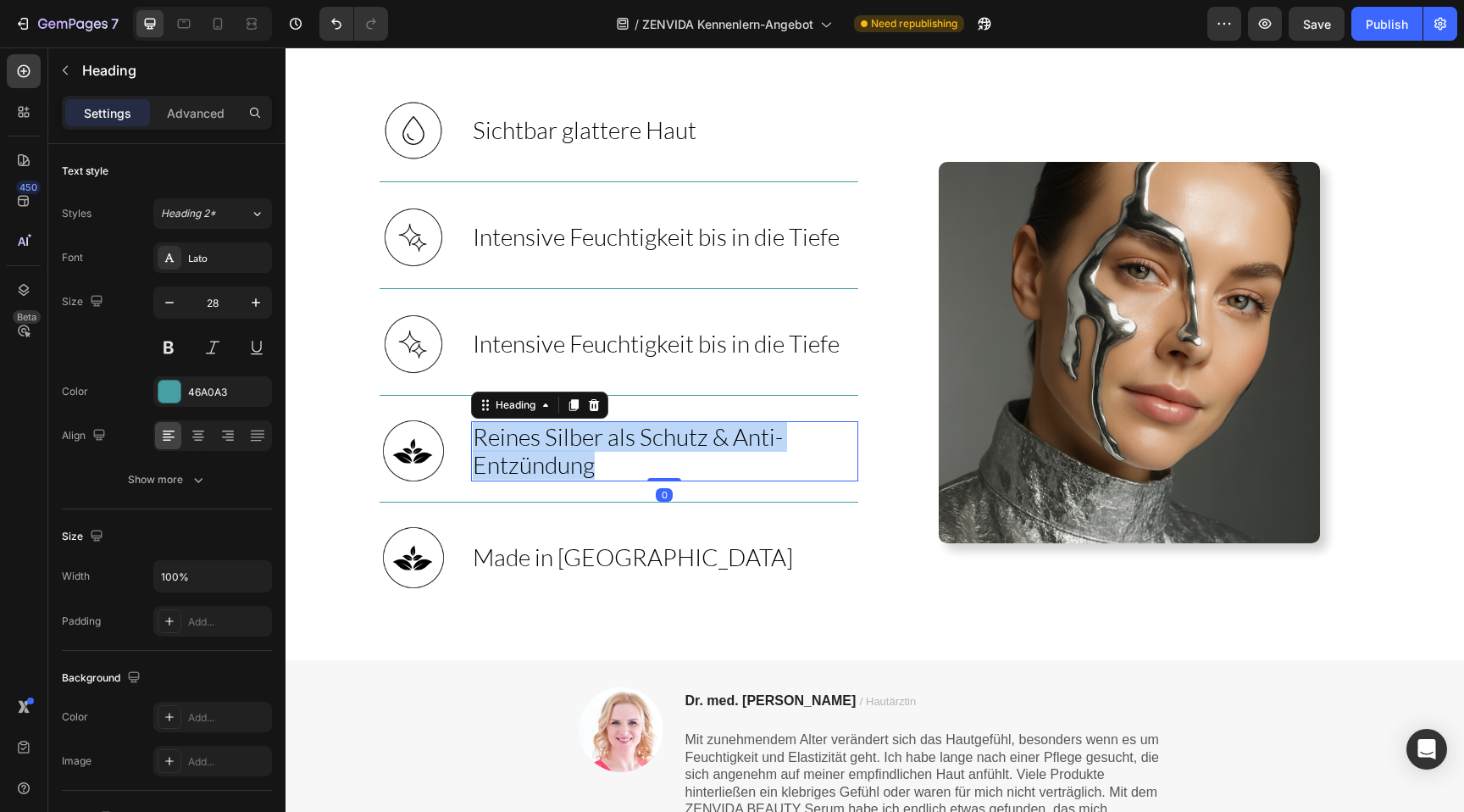
click at [549, 440] on span "Reines Silber als Schutz & Anti-Entzündung" at bounding box center [628, 450] width 310 height 57
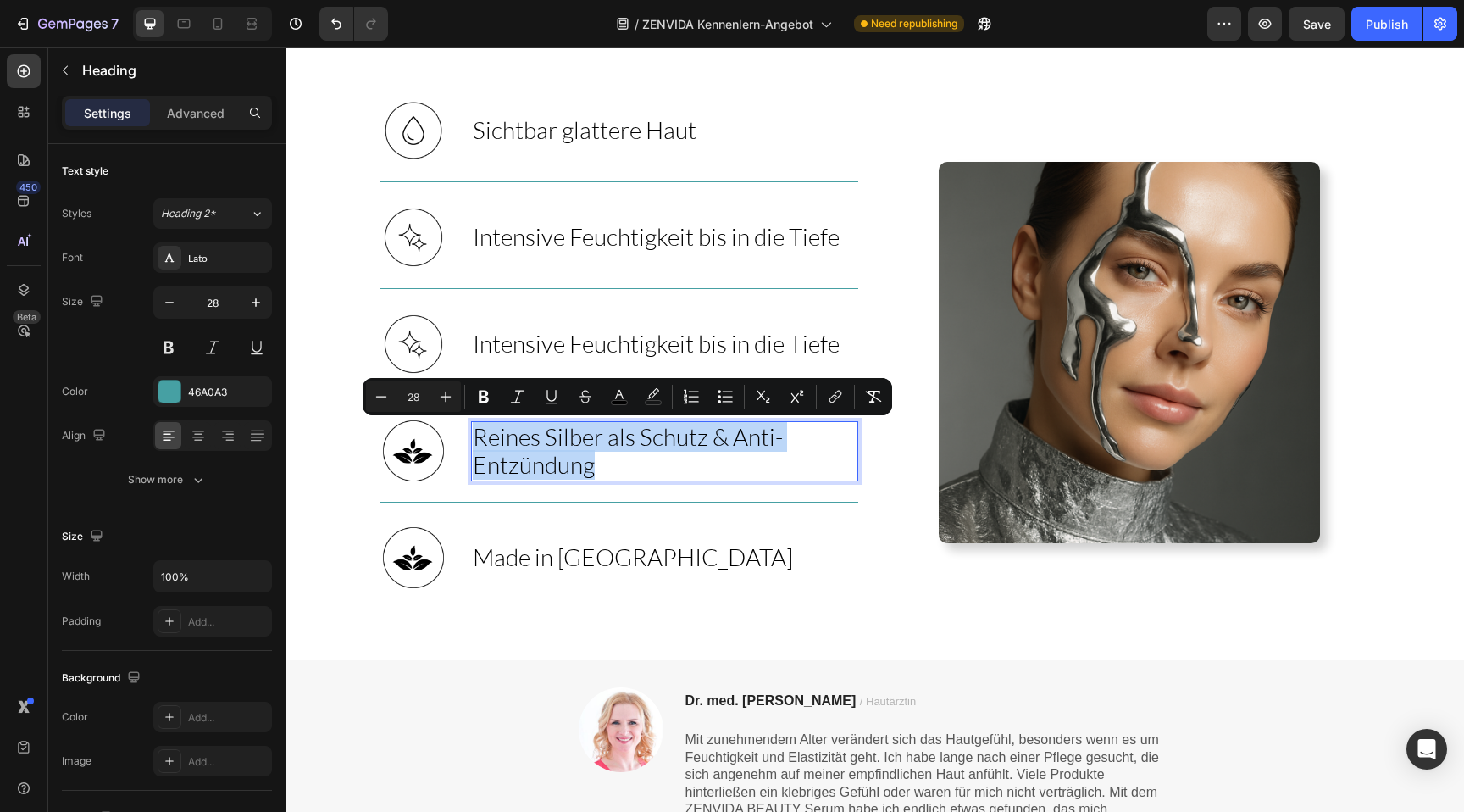
copy span "Reines Silber als Schutz & Anti-Entzündung"
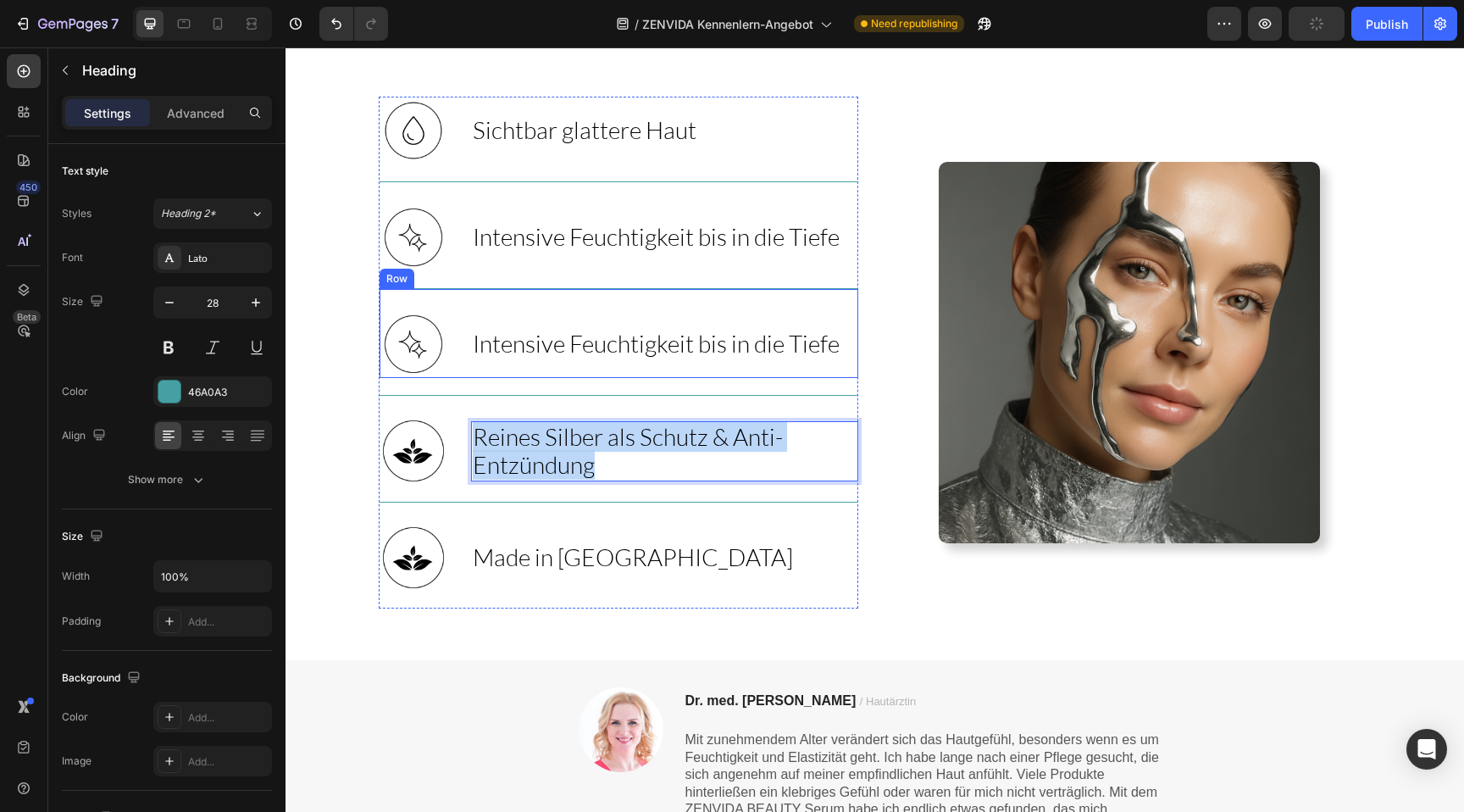
click at [546, 354] on span "Intensive Feuchtigkeit bis in die Tiefe" at bounding box center [656, 343] width 367 height 29
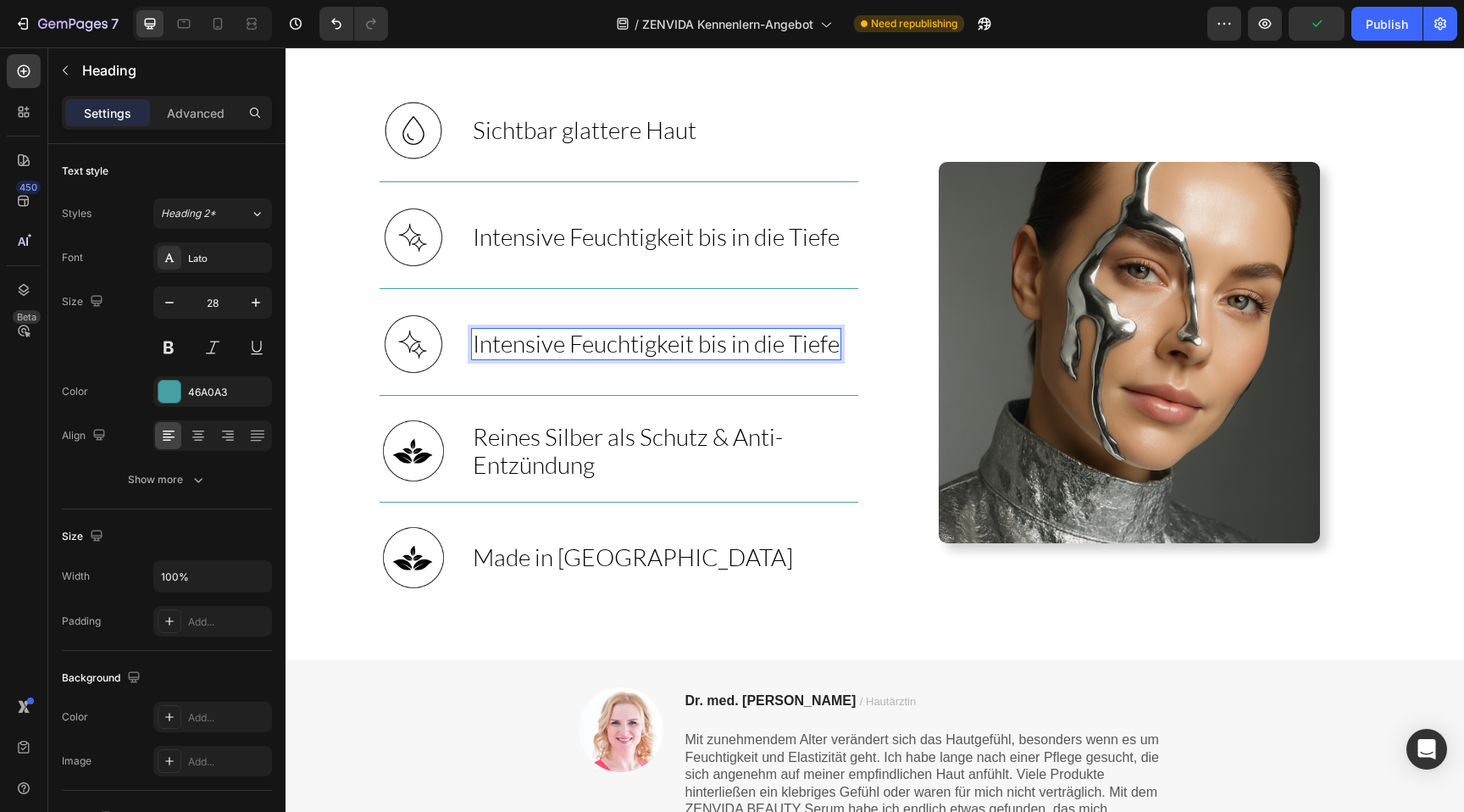
click at [546, 354] on span "Intensive Feuchtigkeit bis in die Tiefe" at bounding box center [656, 343] width 367 height 29
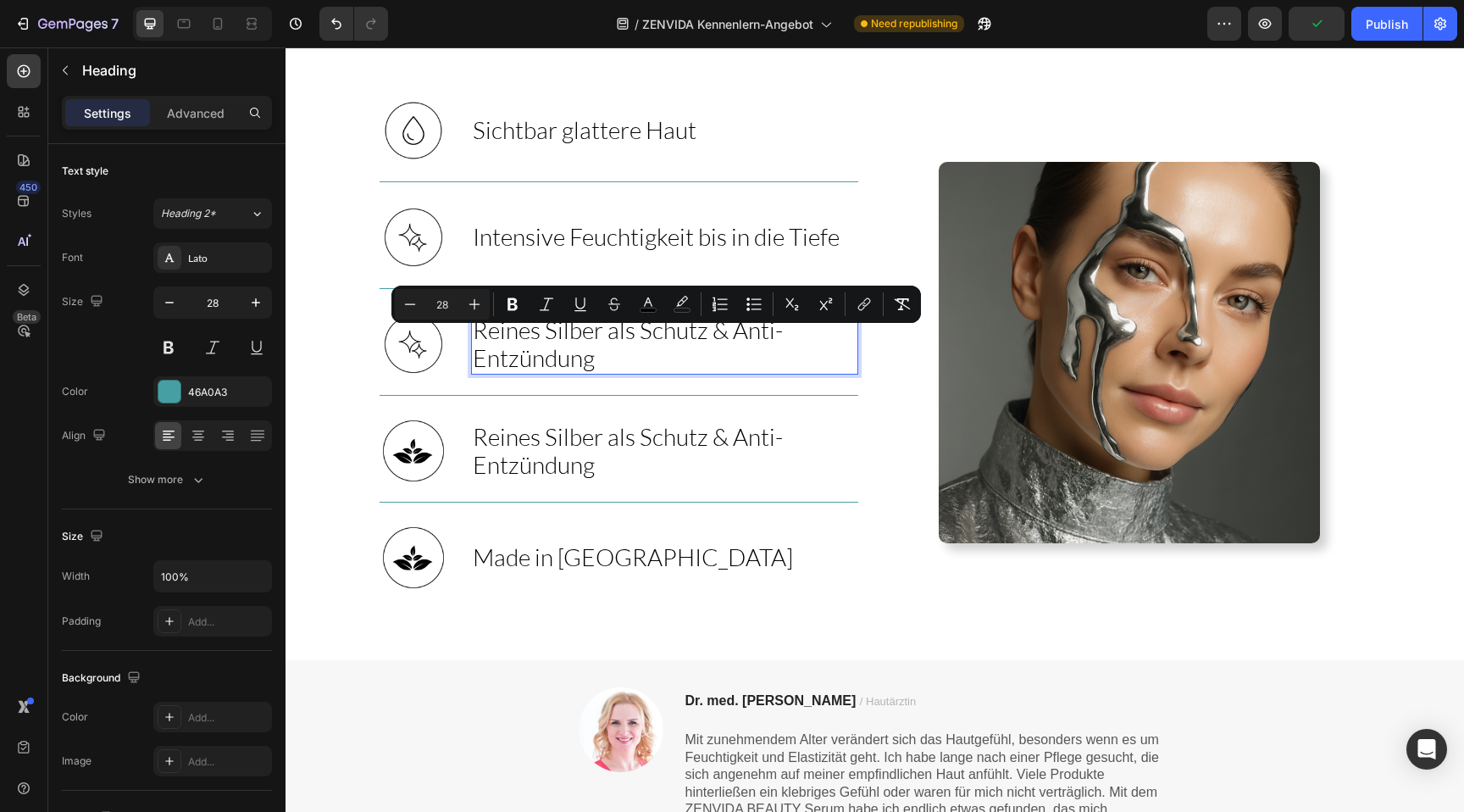
scroll to position [715, 0]
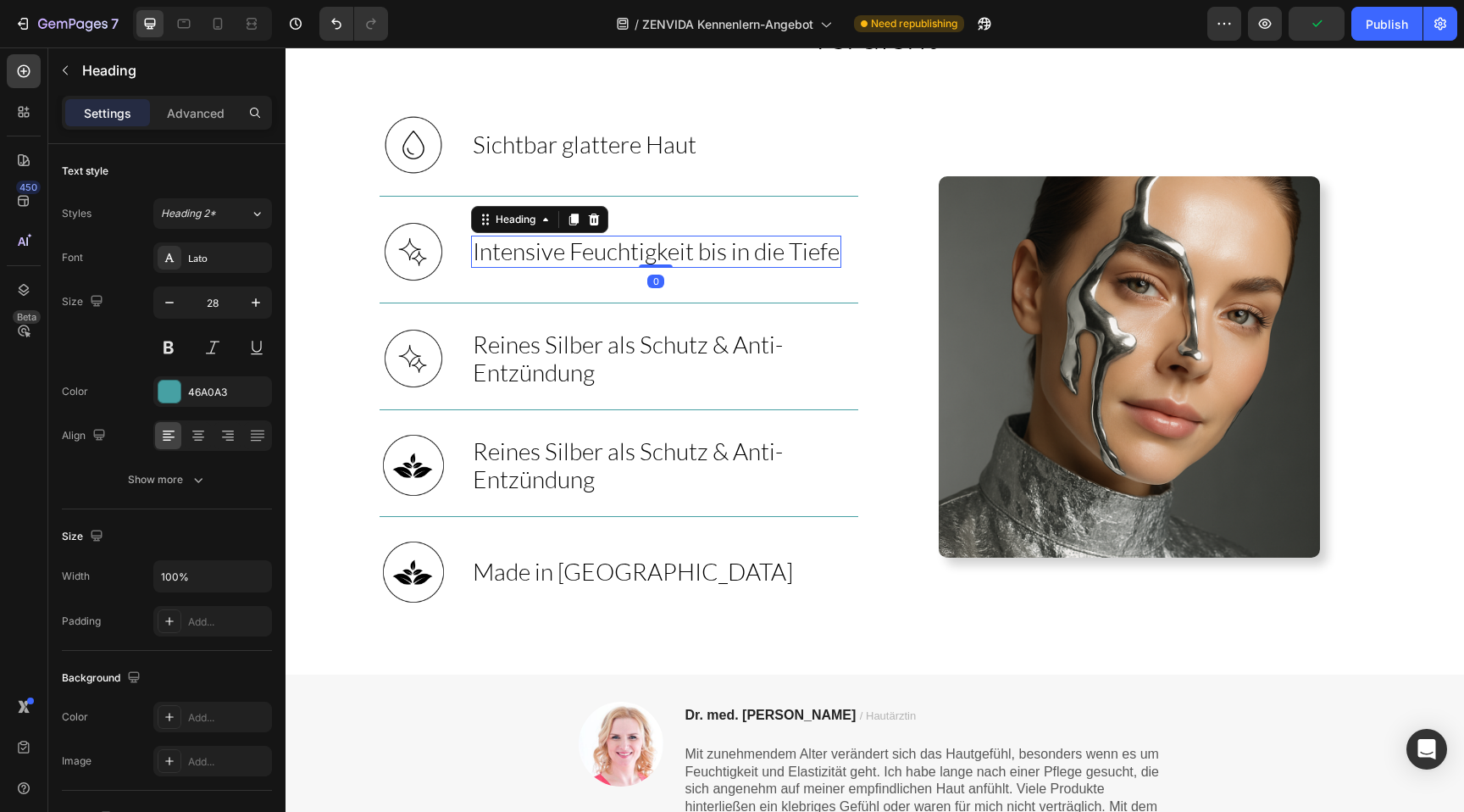
click at [516, 256] on span "Intensive Feuchtigkeit bis in die Tiefe" at bounding box center [656, 250] width 367 height 29
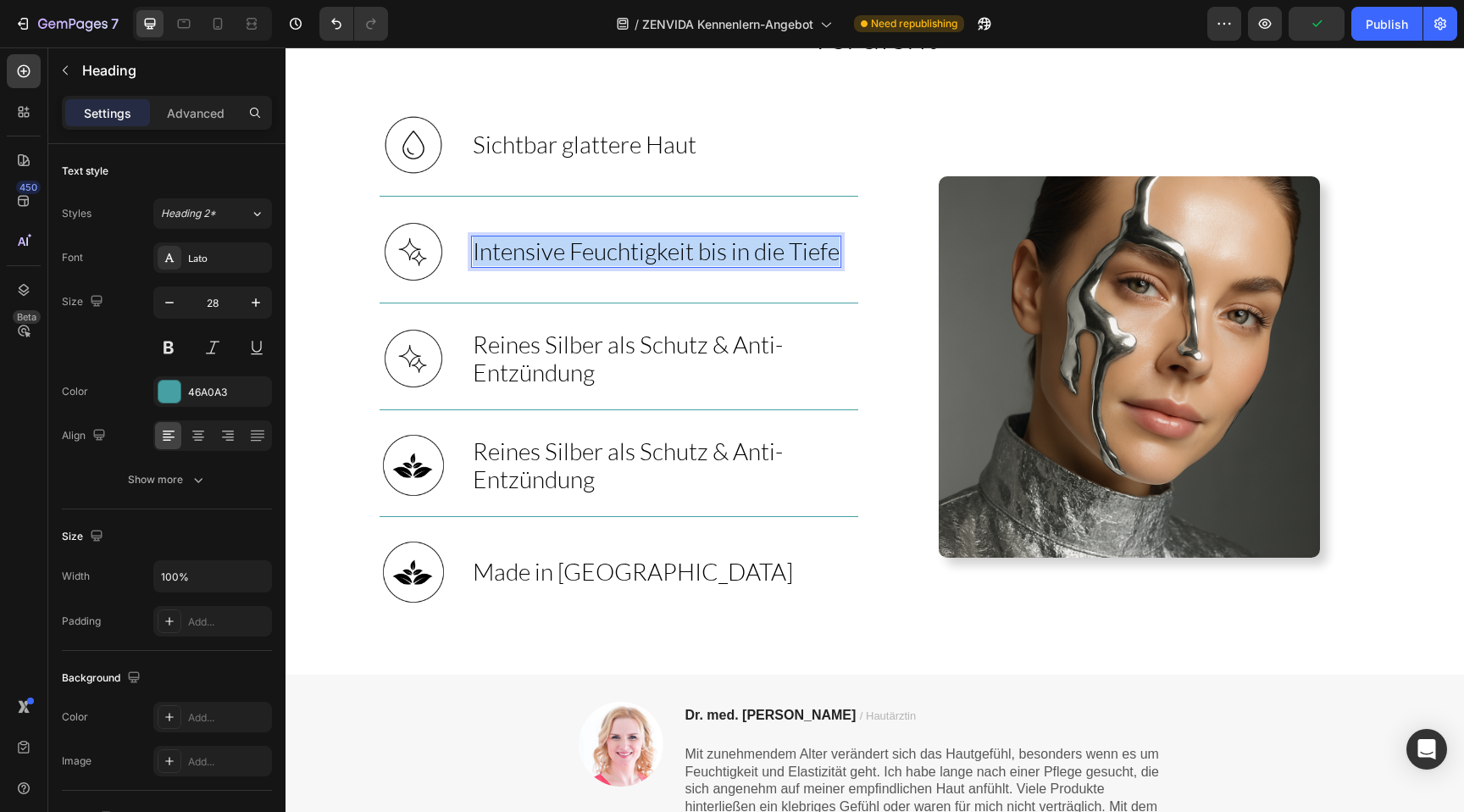
click at [516, 256] on span "Intensive Feuchtigkeit bis in die Tiefe" at bounding box center [656, 250] width 367 height 29
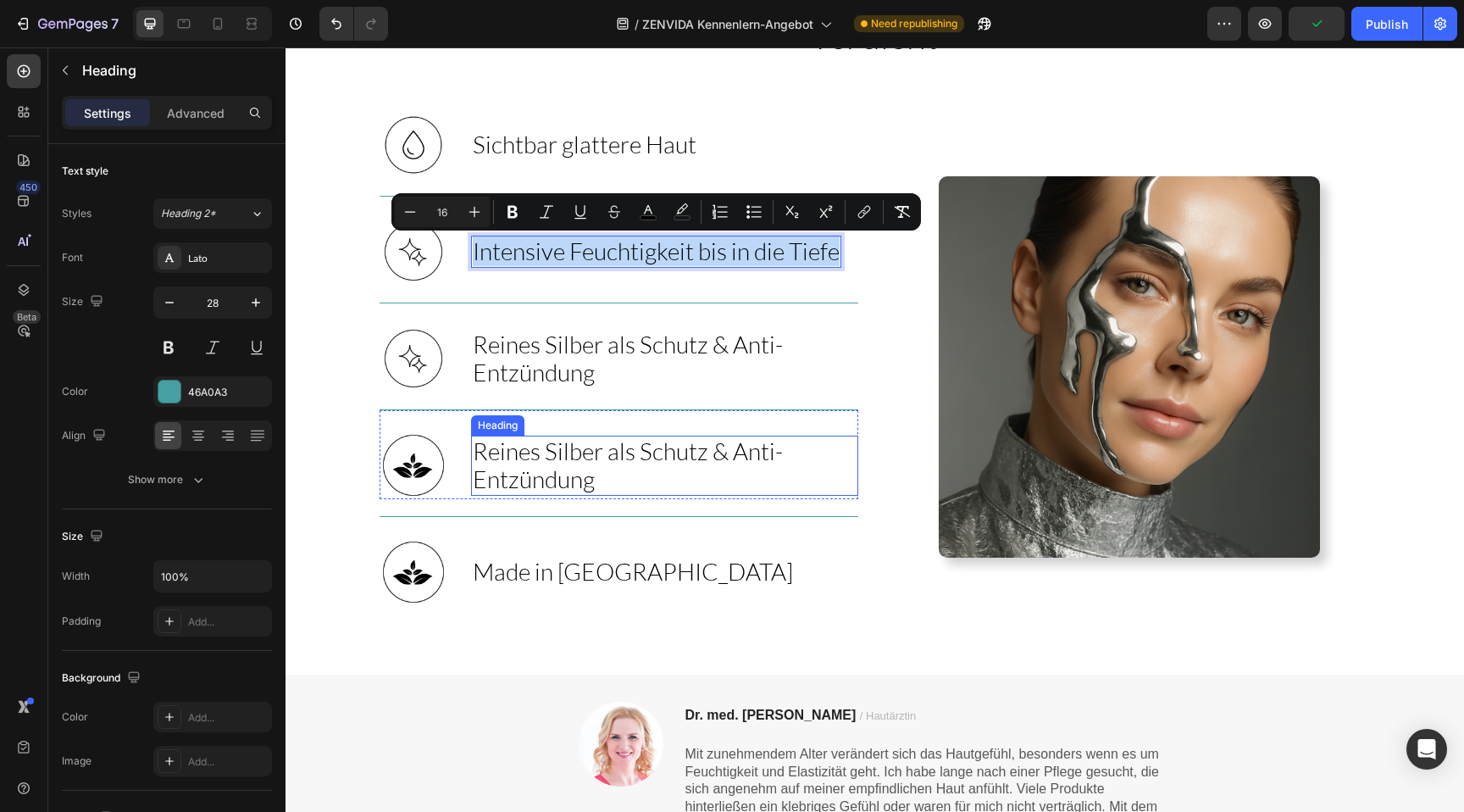
click at [536, 478] on span "Reines Silber als Schutz & Anti-Entzündung" at bounding box center [628, 465] width 310 height 57
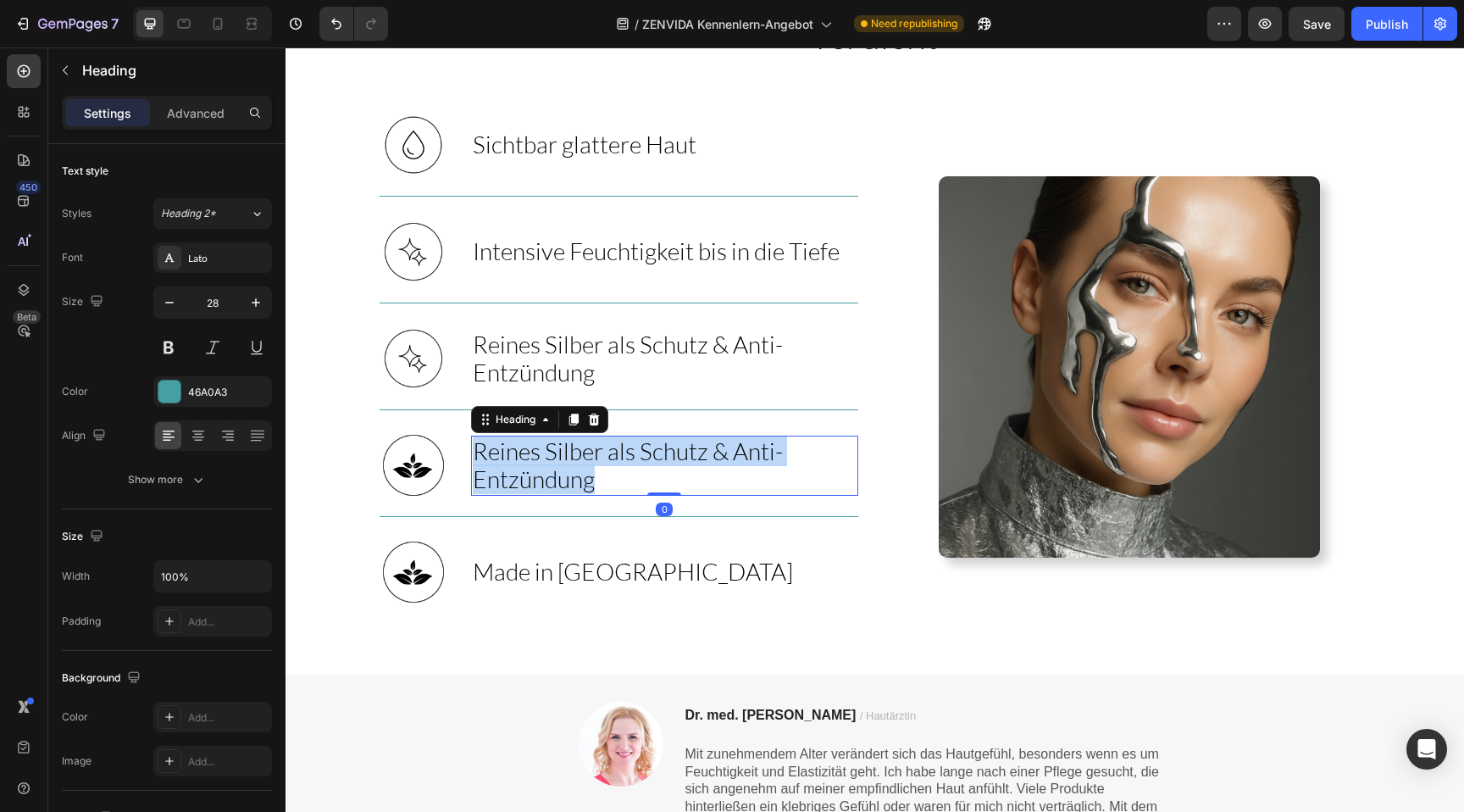
click at [536, 478] on span "Reines Silber als Schutz & Anti-Entzündung" at bounding box center [628, 465] width 310 height 57
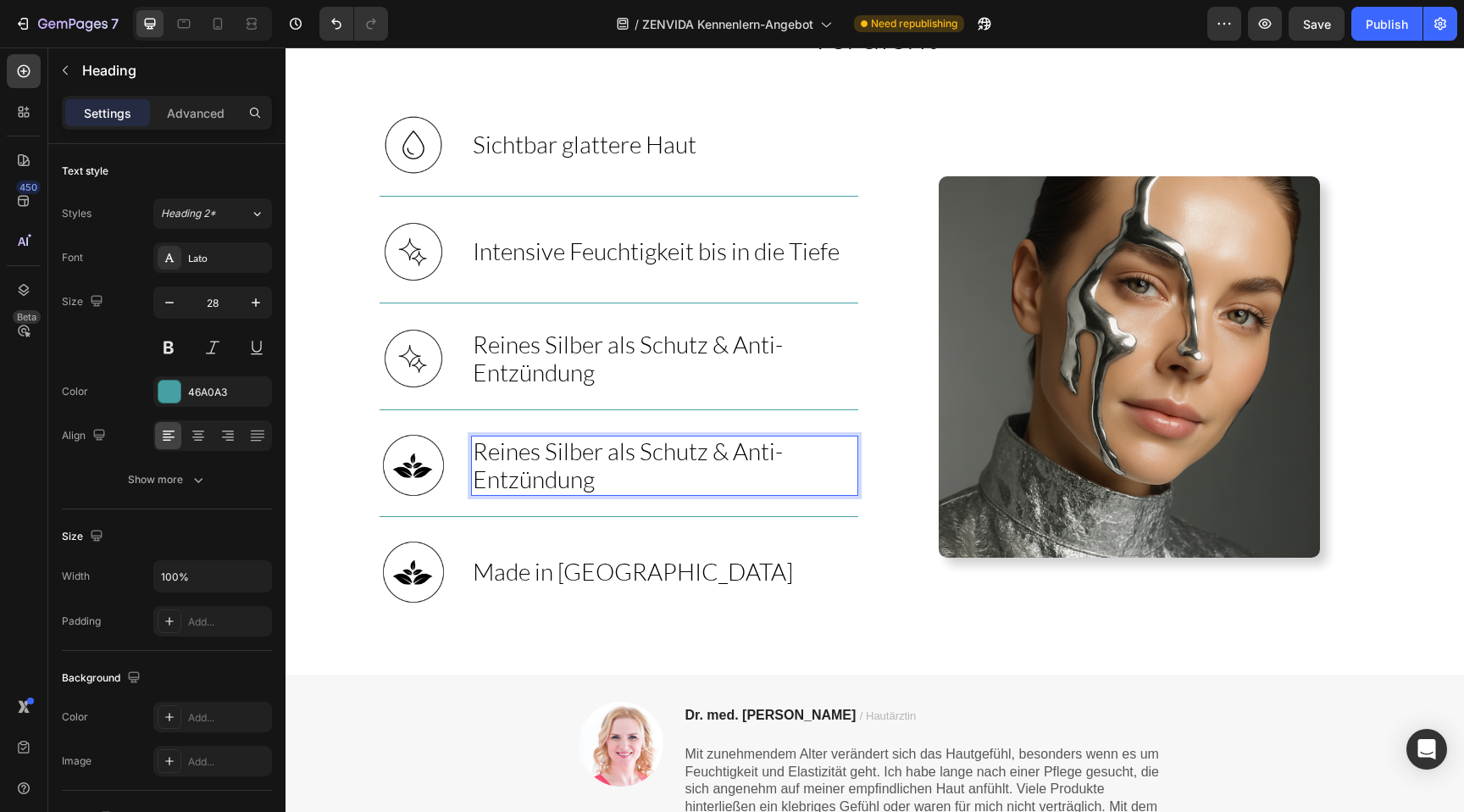
scroll to position [729, 0]
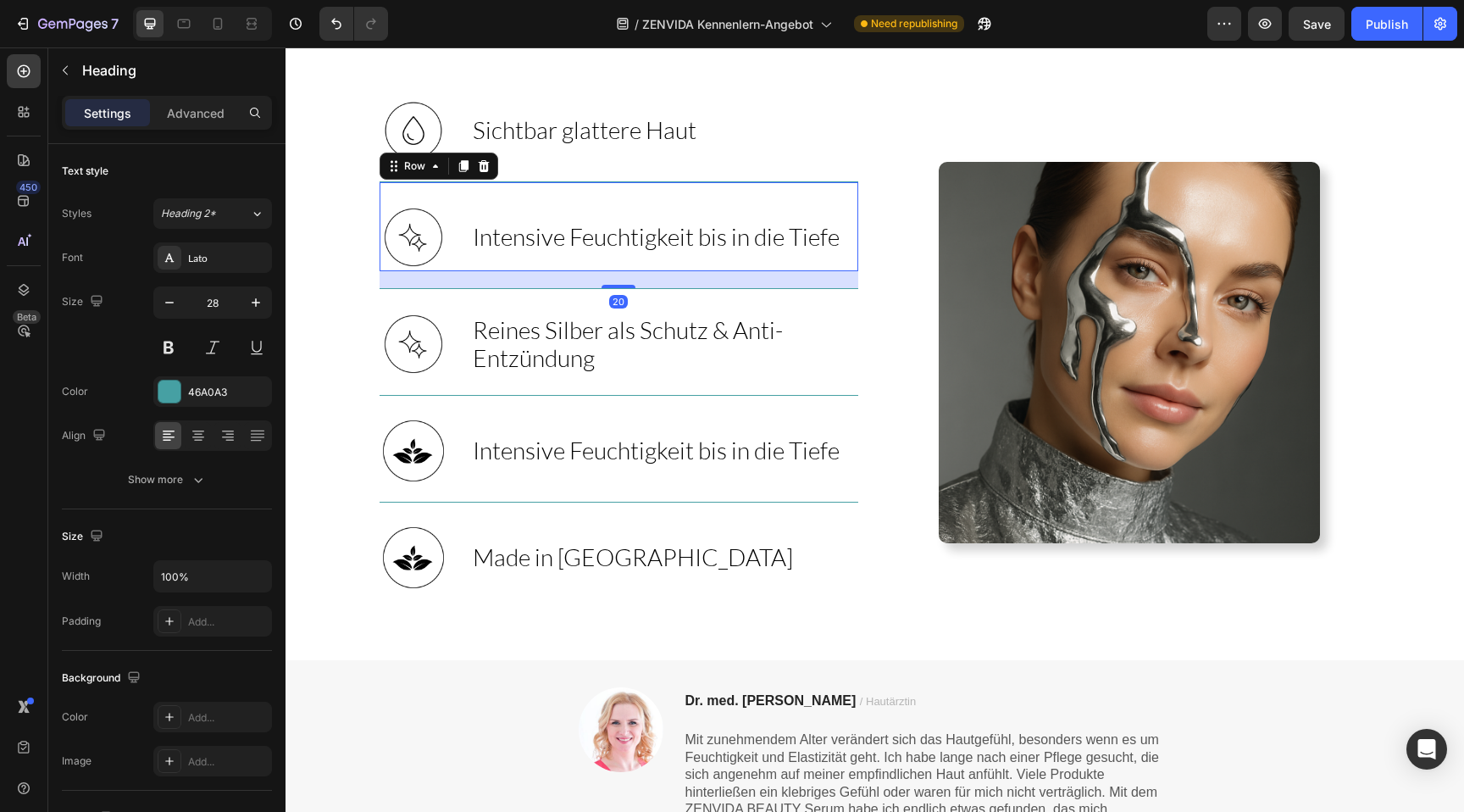
click at [507, 206] on div "⁠⁠⁠⁠⁠⁠⁠ Intensive Feuchtigkeit bis in die Tiefe Heading" at bounding box center [656, 237] width 370 height 68
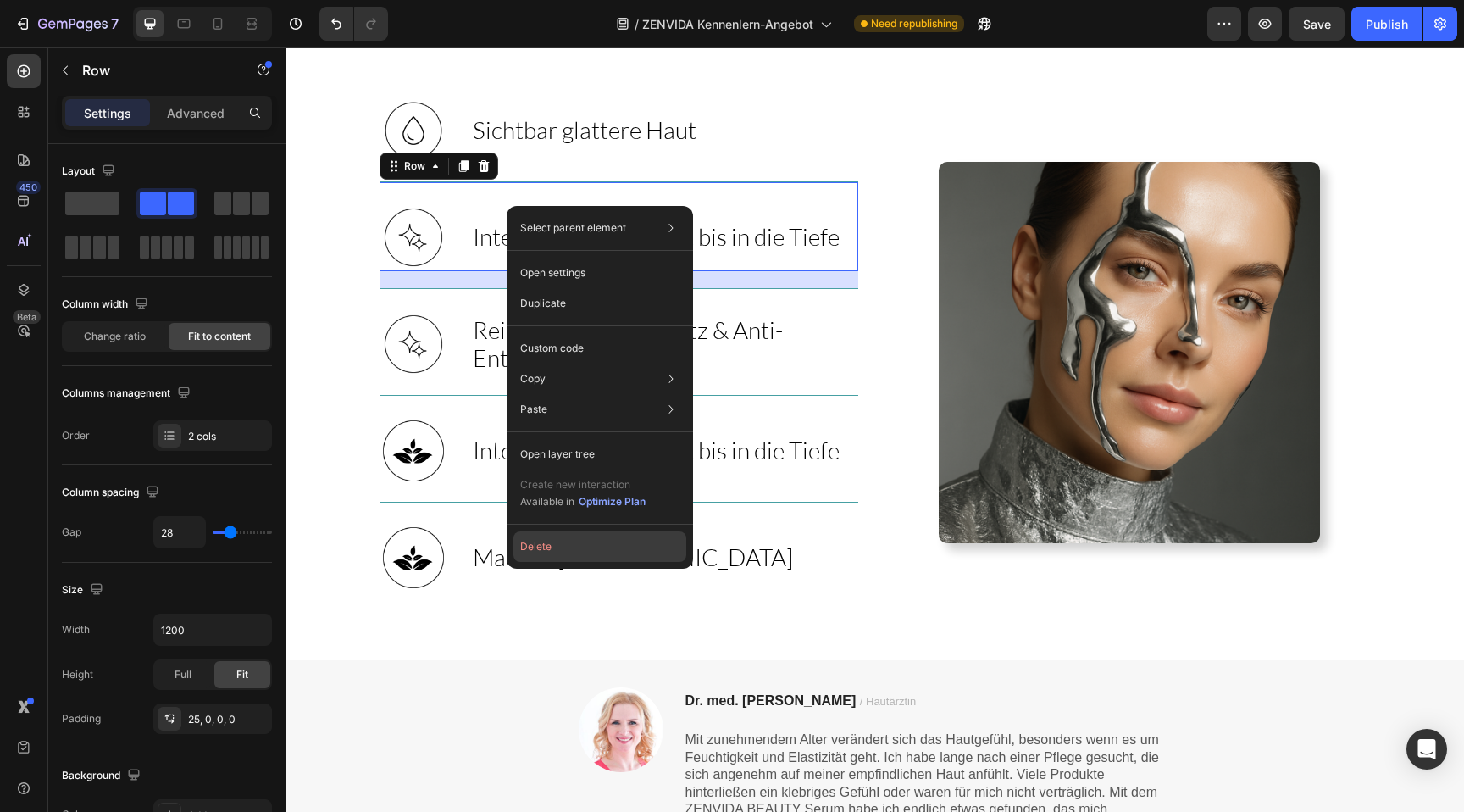
click at [551, 531] on button "Delete" at bounding box center [600, 546] width 173 height 30
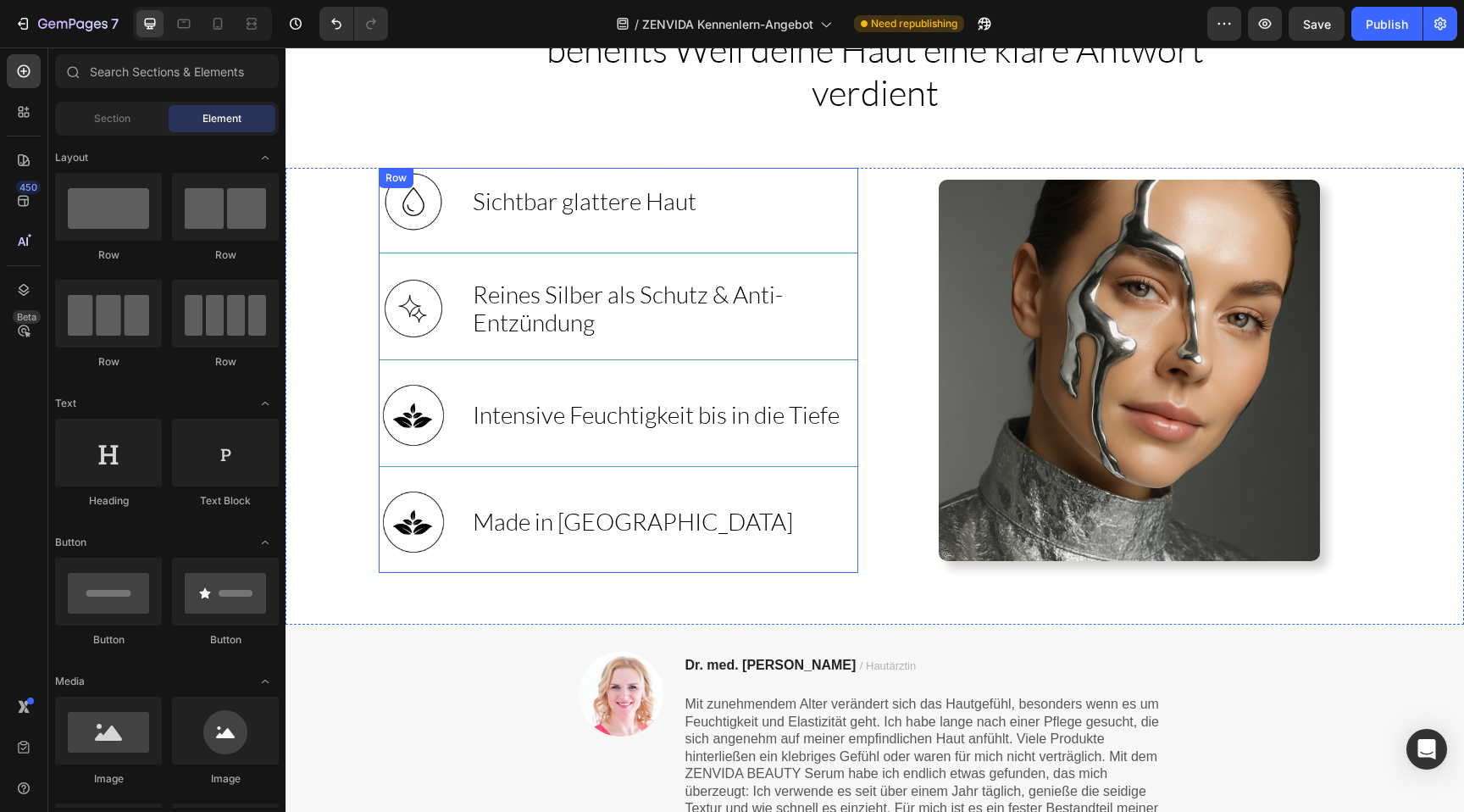
scroll to position [623, 0]
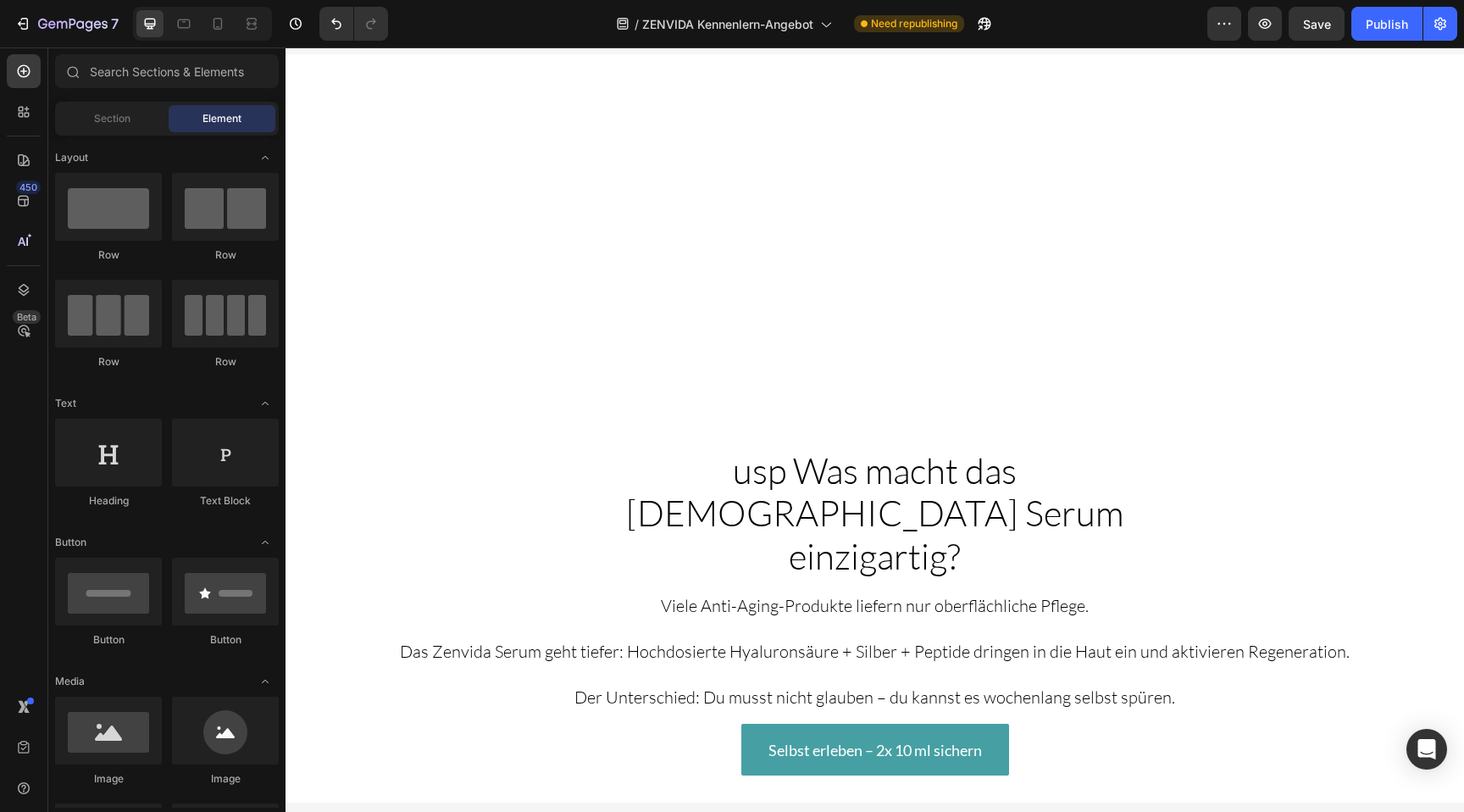
scroll to position [2148, 0]
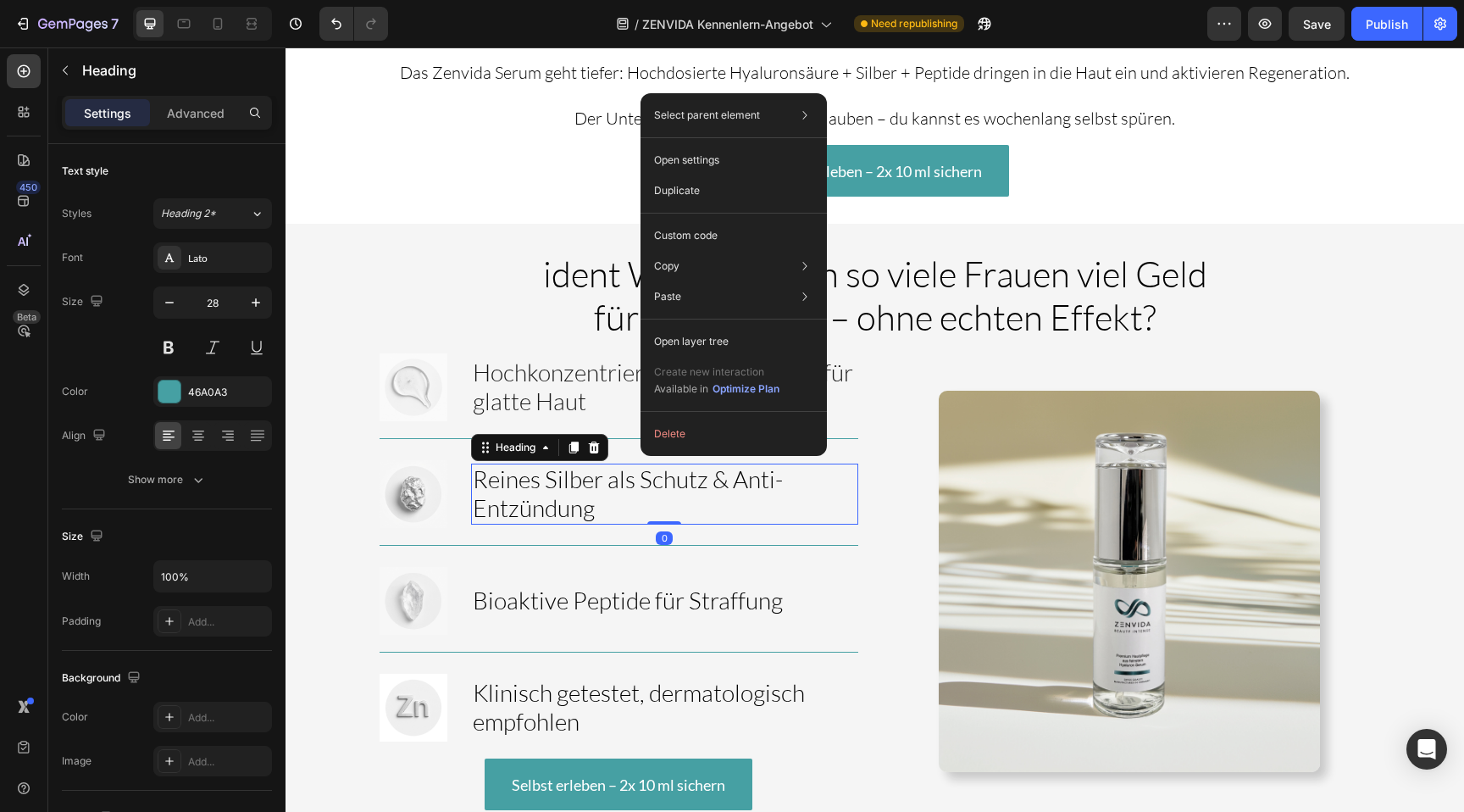
click at [542, 479] on h3 "Reines Silber als Schutz & Anti-Entzündung" at bounding box center [664, 493] width 387 height 60
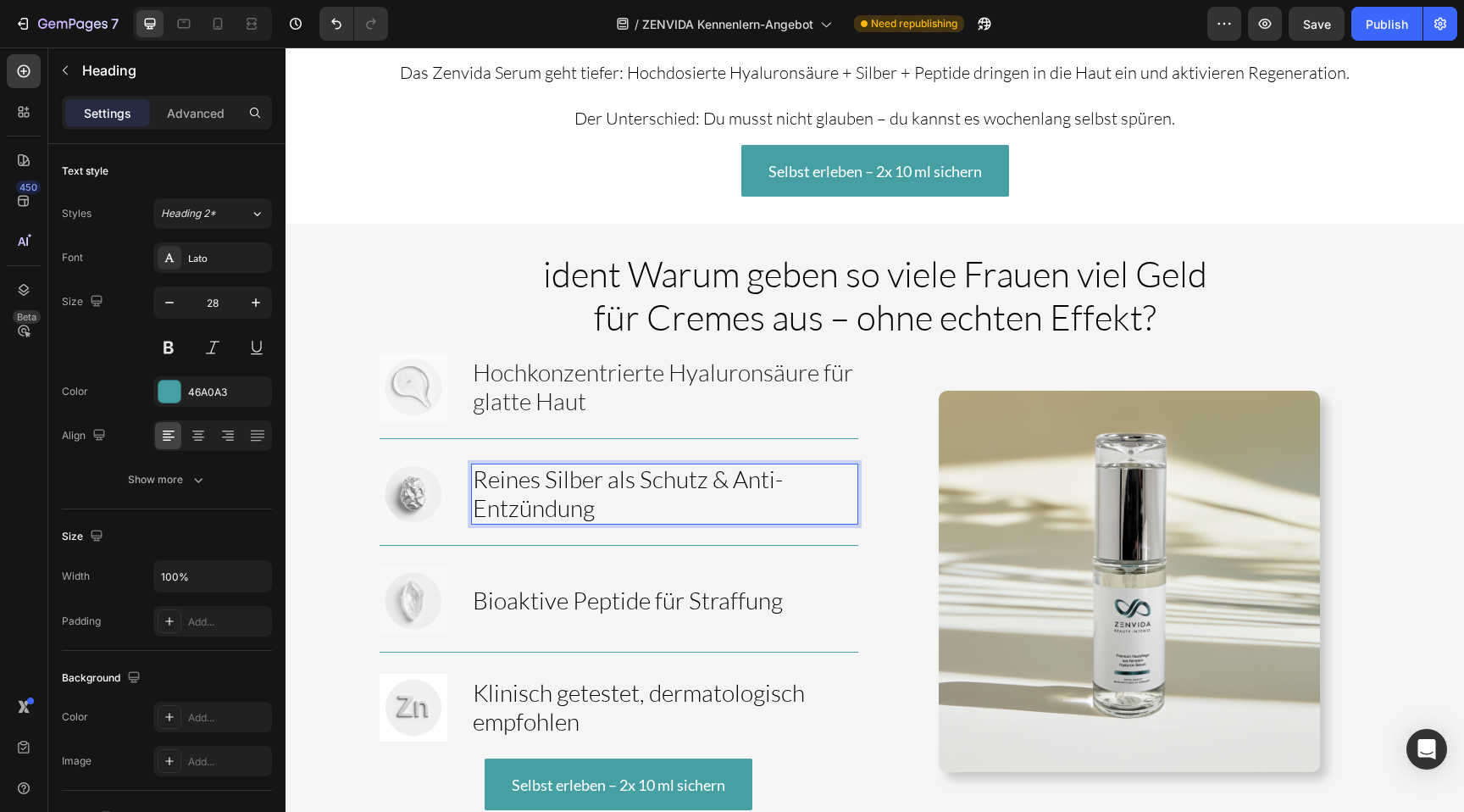
click at [562, 464] on span "Reines Silber als Schutz & Anti-Entzündung" at bounding box center [628, 493] width 310 height 57
click at [553, 367] on span "Hochkonzentrierte Hyaluronsäure für glatte Haut" at bounding box center [663, 386] width 381 height 57
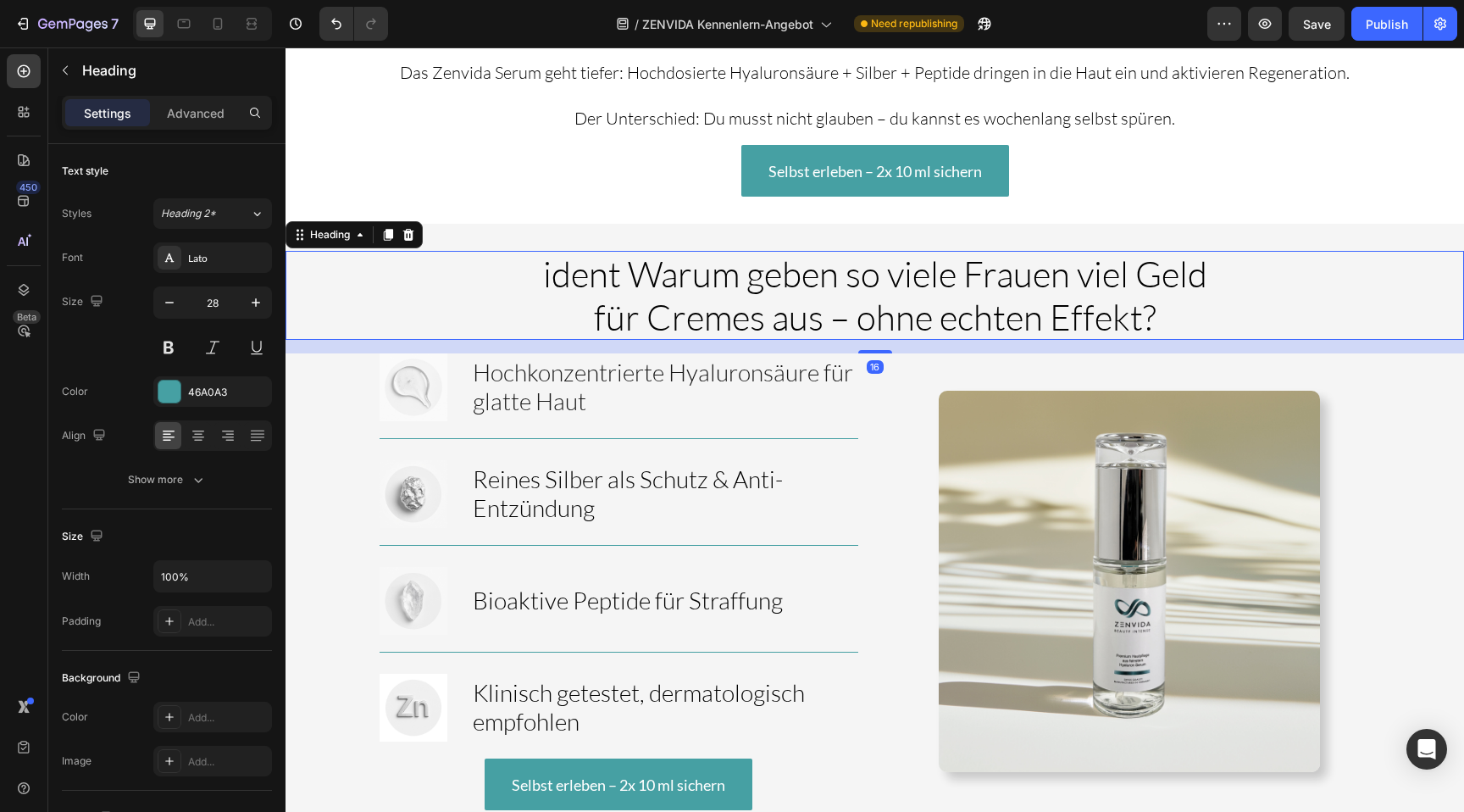
click at [705, 255] on span "ident Warum geben so viele Frauen viel Geld für Cremes aus – ohne echten Effekt?" at bounding box center [875, 294] width 664 height 85
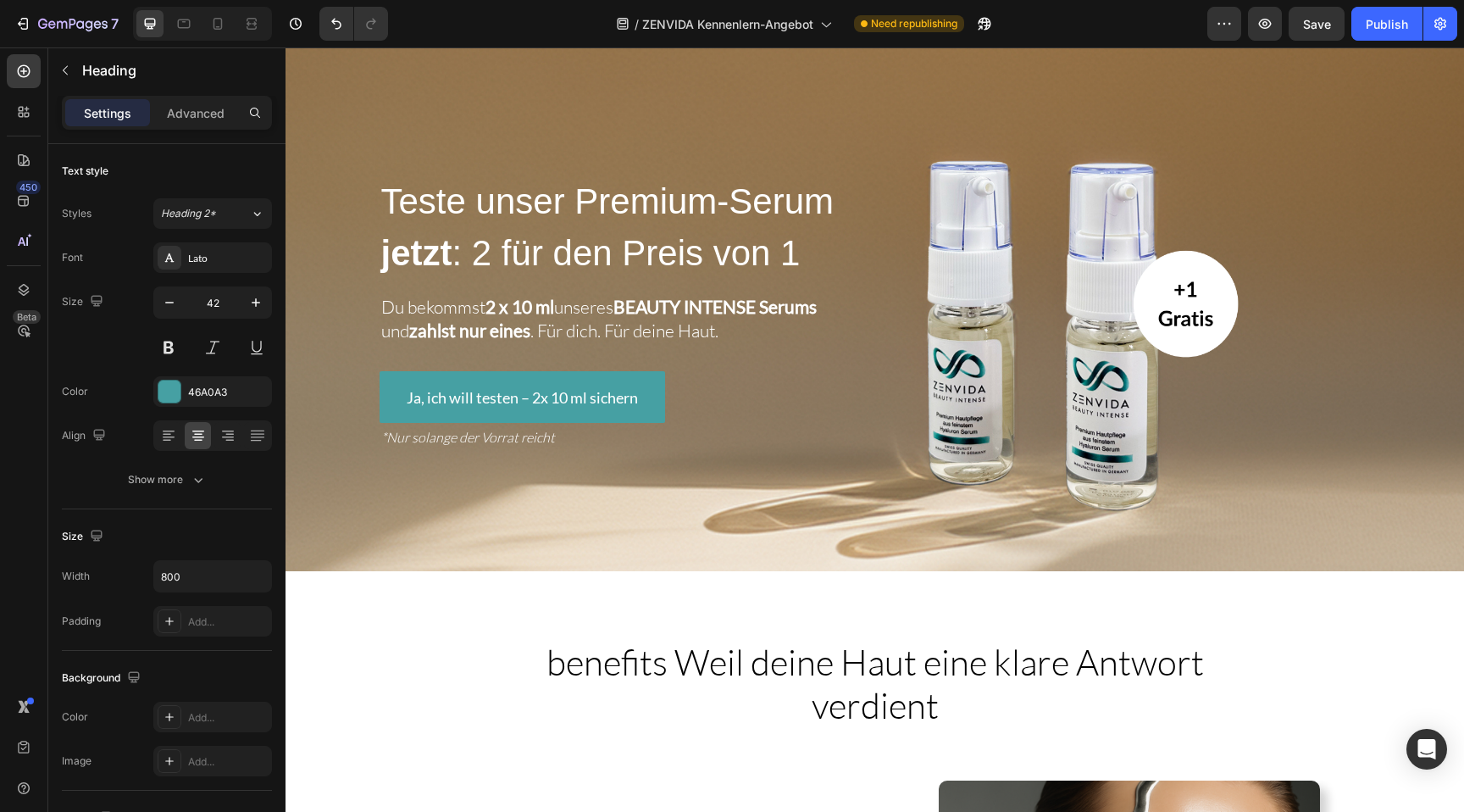
scroll to position [0, 0]
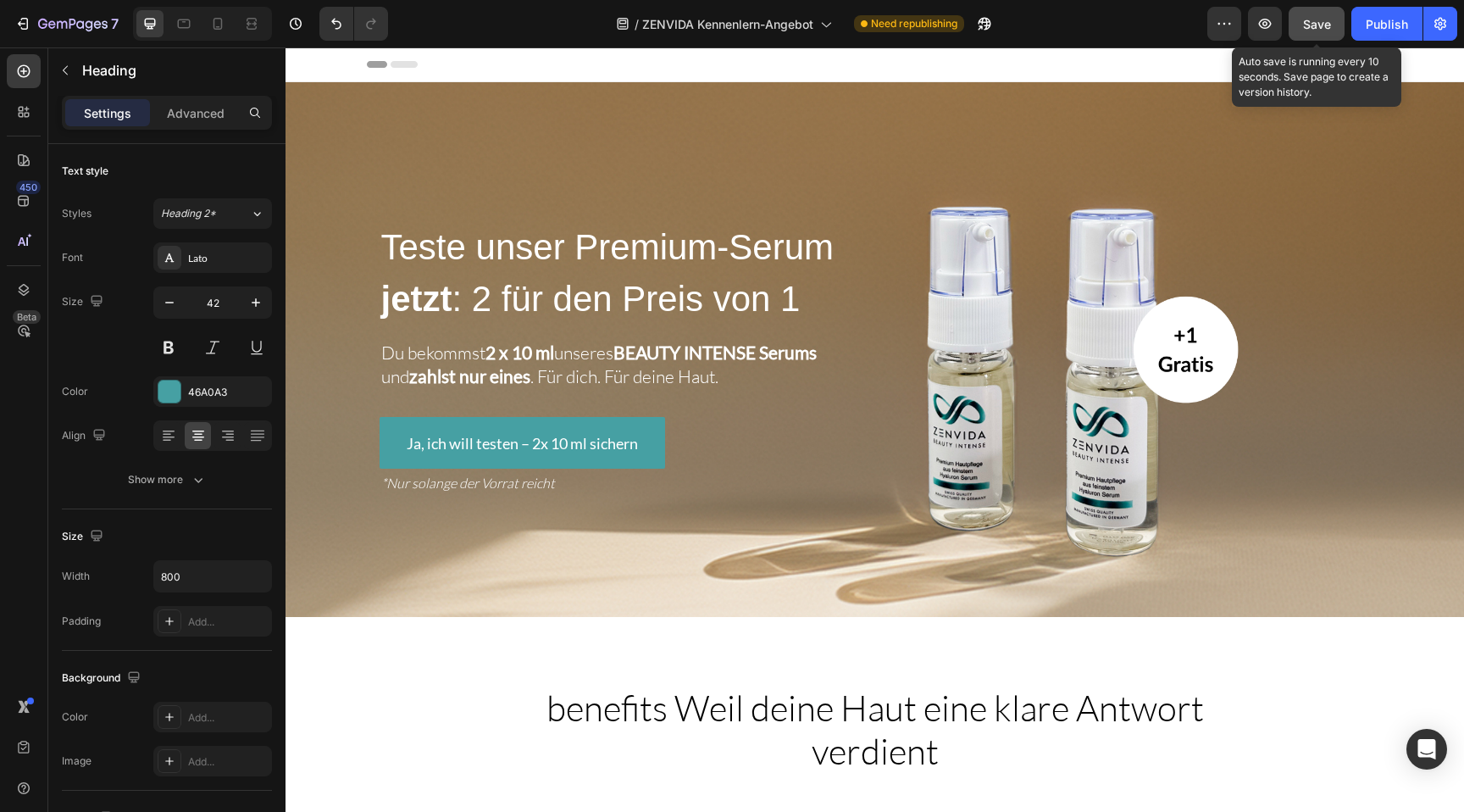
click at [1328, 36] on button "Save" at bounding box center [1316, 23] width 56 height 34
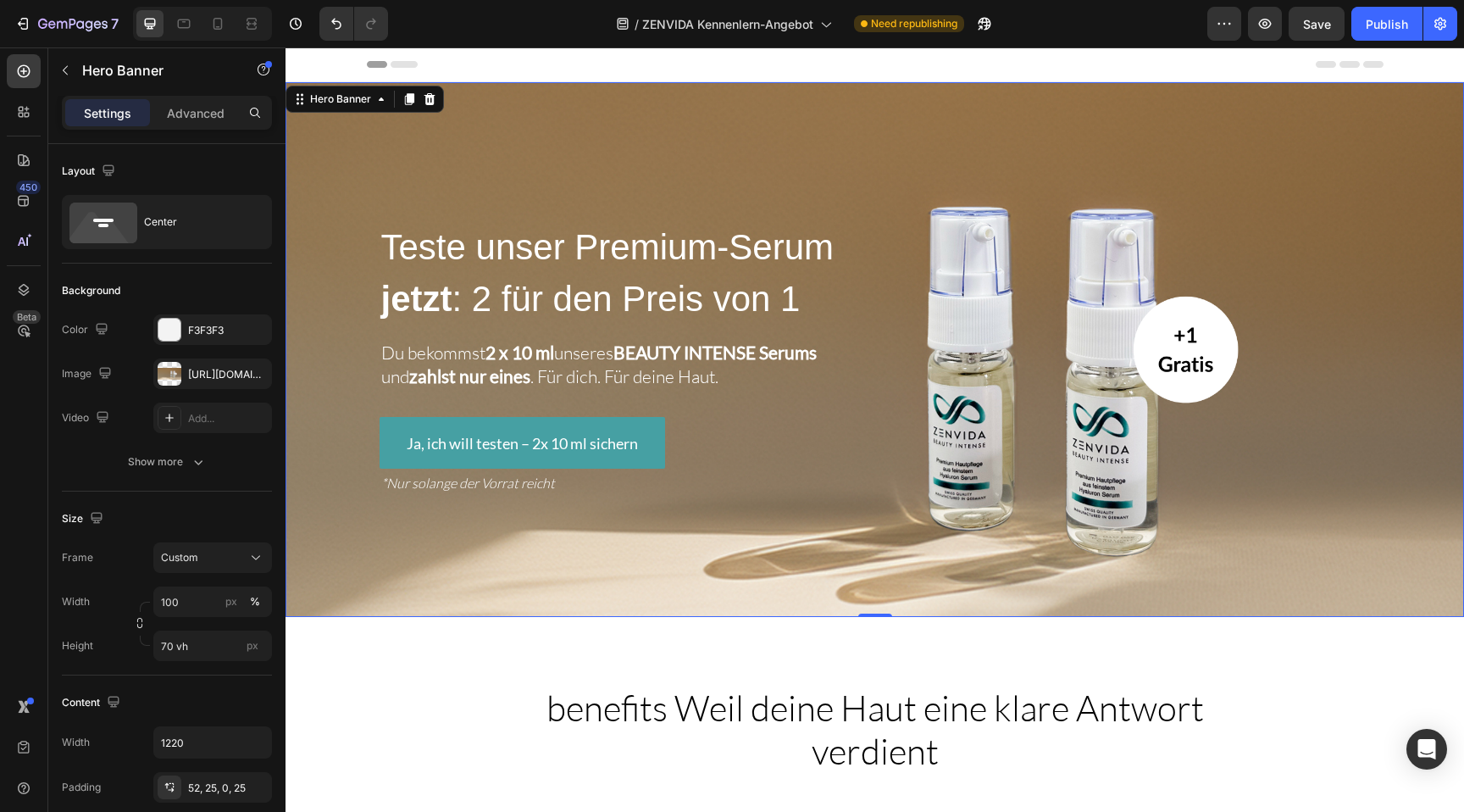
click at [470, 93] on div "Overlay" at bounding box center [874, 349] width 1178 height 535
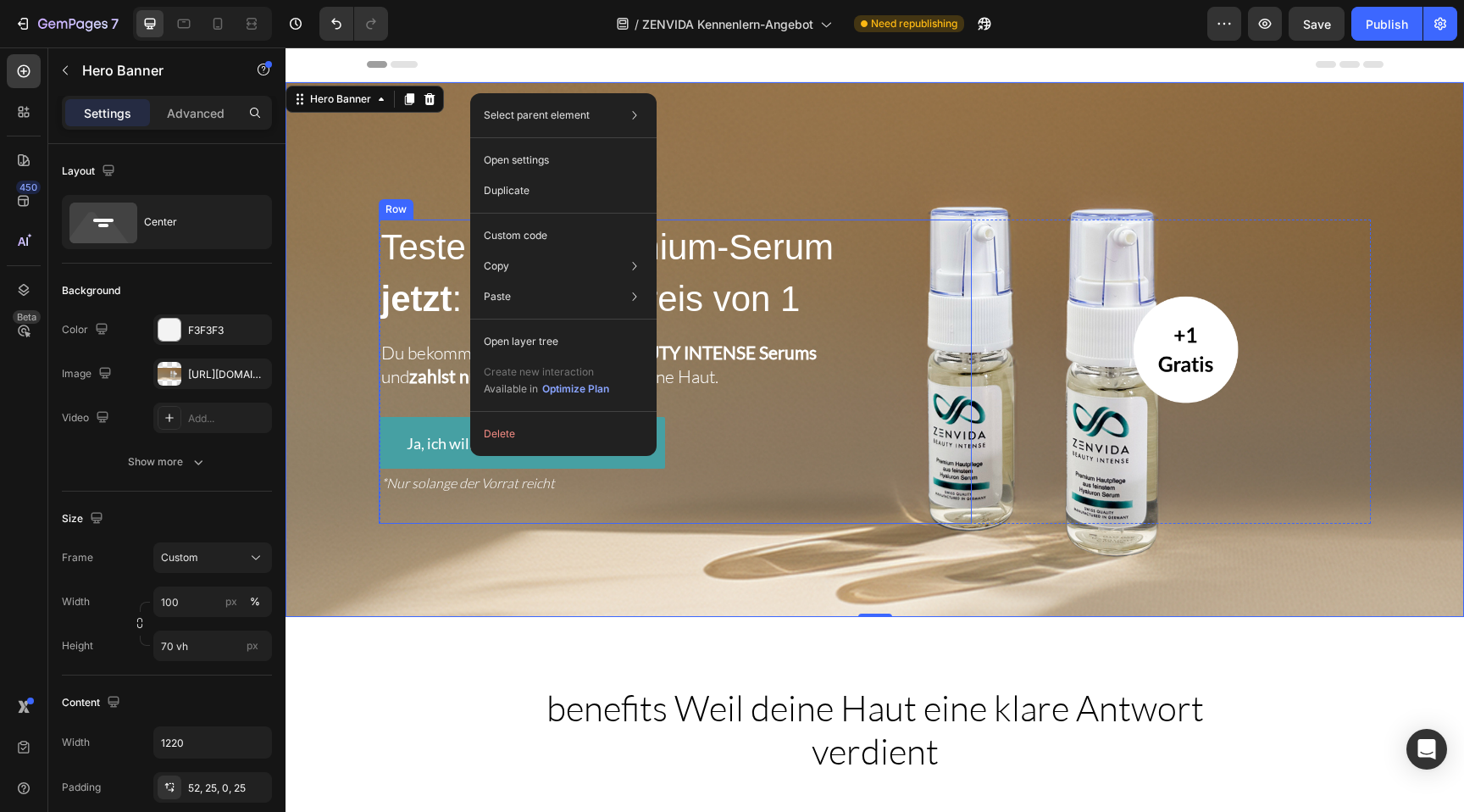
click at [848, 328] on div "Teste unser Premium-Serum jetzt : 2 für den Preis von 1 Heading Du bekommst 2 x…" at bounding box center [675, 371] width 592 height 305
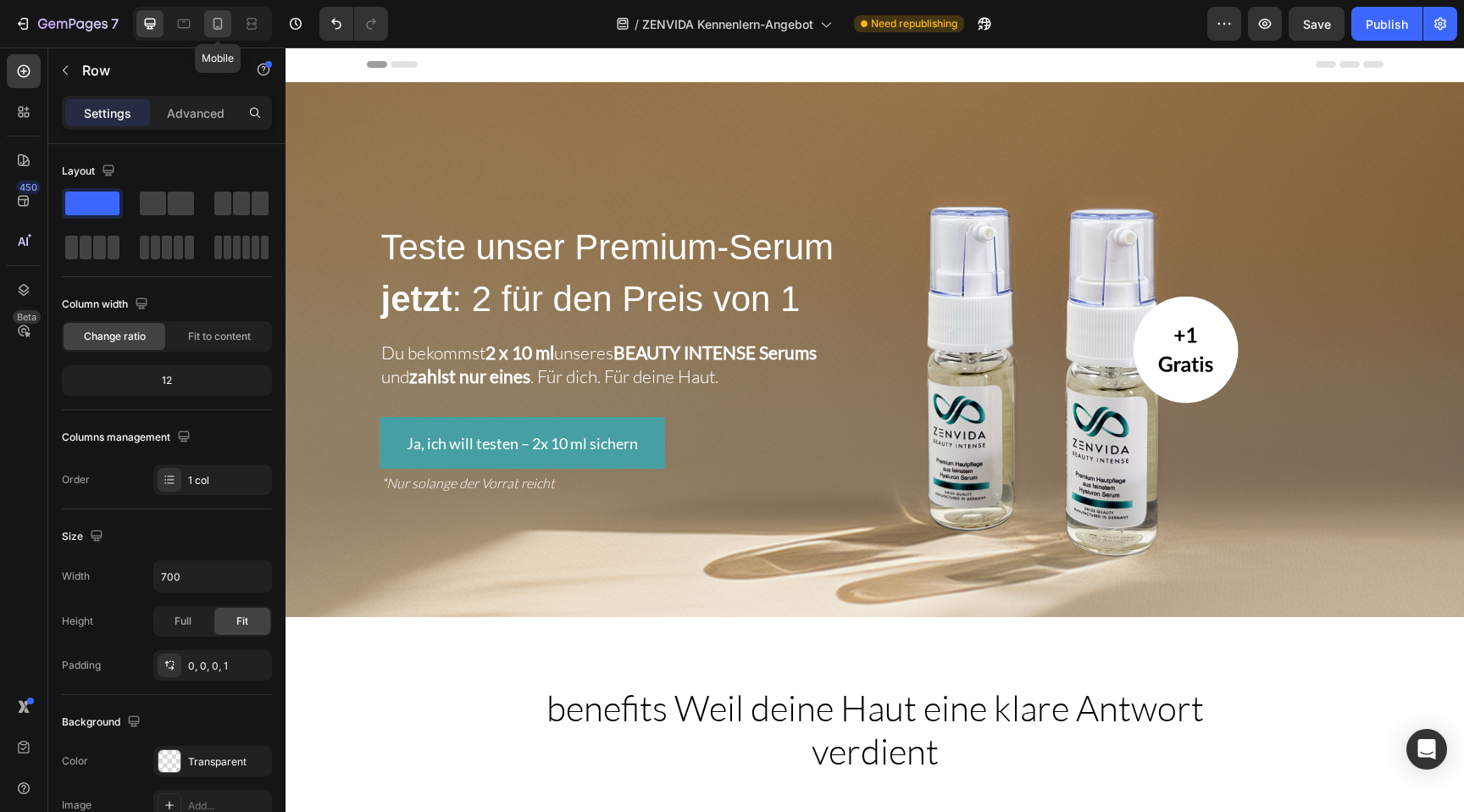
click at [216, 25] on icon at bounding box center [217, 23] width 17 height 17
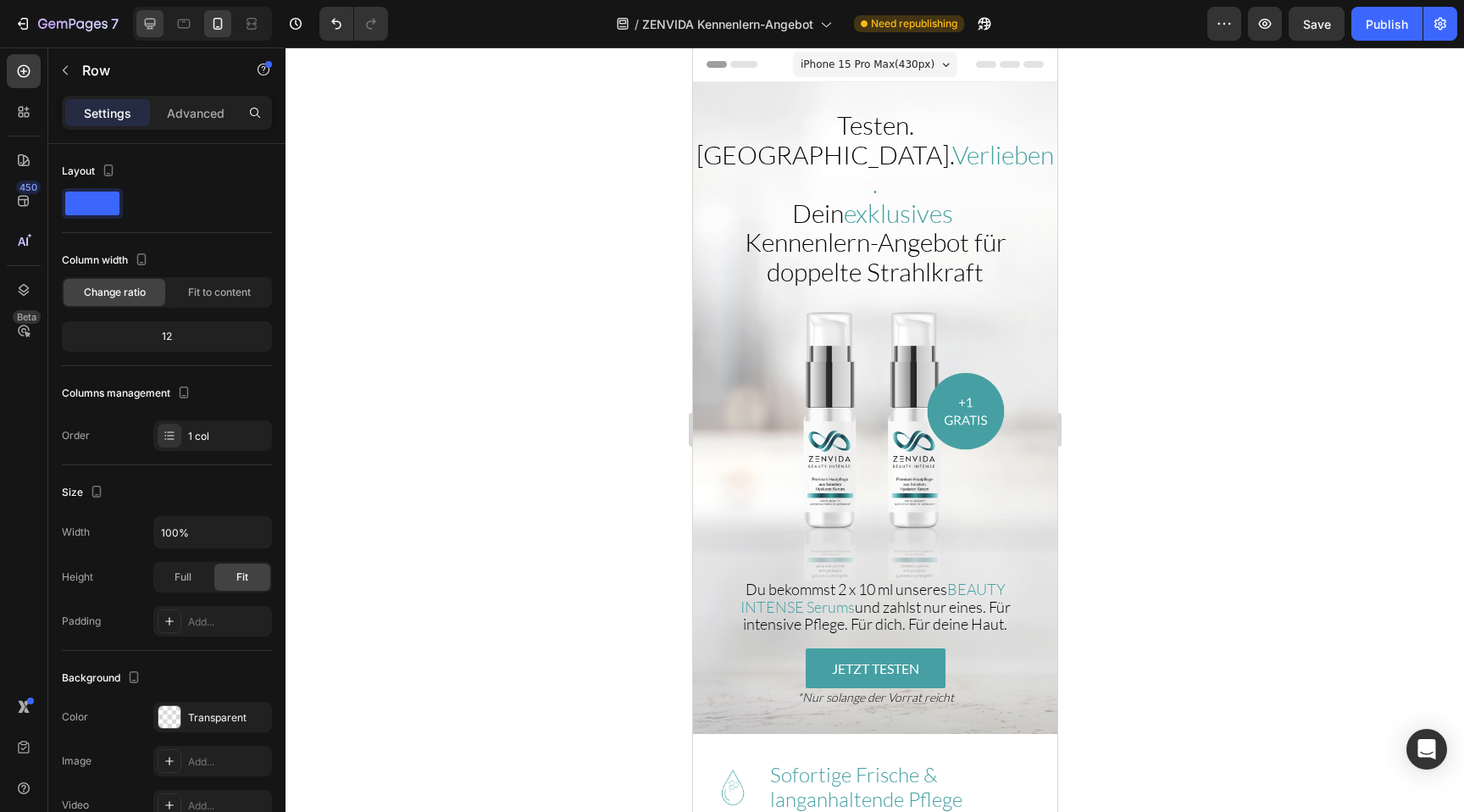
click at [153, 26] on icon at bounding box center [150, 23] width 11 height 11
type input "700"
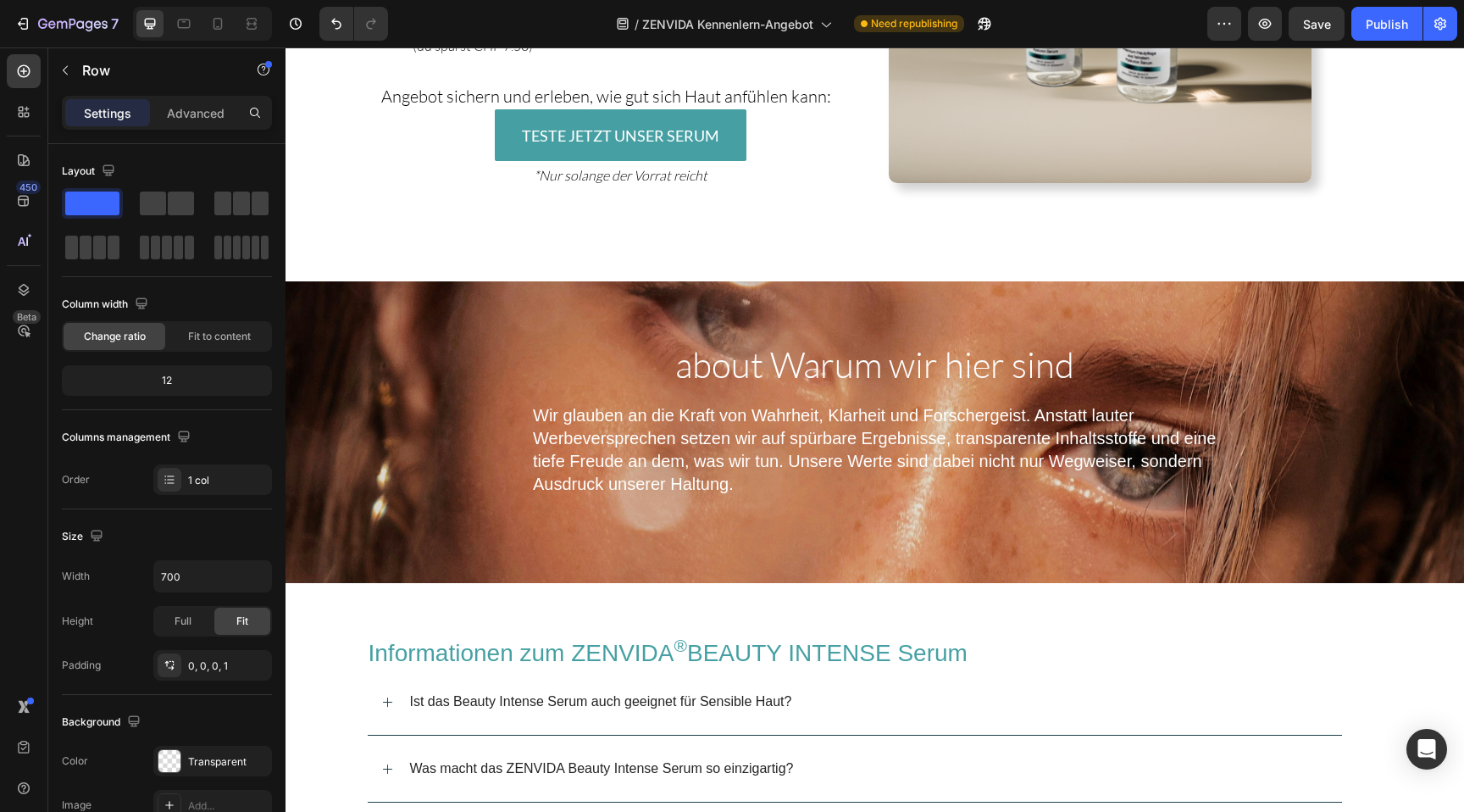
scroll to position [3353, 0]
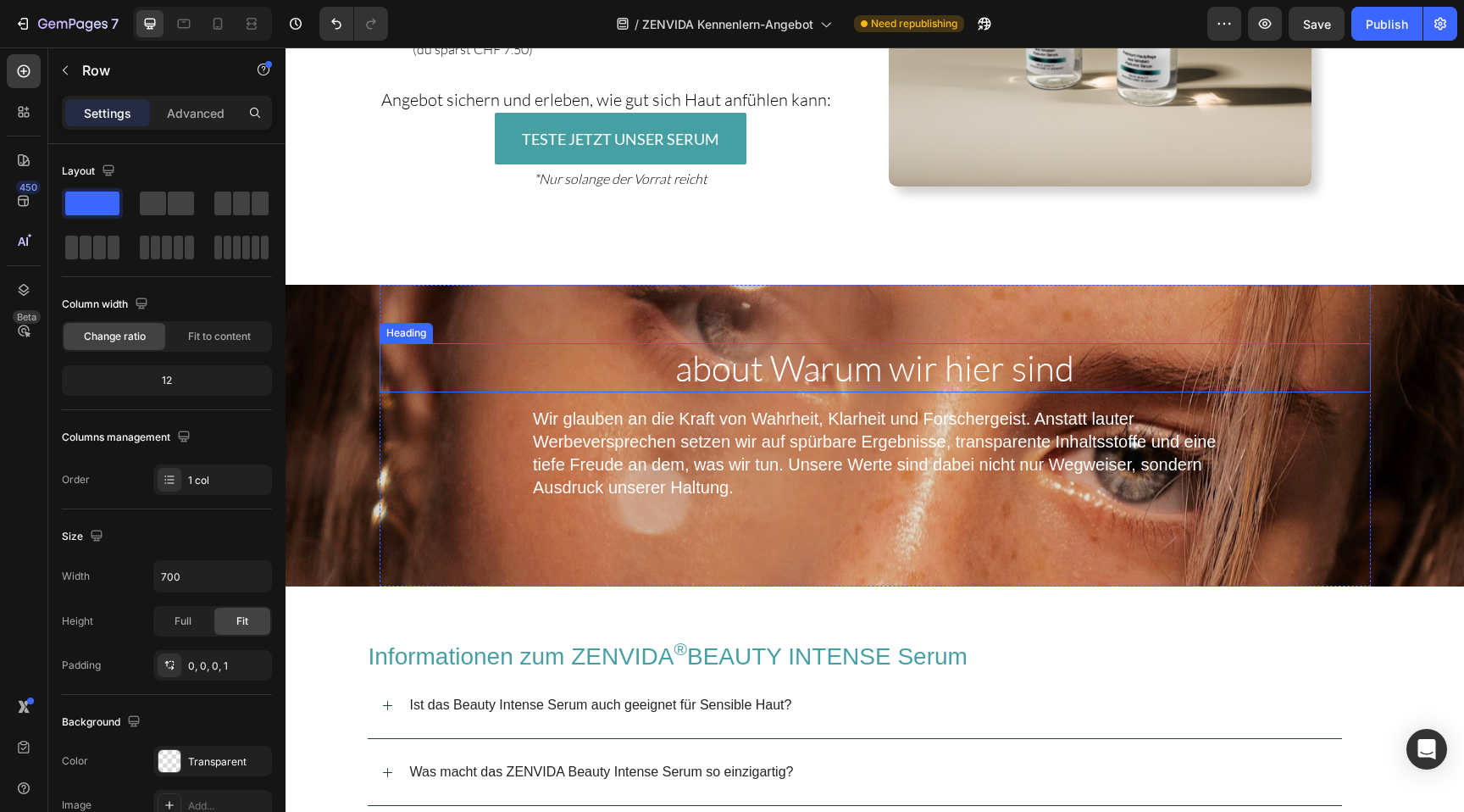
click at [759, 346] on span "about Warum wir hier sind" at bounding box center [875, 368] width 399 height 43
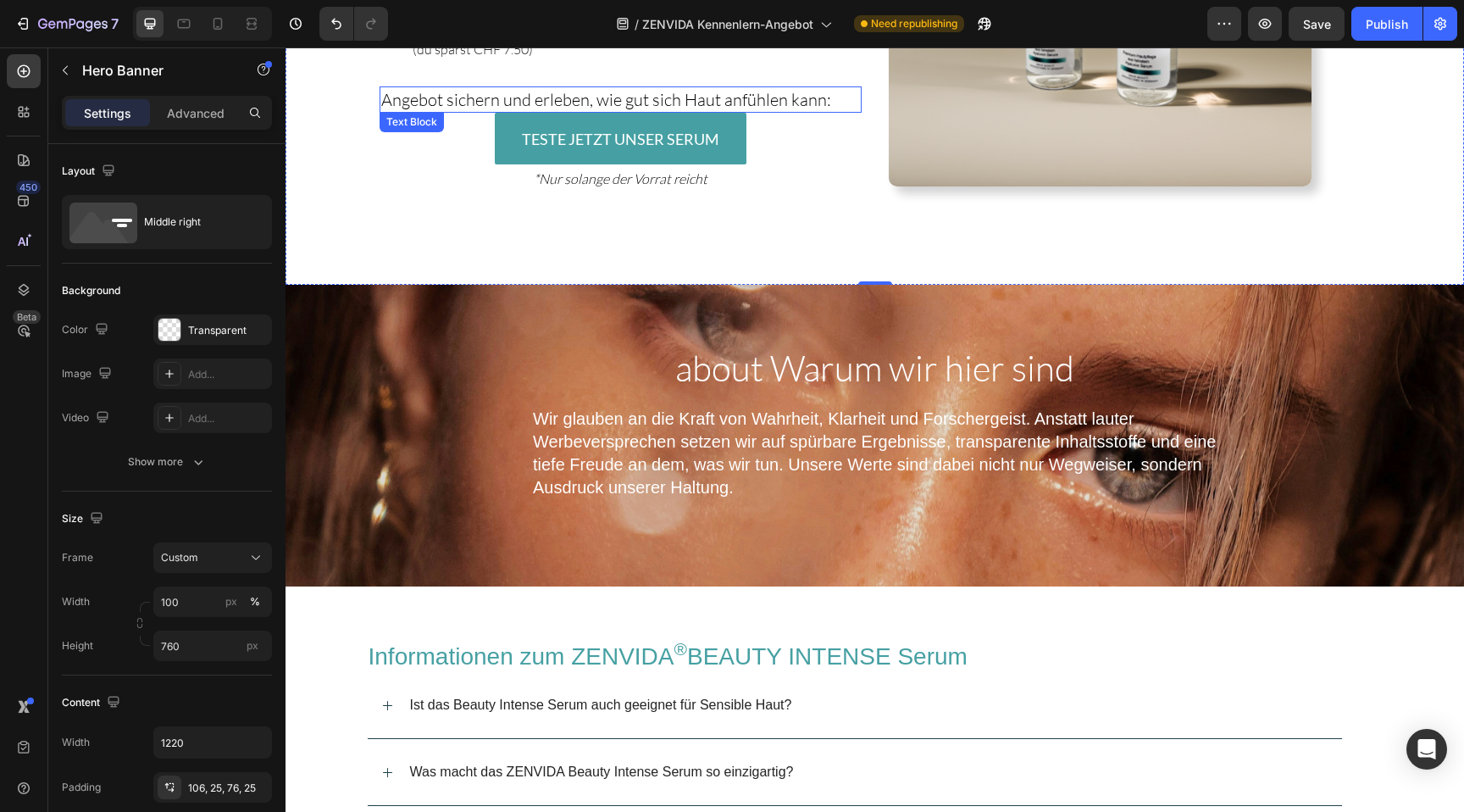
click at [775, 89] on span "Angebot sichern und erleben, wie gut sich Haut anfühlen kann:" at bounding box center [605, 99] width 449 height 21
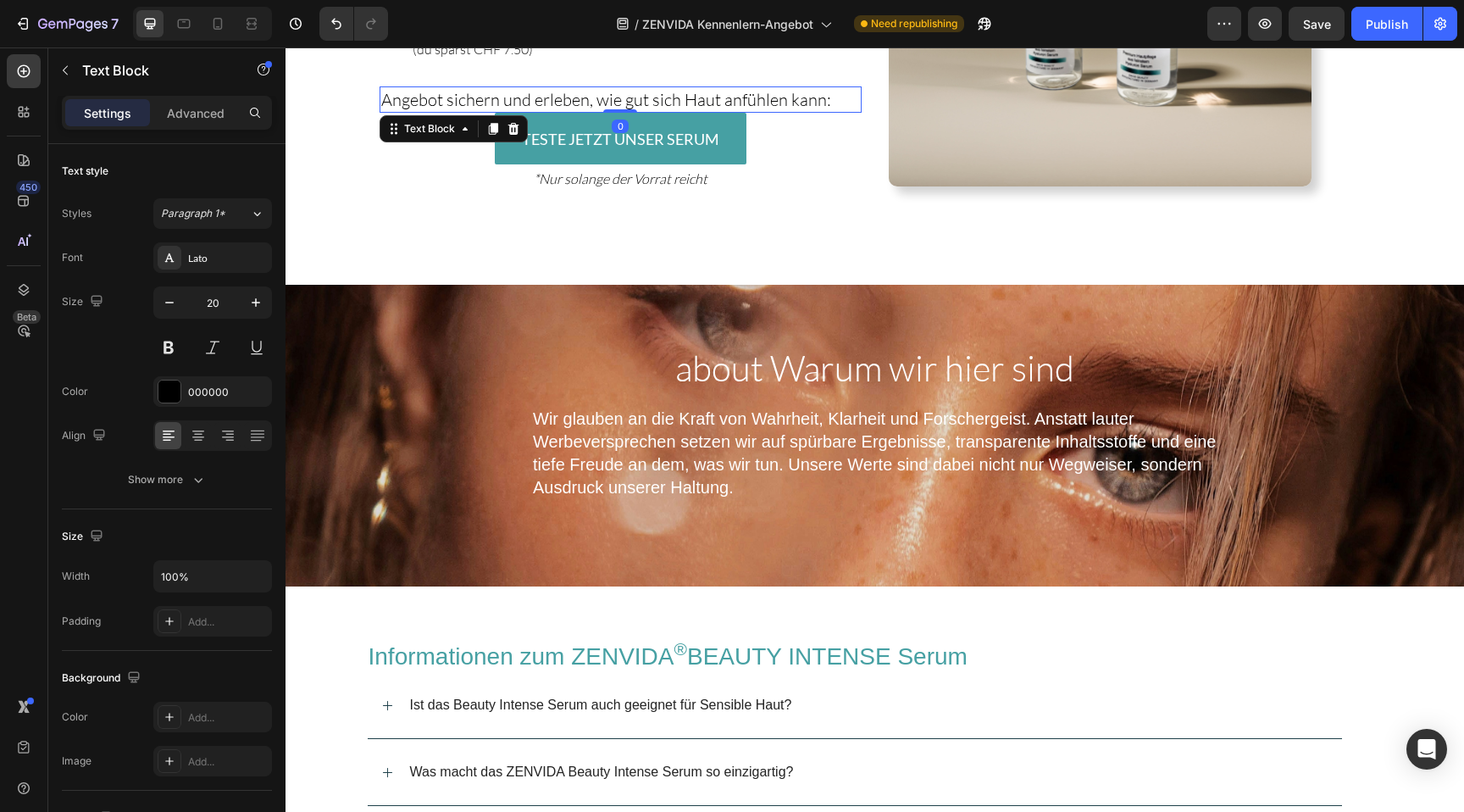
click at [775, 89] on span "Angebot sichern und erleben, wie gut sich Haut anfühlen kann:" at bounding box center [605, 99] width 449 height 21
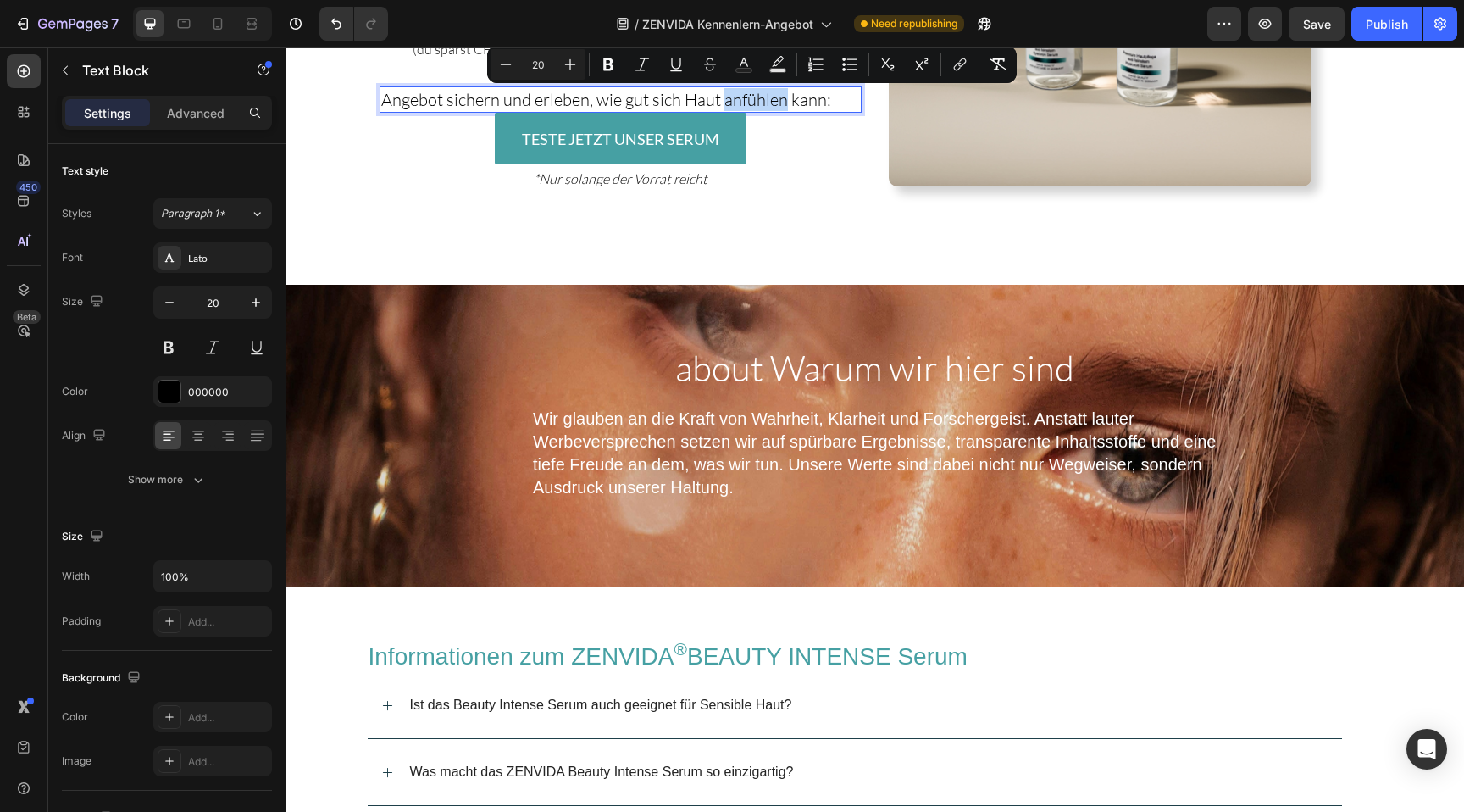
click at [775, 89] on span "Angebot sichern und erleben, wie gut sich Haut anfühlen kann:" at bounding box center [605, 99] width 449 height 21
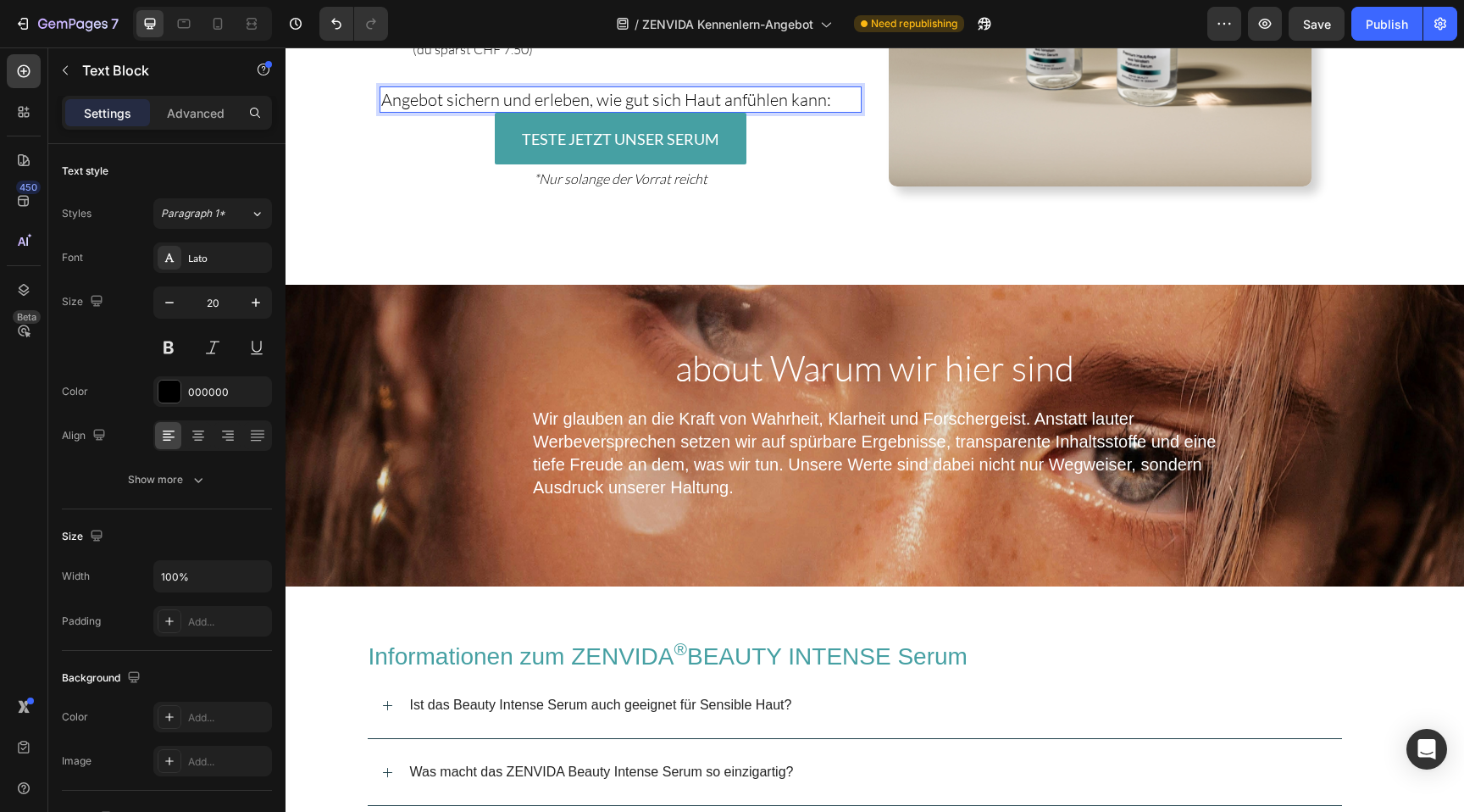
click at [815, 94] on span "Angebot sichern und erleben, wie gut sich Haut anfühlen kann:" at bounding box center [605, 99] width 449 height 21
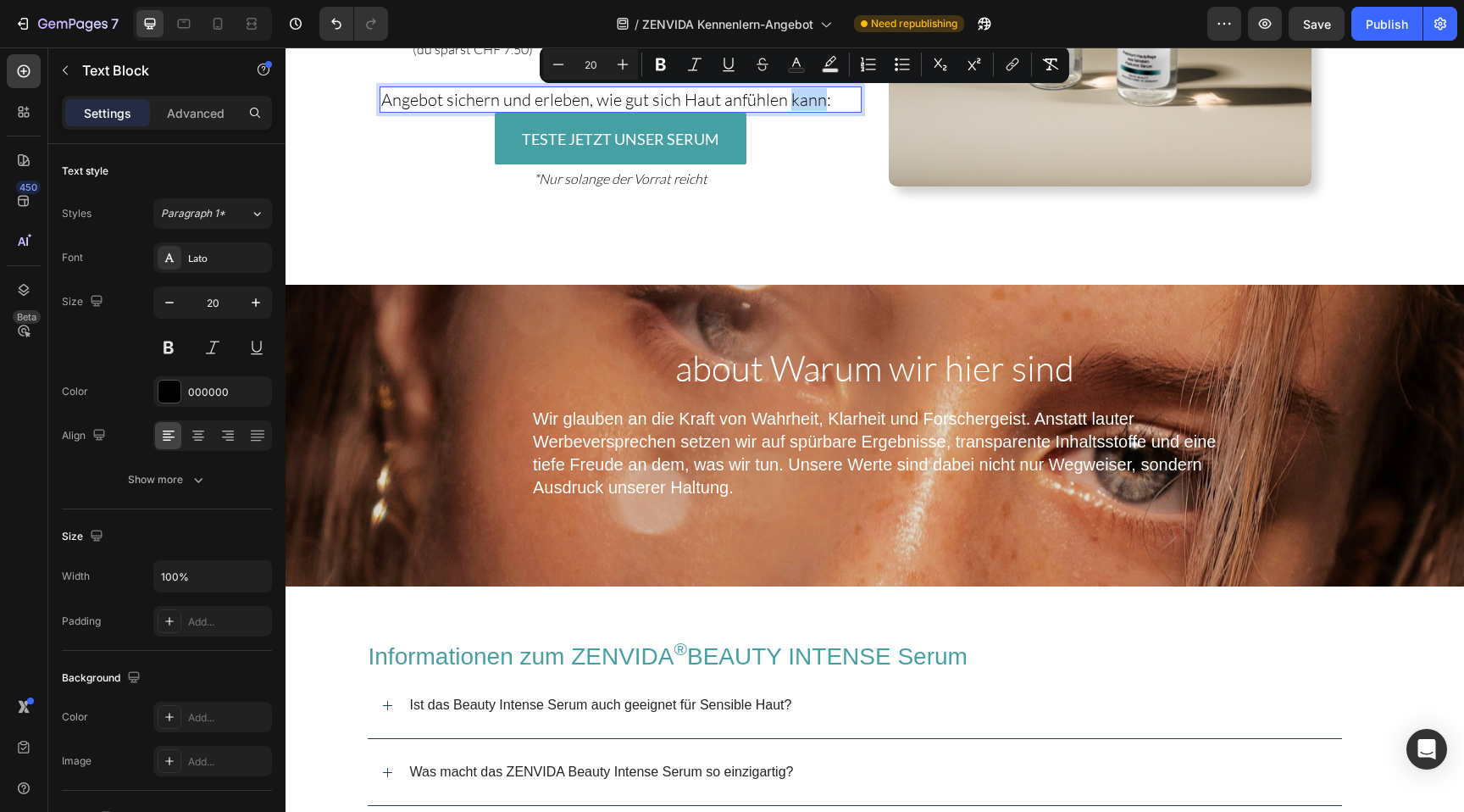
click at [831, 108] on p "Angebot sichern und erleben, wie gut sich Haut anfühlen kann:" at bounding box center [620, 99] width 479 height 23
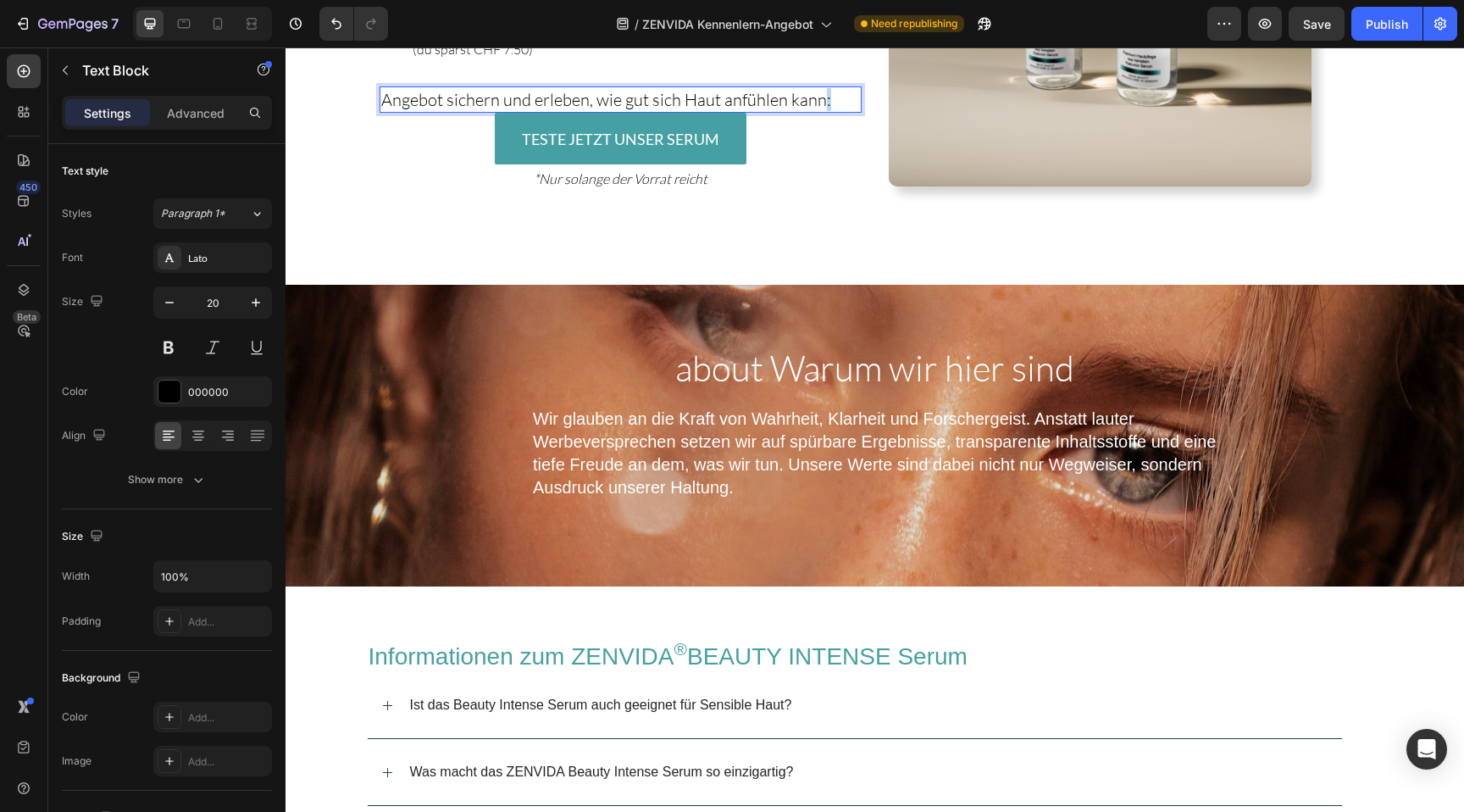
drag, startPoint x: 823, startPoint y: 103, endPoint x: 836, endPoint y: 103, distance: 13.0
click at [836, 103] on p "Angebot sichern und erleben, wie gut sich Haut anfühlen kann:" at bounding box center [620, 99] width 479 height 23
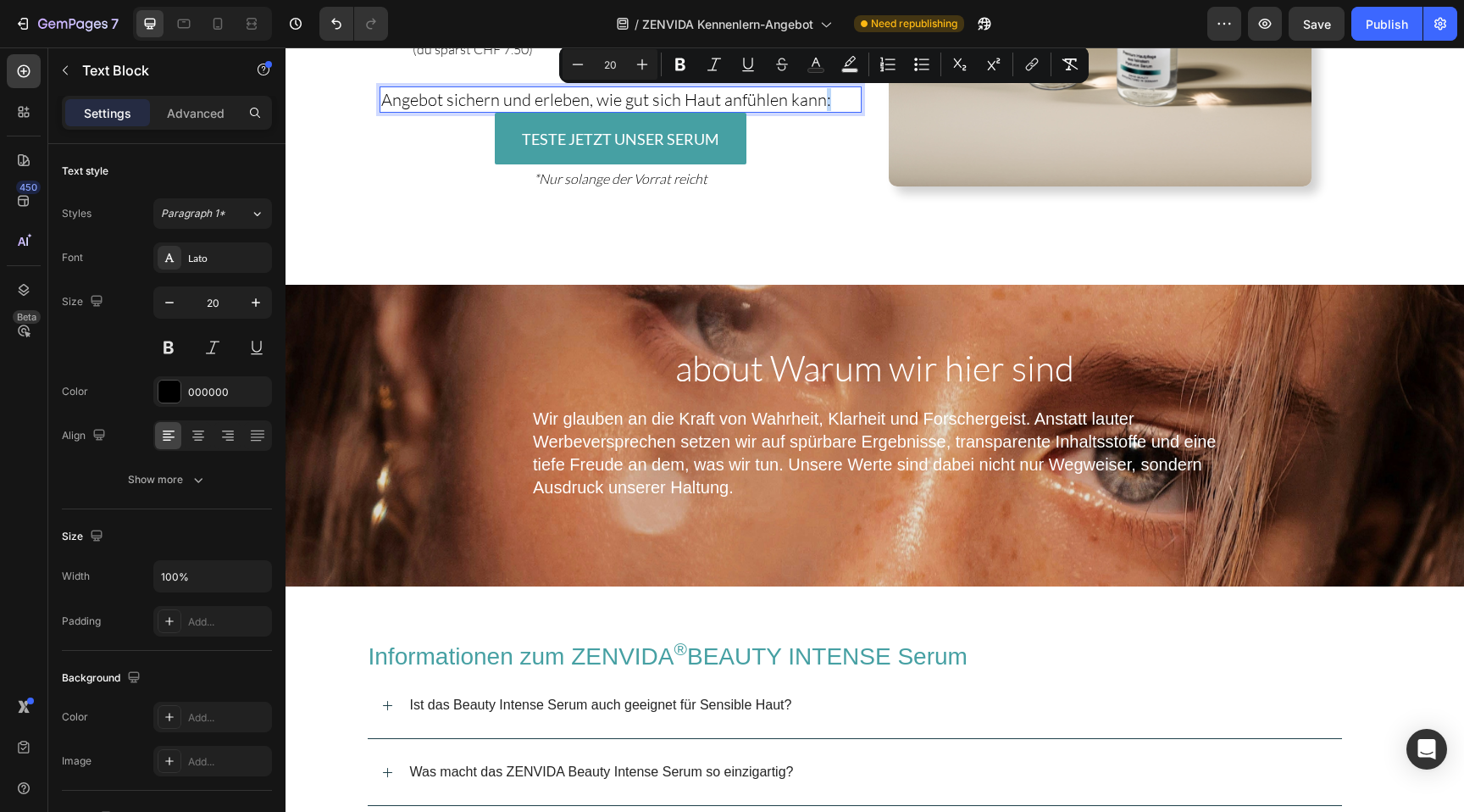
click at [836, 103] on p "Angebot sichern und erleben, wie gut sich Haut anfühlen kann:" at bounding box center [620, 99] width 479 height 23
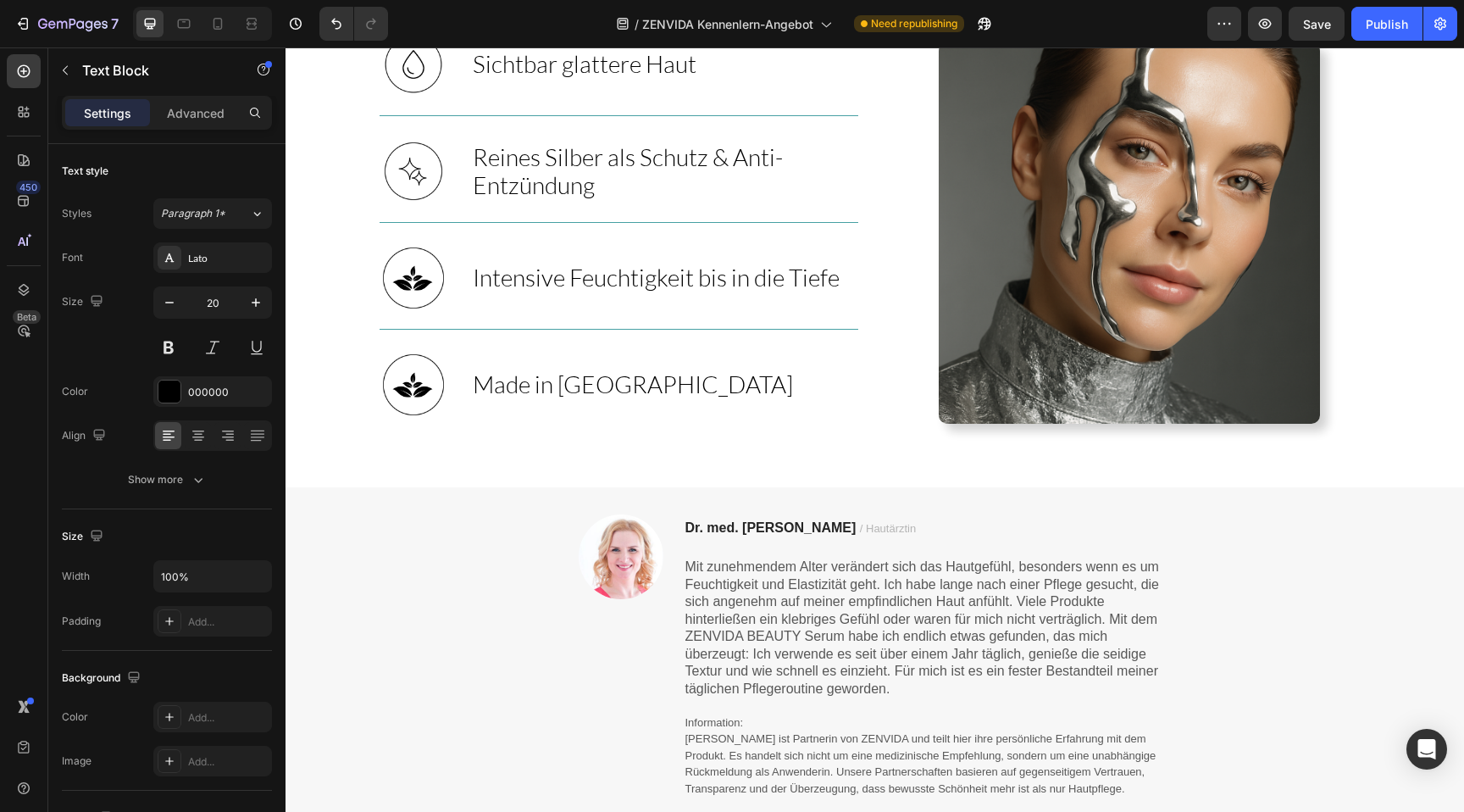
scroll to position [0, 0]
